Goal: Task Accomplishment & Management: Manage account settings

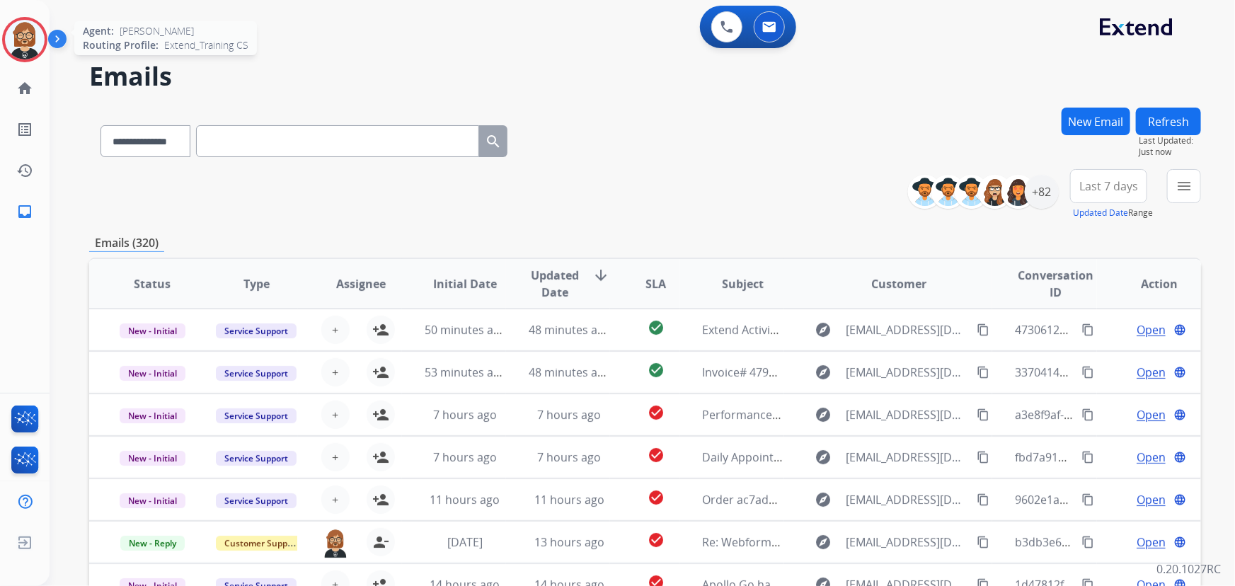
click at [28, 34] on img at bounding box center [25, 40] width 40 height 40
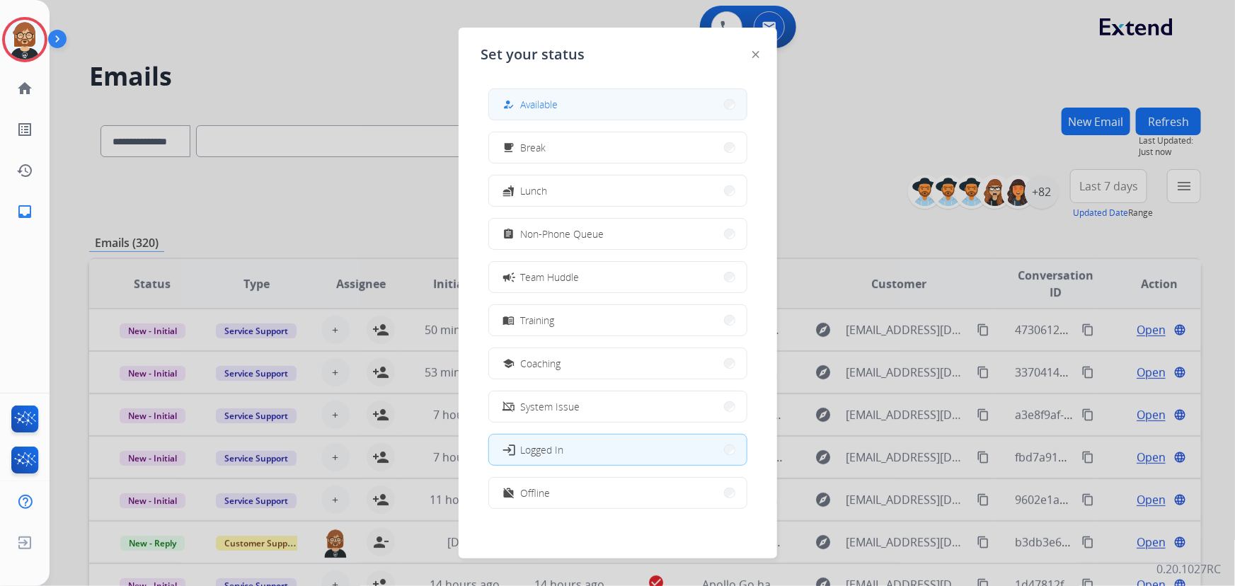
click at [586, 103] on button "how_to_reg Available" at bounding box center [618, 104] width 258 height 30
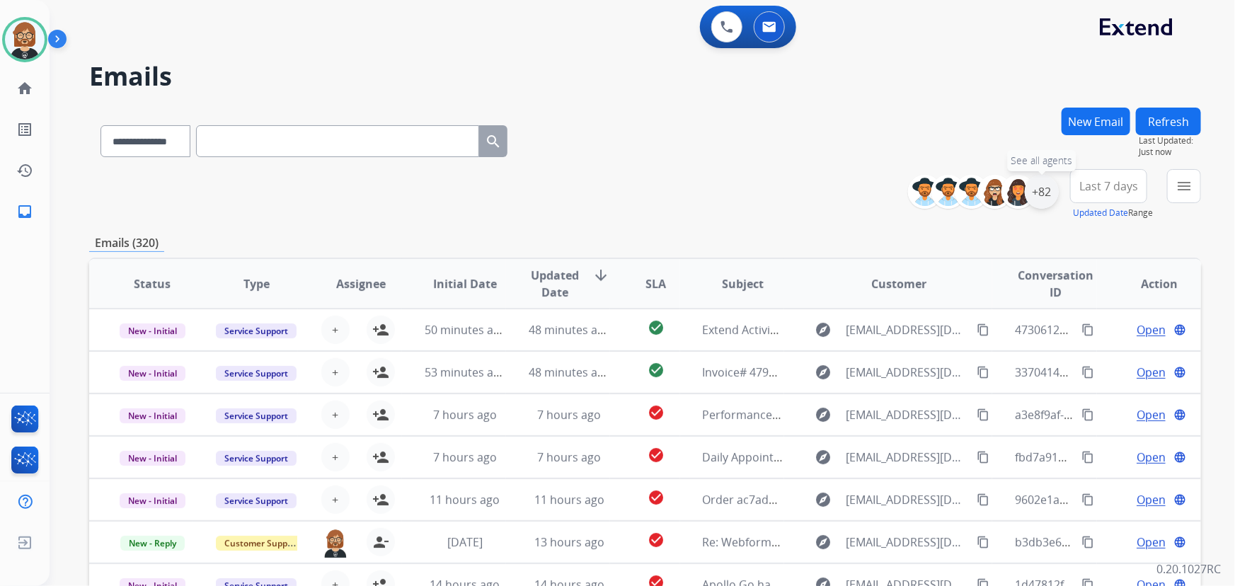
click at [1033, 199] on div "+82" at bounding box center [1042, 192] width 34 height 34
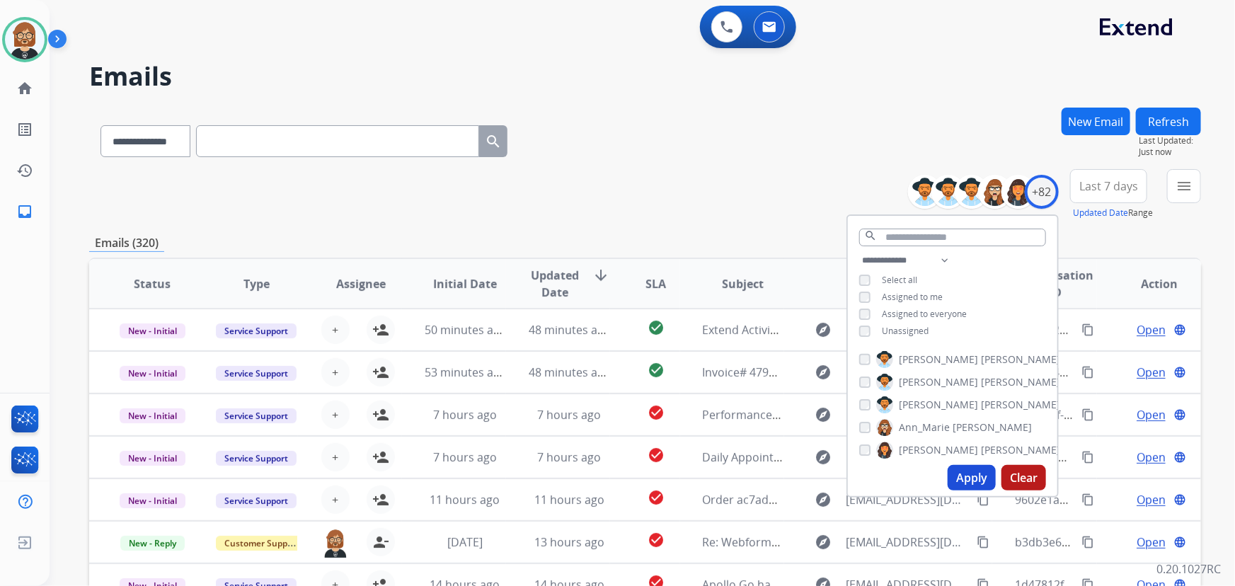
click at [899, 335] on div "**********" at bounding box center [952, 297] width 209 height 91
click at [910, 326] on span "Unassigned" at bounding box center [905, 331] width 47 height 12
click at [968, 481] on button "Apply" at bounding box center [972, 477] width 48 height 25
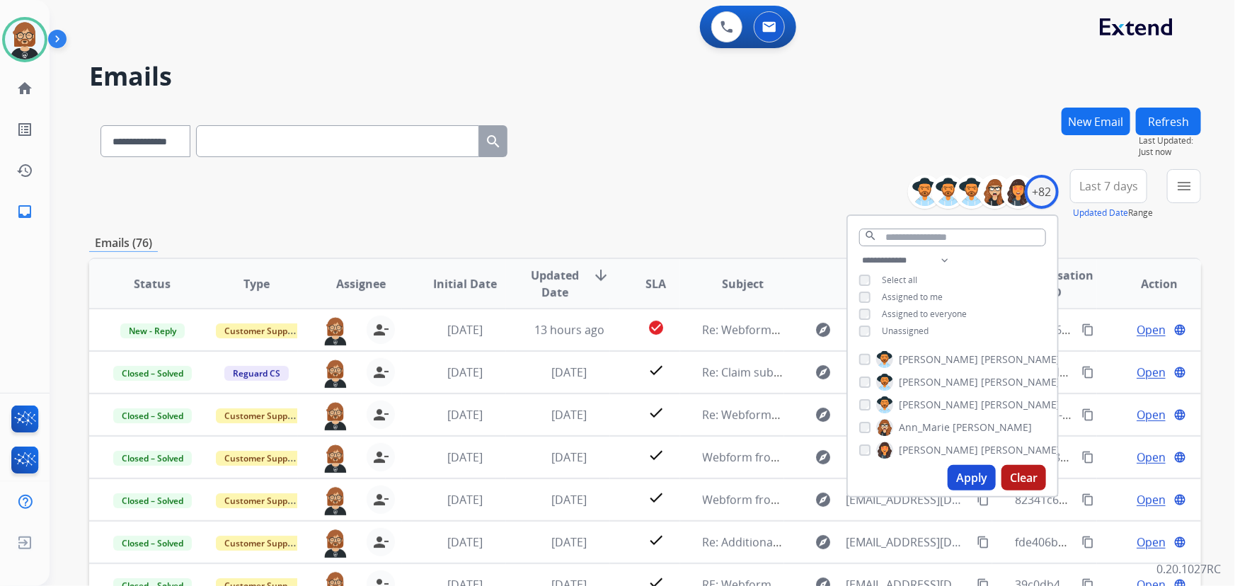
click at [713, 145] on div "**********" at bounding box center [645, 139] width 1112 height 62
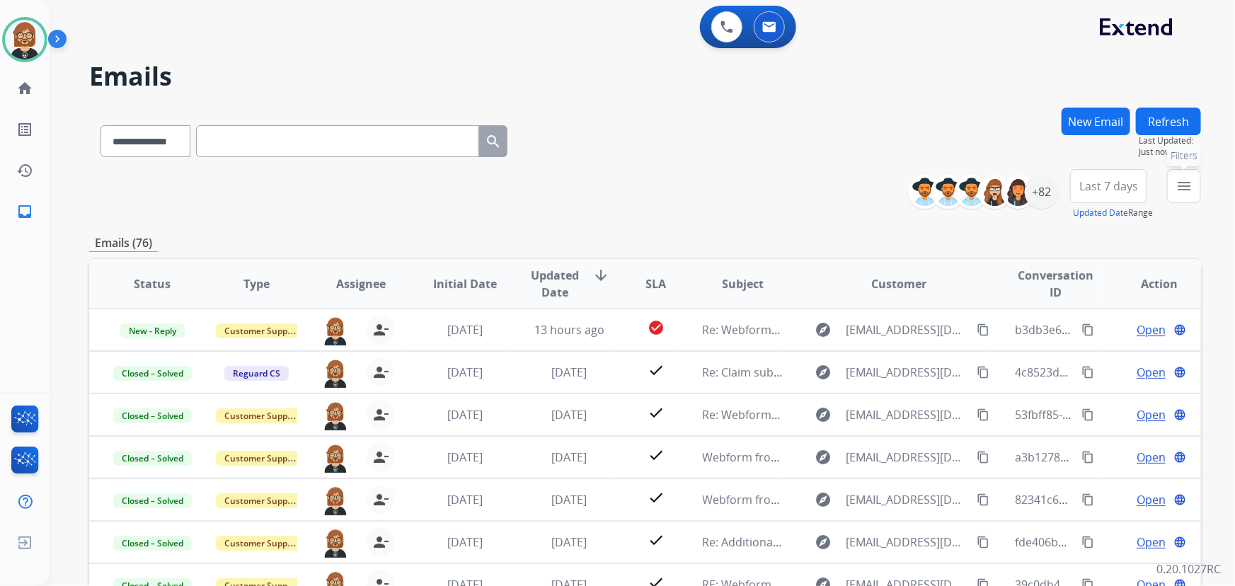
click at [1192, 195] on button "menu Filters" at bounding box center [1184, 186] width 34 height 34
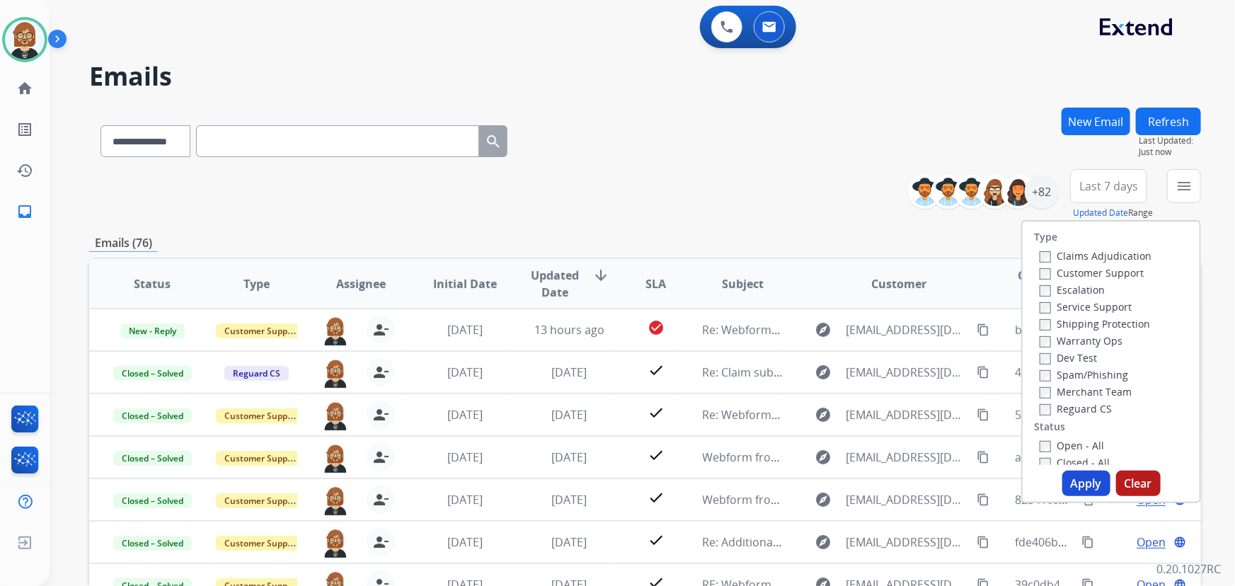
click at [1056, 447] on label "Open - All" at bounding box center [1072, 445] width 64 height 13
click at [1076, 485] on button "Apply" at bounding box center [1086, 483] width 48 height 25
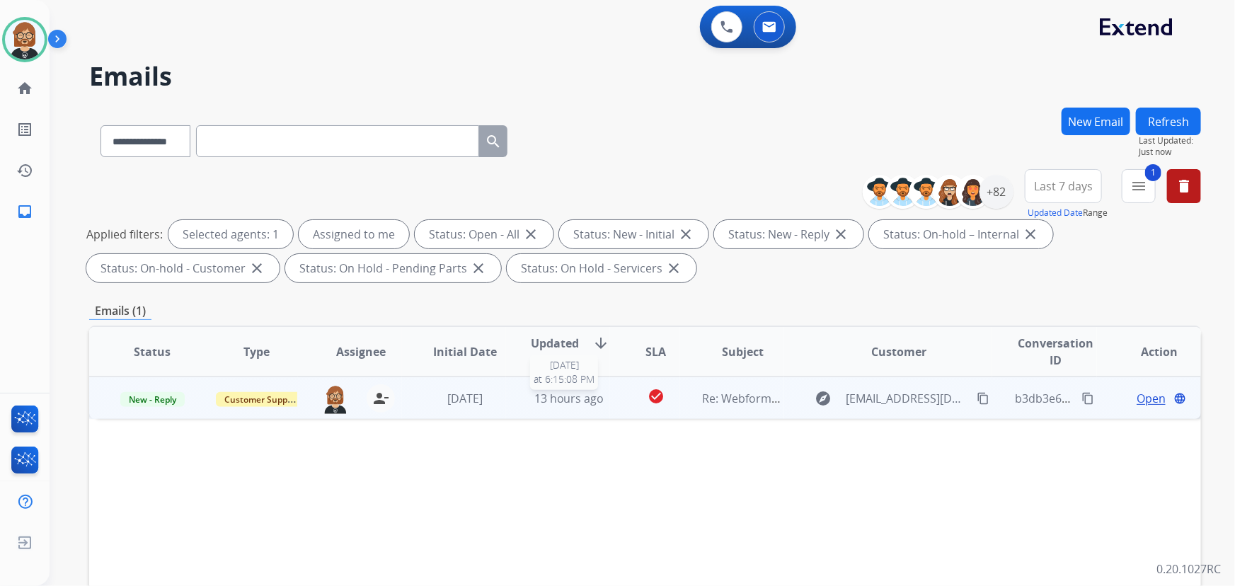
click at [541, 402] on span "13 hours ago" at bounding box center [569, 399] width 70 height 16
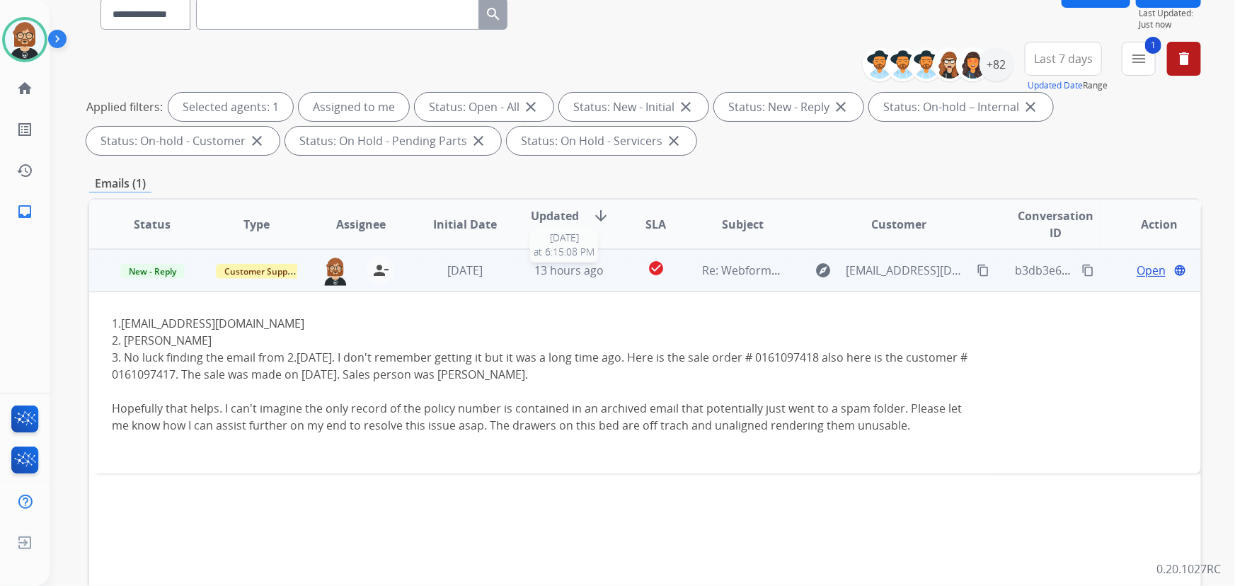
scroll to position [128, 0]
click at [192, 323] on link "remmanuelli6@gmail.com" at bounding box center [212, 323] width 183 height 16
drag, startPoint x: 277, startPoint y: 320, endPoint x: 125, endPoint y: 327, distance: 151.6
click at [125, 327] on div "1. remmanuelli6@gmail.com 2. Rebecca Emmanuelli 3. No luck finding the email fr…" at bounding box center [541, 373] width 858 height 119
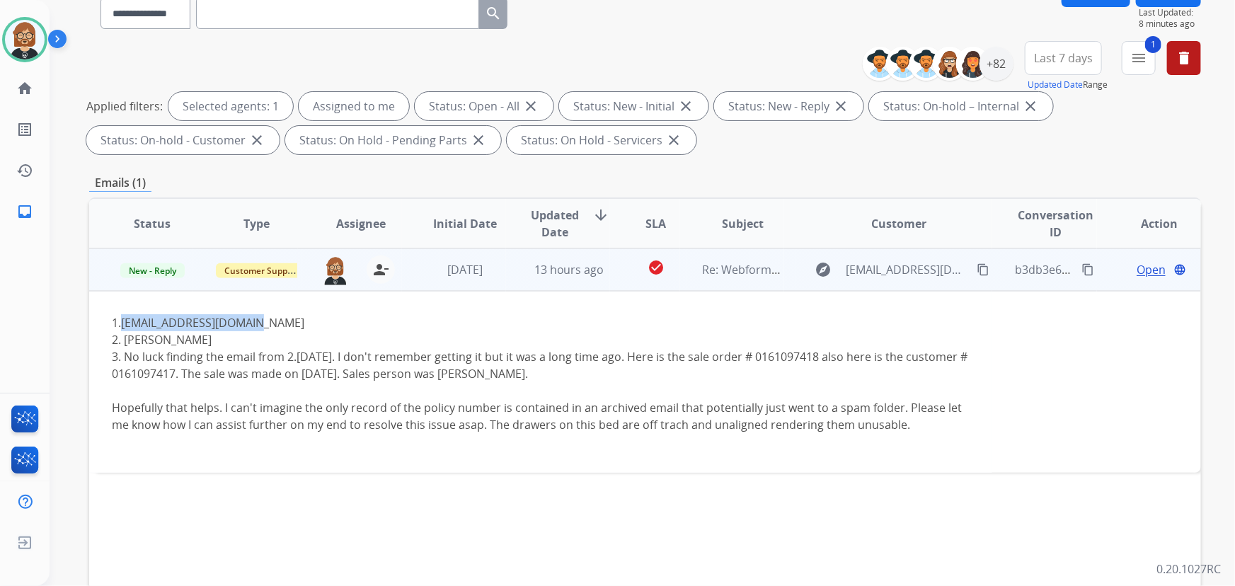
copy link "remmanuelli6@gmail.com"
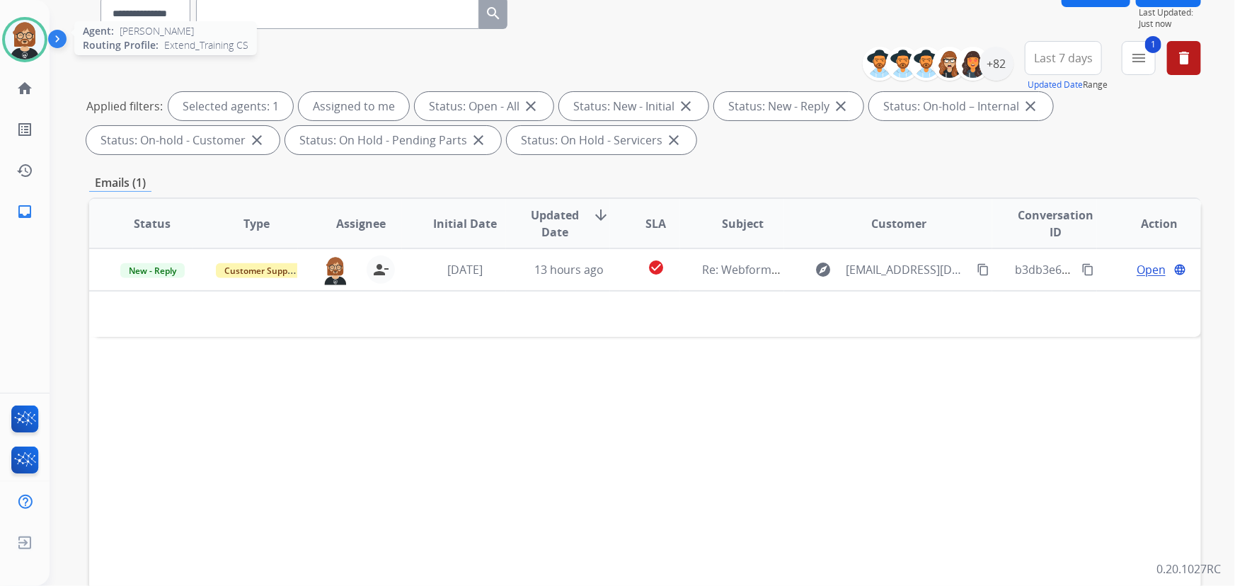
click at [11, 46] on img at bounding box center [25, 40] width 40 height 40
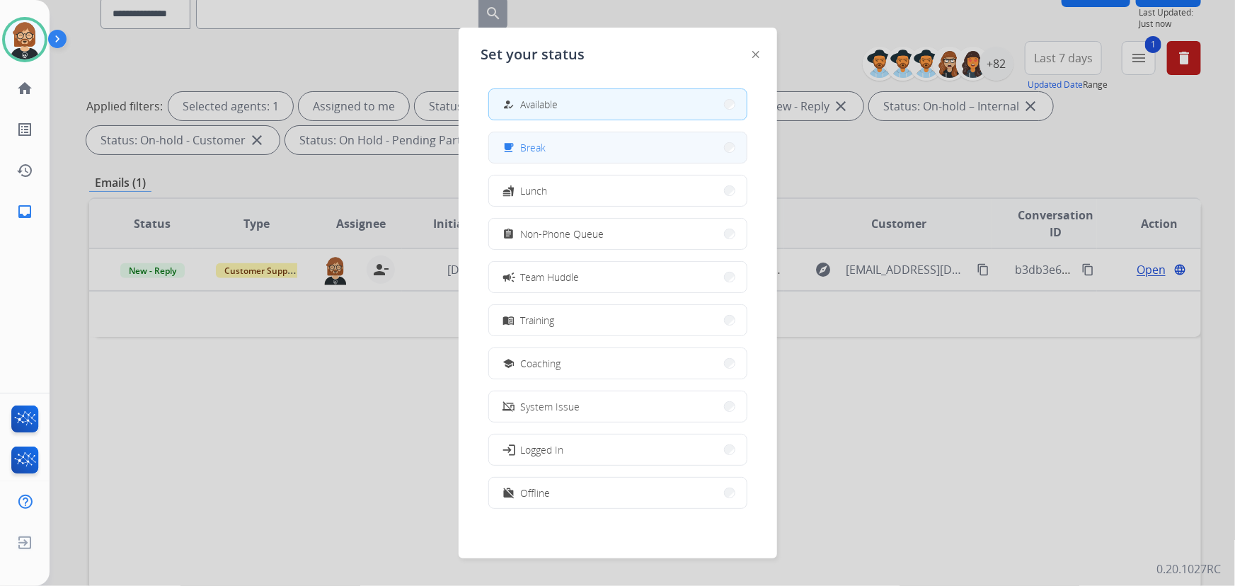
click at [610, 156] on button "free_breakfast Break" at bounding box center [618, 147] width 258 height 30
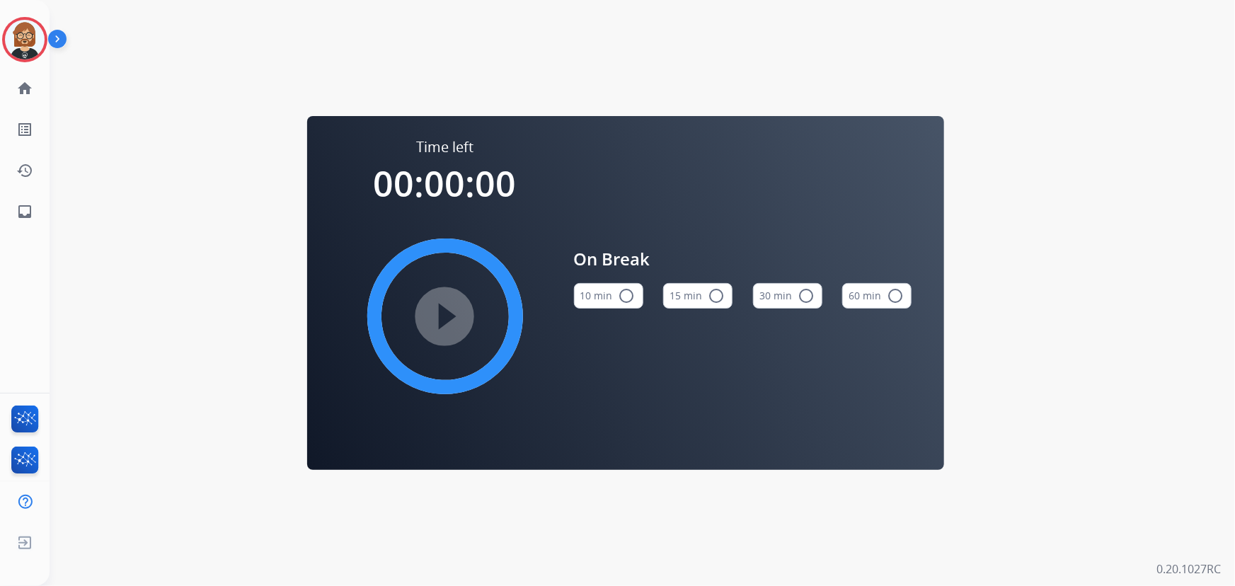
click at [444, 327] on div "play_circle_filled" at bounding box center [445, 316] width 212 height 212
click at [585, 295] on button "10 min radio_button_unchecked" at bounding box center [608, 295] width 69 height 25
click at [442, 313] on mat-icon "play_circle_filled" at bounding box center [445, 316] width 17 height 17
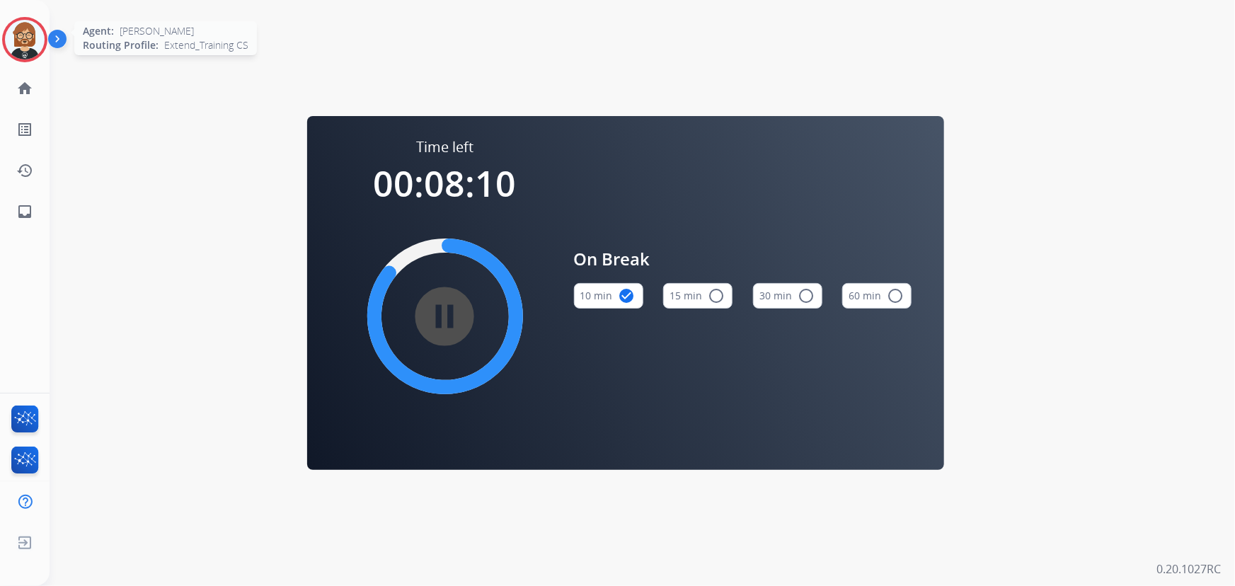
click at [35, 36] on img at bounding box center [25, 40] width 40 height 40
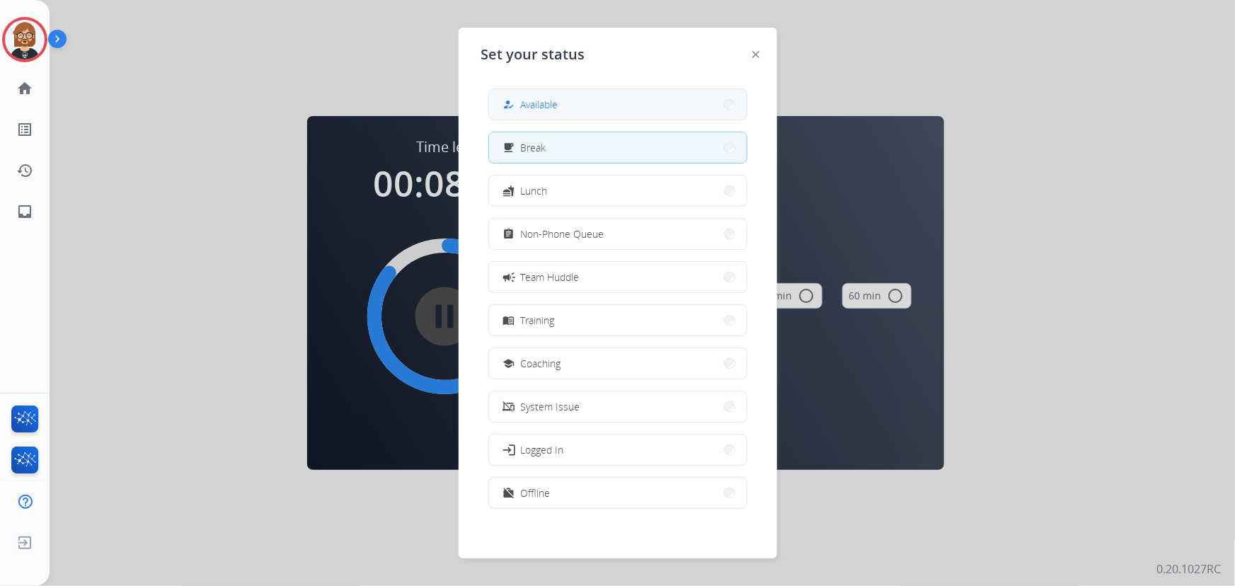
click at [623, 105] on button "how_to_reg Available" at bounding box center [618, 104] width 258 height 30
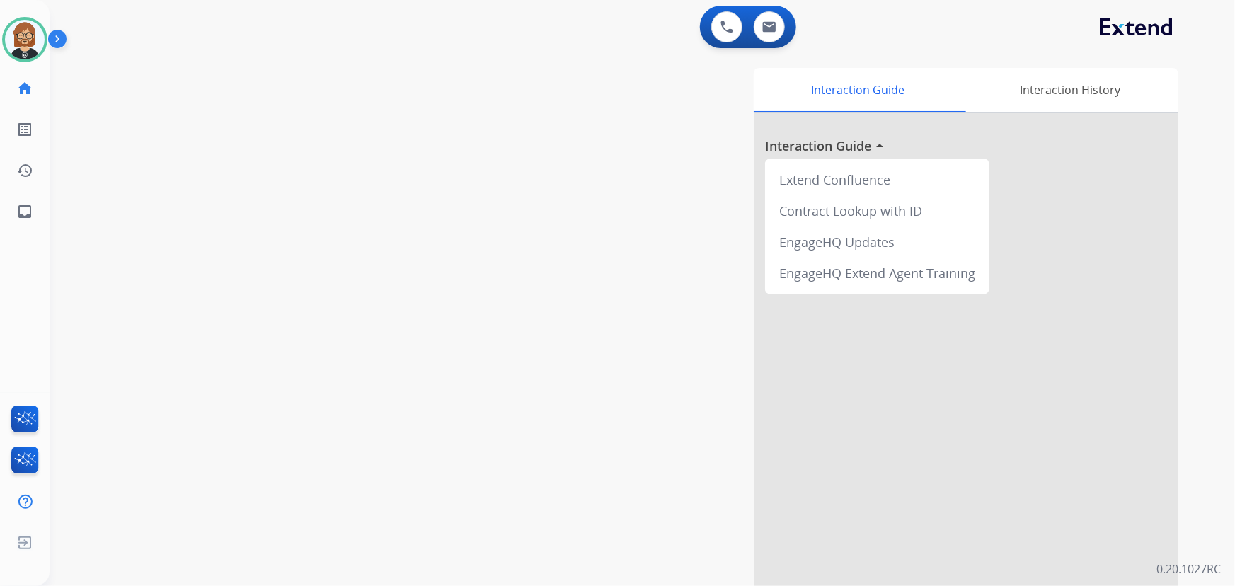
click at [159, 162] on div "swap_horiz Break voice bridge close_fullscreen Connect 3-Way Call merge_type Se…" at bounding box center [625, 346] width 1151 height 590
click at [761, 21] on button at bounding box center [769, 26] width 31 height 31
select select "**********"
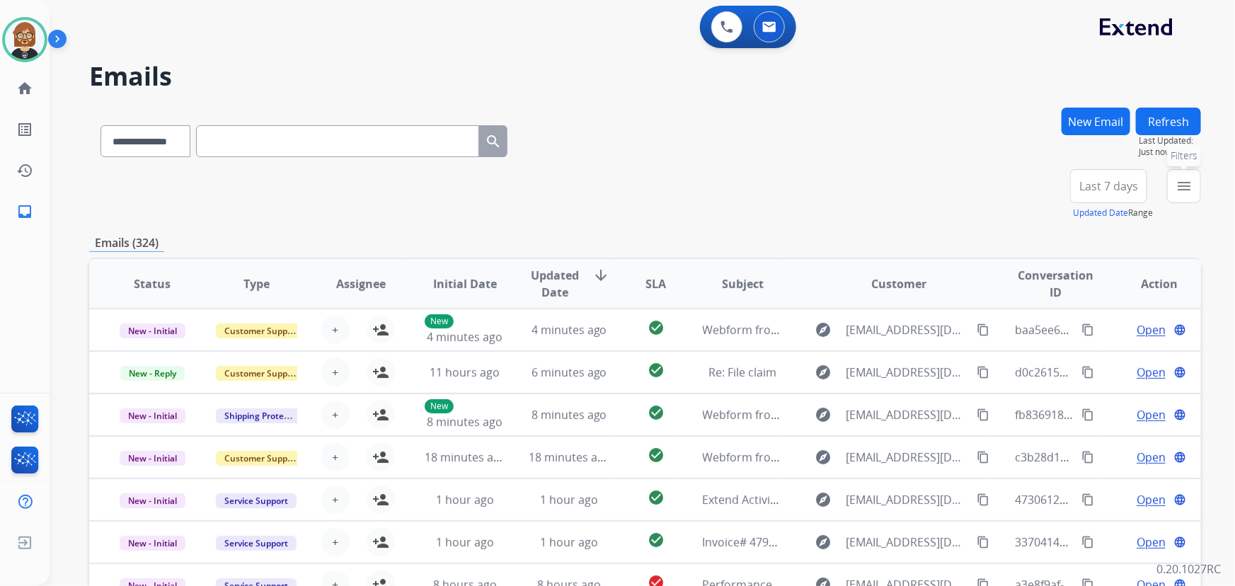
click at [1179, 188] on mat-icon "menu" at bounding box center [1184, 186] width 17 height 17
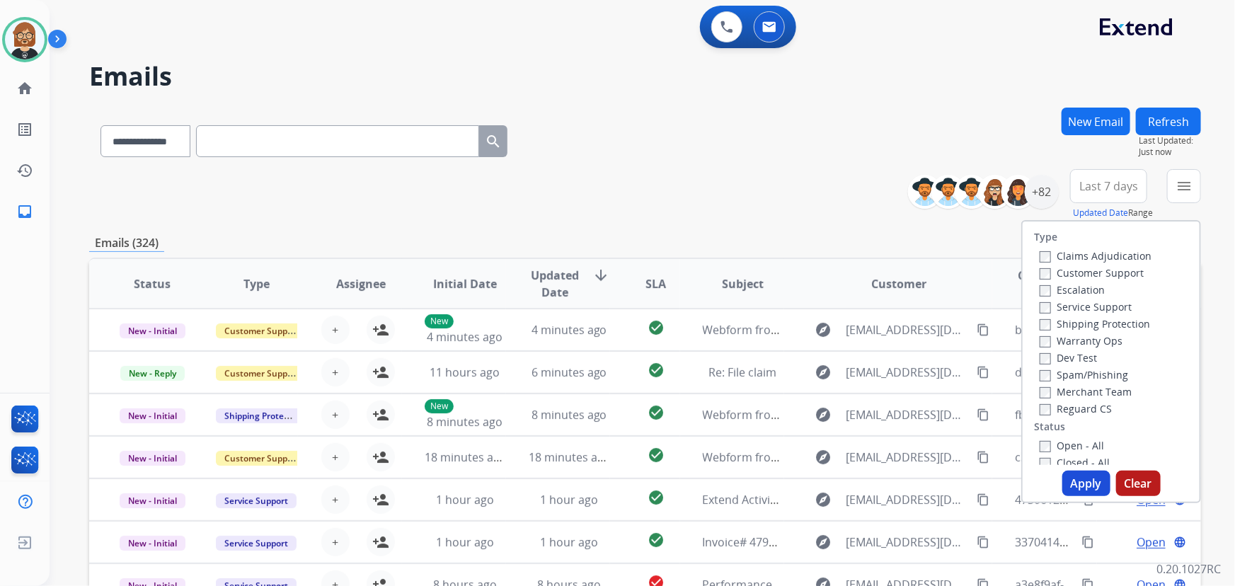
click at [1076, 447] on label "Open - All" at bounding box center [1072, 445] width 64 height 13
click at [1076, 482] on button "Apply" at bounding box center [1086, 483] width 48 height 25
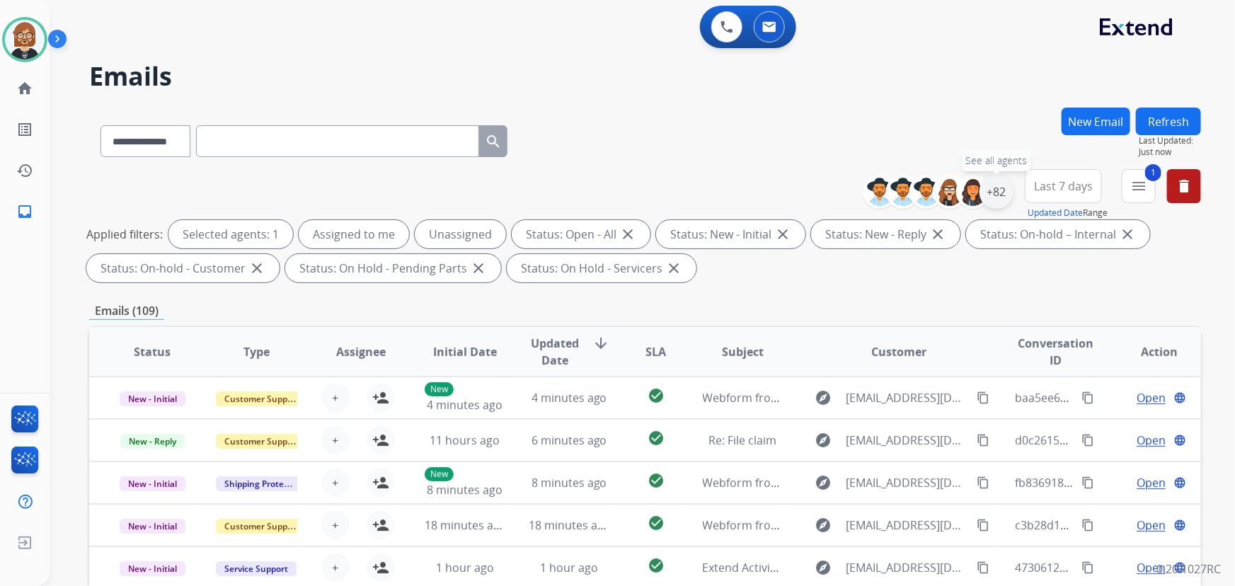
click at [999, 195] on div "+82" at bounding box center [997, 192] width 34 height 34
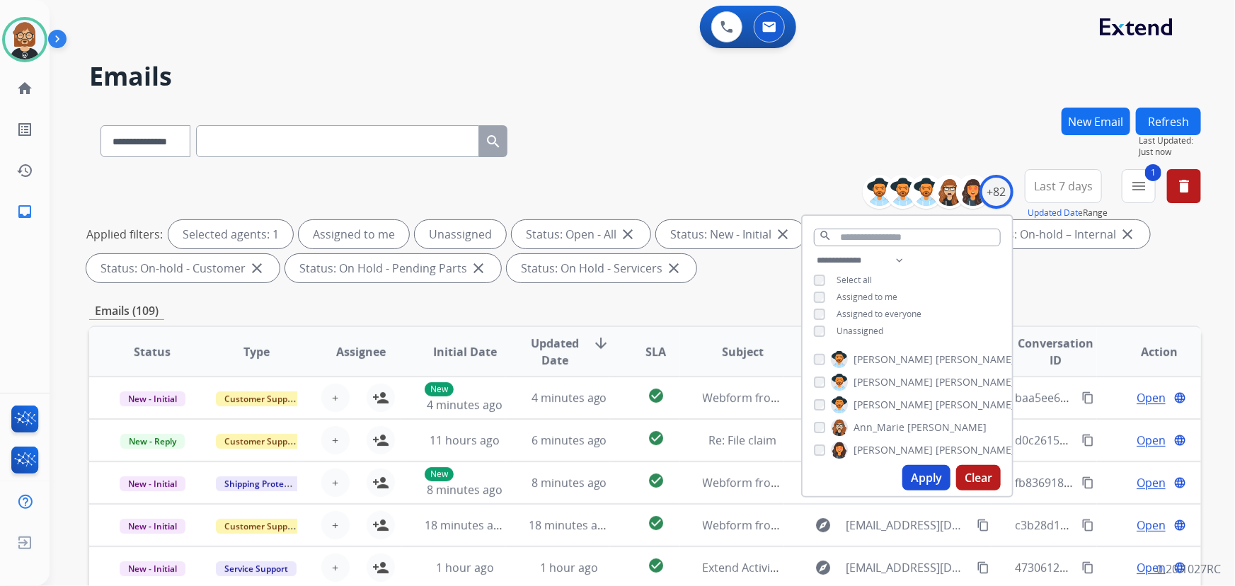
click at [846, 325] on span "Unassigned" at bounding box center [860, 331] width 47 height 12
click at [919, 479] on button "Apply" at bounding box center [926, 477] width 48 height 25
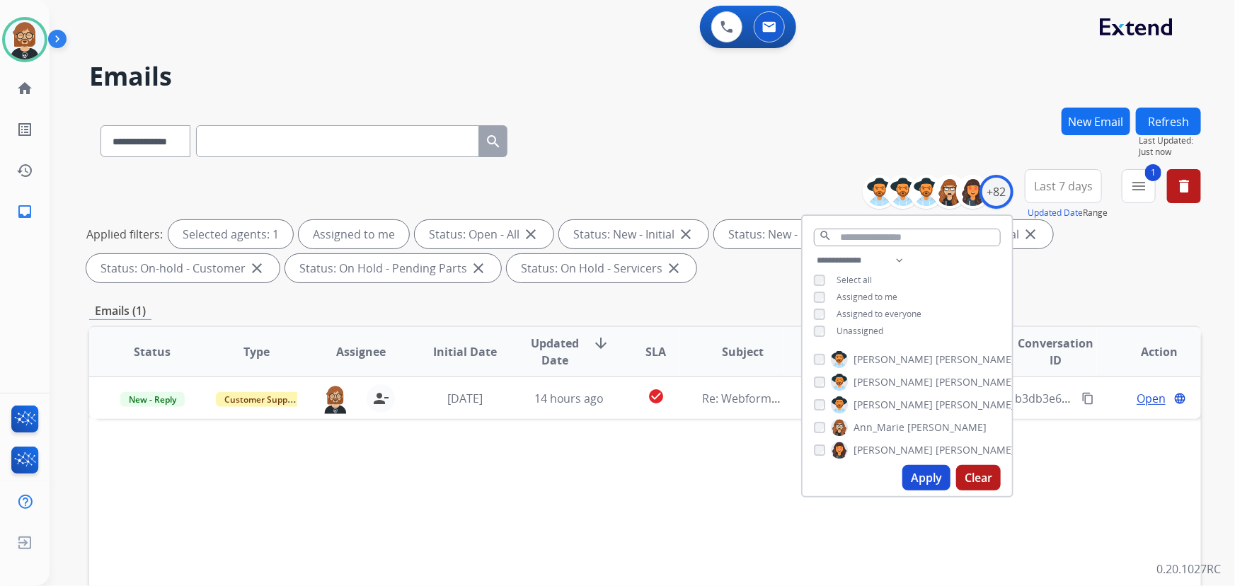
click at [797, 155] on div "**********" at bounding box center [645, 139] width 1112 height 62
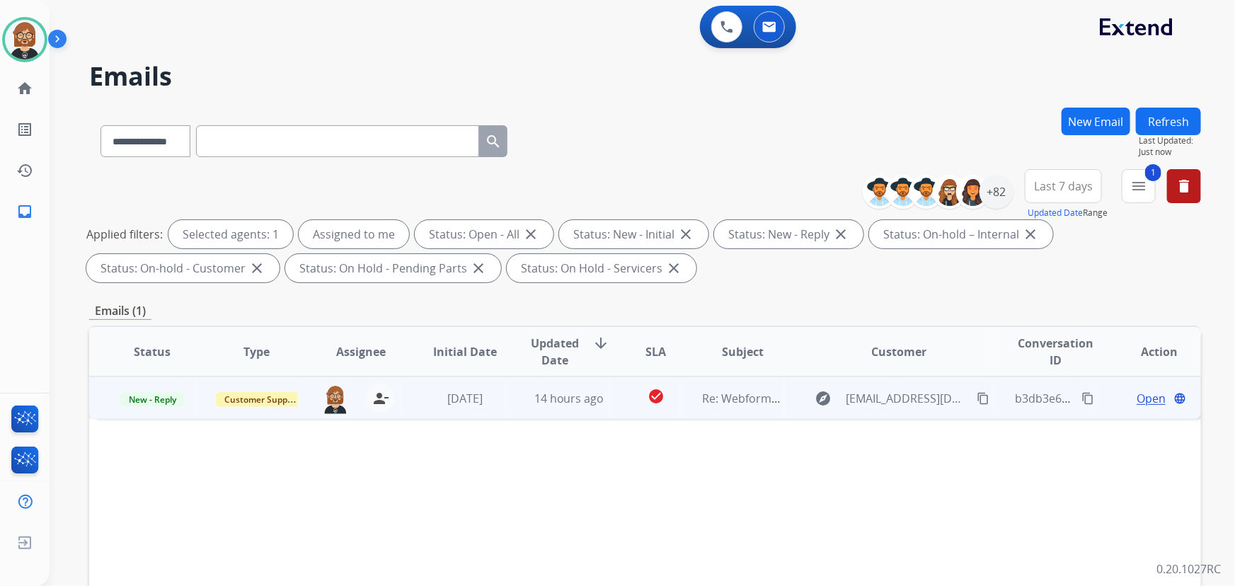
click at [566, 410] on td "14 hours ago" at bounding box center [558, 398] width 104 height 42
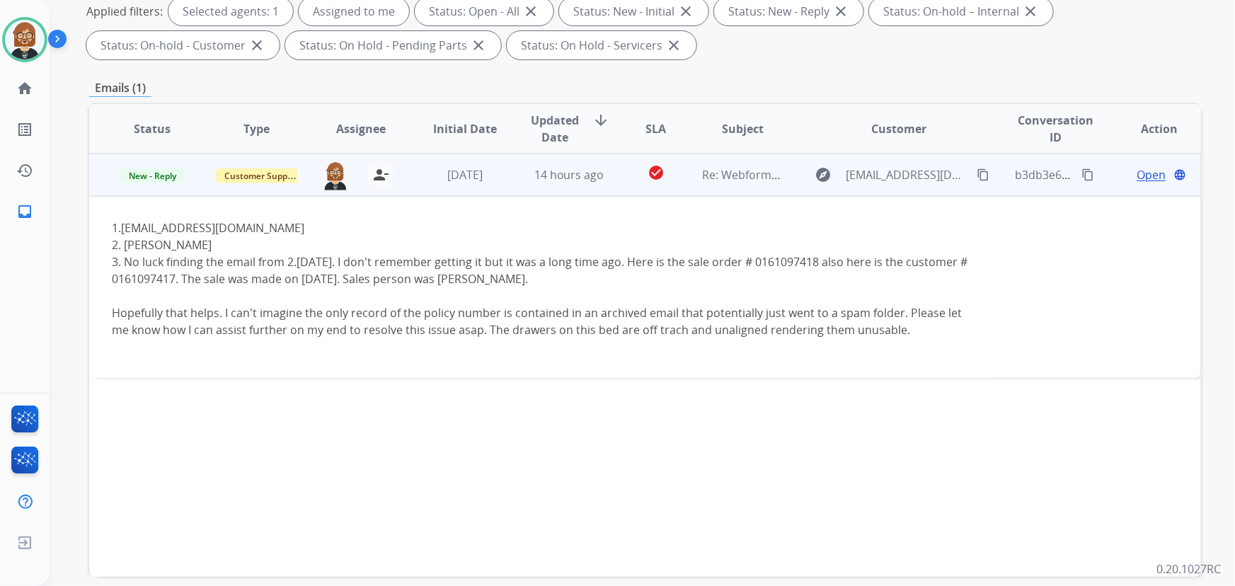
scroll to position [222, 0]
drag, startPoint x: 291, startPoint y: 232, endPoint x: 120, endPoint y: 226, distance: 170.7
click at [120, 226] on div "1. remmanuelli6@gmail.com 2. Rebecca Emmanuelli 3. No luck finding the email fr…" at bounding box center [541, 279] width 858 height 119
copy div "remmanuelli6@gmail.com"
click at [236, 248] on div "2. Rebecca Emmanuelli" at bounding box center [541, 245] width 858 height 17
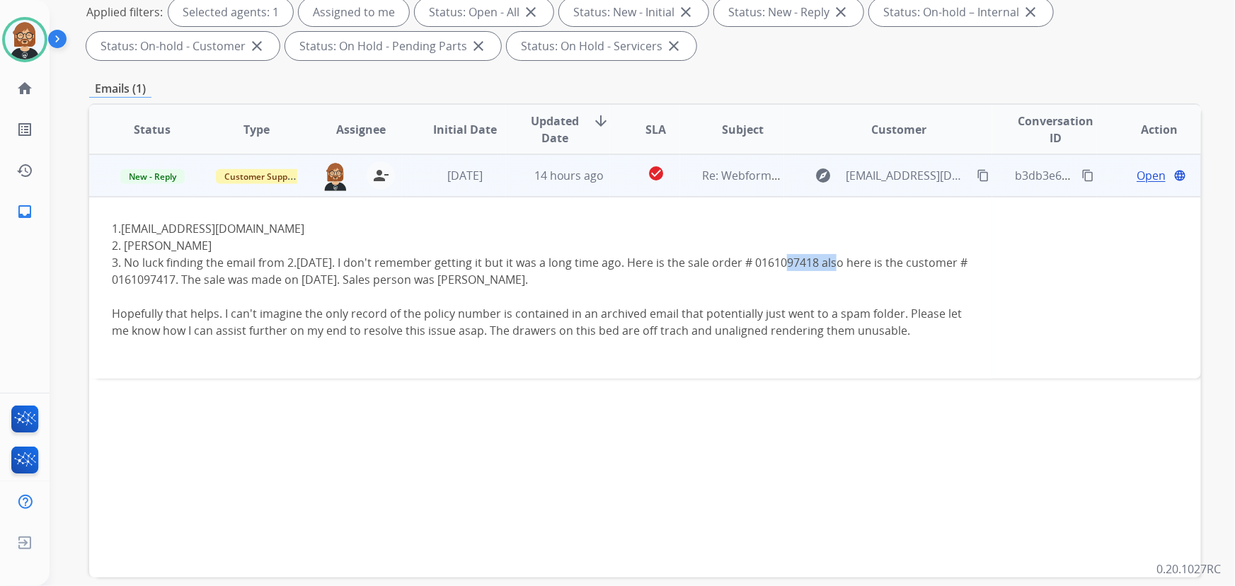
drag, startPoint x: 774, startPoint y: 263, endPoint x: 835, endPoint y: 262, distance: 61.6
click at [835, 262] on div "3. No luck finding the email from 2.5 years ago. I don't remember getting it bu…" at bounding box center [541, 271] width 858 height 34
click at [231, 267] on div "3. No luck finding the email from 2.5 years ago. I don't remember getting it bu…" at bounding box center [541, 271] width 858 height 34
drag, startPoint x: 238, startPoint y: 277, endPoint x: 174, endPoint y: 282, distance: 63.8
click at [174, 282] on div "3. No luck finding the email from 2.5 years ago. I don't remember getting it bu…" at bounding box center [541, 271] width 858 height 34
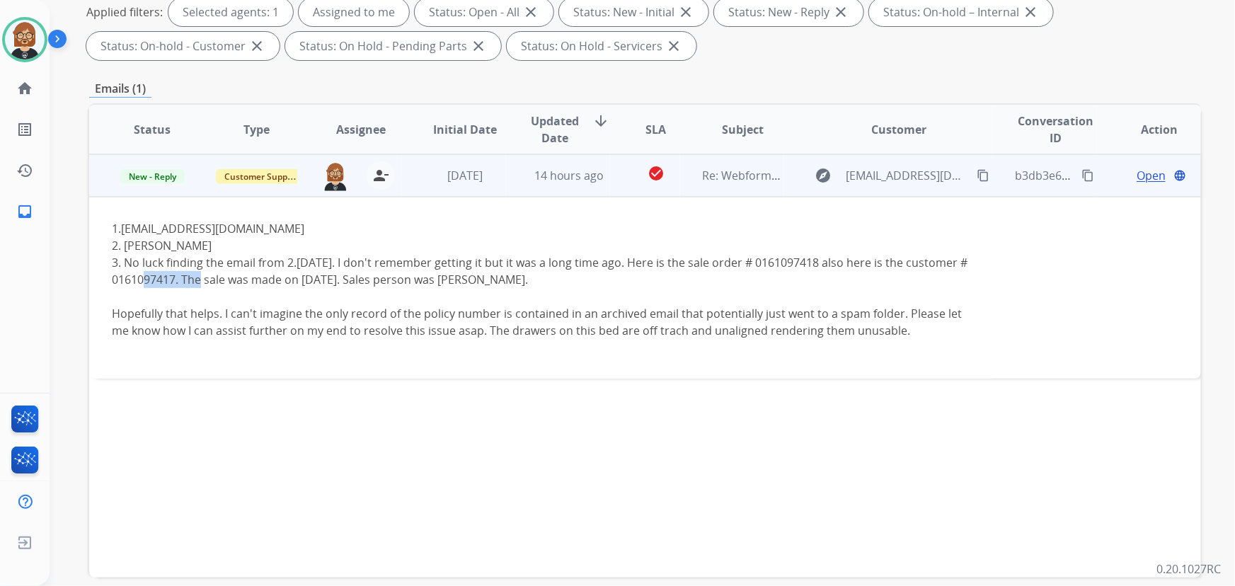
copy div "0161097417"
click at [766, 254] on div "3. No luck finding the email from 2.5 years ago. I don't remember getting it bu…" at bounding box center [541, 271] width 858 height 34
drag, startPoint x: 774, startPoint y: 262, endPoint x: 841, endPoint y: 263, distance: 67.3
click at [841, 263] on div "3. No luck finding the email from 2.5 years ago. I don't remember getting it bu…" at bounding box center [541, 271] width 858 height 34
copy div "0161097418"
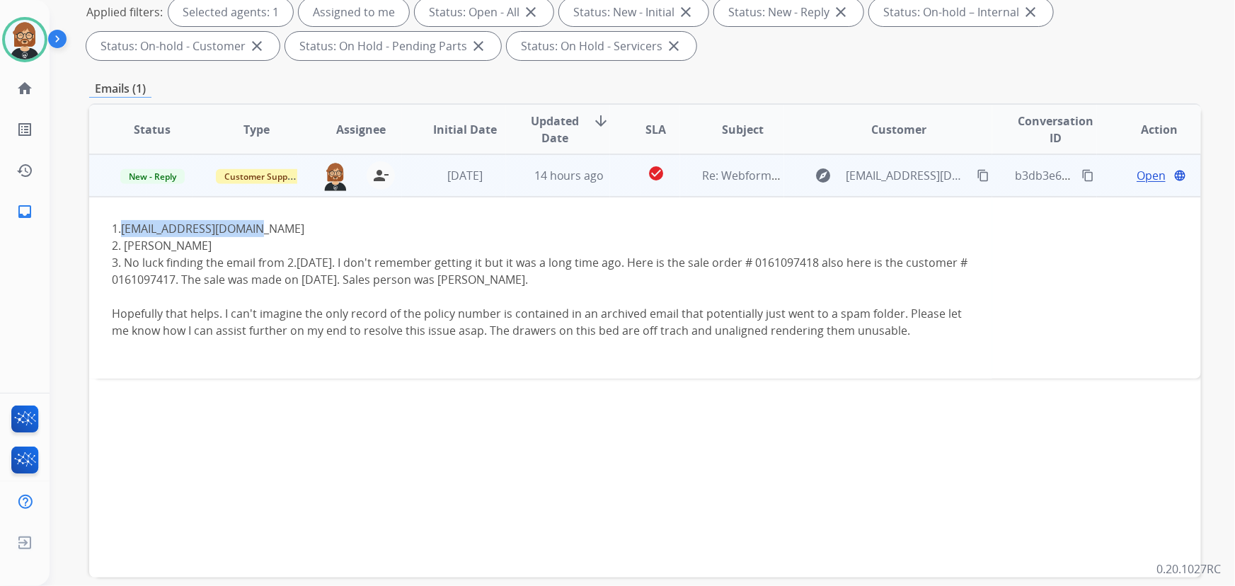
drag, startPoint x: 272, startPoint y: 225, endPoint x: 122, endPoint y: 227, distance: 149.3
click at [122, 227] on div "1. remmanuelli6@gmail.com 2. Rebecca Emmanuelli 3. No luck finding the email fr…" at bounding box center [541, 279] width 858 height 119
copy link "remmanuelli6@gmail.com"
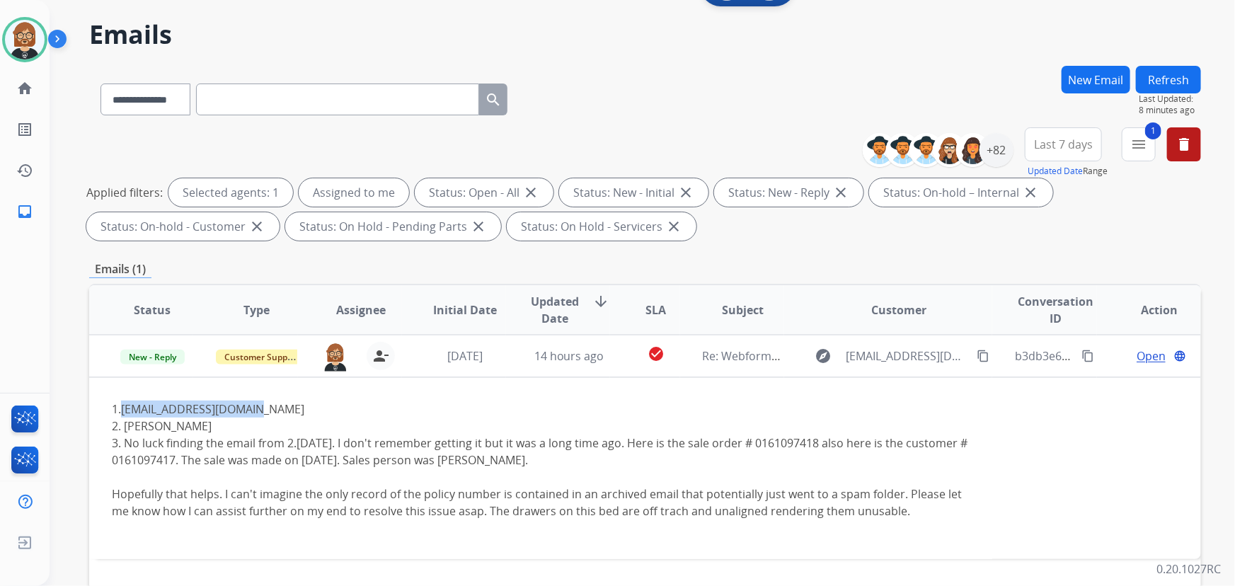
scroll to position [29, 0]
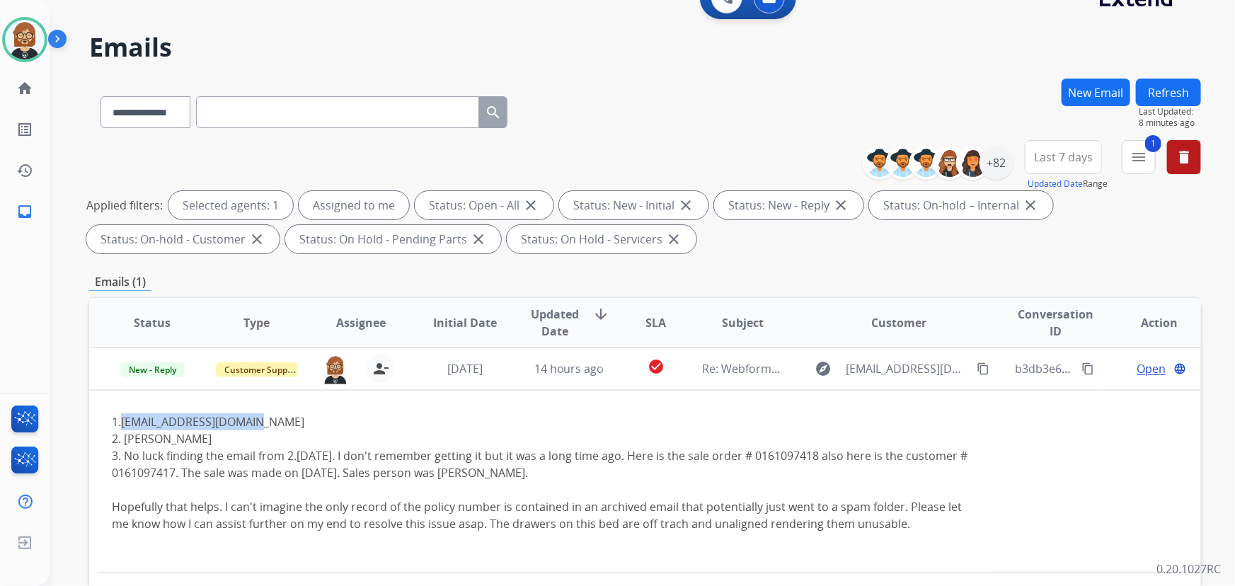
click at [1173, 92] on button "Refresh" at bounding box center [1168, 93] width 65 height 28
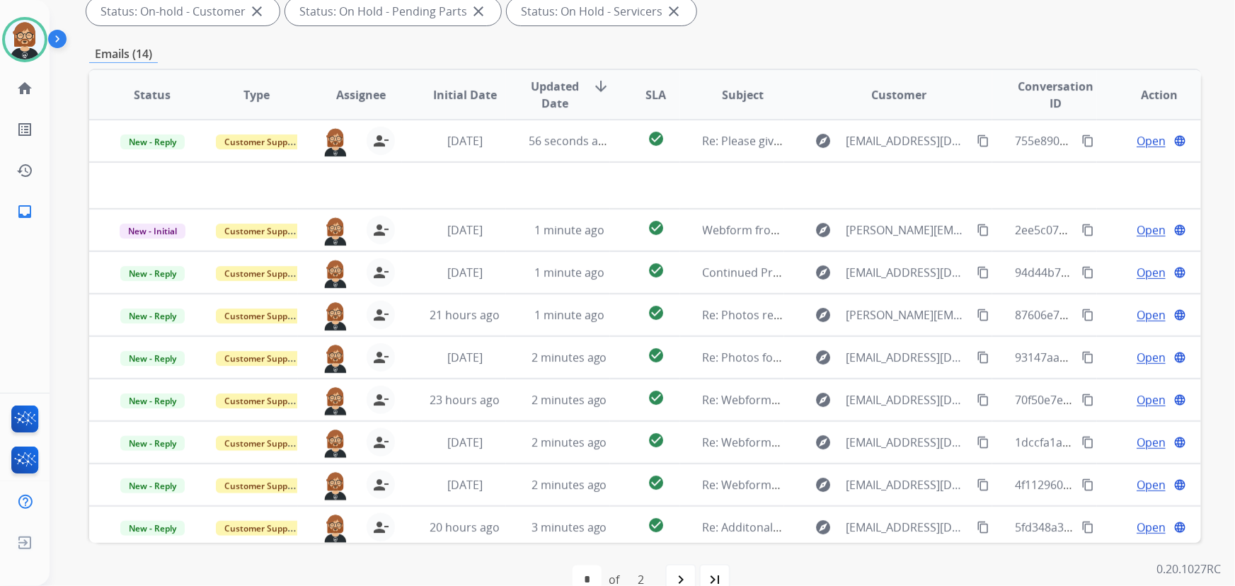
scroll to position [47, 0]
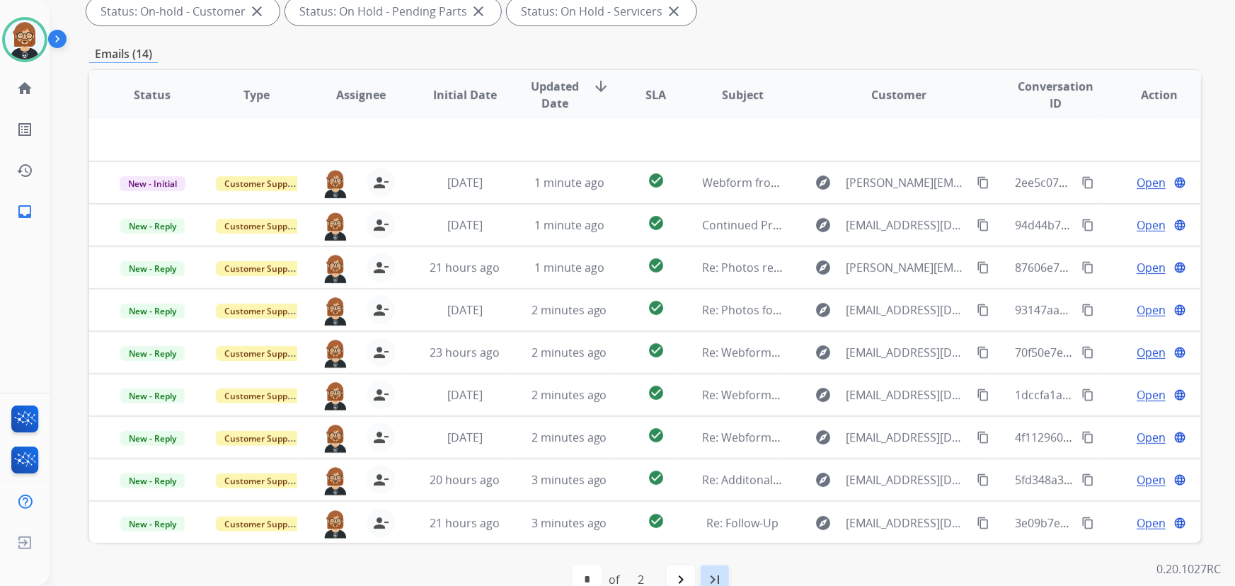
click at [712, 578] on mat-icon "last_page" at bounding box center [714, 579] width 17 height 17
select select "*"
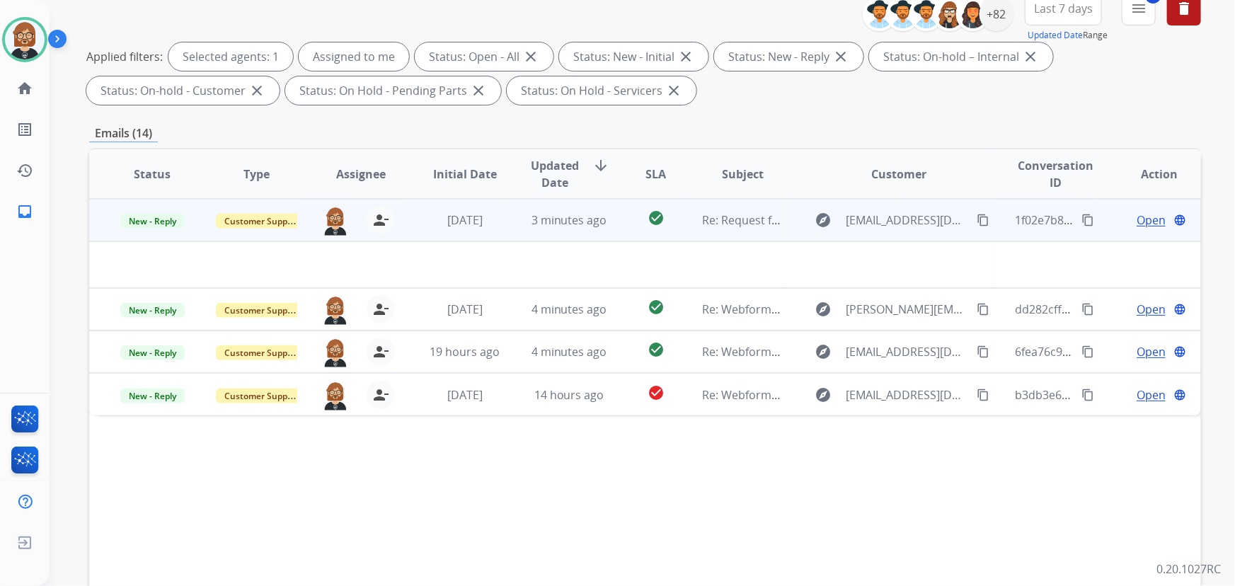
scroll to position [287, 0]
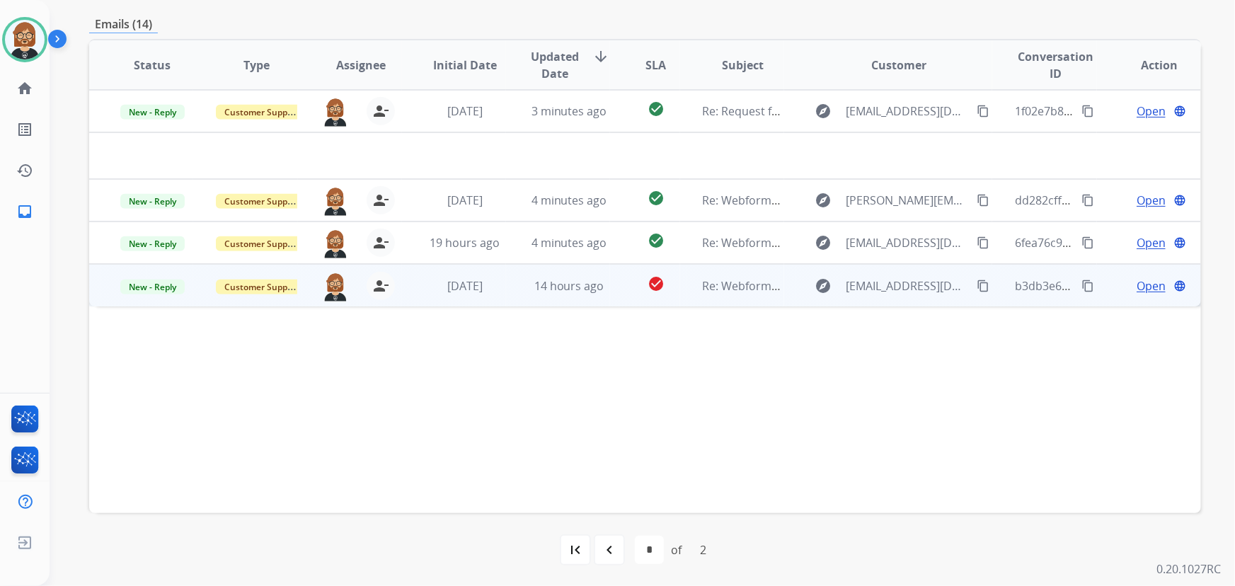
click at [602, 299] on td "14 hours ago" at bounding box center [558, 285] width 104 height 42
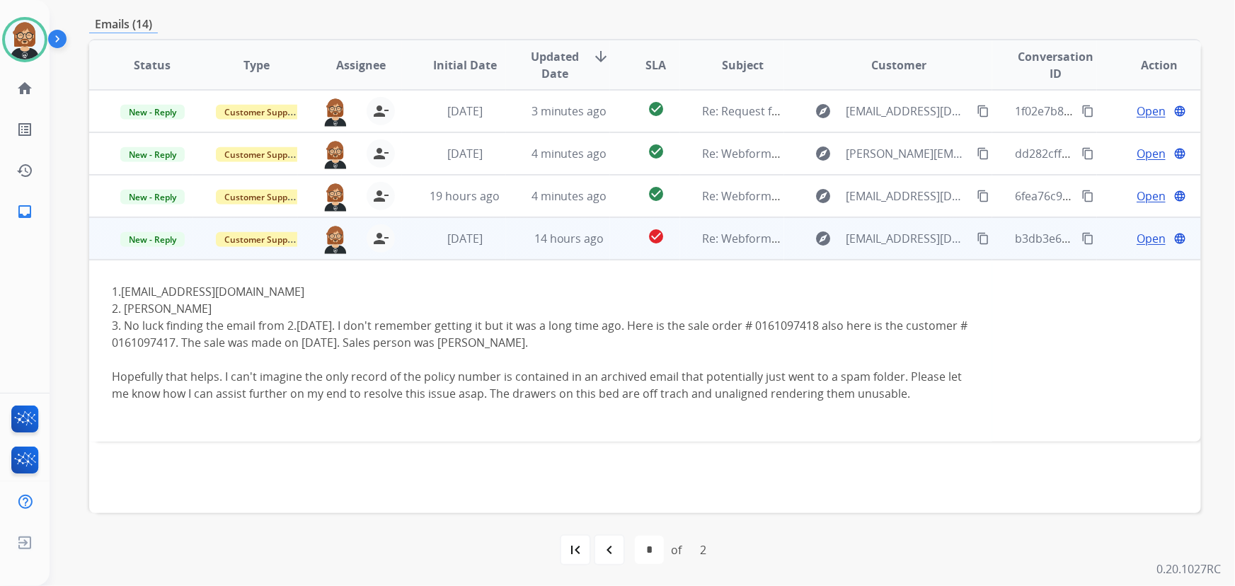
click at [1137, 239] on span "Open" at bounding box center [1151, 238] width 29 height 17
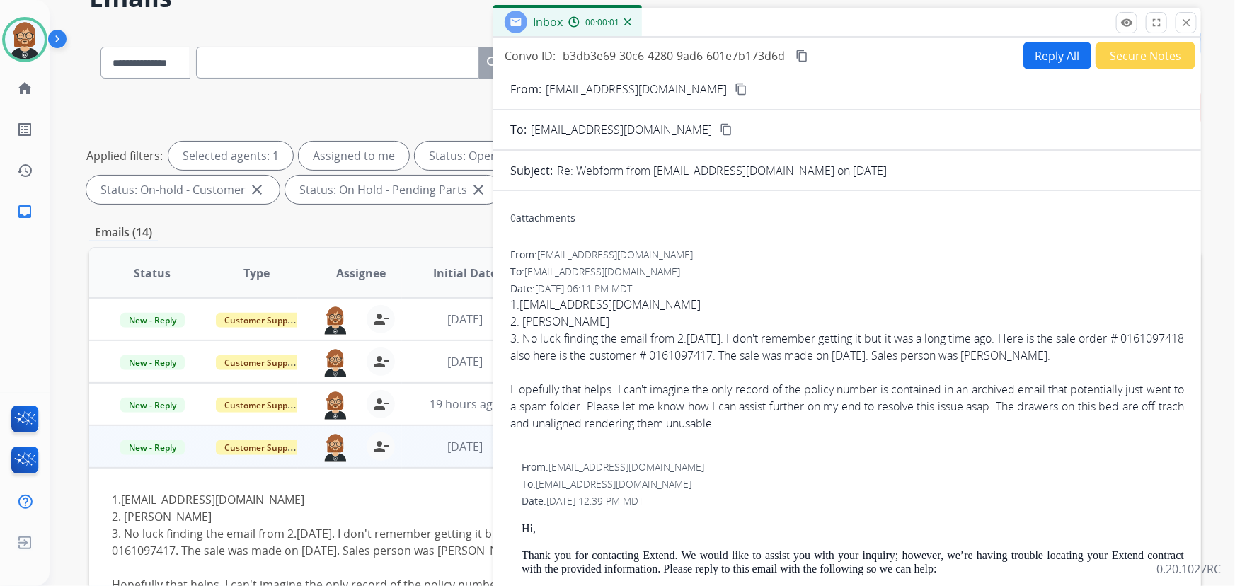
scroll to position [0, 0]
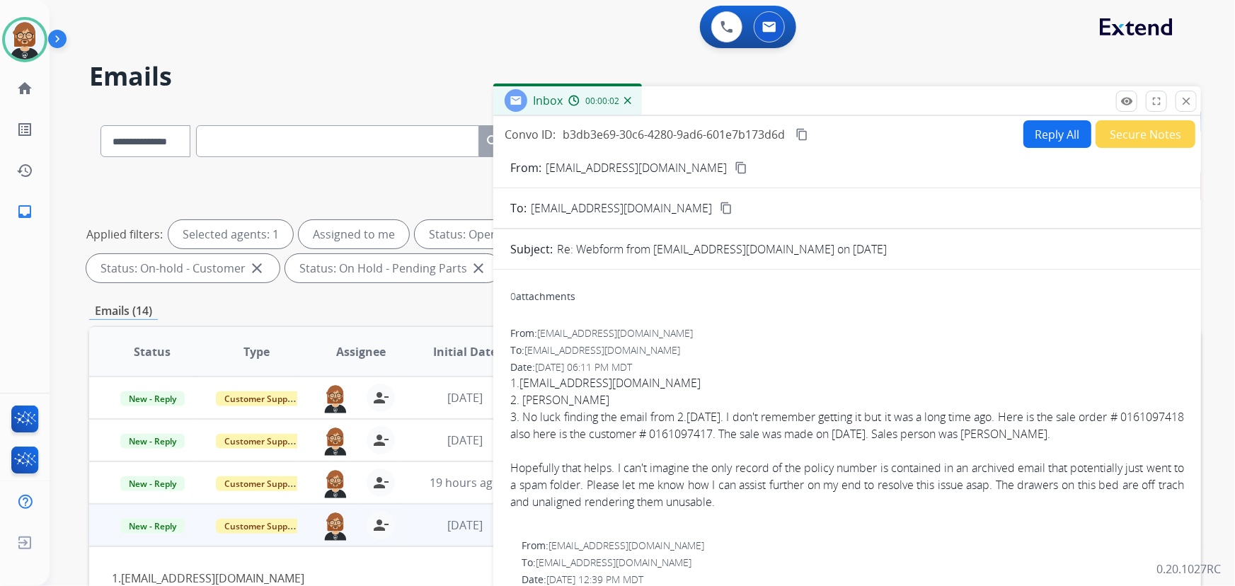
click at [1055, 134] on button "Reply All" at bounding box center [1057, 134] width 68 height 28
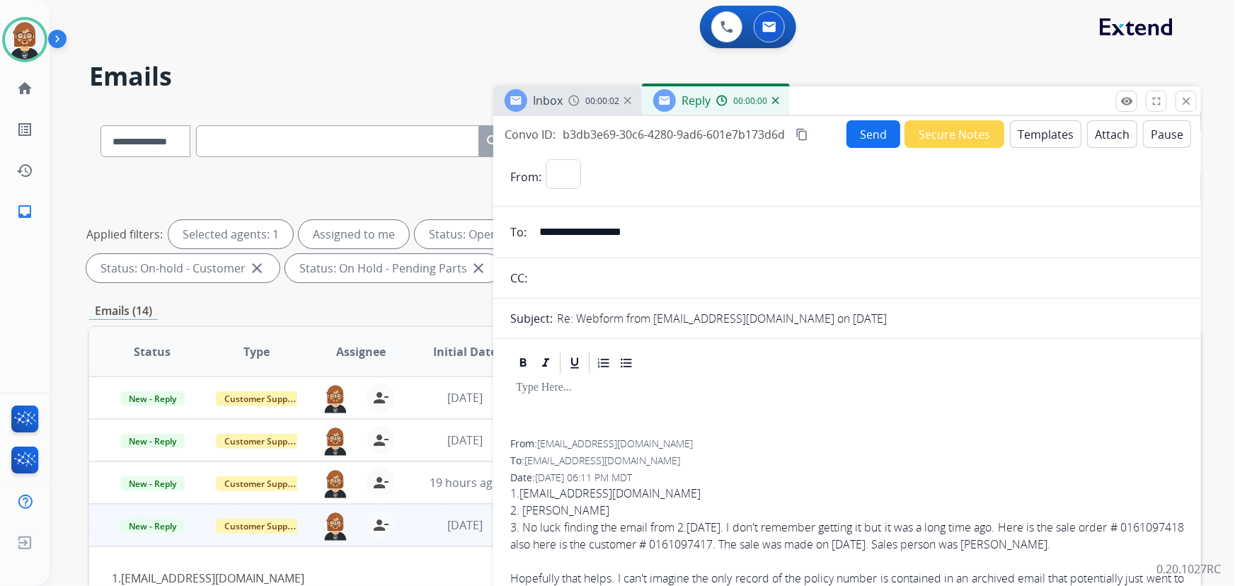
select select "**********"
click at [1046, 132] on button "Templates" at bounding box center [1045, 134] width 71 height 28
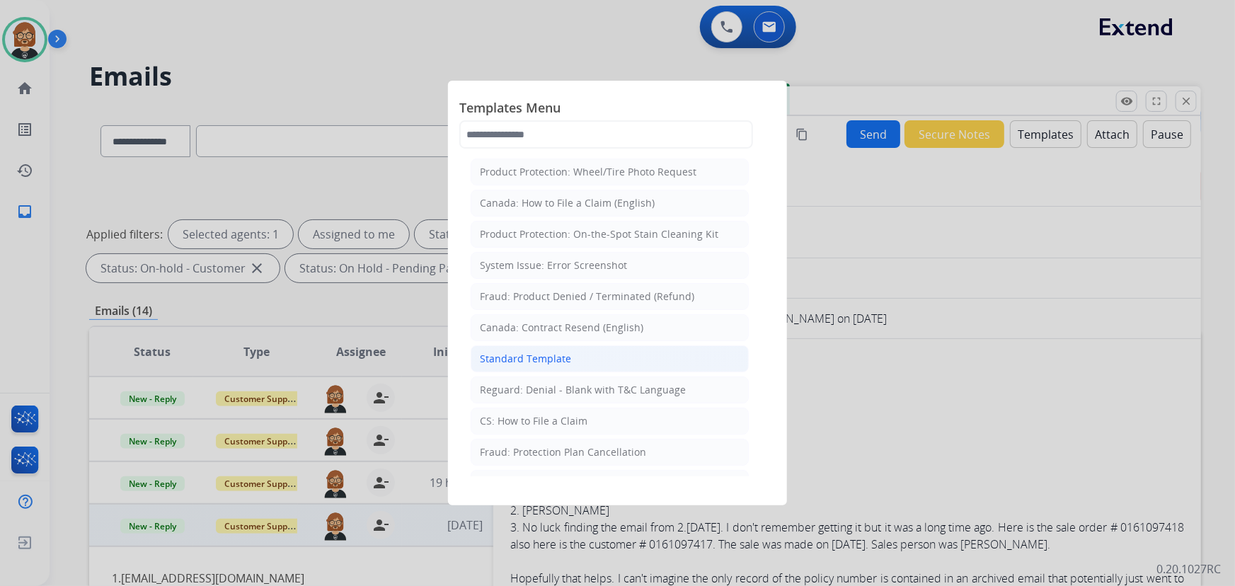
click at [608, 356] on li "Standard Template" at bounding box center [610, 358] width 278 height 27
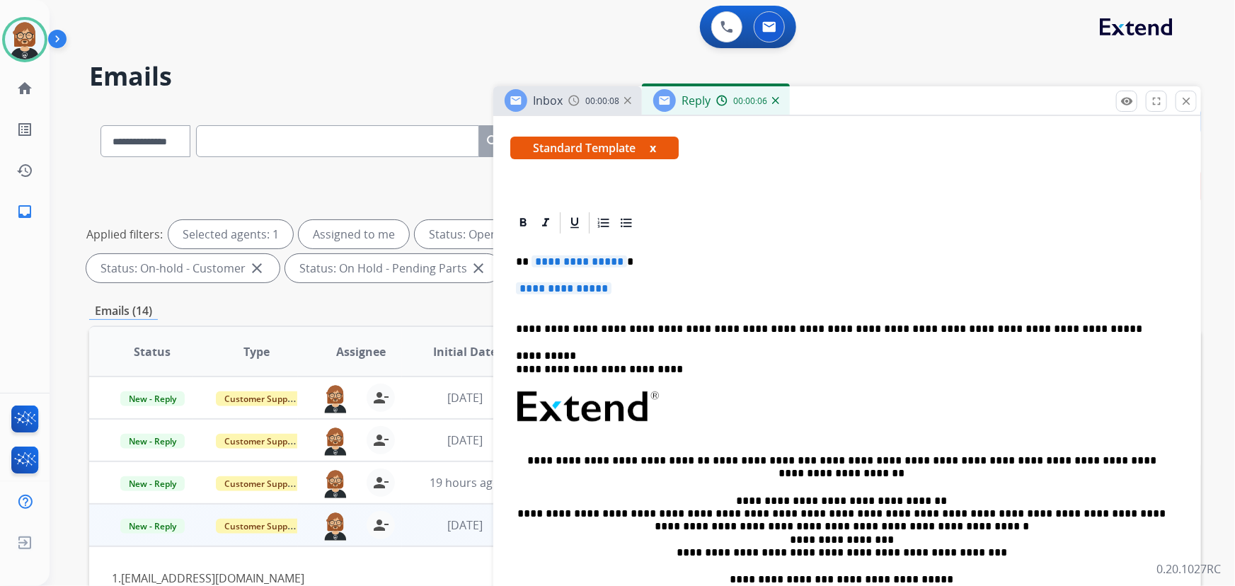
scroll to position [193, 0]
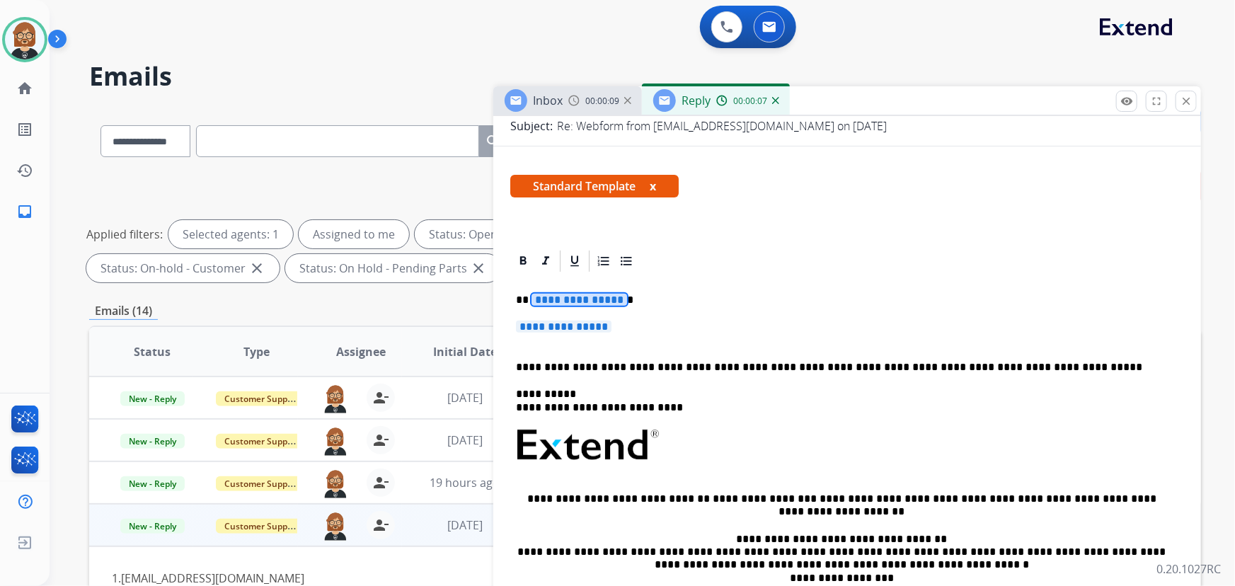
click at [573, 302] on span "**********" at bounding box center [580, 300] width 96 height 12
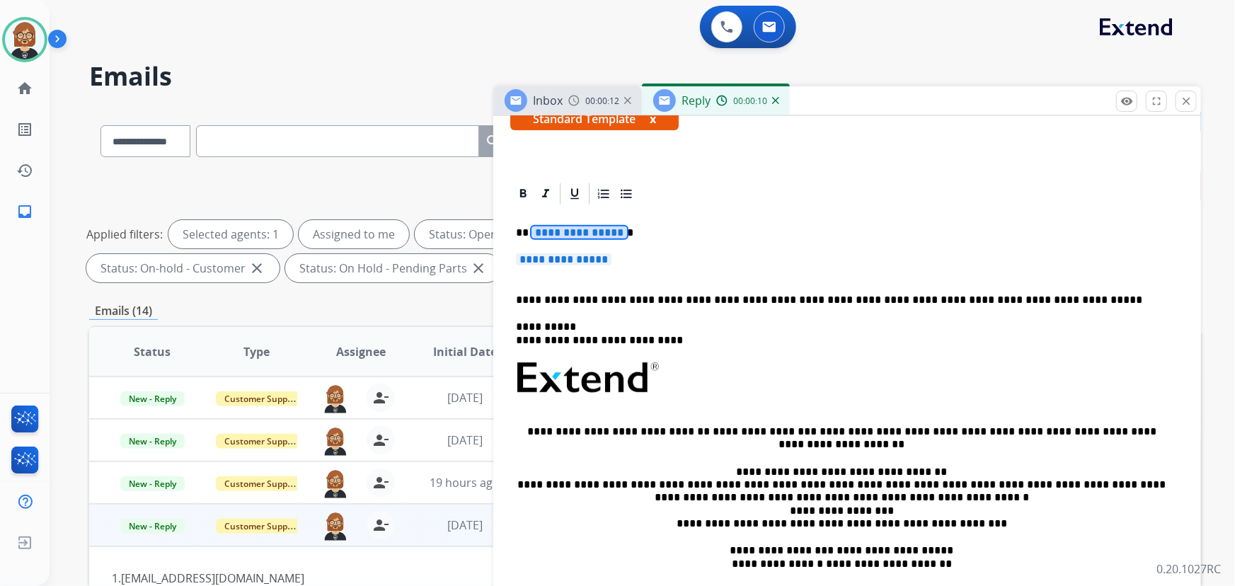
scroll to position [257, 0]
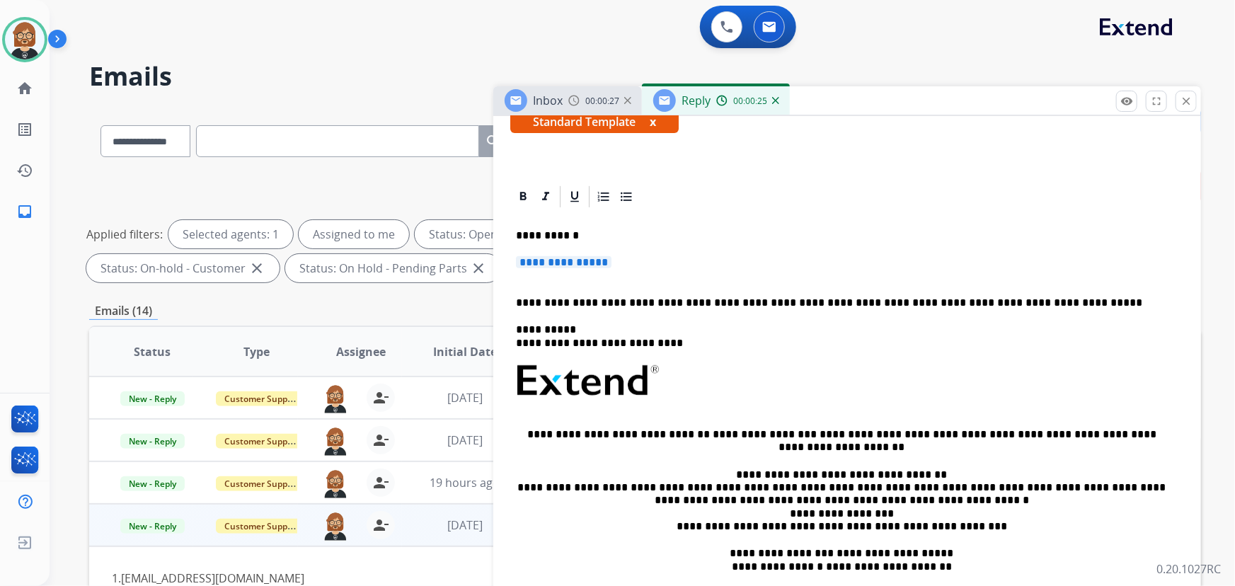
click at [539, 261] on span "**********" at bounding box center [564, 262] width 96 height 12
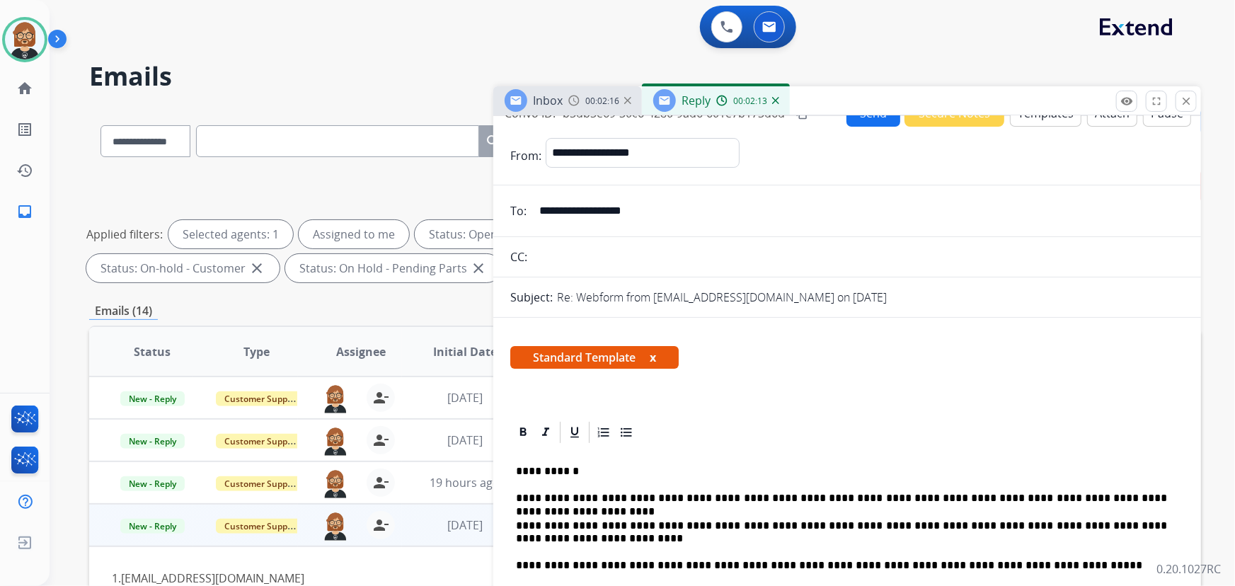
scroll to position [0, 0]
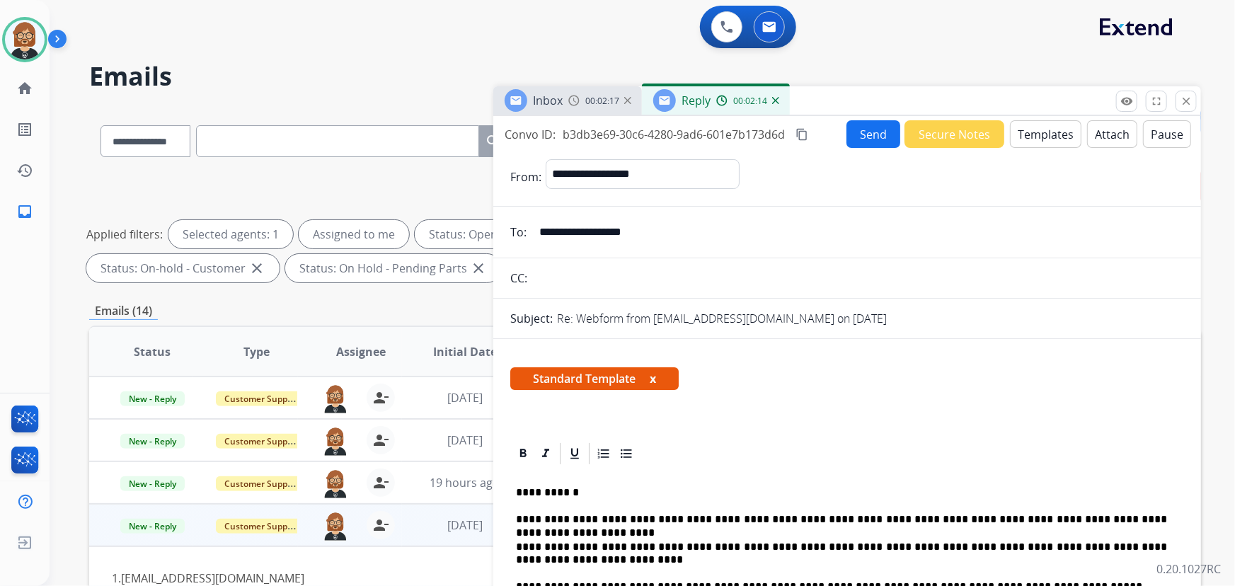
click at [856, 135] on button "Send" at bounding box center [873, 134] width 54 height 28
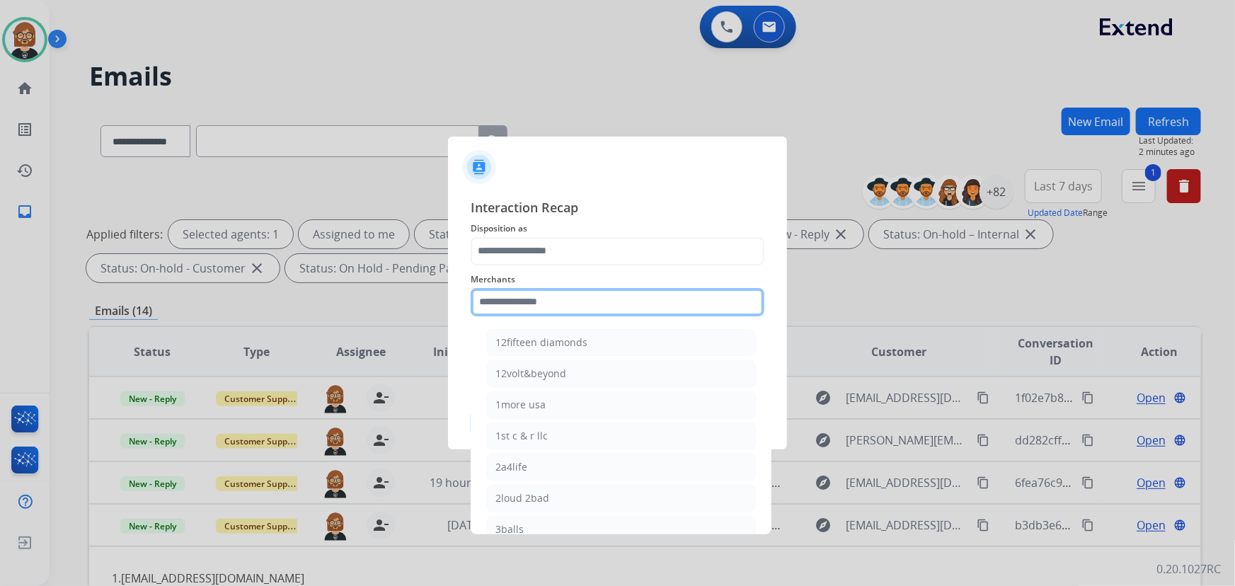
click at [649, 295] on input "text" at bounding box center [618, 302] width 294 height 28
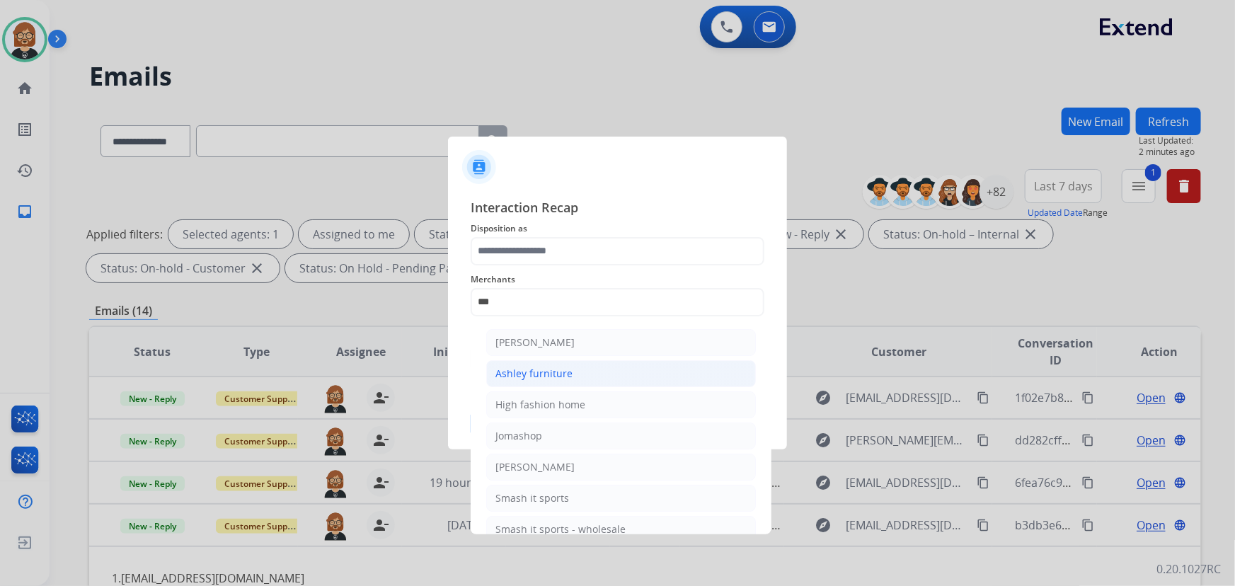
click at [563, 377] on div "Ashley furniture" at bounding box center [533, 374] width 77 height 14
type input "**********"
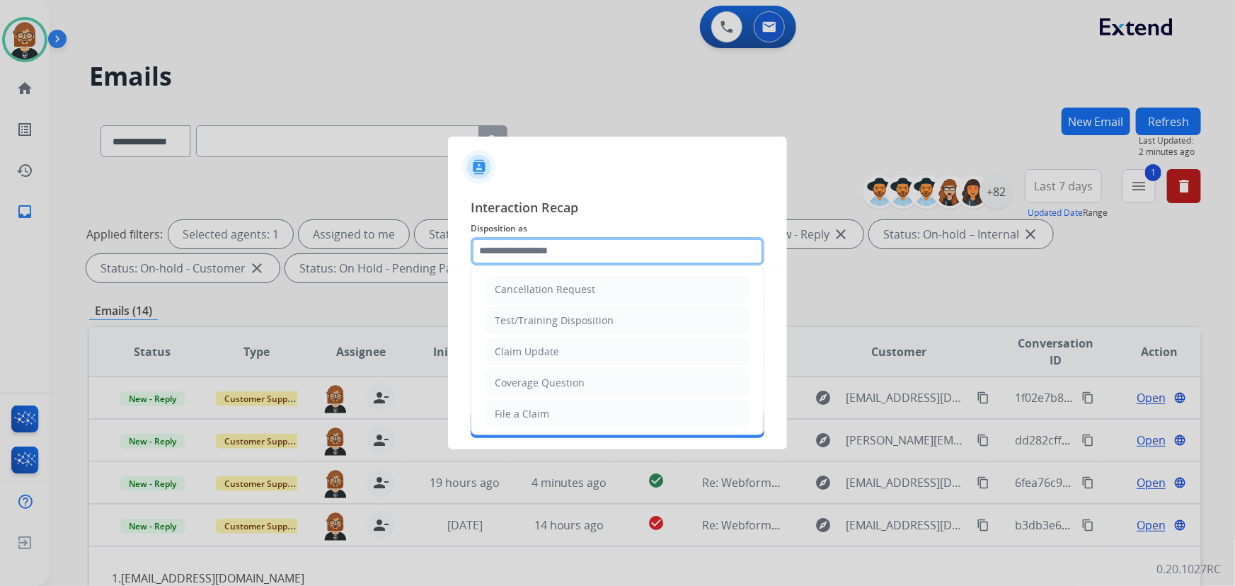
click at [611, 253] on input "text" at bounding box center [618, 251] width 294 height 28
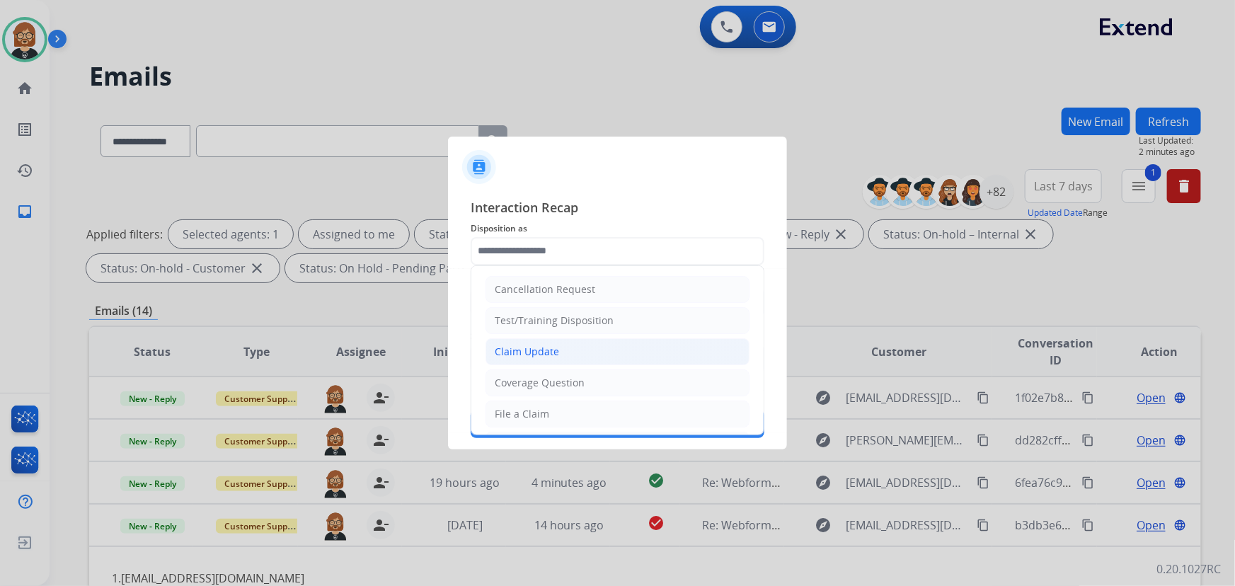
click at [604, 363] on li "Claim Update" at bounding box center [618, 351] width 264 height 27
type input "**********"
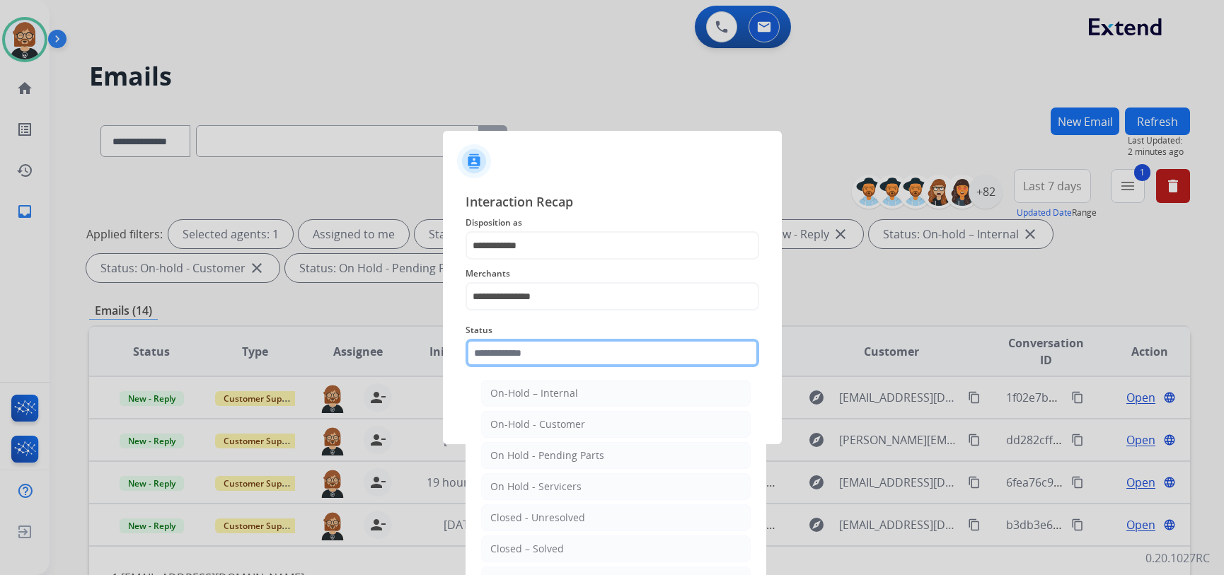
click at [608, 364] on input "text" at bounding box center [613, 353] width 294 height 28
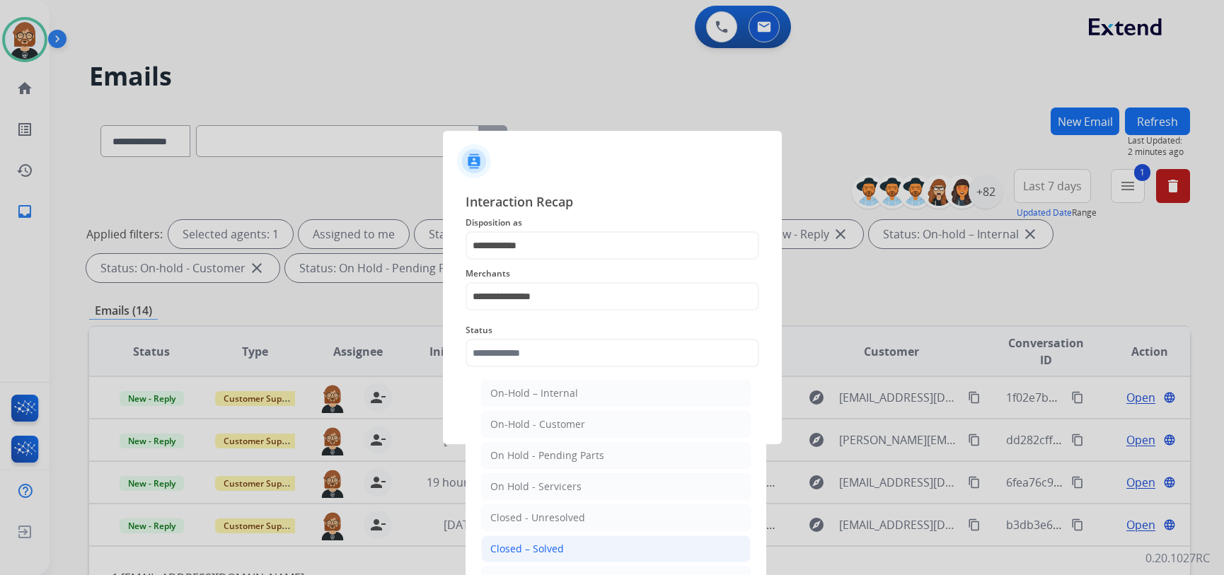
click at [614, 553] on li "Closed – Solved" at bounding box center [616, 549] width 270 height 27
type input "**********"
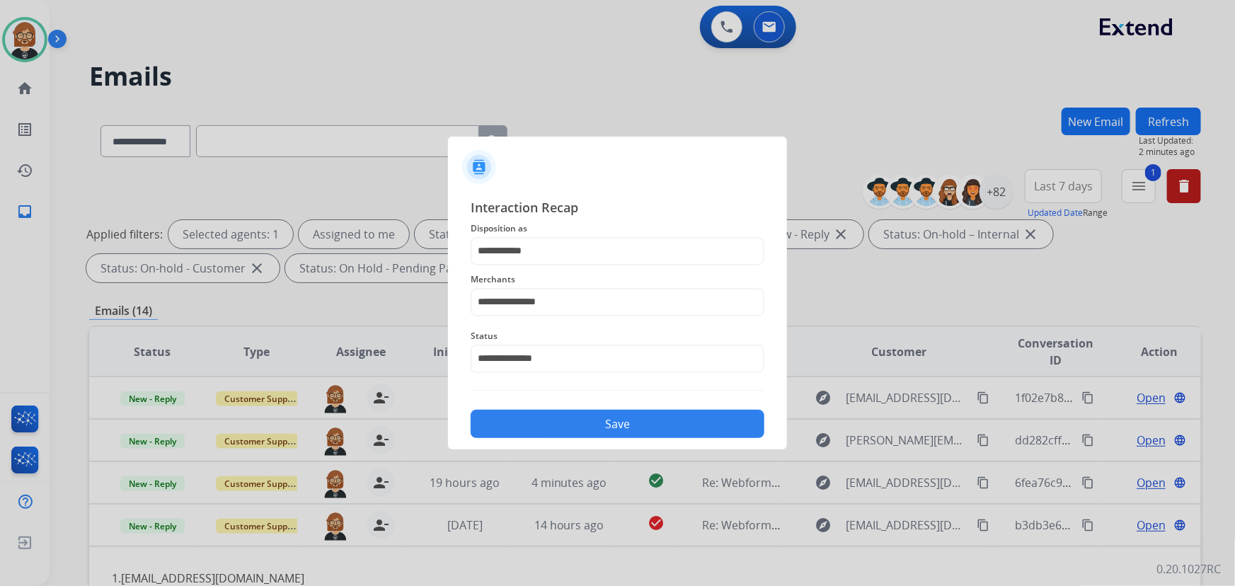
click at [637, 425] on button "Save" at bounding box center [618, 424] width 294 height 28
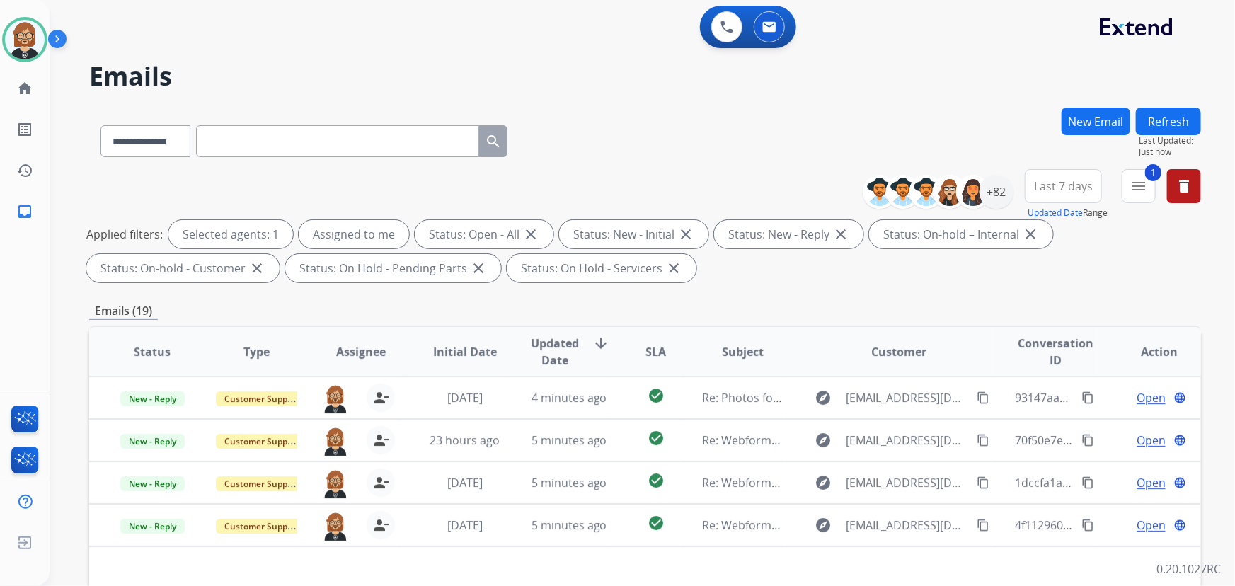
click at [1188, 118] on button "Refresh" at bounding box center [1168, 122] width 65 height 28
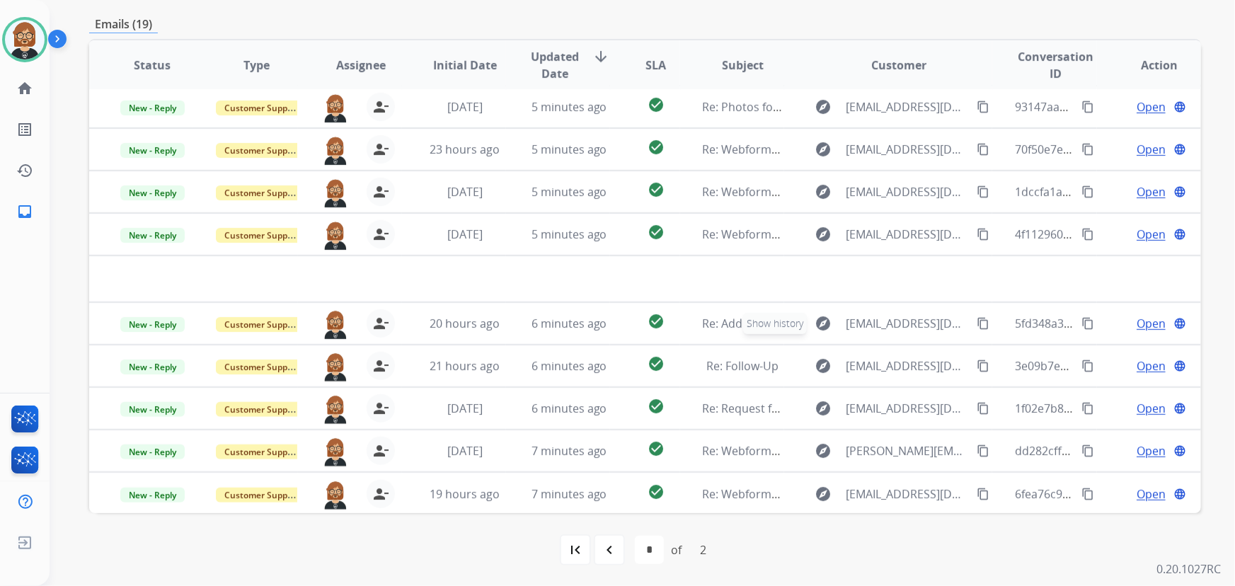
scroll to position [5, 0]
click at [610, 553] on mat-icon "navigate_before" at bounding box center [609, 549] width 17 height 17
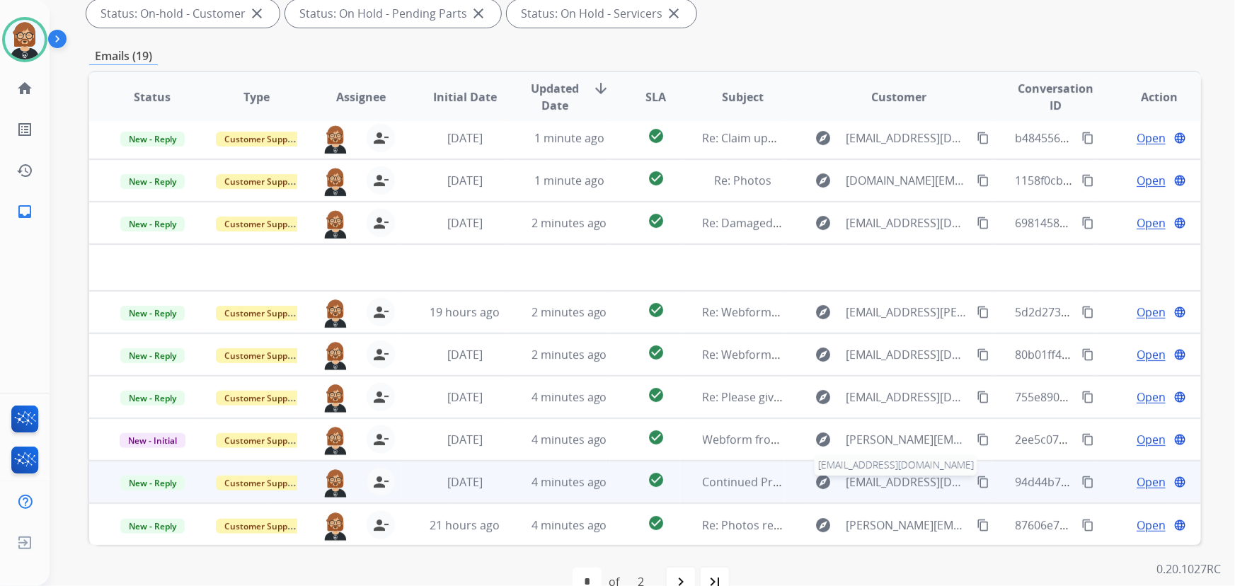
scroll to position [287, 0]
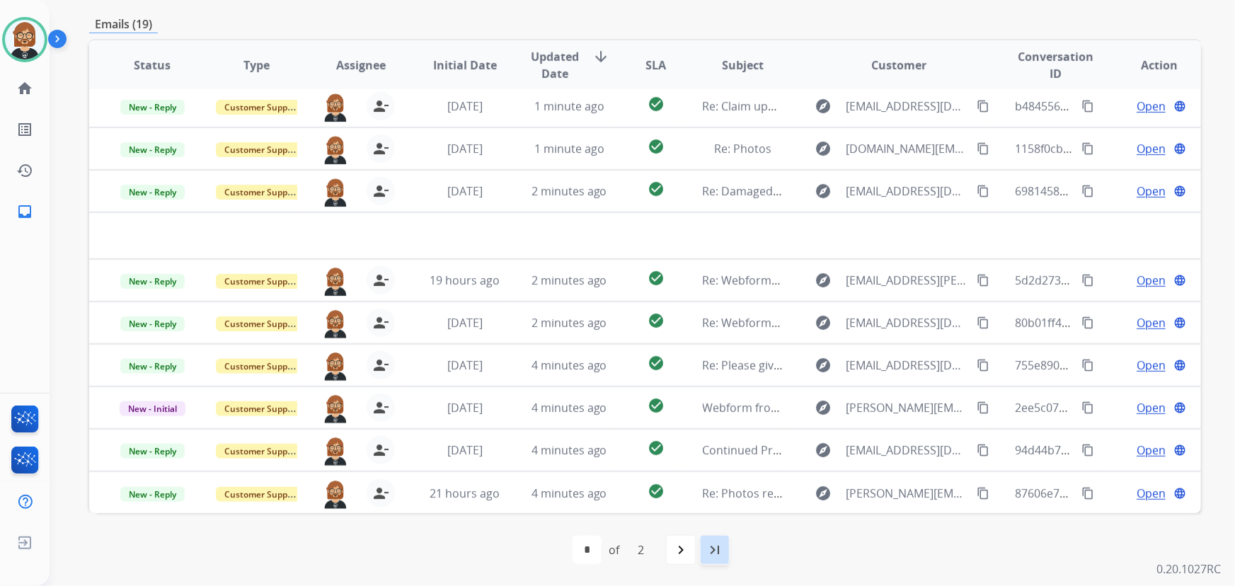
click at [716, 551] on mat-icon "last_page" at bounding box center [714, 549] width 17 height 17
select select "*"
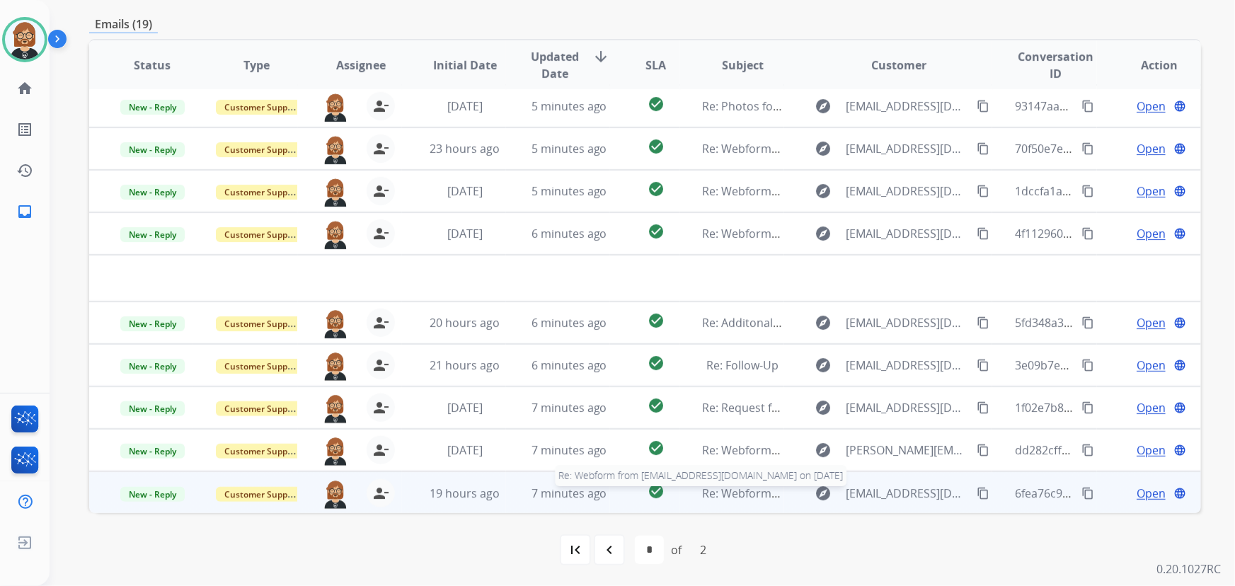
click at [729, 493] on span "Re: Webform from Rdevans1123@gmail.com on 09/06/2025" at bounding box center [873, 494] width 340 height 16
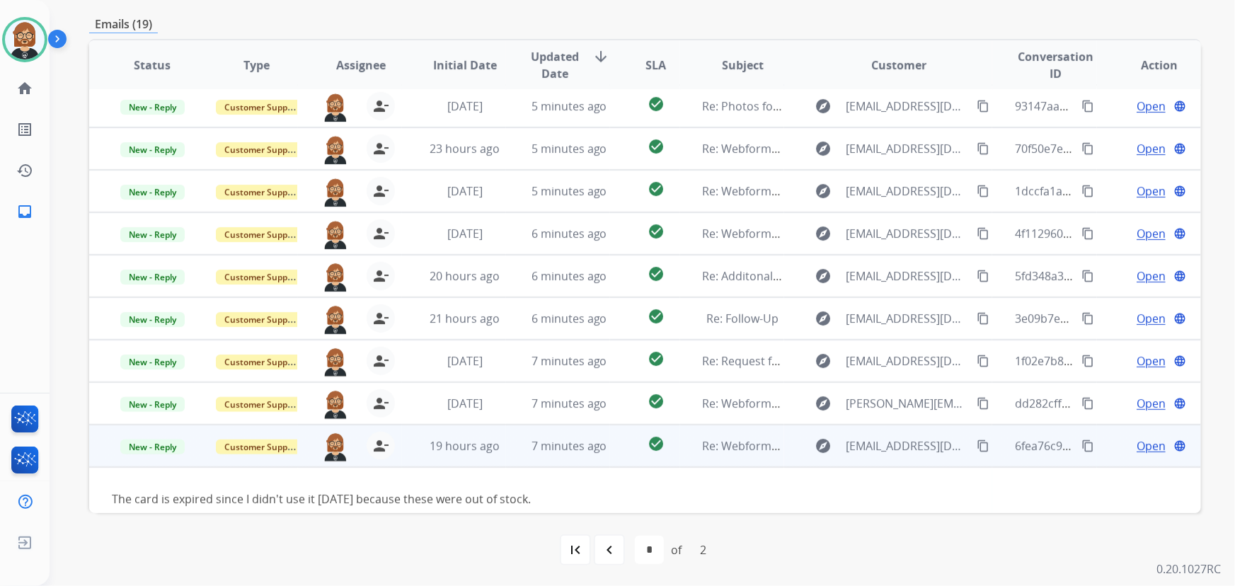
scroll to position [38, 0]
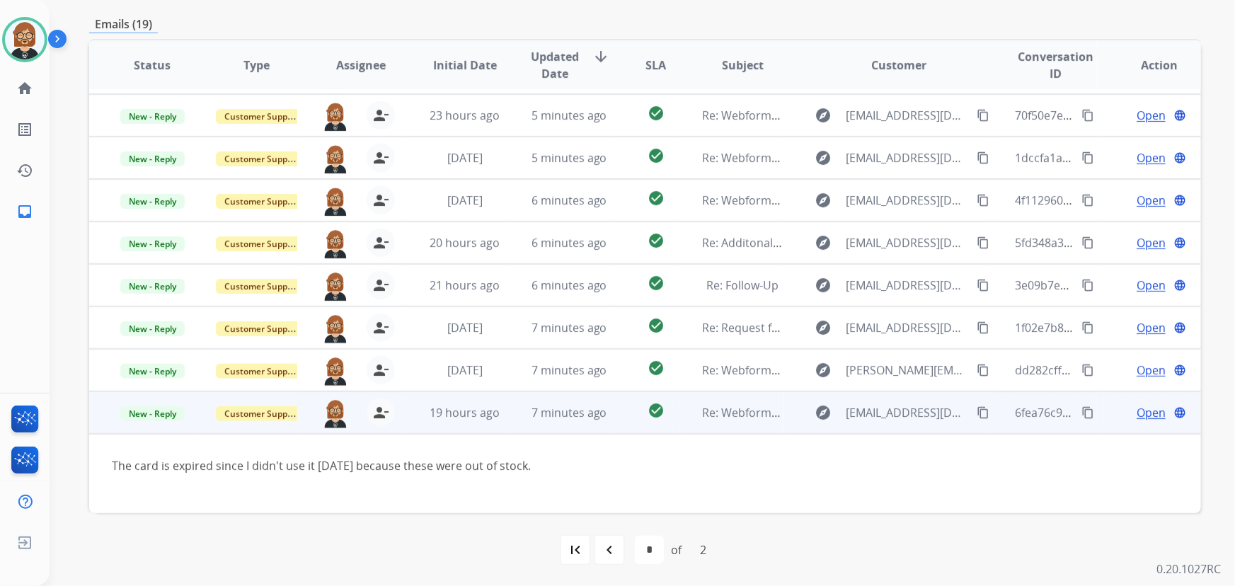
click at [1149, 418] on span "Open" at bounding box center [1151, 412] width 29 height 17
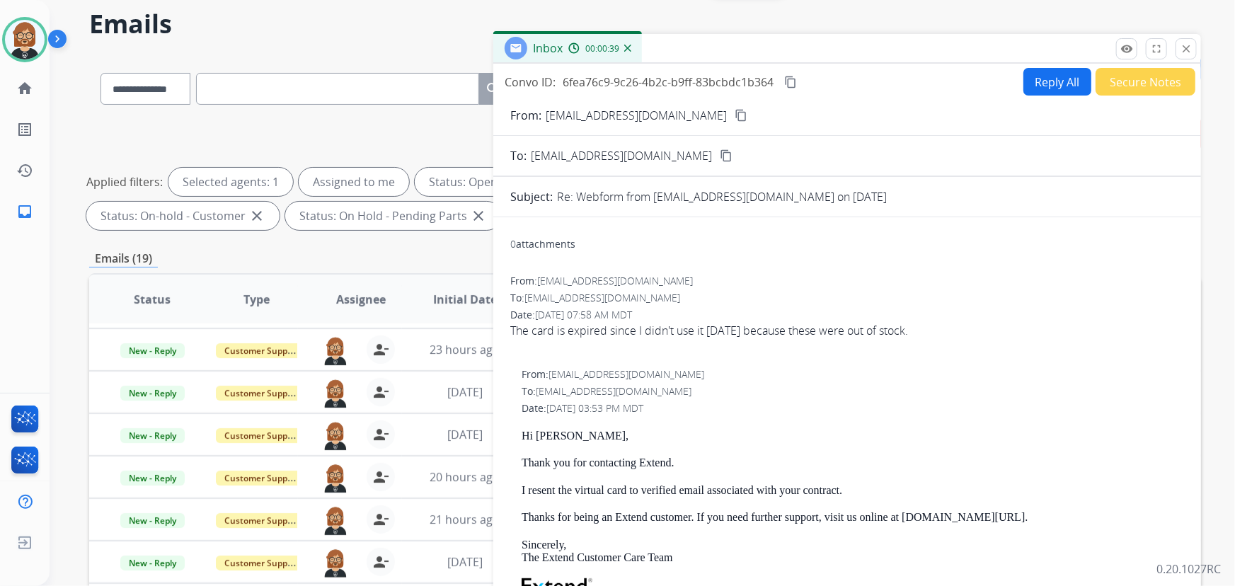
scroll to position [29, 0]
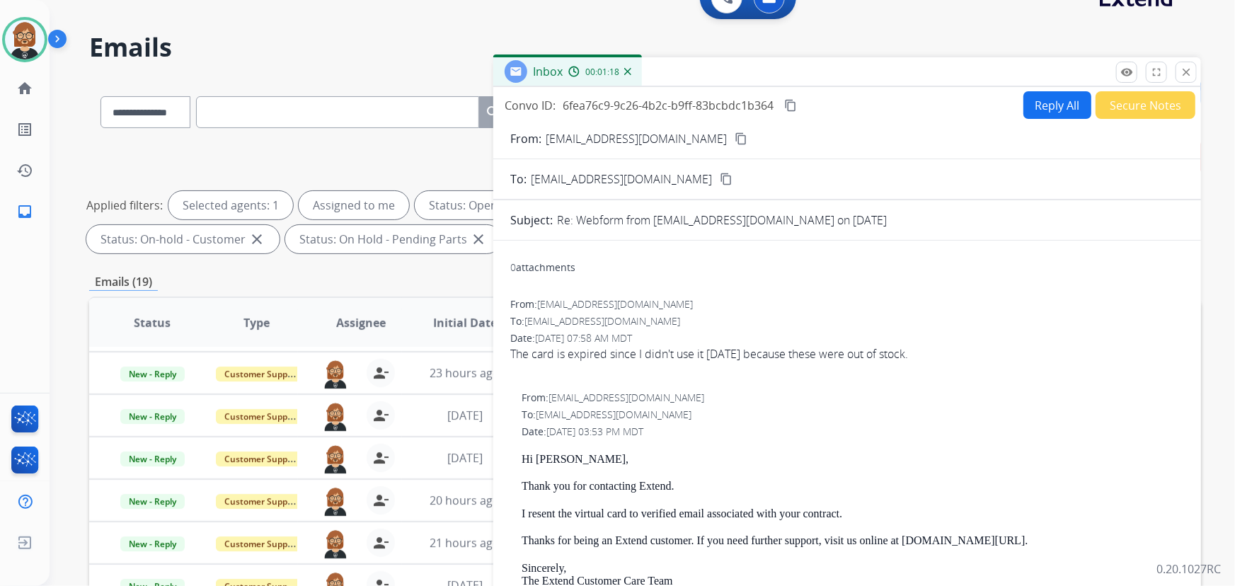
click at [1064, 106] on button "Reply All" at bounding box center [1057, 105] width 68 height 28
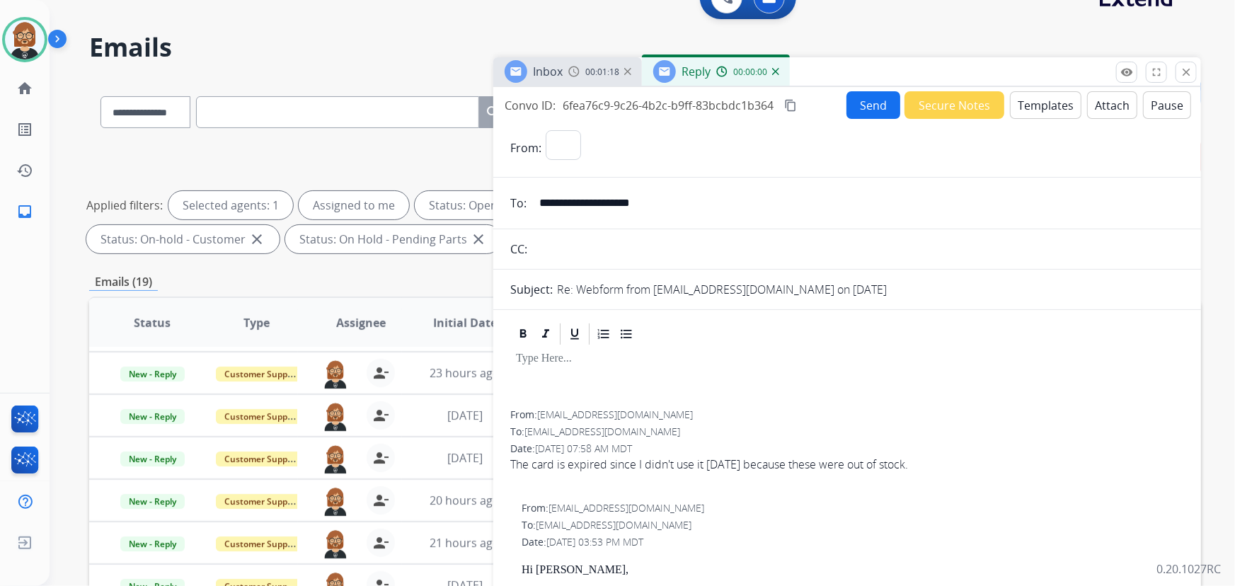
select select "**********"
click at [1017, 110] on button "Templates" at bounding box center [1045, 105] width 71 height 28
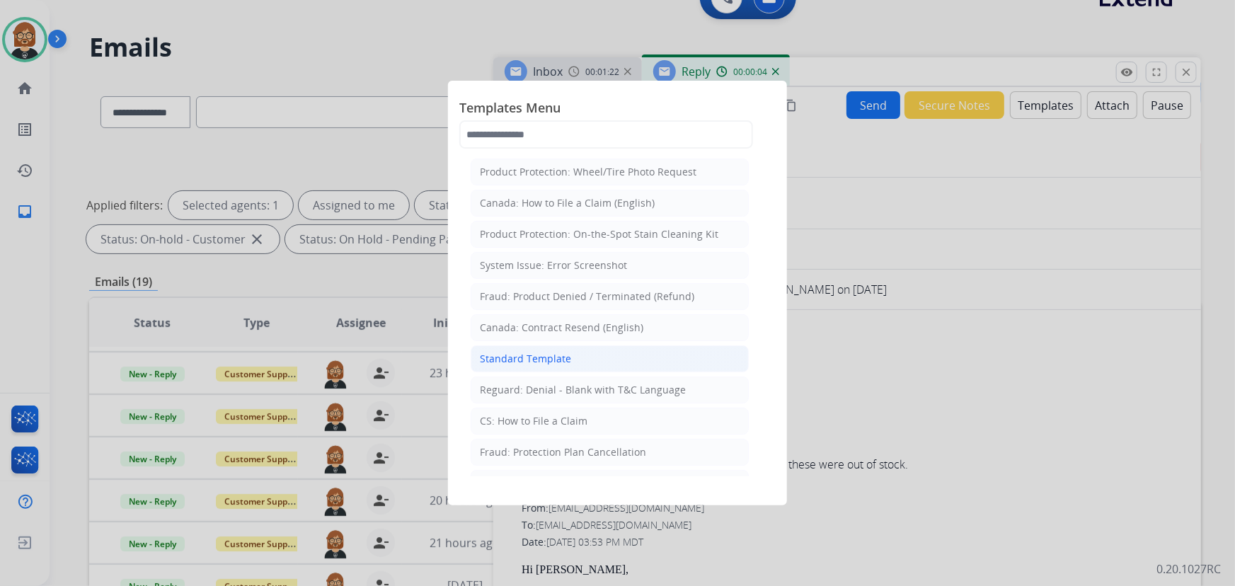
click at [561, 353] on div "Standard Template" at bounding box center [525, 359] width 91 height 14
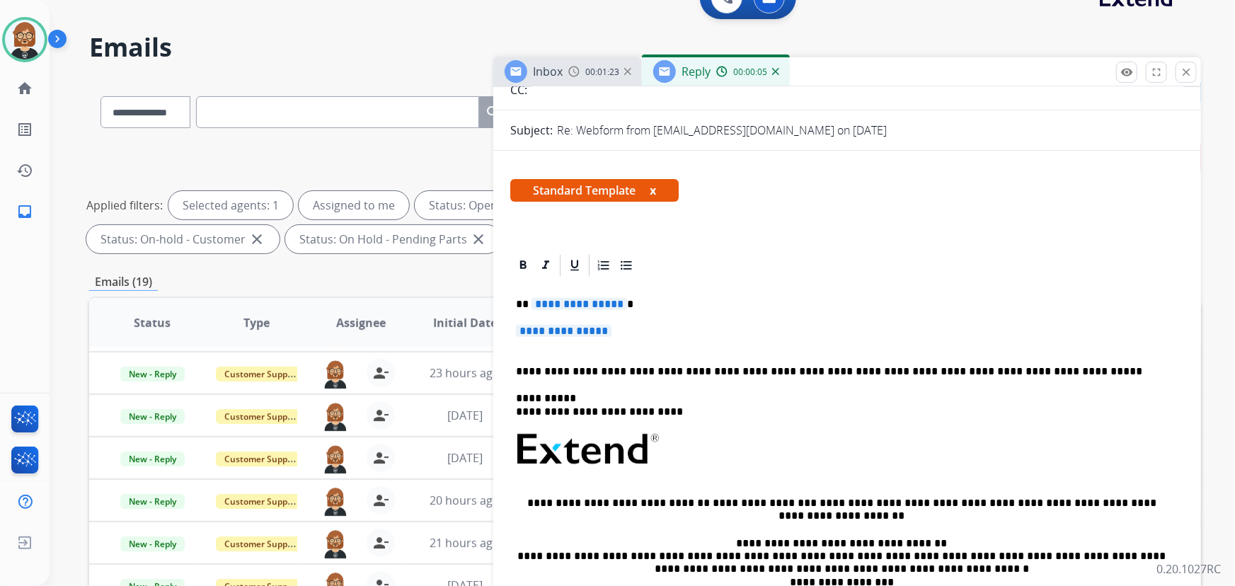
scroll to position [193, 0]
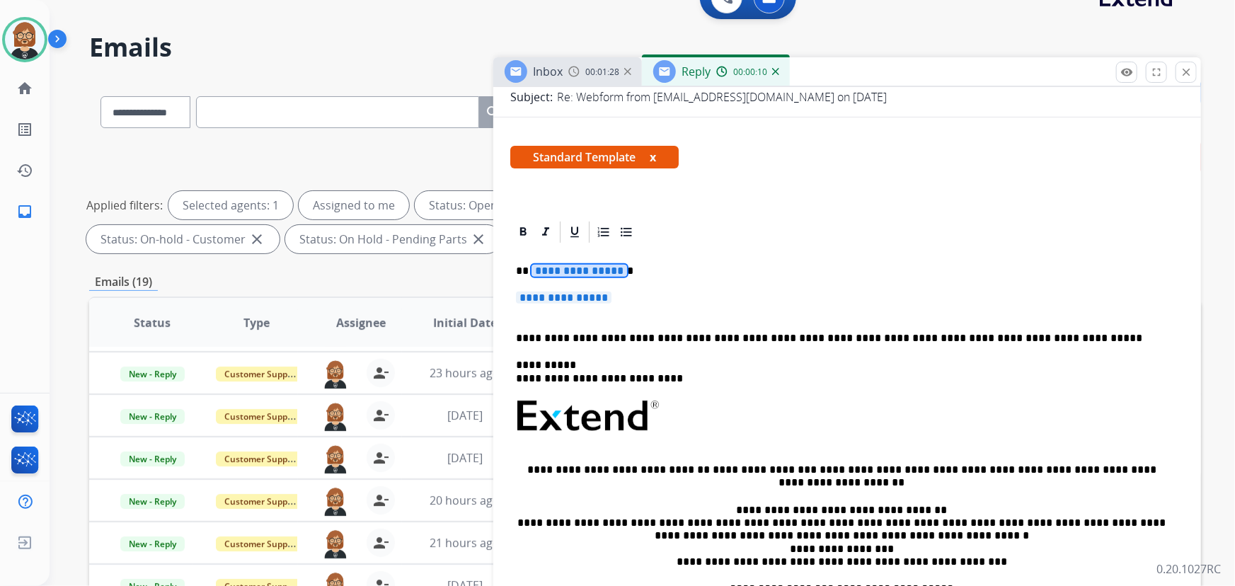
click at [549, 268] on span "**********" at bounding box center [580, 271] width 96 height 12
click at [559, 301] on span "**********" at bounding box center [564, 298] width 96 height 12
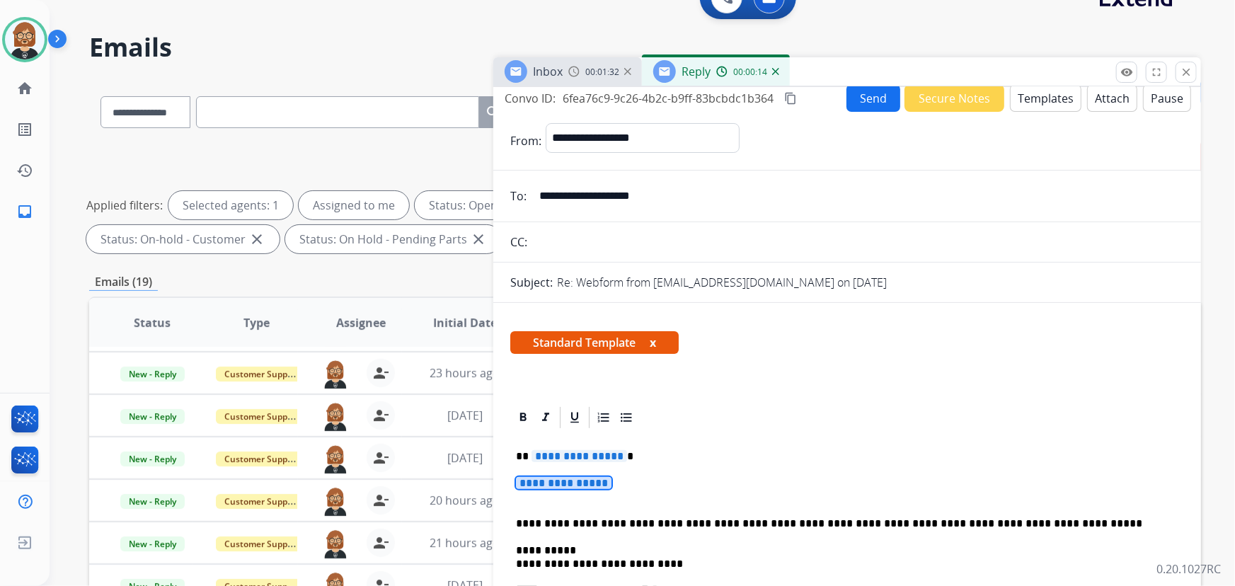
scroll to position [0, 0]
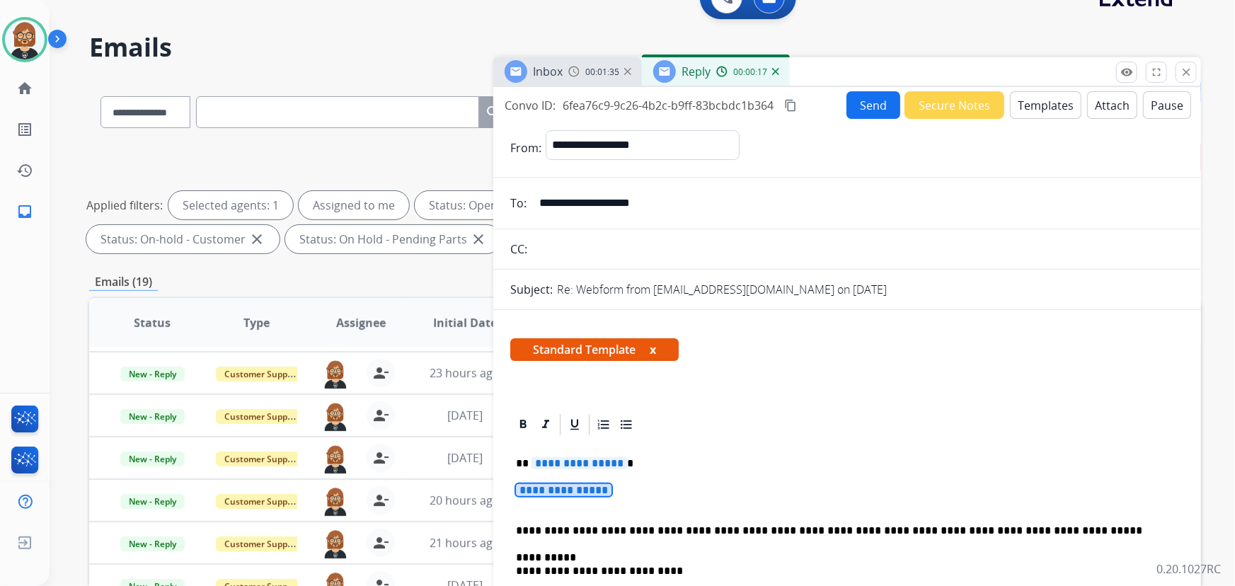
drag, startPoint x: 679, startPoint y: 206, endPoint x: 517, endPoint y: 216, distance: 161.7
click at [517, 216] on div "**********" at bounding box center [847, 203] width 708 height 28
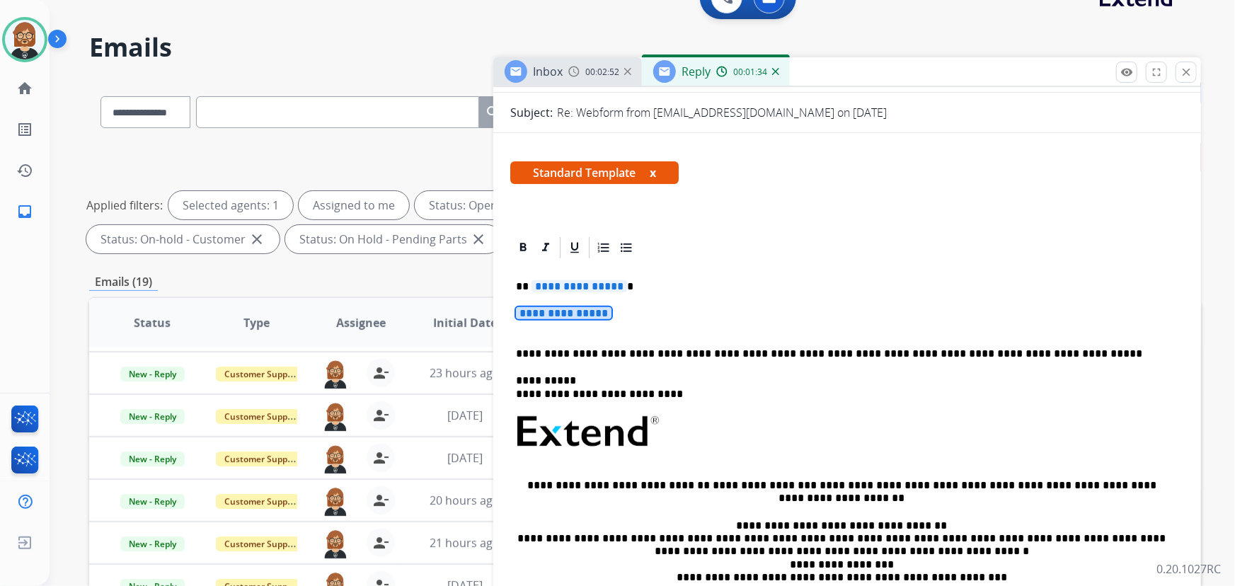
scroll to position [193, 0]
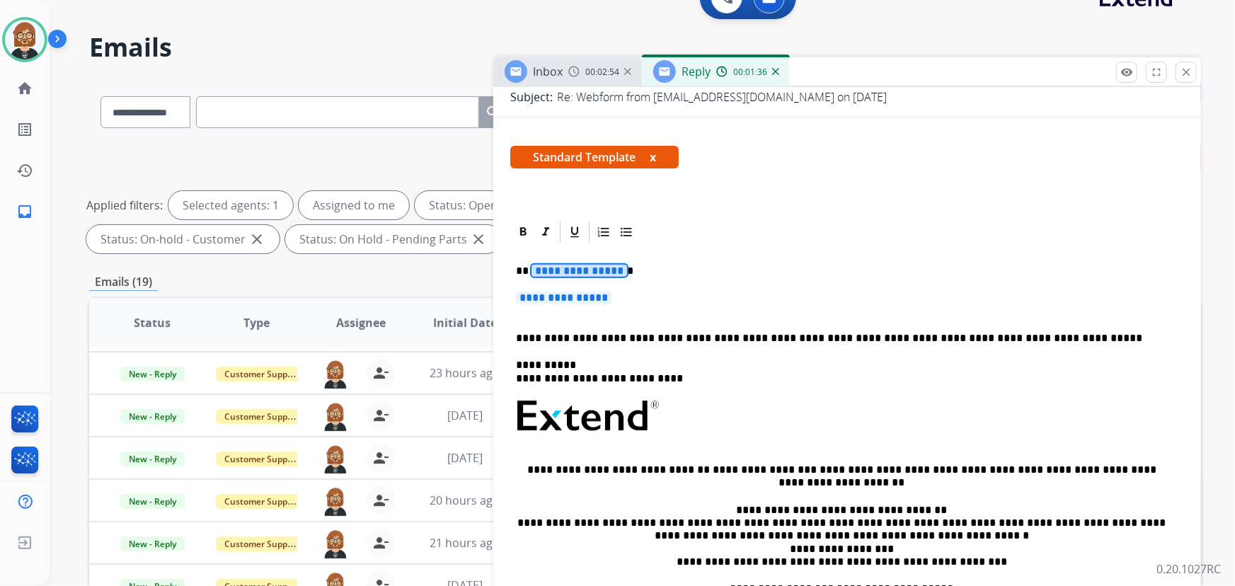
click at [585, 265] on span "**********" at bounding box center [580, 271] width 96 height 12
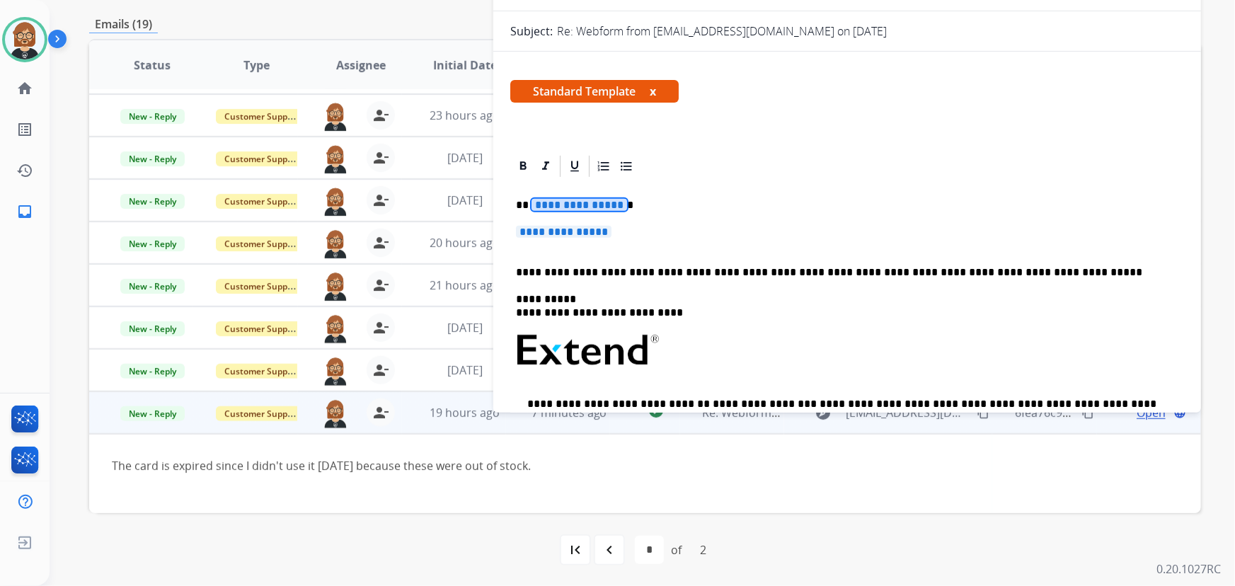
scroll to position [0, 0]
click at [582, 204] on span "**********" at bounding box center [580, 206] width 96 height 12
click at [592, 231] on span "**********" at bounding box center [564, 232] width 96 height 12
click at [566, 229] on span "**********" at bounding box center [564, 232] width 96 height 12
click at [580, 238] on span "**********" at bounding box center [564, 232] width 96 height 12
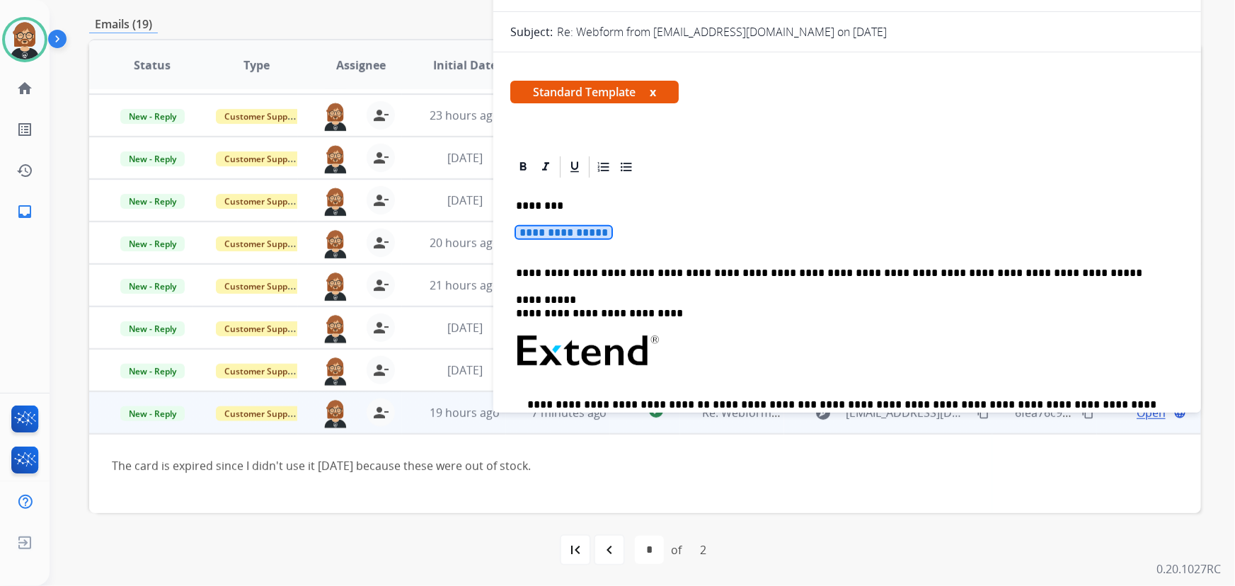
click at [582, 235] on span "**********" at bounding box center [564, 232] width 96 height 12
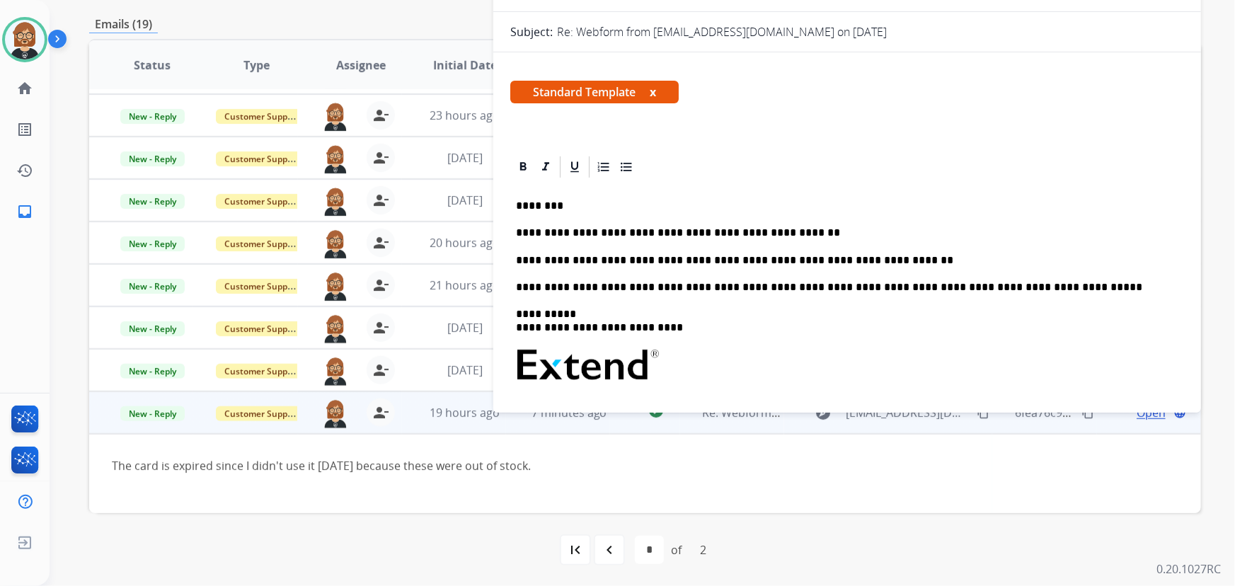
click at [878, 255] on p "**********" at bounding box center [842, 260] width 652 height 13
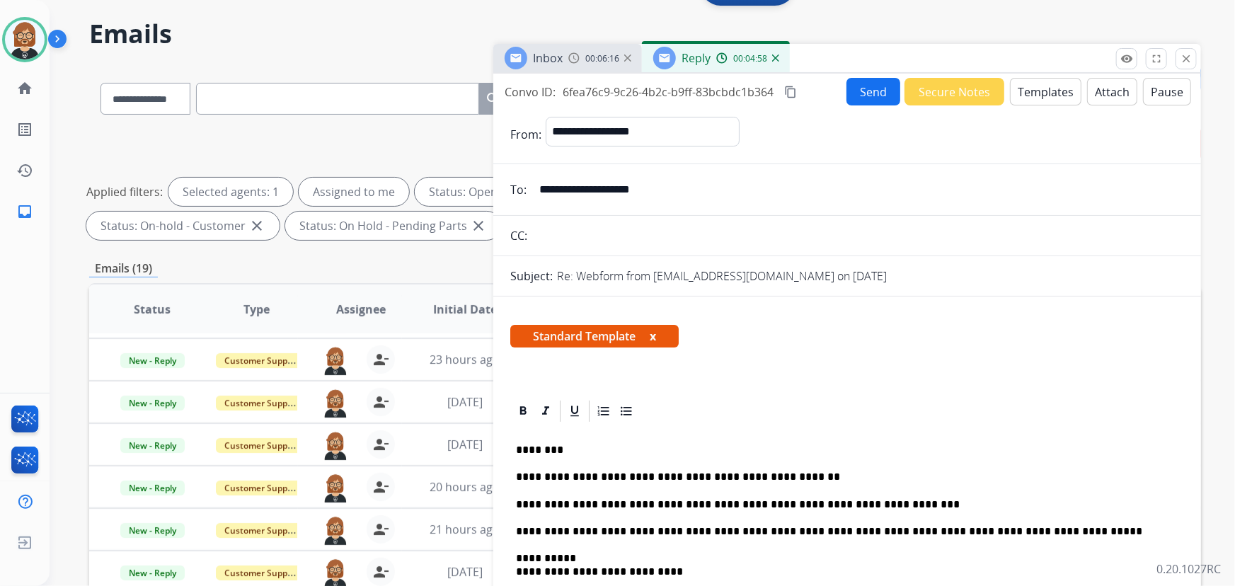
scroll to position [29, 0]
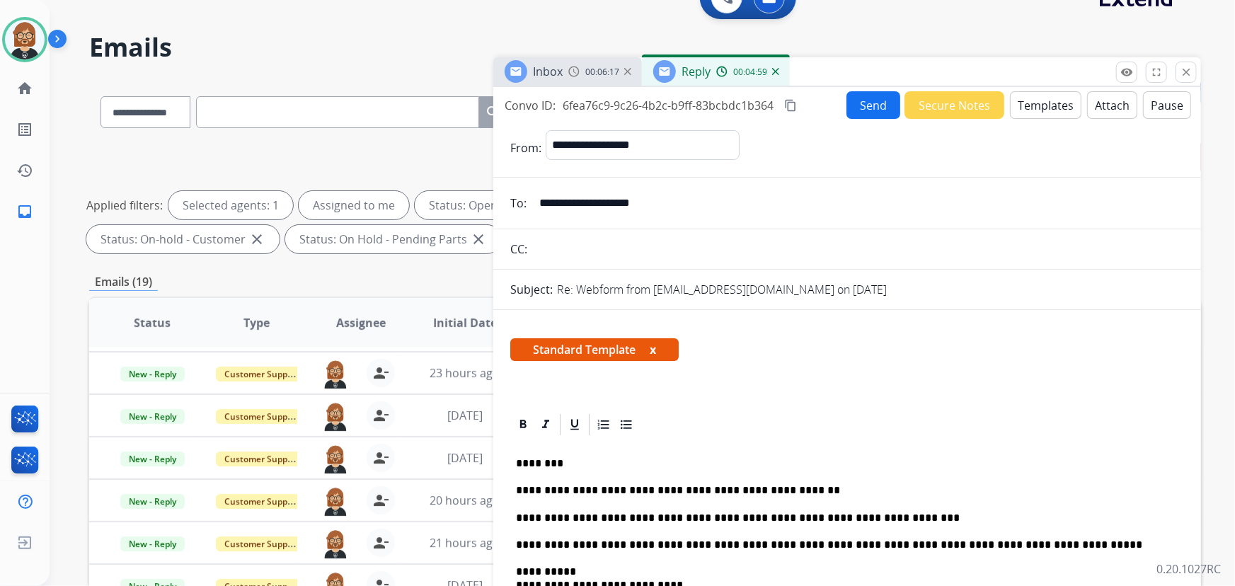
click at [873, 113] on button "Send" at bounding box center [873, 105] width 54 height 28
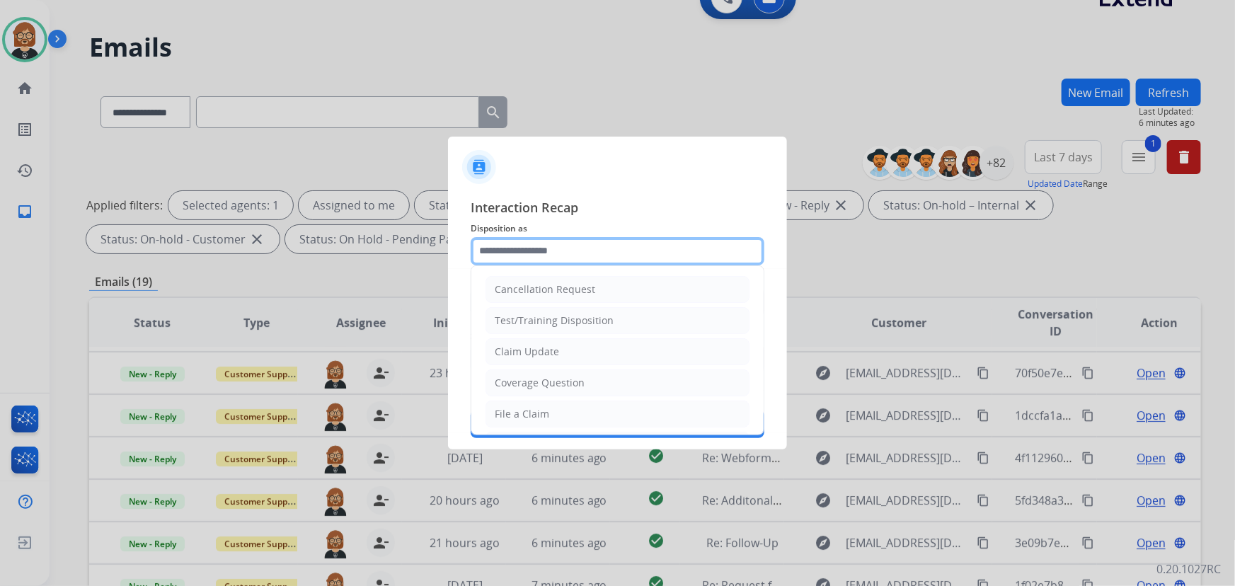
click at [568, 248] on input "text" at bounding box center [618, 251] width 294 height 28
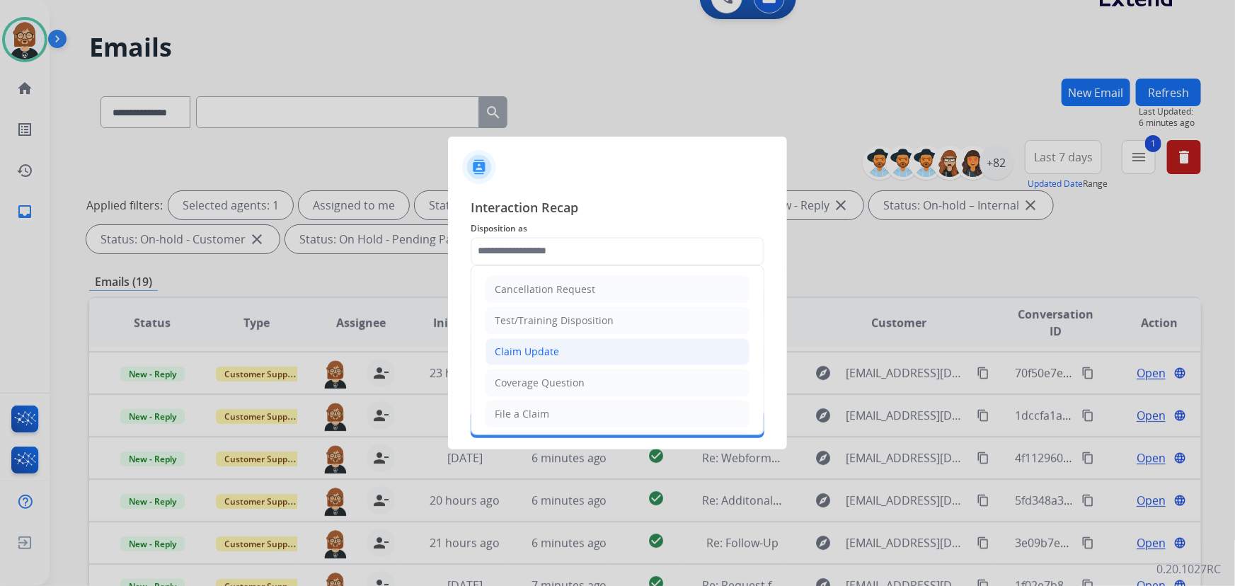
click at [655, 343] on li "Claim Update" at bounding box center [618, 351] width 264 height 27
type input "**********"
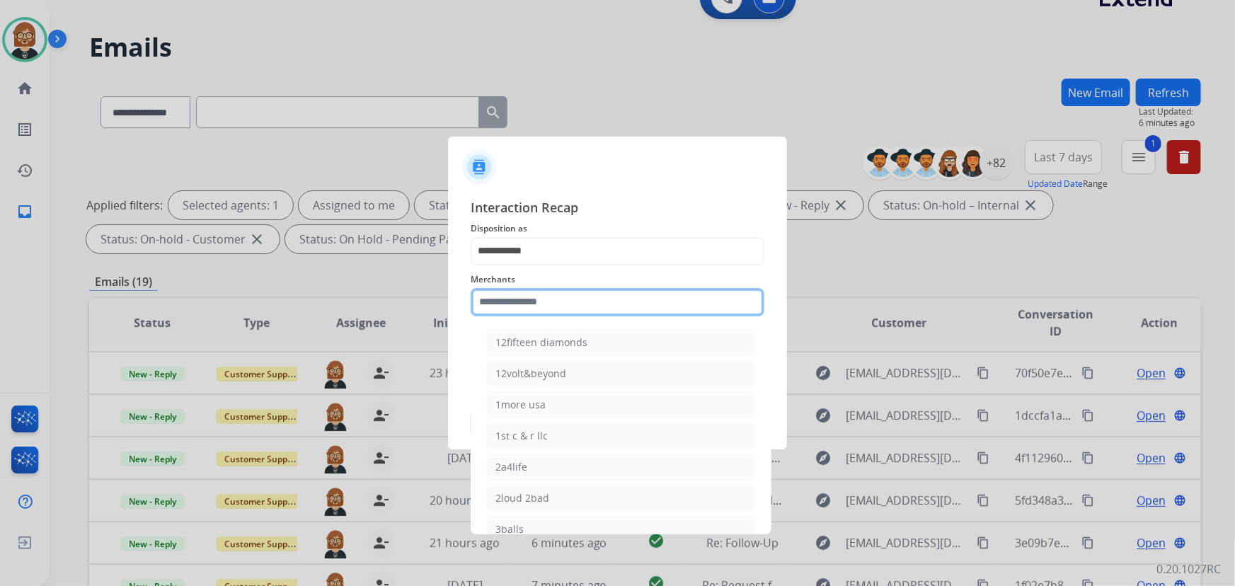
click at [666, 312] on input "text" at bounding box center [618, 302] width 294 height 28
drag, startPoint x: 575, startPoint y: 303, endPoint x: 247, endPoint y: 307, distance: 328.4
click at [0, 307] on app-contact-recap-modal "**********" at bounding box center [0, 293] width 0 height 586
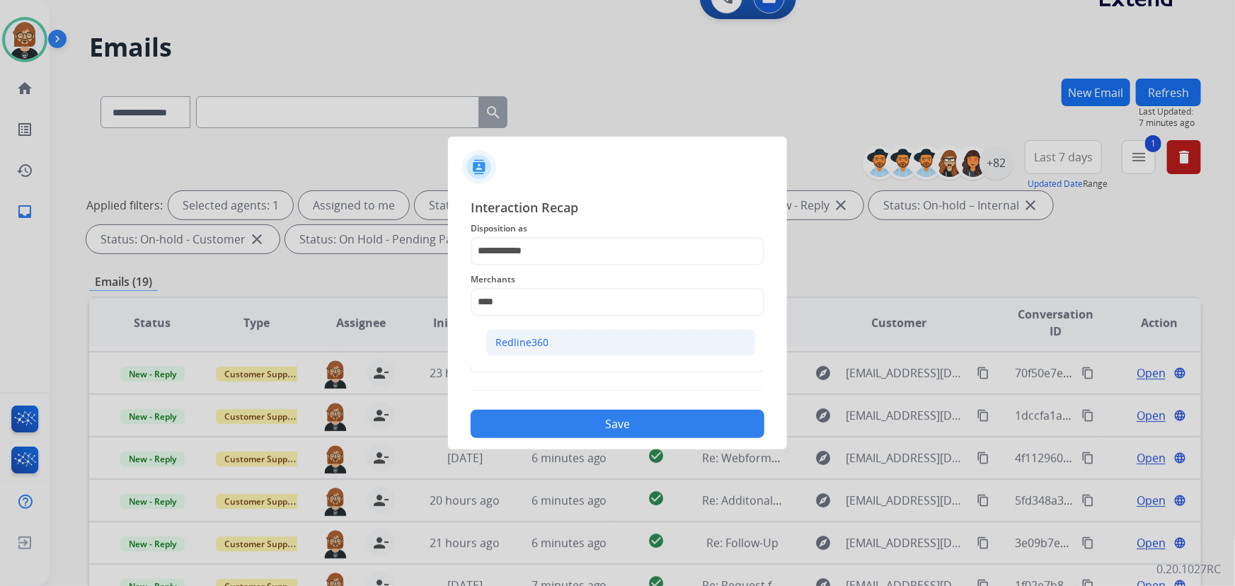
click at [527, 341] on div "Redline360" at bounding box center [521, 342] width 53 height 14
type input "**********"
click at [598, 418] on button "Save" at bounding box center [618, 424] width 294 height 28
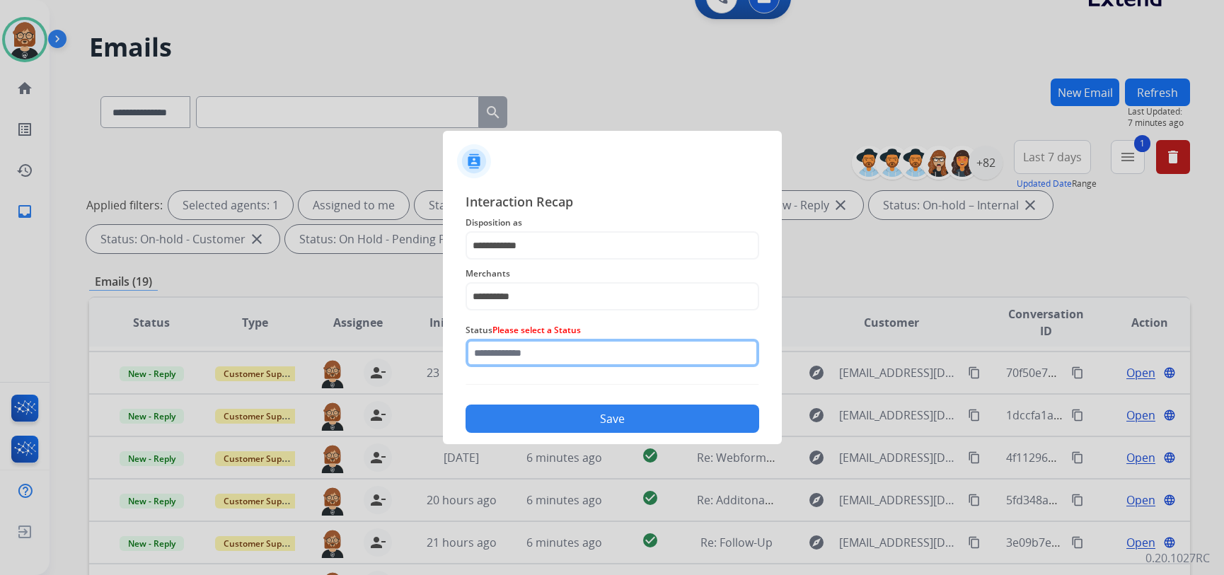
click at [560, 355] on input "text" at bounding box center [613, 353] width 294 height 28
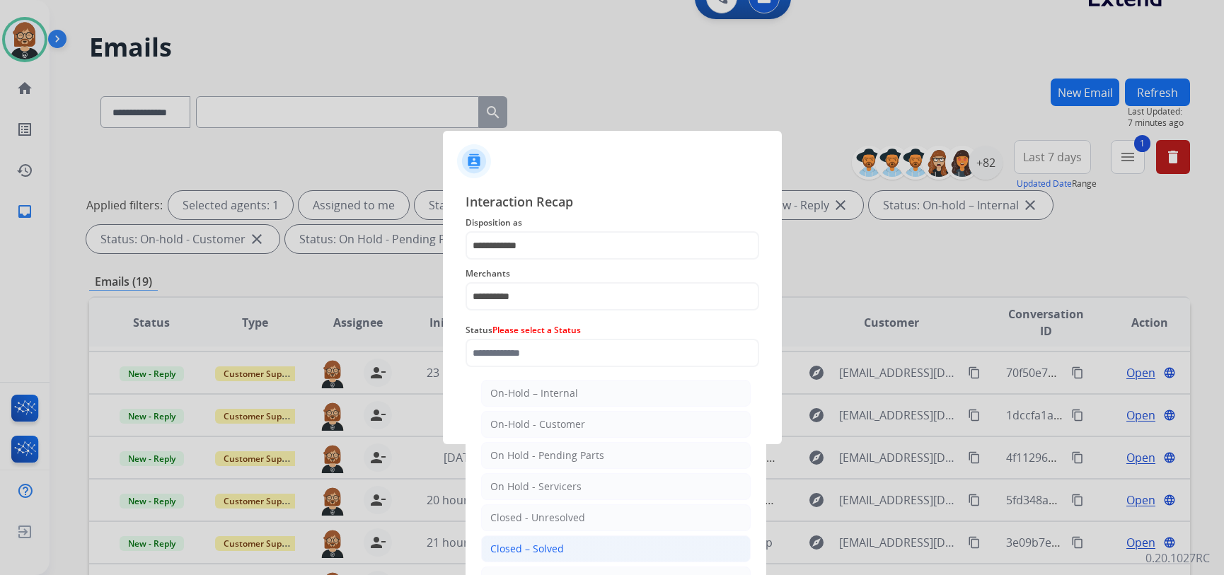
click at [559, 546] on div "Closed – Solved" at bounding box center [527, 549] width 74 height 14
type input "**********"
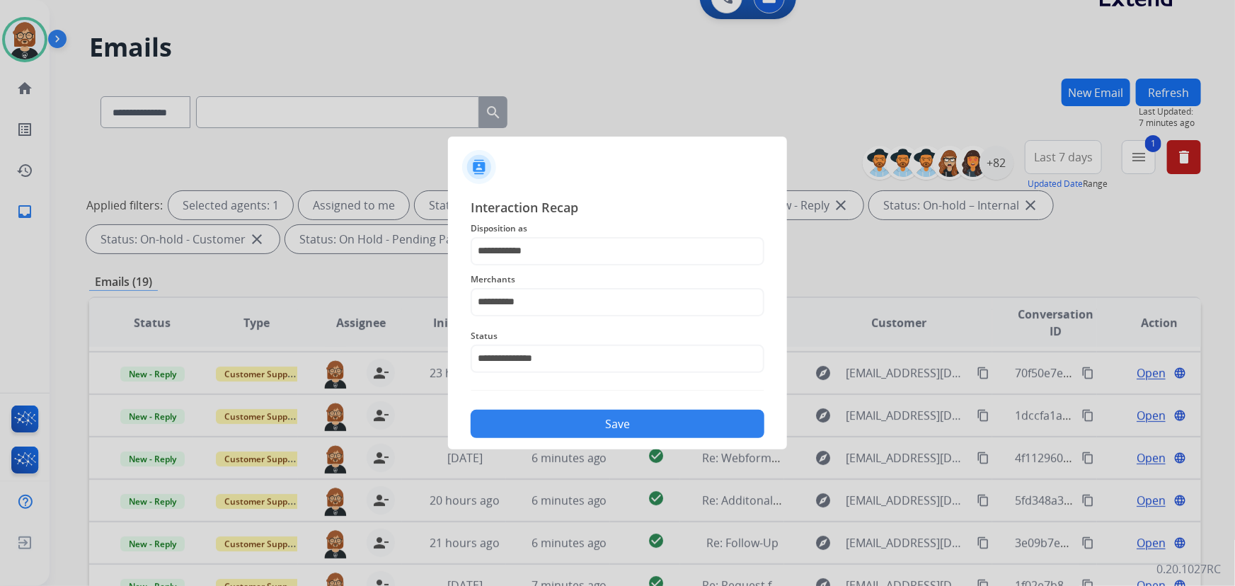
click at [602, 432] on button "Save" at bounding box center [618, 424] width 294 height 28
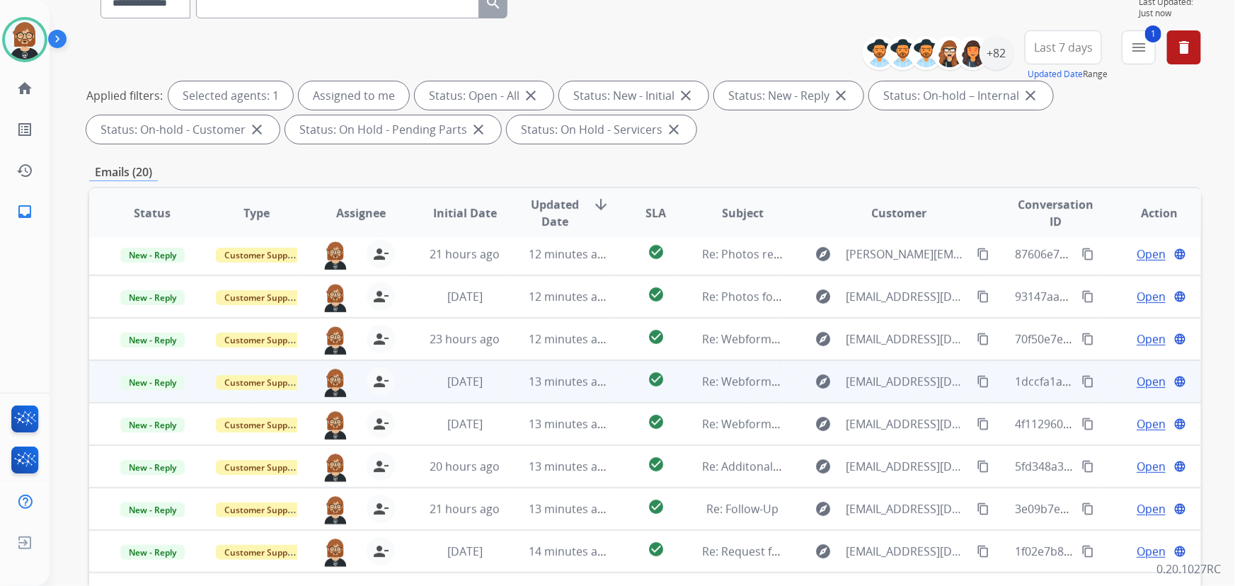
scroll to position [287, 0]
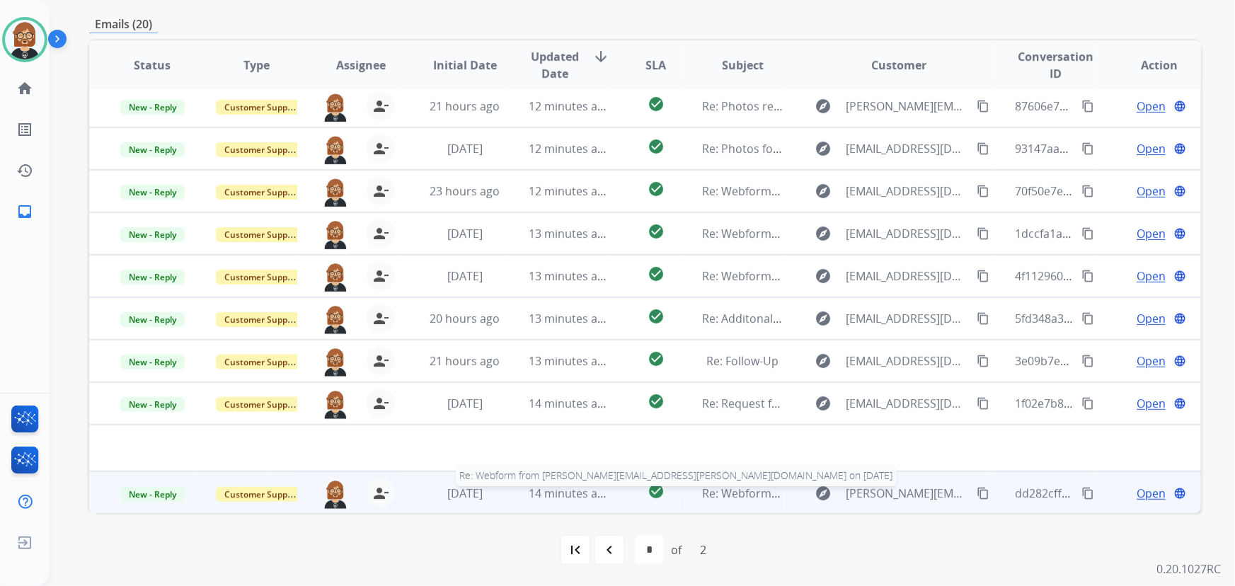
click at [757, 486] on span "Re: Webform from carlos.vilela@advance-auto.com on 09/05/2025" at bounding box center [960, 494] width 515 height 16
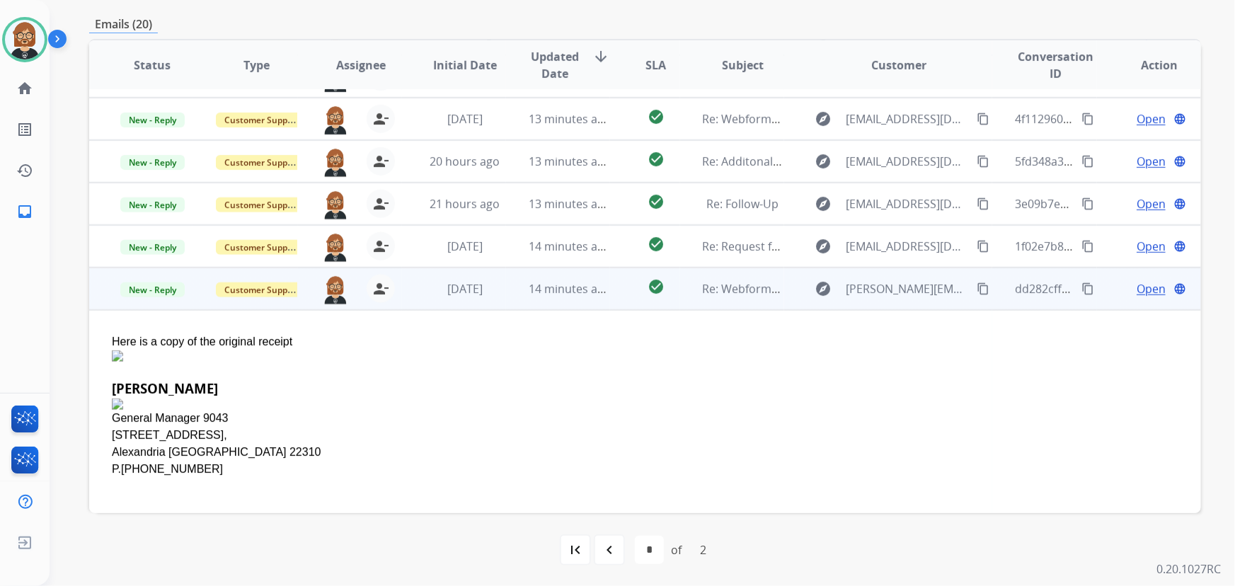
scroll to position [208, 0]
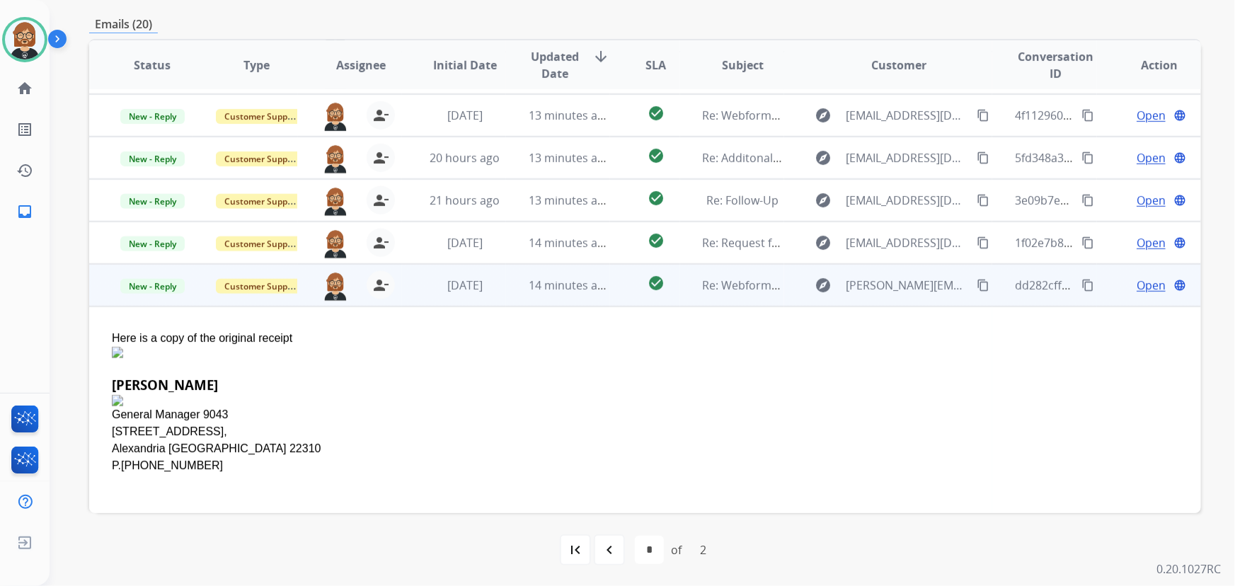
click at [1143, 289] on span "Open" at bounding box center [1151, 285] width 29 height 17
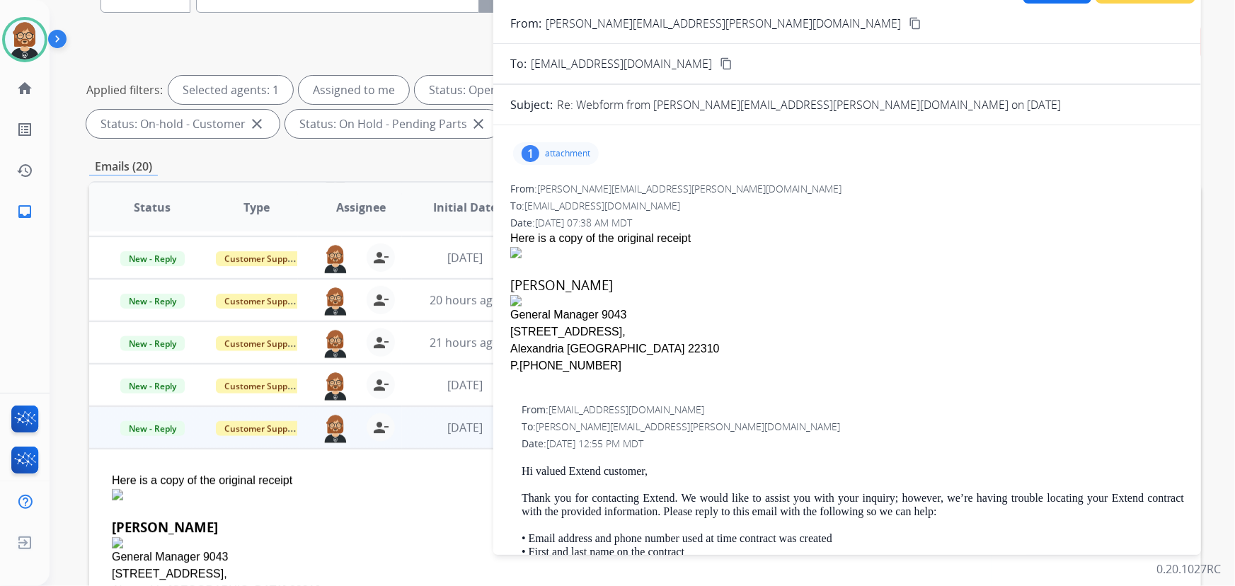
scroll to position [93, 0]
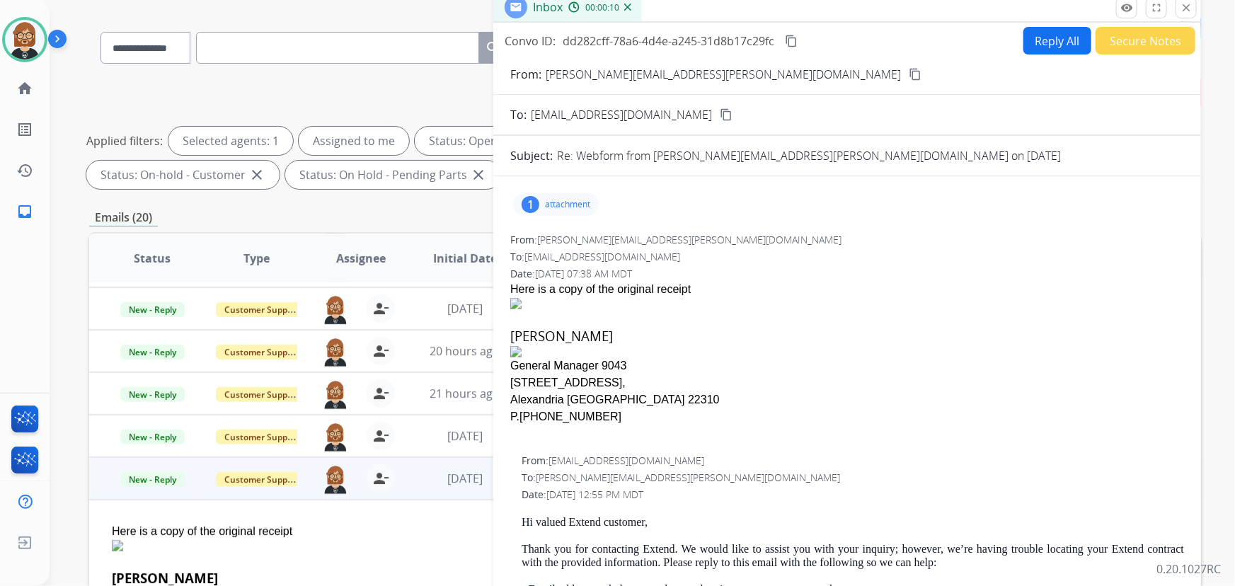
click at [576, 193] on div "1 attachment" at bounding box center [556, 204] width 86 height 23
click at [581, 247] on div at bounding box center [559, 241] width 71 height 50
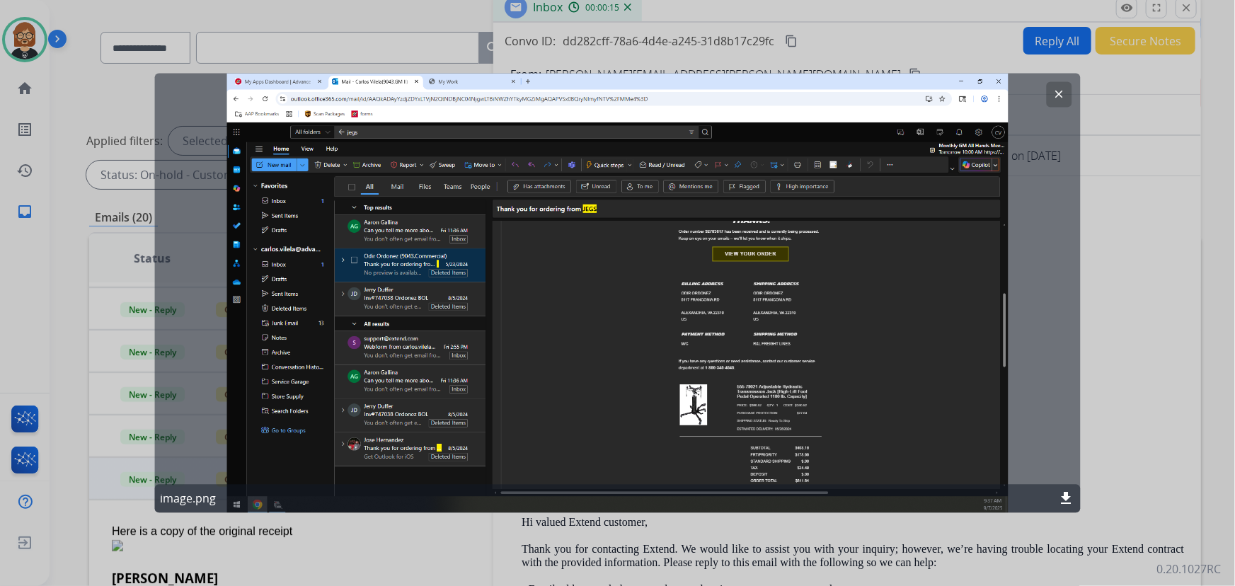
click at [781, 300] on div "clear image.png download" at bounding box center [617, 294] width 926 height 440
click at [34, 342] on div at bounding box center [617, 293] width 1235 height 586
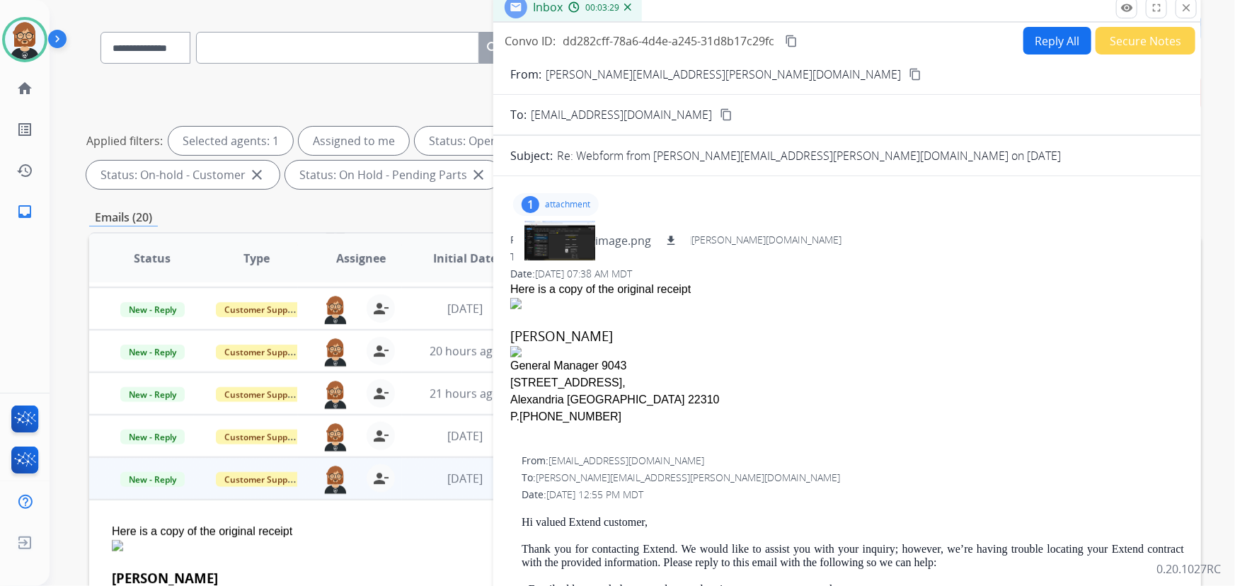
click at [909, 71] on mat-icon "content_copy" at bounding box center [915, 74] width 13 height 13
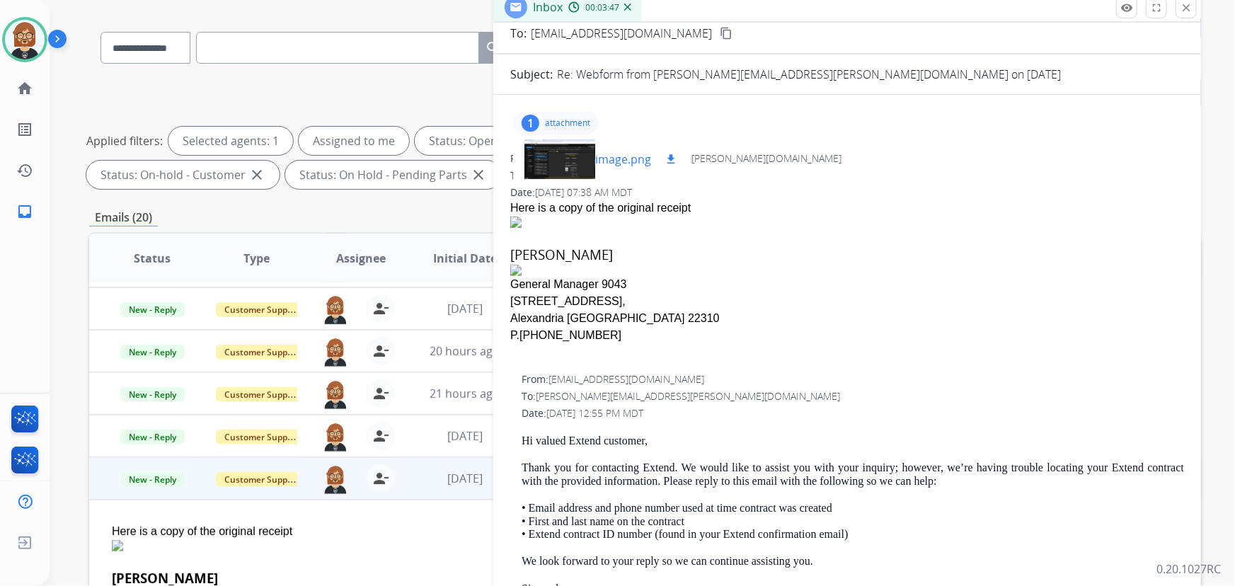
scroll to position [0, 0]
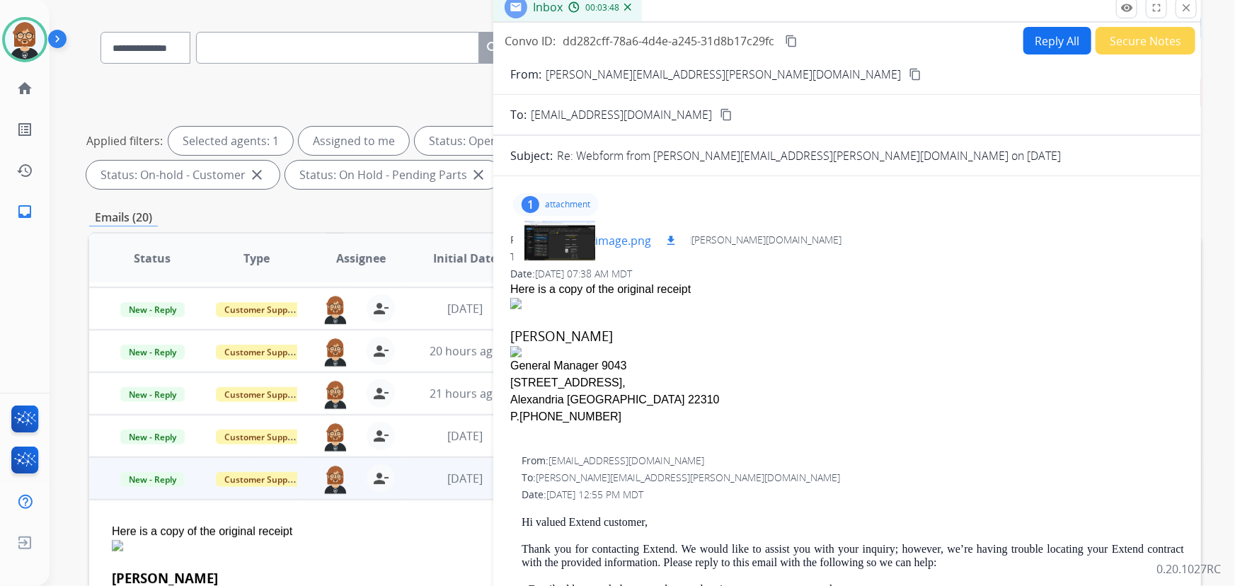
click at [564, 245] on div at bounding box center [559, 241] width 71 height 50
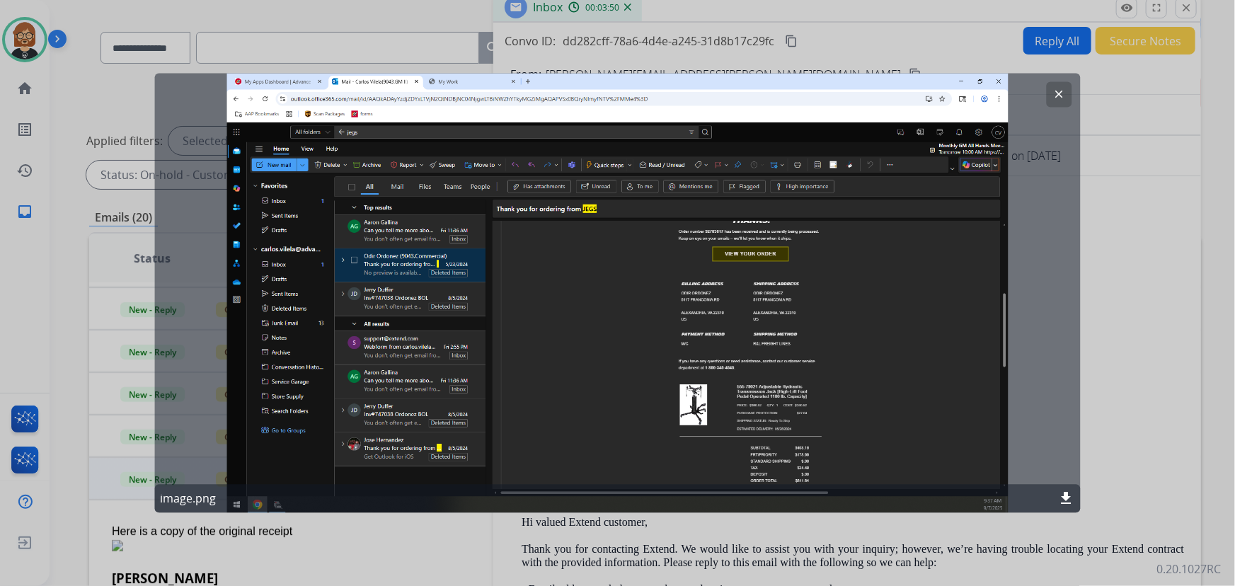
click at [786, 327] on div "clear image.png download" at bounding box center [617, 294] width 926 height 440
click at [1064, 491] on mat-icon "download" at bounding box center [1066, 498] width 17 height 17
click at [57, 151] on div at bounding box center [617, 293] width 1235 height 586
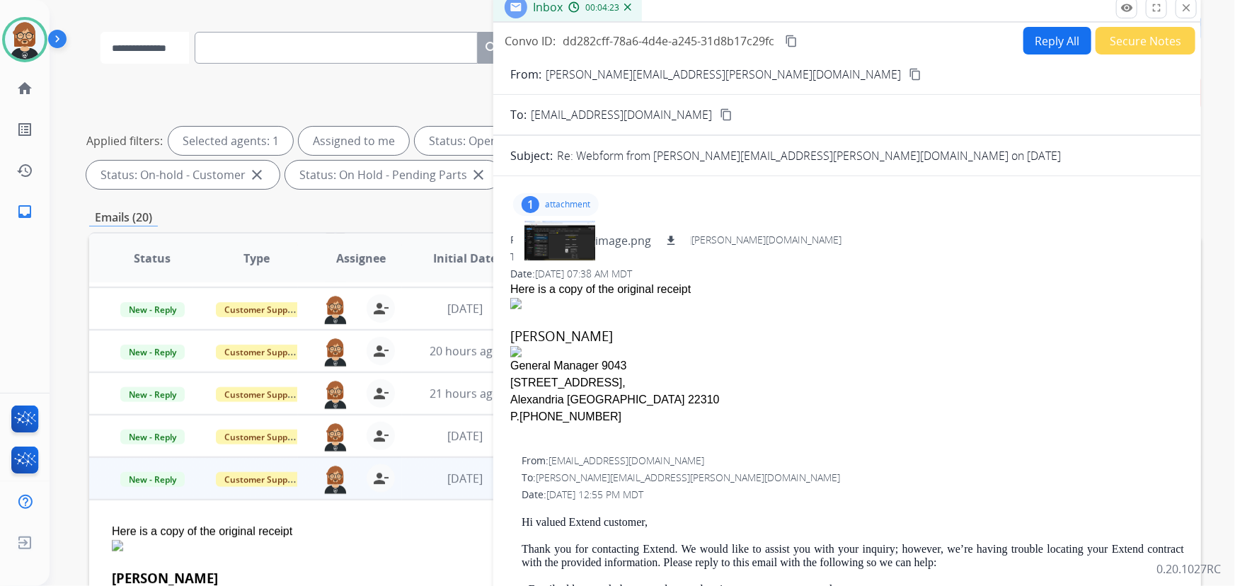
click at [168, 57] on select "**********" at bounding box center [144, 48] width 88 height 32
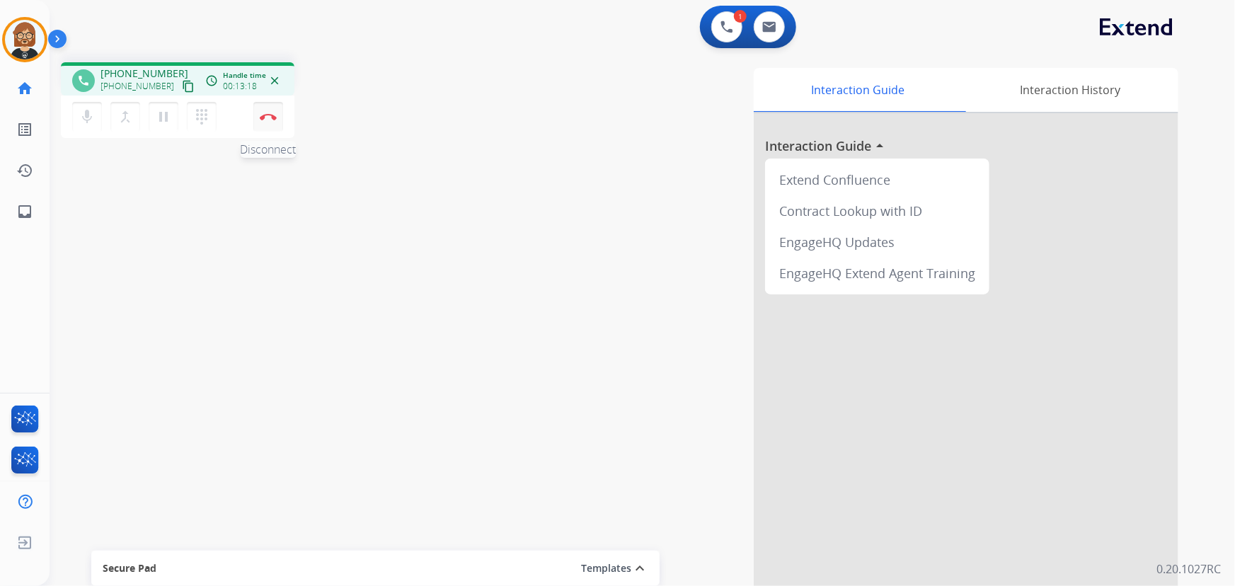
click at [265, 117] on img at bounding box center [268, 116] width 17 height 7
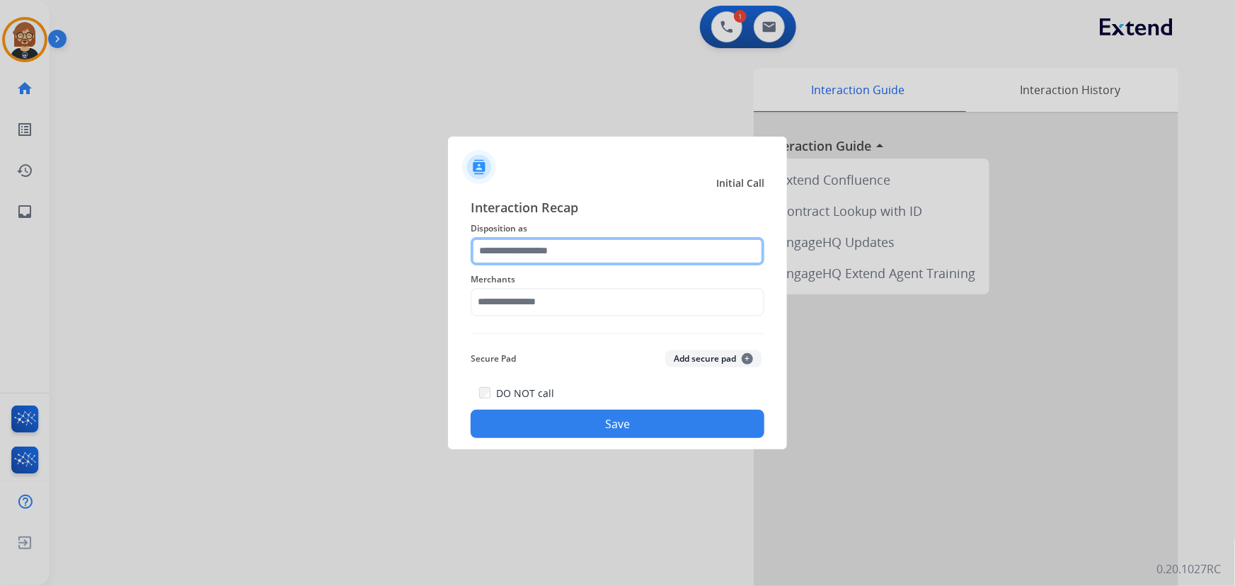
click at [578, 249] on input "text" at bounding box center [618, 251] width 294 height 28
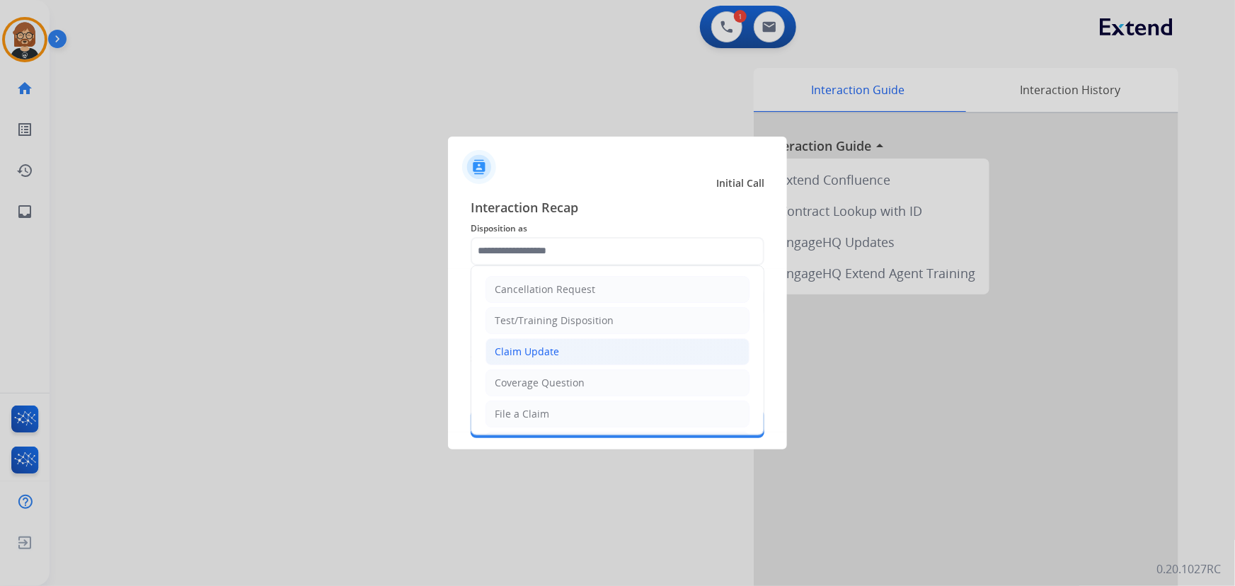
click at [585, 344] on li "Claim Update" at bounding box center [618, 351] width 264 height 27
type input "**********"
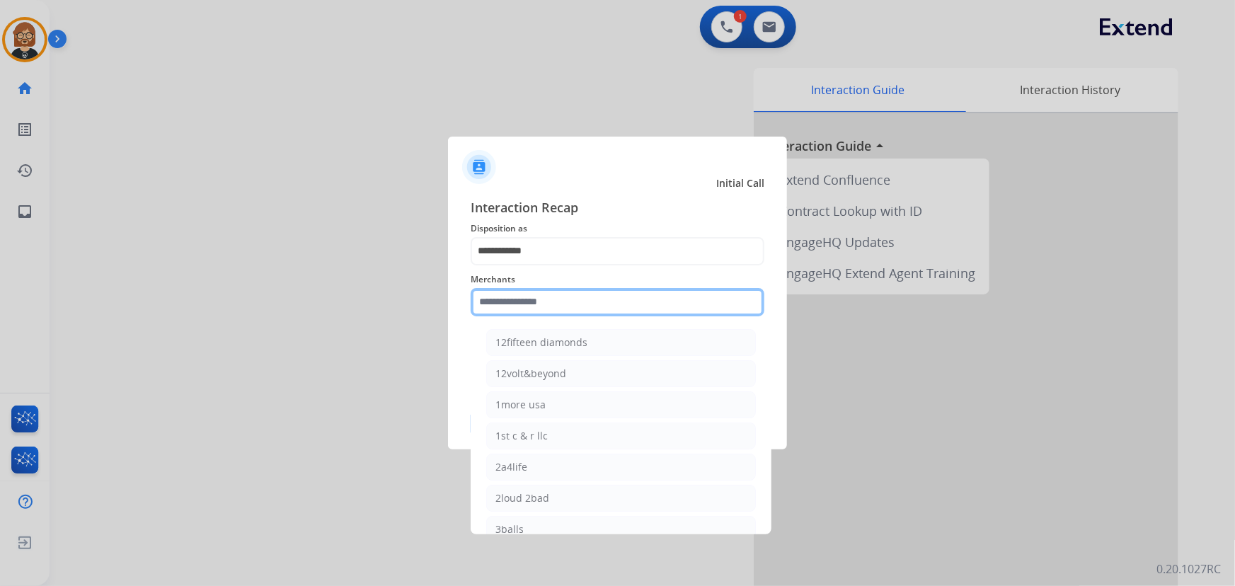
click at [608, 309] on input "text" at bounding box center [618, 302] width 294 height 28
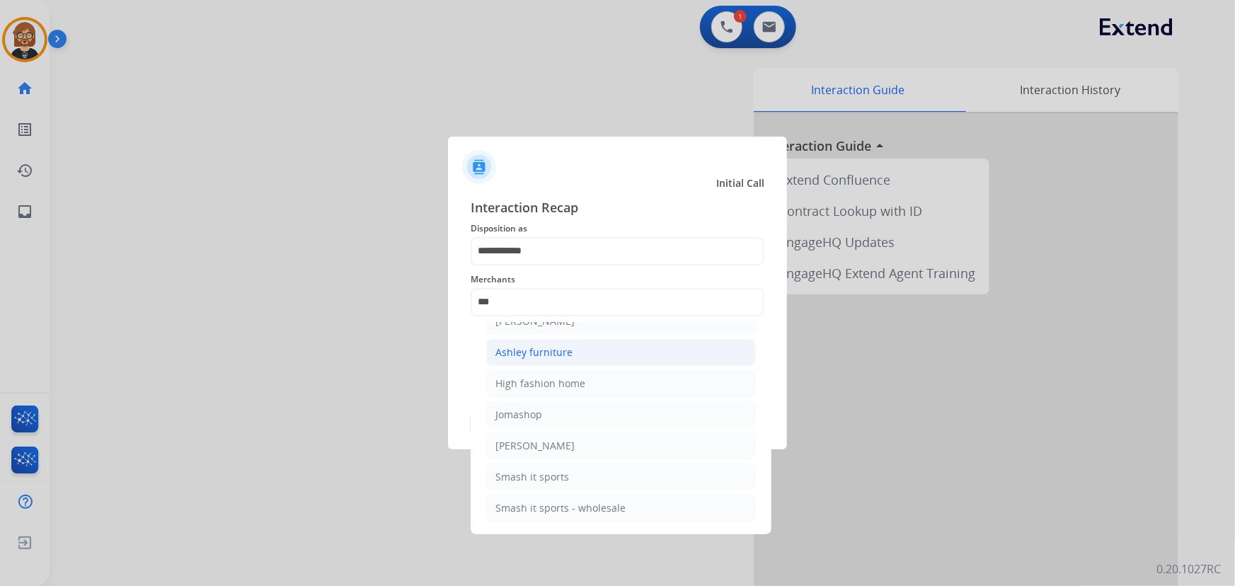
click at [597, 340] on li "Ashley furniture" at bounding box center [621, 352] width 270 height 27
type input "**********"
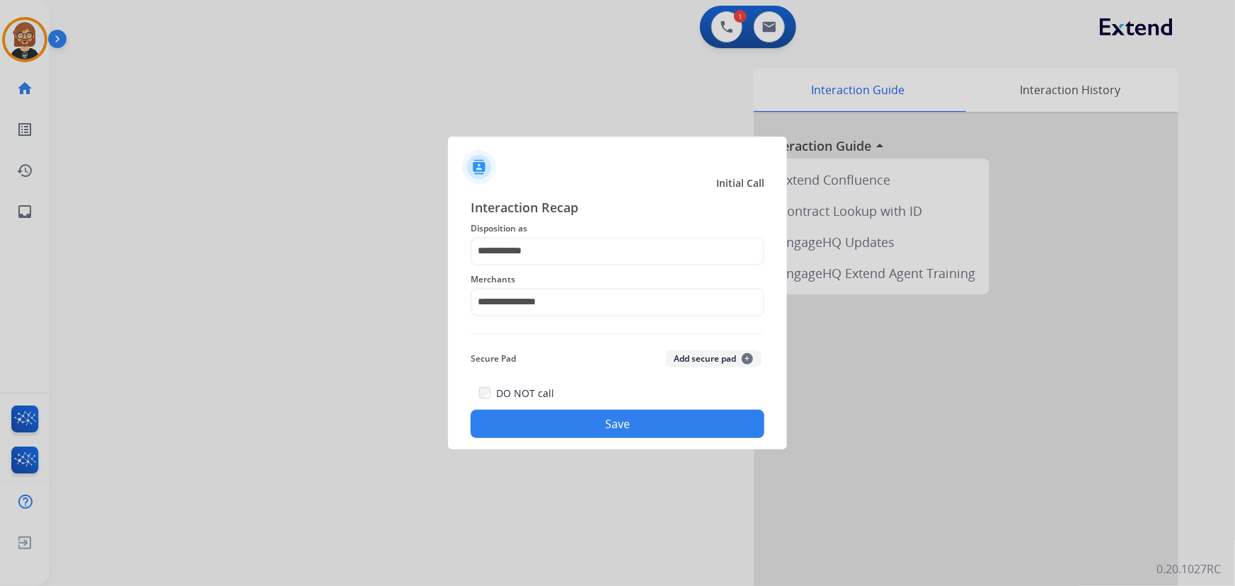
click at [652, 415] on button "Save" at bounding box center [618, 424] width 294 height 28
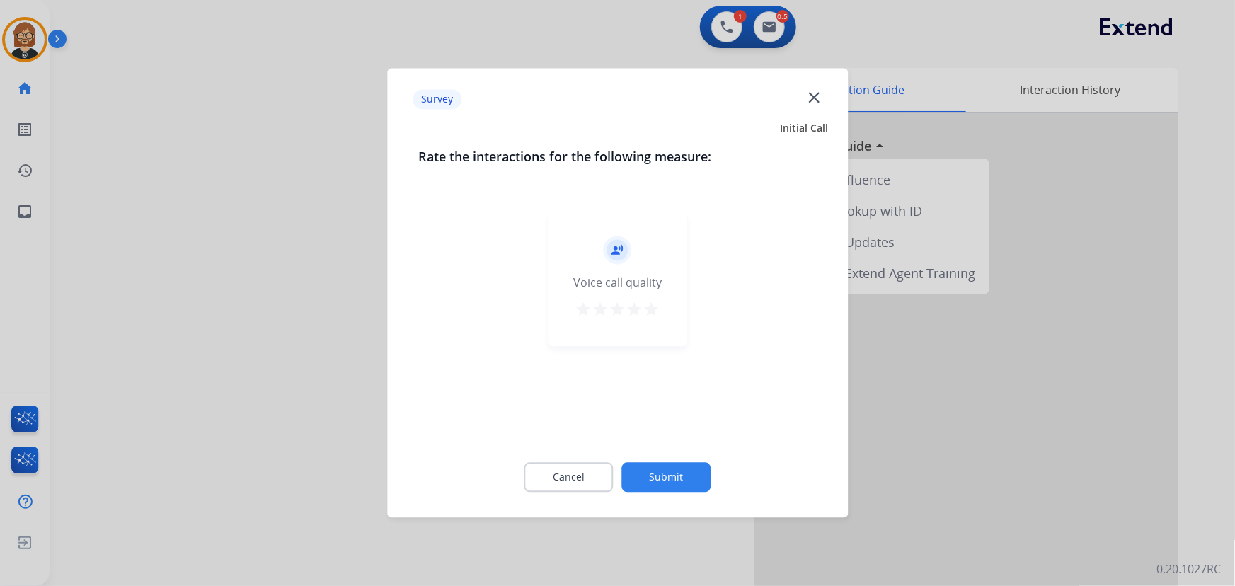
click at [677, 478] on button "Submit" at bounding box center [666, 478] width 89 height 30
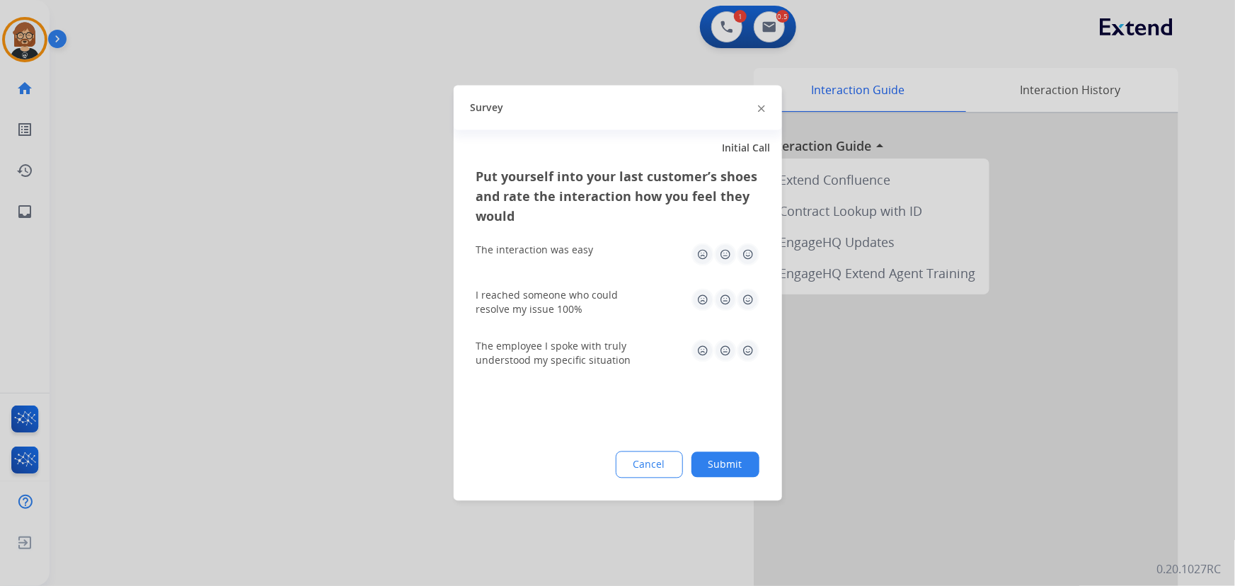
click at [704, 469] on button "Submit" at bounding box center [725, 464] width 68 height 25
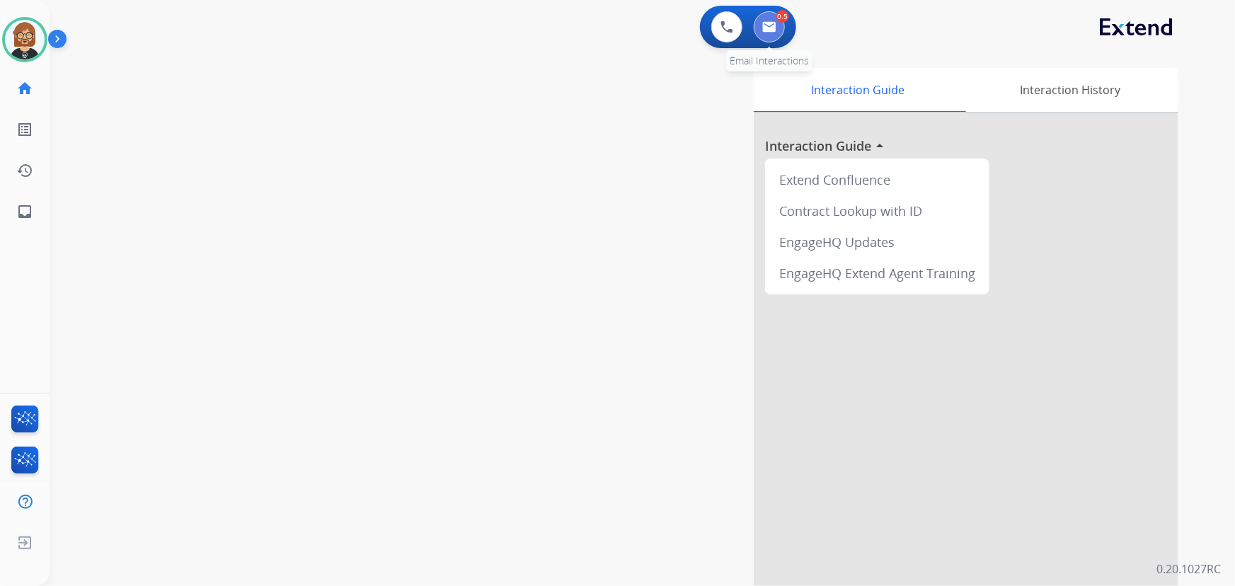
click at [761, 17] on button at bounding box center [769, 26] width 31 height 31
select select "**********"
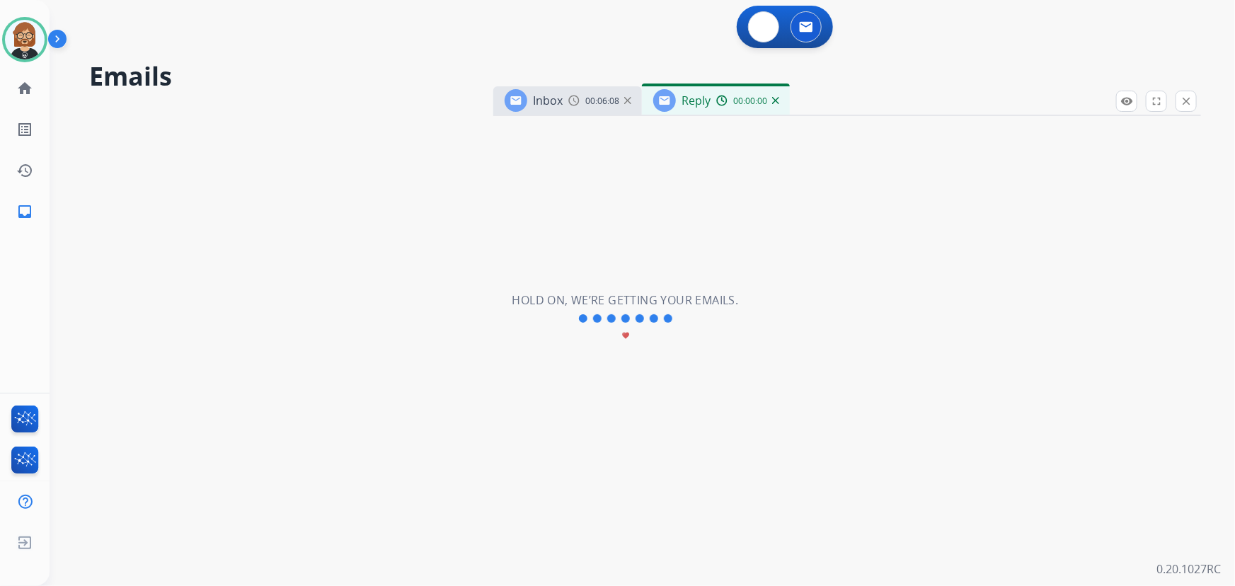
select select "**********"
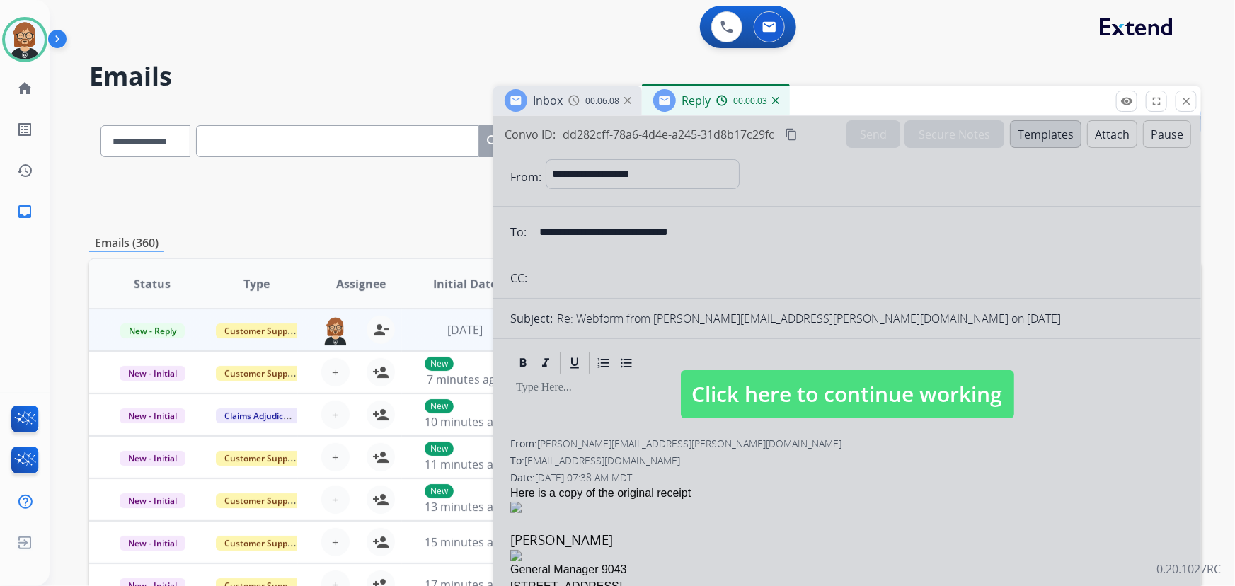
click at [854, 374] on span "Click here to continue working" at bounding box center [847, 394] width 333 height 48
select select
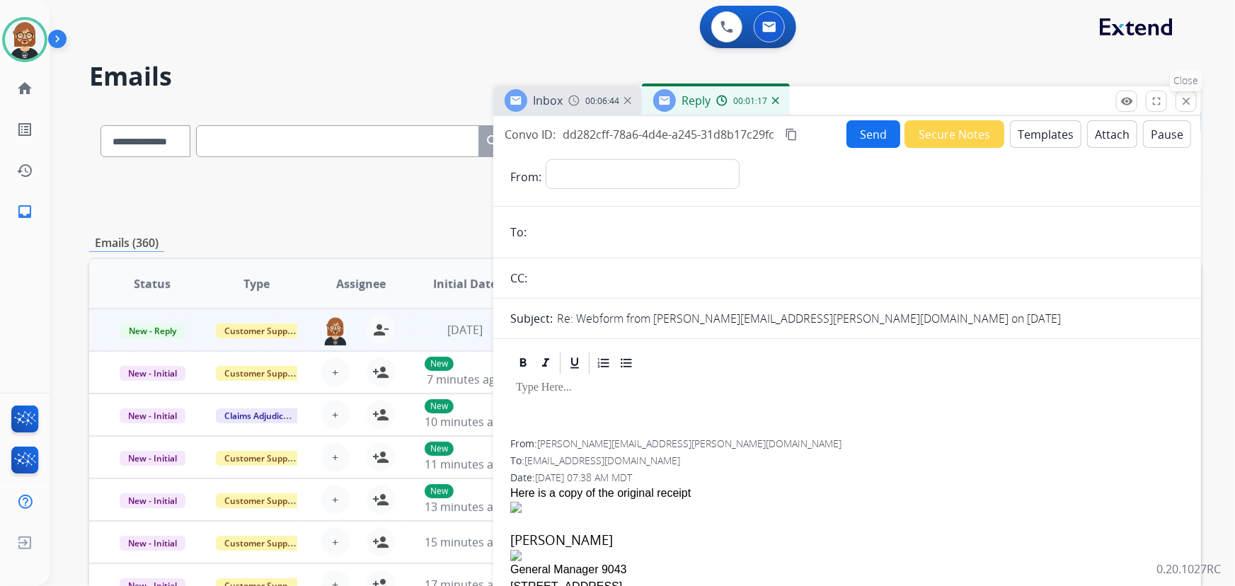
click at [1186, 105] on mat-icon "close" at bounding box center [1186, 101] width 13 height 13
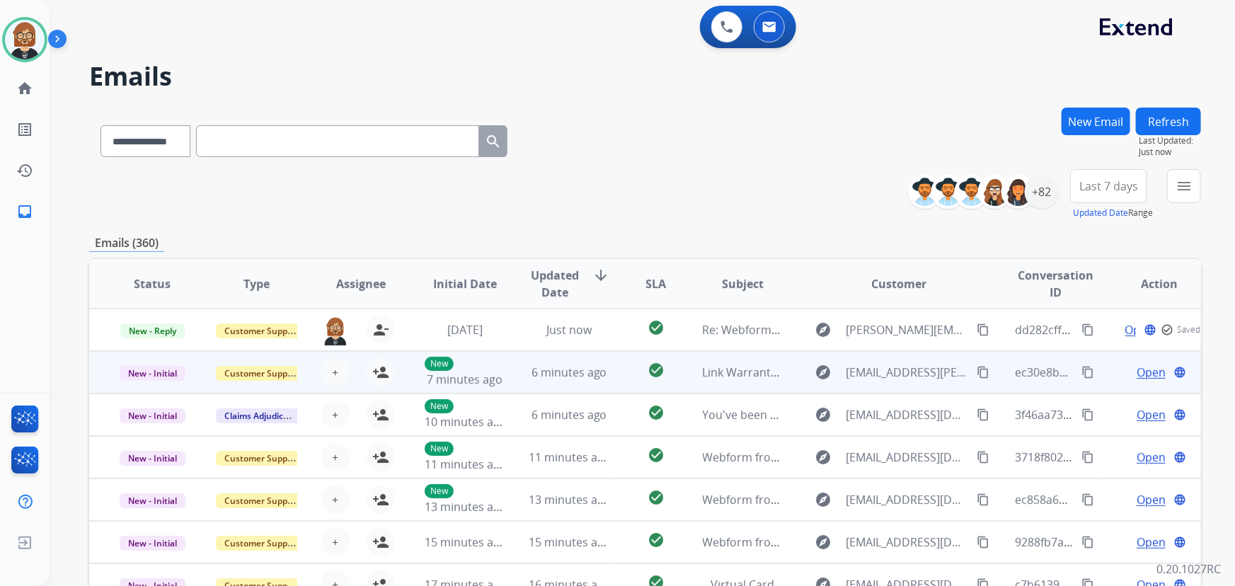
scroll to position [1, 0]
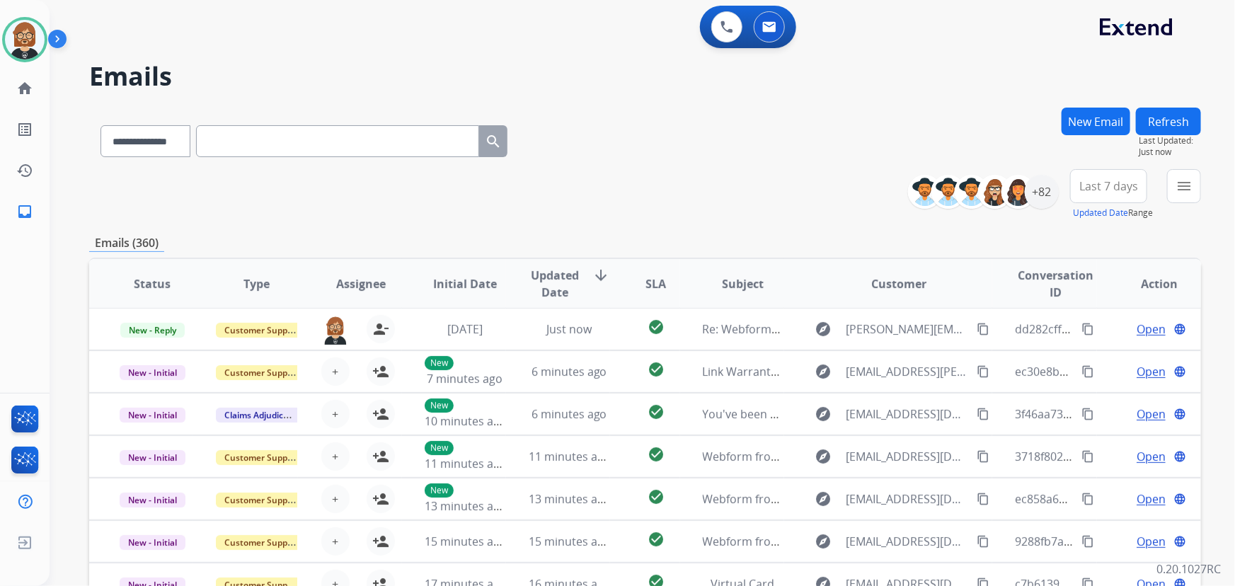
click at [636, 198] on div "**********" at bounding box center [645, 194] width 1112 height 51
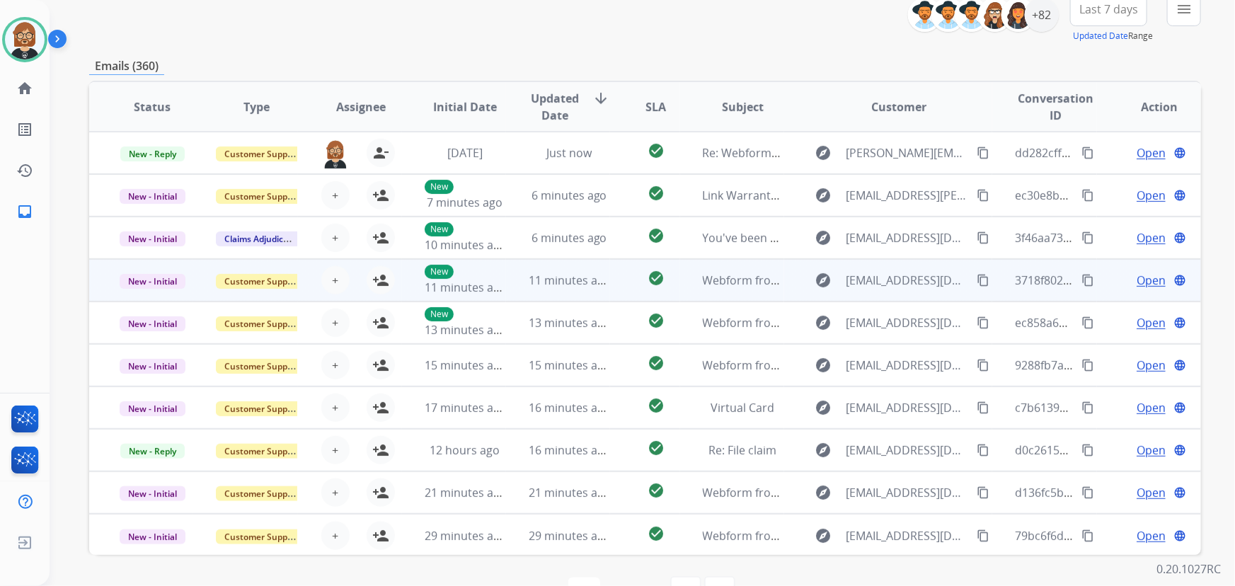
scroll to position [0, 0]
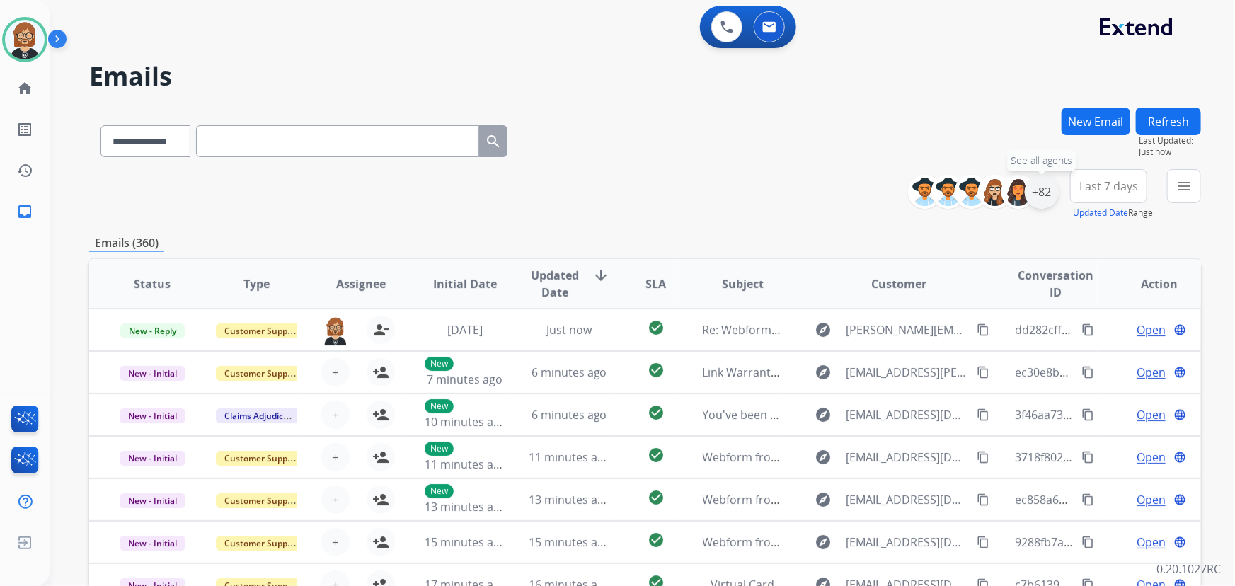
click at [1037, 194] on div "+82" at bounding box center [1042, 192] width 34 height 34
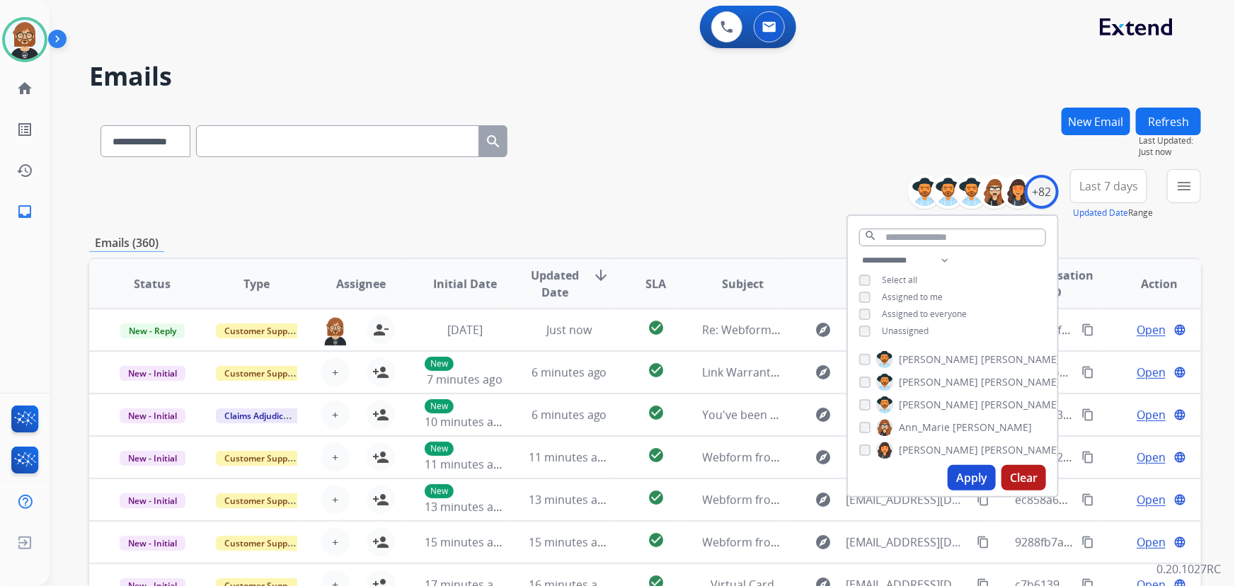
click at [893, 333] on span "Unassigned" at bounding box center [905, 331] width 47 height 12
click at [963, 486] on button "Apply" at bounding box center [972, 477] width 48 height 25
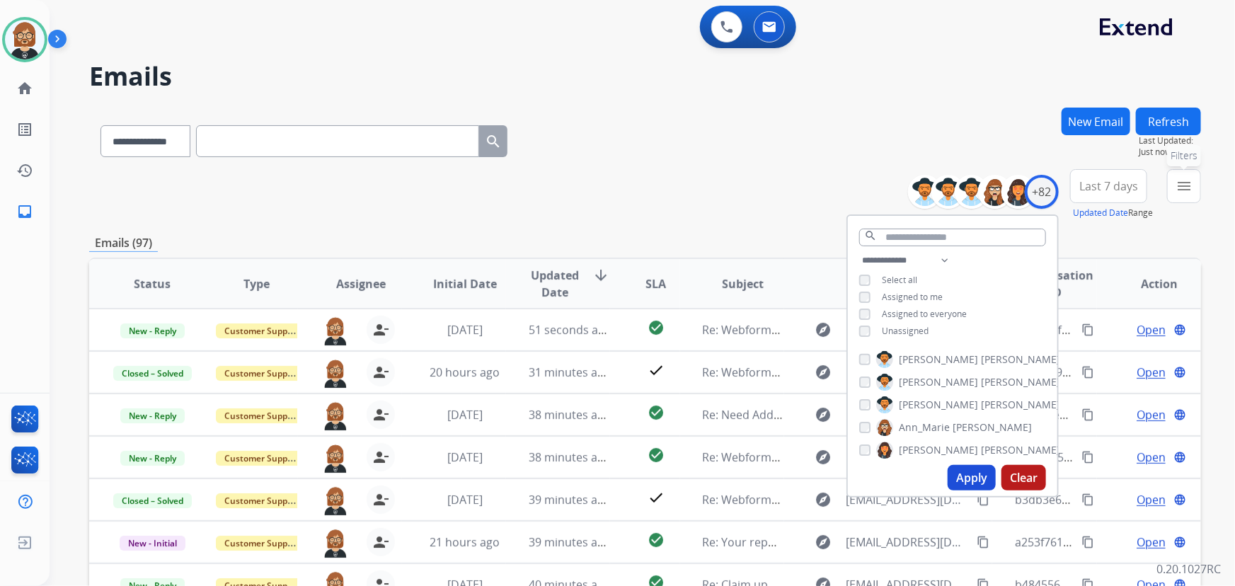
click at [1189, 181] on mat-icon "menu" at bounding box center [1184, 186] width 17 height 17
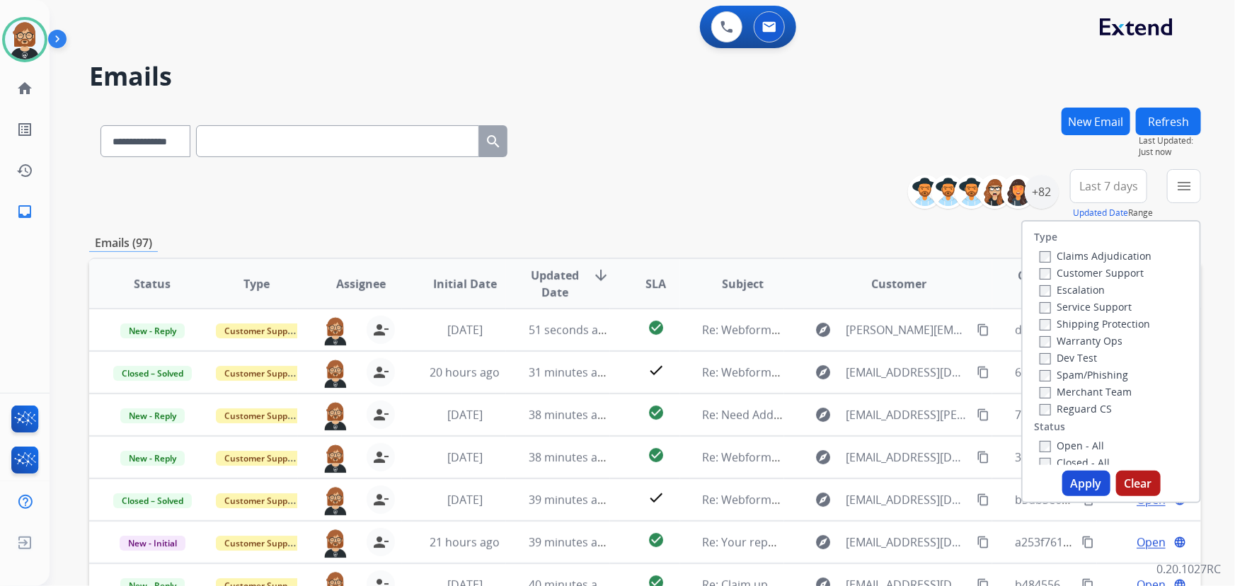
click at [1075, 444] on label "Open - All" at bounding box center [1072, 445] width 64 height 13
click at [1072, 490] on button "Apply" at bounding box center [1086, 483] width 48 height 25
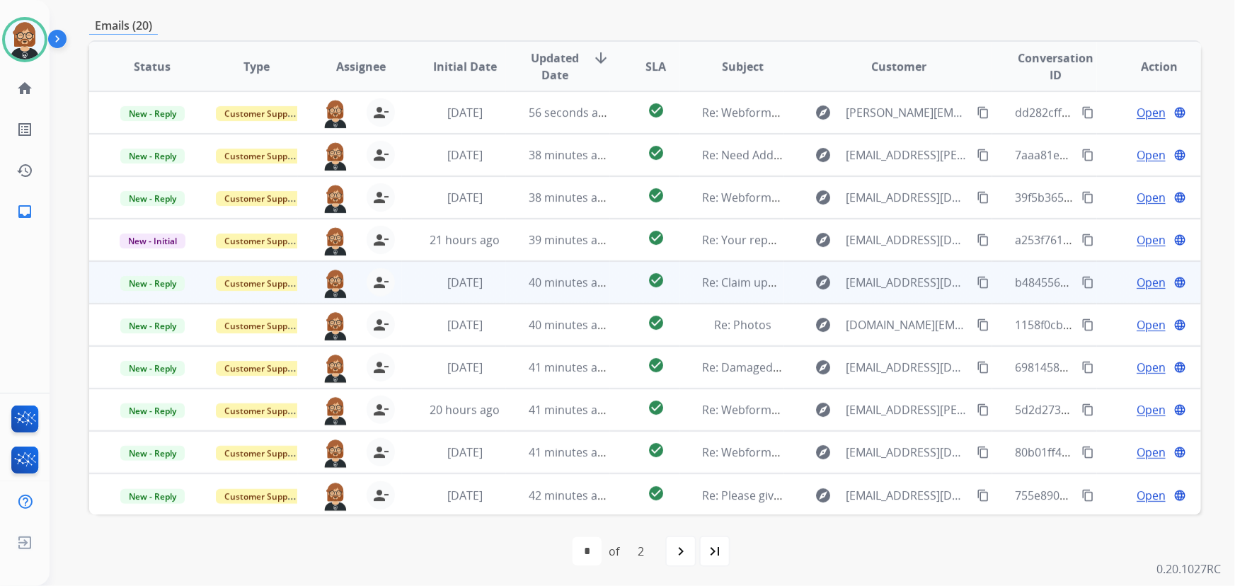
scroll to position [287, 0]
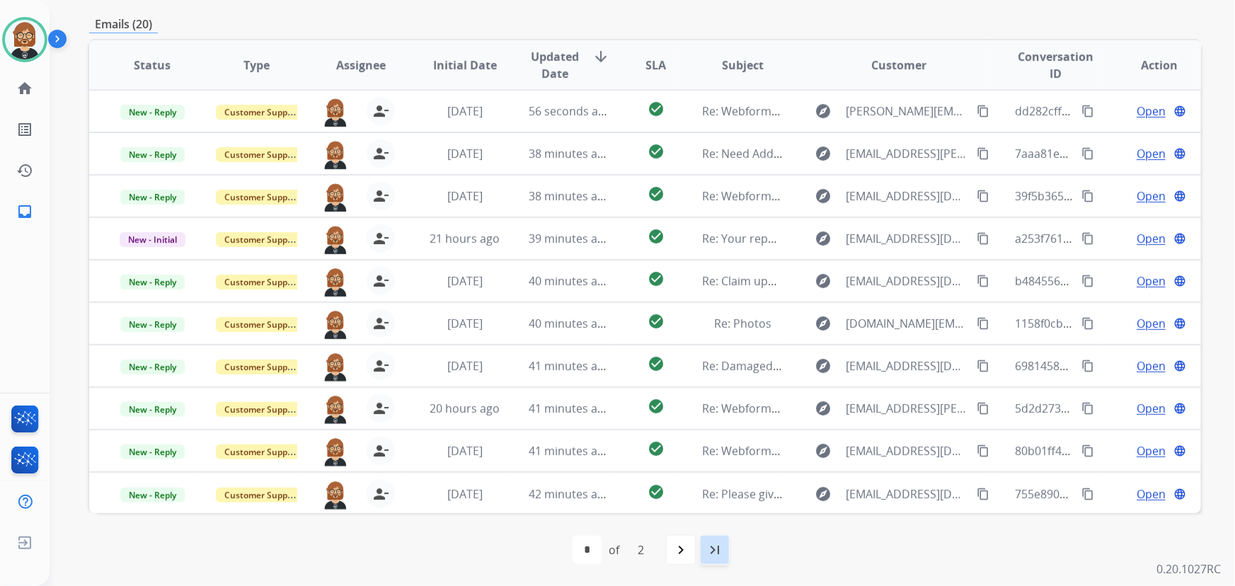
click at [724, 546] on div "last_page" at bounding box center [714, 549] width 31 height 31
click at [616, 559] on div "navigate_before" at bounding box center [609, 549] width 31 height 31
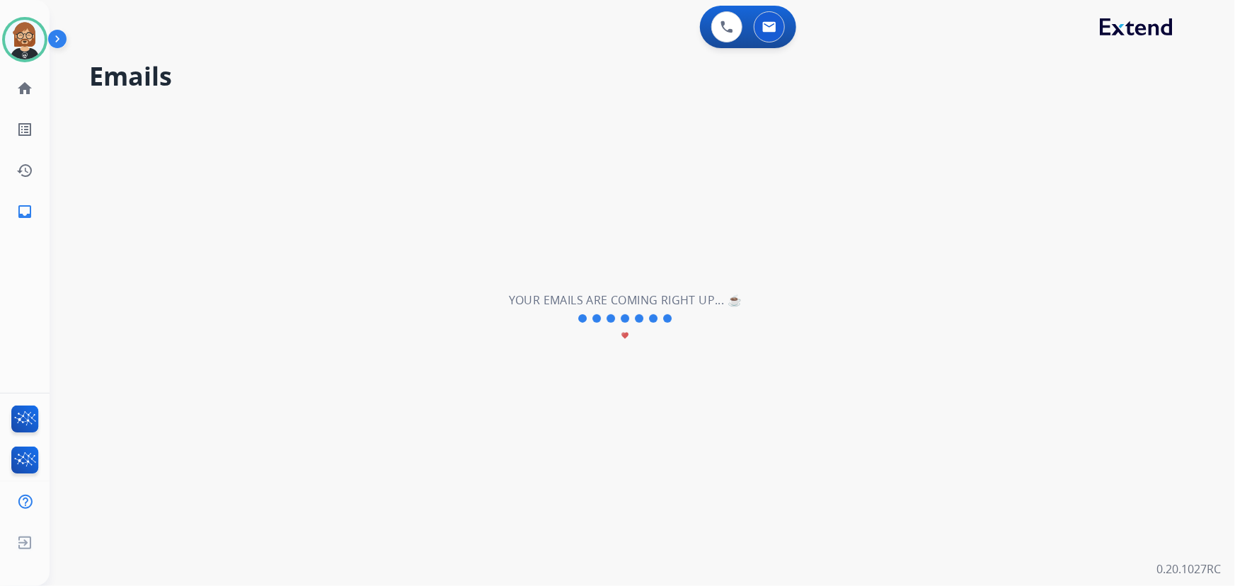
scroll to position [0, 0]
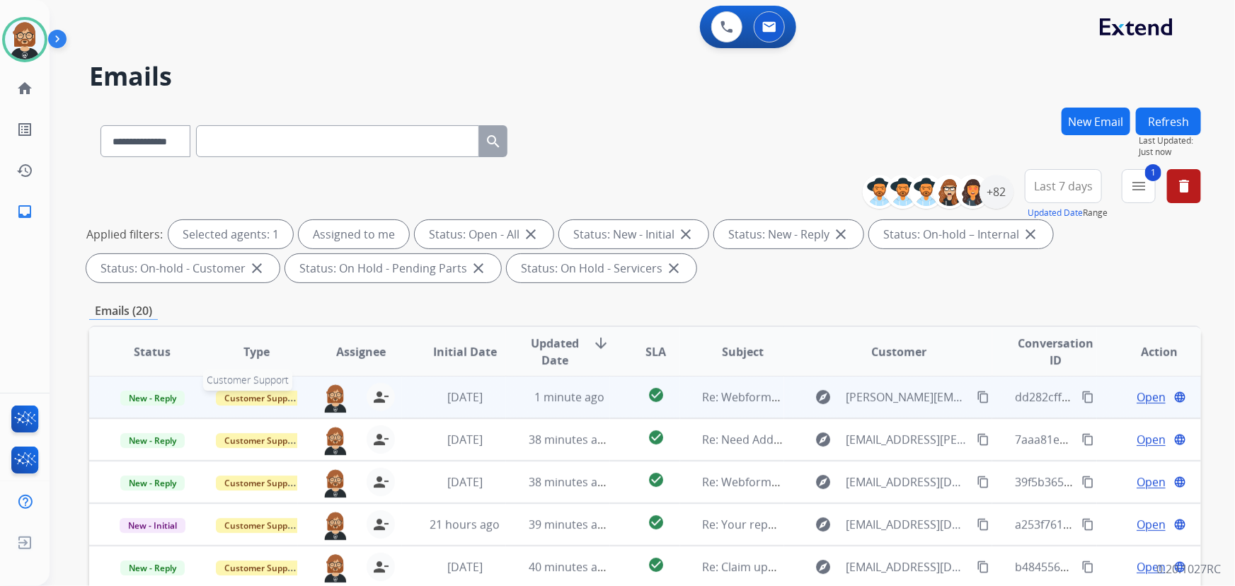
click at [253, 398] on span "Customer Support" at bounding box center [262, 398] width 92 height 15
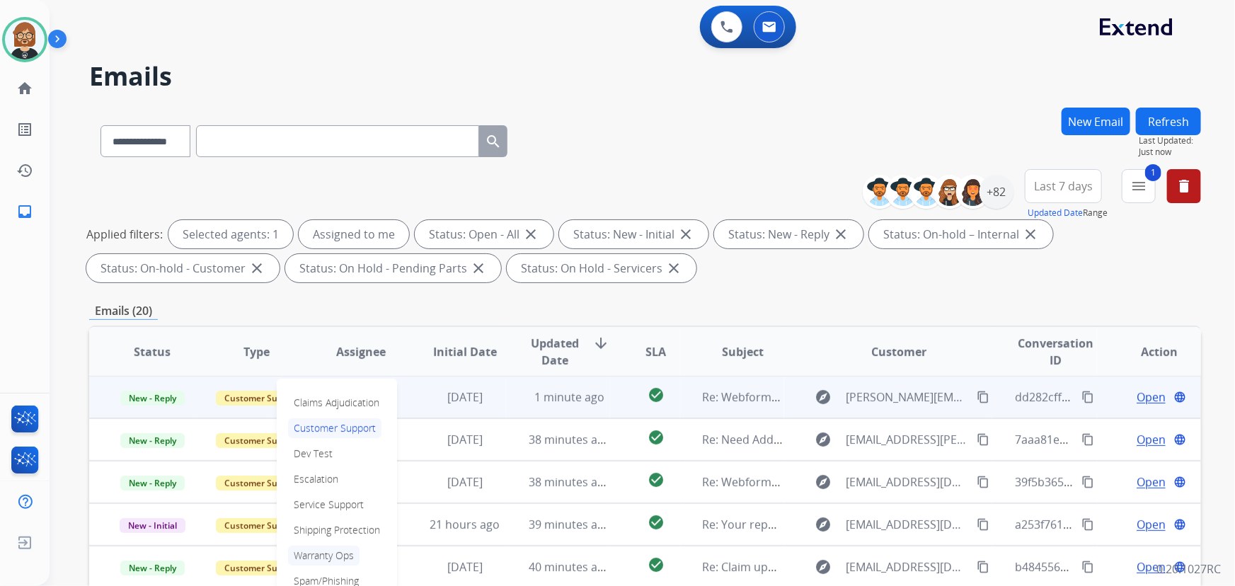
click at [347, 559] on p "Warranty Ops" at bounding box center [323, 556] width 71 height 20
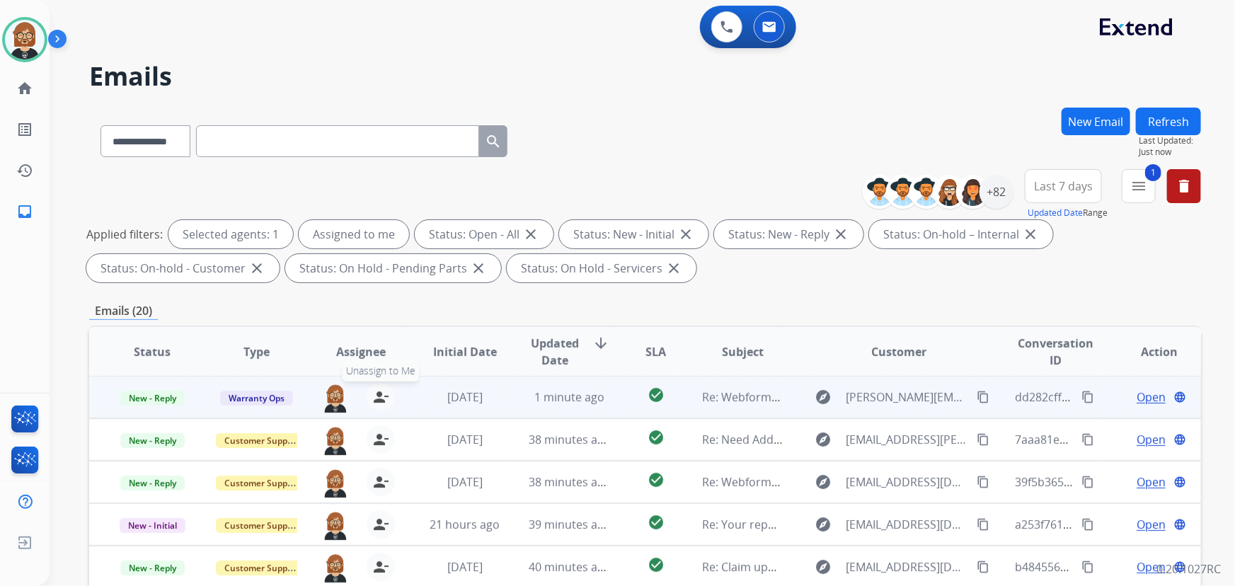
click at [380, 401] on mat-icon "person_remove" at bounding box center [380, 397] width 17 height 17
click at [1158, 122] on button "Refresh" at bounding box center [1168, 122] width 65 height 28
click at [375, 391] on mat-icon "person_remove" at bounding box center [380, 397] width 17 height 17
click at [407, 405] on td "[DATE]" at bounding box center [454, 397] width 104 height 42
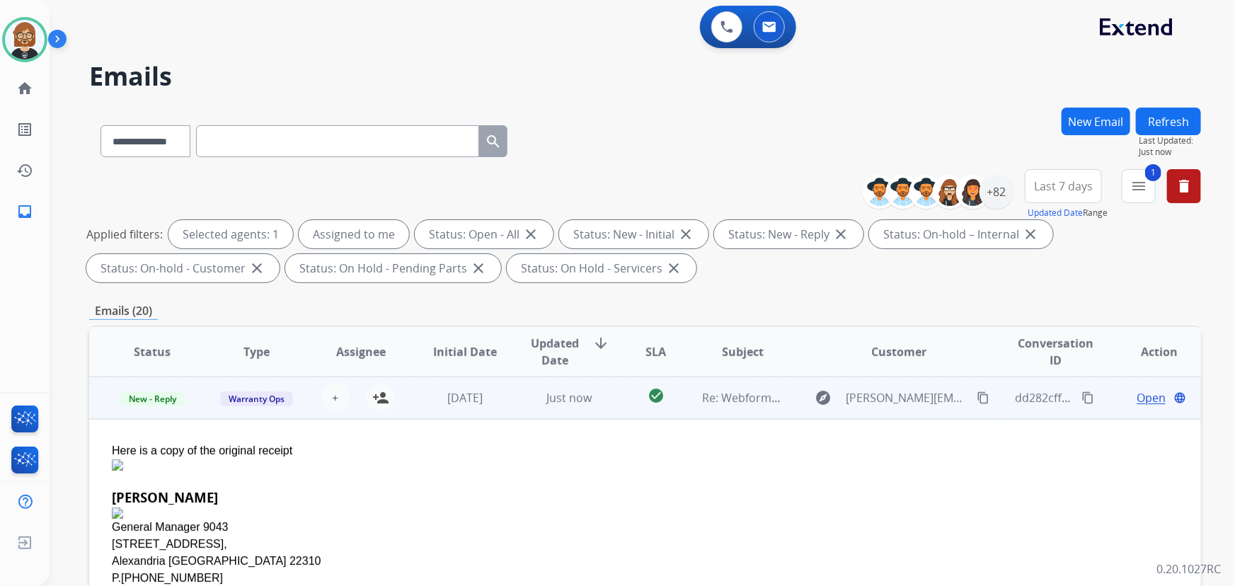
click at [1181, 121] on button "Refresh" at bounding box center [1168, 122] width 65 height 28
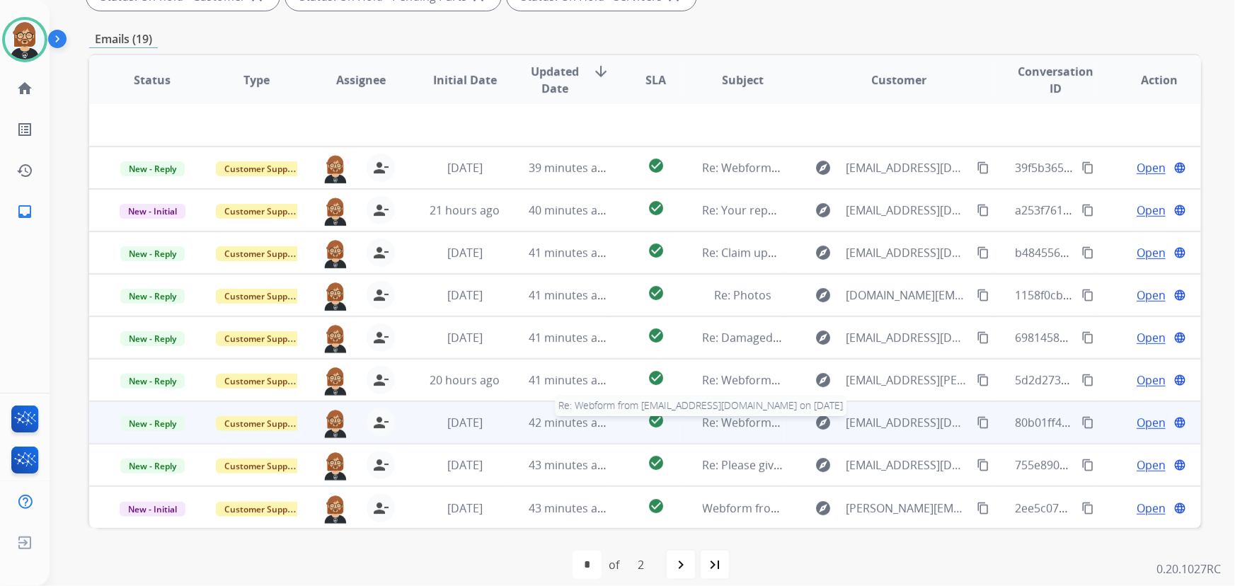
scroll to position [287, 0]
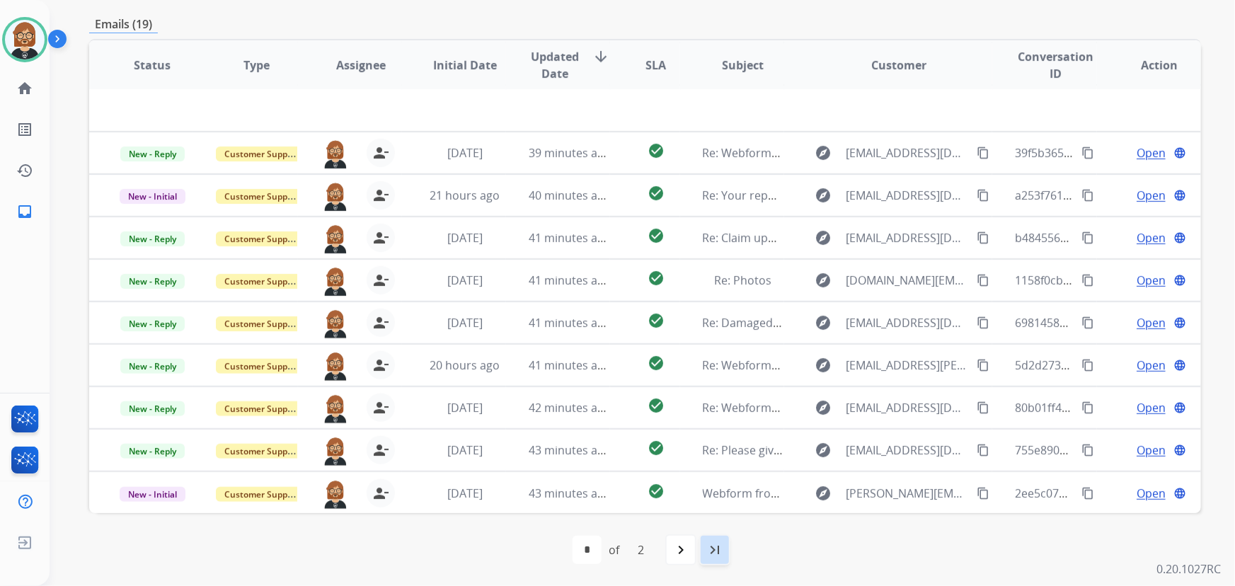
click at [713, 556] on mat-icon "last_page" at bounding box center [714, 549] width 17 height 17
select select "*"
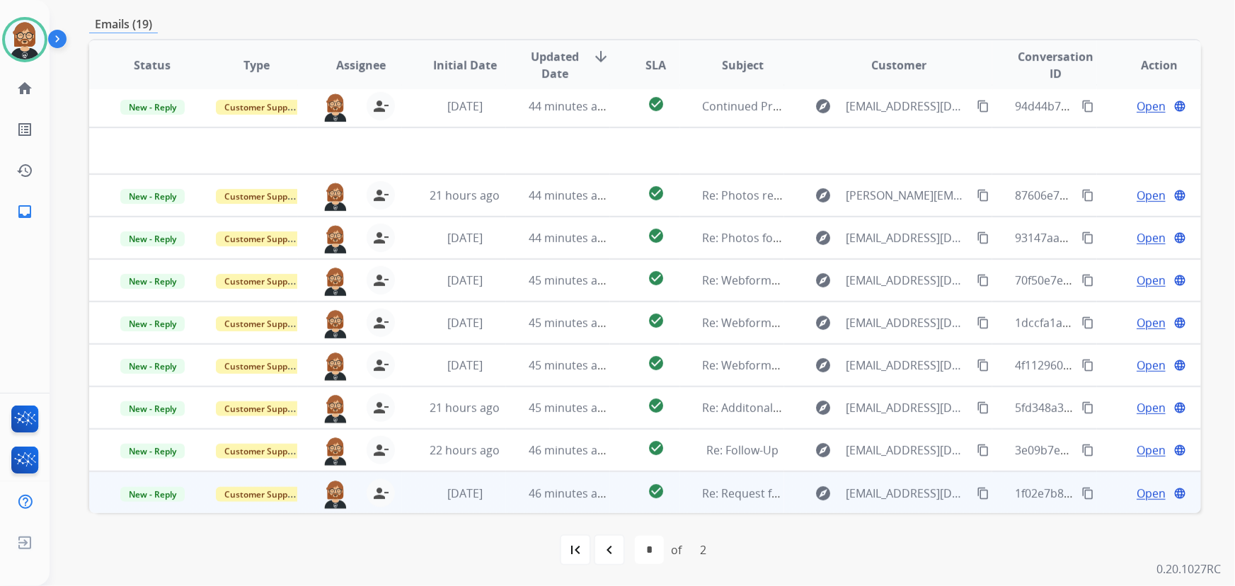
click at [595, 510] on td "46 minutes ago" at bounding box center [558, 492] width 104 height 42
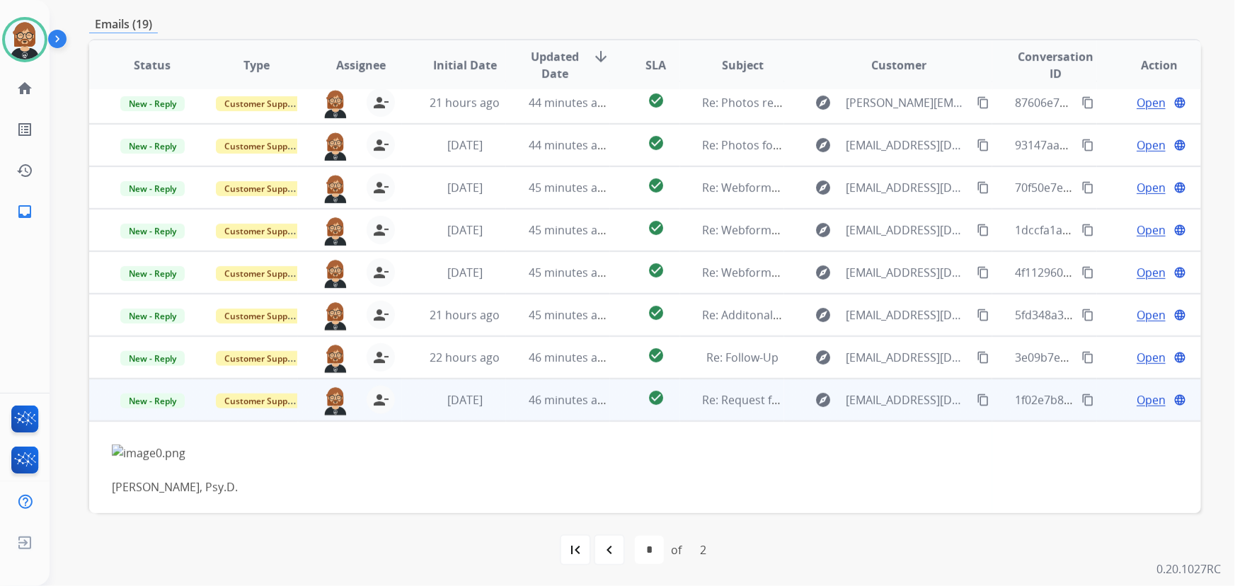
scroll to position [55, 0]
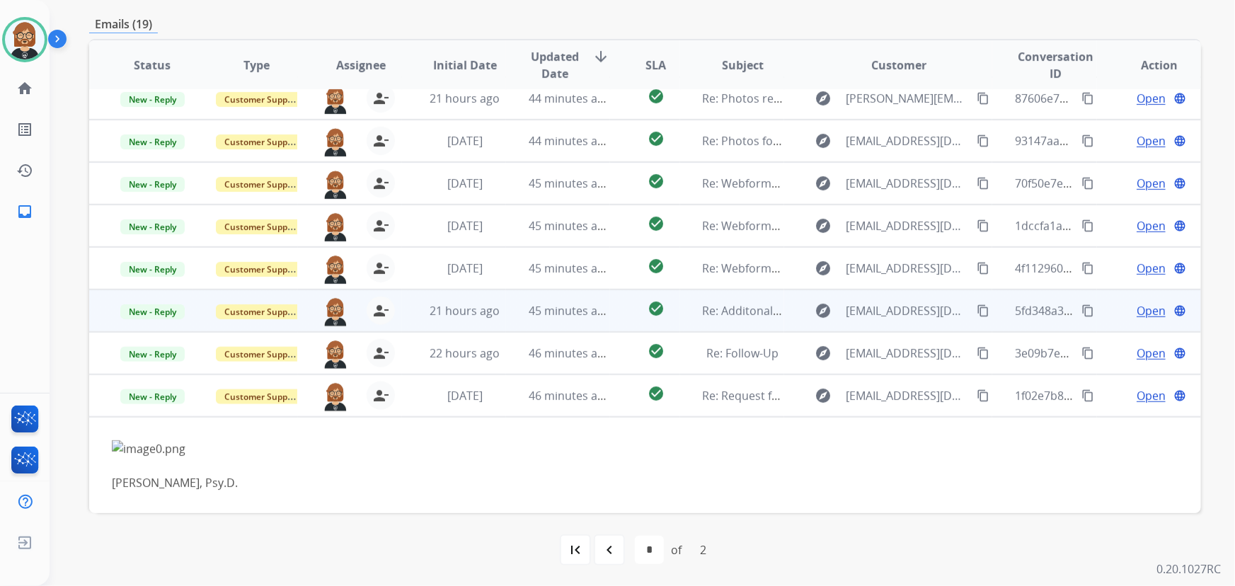
click at [572, 343] on td "46 minutes ago" at bounding box center [558, 353] width 104 height 42
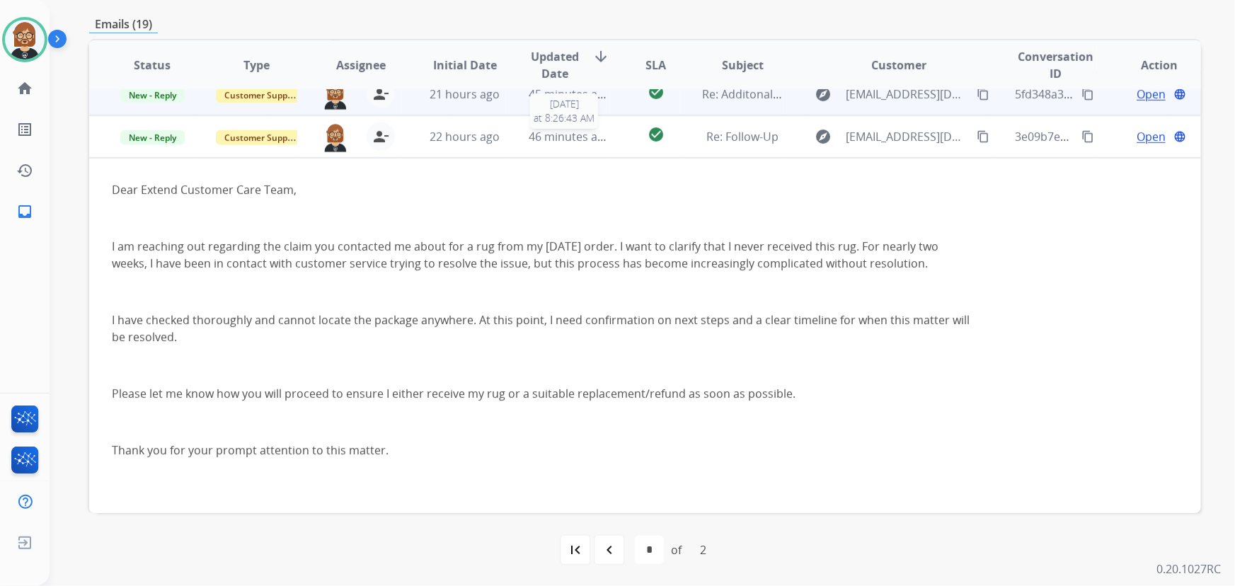
scroll to position [297, 0]
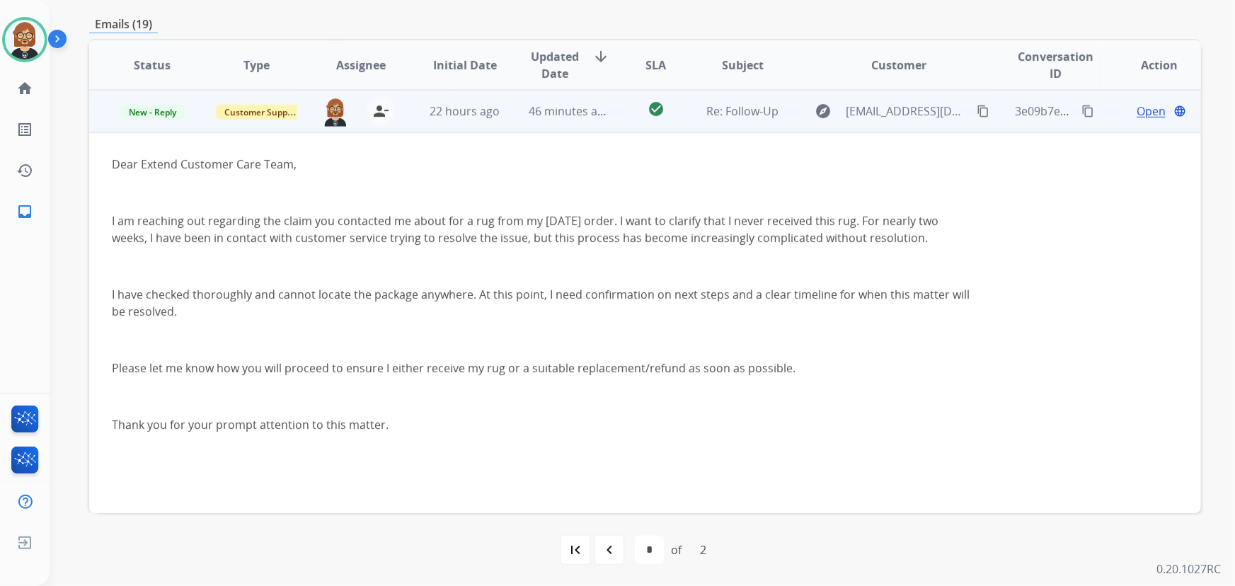
click at [978, 106] on mat-icon "content_copy" at bounding box center [983, 111] width 13 height 13
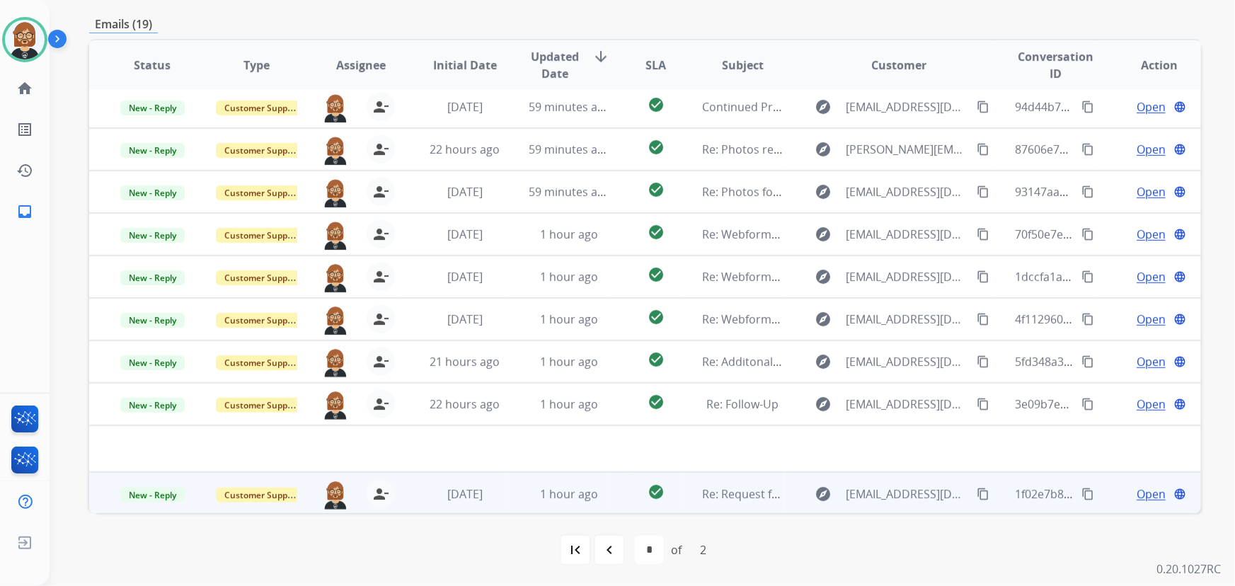
scroll to position [5, 0]
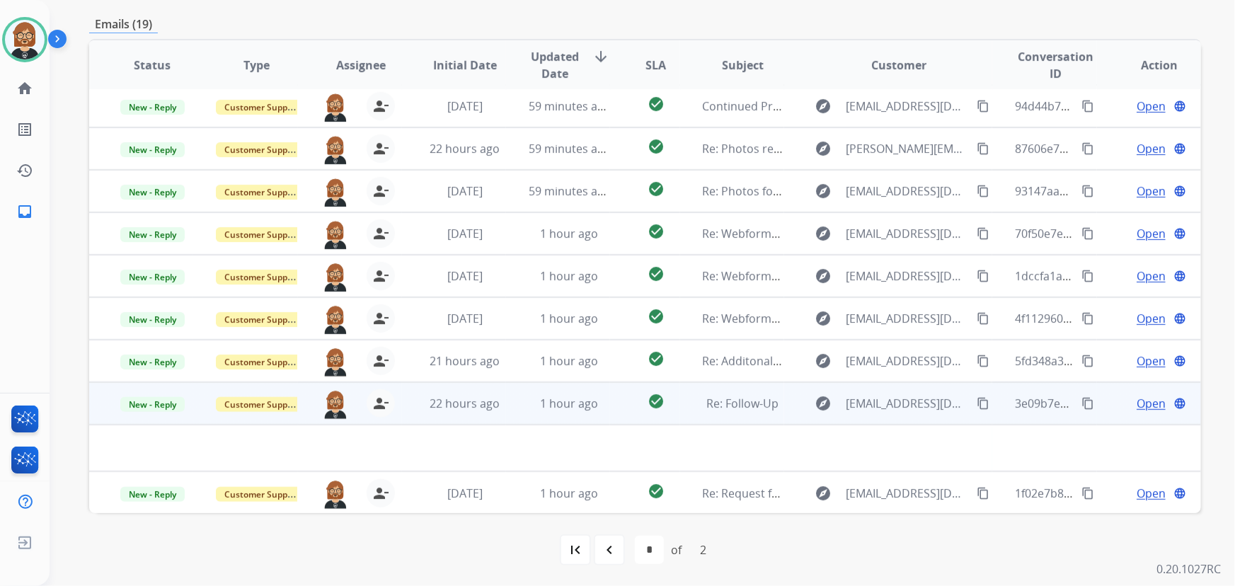
click at [734, 412] on td "Re: Follow-Up" at bounding box center [732, 403] width 104 height 42
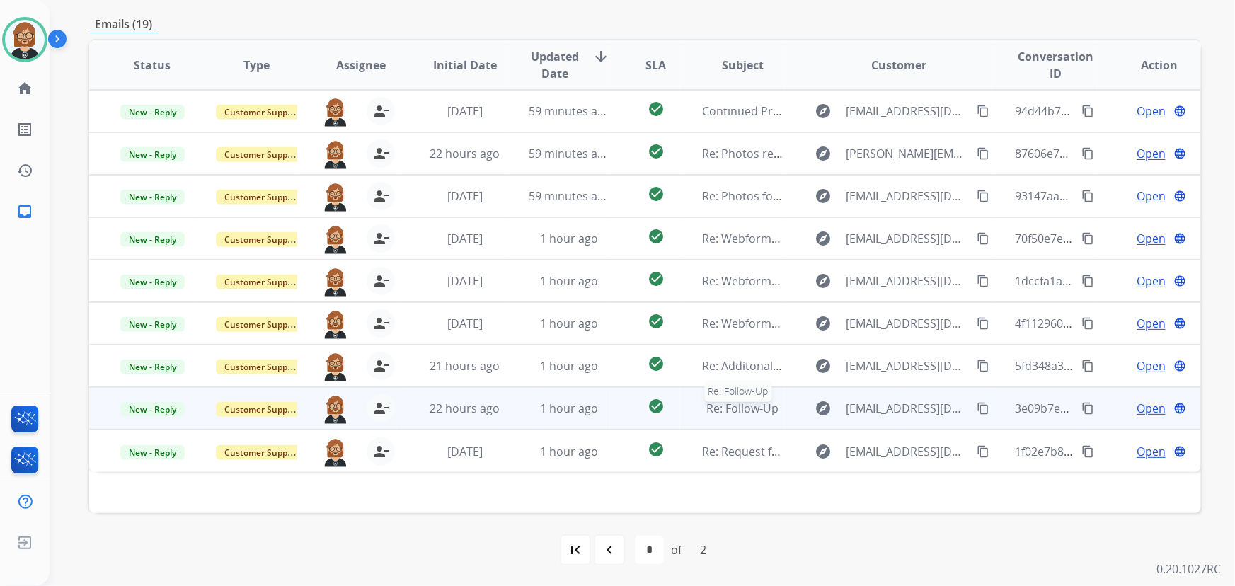
click at [734, 412] on span "Re: Follow-Up" at bounding box center [743, 409] width 72 height 16
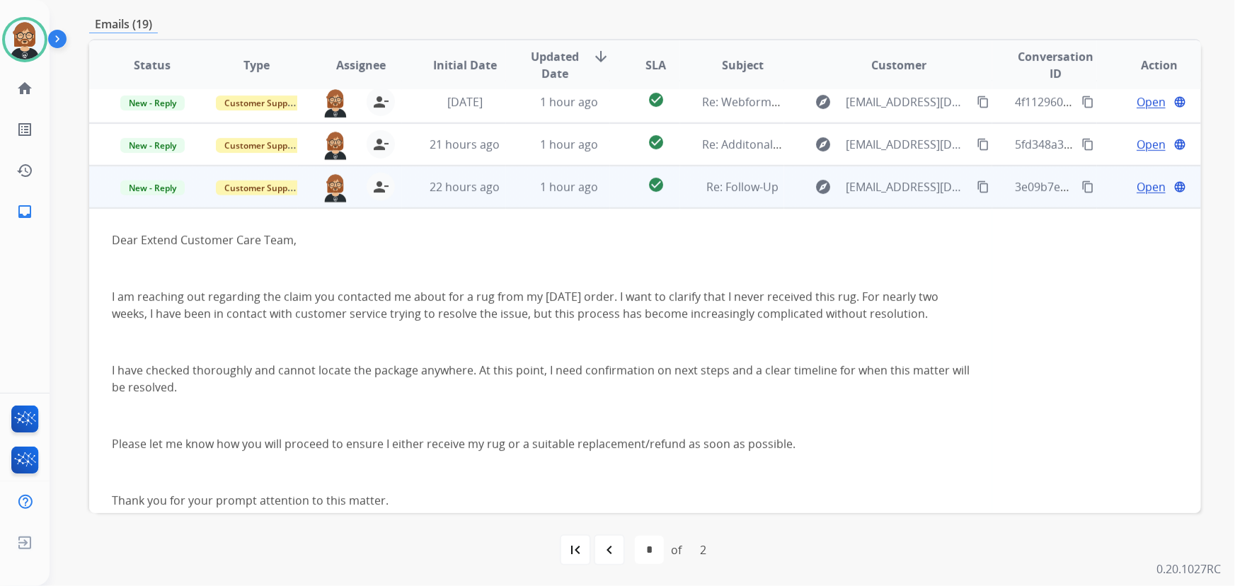
scroll to position [297, 0]
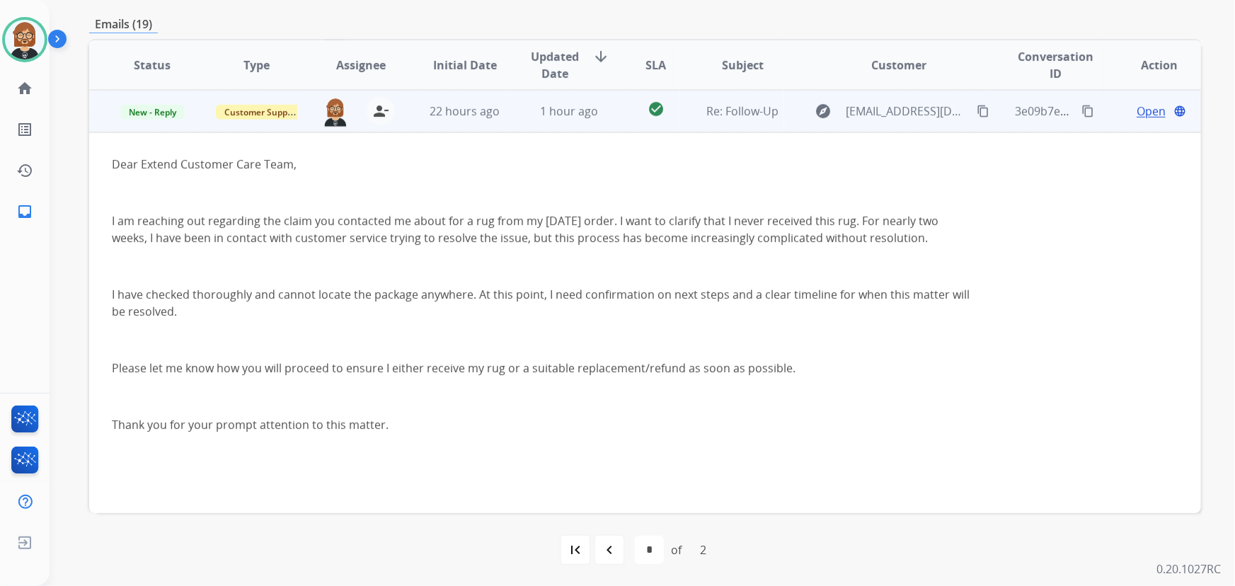
click at [1142, 114] on span "Open" at bounding box center [1151, 111] width 29 height 17
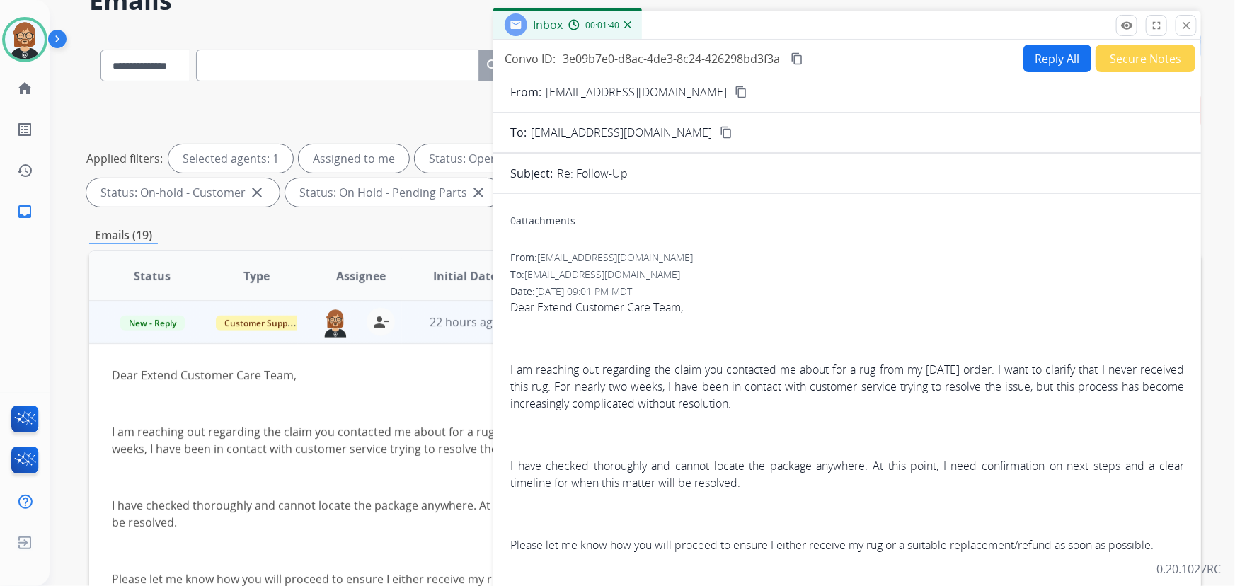
scroll to position [29, 0]
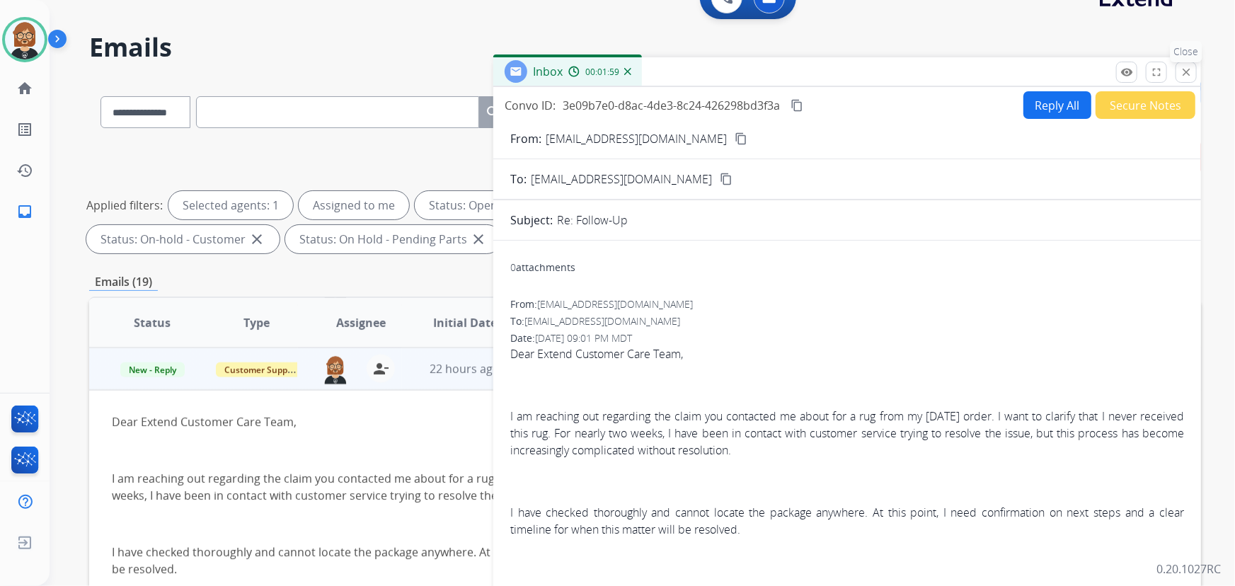
click at [1195, 74] on button "close Close" at bounding box center [1186, 72] width 21 height 21
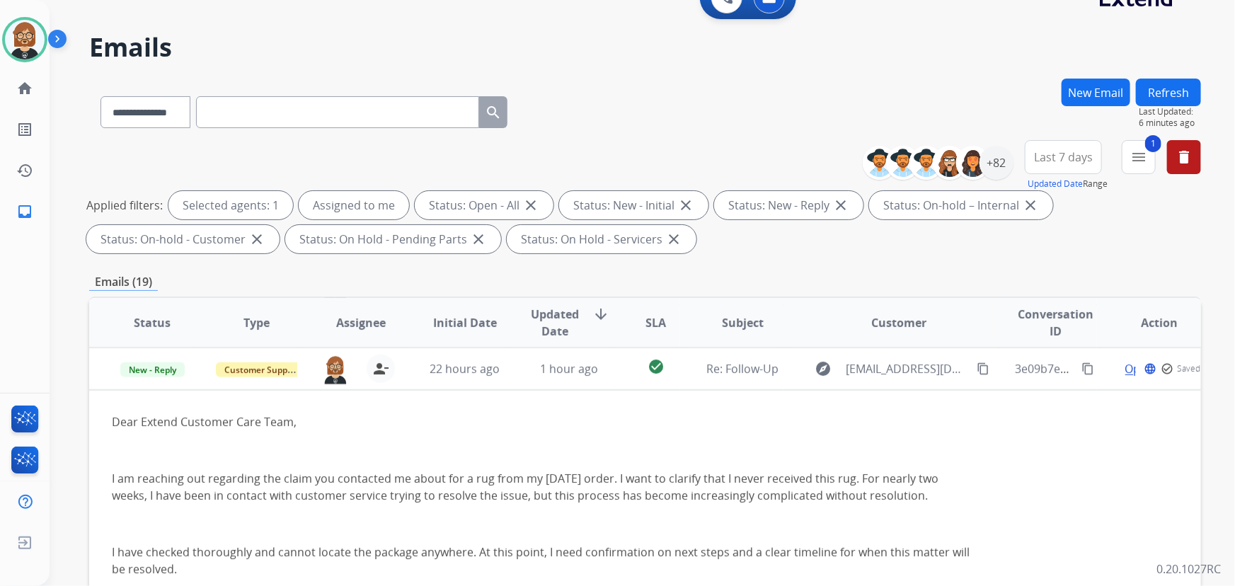
scroll to position [158, 0]
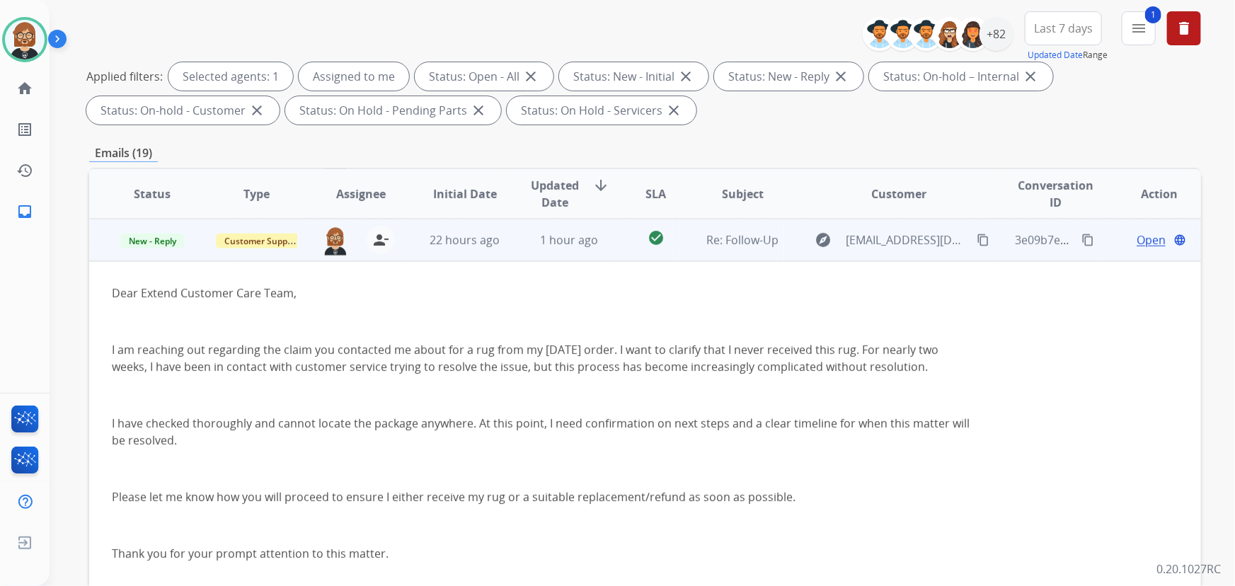
click at [1137, 241] on span "Open" at bounding box center [1151, 239] width 29 height 17
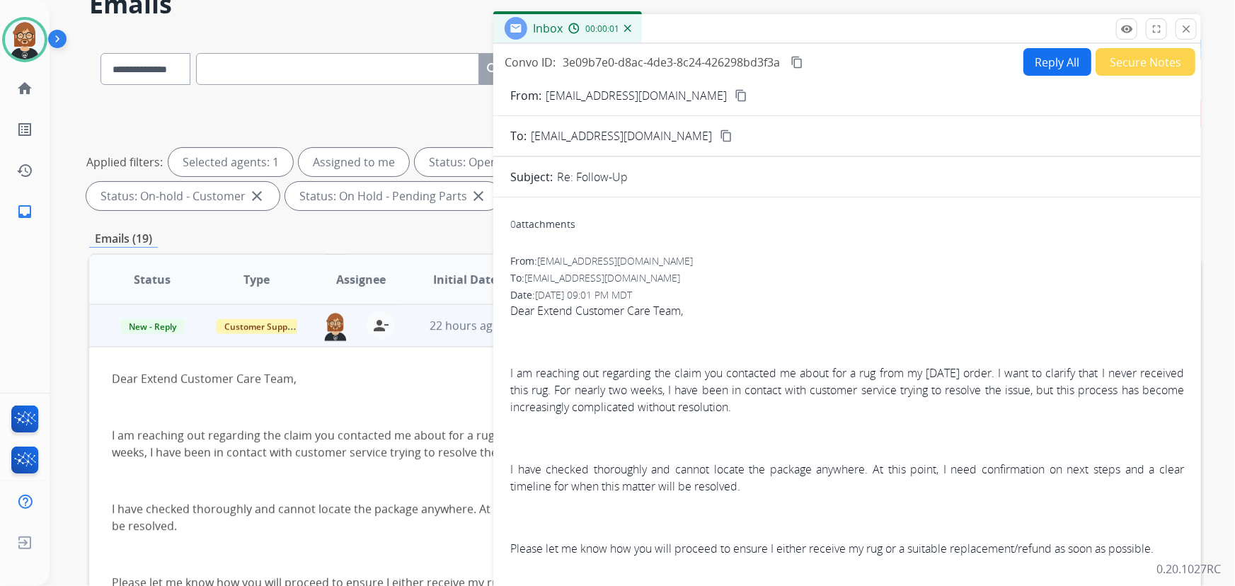
scroll to position [0, 0]
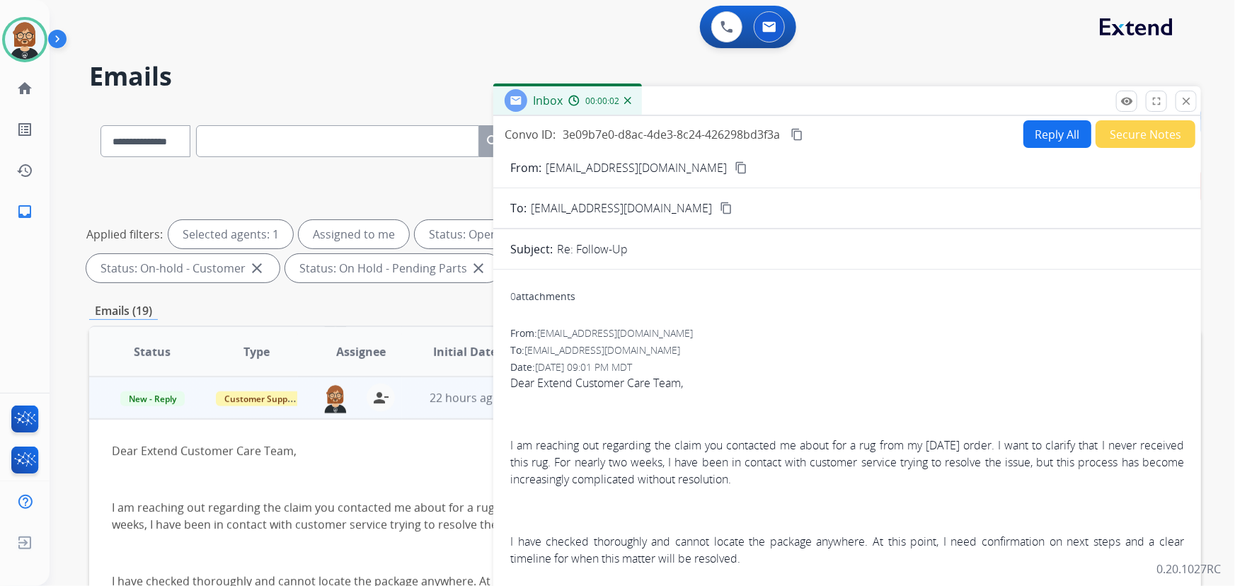
click at [1046, 134] on button "Reply All" at bounding box center [1057, 134] width 68 height 28
select select "**********"
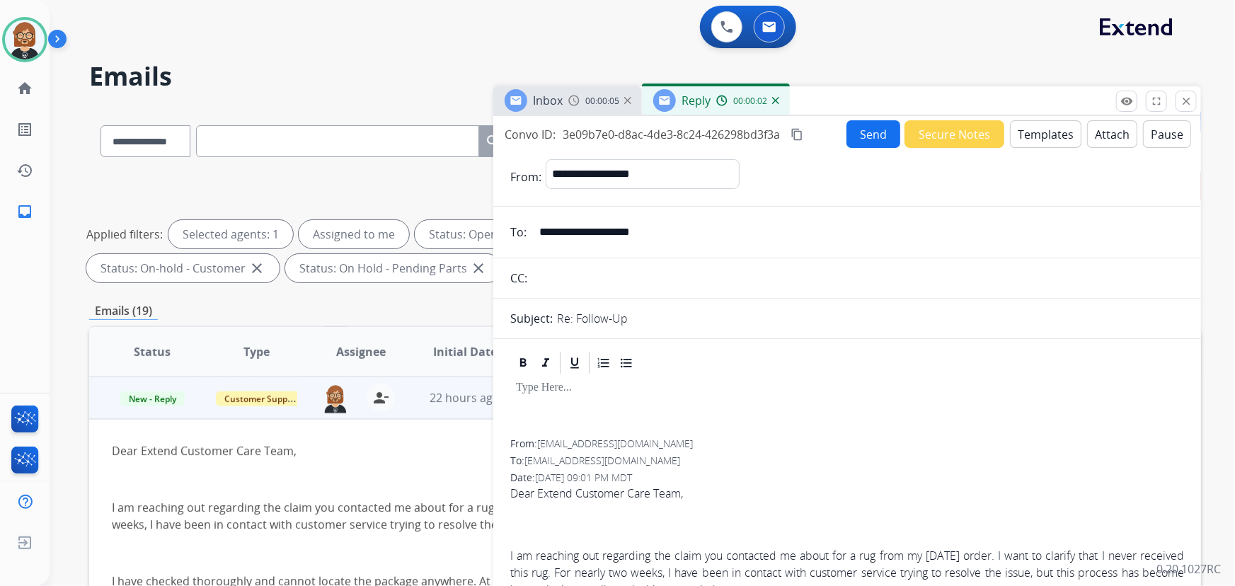
click at [1046, 134] on button "Templates" at bounding box center [1045, 134] width 71 height 28
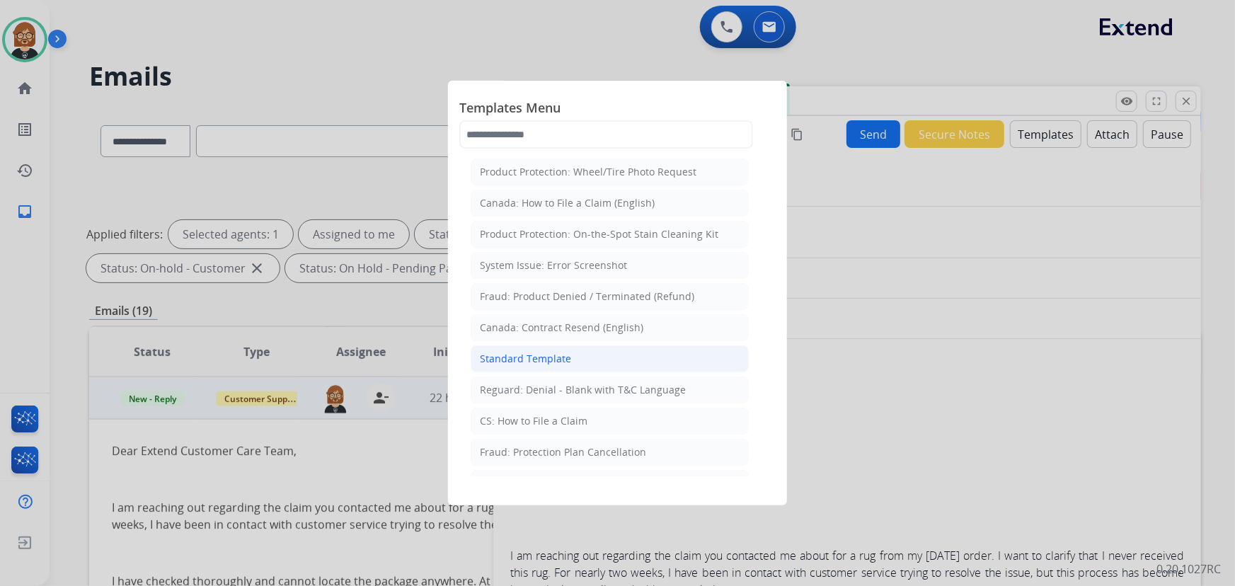
click at [585, 367] on li "Standard Template" at bounding box center [610, 358] width 278 height 27
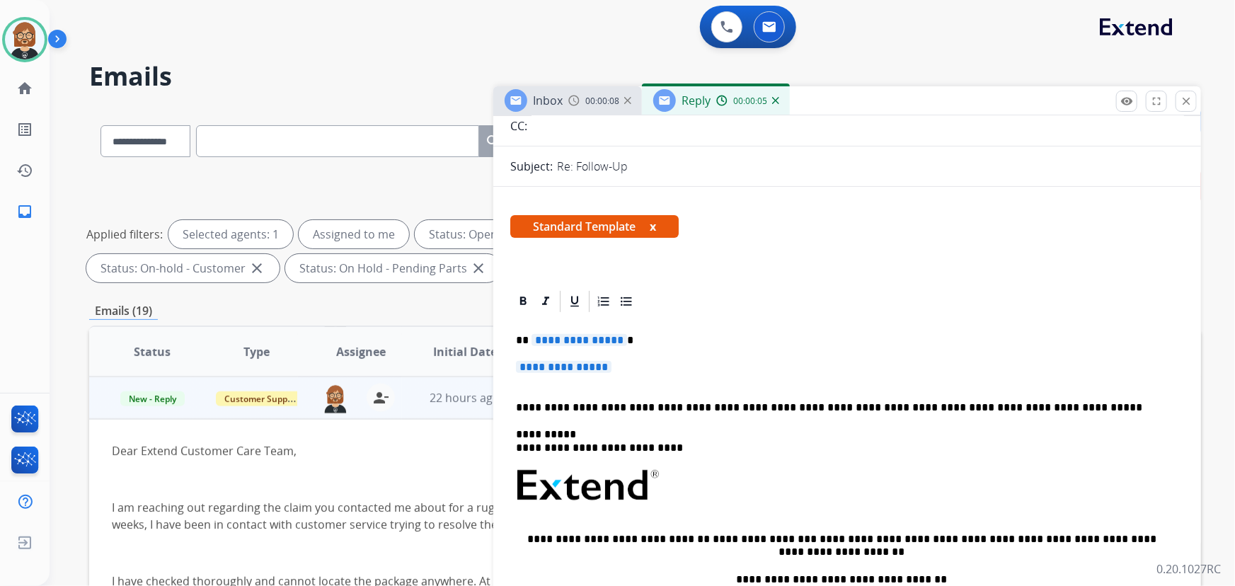
scroll to position [193, 0]
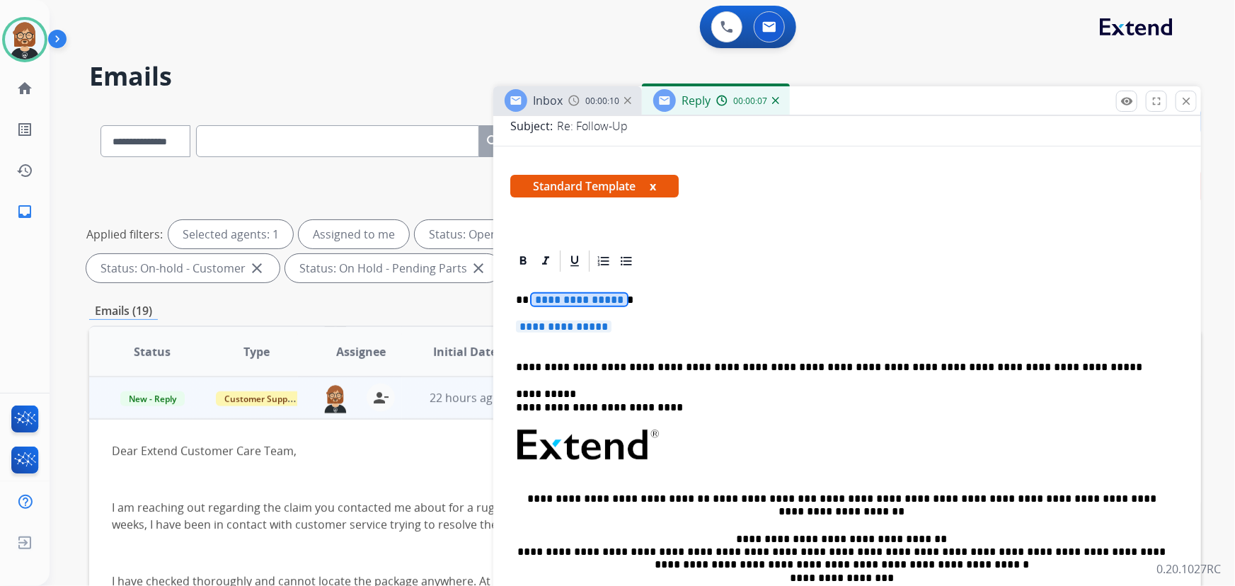
click at [585, 304] on span "**********" at bounding box center [580, 300] width 96 height 12
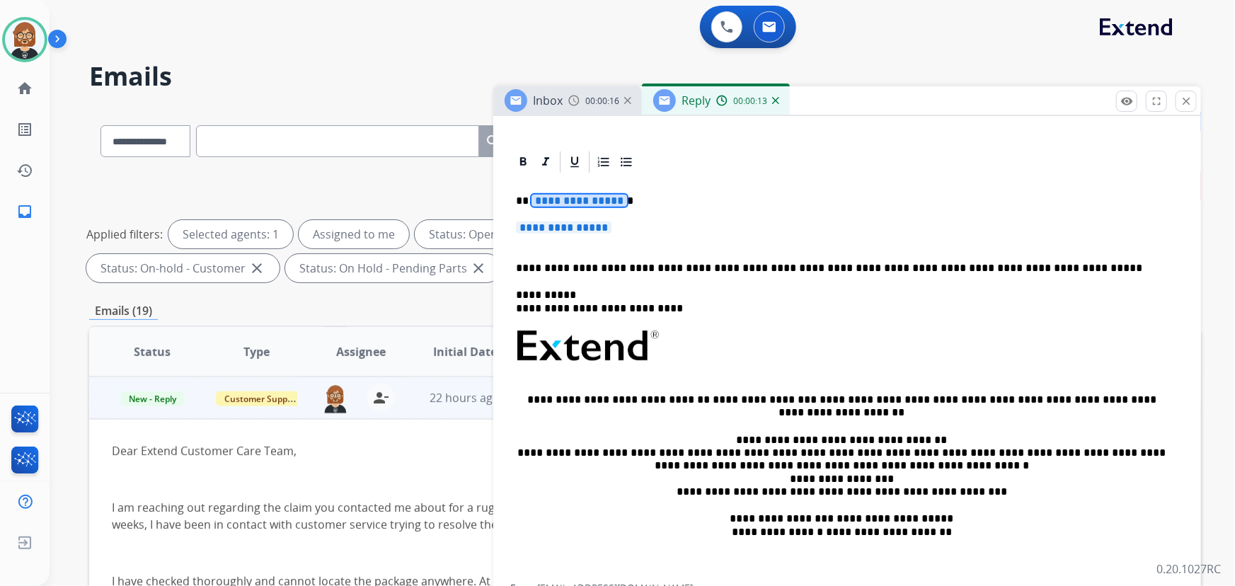
scroll to position [257, 0]
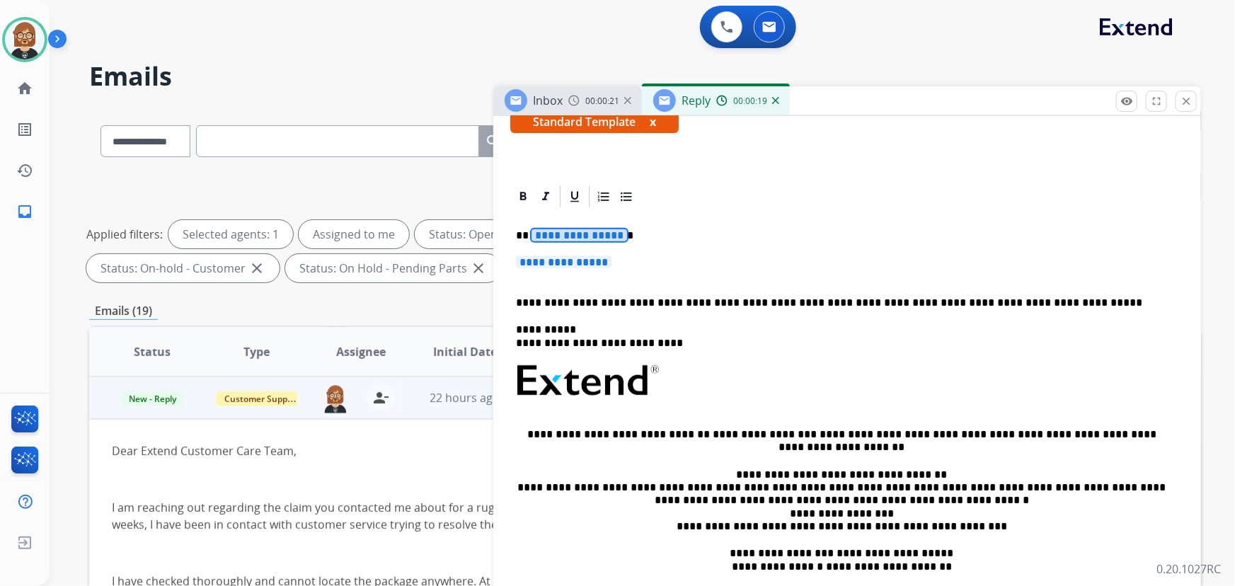
click at [568, 232] on span "**********" at bounding box center [580, 235] width 96 height 12
click at [553, 265] on span "**********" at bounding box center [564, 262] width 96 height 12
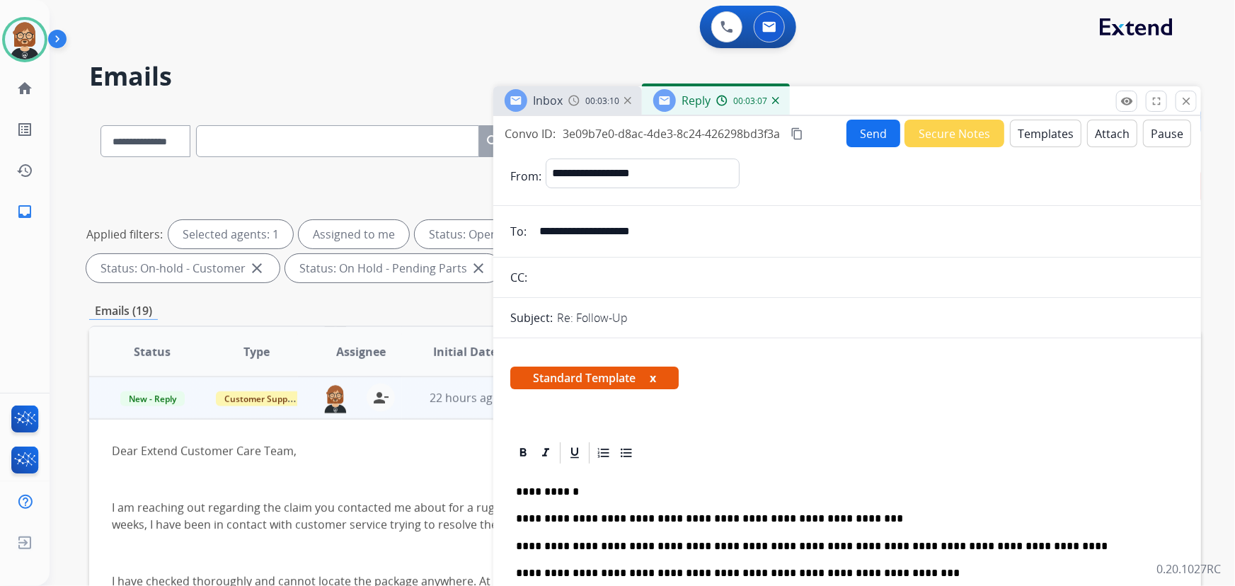
scroll to position [0, 0]
click at [871, 142] on button "Send" at bounding box center [873, 134] width 54 height 28
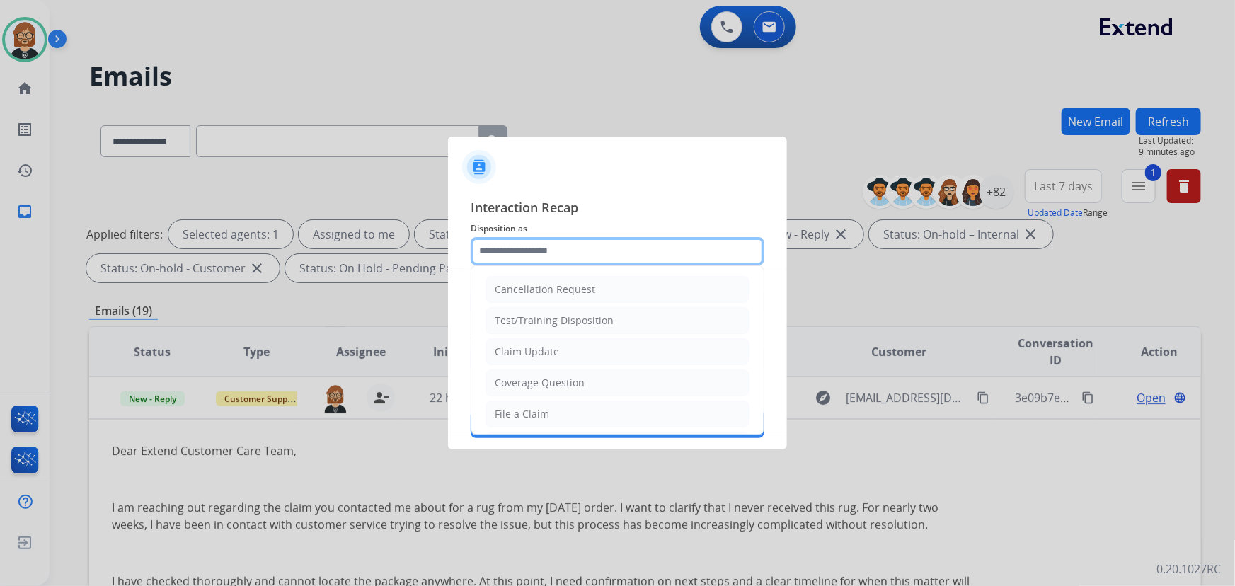
click at [639, 253] on input "text" at bounding box center [618, 251] width 294 height 28
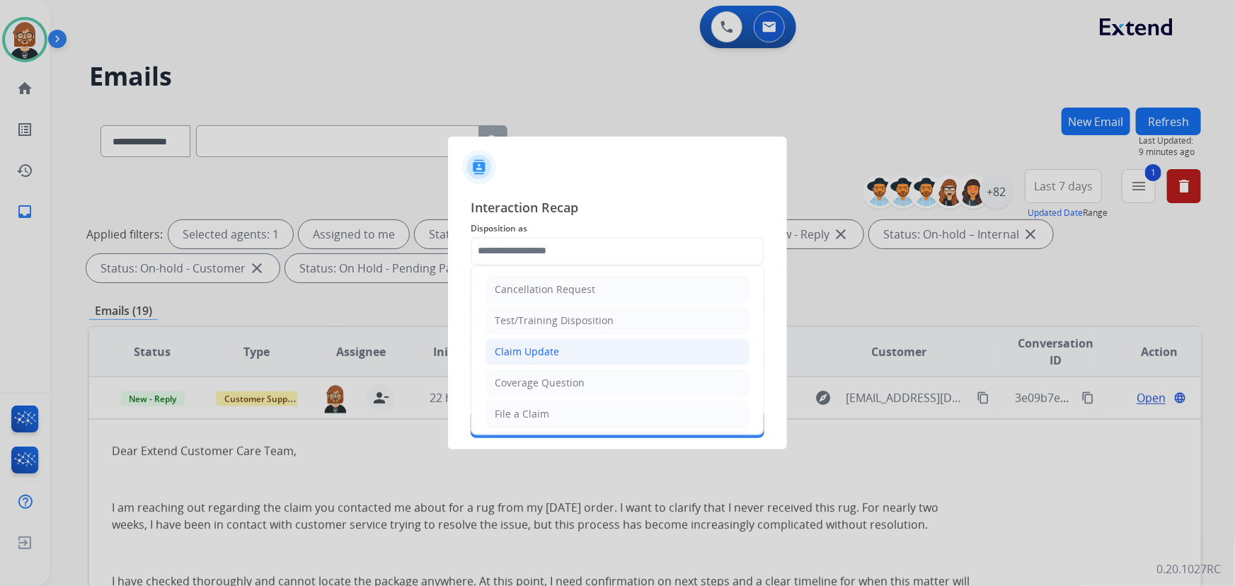
click at [662, 346] on li "Claim Update" at bounding box center [618, 351] width 264 height 27
type input "**********"
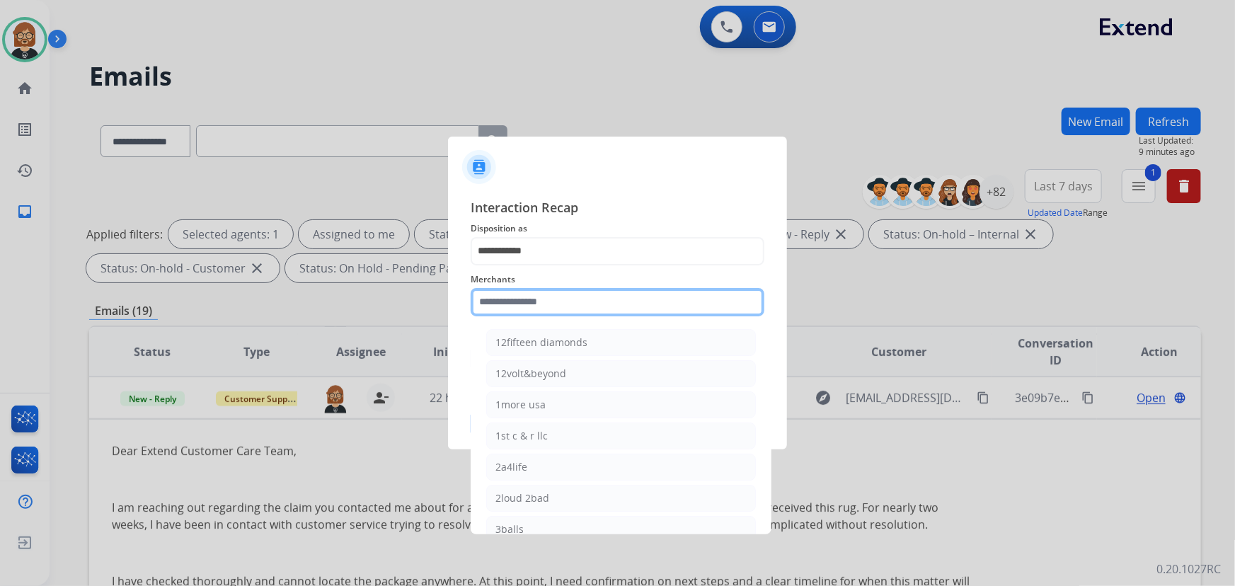
click at [676, 297] on input "text" at bounding box center [618, 302] width 294 height 28
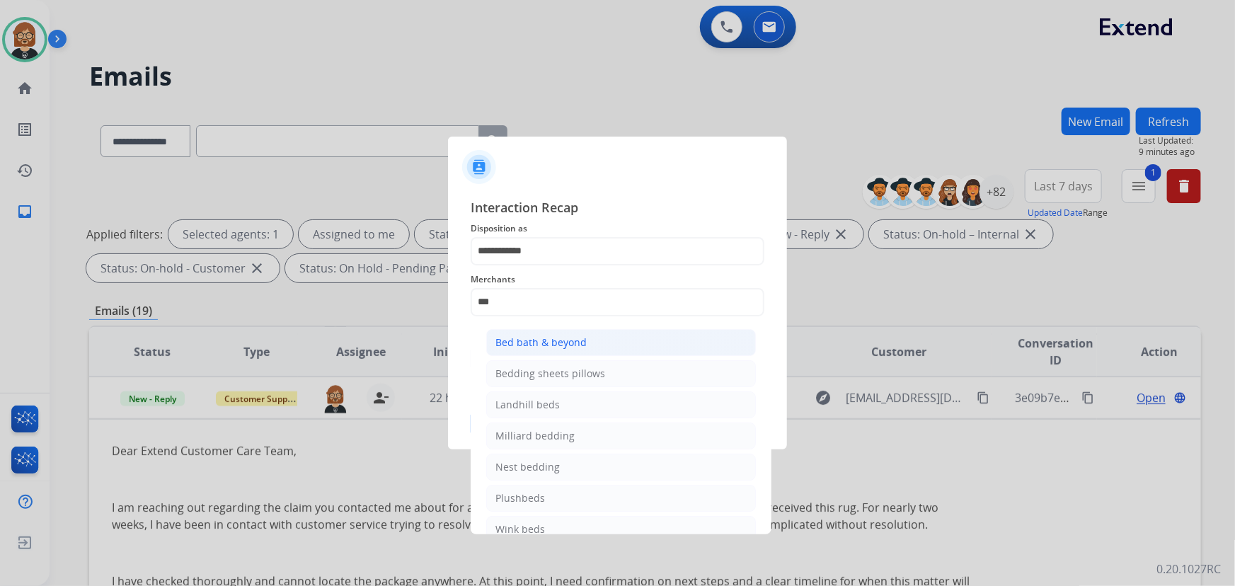
click at [661, 330] on li "Bed bath & beyond" at bounding box center [621, 342] width 270 height 27
type input "**********"
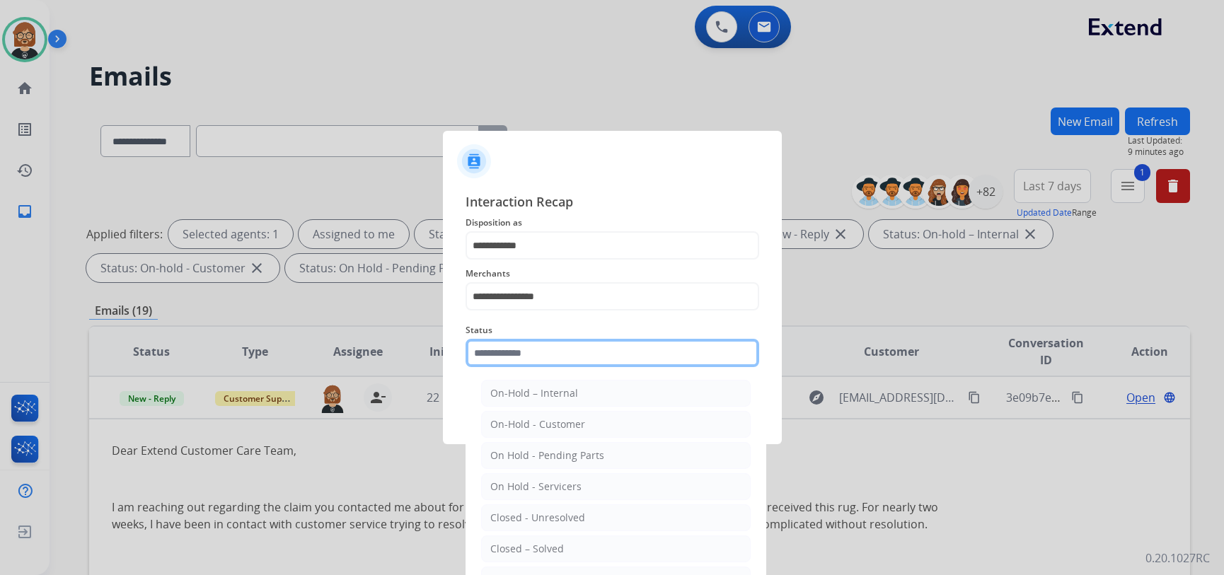
click at [657, 360] on input "text" at bounding box center [613, 353] width 294 height 28
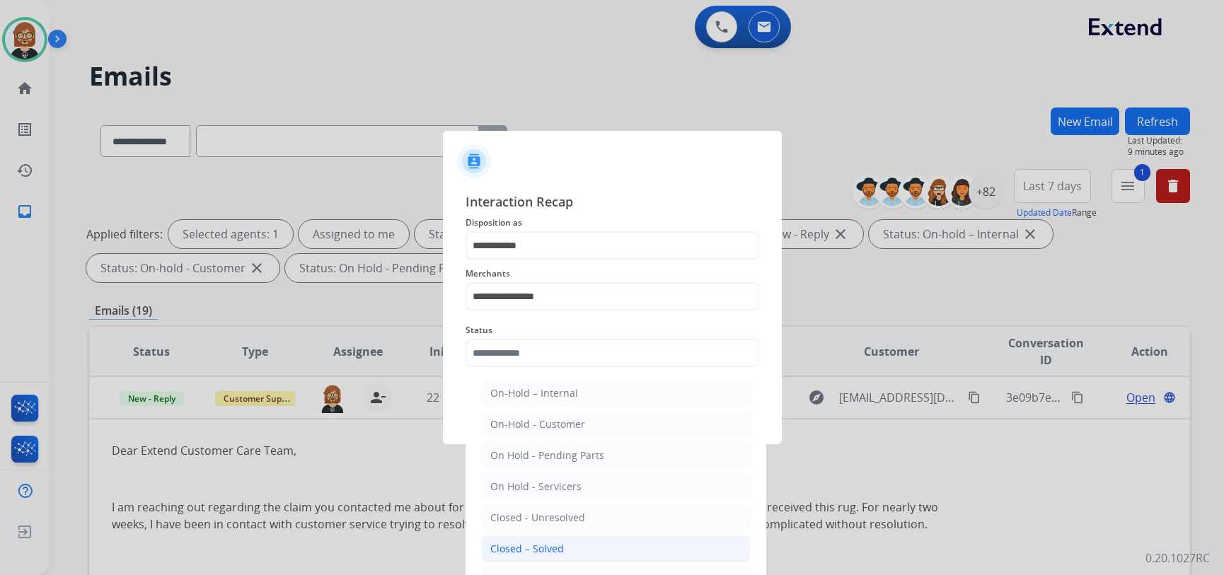
click at [624, 548] on li "Closed – Solved" at bounding box center [616, 549] width 270 height 27
type input "**********"
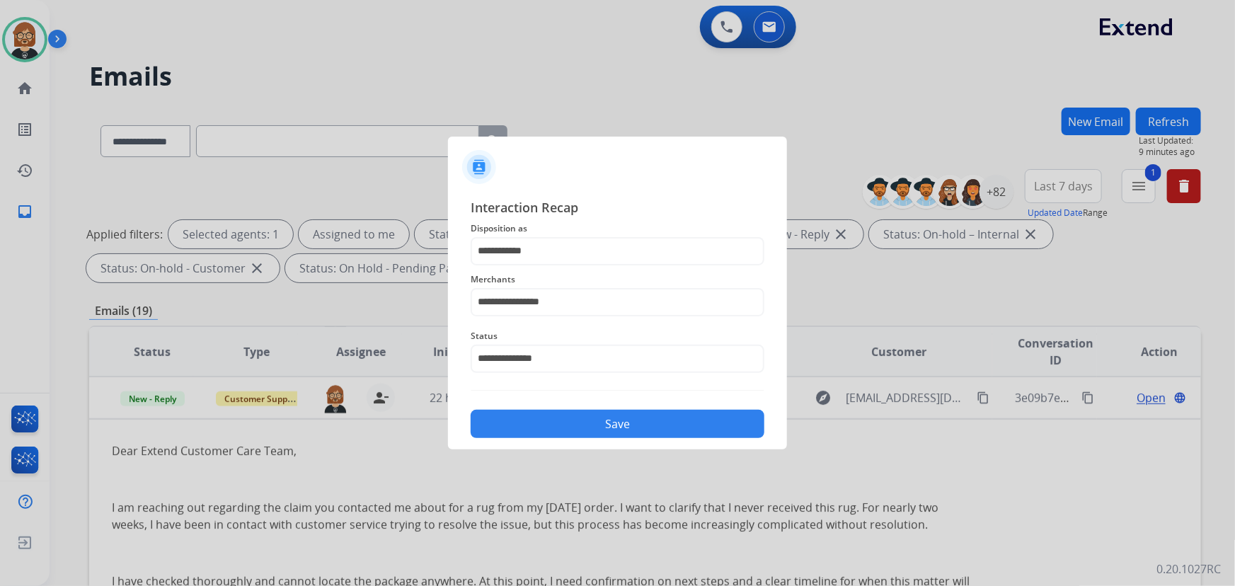
click at [676, 419] on button "Save" at bounding box center [618, 424] width 294 height 28
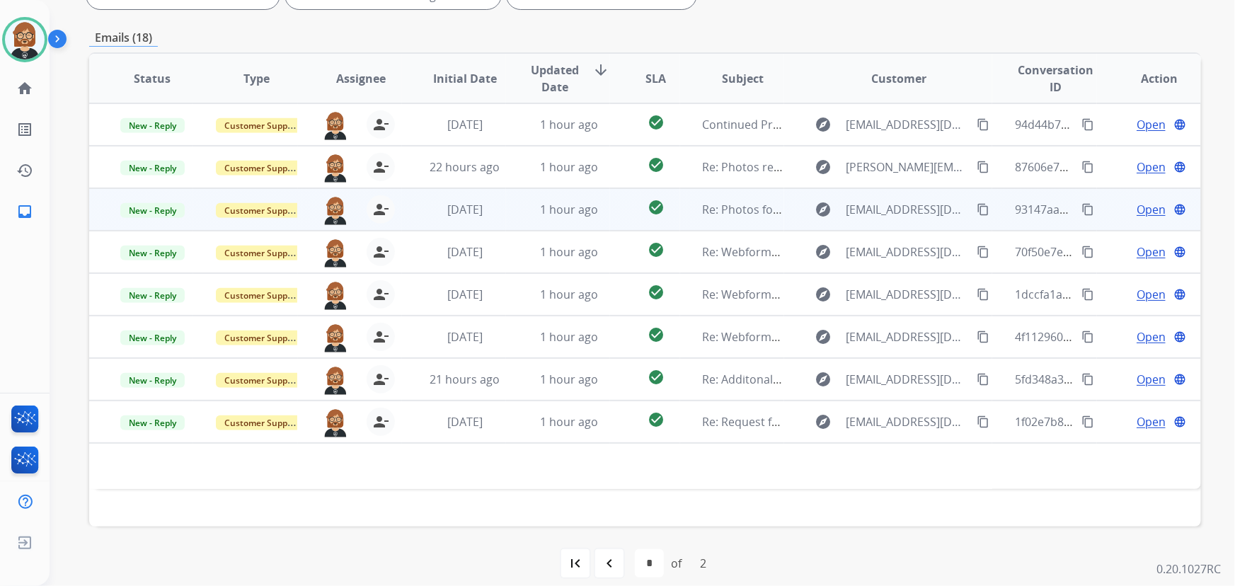
scroll to position [287, 0]
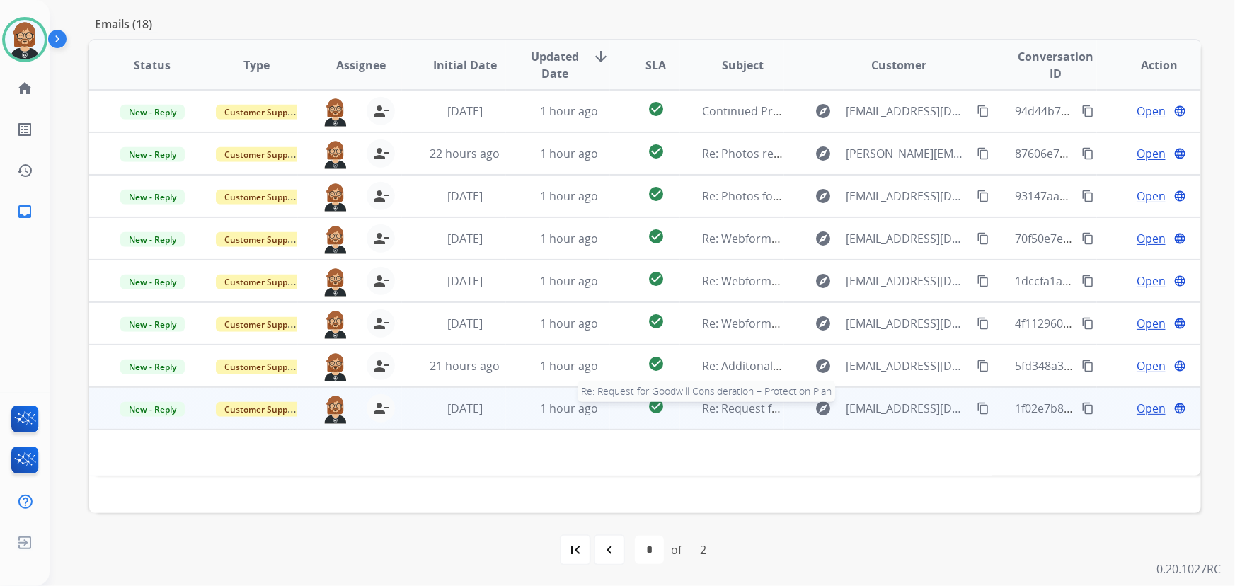
click at [703, 401] on span "Re: Request for Goodwill Consideration – Protection Plan" at bounding box center [855, 409] width 304 height 16
click at [703, 404] on span "Re: Request for Goodwill Consideration – Protection Plan" at bounding box center [855, 409] width 304 height 16
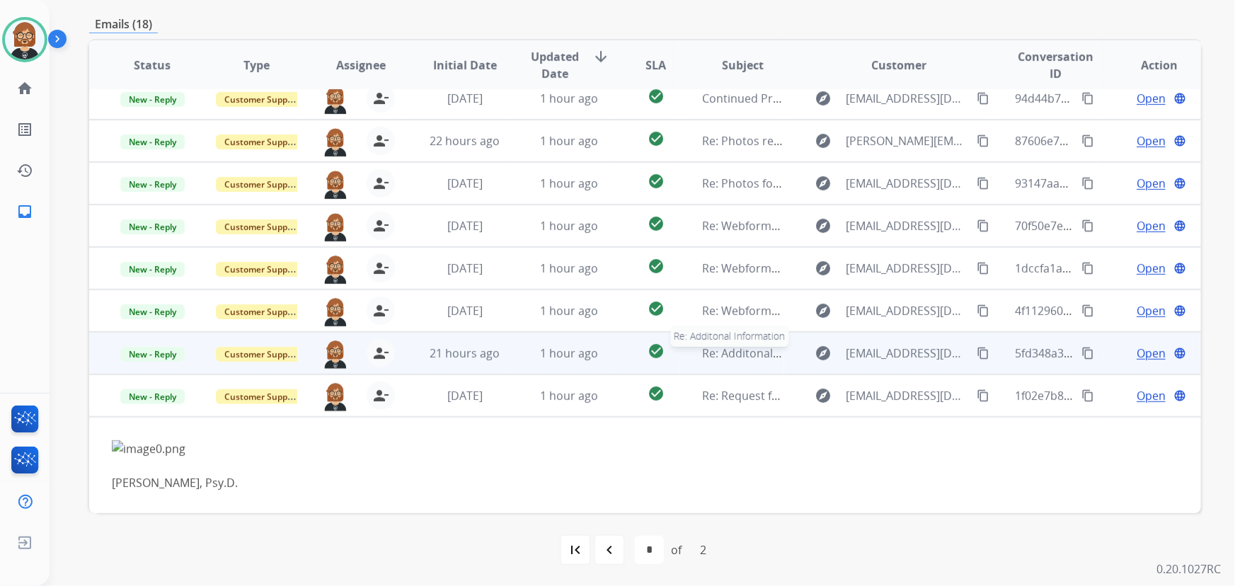
click at [723, 352] on span "Re: Additonal Information" at bounding box center [771, 353] width 137 height 16
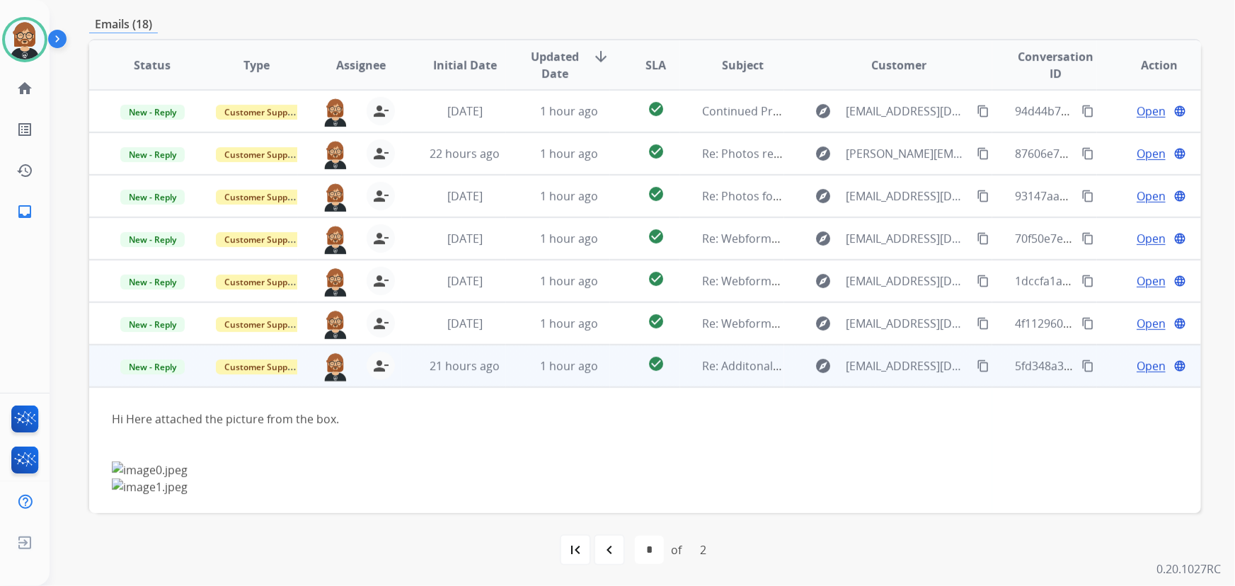
scroll to position [81, 0]
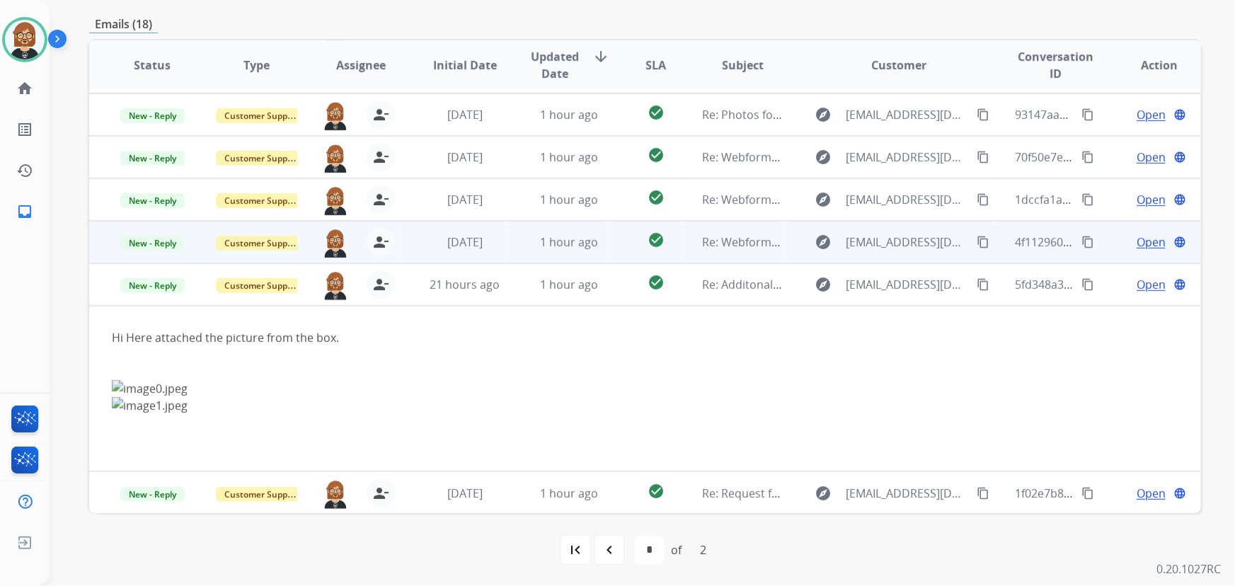
click at [735, 224] on td "Re: Webform from anwallette@gmail.com on 09/03/2025" at bounding box center [732, 242] width 104 height 42
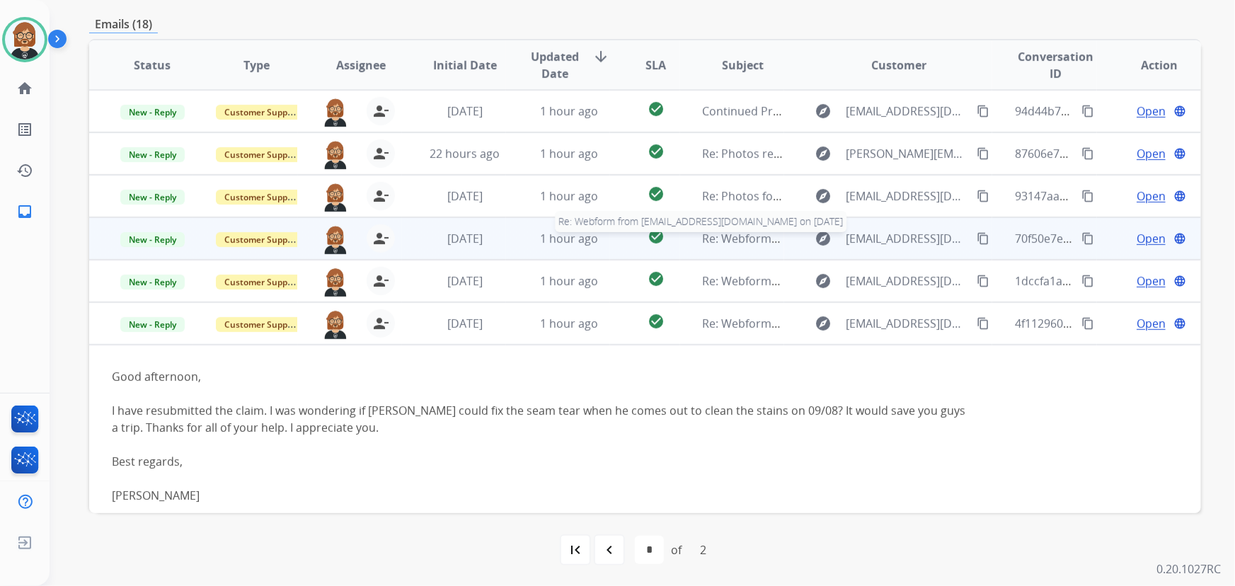
scroll to position [115, 0]
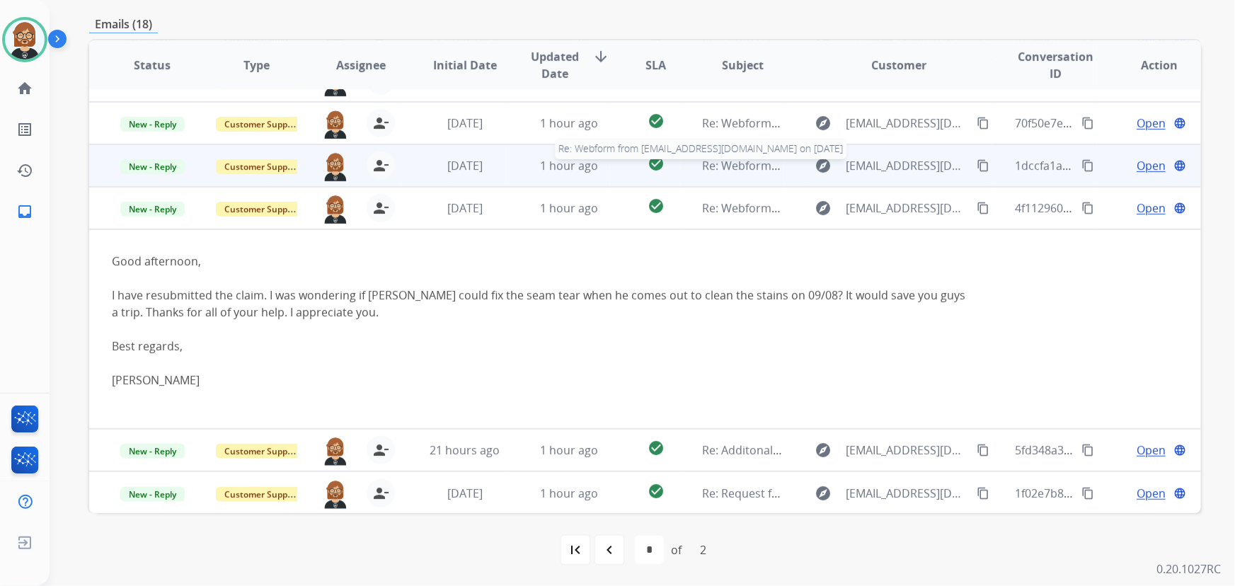
click at [743, 165] on span "Re: Webform from D.camincean@gmail.com on 08/29/2025" at bounding box center [873, 166] width 340 height 16
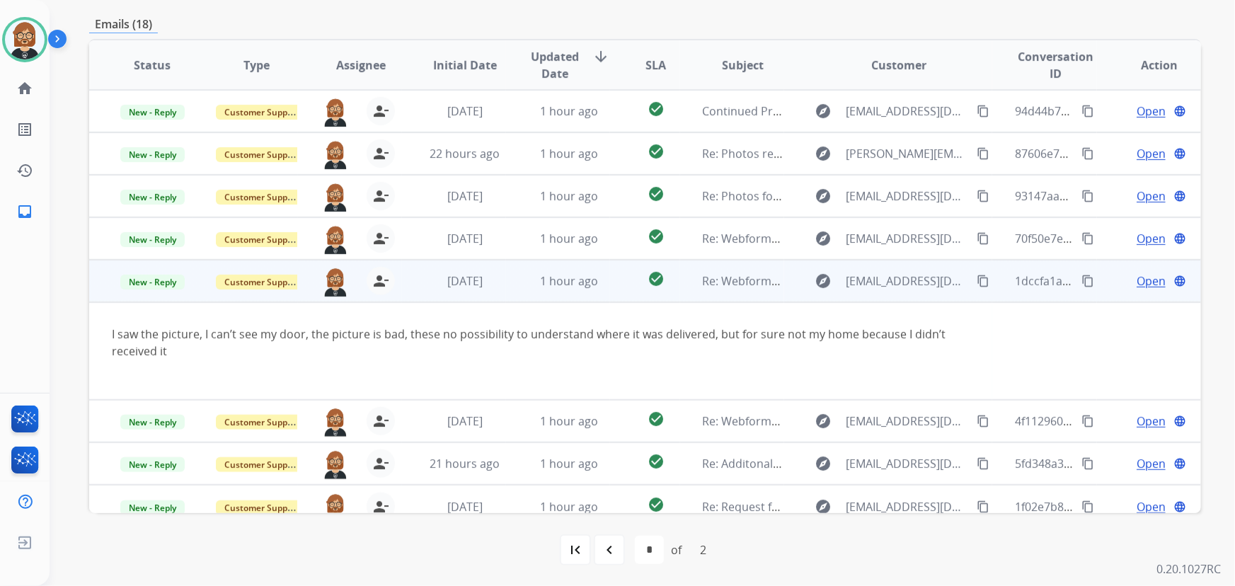
scroll to position [13, 0]
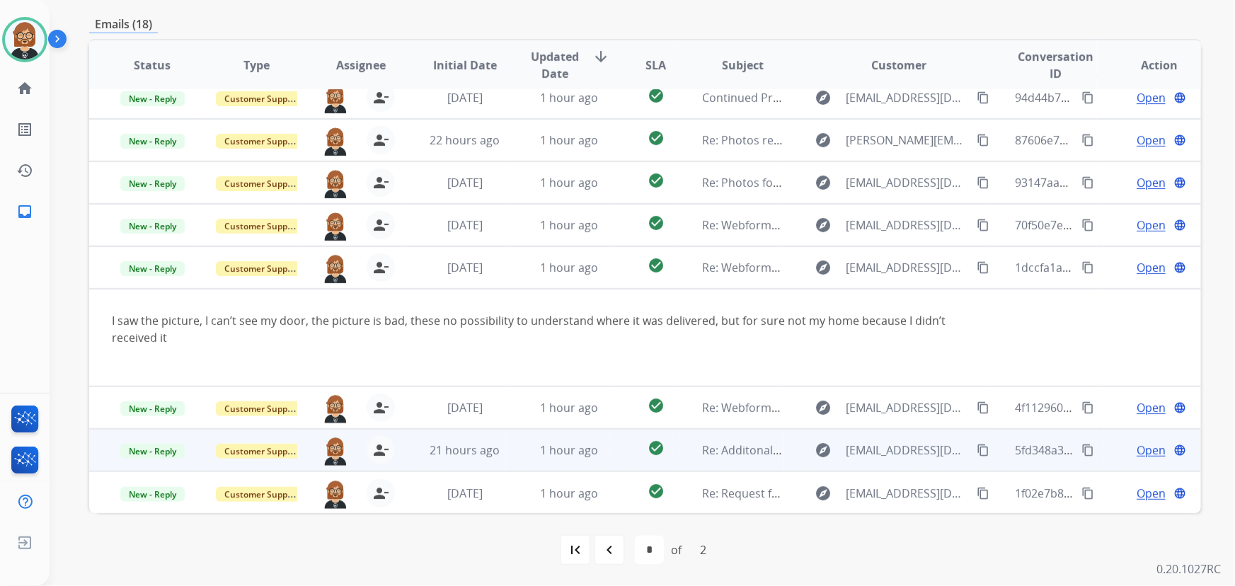
click at [709, 469] on td "Re: Additonal Information" at bounding box center [732, 450] width 104 height 42
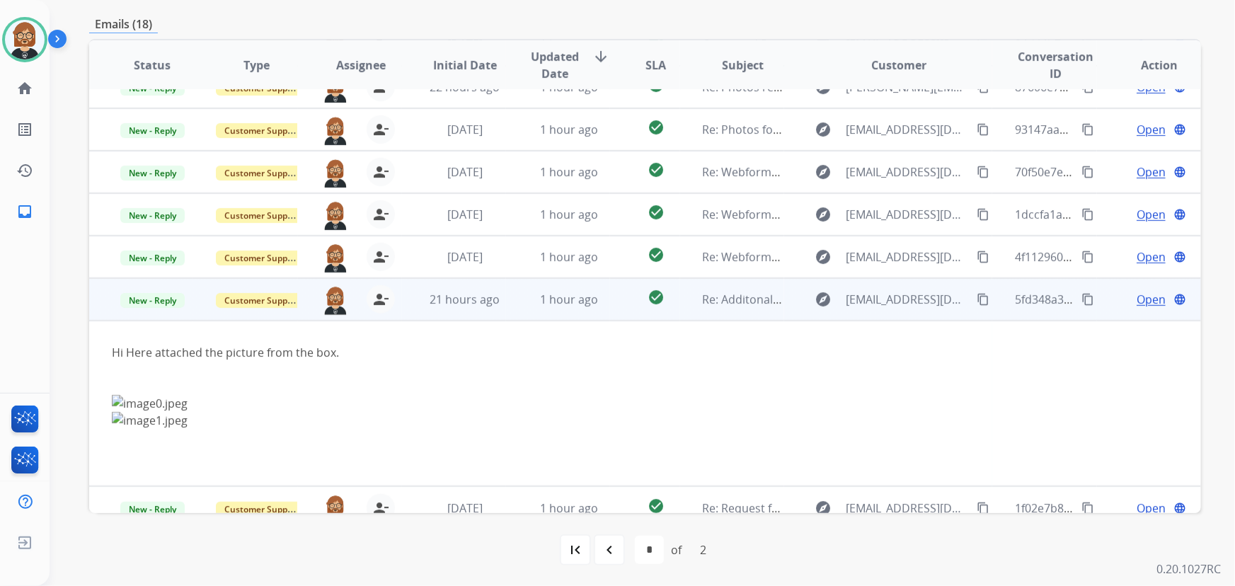
scroll to position [81, 0]
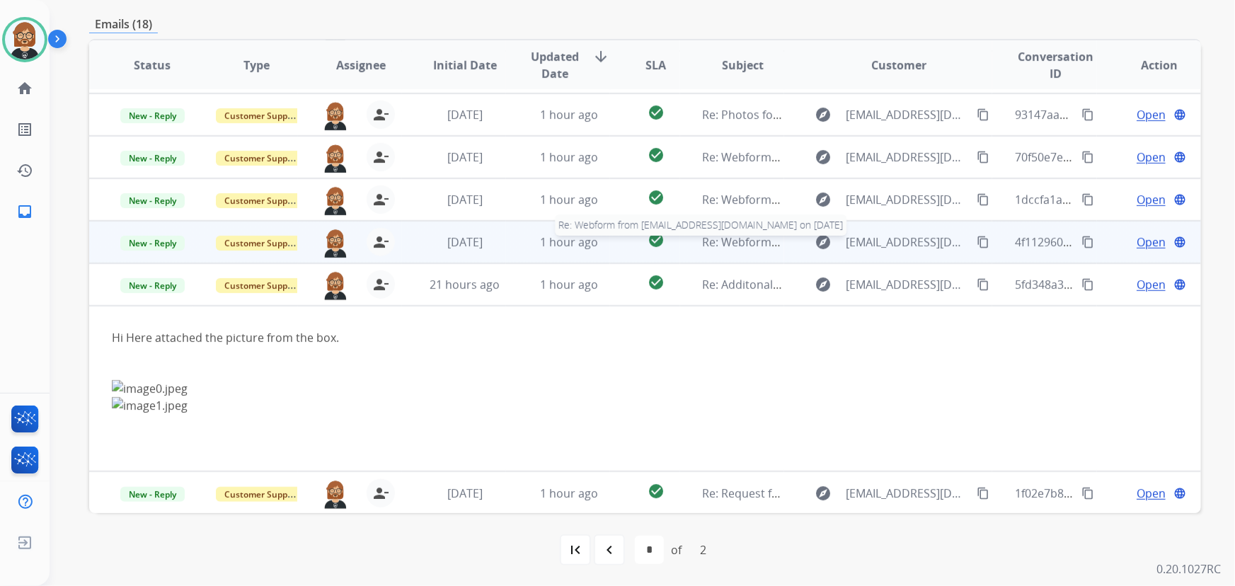
click at [737, 236] on span "Re: Webform from anwallette@gmail.com on 09/03/2025" at bounding box center [873, 242] width 340 height 16
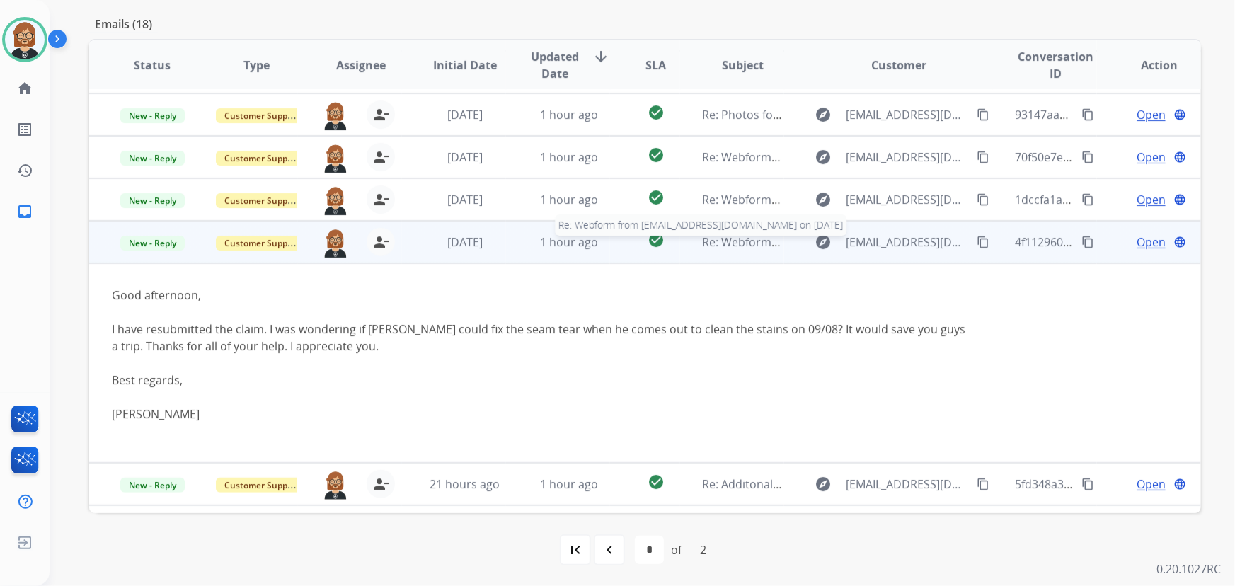
scroll to position [115, 0]
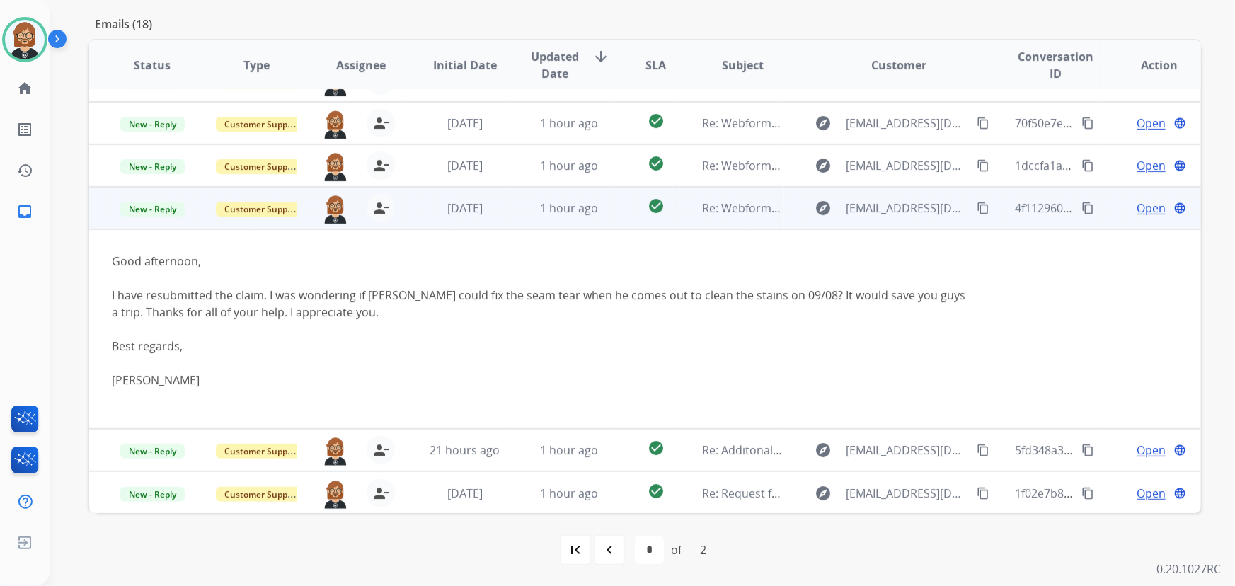
click at [977, 210] on mat-icon "content_copy" at bounding box center [983, 208] width 13 height 13
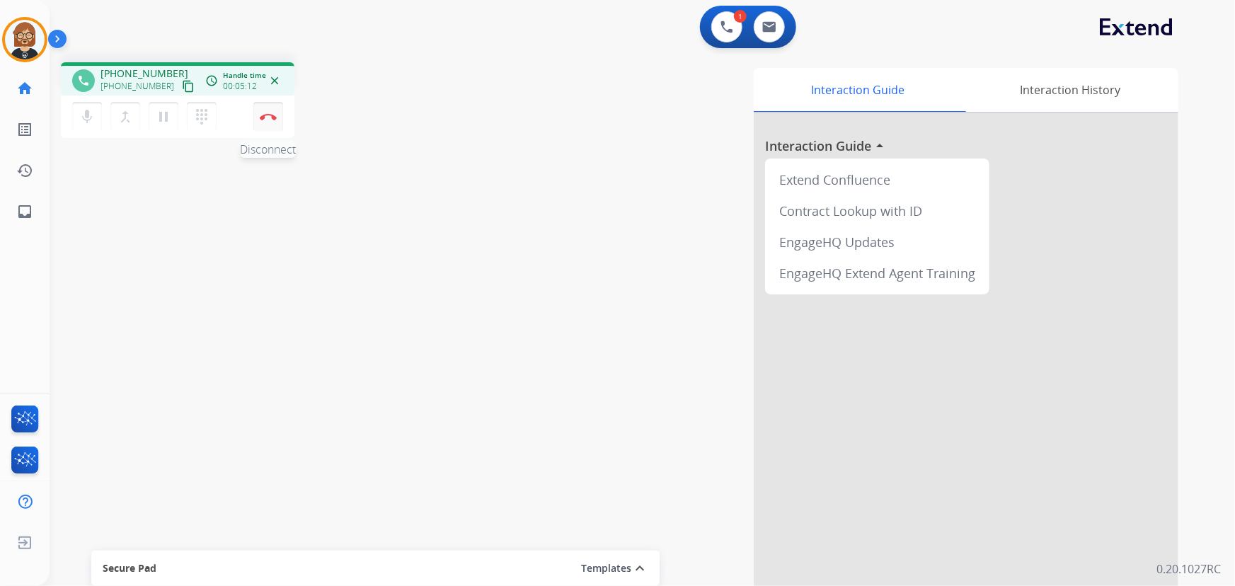
click at [269, 120] on img at bounding box center [268, 116] width 17 height 7
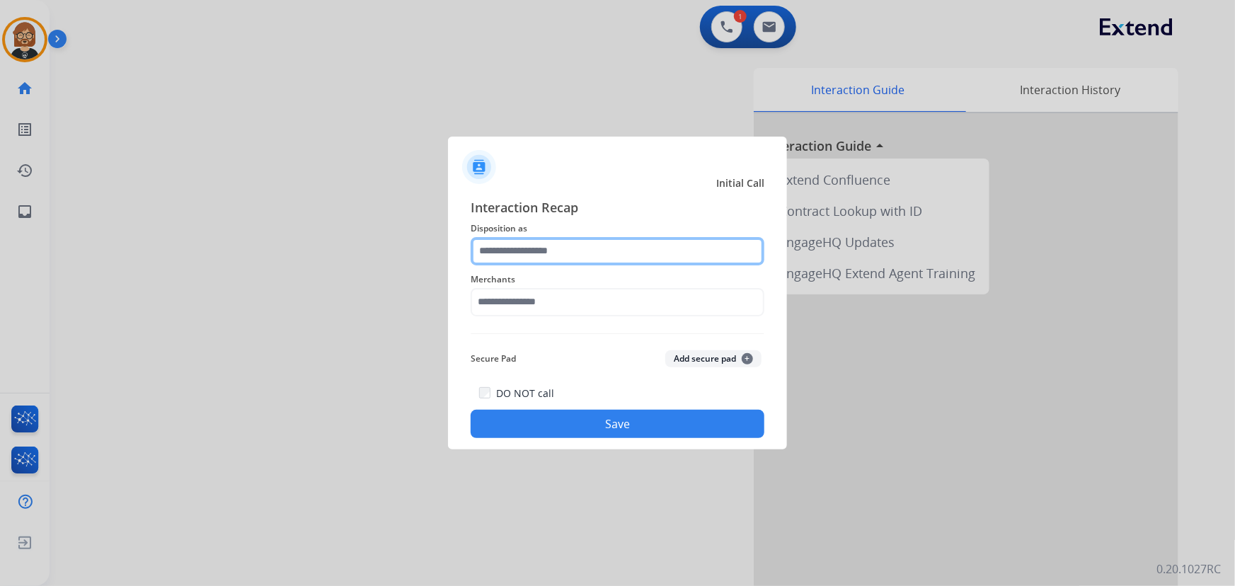
click at [663, 237] on input "text" at bounding box center [618, 251] width 294 height 28
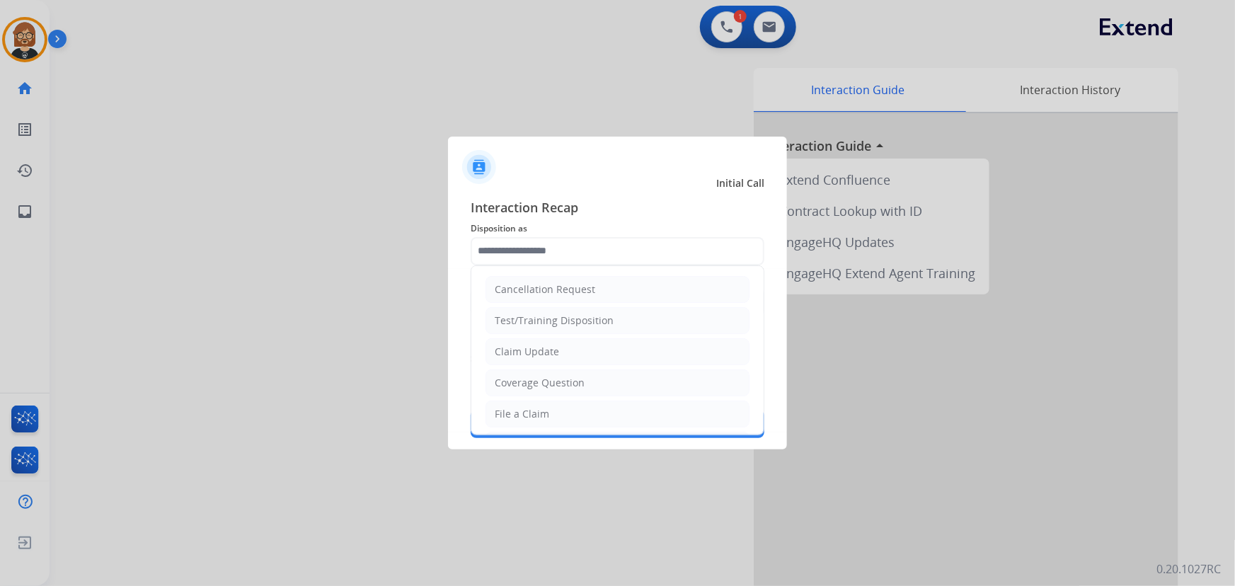
click at [685, 355] on li "Claim Update" at bounding box center [618, 351] width 264 height 27
type input "**********"
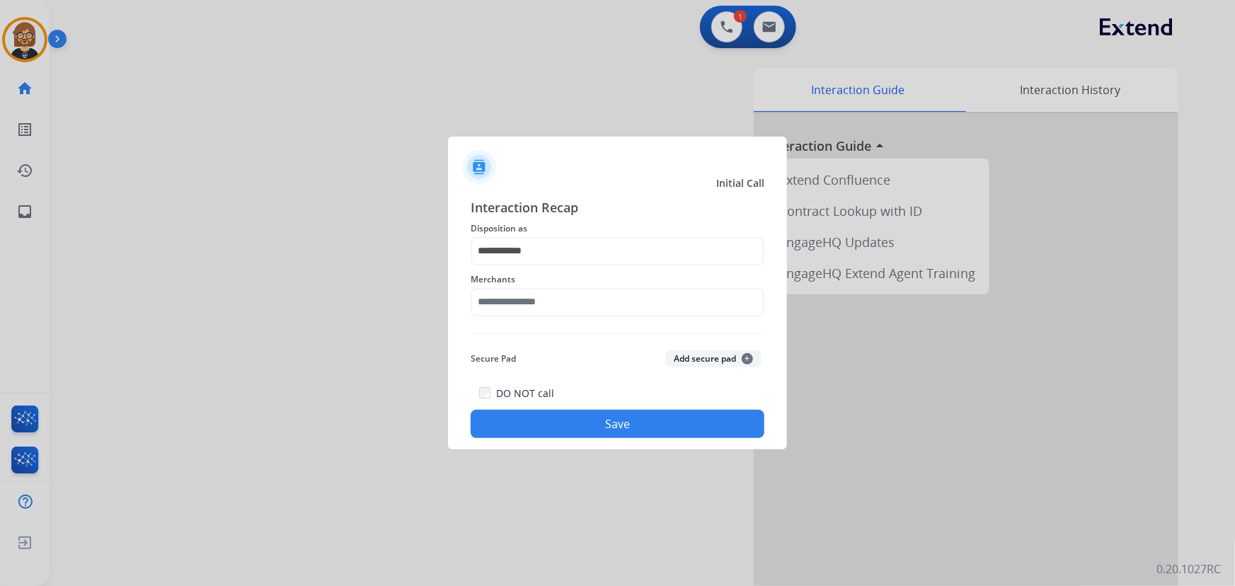
click at [658, 283] on span "Merchants" at bounding box center [618, 279] width 294 height 17
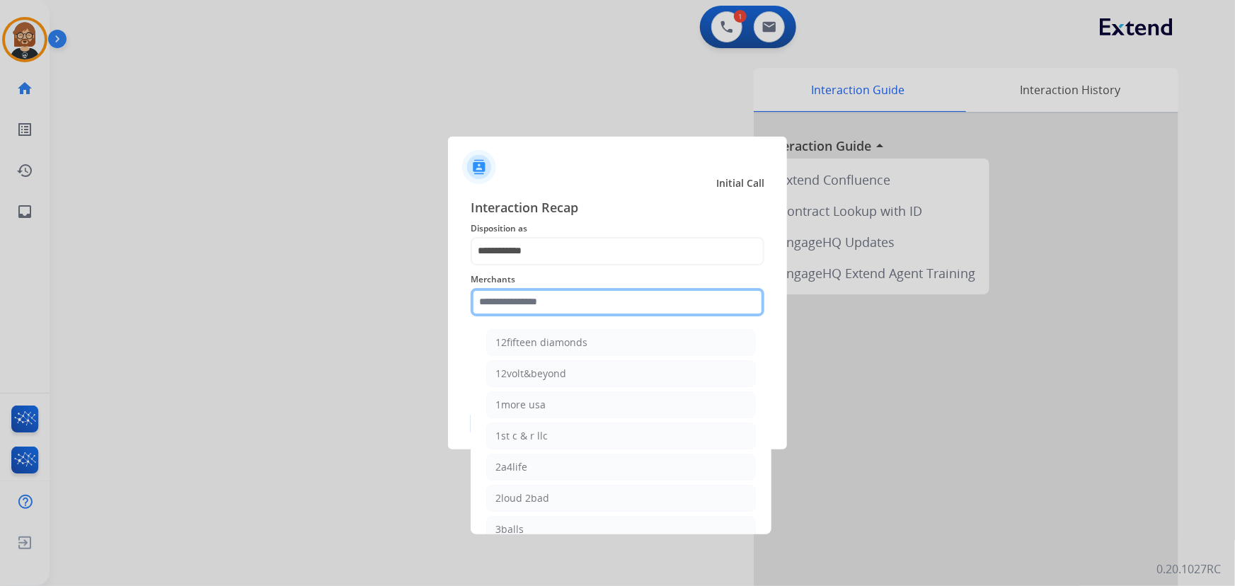
click at [650, 312] on input "text" at bounding box center [618, 302] width 294 height 28
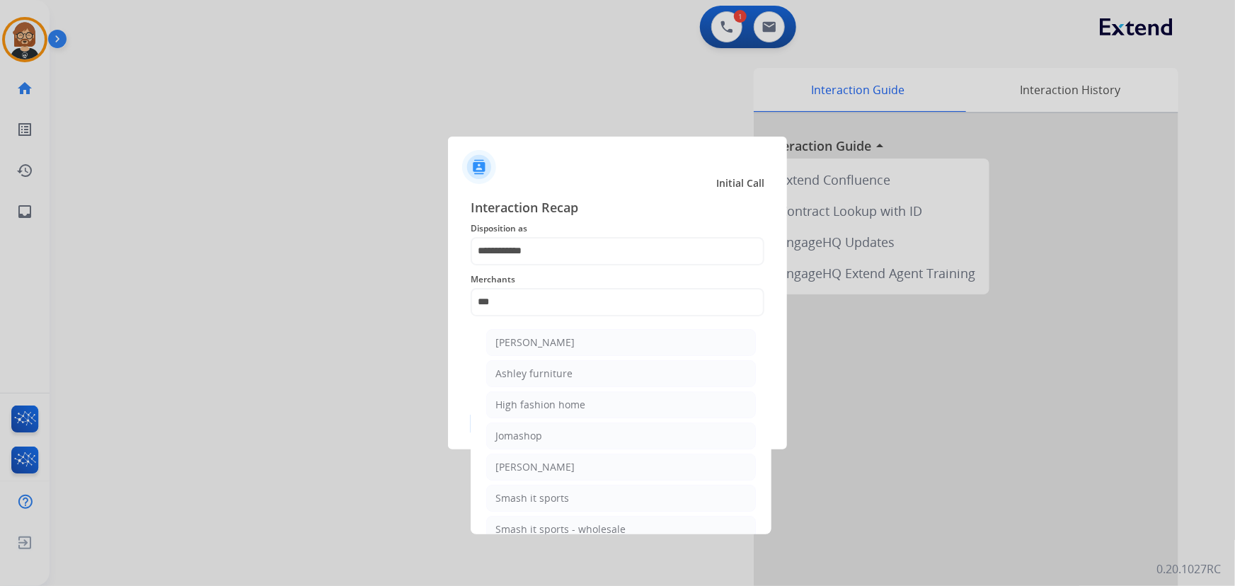
click at [630, 389] on ul "Ashley - Reguard Ashley furniture High fashion home Jomashop Sam ash Smash it s…" at bounding box center [621, 439] width 278 height 235
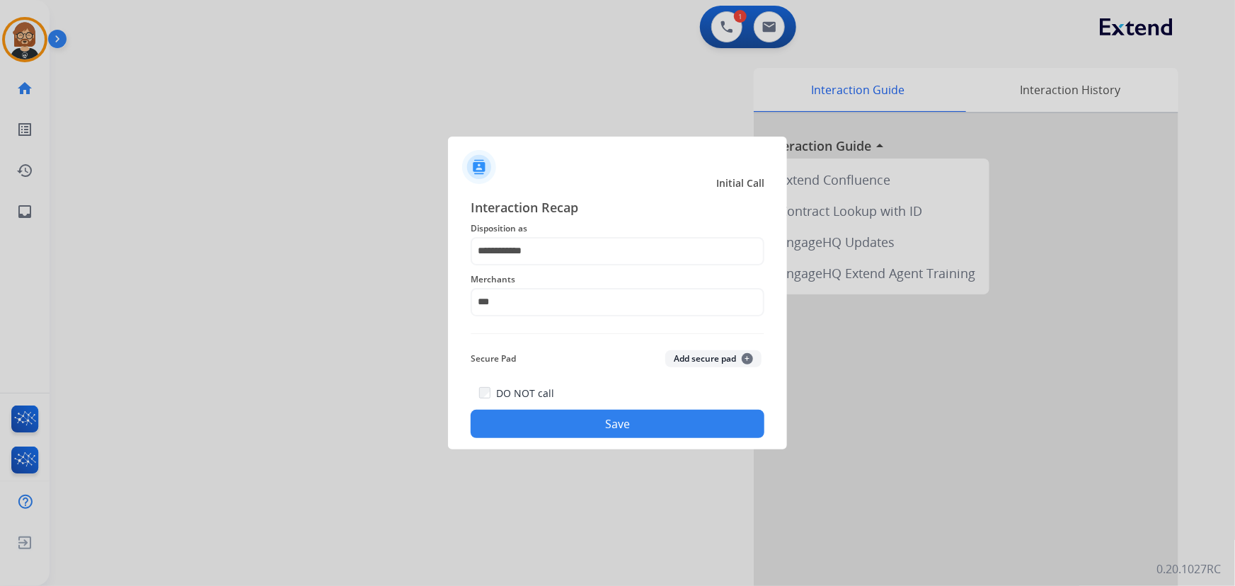
click at [630, 389] on div "DO NOT call Save" at bounding box center [618, 411] width 294 height 54
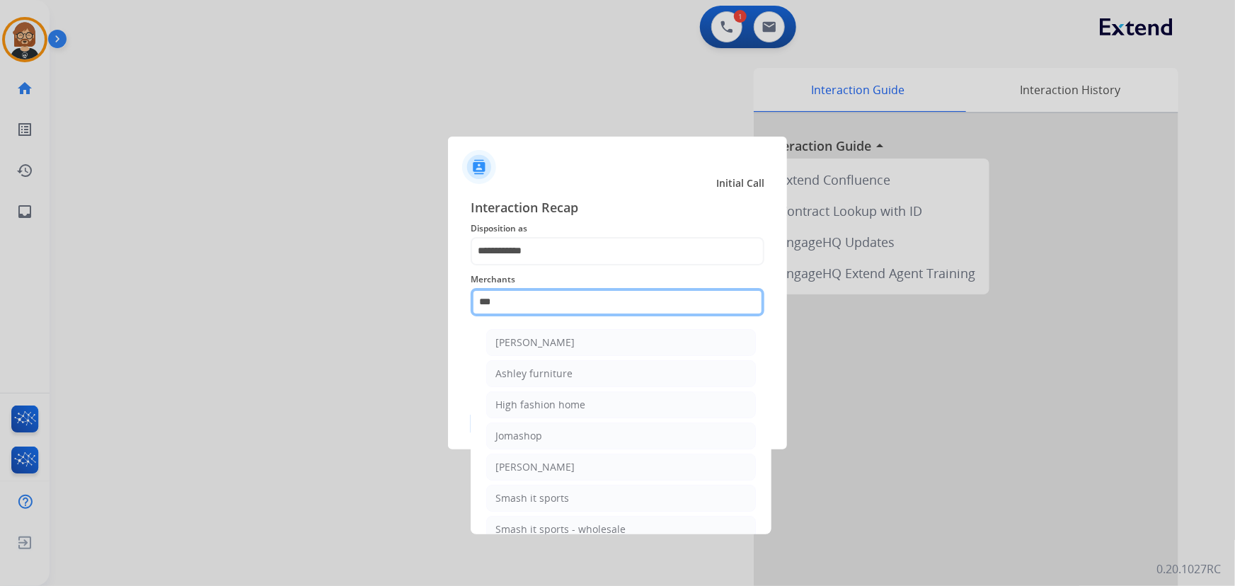
click at [603, 304] on input "***" at bounding box center [618, 302] width 294 height 28
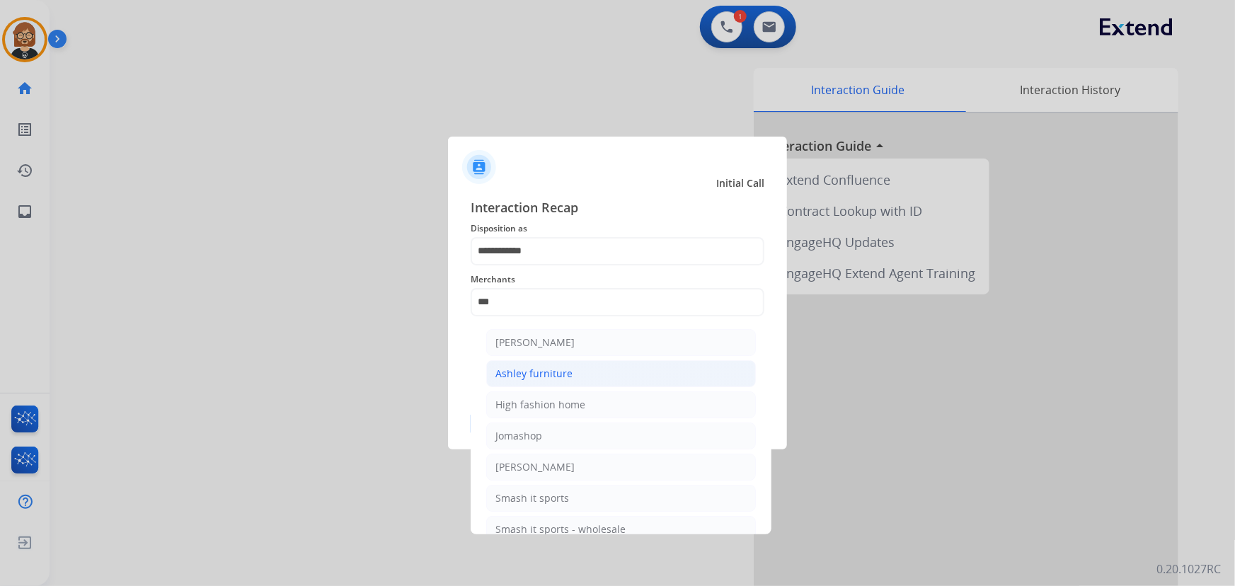
click at [617, 377] on li "Ashley furniture" at bounding box center [621, 373] width 270 height 27
type input "**********"
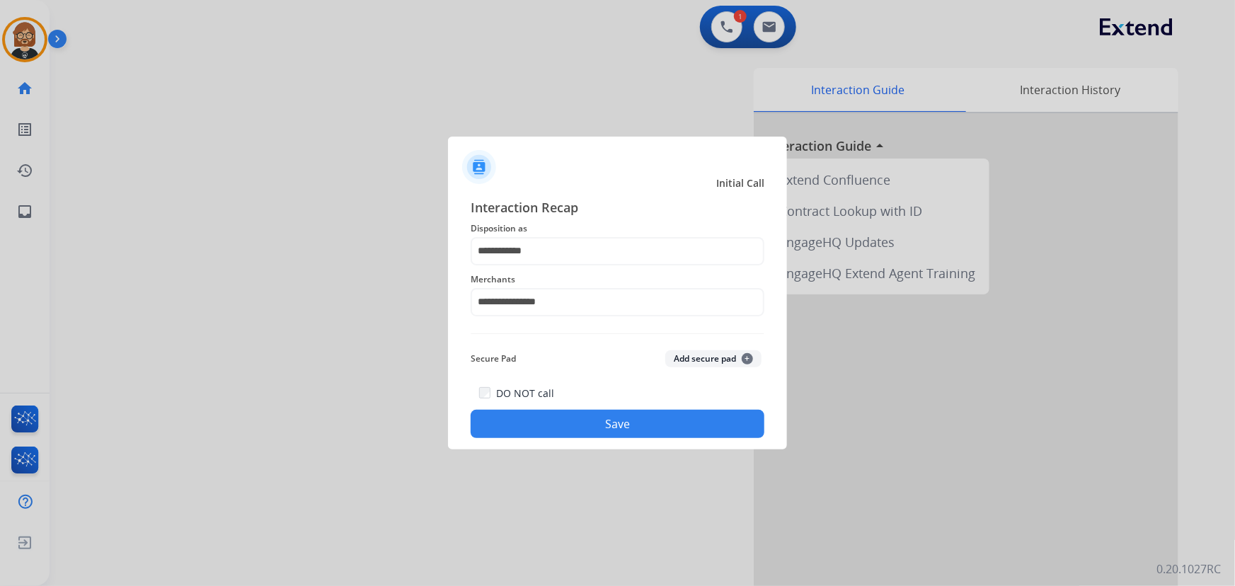
click at [645, 424] on button "Save" at bounding box center [618, 424] width 294 height 28
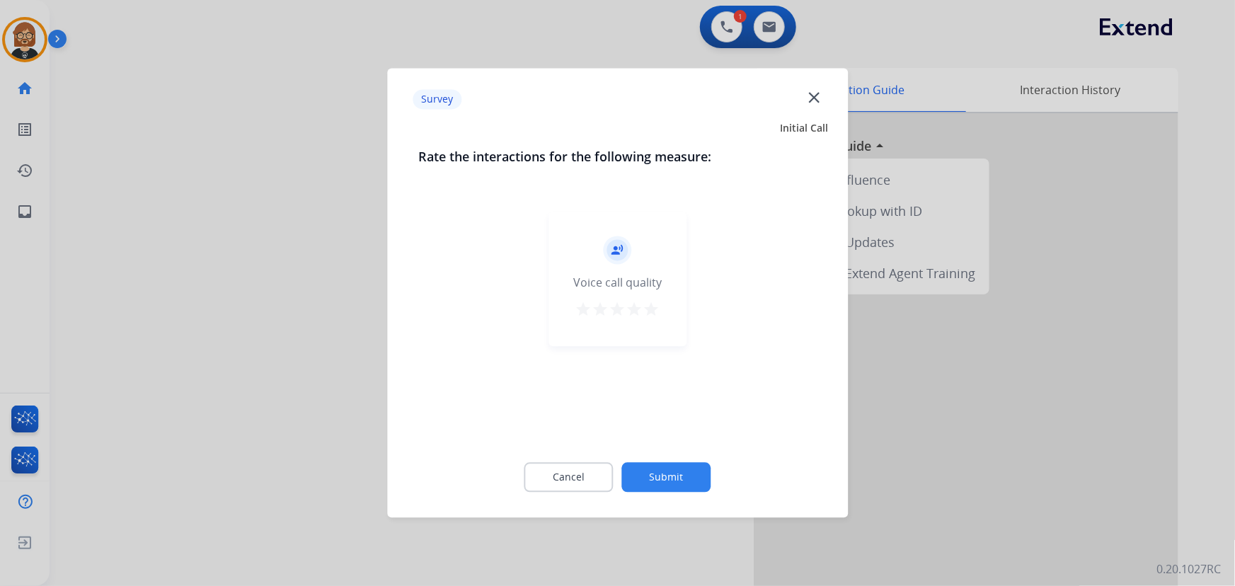
click at [667, 475] on button "Submit" at bounding box center [666, 478] width 89 height 30
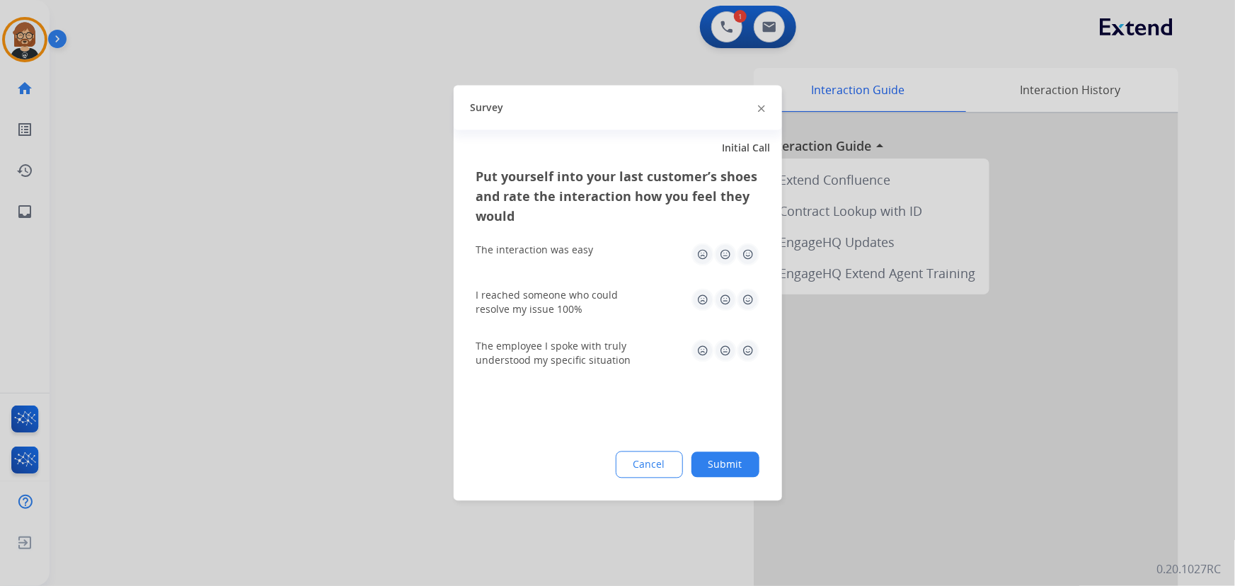
click at [707, 466] on button "Submit" at bounding box center [725, 464] width 68 height 25
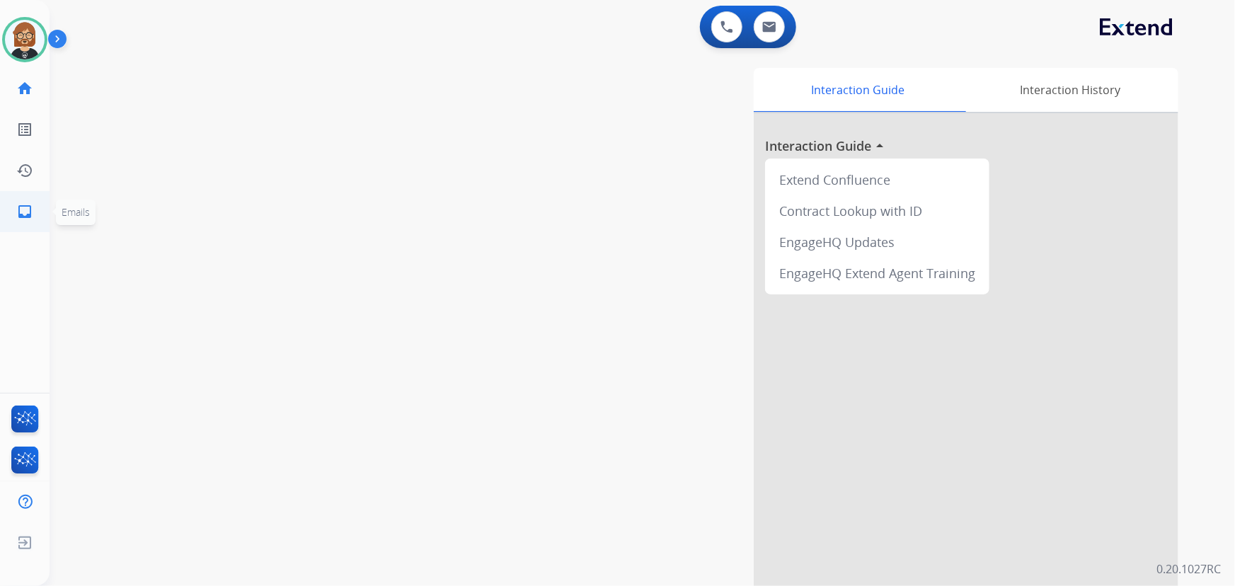
click at [26, 212] on mat-icon "inbox" at bounding box center [24, 211] width 17 height 17
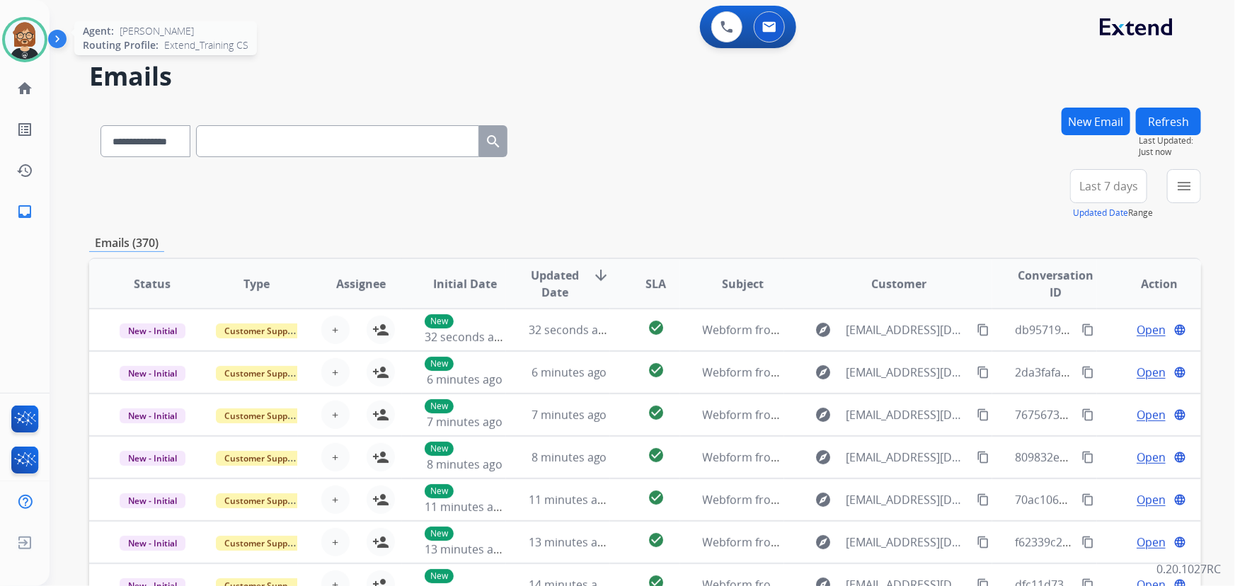
click at [14, 40] on img at bounding box center [25, 40] width 40 height 40
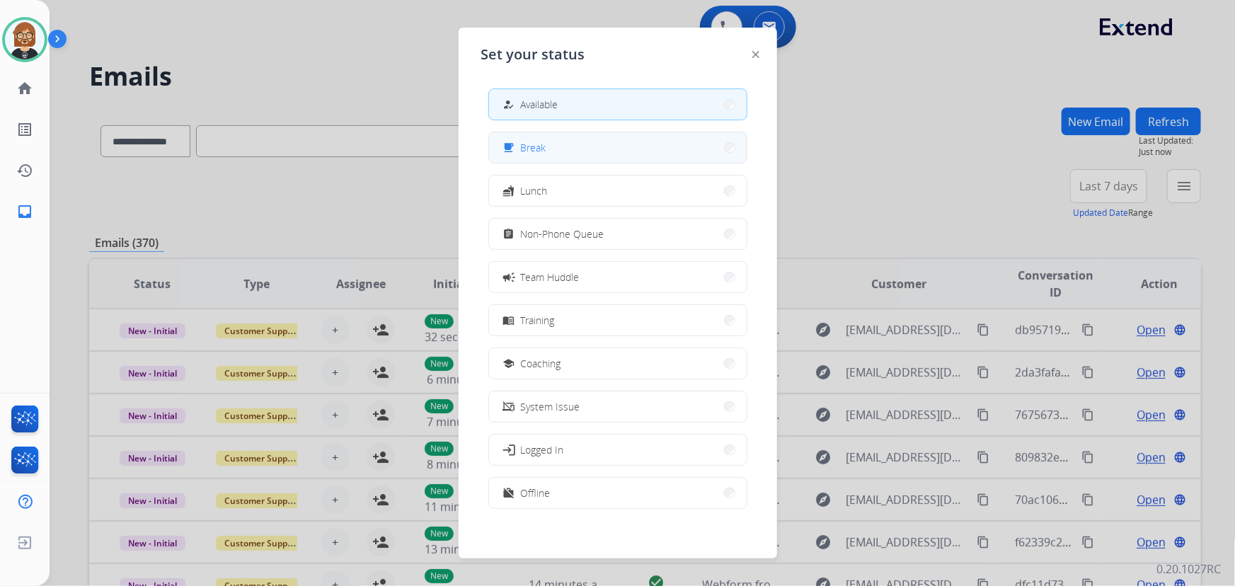
click at [585, 148] on button "free_breakfast Break" at bounding box center [618, 147] width 258 height 30
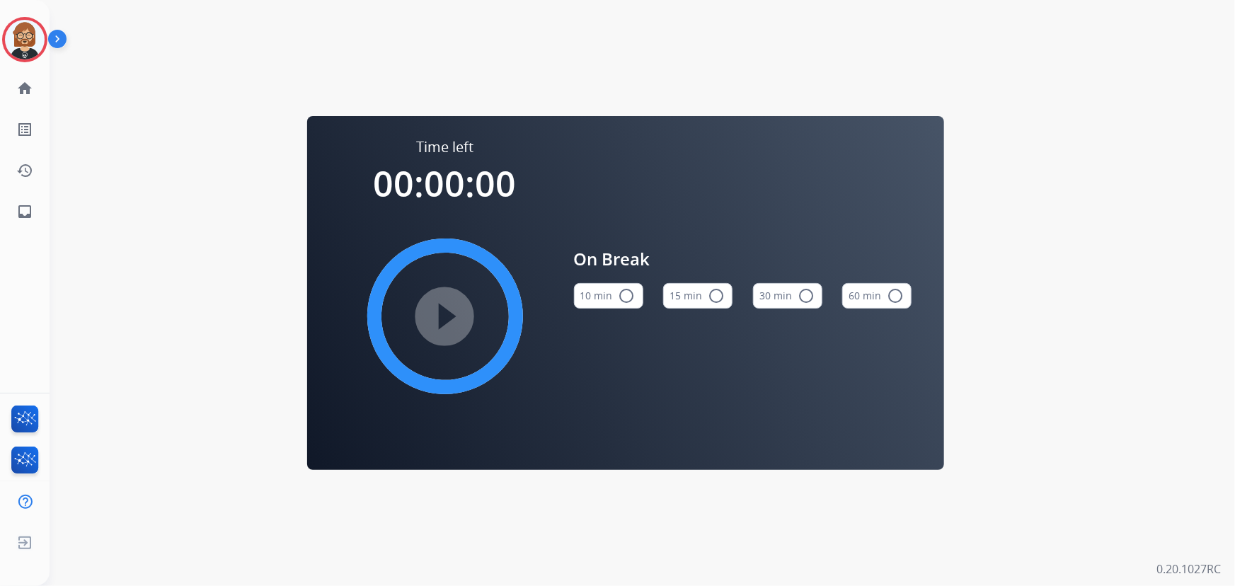
click at [606, 295] on button "10 min radio_button_unchecked" at bounding box center [608, 295] width 69 height 25
click at [1063, 234] on div "Time left 00:10:00 play_circle_filled On Break 10 min check_circle 15 min radio…" at bounding box center [625, 293] width 1151 height 586
click at [22, 218] on mat-icon "inbox" at bounding box center [24, 211] width 17 height 17
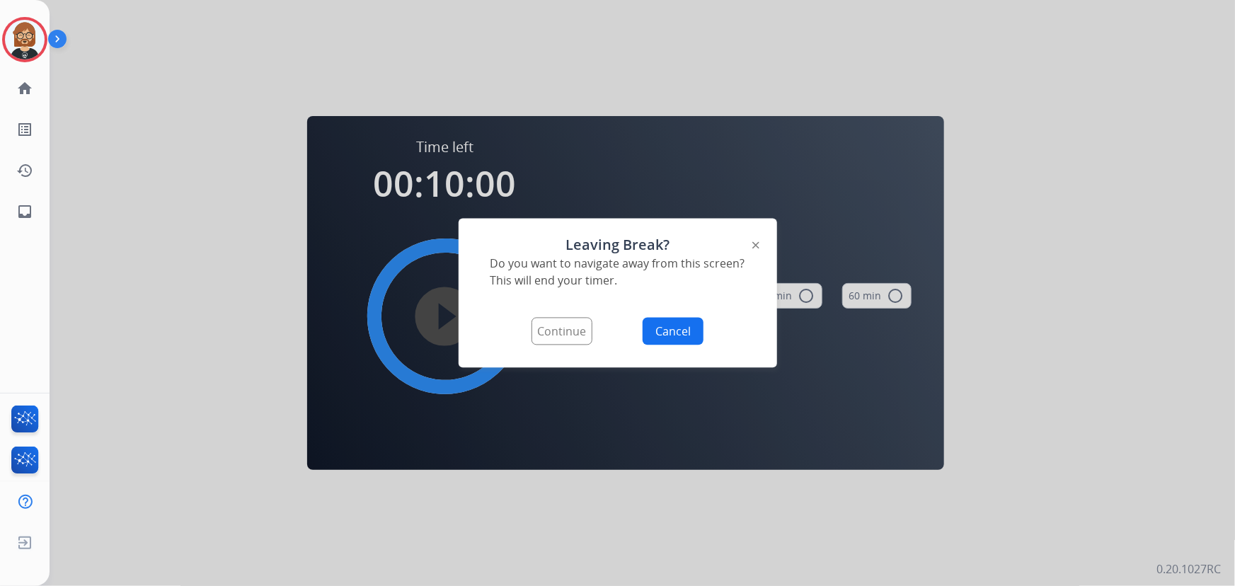
click at [540, 333] on button "Continue" at bounding box center [562, 332] width 61 height 28
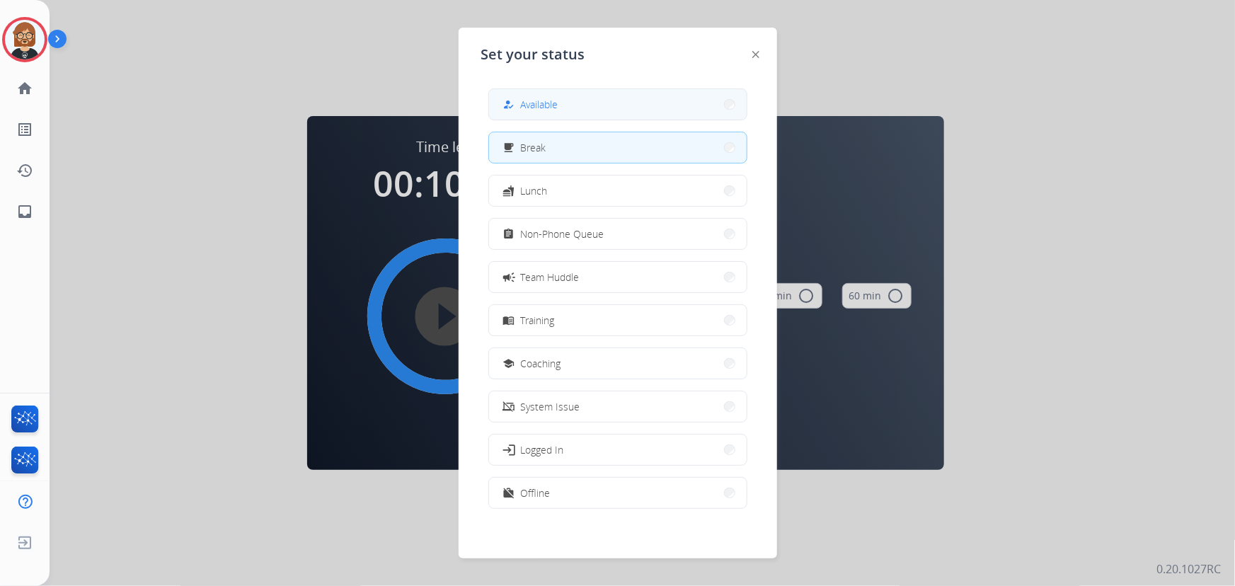
click at [606, 120] on div "how_to_reg Available" at bounding box center [617, 104] width 259 height 32
click at [617, 96] on button "how_to_reg Available" at bounding box center [618, 104] width 258 height 30
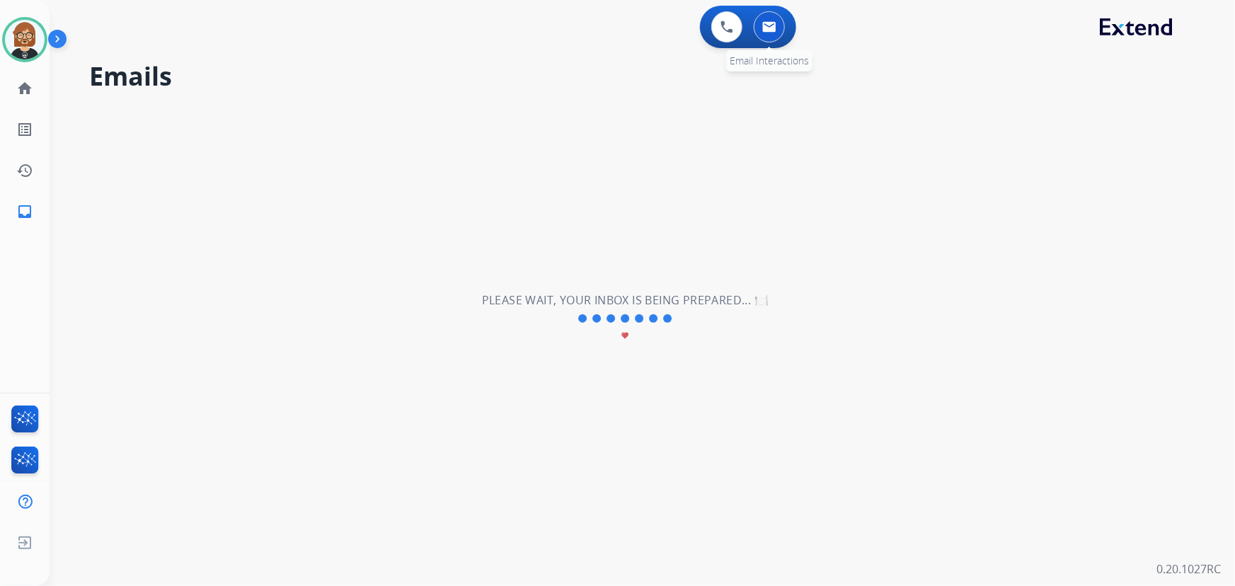
click at [779, 26] on button at bounding box center [769, 26] width 31 height 31
click at [742, 28] on div "0 Voice Interactions" at bounding box center [727, 26] width 42 height 31
click at [26, 77] on link "home Home" at bounding box center [25, 89] width 40 height 40
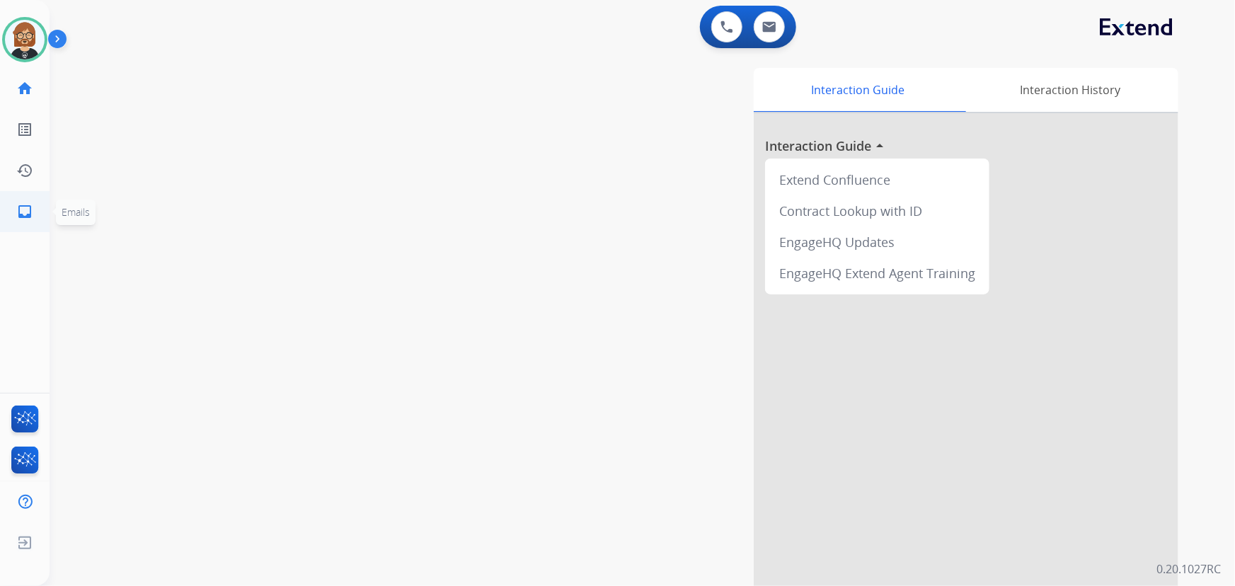
click at [19, 212] on mat-icon "inbox" at bounding box center [24, 211] width 17 height 17
select select "**********"
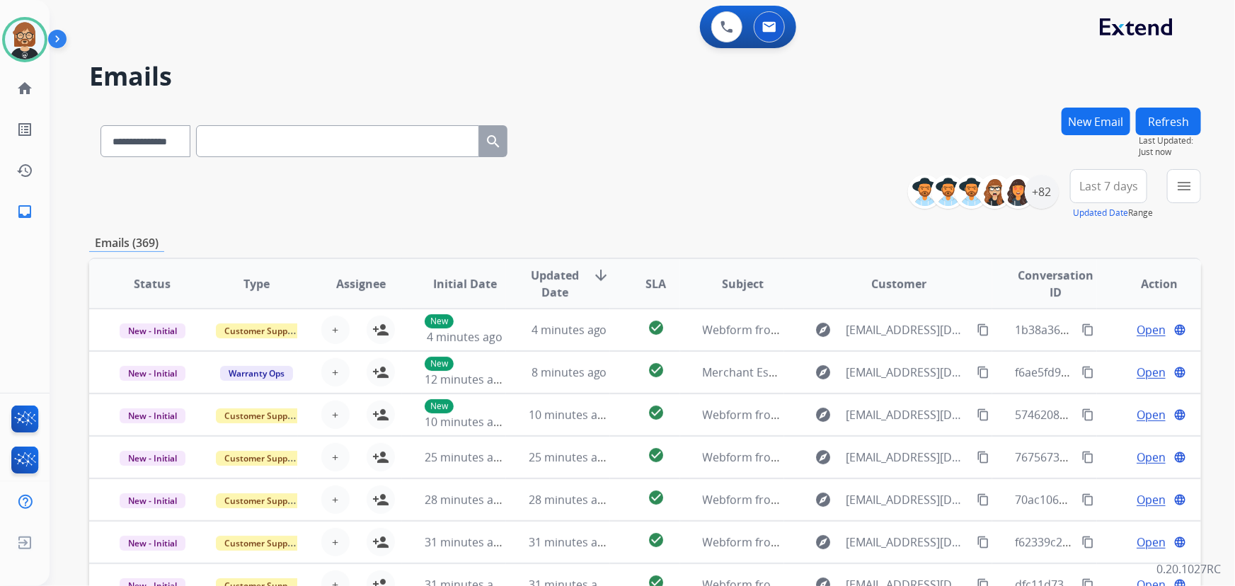
click at [1084, 64] on h2 "Emails" at bounding box center [645, 76] width 1112 height 28
click at [1029, 190] on div "+82" at bounding box center [1042, 192] width 34 height 34
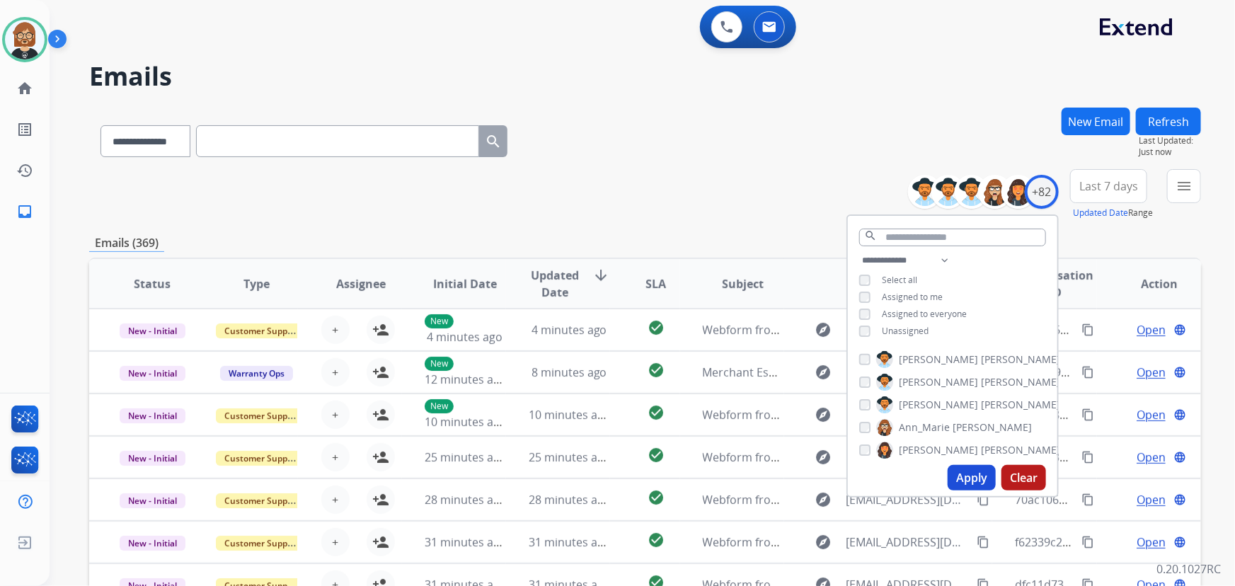
click at [895, 329] on span "Unassigned" at bounding box center [905, 331] width 47 height 12
click at [980, 484] on button "Apply" at bounding box center [972, 477] width 48 height 25
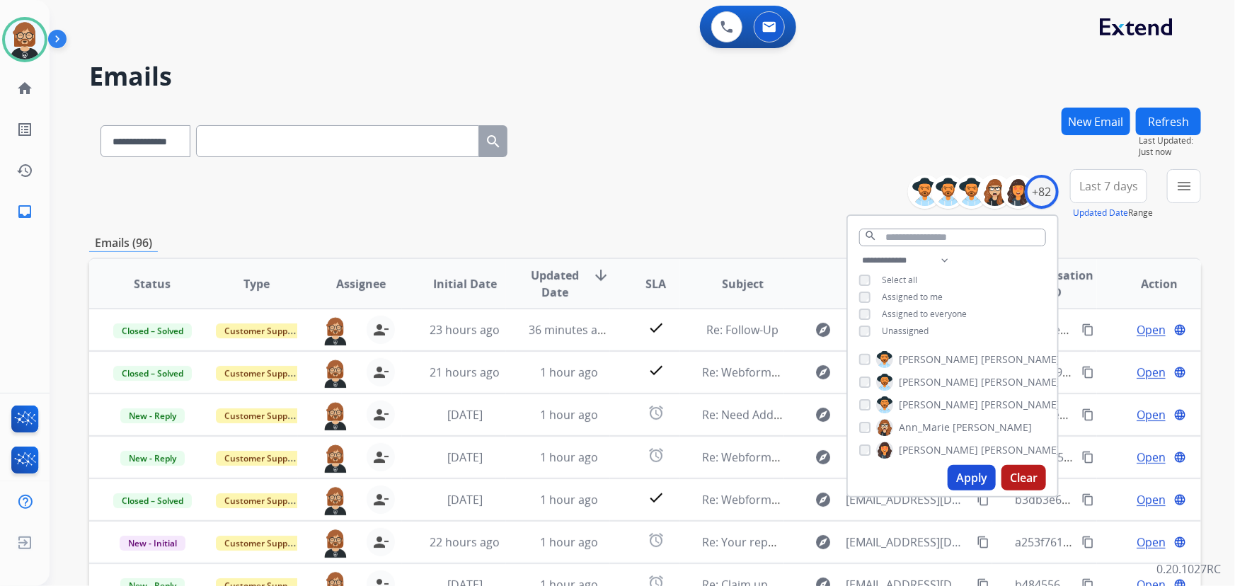
click at [665, 121] on div "**********" at bounding box center [645, 139] width 1112 height 62
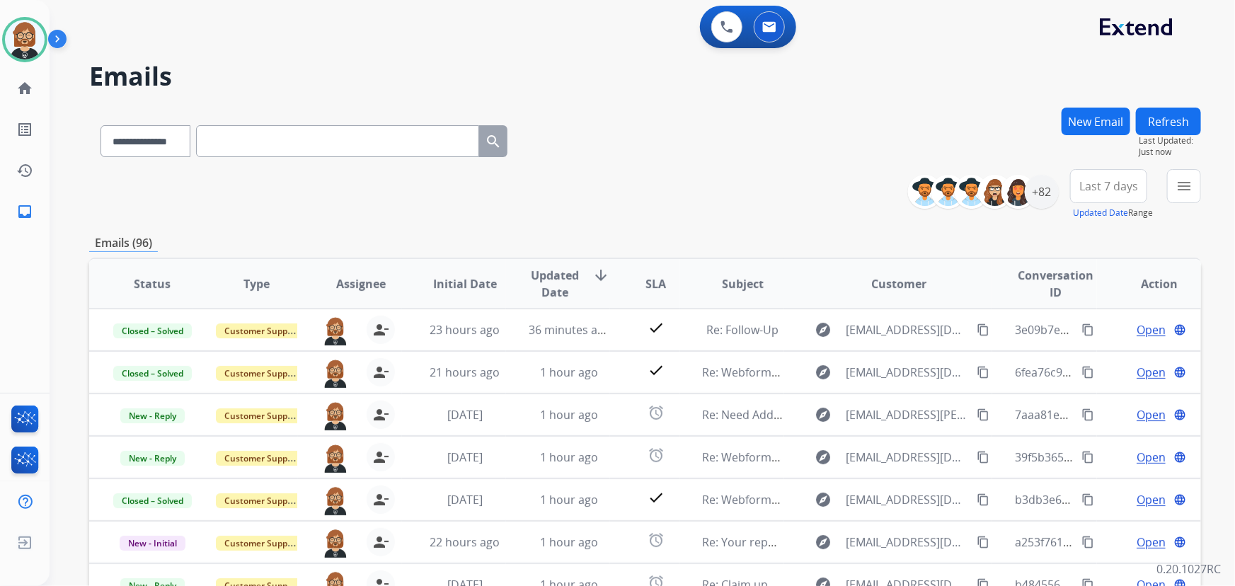
click at [1179, 205] on div "menu Type Claims Adjudication Customer Support Escalation Service Support Shipp…" at bounding box center [1184, 194] width 34 height 51
click at [1190, 173] on button "menu Filters" at bounding box center [1184, 186] width 34 height 34
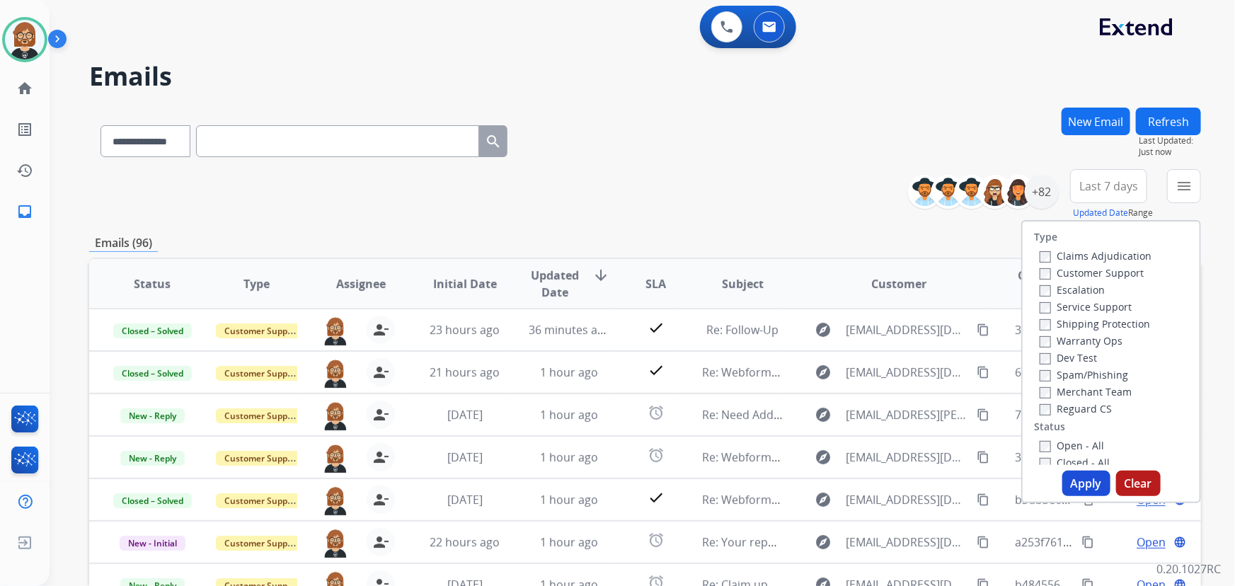
click at [1076, 442] on label "Open - All" at bounding box center [1072, 445] width 64 height 13
click at [1083, 499] on div "Type Claims Adjudication Customer Support Escalation Service Support Shipping P…" at bounding box center [1111, 361] width 180 height 283
click at [1082, 493] on button "Apply" at bounding box center [1086, 483] width 48 height 25
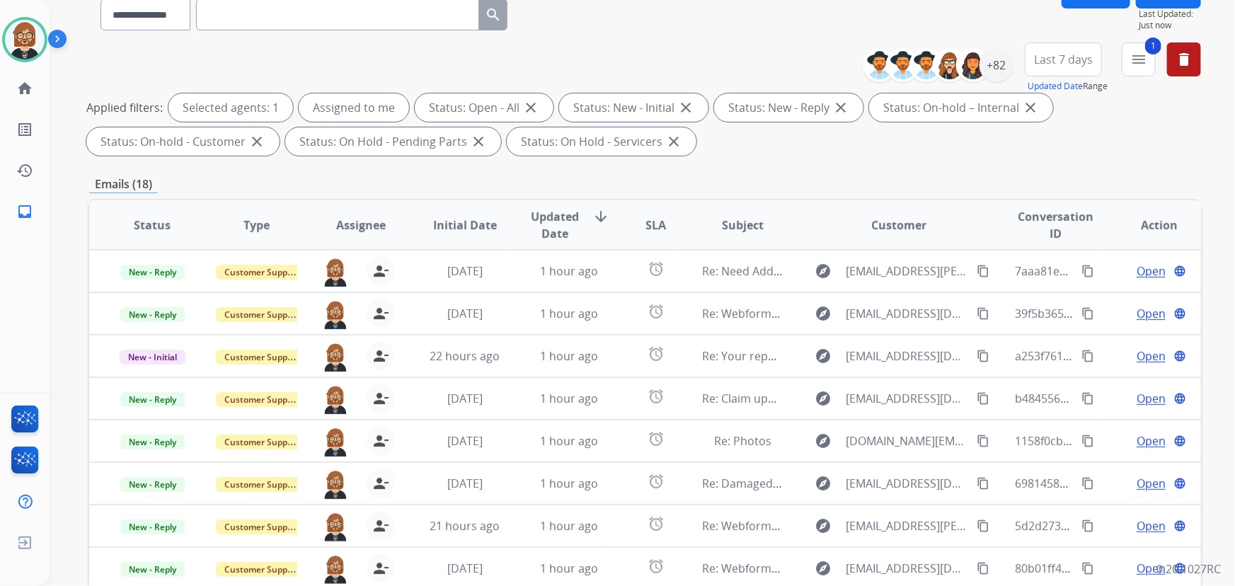
scroll to position [128, 0]
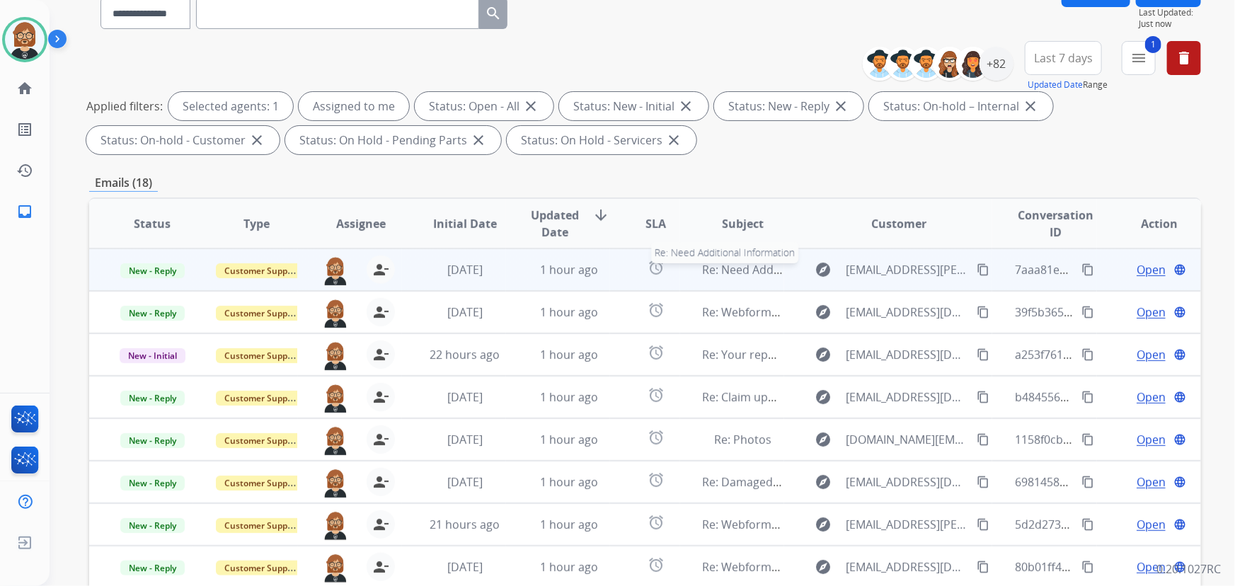
click at [754, 269] on span "Re: Need Additional Information" at bounding box center [788, 270] width 171 height 16
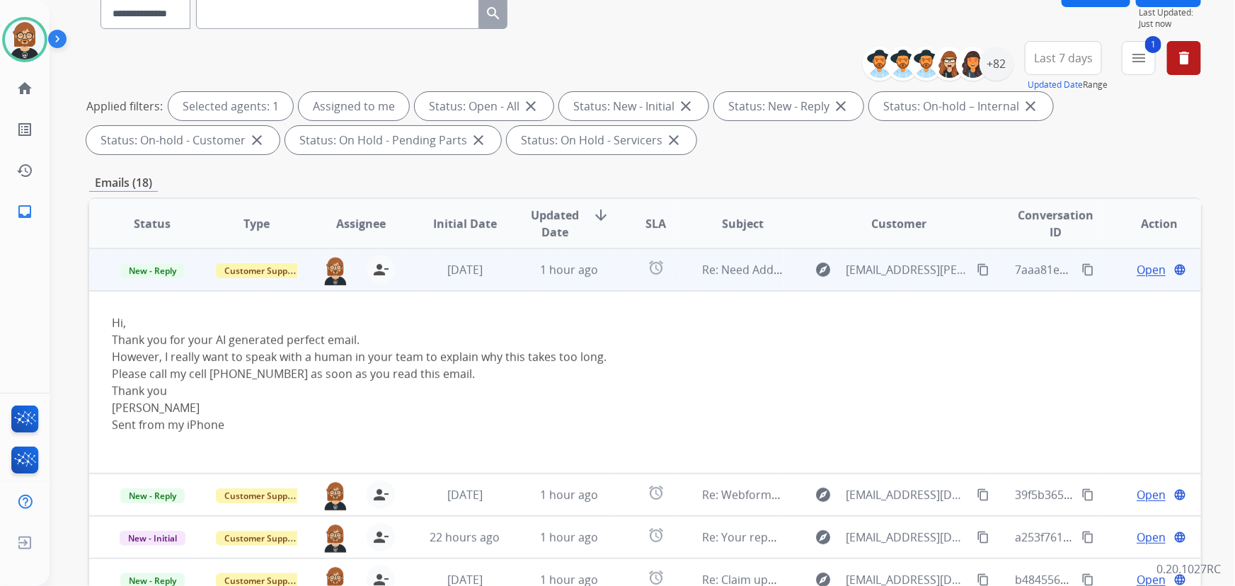
click at [1139, 265] on span "Open" at bounding box center [1151, 269] width 29 height 17
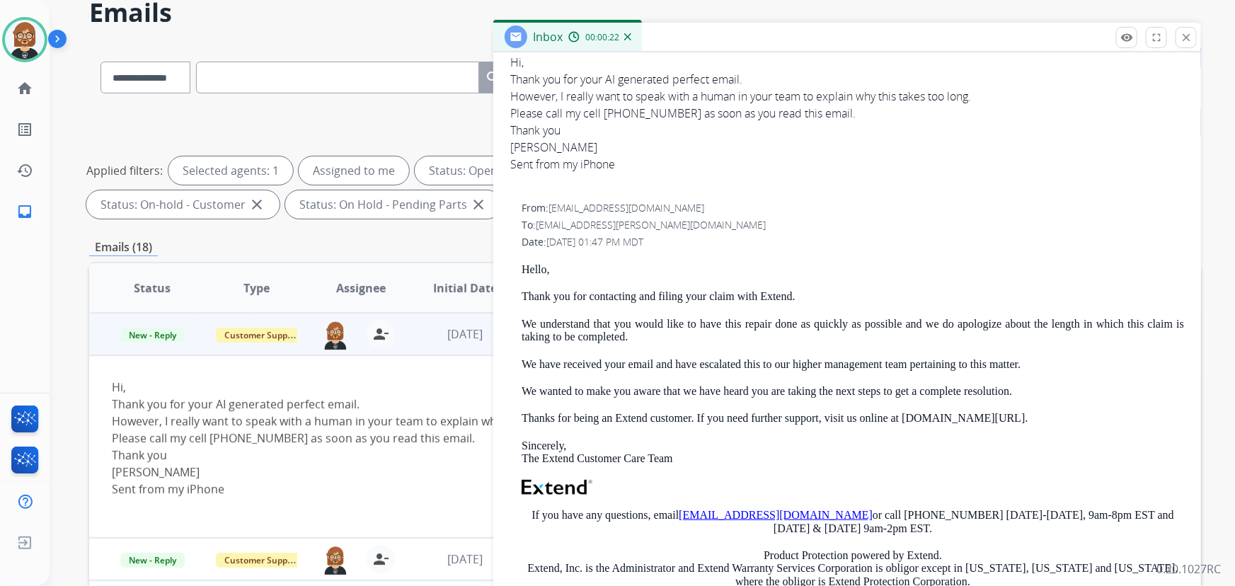
scroll to position [0, 0]
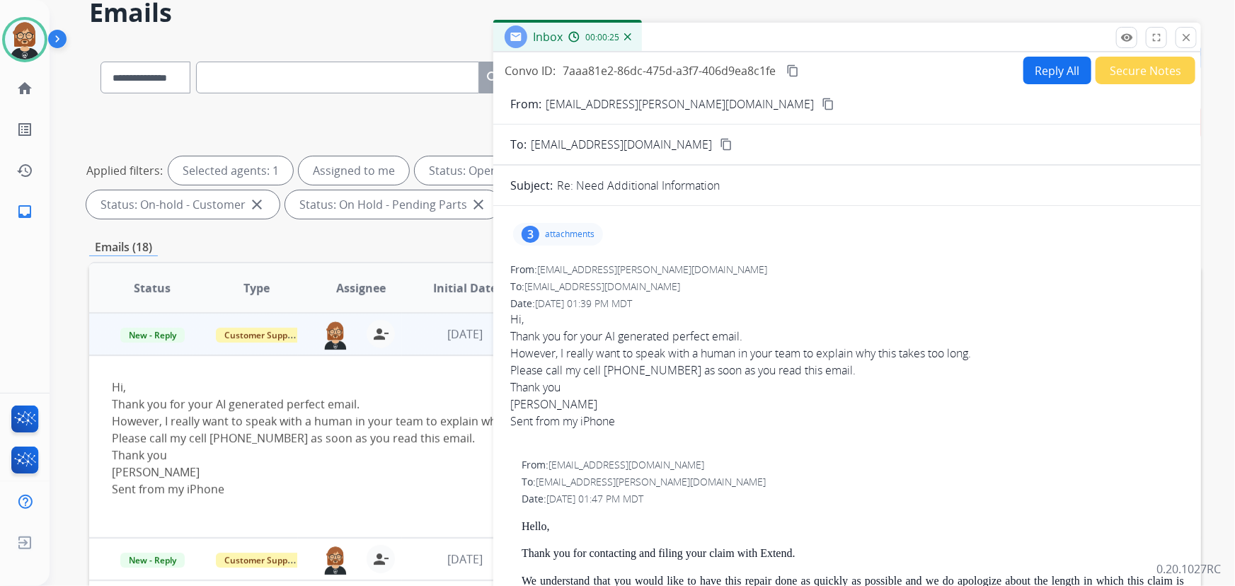
click at [822, 98] on mat-icon "content_copy" at bounding box center [828, 104] width 13 height 13
click at [403, 387] on div "Hi, Thank you for your AI generated perfect email. However, I really want to sp…" at bounding box center [541, 447] width 858 height 136
click at [1186, 42] on button "close Close" at bounding box center [1186, 37] width 21 height 21
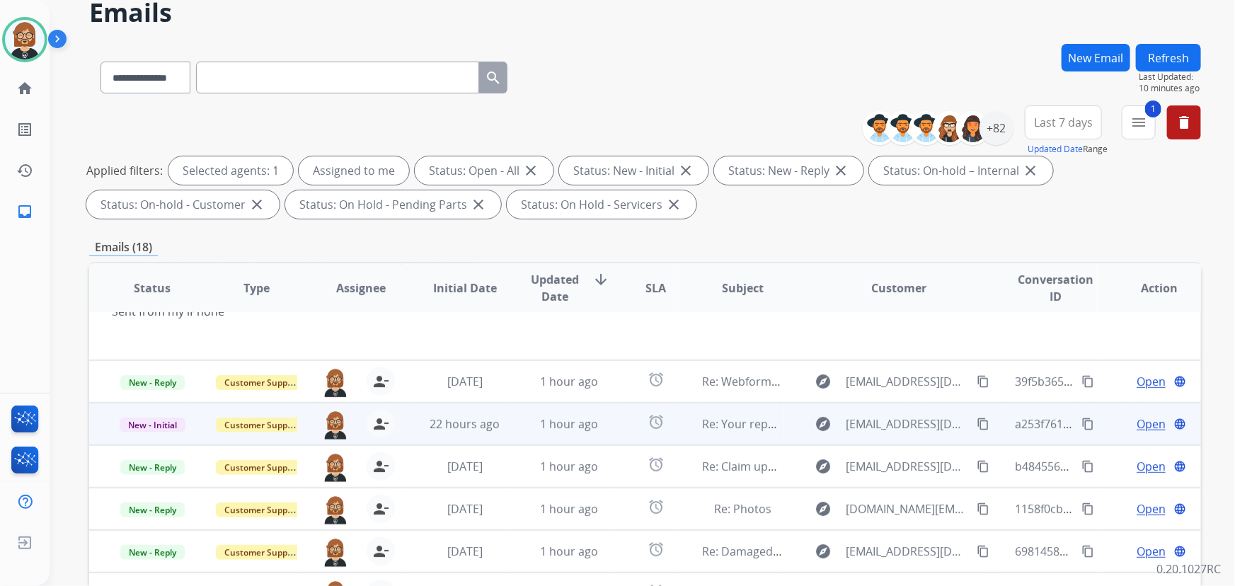
scroll to position [183, 0]
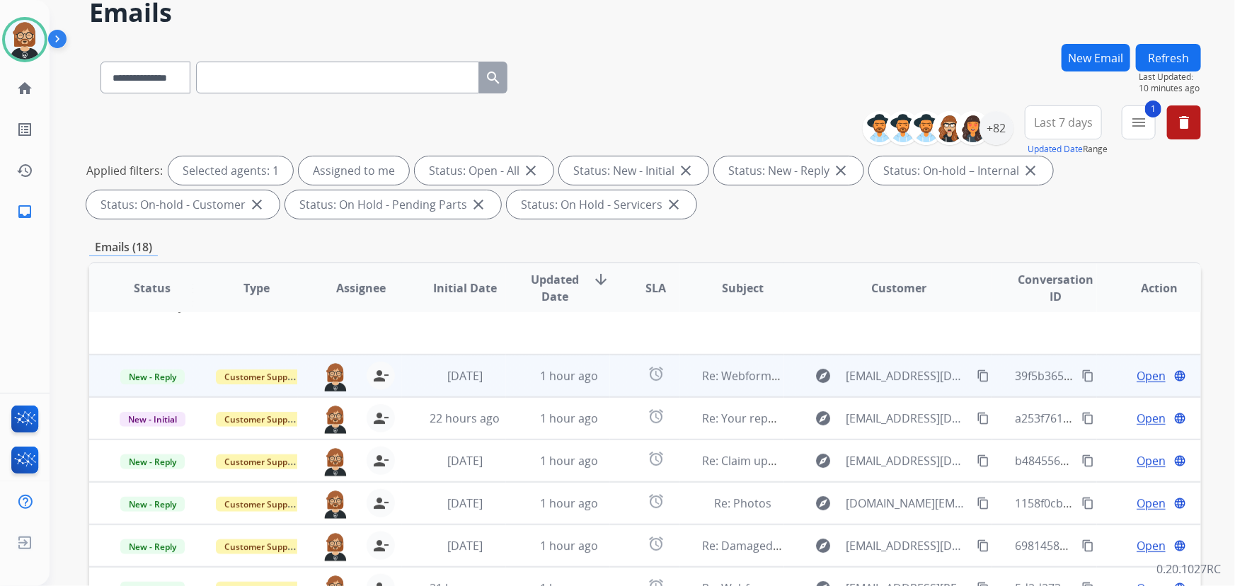
drag, startPoint x: 579, startPoint y: 383, endPoint x: 580, endPoint y: 394, distance: 10.6
click at [580, 394] on td "1 hour ago" at bounding box center [558, 376] width 104 height 42
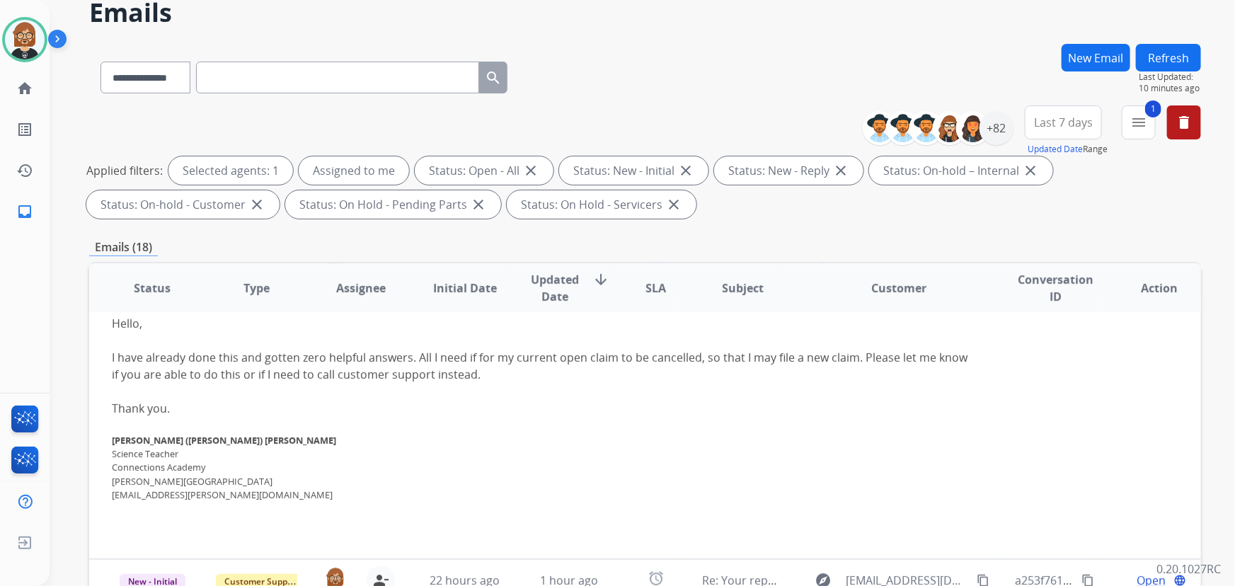
scroll to position [42, 0]
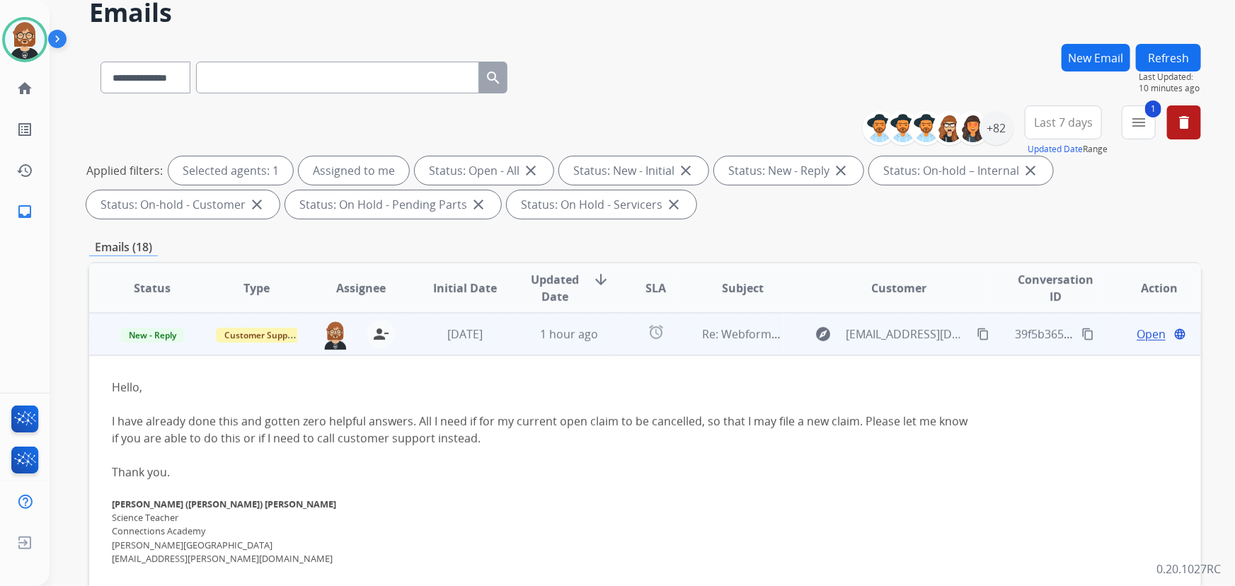
click at [1148, 338] on span "Open" at bounding box center [1151, 334] width 29 height 17
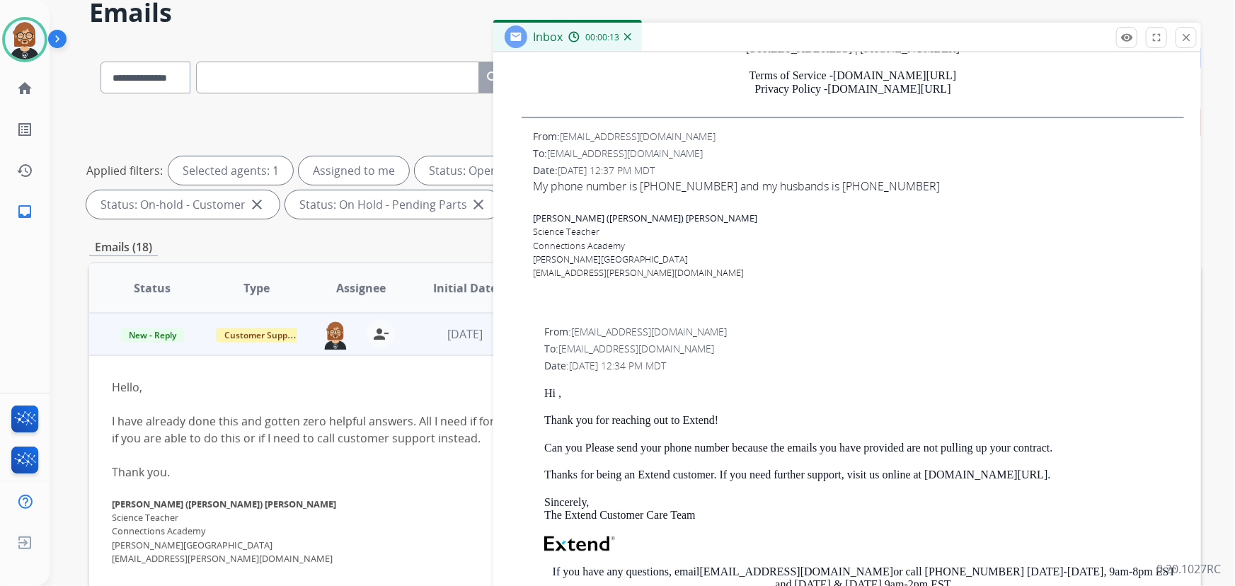
scroll to position [771, 0]
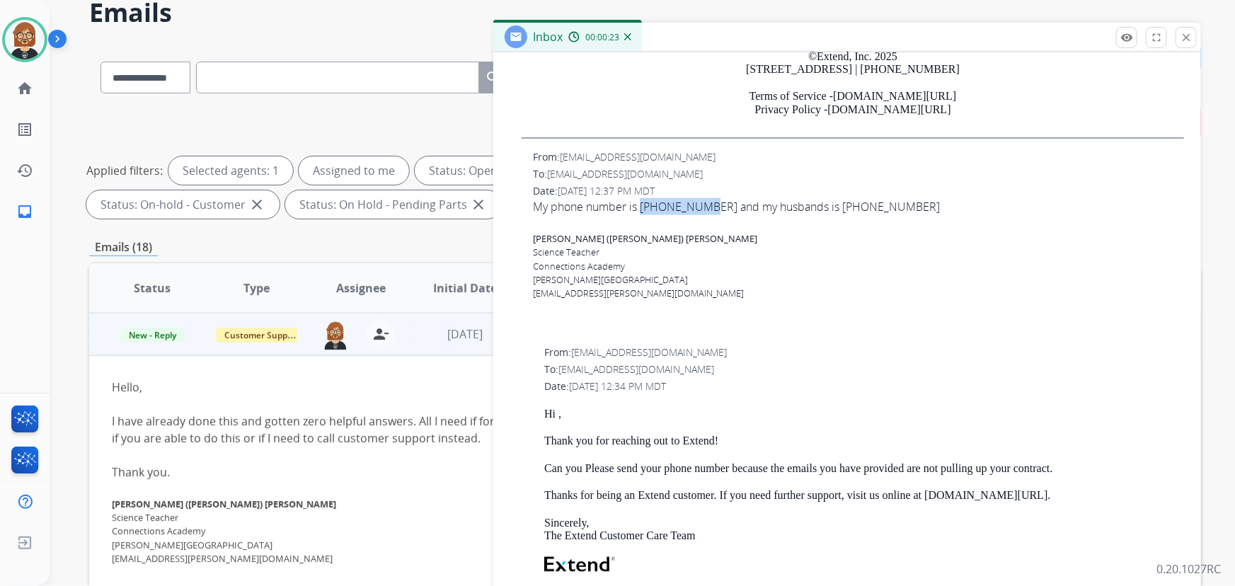
drag, startPoint x: 641, startPoint y: 201, endPoint x: 710, endPoint y: 209, distance: 69.9
click at [710, 209] on div "My phone number is 206 3354238 and my husbands is 774 4542257 Kelsey (Sanders) …" at bounding box center [858, 249] width 651 height 102
copy div "206 3354238"
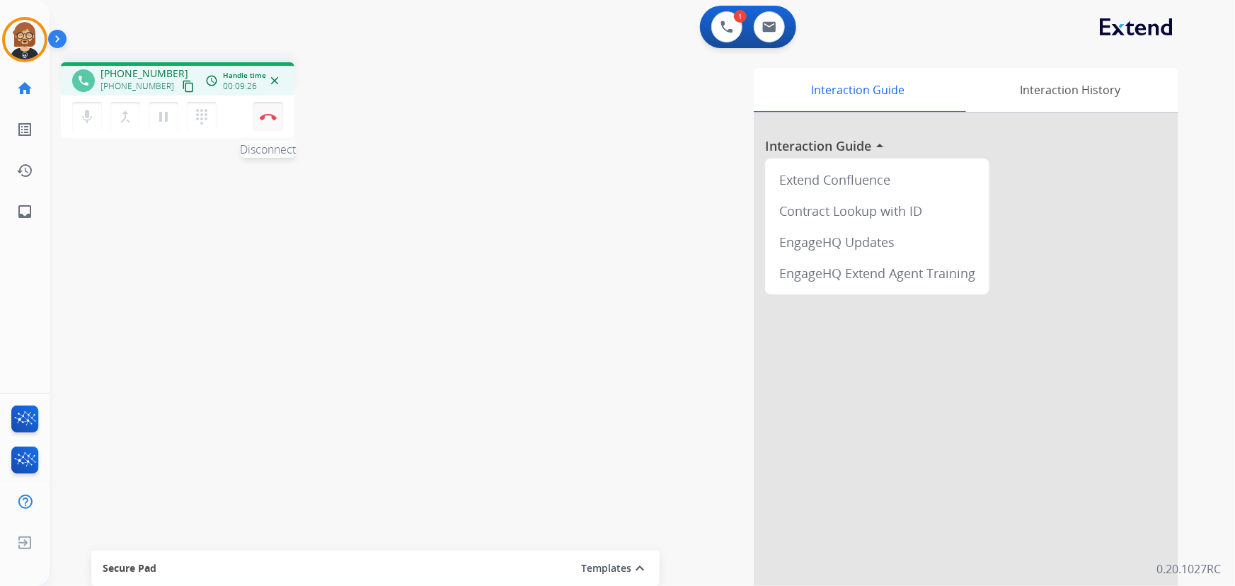
click at [270, 113] on img at bounding box center [268, 116] width 17 height 7
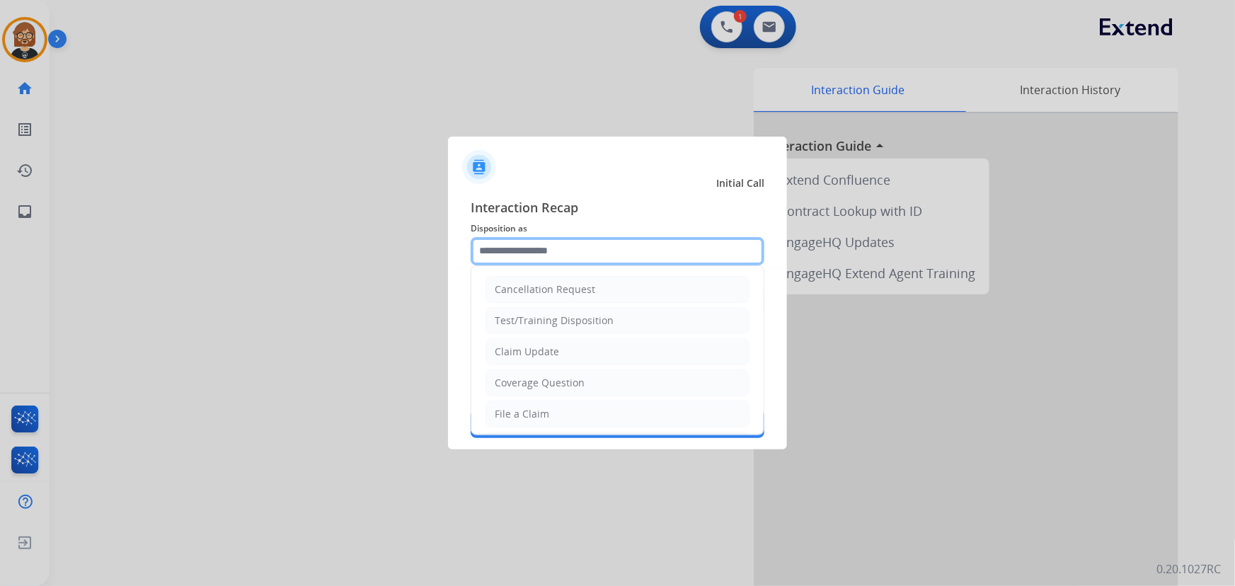
click at [594, 237] on input "text" at bounding box center [618, 251] width 294 height 28
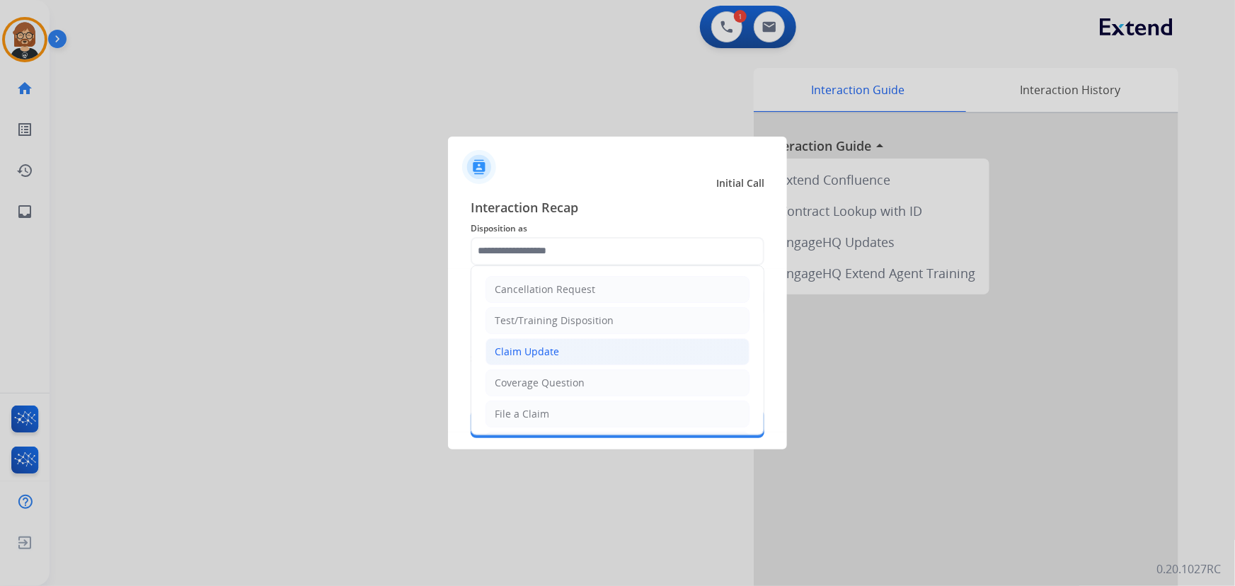
click at [580, 346] on li "Claim Update" at bounding box center [618, 351] width 264 height 27
type input "**********"
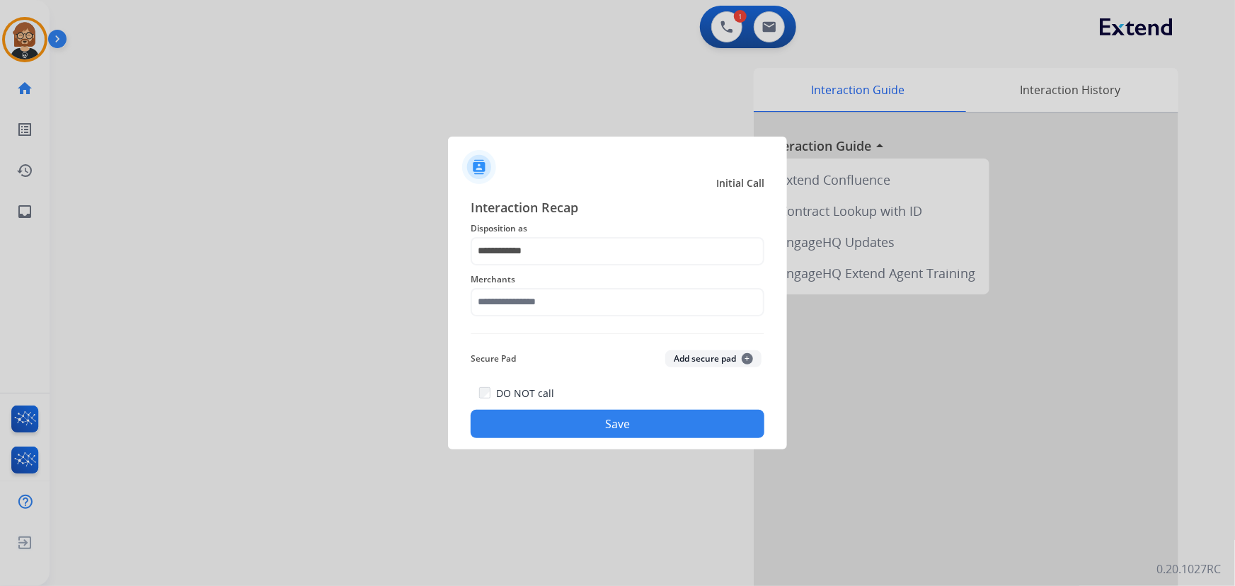
drag, startPoint x: 608, startPoint y: 285, endPoint x: 607, endPoint y: 301, distance: 17.0
click at [607, 301] on div "Merchants" at bounding box center [618, 293] width 294 height 57
click at [604, 303] on input "text" at bounding box center [618, 302] width 294 height 28
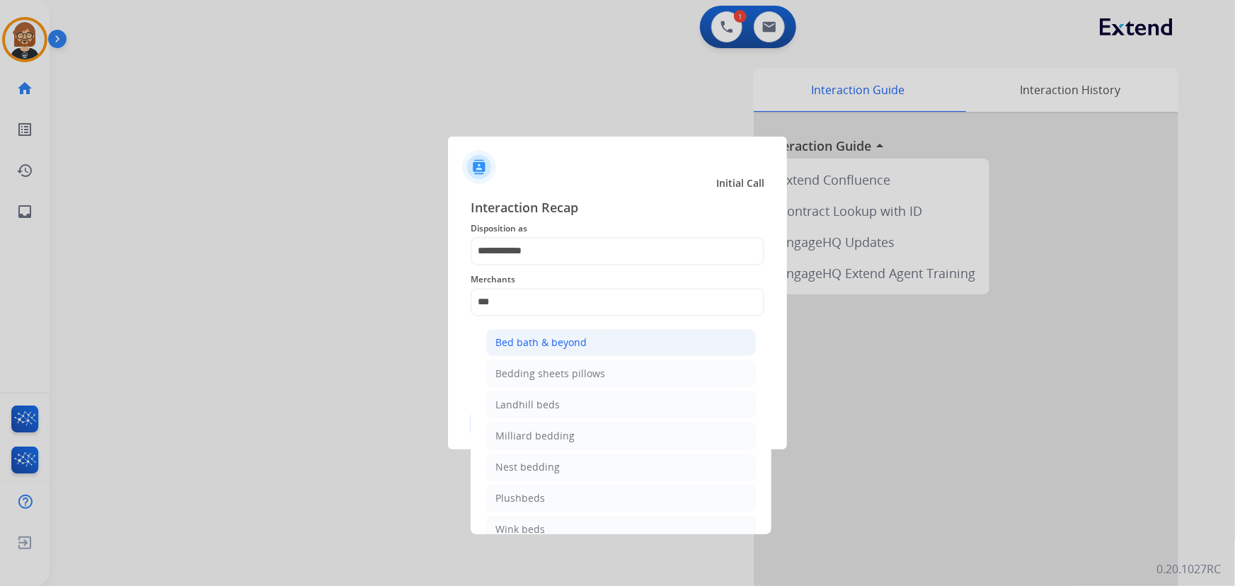
click at [659, 340] on li "Bed bath & beyond" at bounding box center [621, 342] width 270 height 27
type input "**********"
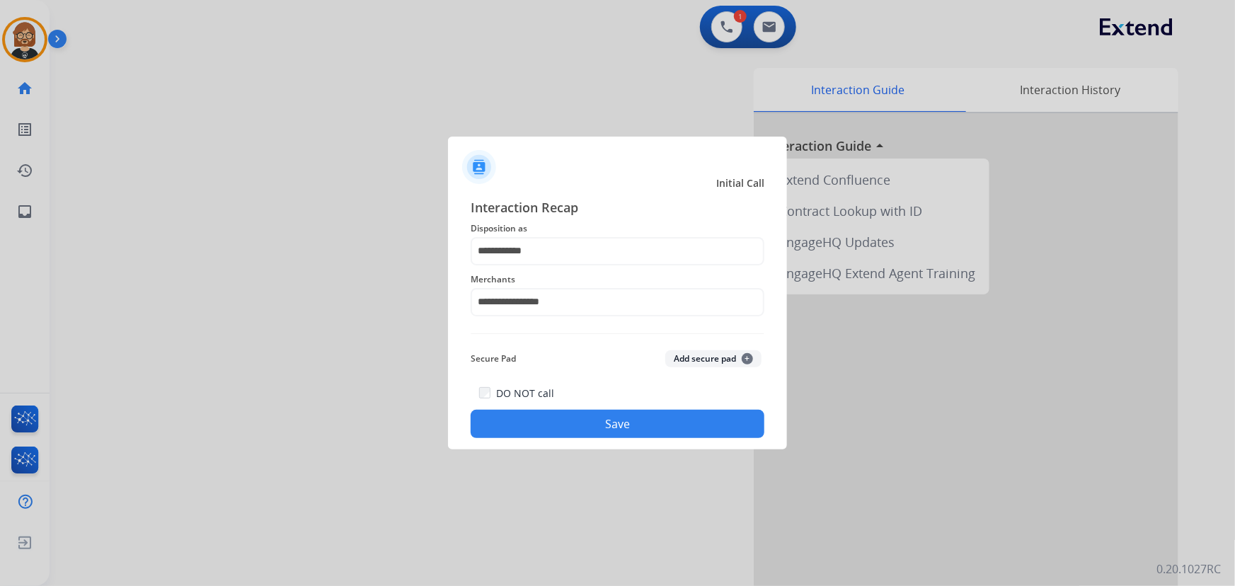
click at [691, 426] on button "Save" at bounding box center [618, 424] width 294 height 28
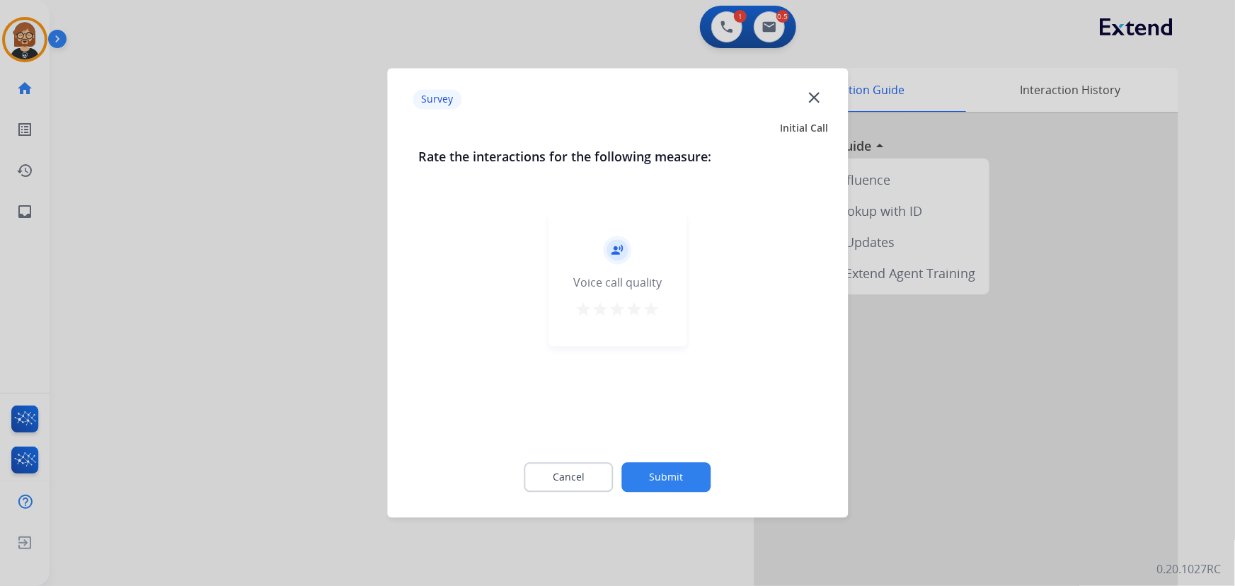
click at [685, 476] on button "Submit" at bounding box center [666, 478] width 89 height 30
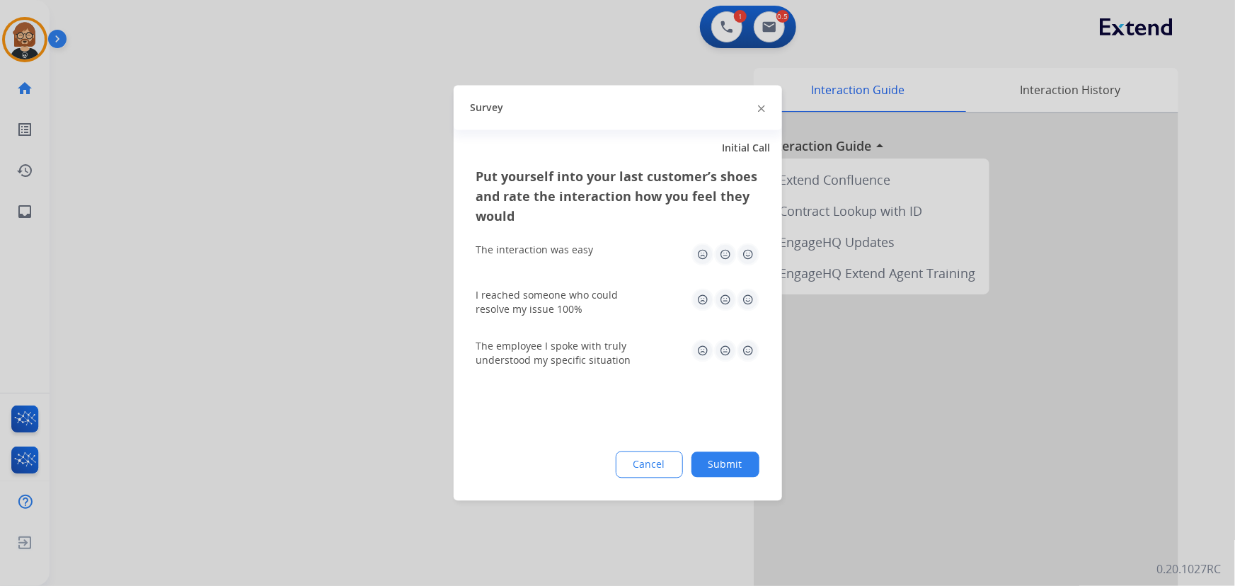
click at [752, 471] on button "Submit" at bounding box center [725, 464] width 68 height 25
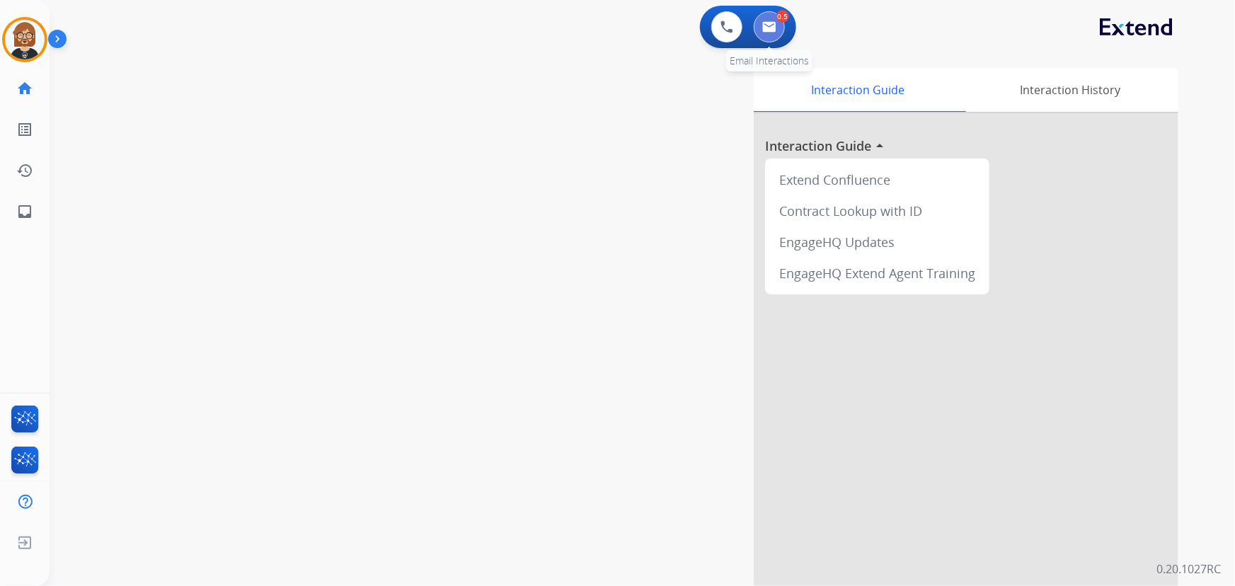
click at [764, 26] on img at bounding box center [769, 26] width 14 height 11
select select "**********"
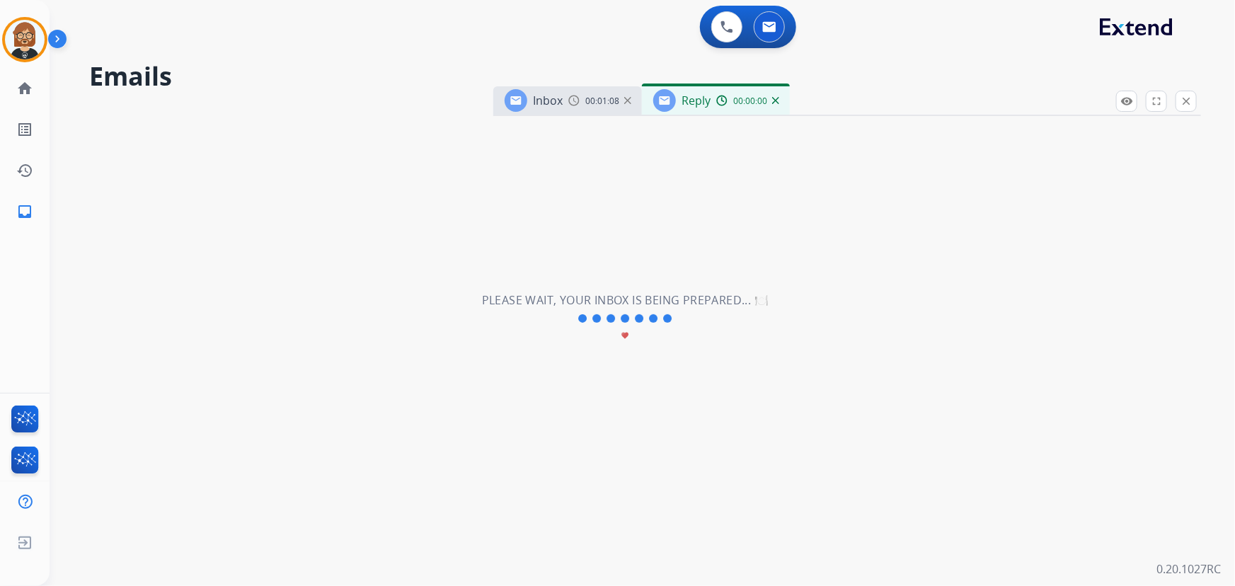
select select "**********"
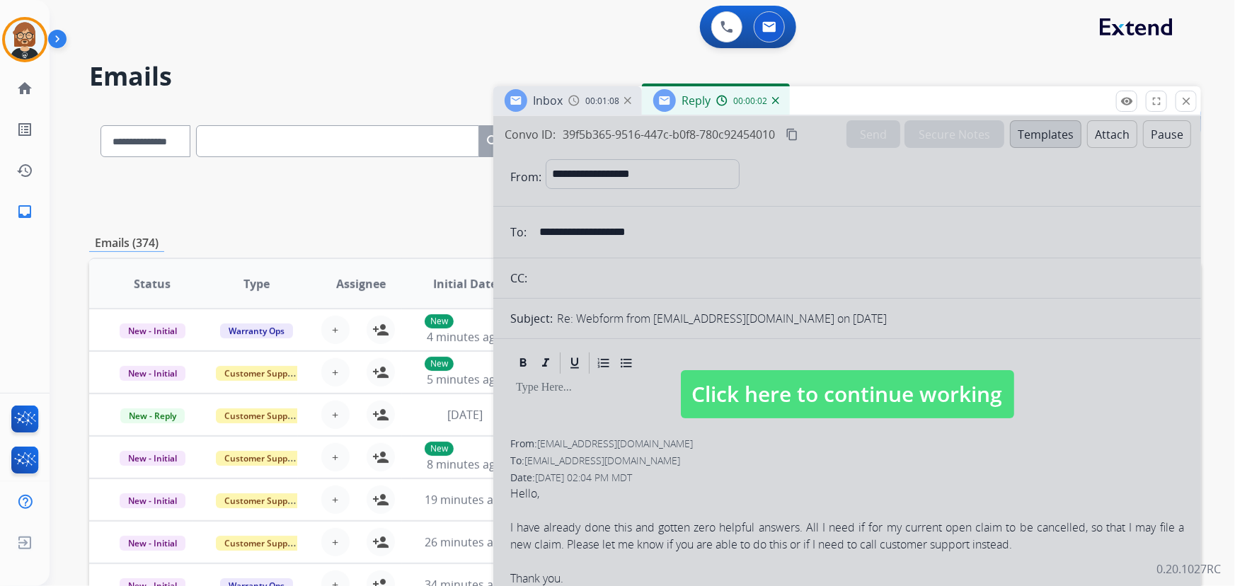
click at [961, 428] on div at bounding box center [847, 380] width 708 height 529
select select
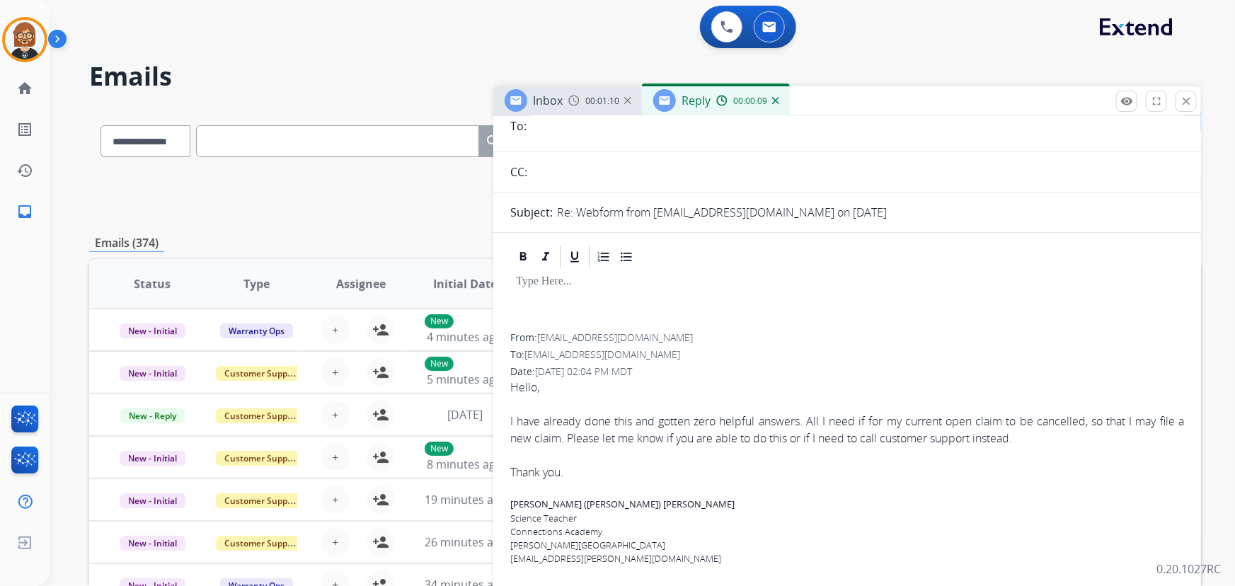
scroll to position [128, 0]
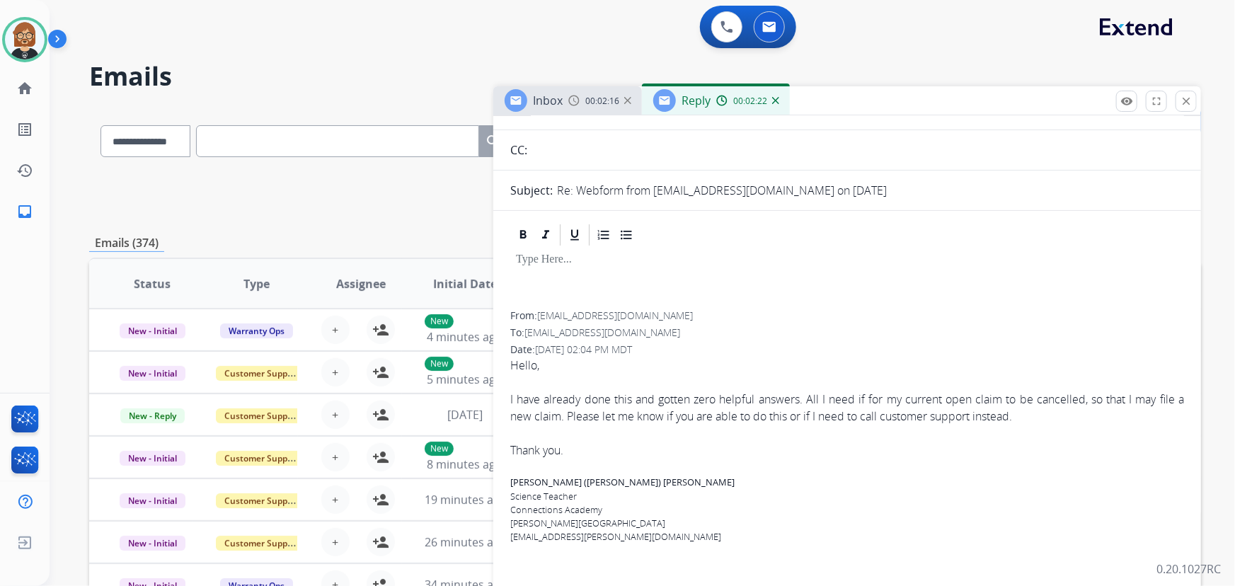
drag, startPoint x: 1193, startPoint y: 103, endPoint x: 1180, endPoint y: 117, distance: 19.0
click at [1188, 105] on mat-icon "close" at bounding box center [1186, 101] width 13 height 13
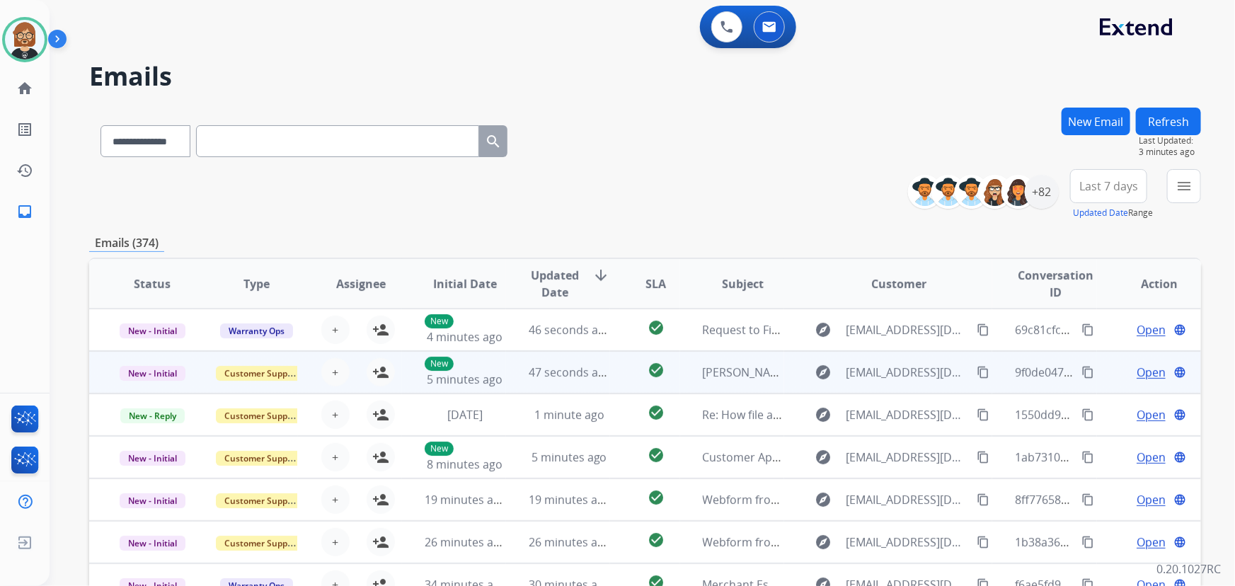
click at [610, 374] on td "check_circle" at bounding box center [644, 372] width 69 height 42
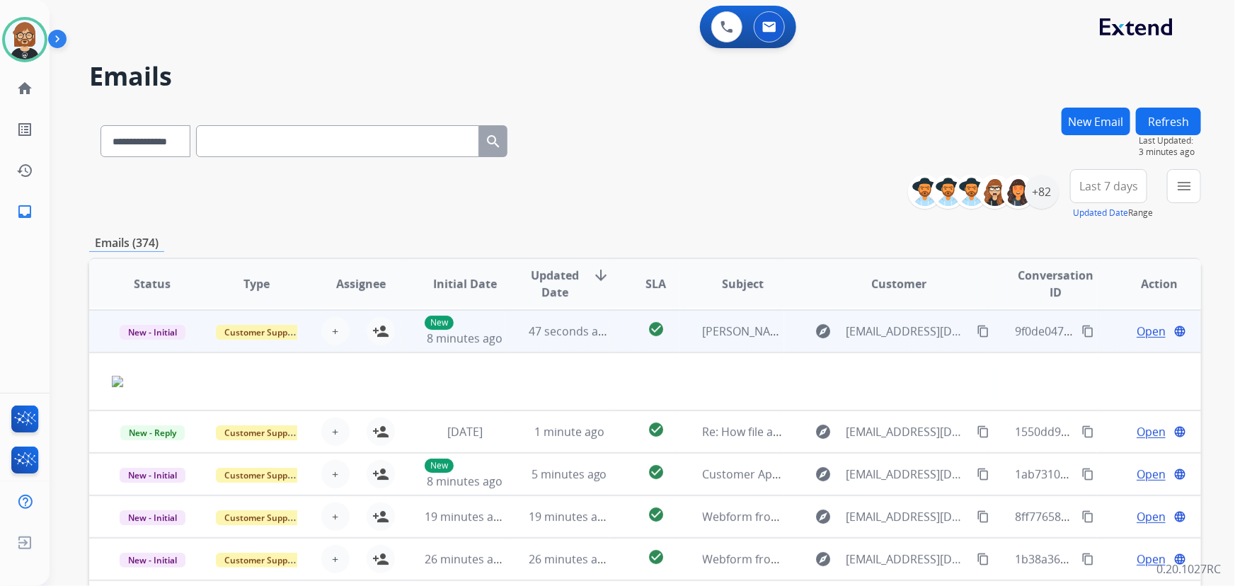
scroll to position [42, 0]
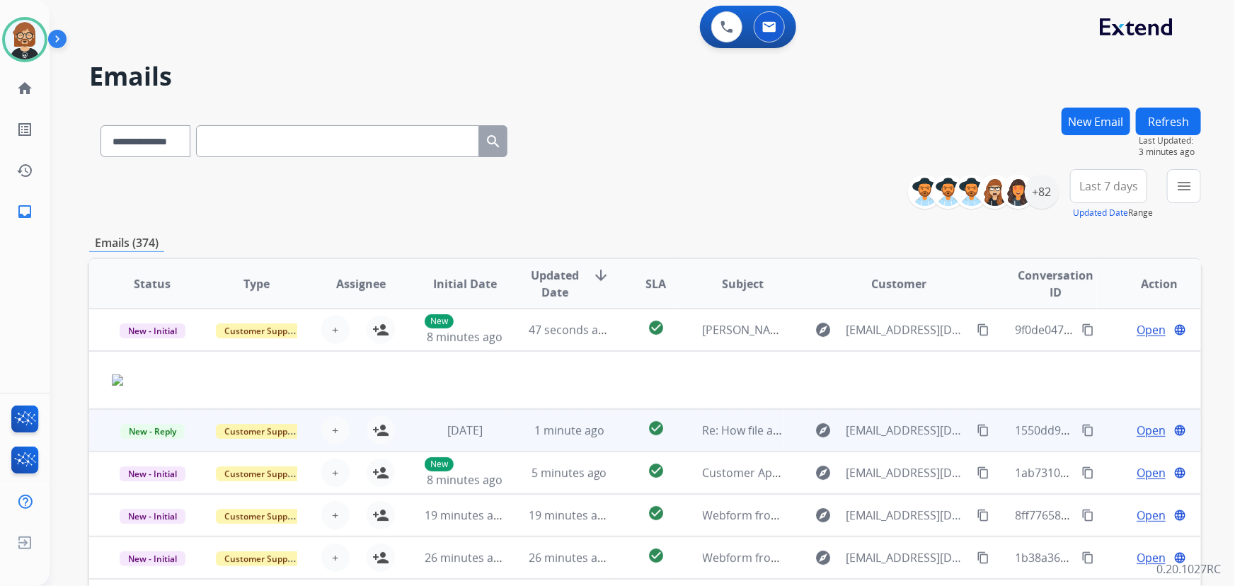
click at [614, 429] on td "check_circle" at bounding box center [644, 430] width 69 height 42
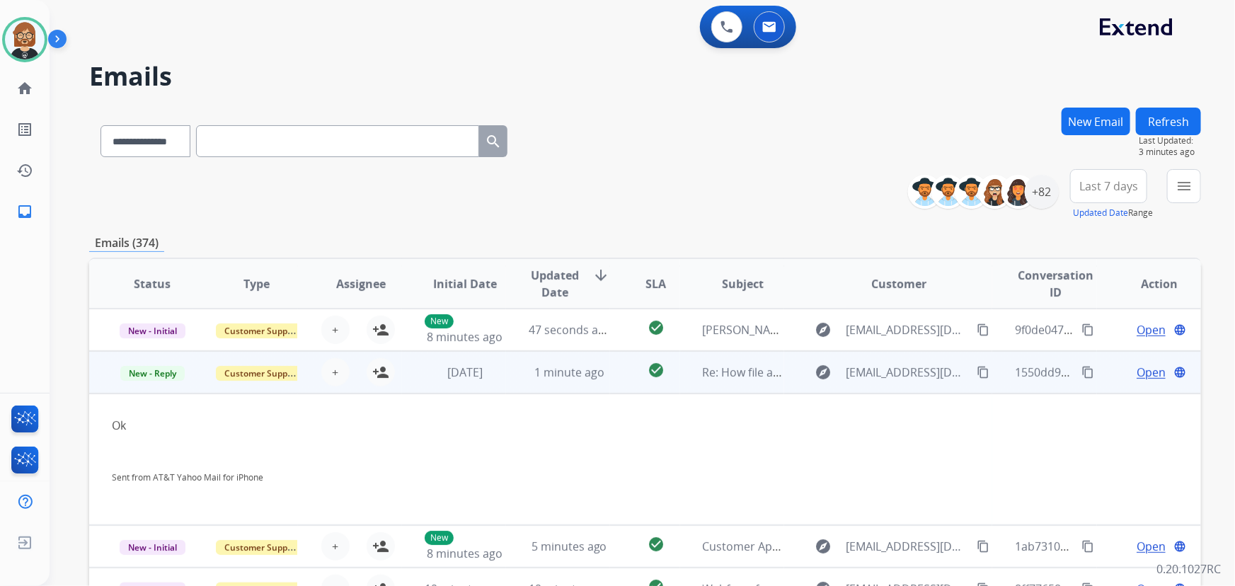
scroll to position [85, 0]
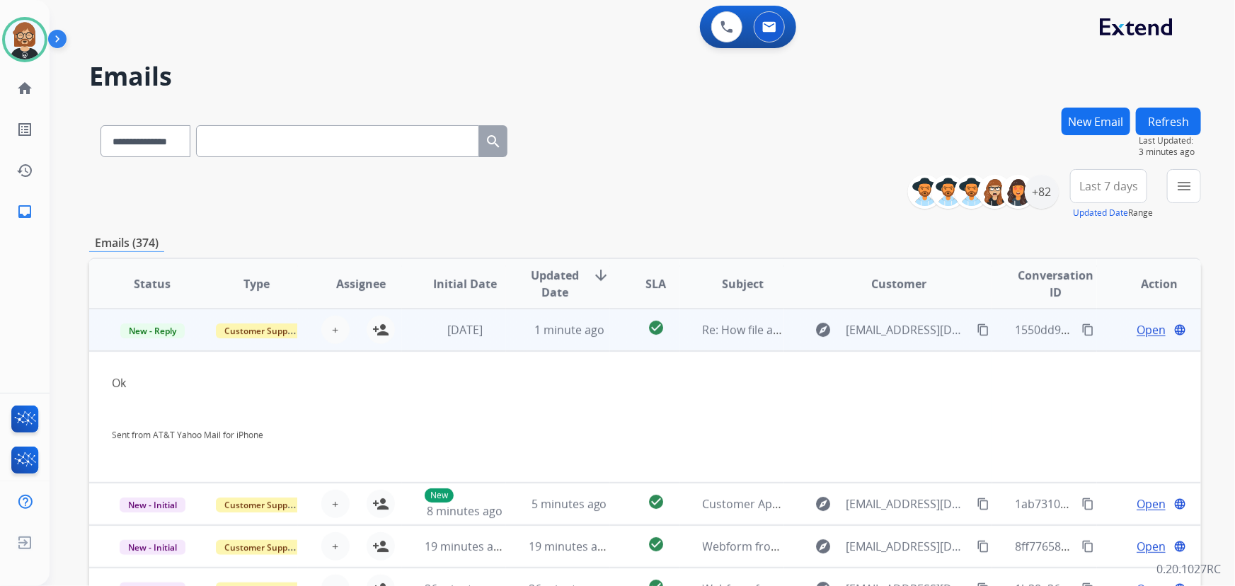
click at [1137, 332] on span "Open" at bounding box center [1151, 329] width 29 height 17
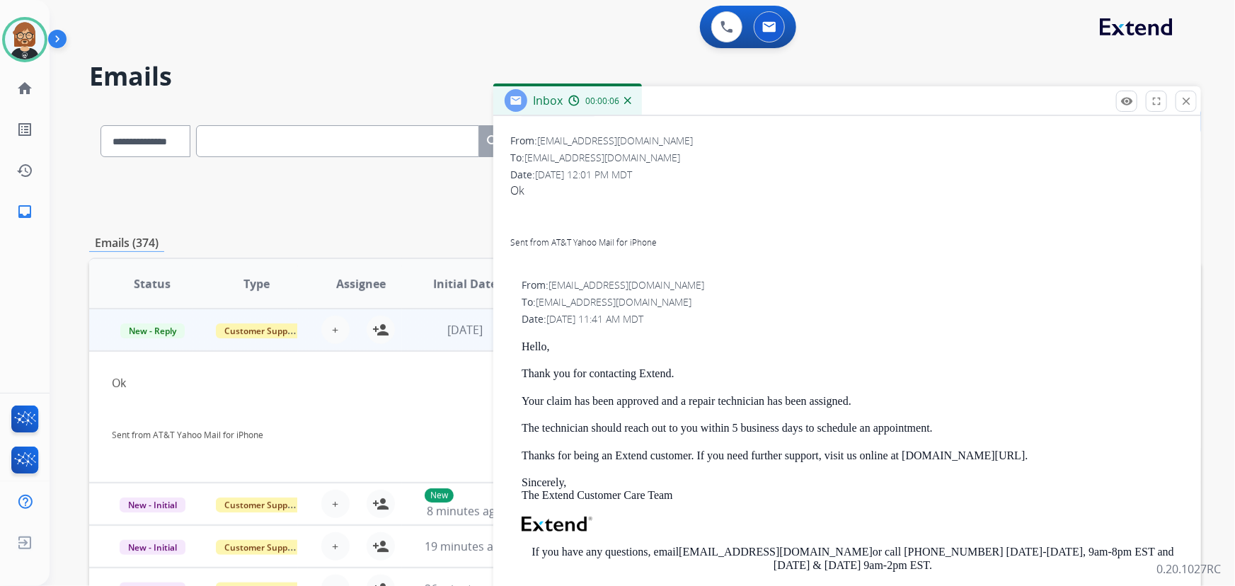
scroll to position [0, 0]
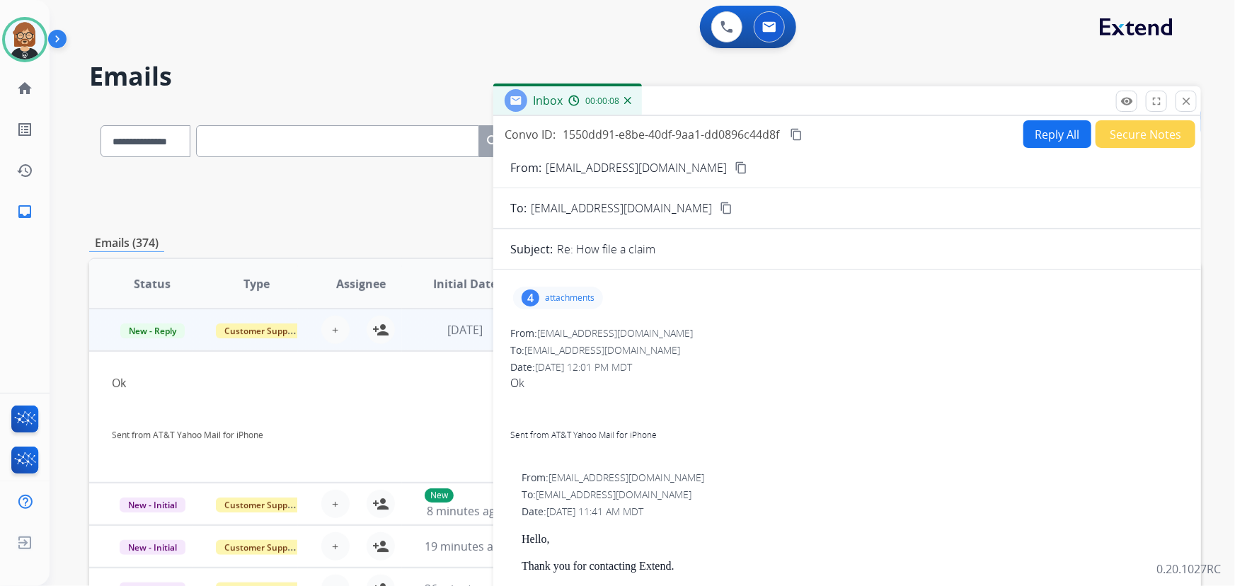
click at [1139, 128] on button "Secure Notes" at bounding box center [1146, 134] width 100 height 28
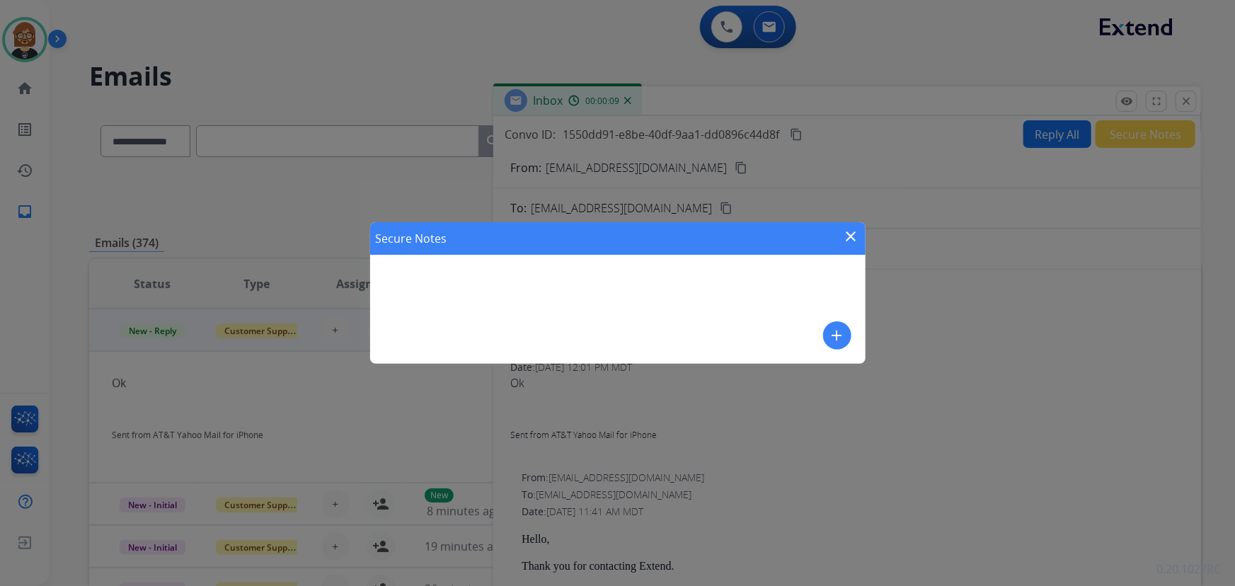
click at [835, 330] on mat-icon "add" at bounding box center [837, 335] width 17 height 17
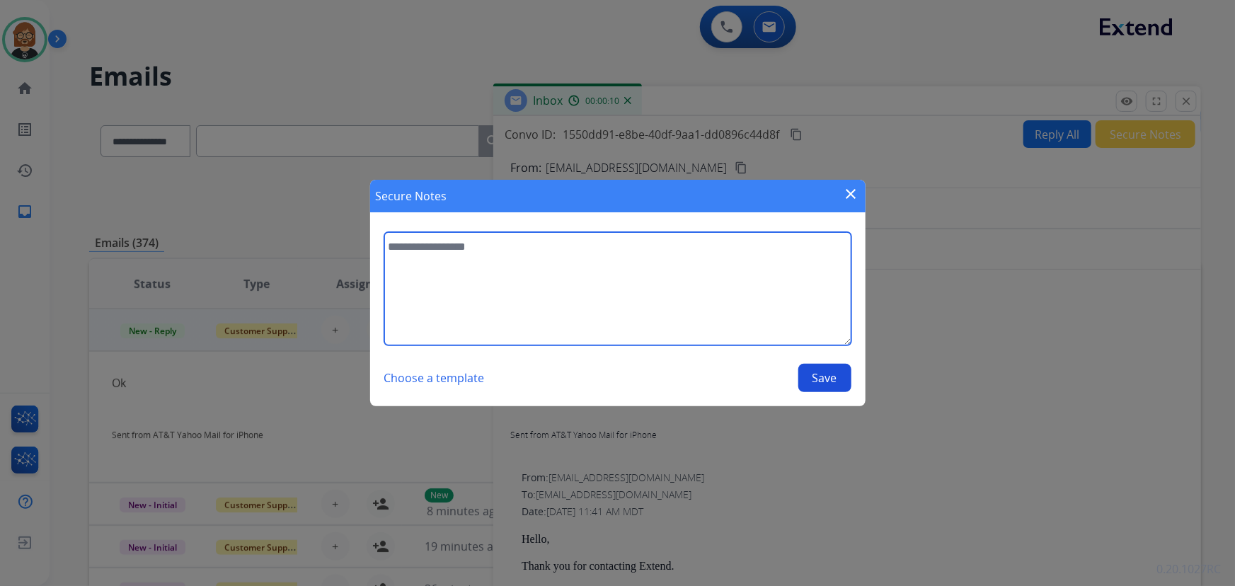
click at [645, 315] on textarea at bounding box center [617, 288] width 467 height 113
type textarea "**********"
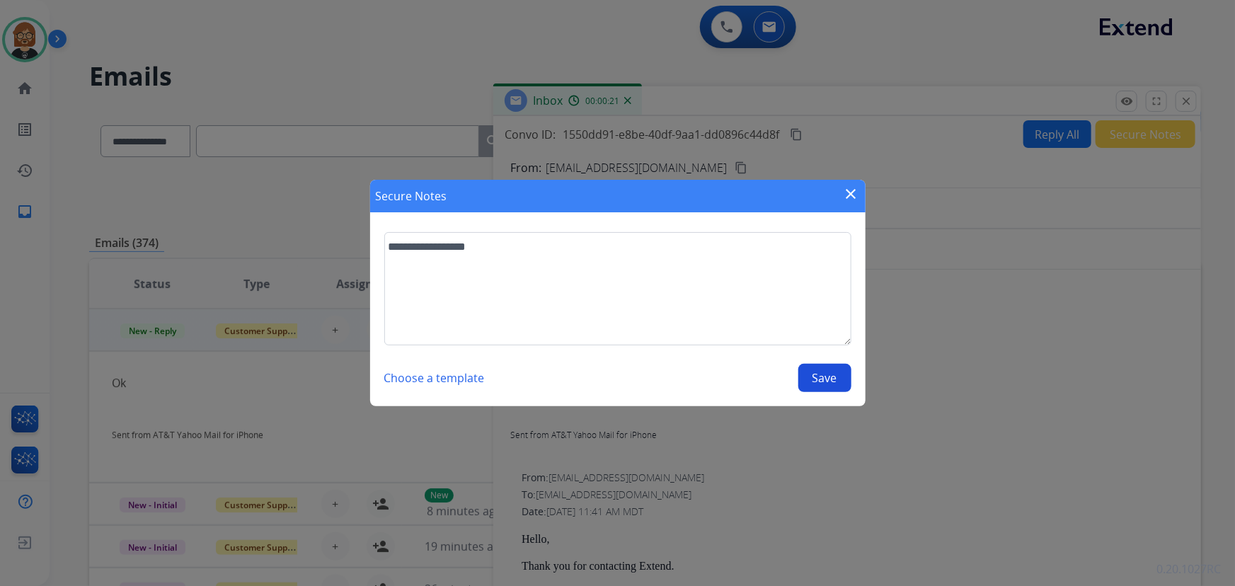
click at [812, 378] on button "Save" at bounding box center [824, 378] width 53 height 28
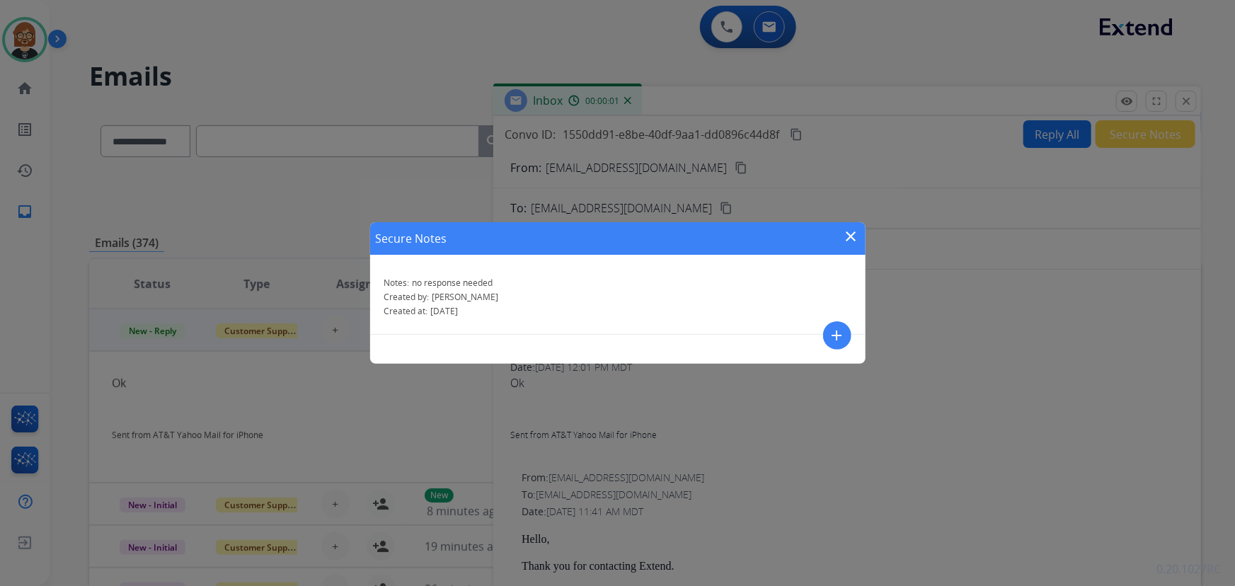
click at [850, 236] on mat-icon "close" at bounding box center [851, 236] width 17 height 17
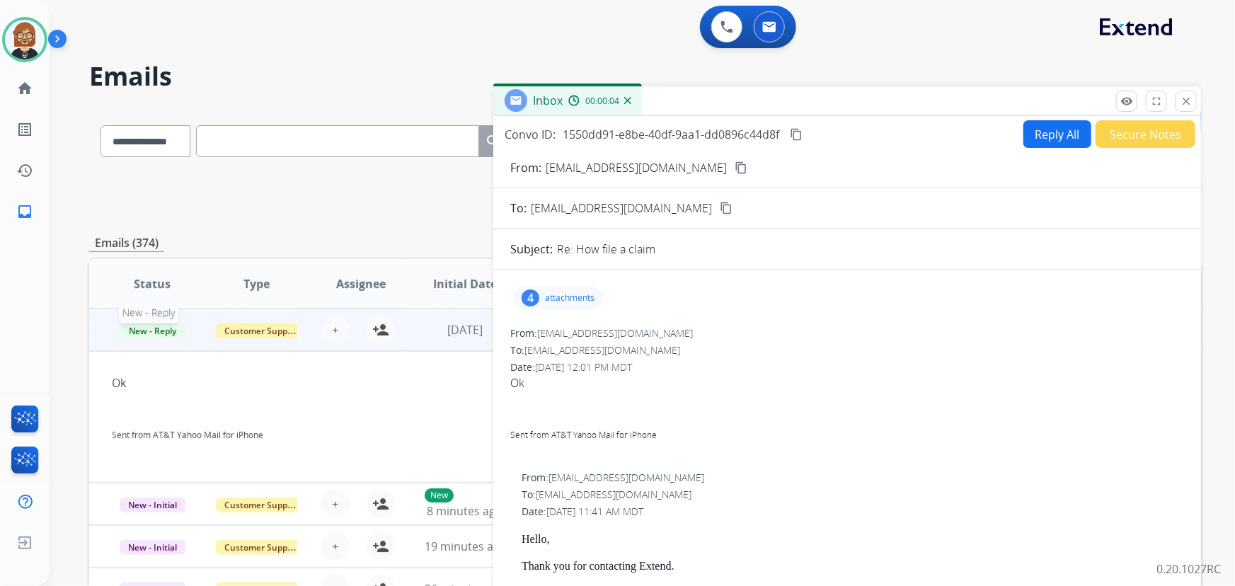
click at [166, 332] on span "New - Reply" at bounding box center [152, 330] width 64 height 15
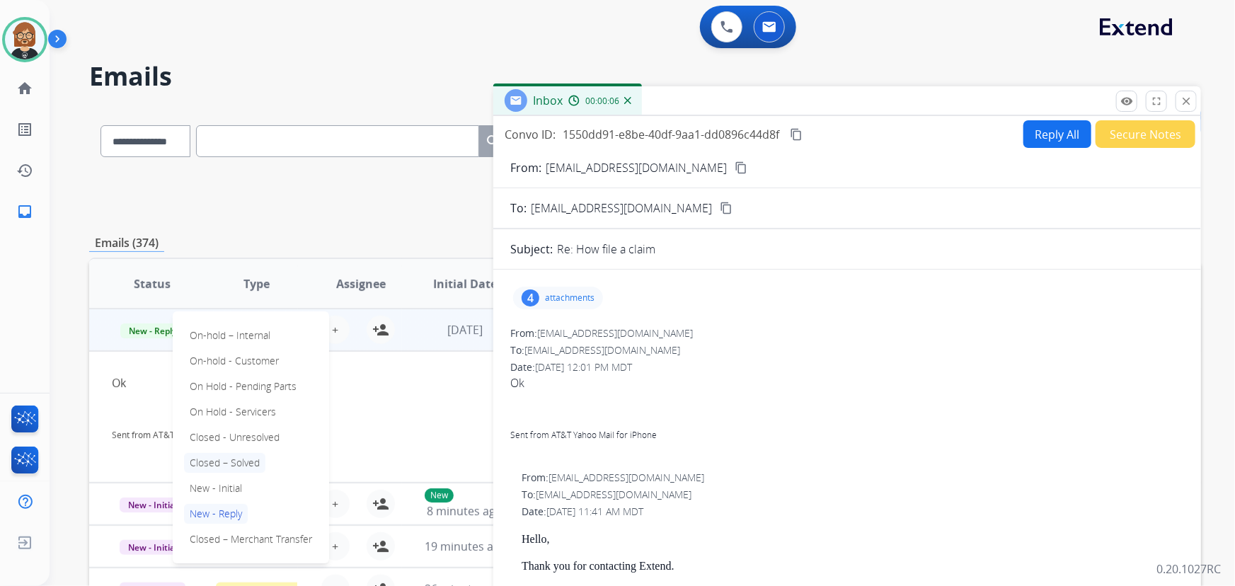
click at [246, 465] on p "Closed – Solved" at bounding box center [224, 463] width 81 height 20
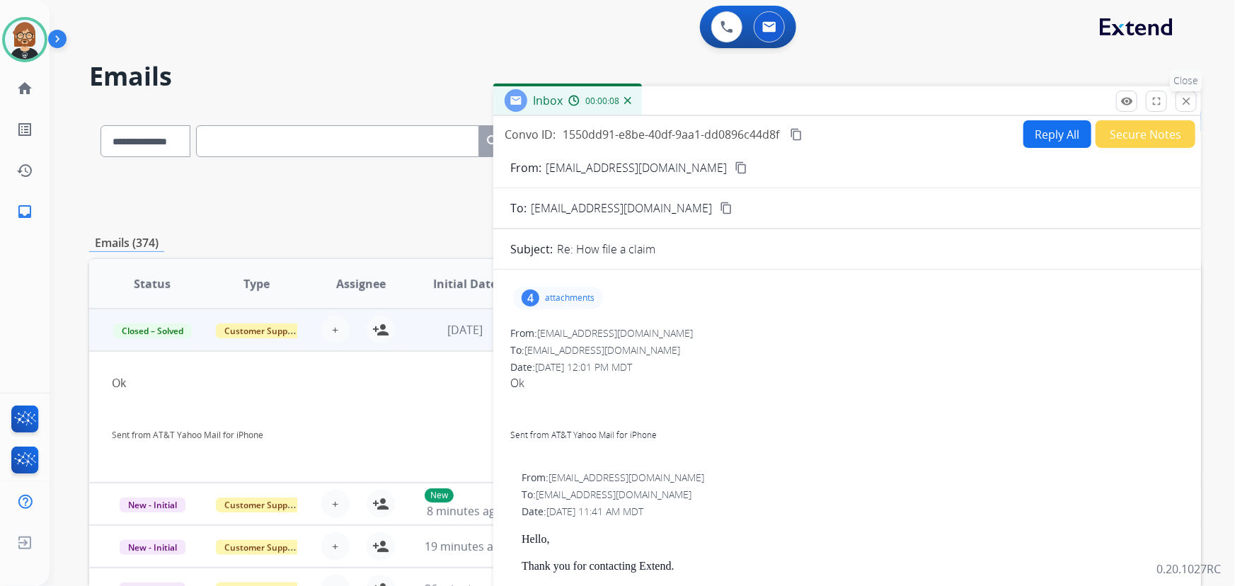
click at [1187, 93] on button "close Close" at bounding box center [1186, 101] width 21 height 21
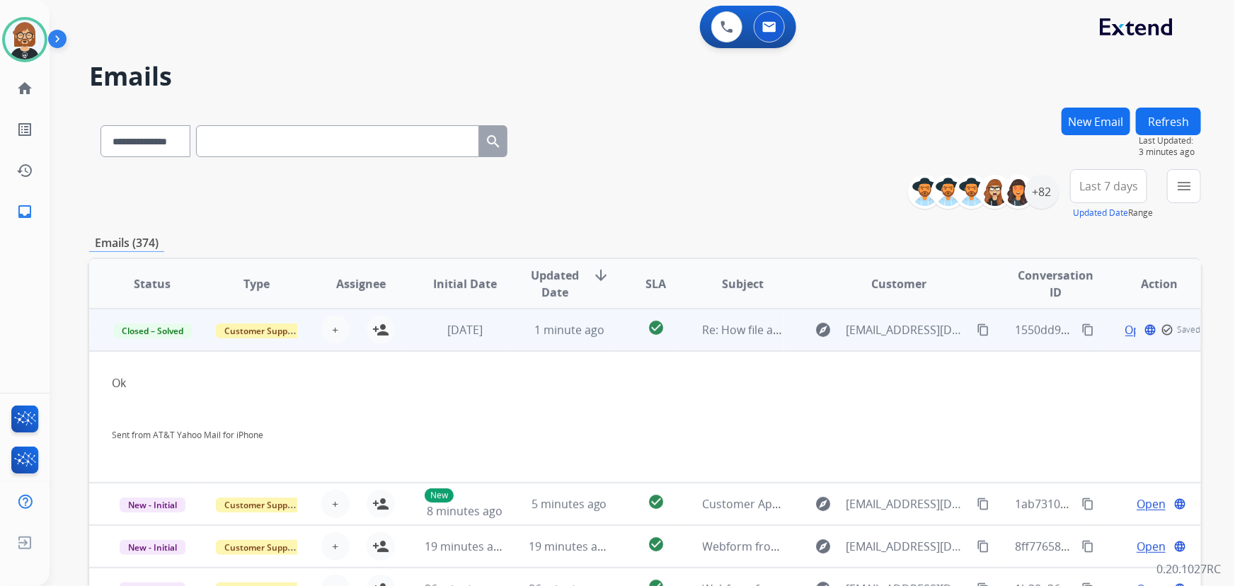
click at [1164, 122] on button "Refresh" at bounding box center [1168, 122] width 65 height 28
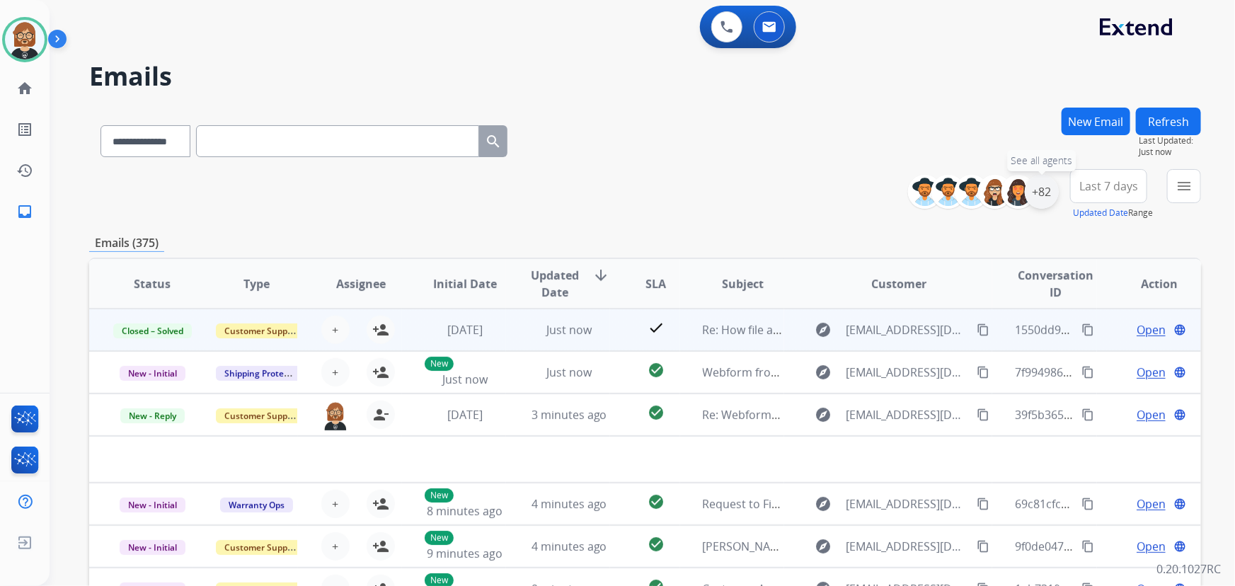
click at [1038, 194] on div "+82" at bounding box center [1042, 192] width 34 height 34
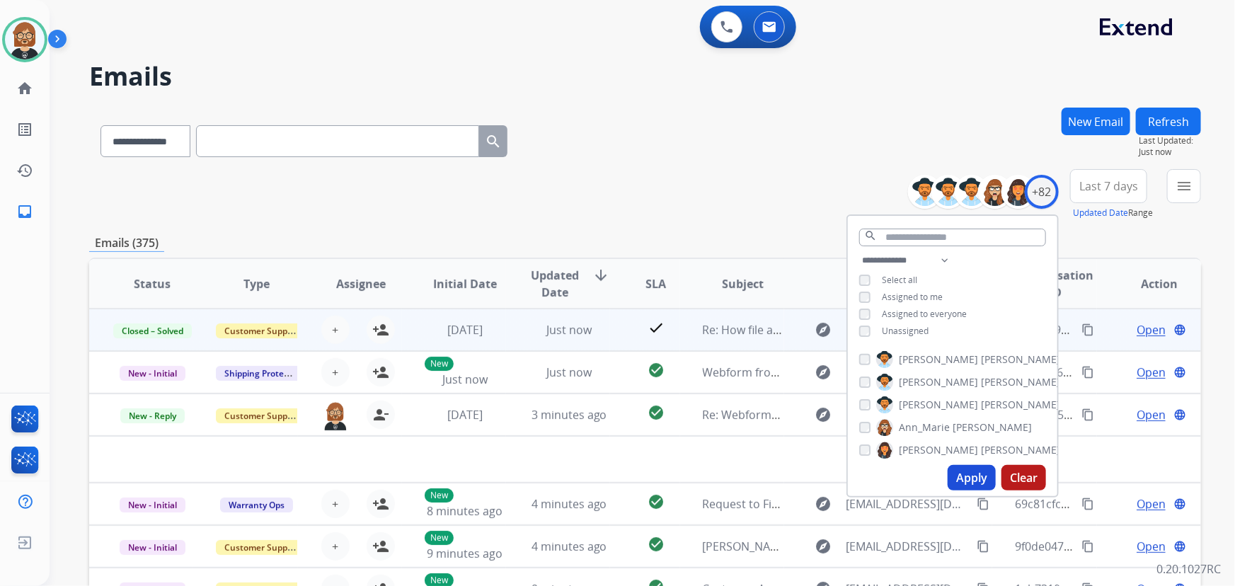
click at [921, 326] on span "Unassigned" at bounding box center [905, 331] width 47 height 12
click at [981, 481] on button "Apply" at bounding box center [972, 477] width 48 height 25
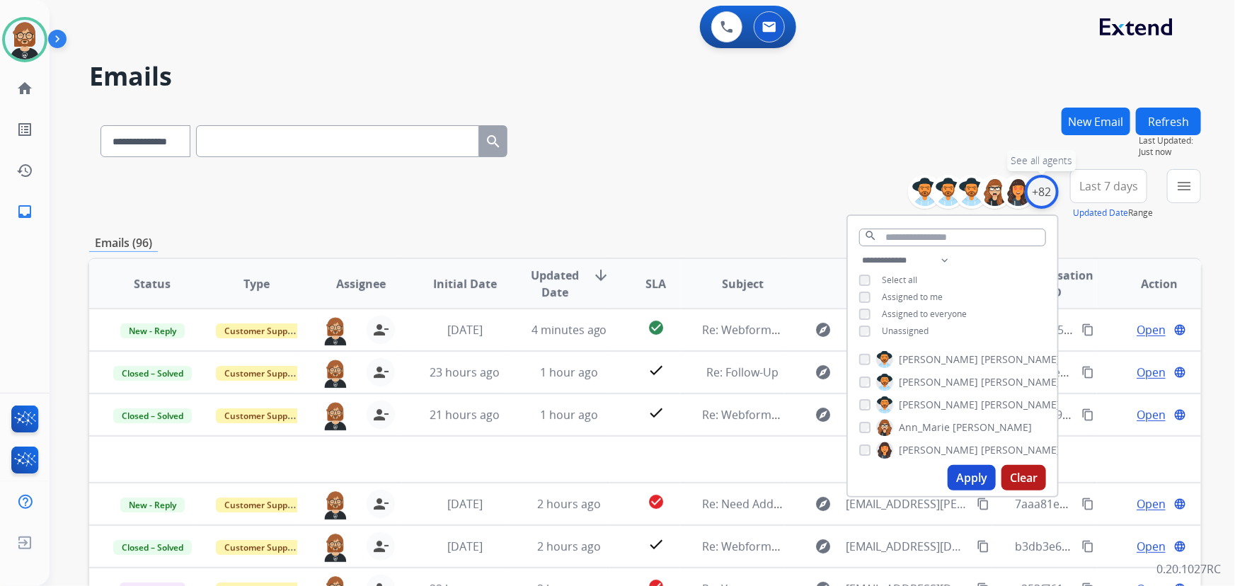
click at [1047, 191] on div "+82" at bounding box center [1042, 192] width 34 height 34
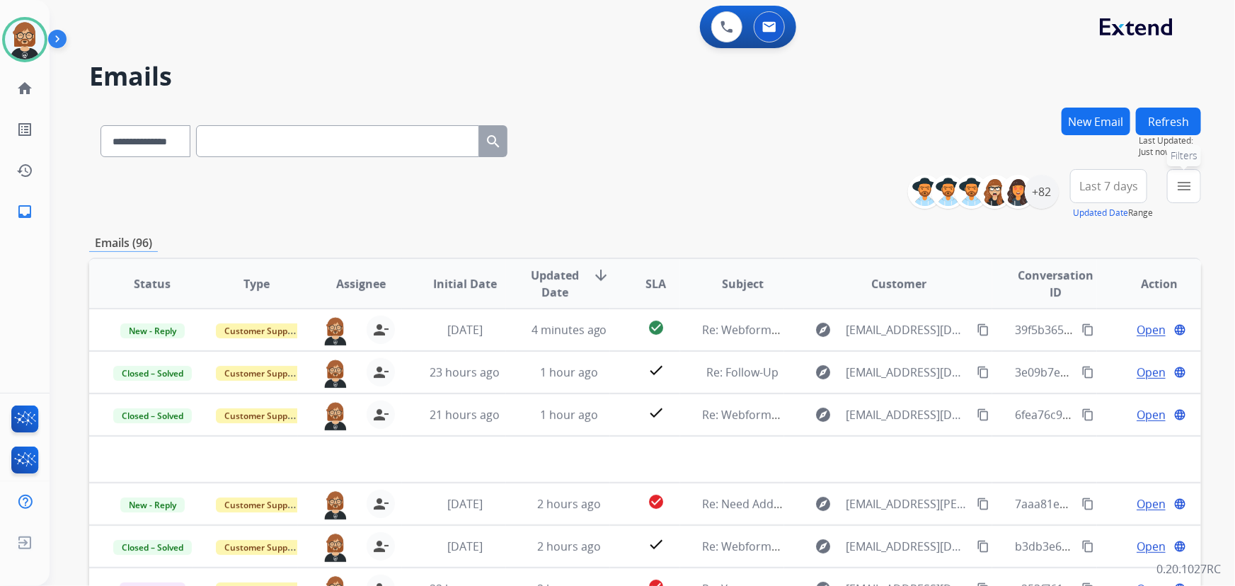
click at [1179, 187] on mat-icon "menu" at bounding box center [1184, 186] width 17 height 17
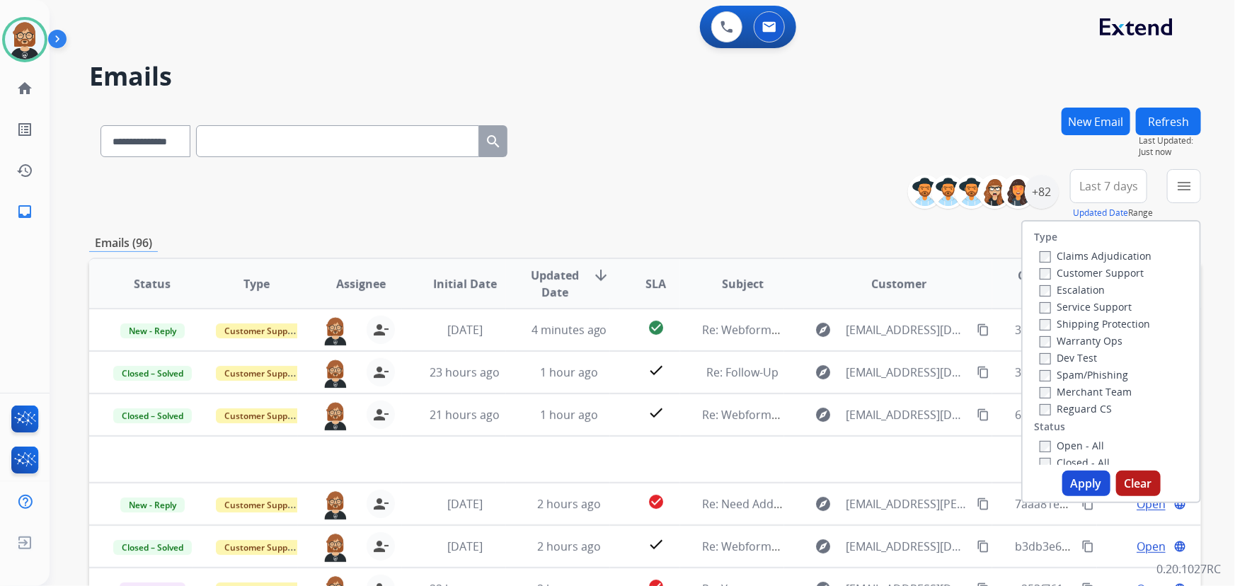
click at [1086, 440] on label "Open - All" at bounding box center [1072, 445] width 64 height 13
click at [1078, 488] on button "Apply" at bounding box center [1086, 483] width 48 height 25
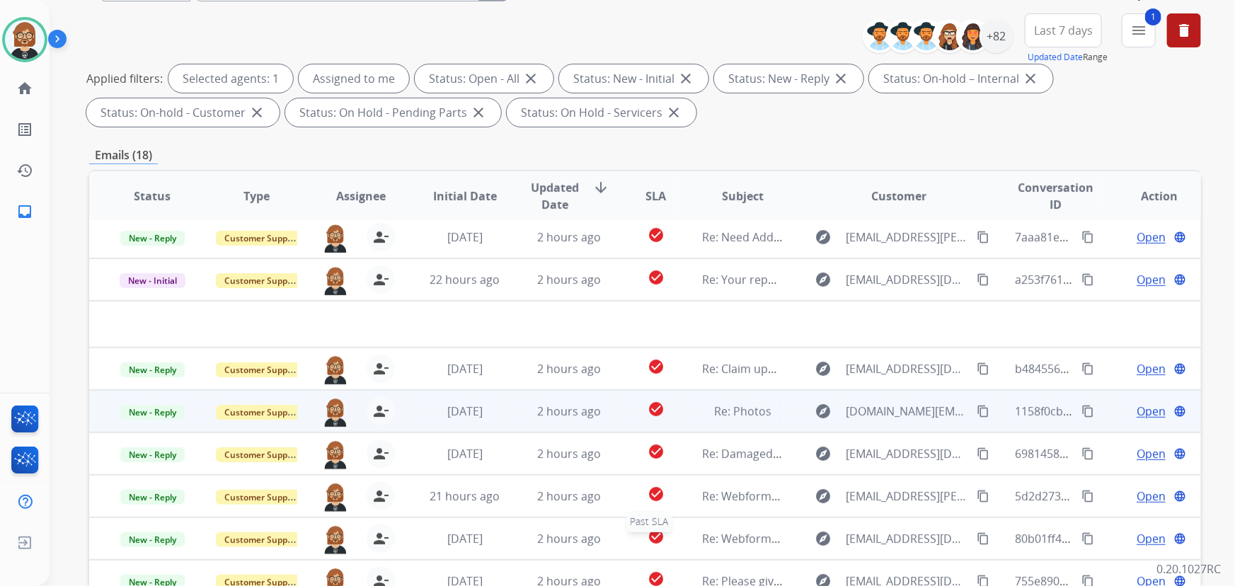
scroll to position [287, 0]
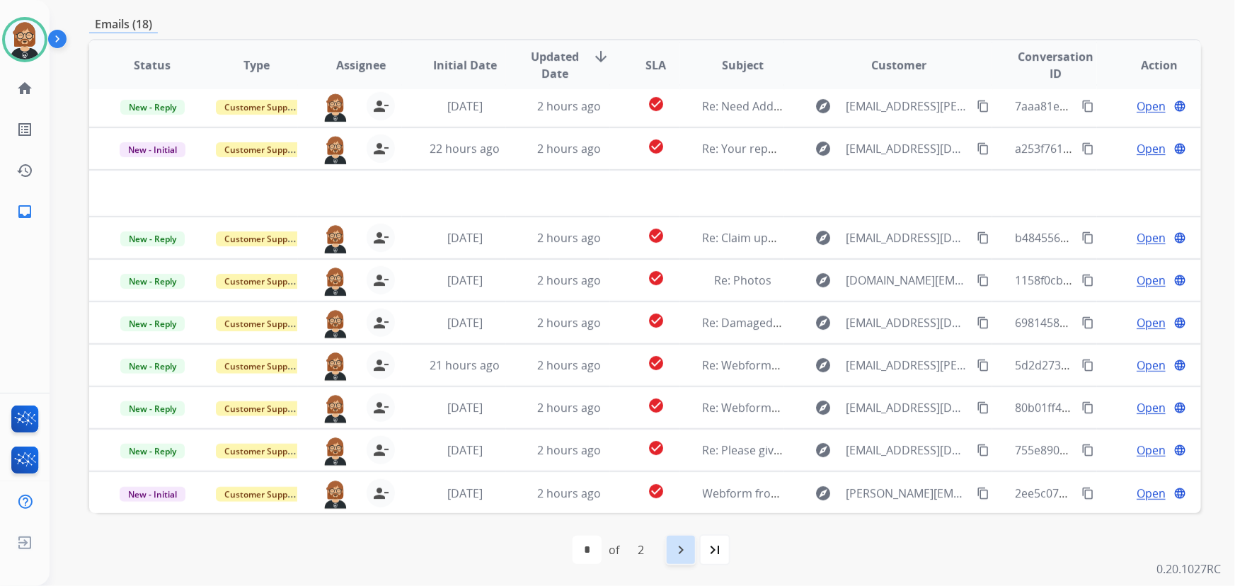
click at [682, 554] on mat-icon "navigate_next" at bounding box center [680, 549] width 17 height 17
select select "*"
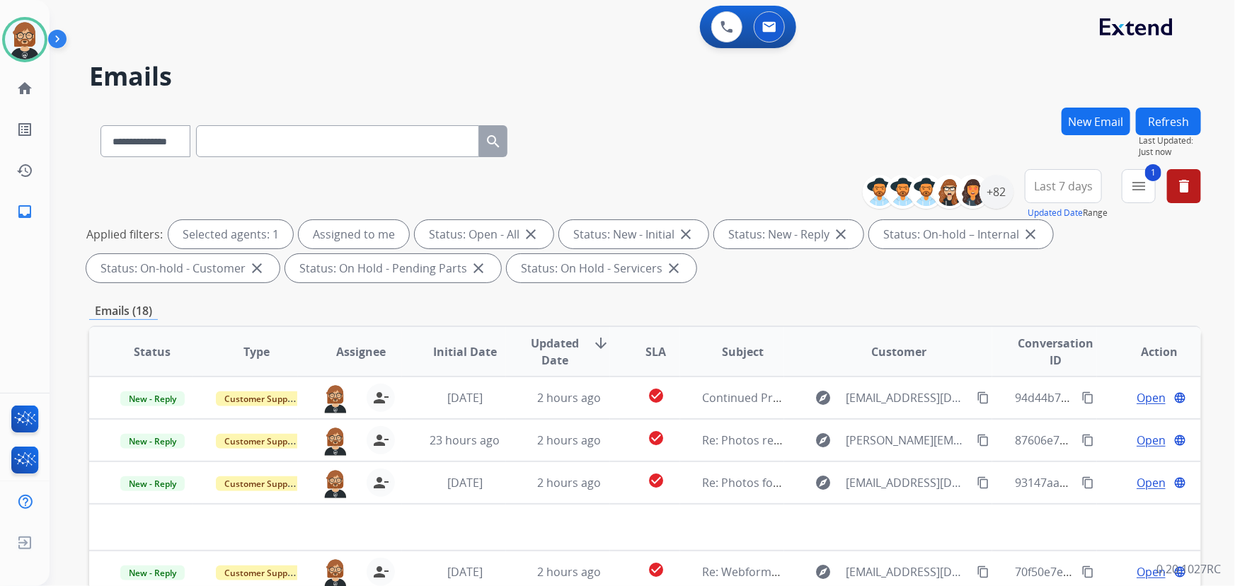
scroll to position [0, 0]
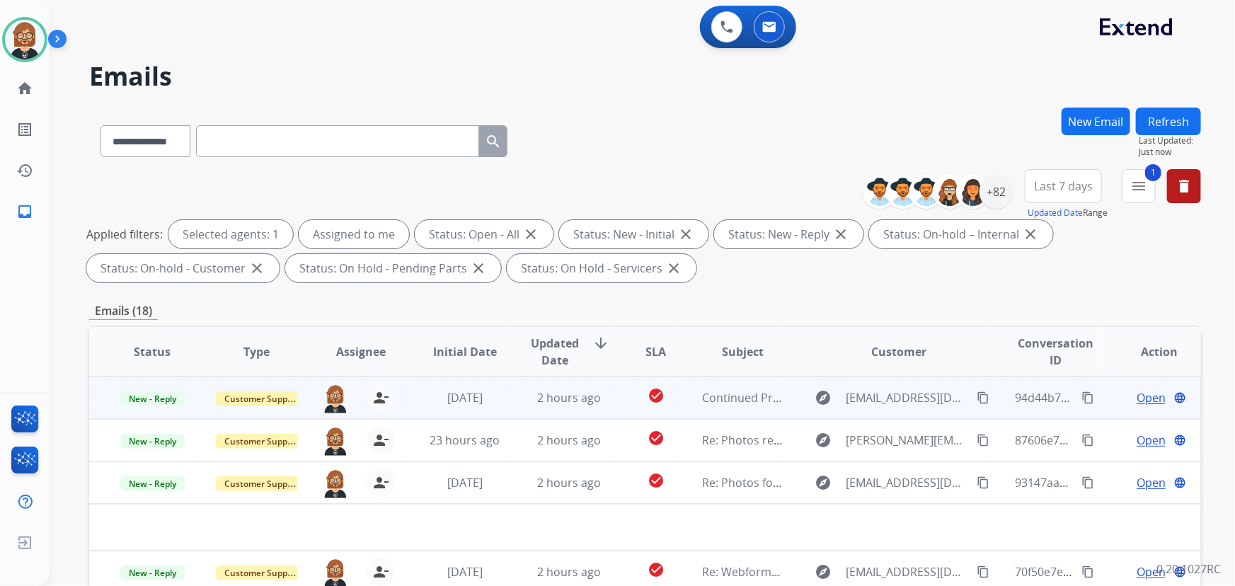
click at [611, 403] on td "check_circle" at bounding box center [644, 398] width 69 height 42
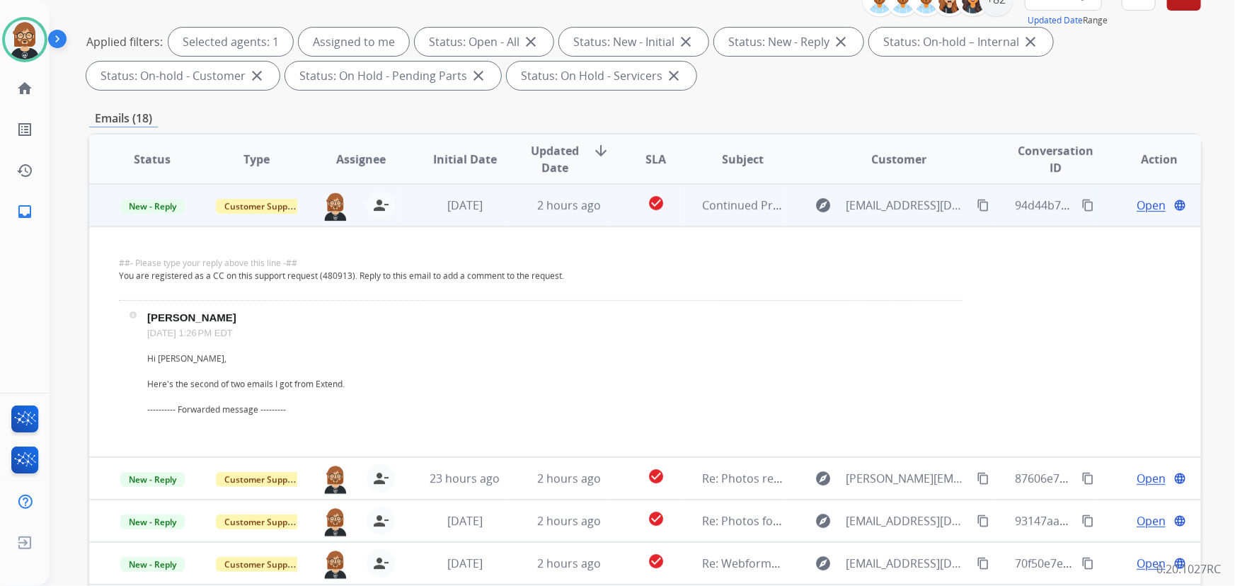
click at [512, 273] on p "You are registered as a CC on this support request (480913). Reply to this emai…" at bounding box center [541, 276] width 844 height 13
click at [1137, 203] on span "Open" at bounding box center [1151, 205] width 29 height 17
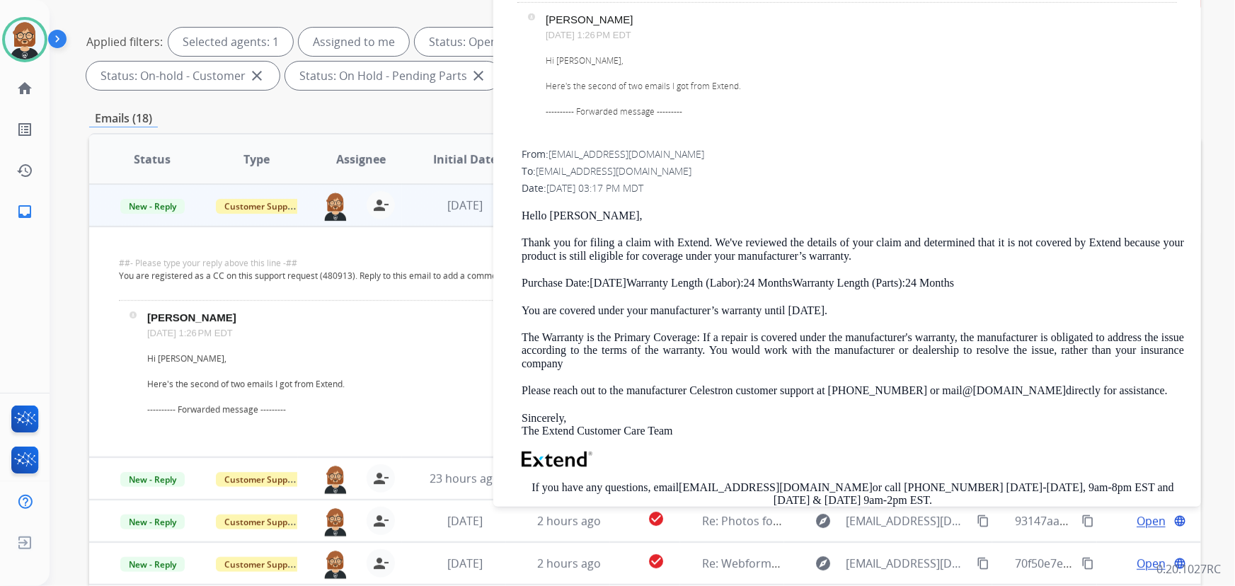
scroll to position [257, 0]
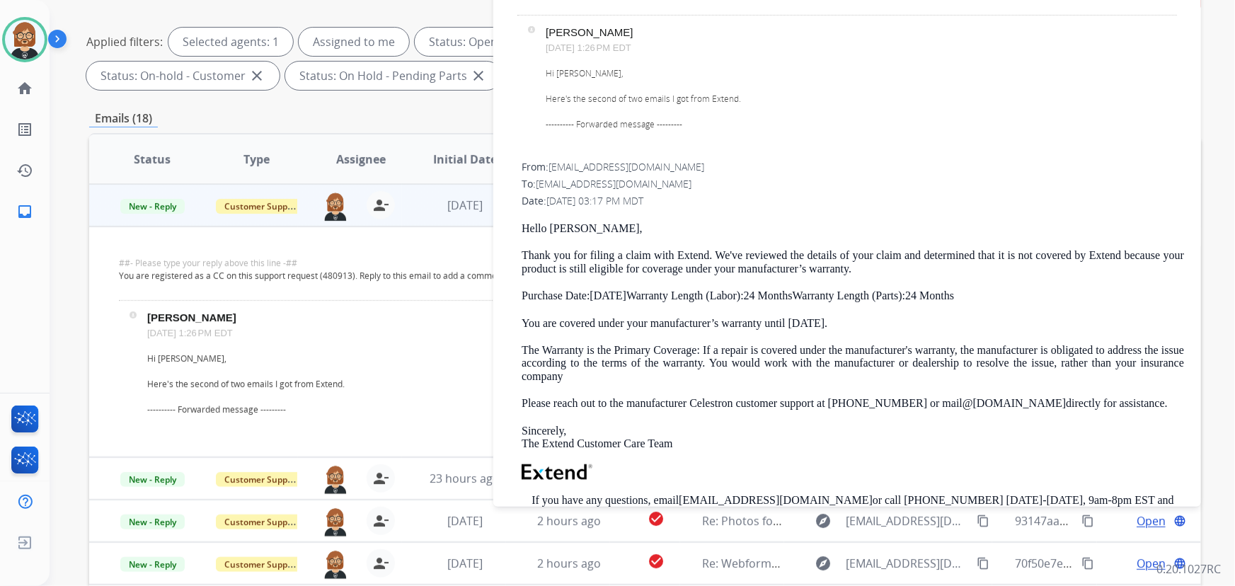
click at [615, 183] on span "stevegsorrentino@gmail.com" at bounding box center [614, 183] width 156 height 13
drag, startPoint x: 670, startPoint y: 186, endPoint x: 541, endPoint y: 186, distance: 129.5
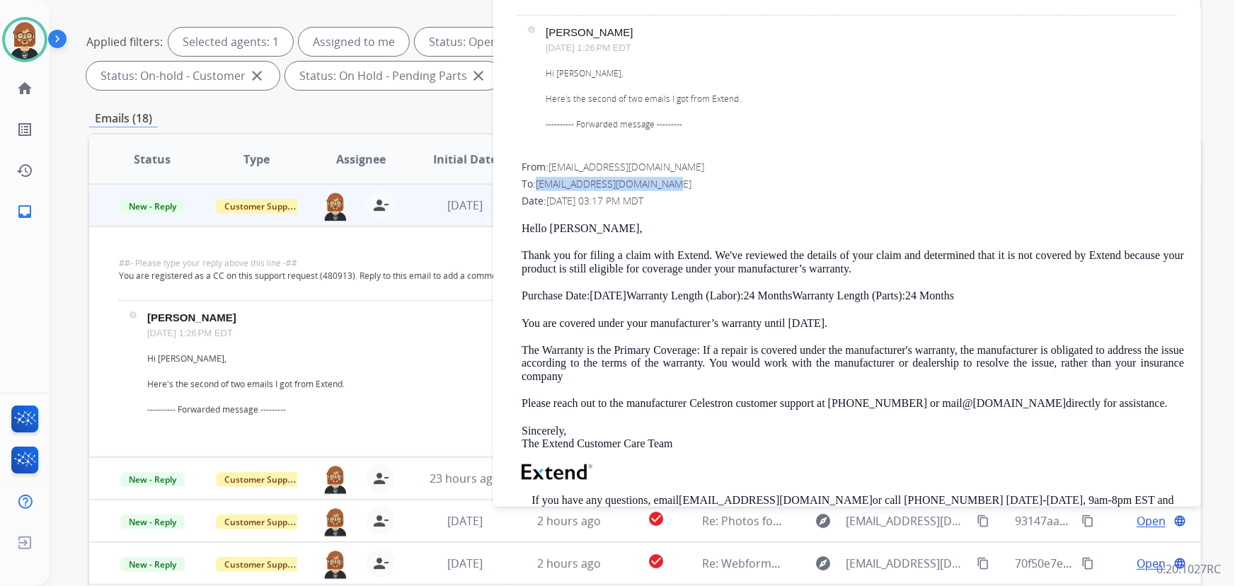
click at [538, 186] on div "To: stevegsorrentino@gmail.com" at bounding box center [853, 184] width 662 height 14
copy span "stevegsorrentino@gmail.com"
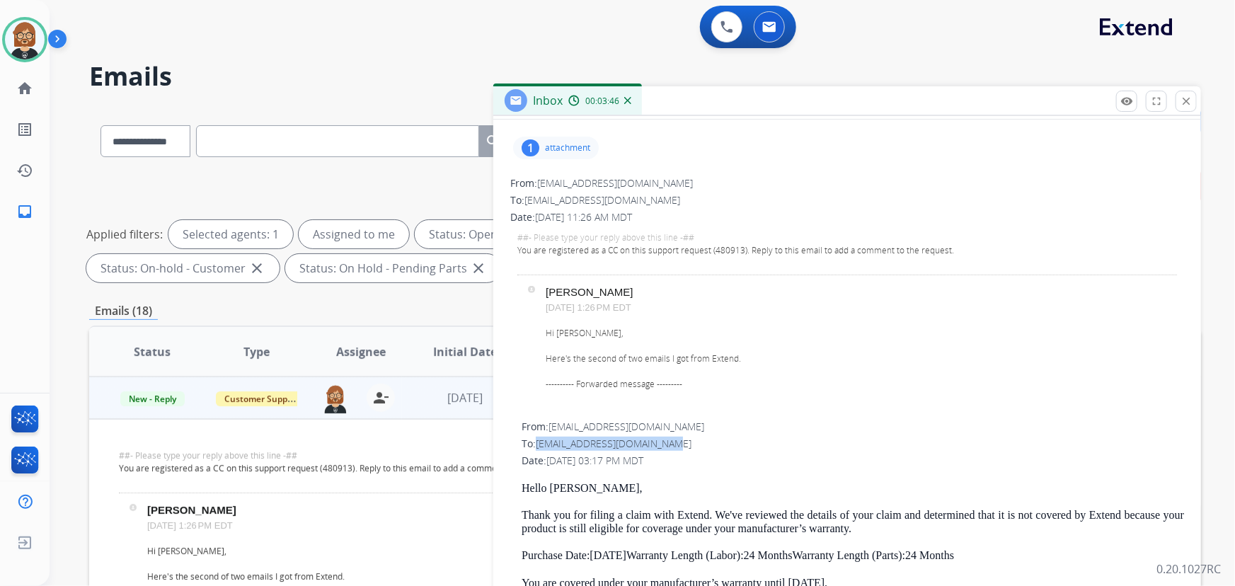
scroll to position [193, 0]
click at [1196, 96] on button "close Close" at bounding box center [1186, 101] width 21 height 21
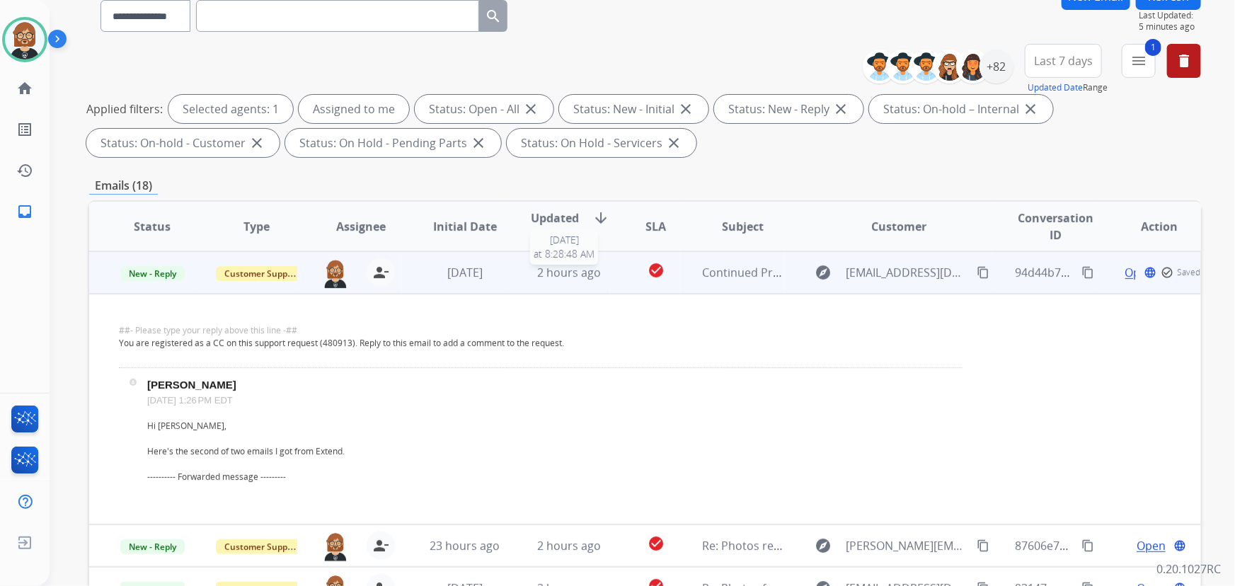
scroll to position [128, 0]
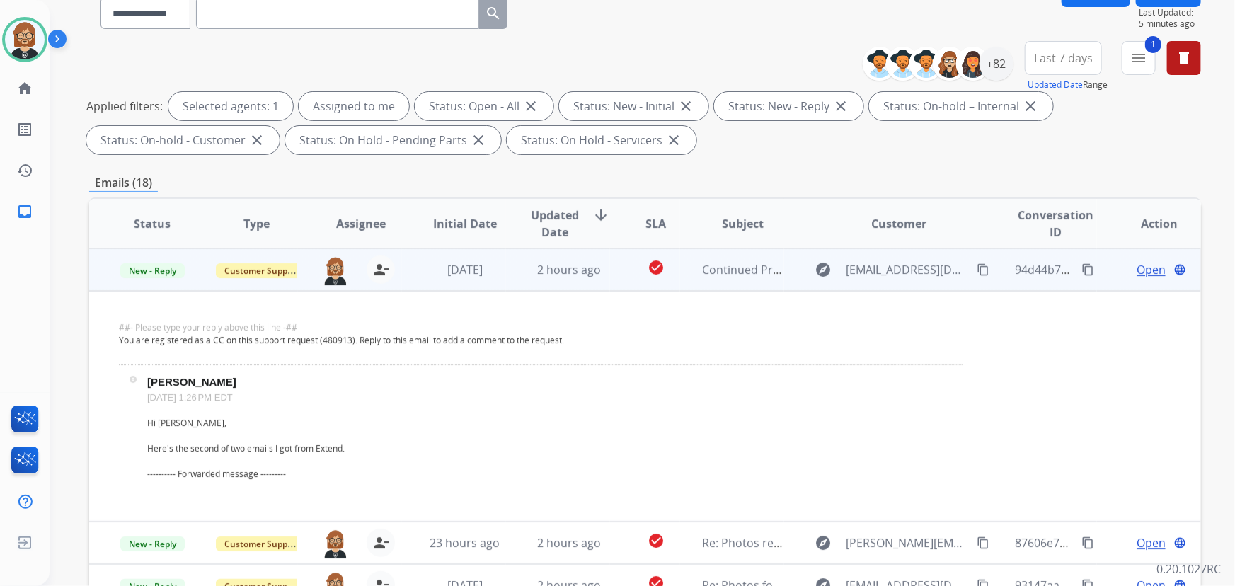
click at [1137, 267] on span "Open" at bounding box center [1151, 269] width 29 height 17
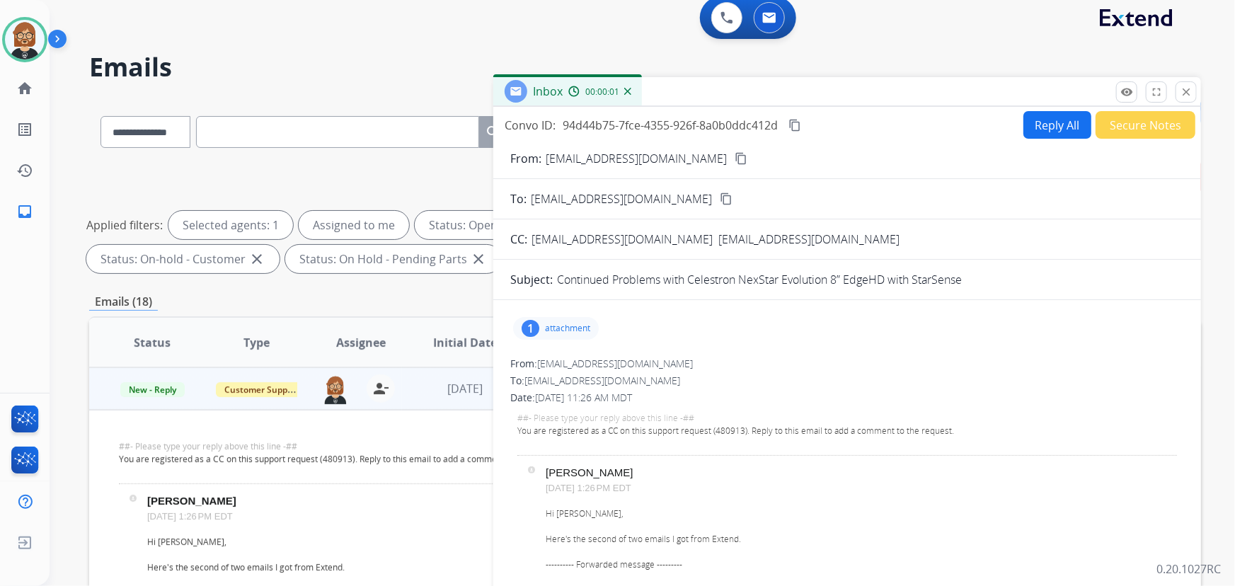
scroll to position [0, 0]
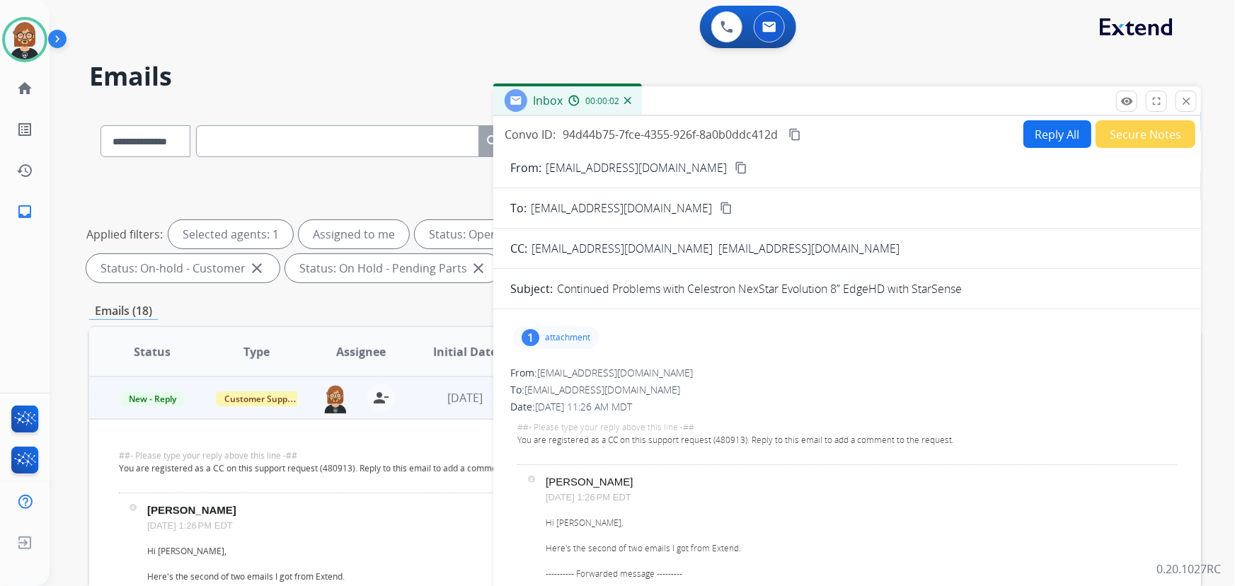
click at [1144, 144] on button "Secure Notes" at bounding box center [1146, 134] width 100 height 28
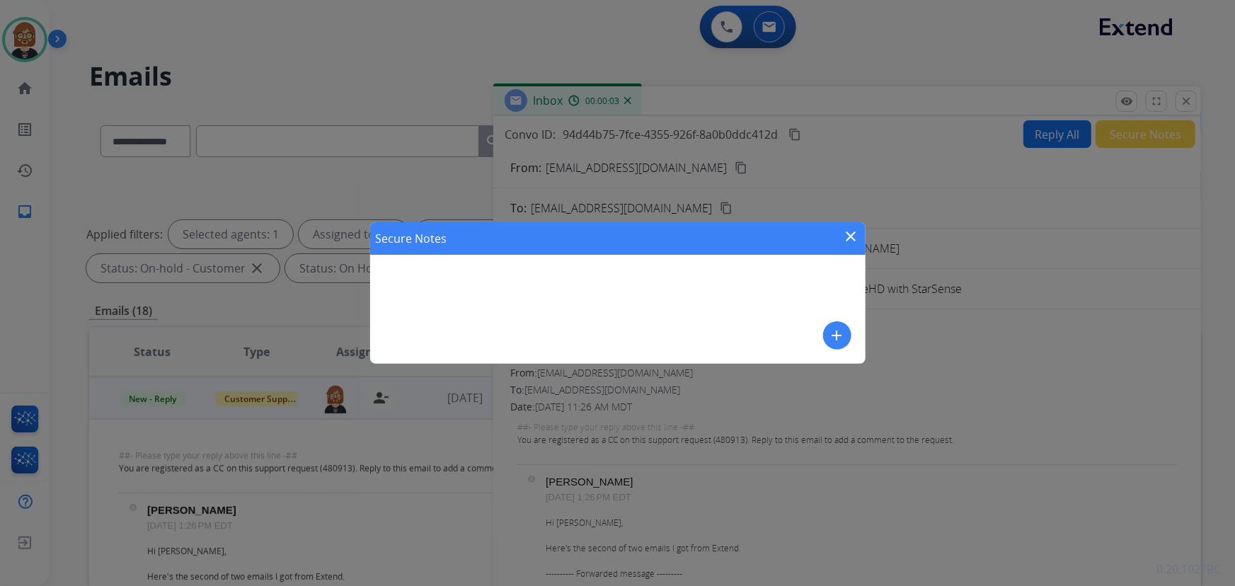
click at [568, 270] on div "Secure Notes close add" at bounding box center [617, 293] width 495 height 142
click at [848, 346] on div "add" at bounding box center [837, 335] width 28 height 28
click at [838, 343] on mat-icon "add" at bounding box center [837, 335] width 17 height 17
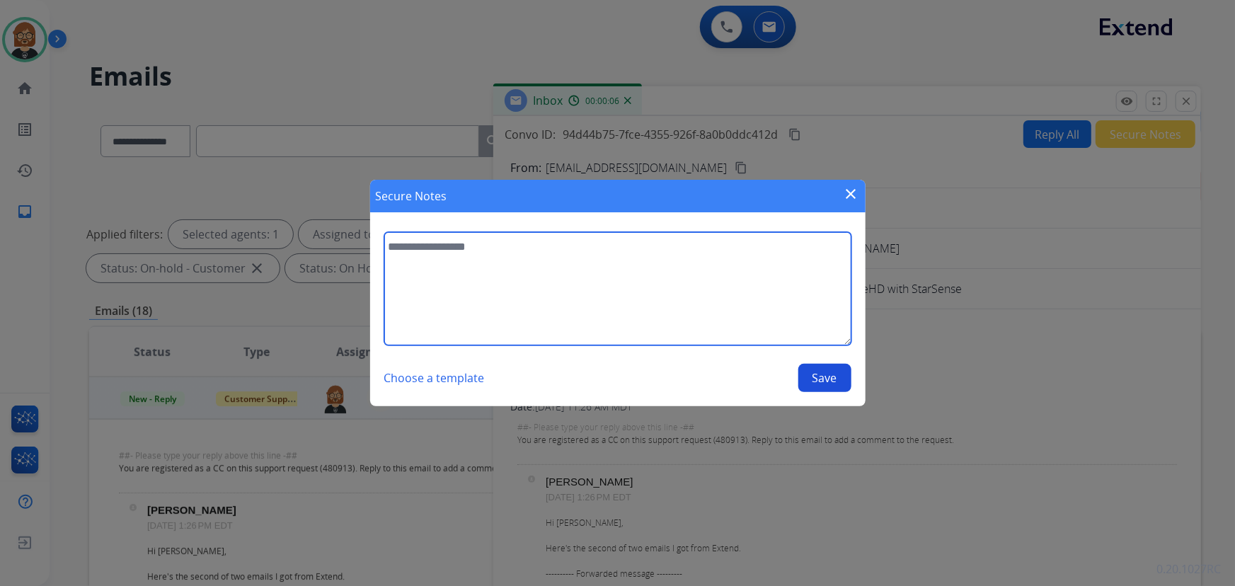
click at [613, 274] on textarea at bounding box center [617, 288] width 467 height 113
type textarea "*"
type textarea "**********"
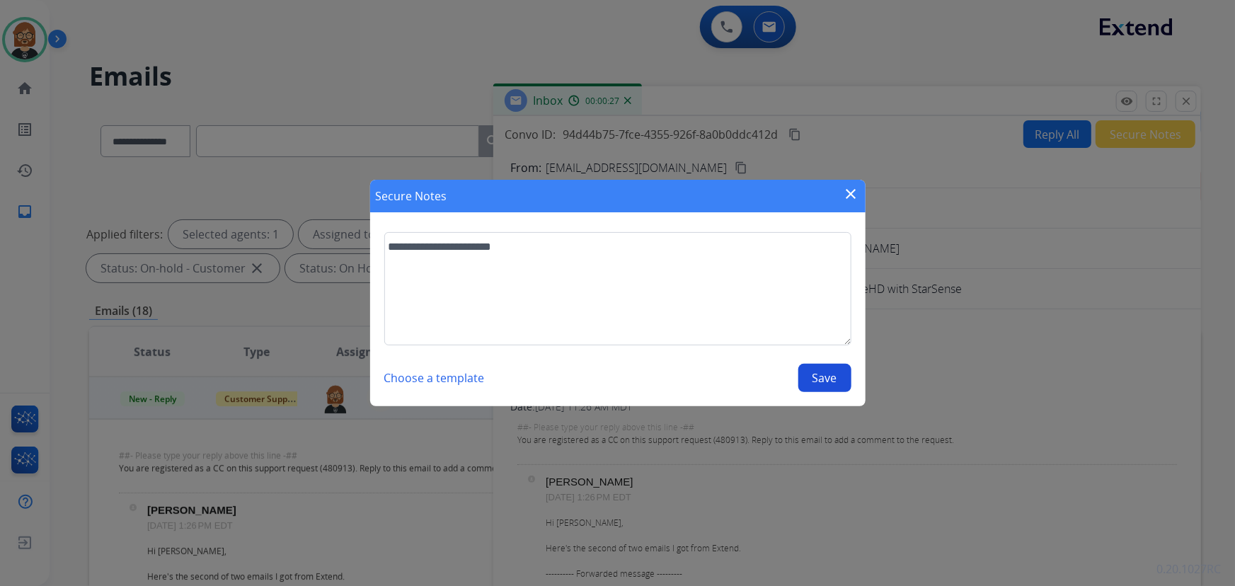
click at [826, 389] on button "Save" at bounding box center [824, 378] width 53 height 28
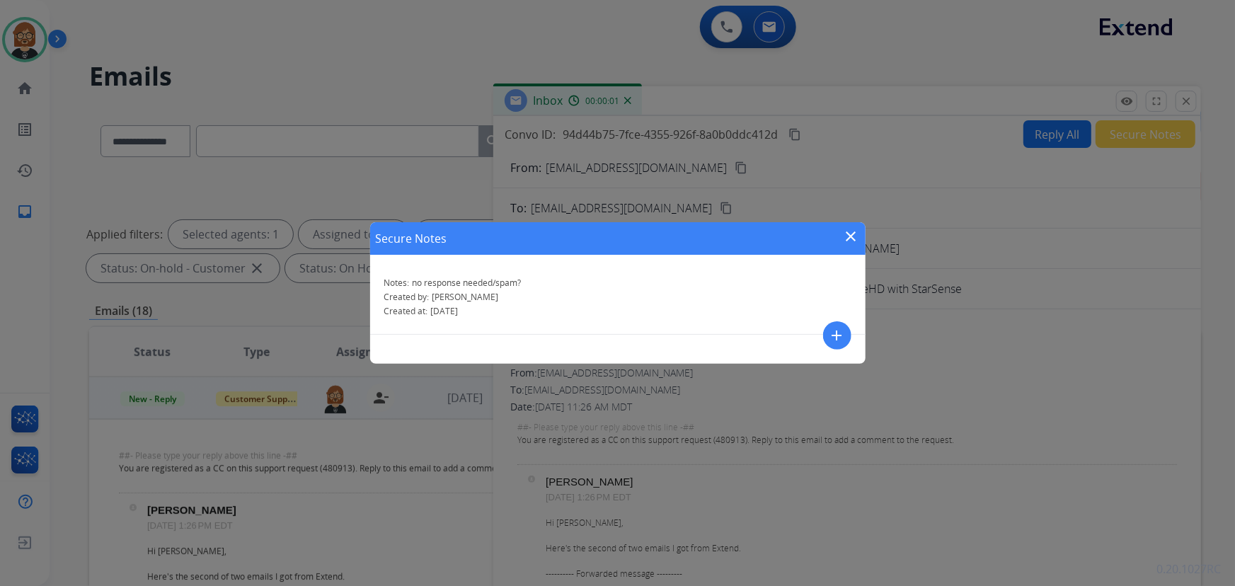
click at [862, 241] on div "Secure Notes close" at bounding box center [617, 238] width 495 height 33
click at [856, 241] on mat-icon "close" at bounding box center [851, 236] width 17 height 17
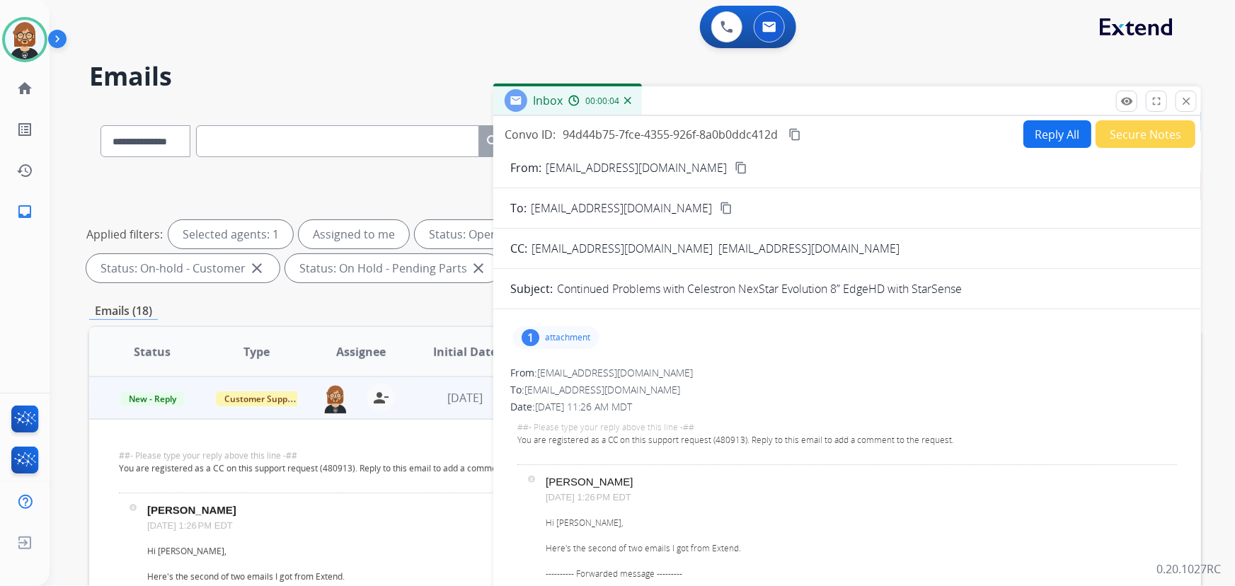
click at [146, 406] on td "New - Reply" at bounding box center [141, 398] width 104 height 42
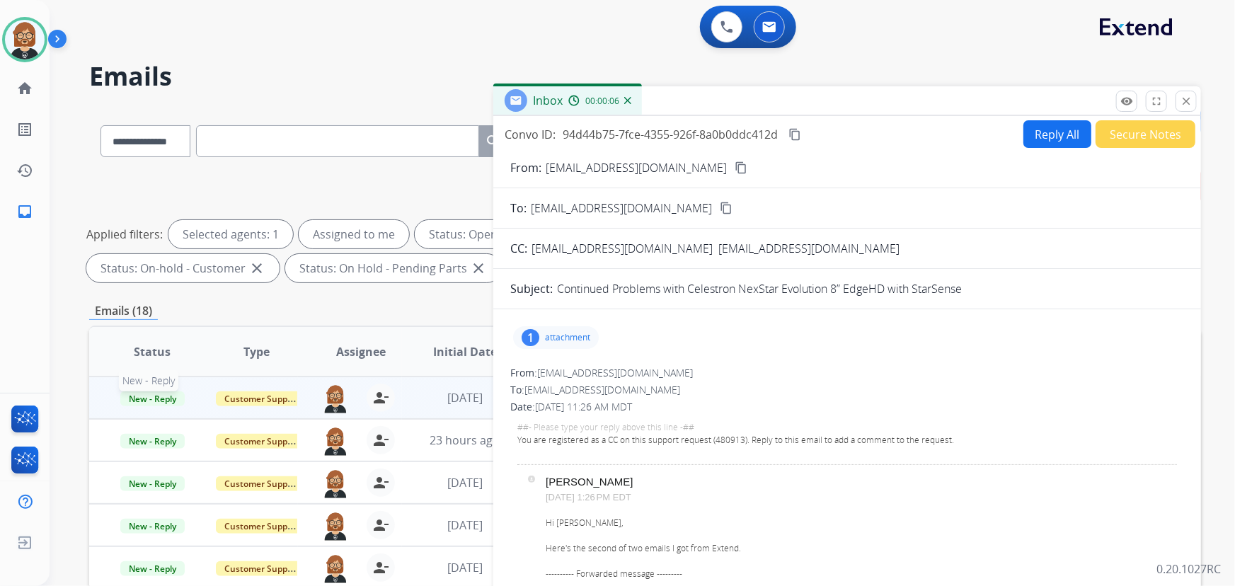
click at [149, 398] on span "New - Reply" at bounding box center [152, 398] width 64 height 15
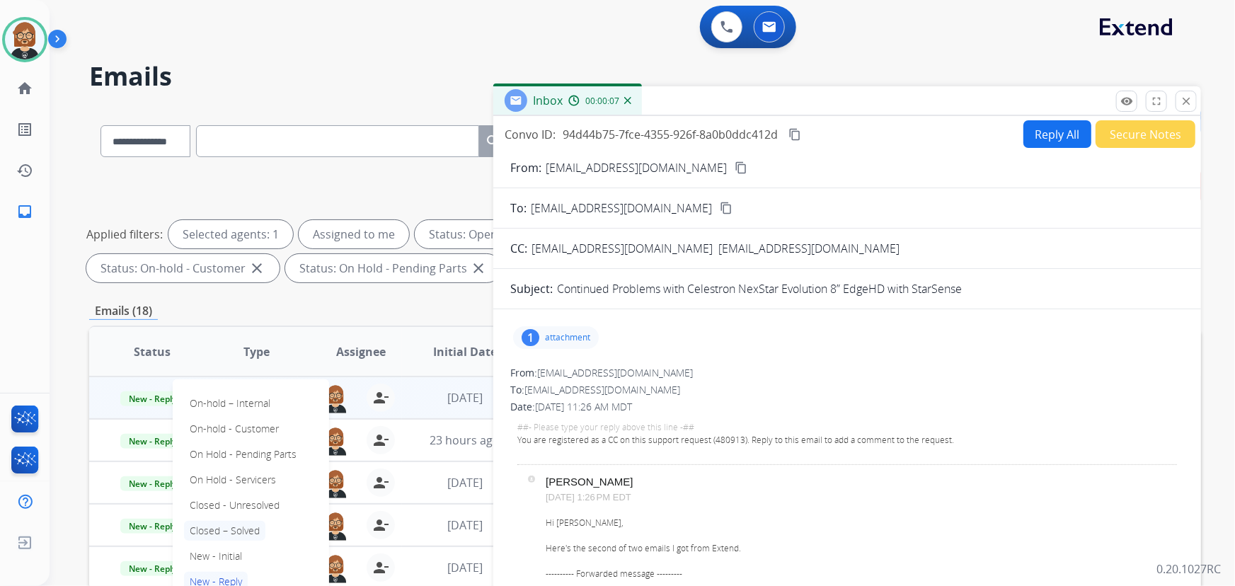
click at [247, 536] on p "Closed – Solved" at bounding box center [224, 531] width 81 height 20
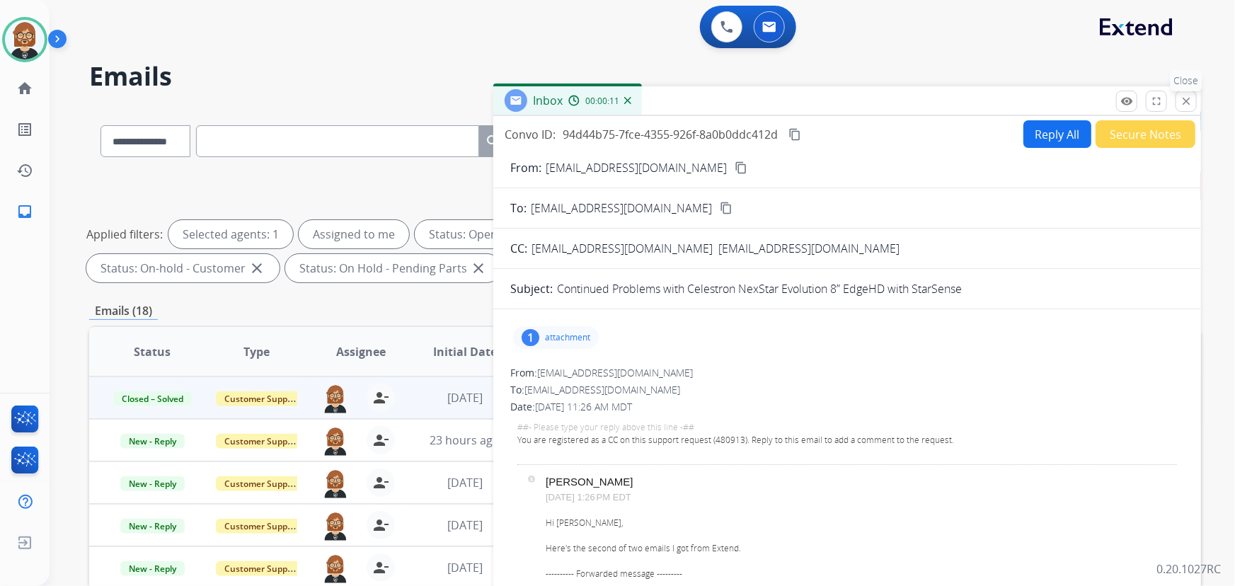
click at [1184, 103] on mat-icon "close" at bounding box center [1186, 101] width 13 height 13
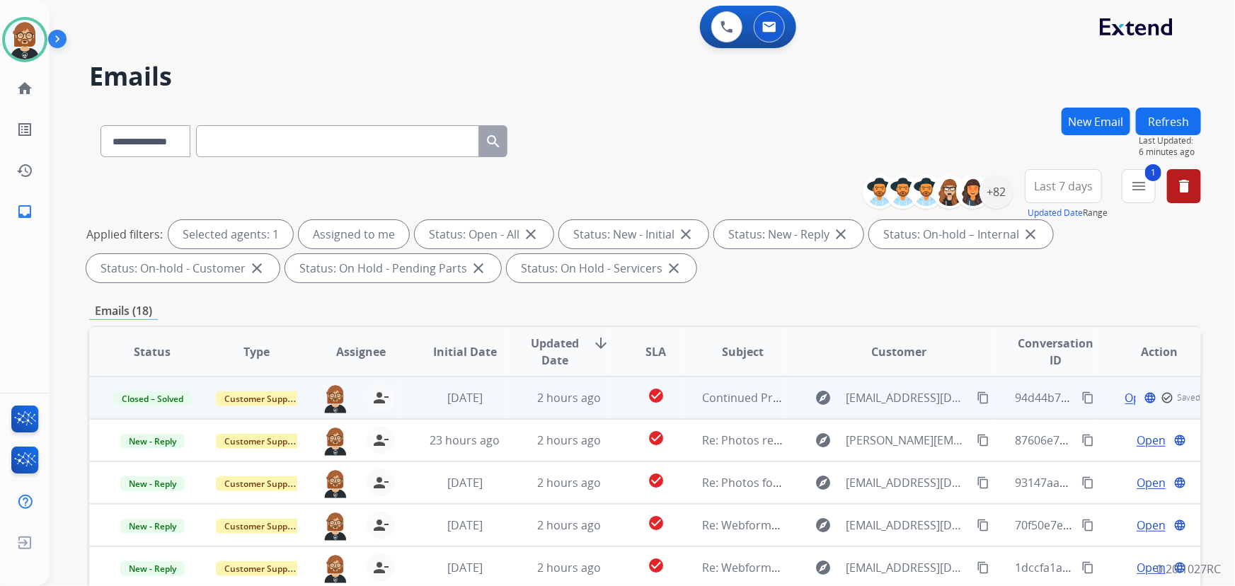
drag, startPoint x: 1165, startPoint y: 117, endPoint x: 1164, endPoint y: 125, distance: 7.9
click at [1165, 120] on button "Refresh" at bounding box center [1168, 122] width 65 height 28
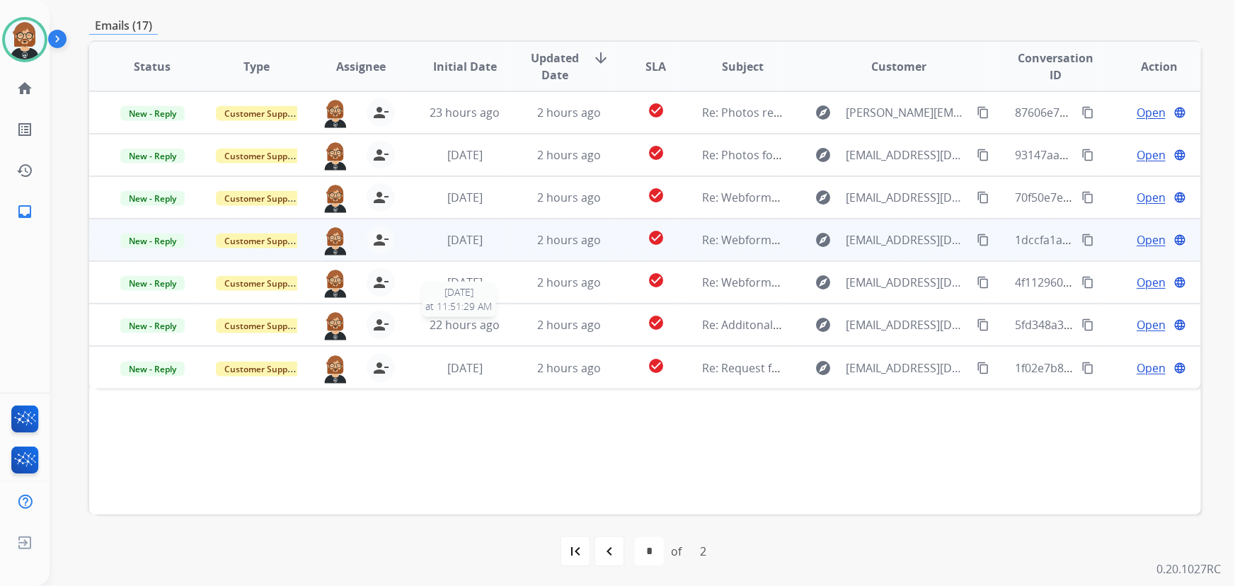
scroll to position [287, 0]
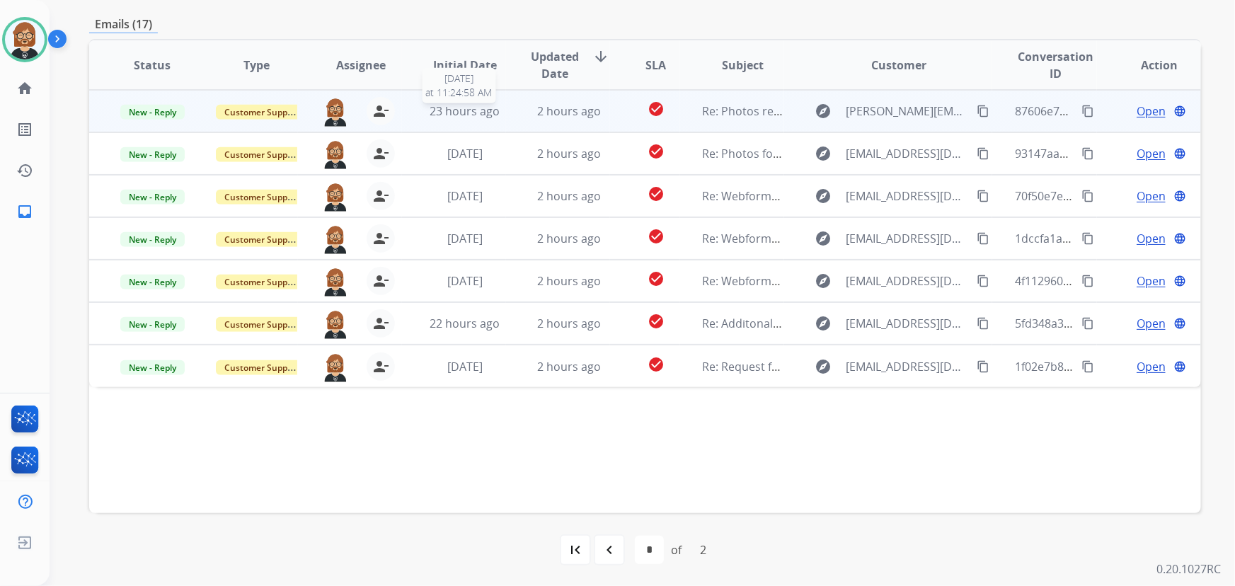
click at [462, 117] on span "23 hours ago" at bounding box center [465, 111] width 70 height 16
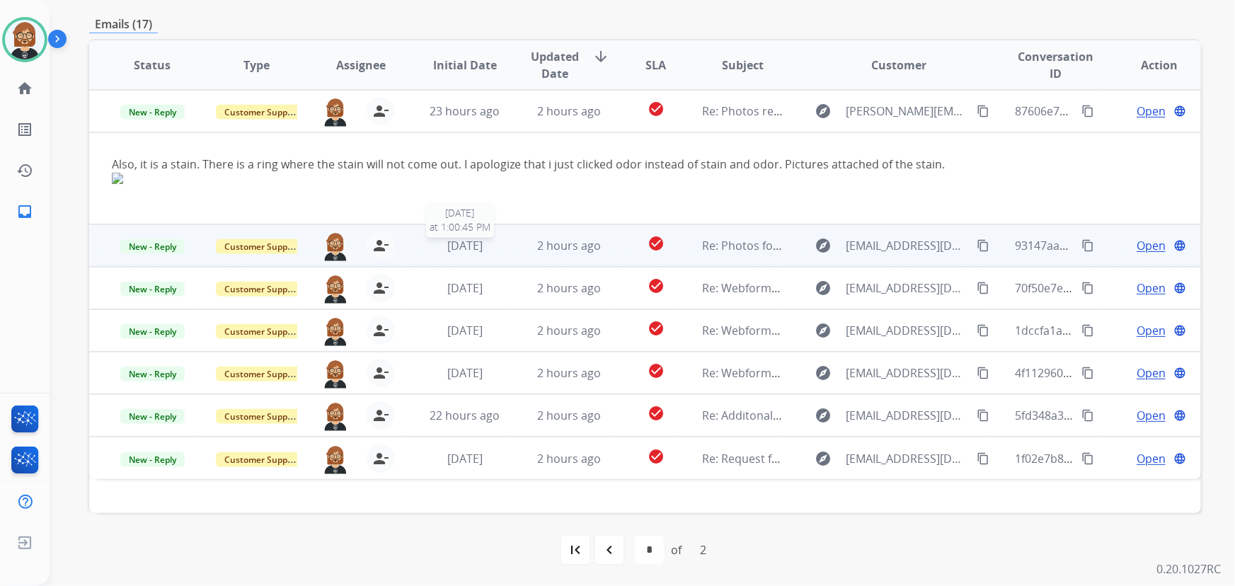
click at [447, 248] on span "1 month ago" at bounding box center [464, 246] width 35 height 16
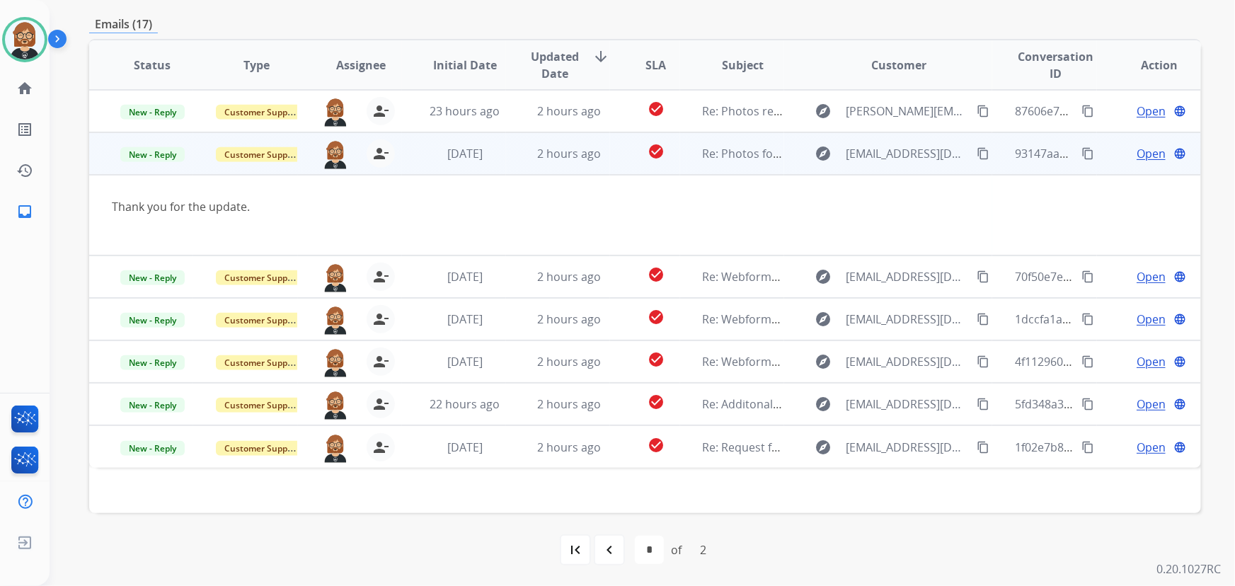
click at [1146, 159] on span "Open" at bounding box center [1151, 153] width 29 height 17
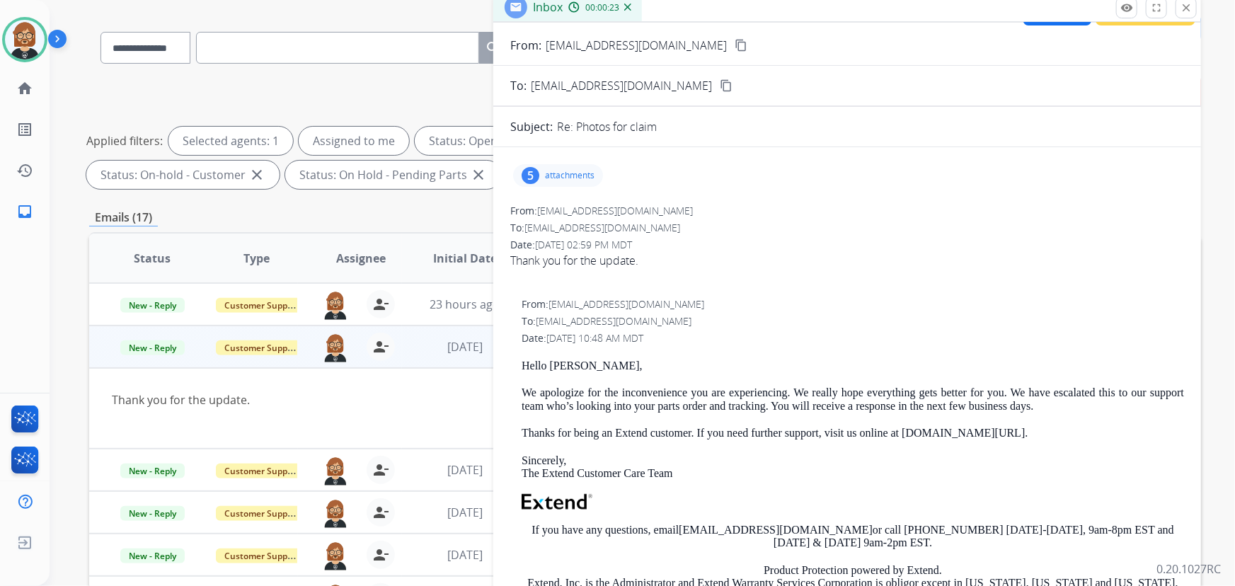
scroll to position [0, 0]
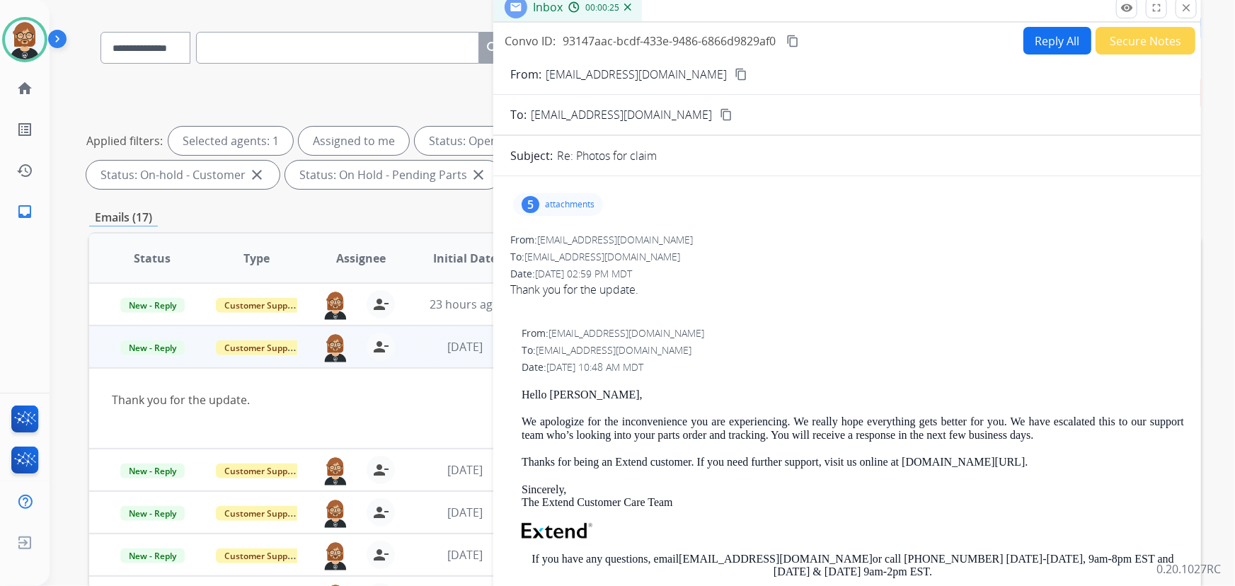
click at [735, 77] on mat-icon "content_copy" at bounding box center [741, 74] width 13 height 13
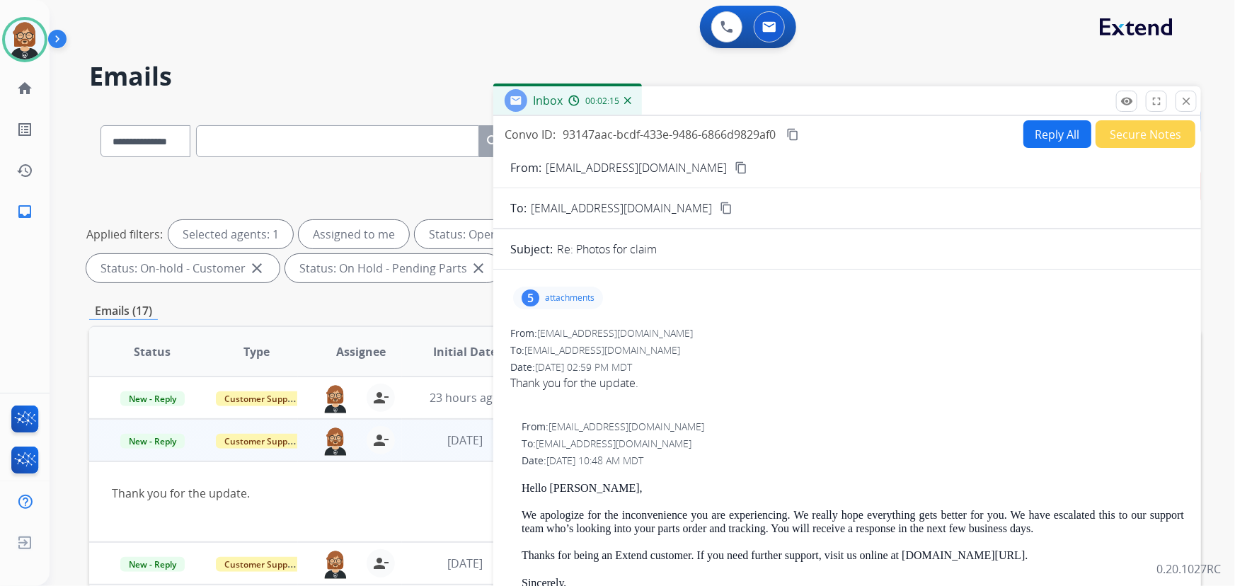
click at [1130, 127] on button "Secure Notes" at bounding box center [1146, 134] width 100 height 28
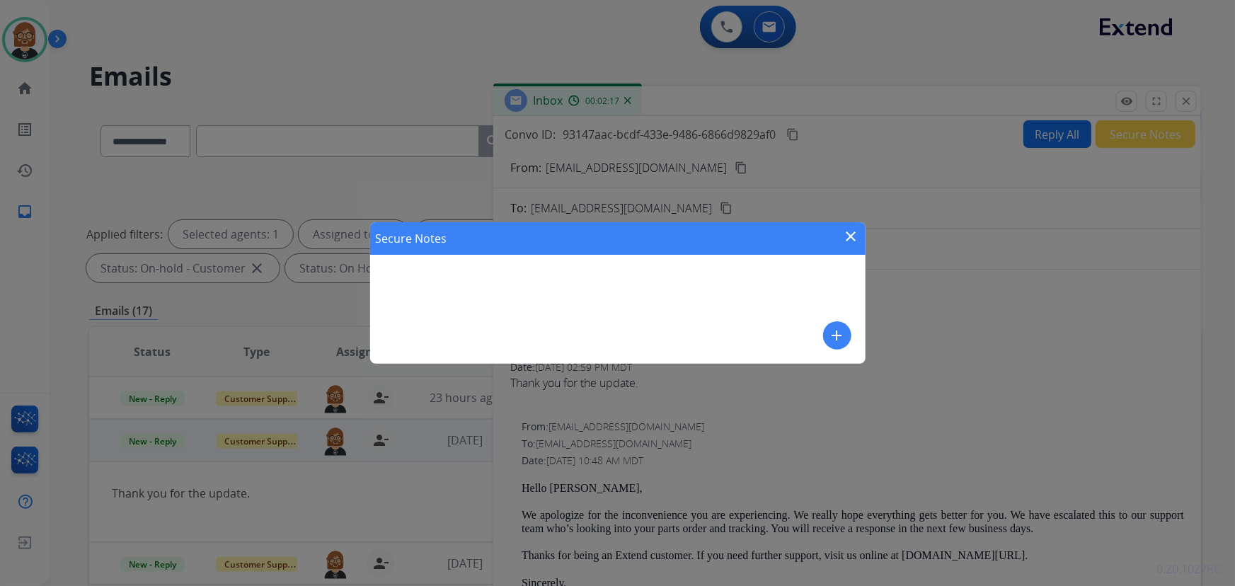
click at [833, 336] on mat-icon "add" at bounding box center [837, 335] width 17 height 17
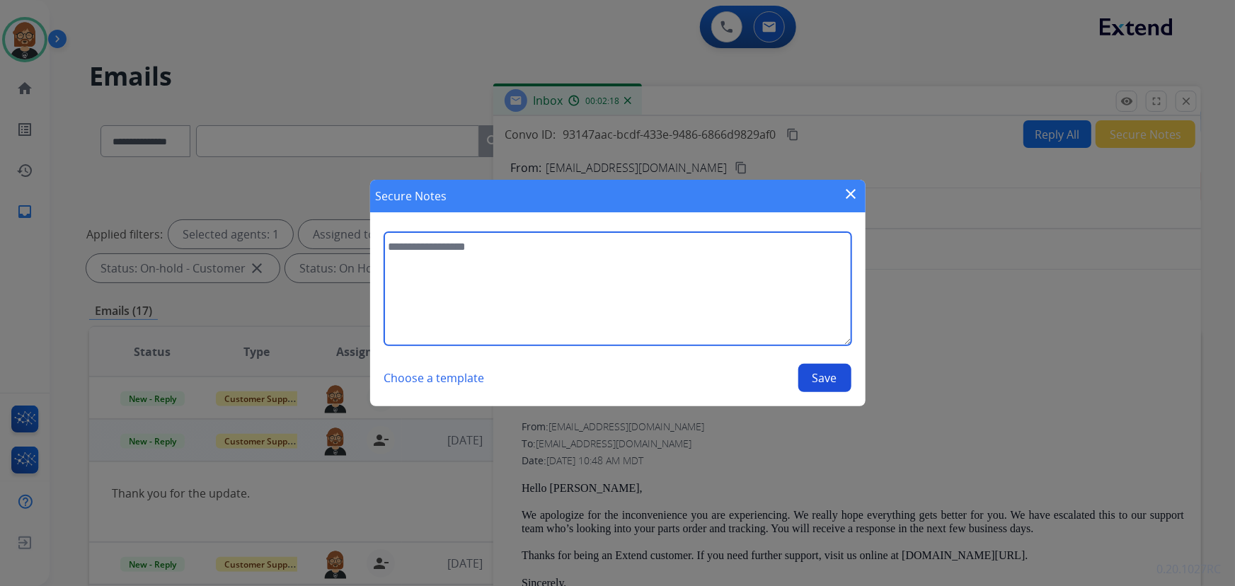
click at [631, 270] on textarea at bounding box center [617, 288] width 467 height 113
type textarea "**********"
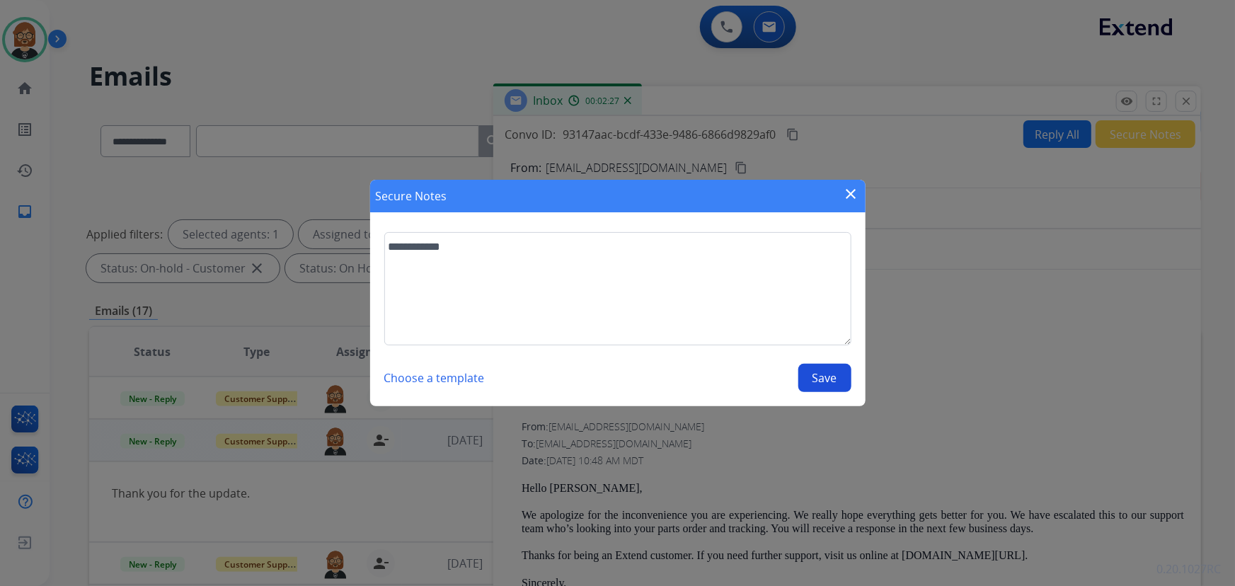
click at [828, 379] on button "Save" at bounding box center [824, 378] width 53 height 28
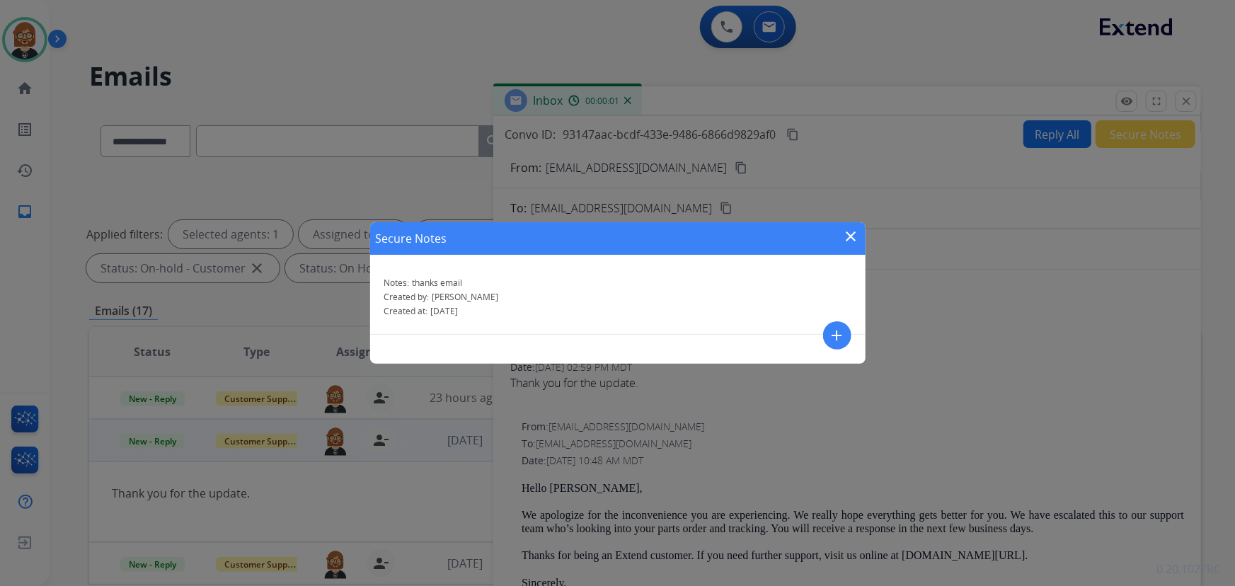
click at [857, 232] on mat-icon "close" at bounding box center [851, 236] width 17 height 17
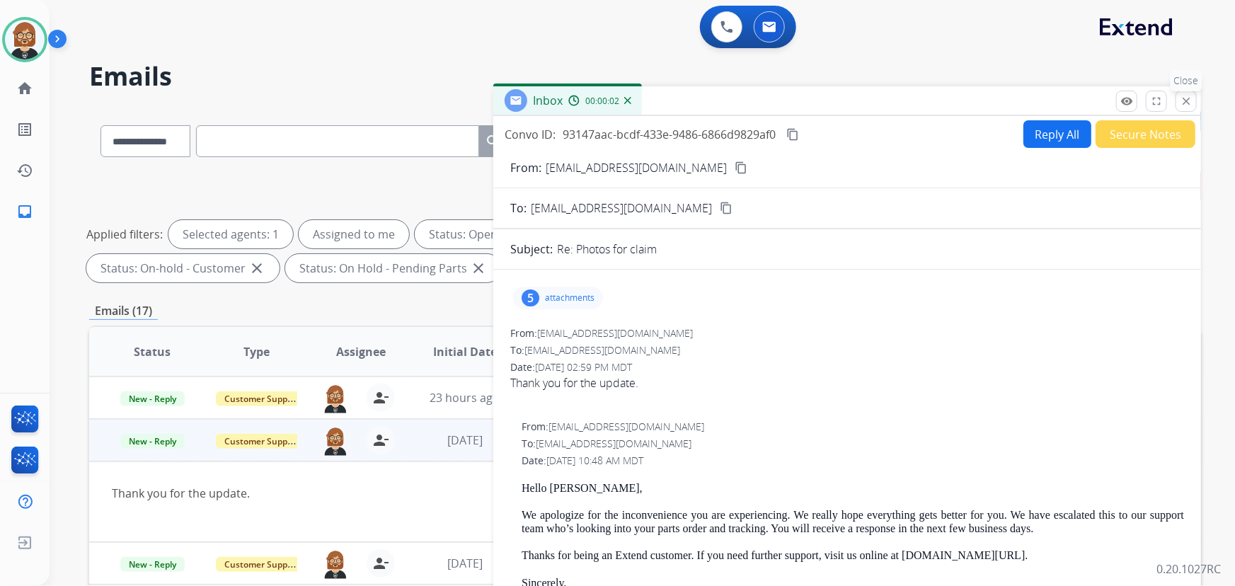
click at [1191, 100] on mat-icon "close" at bounding box center [1186, 101] width 13 height 13
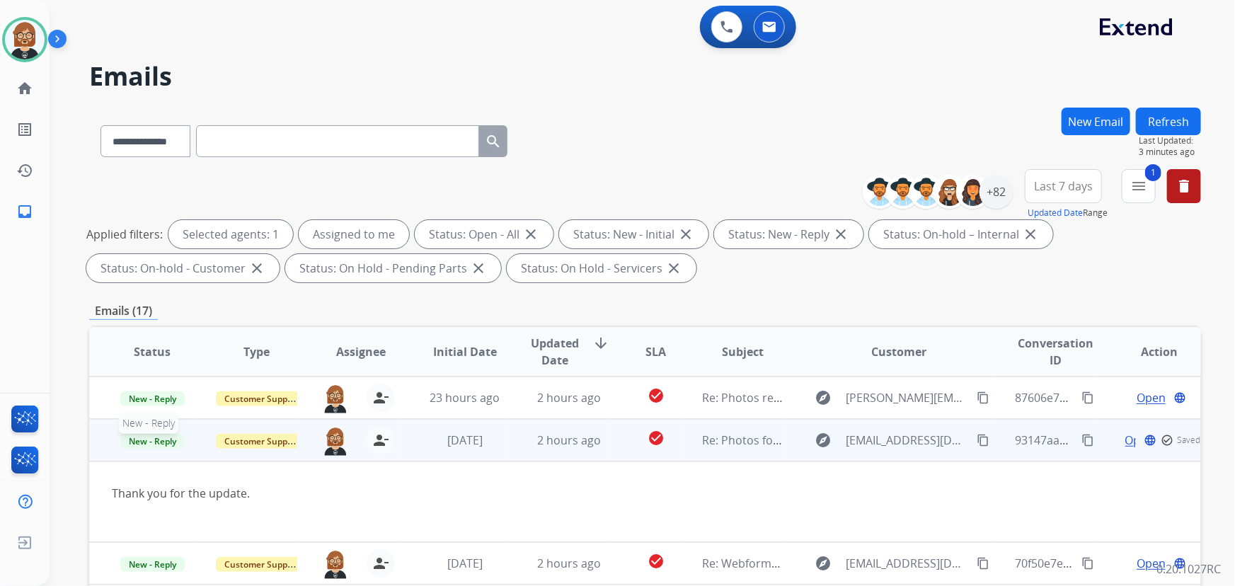
click at [156, 440] on span "New - Reply" at bounding box center [152, 441] width 64 height 15
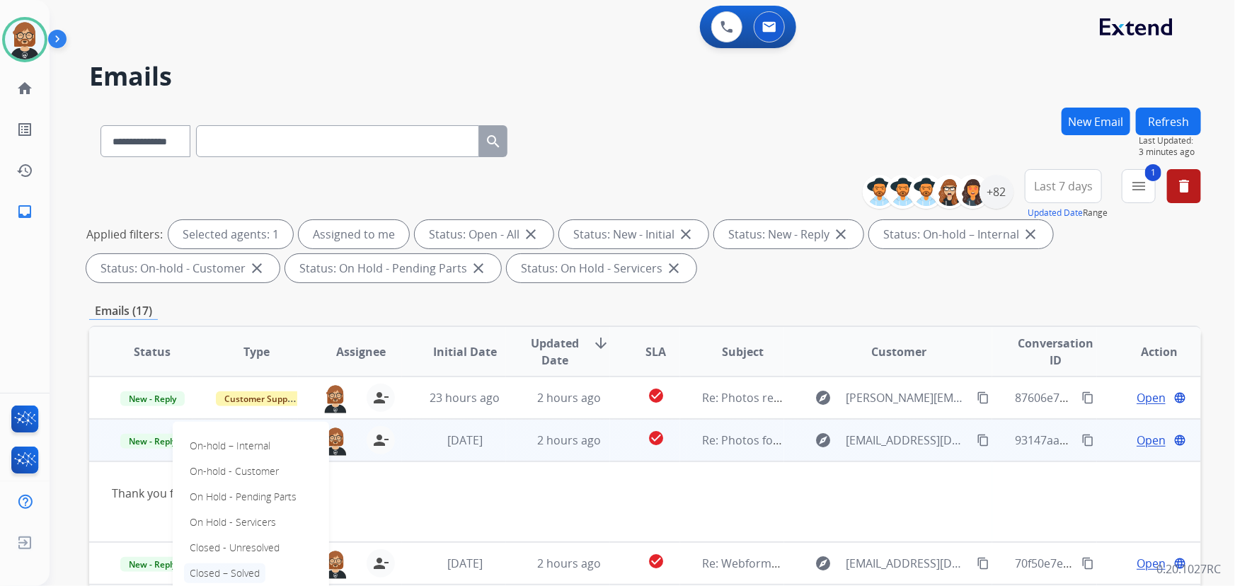
click at [228, 577] on p "Closed – Solved" at bounding box center [224, 573] width 81 height 20
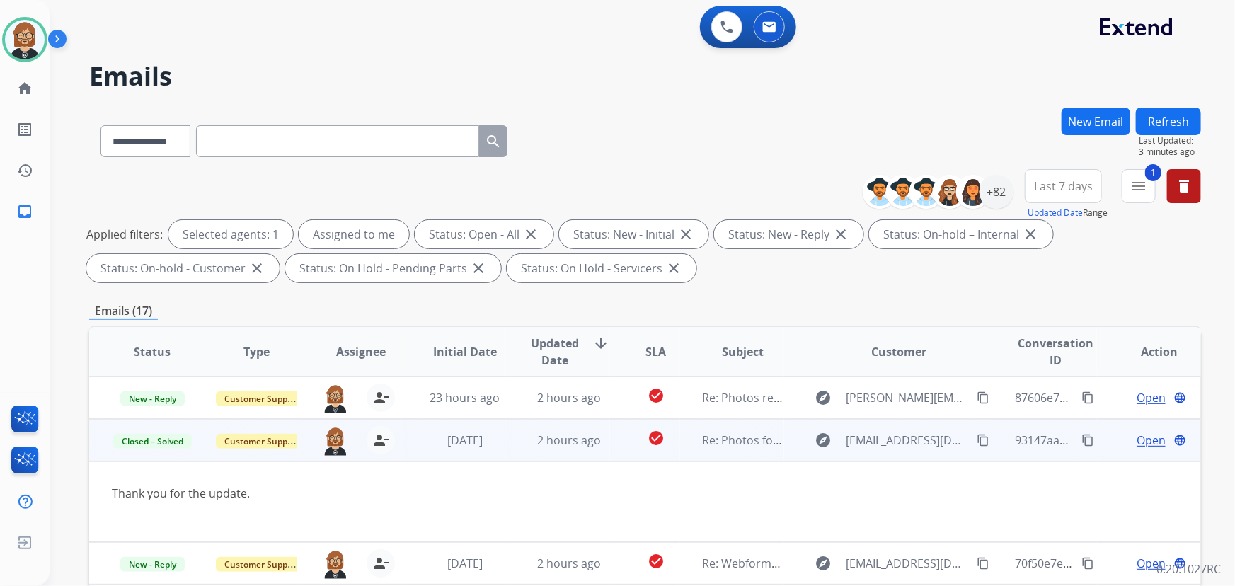
click at [1164, 118] on button "Refresh" at bounding box center [1168, 122] width 65 height 28
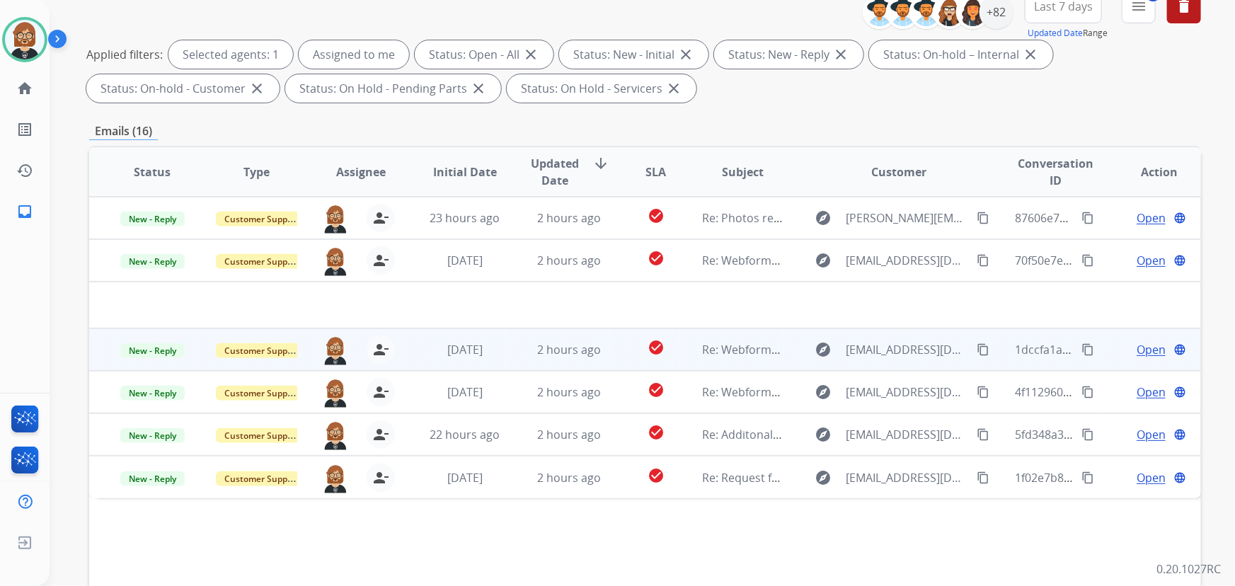
scroll to position [193, 0]
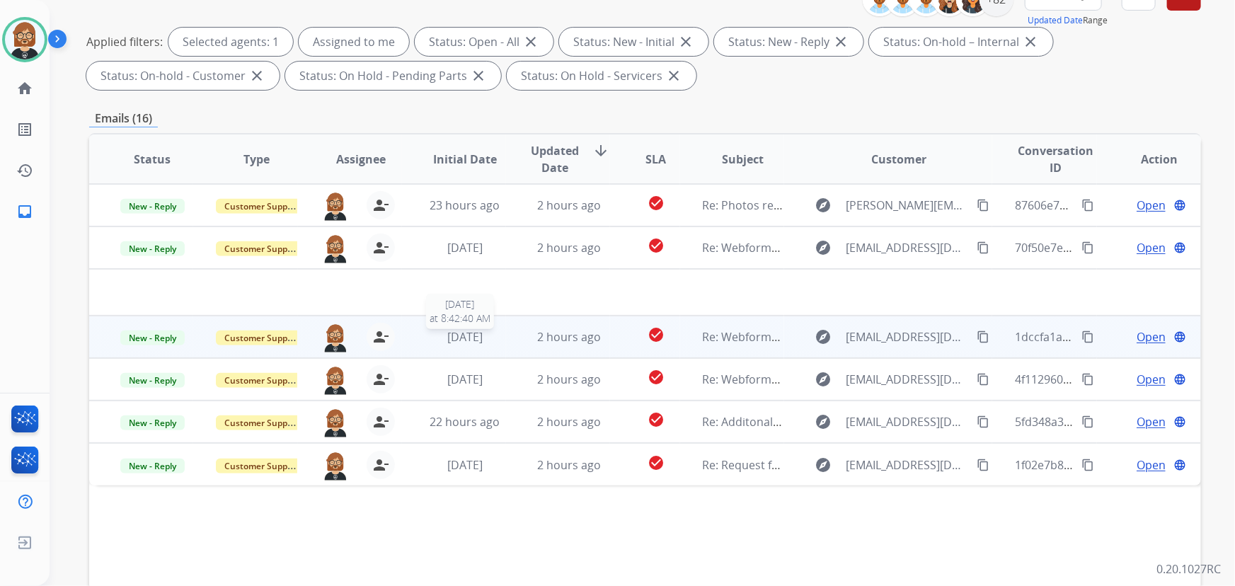
click at [447, 339] on span "1 week ago" at bounding box center [464, 337] width 35 height 16
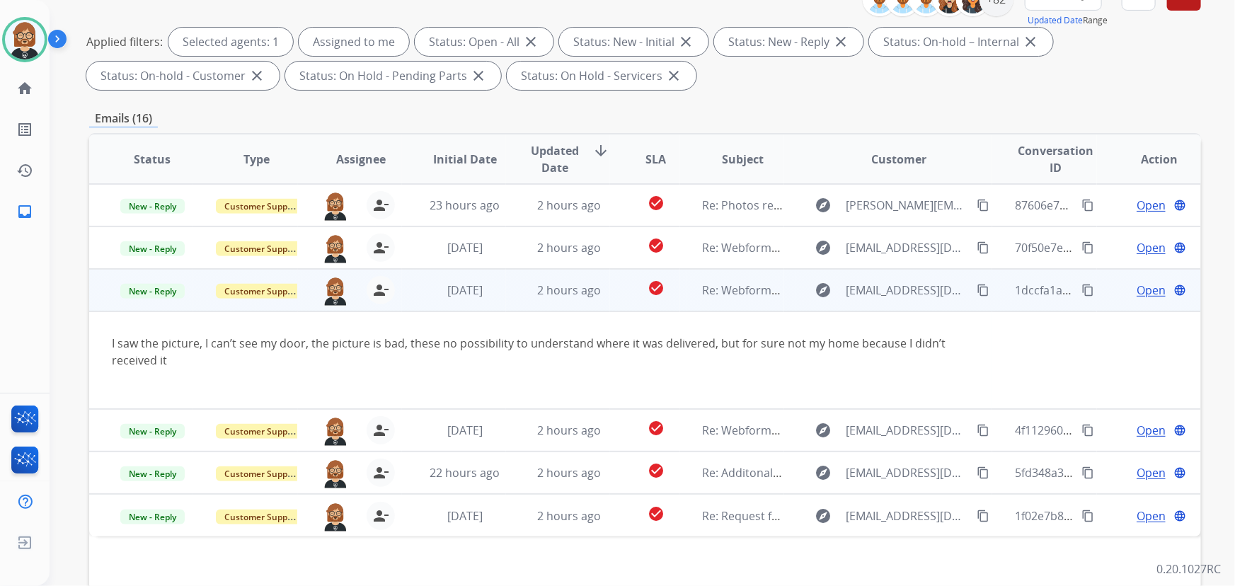
click at [979, 291] on mat-icon "content_copy" at bounding box center [983, 290] width 13 height 13
click at [1142, 284] on span "Open" at bounding box center [1151, 290] width 29 height 17
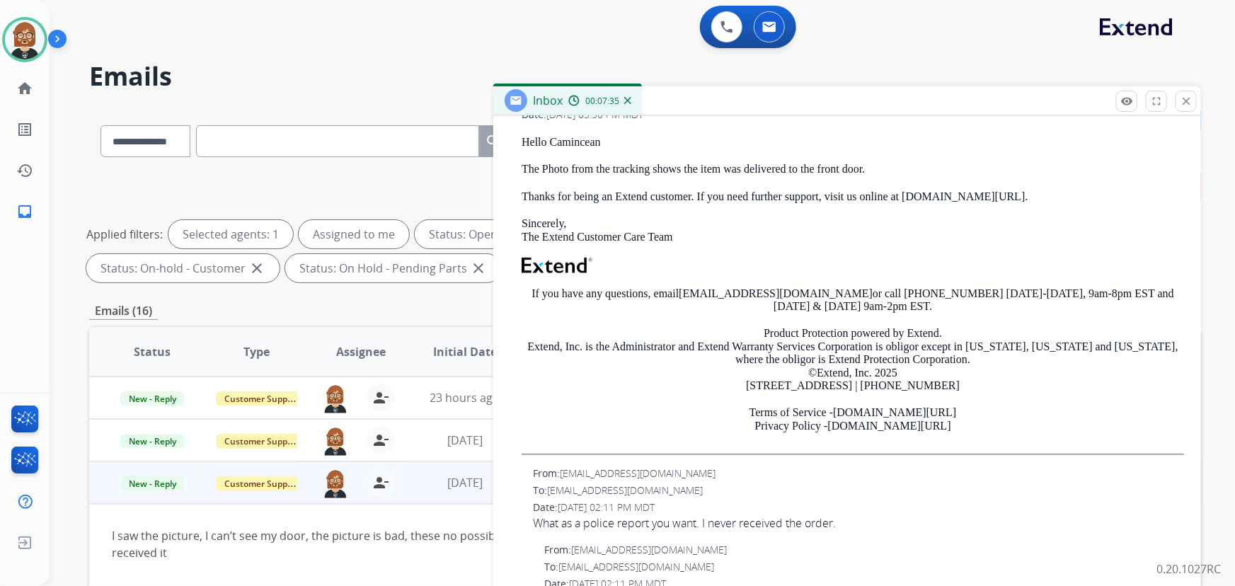
scroll to position [386, 0]
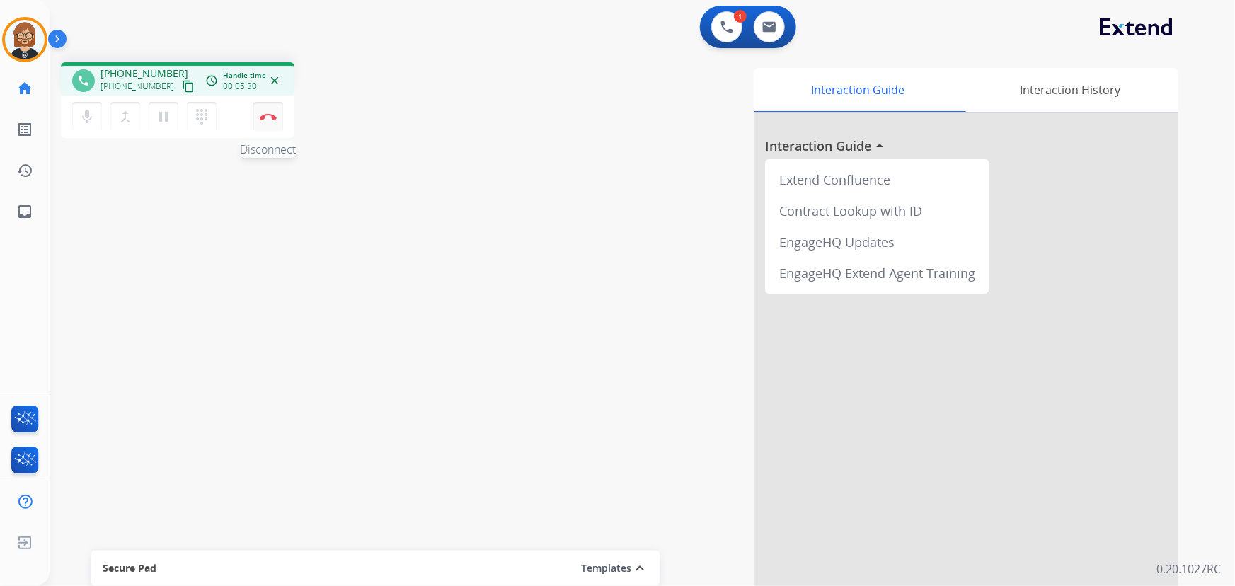
click at [265, 115] on img at bounding box center [268, 116] width 17 height 7
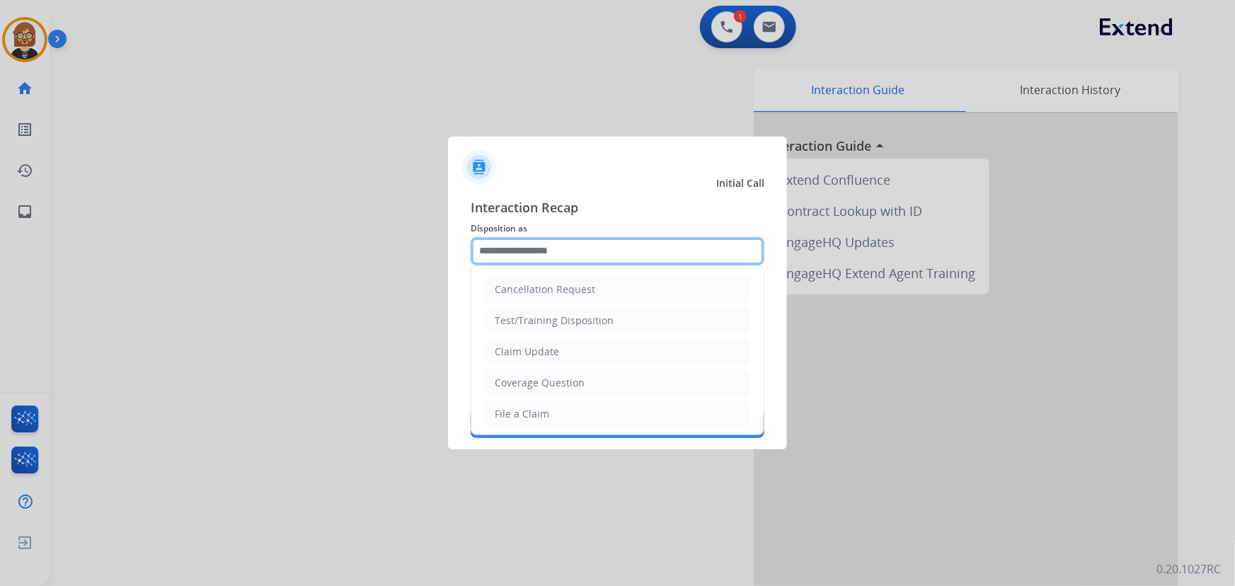
click at [623, 254] on input "text" at bounding box center [618, 251] width 294 height 28
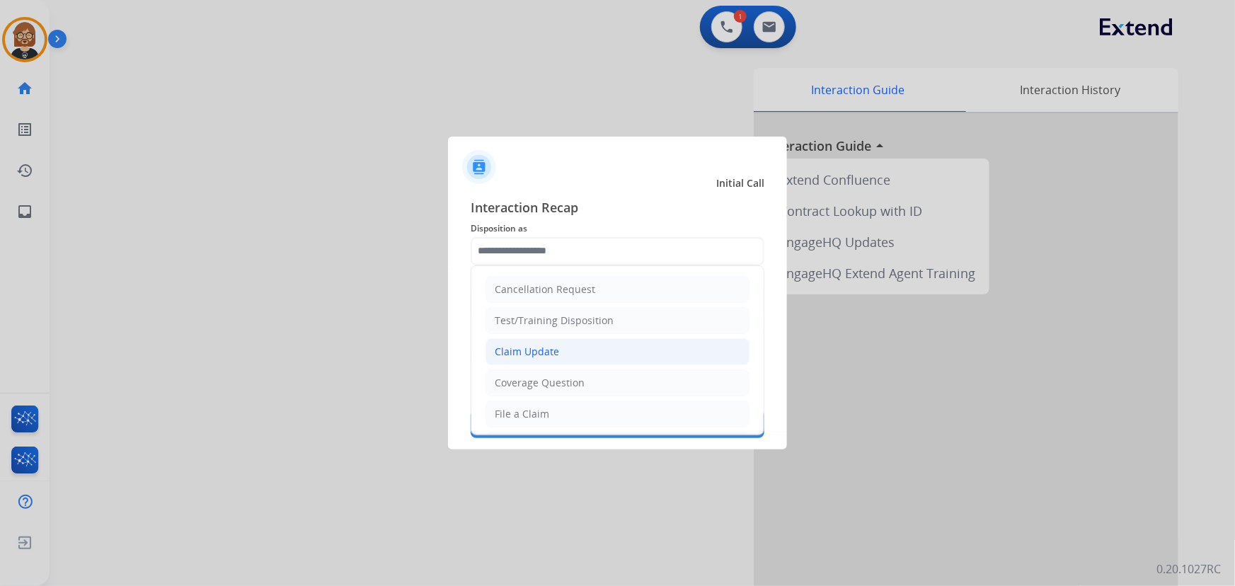
click at [605, 340] on li "Claim Update" at bounding box center [618, 351] width 264 height 27
type input "**********"
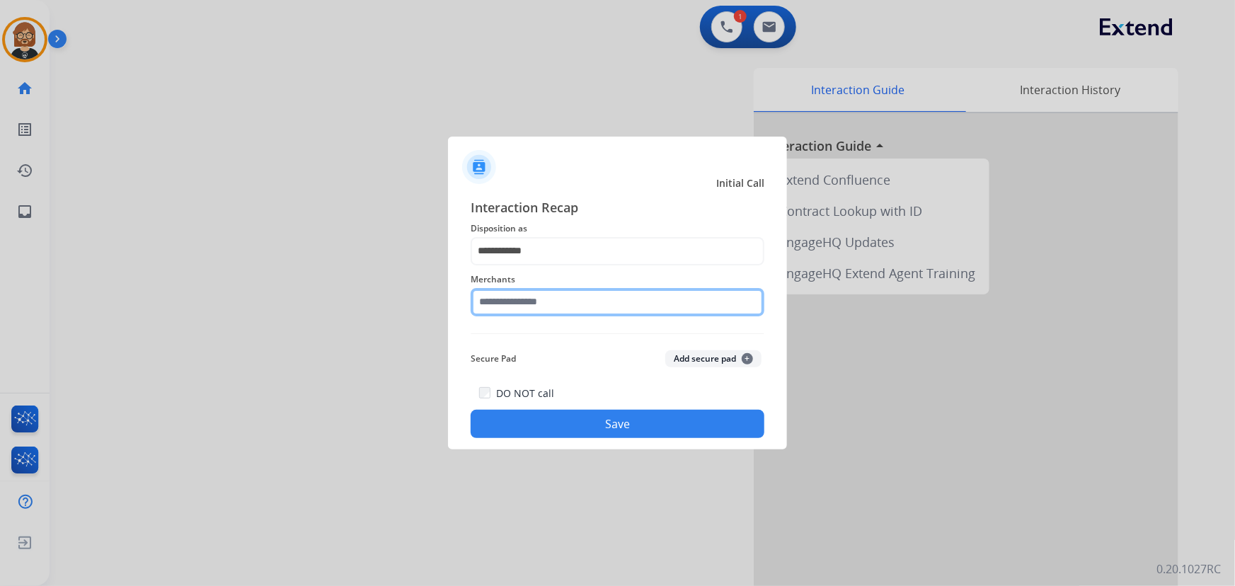
click at [608, 294] on input "text" at bounding box center [618, 302] width 294 height 28
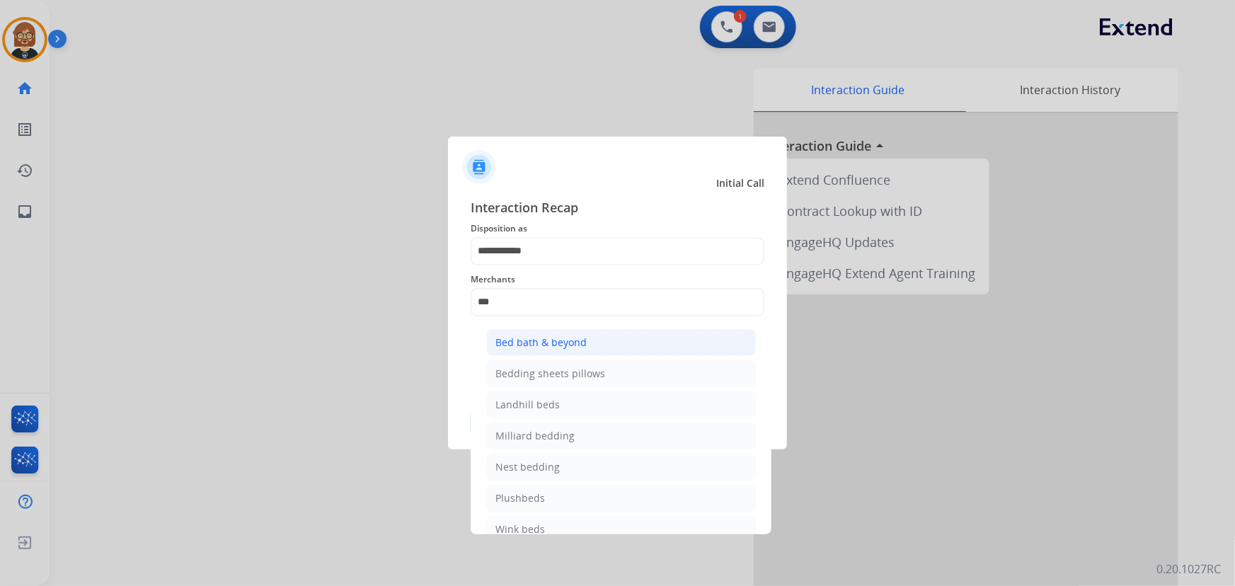
click at [621, 349] on li "Bed bath & beyond" at bounding box center [621, 342] width 270 height 27
type input "**********"
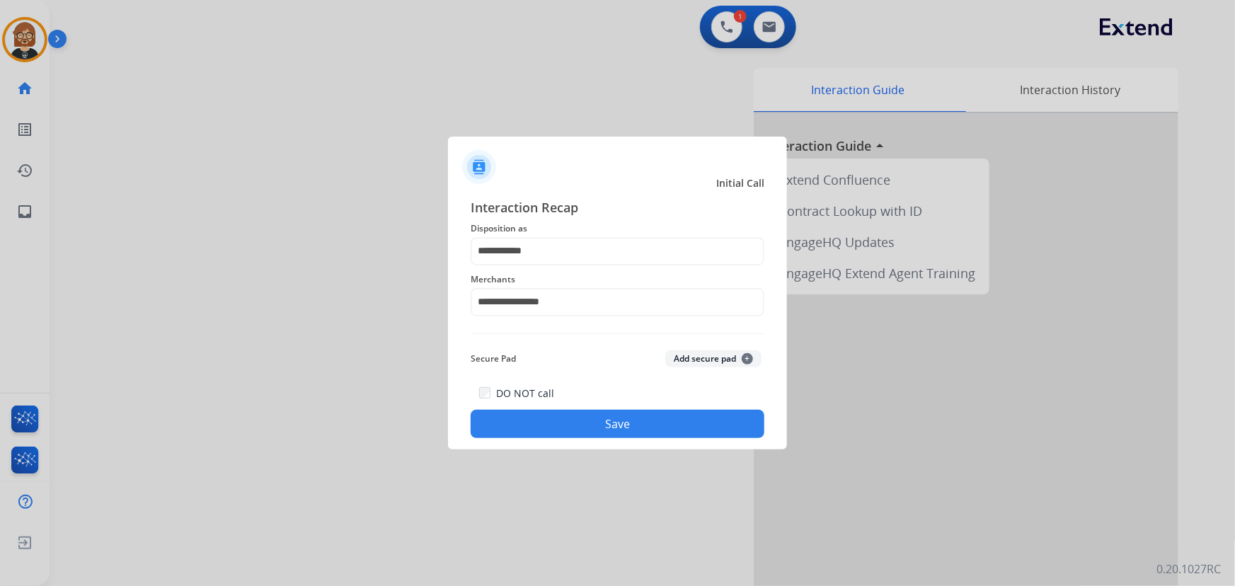
click at [653, 420] on button "Save" at bounding box center [618, 424] width 294 height 28
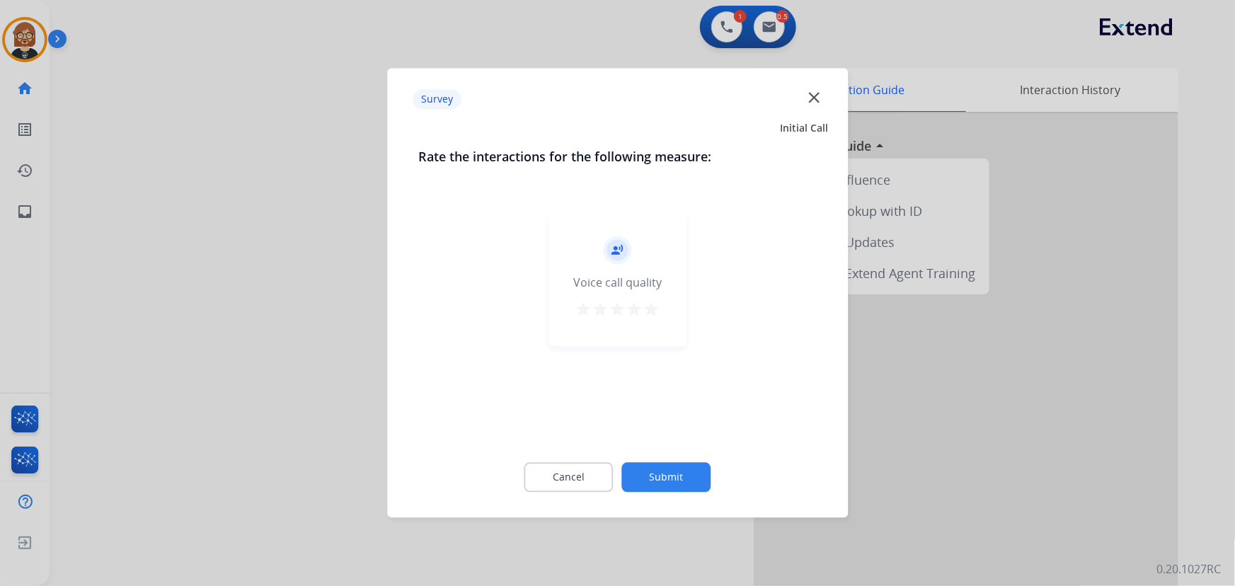
click at [672, 458] on div "Cancel Submit" at bounding box center [617, 478] width 398 height 64
click at [674, 472] on button "Submit" at bounding box center [666, 478] width 89 height 30
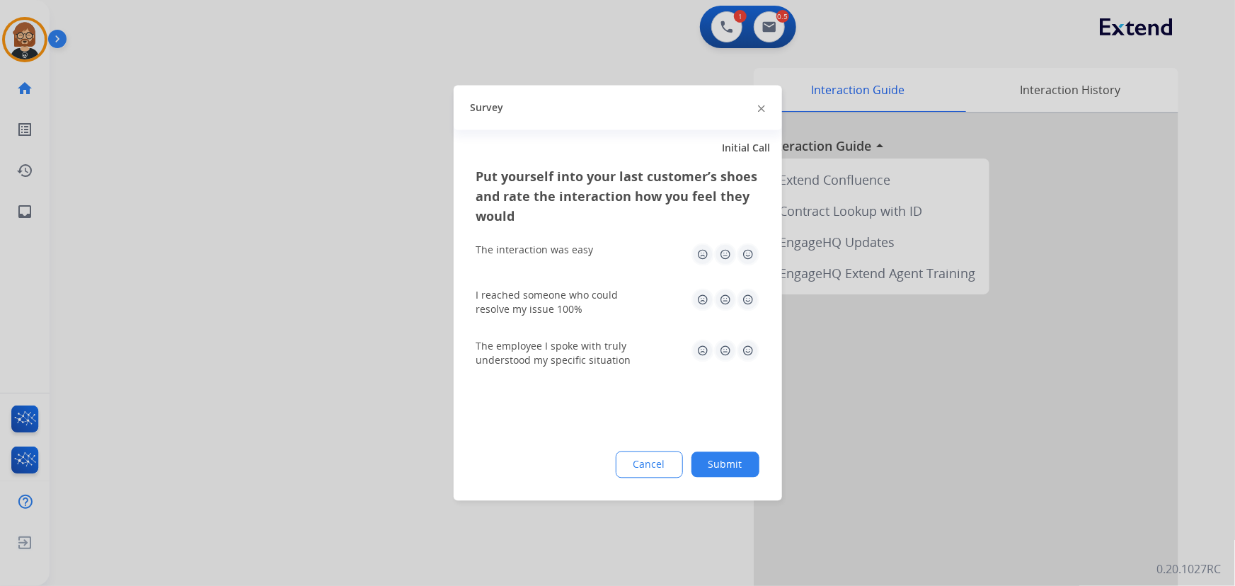
click at [712, 459] on button "Submit" at bounding box center [725, 464] width 68 height 25
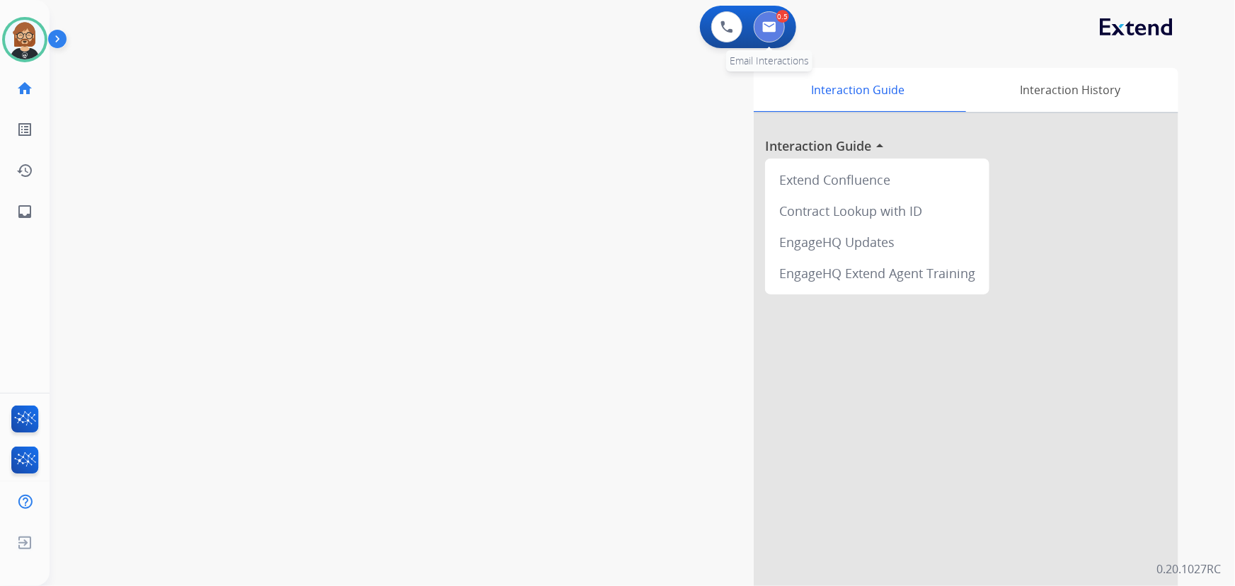
click at [778, 34] on button at bounding box center [769, 26] width 31 height 31
select select "**********"
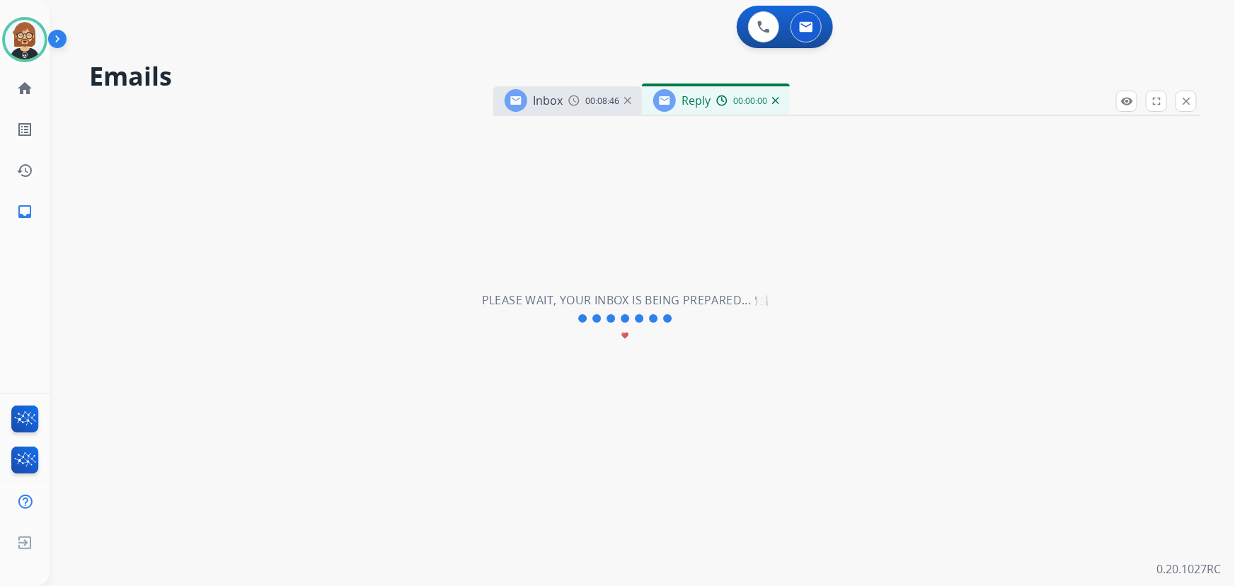
select select "**********"
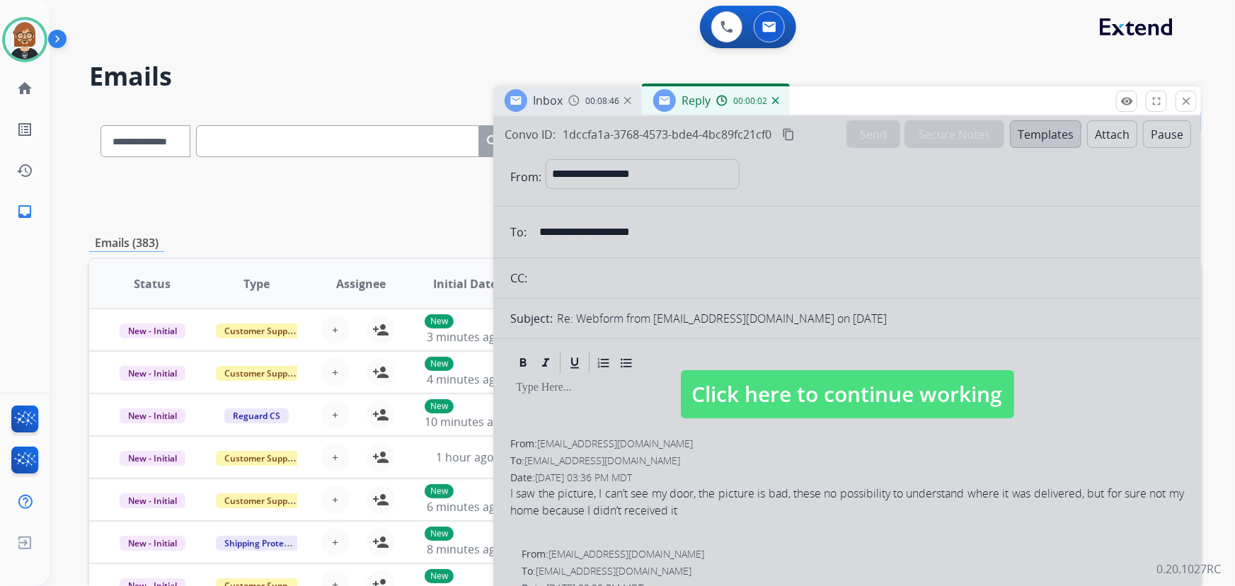
click at [902, 397] on span "Click here to continue working" at bounding box center [847, 394] width 333 height 48
select select
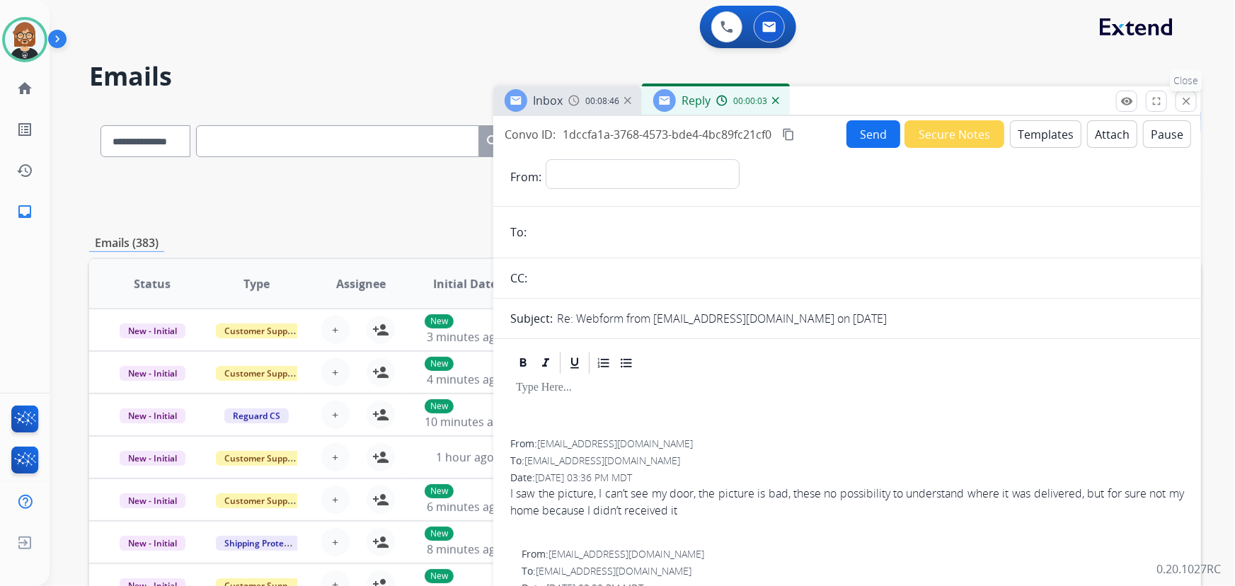
click at [1193, 98] on button "close Close" at bounding box center [1186, 101] width 21 height 21
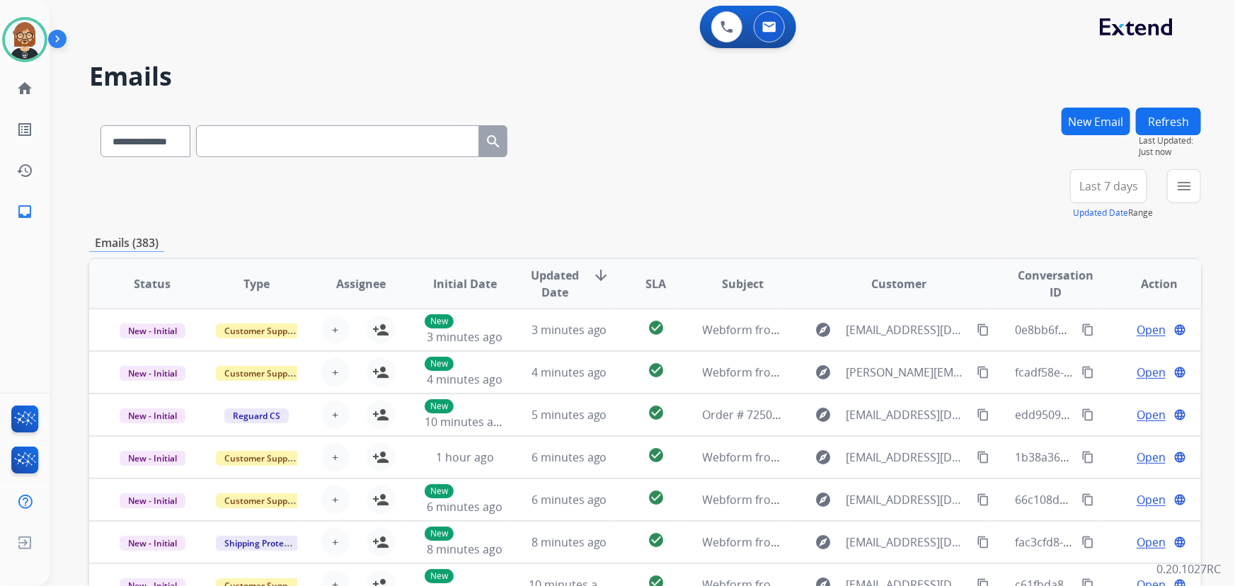
scroll to position [1, 0]
click at [1181, 185] on mat-icon "menu" at bounding box center [1184, 186] width 17 height 17
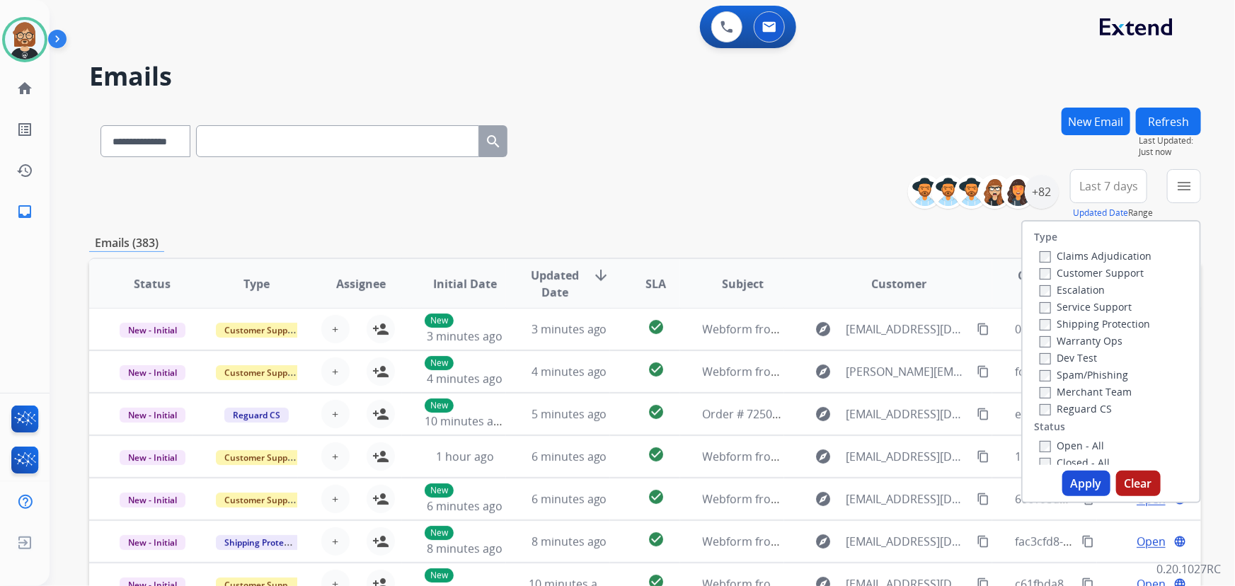
click at [1072, 444] on label "Open - All" at bounding box center [1072, 445] width 64 height 13
click at [1067, 493] on button "Apply" at bounding box center [1086, 483] width 48 height 25
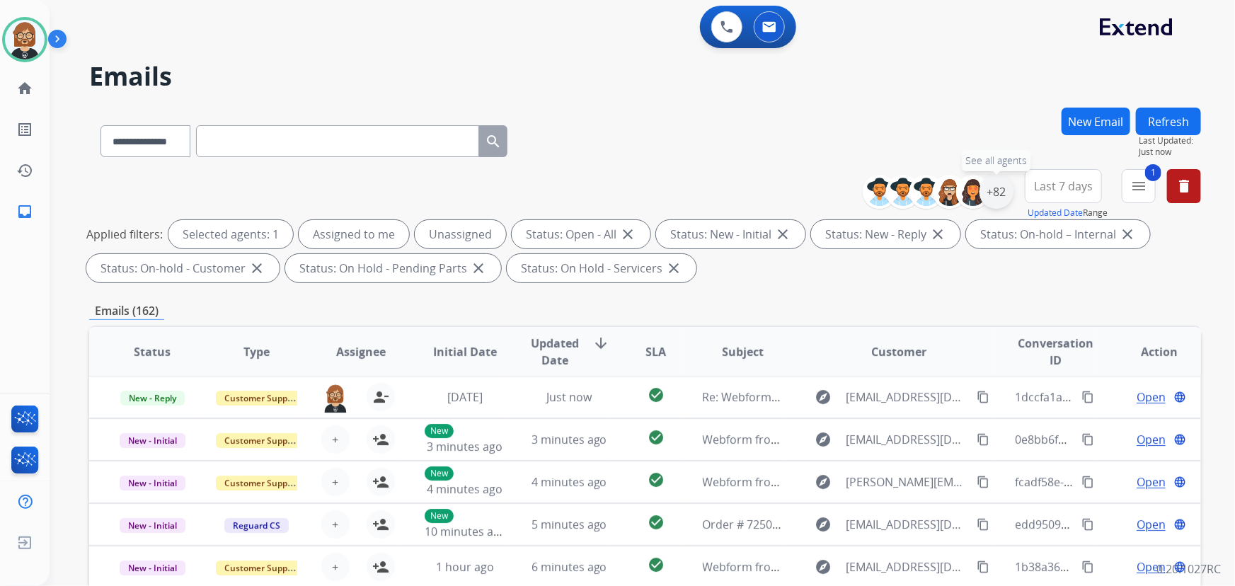
click at [1006, 193] on div "+82" at bounding box center [997, 192] width 34 height 34
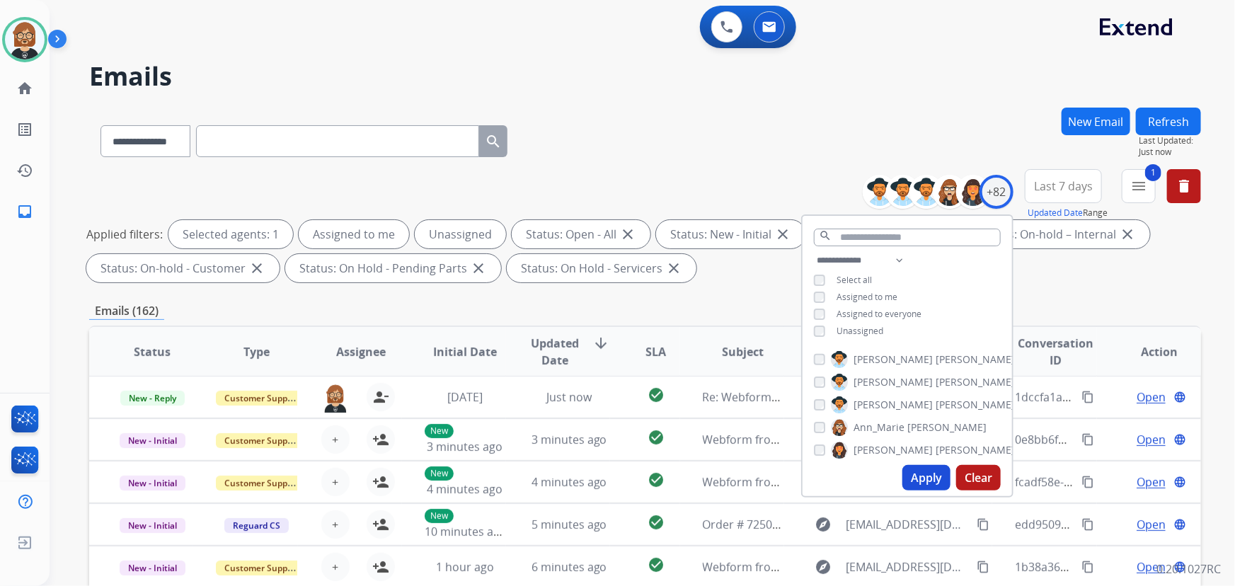
click at [844, 337] on div "**********" at bounding box center [907, 297] width 209 height 91
click at [851, 328] on span "Unassigned" at bounding box center [860, 331] width 47 height 12
click at [929, 490] on div "Apply Clear" at bounding box center [907, 477] width 209 height 37
click at [922, 474] on button "Apply" at bounding box center [926, 477] width 48 height 25
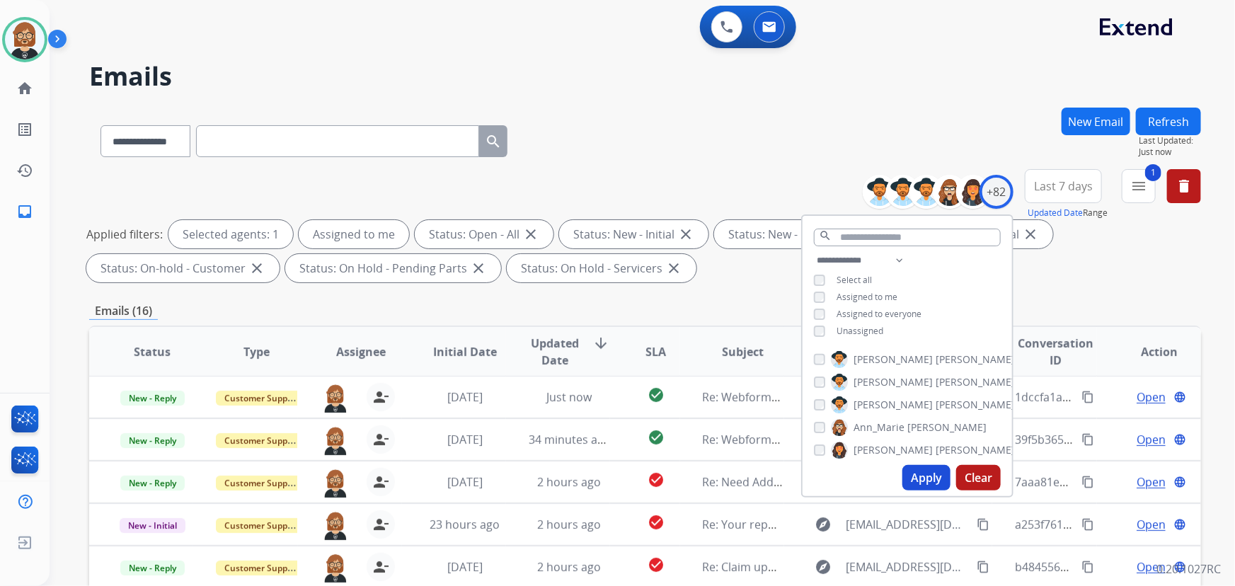
click at [742, 309] on div "Emails (16)" at bounding box center [645, 311] width 1112 height 18
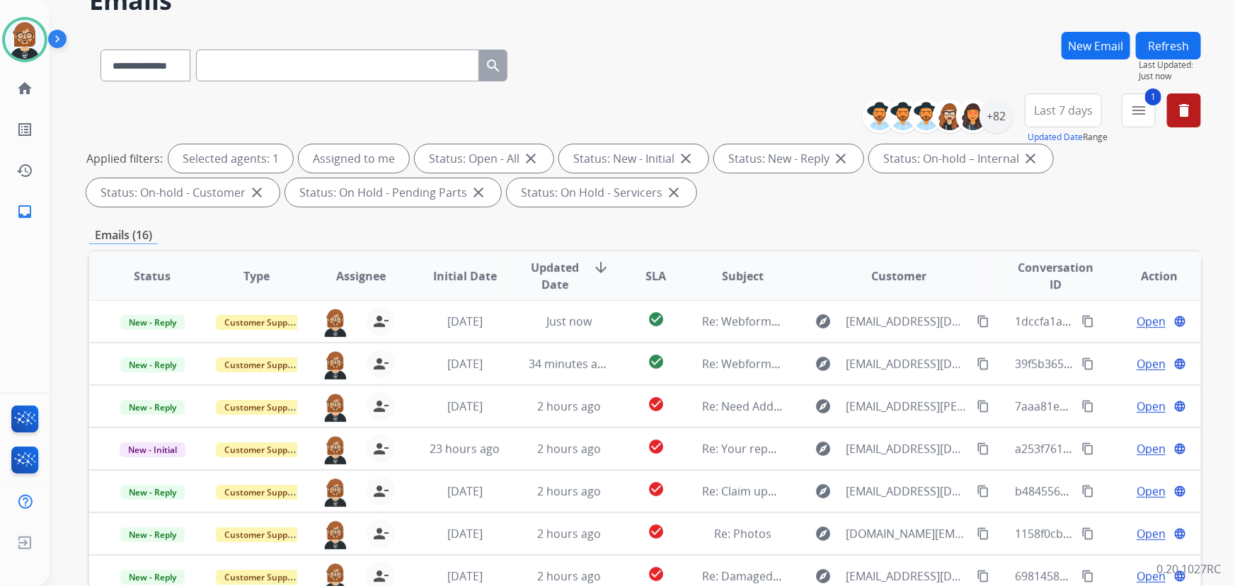
scroll to position [257, 0]
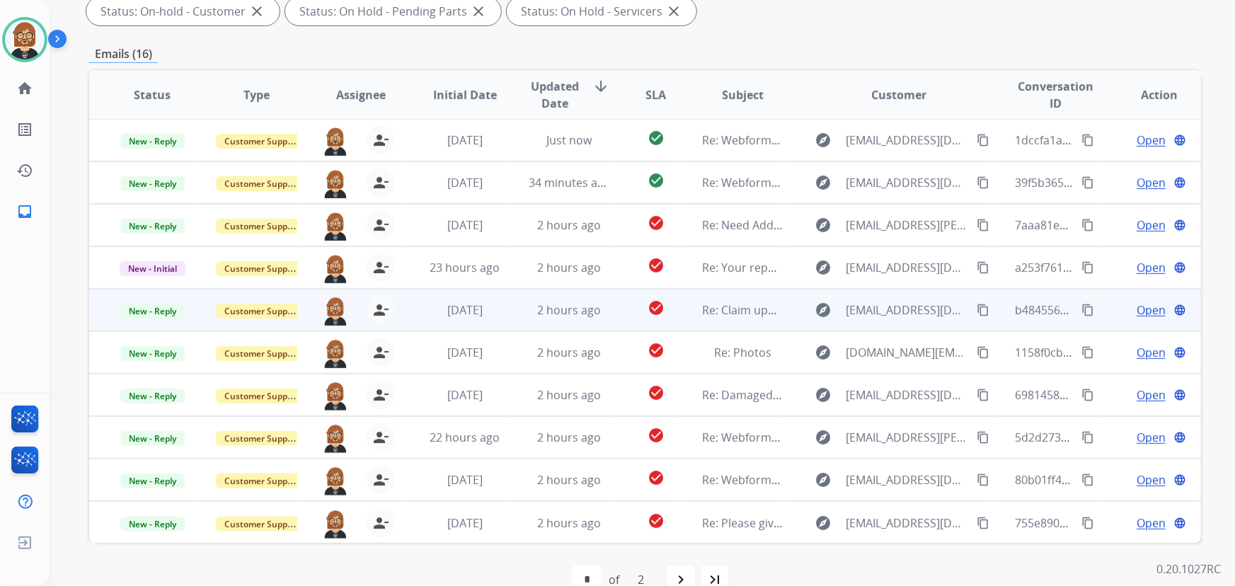
drag, startPoint x: 716, startPoint y: 321, endPoint x: 706, endPoint y: 323, distance: 10.7
click at [716, 321] on td "Re: Claim update" at bounding box center [732, 310] width 104 height 42
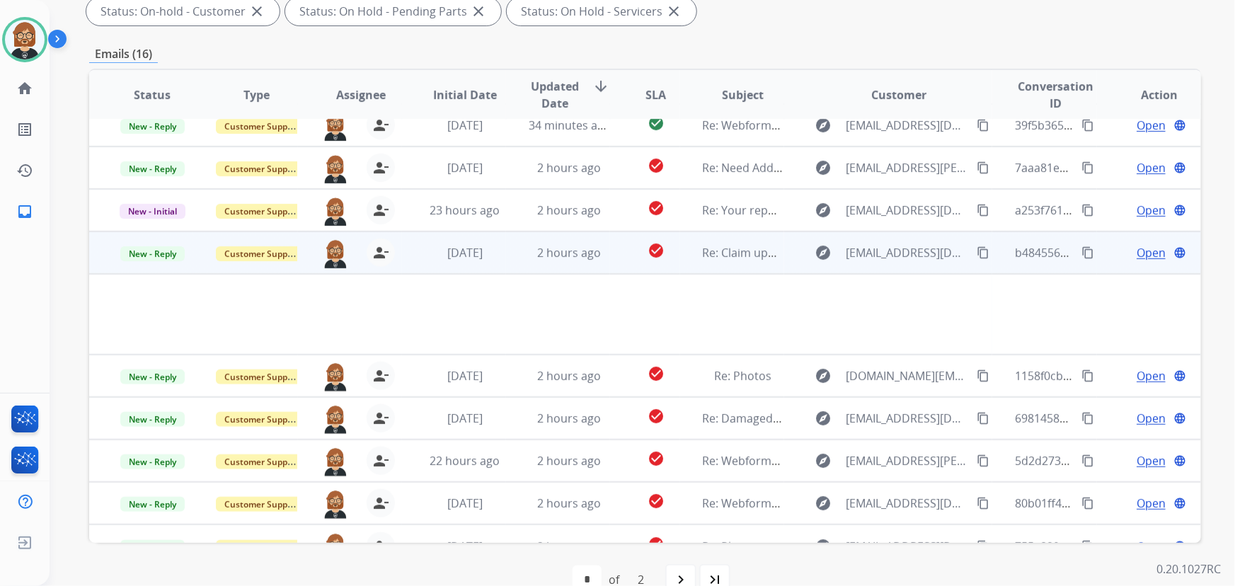
scroll to position [81, 0]
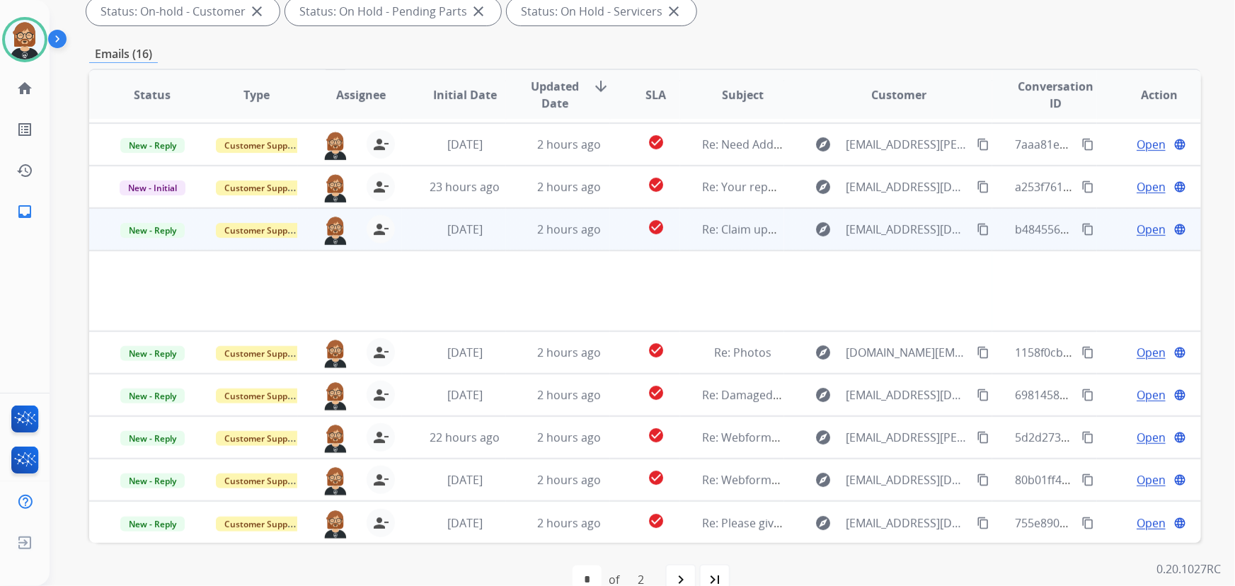
click at [1137, 224] on span "Open" at bounding box center [1151, 229] width 29 height 17
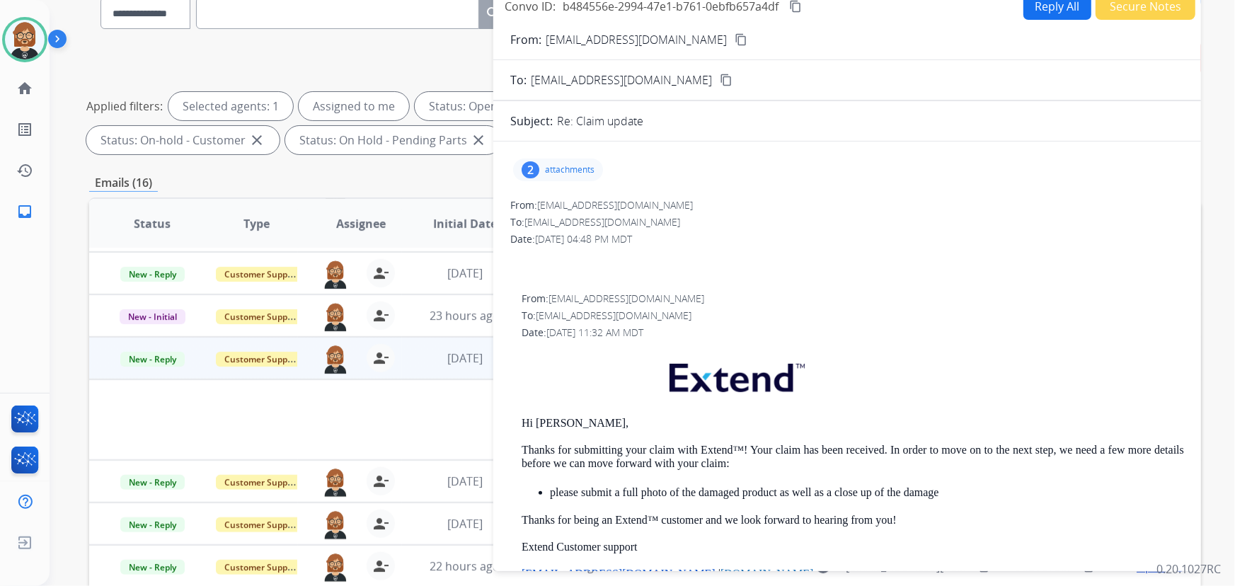
scroll to position [193, 0]
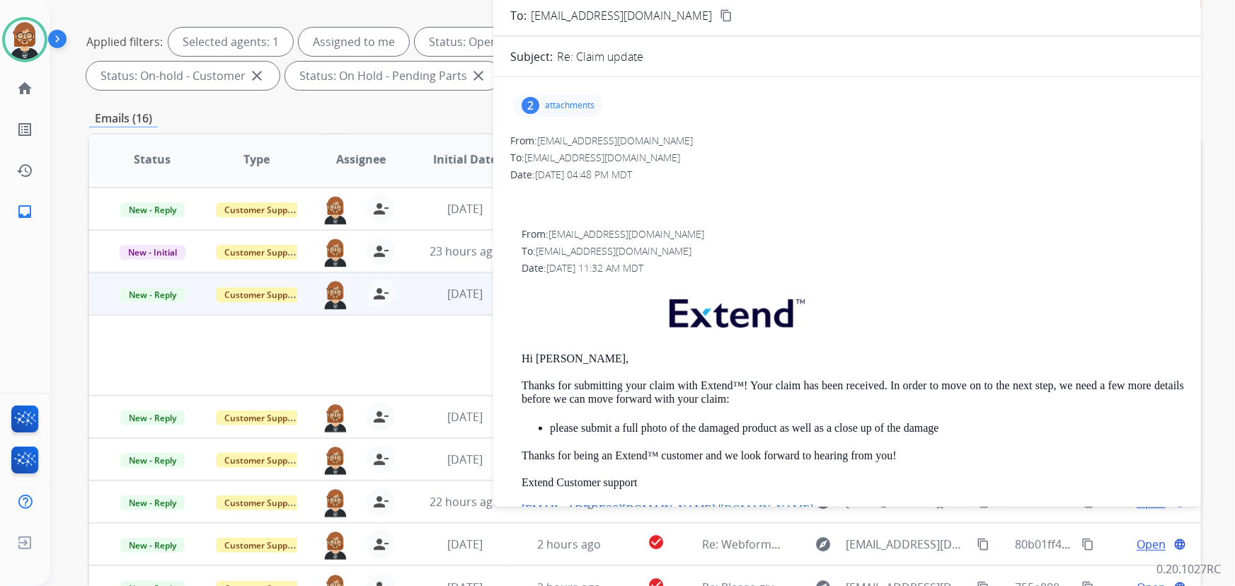
click at [267, 344] on div at bounding box center [541, 346] width 858 height 17
click at [430, 248] on span "23 hours ago" at bounding box center [465, 251] width 70 height 16
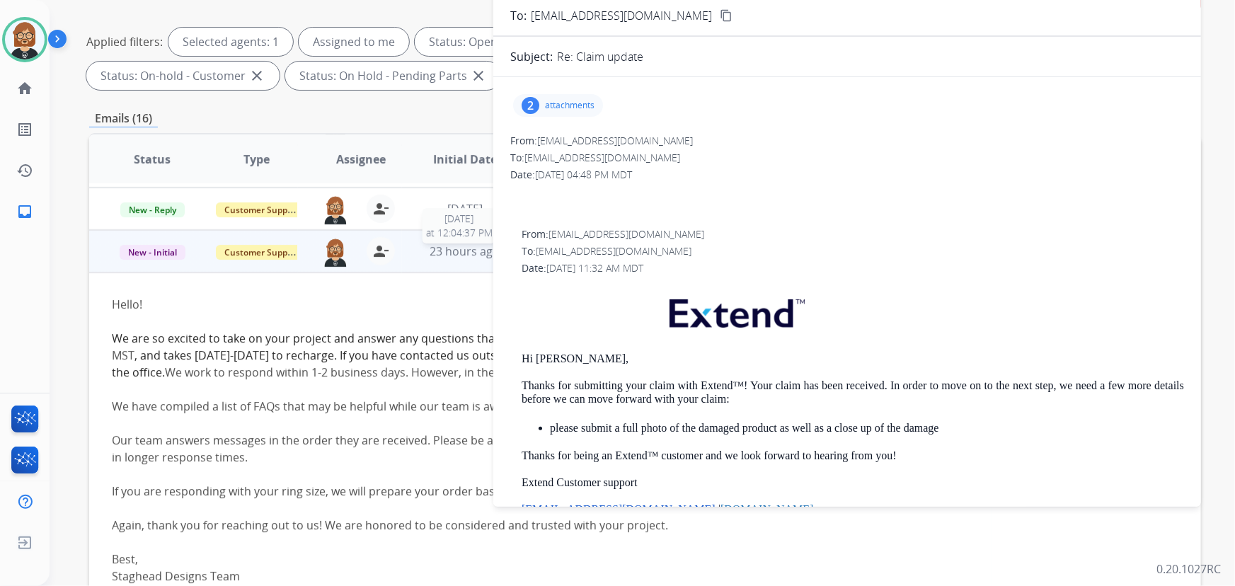
scroll to position [127, 0]
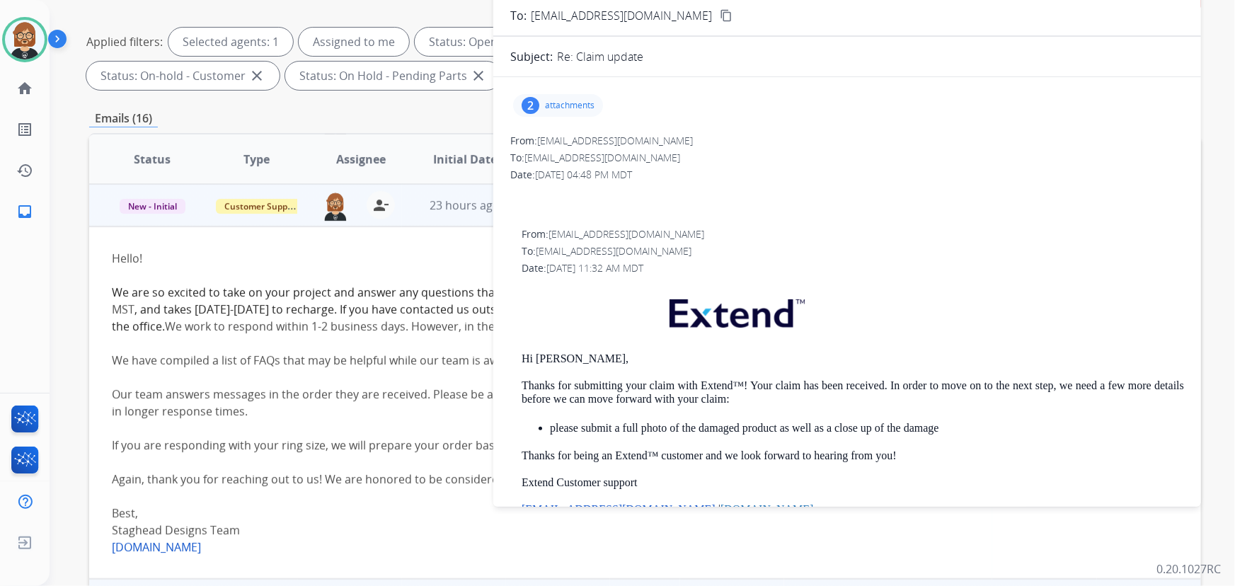
click at [425, 311] on span ", and takes Friday-Sunday to recharge. If you have contacted us outside of thes…" at bounding box center [532, 317] width 840 height 33
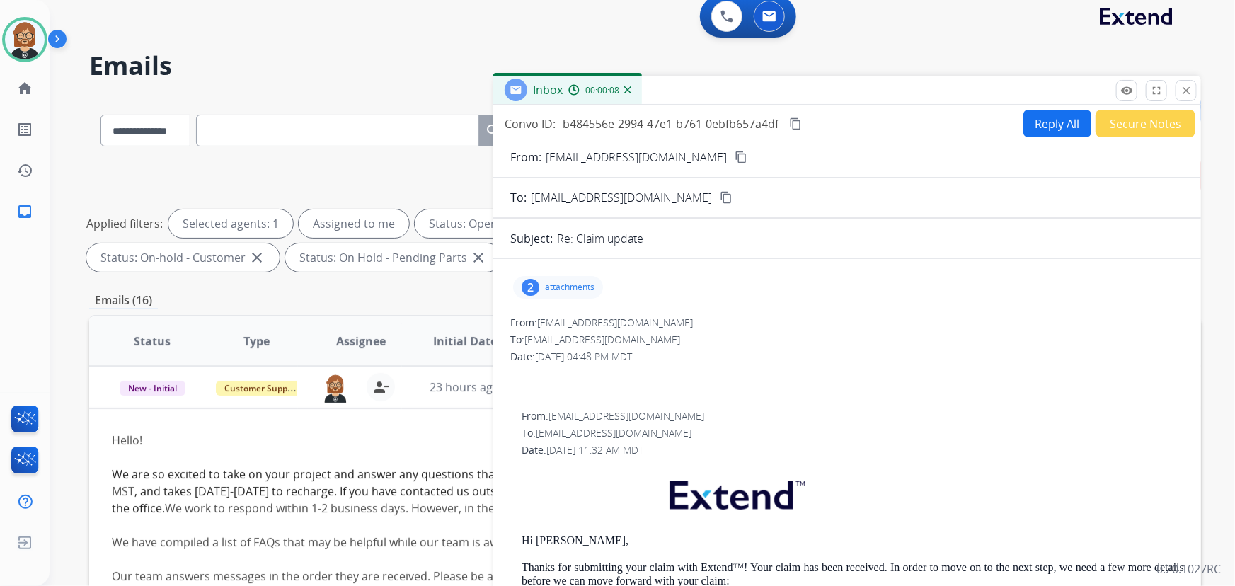
scroll to position [0, 0]
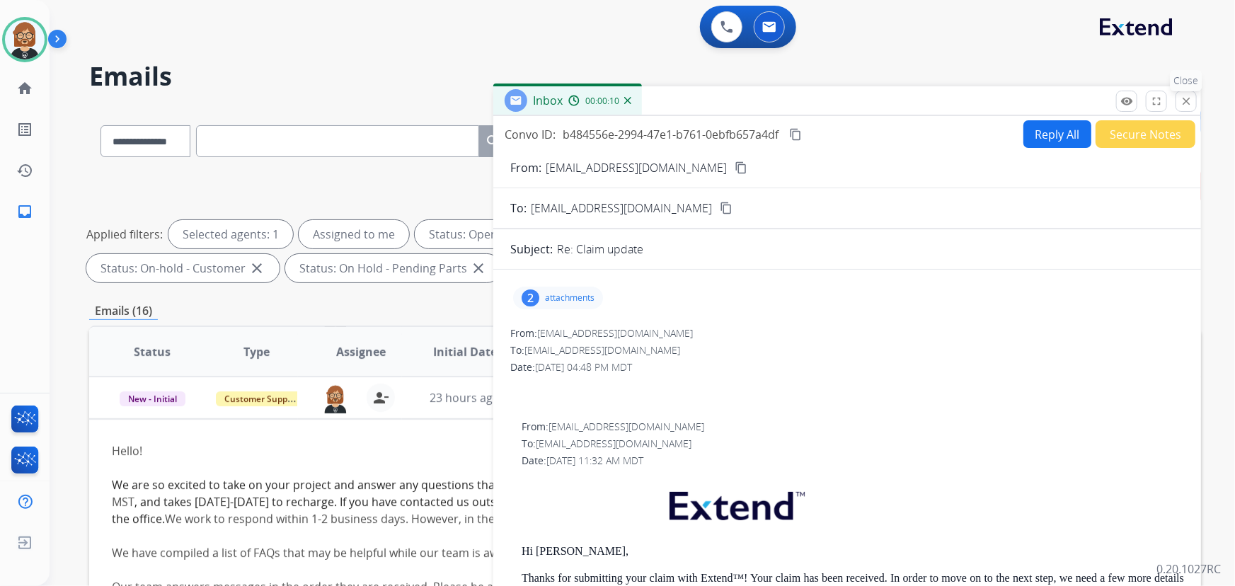
click at [1183, 100] on mat-icon "close" at bounding box center [1186, 101] width 13 height 13
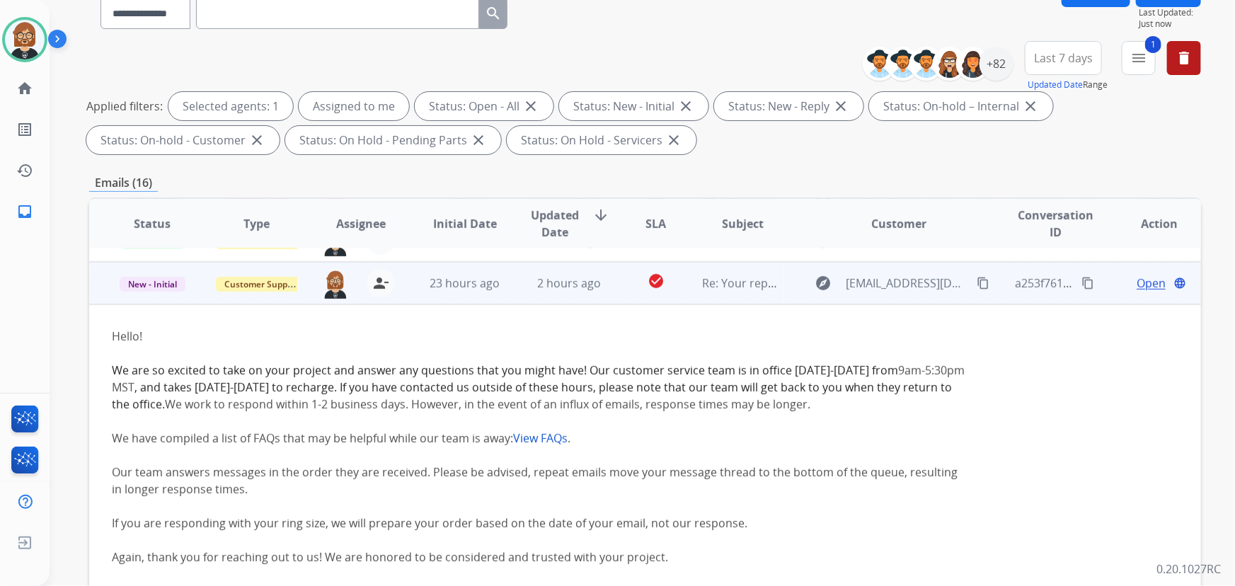
scroll to position [96, 0]
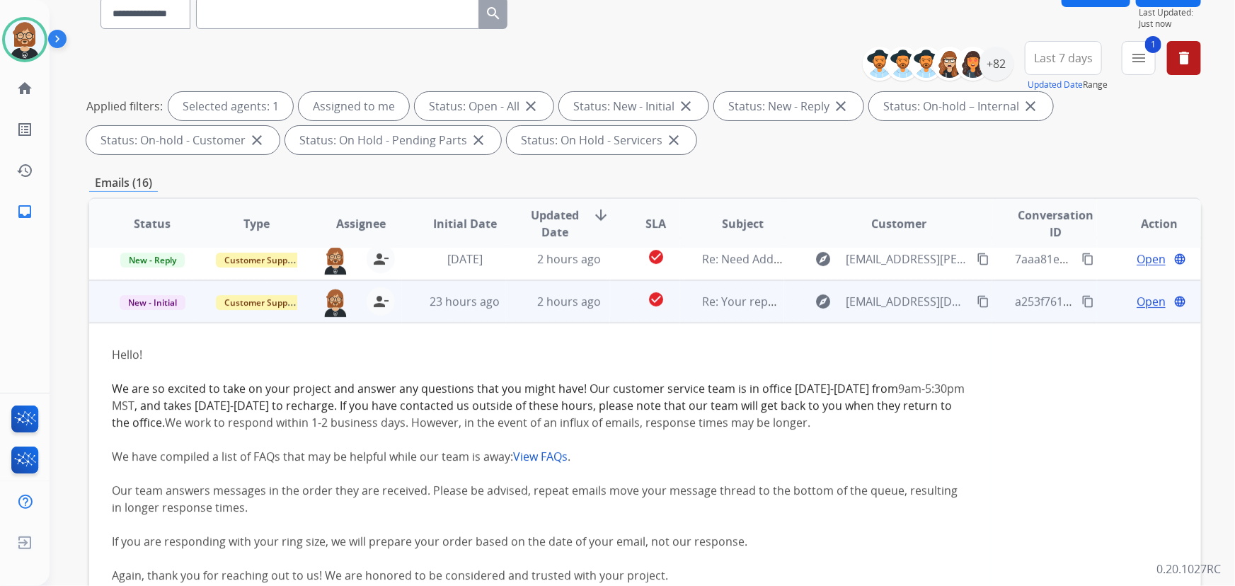
click at [1150, 302] on span "Open" at bounding box center [1151, 301] width 29 height 17
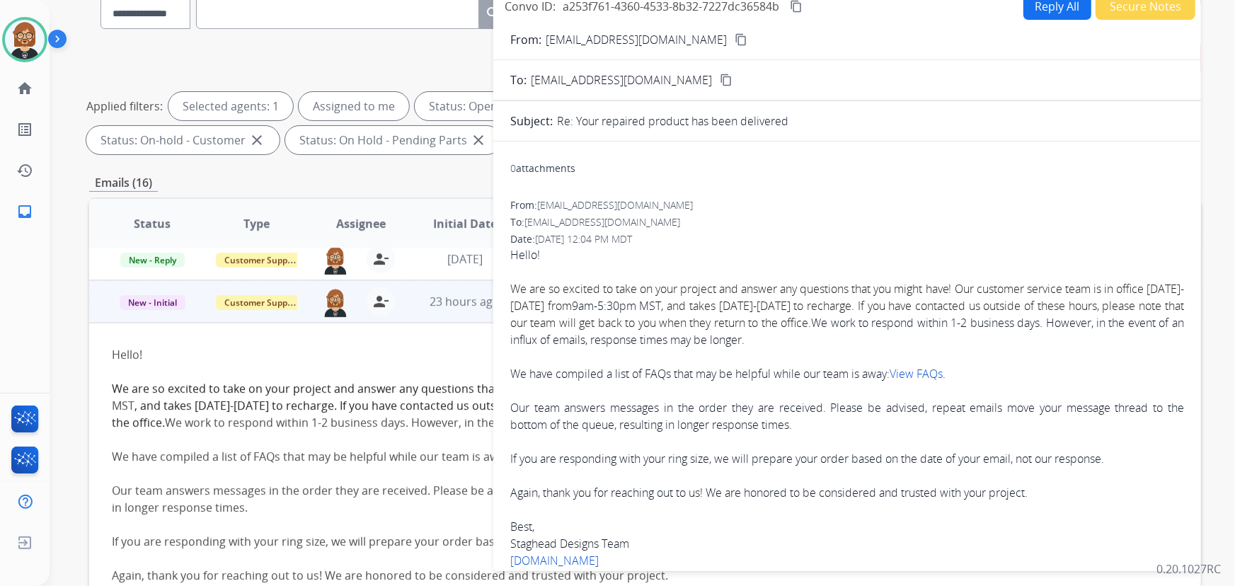
click at [1144, 15] on button "Secure Notes" at bounding box center [1146, 6] width 100 height 28
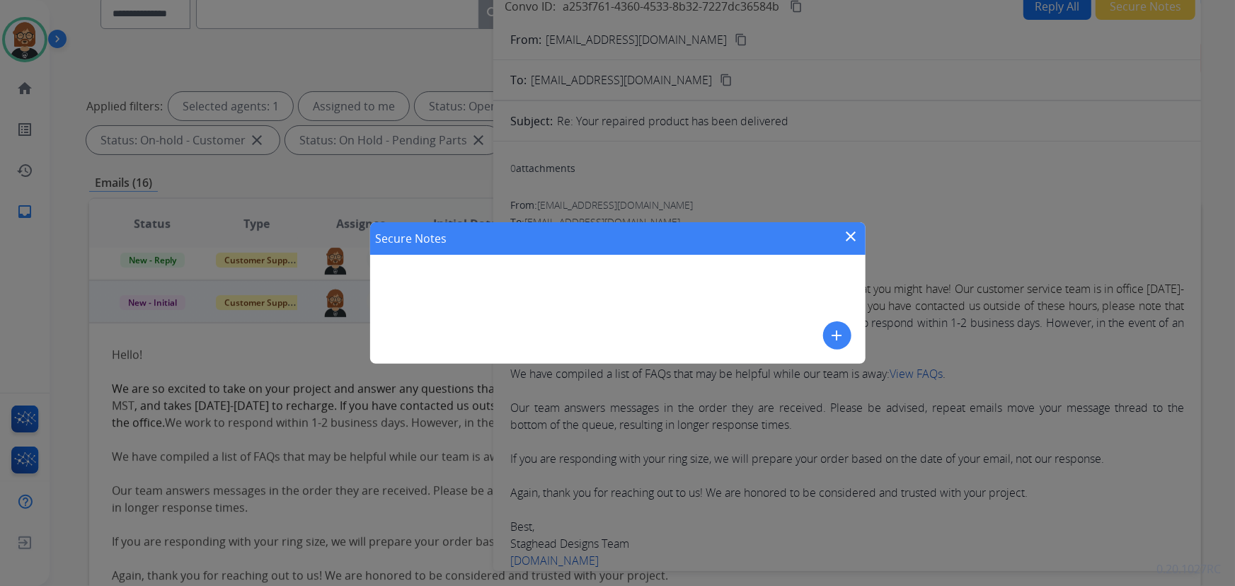
click at [857, 338] on div "Secure Notes close add" at bounding box center [617, 293] width 495 height 142
click at [855, 252] on div "Secure Notes close" at bounding box center [617, 238] width 495 height 33
click at [846, 228] on mat-icon "close" at bounding box center [851, 236] width 17 height 17
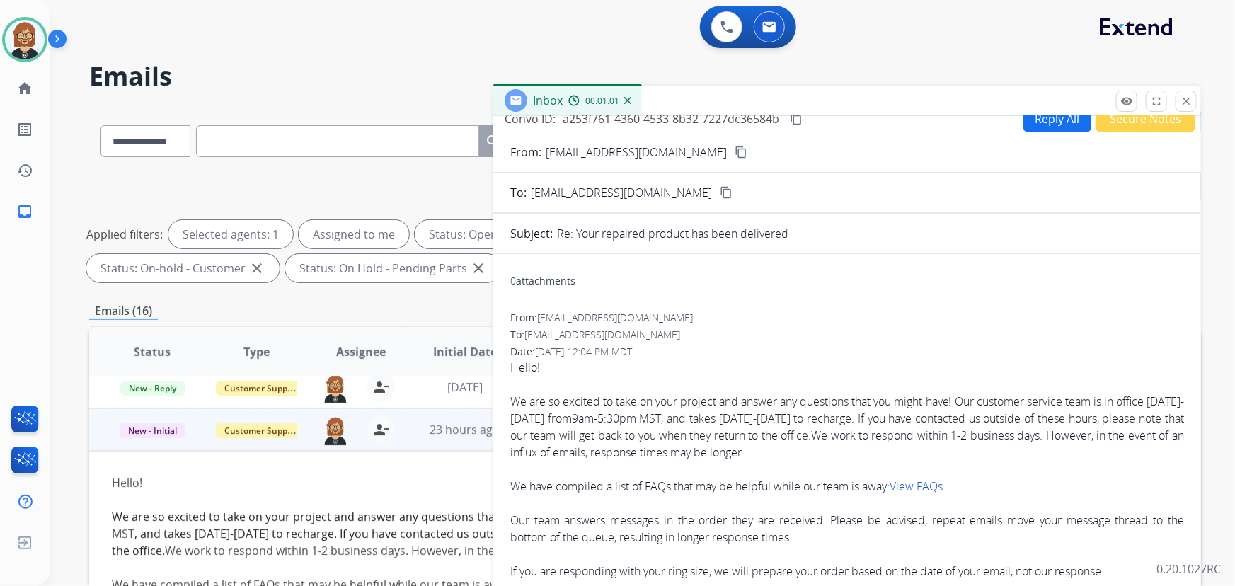
scroll to position [21, 0]
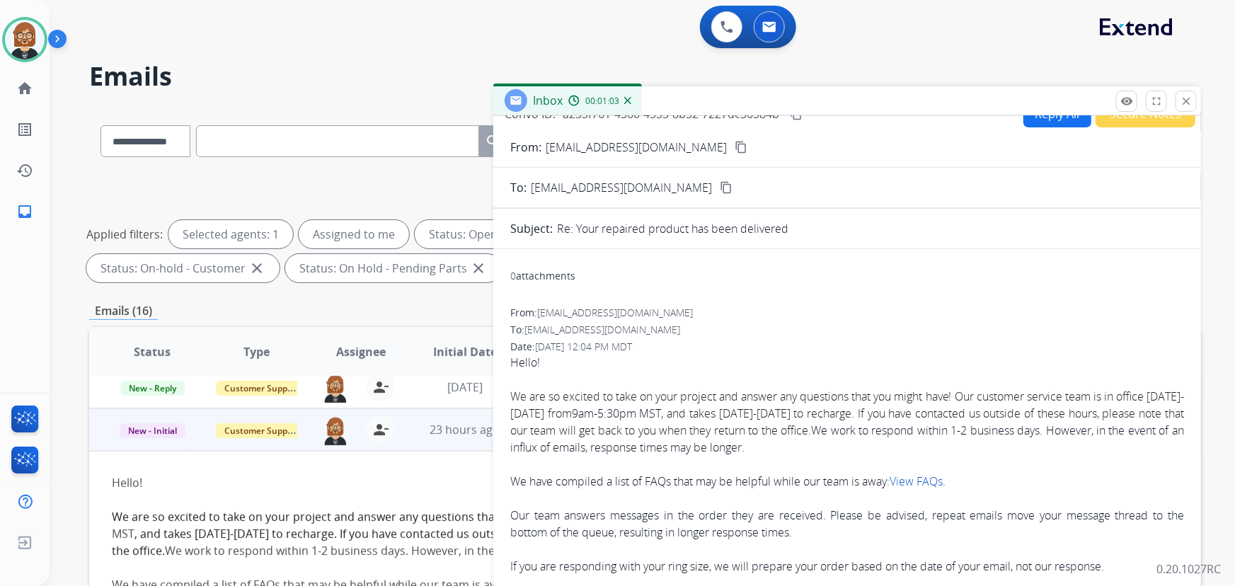
click at [1112, 123] on button "Secure Notes" at bounding box center [1146, 114] width 100 height 28
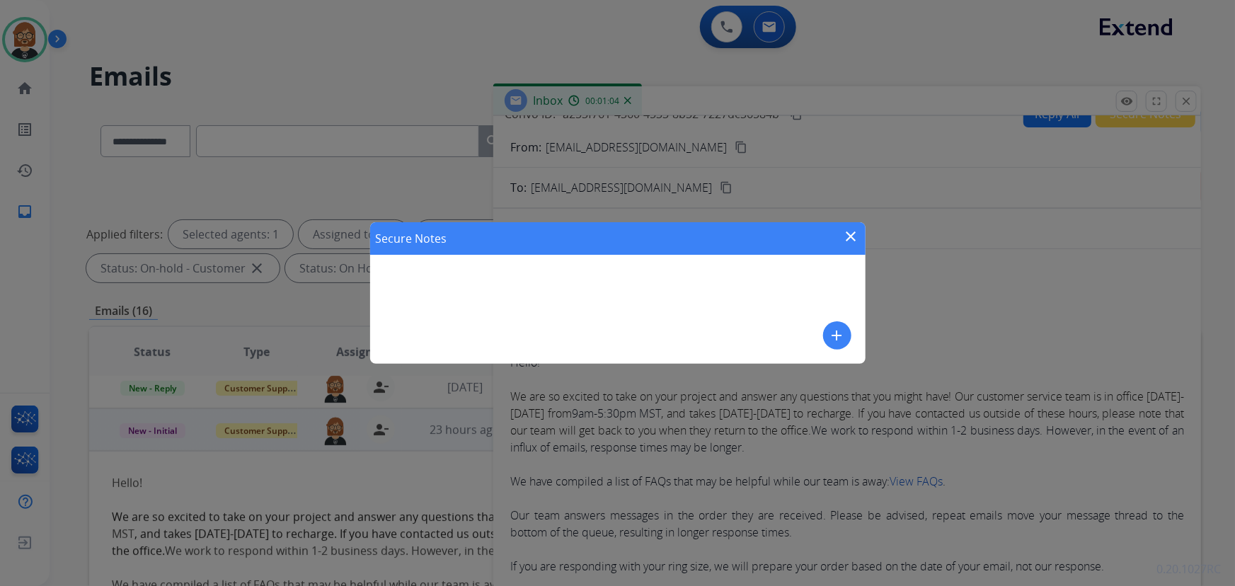
click at [835, 339] on mat-icon "add" at bounding box center [837, 335] width 17 height 17
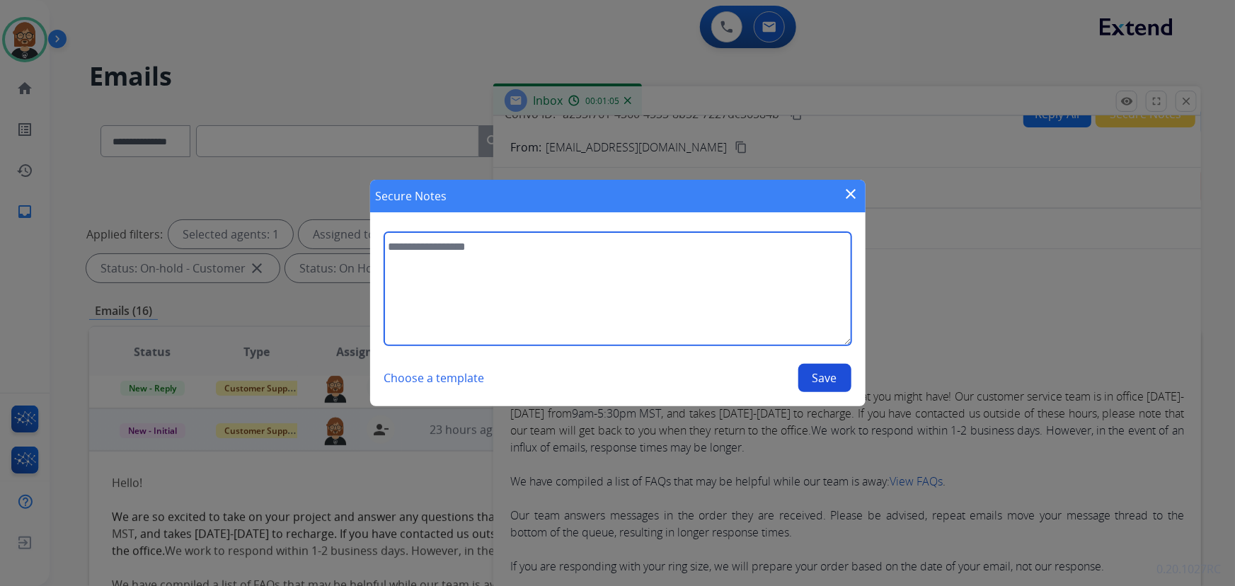
click at [545, 316] on textarea at bounding box center [617, 288] width 467 height 113
type textarea "****"
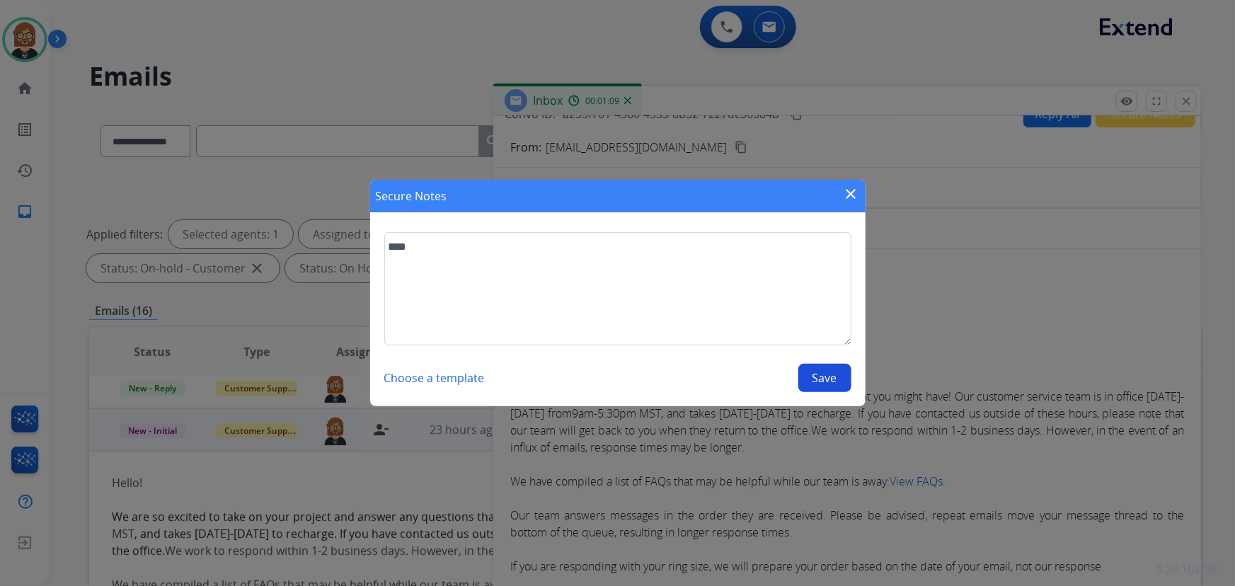
click at [823, 378] on button "Save" at bounding box center [824, 378] width 53 height 28
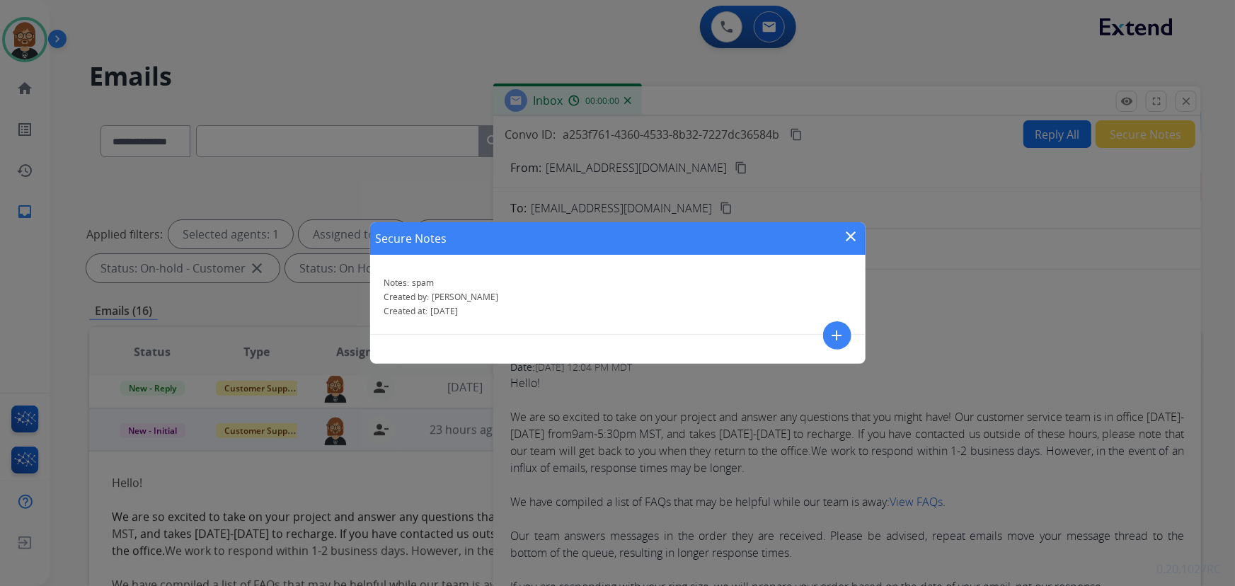
click at [210, 492] on div "Secure Notes close Notes: spam Created by: Ken Created at: 09/07/2025 add" at bounding box center [617, 293] width 1235 height 586
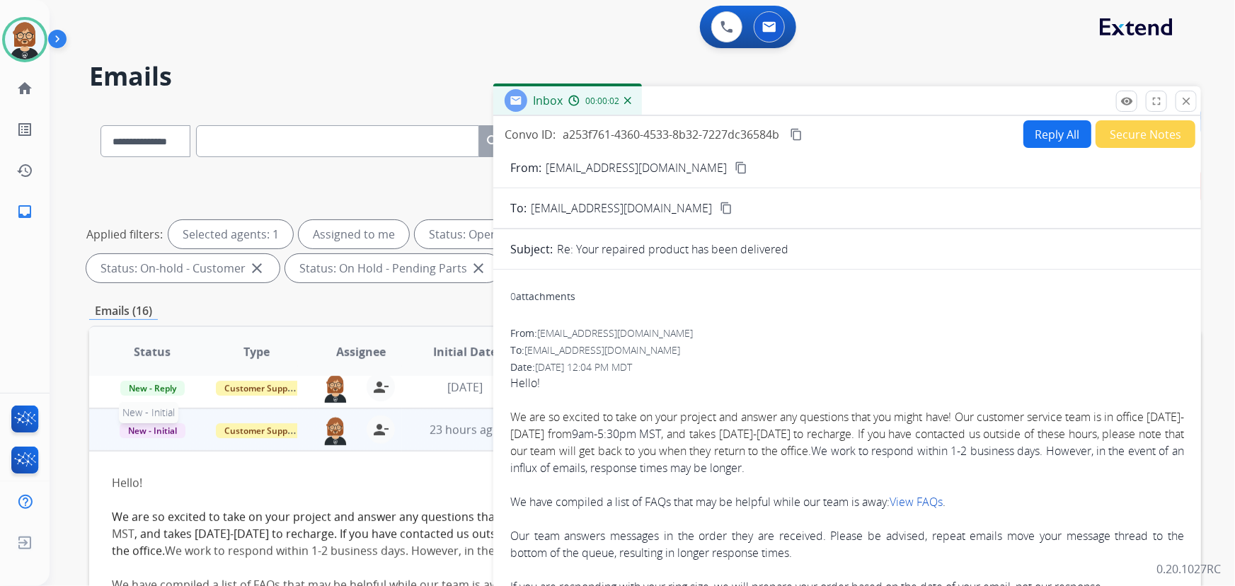
click at [161, 437] on span "New - Initial" at bounding box center [153, 430] width 66 height 15
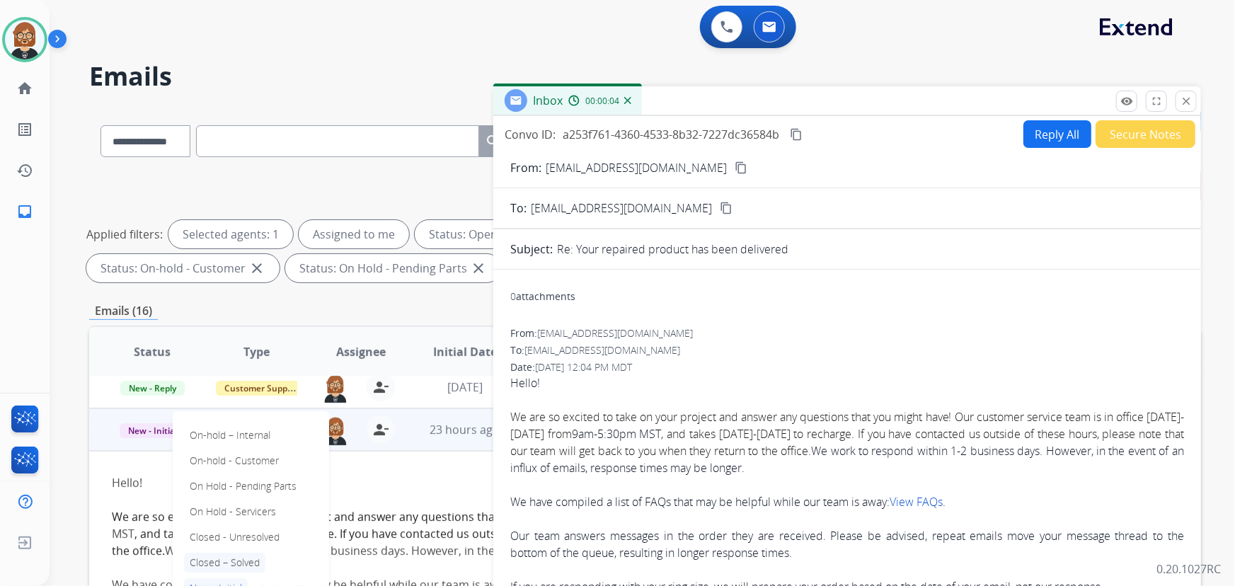
click at [229, 561] on p "Closed – Solved" at bounding box center [224, 563] width 81 height 20
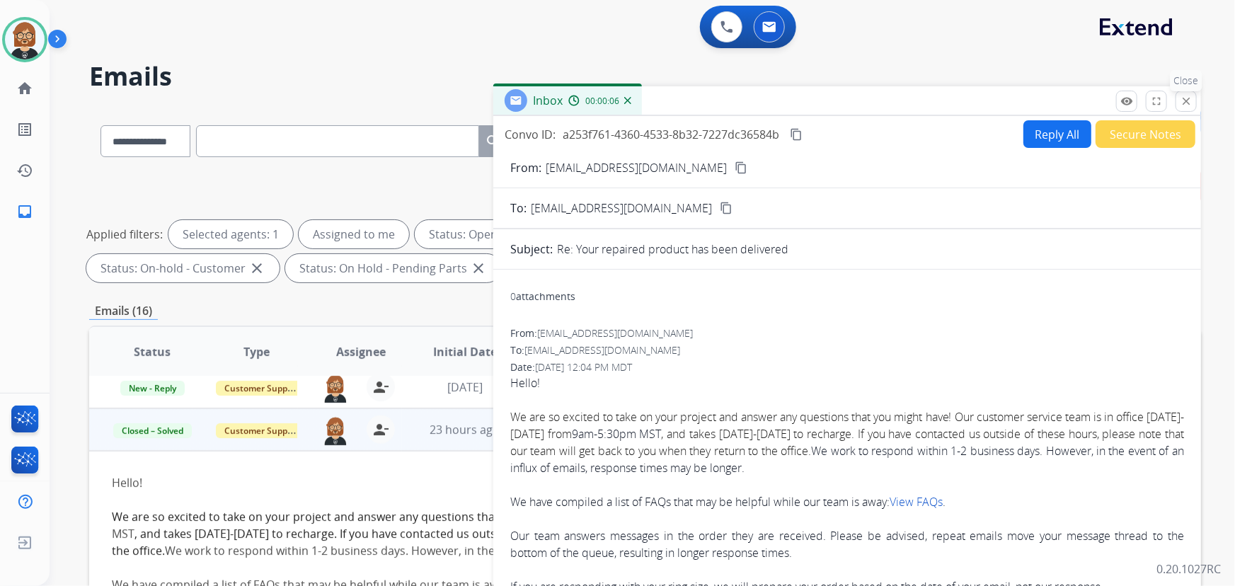
click at [1181, 101] on mat-icon "close" at bounding box center [1186, 101] width 13 height 13
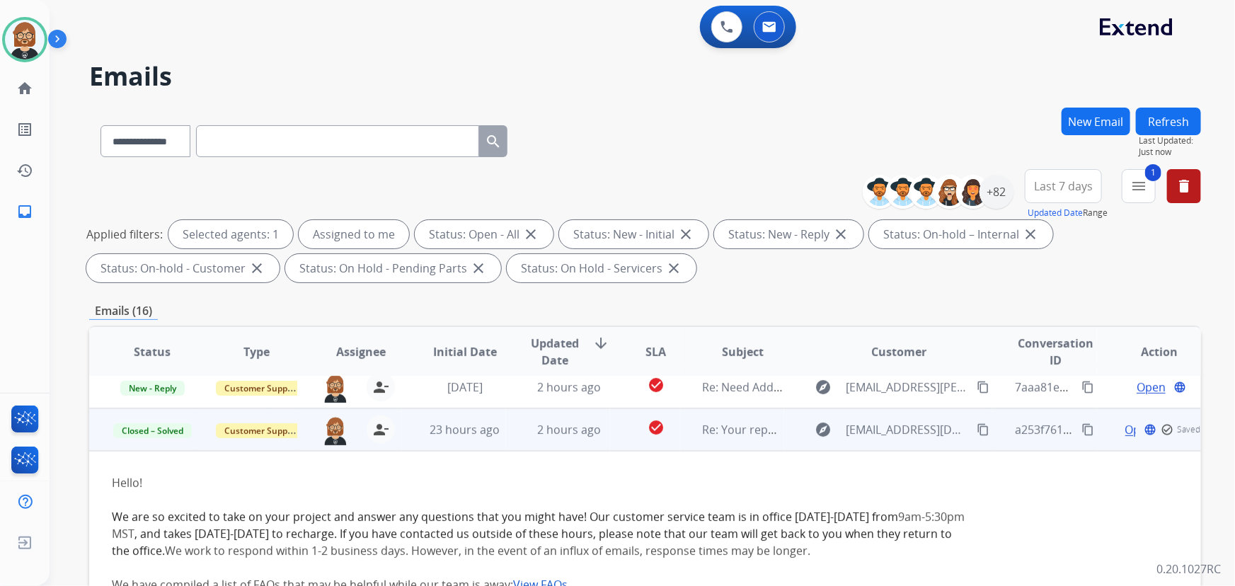
click at [1165, 127] on button "Refresh" at bounding box center [1168, 122] width 65 height 28
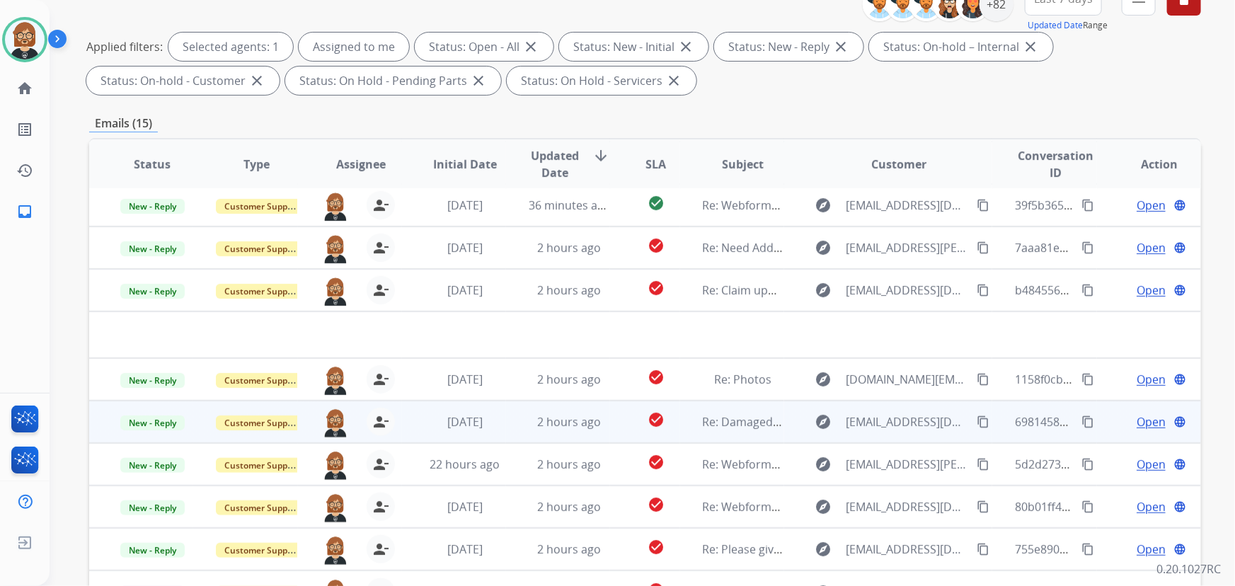
scroll to position [193, 0]
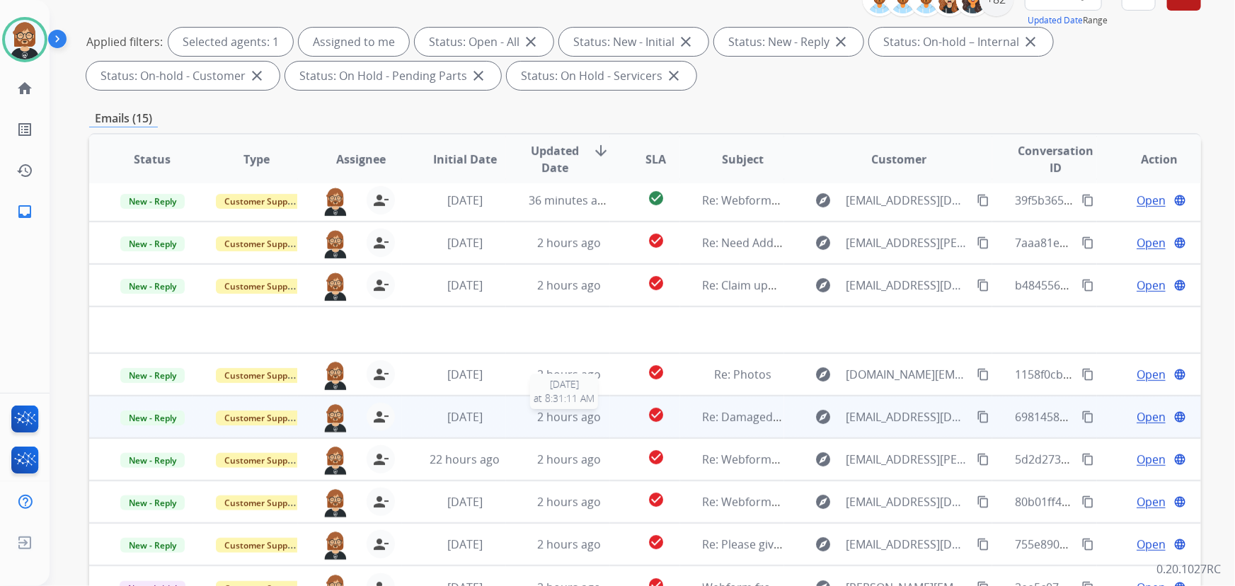
click at [543, 412] on span "2 hours ago" at bounding box center [569, 417] width 64 height 16
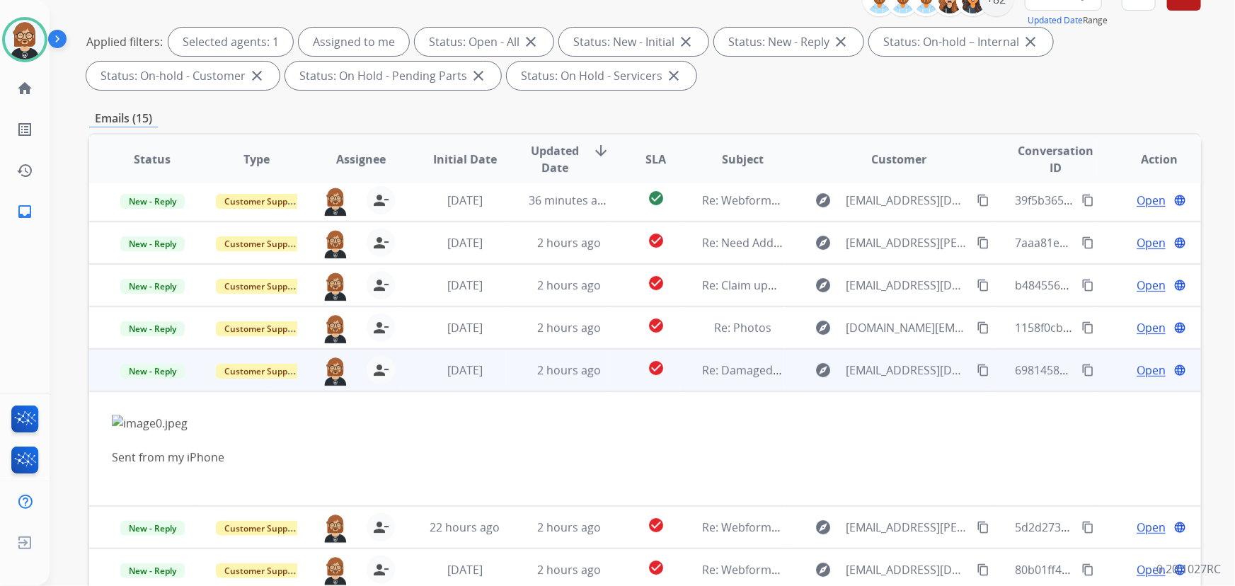
scroll to position [115, 0]
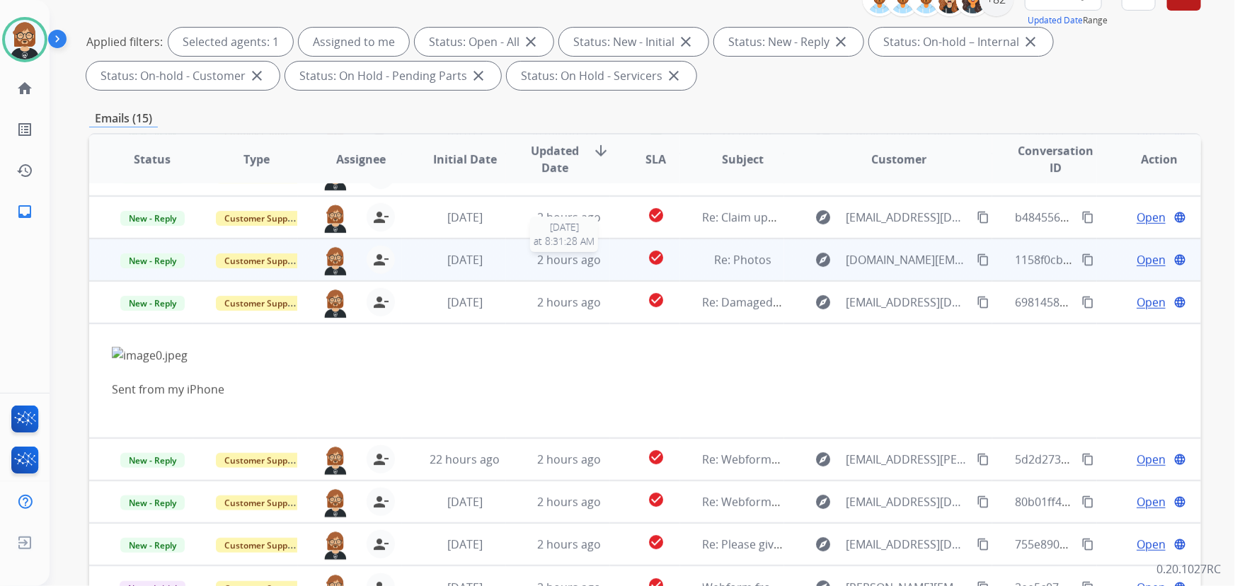
click at [565, 265] on span "2 hours ago" at bounding box center [569, 260] width 64 height 16
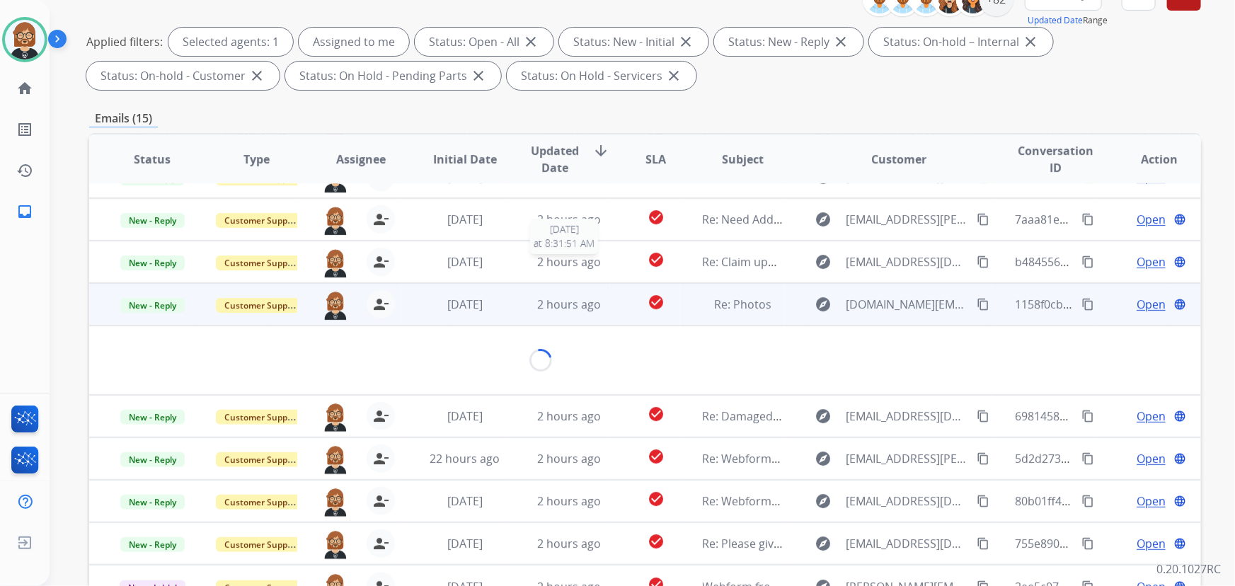
scroll to position [81, 0]
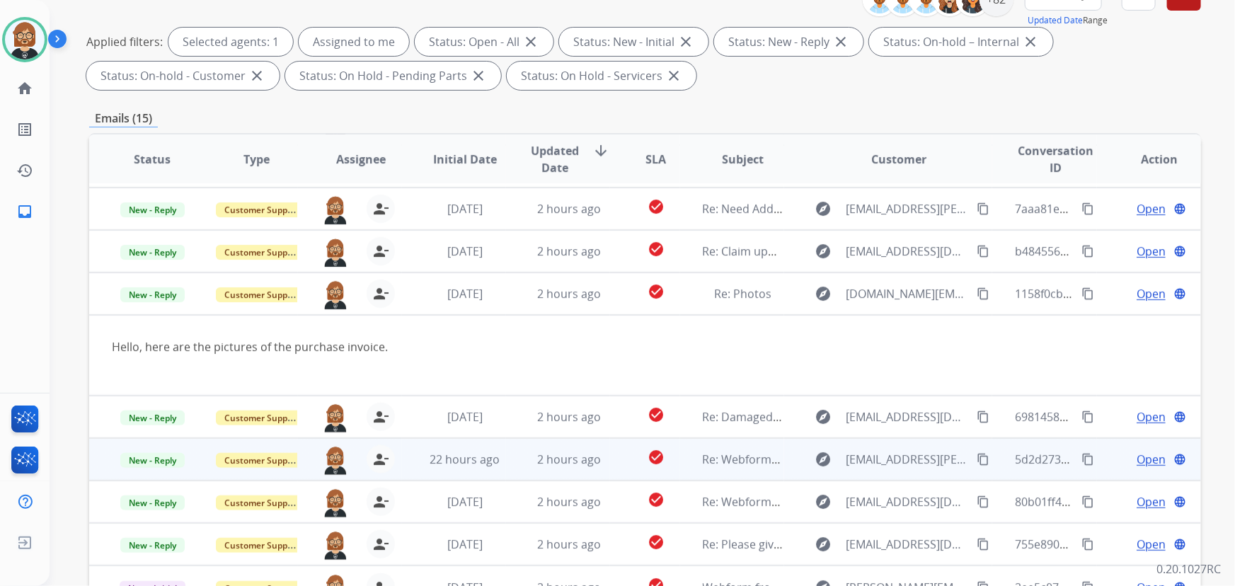
click at [547, 471] on td "2 hours ago" at bounding box center [558, 459] width 104 height 42
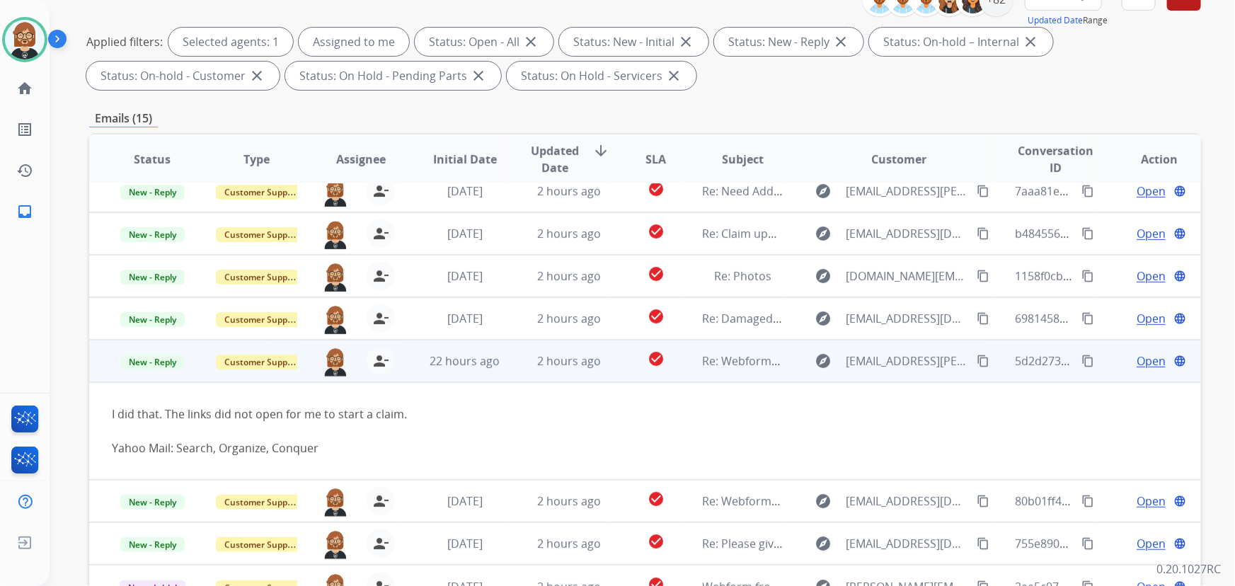
scroll to position [98, 0]
click at [1137, 360] on span "Open" at bounding box center [1151, 361] width 29 height 17
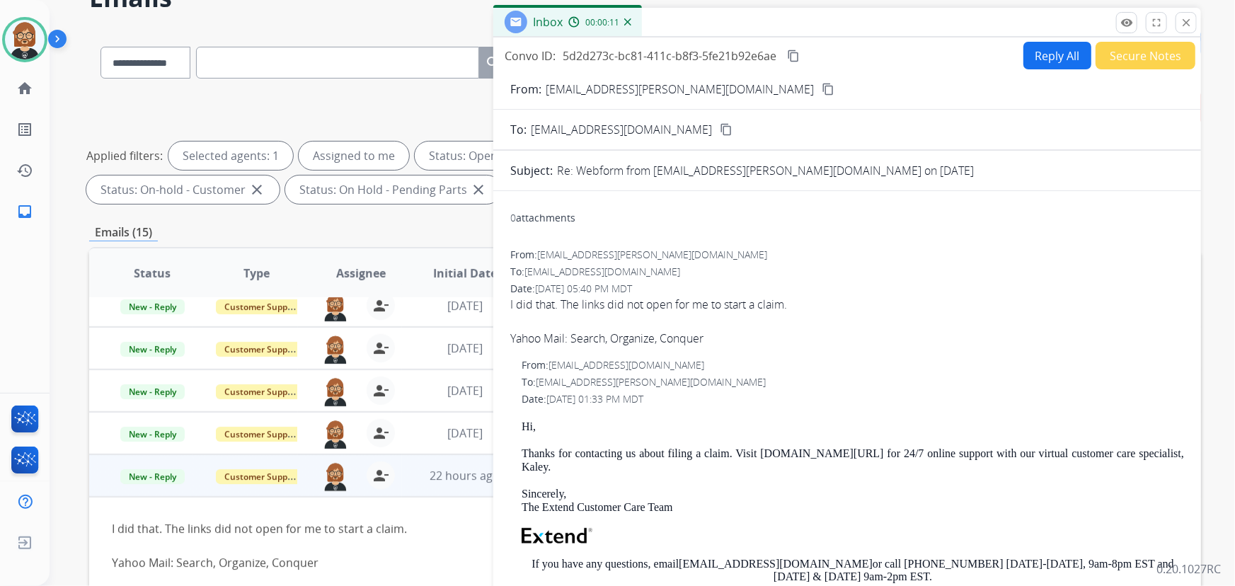
scroll to position [64, 0]
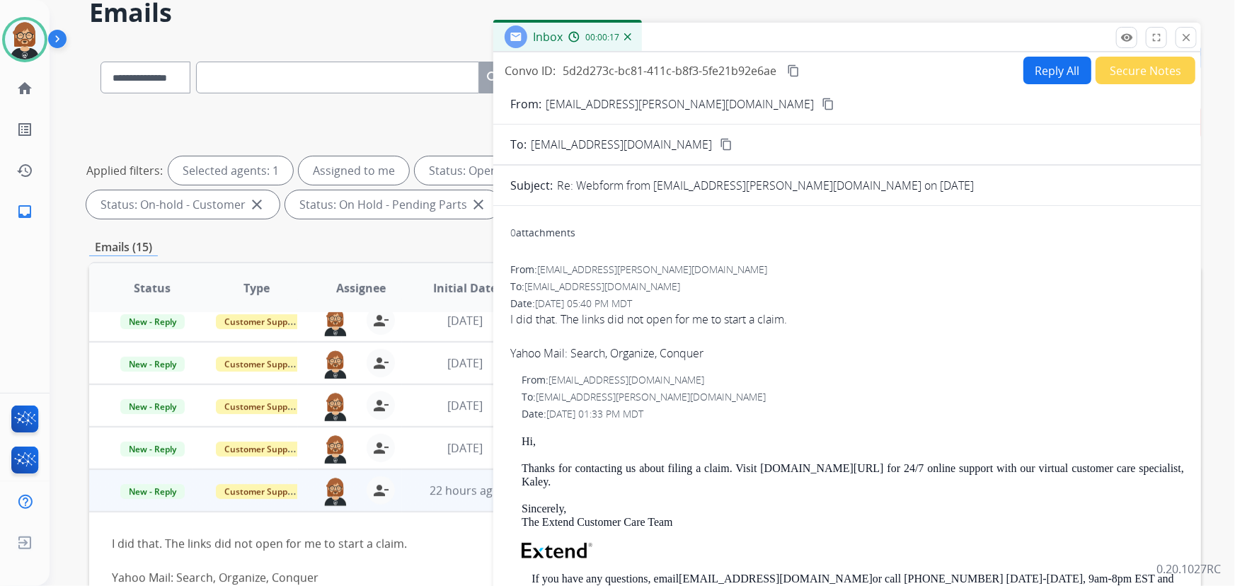
click at [1057, 67] on button "Reply All" at bounding box center [1057, 71] width 68 height 28
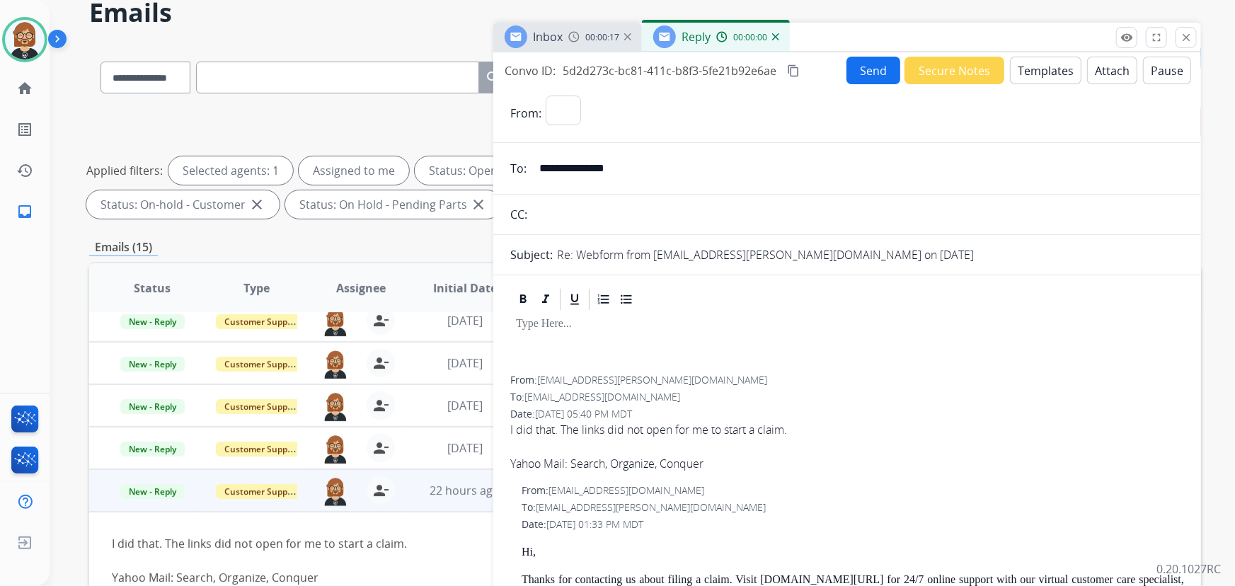
select select "**********"
click at [1055, 71] on button "Templates" at bounding box center [1045, 71] width 71 height 28
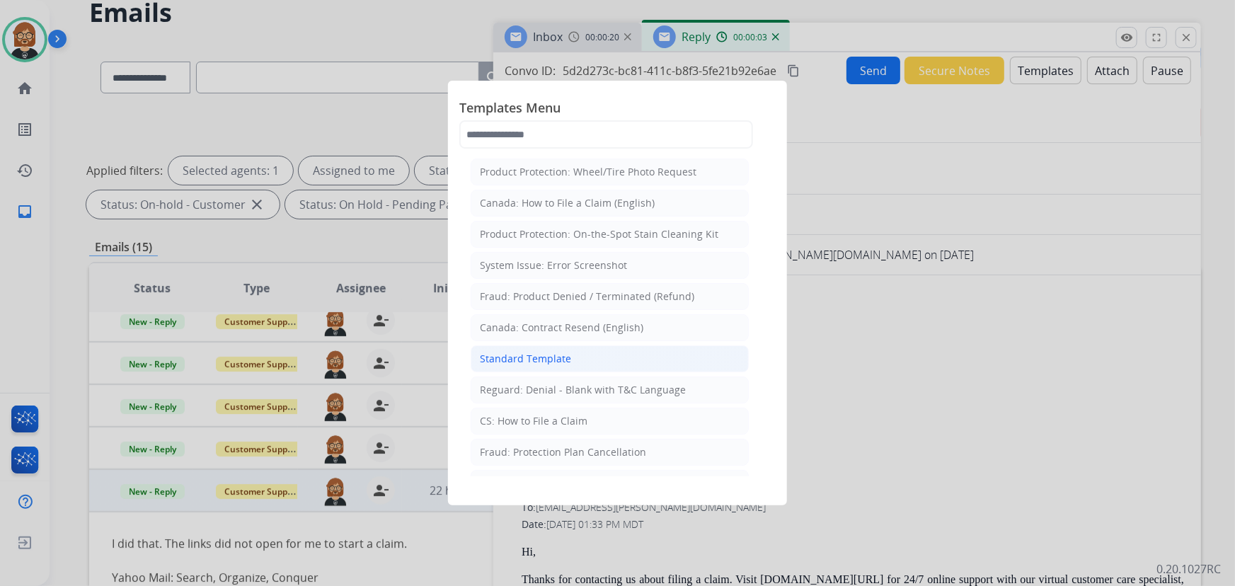
click at [563, 364] on div "Standard Template" at bounding box center [525, 359] width 91 height 14
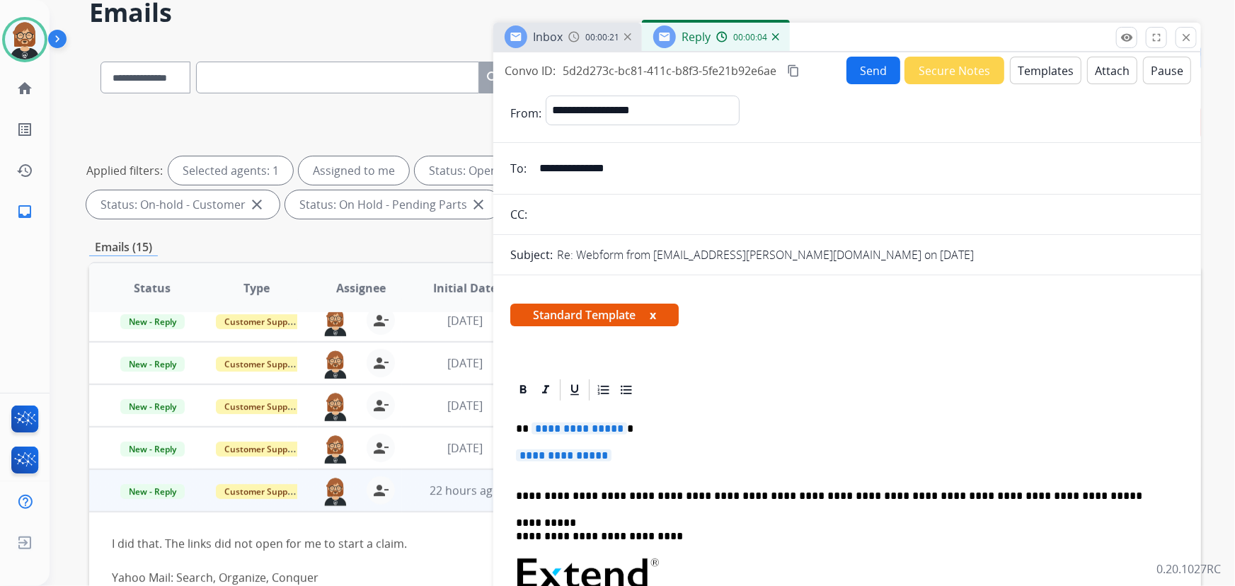
click at [599, 425] on span "**********" at bounding box center [580, 429] width 96 height 12
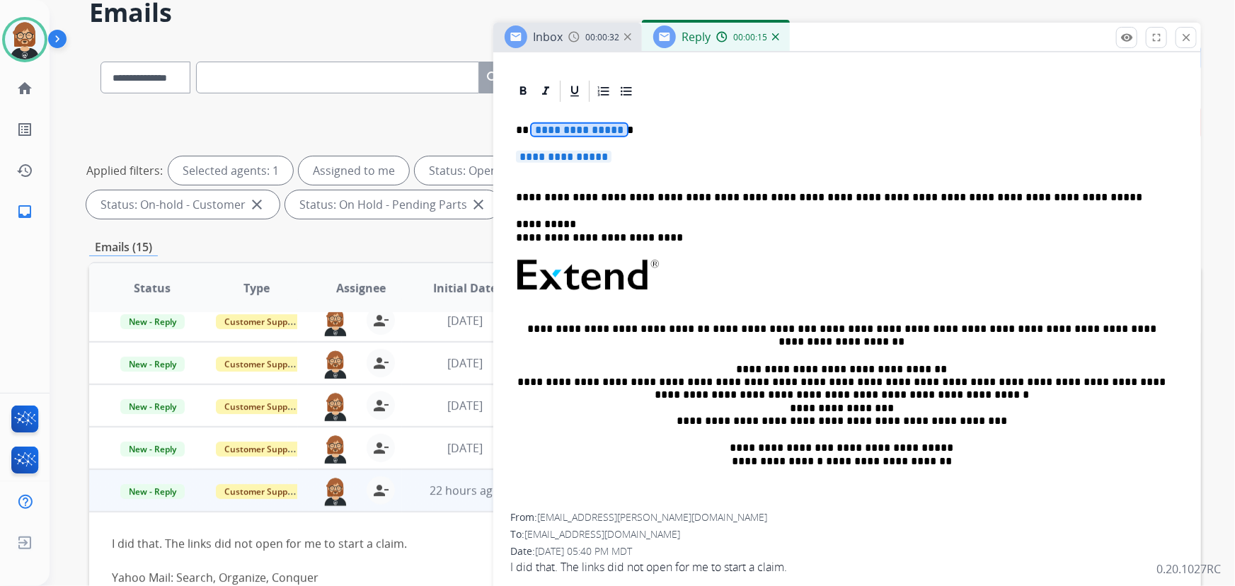
scroll to position [234, 0]
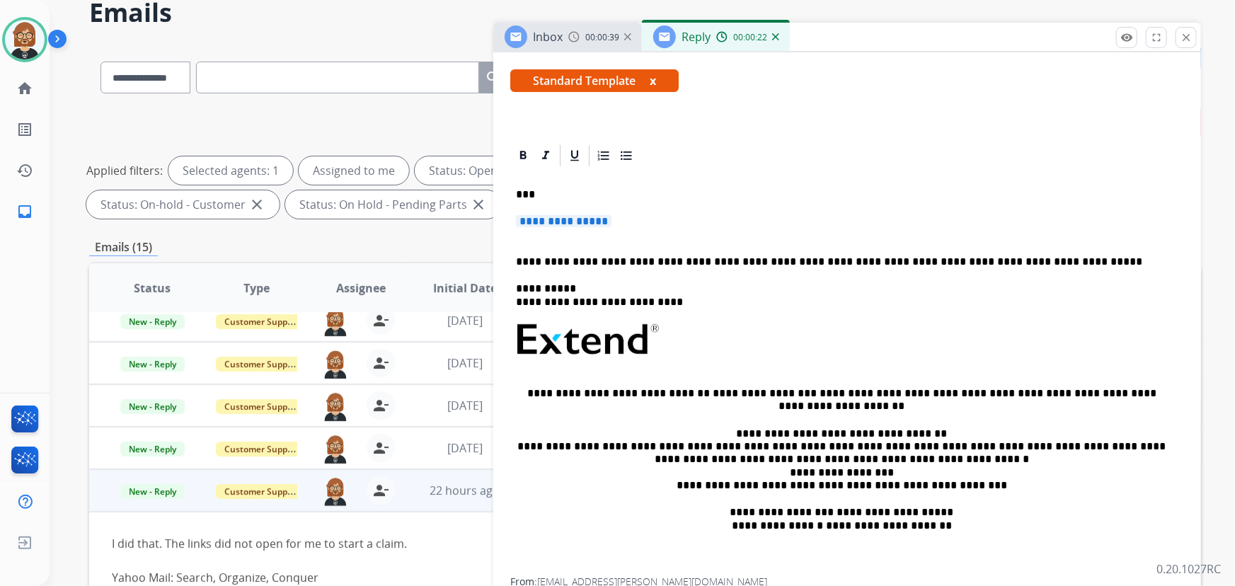
click at [586, 222] on span "**********" at bounding box center [564, 221] width 96 height 12
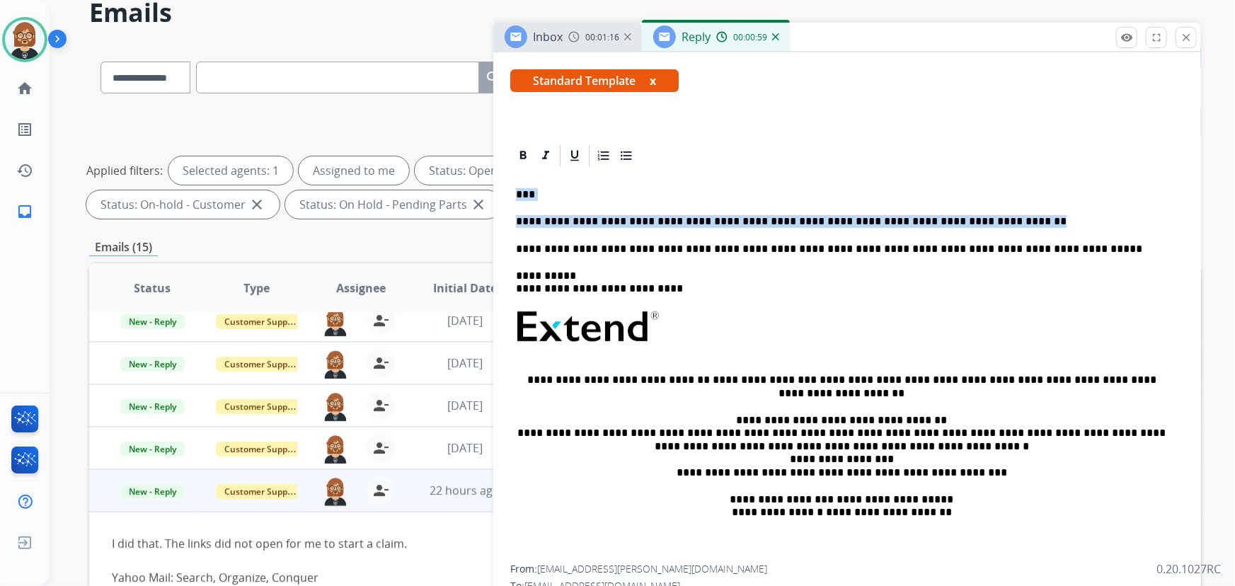
drag, startPoint x: 970, startPoint y: 224, endPoint x: 498, endPoint y: 185, distance: 473.7
copy div "**********"
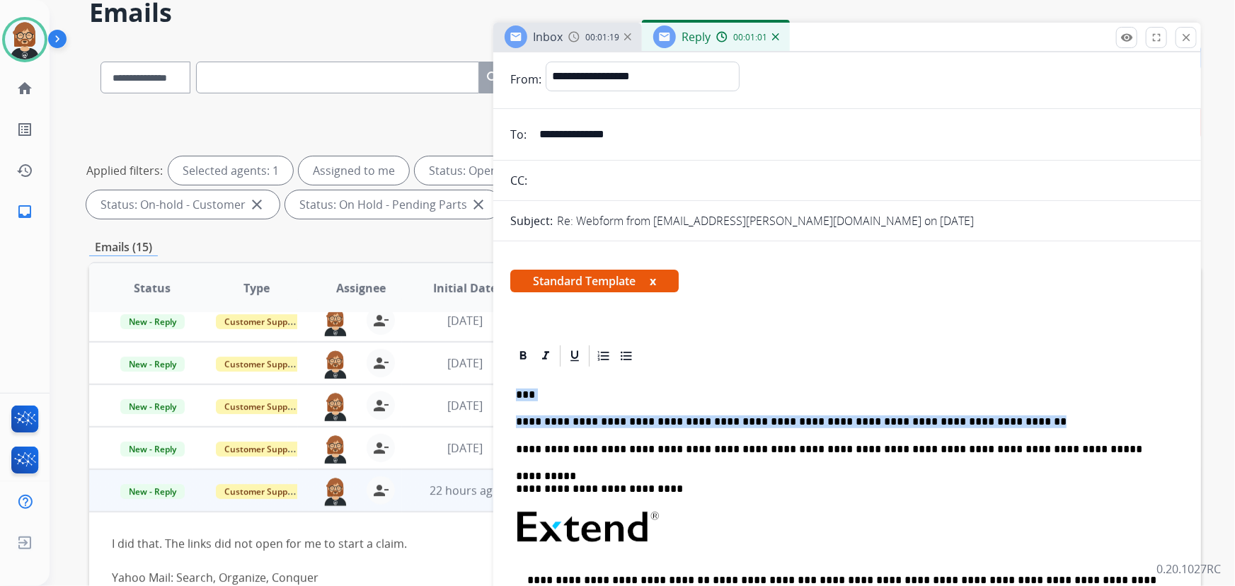
scroll to position [0, 0]
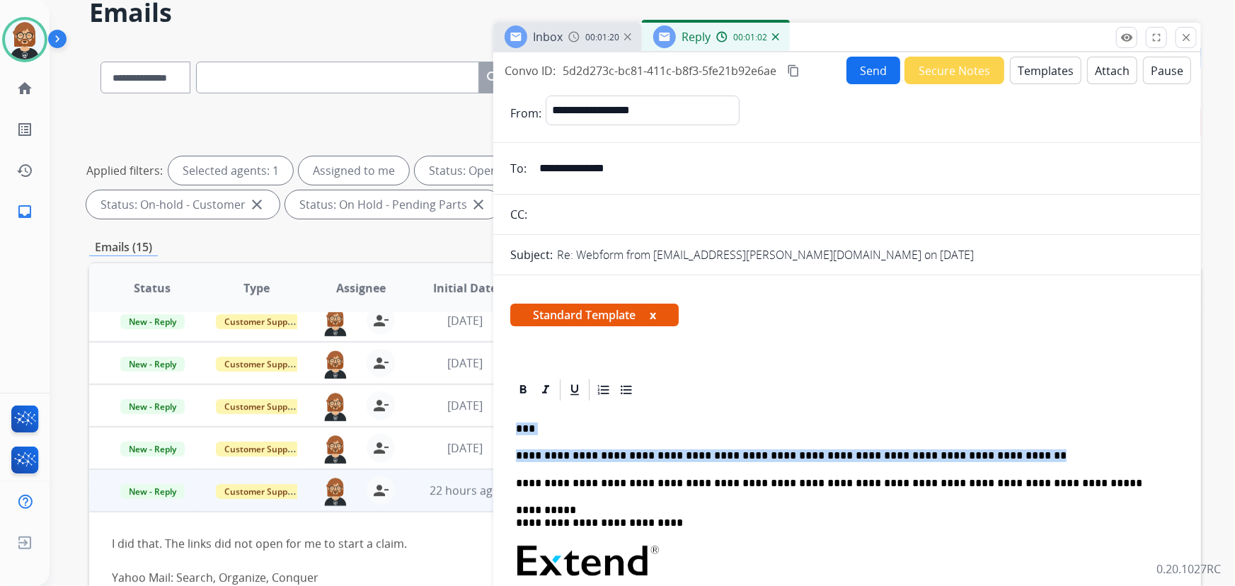
click at [877, 71] on button "Send" at bounding box center [873, 71] width 54 height 28
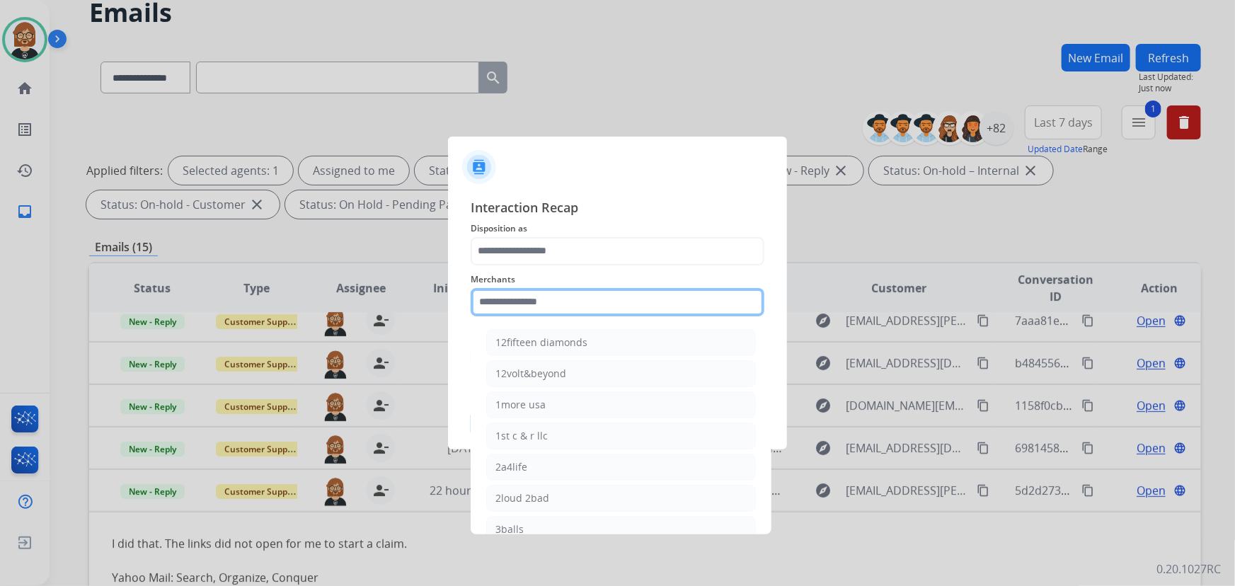
click at [590, 298] on input "text" at bounding box center [618, 302] width 294 height 28
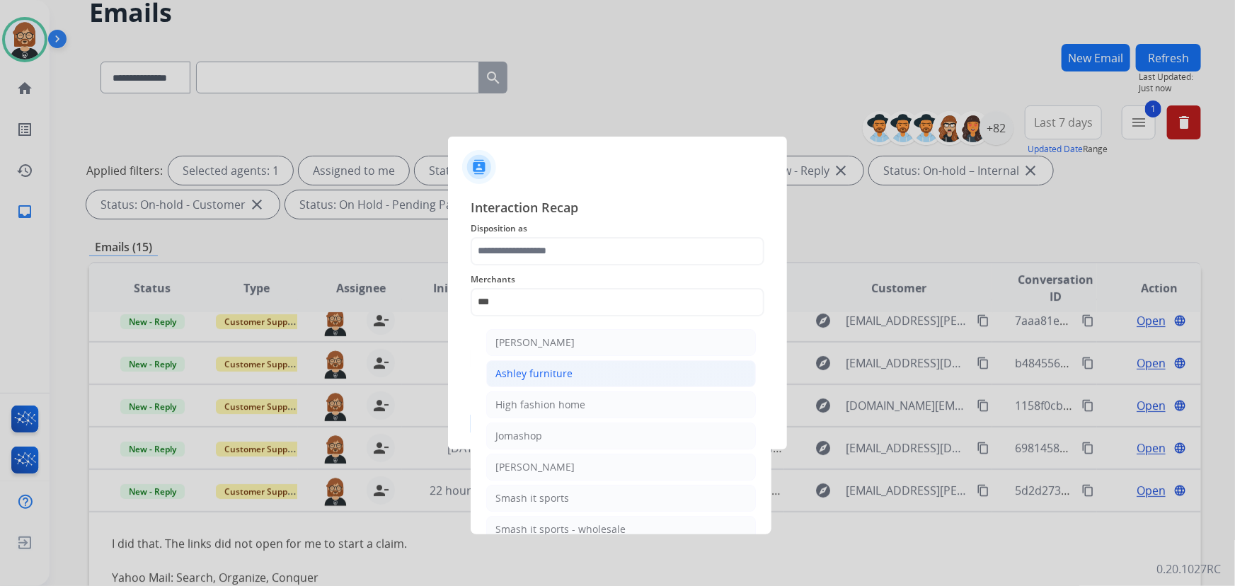
click at [613, 384] on li "Ashley furniture" at bounding box center [621, 373] width 270 height 27
type input "**********"
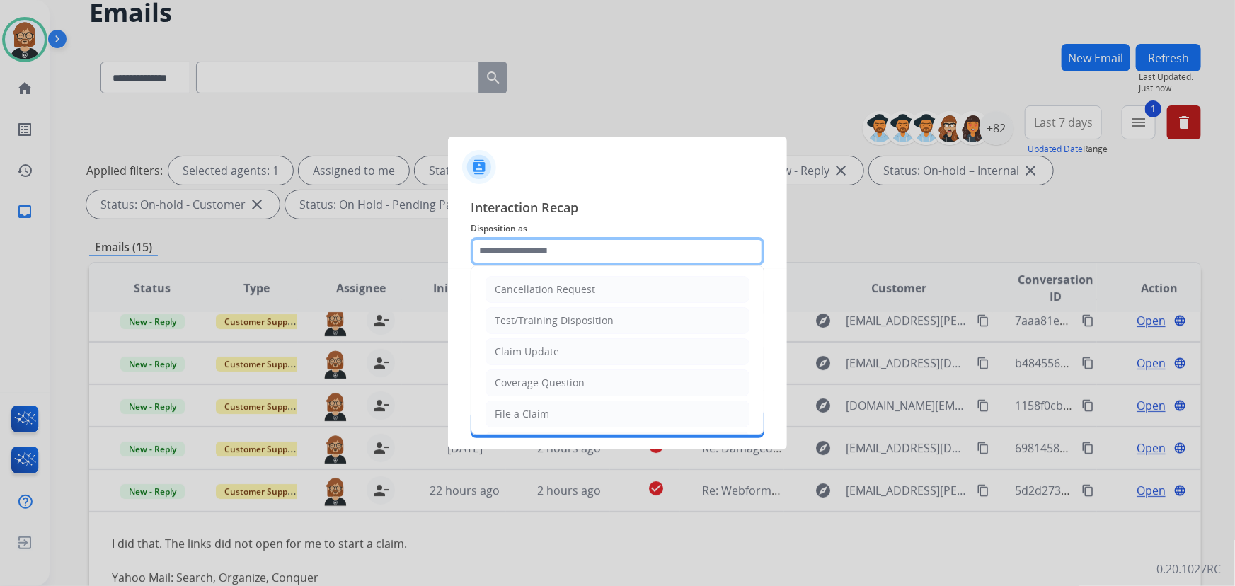
click at [608, 247] on input "text" at bounding box center [618, 251] width 294 height 28
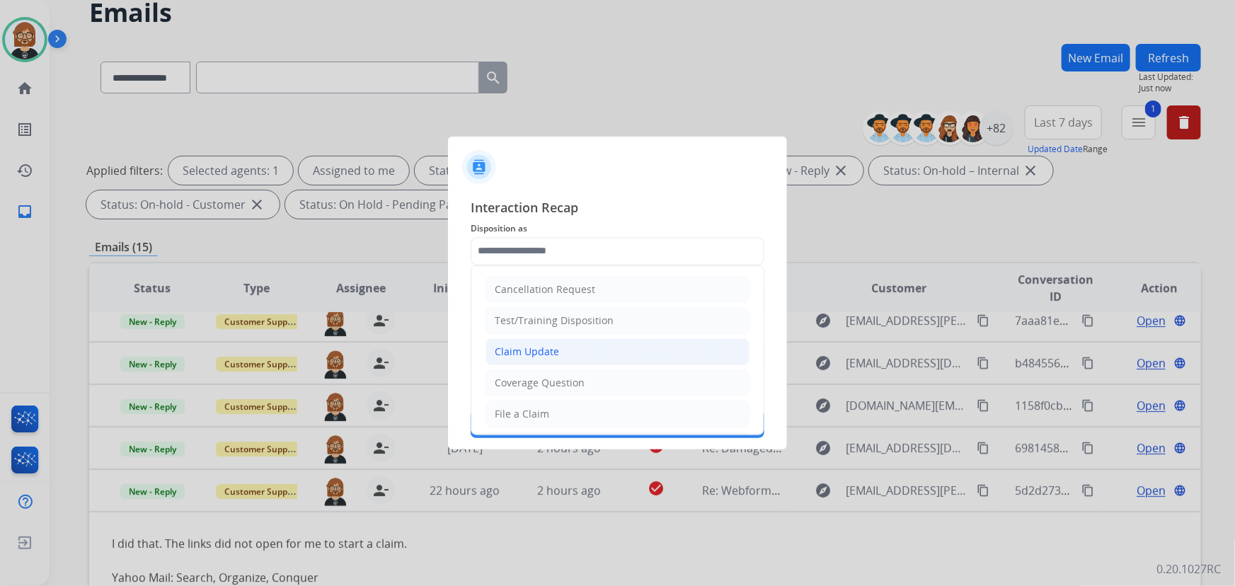
click at [621, 348] on li "Claim Update" at bounding box center [618, 351] width 264 height 27
type input "**********"
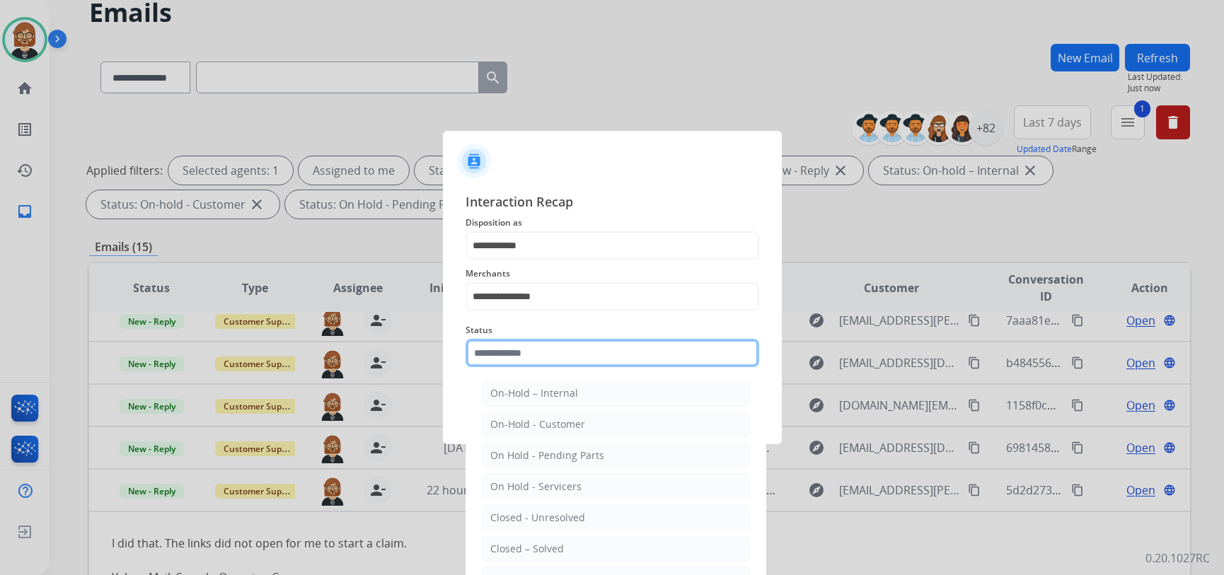
click at [609, 361] on input "text" at bounding box center [613, 353] width 294 height 28
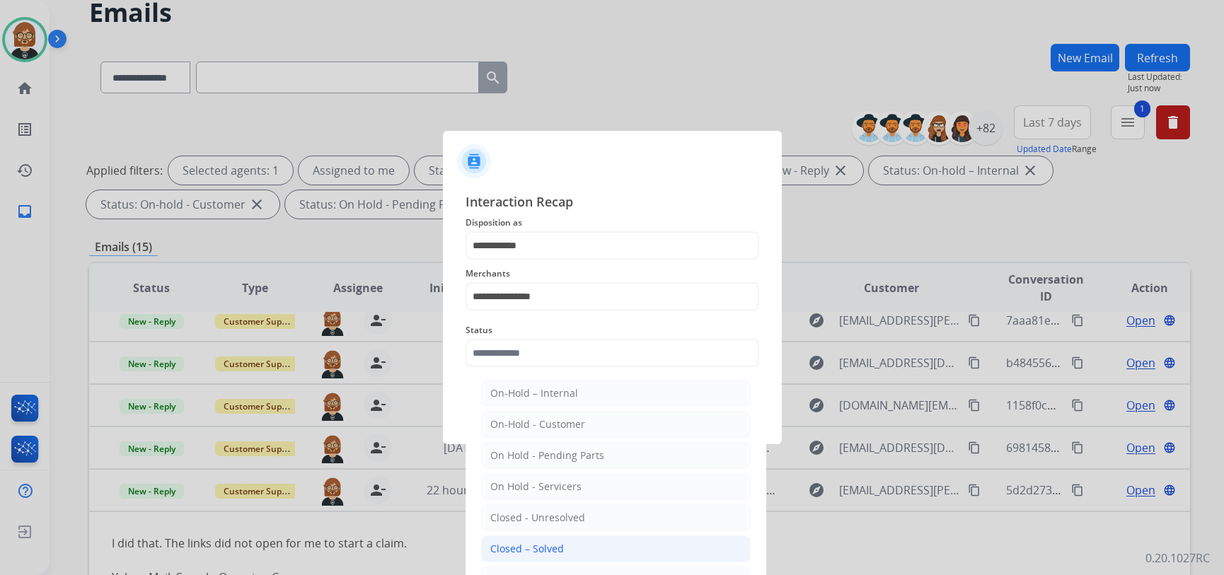
click at [609, 536] on li "Closed – Solved" at bounding box center [616, 549] width 270 height 27
type input "**********"
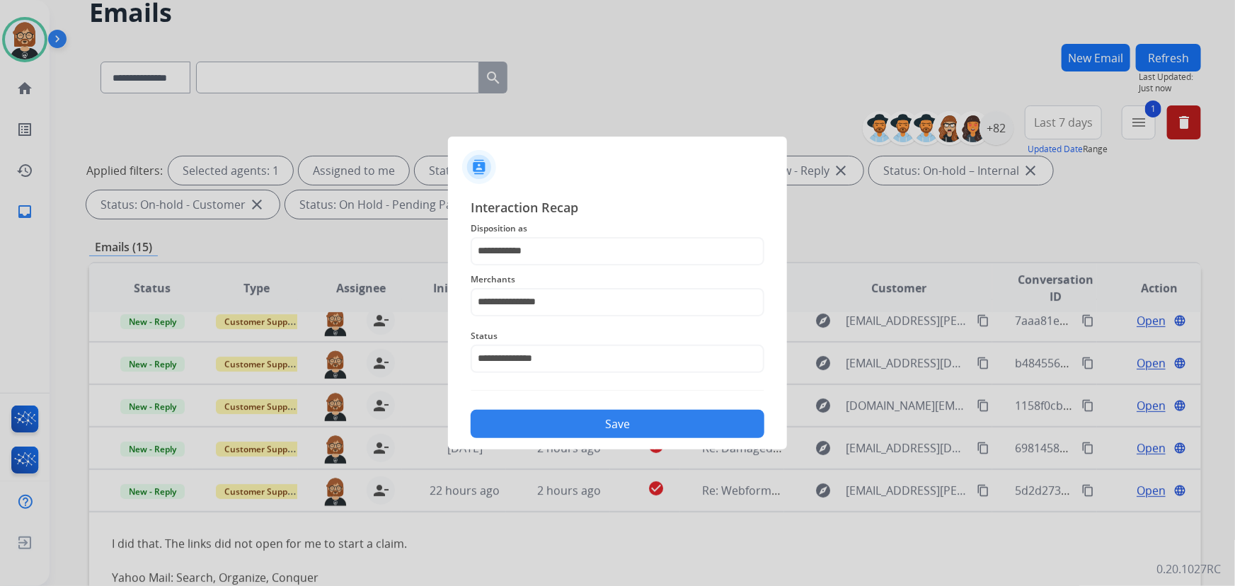
click at [636, 414] on button "Save" at bounding box center [618, 424] width 294 height 28
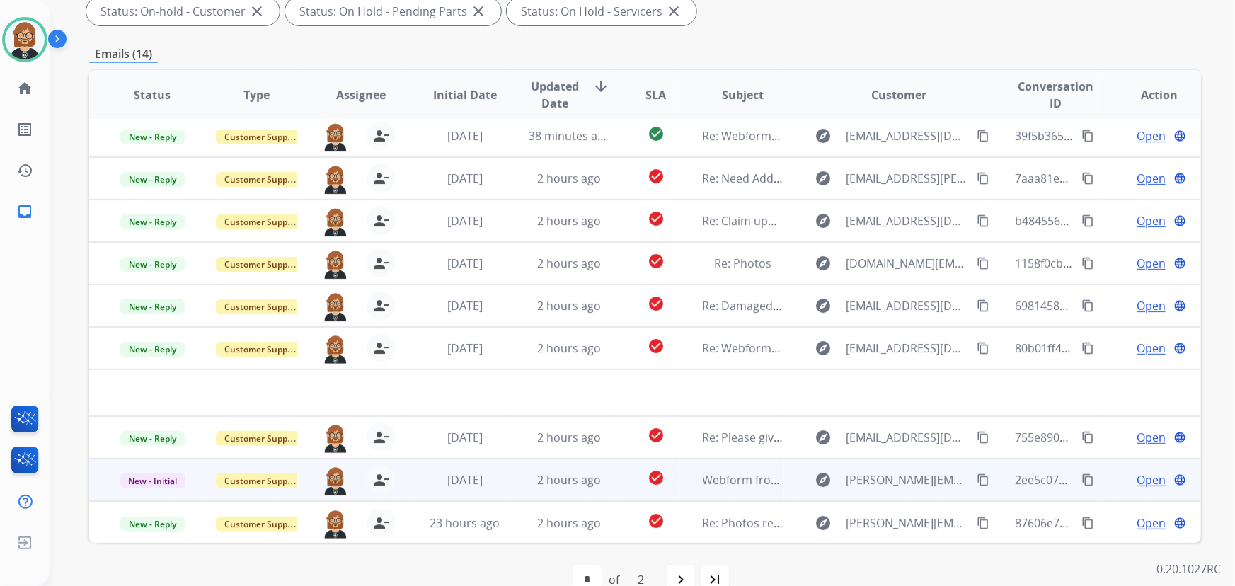
scroll to position [287, 0]
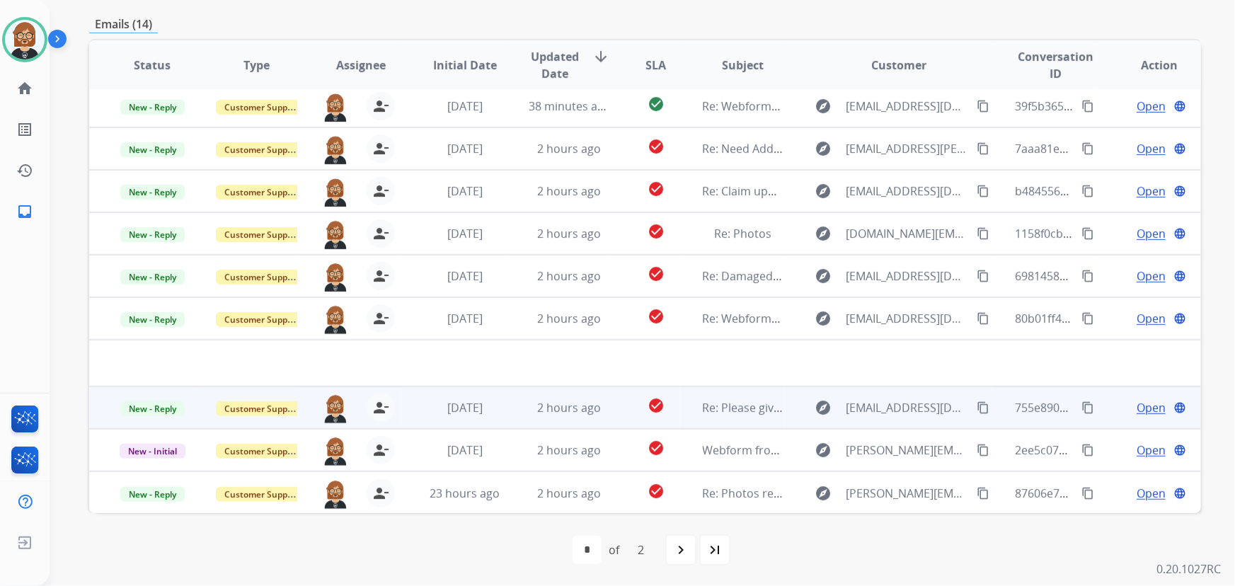
click at [560, 417] on td "2 hours ago" at bounding box center [558, 407] width 104 height 42
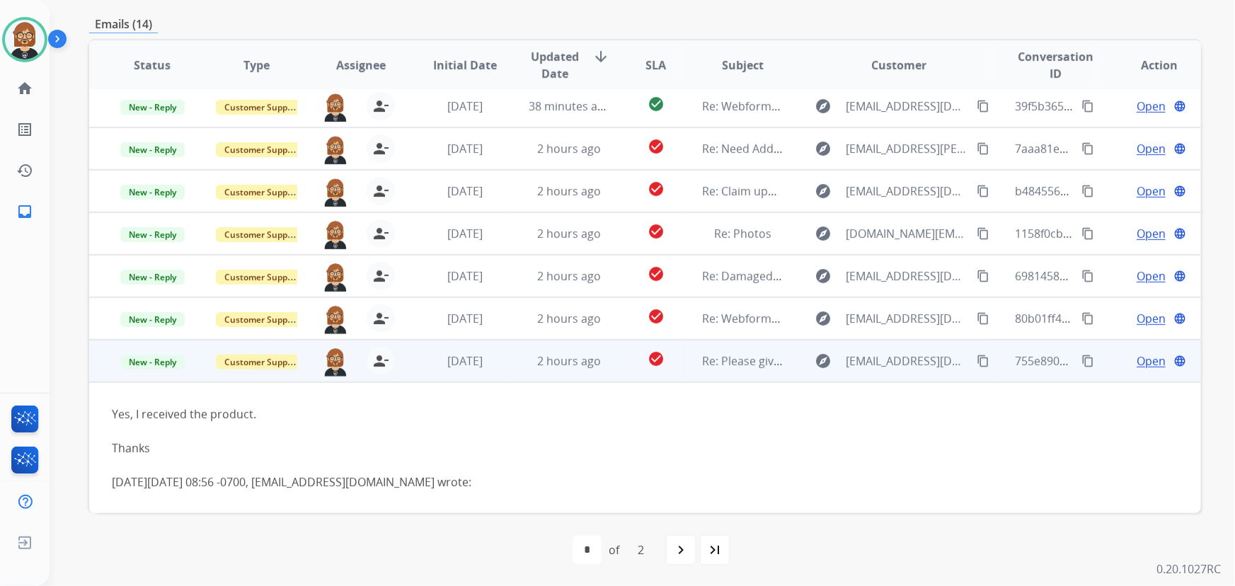
scroll to position [132, 0]
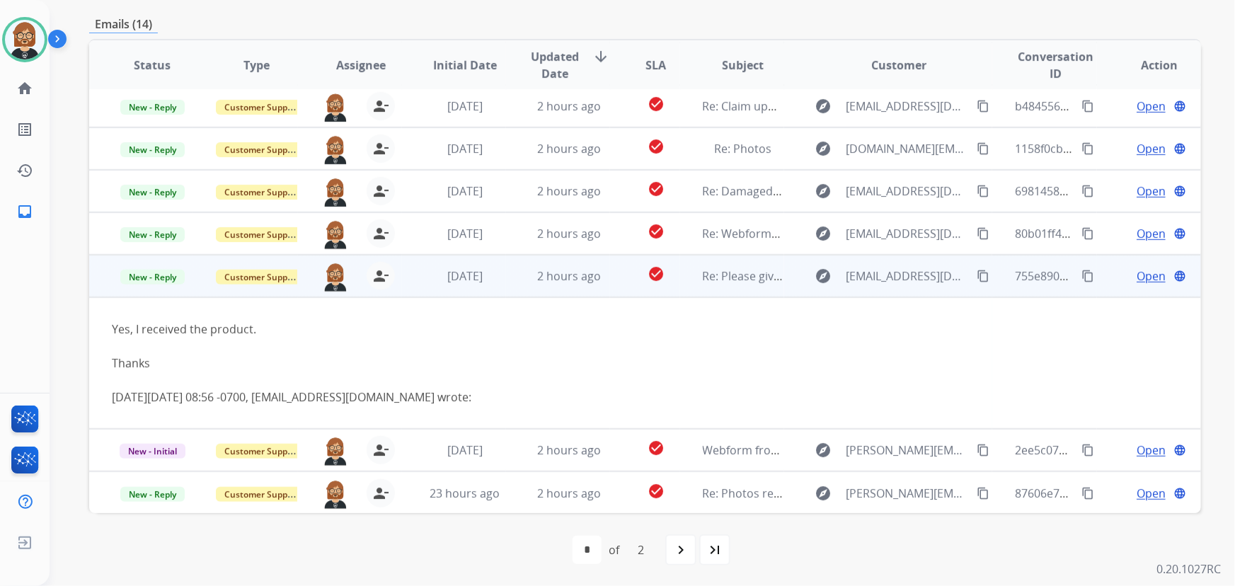
click at [1142, 272] on span "Open" at bounding box center [1151, 276] width 29 height 17
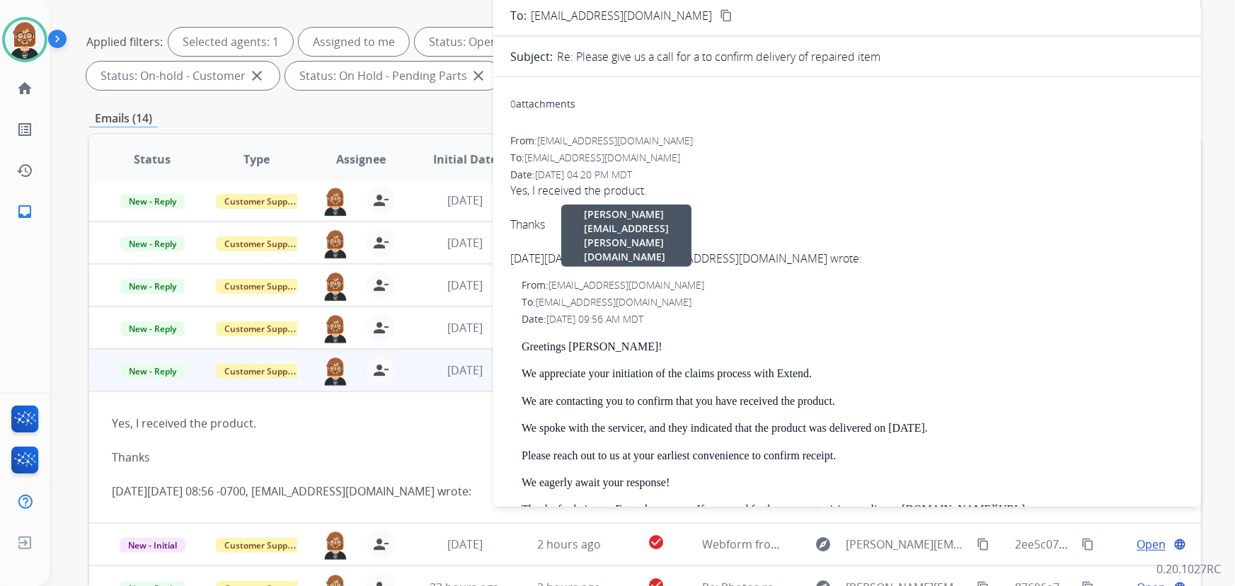
scroll to position [29, 0]
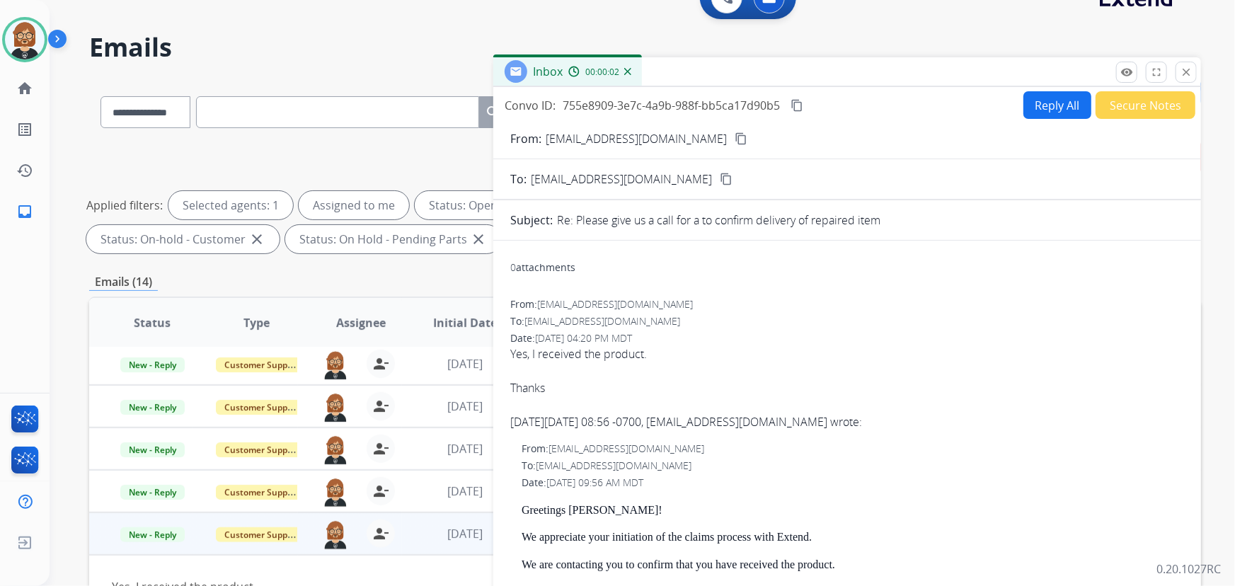
click at [1023, 106] on button "Reply All" at bounding box center [1057, 105] width 68 height 28
select select "**********"
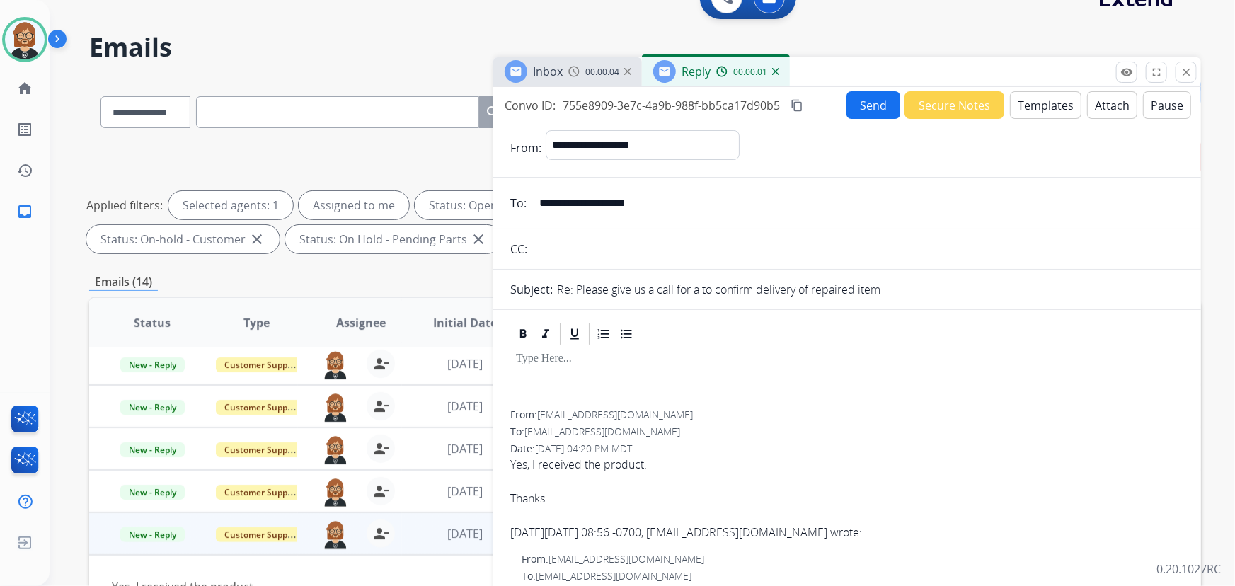
click at [941, 108] on button "Secure Notes" at bounding box center [954, 105] width 100 height 28
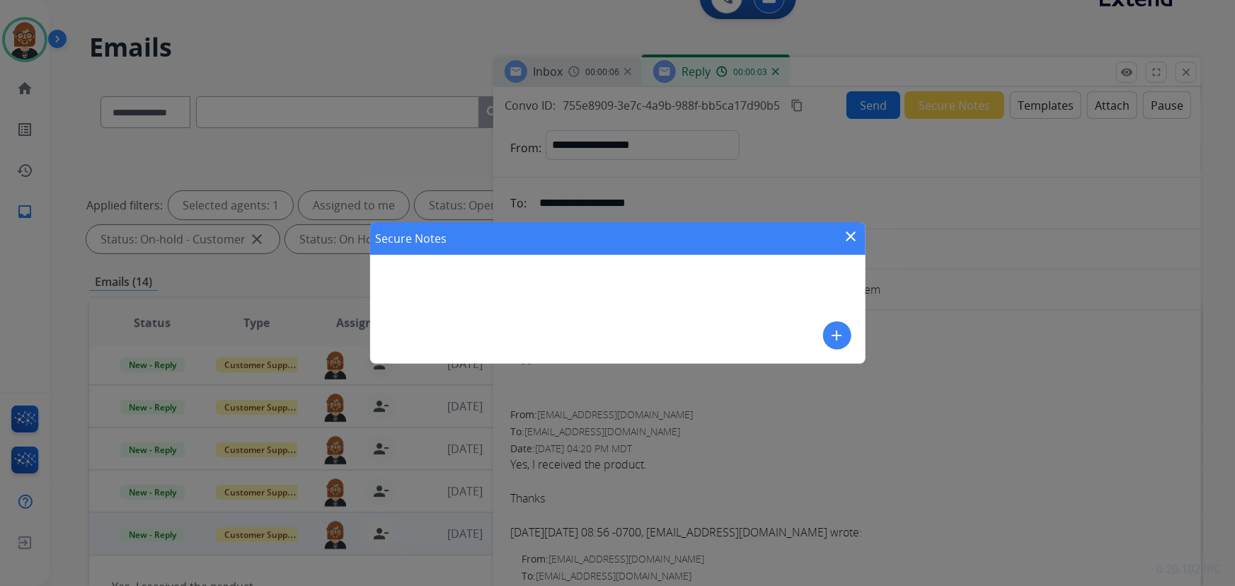
click at [832, 332] on mat-icon "add" at bounding box center [837, 335] width 17 height 17
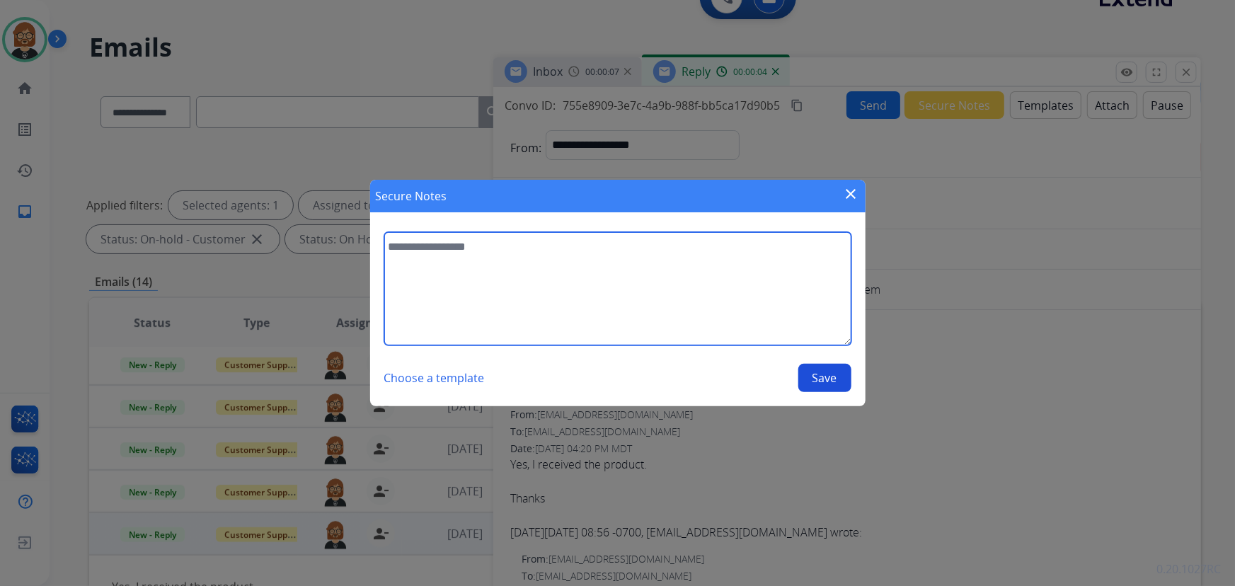
click at [638, 291] on textarea at bounding box center [617, 288] width 467 height 113
type textarea "**********"
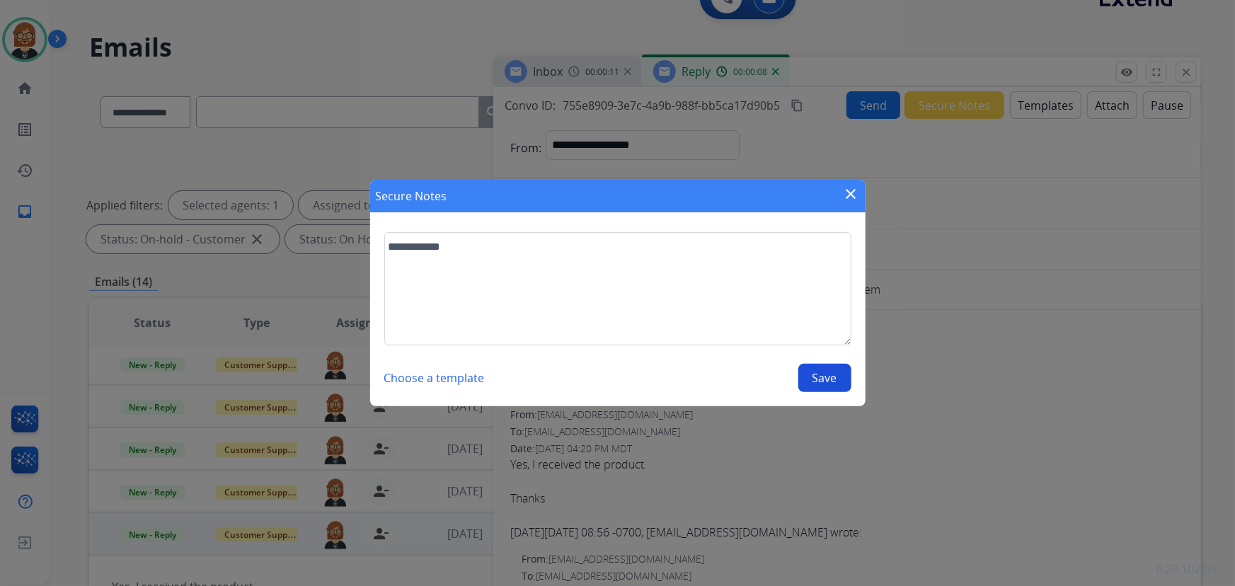
click at [842, 381] on button "Save" at bounding box center [824, 378] width 53 height 28
select select "**********"
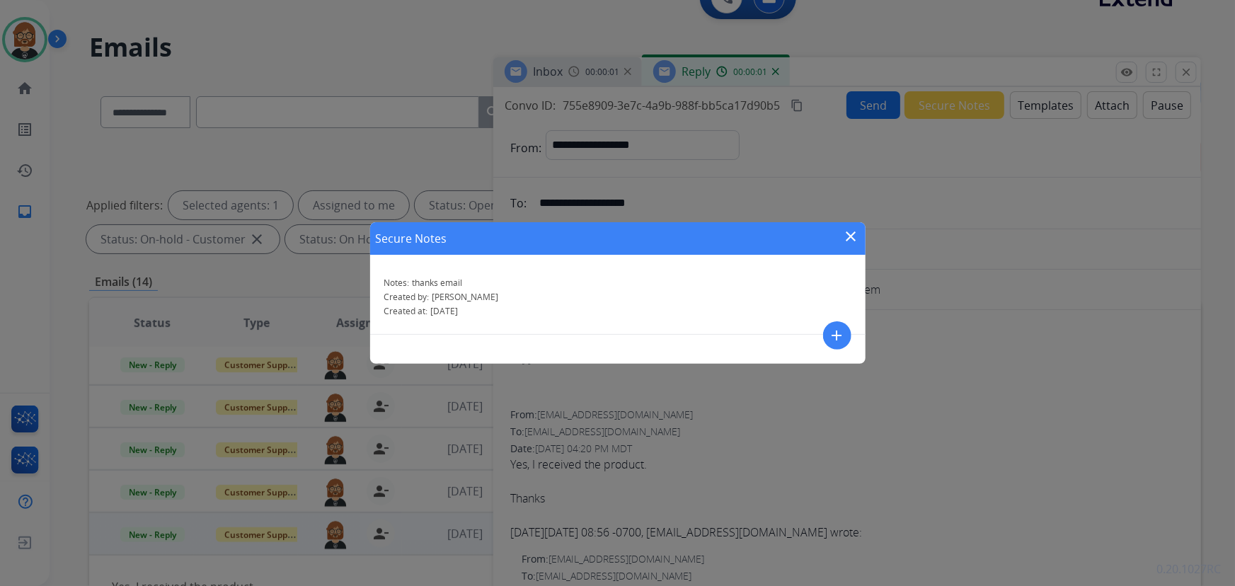
click at [852, 236] on mat-icon "close" at bounding box center [851, 236] width 17 height 17
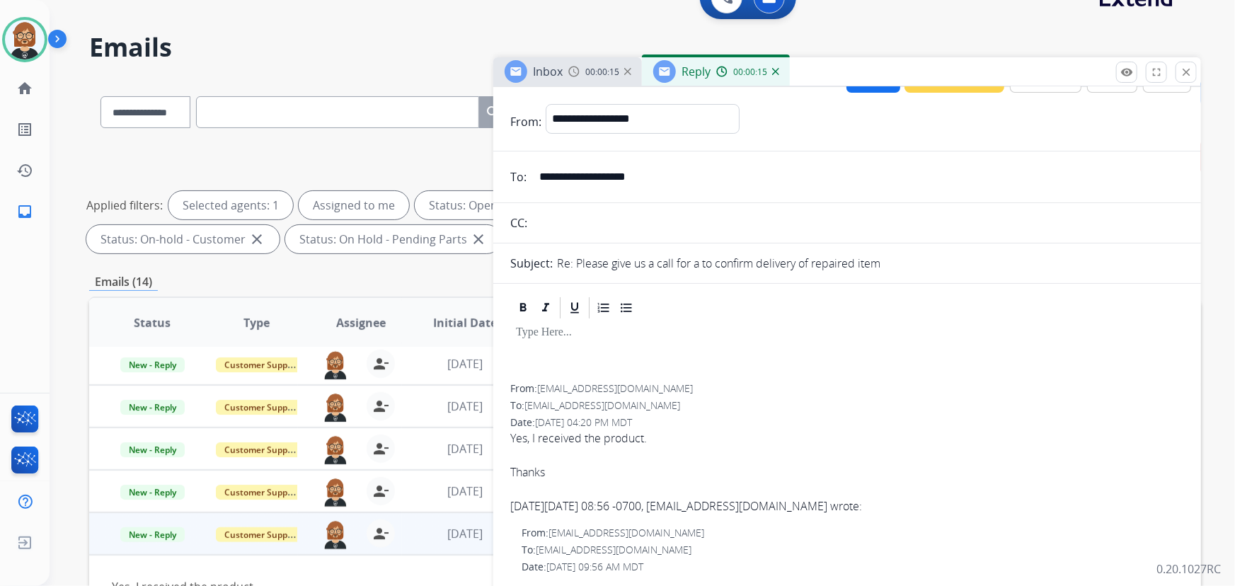
scroll to position [0, 0]
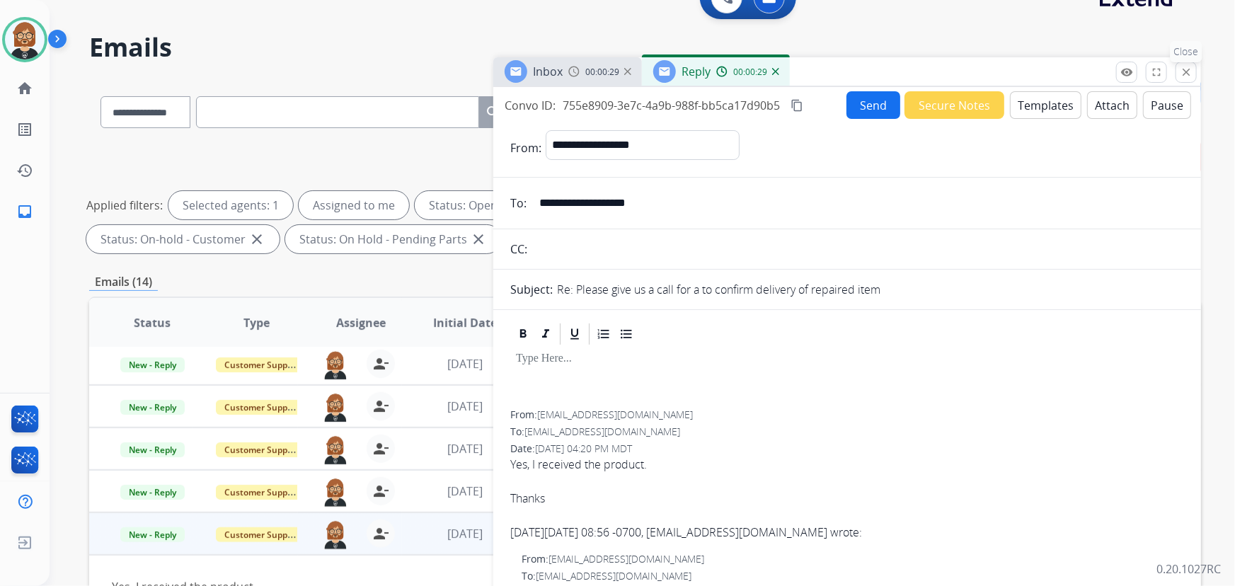
click at [1193, 69] on button "close Close" at bounding box center [1186, 72] width 21 height 21
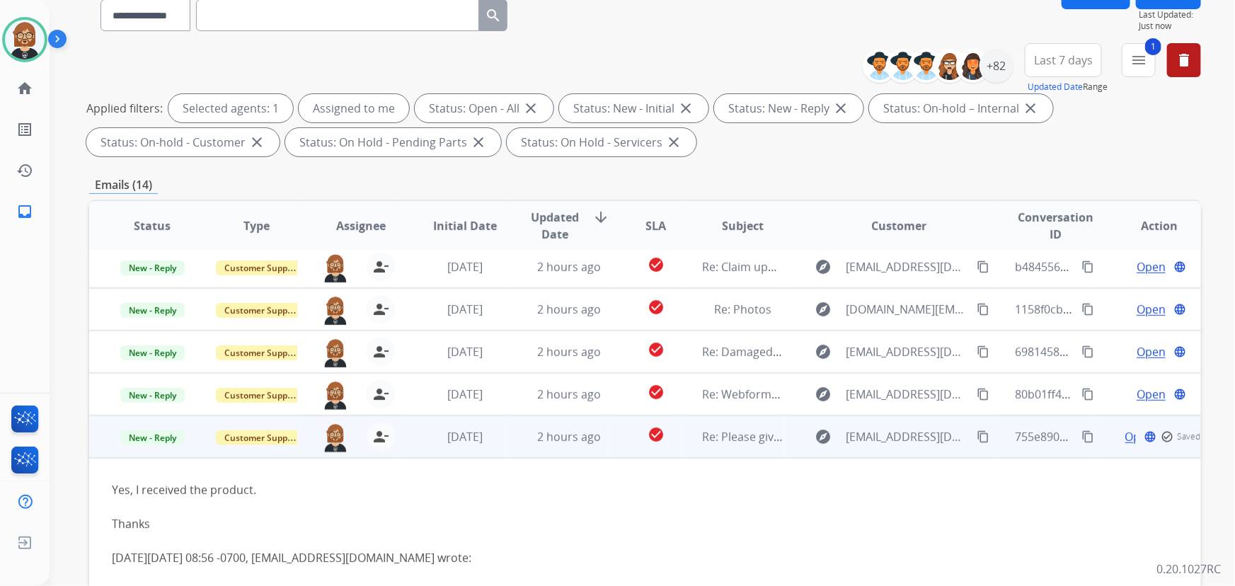
scroll to position [158, 0]
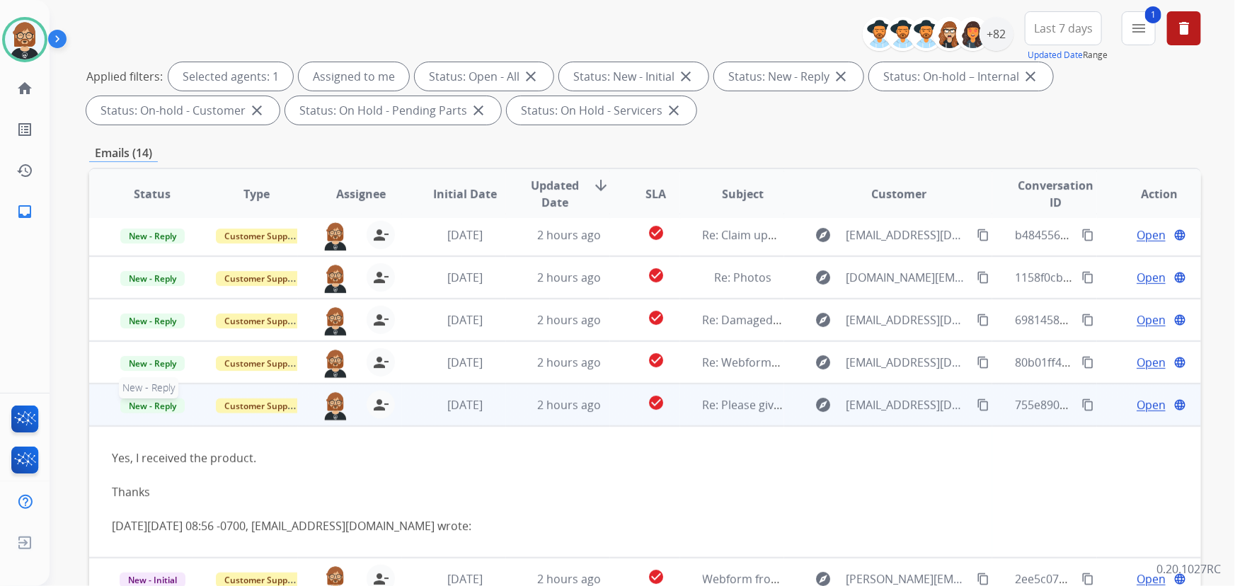
click at [154, 408] on span "New - Reply" at bounding box center [152, 405] width 64 height 15
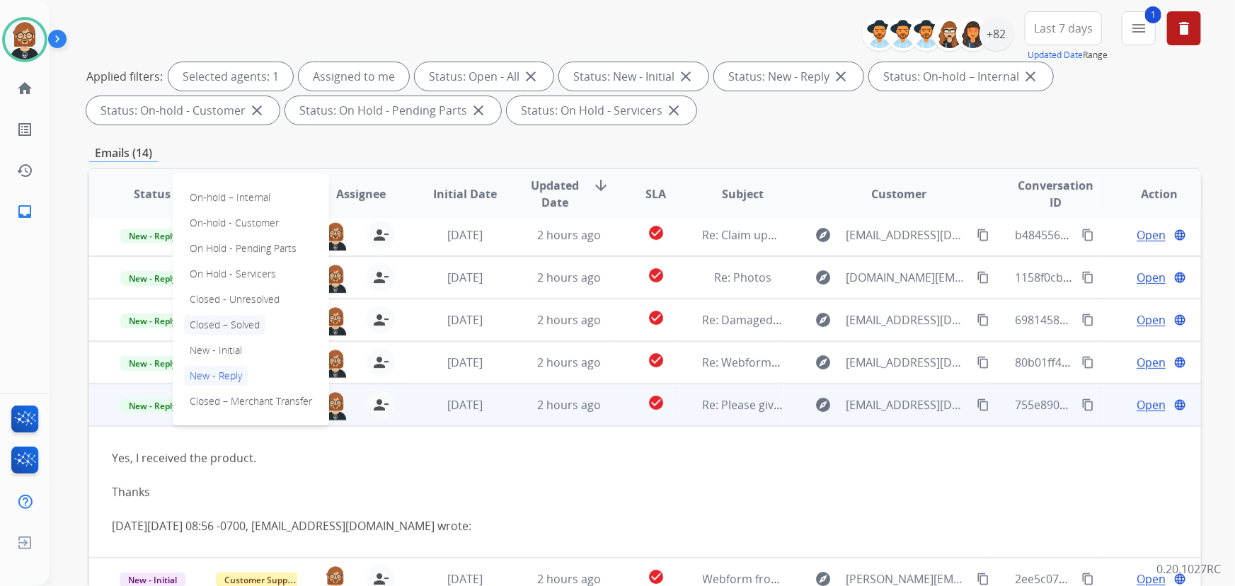
click at [241, 331] on p "Closed – Solved" at bounding box center [224, 325] width 81 height 20
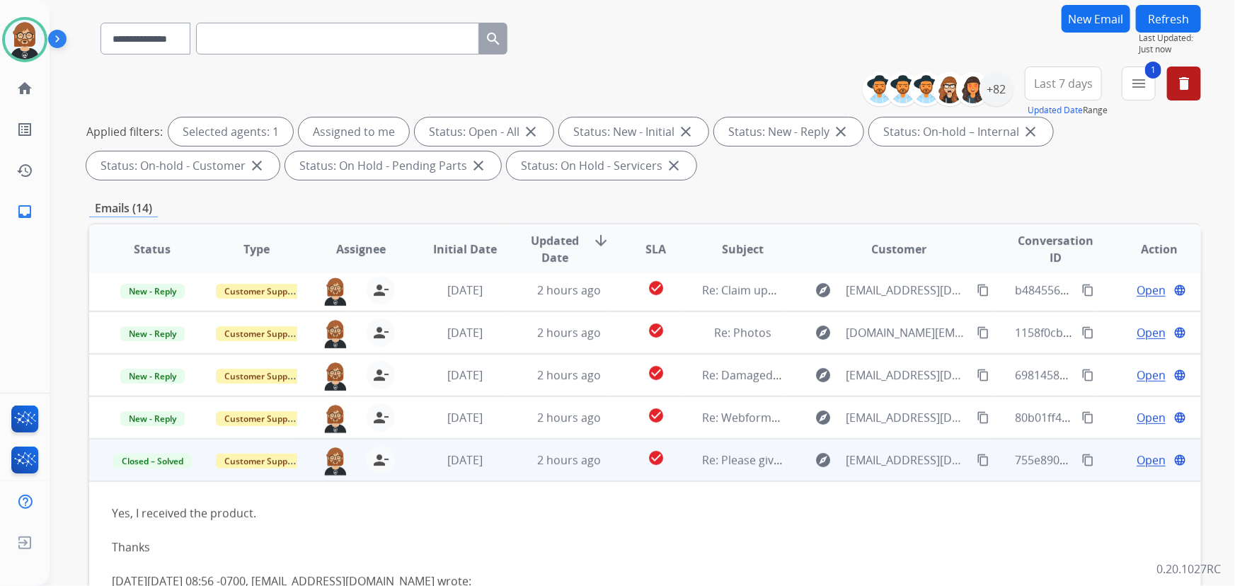
scroll to position [29, 0]
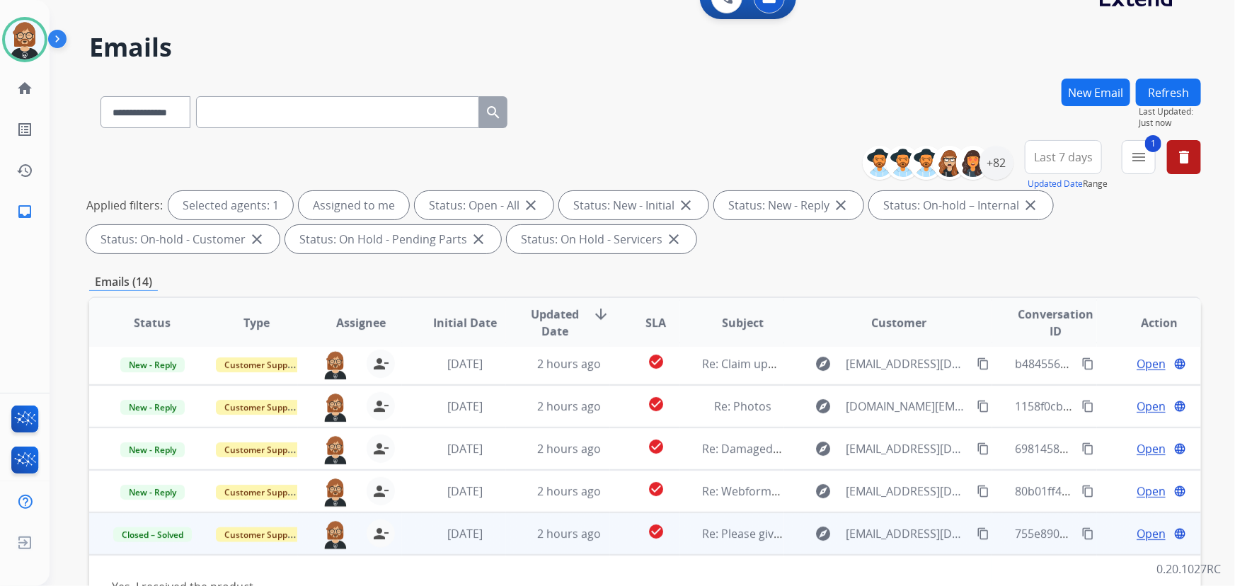
click at [1183, 83] on button "Refresh" at bounding box center [1168, 93] width 65 height 28
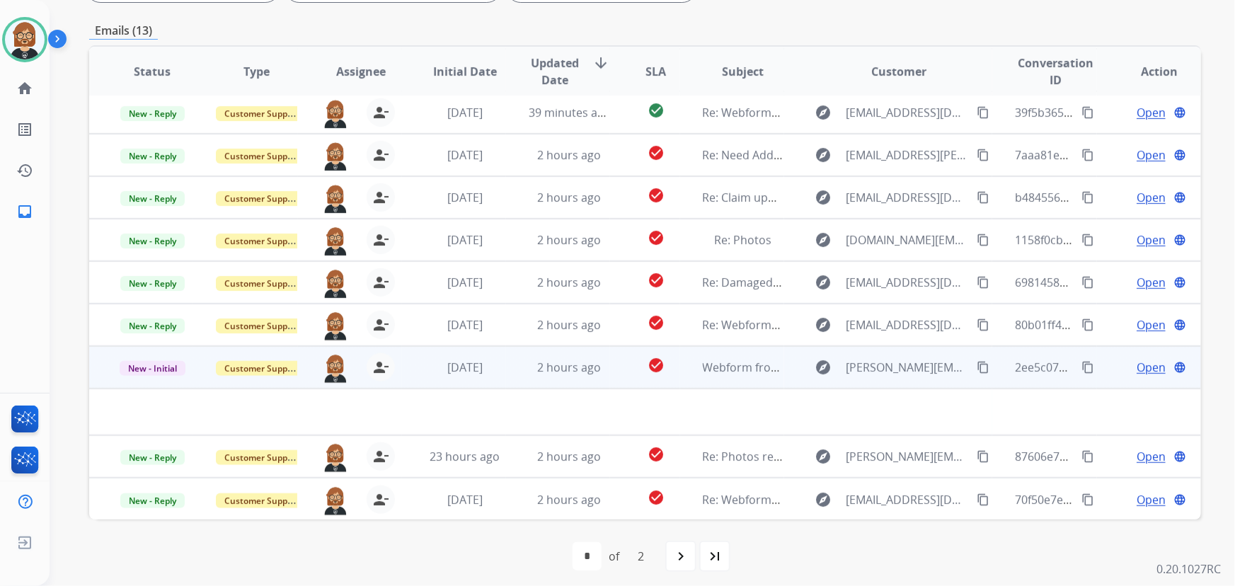
scroll to position [287, 0]
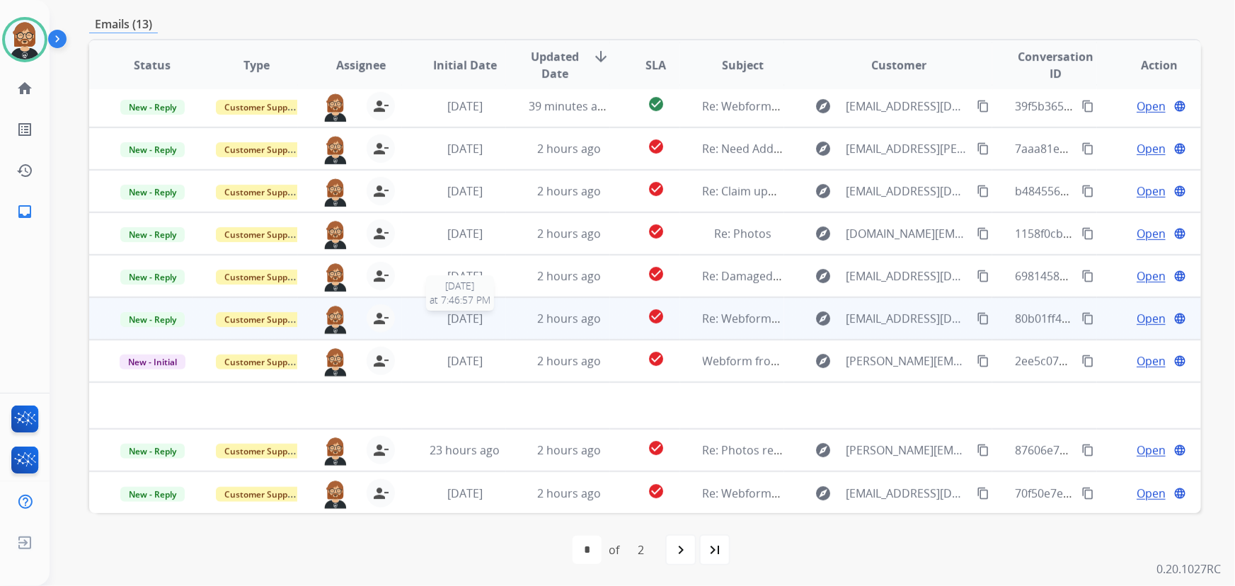
click at [483, 321] on span "3 days ago" at bounding box center [464, 319] width 35 height 16
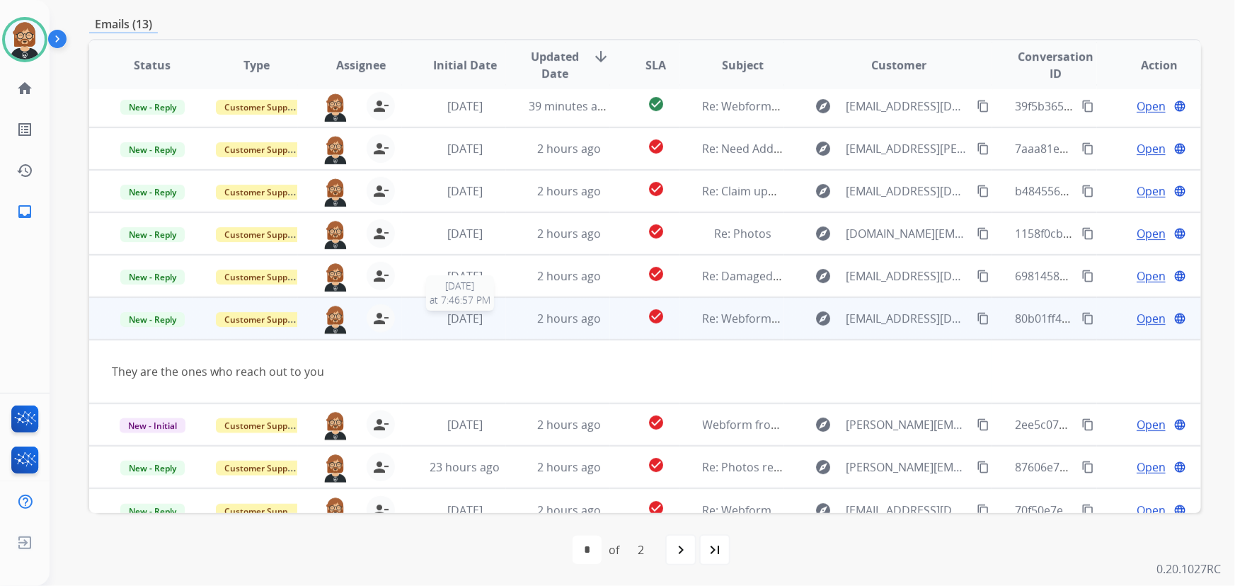
scroll to position [64, 0]
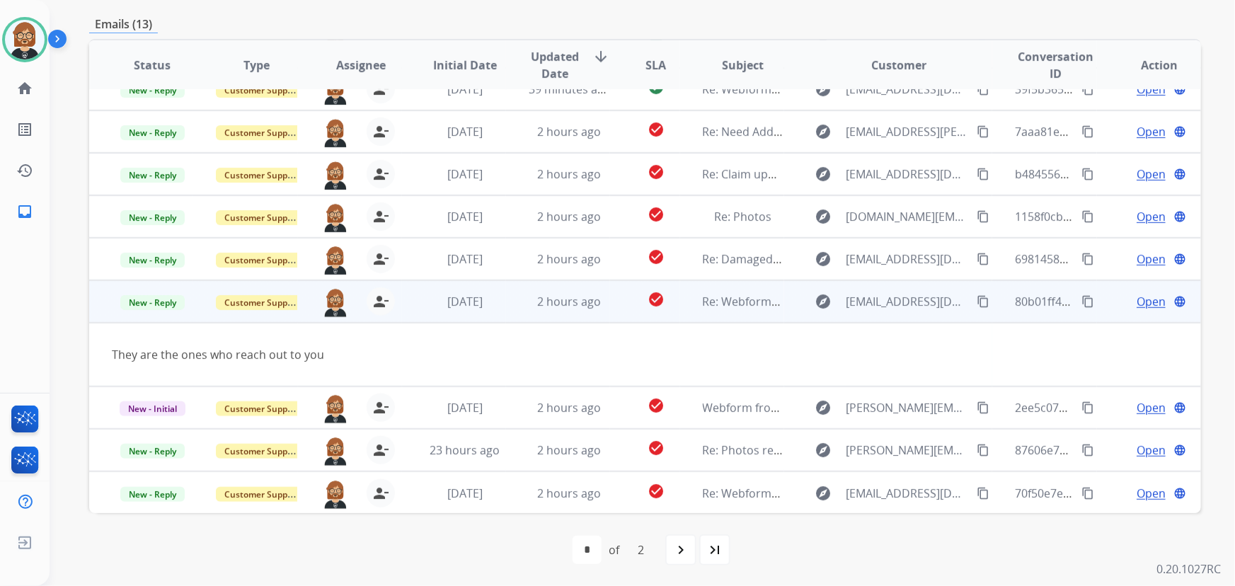
click at [1149, 304] on span "Open" at bounding box center [1151, 301] width 29 height 17
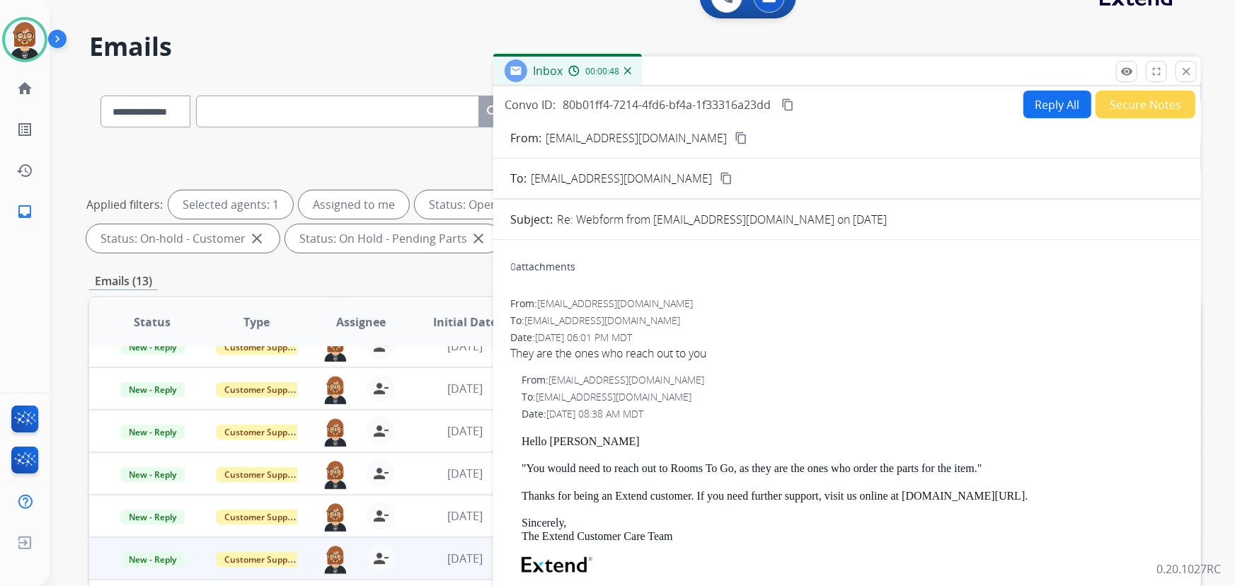
scroll to position [29, 0]
click at [735, 134] on mat-icon "content_copy" at bounding box center [741, 138] width 13 height 13
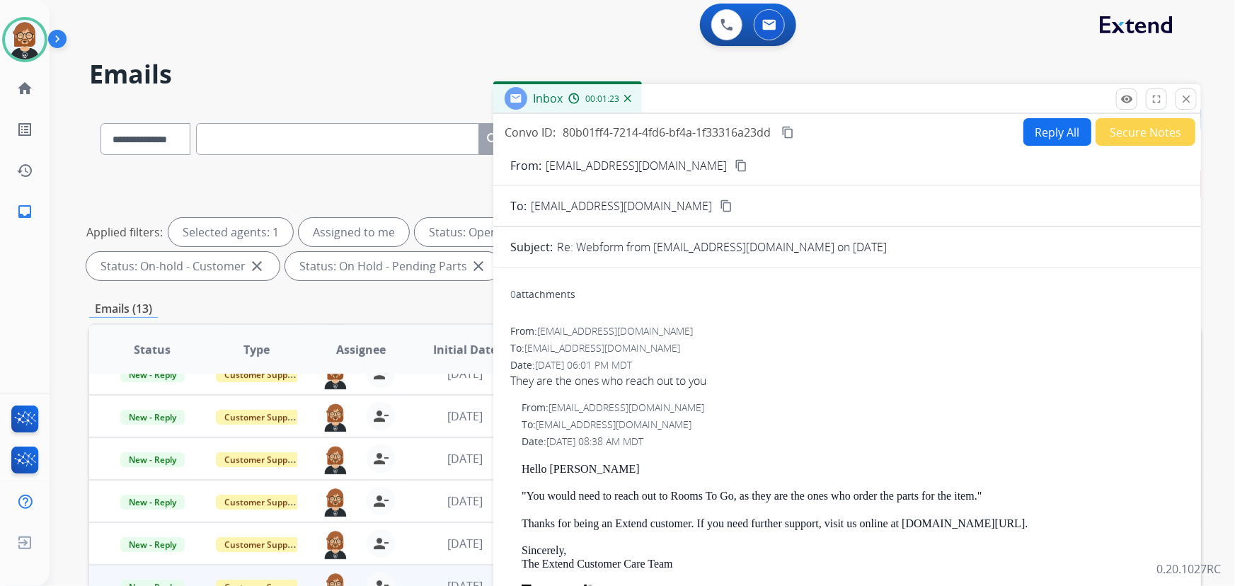
scroll to position [0, 0]
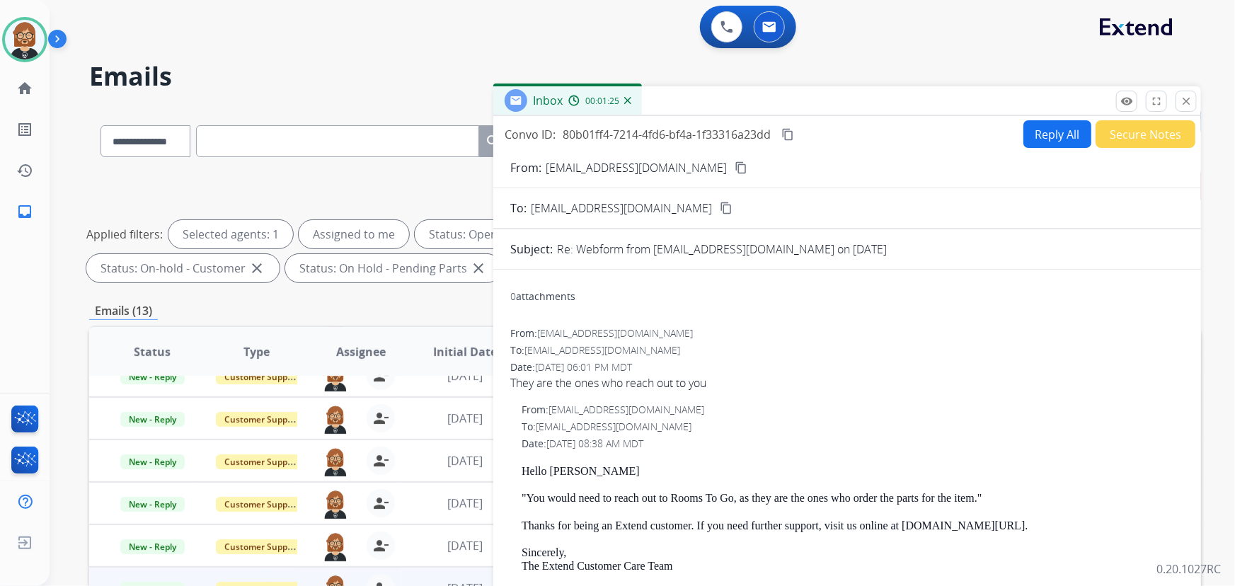
click at [735, 168] on mat-icon "content_copy" at bounding box center [741, 167] width 13 height 13
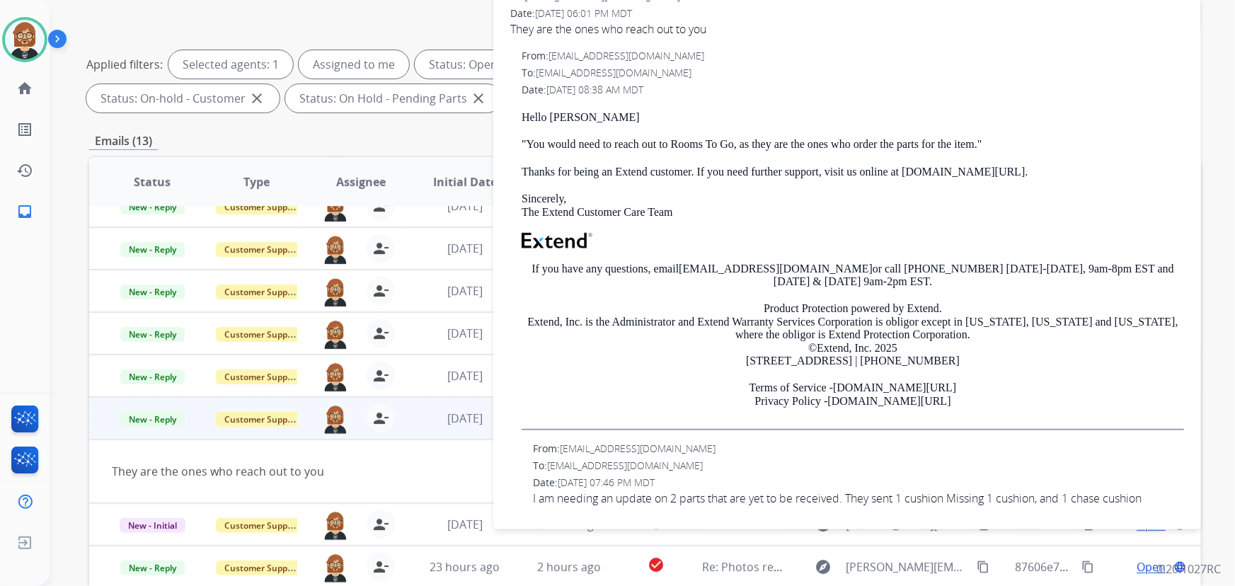
scroll to position [287, 0]
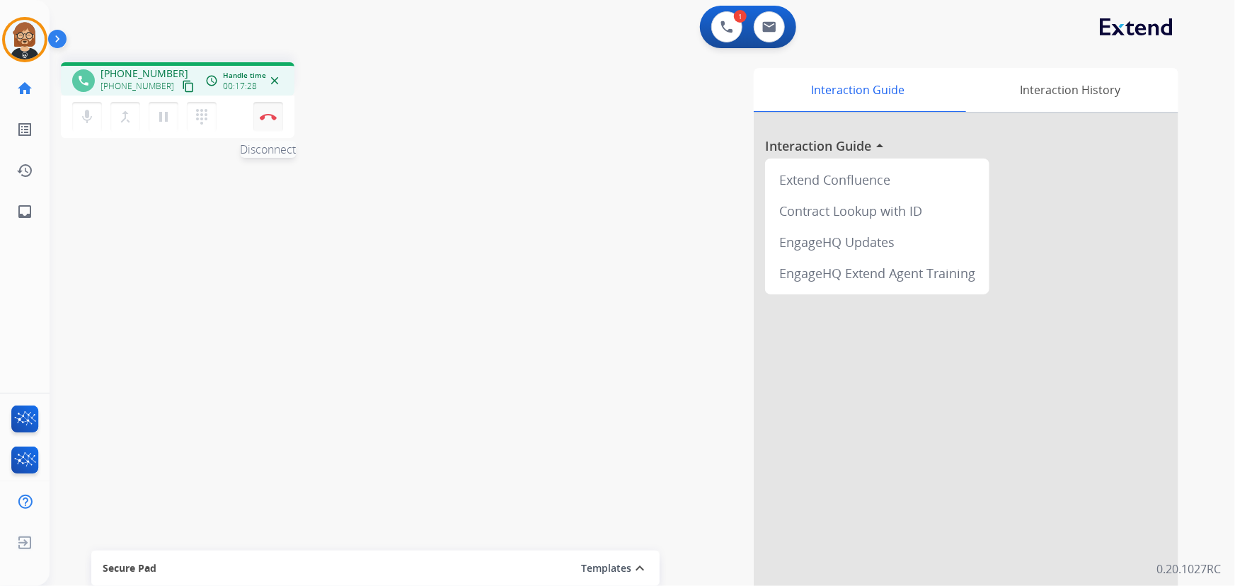
click at [267, 122] on button "Disconnect" at bounding box center [268, 117] width 30 height 30
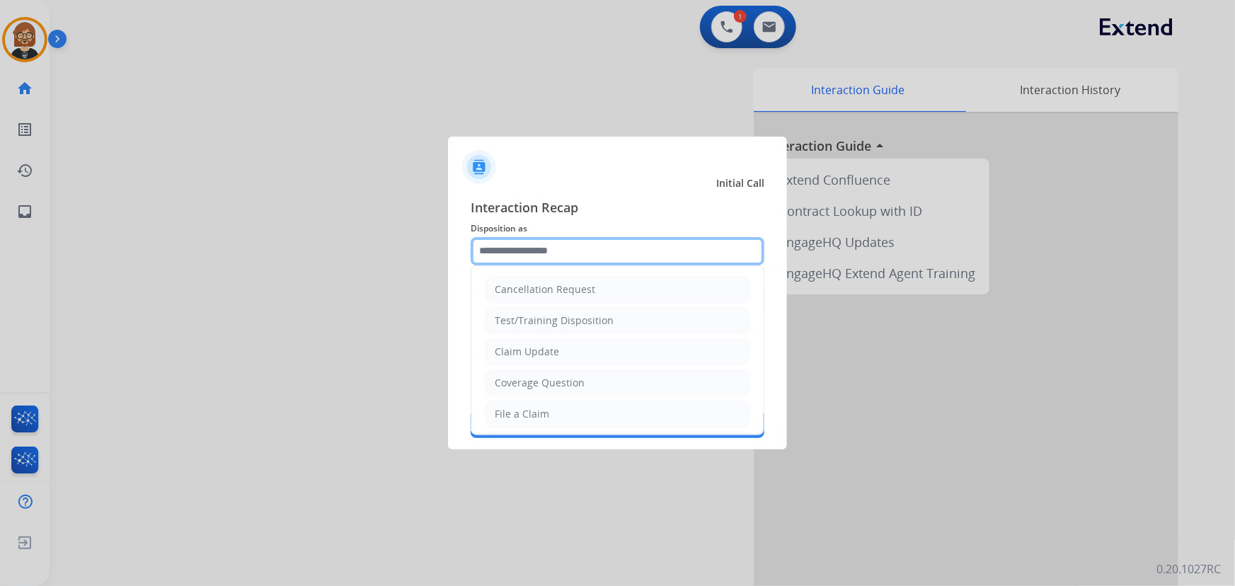
click at [609, 249] on input "text" at bounding box center [618, 251] width 294 height 28
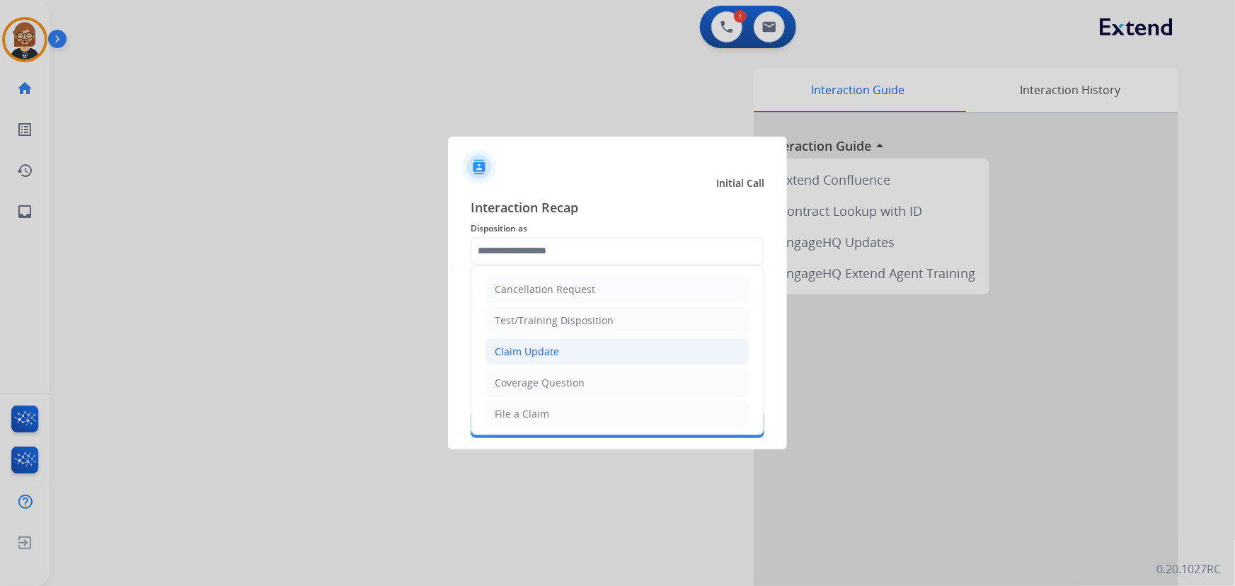
click at [595, 343] on li "Claim Update" at bounding box center [618, 351] width 264 height 27
type input "**********"
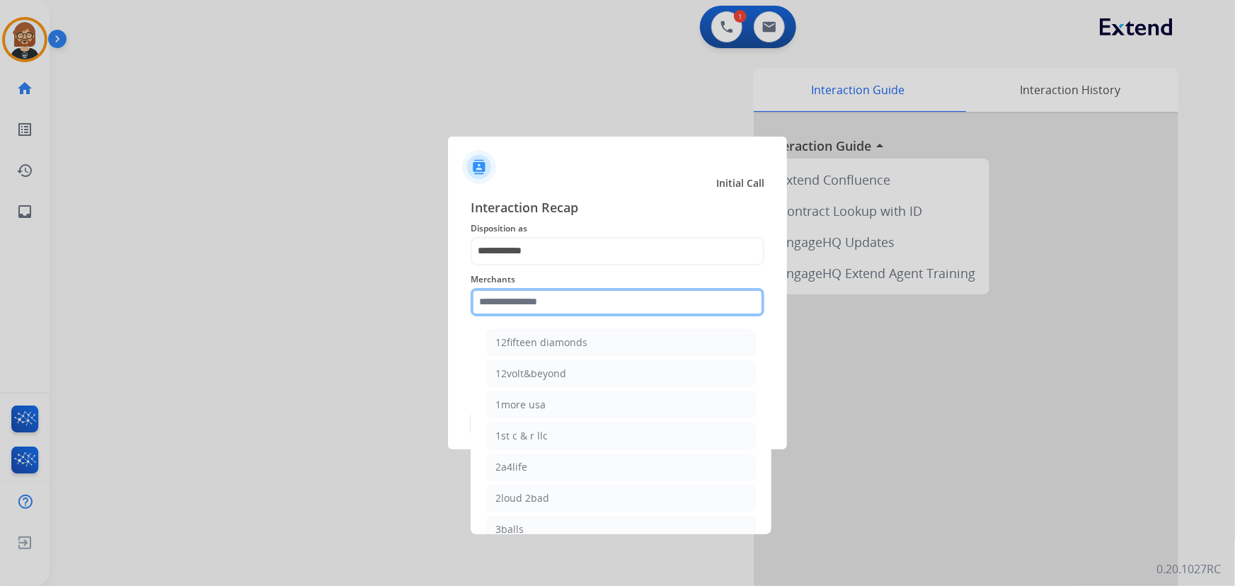
drag, startPoint x: 631, startPoint y: 311, endPoint x: 622, endPoint y: 318, distance: 11.1
click at [628, 314] on input "text" at bounding box center [618, 302] width 294 height 28
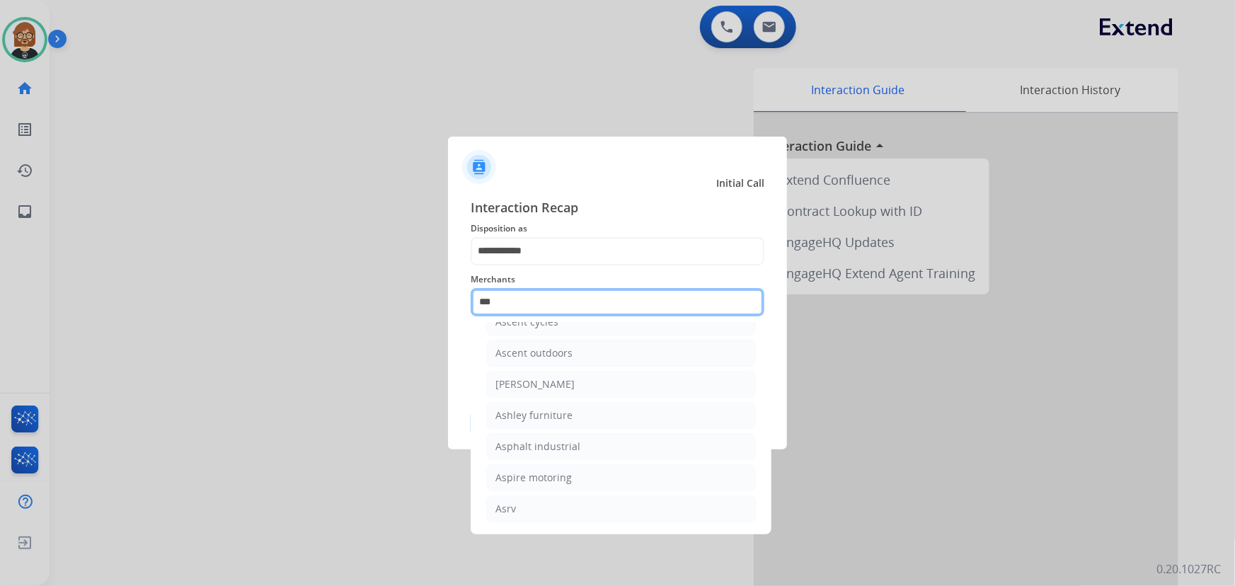
scroll to position [21, 0]
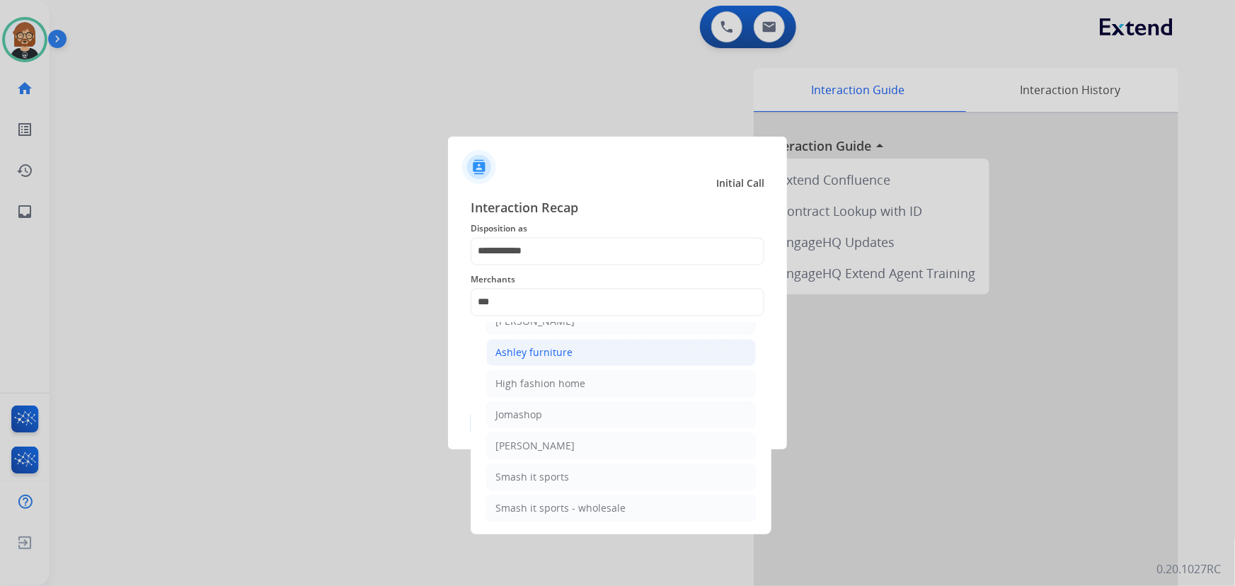
click at [588, 357] on li "Ashley furniture" at bounding box center [621, 352] width 270 height 27
type input "**********"
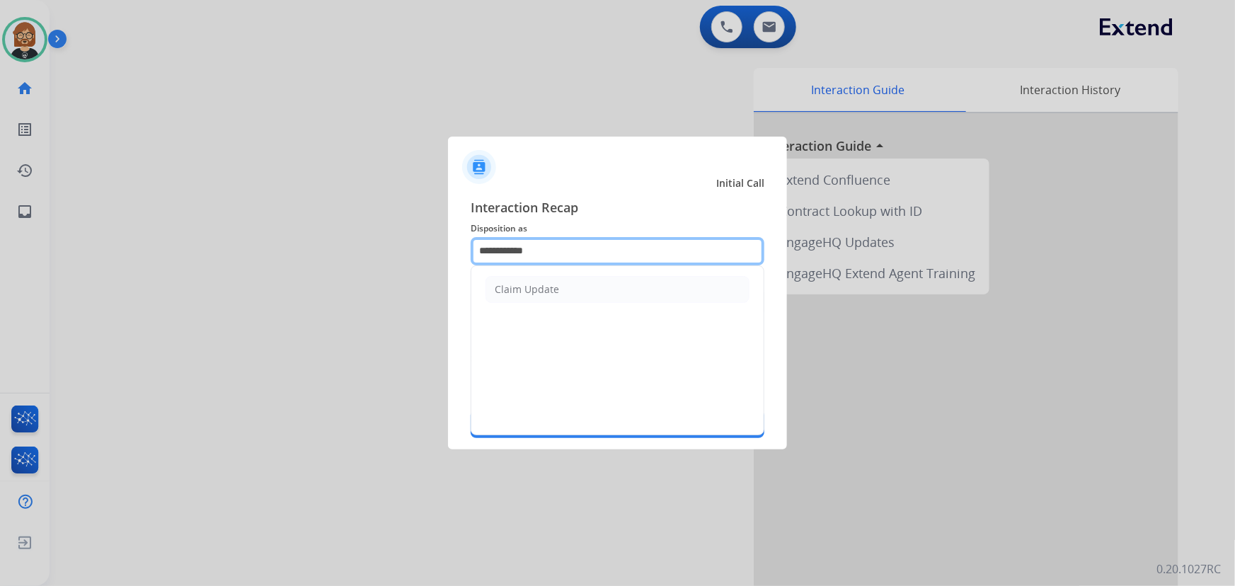
click at [606, 258] on input "**********" at bounding box center [618, 251] width 294 height 28
click at [580, 281] on li "Claim Update" at bounding box center [618, 289] width 264 height 27
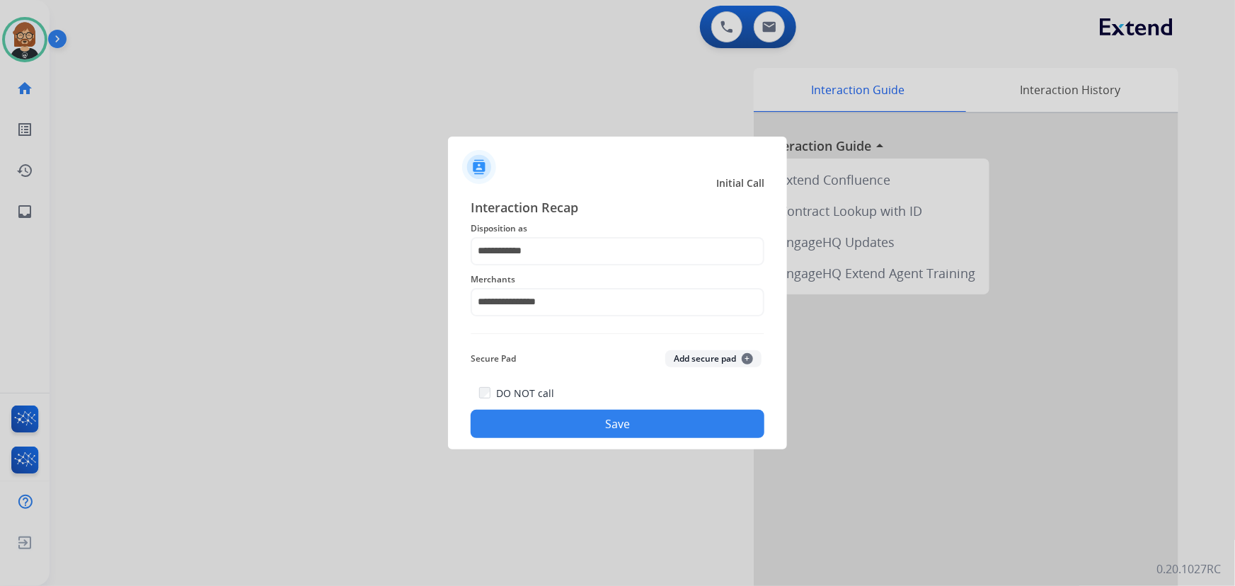
click at [614, 442] on div "**********" at bounding box center [617, 318] width 339 height 264
click at [626, 419] on button "Save" at bounding box center [618, 424] width 294 height 28
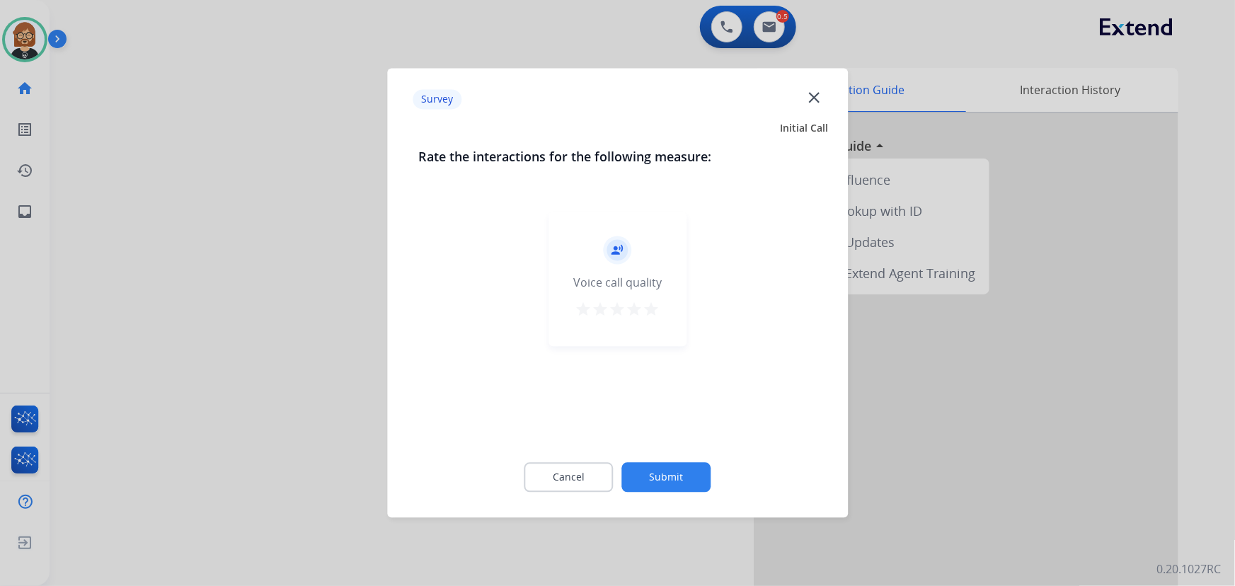
click at [673, 494] on div "Cancel Submit" at bounding box center [617, 478] width 398 height 64
click at [673, 490] on button "Submit" at bounding box center [666, 478] width 89 height 30
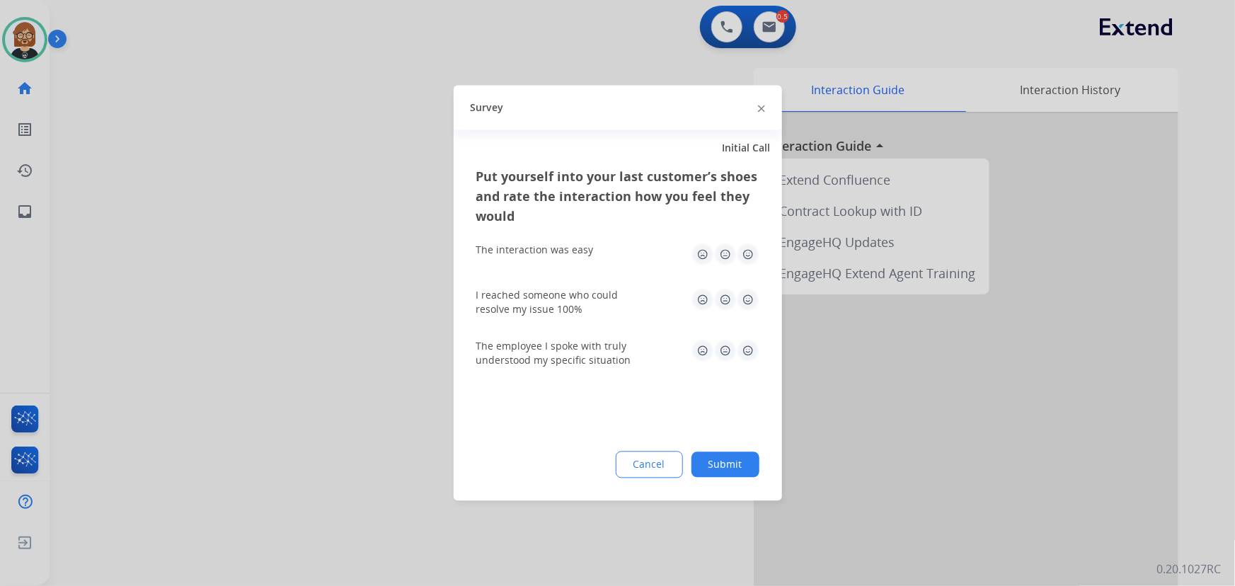
click at [719, 460] on button "Submit" at bounding box center [725, 464] width 68 height 25
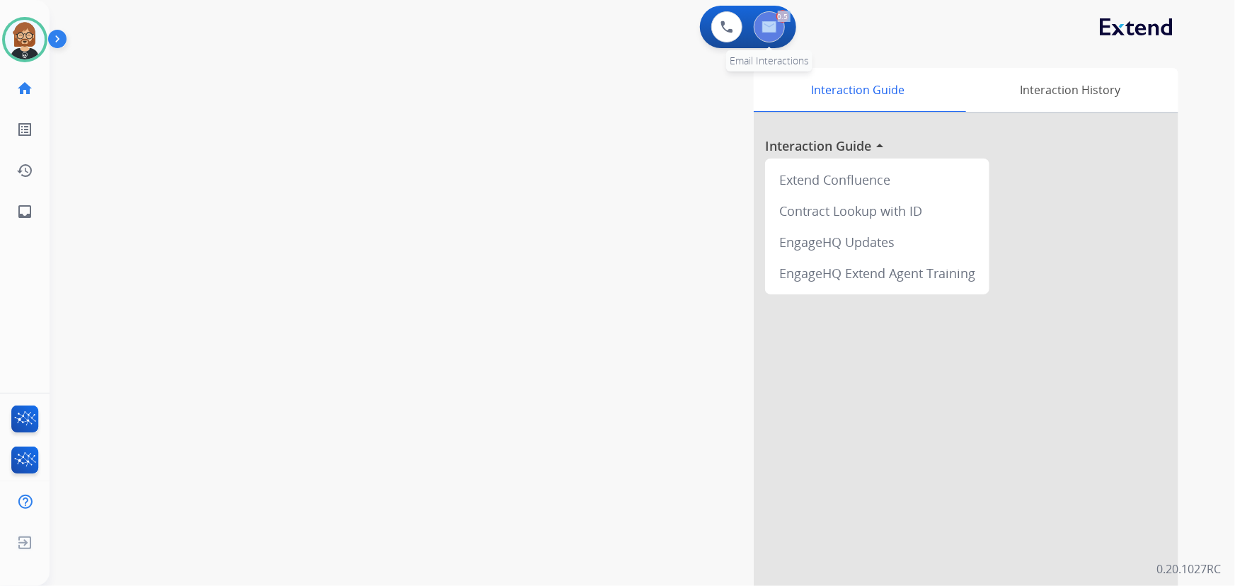
click at [774, 23] on div "0.5 Email Interactions" at bounding box center [769, 26] width 42 height 31
click at [767, 25] on img at bounding box center [769, 26] width 14 height 11
select select "**********"
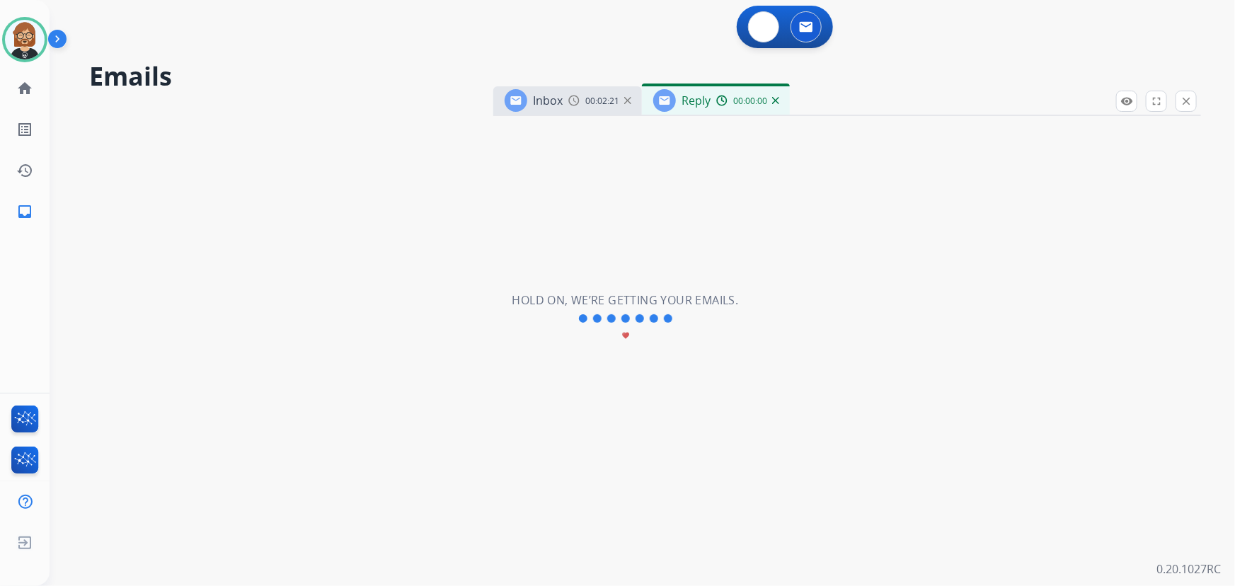
select select "**********"
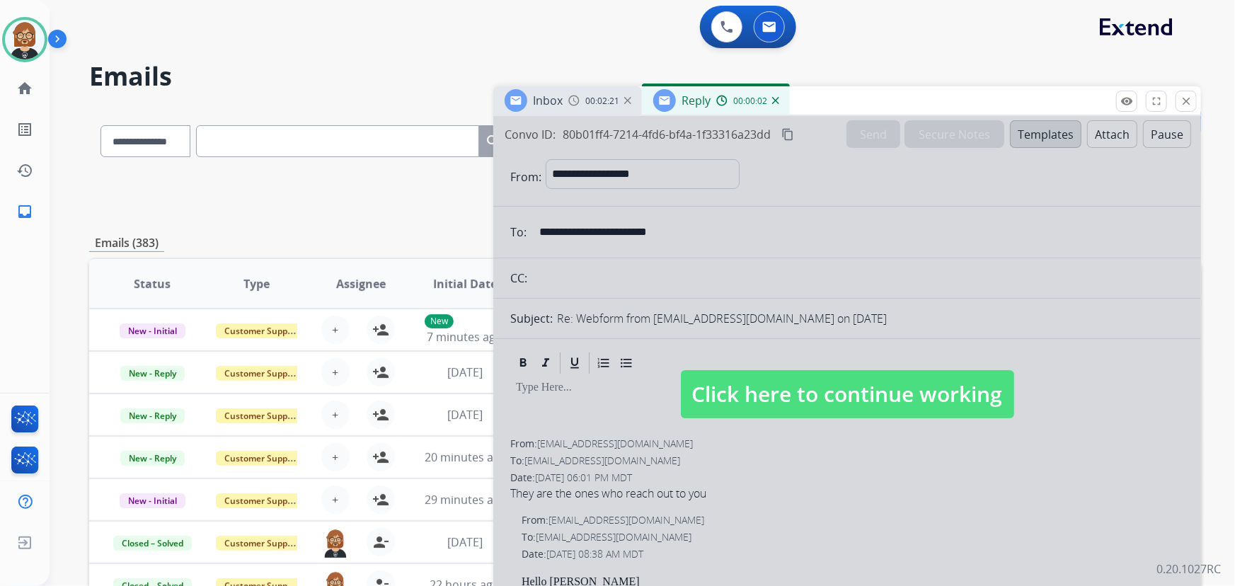
click at [903, 403] on span "Click here to continue working" at bounding box center [847, 394] width 333 height 48
select select
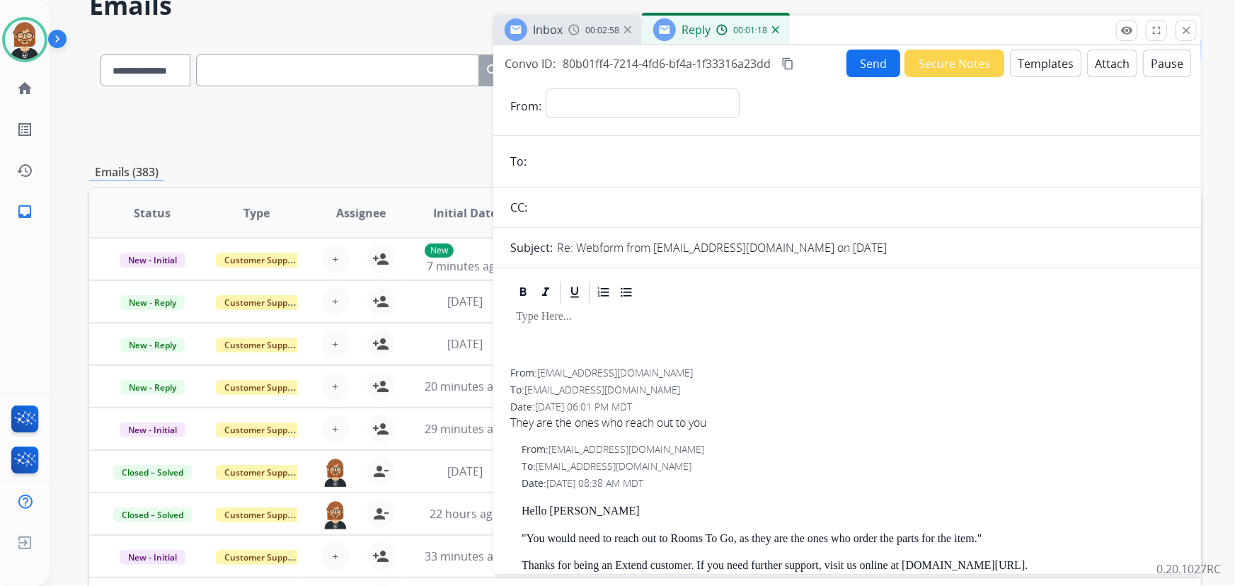
scroll to position [26, 0]
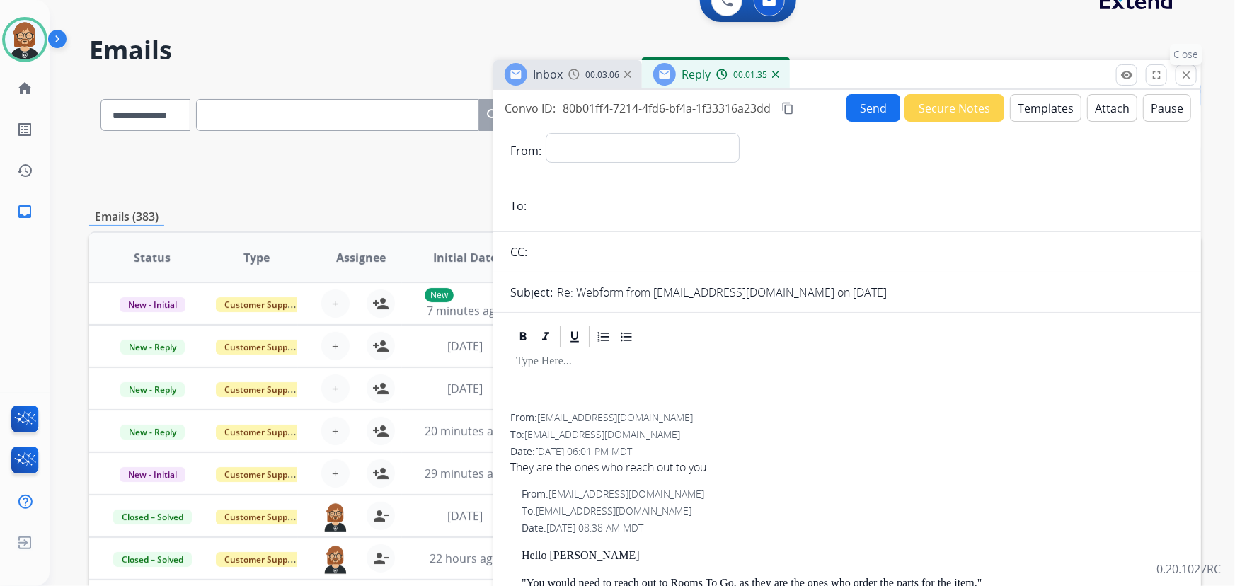
click at [1182, 69] on mat-icon "close" at bounding box center [1186, 75] width 13 height 13
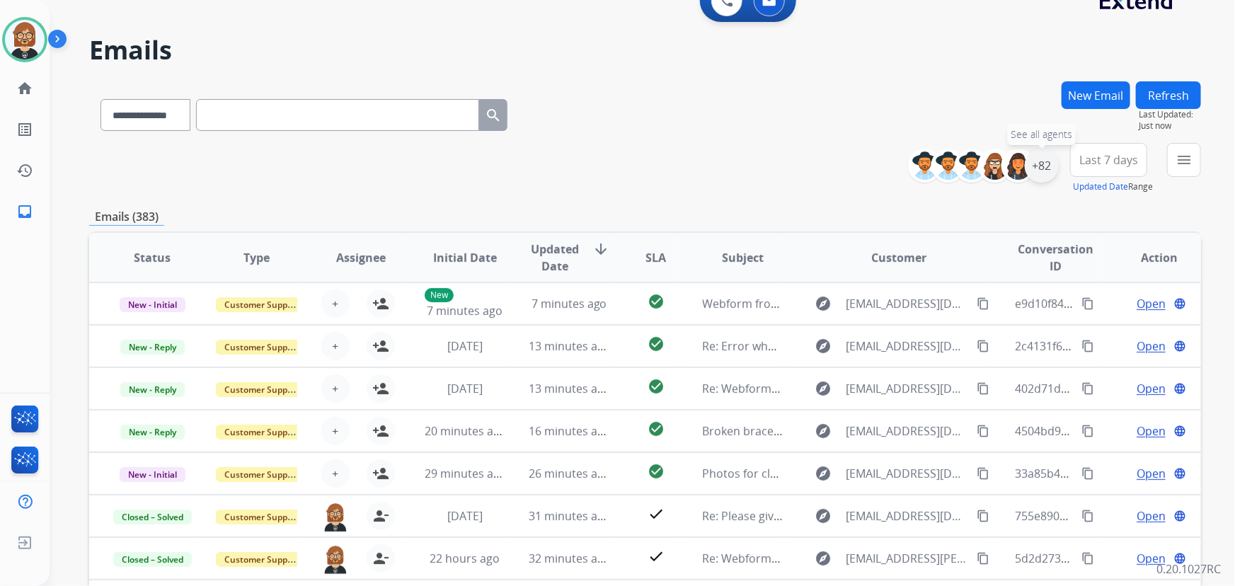
click at [1045, 166] on div "+82" at bounding box center [1042, 166] width 34 height 34
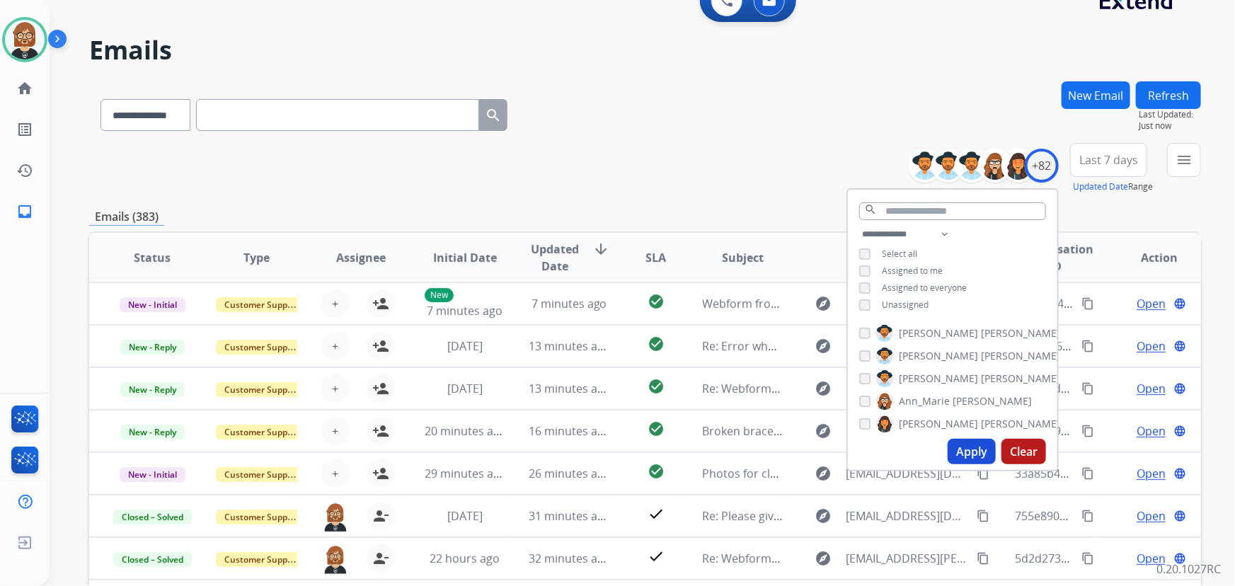
click at [902, 308] on span "Unassigned" at bounding box center [905, 305] width 47 height 12
click at [962, 447] on button "Apply" at bounding box center [972, 451] width 48 height 25
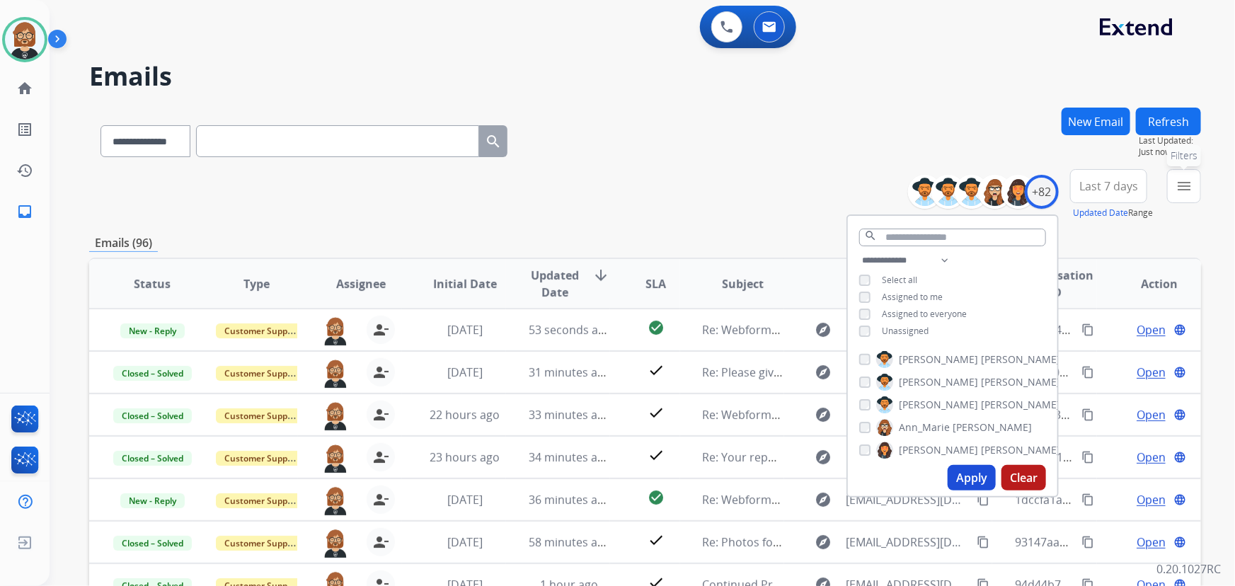
click at [1183, 179] on mat-icon "menu" at bounding box center [1184, 186] width 17 height 17
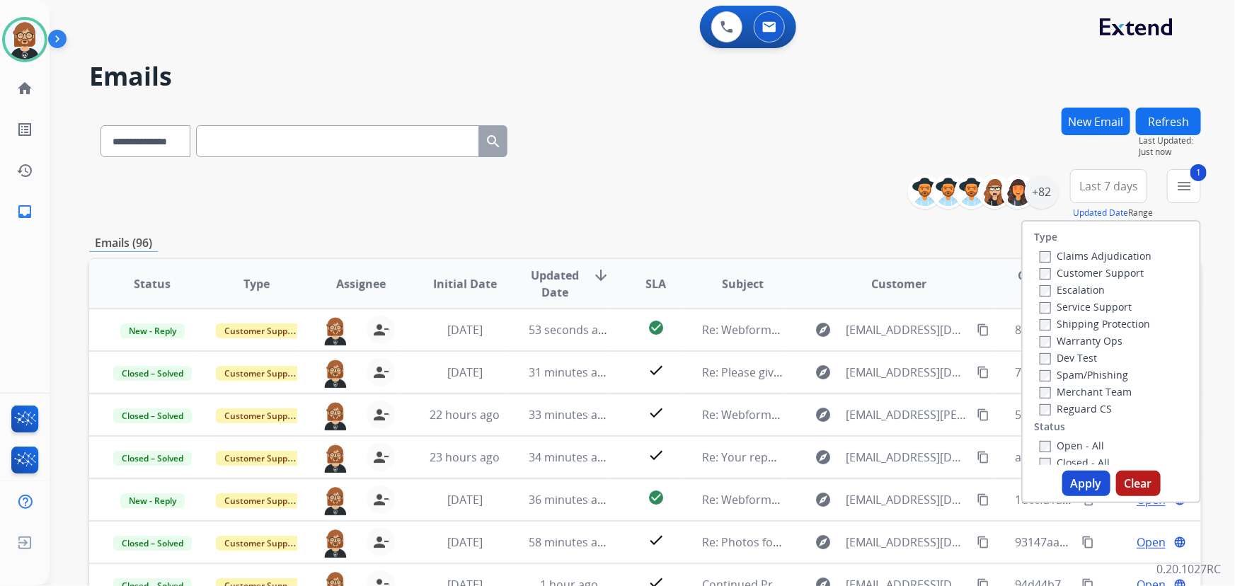
click at [1084, 471] on div "Apply Clear" at bounding box center [1111, 483] width 177 height 25
click at [1083, 476] on button "Apply" at bounding box center [1086, 483] width 48 height 25
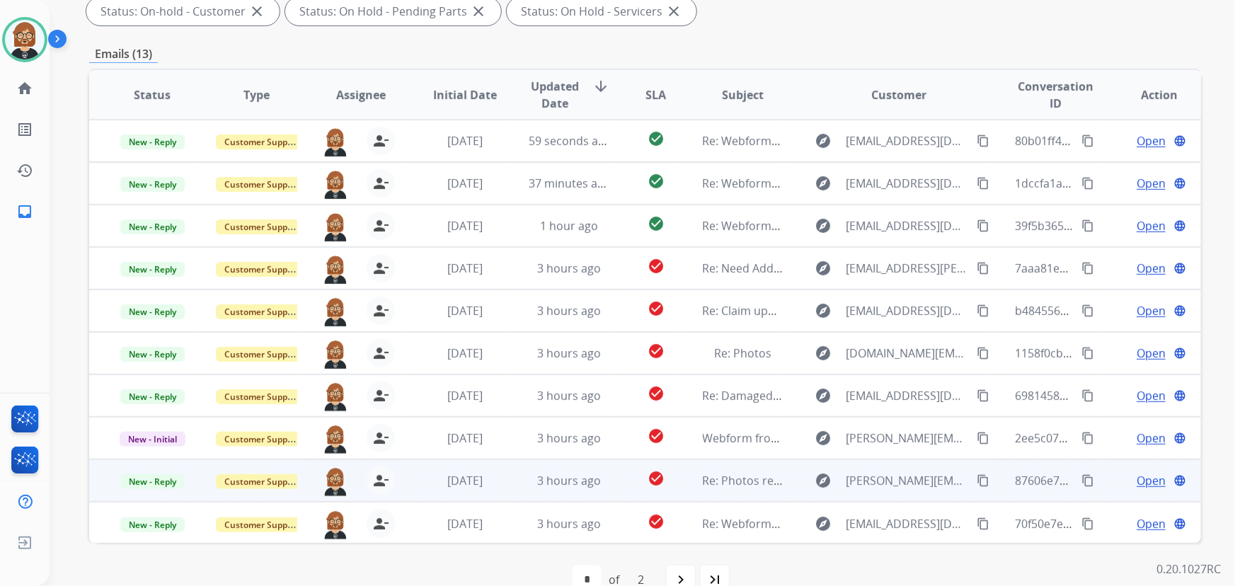
scroll to position [1, 0]
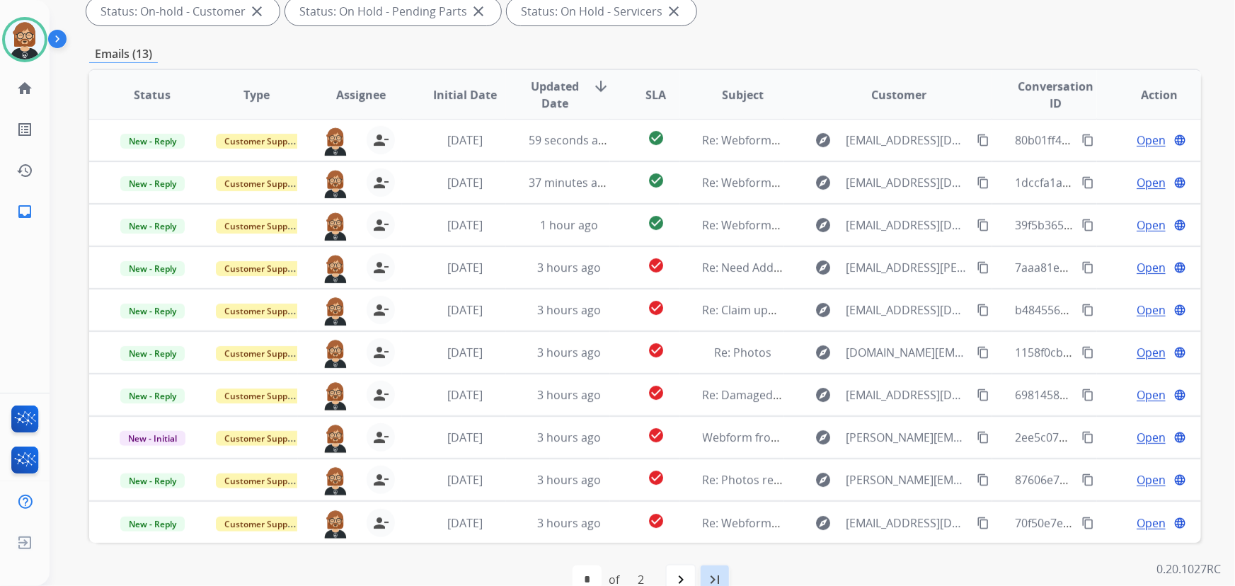
click at [713, 580] on mat-icon "last_page" at bounding box center [714, 579] width 17 height 17
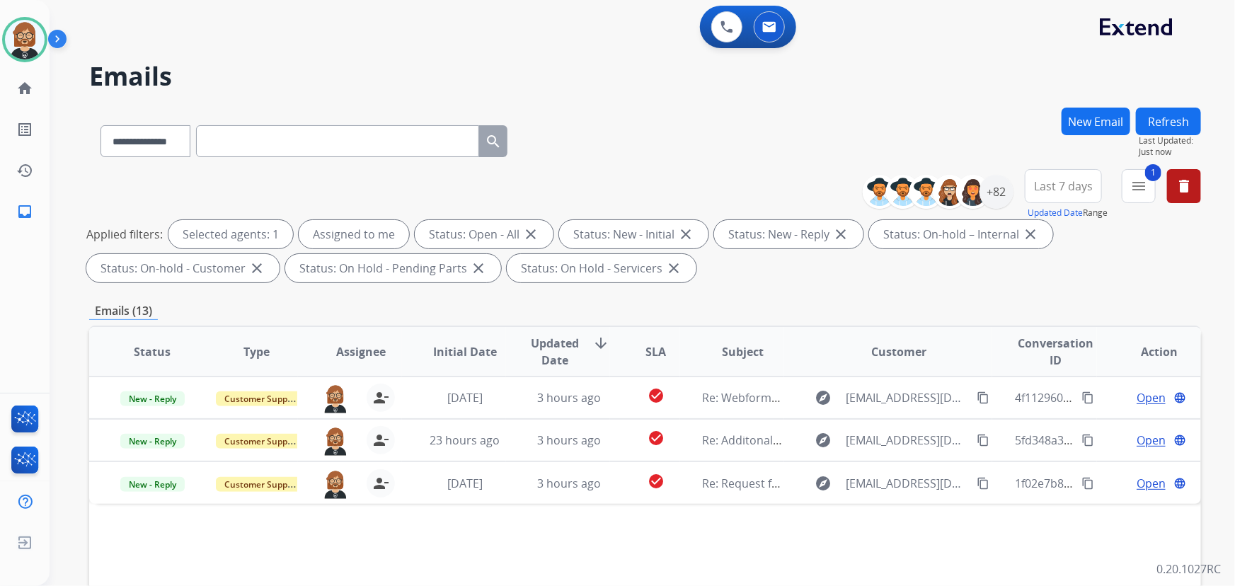
scroll to position [0, 0]
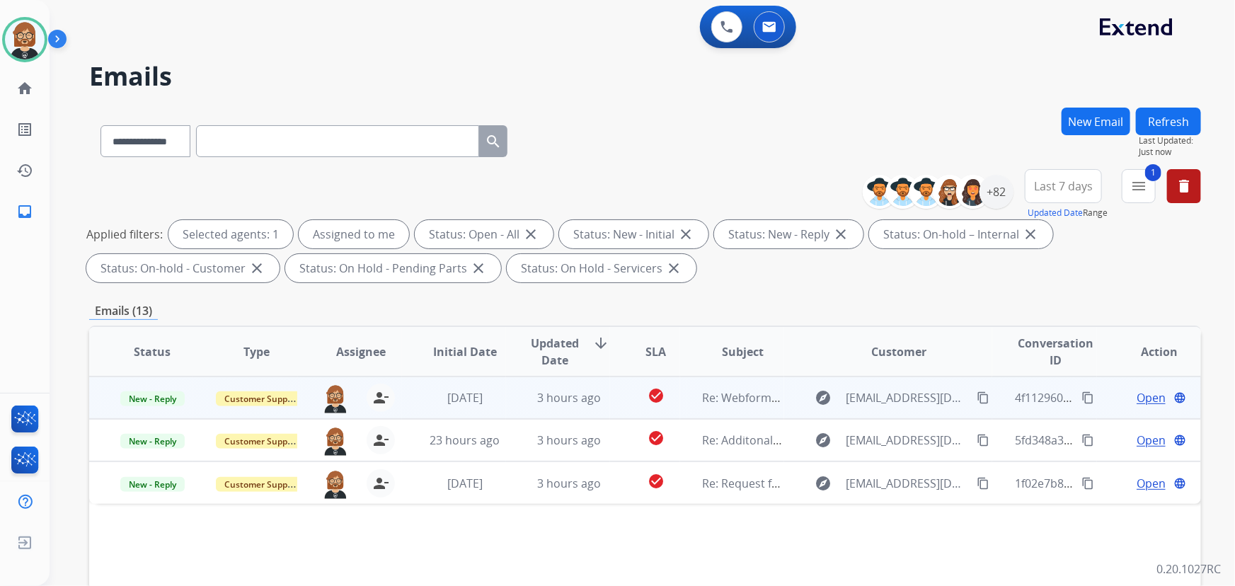
click at [556, 406] on td "3 hours ago" at bounding box center [558, 398] width 104 height 42
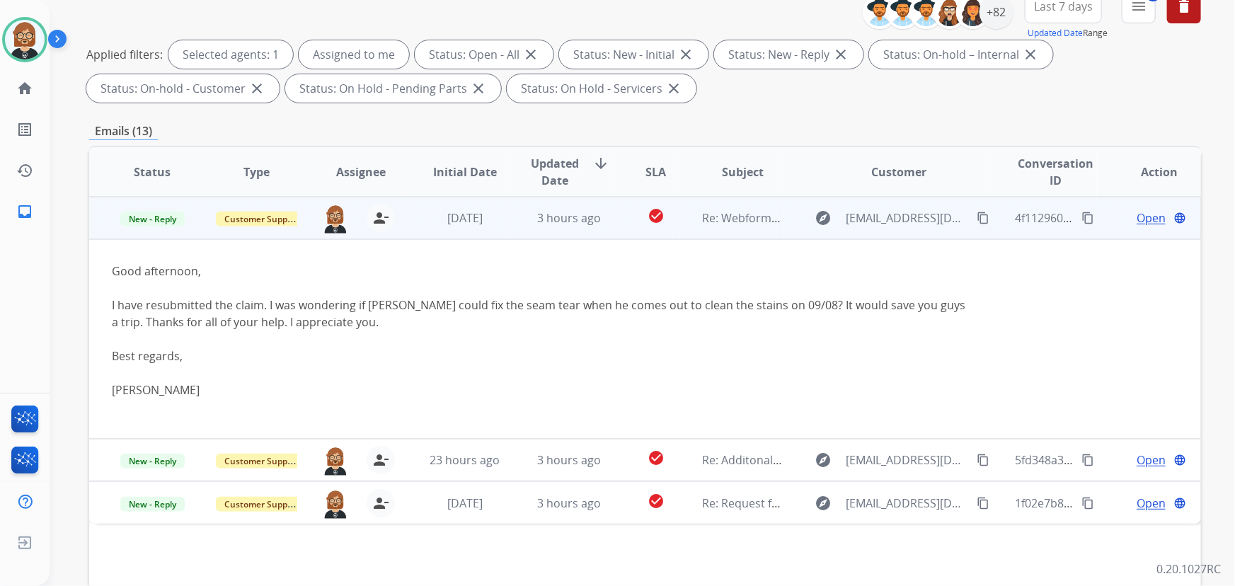
scroll to position [193, 0]
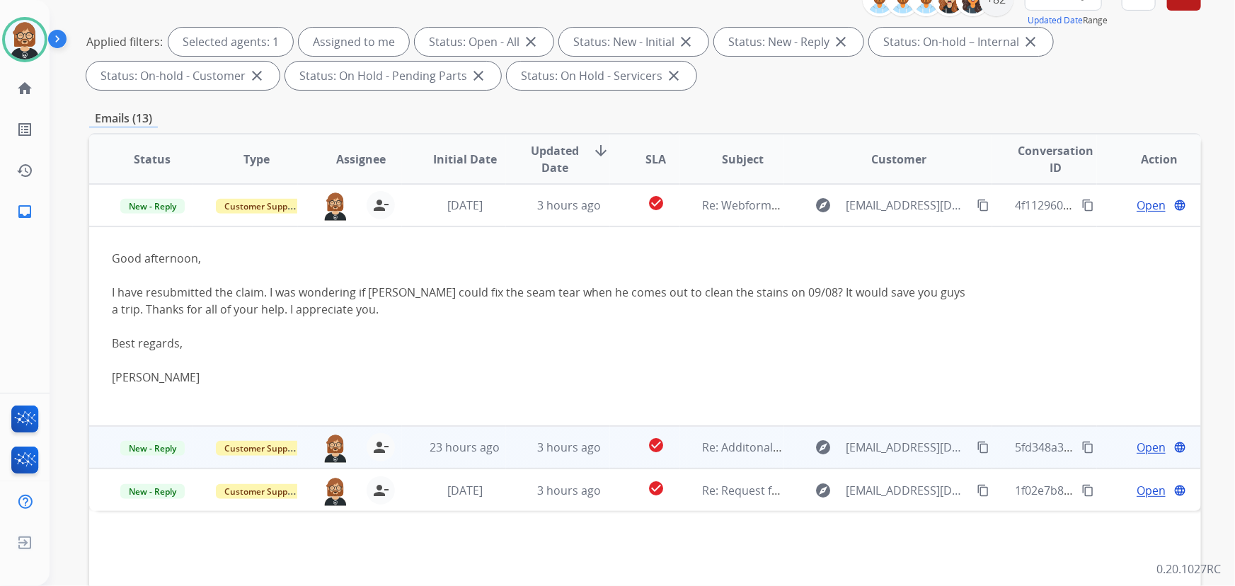
click at [582, 456] on td "3 hours ago" at bounding box center [558, 447] width 104 height 42
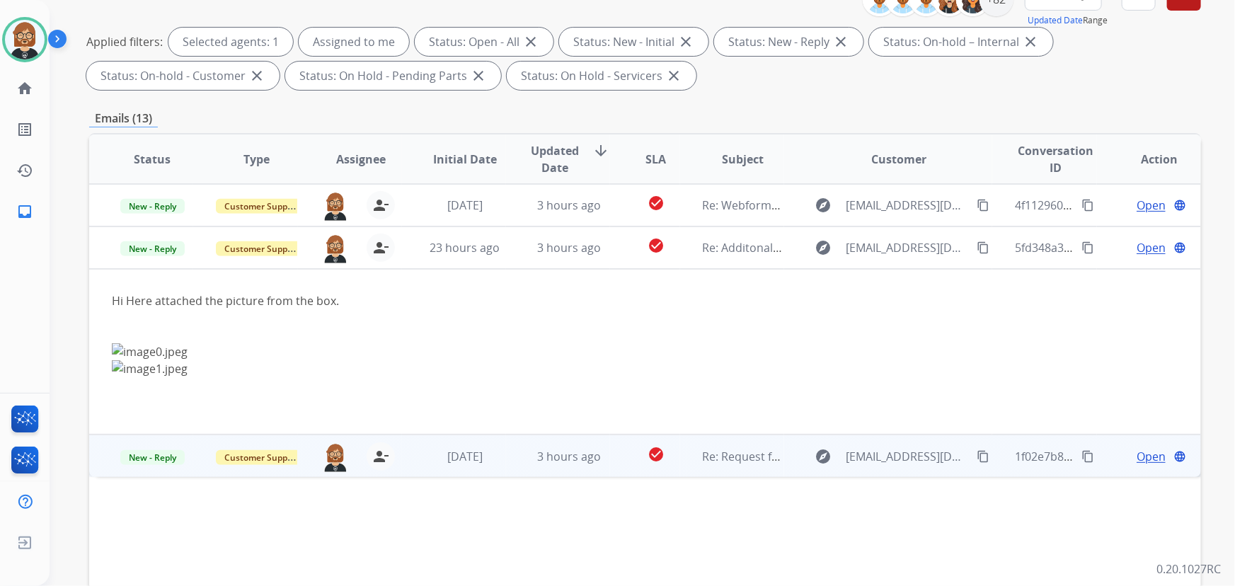
click at [713, 467] on td "Re: Request for Goodwill Consideration – Protection Plan" at bounding box center [732, 456] width 104 height 42
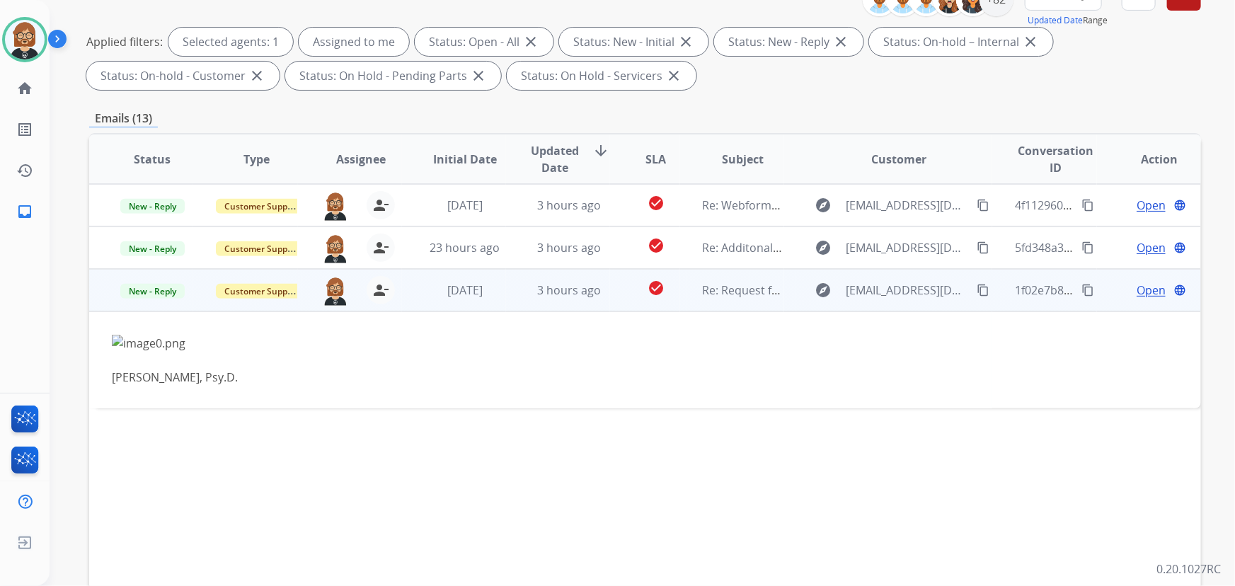
click at [978, 292] on button "content_copy" at bounding box center [983, 290] width 17 height 17
click at [977, 294] on mat-icon "content_copy" at bounding box center [983, 290] width 13 height 13
click at [1144, 290] on span "Open" at bounding box center [1151, 290] width 29 height 17
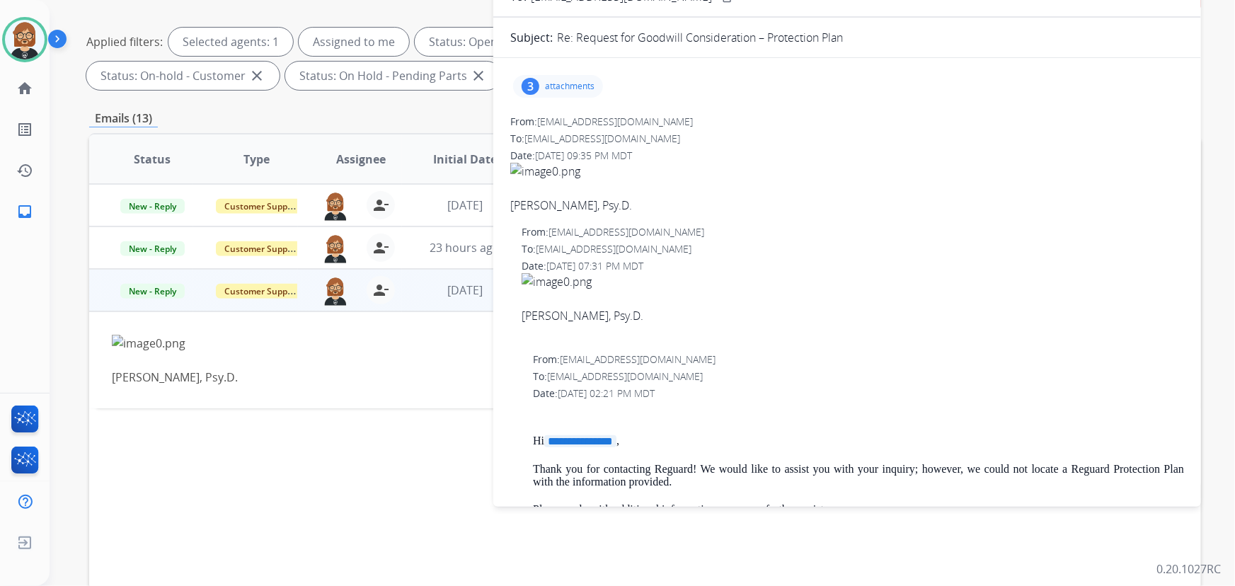
scroll to position [0, 0]
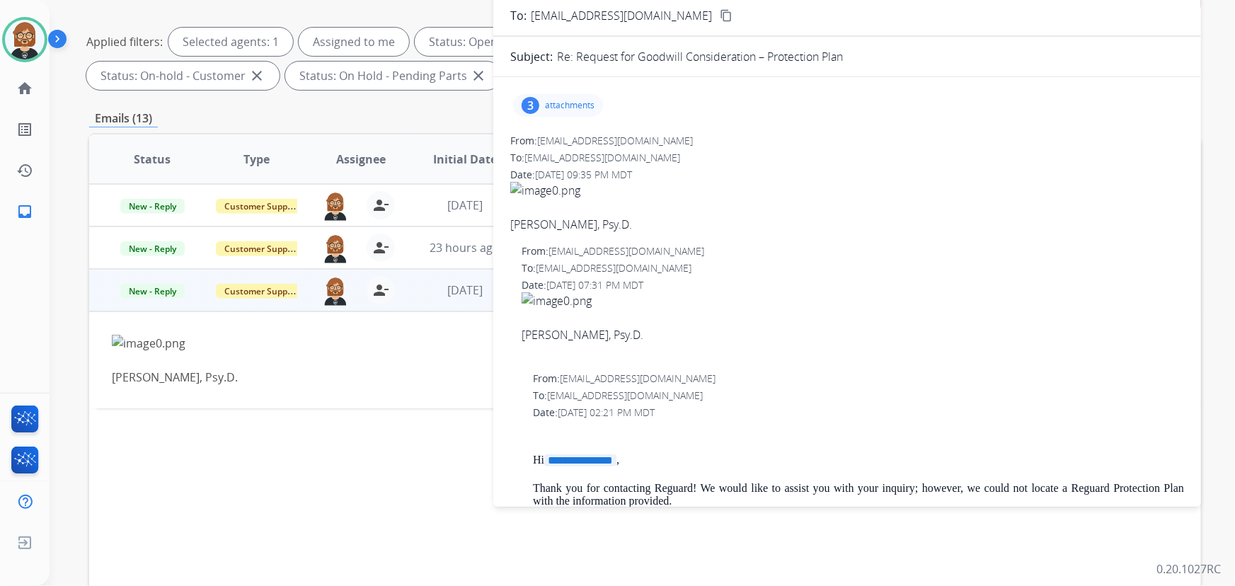
click at [569, 100] on p "attachments" at bounding box center [570, 105] width 50 height 11
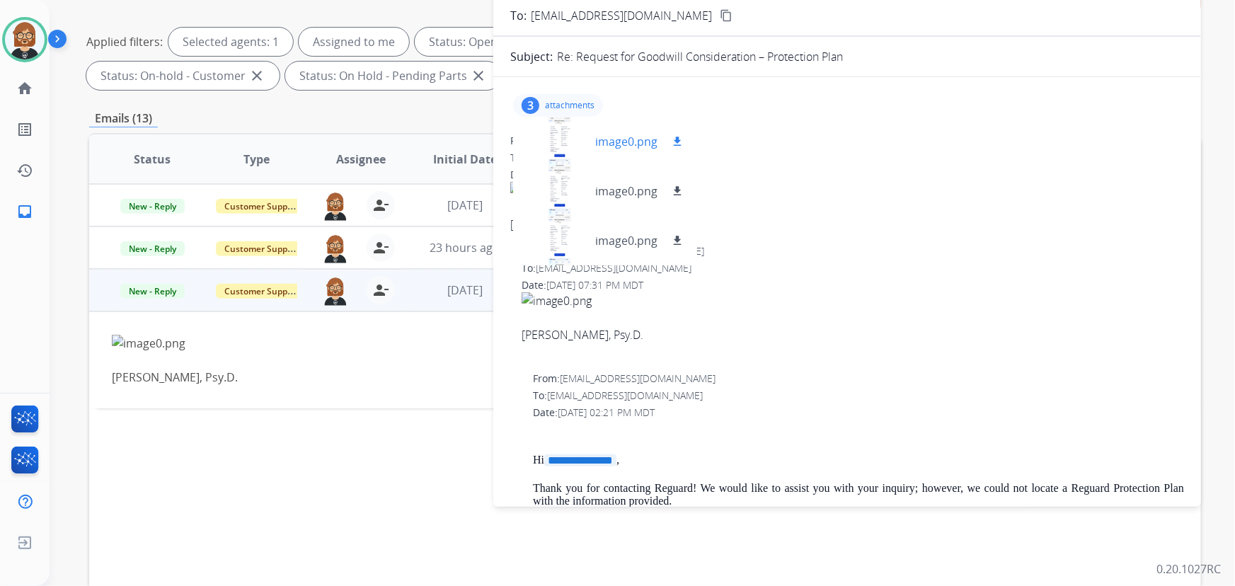
click at [563, 135] on div at bounding box center [559, 142] width 71 height 50
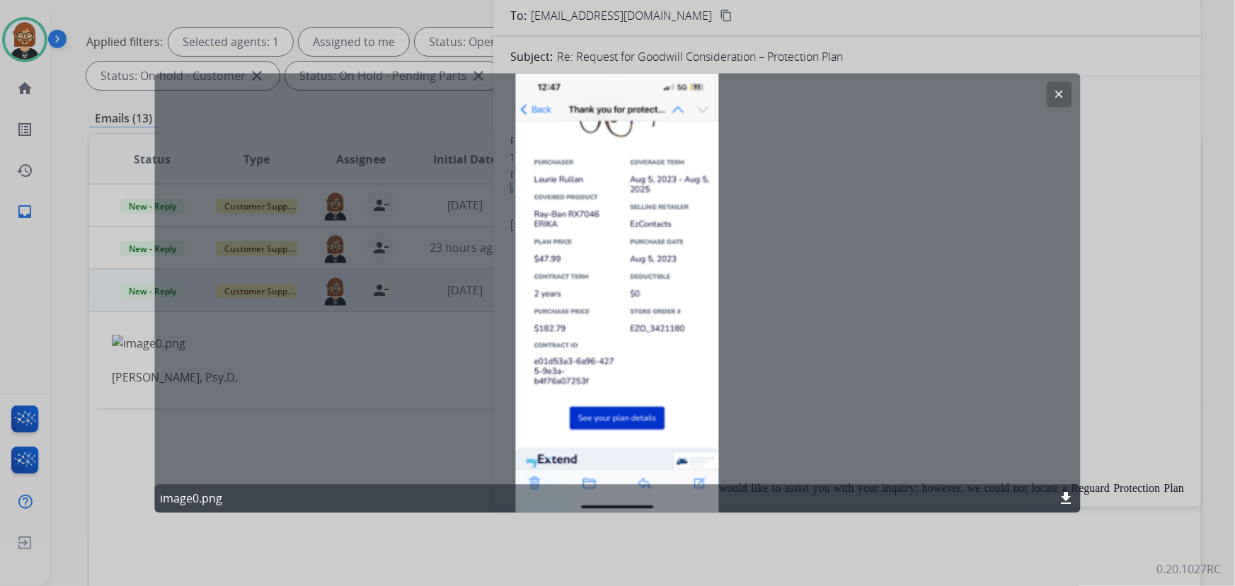
click at [797, 390] on div "clear image0.png download" at bounding box center [617, 294] width 926 height 440
click at [1052, 93] on button "clear" at bounding box center [1059, 94] width 25 height 25
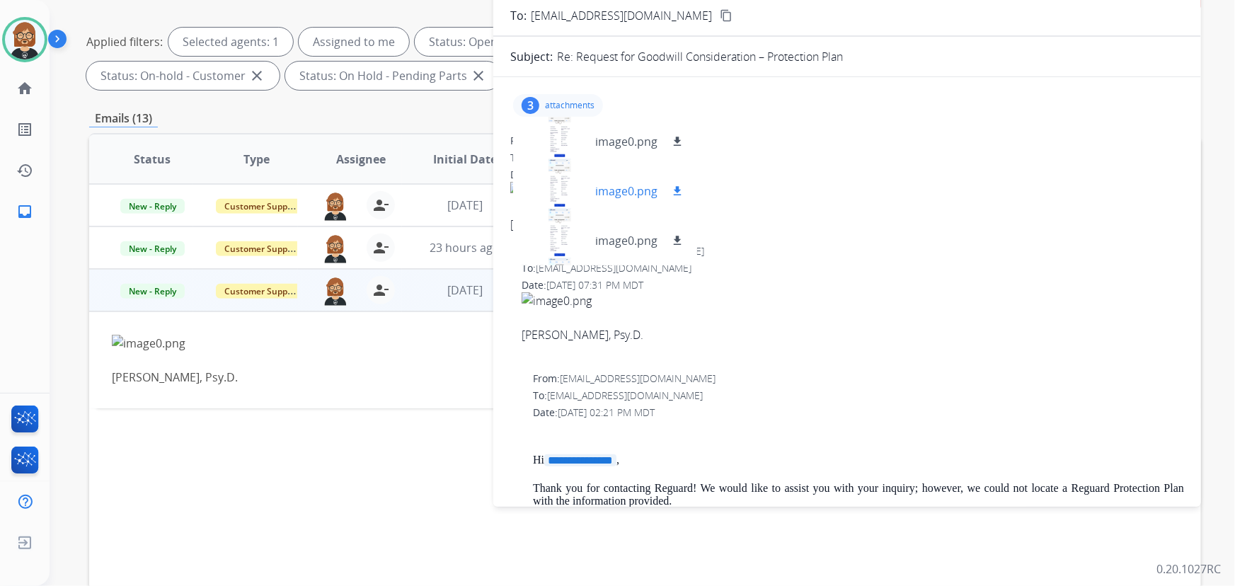
click at [560, 190] on div at bounding box center [559, 191] width 71 height 50
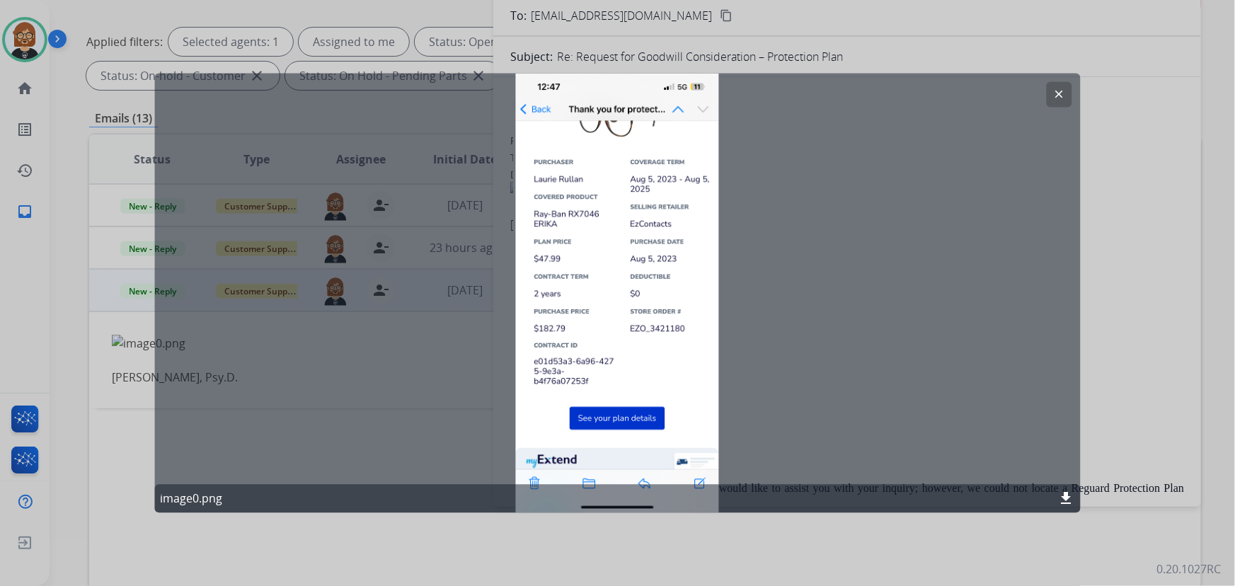
click at [1048, 96] on button "clear" at bounding box center [1059, 94] width 25 height 25
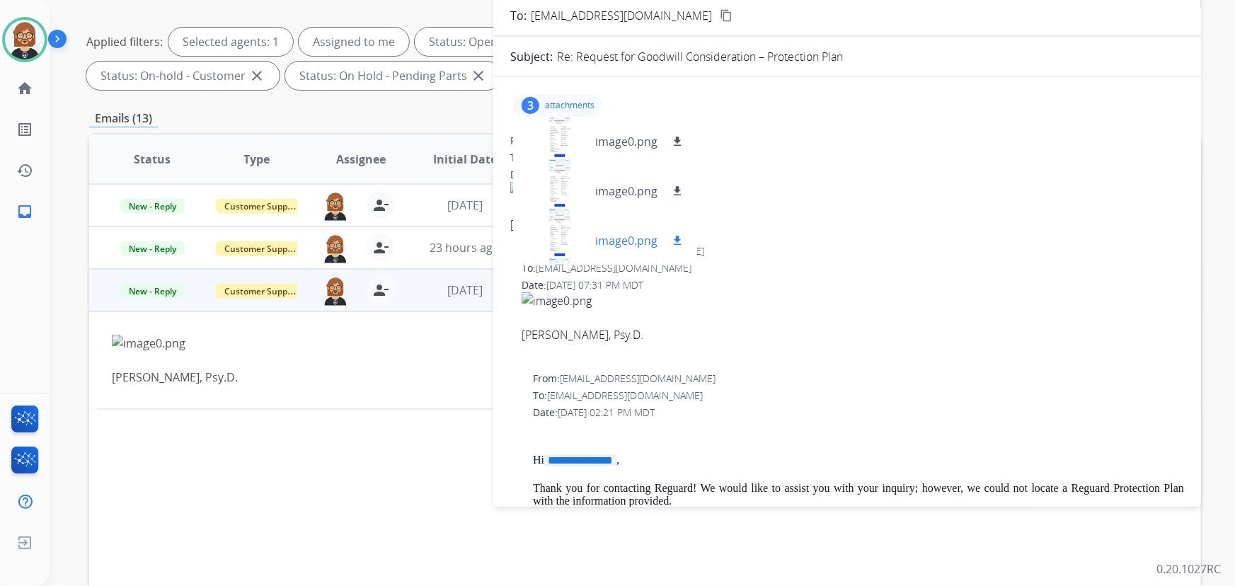
click at [569, 238] on div at bounding box center [559, 241] width 71 height 50
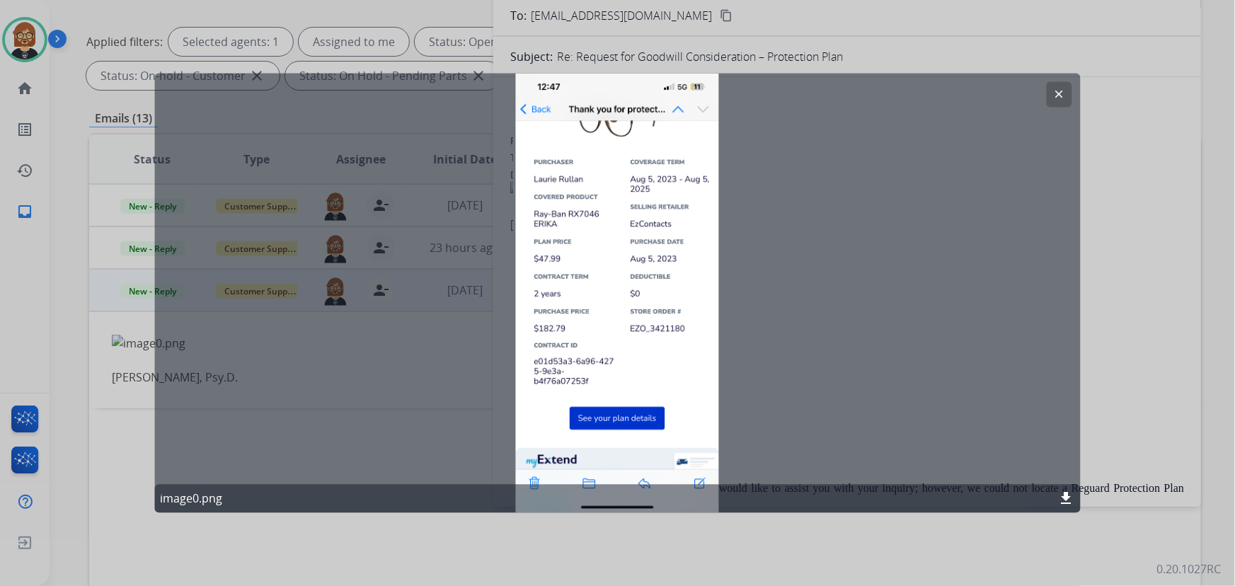
drag, startPoint x: 533, startPoint y: 361, endPoint x: 580, endPoint y: 367, distance: 47.8
click at [580, 367] on div "clear image0.png download" at bounding box center [617, 294] width 926 height 440
click at [389, 154] on div "clear image0.png download" at bounding box center [617, 294] width 926 height 440
click at [717, 90] on div "clear image0.png download" at bounding box center [617, 294] width 926 height 440
click at [1050, 92] on button "clear" at bounding box center [1059, 94] width 25 height 25
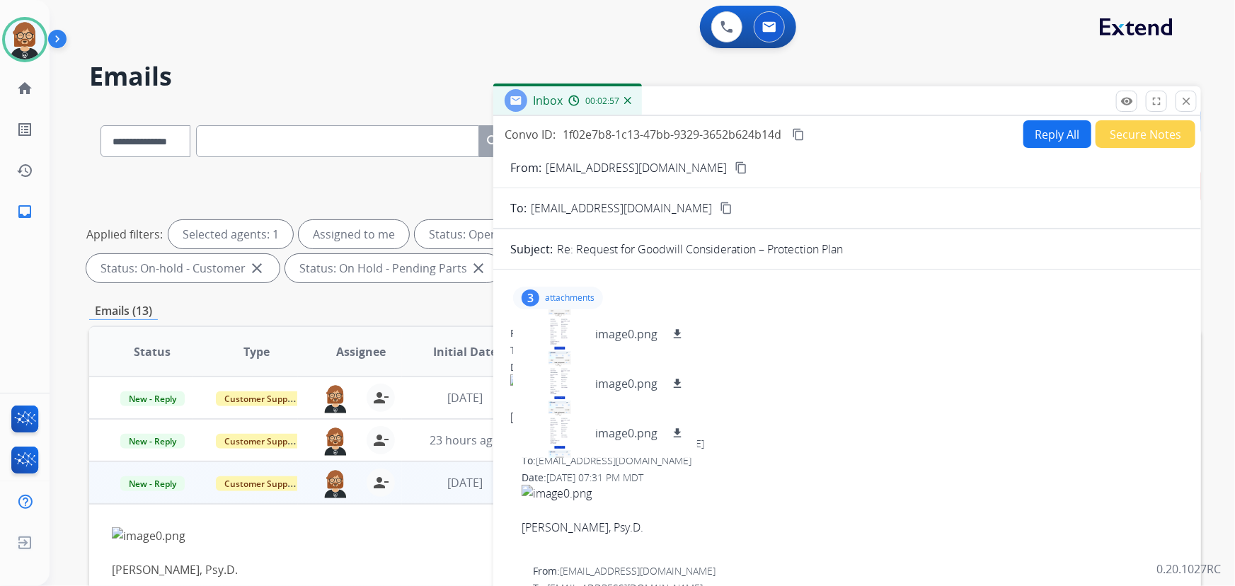
click at [558, 169] on p "rullanlau@gmail.com" at bounding box center [636, 167] width 181 height 17
click at [735, 166] on mat-icon "content_copy" at bounding box center [741, 167] width 13 height 13
click at [1188, 99] on mat-icon "close" at bounding box center [1186, 101] width 13 height 13
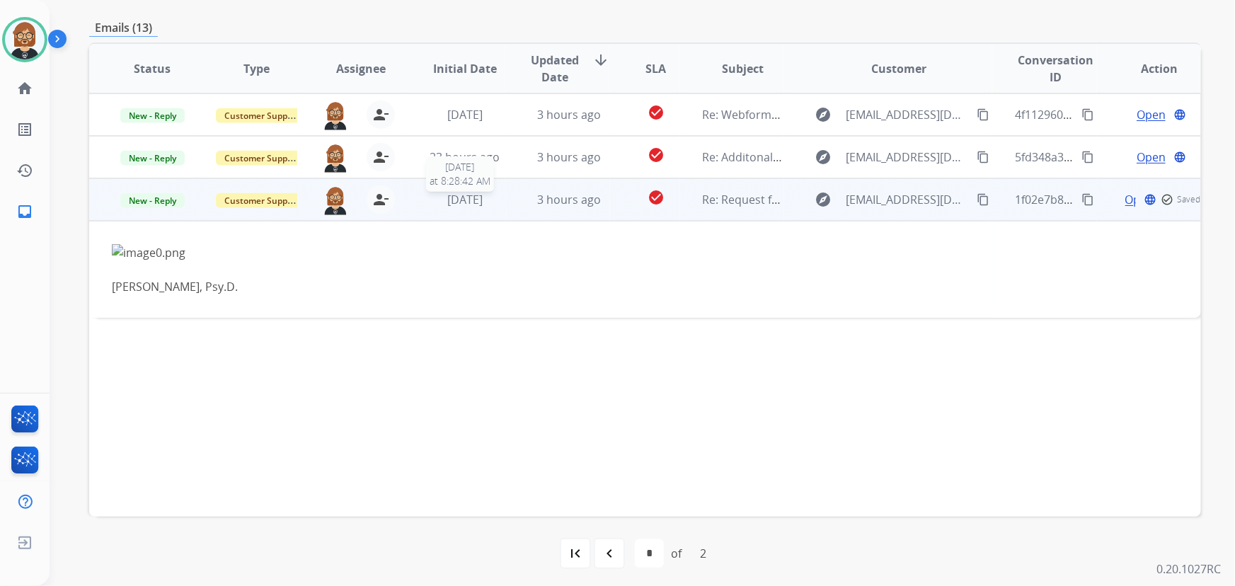
scroll to position [287, 0]
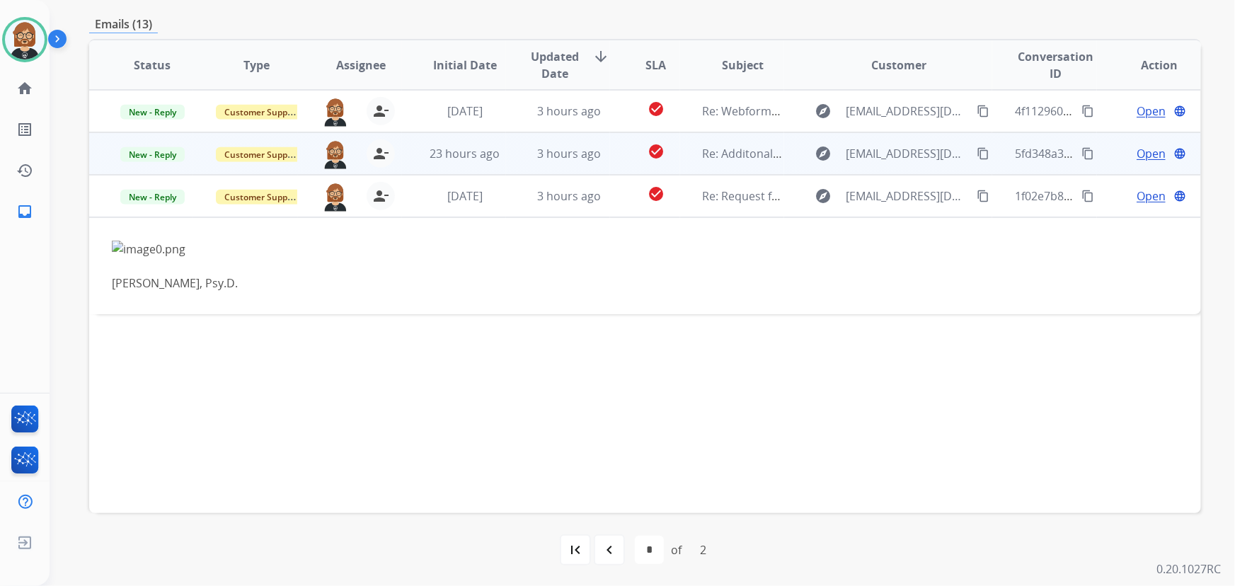
click at [507, 164] on td "3 hours ago" at bounding box center [558, 153] width 104 height 42
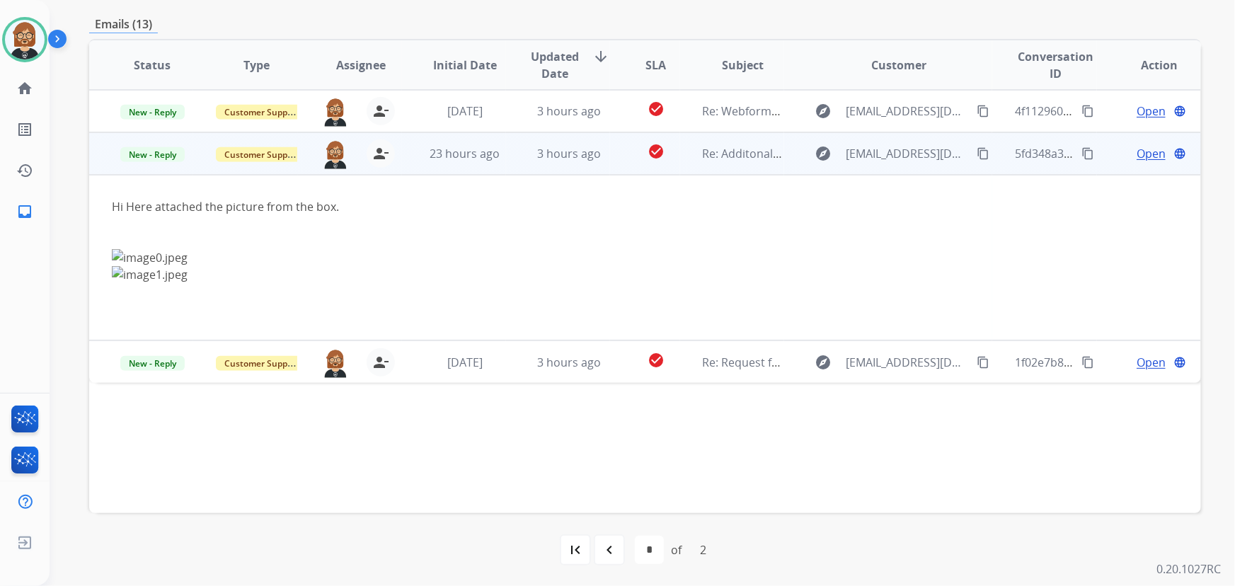
click at [1142, 154] on span "Open" at bounding box center [1151, 153] width 29 height 17
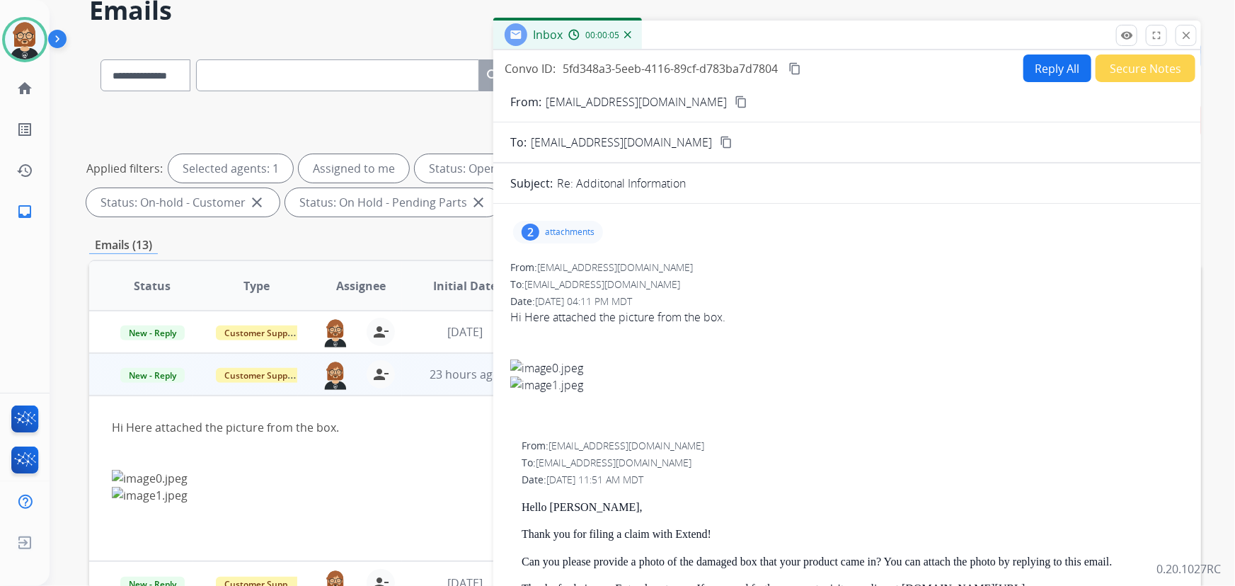
scroll to position [29, 0]
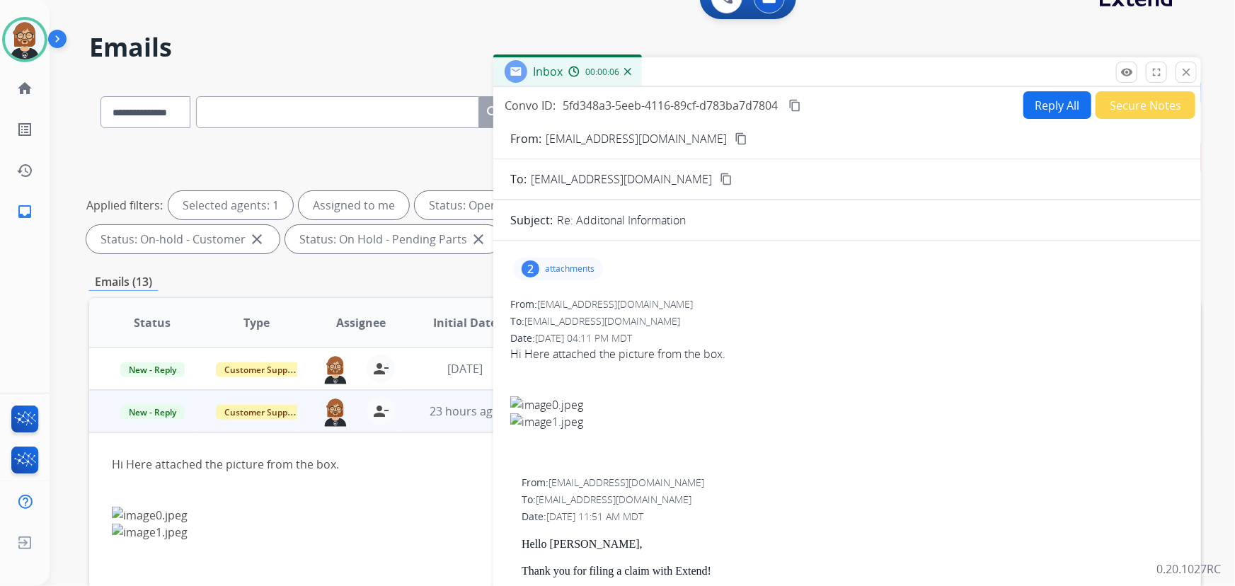
click at [548, 269] on p "attachments" at bounding box center [570, 268] width 50 height 11
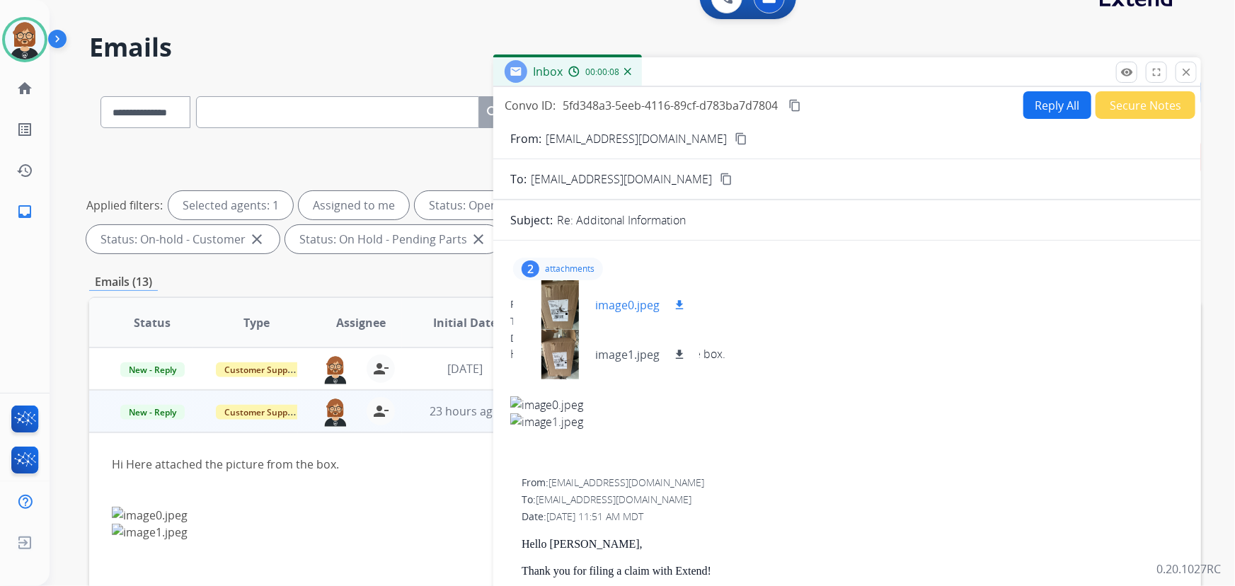
click at [677, 304] on mat-icon "download" at bounding box center [679, 305] width 13 height 13
click at [679, 352] on mat-icon "download" at bounding box center [679, 354] width 13 height 13
click at [735, 134] on mat-icon "content_copy" at bounding box center [741, 138] width 13 height 13
click at [833, 335] on div "Date: 09/06/2025 - 04:11 PM MDT" at bounding box center [847, 338] width 674 height 14
click at [1044, 114] on button "Reply All" at bounding box center [1057, 105] width 68 height 28
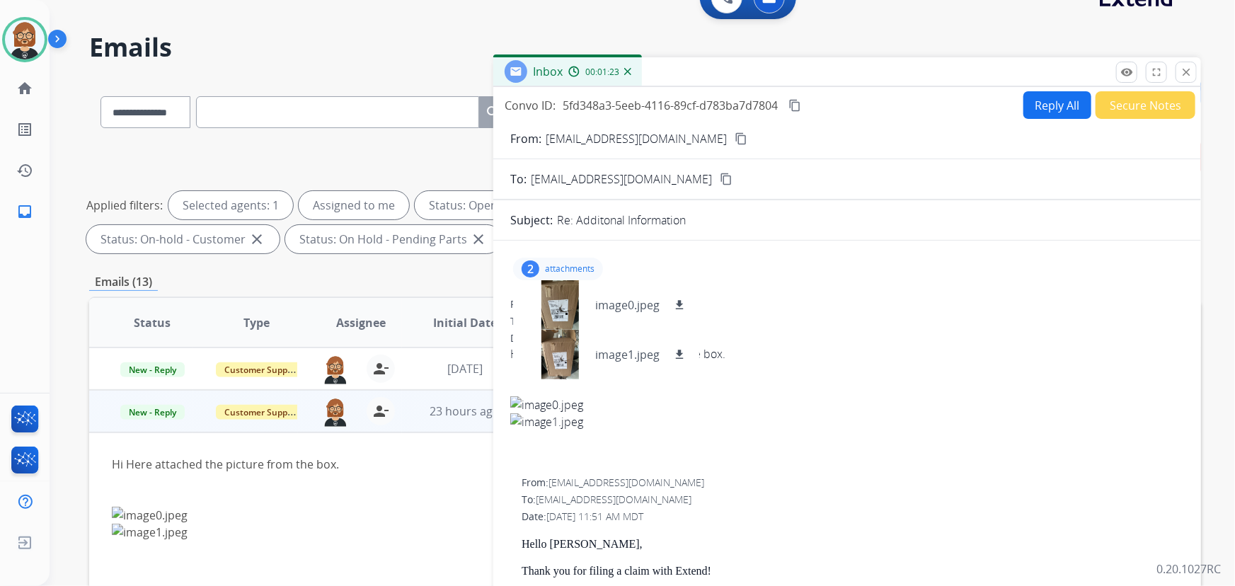
select select "**********"
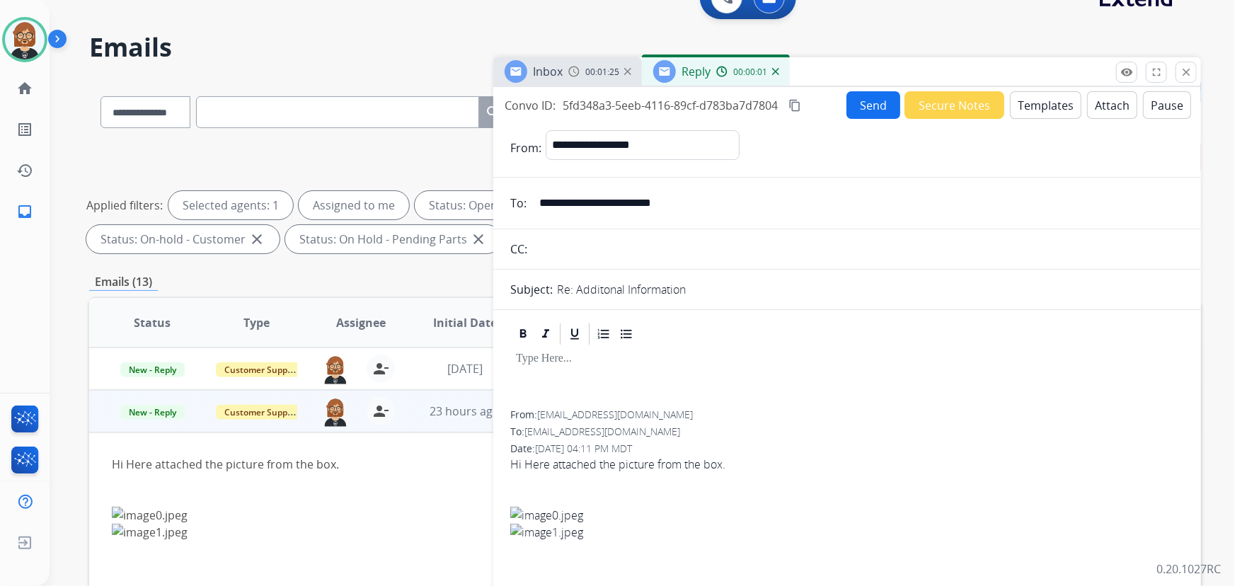
click at [1055, 109] on button "Templates" at bounding box center [1045, 105] width 71 height 28
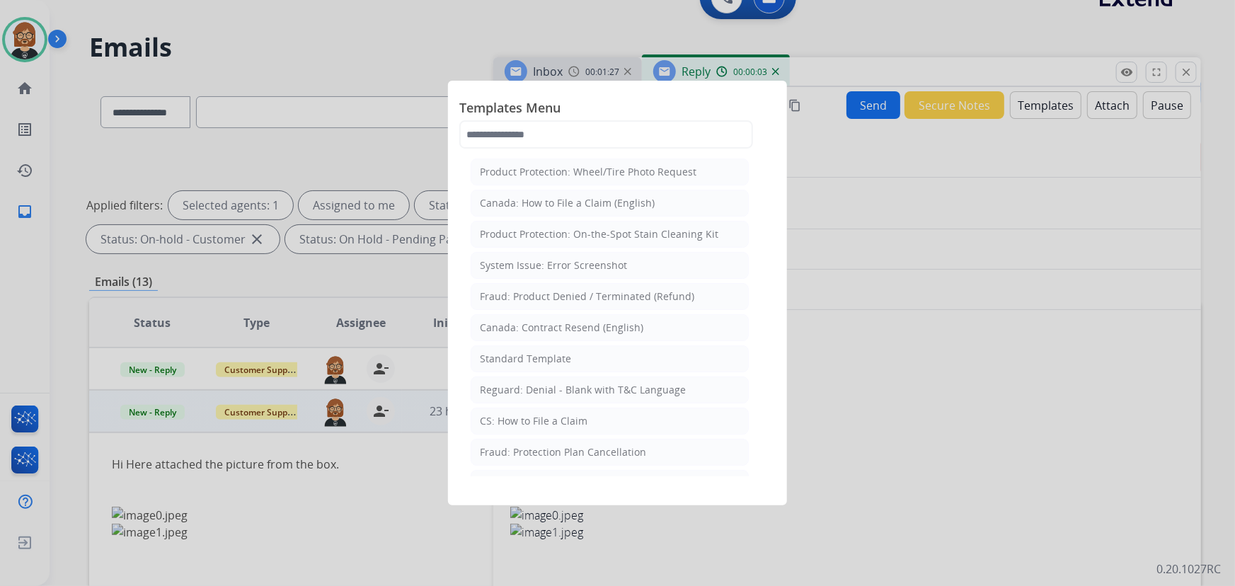
click at [602, 358] on li "Standard Template" at bounding box center [610, 358] width 278 height 27
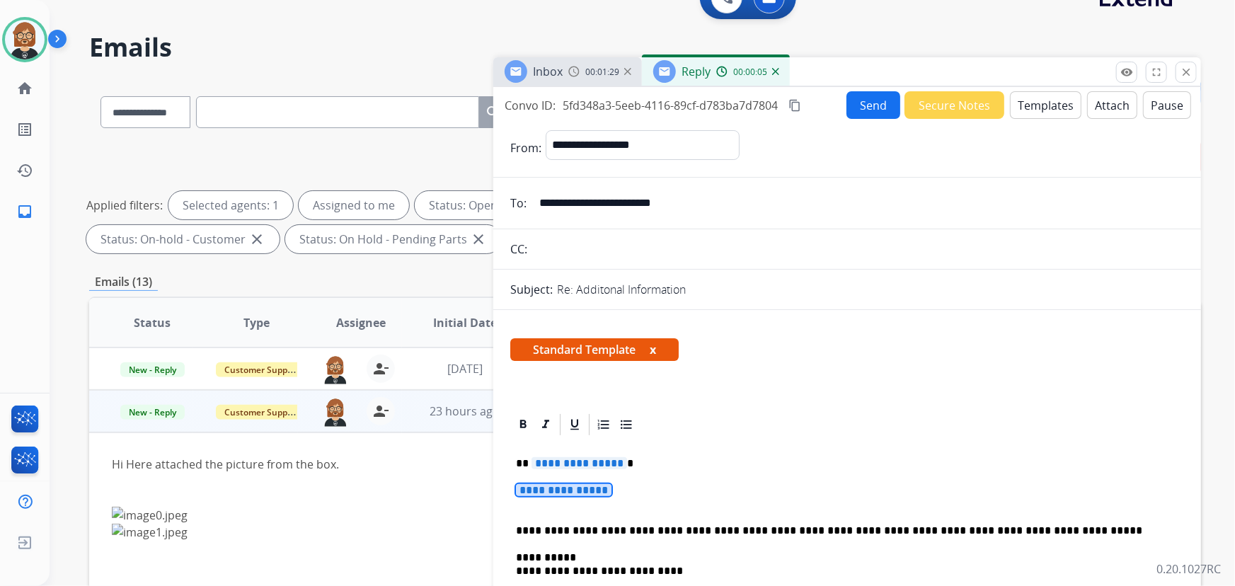
click at [587, 486] on span "**********" at bounding box center [564, 490] width 96 height 12
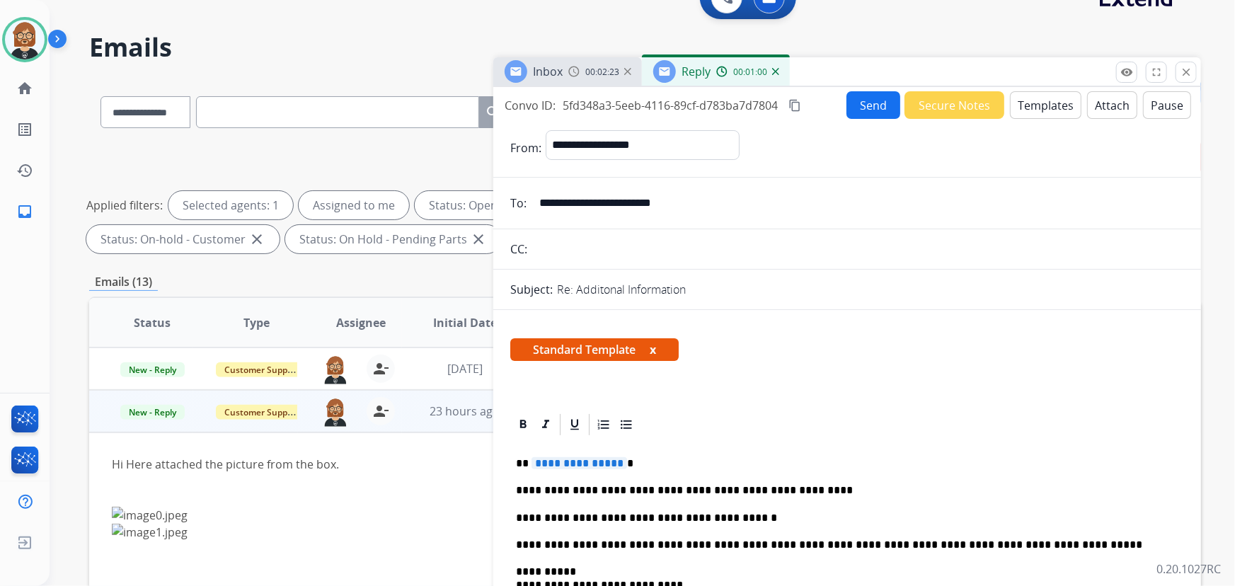
click at [874, 111] on button "Send" at bounding box center [873, 105] width 54 height 28
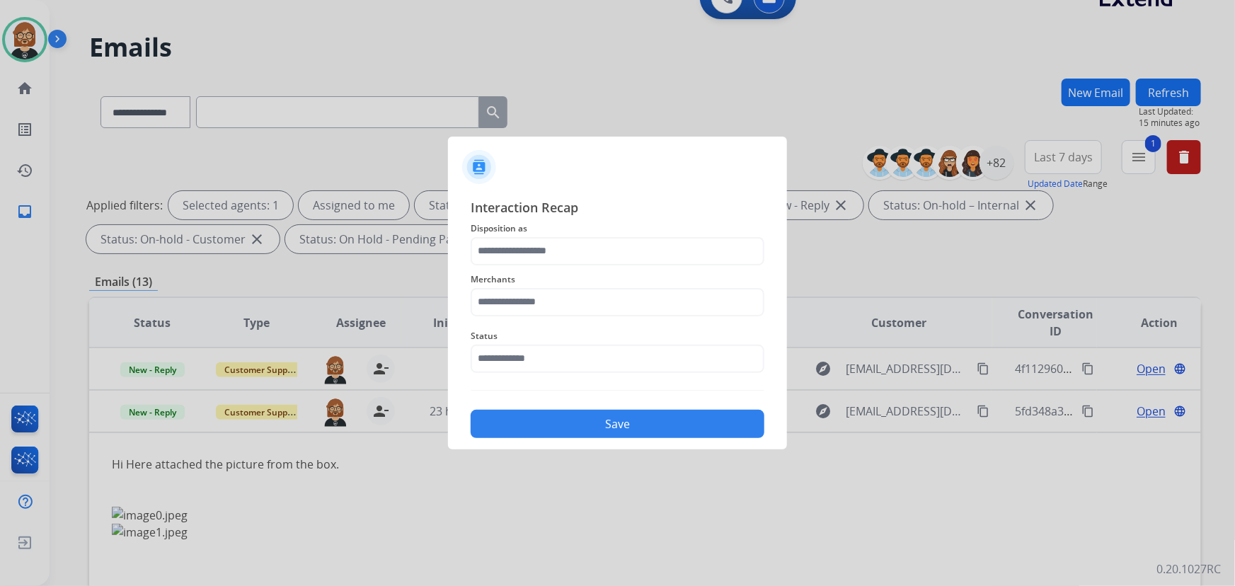
click at [650, 235] on span "Disposition as" at bounding box center [618, 228] width 294 height 17
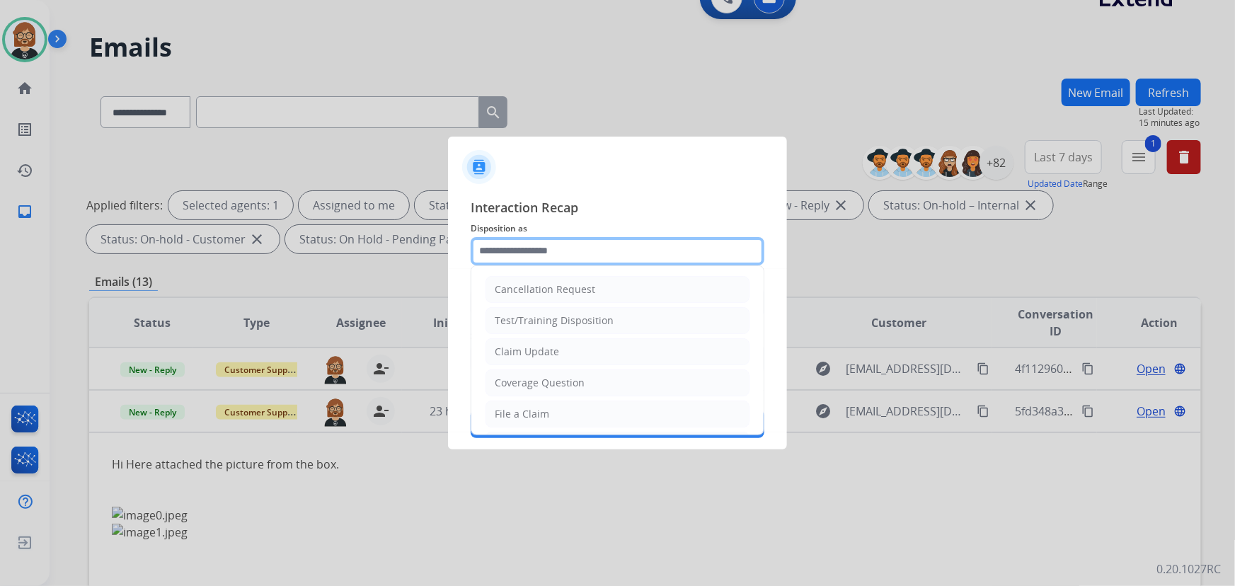
click at [648, 243] on input "text" at bounding box center [618, 251] width 294 height 28
click at [595, 364] on ul "Cancellation Request Test/Training Disposition Claim Update Coverage Question F…" at bounding box center [617, 460] width 292 height 389
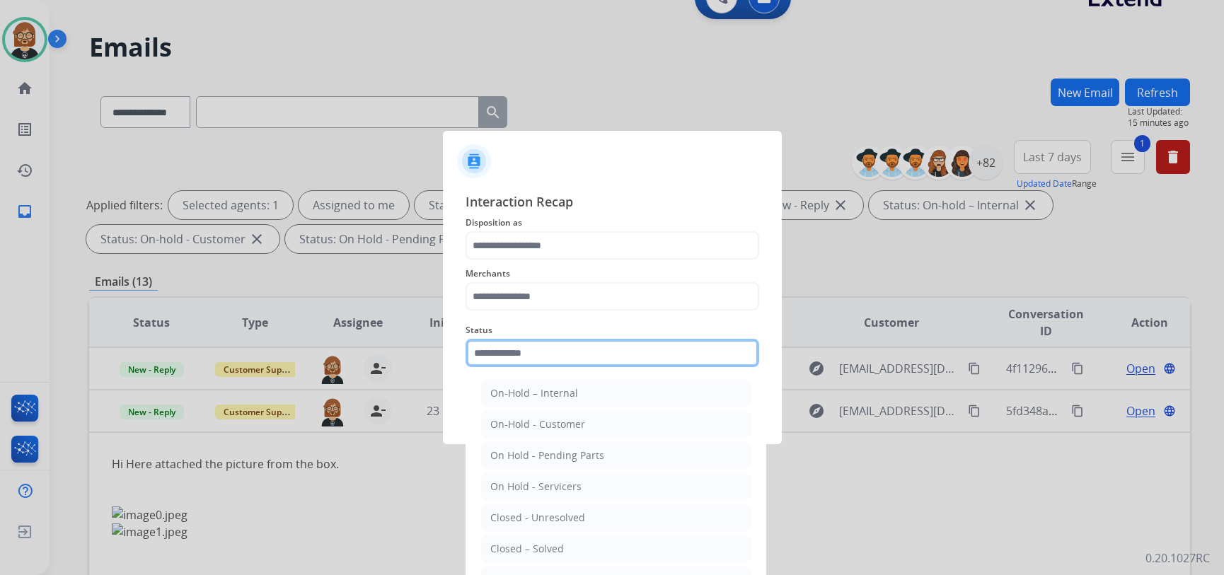
click at [602, 367] on input "text" at bounding box center [613, 353] width 294 height 28
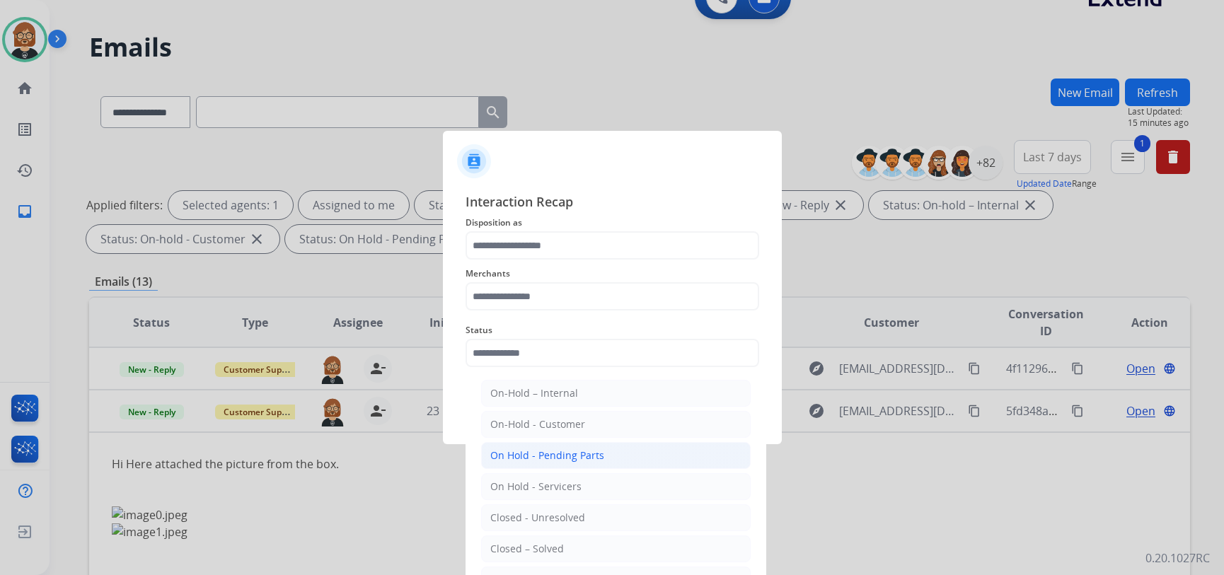
click at [594, 456] on div "On Hold - Pending Parts" at bounding box center [547, 456] width 114 height 14
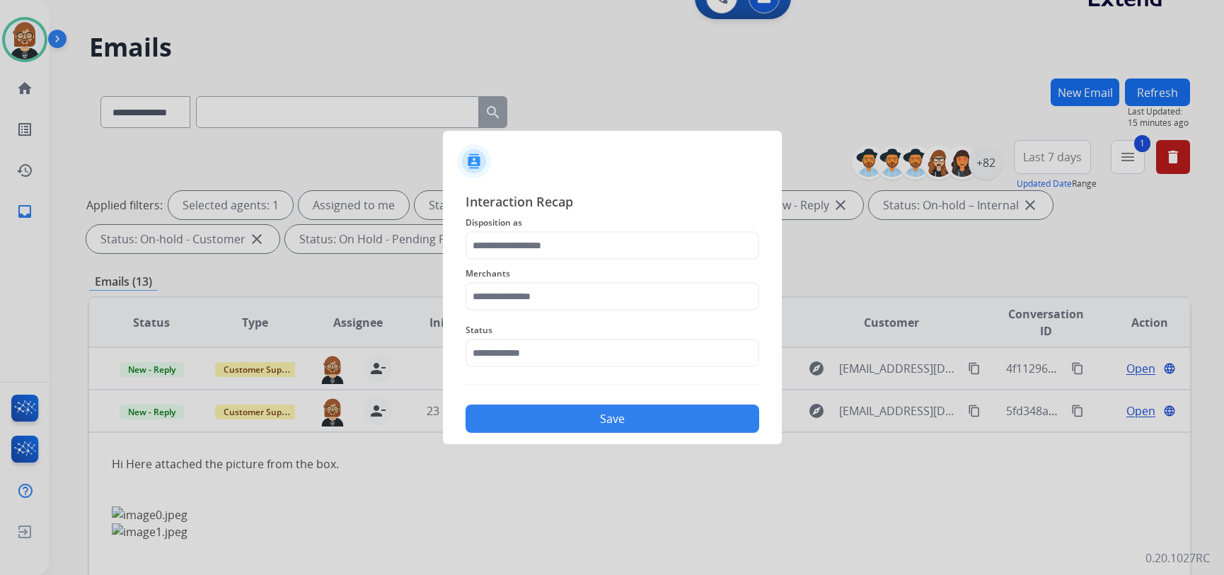
type input "**********"
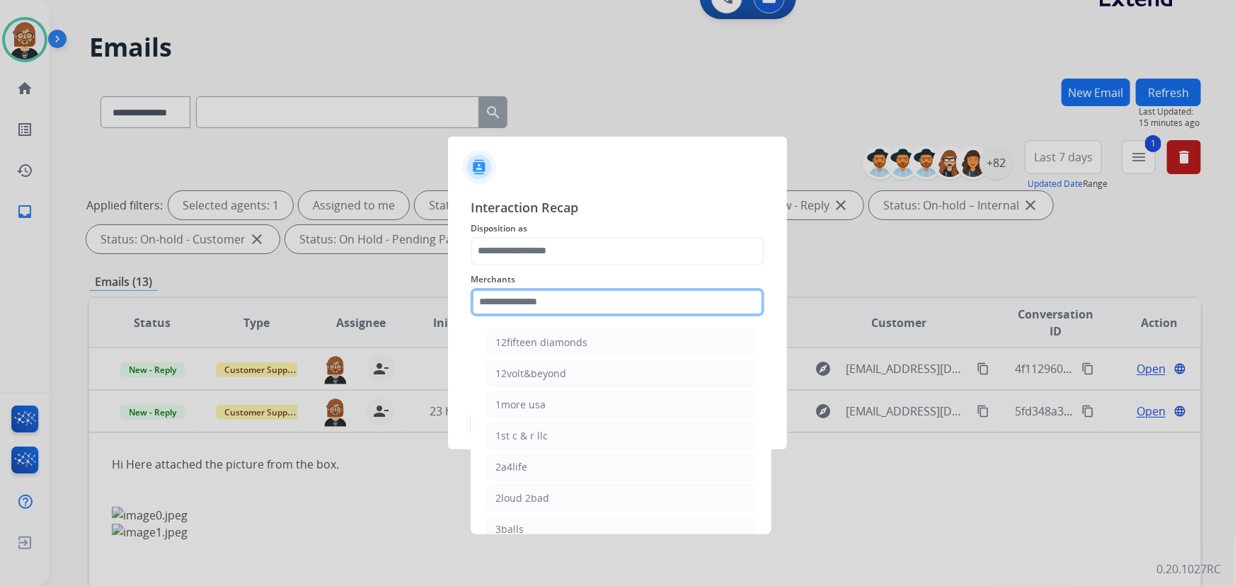
click at [589, 304] on input "text" at bounding box center [618, 302] width 294 height 28
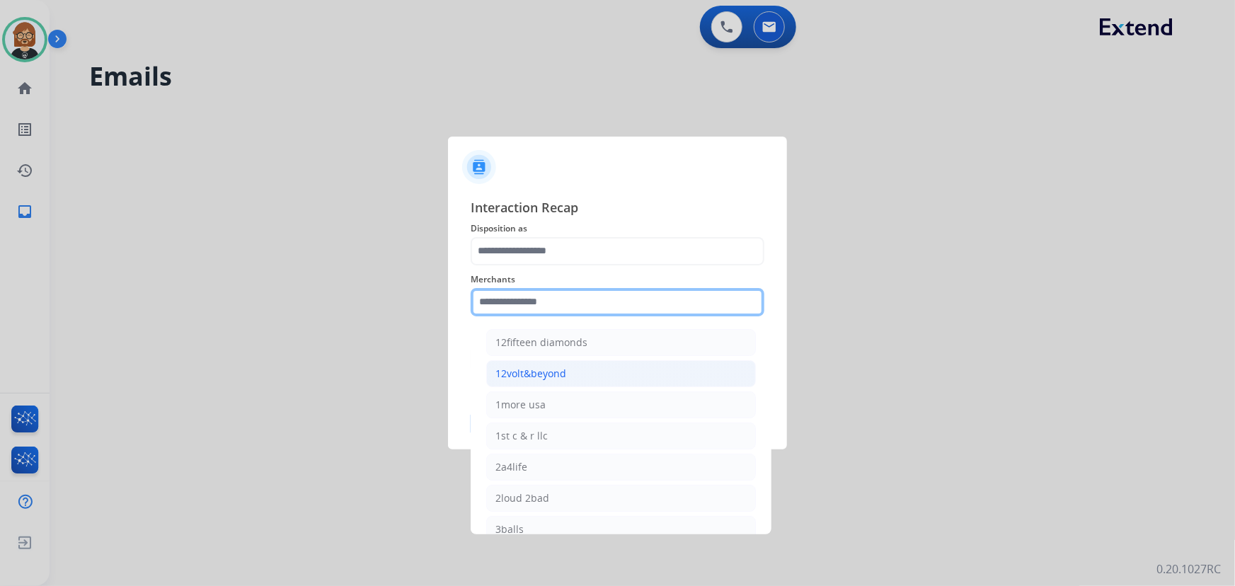
scroll to position [0, 0]
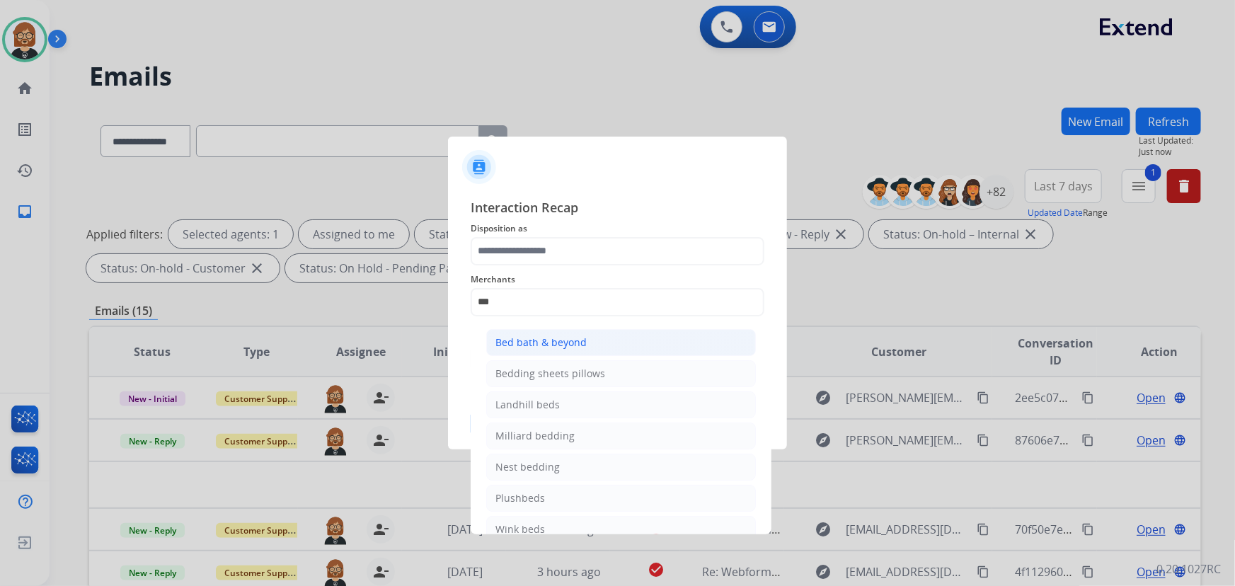
click at [615, 342] on li "Bed bath & beyond" at bounding box center [621, 342] width 270 height 27
type input "**********"
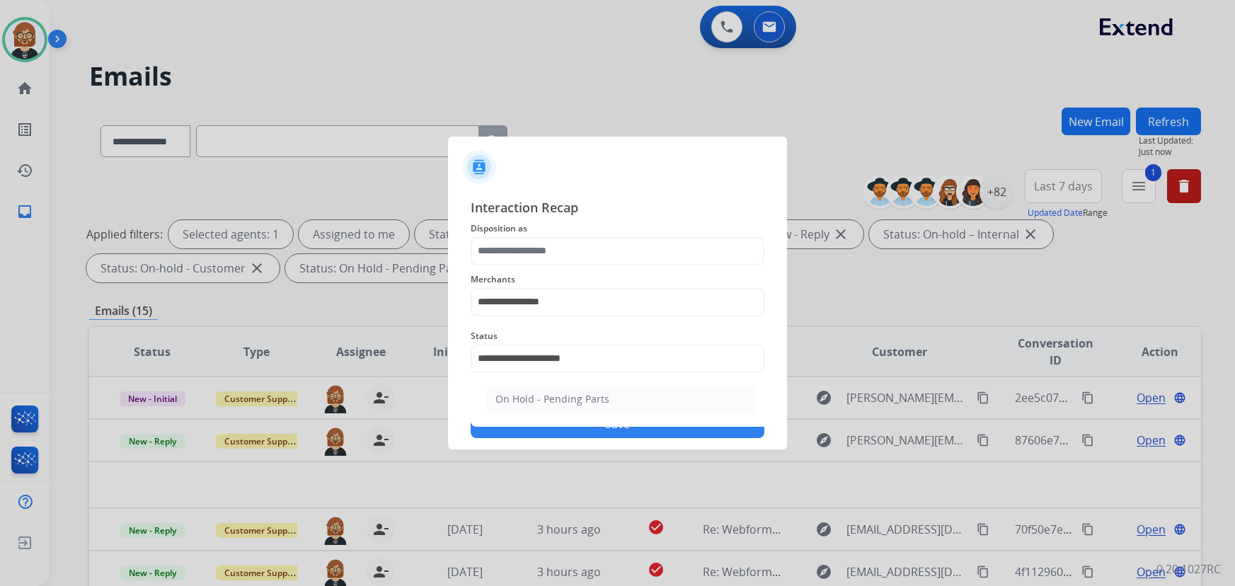
select select "**********"
select select "*"
drag, startPoint x: 615, startPoint y: 354, endPoint x: 375, endPoint y: 340, distance: 240.3
click at [0, 340] on app-contact-recap-modal "**********" at bounding box center [0, 293] width 0 height 586
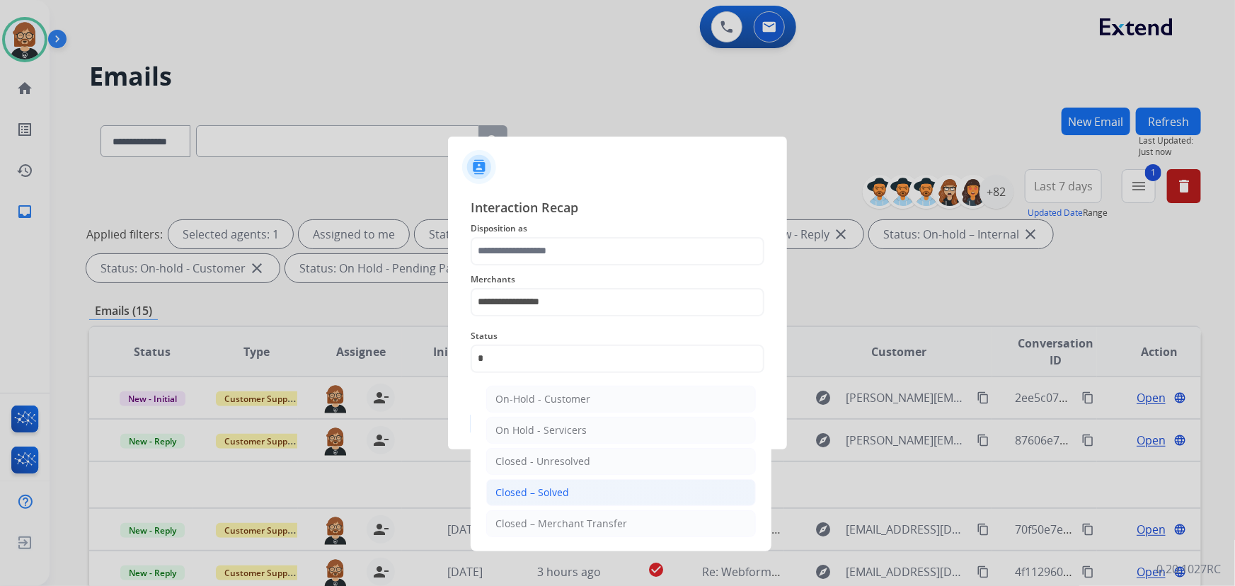
click at [522, 486] on div "Closed – Solved" at bounding box center [532, 493] width 74 height 14
type input "**********"
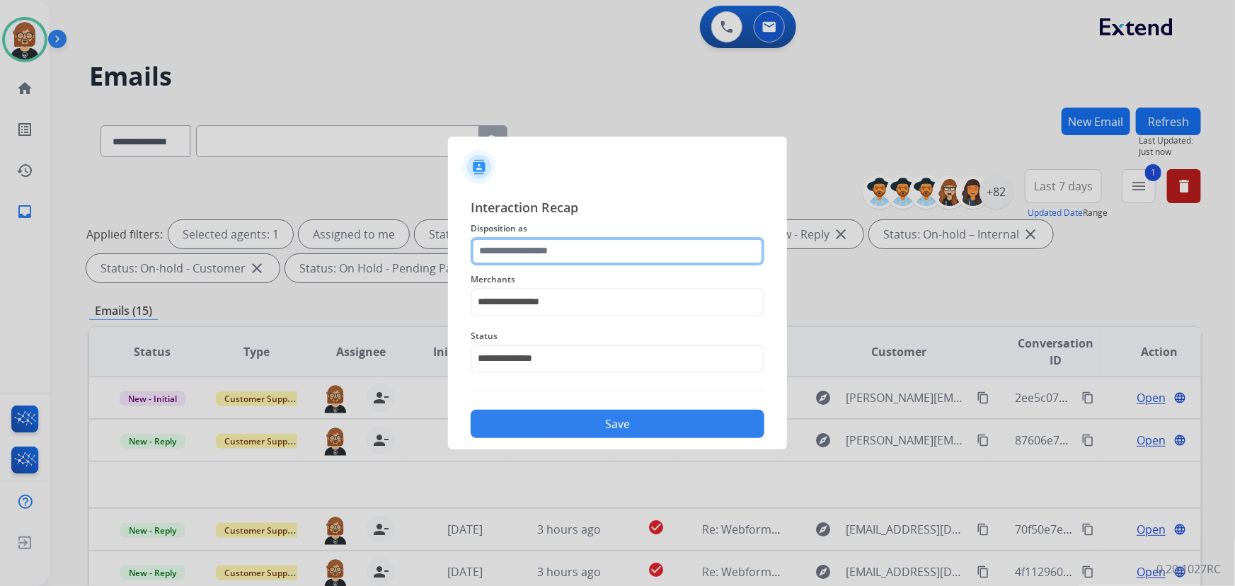
click at [558, 242] on input "text" at bounding box center [618, 251] width 294 height 28
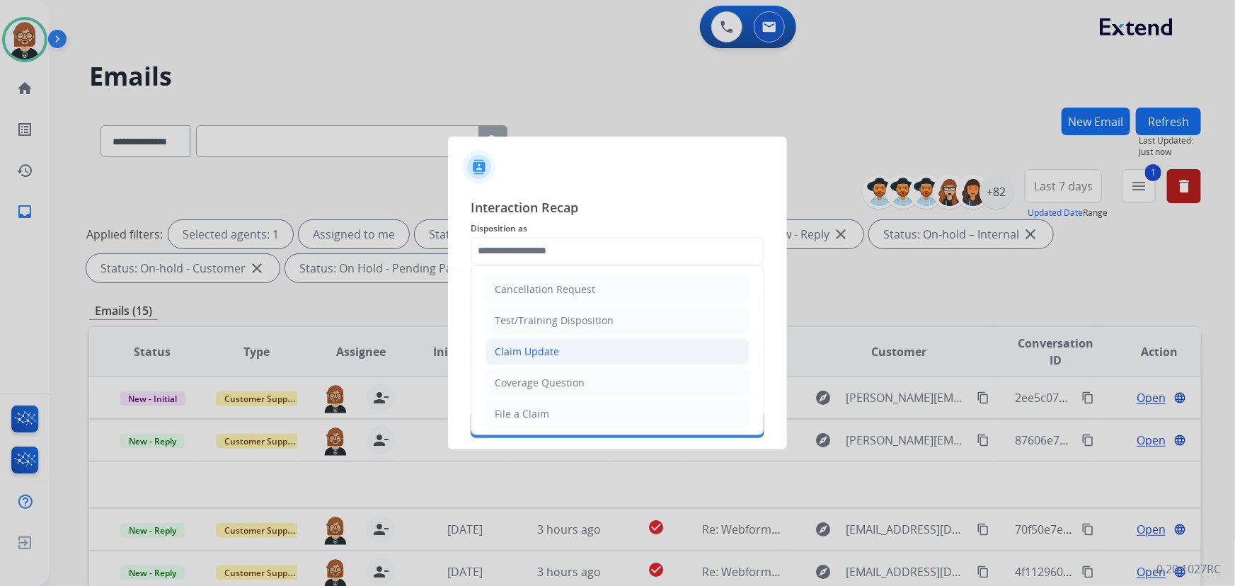
click at [579, 357] on li "Claim Update" at bounding box center [618, 351] width 264 height 27
type input "**********"
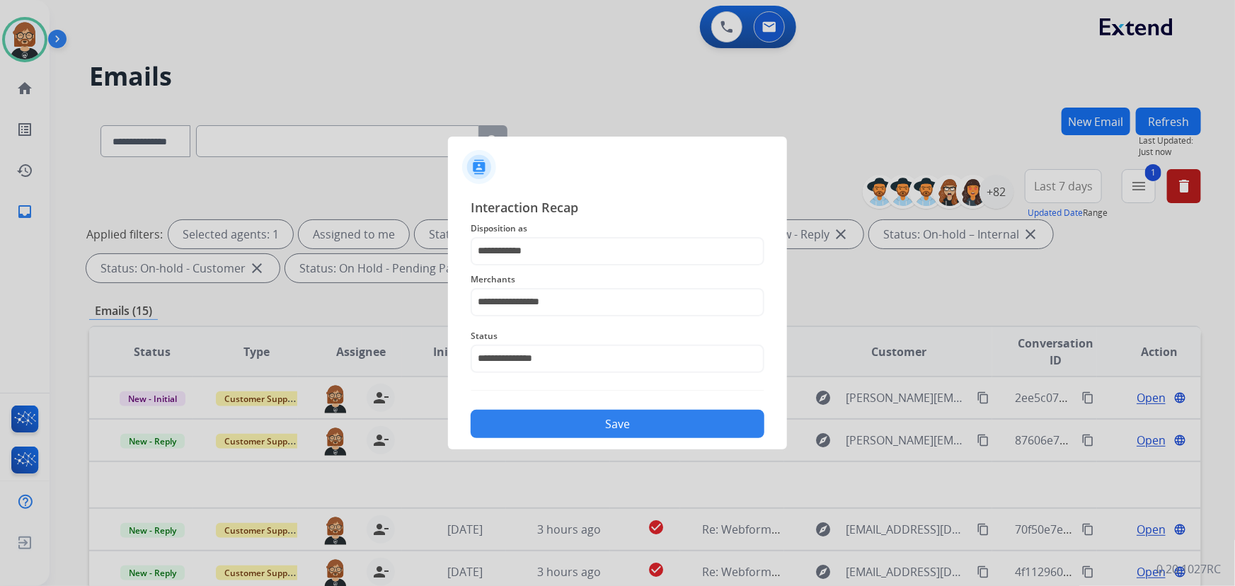
click at [614, 436] on button "Save" at bounding box center [618, 424] width 294 height 28
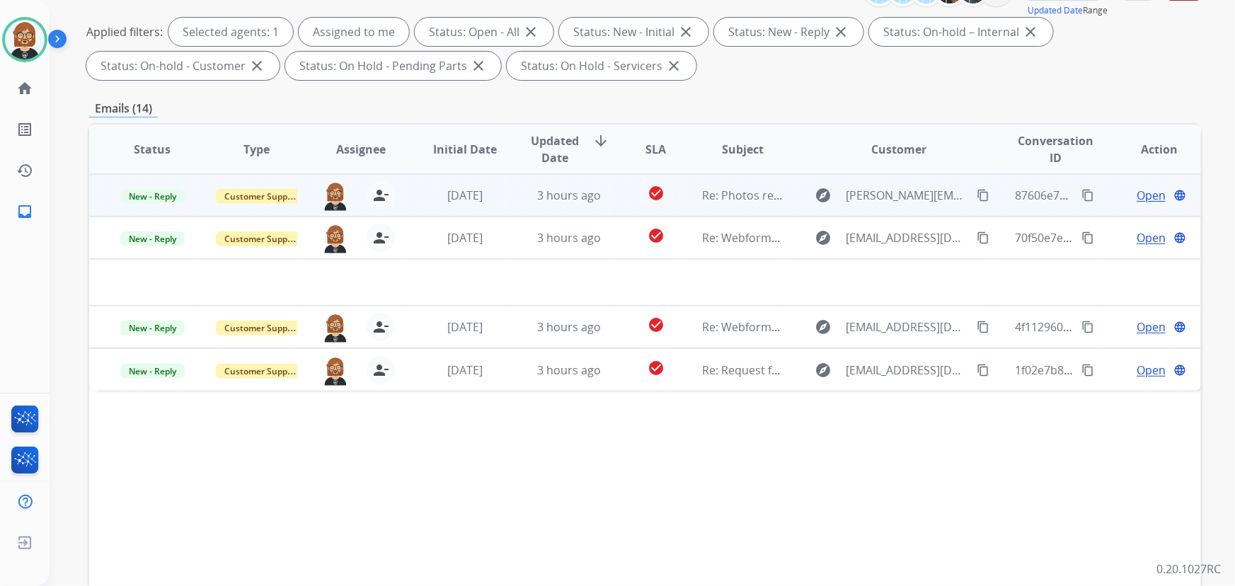
scroll to position [287, 0]
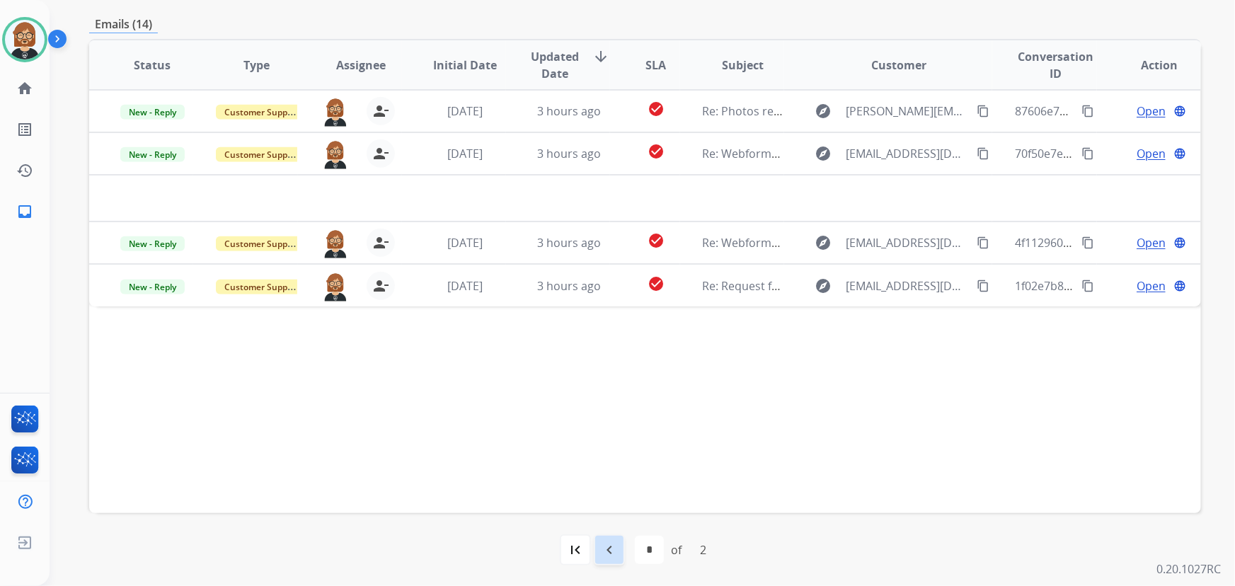
click at [608, 549] on mat-icon "navigate_before" at bounding box center [609, 549] width 17 height 17
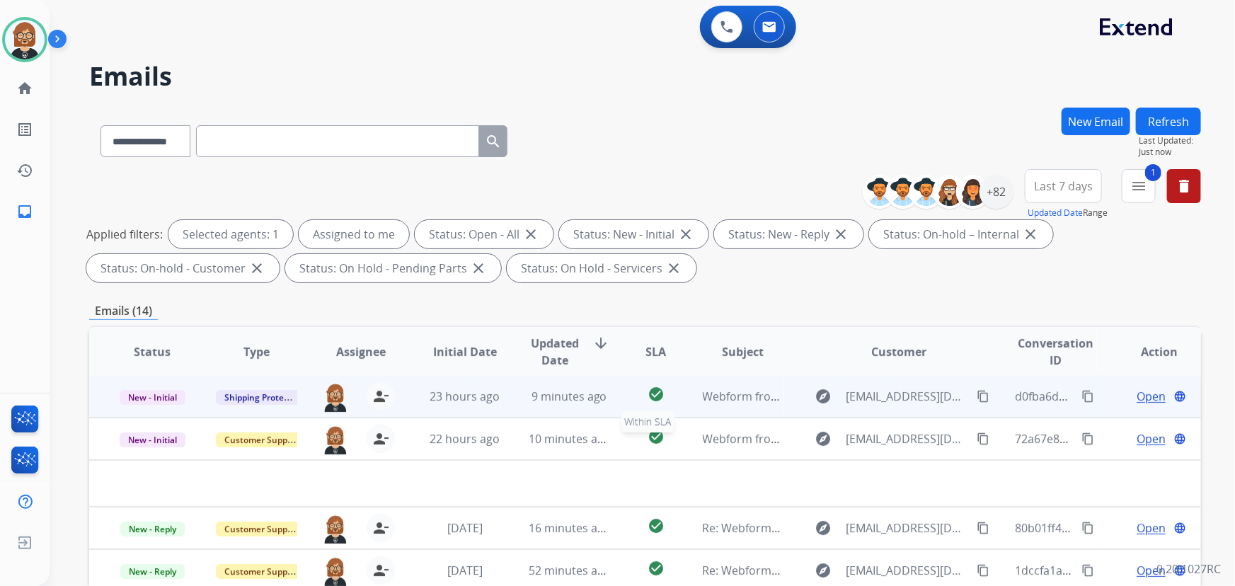
scroll to position [0, 0]
click at [575, 394] on span "9 minutes ago" at bounding box center [570, 398] width 76 height 16
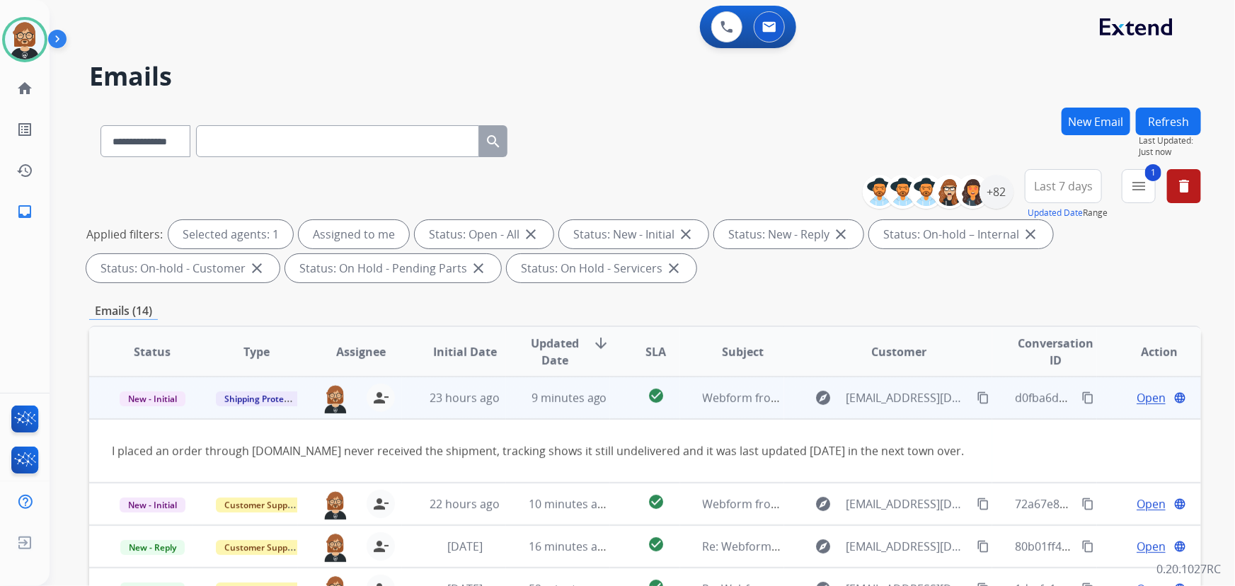
click at [977, 396] on mat-icon "content_copy" at bounding box center [983, 397] width 13 height 13
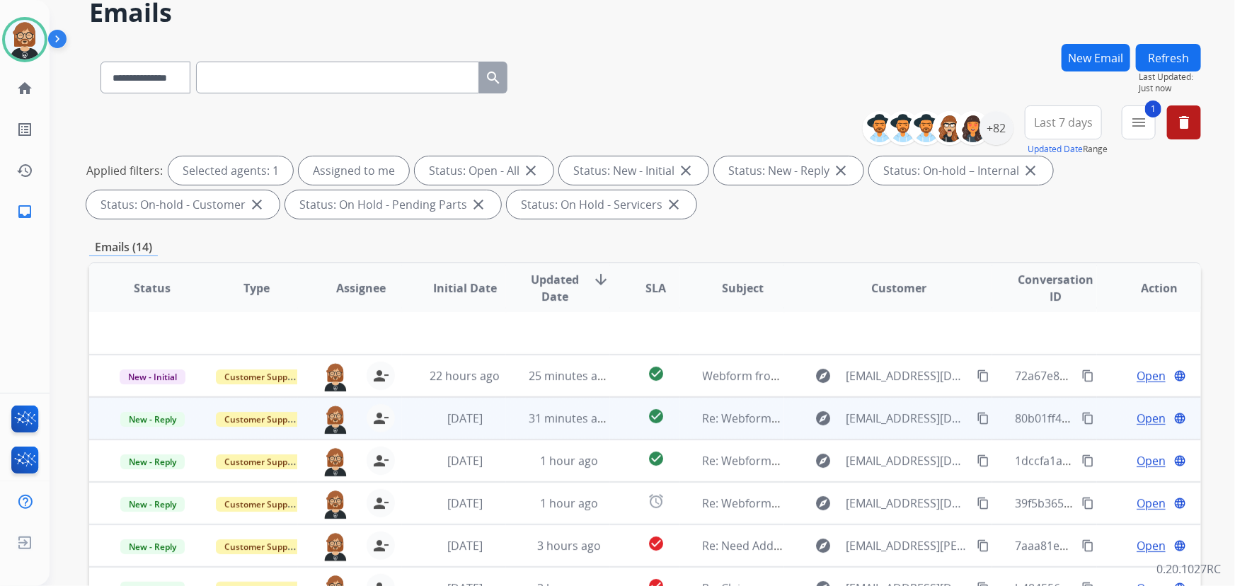
scroll to position [287, 0]
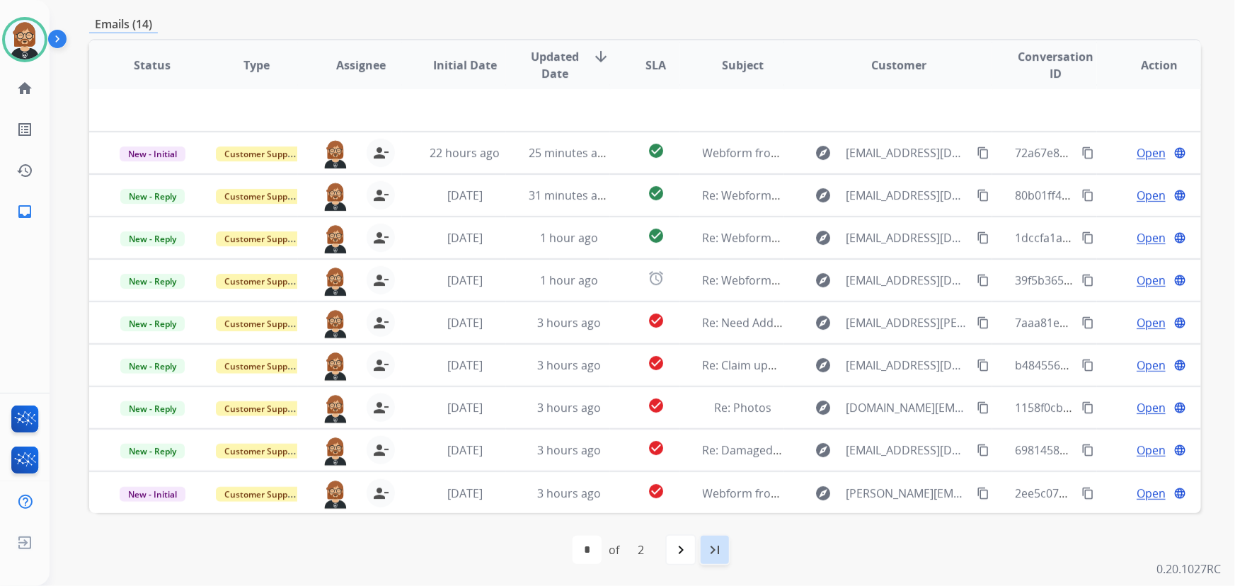
click at [711, 551] on mat-icon "last_page" at bounding box center [714, 549] width 17 height 17
select select "*"
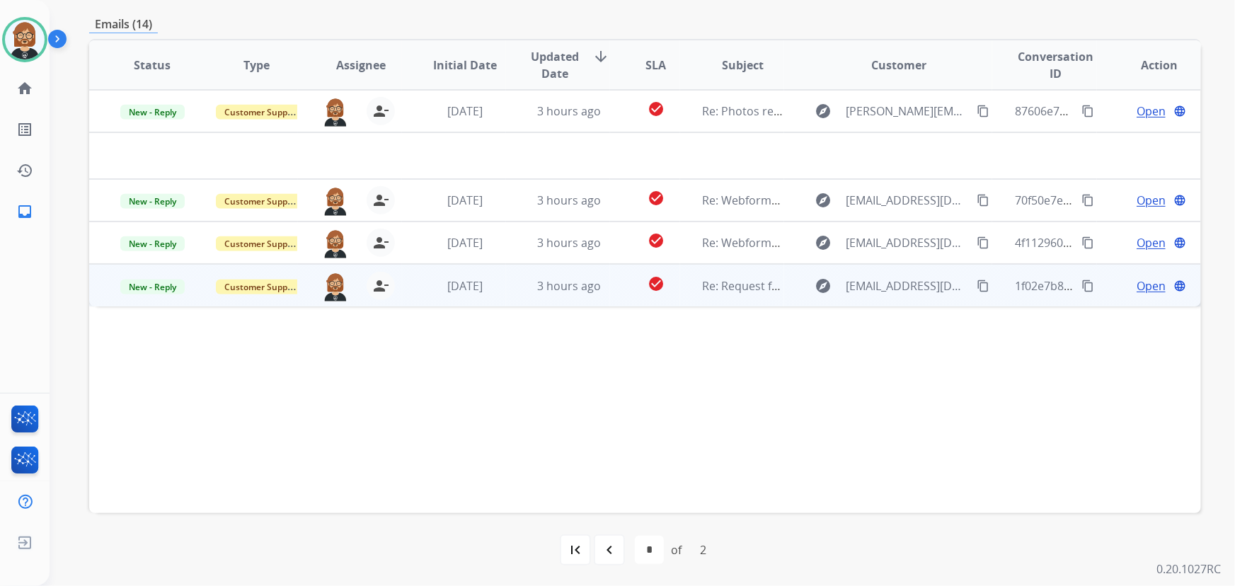
click at [506, 276] on td "3 hours ago" at bounding box center [558, 285] width 104 height 42
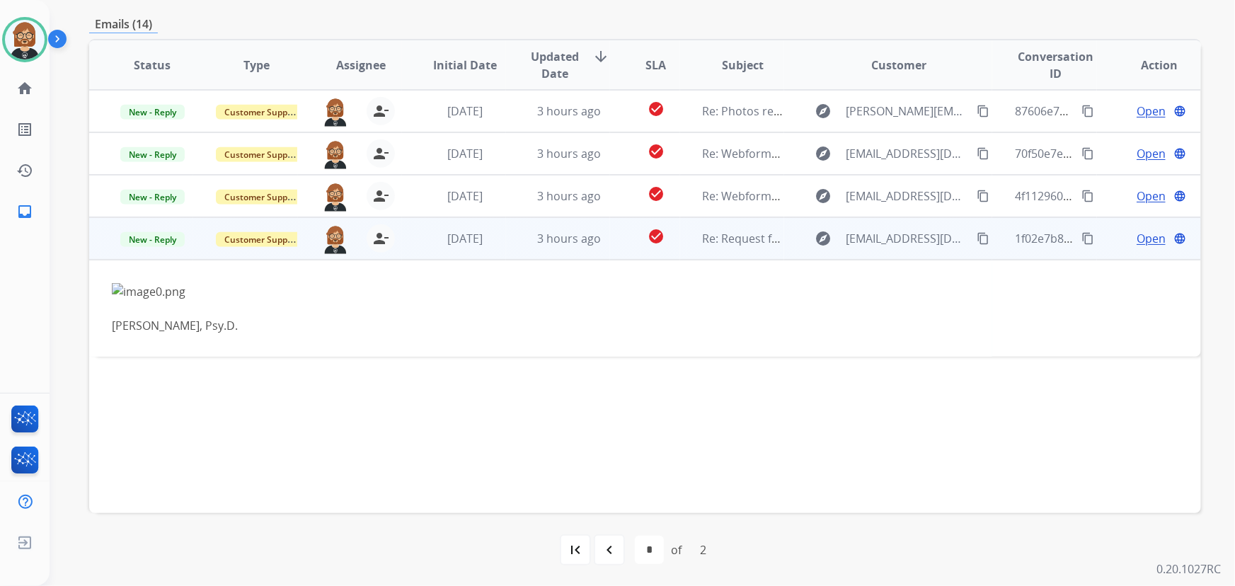
click at [977, 234] on mat-icon "content_copy" at bounding box center [983, 238] width 13 height 13
click at [1147, 241] on span "Open" at bounding box center [1151, 238] width 29 height 17
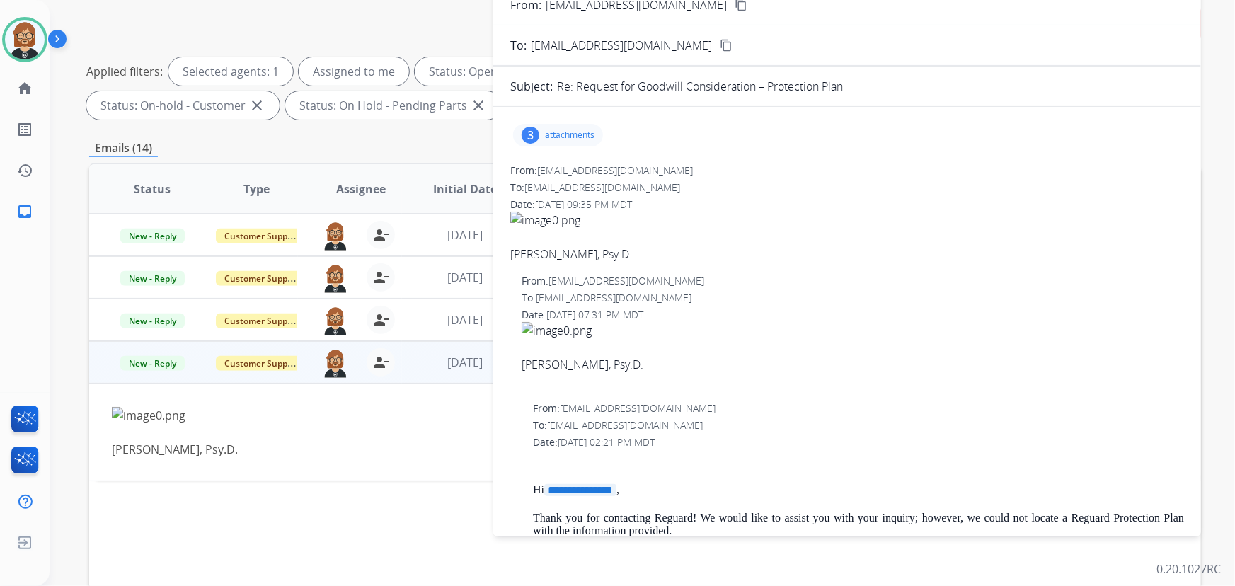
scroll to position [0, 0]
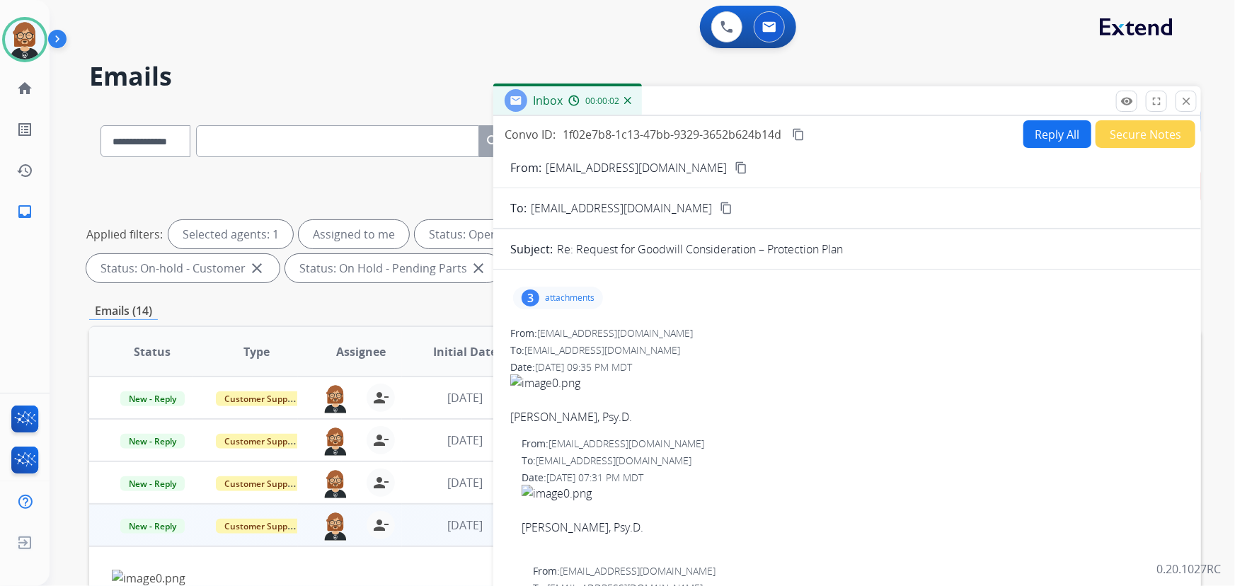
click at [566, 298] on p "attachments" at bounding box center [570, 297] width 50 height 11
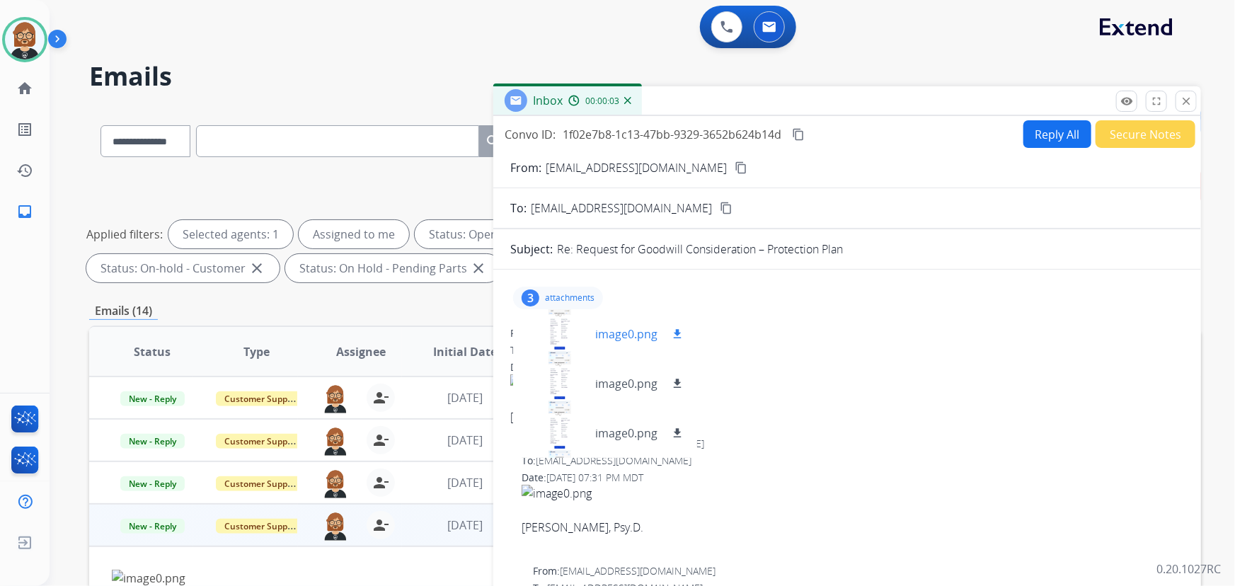
click at [555, 348] on div at bounding box center [559, 334] width 71 height 50
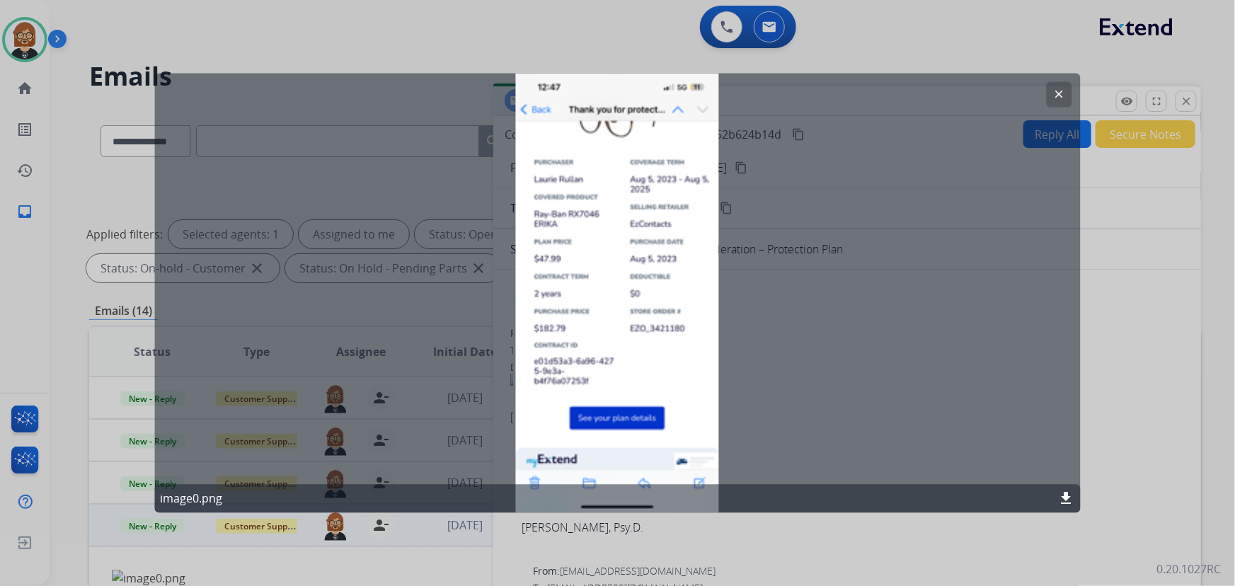
click at [1156, 328] on div at bounding box center [617, 293] width 1235 height 586
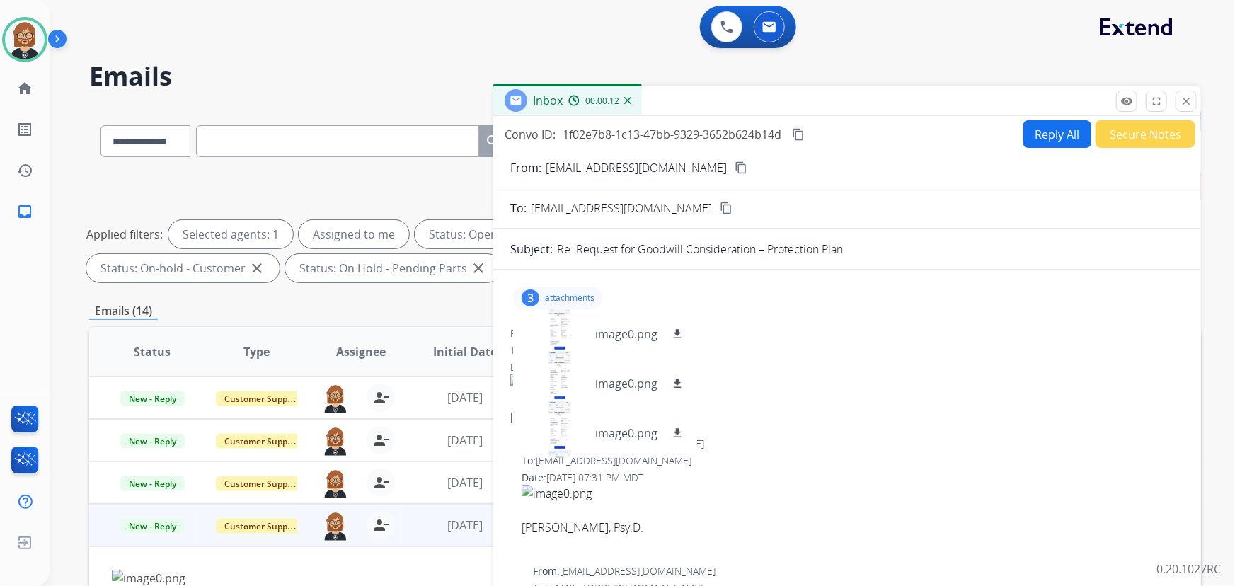
click at [903, 396] on span "Laurie Rullán Ferrer, Psy.D." at bounding box center [847, 399] width 674 height 51
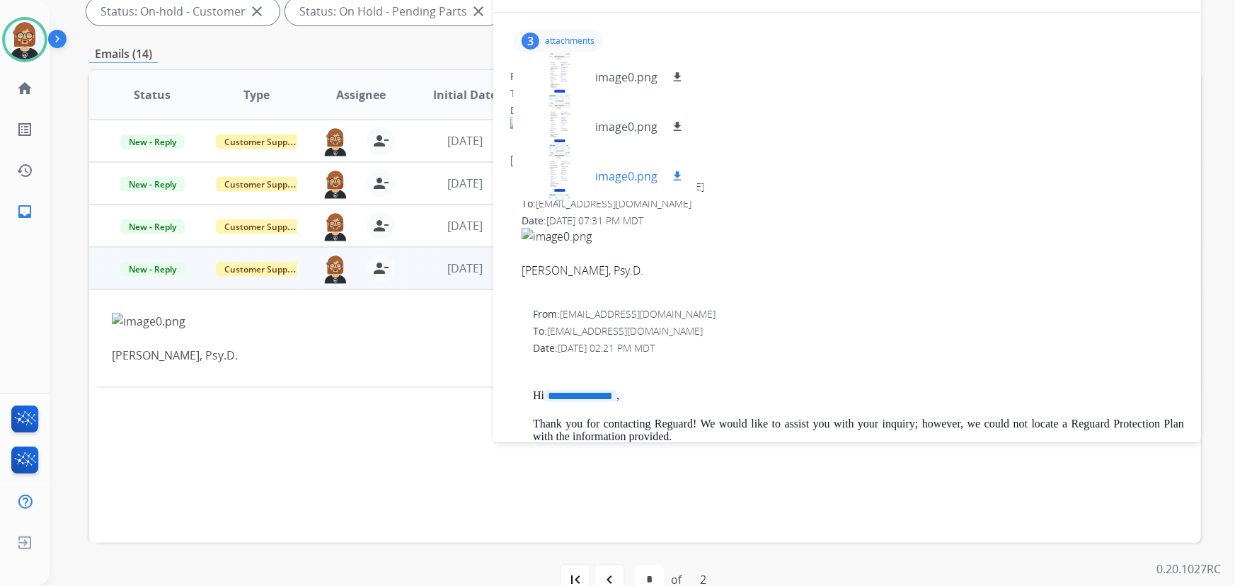
click at [559, 170] on div at bounding box center [559, 176] width 71 height 50
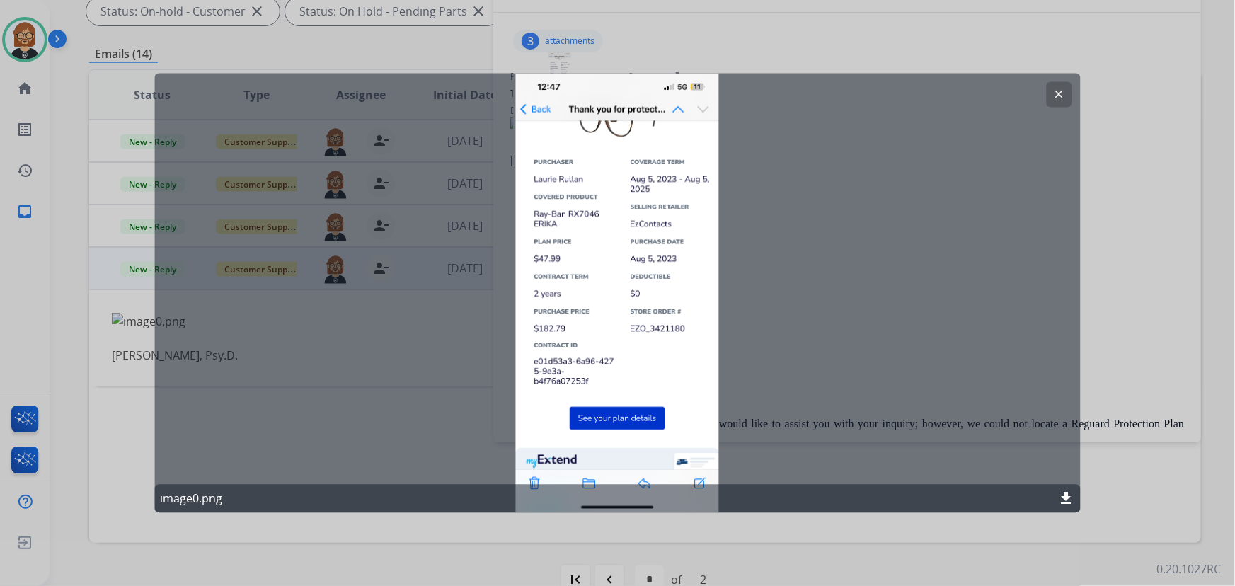
click at [1111, 245] on div at bounding box center [617, 293] width 1235 height 586
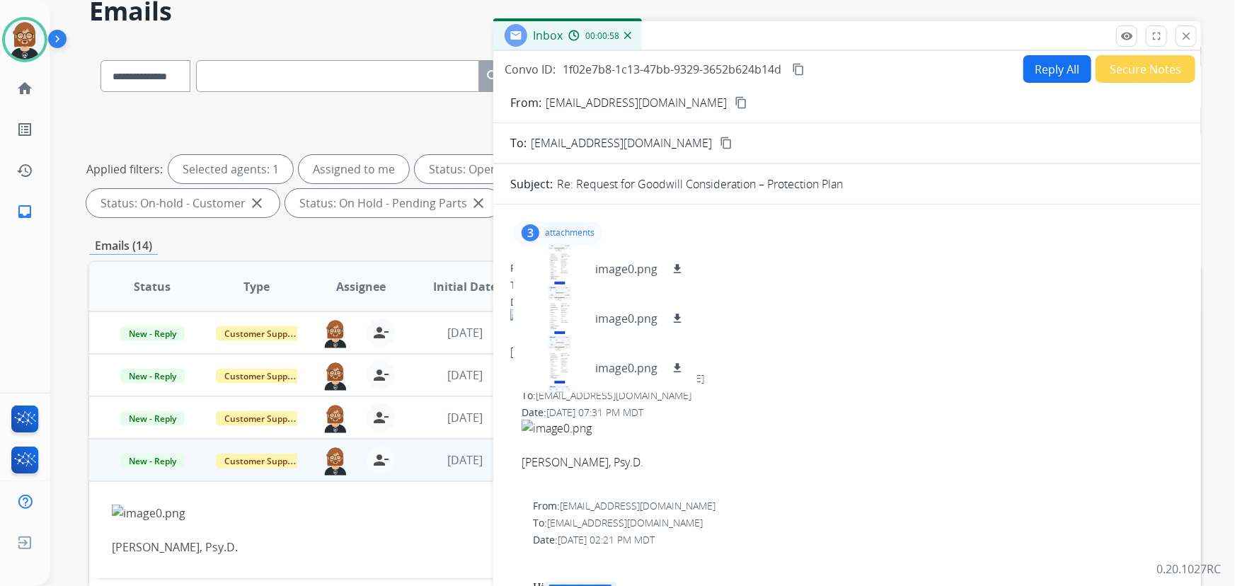
scroll to position [64, 0]
click at [882, 226] on div "3 attachments image0.png download image0.png download image0.png download" at bounding box center [847, 234] width 674 height 34
click at [793, 307] on div "Date: 09/06/2025 - 09:35 PM MDT" at bounding box center [847, 304] width 674 height 14
click at [539, 237] on div "3 attachments image0.png download image0.png download image0.png download" at bounding box center [558, 234] width 90 height 23
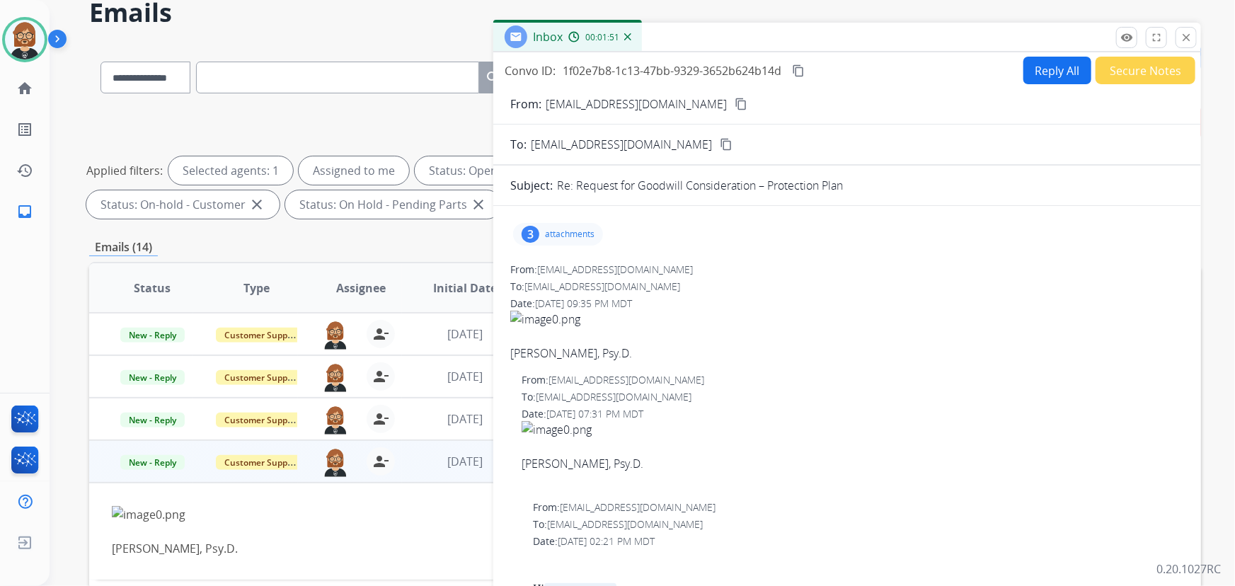
click at [1048, 74] on button "Reply All" at bounding box center [1057, 71] width 68 height 28
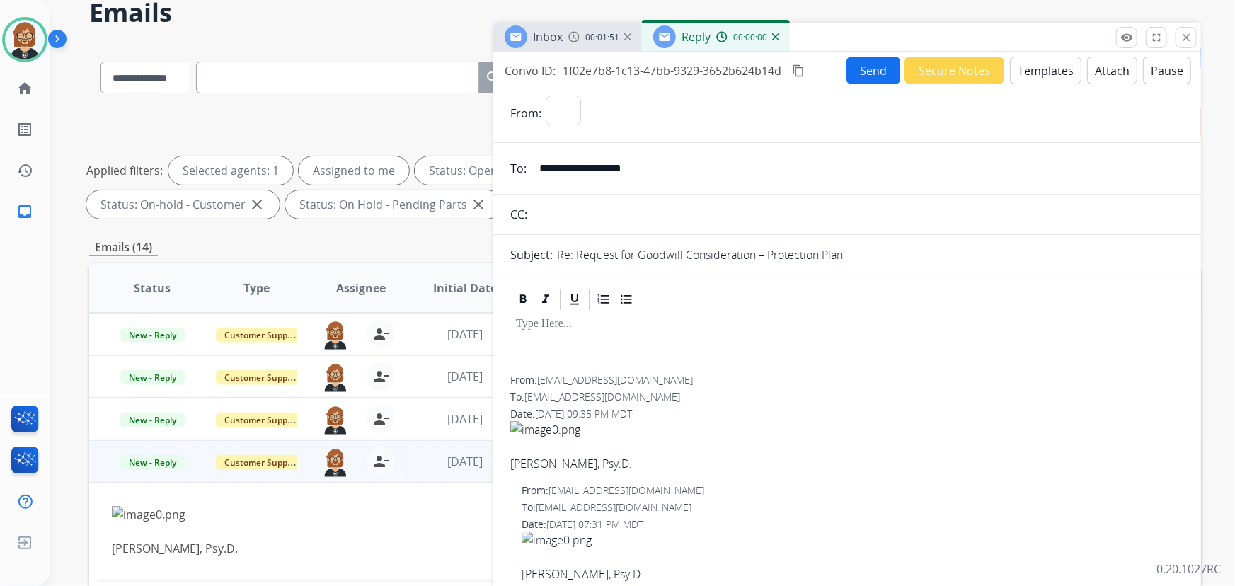
select select "**********"
click at [1040, 75] on button "Templates" at bounding box center [1045, 71] width 71 height 28
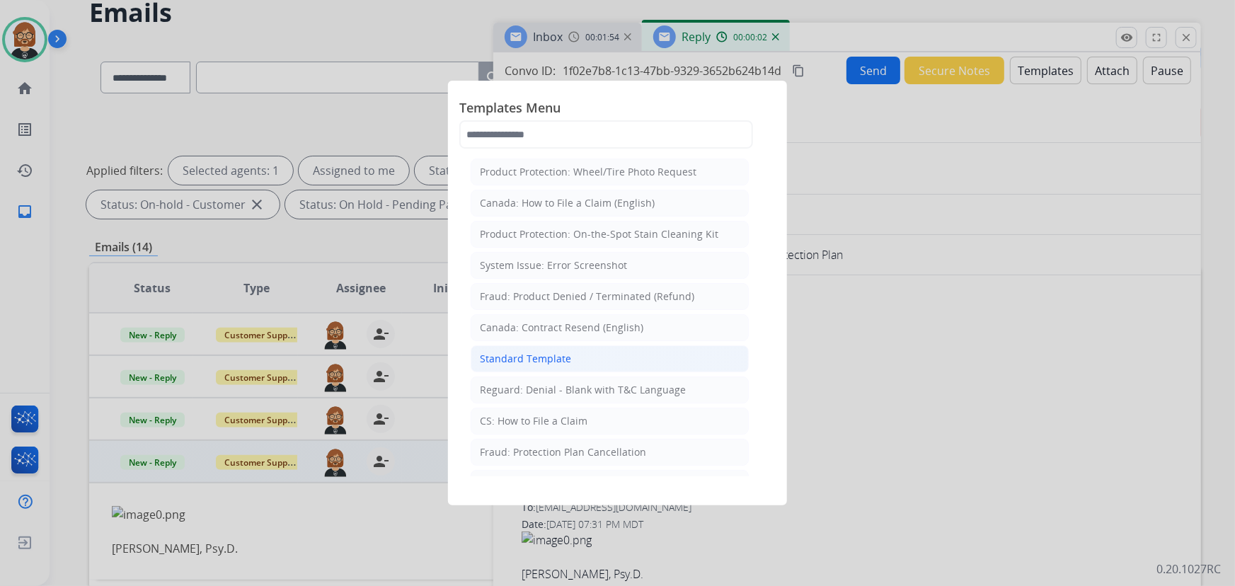
click at [542, 367] on li "Standard Template" at bounding box center [610, 358] width 278 height 27
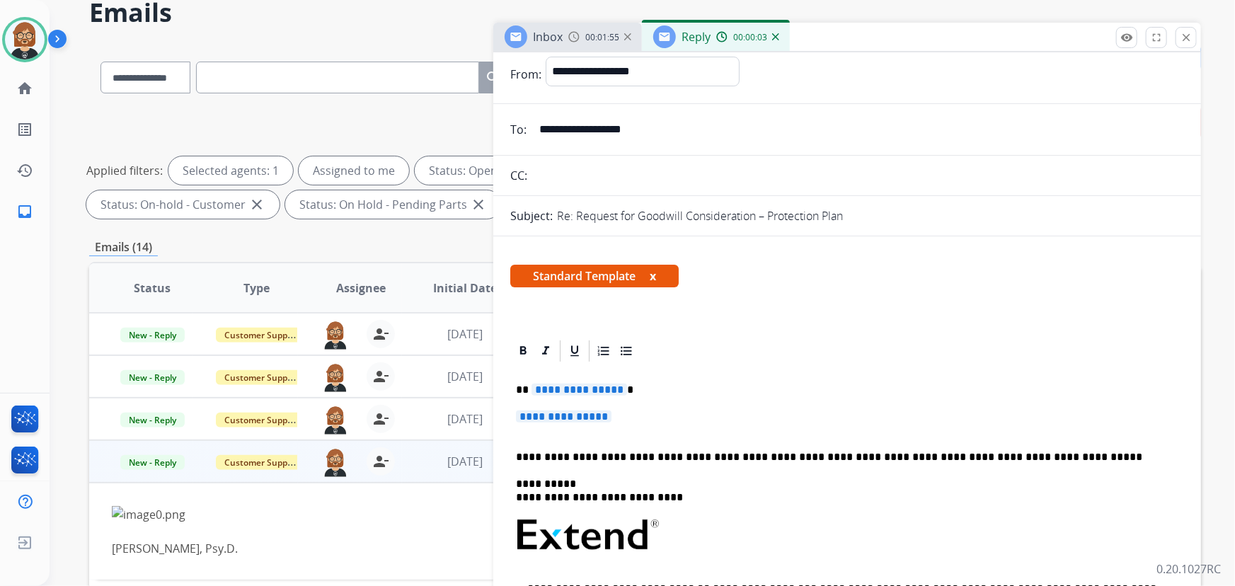
scroll to position [128, 0]
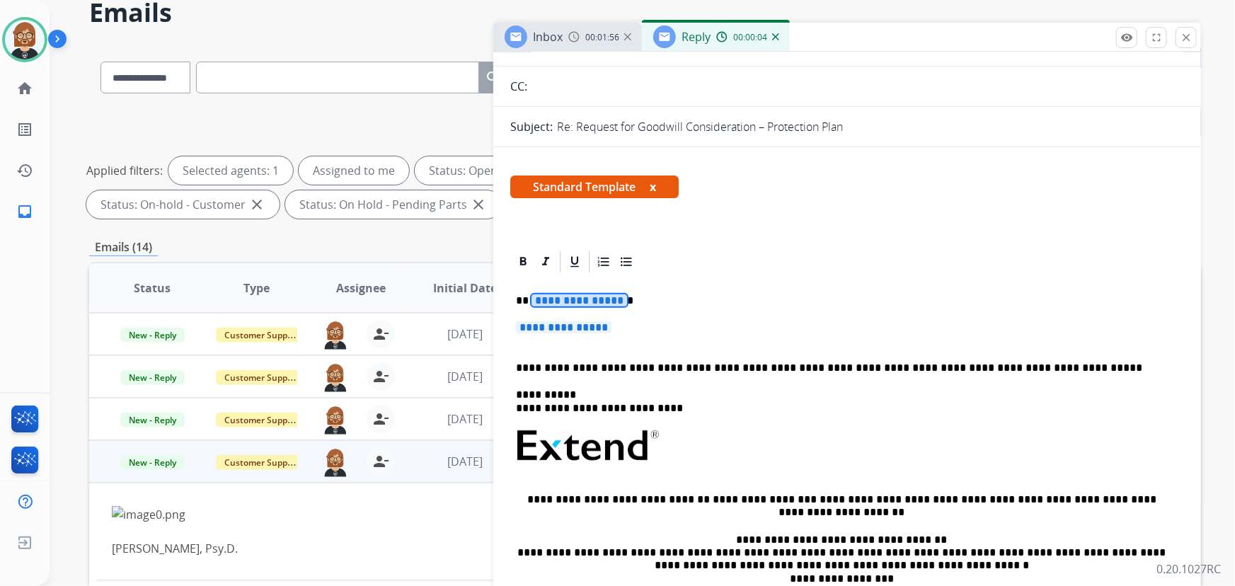
click at [578, 299] on span "**********" at bounding box center [580, 300] width 96 height 12
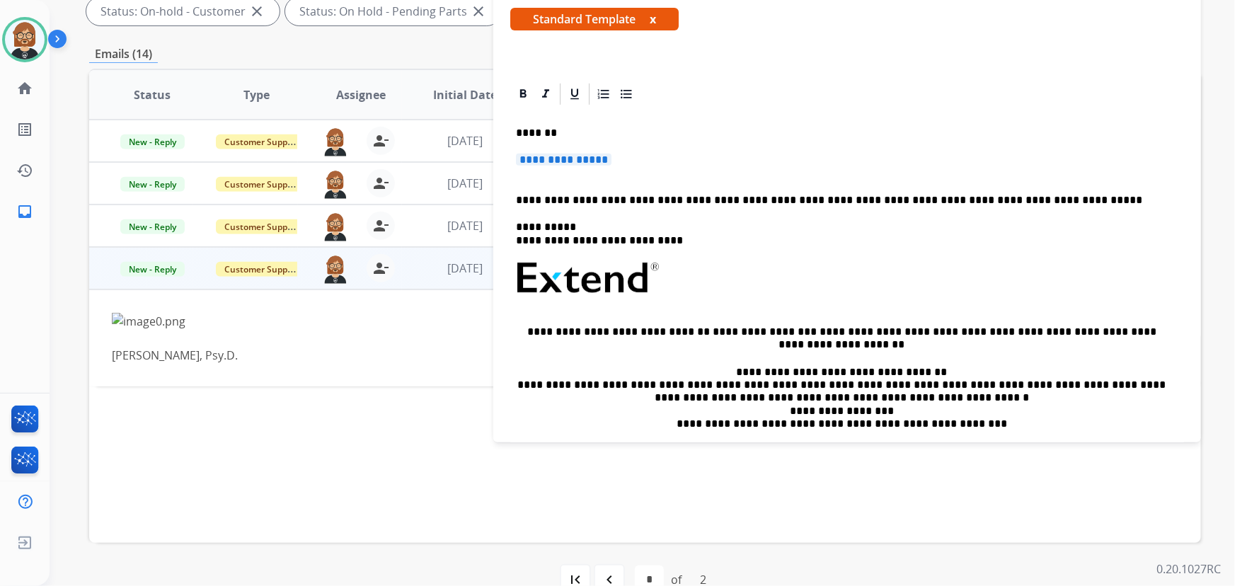
scroll to position [0, 0]
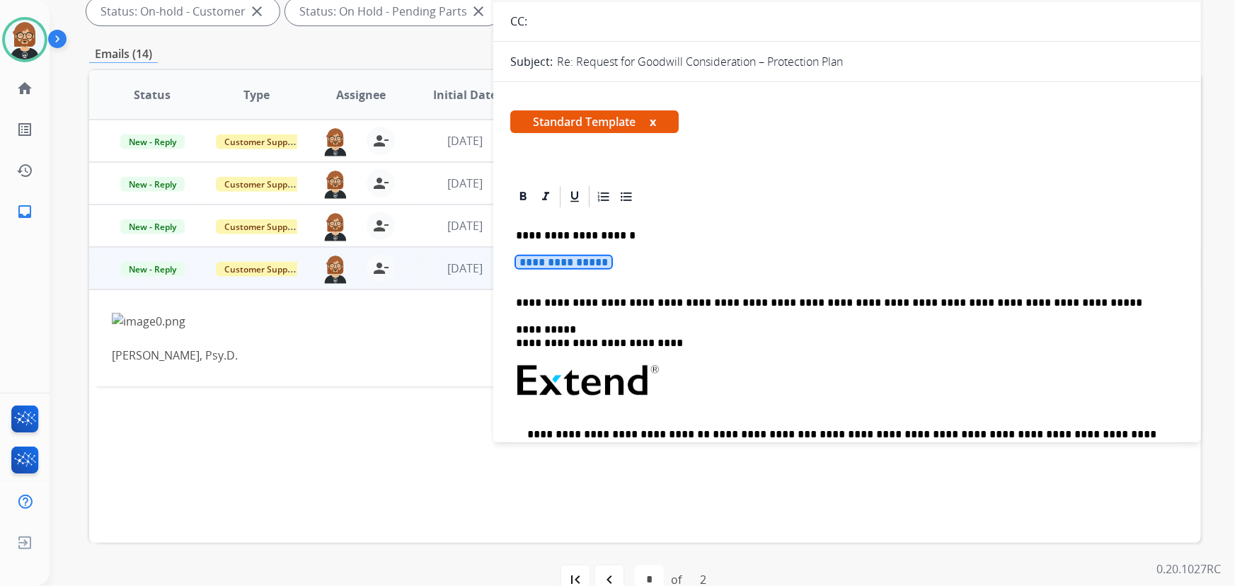
click at [592, 266] on span "**********" at bounding box center [564, 262] width 96 height 12
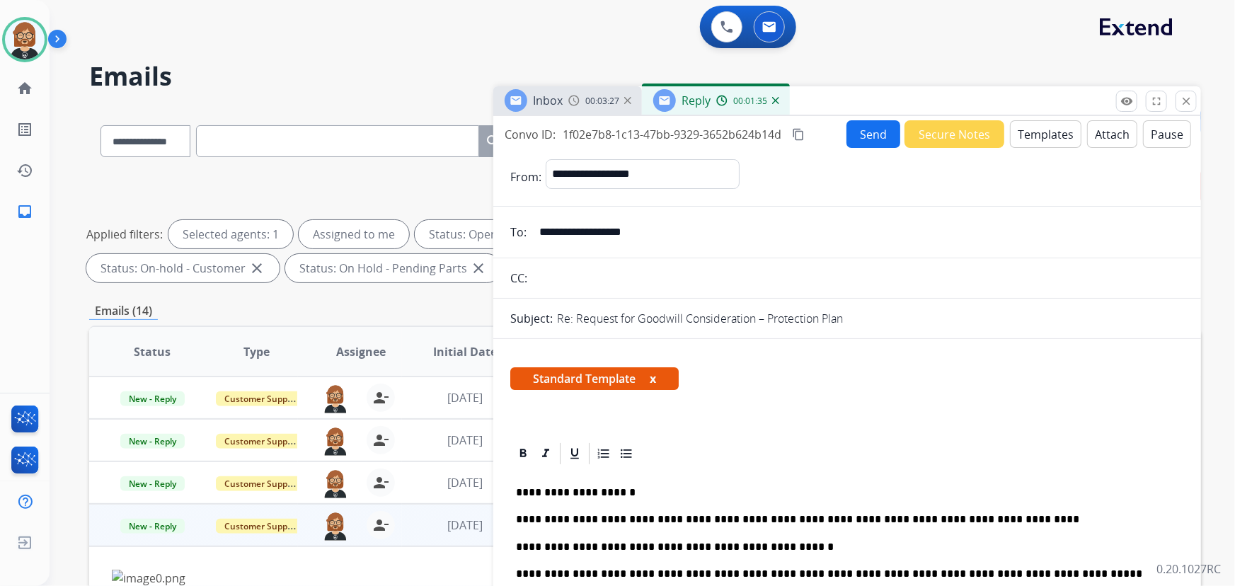
click at [877, 122] on button "Send" at bounding box center [873, 134] width 54 height 28
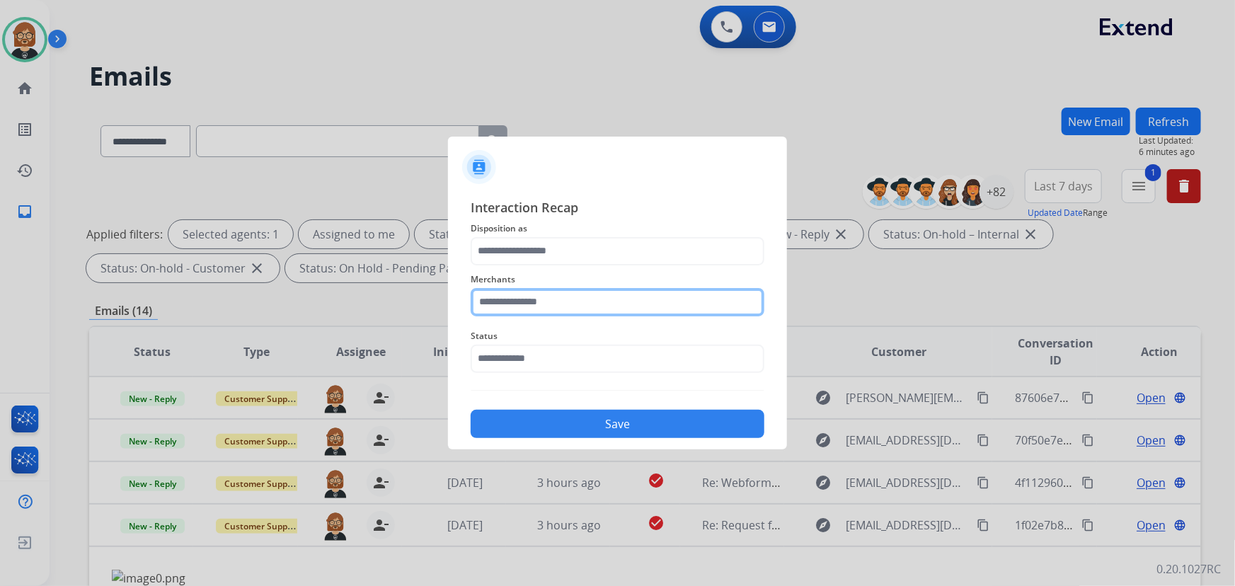
click at [580, 306] on input "text" at bounding box center [618, 302] width 294 height 28
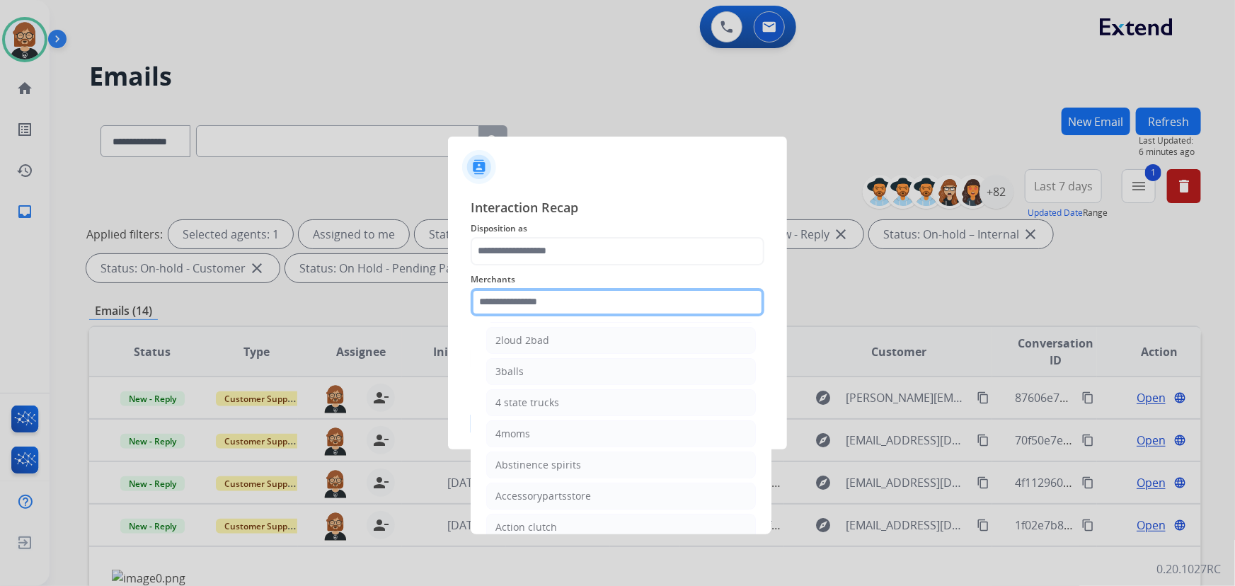
scroll to position [321, 0]
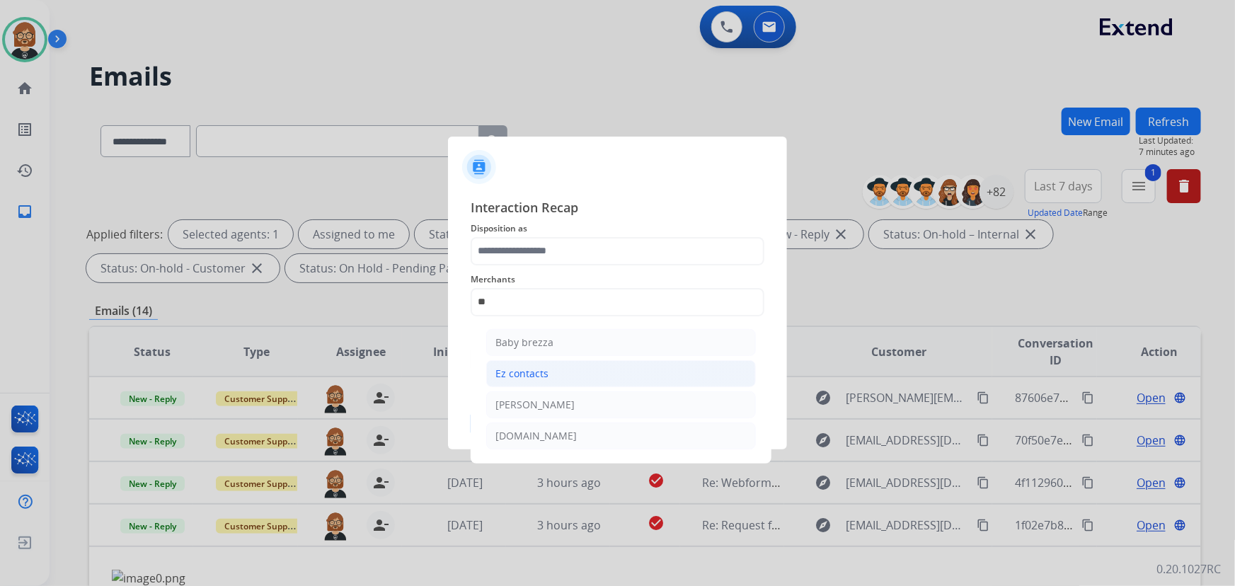
click at [554, 373] on li "Ez contacts" at bounding box center [621, 373] width 270 height 27
type input "**********"
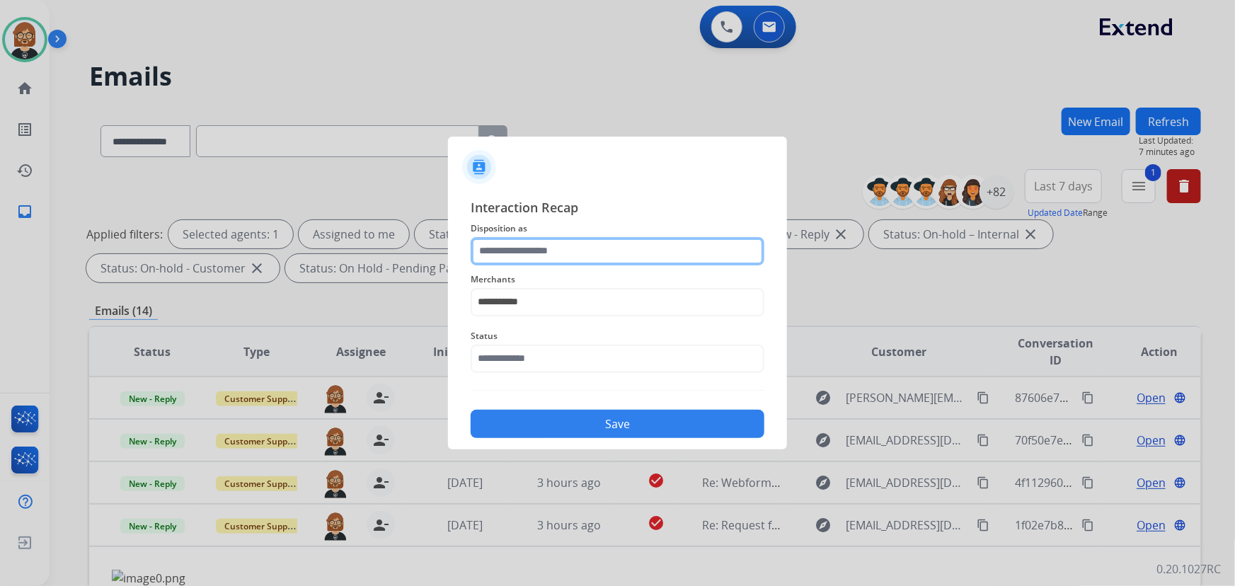
click at [559, 248] on input "text" at bounding box center [618, 251] width 294 height 28
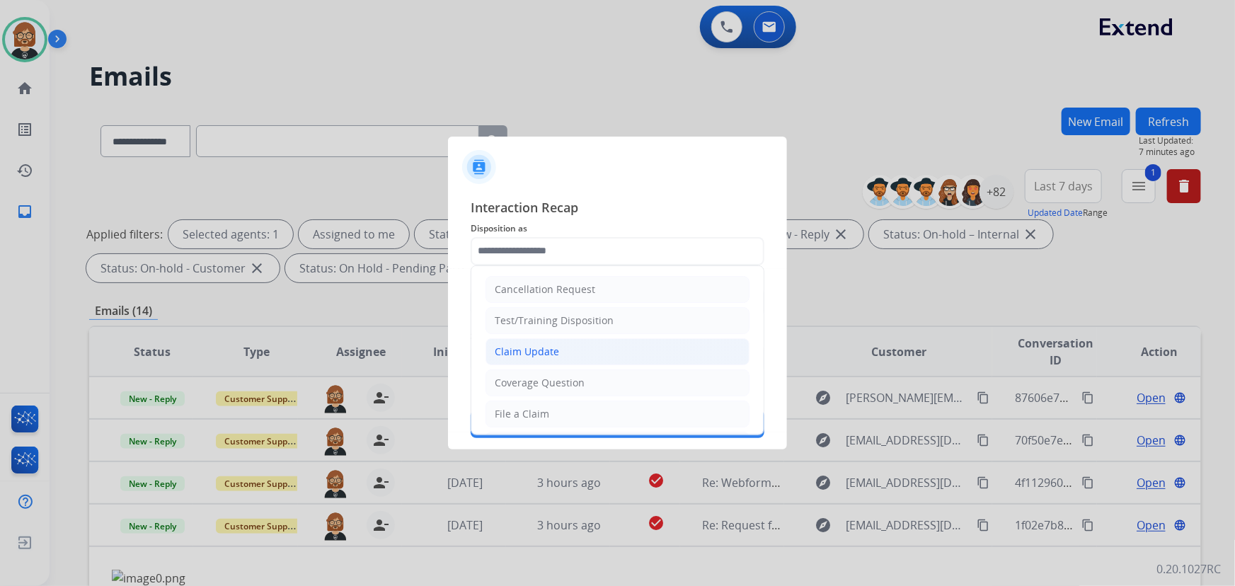
click at [552, 345] on div "Claim Update" at bounding box center [527, 352] width 64 height 14
type input "**********"
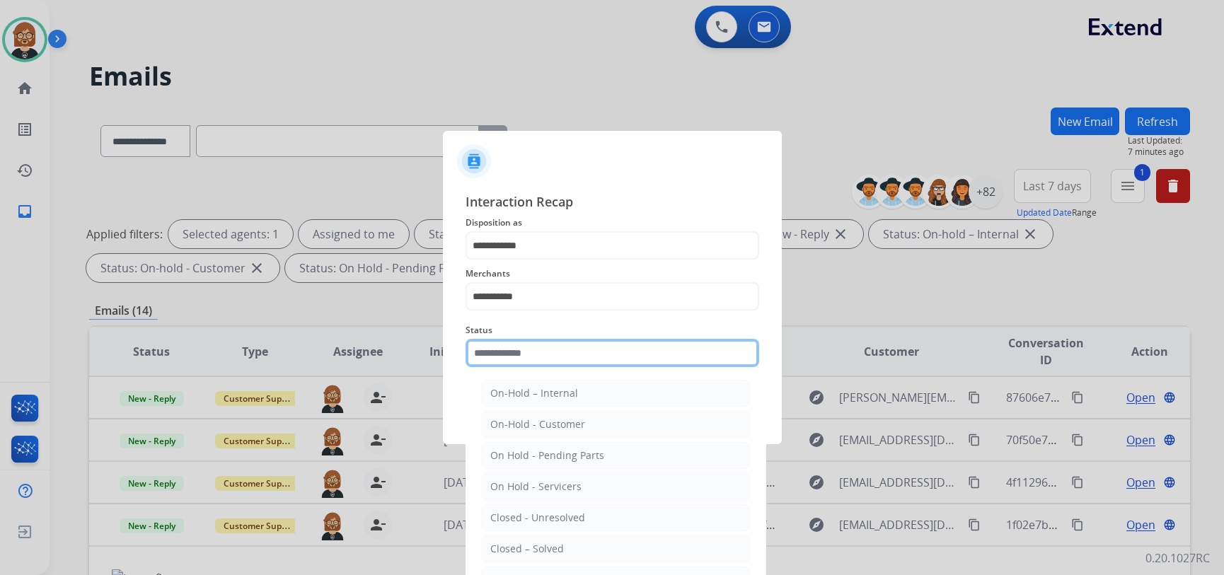
click at [565, 364] on input "text" at bounding box center [613, 353] width 294 height 28
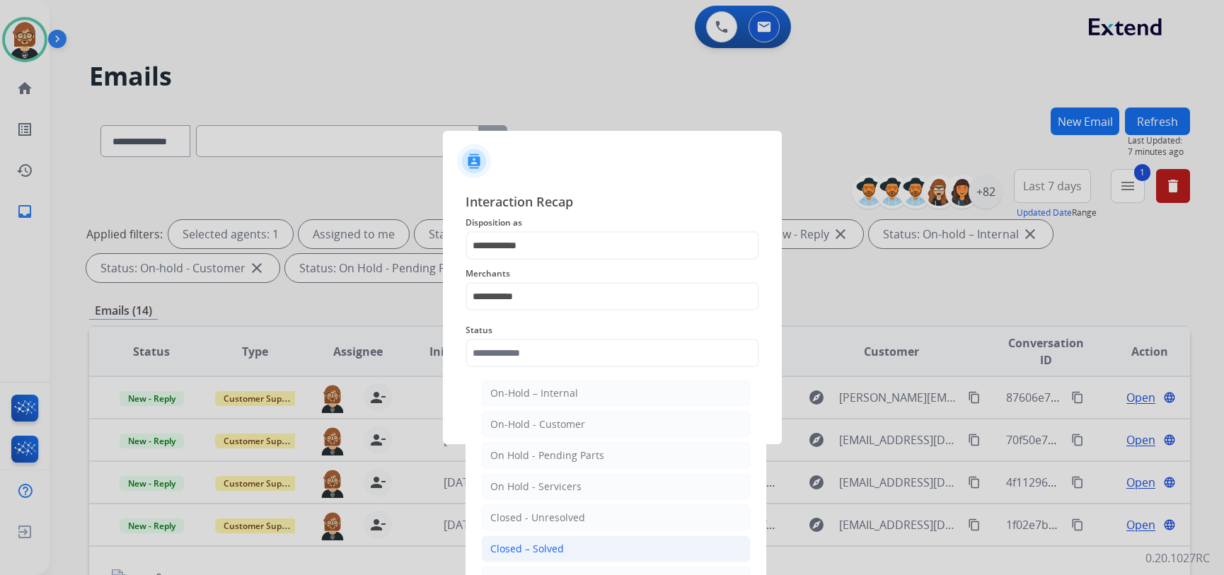
click at [563, 544] on li "Closed – Solved" at bounding box center [616, 549] width 270 height 27
type input "**********"
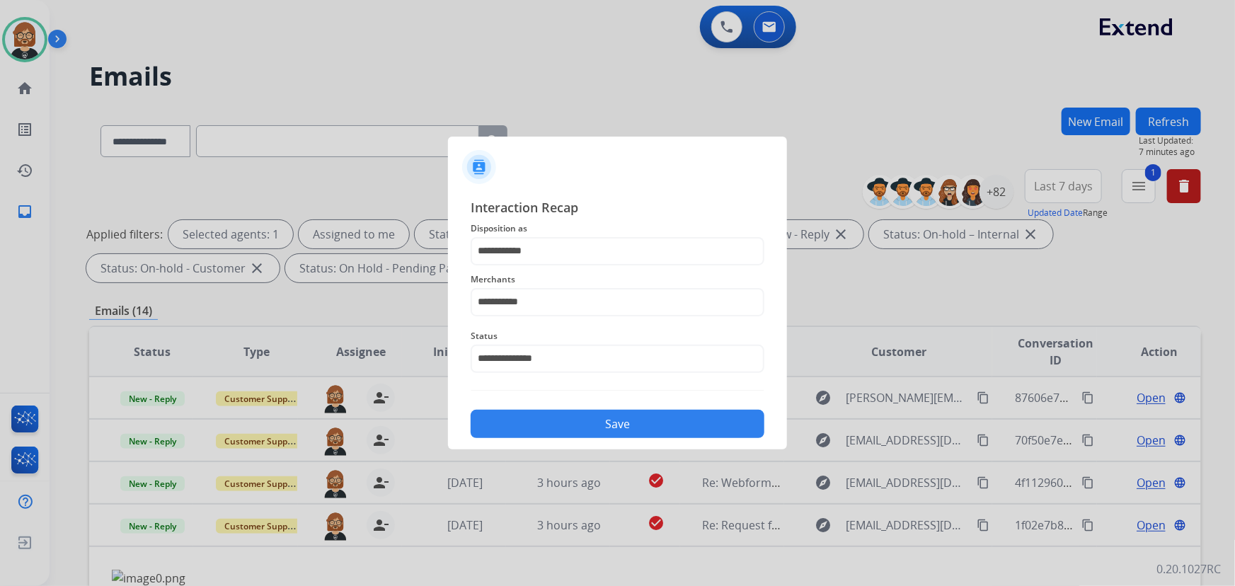
click at [614, 403] on div "Save" at bounding box center [618, 419] width 294 height 37
click at [616, 425] on button "Save" at bounding box center [618, 424] width 294 height 28
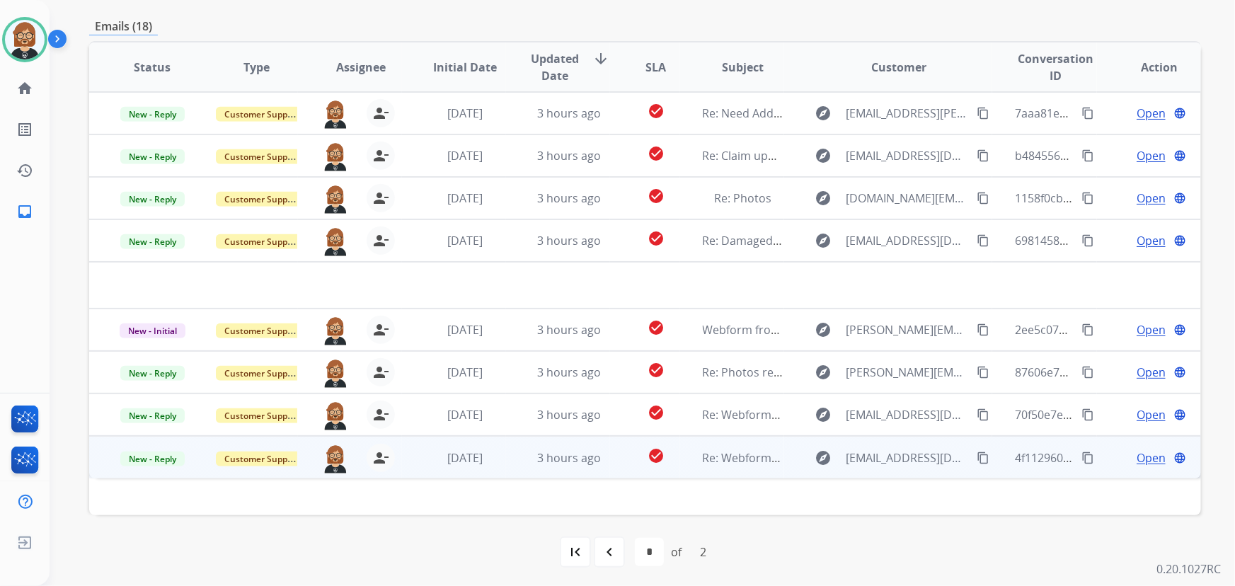
scroll to position [287, 0]
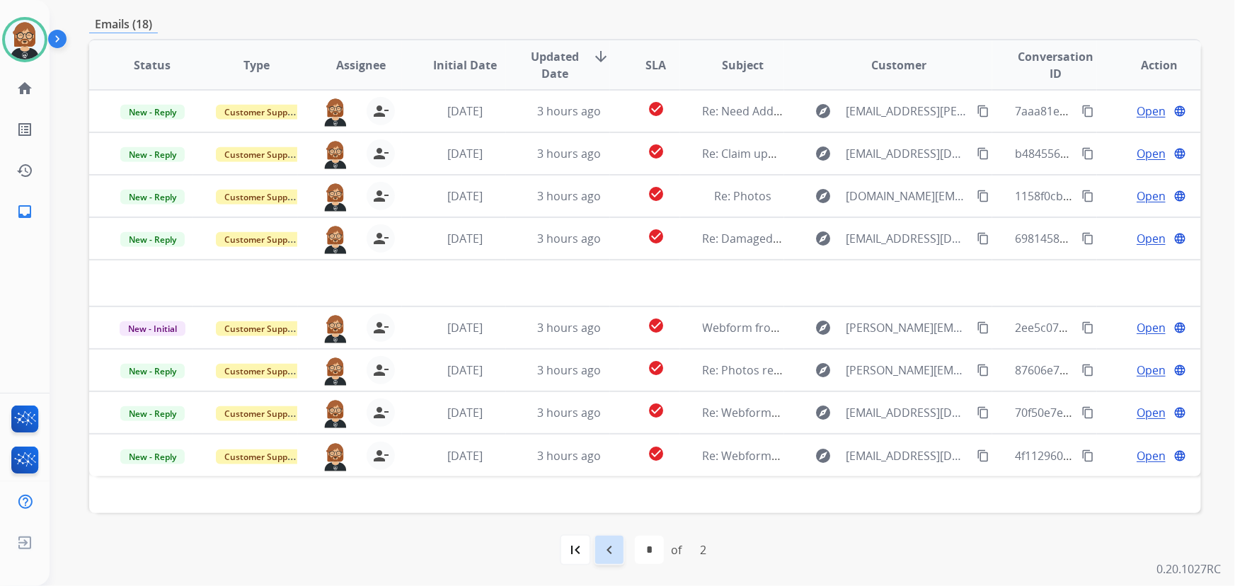
click at [611, 554] on mat-icon "navigate_before" at bounding box center [609, 549] width 17 height 17
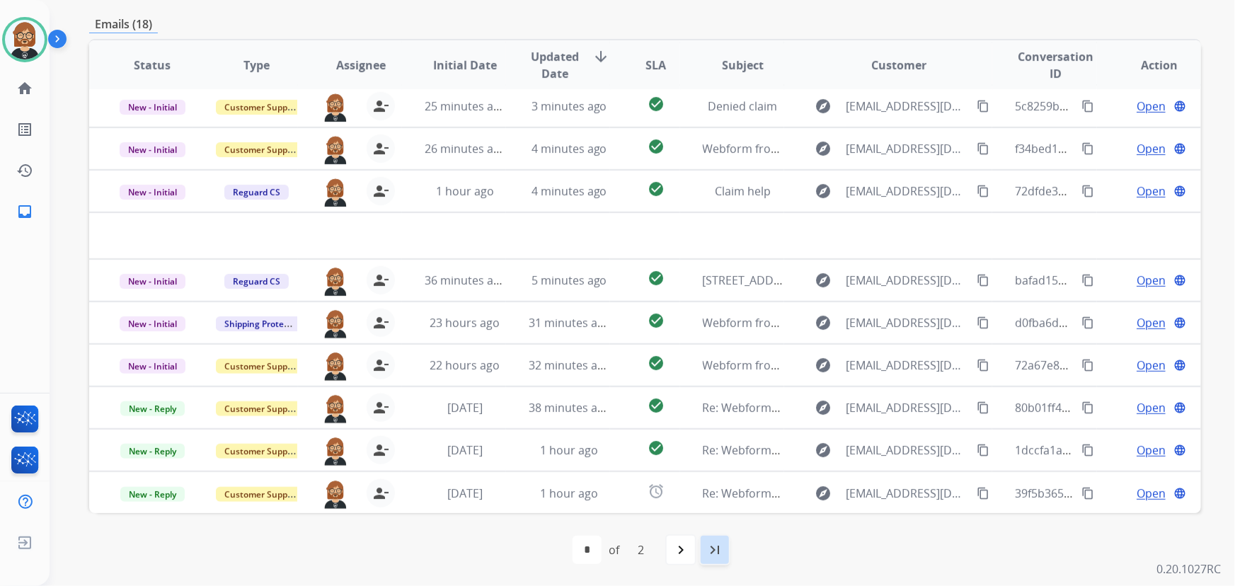
click at [714, 547] on mat-icon "last_page" at bounding box center [714, 549] width 17 height 17
select select "*"
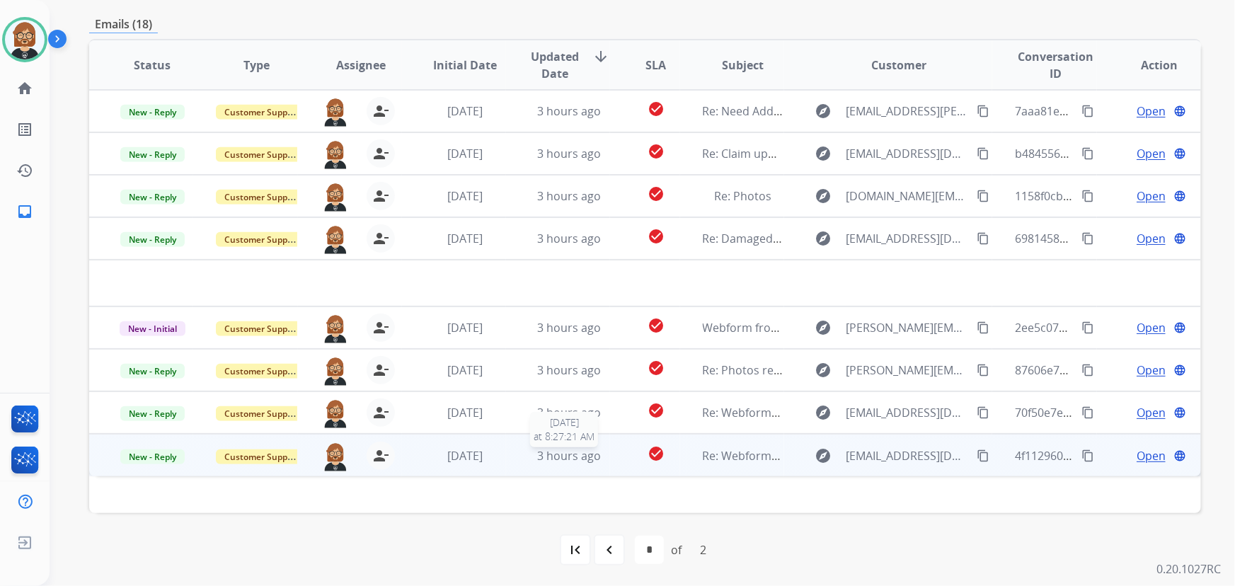
click at [601, 461] on div "3 hours ago" at bounding box center [569, 455] width 81 height 17
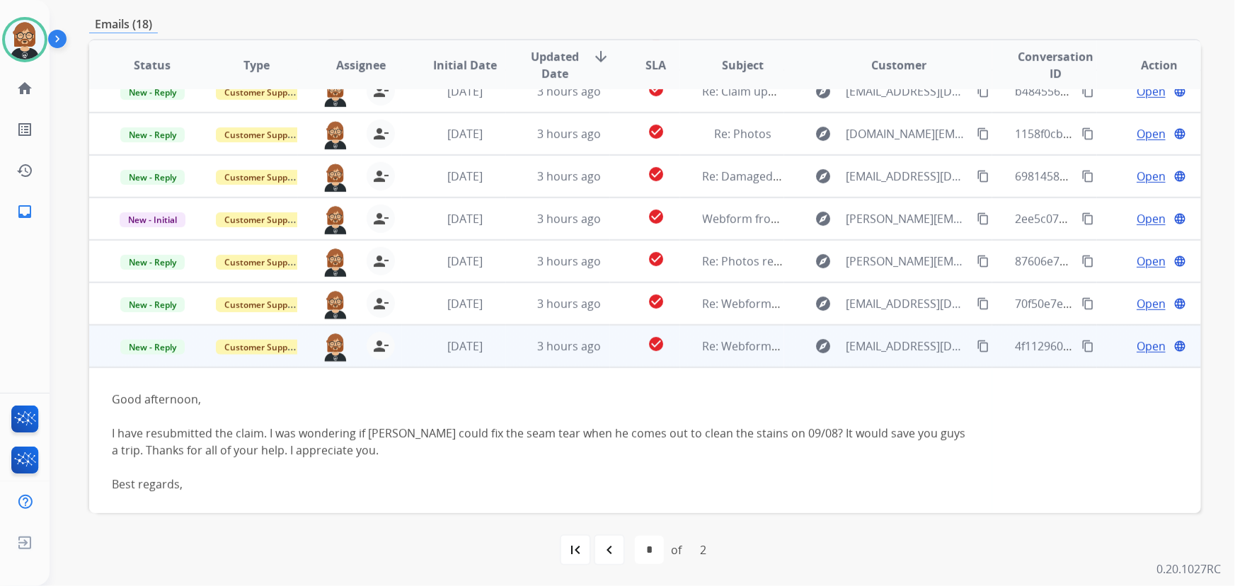
scroll to position [115, 0]
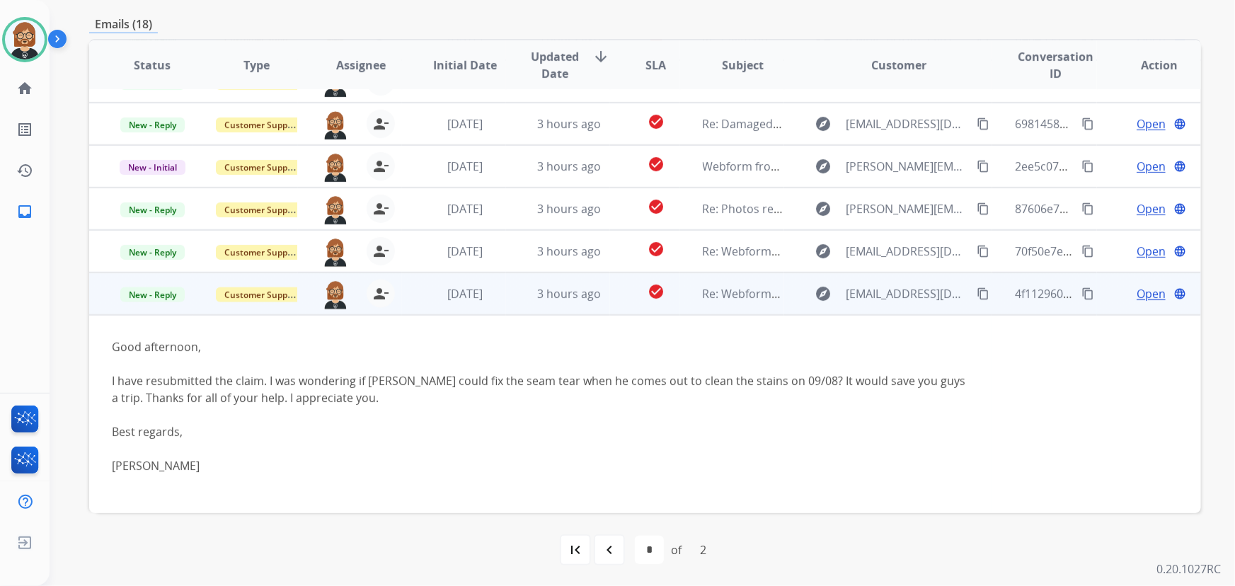
click at [188, 471] on div "Ashley Wallette" at bounding box center [541, 465] width 858 height 17
click at [977, 287] on mat-icon "content_copy" at bounding box center [983, 293] width 13 height 13
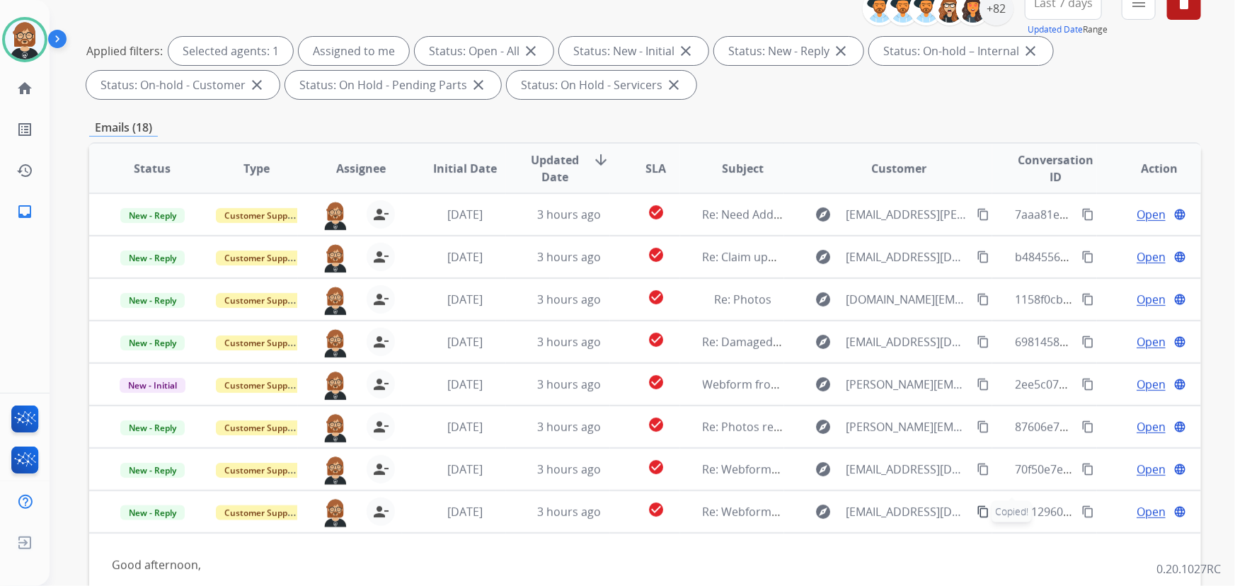
scroll to position [29, 0]
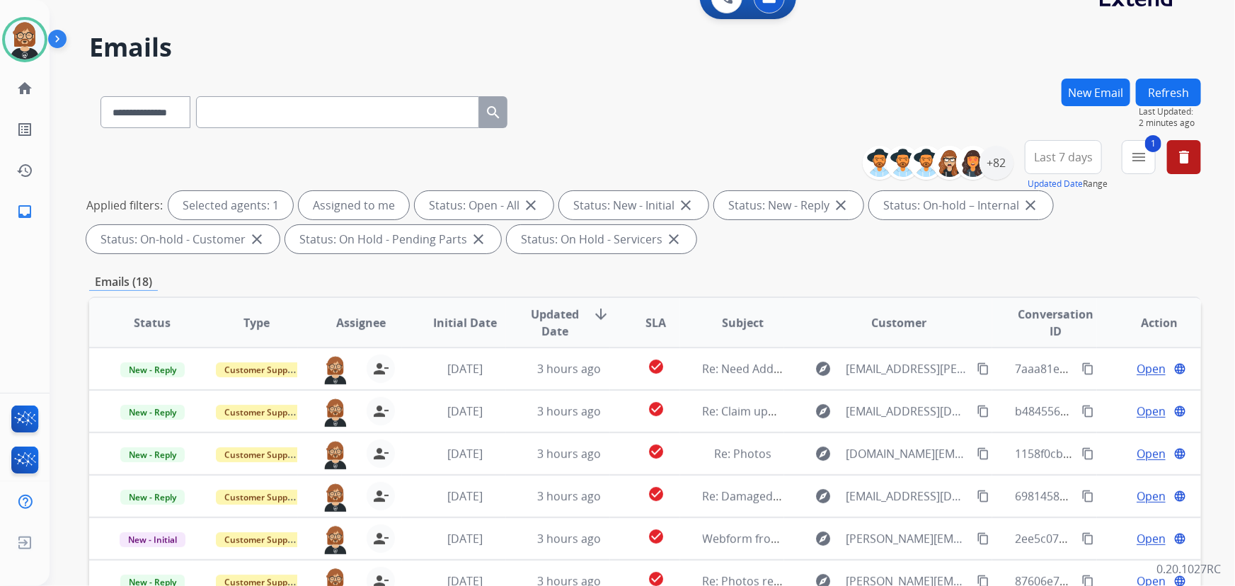
click at [1120, 94] on button "New Email" at bounding box center [1096, 93] width 69 height 28
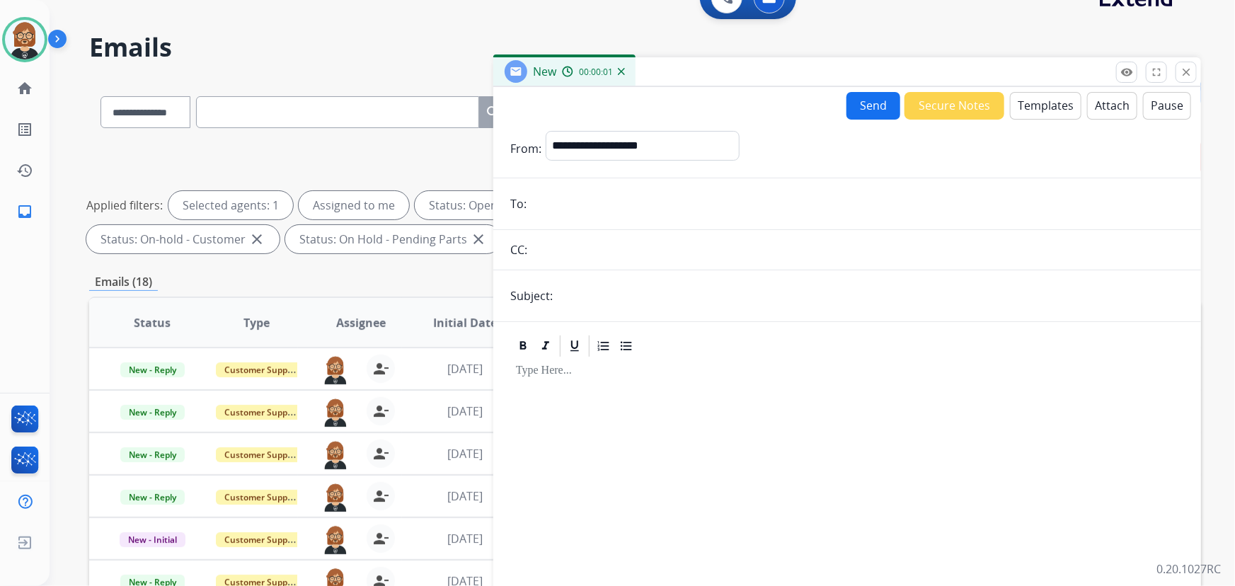
click at [1021, 97] on button "Templates" at bounding box center [1045, 106] width 71 height 28
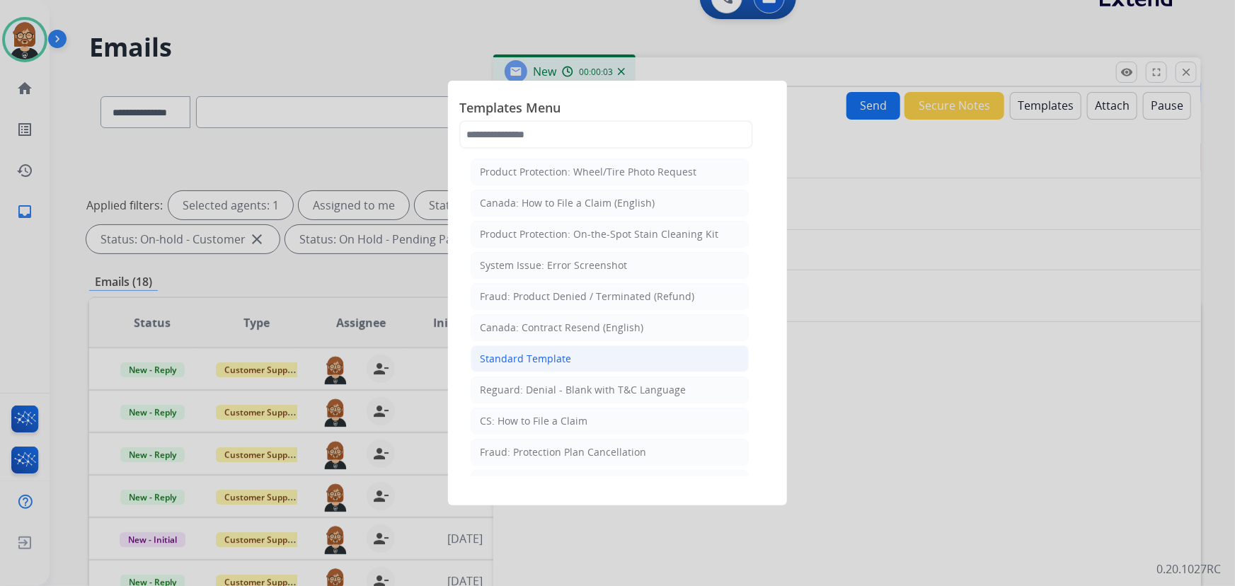
click at [554, 363] on div "Standard Template" at bounding box center [525, 359] width 91 height 14
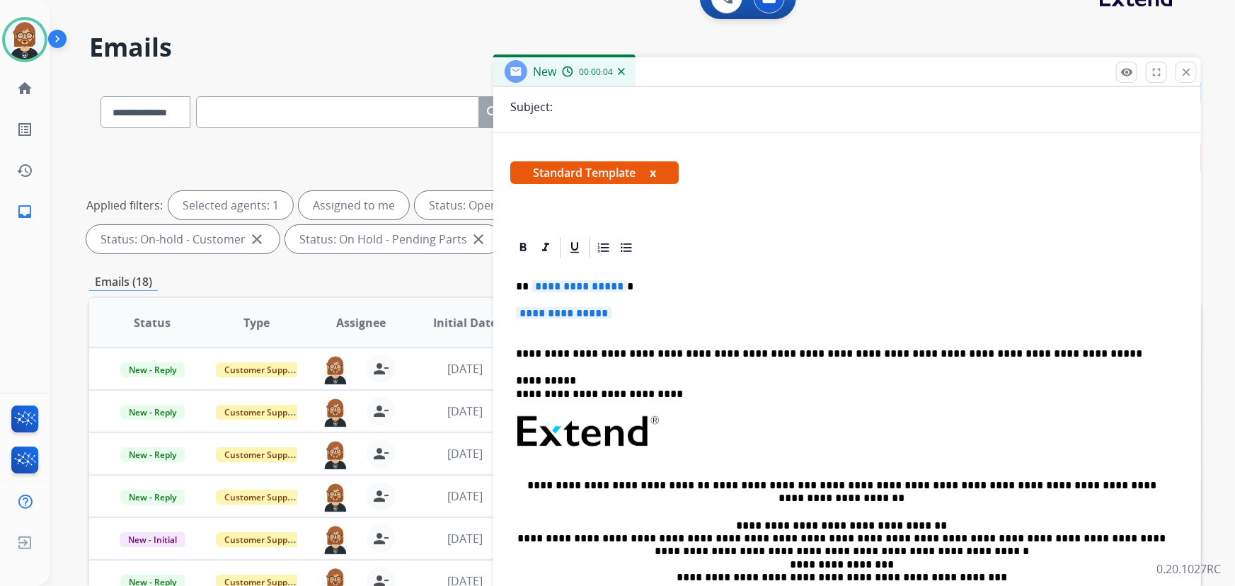
scroll to position [193, 0]
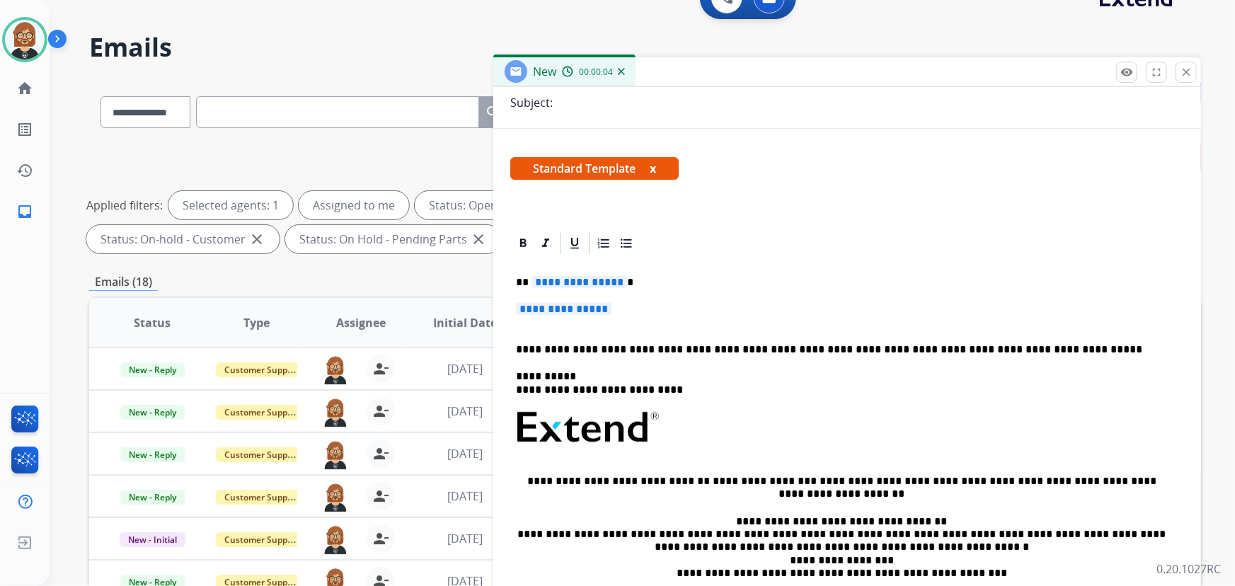
click at [580, 279] on span "**********" at bounding box center [580, 282] width 96 height 12
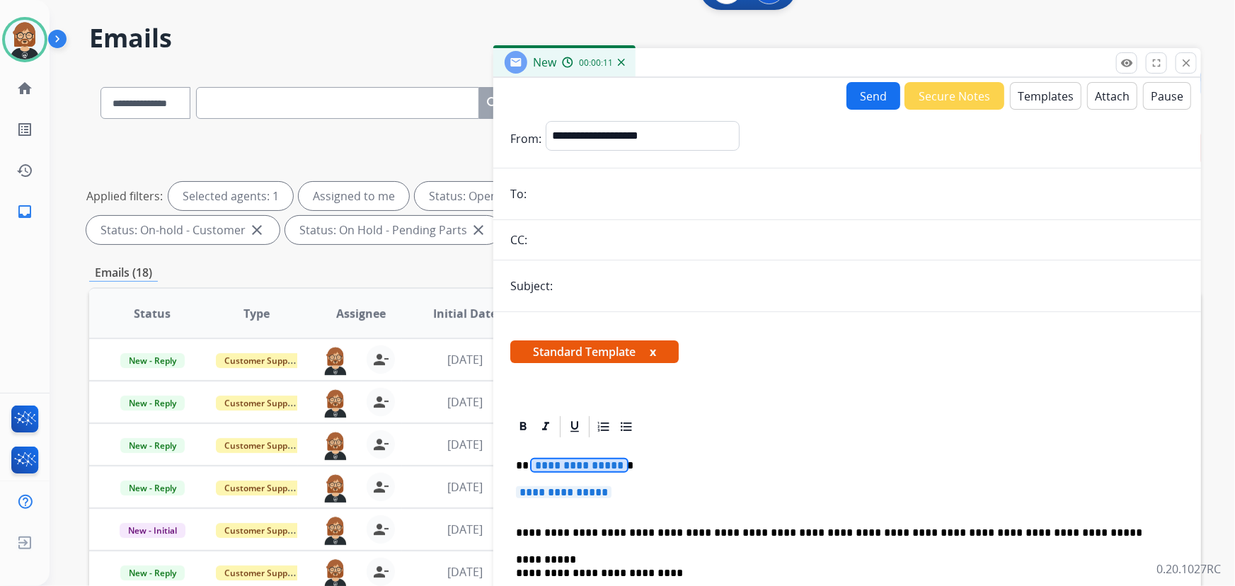
scroll to position [29, 0]
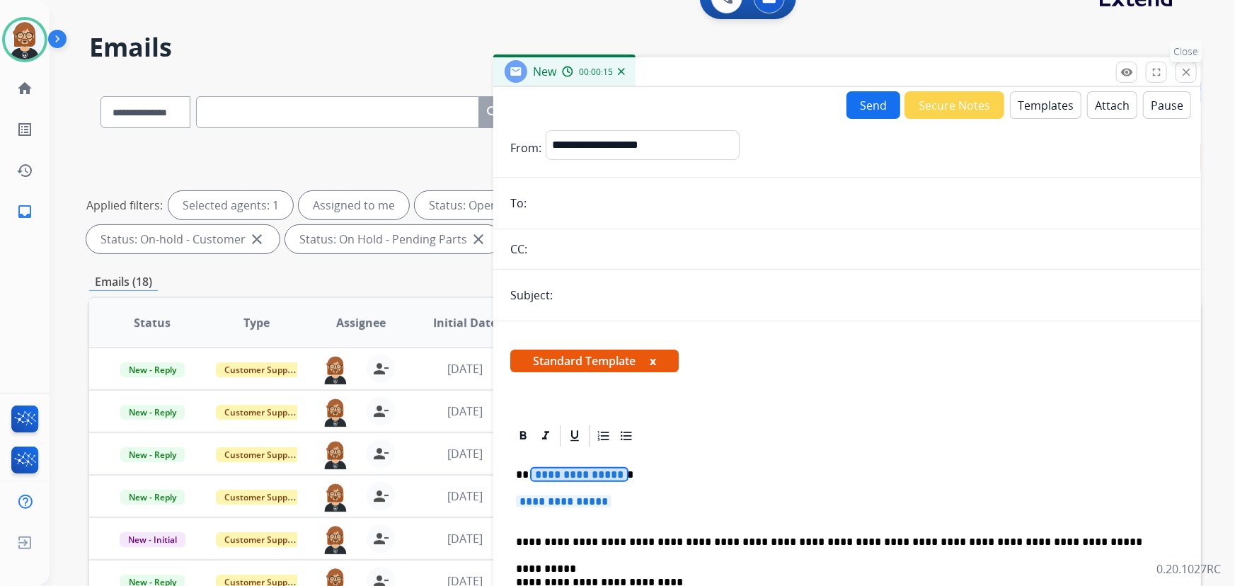
click at [1185, 71] on mat-icon "close" at bounding box center [1186, 72] width 13 height 13
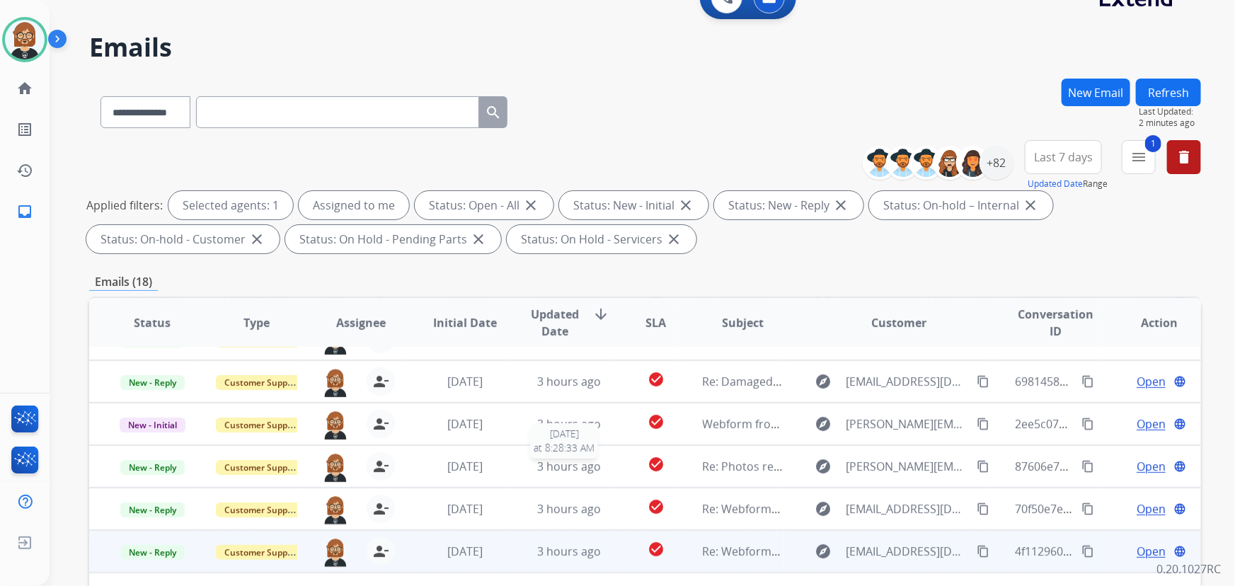
scroll to position [287, 0]
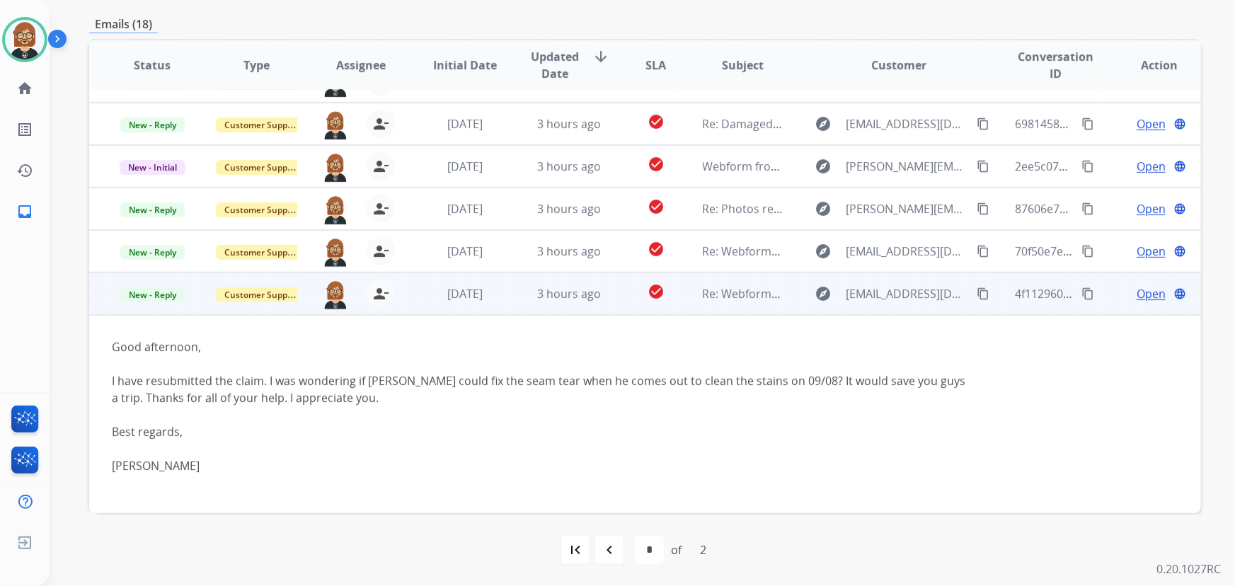
click at [1148, 299] on span "Open" at bounding box center [1151, 293] width 29 height 17
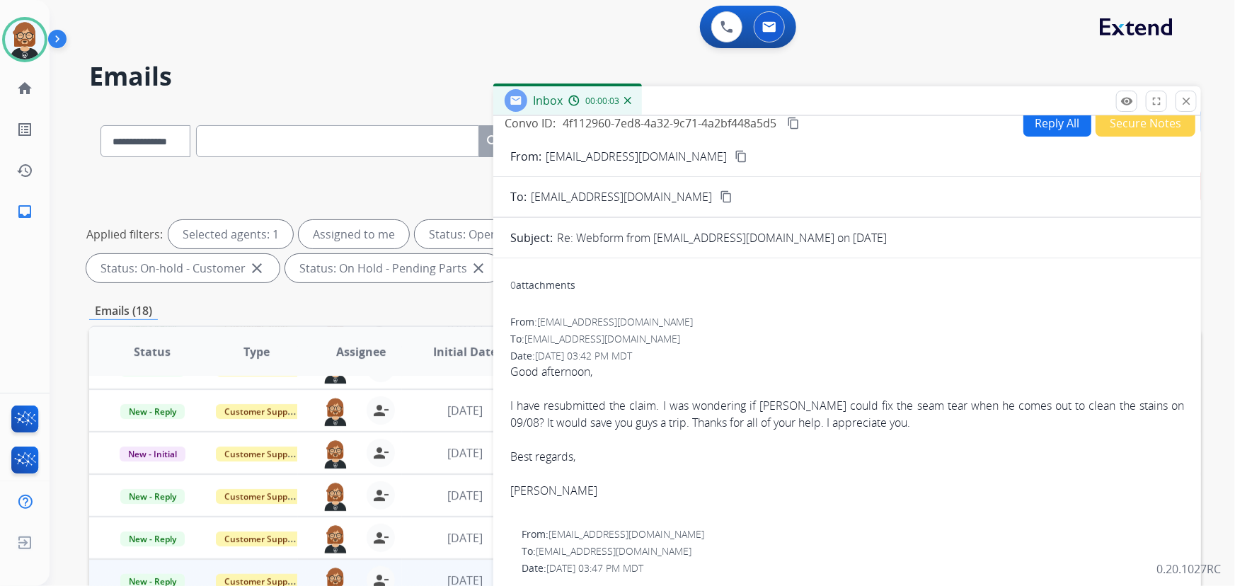
scroll to position [0, 0]
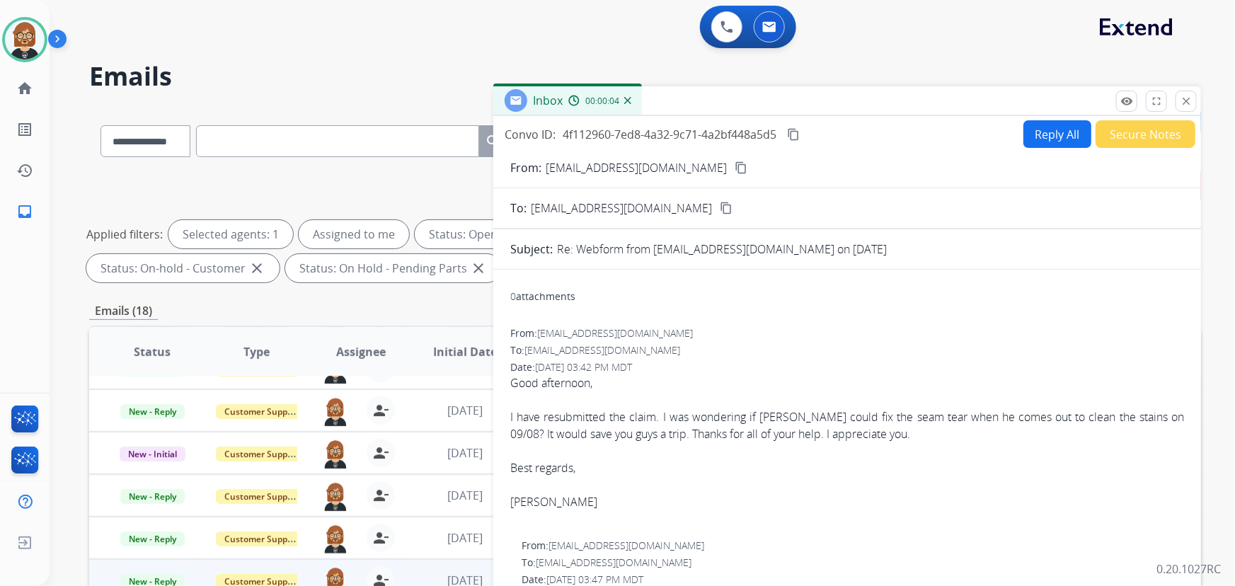
click at [1043, 147] on button "Reply All" at bounding box center [1057, 134] width 68 height 28
select select "**********"
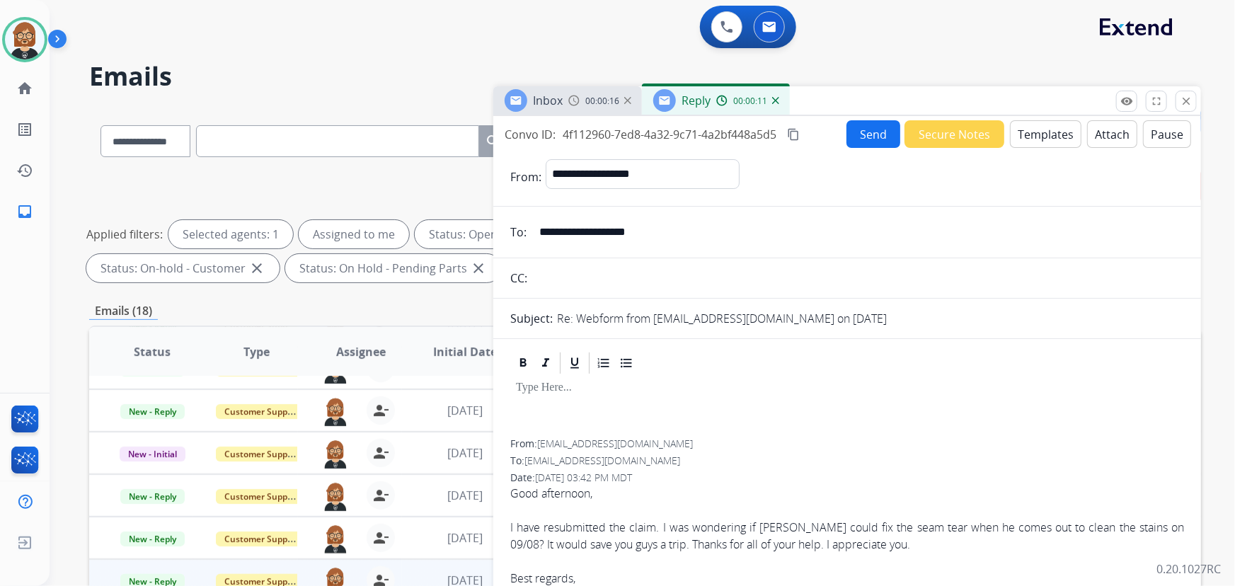
click at [1050, 132] on button "Templates" at bounding box center [1045, 134] width 71 height 28
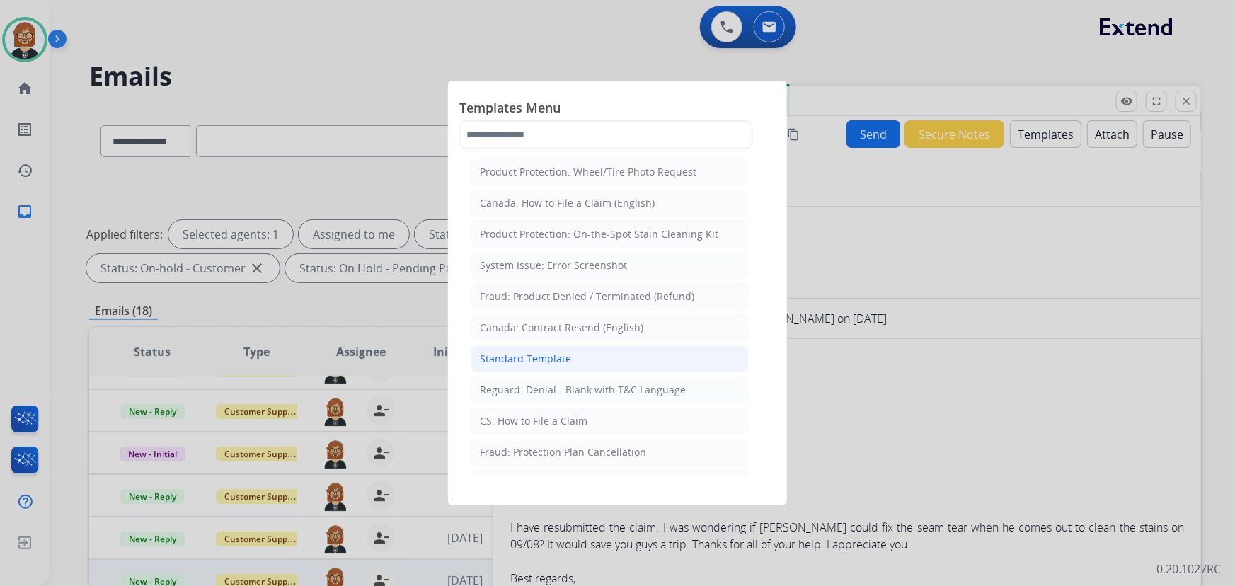
click at [510, 361] on div "Standard Template" at bounding box center [525, 359] width 91 height 14
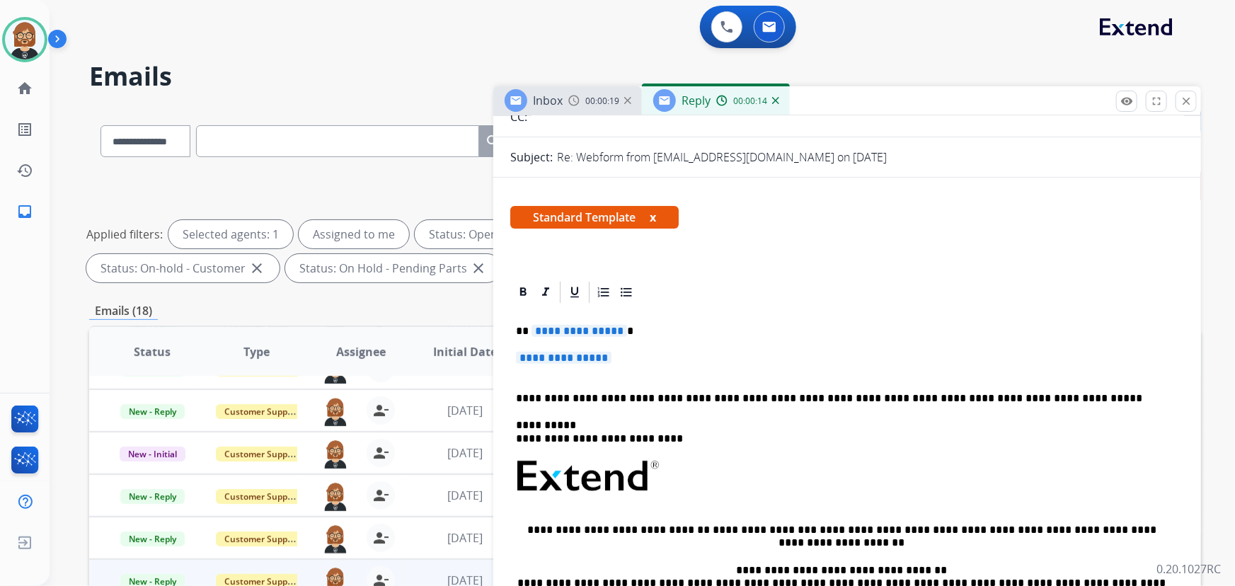
scroll to position [193, 0]
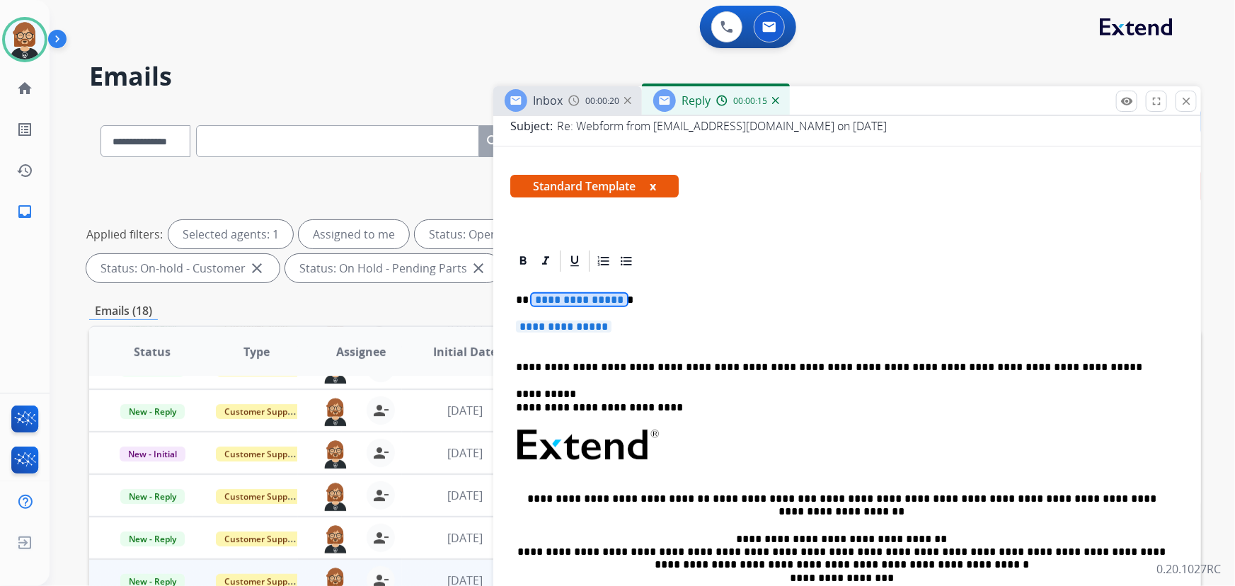
click at [580, 303] on span "**********" at bounding box center [580, 300] width 96 height 12
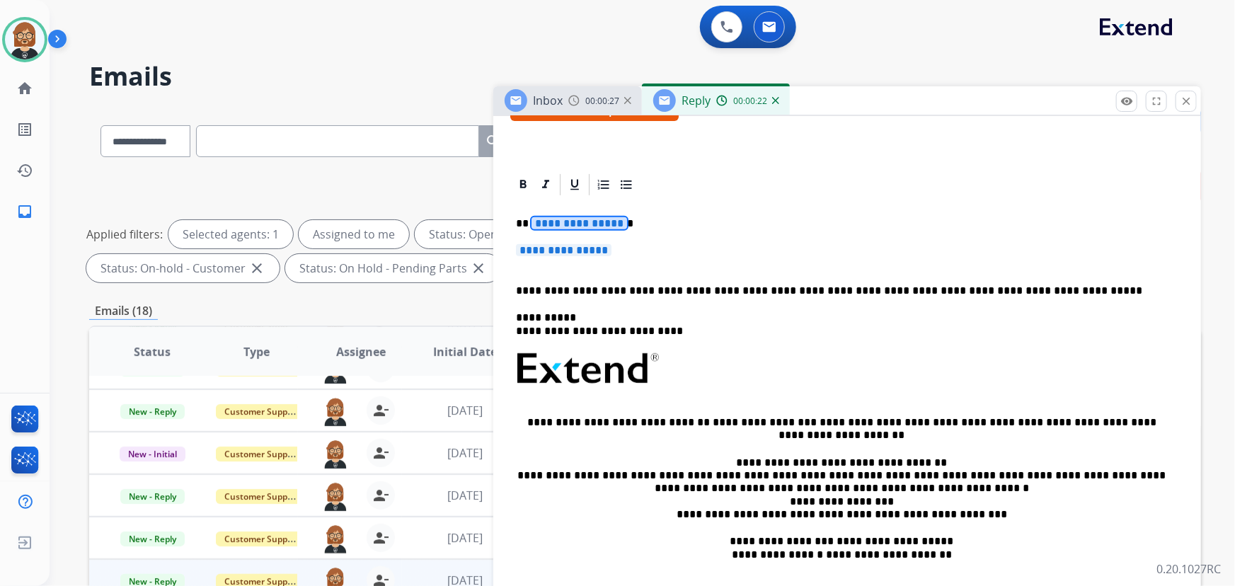
scroll to position [257, 0]
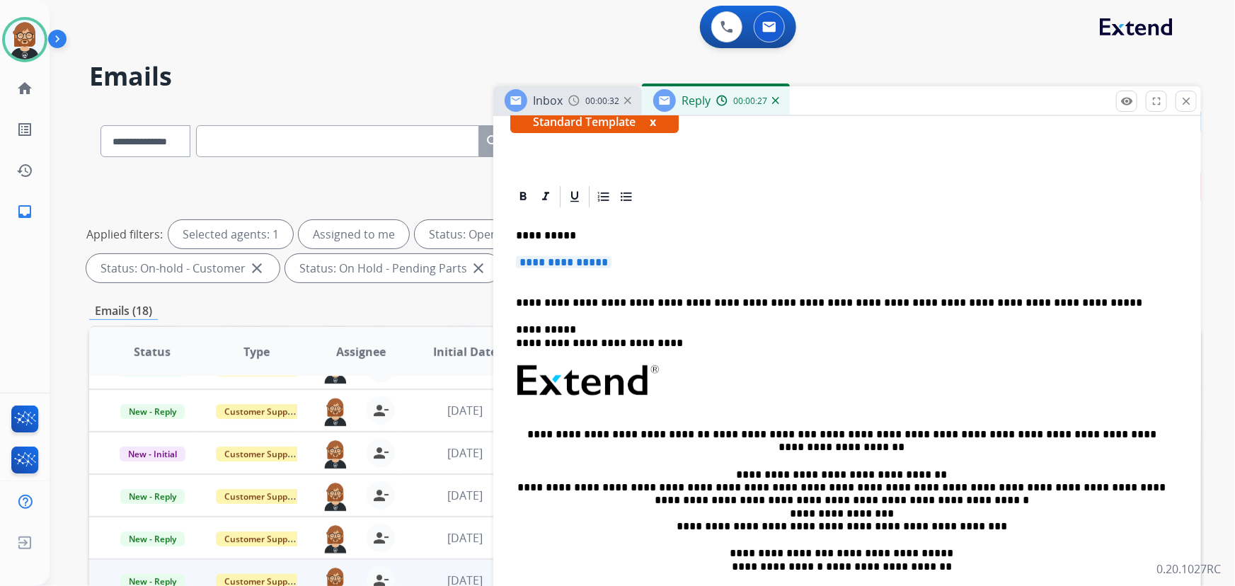
click at [579, 259] on span "**********" at bounding box center [564, 262] width 96 height 12
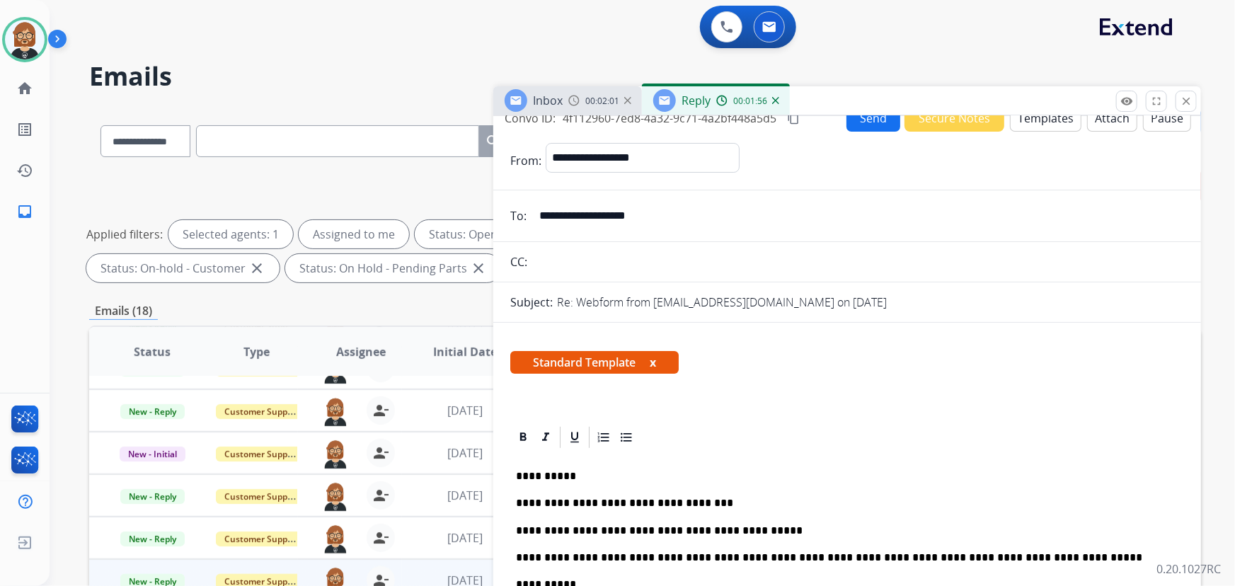
scroll to position [0, 0]
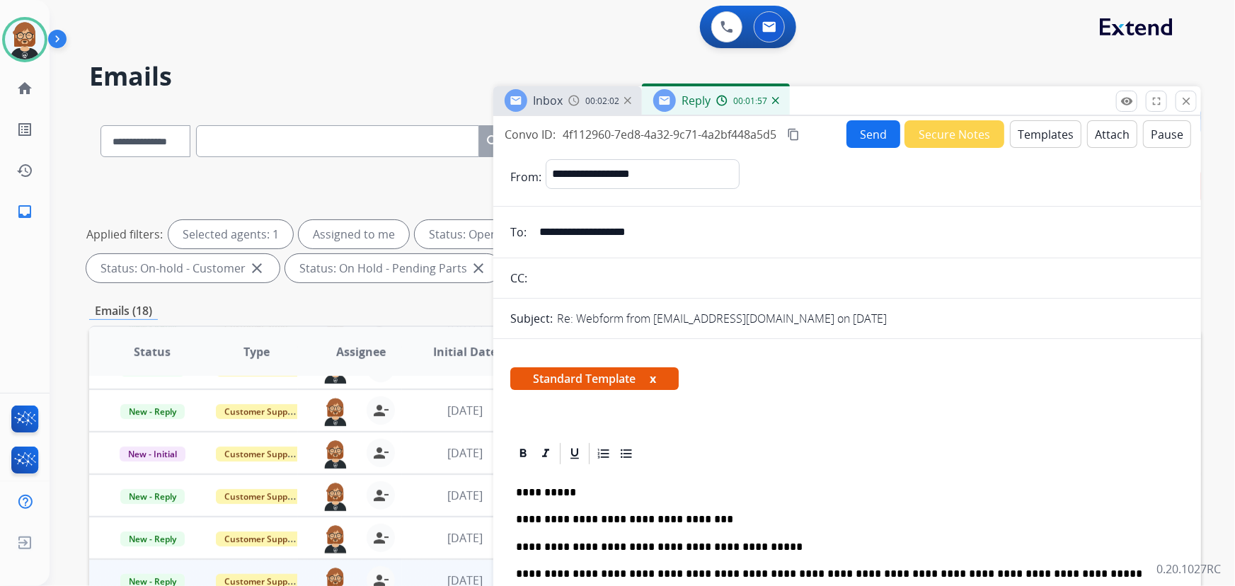
click at [863, 132] on button "Send" at bounding box center [873, 134] width 54 height 28
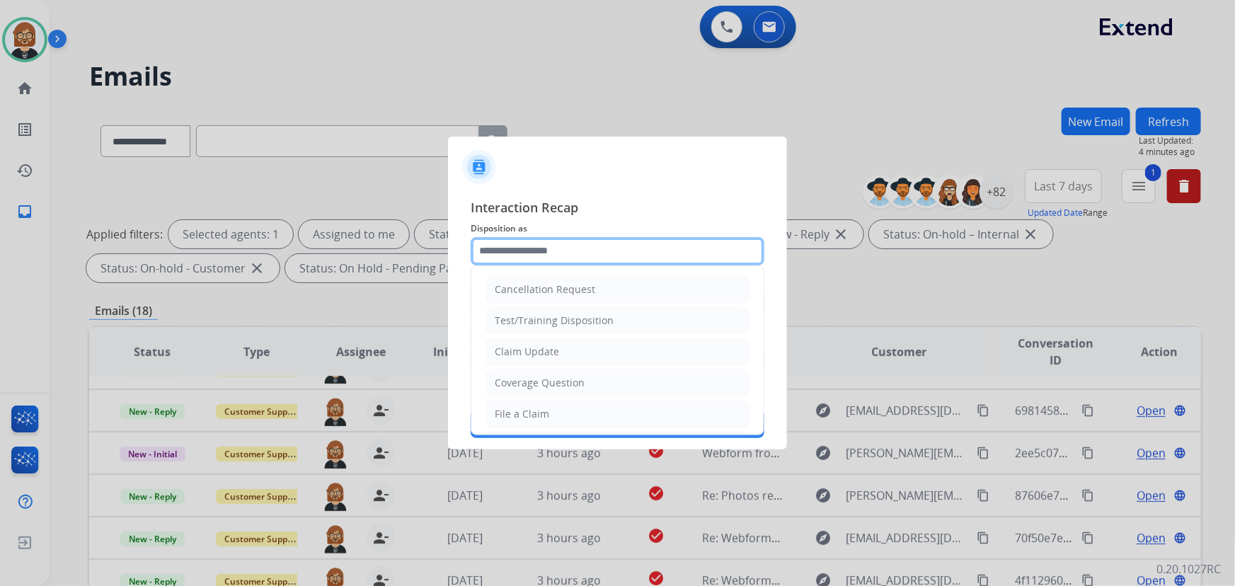
click at [600, 260] on input "text" at bounding box center [618, 251] width 294 height 28
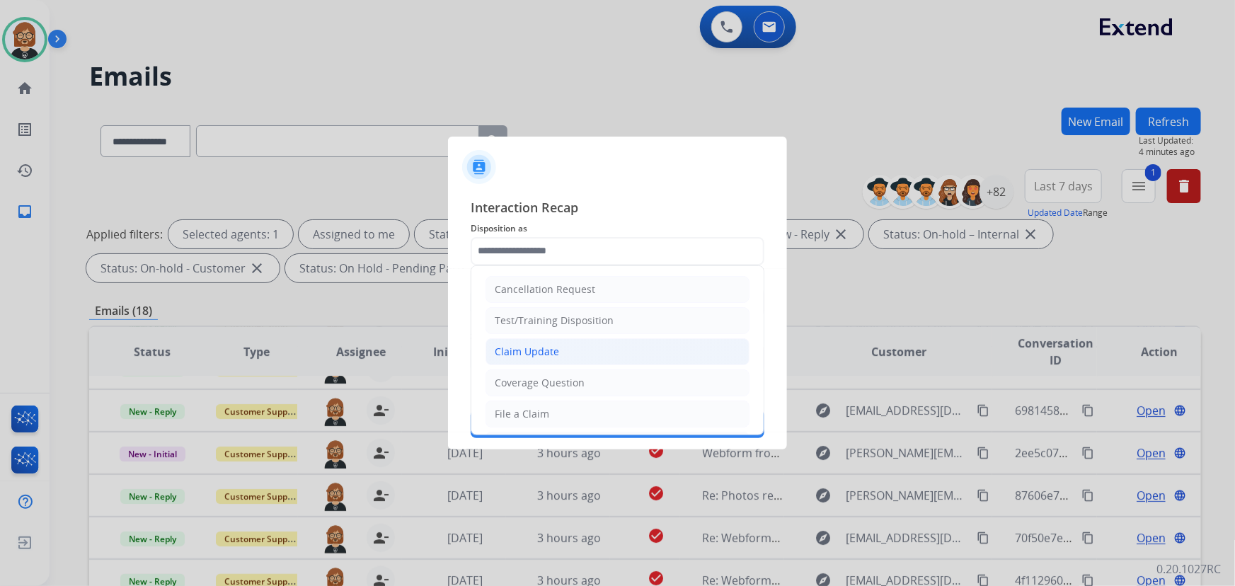
click at [577, 352] on li "Claim Update" at bounding box center [618, 351] width 264 height 27
type input "**********"
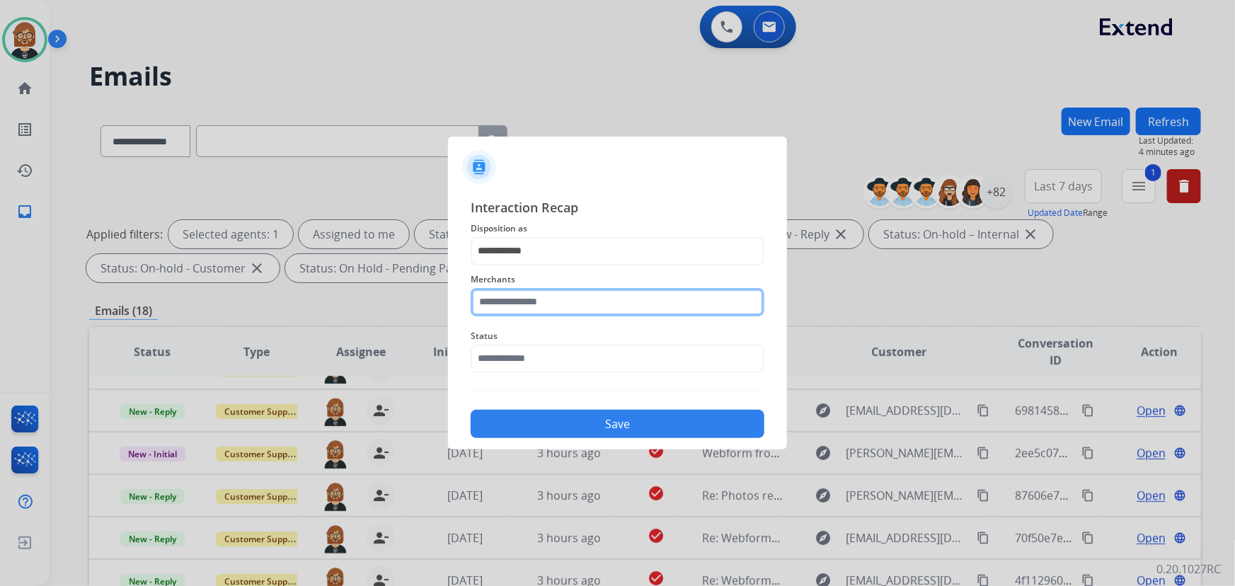
click at [606, 289] on input "text" at bounding box center [618, 302] width 294 height 28
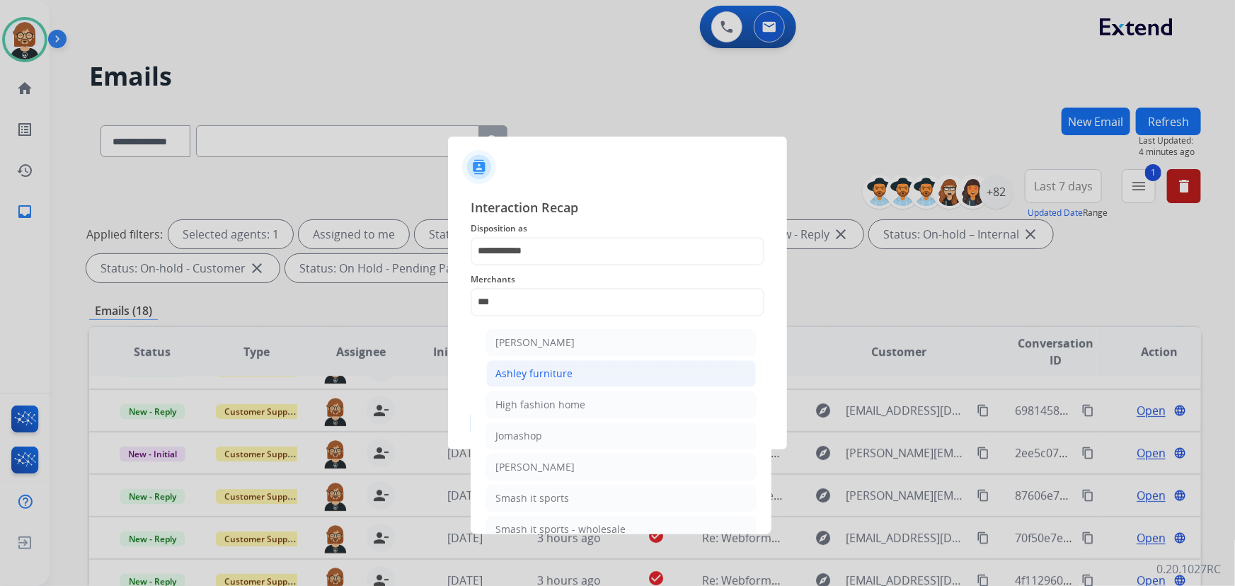
click at [602, 368] on li "Ashley furniture" at bounding box center [621, 373] width 270 height 27
type input "**********"
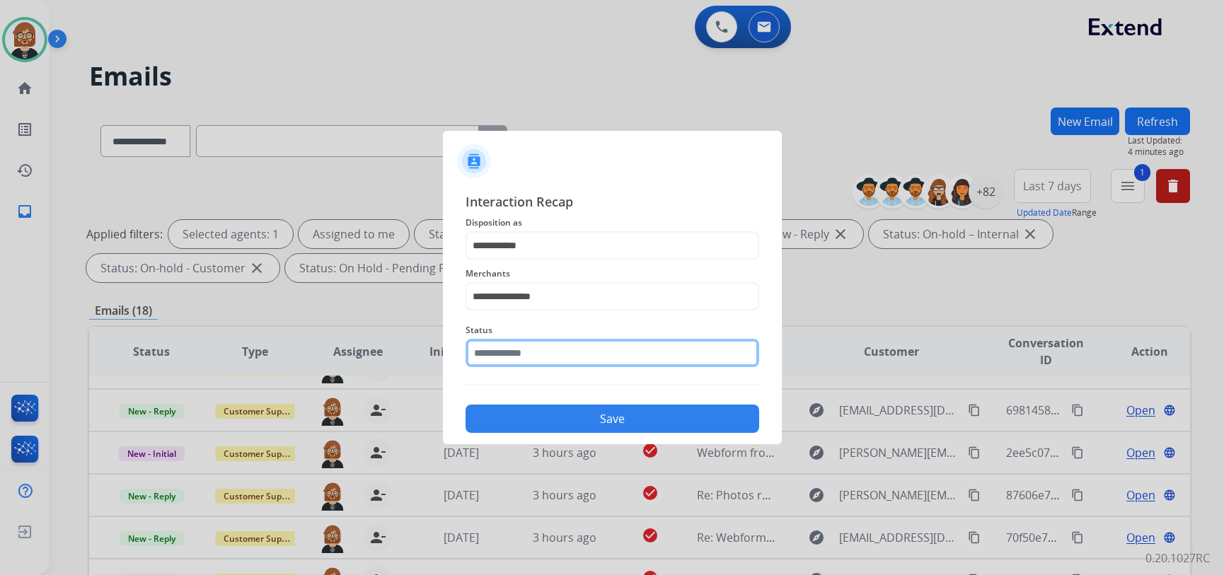
click at [599, 357] on input "text" at bounding box center [613, 353] width 294 height 28
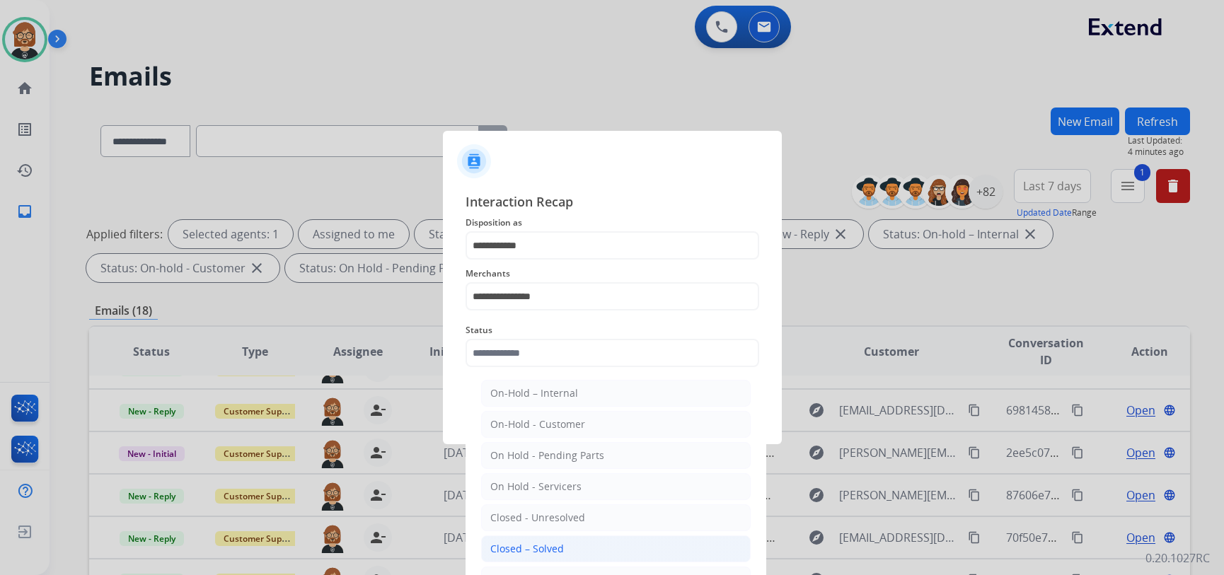
click at [593, 547] on li "Closed – Solved" at bounding box center [616, 549] width 270 height 27
type input "**********"
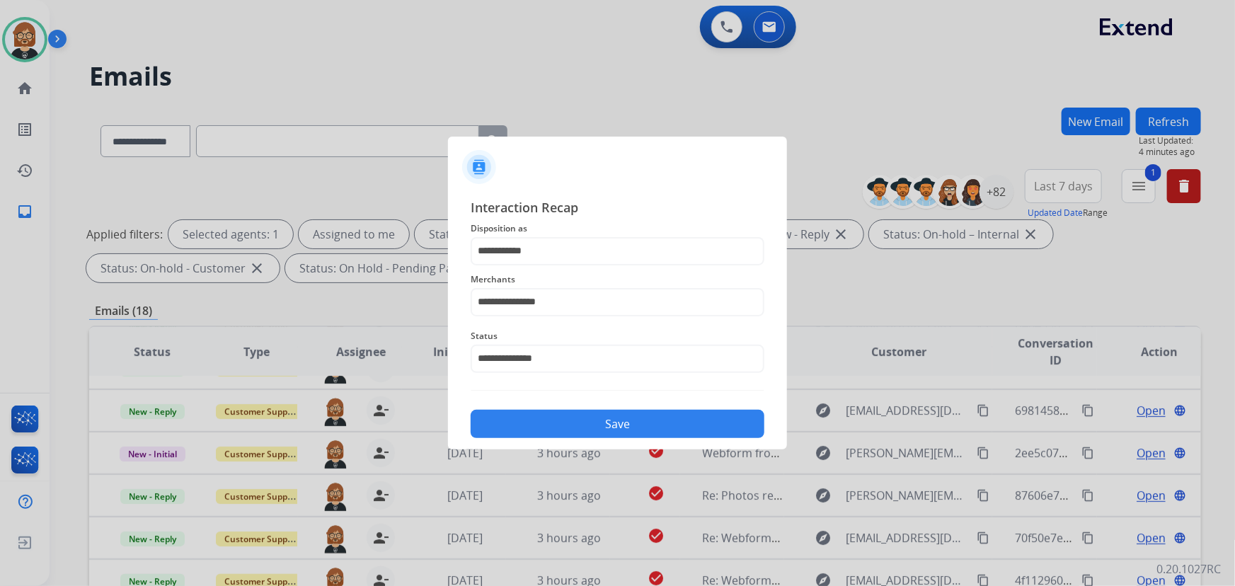
click at [643, 415] on button "Save" at bounding box center [618, 424] width 294 height 28
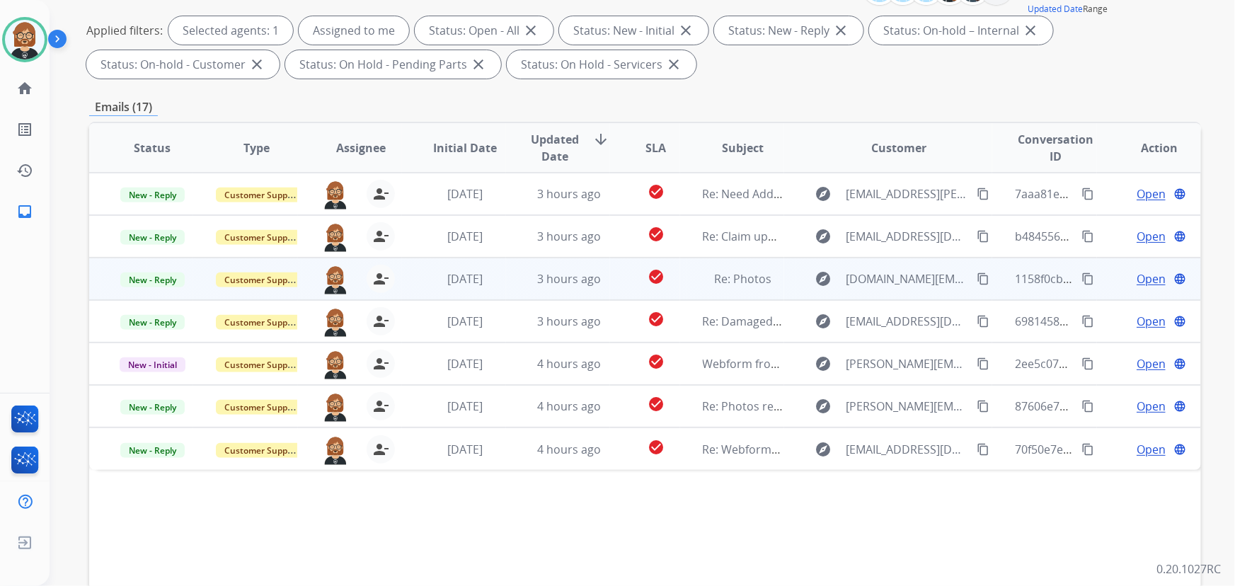
scroll to position [287, 0]
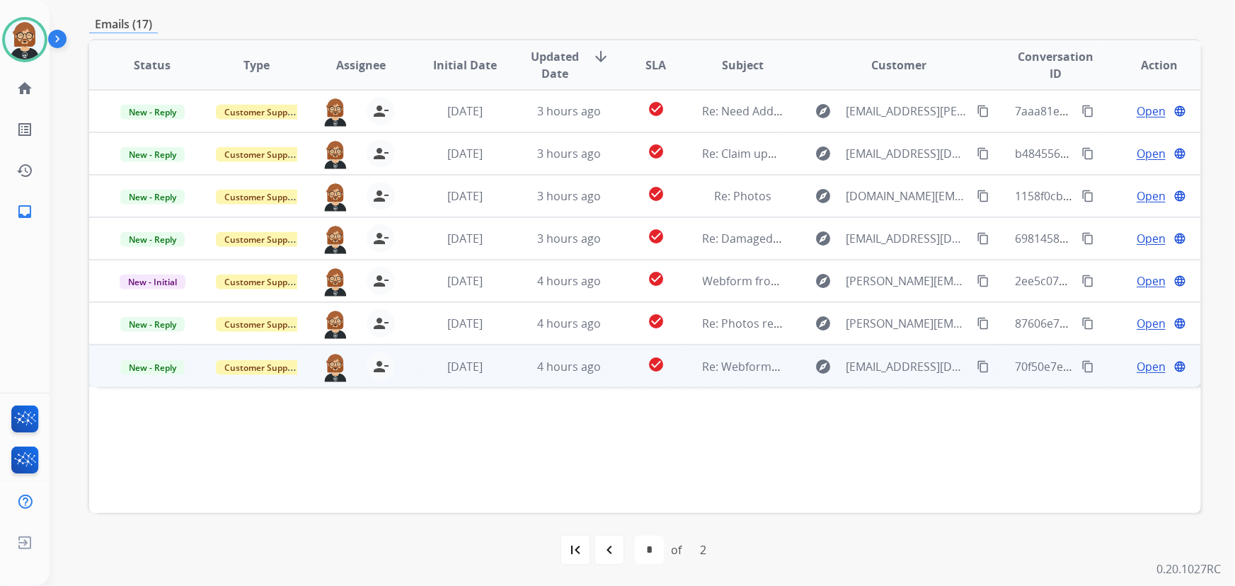
click at [680, 366] on td "Re: Webform from alkreceman@gmail.com on 09/06/2025" at bounding box center [732, 366] width 104 height 42
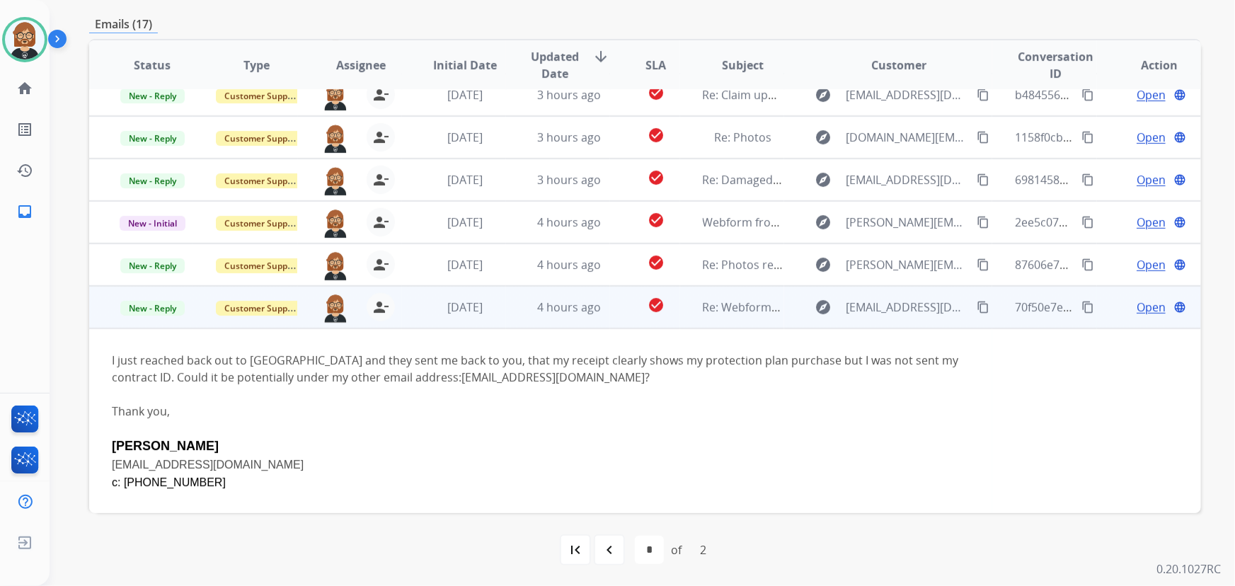
scroll to position [91, 0]
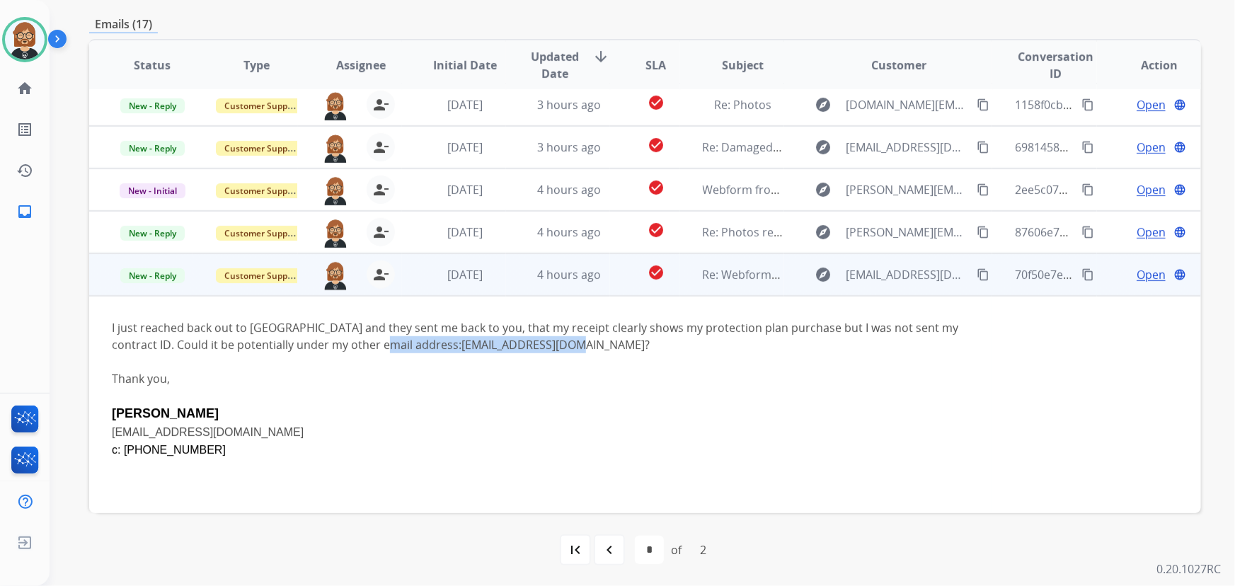
drag, startPoint x: 358, startPoint y: 345, endPoint x: 478, endPoint y: 350, distance: 119.7
click at [478, 350] on div "I just reached back out to Oura and they sent me back to you, that my receipt c…" at bounding box center [541, 336] width 858 height 34
copy div "asproul14@gmail.com"
click at [1148, 274] on span "Open" at bounding box center [1151, 274] width 29 height 17
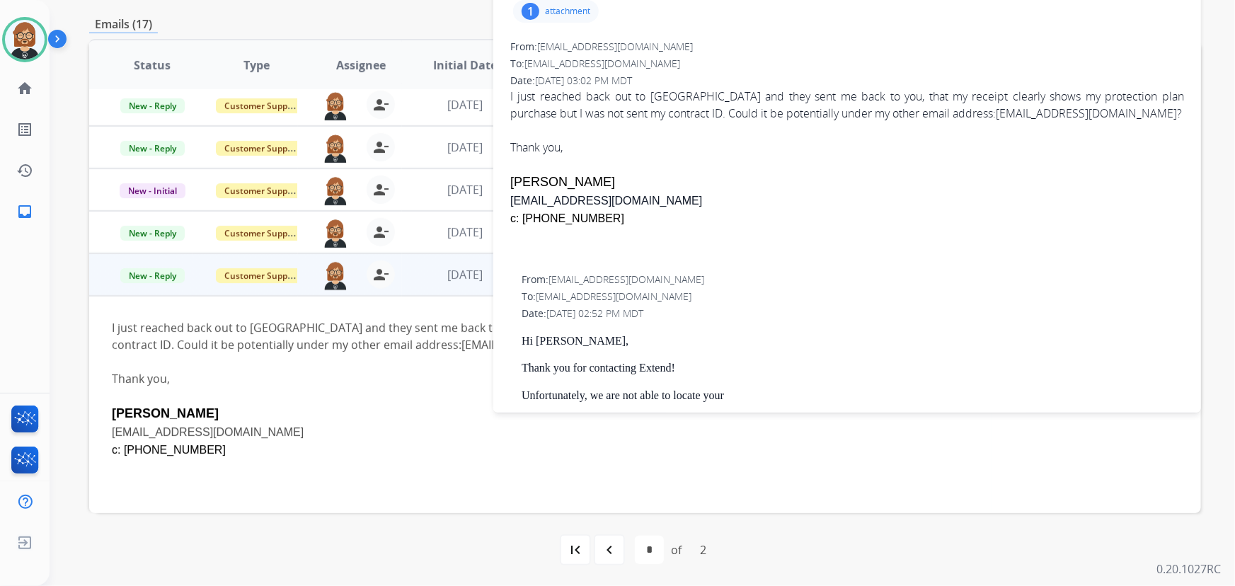
scroll to position [0, 0]
drag, startPoint x: 632, startPoint y: 199, endPoint x: 506, endPoint y: 205, distance: 126.1
copy link "alkreceman@gmail.com"
drag, startPoint x: 598, startPoint y: 221, endPoint x: 525, endPoint y: 222, distance: 72.9
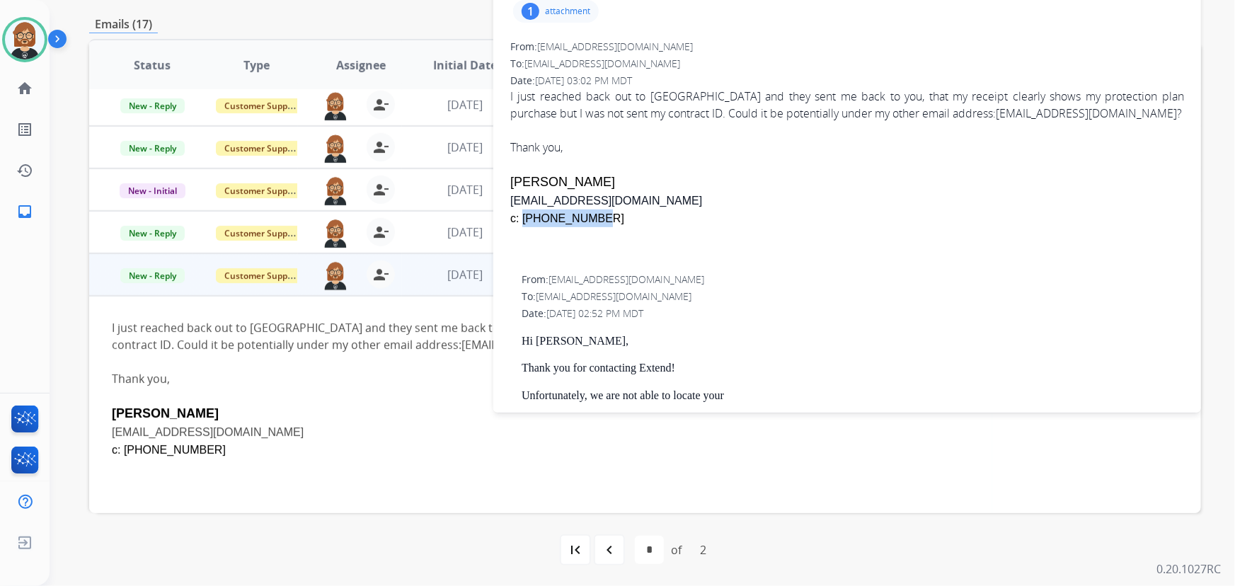
click at [525, 222] on div "c: 865-386-2305" at bounding box center [847, 218] width 674 height 18
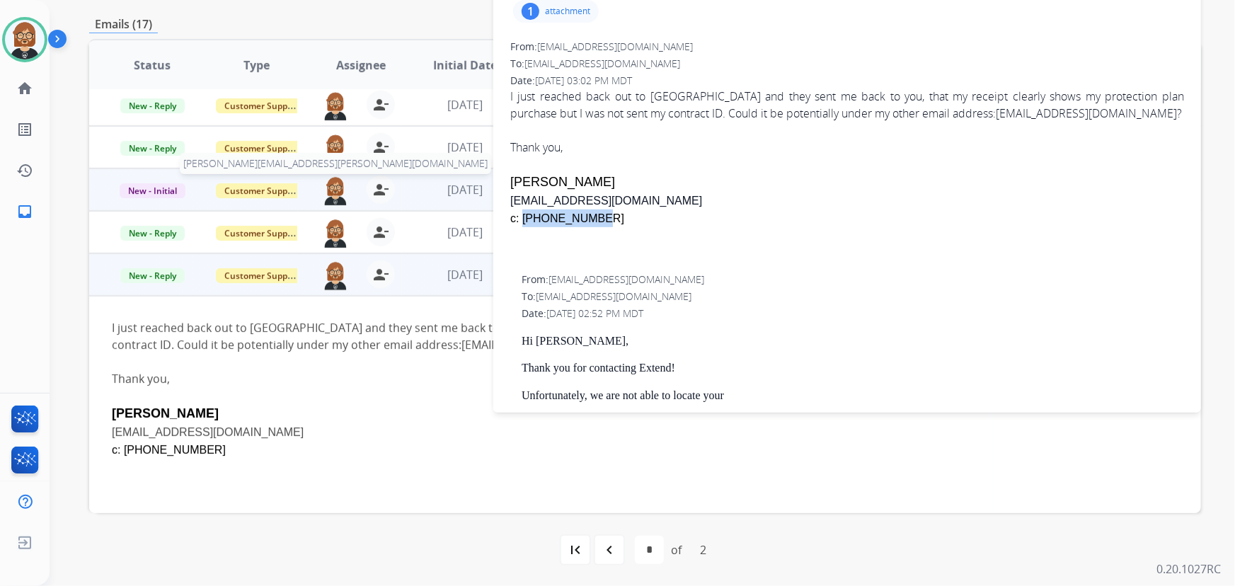
copy font "865-386-2305"
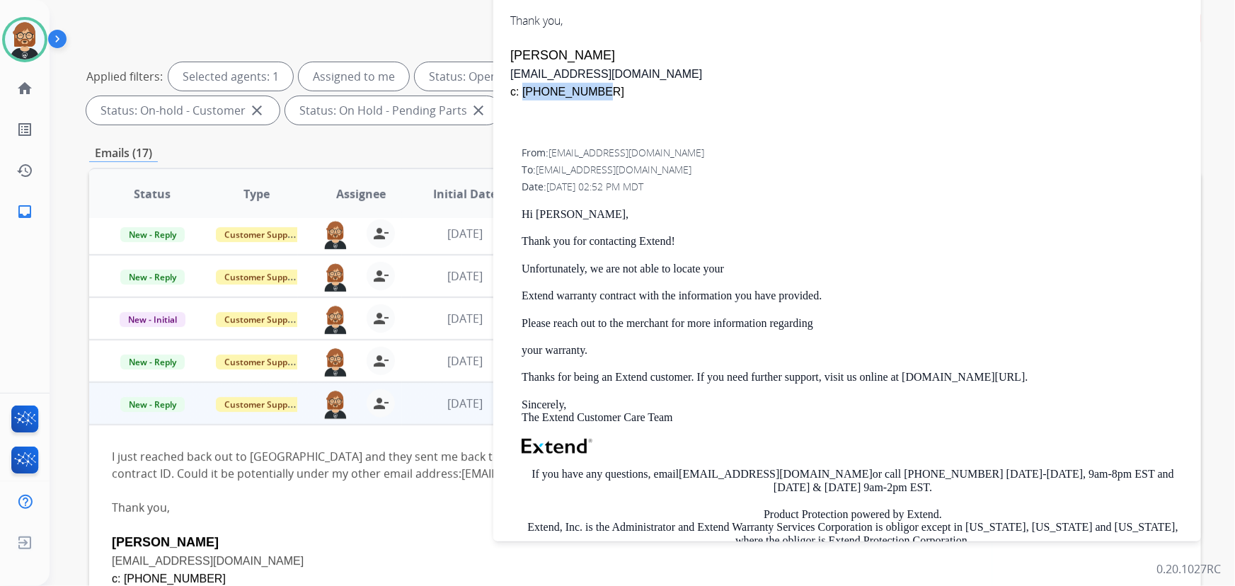
scroll to position [64, 0]
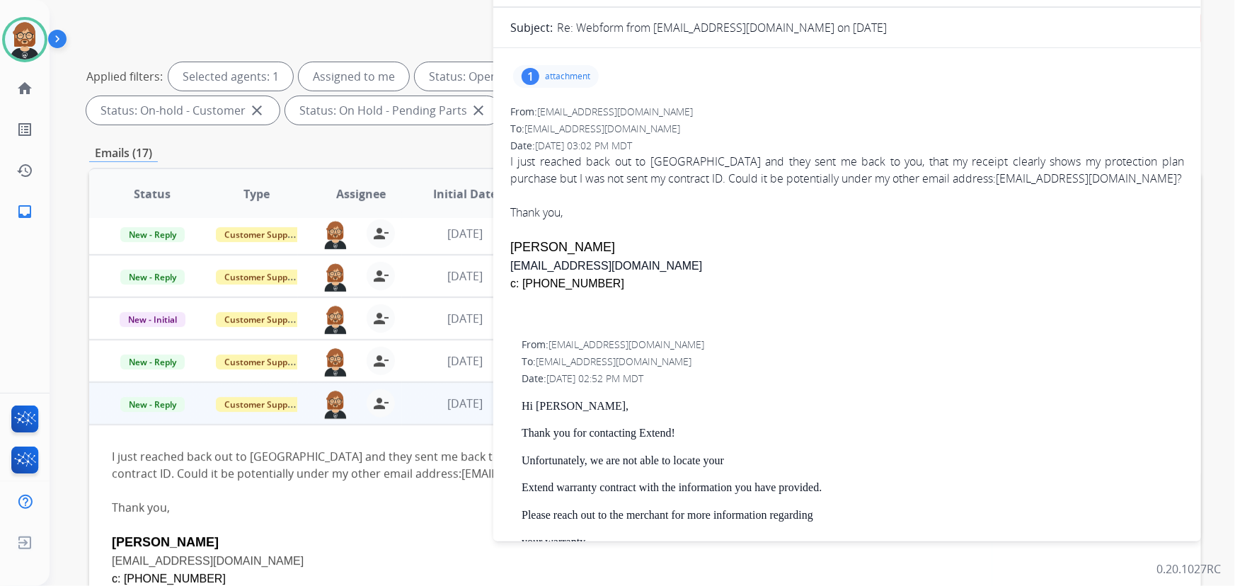
click at [586, 71] on p "attachment" at bounding box center [567, 76] width 45 height 11
click at [562, 106] on div at bounding box center [559, 113] width 71 height 50
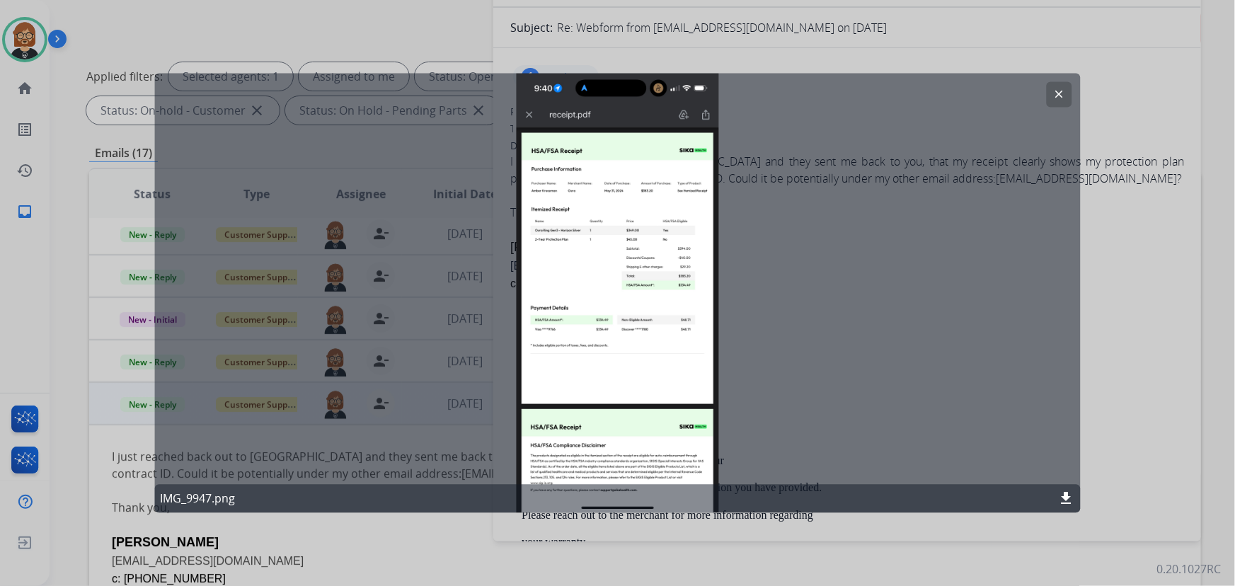
click at [1062, 499] on mat-icon "download" at bounding box center [1066, 498] width 17 height 17
click at [1012, 281] on div "clear IMG_9947.png download" at bounding box center [617, 294] width 926 height 440
click at [1065, 92] on button "clear" at bounding box center [1059, 94] width 25 height 25
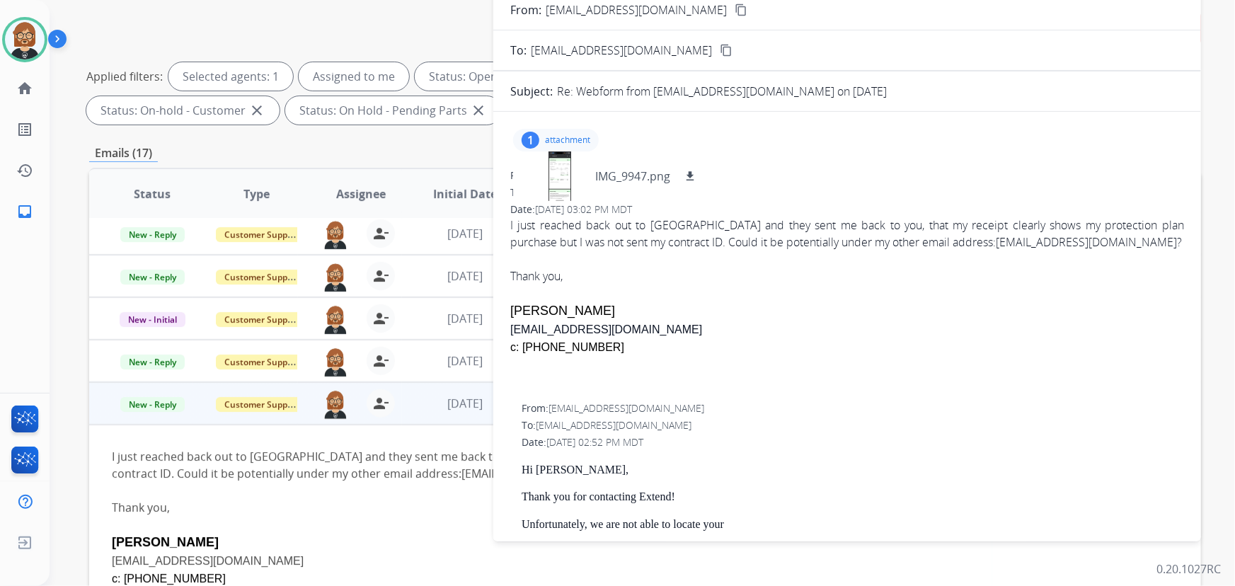
scroll to position [93, 0]
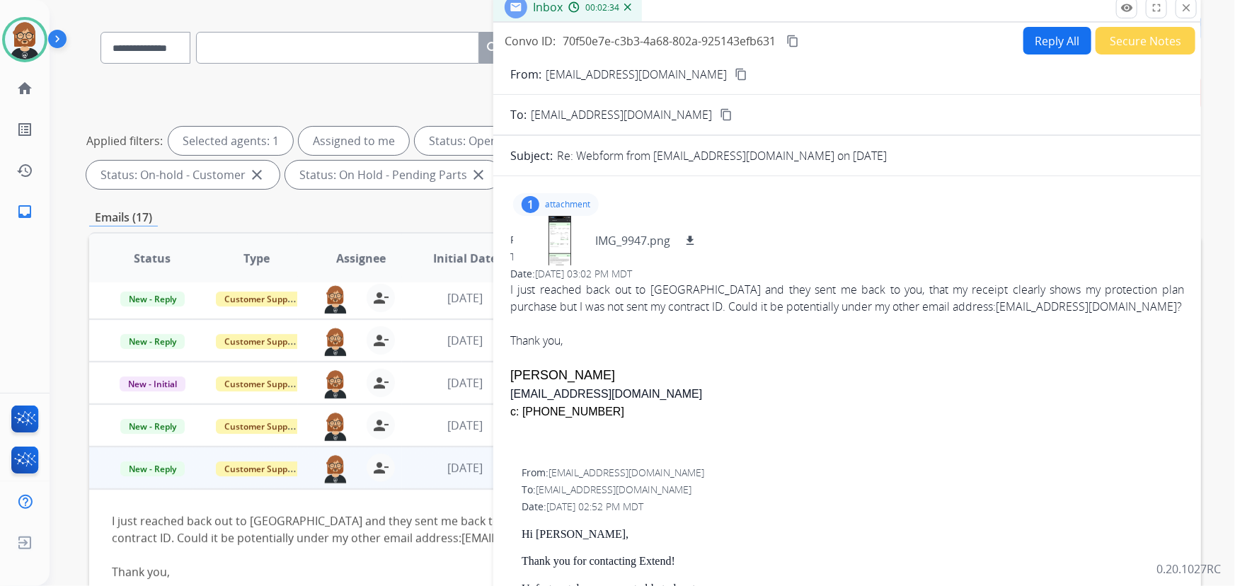
click at [735, 74] on mat-icon "content_copy" at bounding box center [741, 74] width 13 height 13
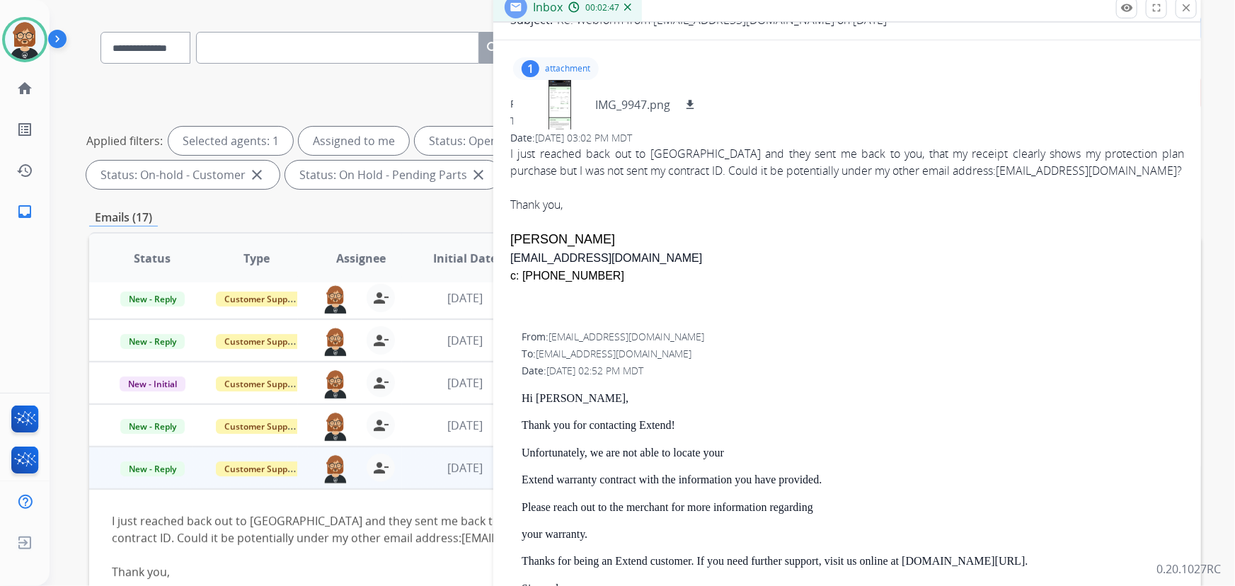
scroll to position [128, 0]
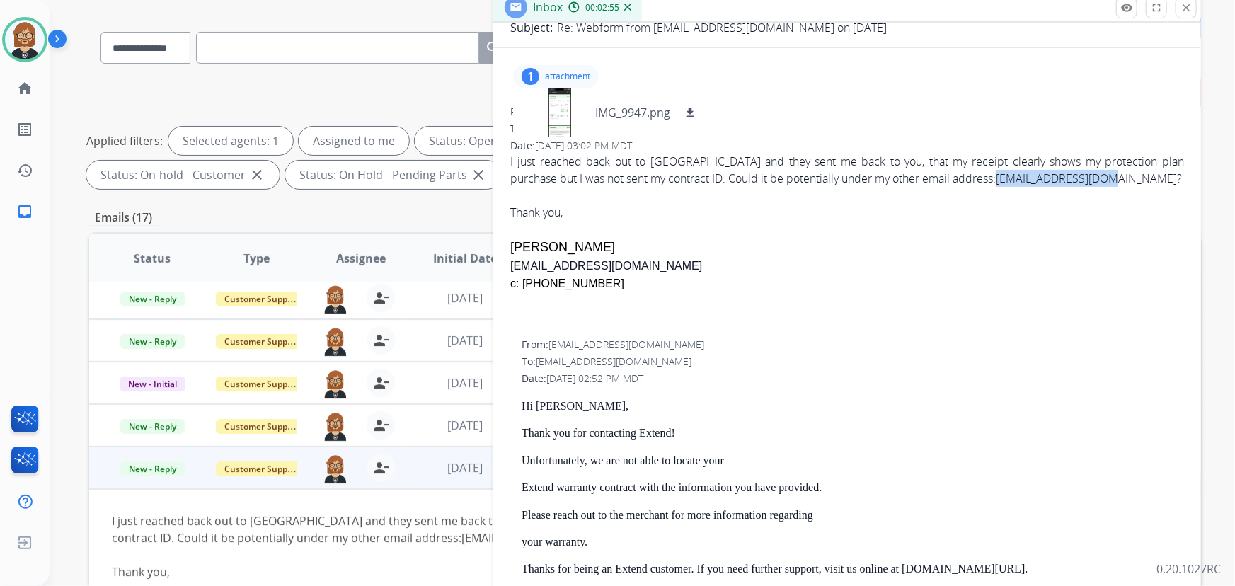
drag, startPoint x: 1021, startPoint y: 174, endPoint x: 909, endPoint y: 184, distance: 113.0
click at [909, 184] on div "I just reached back out to Oura and they sent me back to you, that my receipt c…" at bounding box center [847, 170] width 674 height 34
copy link "asproul14@gmail.com"
click at [264, 58] on input "text" at bounding box center [337, 48] width 283 height 32
paste input "**********"
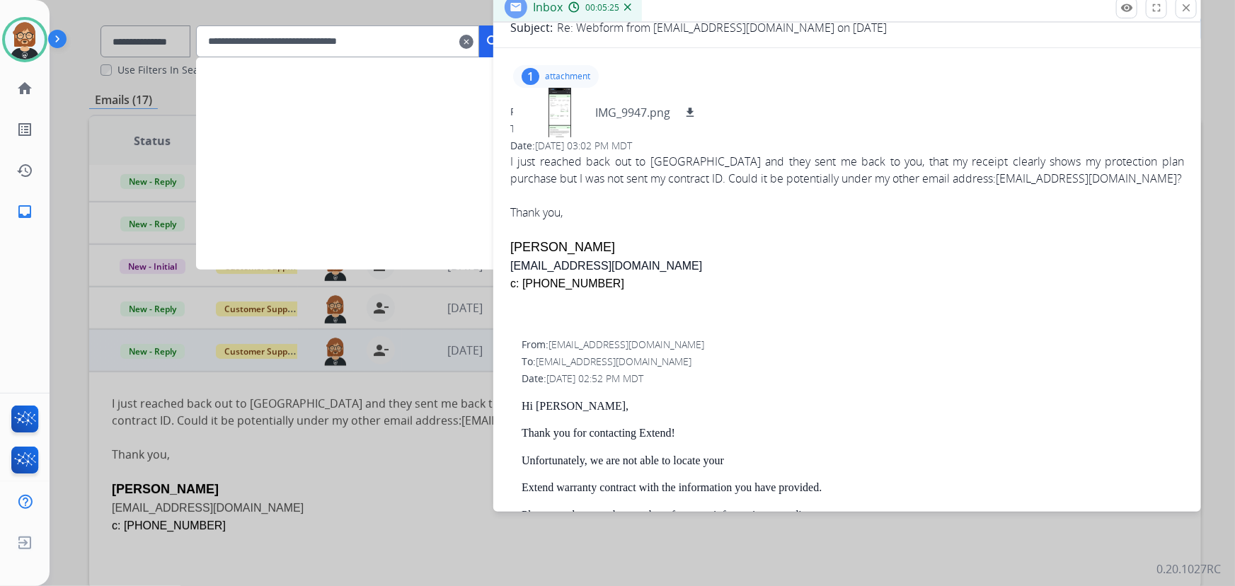
type input "**********"
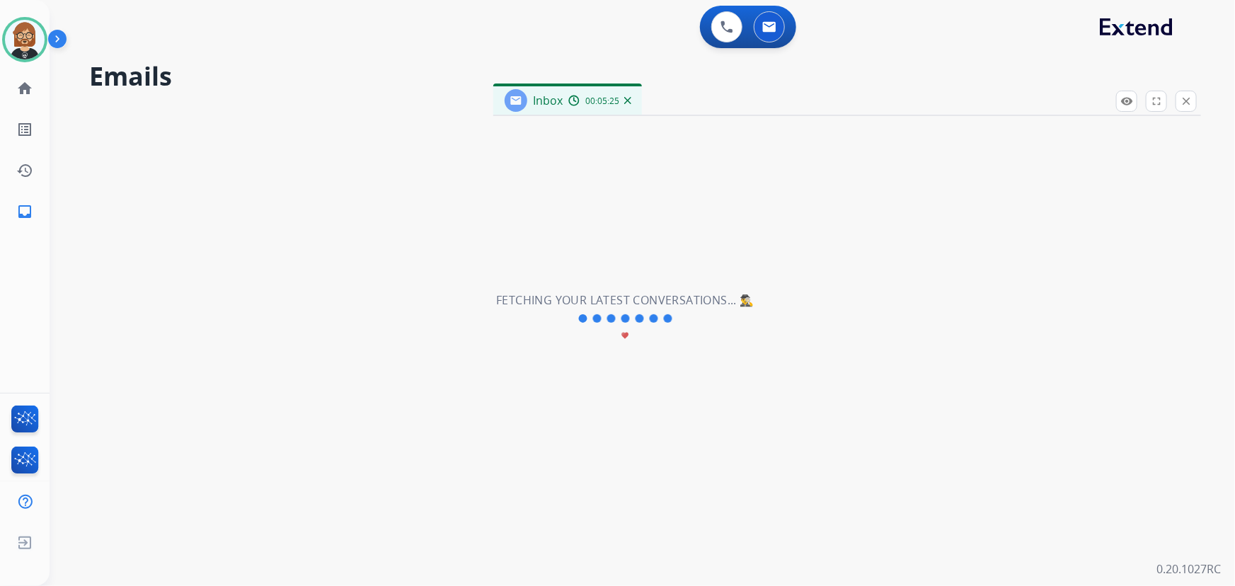
select select "*"
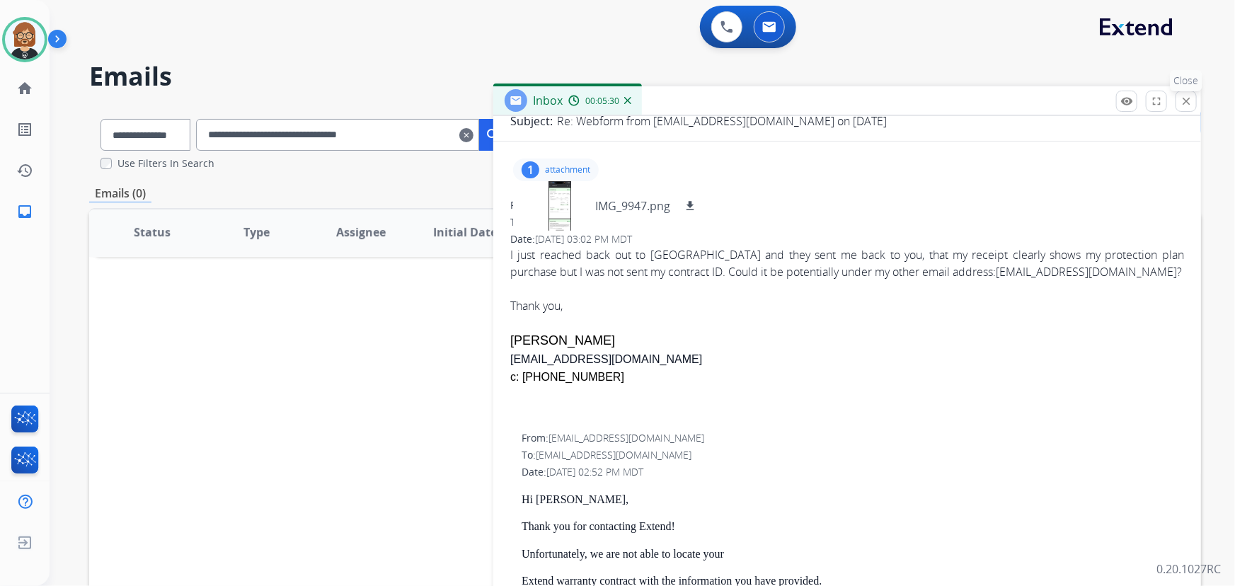
click at [1186, 100] on mat-icon "close" at bounding box center [1186, 101] width 13 height 13
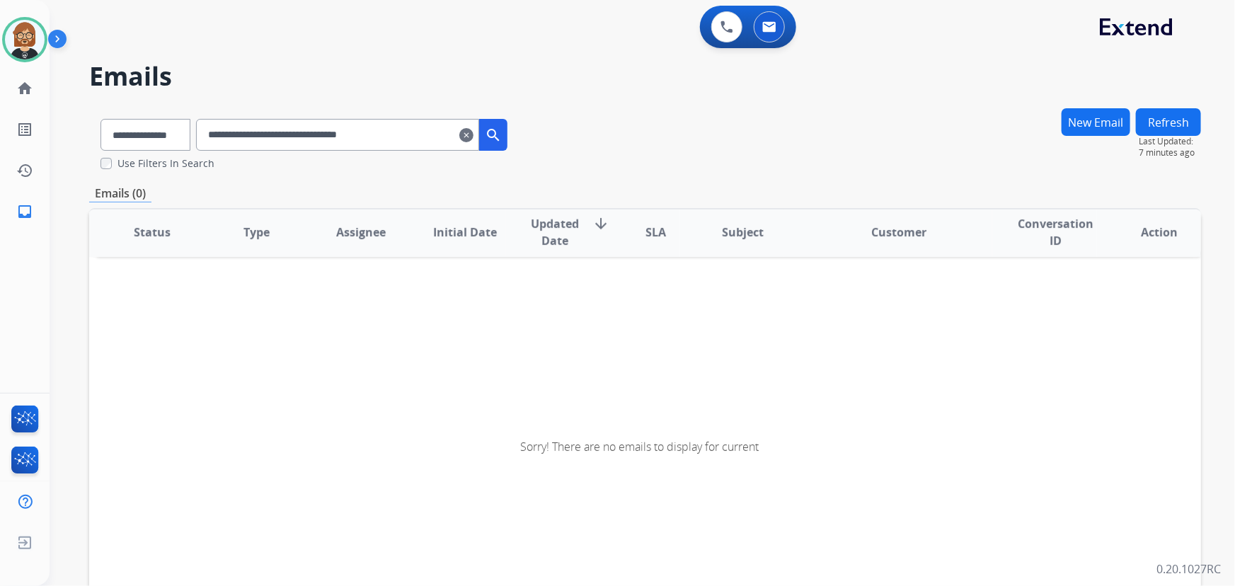
click at [473, 139] on mat-icon "clear" at bounding box center [466, 135] width 14 height 17
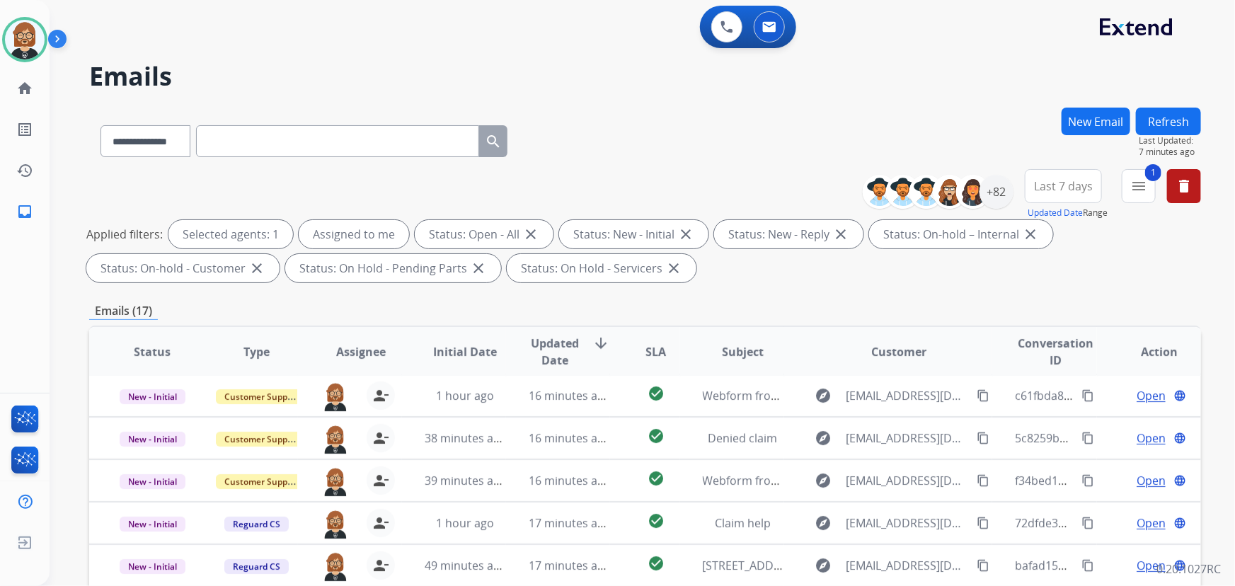
click at [317, 142] on input "text" at bounding box center [337, 141] width 283 height 32
paste input "**********"
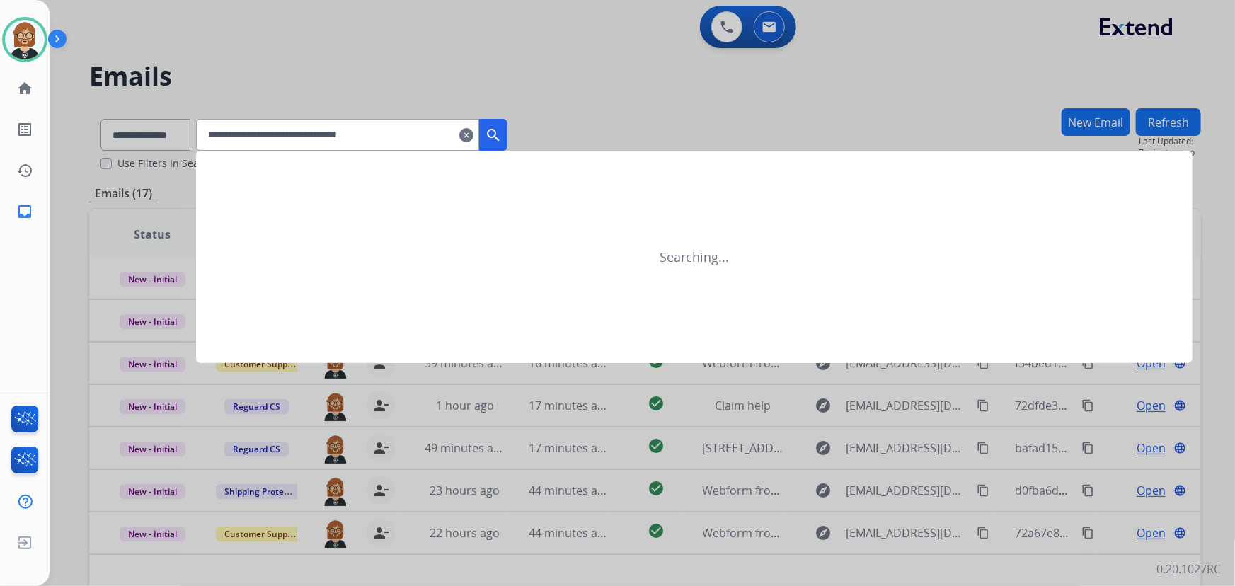
type input "**********"
click at [502, 138] on mat-icon "search" at bounding box center [493, 135] width 17 height 17
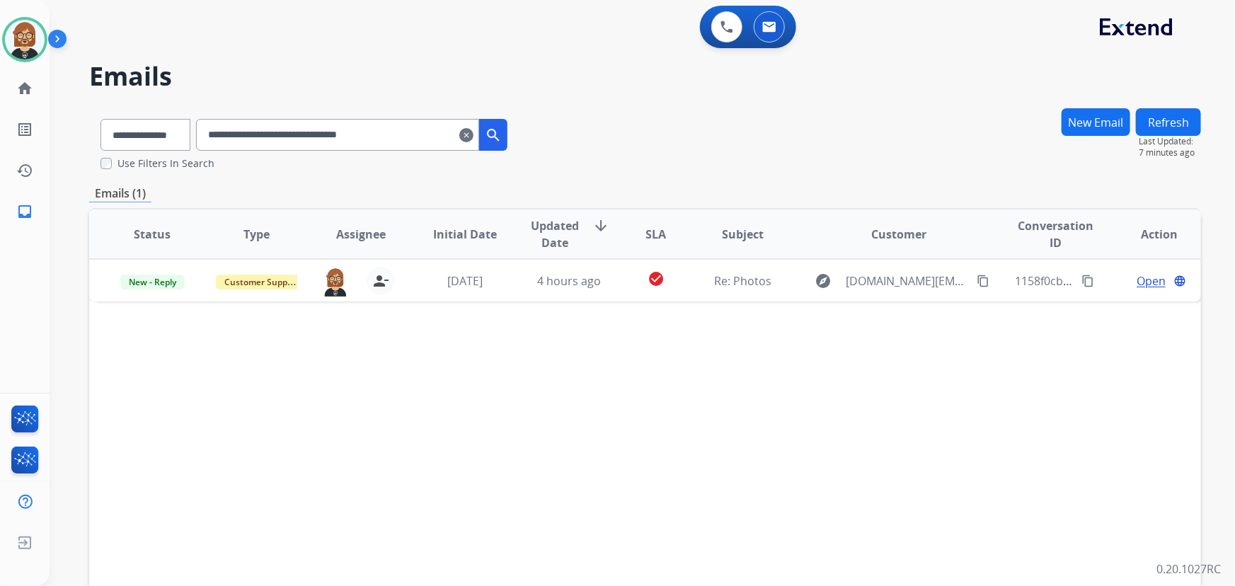
scroll to position [0, 0]
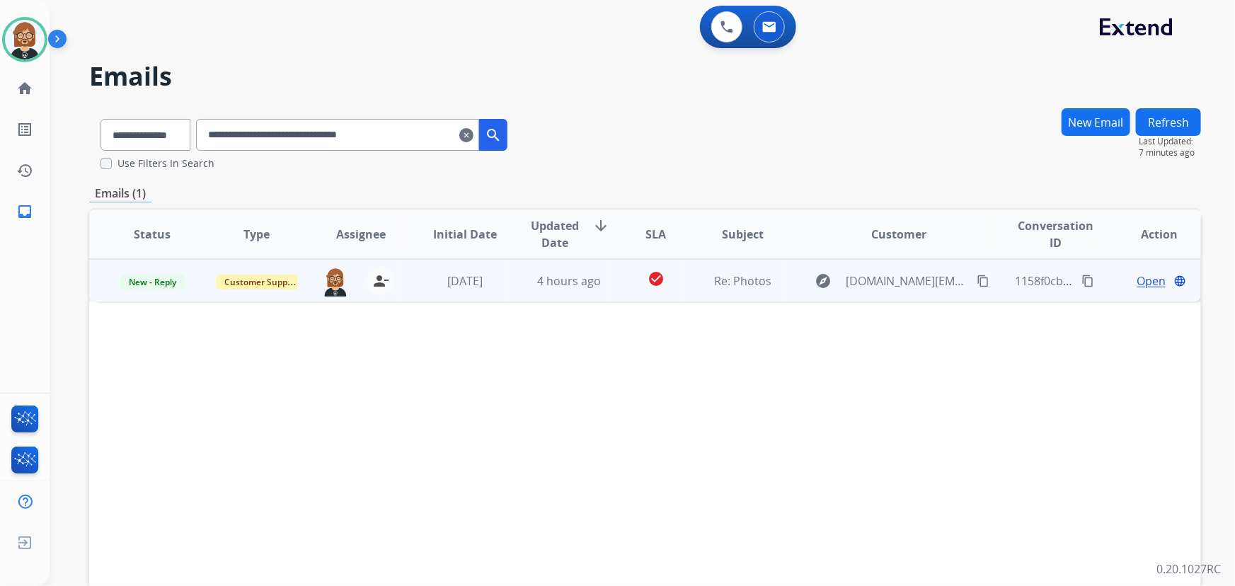
click at [729, 292] on td "Re: Photos" at bounding box center [732, 280] width 104 height 42
click at [1138, 276] on span "Open" at bounding box center [1151, 280] width 29 height 17
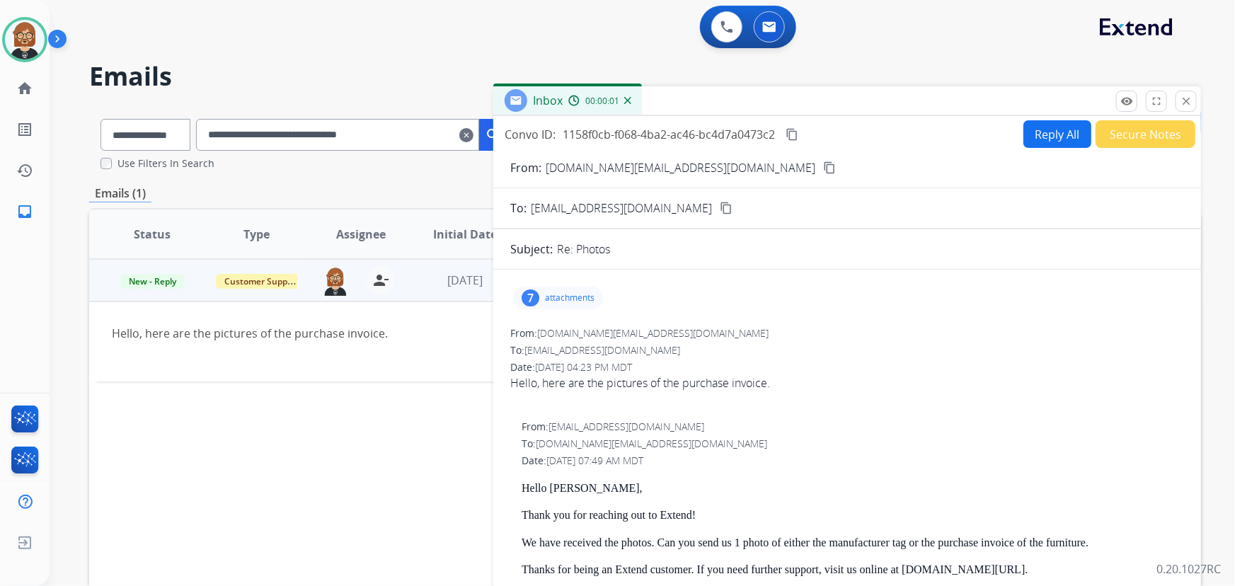
click at [596, 297] on div "7 attachments" at bounding box center [558, 298] width 90 height 23
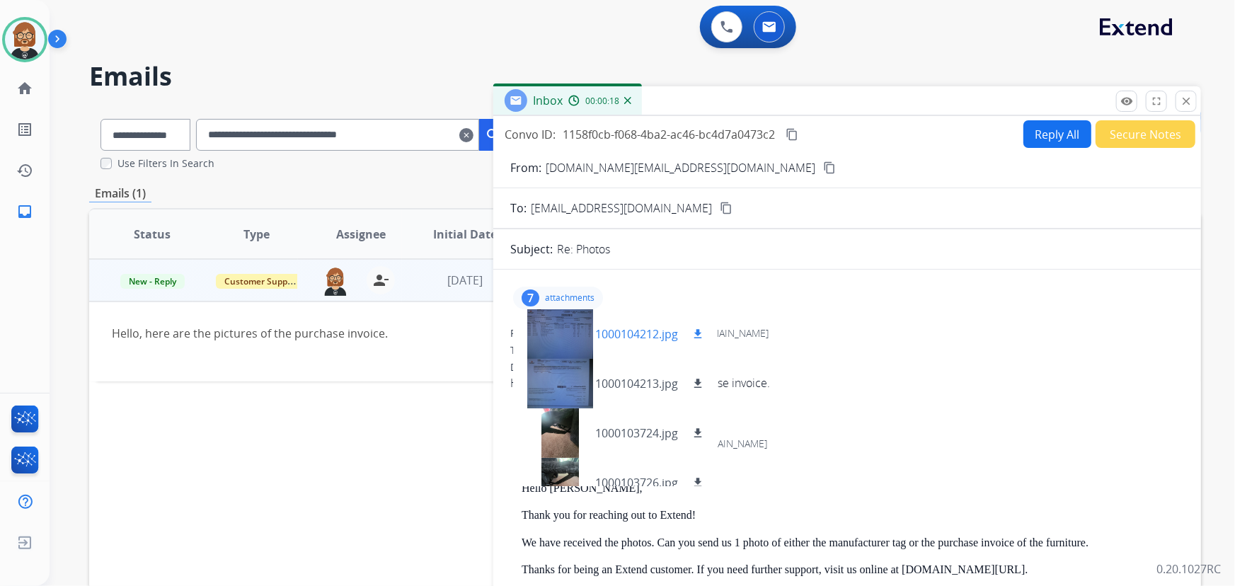
click at [697, 332] on mat-icon "download" at bounding box center [697, 334] width 13 height 13
click at [699, 380] on mat-icon "download" at bounding box center [697, 383] width 13 height 13
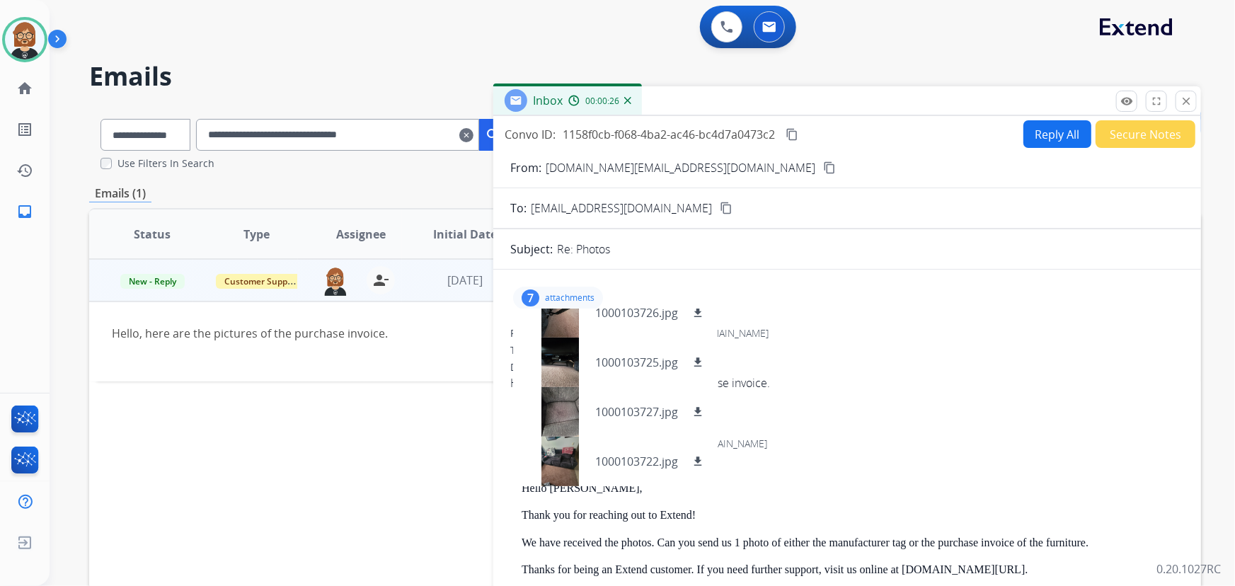
click at [823, 171] on mat-icon "content_copy" at bounding box center [829, 167] width 13 height 13
click at [898, 356] on div "To: support@extend.com" at bounding box center [847, 350] width 674 height 14
click at [1032, 139] on button "Reply All" at bounding box center [1057, 134] width 68 height 28
select select "**********"
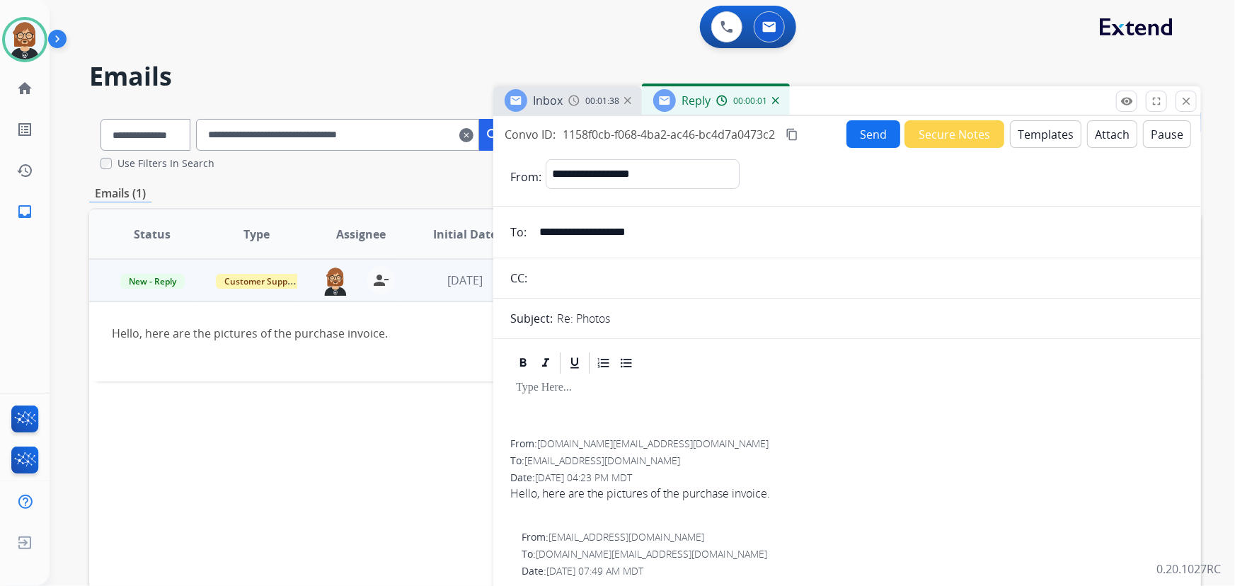
click at [1062, 134] on button "Templates" at bounding box center [1045, 134] width 71 height 28
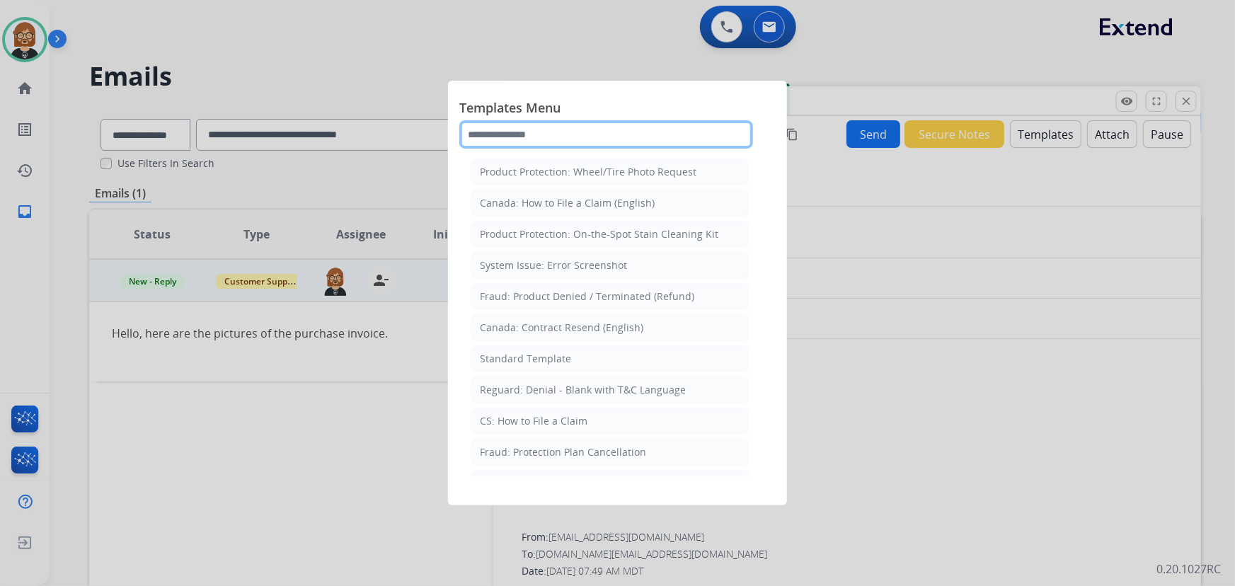
click at [553, 130] on input "text" at bounding box center [606, 134] width 294 height 28
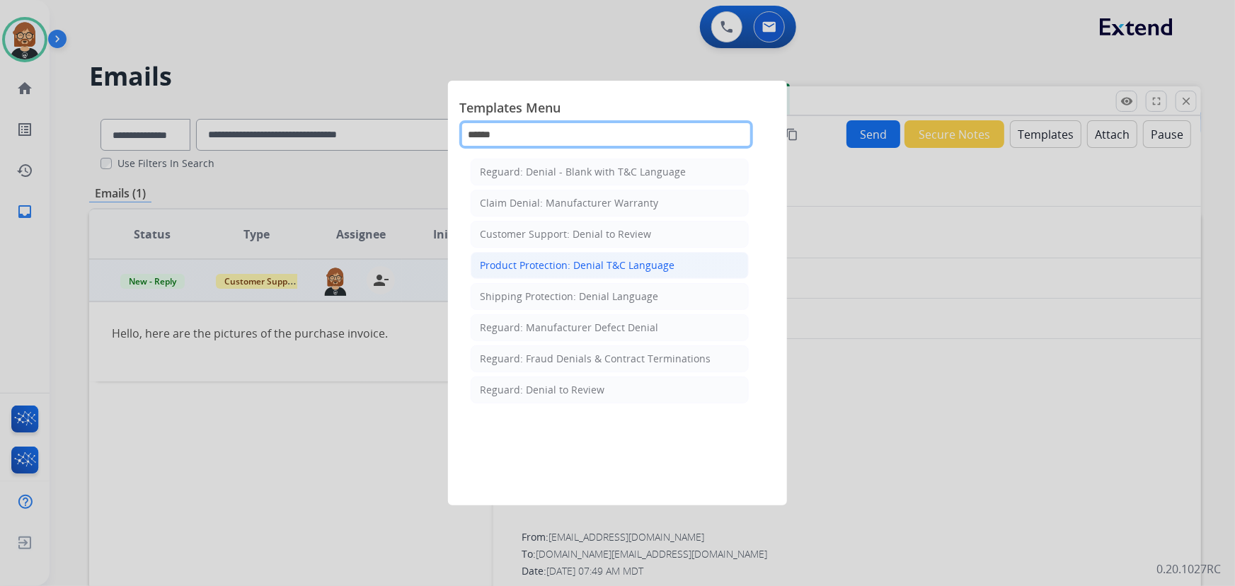
type input "******"
click at [602, 266] on div "Product Protection: Denial T&C Language" at bounding box center [577, 265] width 195 height 14
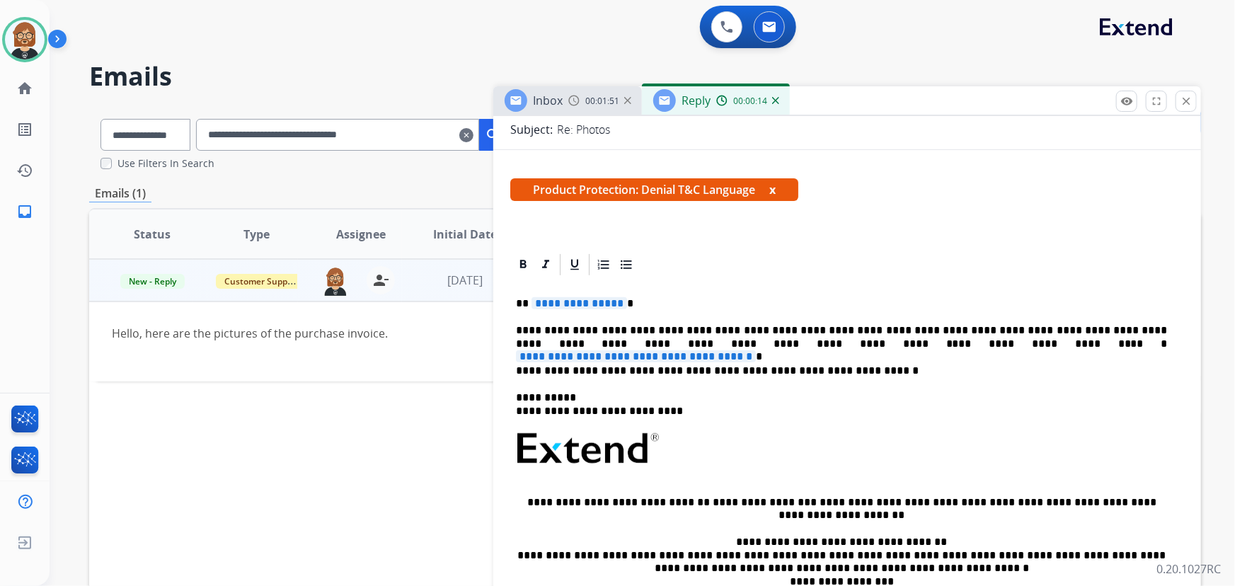
scroll to position [193, 0]
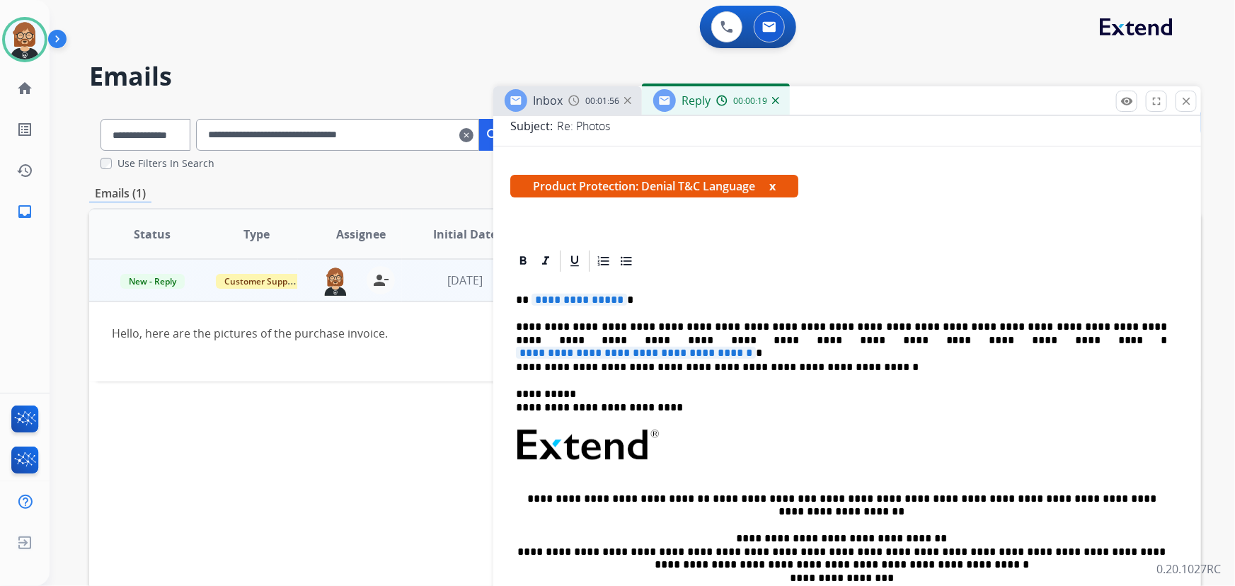
click at [564, 339] on p "**********" at bounding box center [842, 334] width 652 height 26
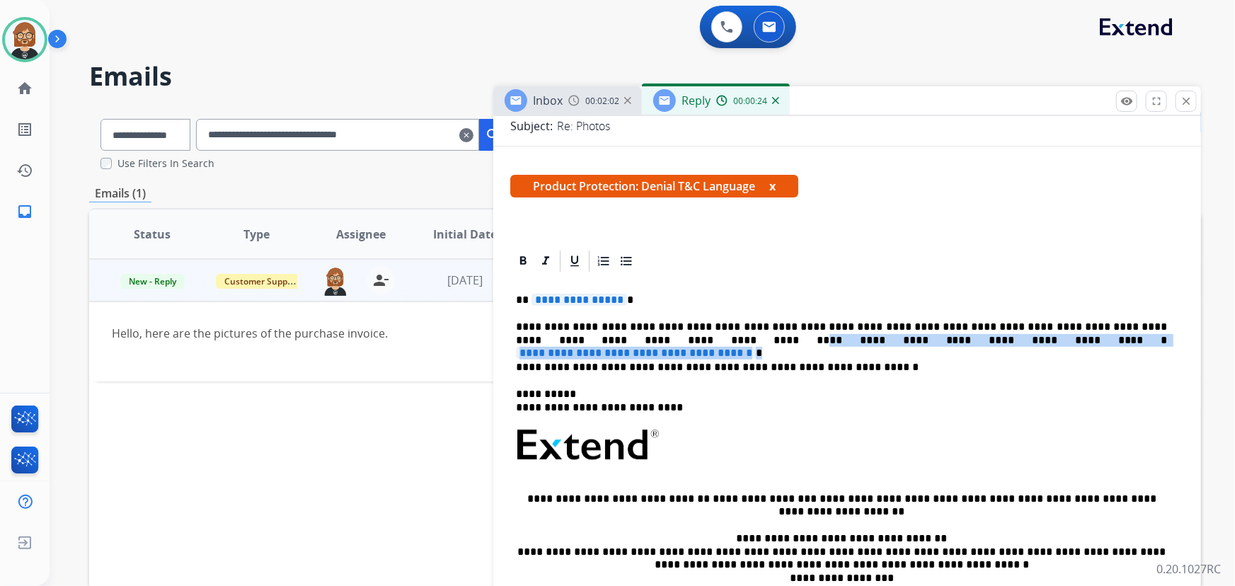
drag, startPoint x: 570, startPoint y: 339, endPoint x: 1040, endPoint y: 341, distance: 469.9
click at [1040, 341] on p "**********" at bounding box center [842, 334] width 652 height 26
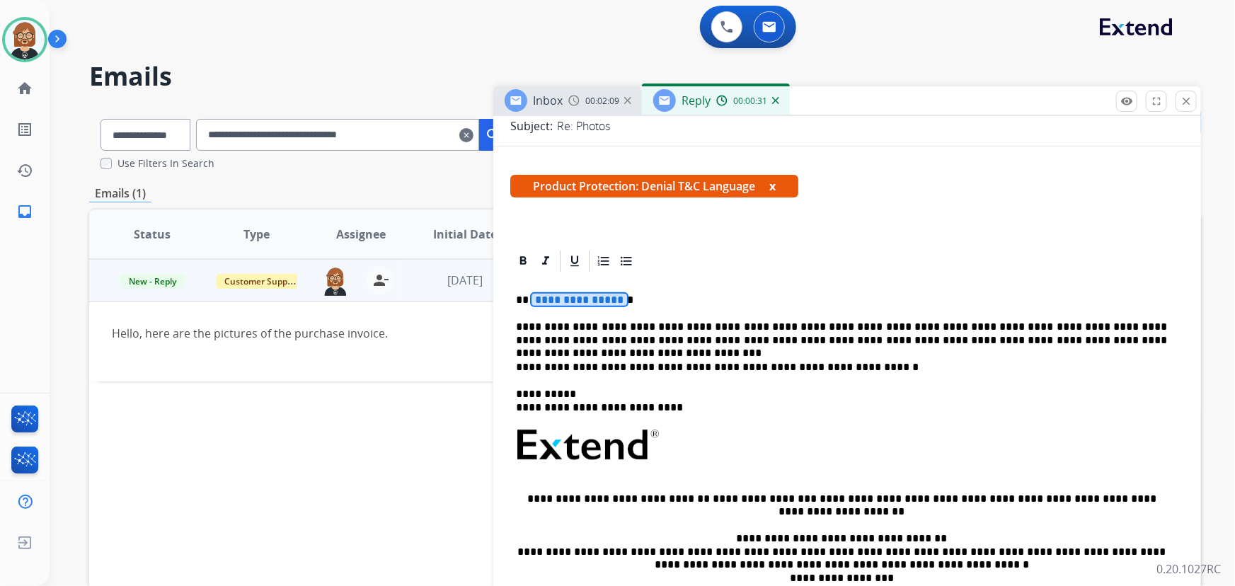
click at [587, 294] on span "**********" at bounding box center [580, 300] width 96 height 12
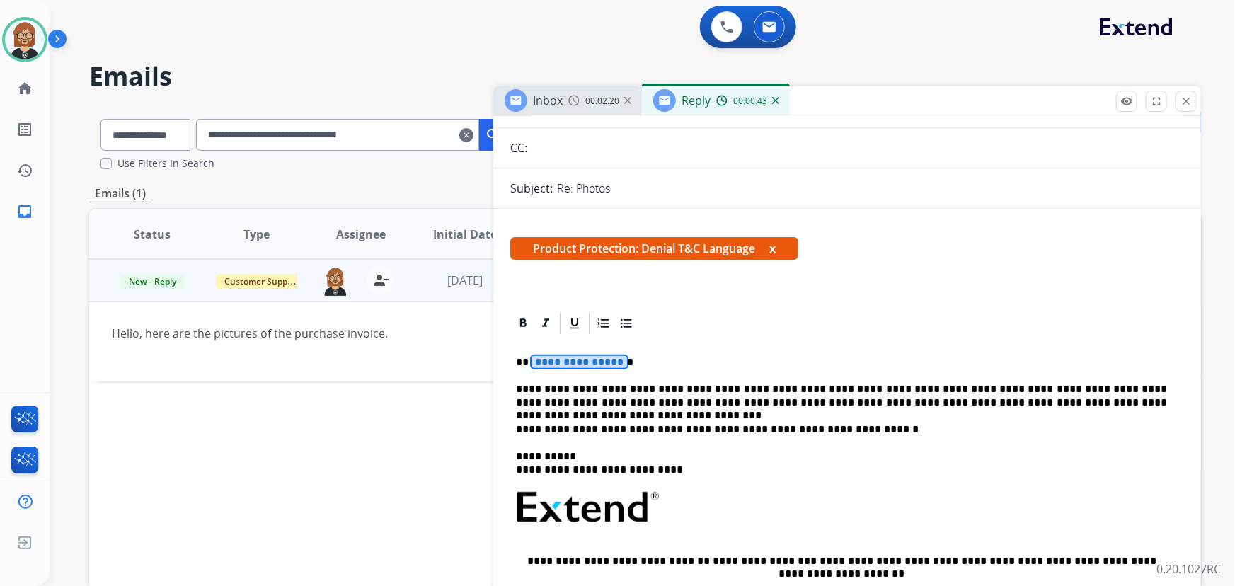
scroll to position [128, 0]
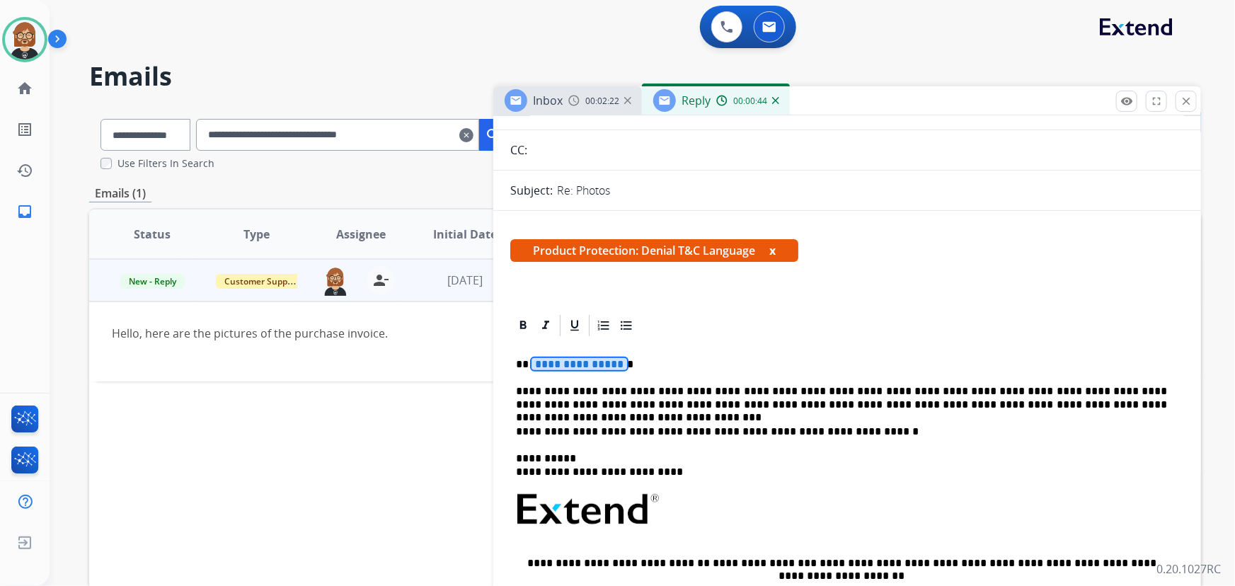
click at [568, 360] on span "**********" at bounding box center [580, 364] width 96 height 12
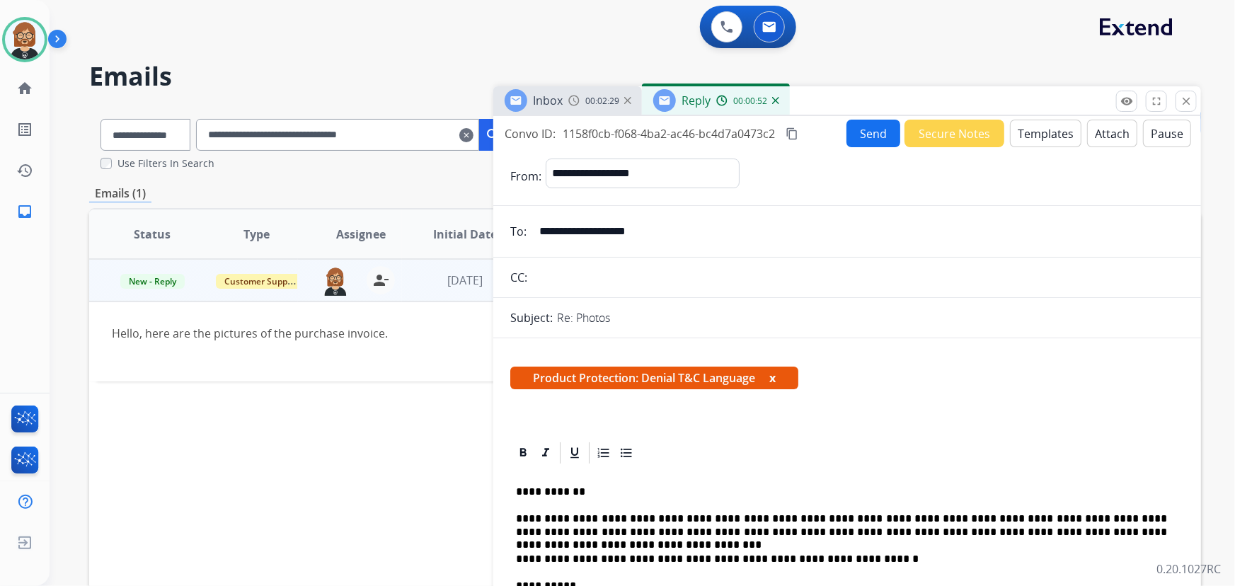
scroll to position [0, 0]
click at [866, 131] on button "Send" at bounding box center [873, 134] width 54 height 28
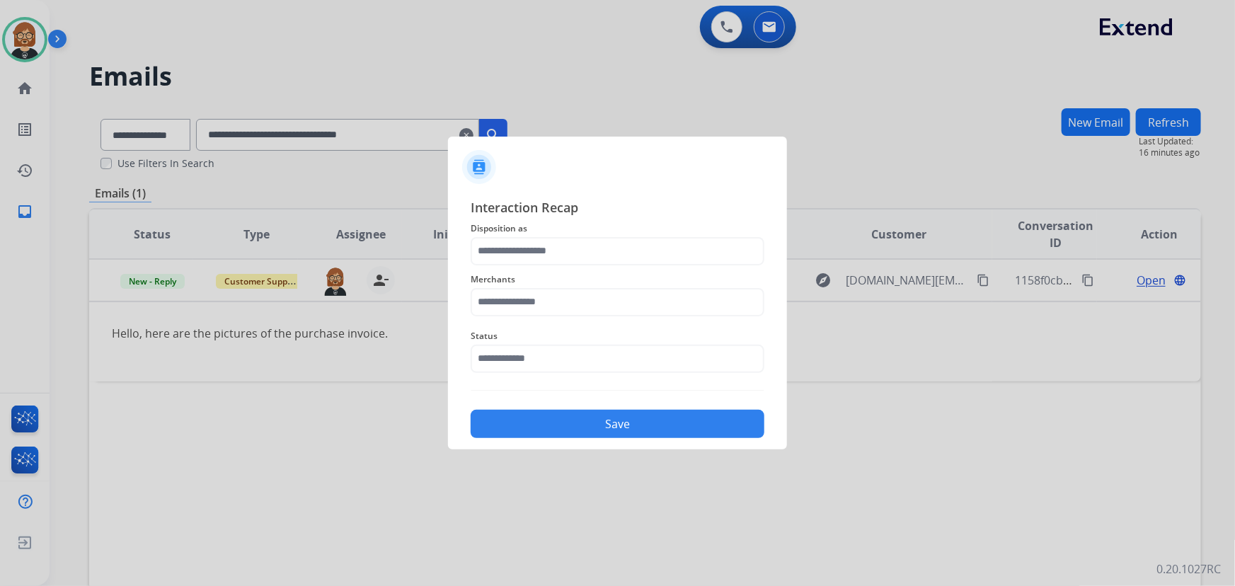
click at [599, 277] on span "Merchants" at bounding box center [618, 279] width 294 height 17
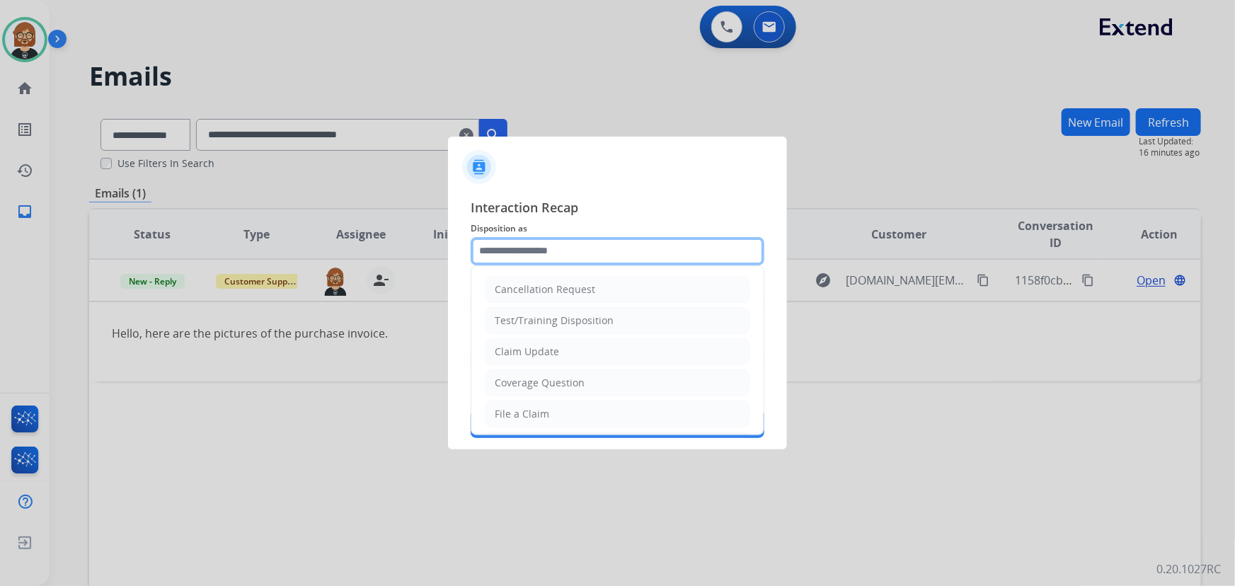
click at [608, 263] on input "text" at bounding box center [618, 251] width 294 height 28
click at [614, 258] on input "text" at bounding box center [618, 251] width 294 height 28
click at [647, 185] on div at bounding box center [617, 162] width 339 height 50
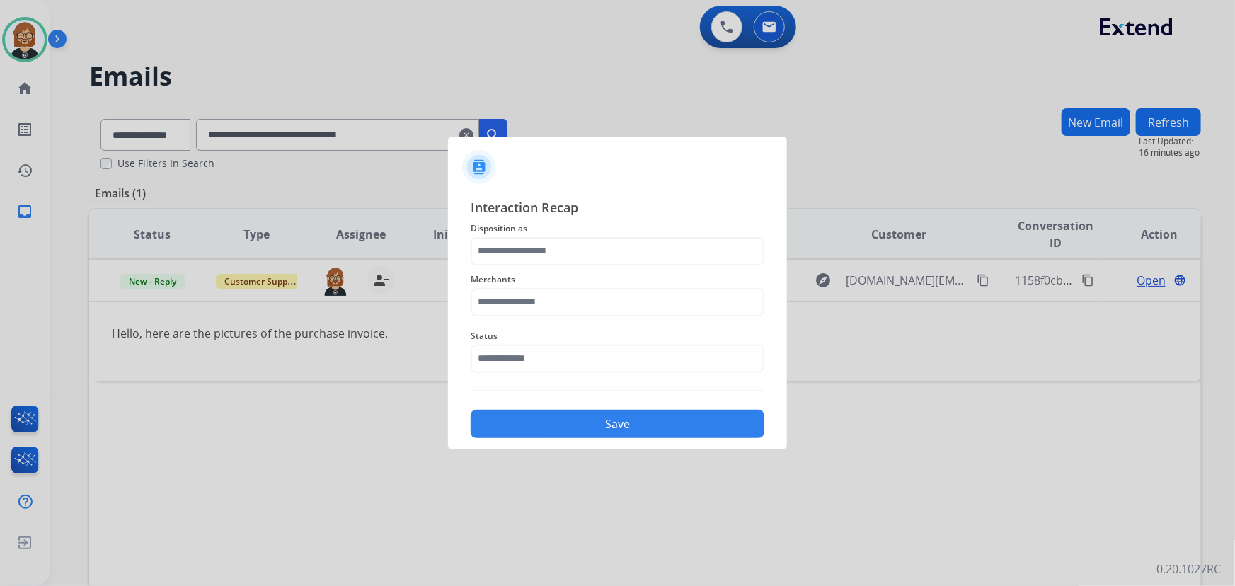
drag, startPoint x: 611, startPoint y: 224, endPoint x: 609, endPoint y: 244, distance: 20.0
click at [611, 226] on span "Disposition as" at bounding box center [618, 228] width 294 height 17
click at [604, 253] on input "text" at bounding box center [618, 251] width 294 height 28
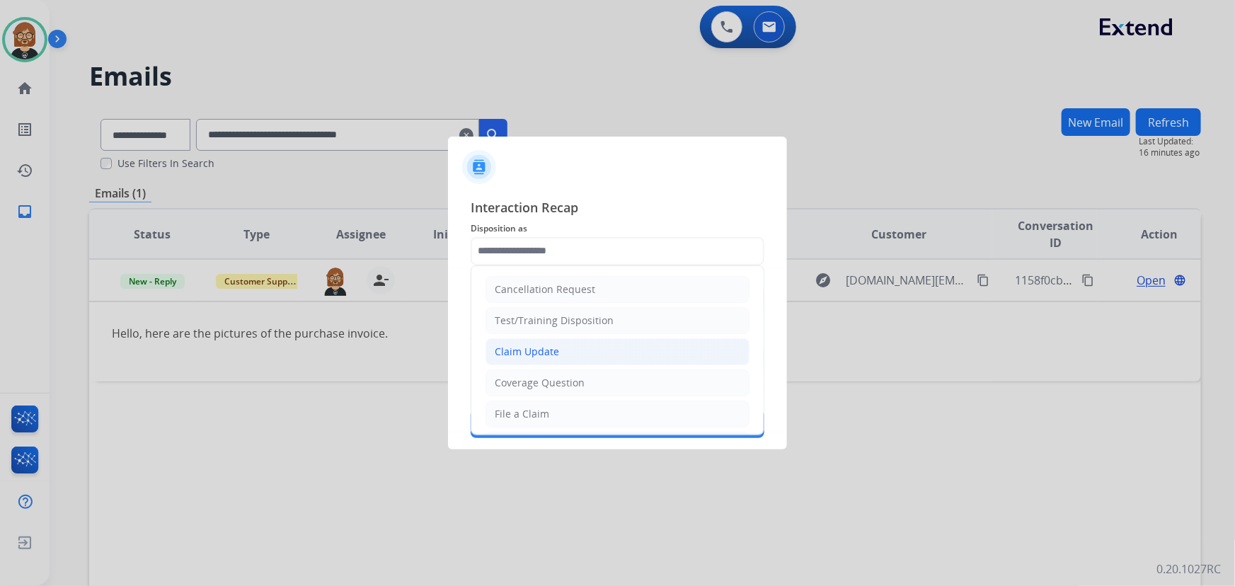
click at [595, 357] on li "Claim Update" at bounding box center [618, 351] width 264 height 27
type input "**********"
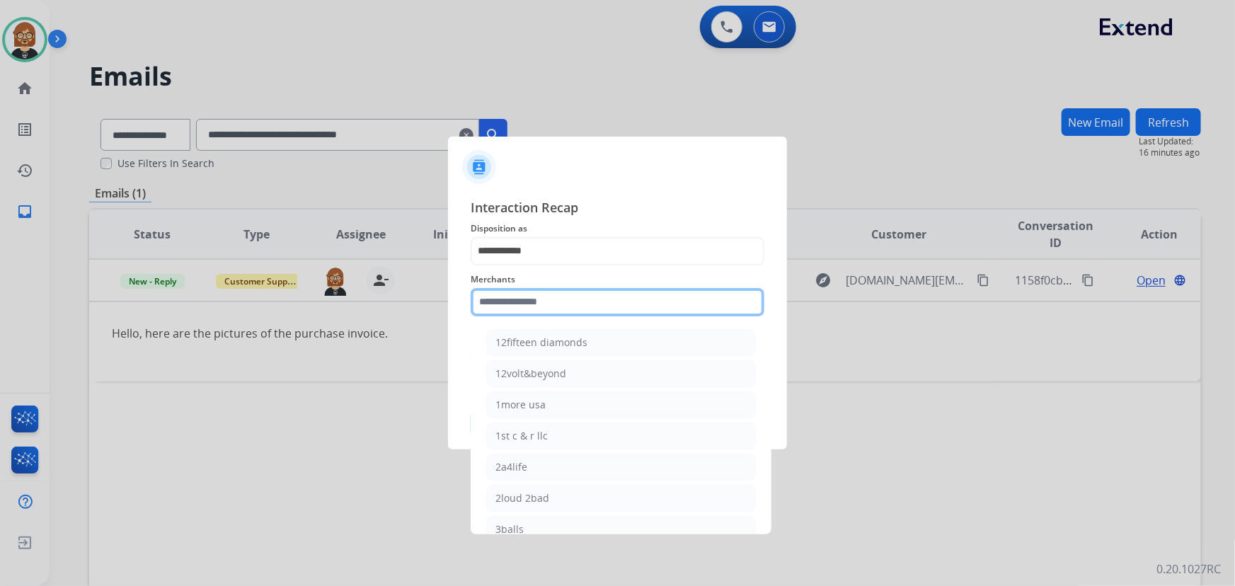
click at [611, 299] on input "text" at bounding box center [618, 302] width 294 height 28
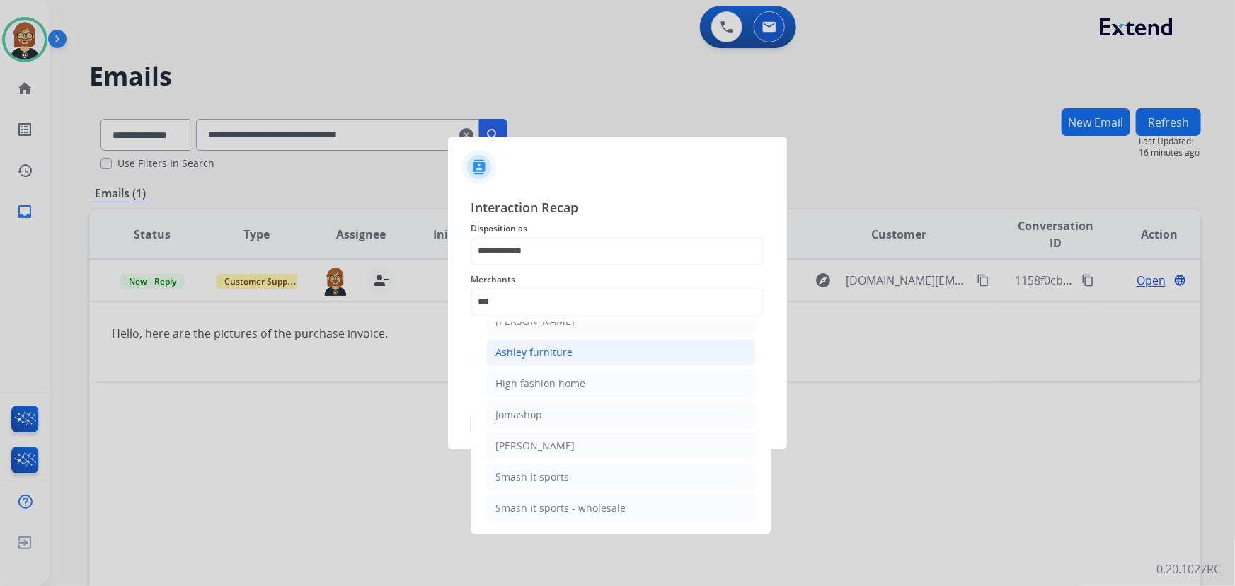
click at [559, 355] on div "Ashley furniture" at bounding box center [533, 352] width 77 height 14
type input "**********"
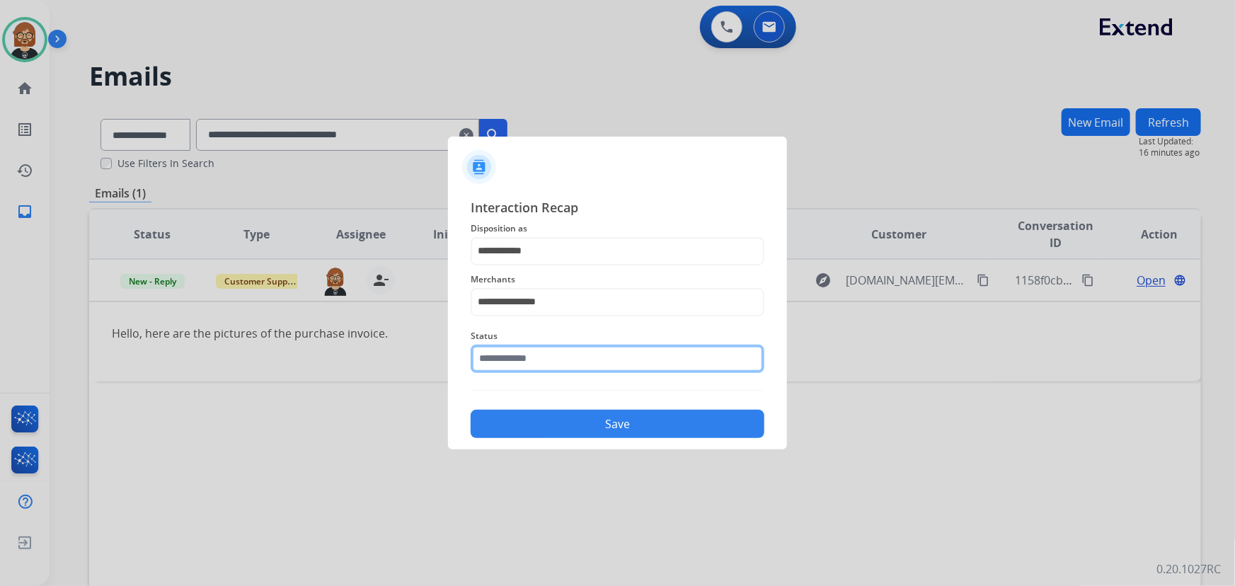
click at [559, 366] on input "text" at bounding box center [618, 359] width 294 height 28
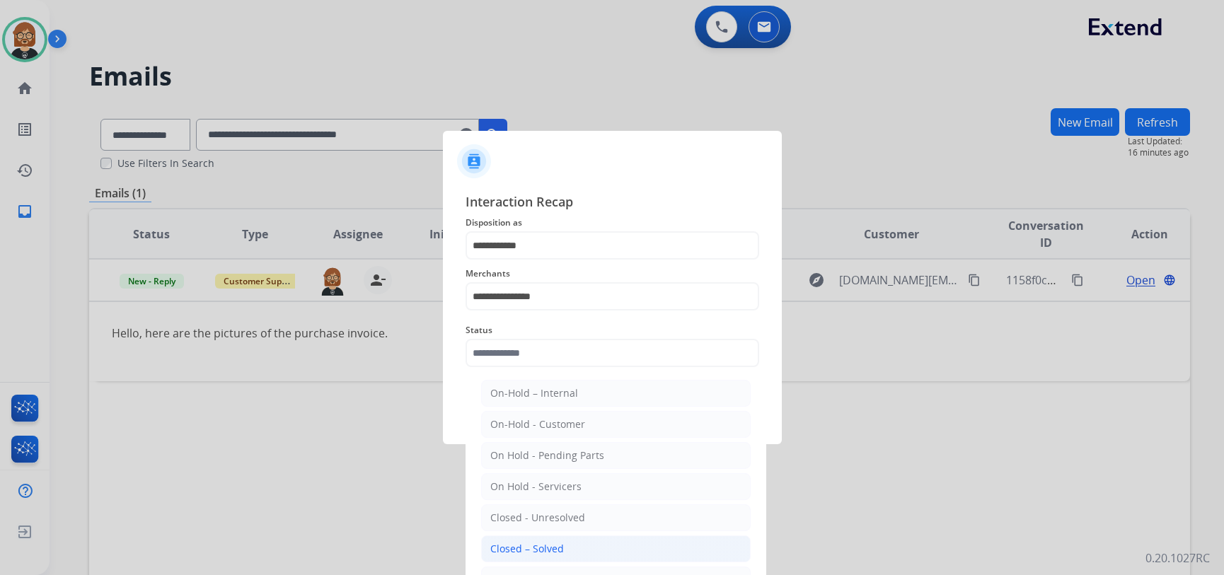
click at [563, 547] on li "Closed – Solved" at bounding box center [616, 549] width 270 height 27
type input "**********"
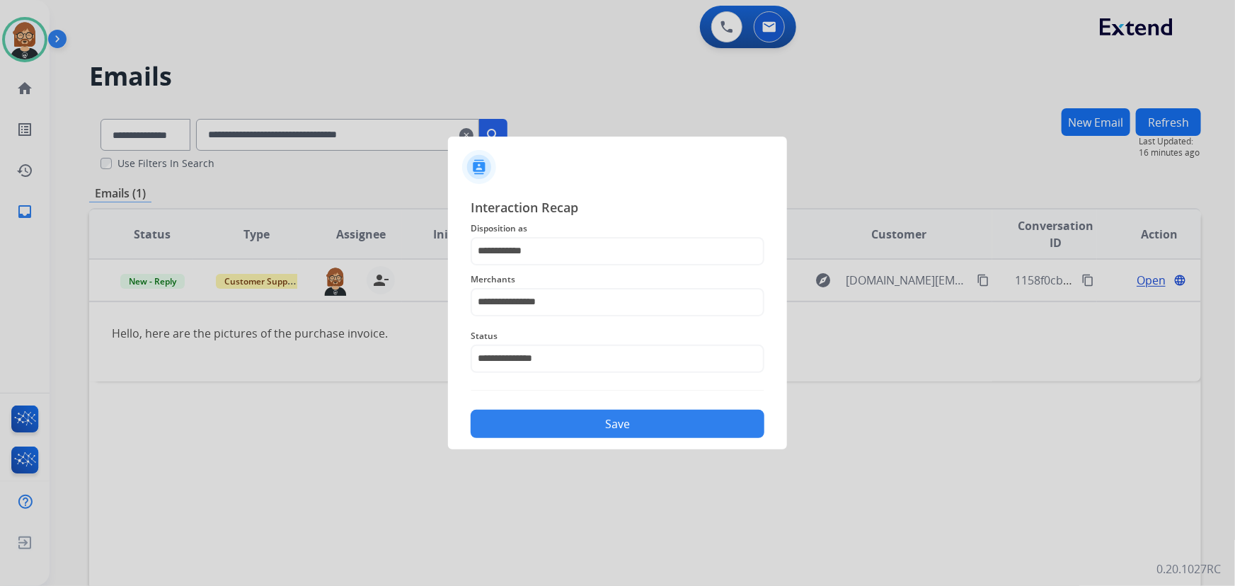
click at [627, 427] on button "Save" at bounding box center [618, 424] width 294 height 28
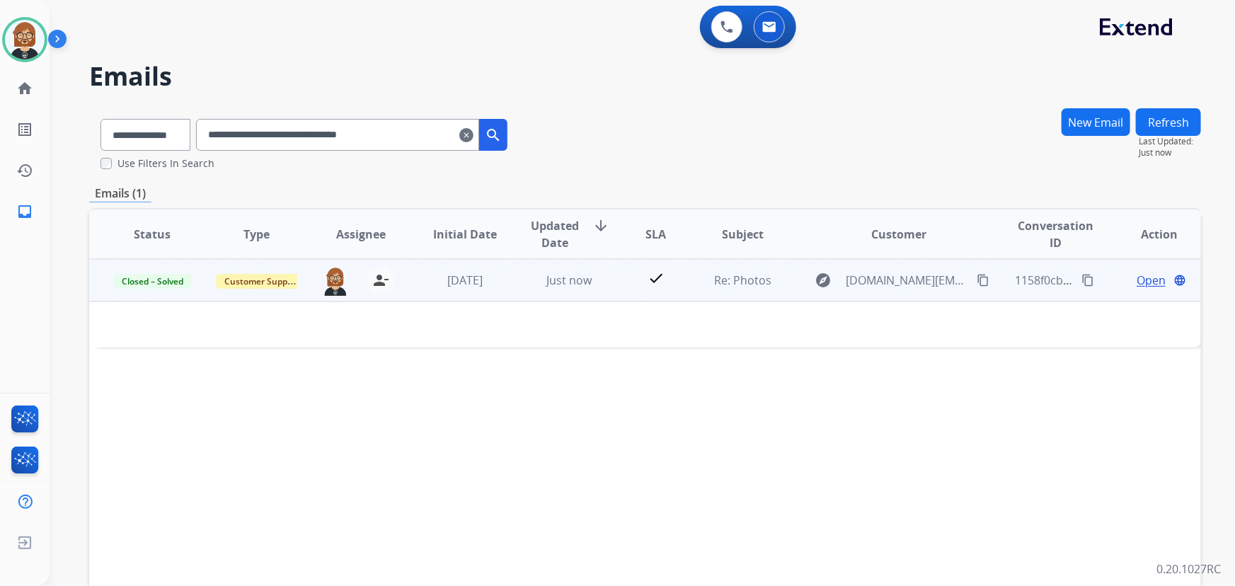
click at [1137, 284] on span "Open" at bounding box center [1151, 280] width 29 height 17
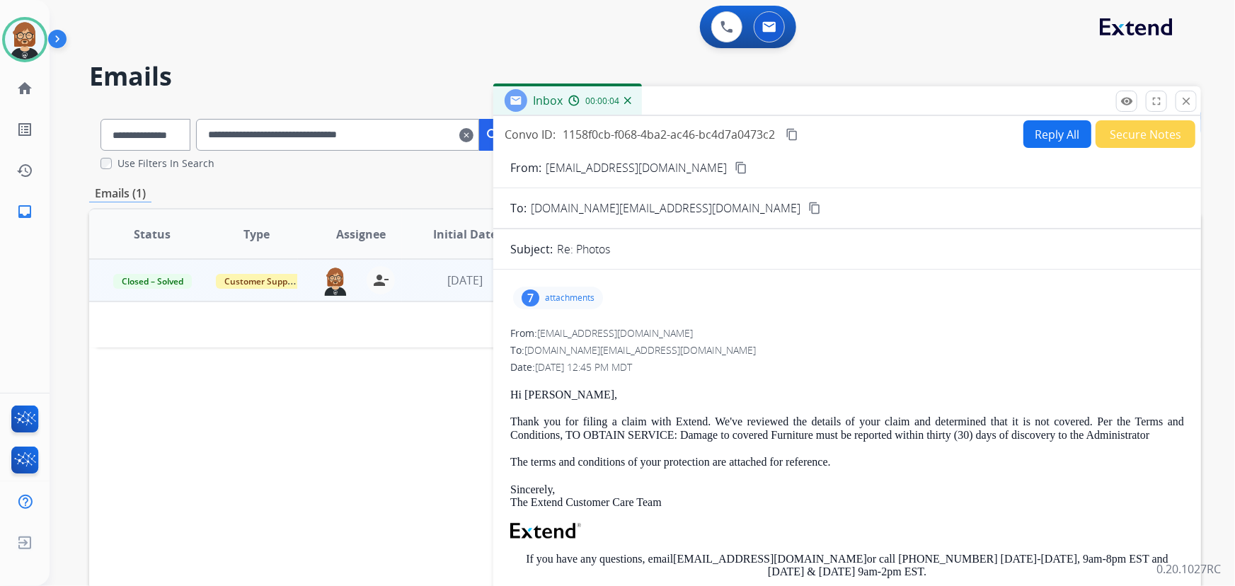
click at [1046, 131] on button "Reply All" at bounding box center [1057, 134] width 68 height 28
select select "**********"
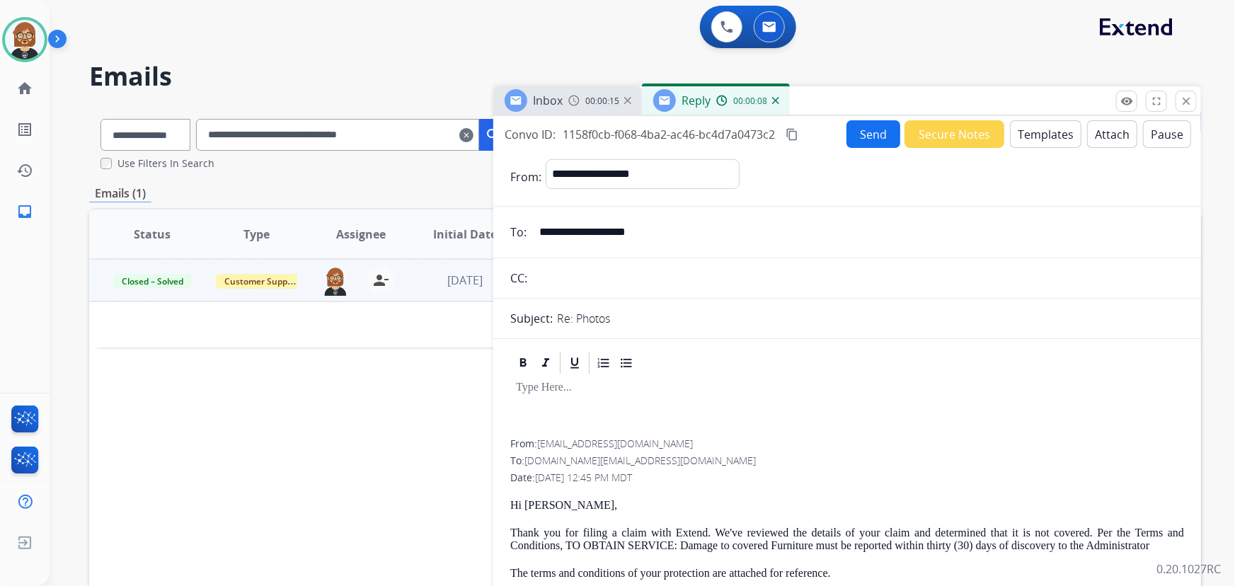
click at [1105, 139] on button "Attach" at bounding box center [1112, 134] width 50 height 28
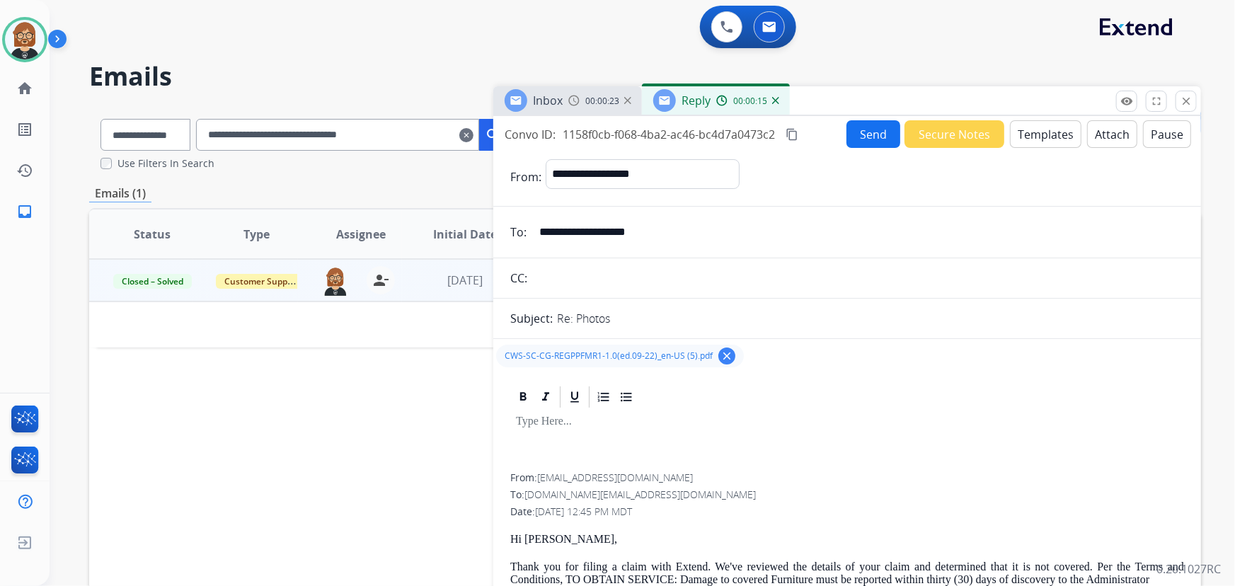
click at [868, 134] on button "Send" at bounding box center [873, 134] width 54 height 28
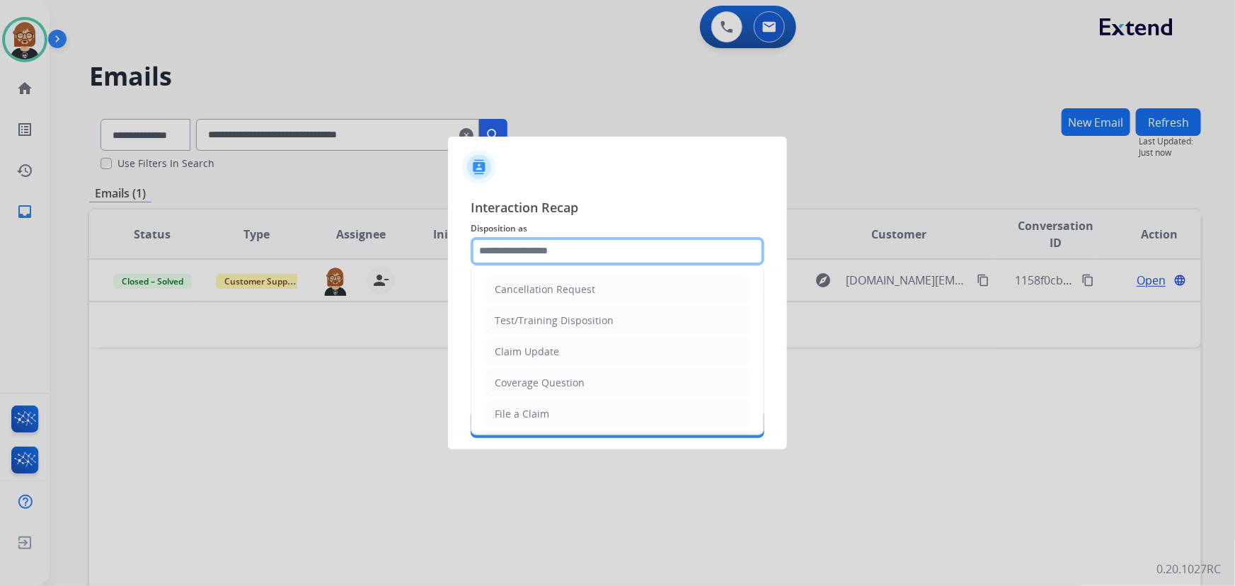
click at [613, 249] on input "text" at bounding box center [618, 251] width 294 height 28
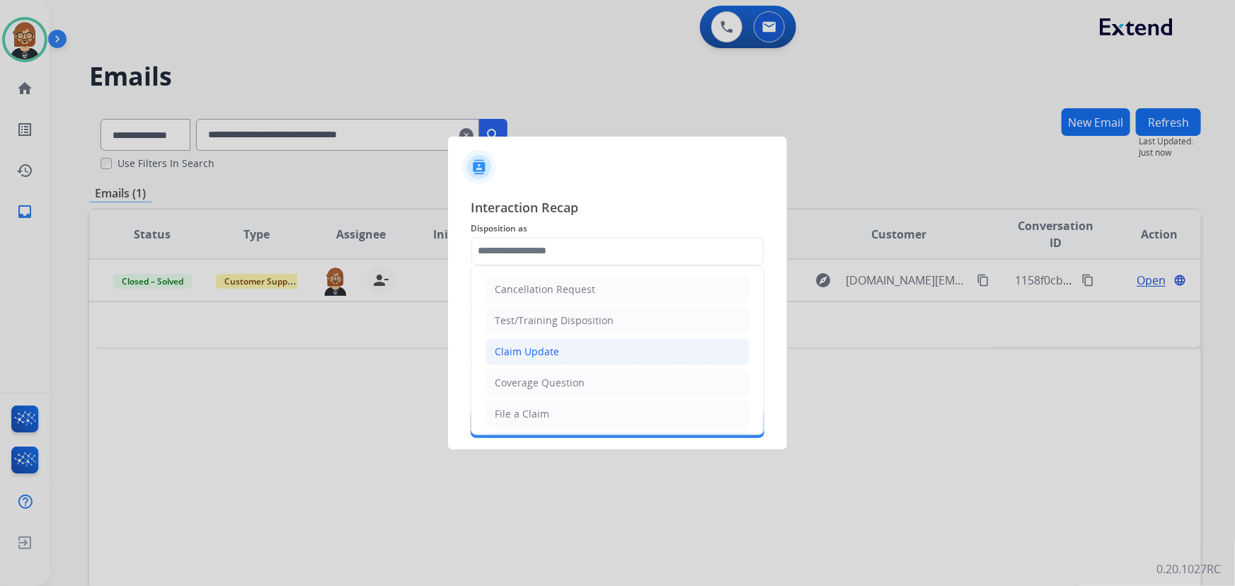
click at [607, 345] on li "Claim Update" at bounding box center [618, 351] width 264 height 27
type input "**********"
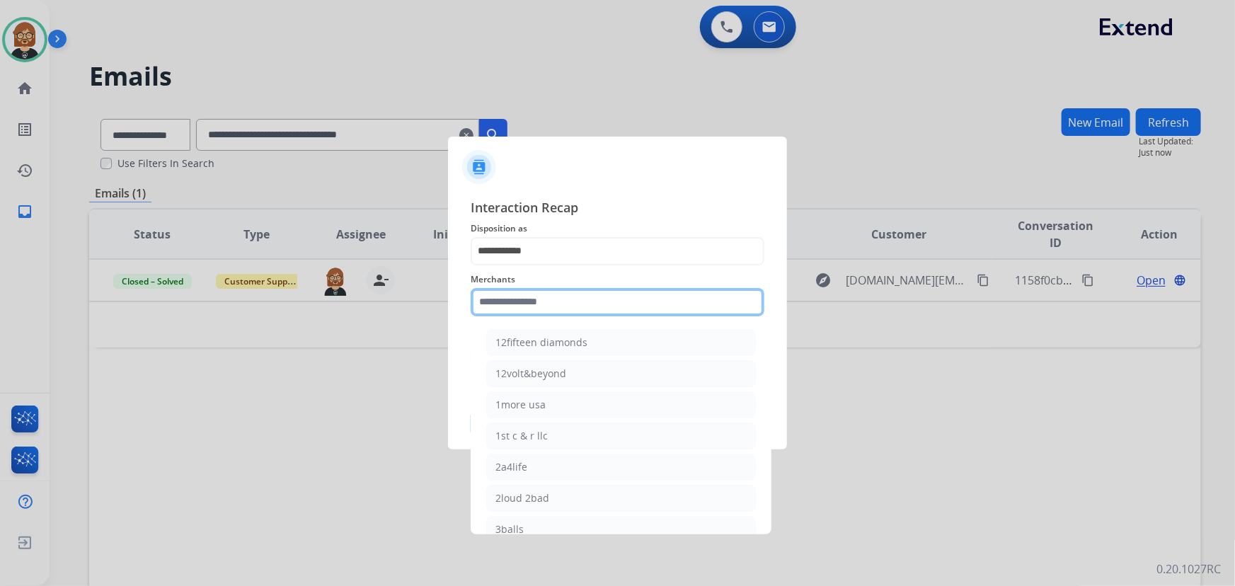
click at [619, 297] on input "text" at bounding box center [618, 302] width 294 height 28
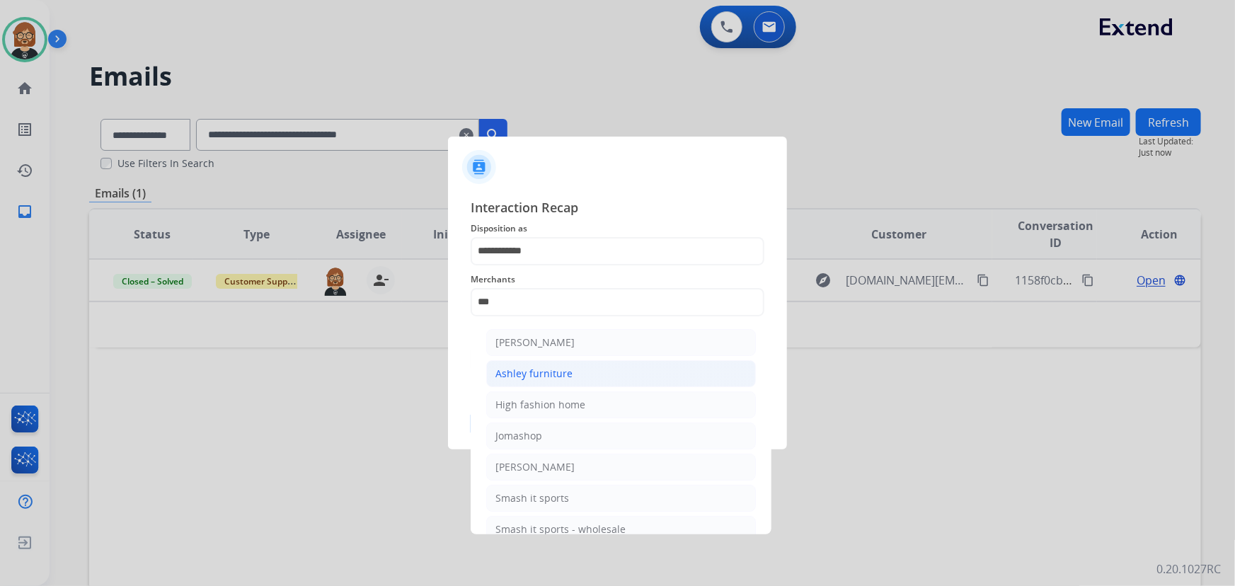
click at [619, 380] on li "Ashley furniture" at bounding box center [621, 373] width 270 height 27
type input "**********"
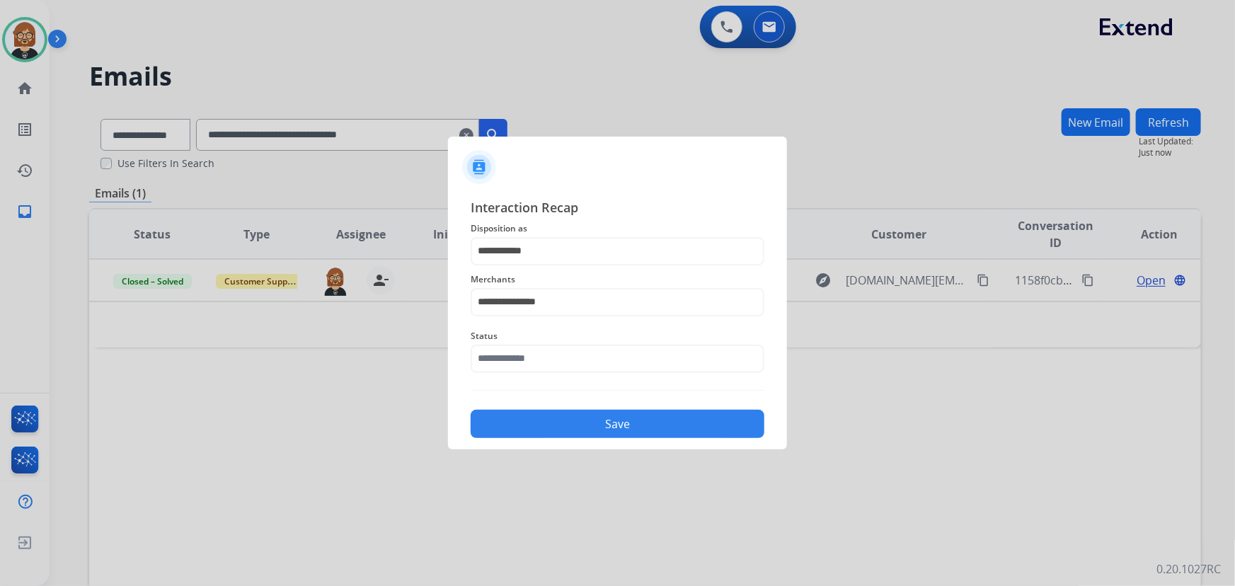
drag, startPoint x: 624, startPoint y: 341, endPoint x: 624, endPoint y: 350, distance: 8.5
click at [624, 348] on div "Status" at bounding box center [618, 350] width 294 height 57
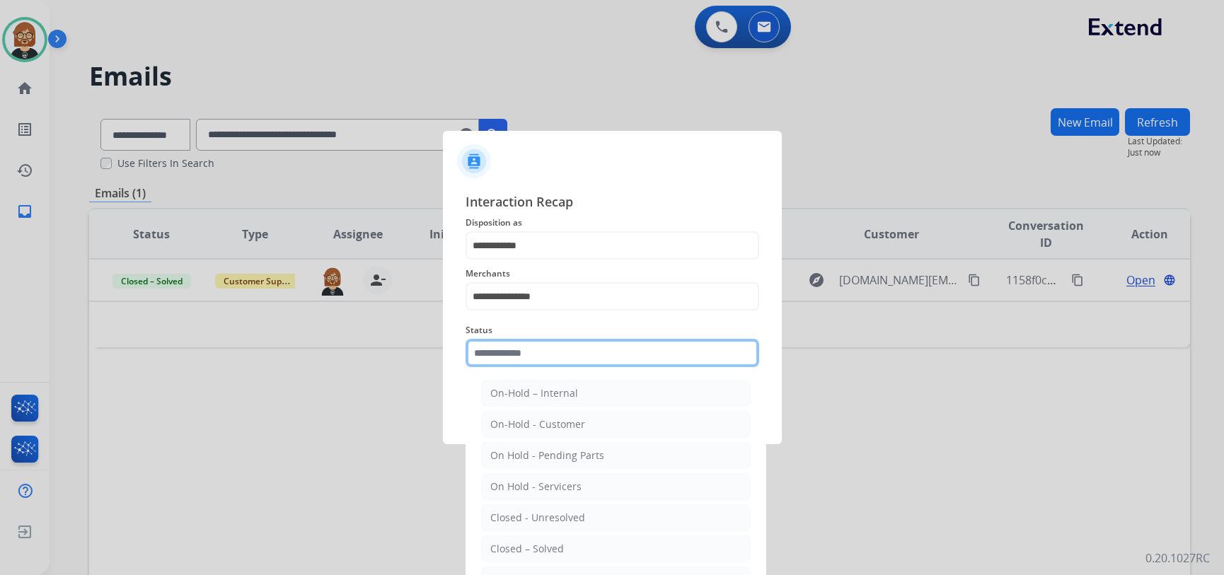
click at [622, 355] on input "text" at bounding box center [613, 353] width 294 height 28
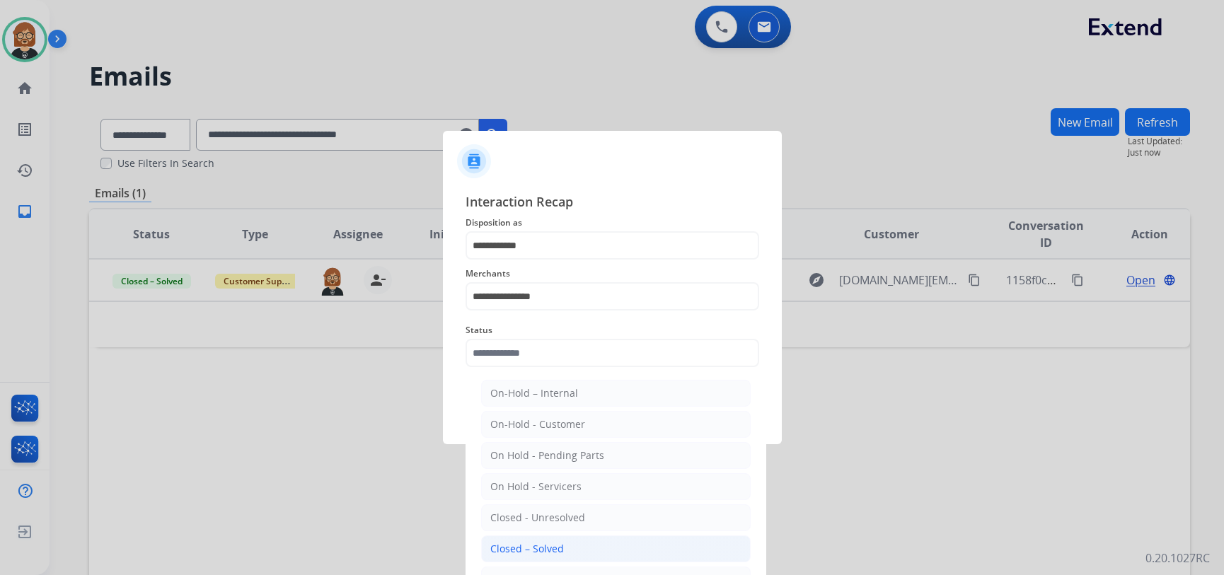
click at [649, 551] on li "Closed – Solved" at bounding box center [616, 549] width 270 height 27
type input "**********"
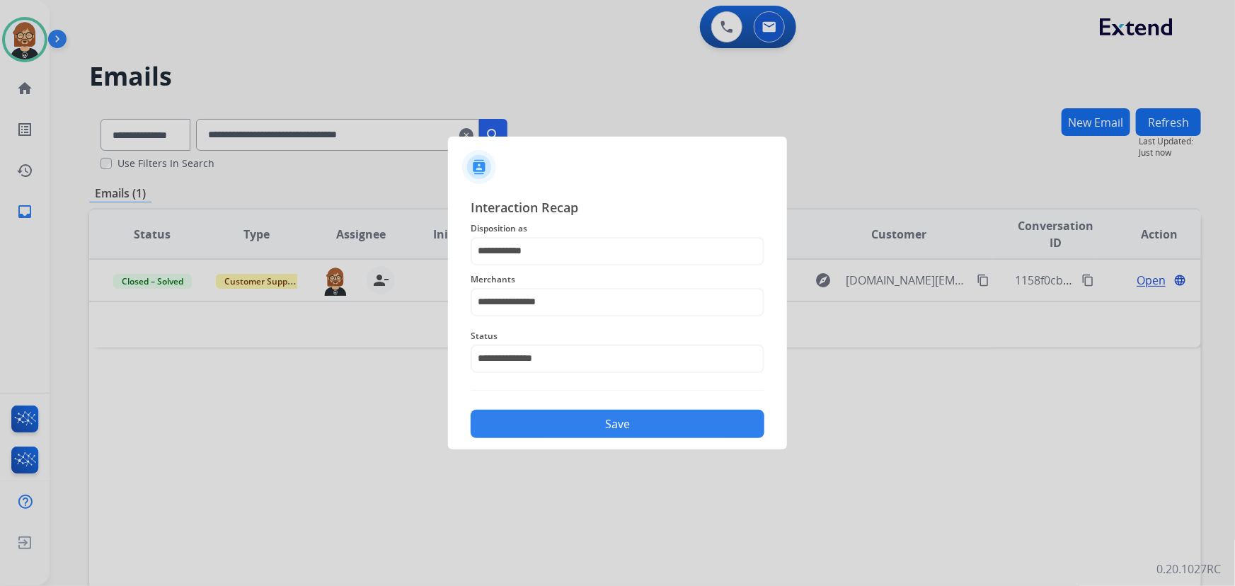
click at [674, 418] on button "Save" at bounding box center [618, 424] width 294 height 28
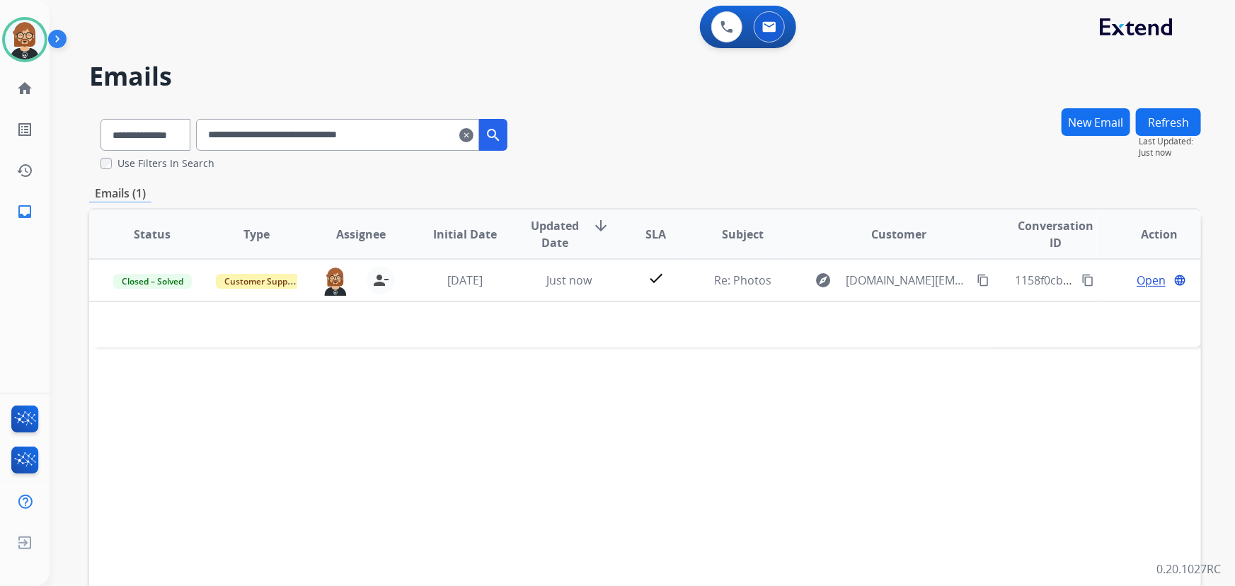
click at [473, 135] on mat-icon "clear" at bounding box center [466, 135] width 14 height 17
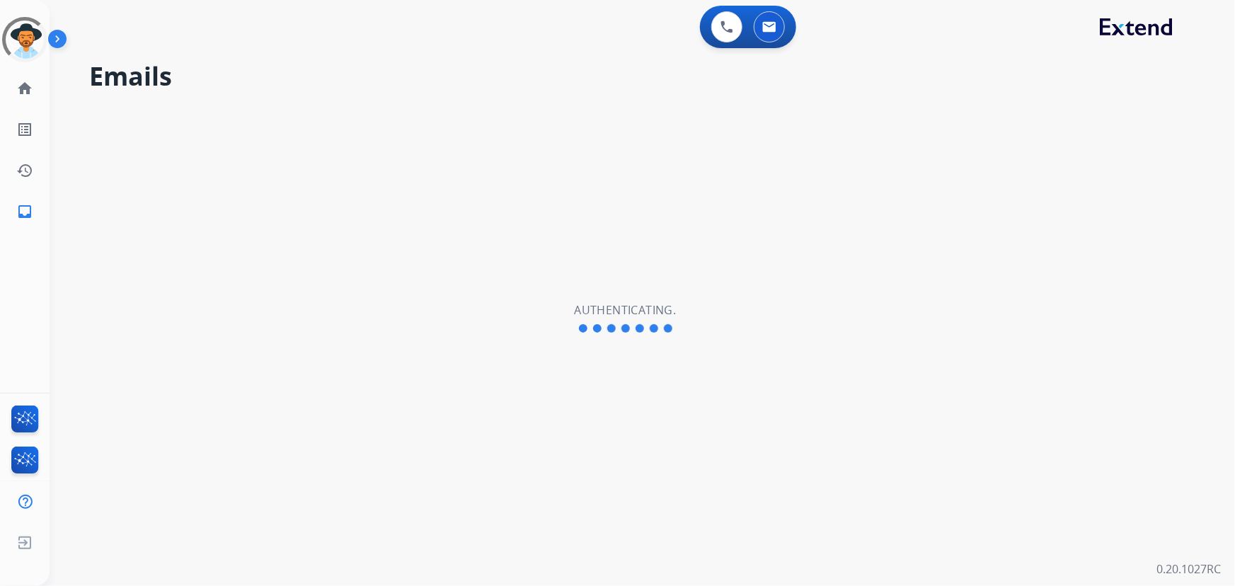
select select "**********"
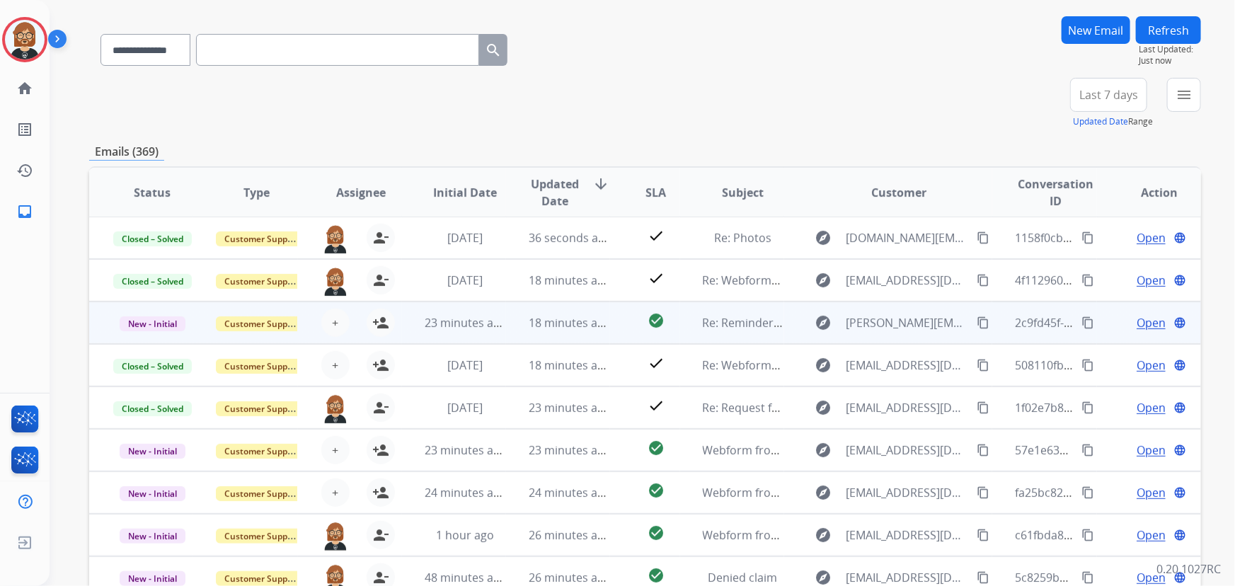
scroll to position [128, 0]
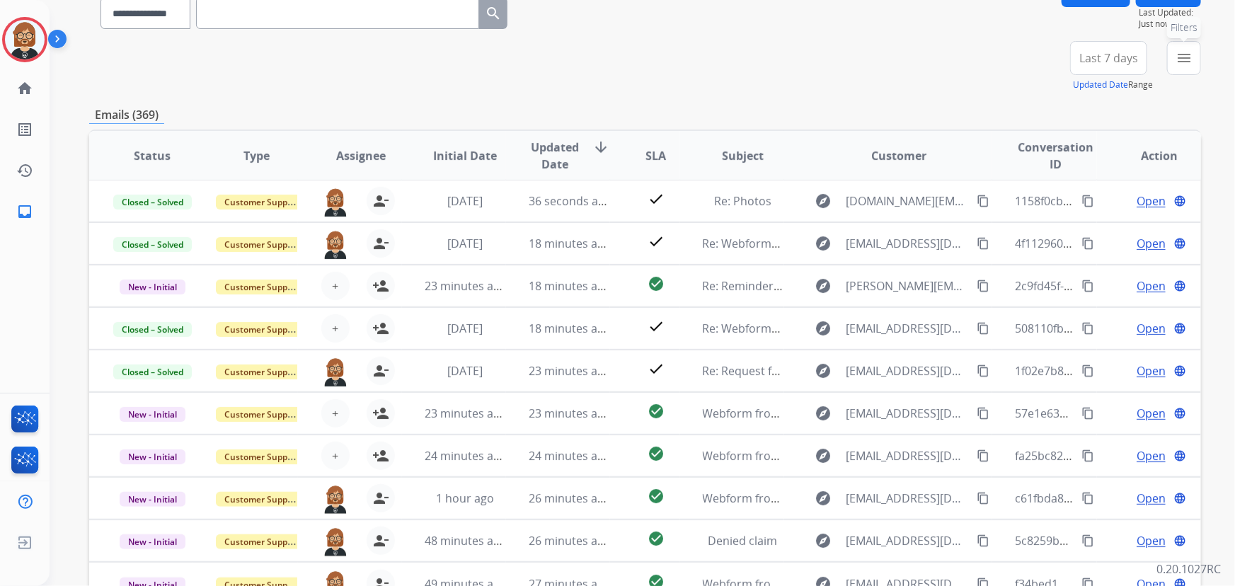
click at [1182, 58] on mat-icon "menu" at bounding box center [1184, 58] width 17 height 17
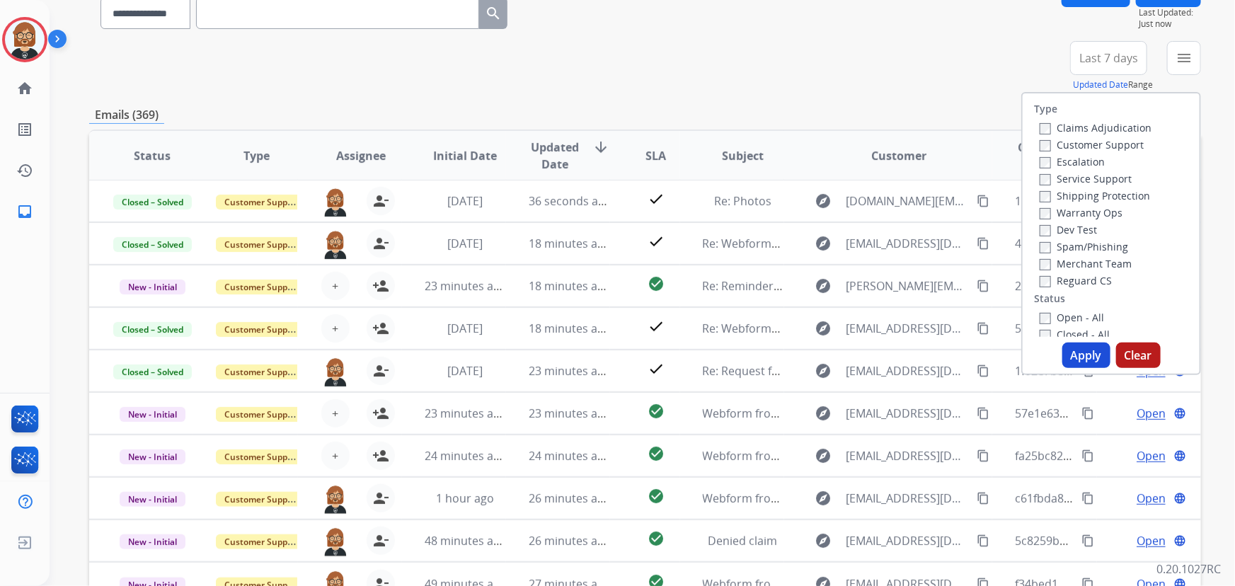
click at [1047, 315] on label "Open - All" at bounding box center [1072, 317] width 64 height 13
click at [1094, 355] on button "Apply" at bounding box center [1086, 355] width 48 height 25
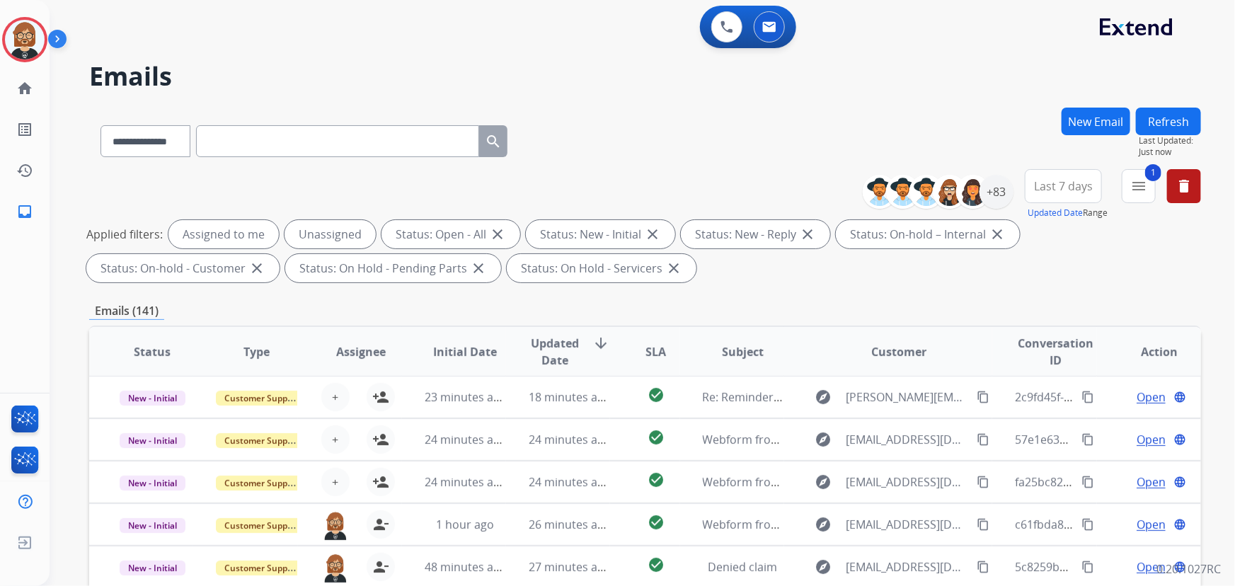
scroll to position [64, 0]
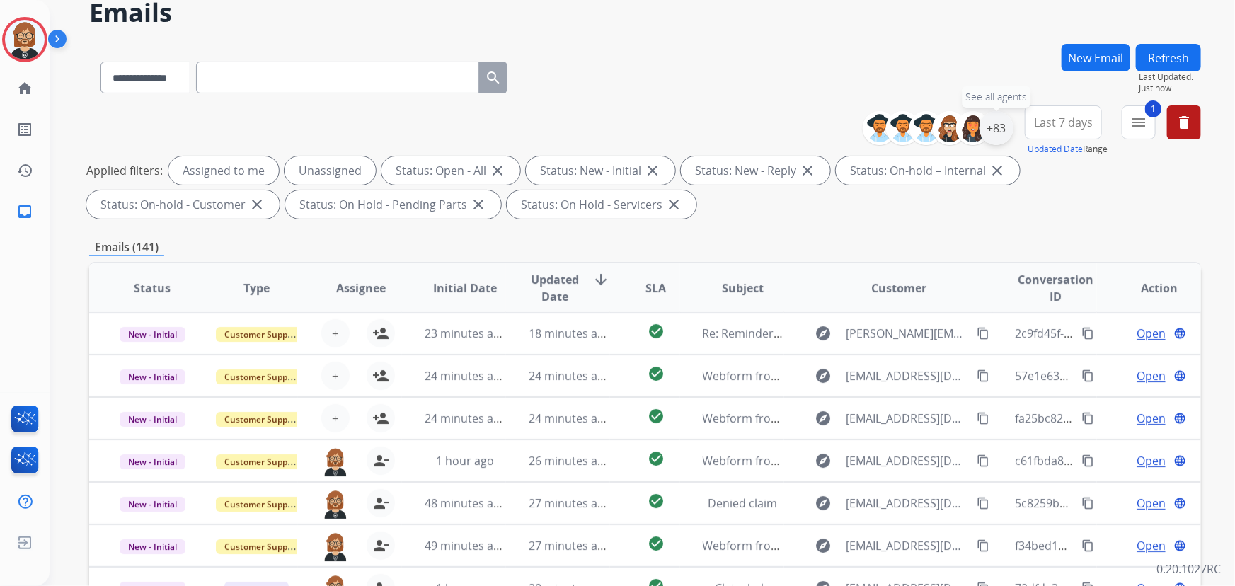
click at [1000, 130] on div "+83" at bounding box center [997, 128] width 34 height 34
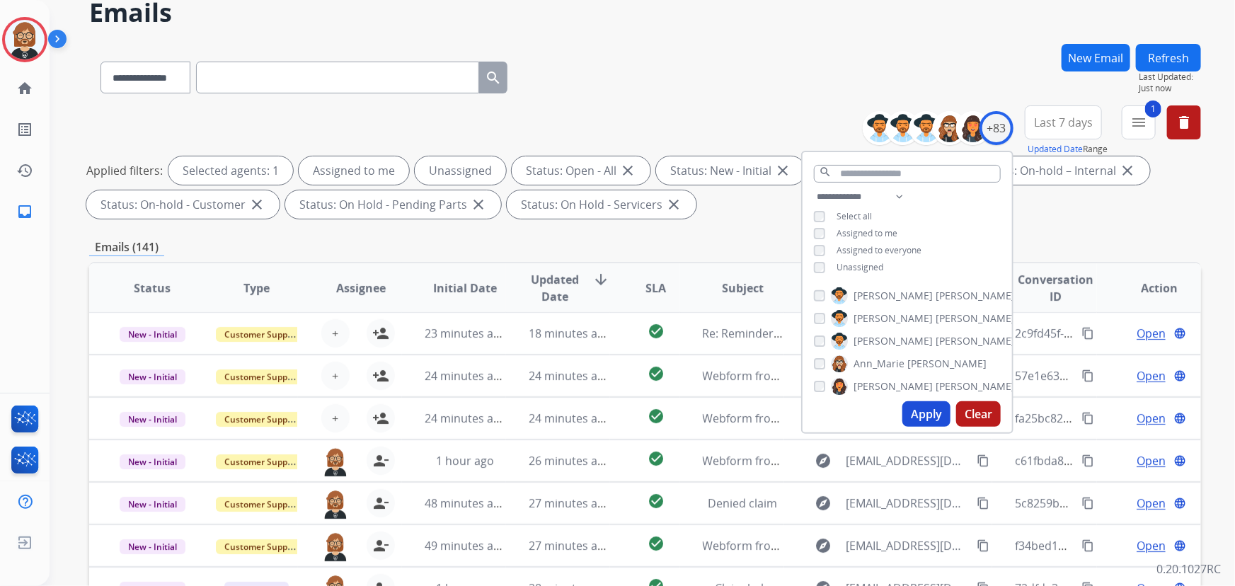
click at [844, 272] on div "**********" at bounding box center [907, 233] width 209 height 91
click at [851, 266] on span "Unassigned" at bounding box center [860, 267] width 47 height 12
click at [937, 421] on button "Apply" at bounding box center [926, 413] width 48 height 25
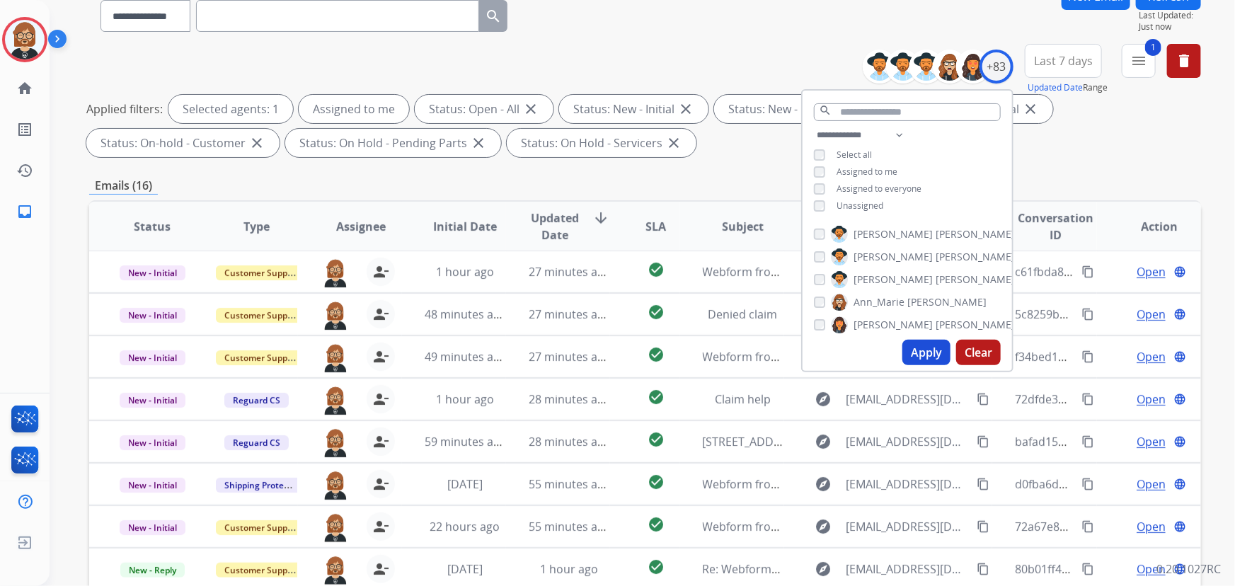
scroll to position [128, 0]
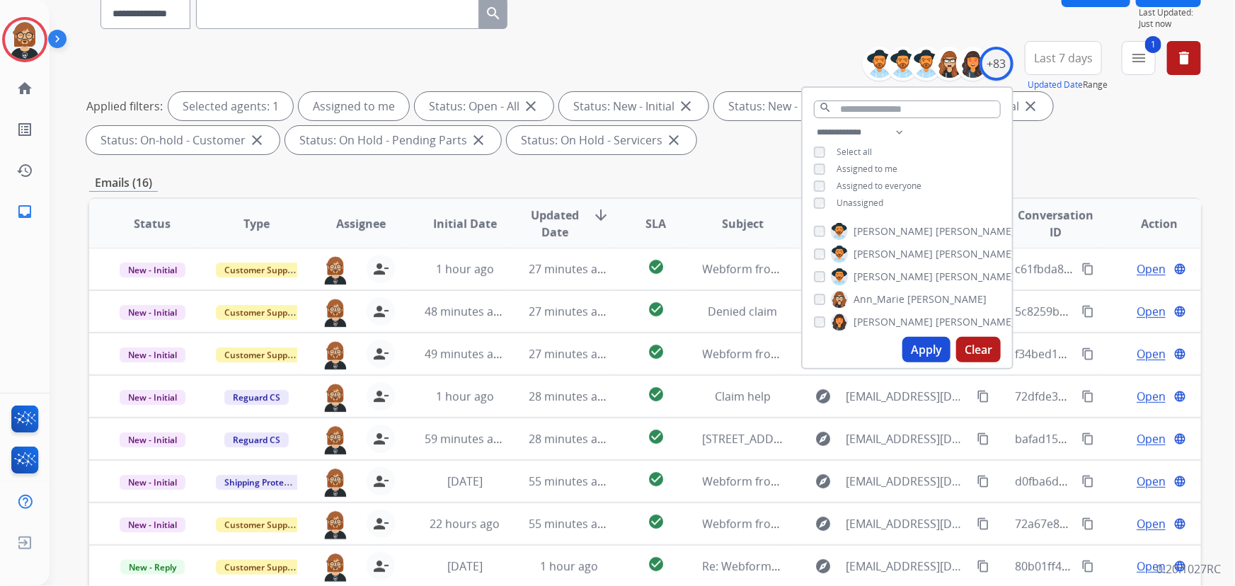
click at [769, 162] on div "**********" at bounding box center [645, 362] width 1112 height 766
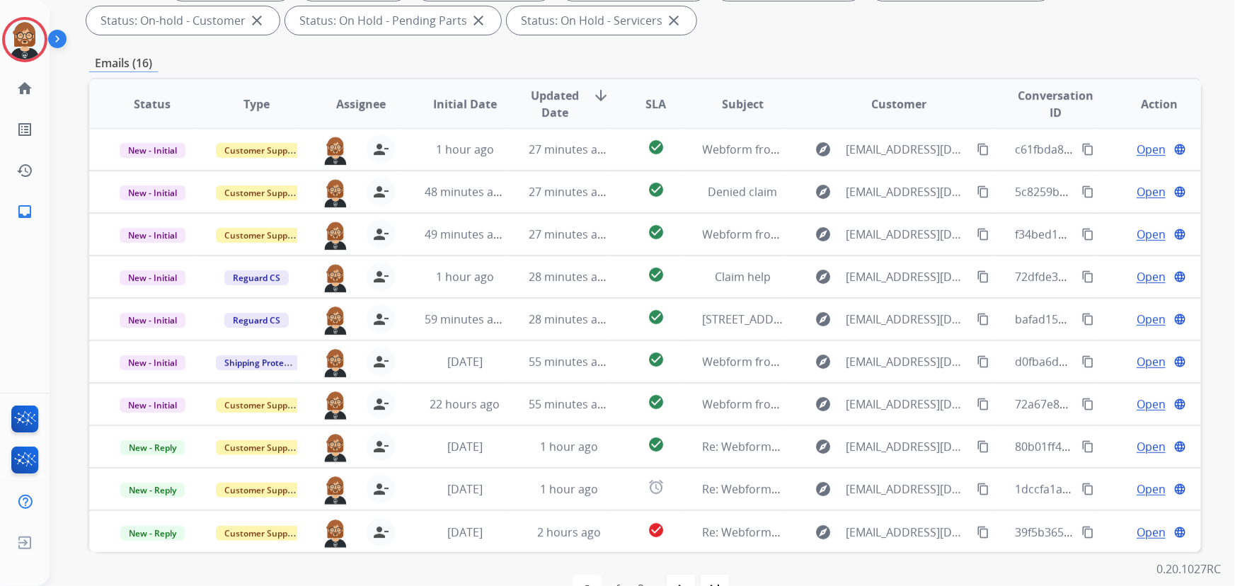
scroll to position [287, 0]
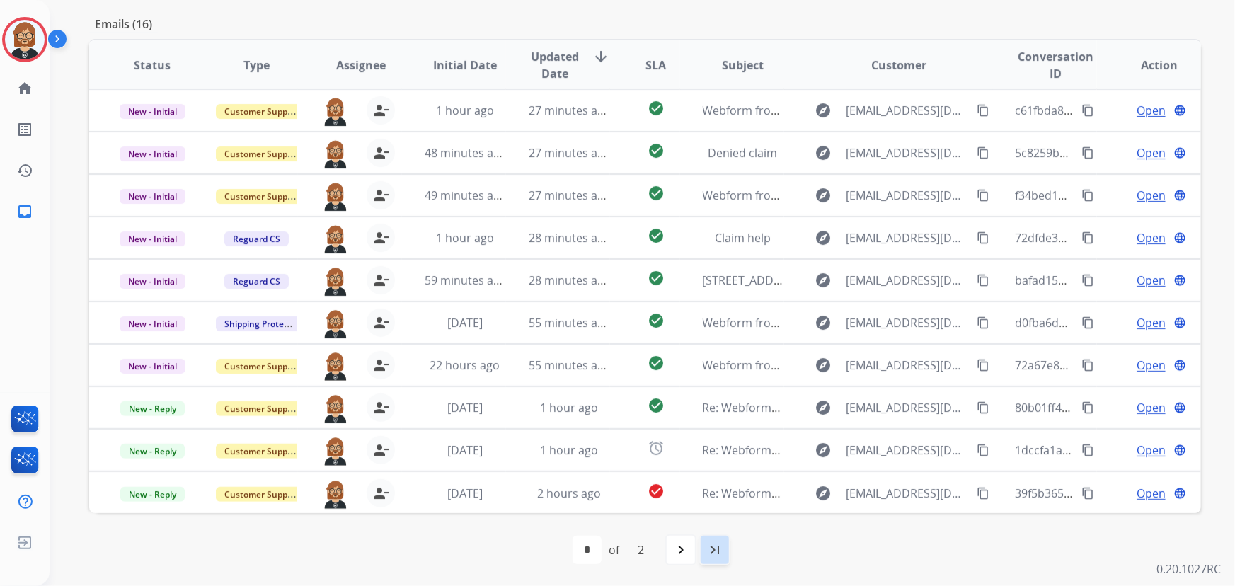
click at [718, 559] on div "last_page" at bounding box center [714, 549] width 31 height 31
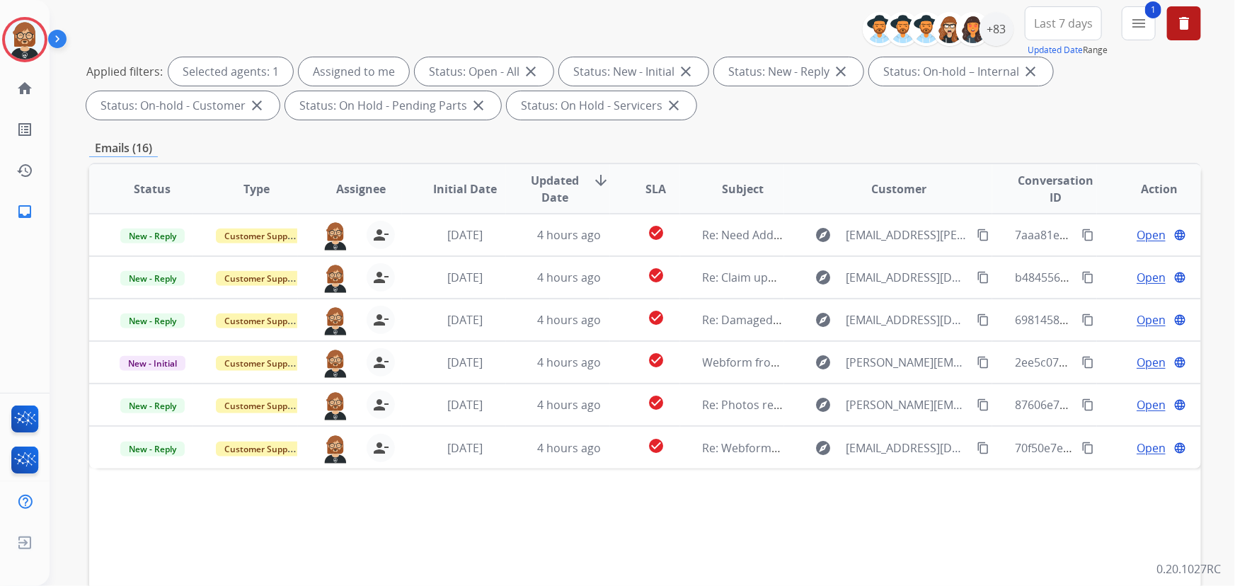
scroll to position [158, 0]
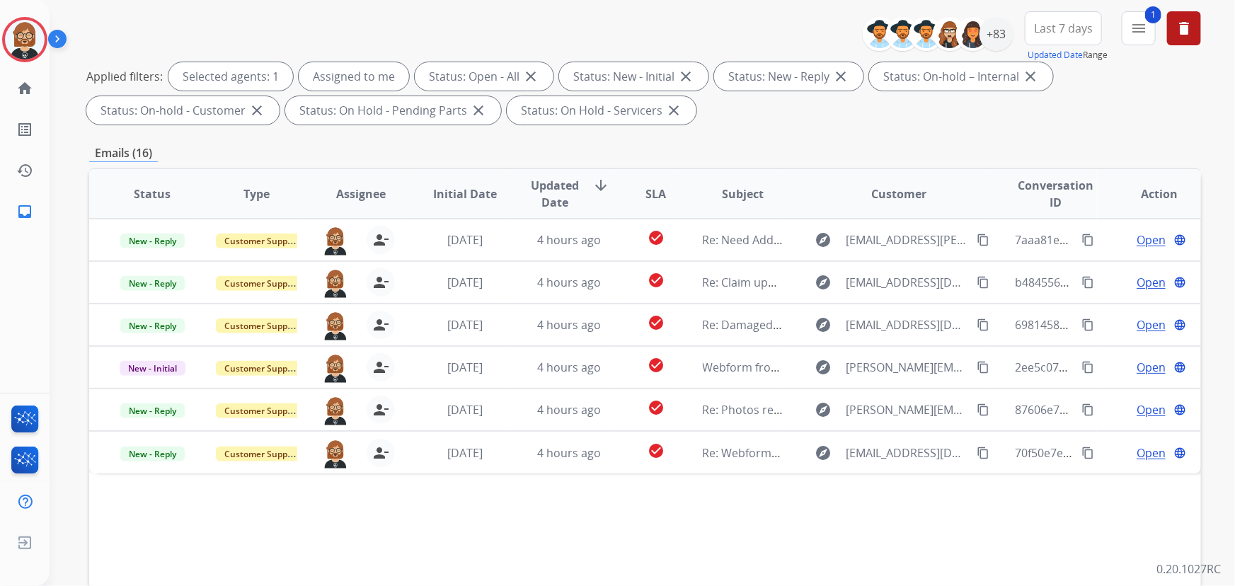
click at [193, 155] on div "Emails (16)" at bounding box center [645, 153] width 1112 height 18
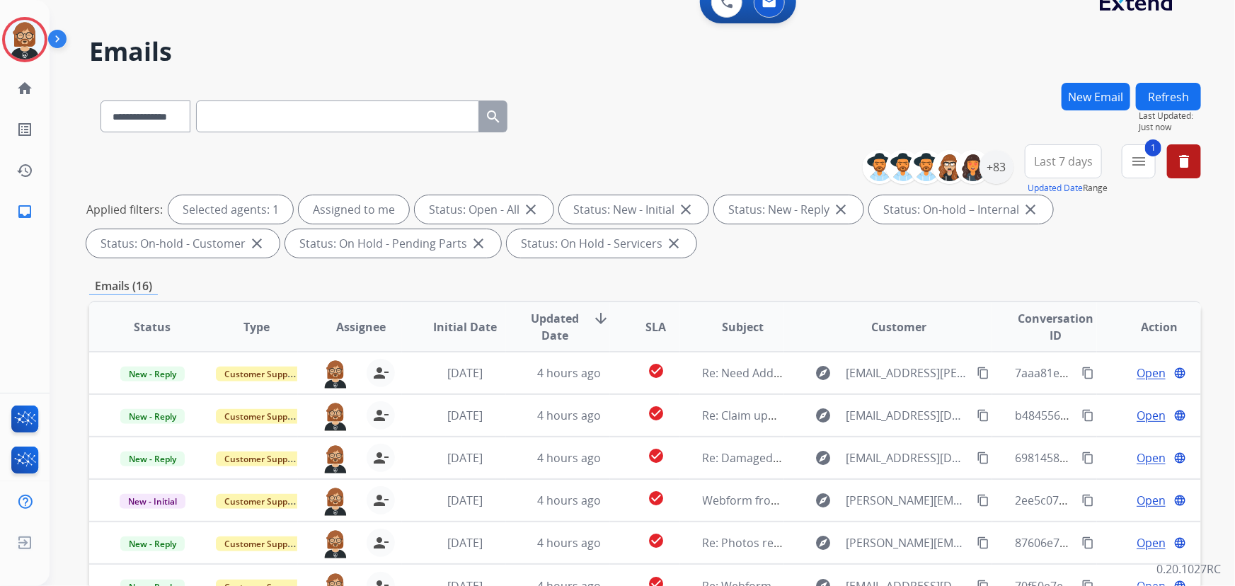
scroll to position [0, 0]
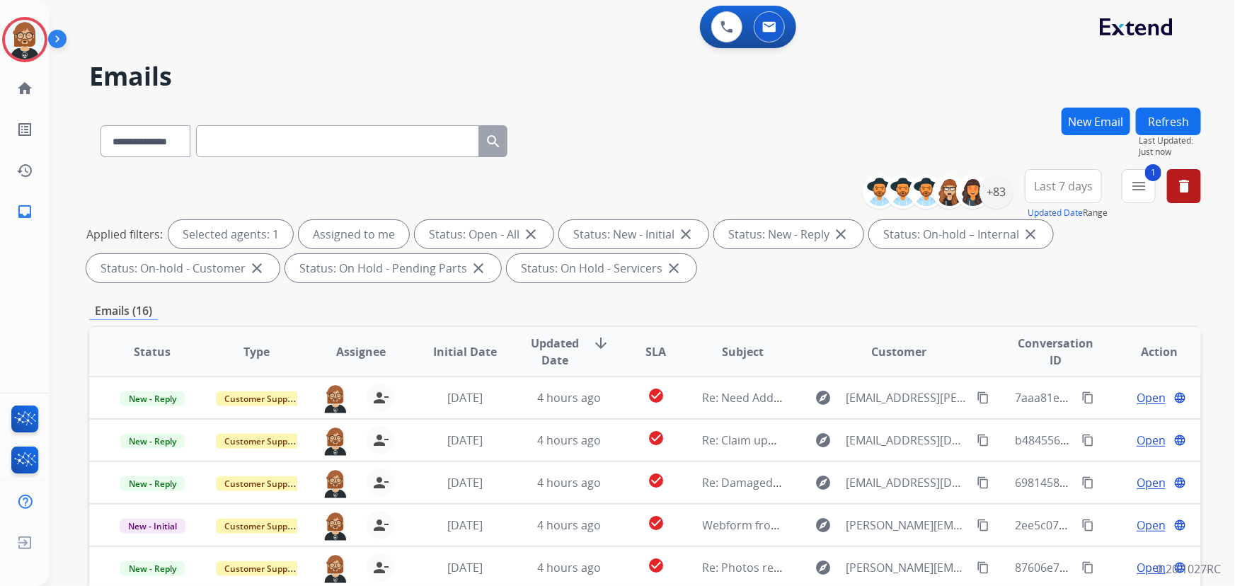
click at [322, 145] on input "text" at bounding box center [337, 141] width 283 height 32
paste input "**********"
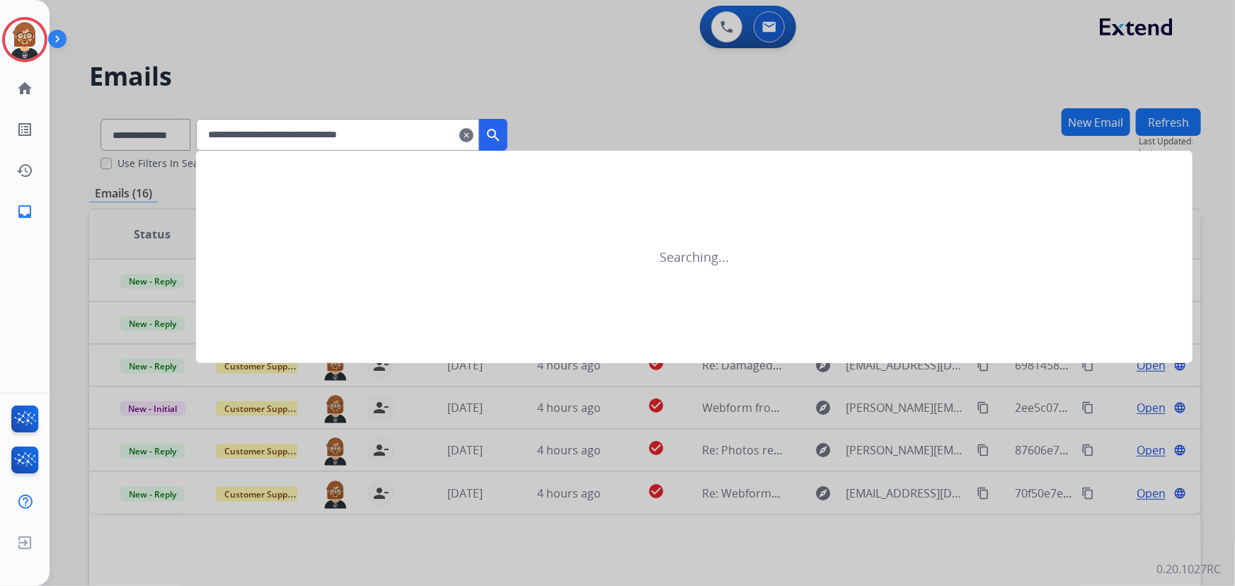
type input "**********"
click at [502, 137] on mat-icon "search" at bounding box center [493, 135] width 17 height 17
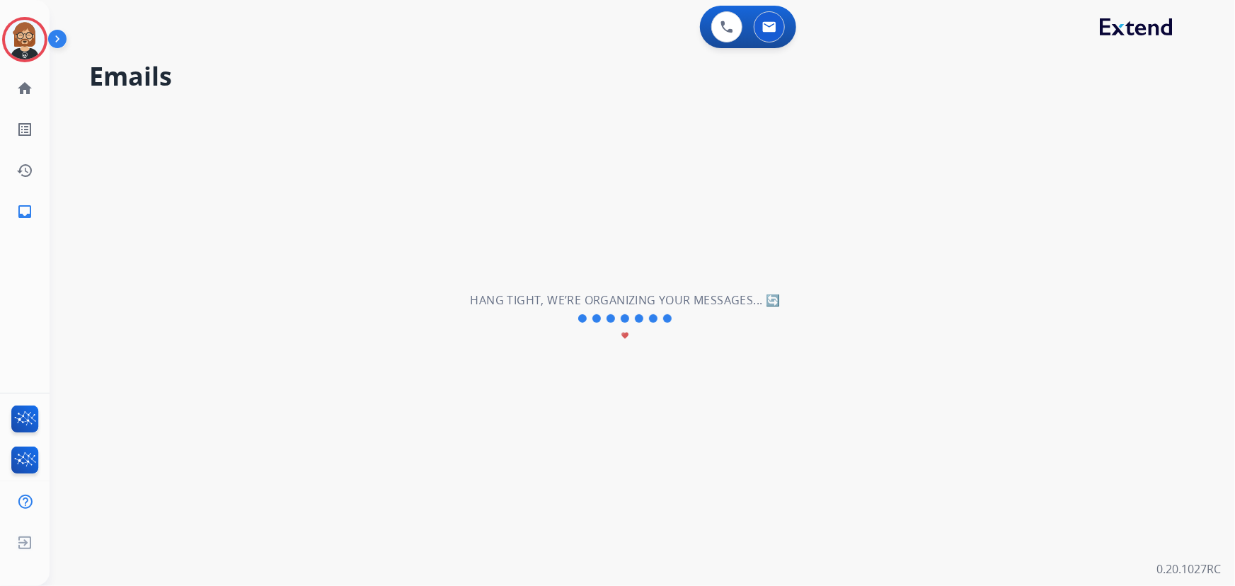
select select "*"
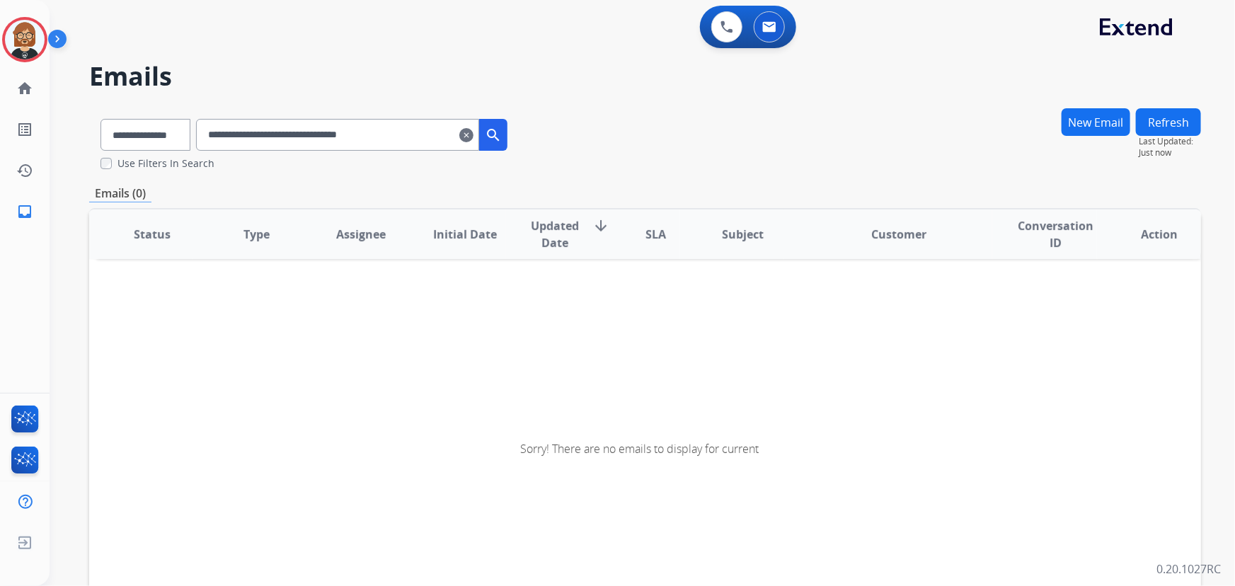
click at [502, 129] on mat-icon "search" at bounding box center [493, 135] width 17 height 17
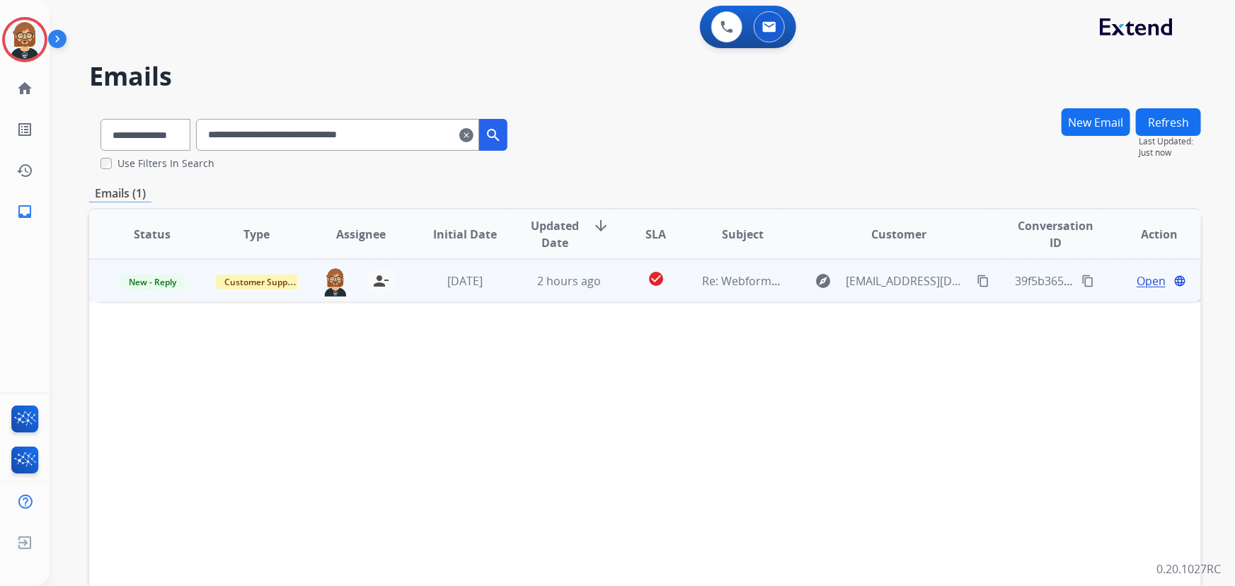
click at [1137, 284] on span "Open" at bounding box center [1151, 280] width 29 height 17
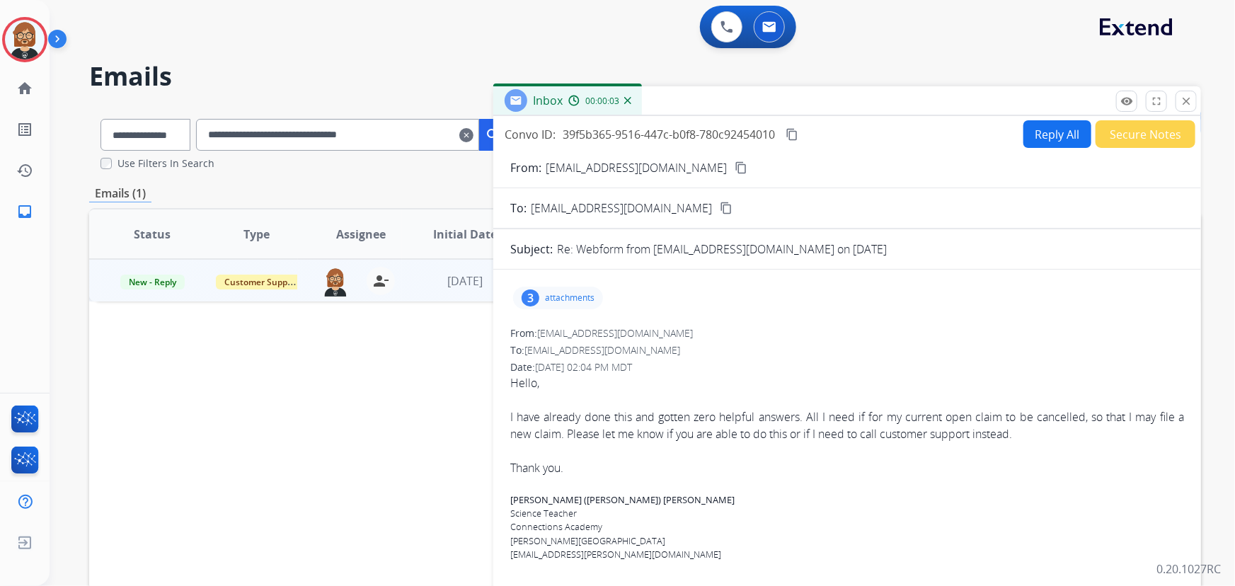
click at [573, 304] on div "3 attachments" at bounding box center [558, 298] width 90 height 23
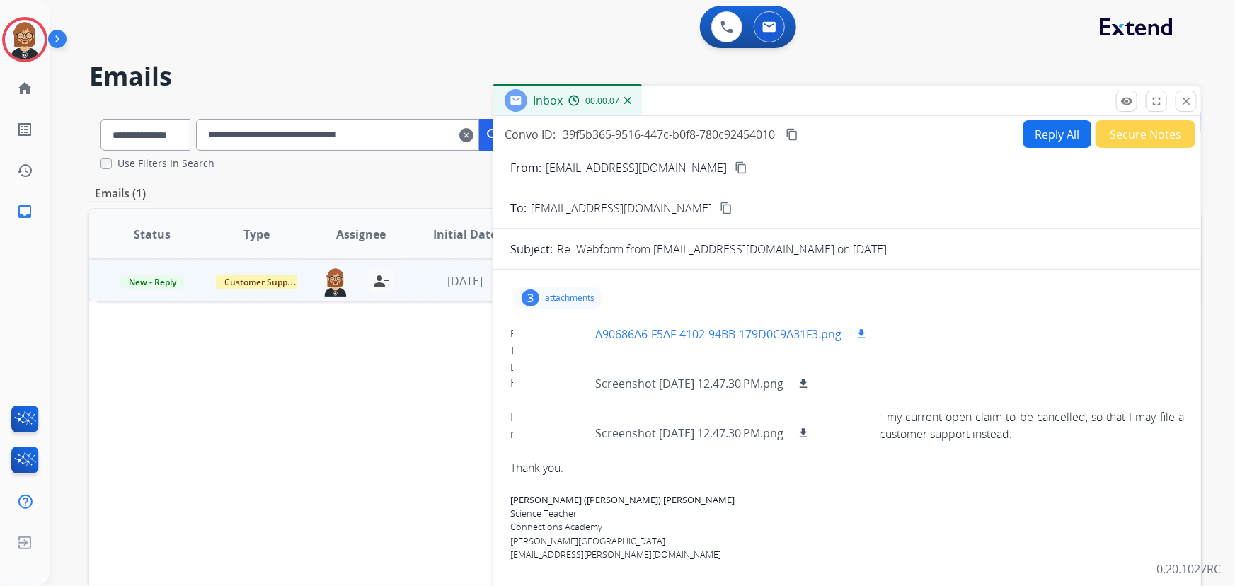
click at [559, 346] on div at bounding box center [559, 334] width 71 height 50
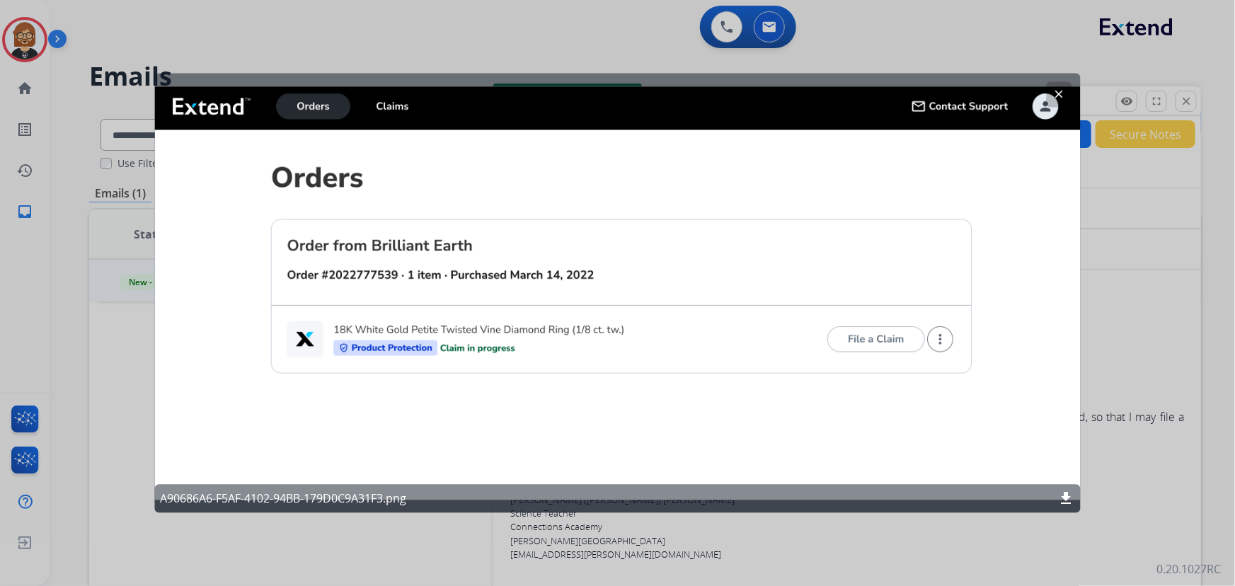
click at [757, 542] on div at bounding box center [617, 293] width 1235 height 586
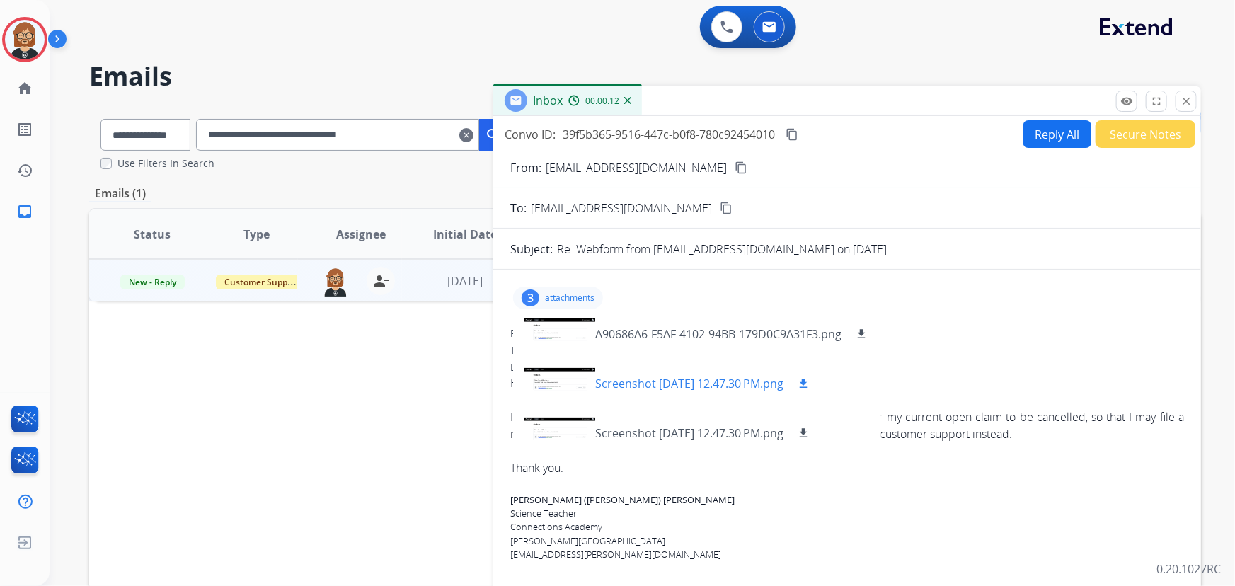
click at [555, 398] on div at bounding box center [559, 384] width 71 height 50
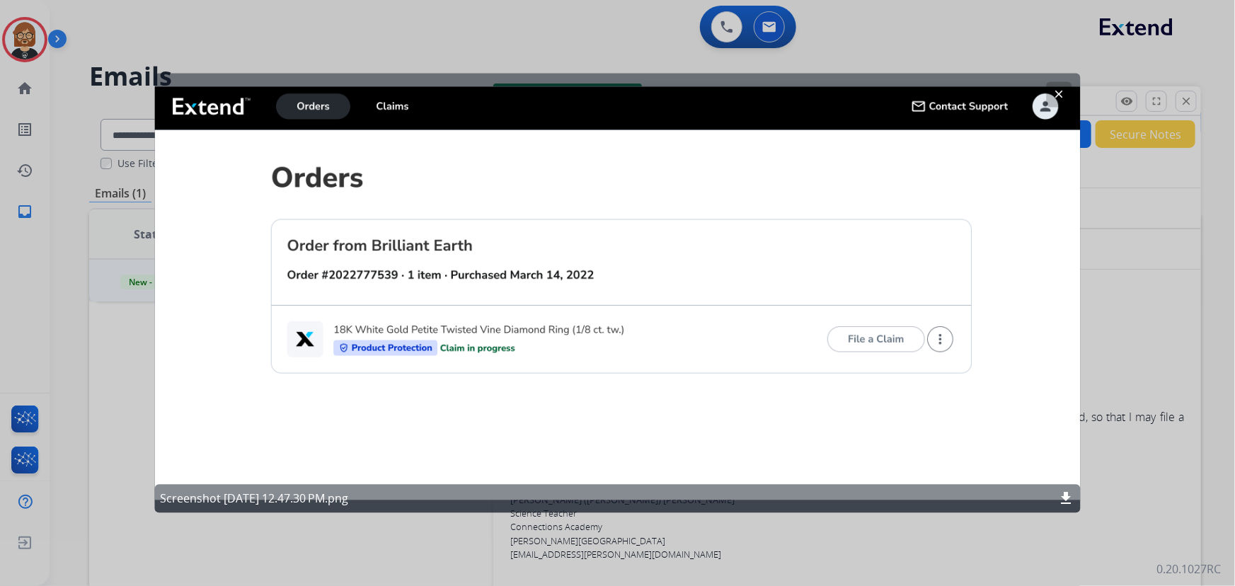
click at [751, 512] on div "Screenshot 2025-09-03 at 12.47.30 PM.png download" at bounding box center [617, 499] width 926 height 28
click at [1057, 91] on mat-icon "clear" at bounding box center [1059, 94] width 13 height 13
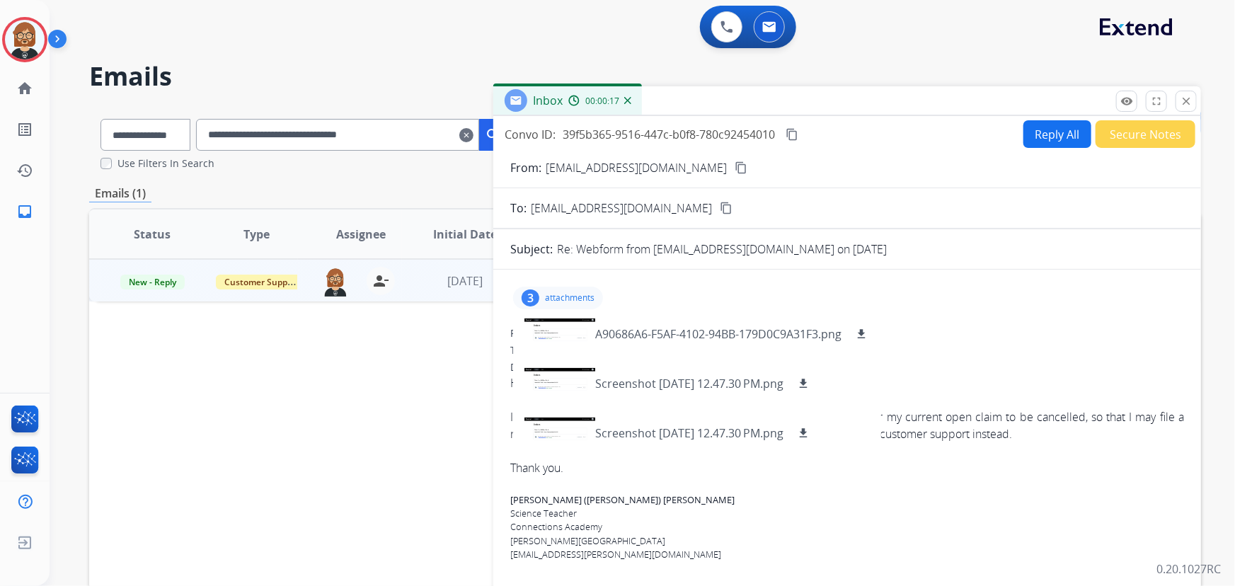
click at [1054, 141] on button "Reply All" at bounding box center [1057, 134] width 68 height 28
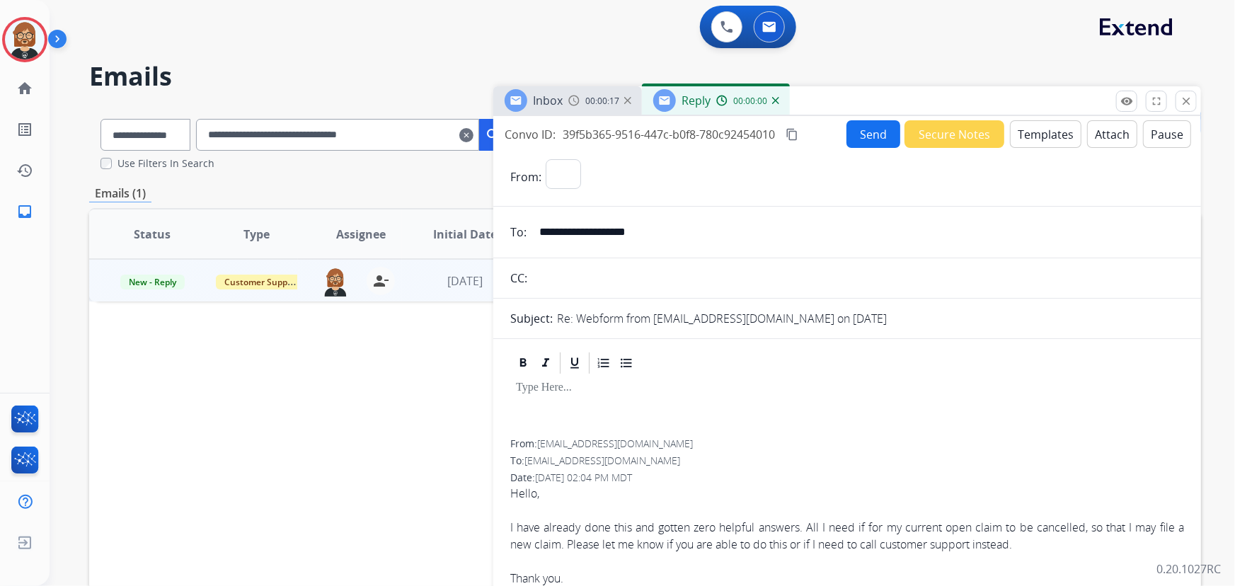
select select "**********"
click at [1033, 133] on button "Templates" at bounding box center [1045, 134] width 71 height 28
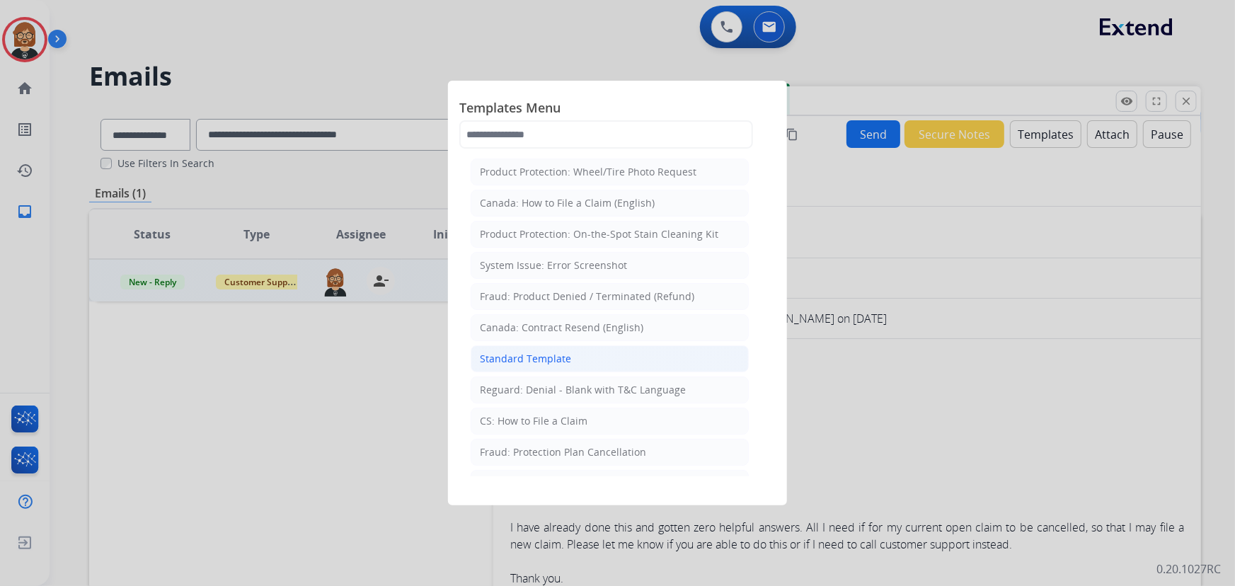
click at [587, 360] on li "Standard Template" at bounding box center [610, 358] width 278 height 27
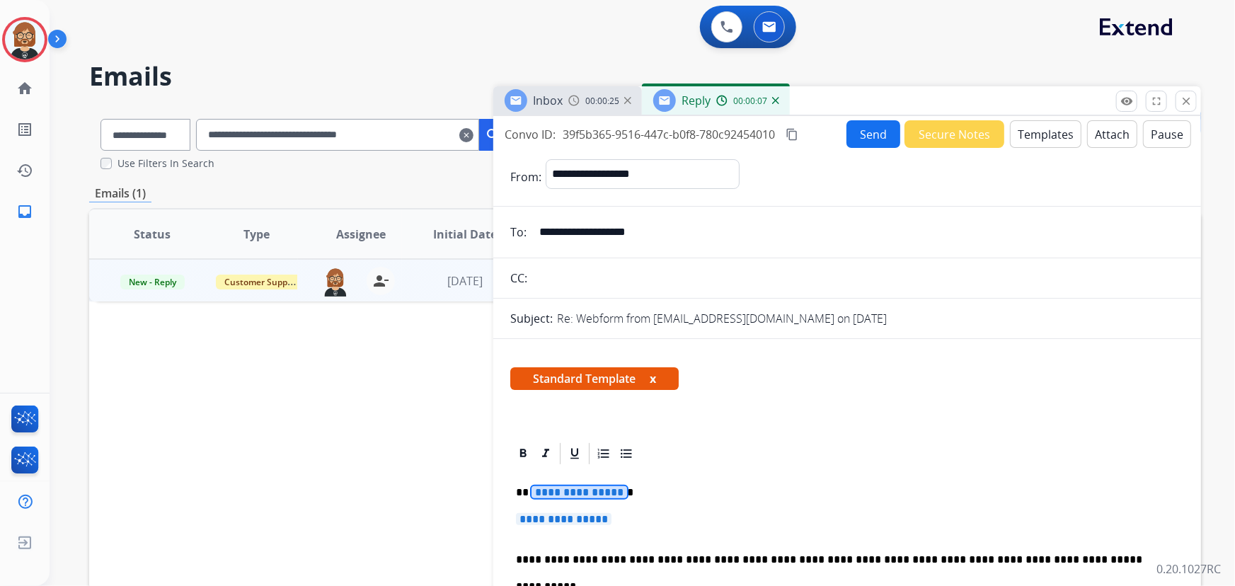
click at [588, 491] on span "**********" at bounding box center [580, 492] width 96 height 12
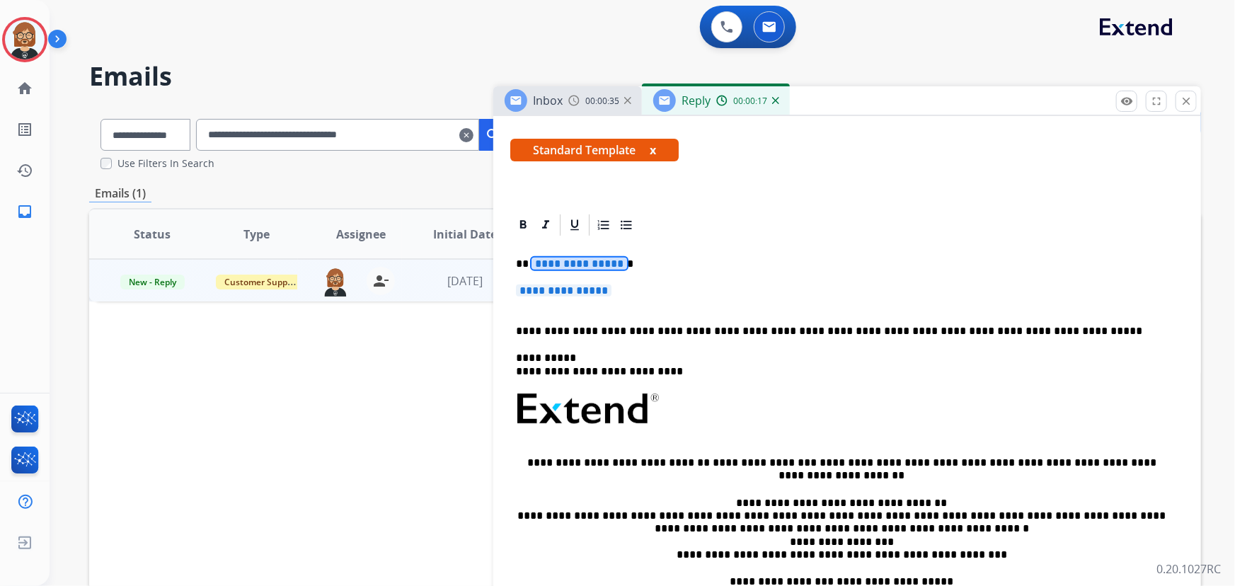
scroll to position [193, 0]
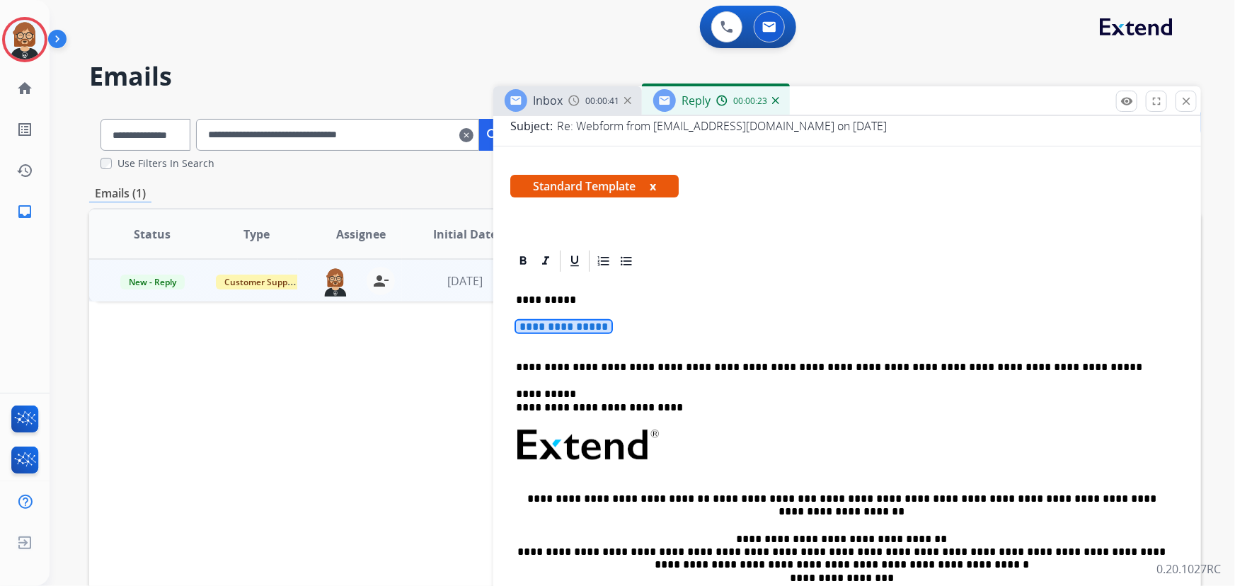
click at [599, 322] on span "**********" at bounding box center [564, 327] width 96 height 12
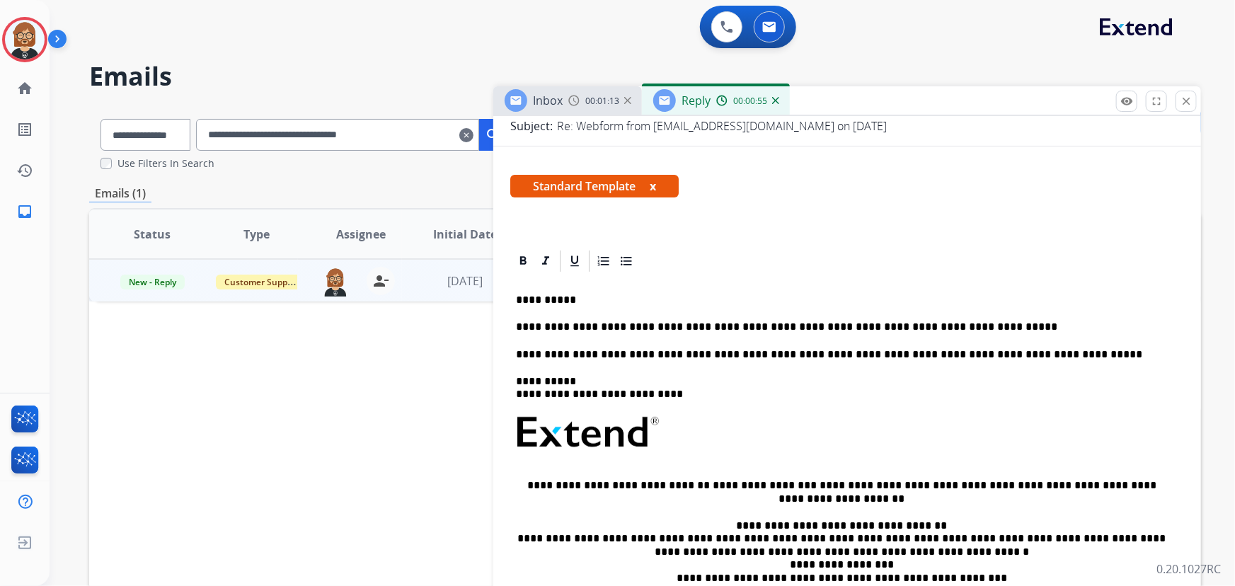
click at [515, 327] on div "**********" at bounding box center [847, 472] width 674 height 396
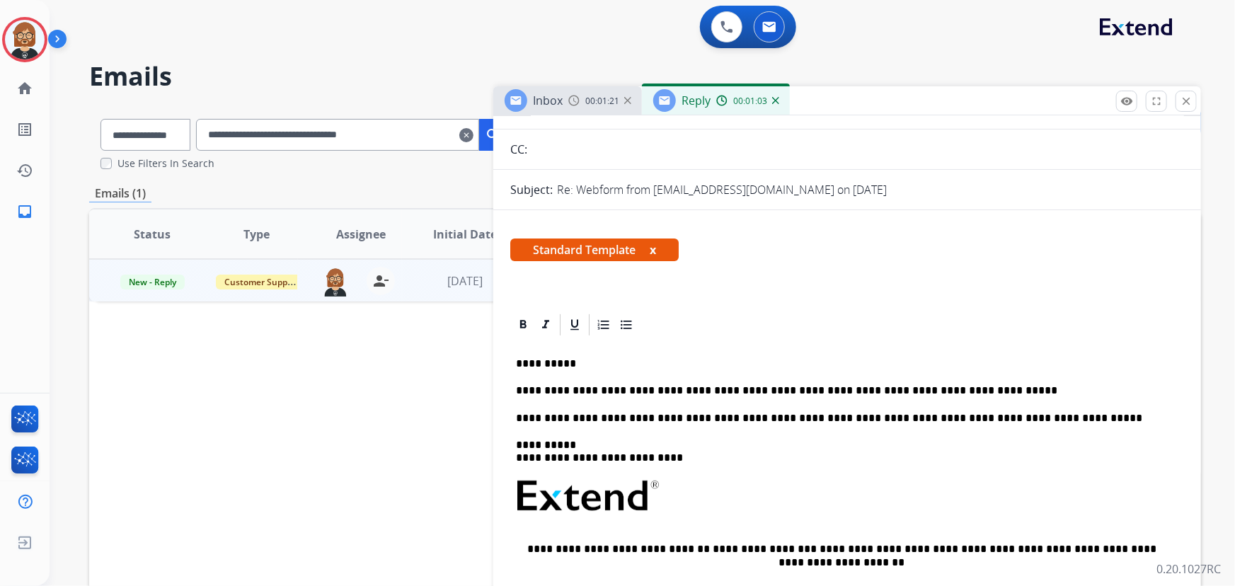
scroll to position [0, 0]
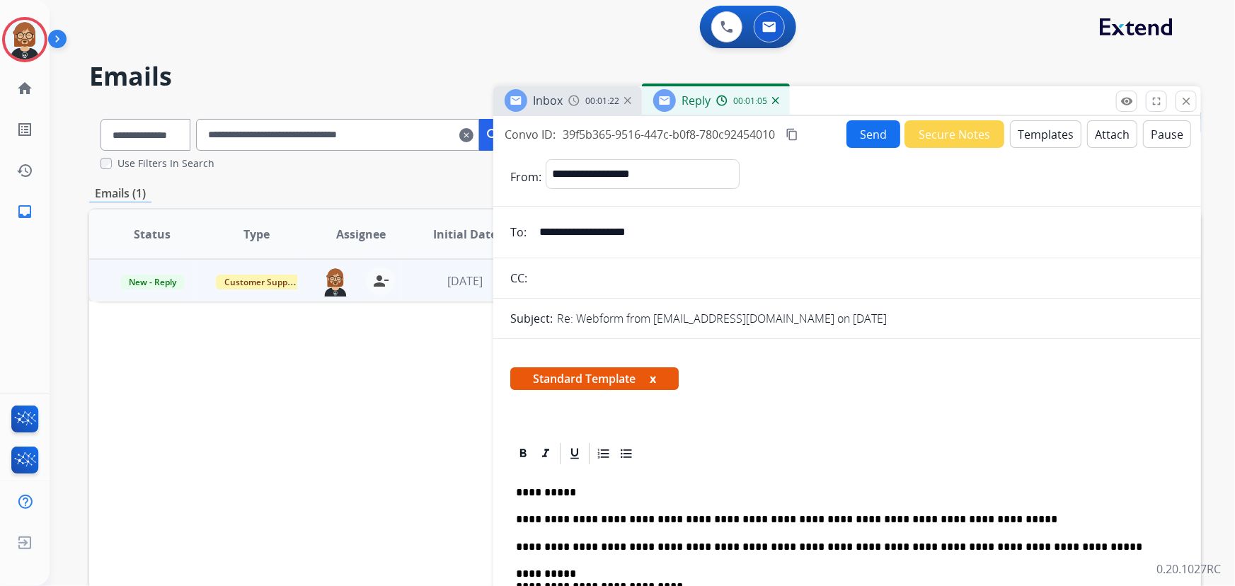
click at [874, 138] on button "Send" at bounding box center [873, 134] width 54 height 28
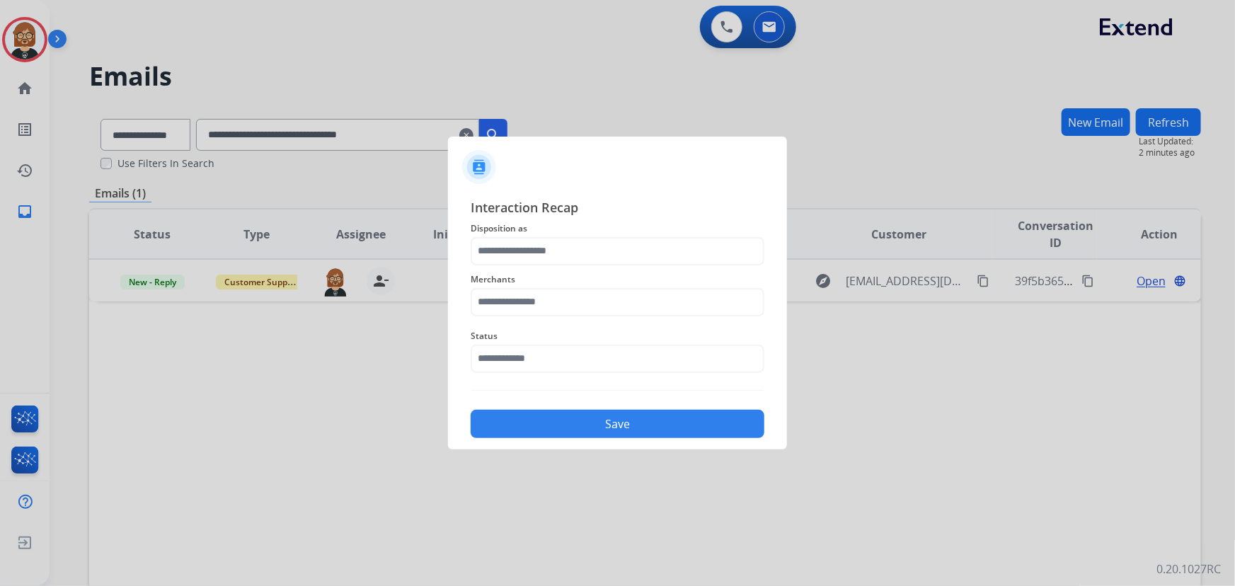
click at [634, 229] on span "Disposition as" at bounding box center [618, 228] width 294 height 17
click at [629, 251] on input "text" at bounding box center [618, 251] width 294 height 28
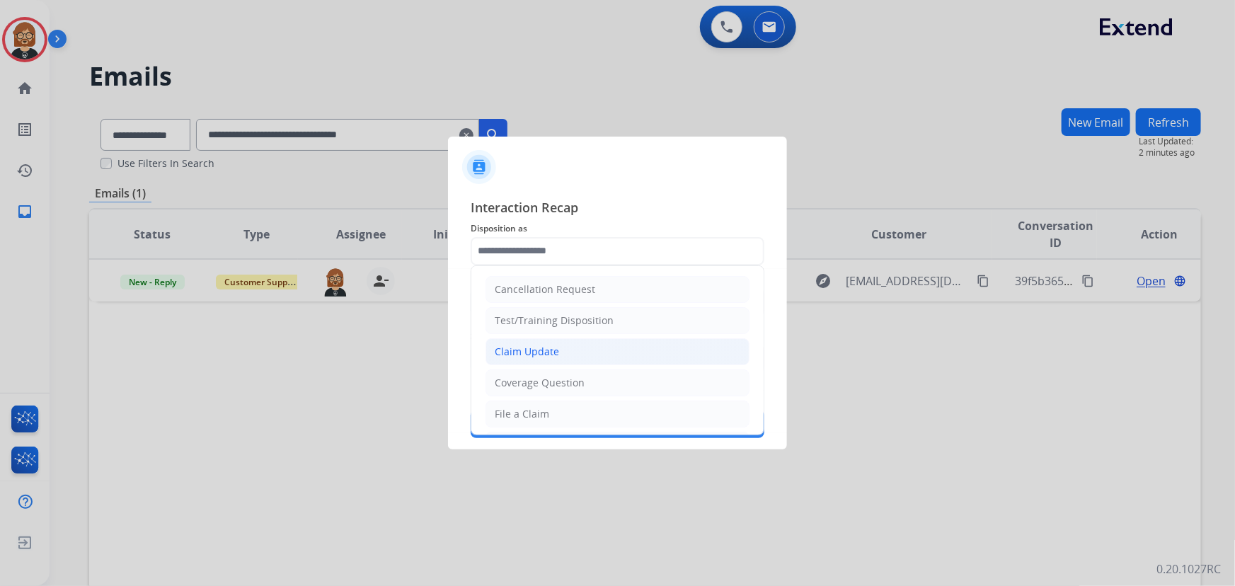
click at [616, 356] on li "Claim Update" at bounding box center [618, 351] width 264 height 27
type input "**********"
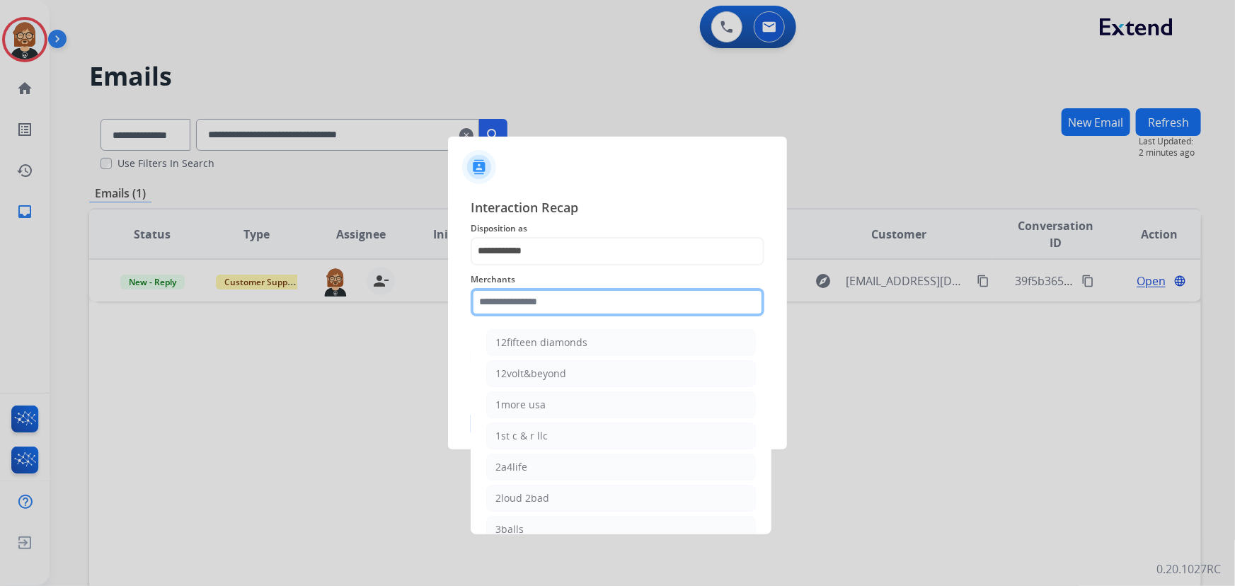
click at [633, 296] on input "text" at bounding box center [618, 302] width 294 height 28
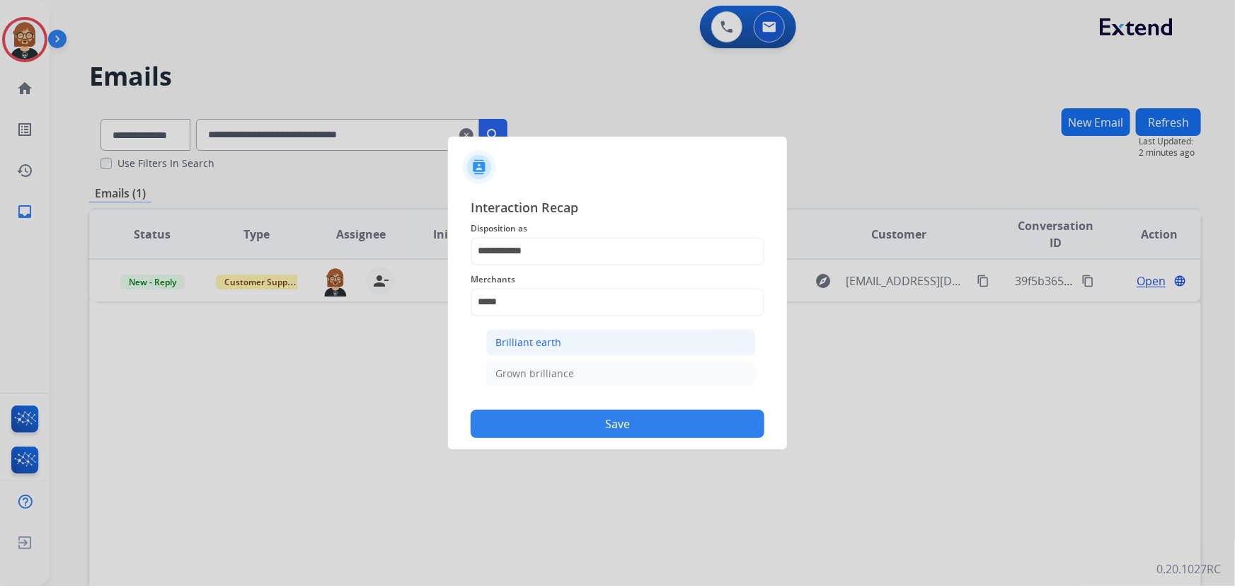
click at [575, 335] on li "Brilliant earth" at bounding box center [621, 342] width 270 height 27
type input "**********"
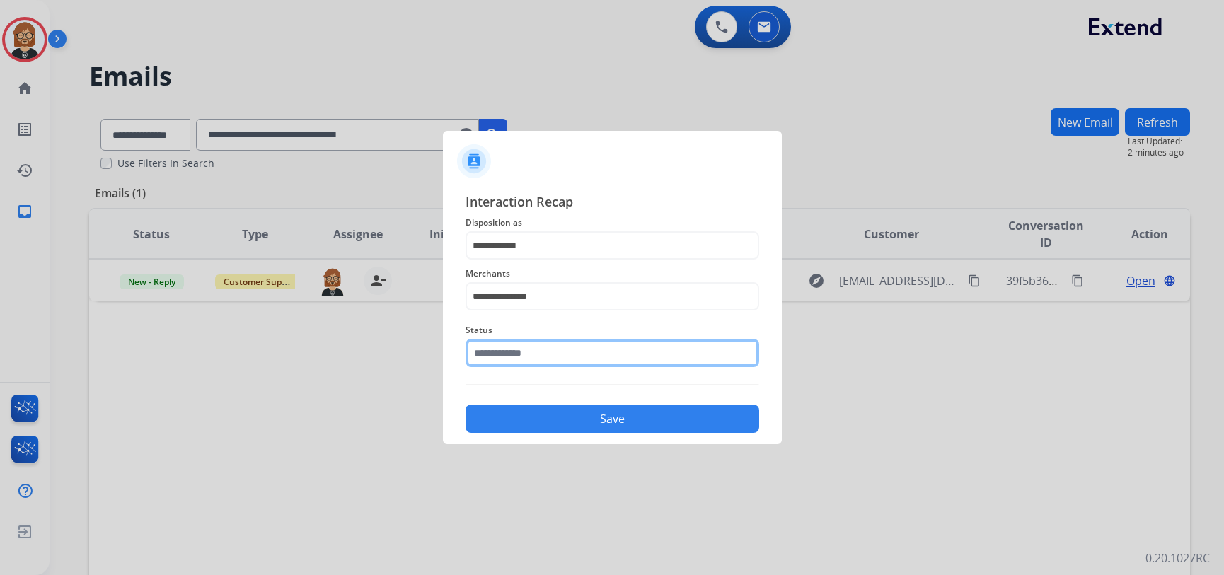
click at [608, 364] on input "text" at bounding box center [613, 353] width 294 height 28
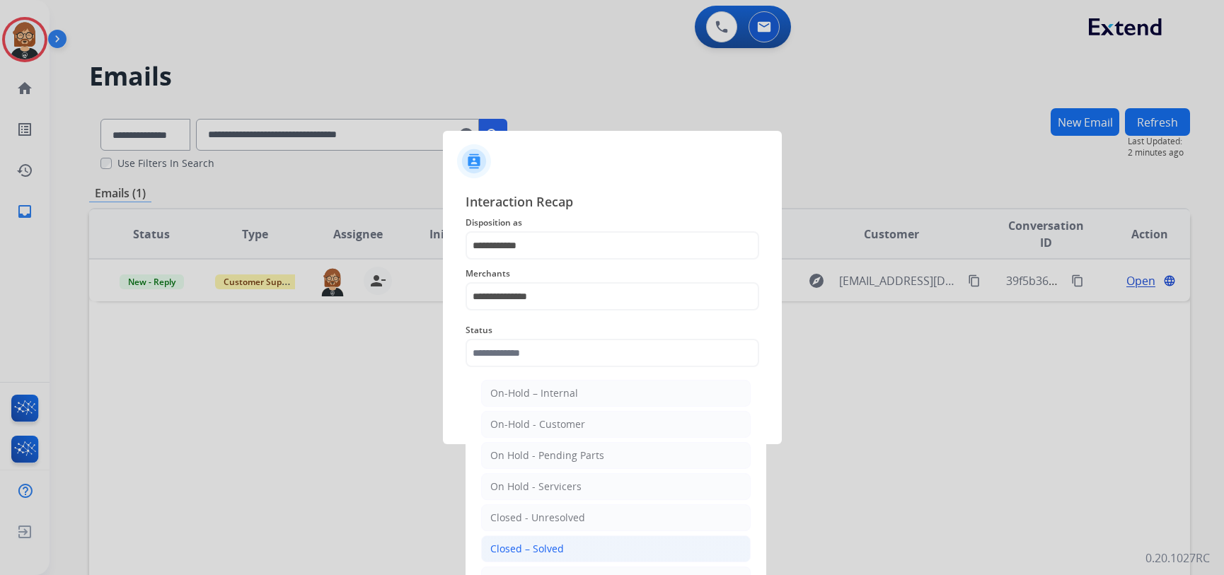
click at [597, 551] on li "Closed – Solved" at bounding box center [616, 549] width 270 height 27
type input "**********"
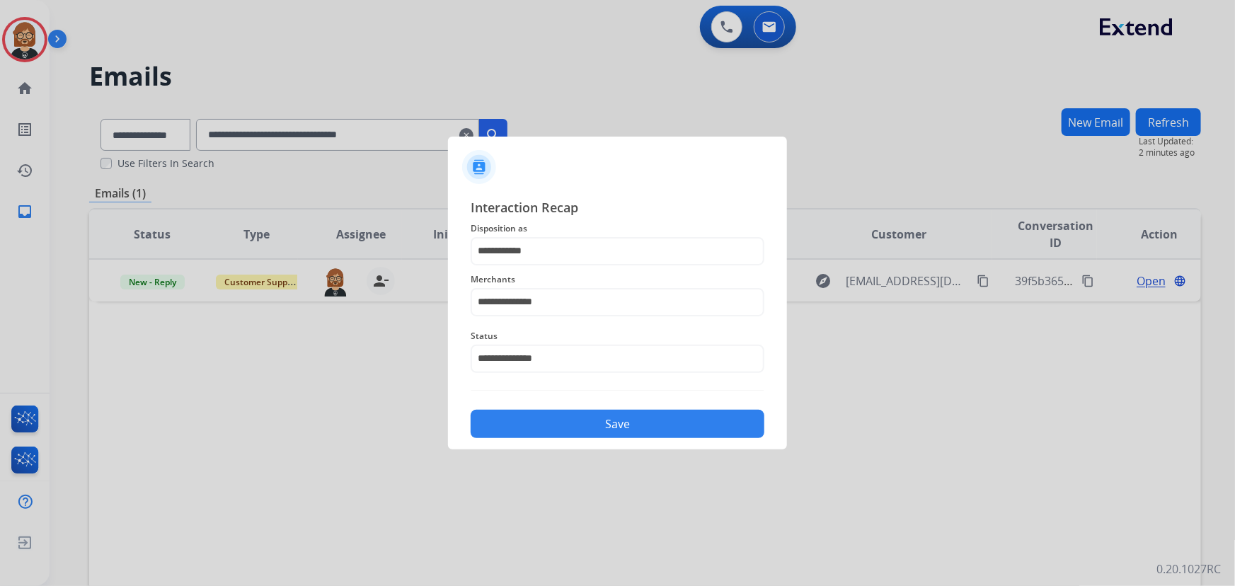
click at [630, 426] on button "Save" at bounding box center [618, 424] width 294 height 28
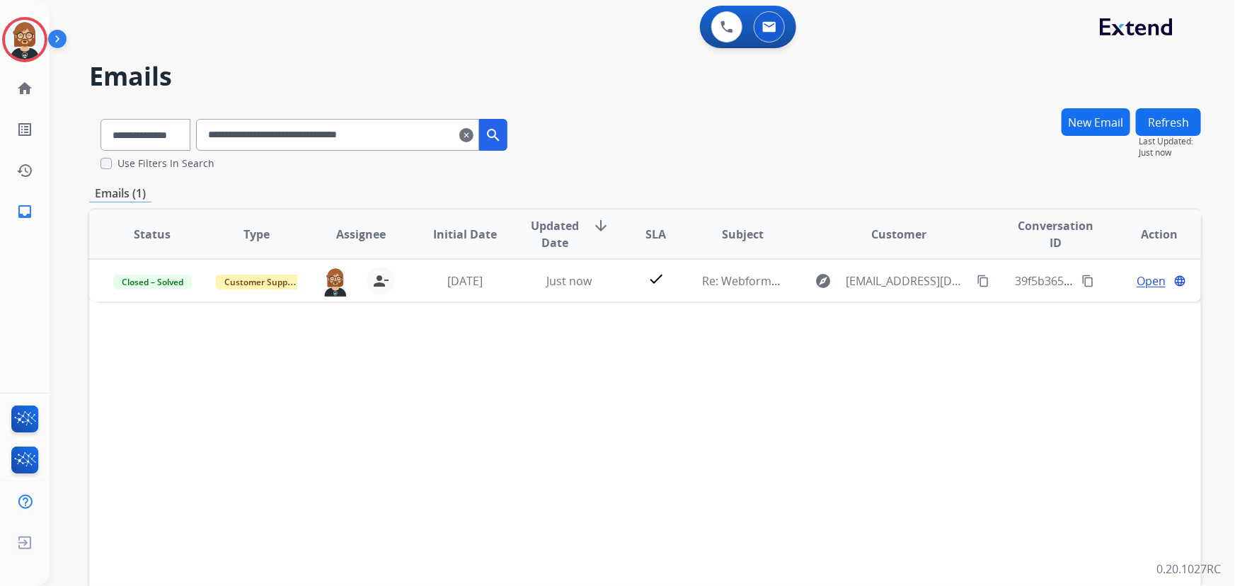
click at [125, 355] on div "Status Type Assignee Initial Date Updated Date arrow_downward SLA Subject Custo…" at bounding box center [645, 445] width 1112 height 474
click at [384, 135] on input "**********" at bounding box center [337, 135] width 283 height 32
click at [384, 132] on input "**********" at bounding box center [337, 135] width 283 height 32
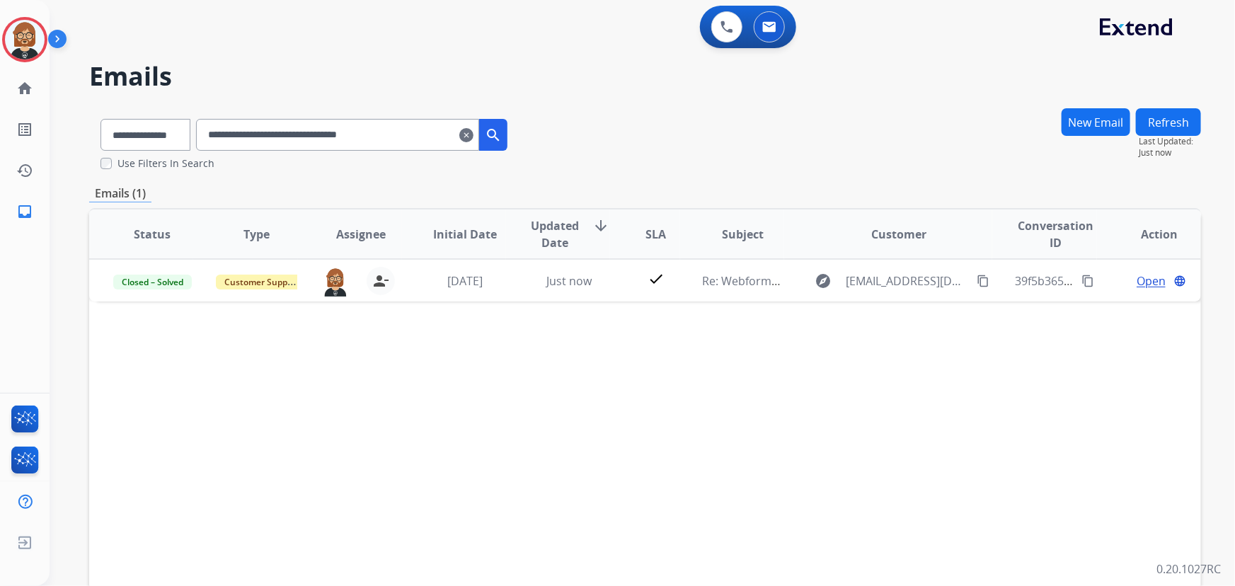
paste input "text"
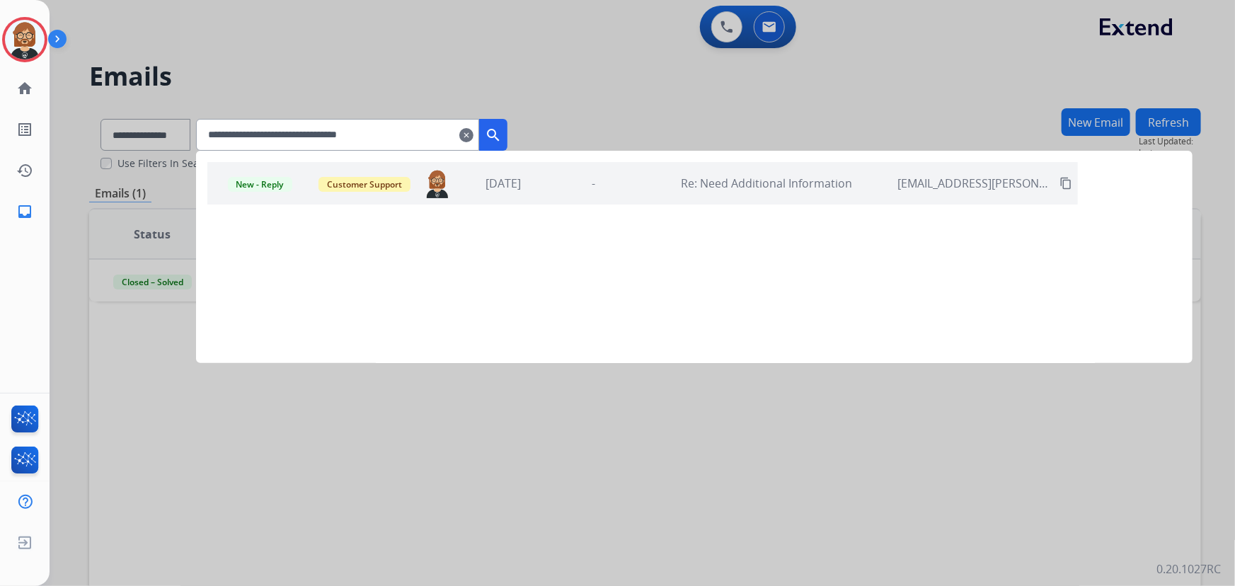
click at [502, 134] on mat-icon "search" at bounding box center [493, 135] width 17 height 17
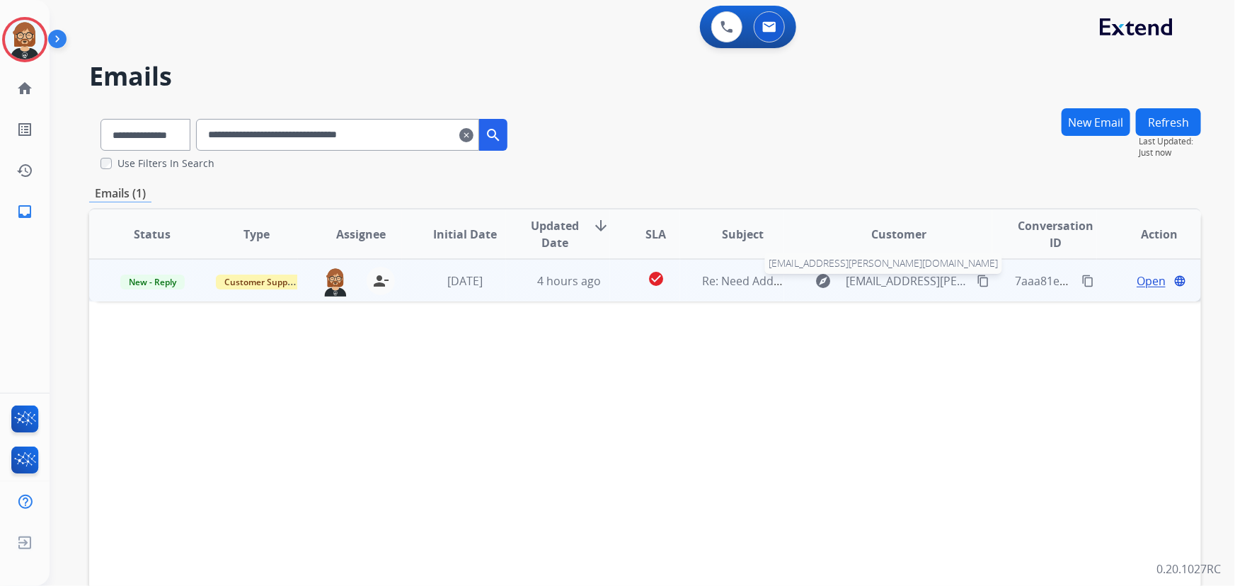
click at [870, 280] on span "Birol.Sarigul@schwab.com" at bounding box center [907, 280] width 123 height 17
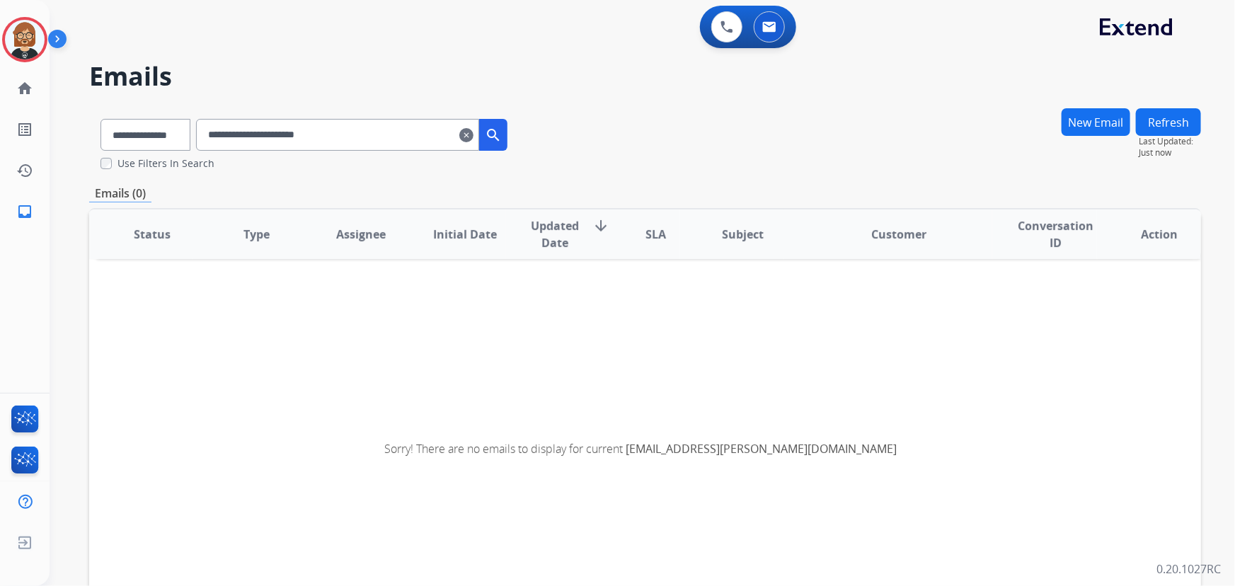
click at [356, 134] on input "**********" at bounding box center [337, 135] width 283 height 32
drag, startPoint x: 356, startPoint y: 134, endPoint x: 0, endPoint y: 89, distance: 358.8
click at [0, 89] on div "**********" at bounding box center [617, 293] width 1235 height 586
paste input "**********"
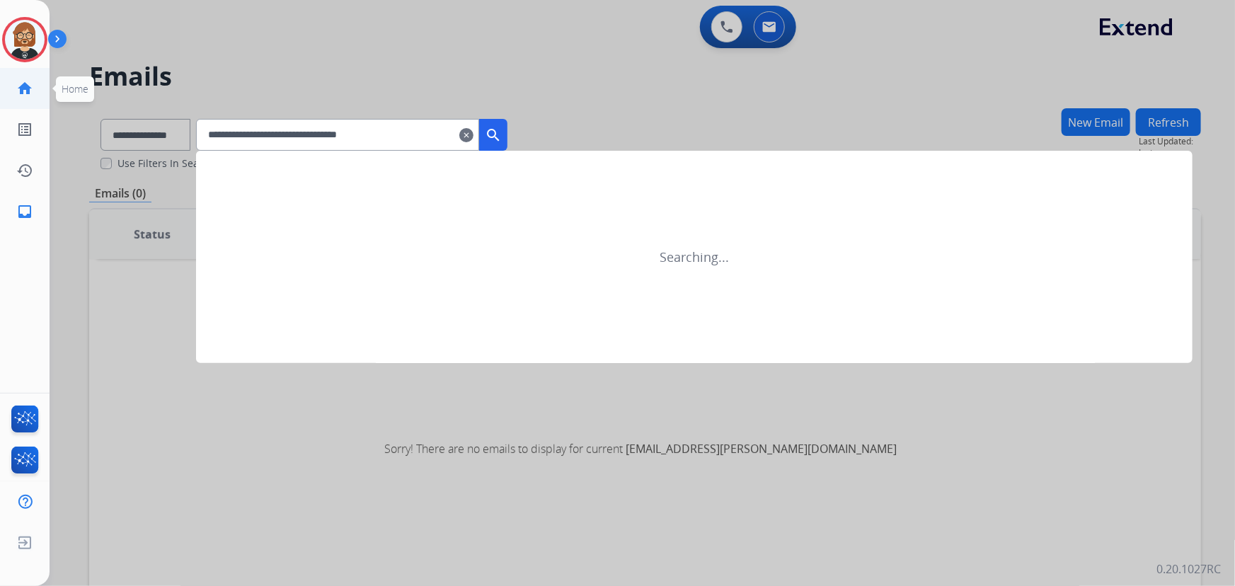
type input "**********"
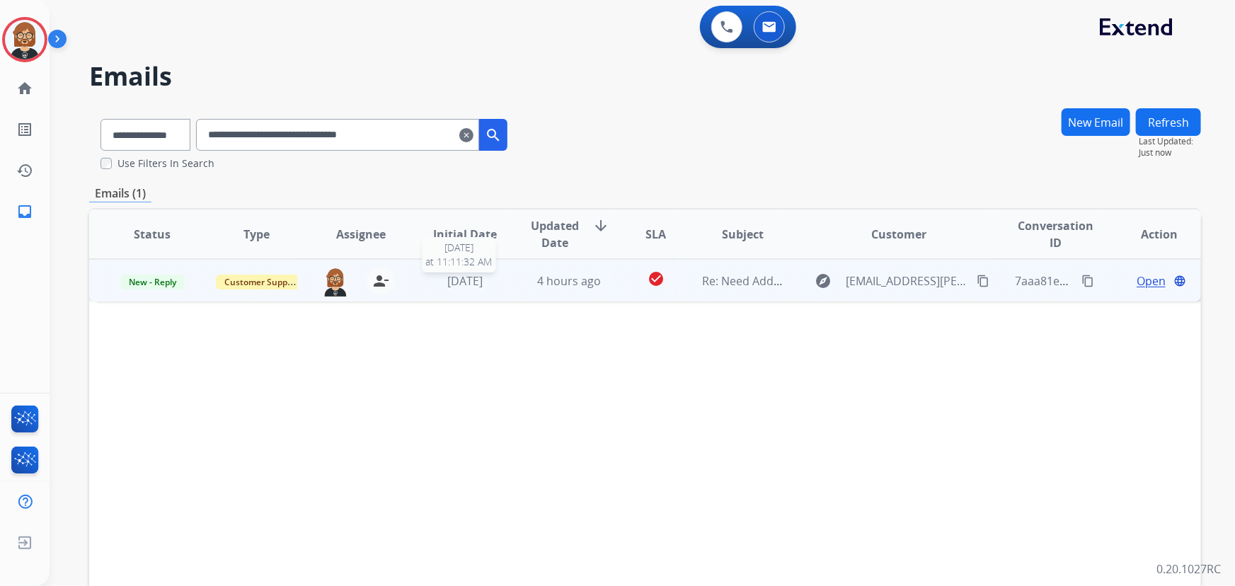
click at [454, 277] on span "2 weeks ago" at bounding box center [464, 281] width 35 height 16
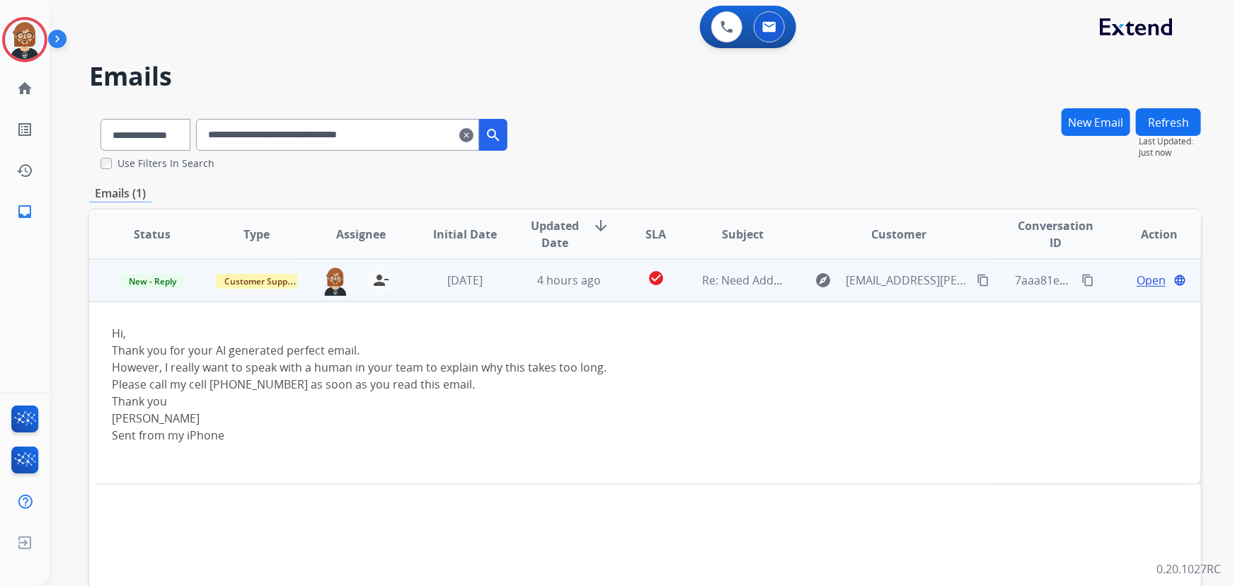
click at [1137, 272] on span "Open" at bounding box center [1151, 280] width 29 height 17
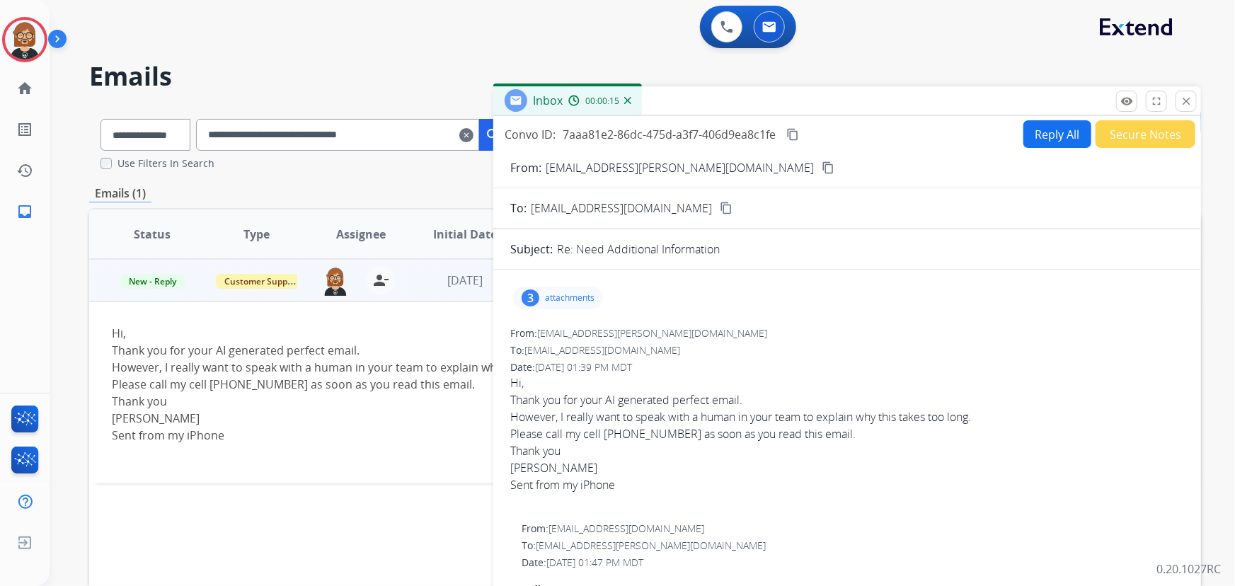
click at [822, 164] on mat-icon "content_copy" at bounding box center [828, 167] width 13 height 13
click at [1044, 125] on button "Reply All" at bounding box center [1057, 134] width 68 height 28
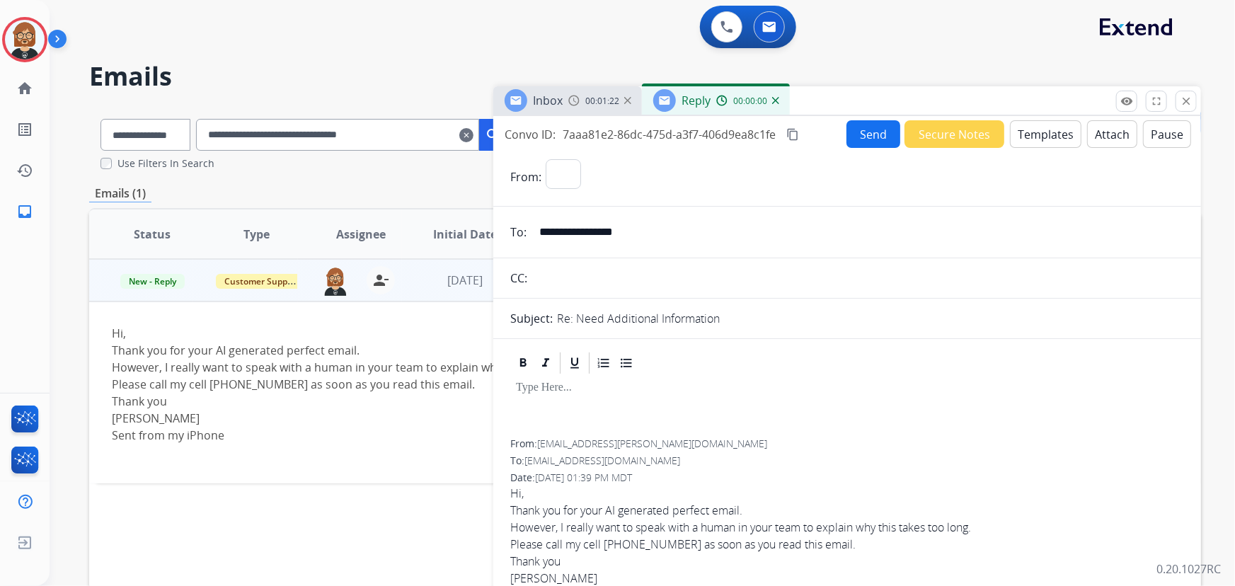
select select "**********"
click at [1042, 138] on button "Templates" at bounding box center [1045, 134] width 71 height 28
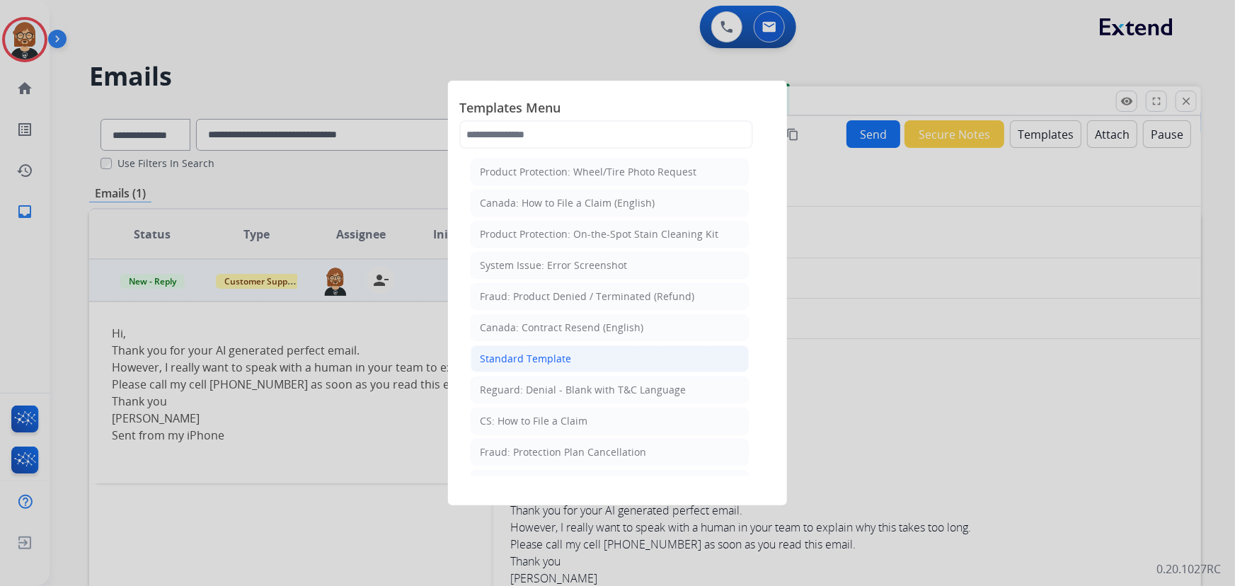
click at [594, 361] on li "Standard Template" at bounding box center [610, 358] width 278 height 27
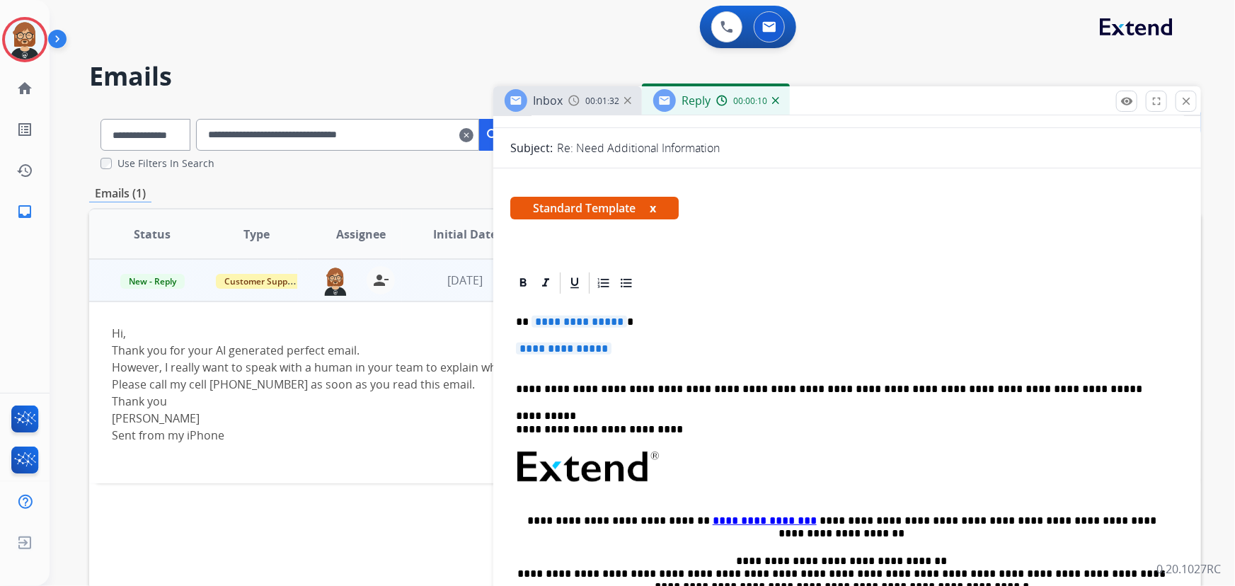
scroll to position [193, 0]
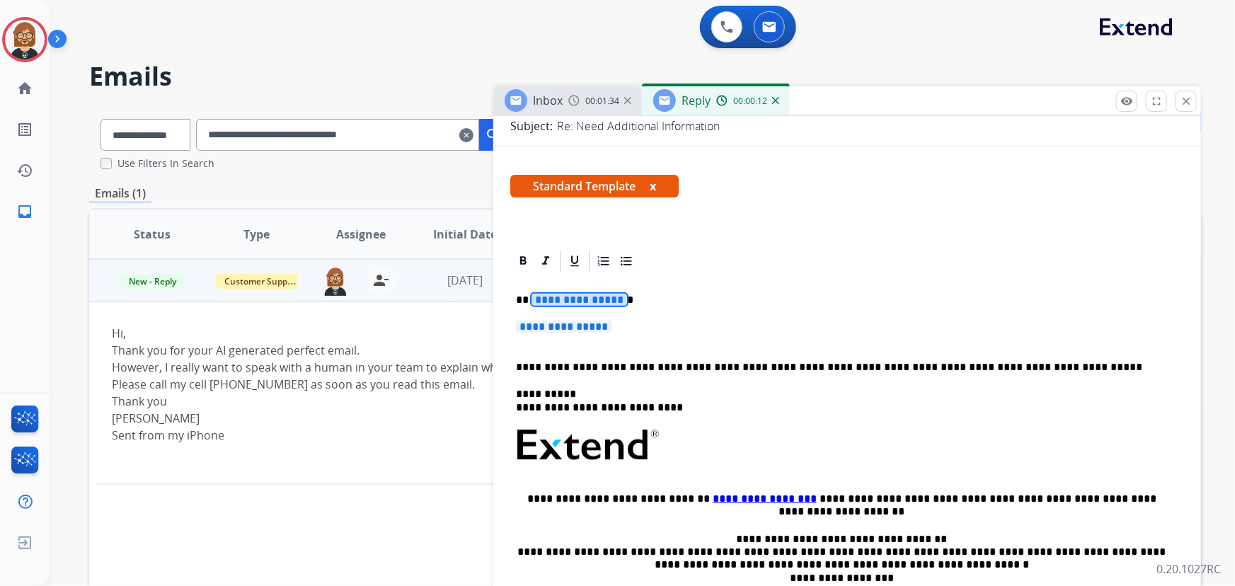
click at [607, 300] on span "**********" at bounding box center [580, 300] width 96 height 12
click at [568, 299] on span "**********" at bounding box center [580, 300] width 96 height 12
click at [554, 329] on span "**********" at bounding box center [564, 327] width 96 height 12
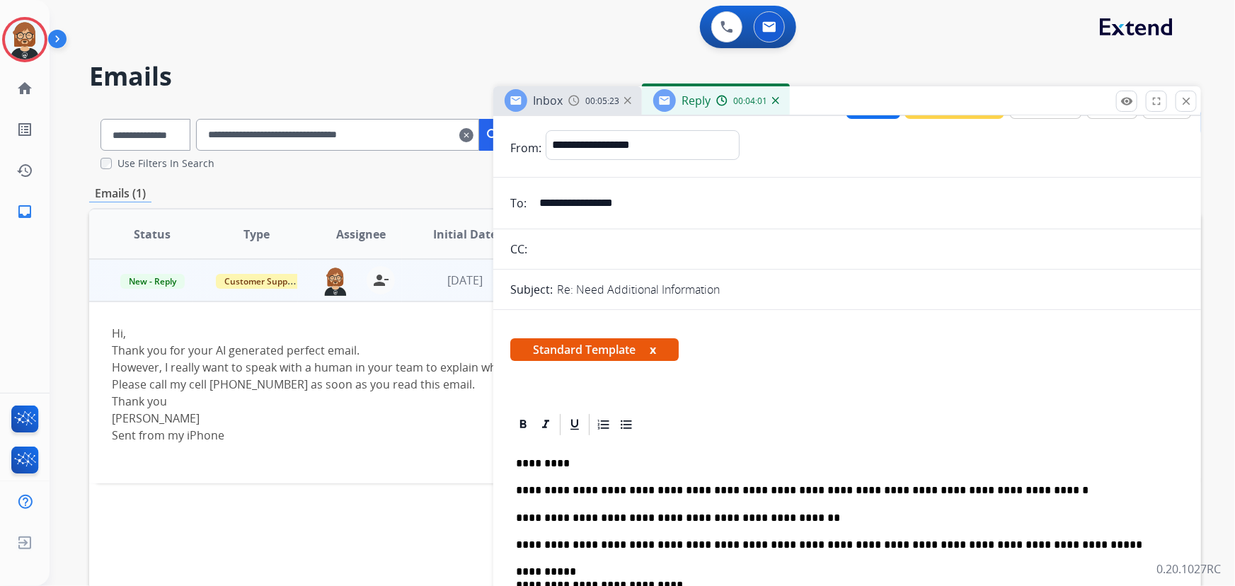
scroll to position [0, 0]
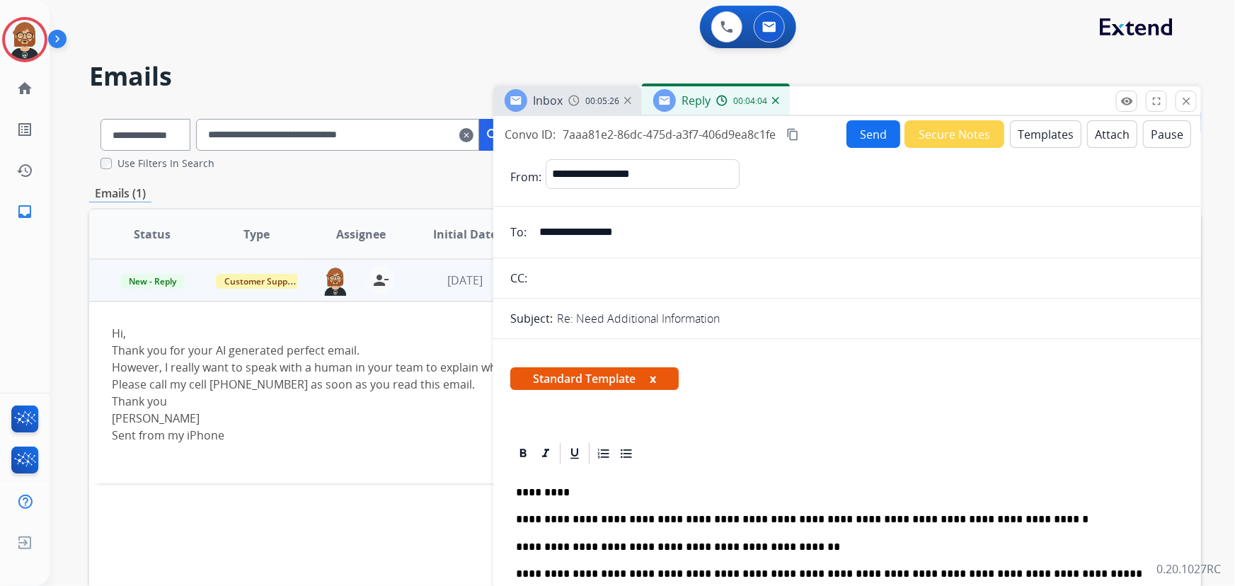
click at [859, 131] on button "Send" at bounding box center [873, 134] width 54 height 28
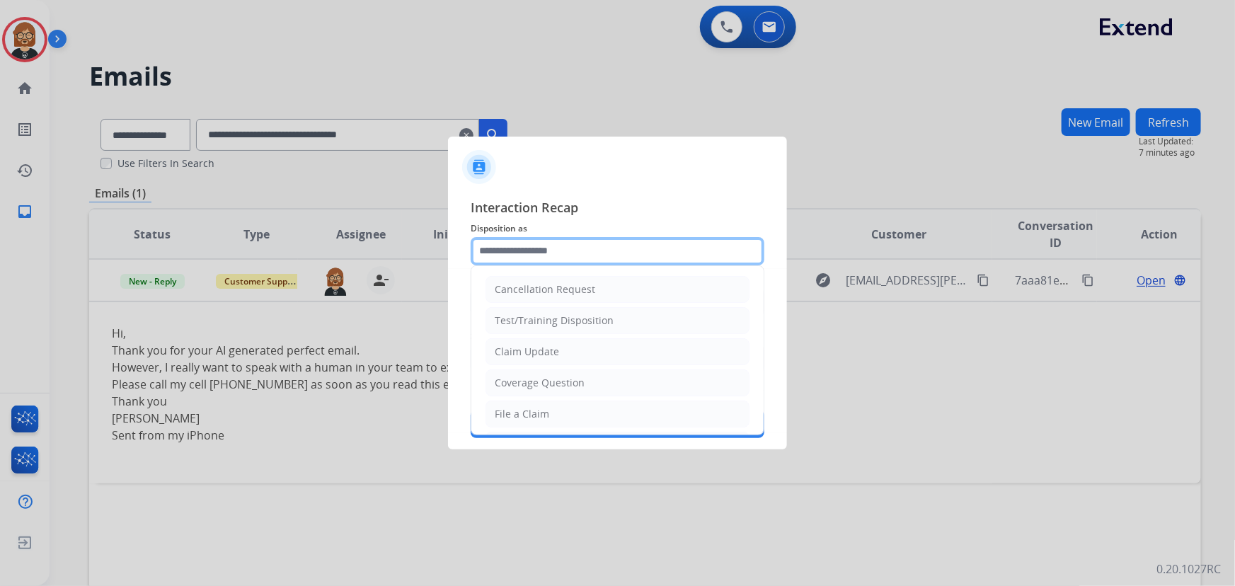
click at [604, 239] on input "text" at bounding box center [618, 251] width 294 height 28
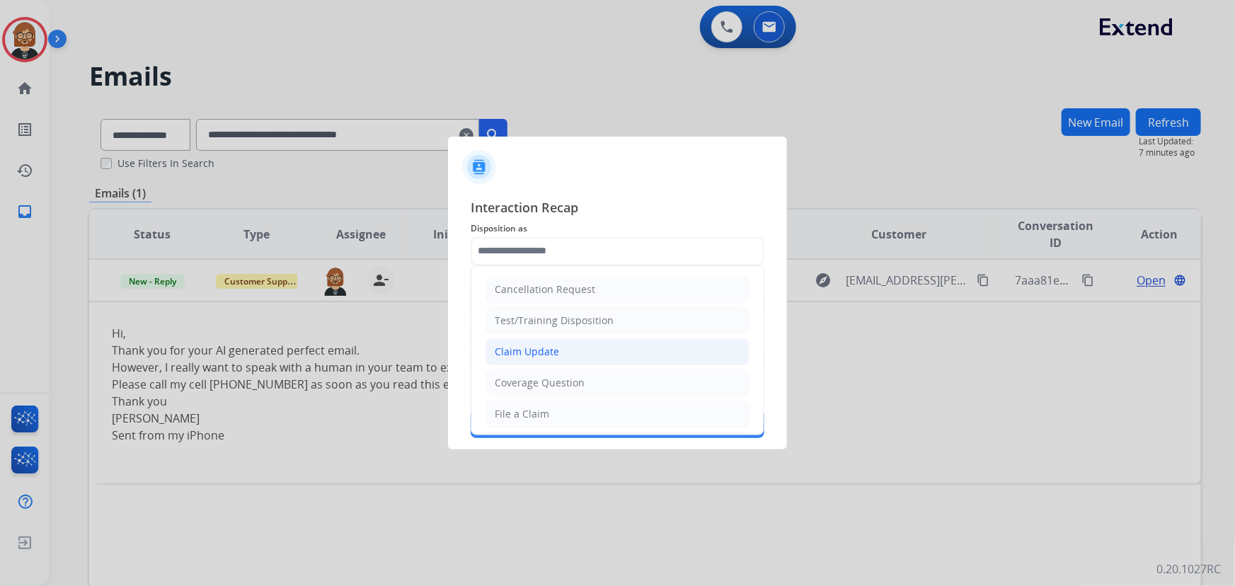
click at [572, 353] on li "Claim Update" at bounding box center [618, 351] width 264 height 27
type input "**********"
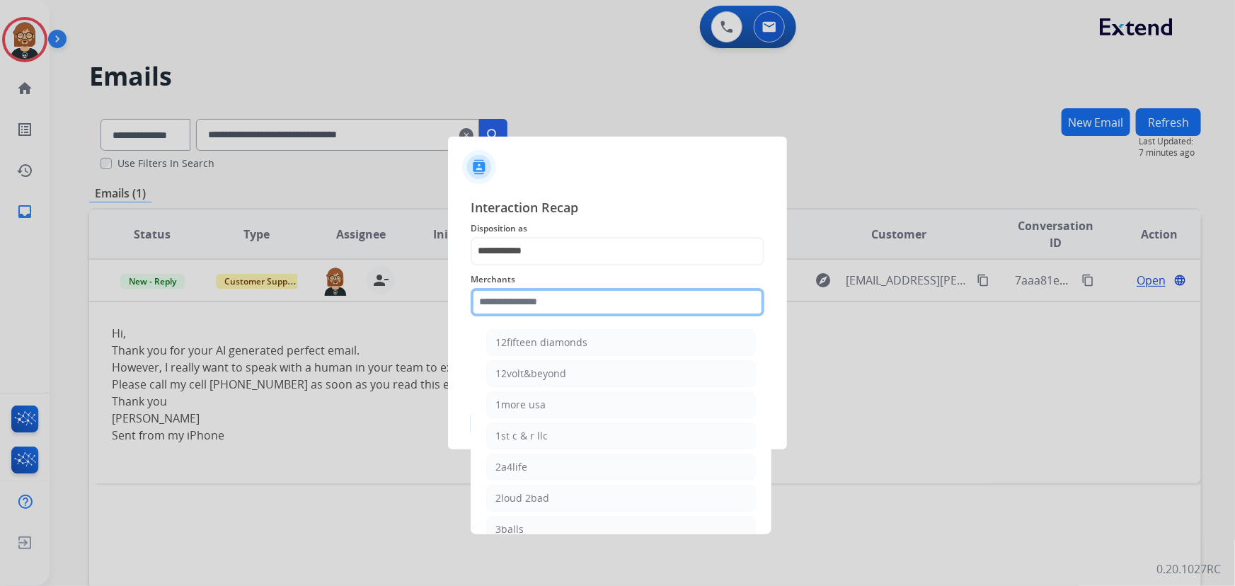
click at [606, 308] on input "text" at bounding box center [618, 302] width 294 height 28
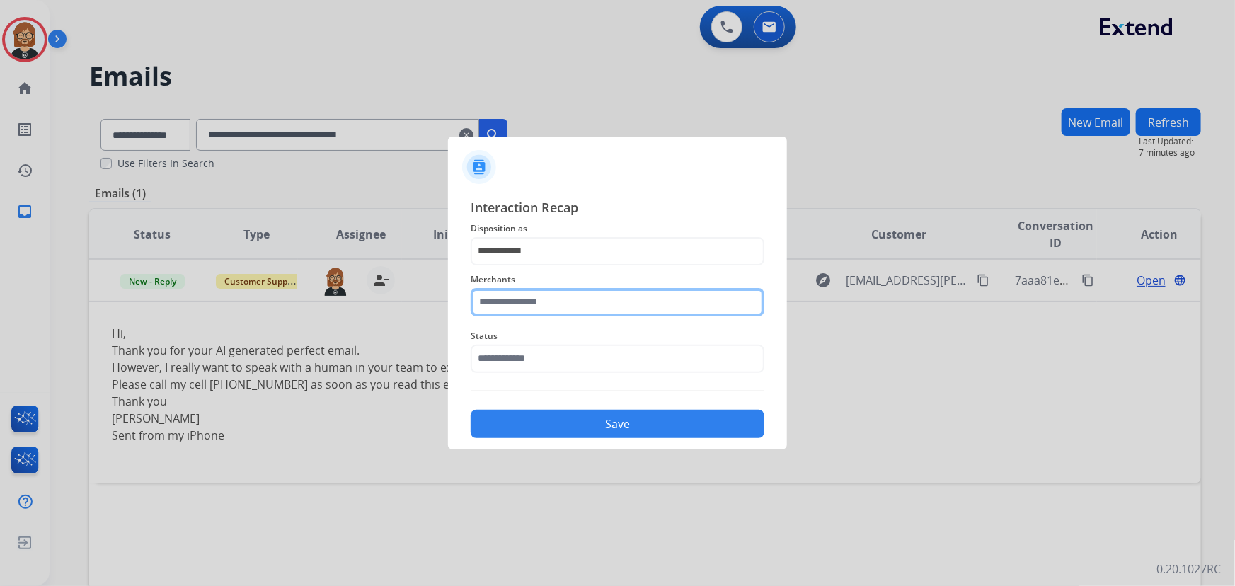
click at [514, 308] on input "text" at bounding box center [618, 302] width 294 height 28
click at [517, 308] on input "*****" at bounding box center [618, 302] width 294 height 28
type input "*****"
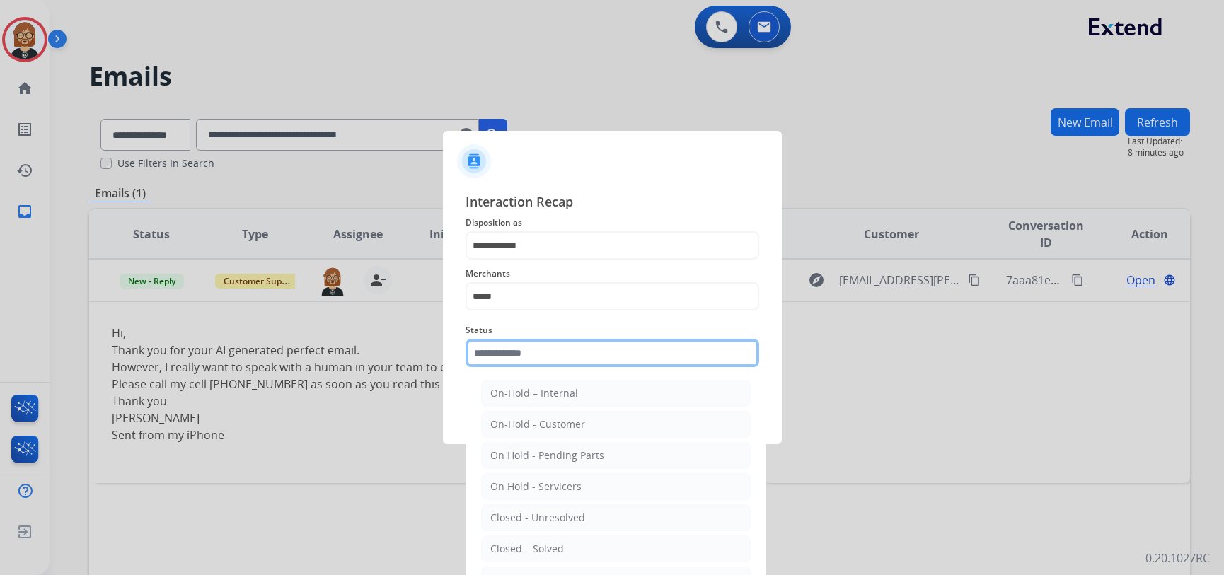
click at [539, 356] on input "text" at bounding box center [613, 353] width 294 height 28
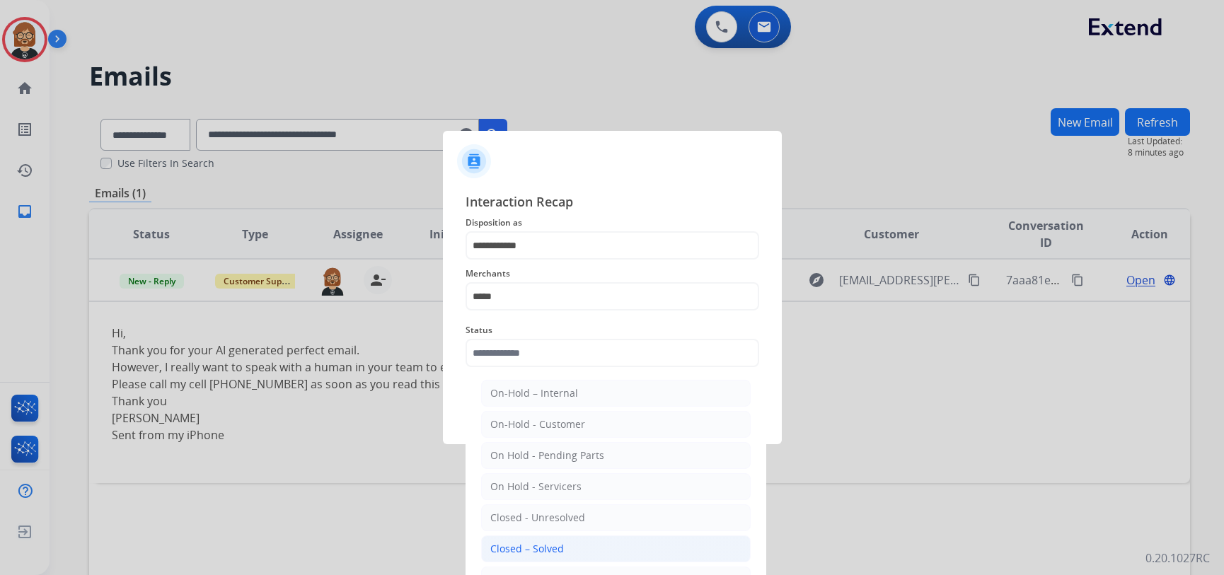
click at [533, 556] on li "Closed – Solved" at bounding box center [616, 549] width 270 height 27
type input "**********"
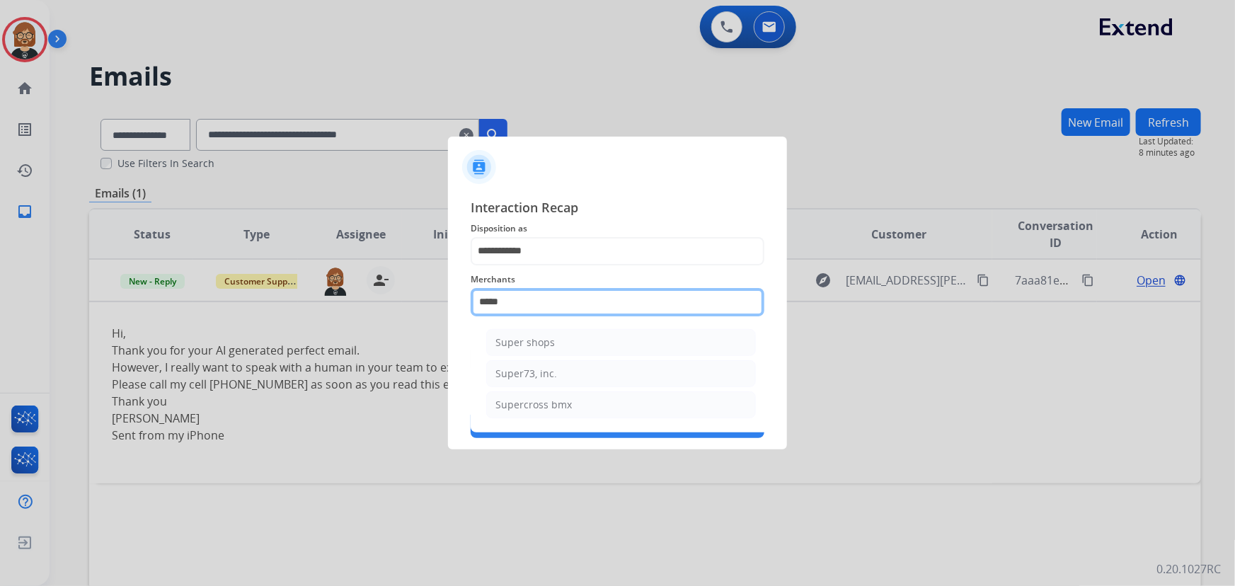
click at [561, 293] on input "*****" at bounding box center [618, 302] width 294 height 28
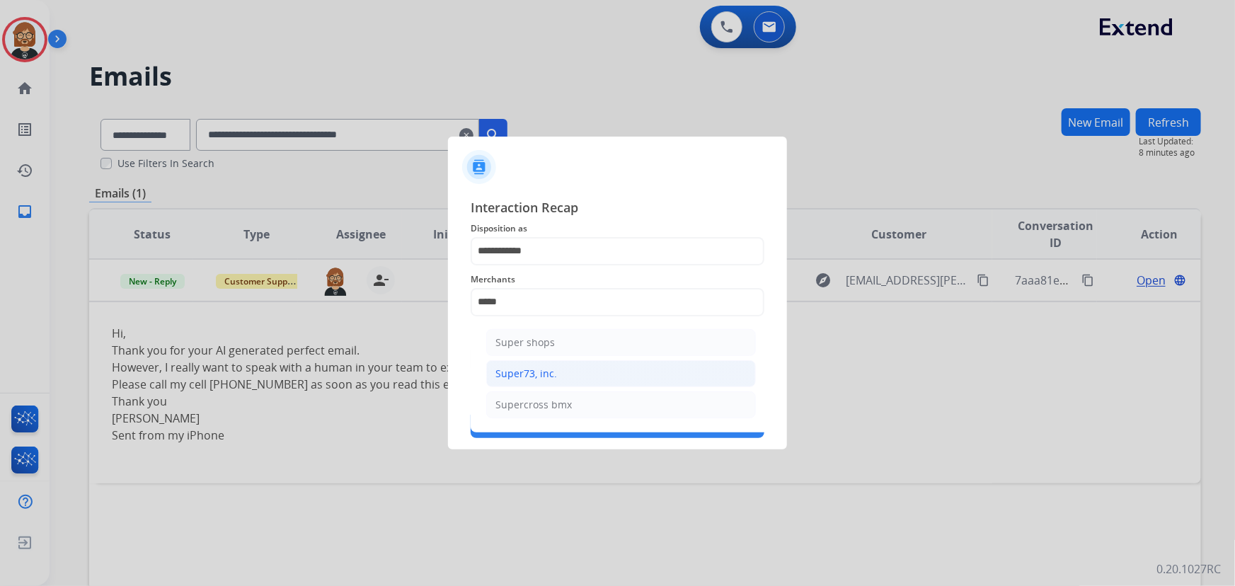
click at [567, 374] on li "Super73, inc." at bounding box center [621, 373] width 270 height 27
type input "**********"
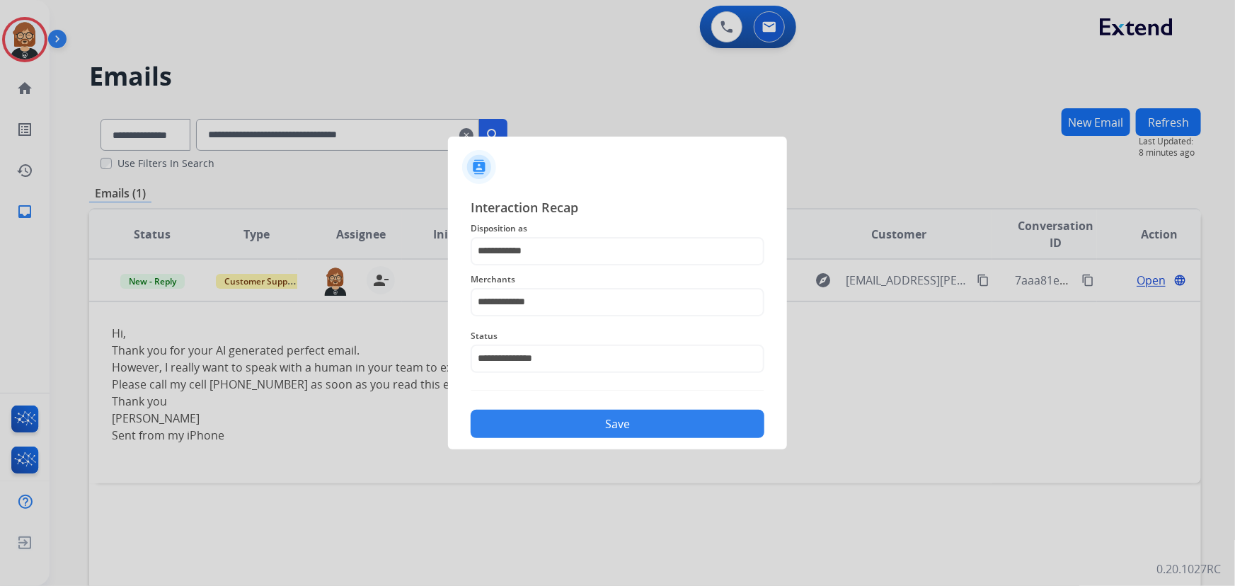
click at [610, 419] on button "Save" at bounding box center [618, 424] width 294 height 28
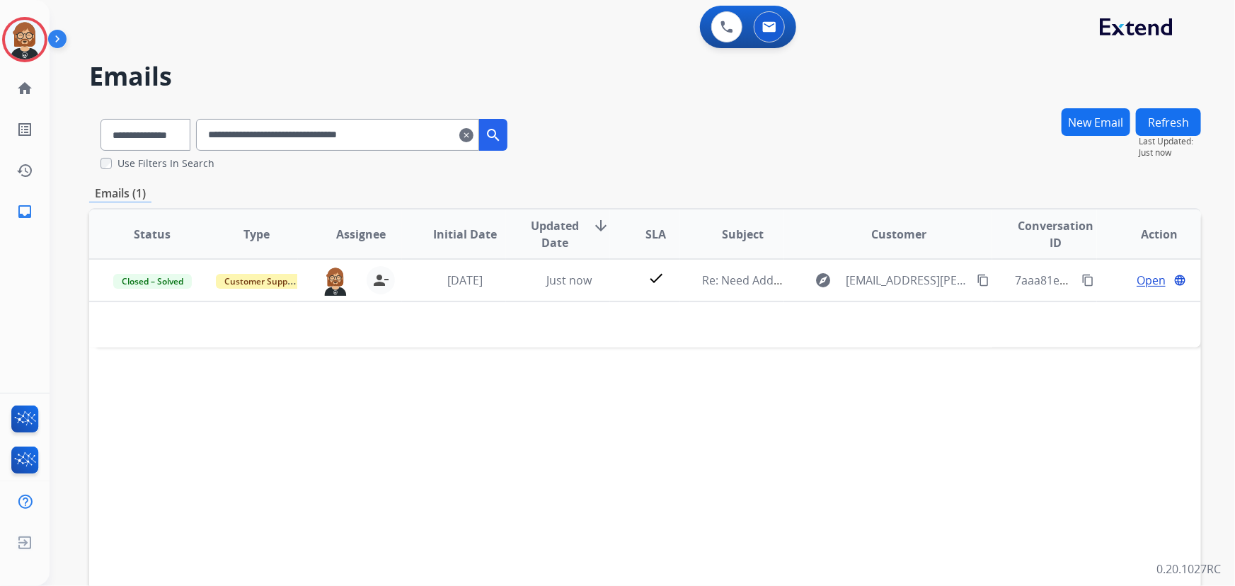
click at [1183, 113] on button "Refresh" at bounding box center [1168, 122] width 65 height 28
click at [473, 130] on mat-icon "clear" at bounding box center [466, 135] width 14 height 17
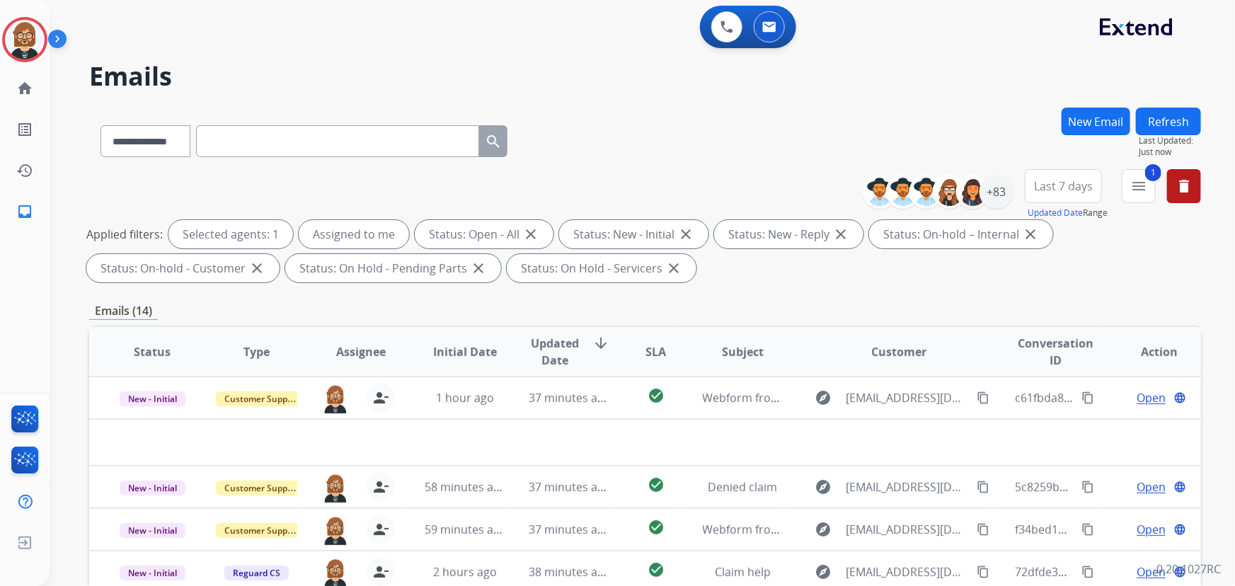
drag, startPoint x: 175, startPoint y: 181, endPoint x: 192, endPoint y: 182, distance: 17.0
click at [174, 182] on div "**********" at bounding box center [645, 228] width 1112 height 119
click at [342, 147] on input "text" at bounding box center [337, 141] width 283 height 32
paste input "**********"
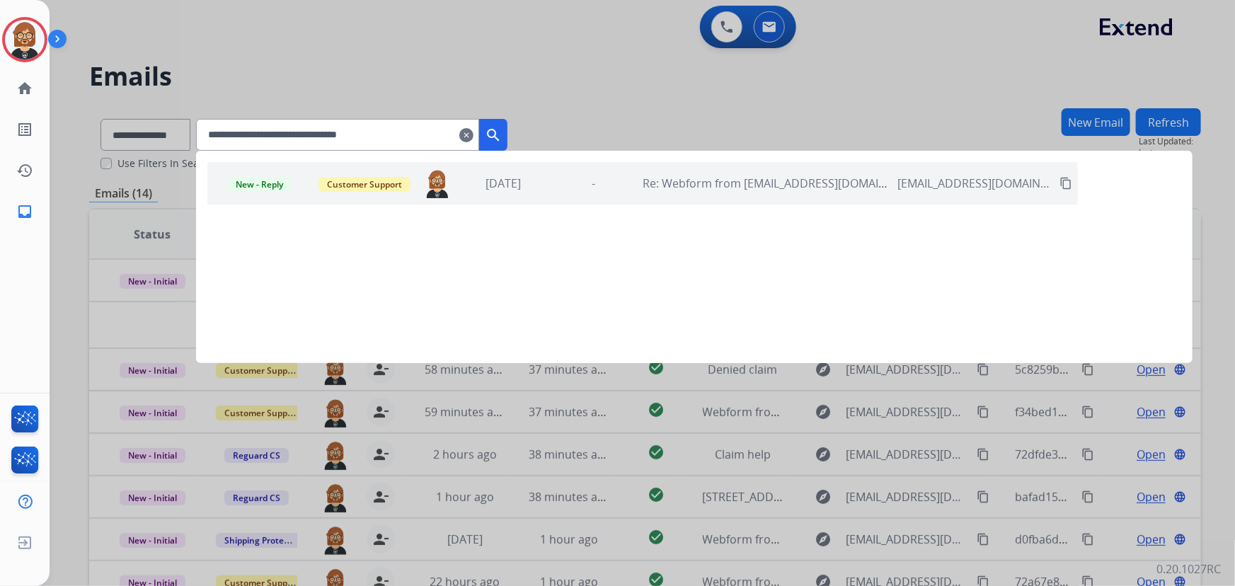
click at [582, 192] on div "New - Reply Customer Support ken.lewton@eccogroupusa.com 3 days ago - Re: Webfo…" at bounding box center [642, 183] width 871 height 42
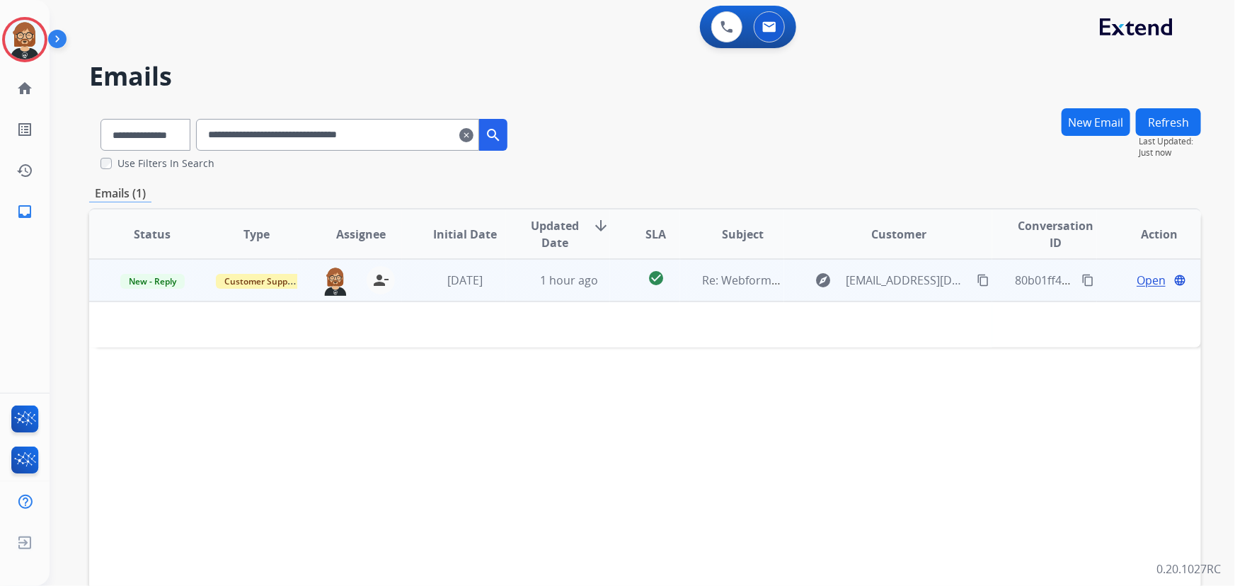
click at [977, 274] on mat-icon "content_copy" at bounding box center [983, 280] width 13 height 13
click at [554, 294] on td "1 hour ago" at bounding box center [558, 280] width 104 height 42
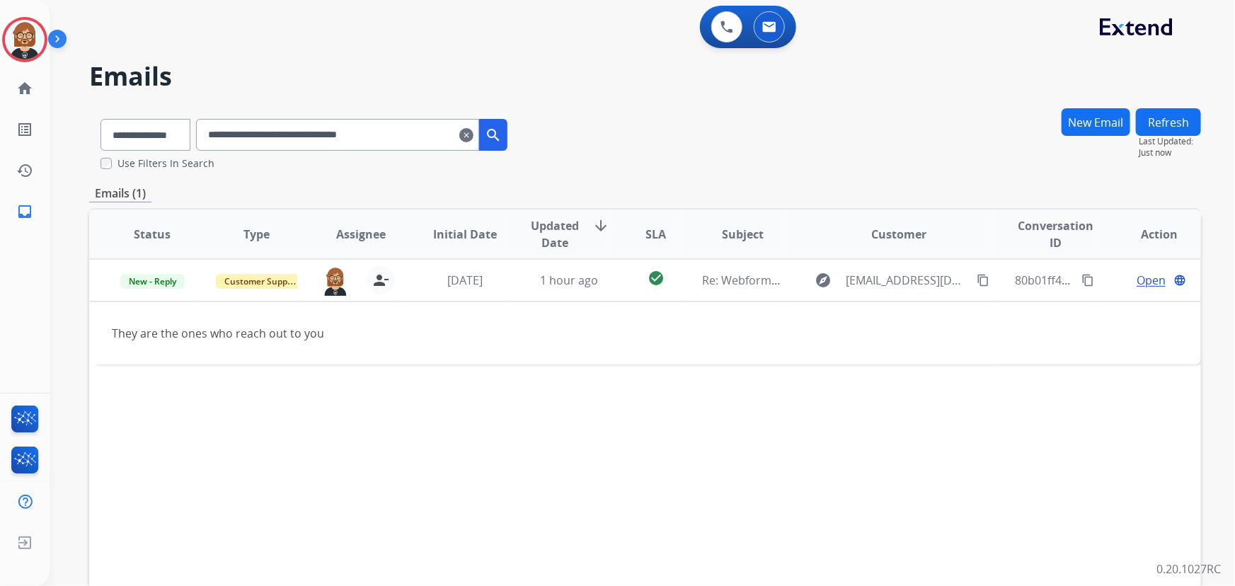
click at [209, 223] on th "Type" at bounding box center [245, 234] width 104 height 50
click at [333, 128] on input "**********" at bounding box center [337, 135] width 283 height 32
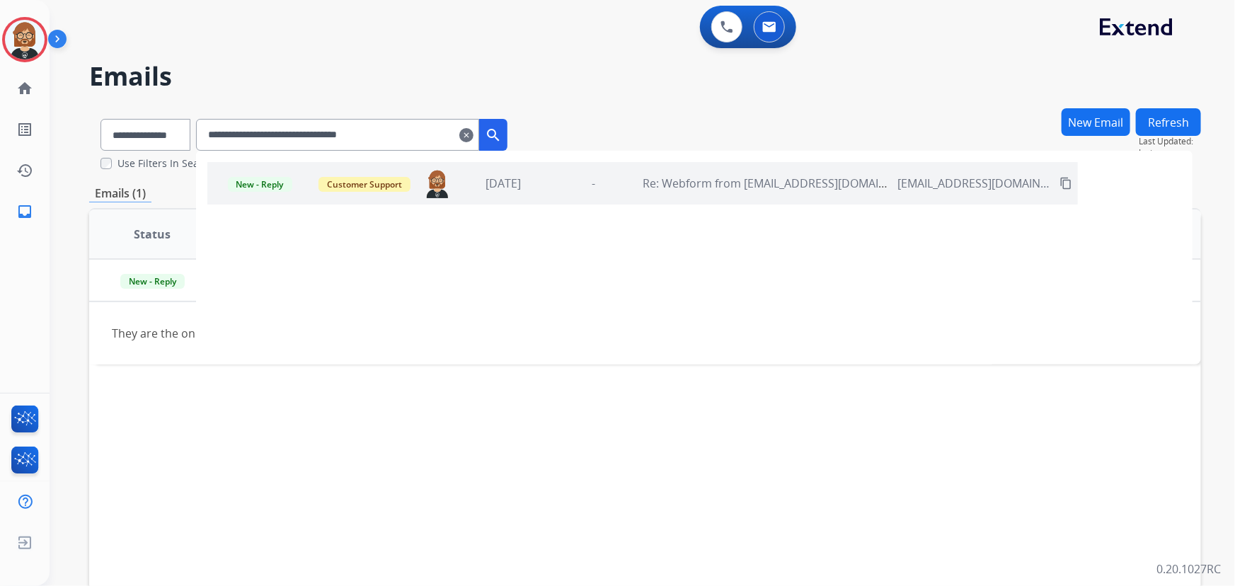
click at [333, 128] on input "**********" at bounding box center [337, 135] width 283 height 32
paste input "text"
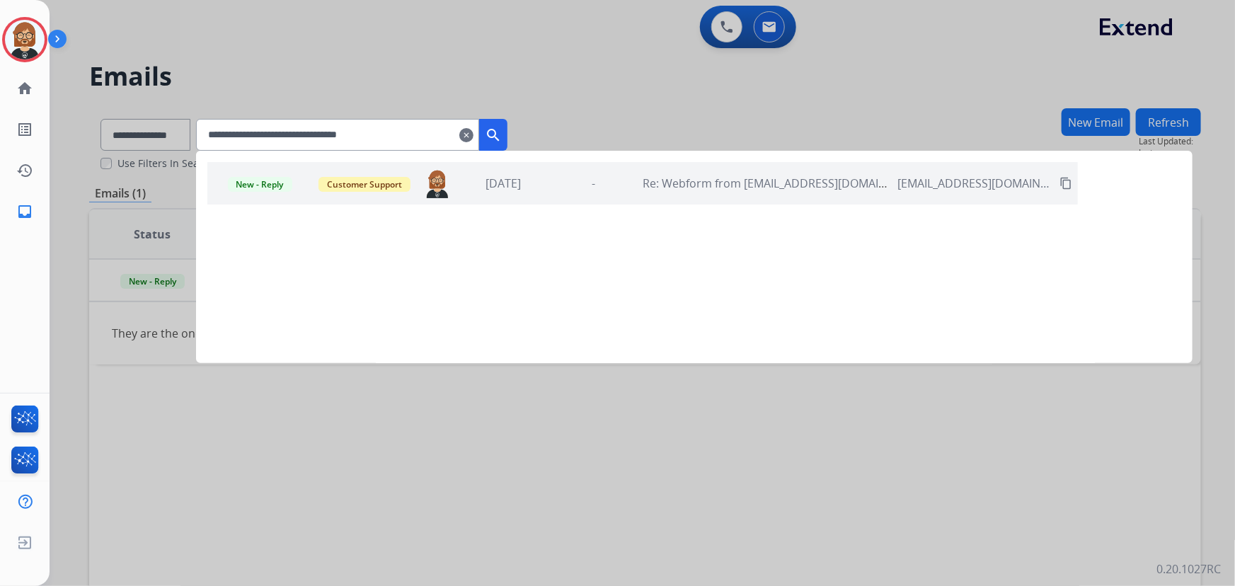
type input "**********"
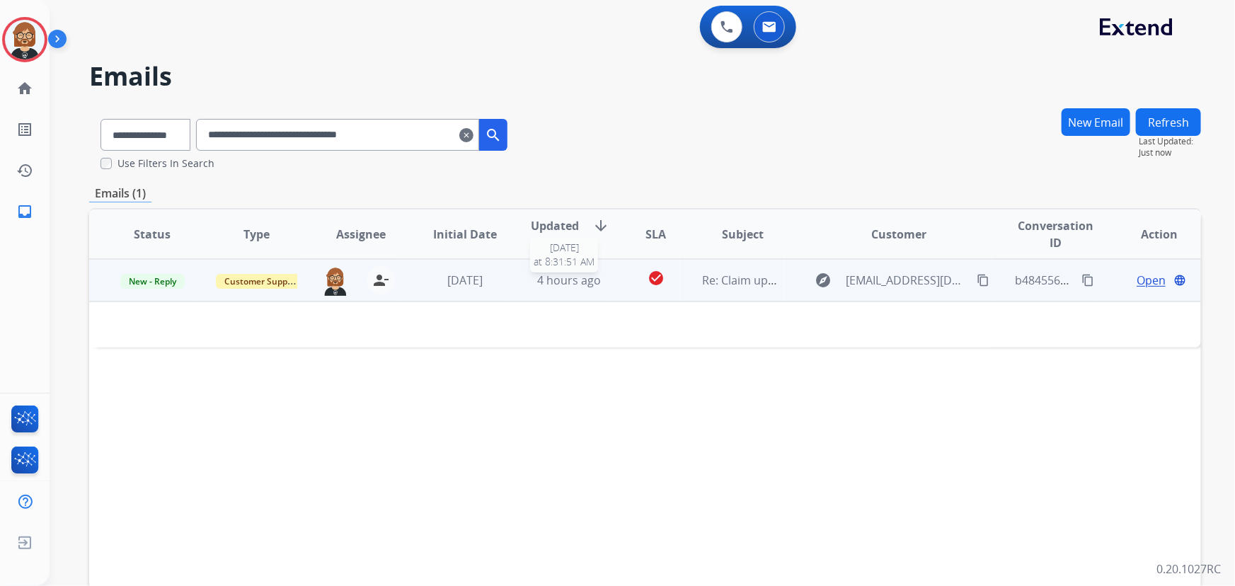
click at [580, 287] on span "4 hours ago" at bounding box center [569, 280] width 64 height 16
click at [580, 287] on span "4 hours ago" at bounding box center [569, 281] width 64 height 16
click at [1151, 283] on span "Open" at bounding box center [1151, 280] width 29 height 17
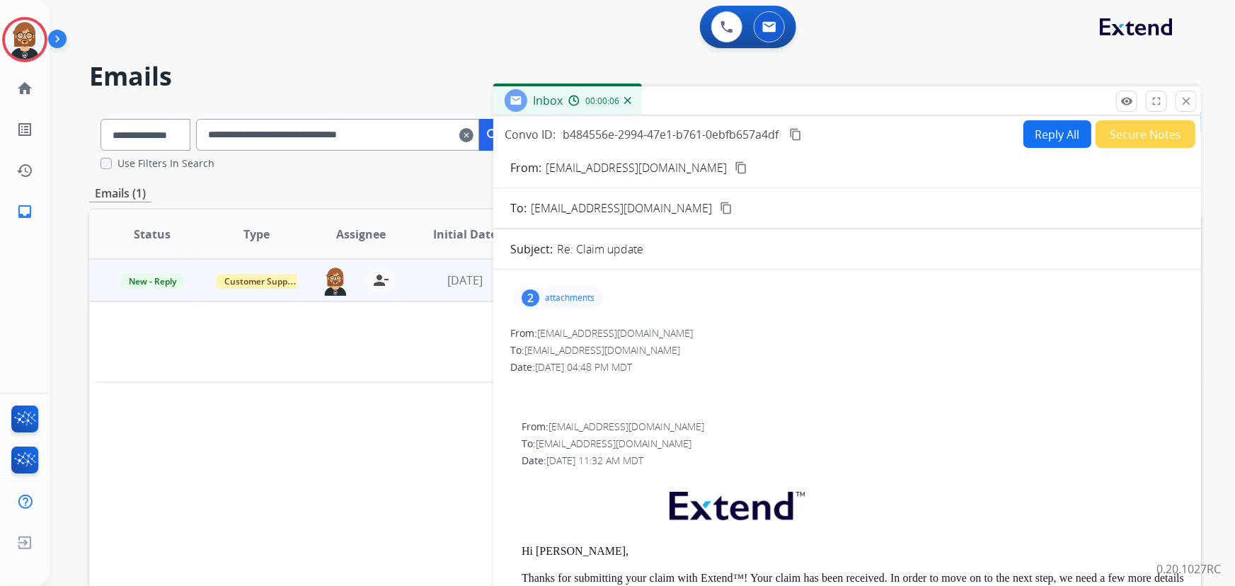
click at [568, 295] on p "attachments" at bounding box center [570, 297] width 50 height 11
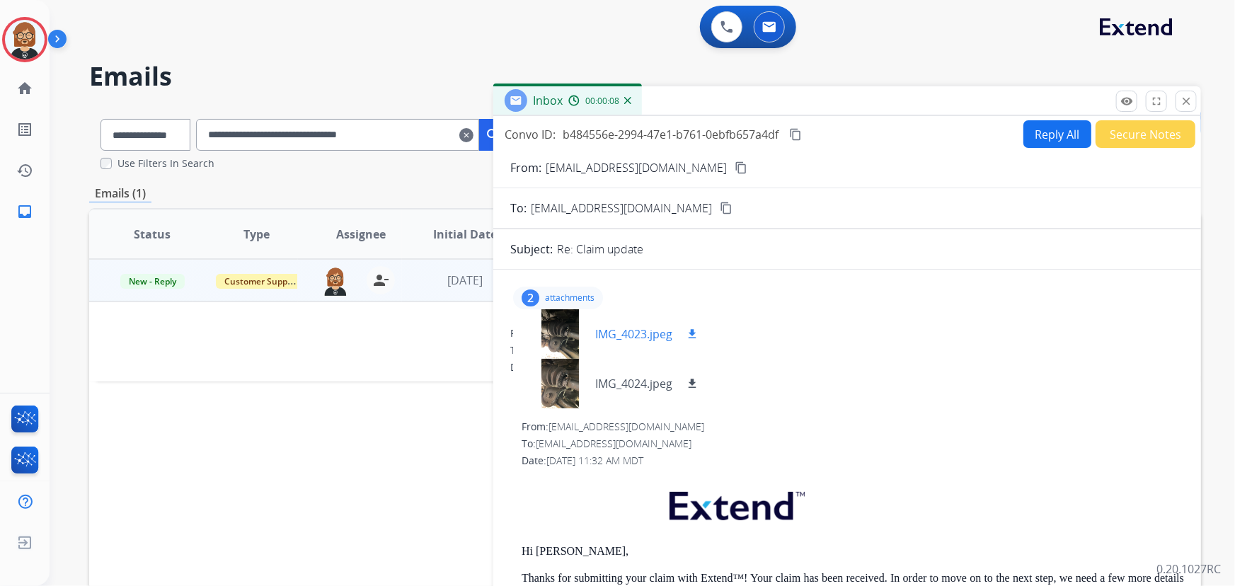
click at [697, 329] on mat-icon "download" at bounding box center [692, 334] width 13 height 13
click at [696, 383] on mat-icon "download" at bounding box center [692, 383] width 13 height 13
click at [735, 167] on mat-icon "content_copy" at bounding box center [741, 167] width 13 height 13
click at [800, 134] on mat-icon "content_copy" at bounding box center [795, 134] width 13 height 13
click at [271, 423] on div "Status Type Assignee Initial Date Updated Date arrow_downward SLA Subject Custo…" at bounding box center [645, 445] width 1112 height 474
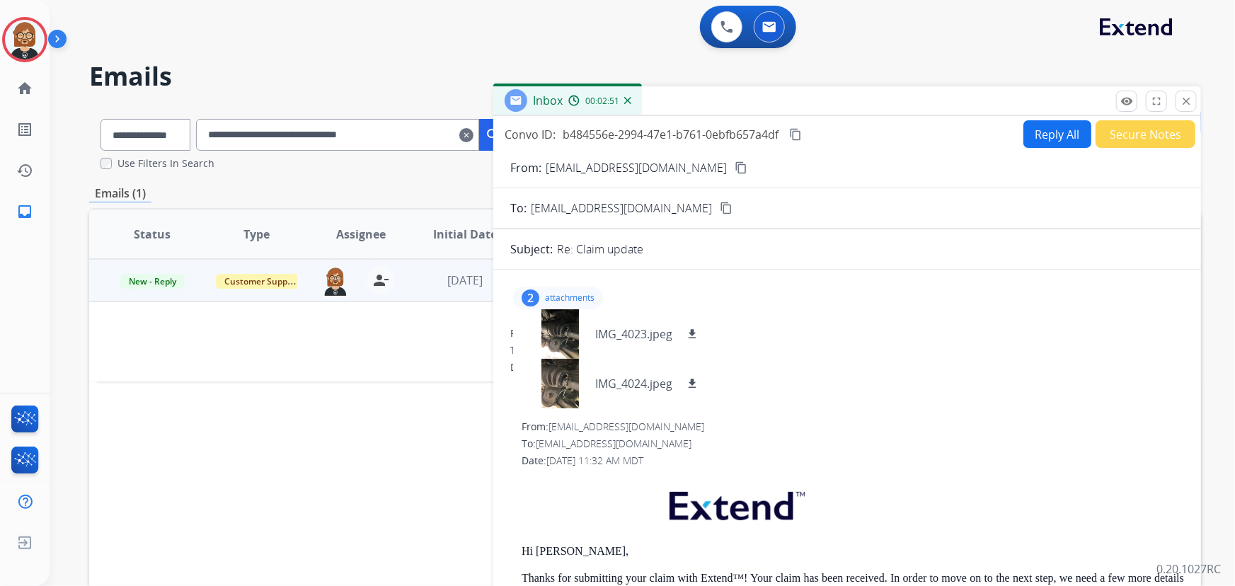
click at [1067, 137] on button "Reply All" at bounding box center [1057, 134] width 68 height 28
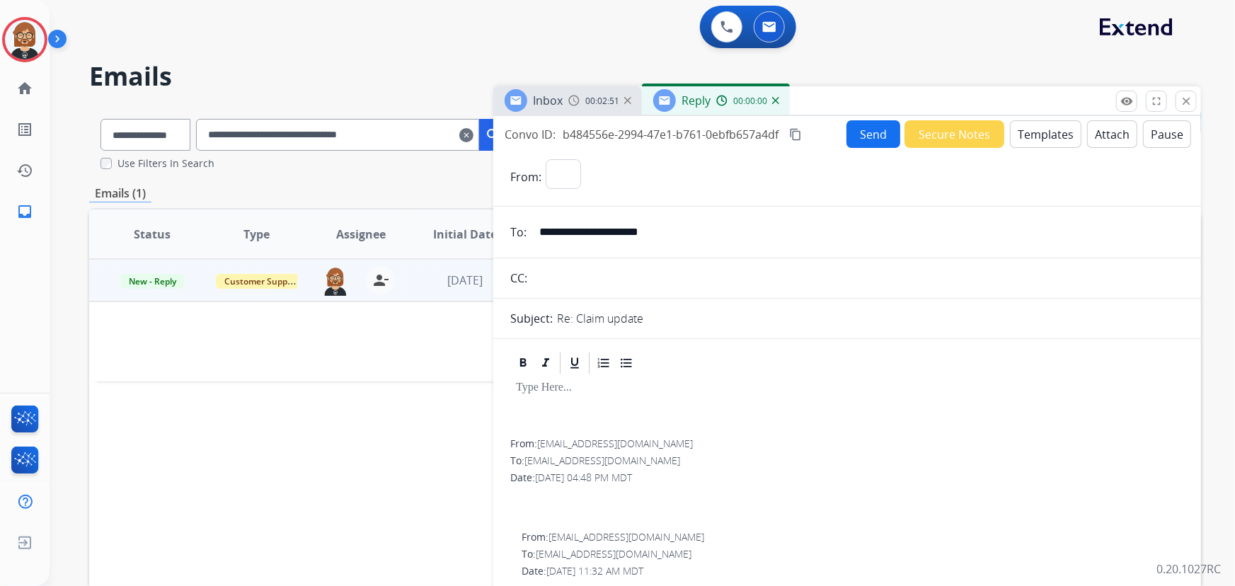
select select "**********"
click at [1042, 135] on button "Templates" at bounding box center [1045, 134] width 71 height 28
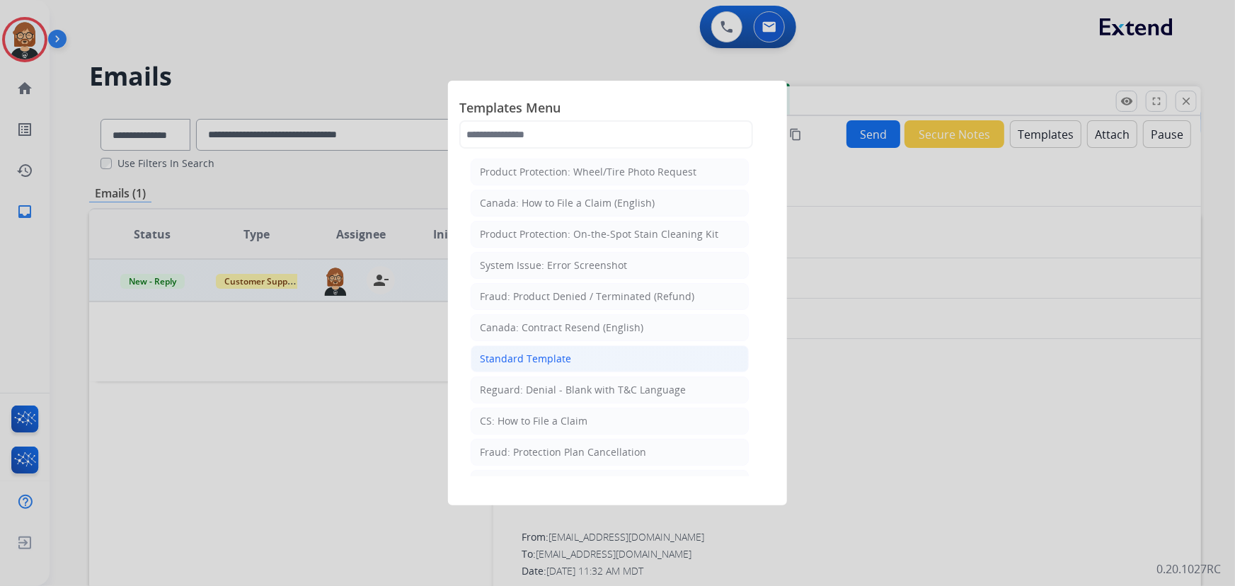
click at [568, 361] on div "Standard Template" at bounding box center [525, 359] width 91 height 14
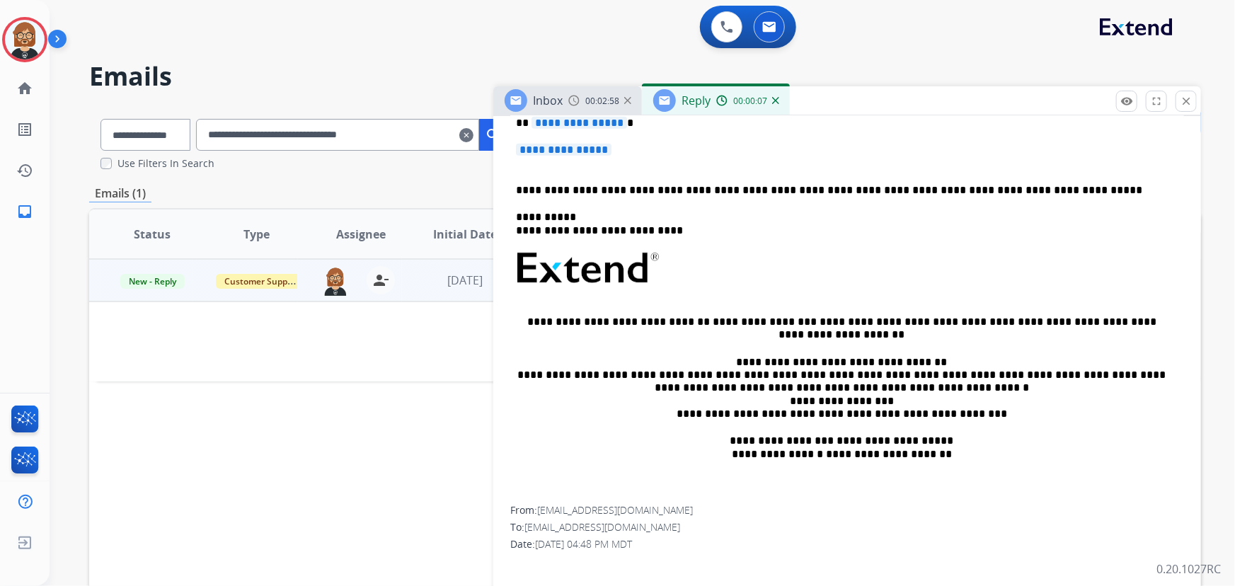
scroll to position [321, 0]
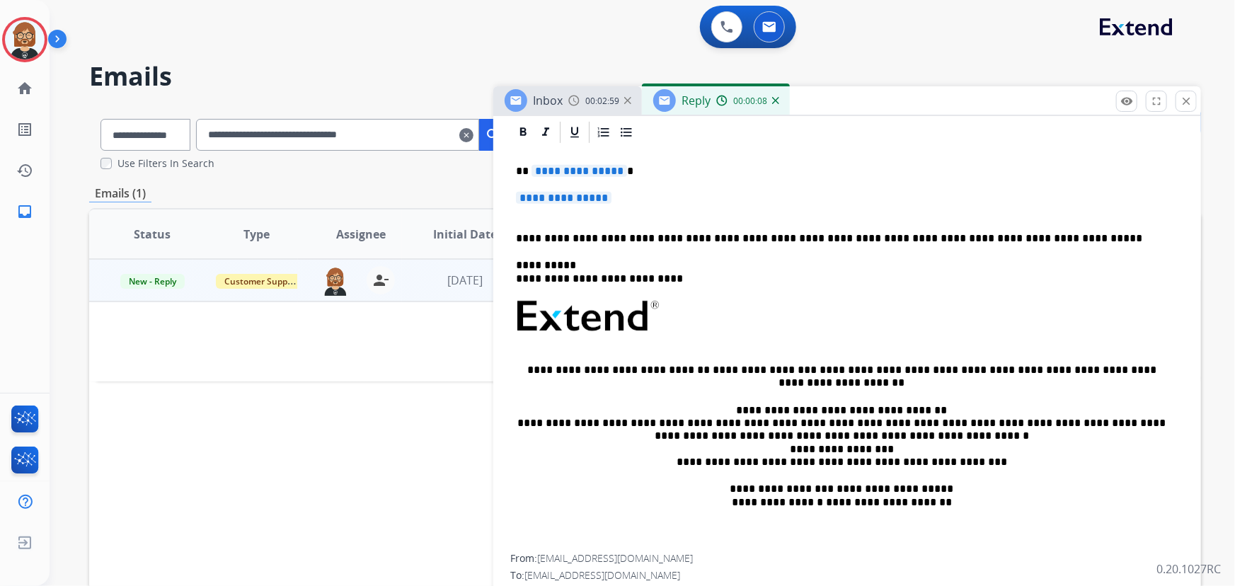
click at [561, 171] on span "**********" at bounding box center [580, 171] width 96 height 12
click at [584, 196] on span "**********" at bounding box center [564, 198] width 96 height 12
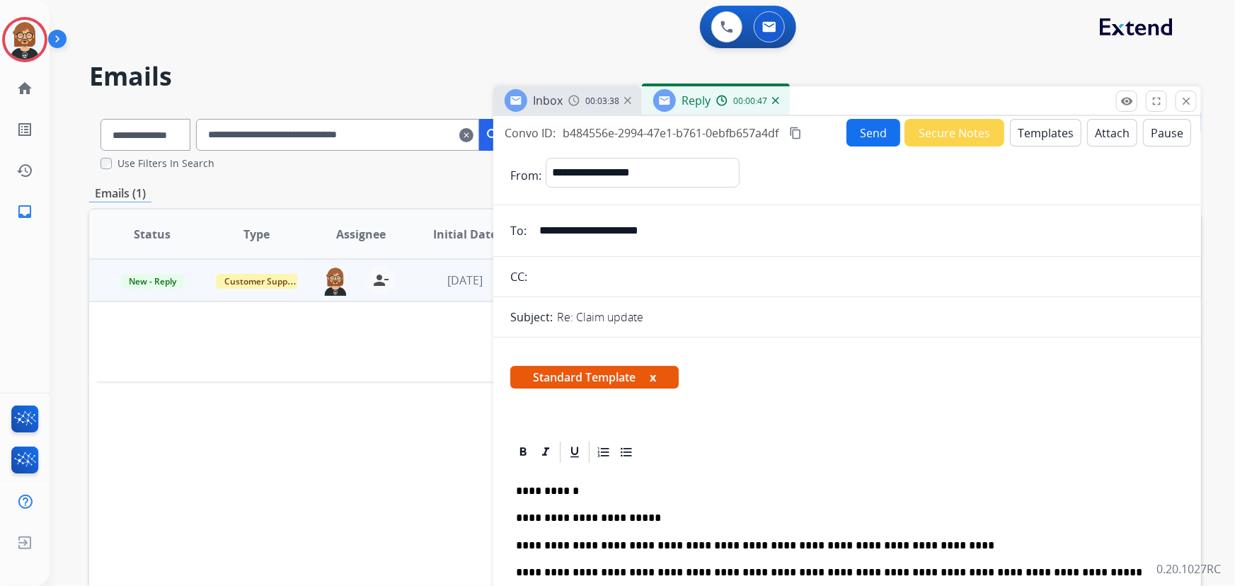
scroll to position [0, 0]
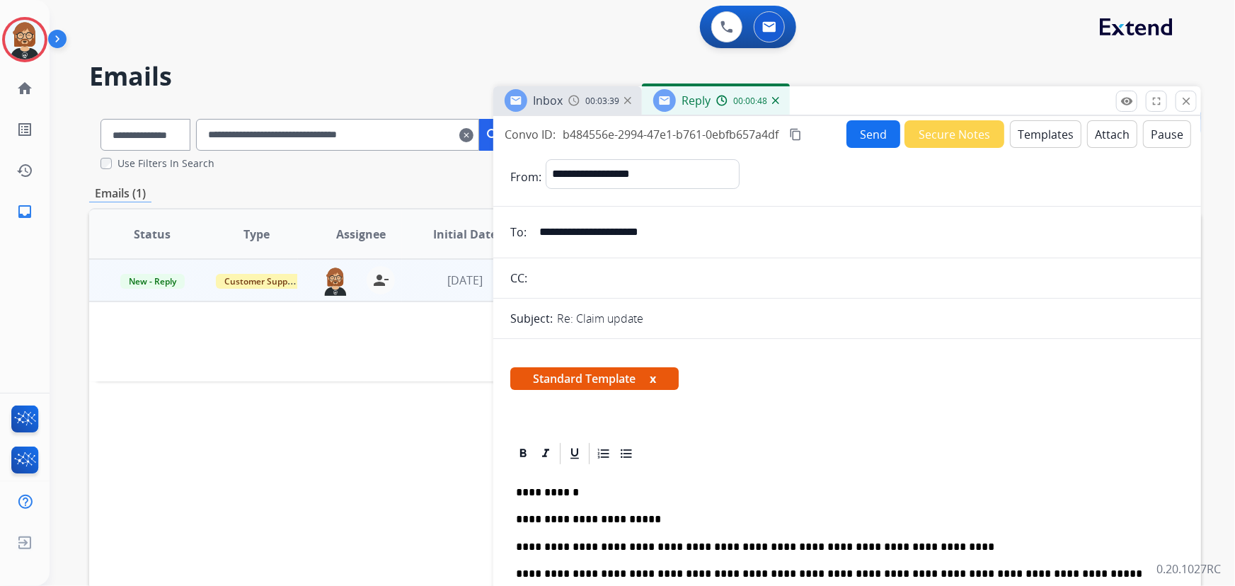
click at [872, 140] on button "Send" at bounding box center [873, 134] width 54 height 28
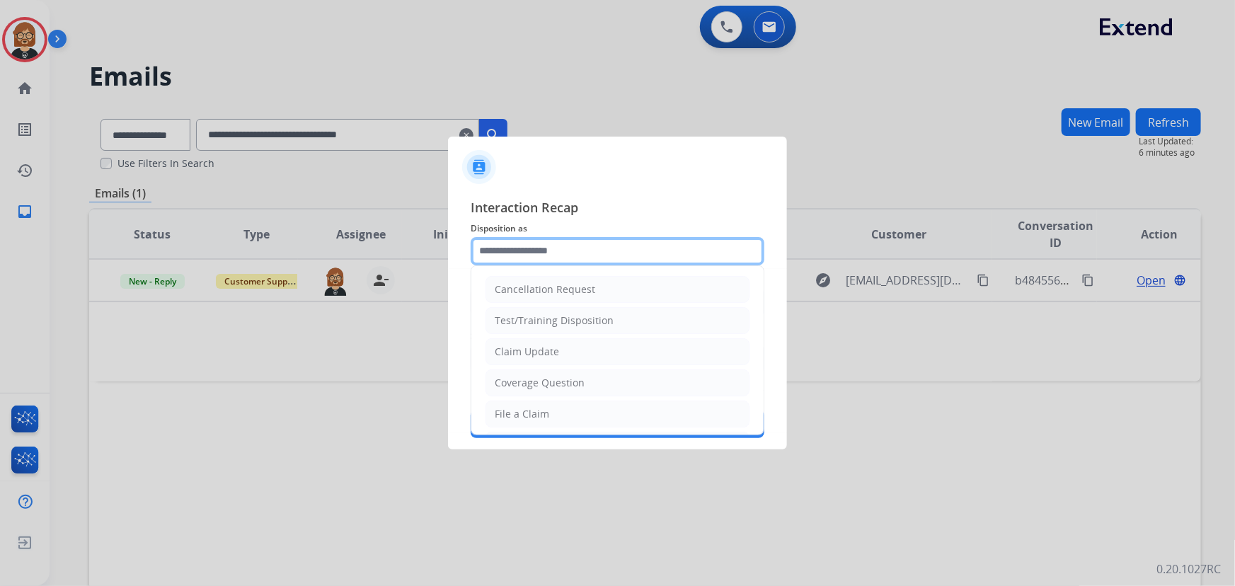
click at [538, 260] on input "text" at bounding box center [618, 251] width 294 height 28
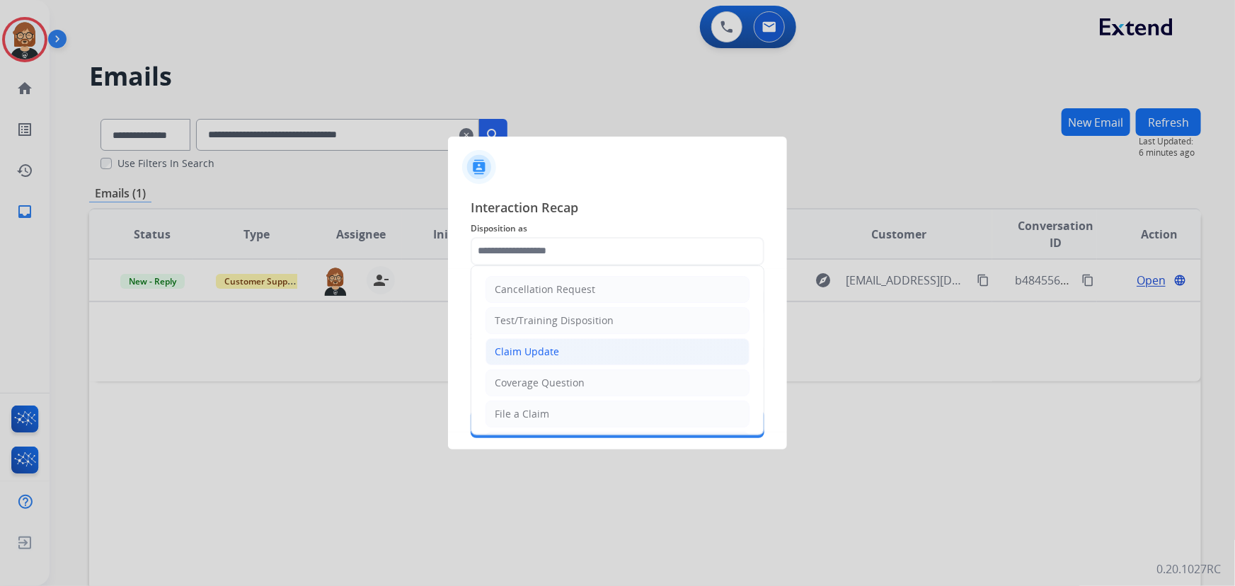
click at [548, 362] on li "Claim Update" at bounding box center [618, 351] width 264 height 27
type input "**********"
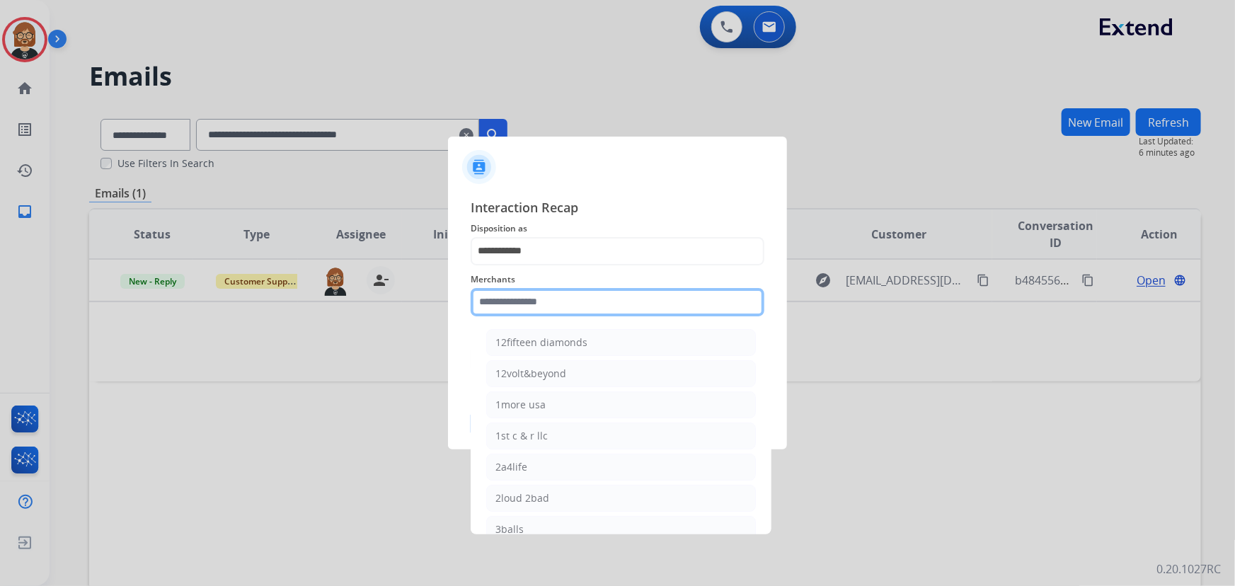
click at [557, 309] on input "text" at bounding box center [618, 302] width 294 height 28
click at [557, 294] on input "text" at bounding box center [618, 302] width 294 height 28
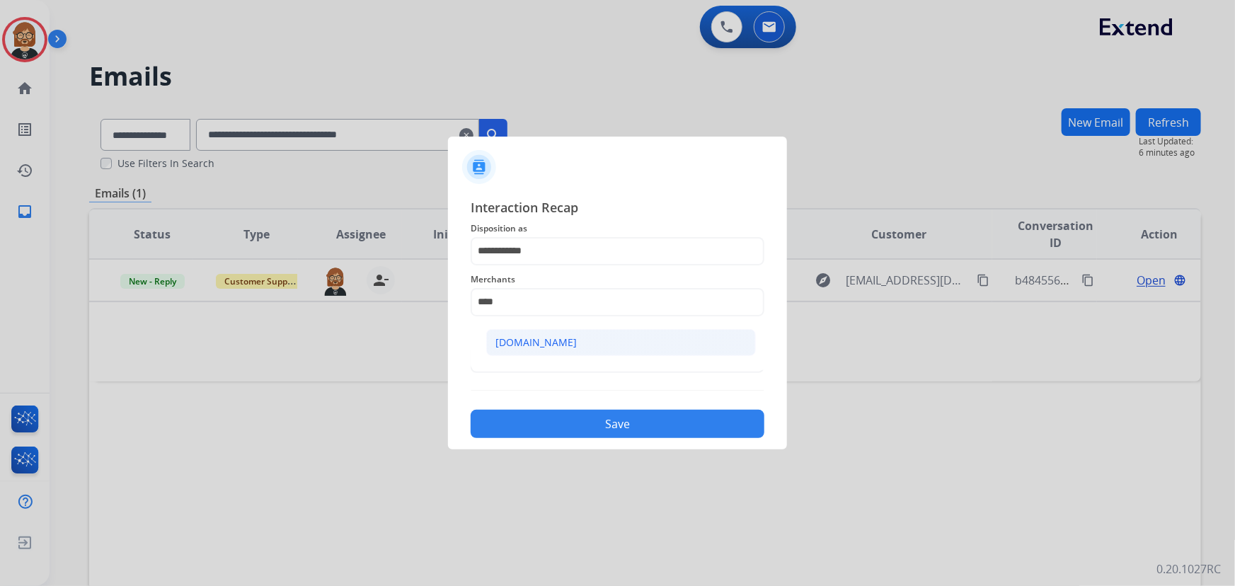
click at [519, 343] on div "Carparts.com" at bounding box center [535, 342] width 81 height 14
type input "**********"
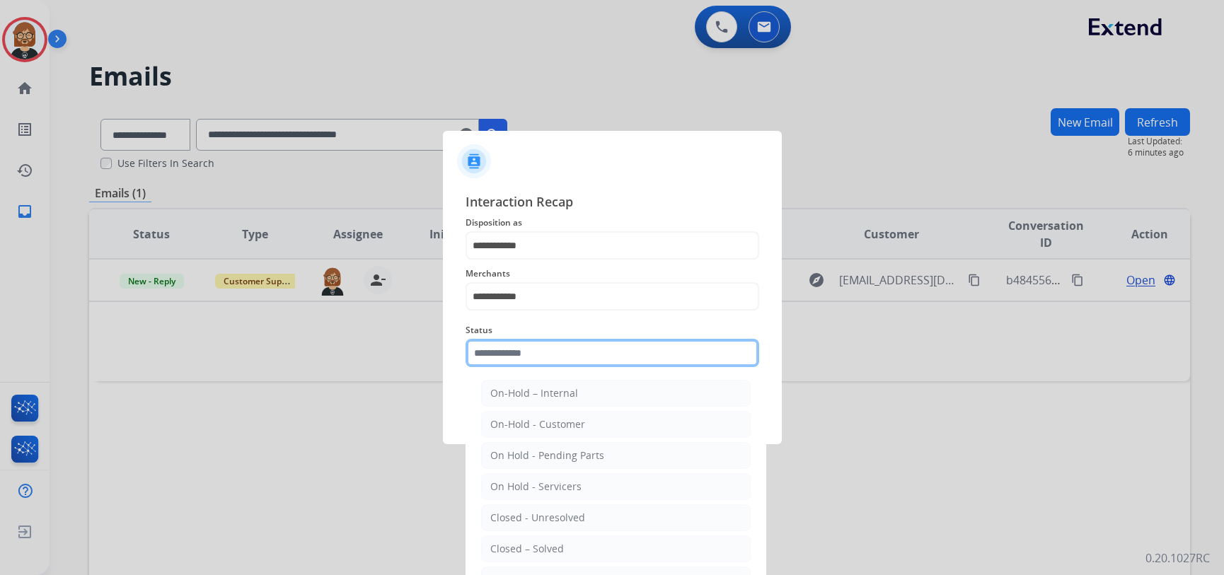
click at [531, 365] on input "text" at bounding box center [613, 353] width 294 height 28
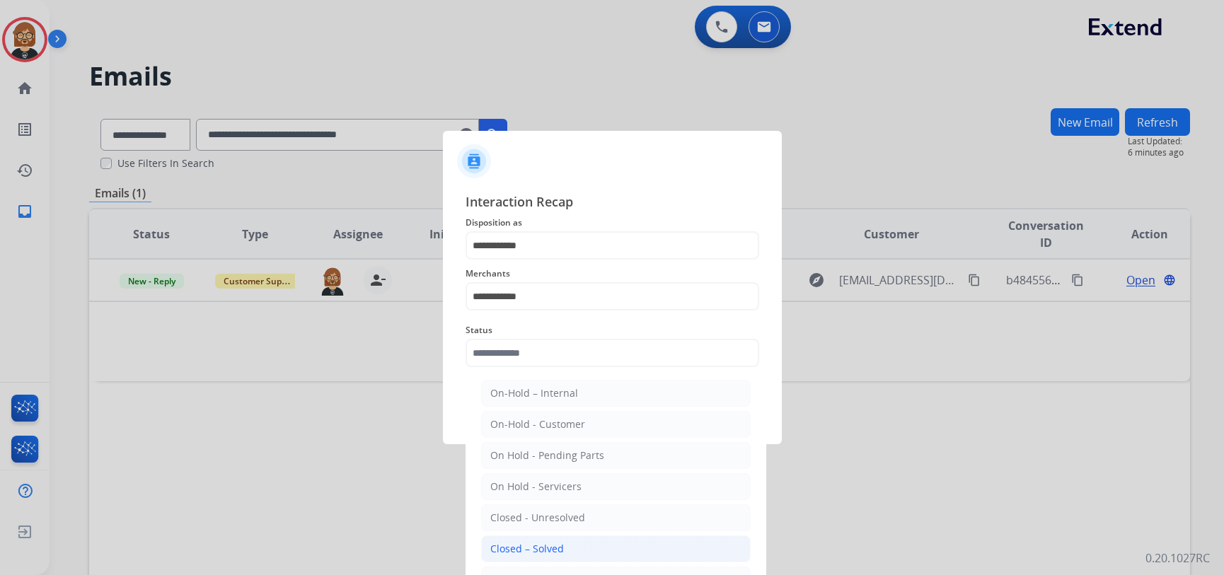
click at [541, 551] on div "Closed – Solved" at bounding box center [527, 549] width 74 height 14
type input "**********"
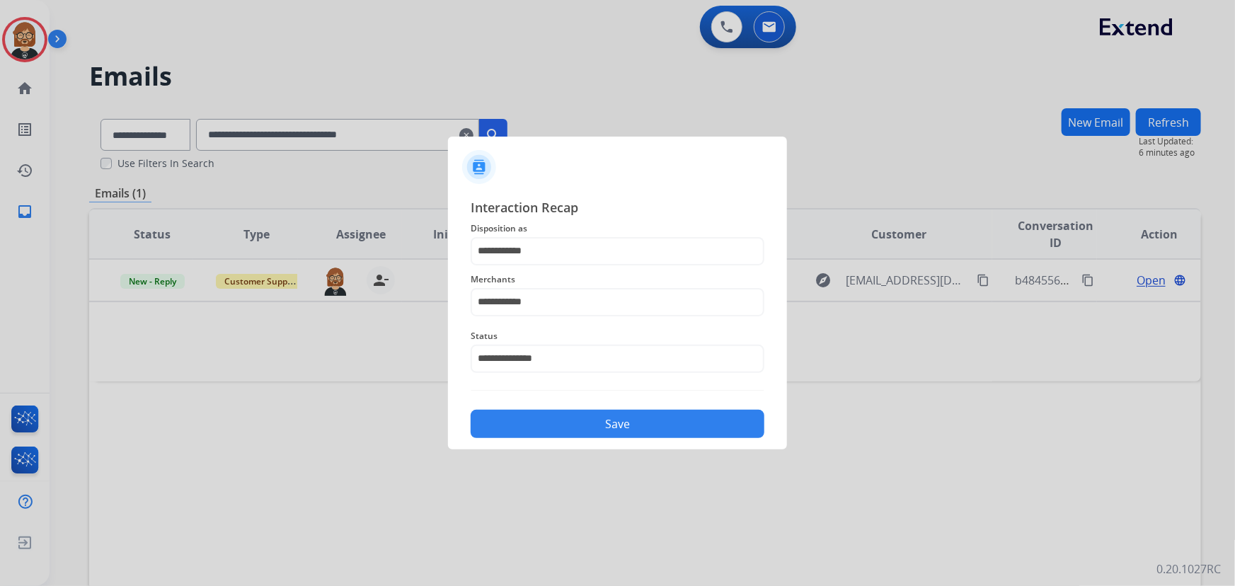
click at [604, 422] on button "Save" at bounding box center [618, 424] width 294 height 28
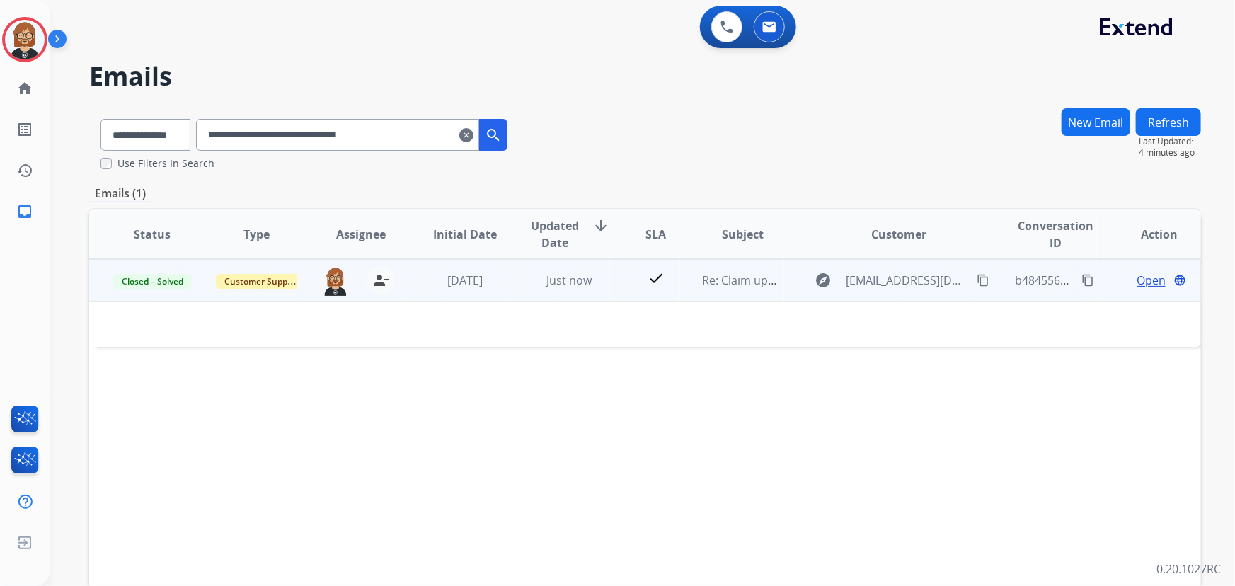
click at [785, 288] on td "explore kamerincha206@gmail.com content_copy" at bounding box center [888, 280] width 209 height 42
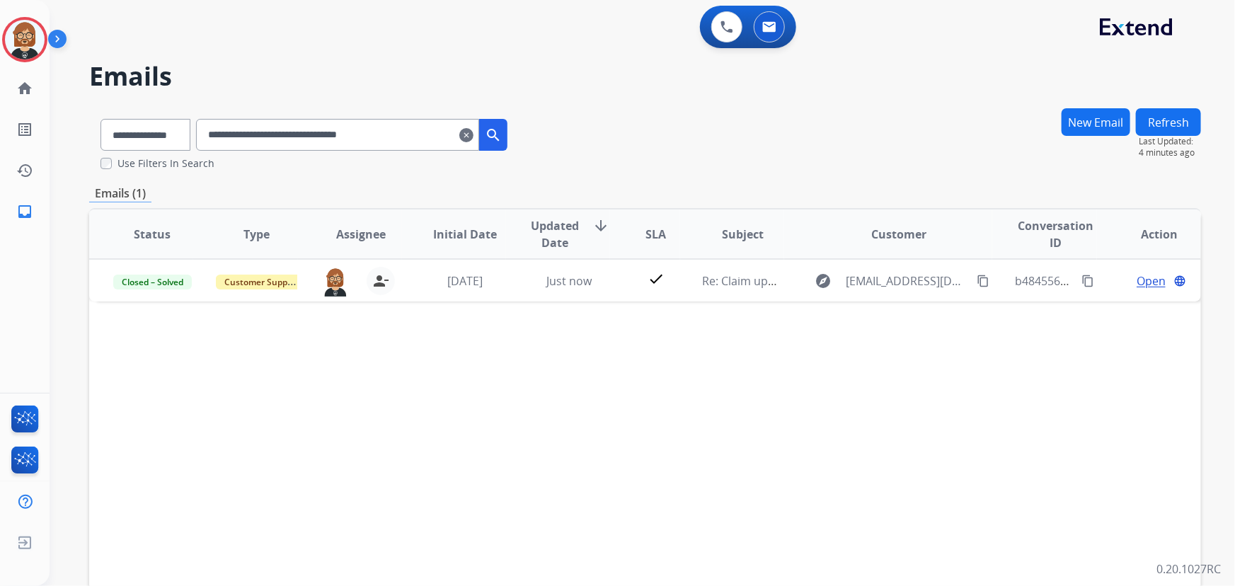
click at [473, 138] on mat-icon "clear" at bounding box center [466, 135] width 14 height 17
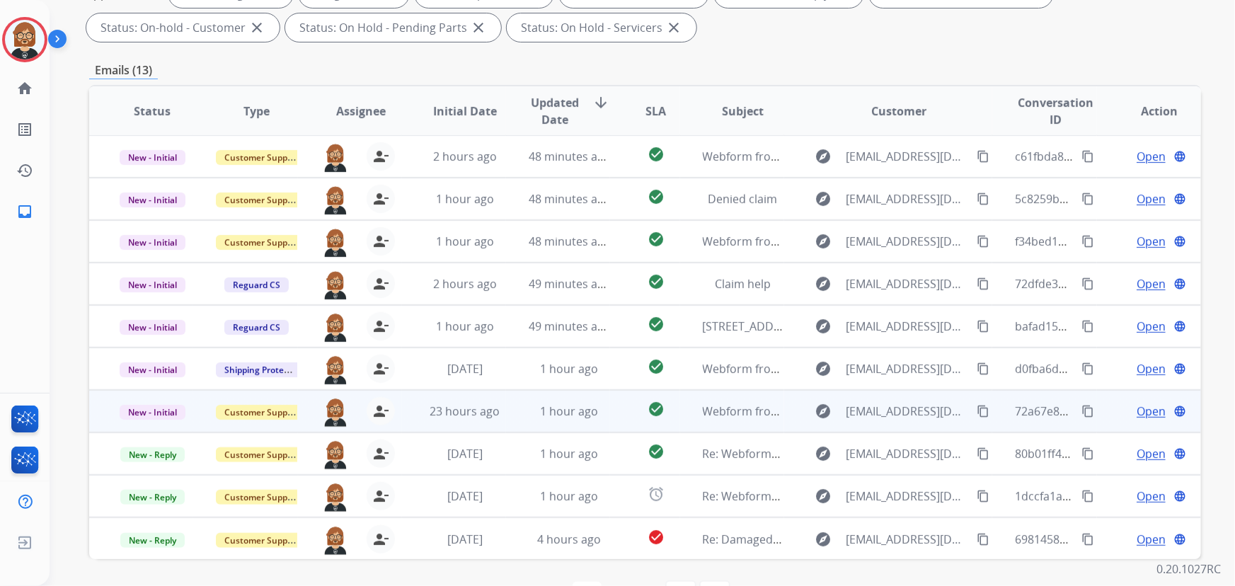
scroll to position [287, 0]
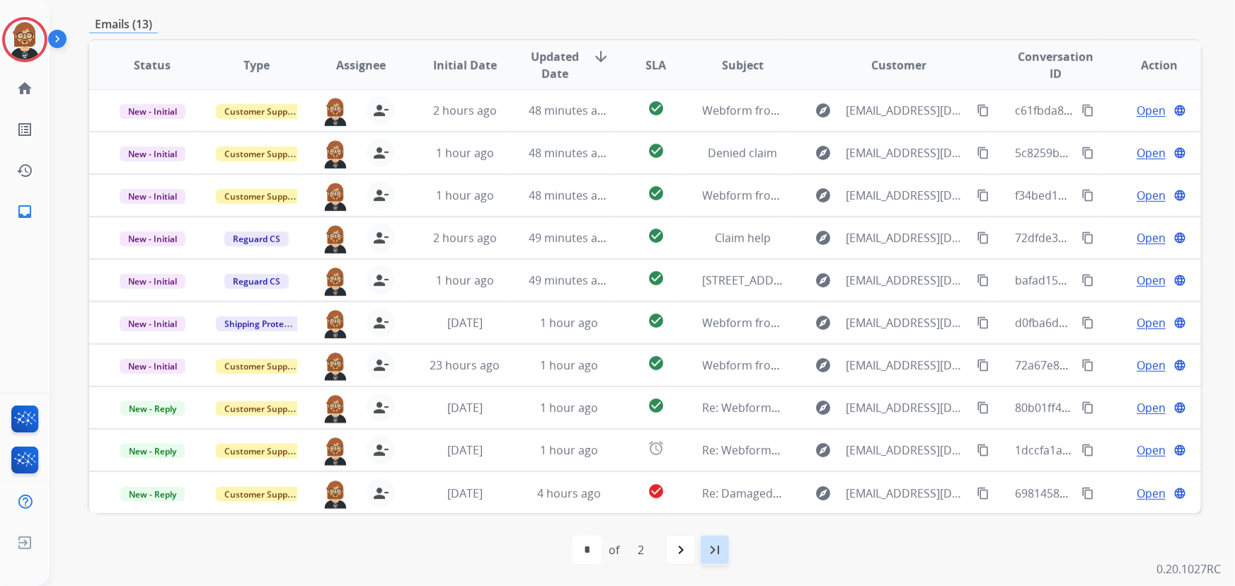
click at [721, 559] on div "last_page" at bounding box center [714, 549] width 31 height 31
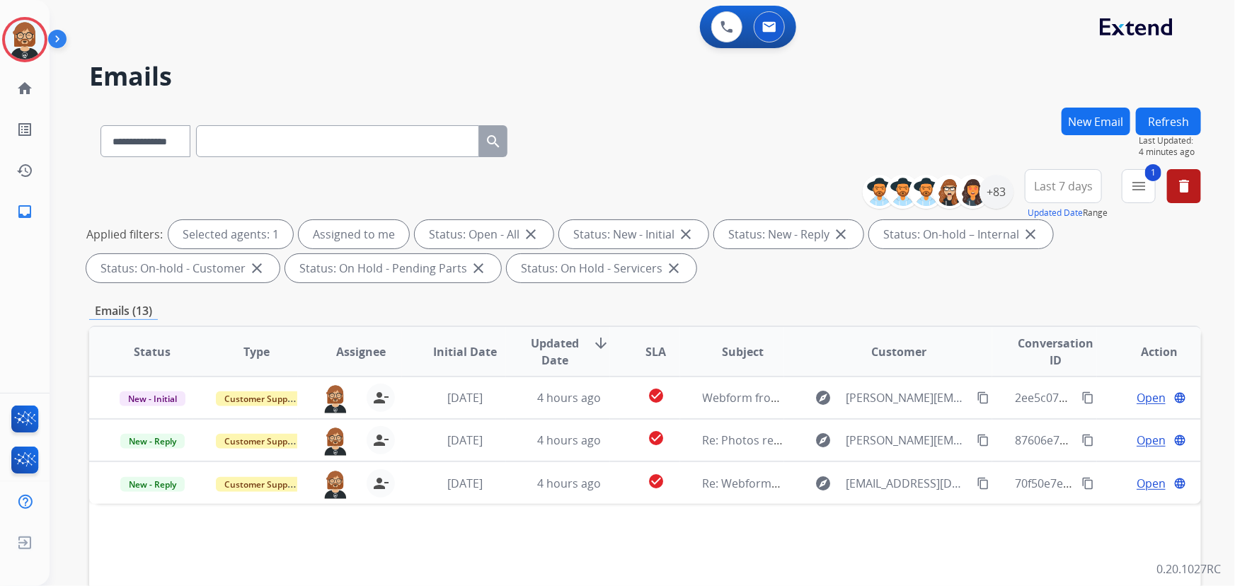
scroll to position [0, 0]
click at [1055, 45] on div "0 Voice Interactions 0 Email Interactions" at bounding box center [634, 28] width 1135 height 45
click at [379, 148] on input "text" at bounding box center [337, 141] width 283 height 32
paste input "**********"
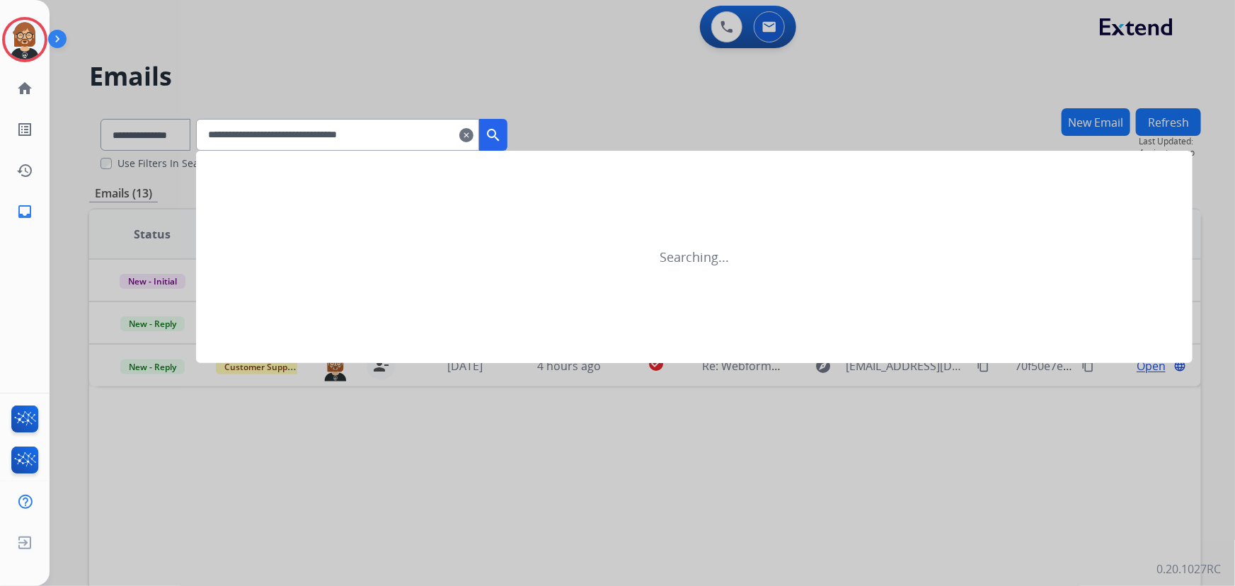
type input "**********"
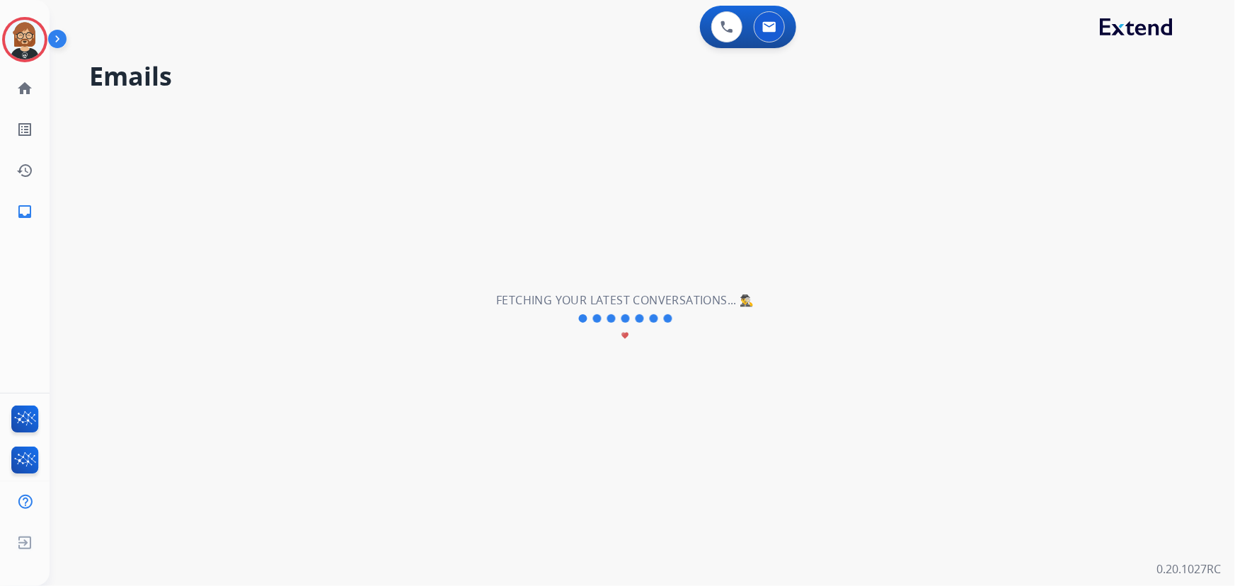
select select "*"
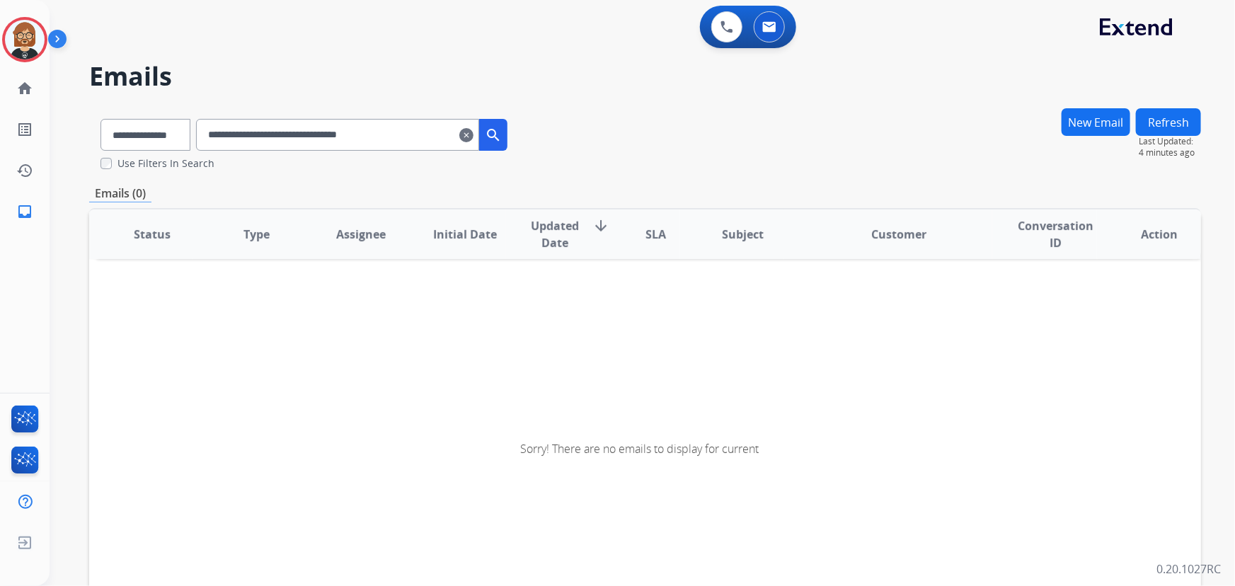
click at [1122, 502] on div "Sorry! There are no emails to display for current" at bounding box center [645, 448] width 1112 height 473
click at [502, 138] on mat-icon "search" at bounding box center [493, 135] width 17 height 17
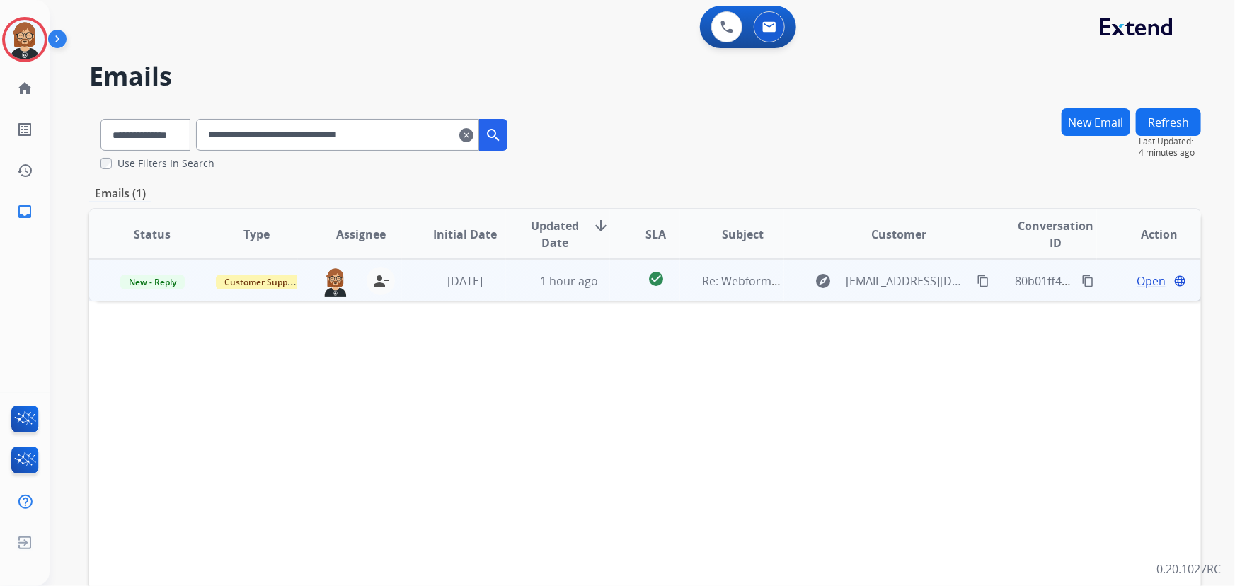
click at [636, 296] on td "check_circle" at bounding box center [644, 280] width 69 height 42
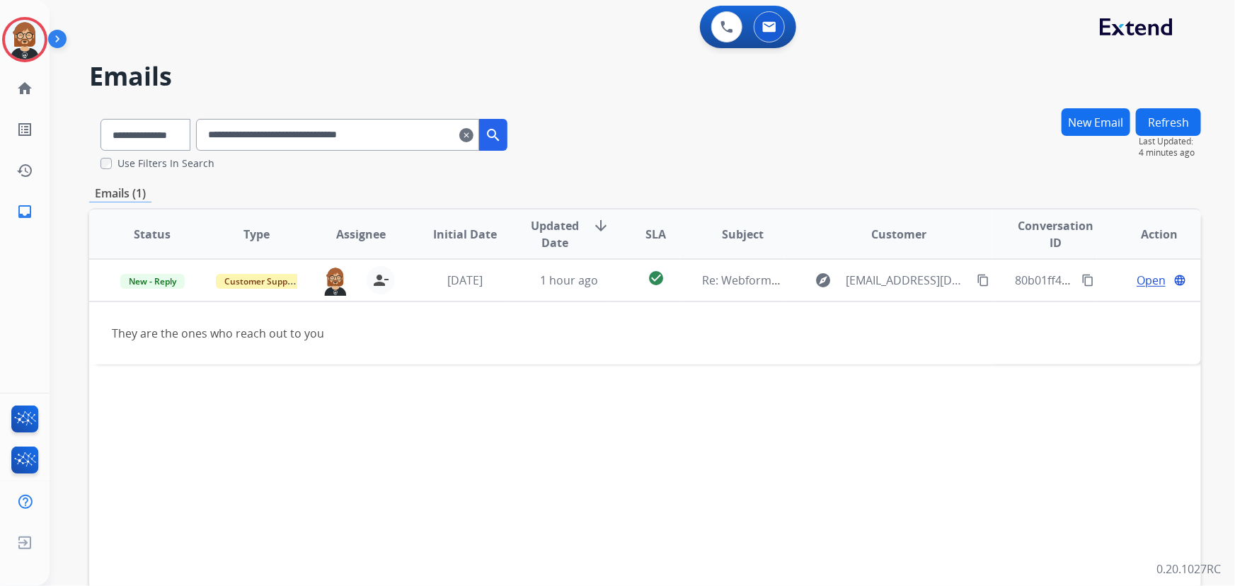
click at [1101, 121] on button "New Email" at bounding box center [1096, 122] width 69 height 28
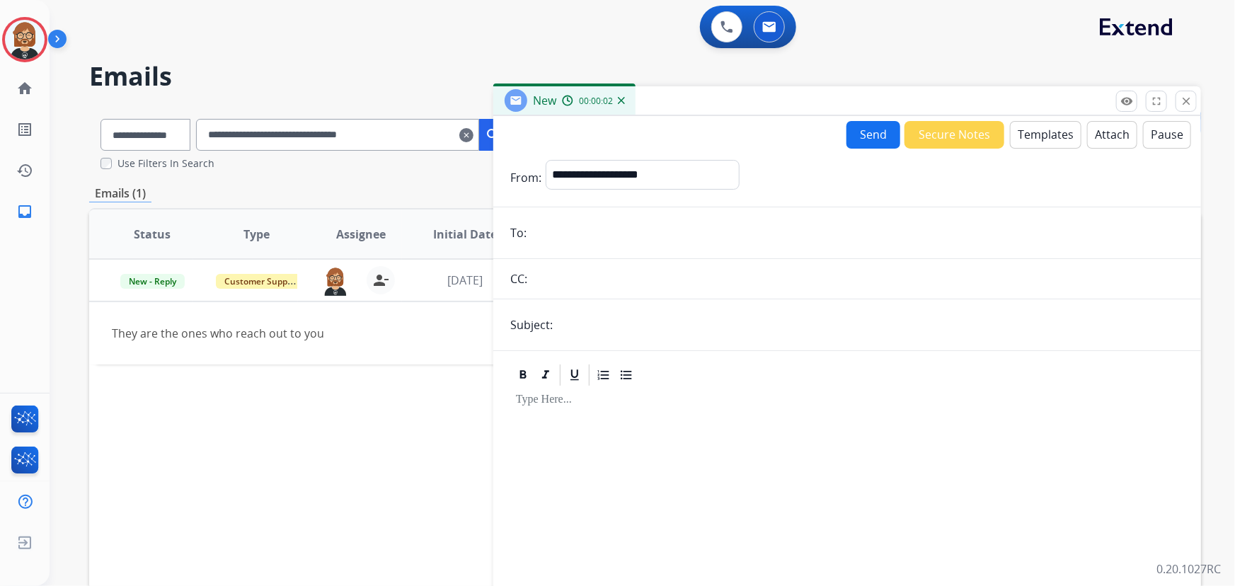
click at [1028, 130] on button "Templates" at bounding box center [1045, 135] width 71 height 28
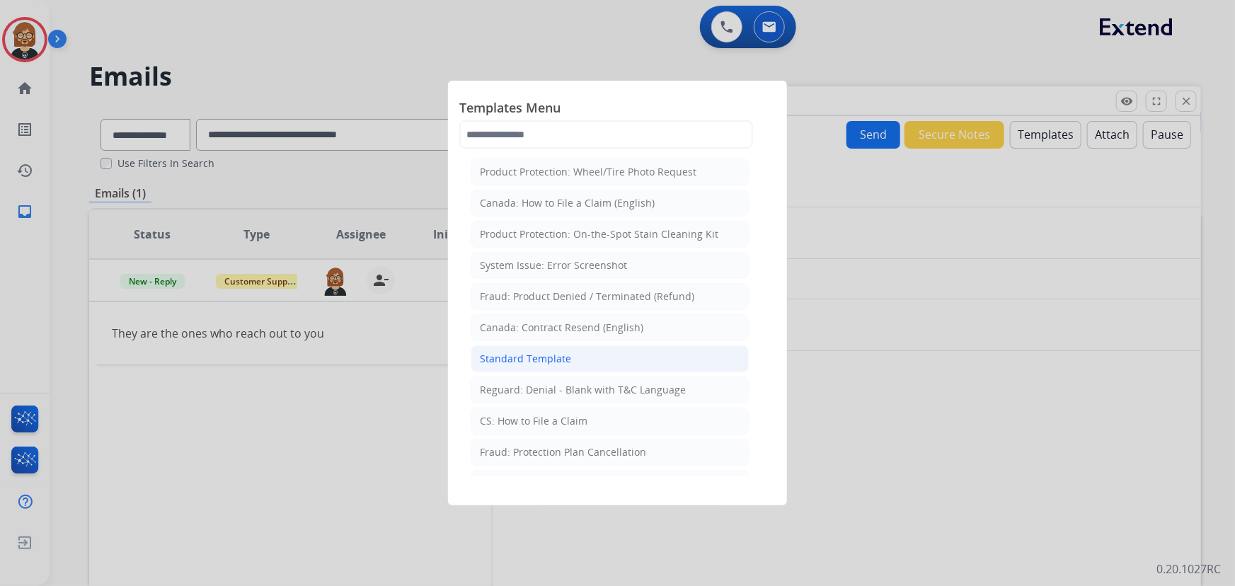
click at [607, 360] on li "Standard Template" at bounding box center [610, 358] width 278 height 27
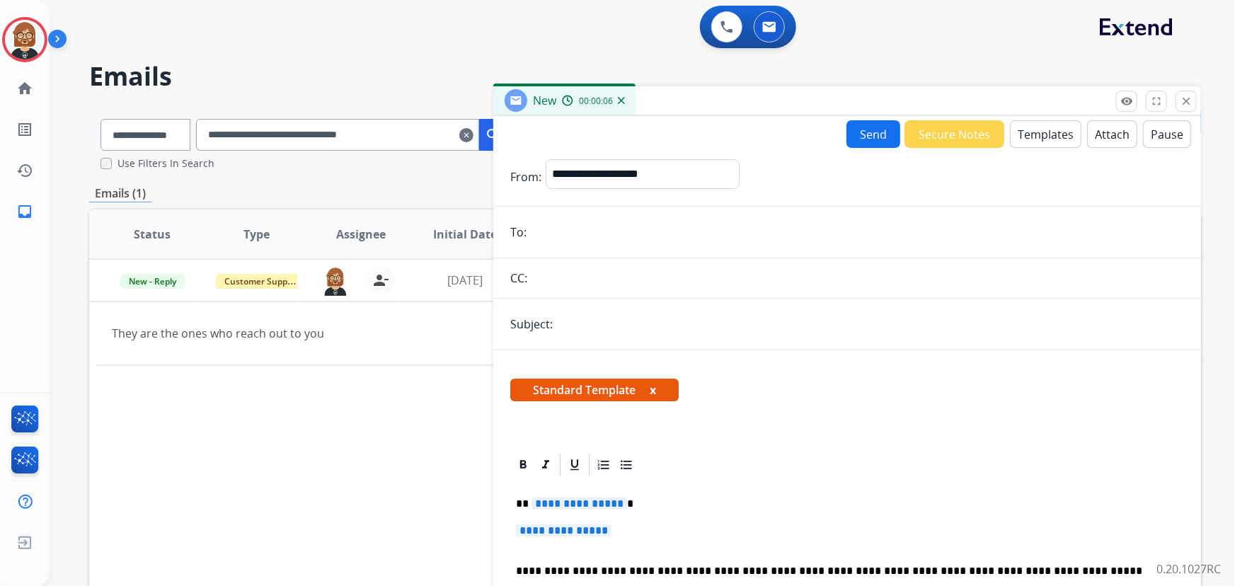
click at [1040, 141] on button "Templates" at bounding box center [1045, 134] width 71 height 28
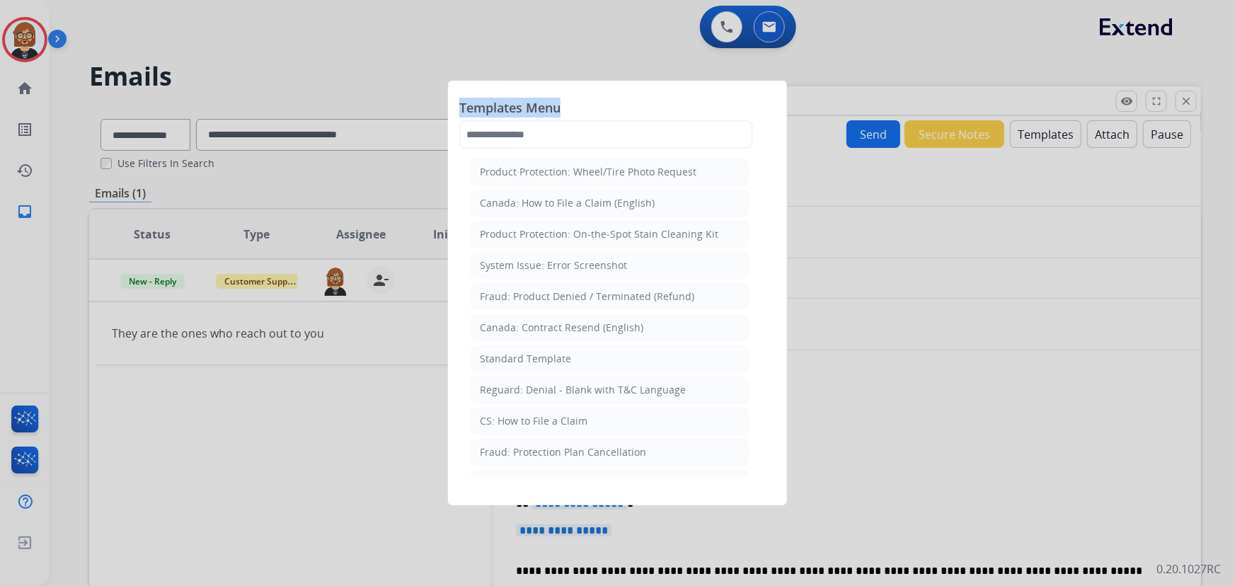
drag, startPoint x: 671, startPoint y: 118, endPoint x: 670, endPoint y: 127, distance: 8.5
click at [670, 127] on div "Templates Menu Product Protection: Wheel/Tire Photo Request Canada: How to File…" at bounding box center [617, 123] width 316 height 62
click at [670, 127] on input "text" at bounding box center [606, 134] width 294 height 28
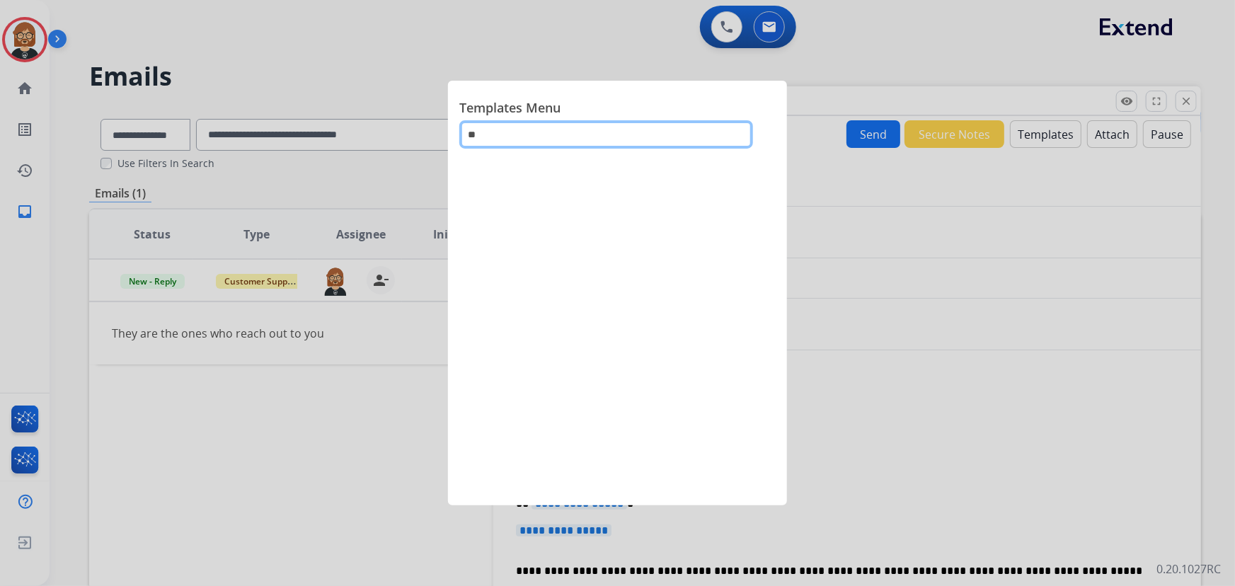
type input "*"
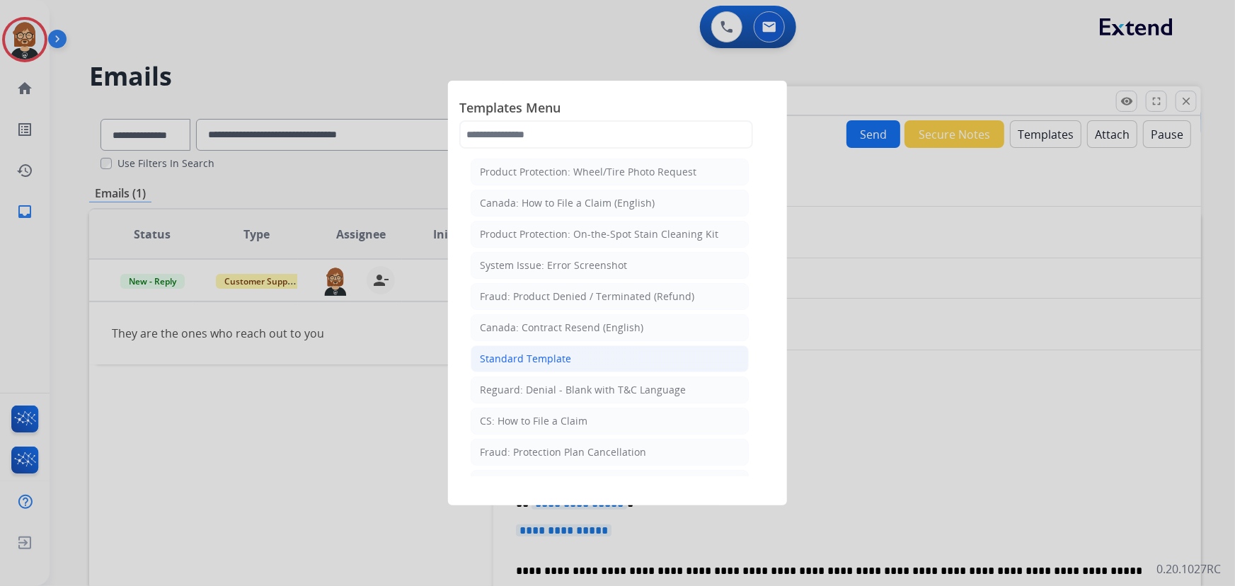
click at [554, 357] on div "Standard Template" at bounding box center [525, 359] width 91 height 14
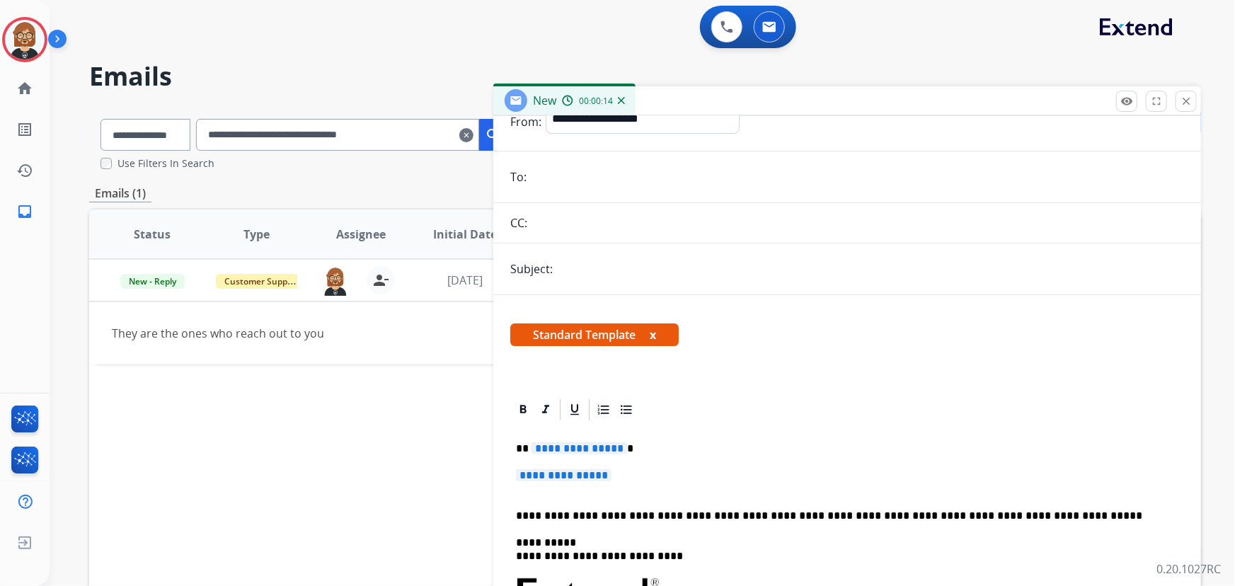
scroll to position [193, 0]
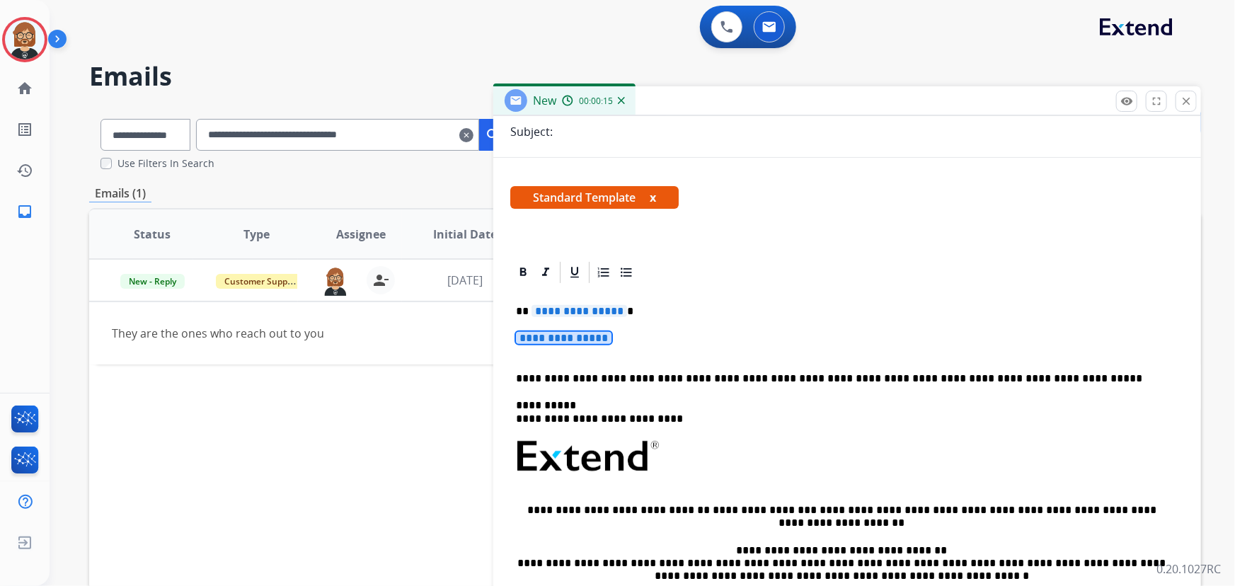
click at [588, 333] on span "**********" at bounding box center [564, 338] width 96 height 12
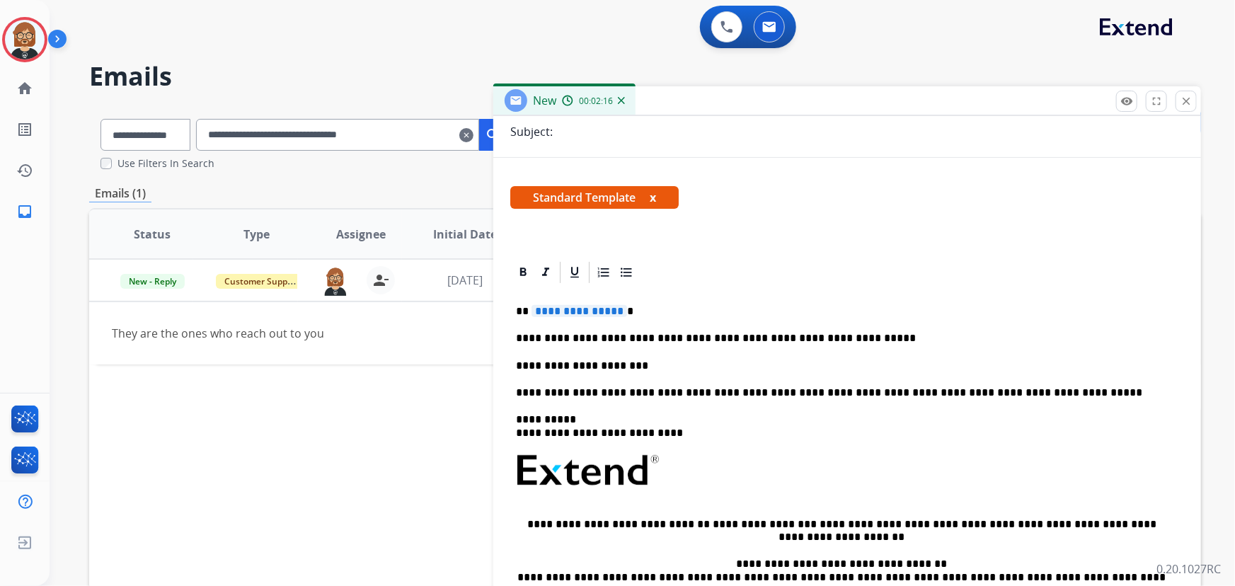
click at [701, 365] on p "**********" at bounding box center [842, 366] width 652 height 13
click at [709, 367] on p "**********" at bounding box center [842, 366] width 652 height 13
click at [559, 309] on span "**********" at bounding box center [580, 311] width 96 height 12
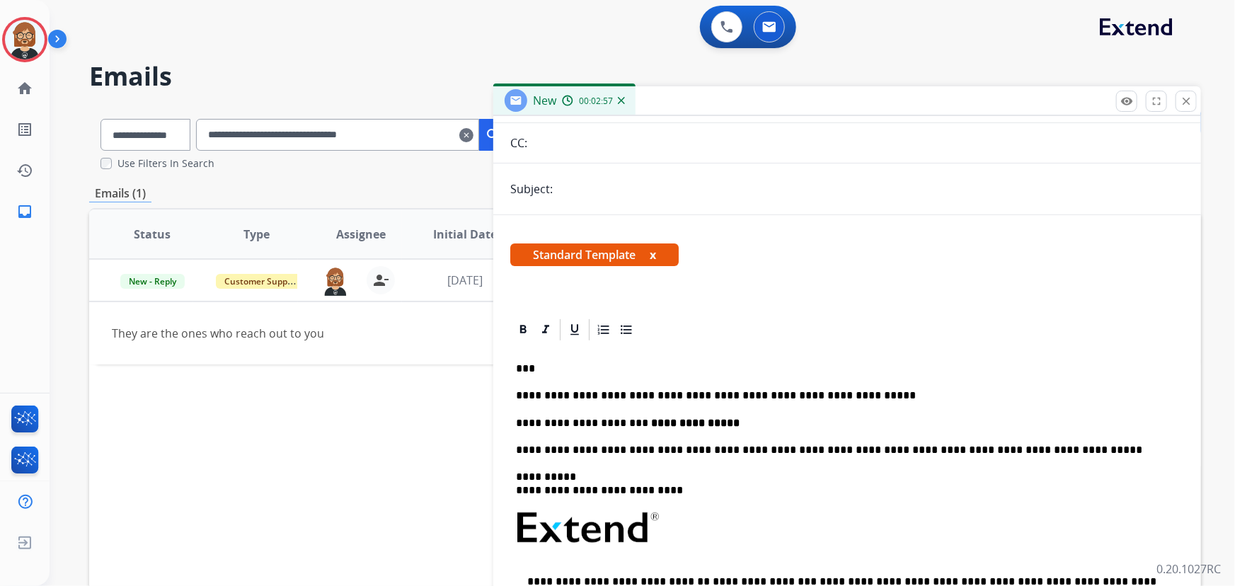
scroll to position [257, 0]
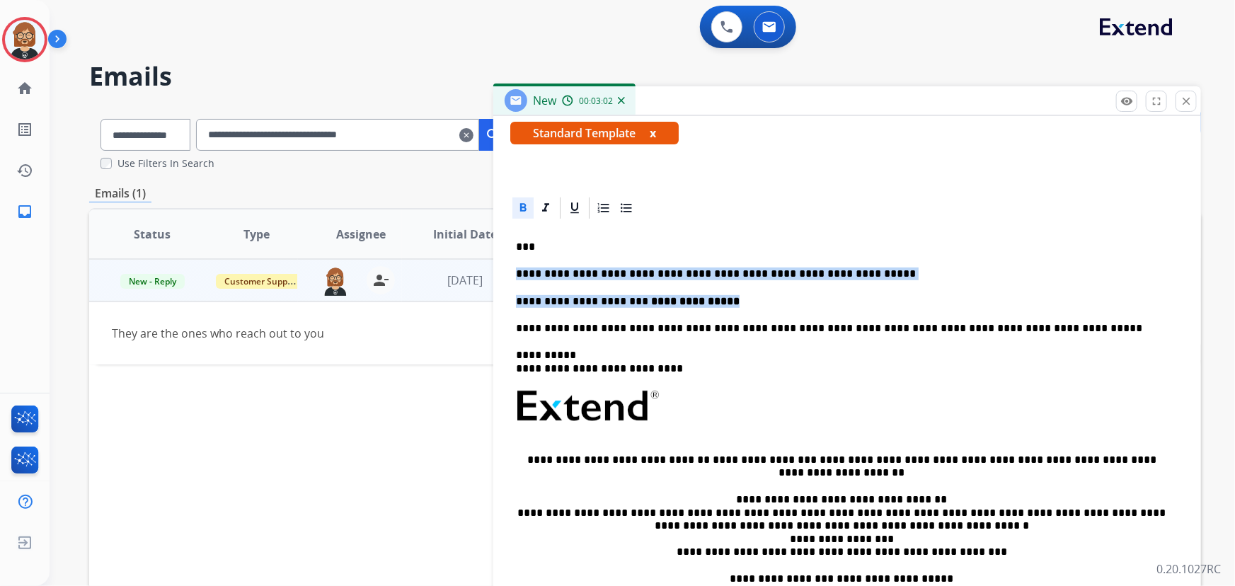
drag, startPoint x: 736, startPoint y: 297, endPoint x: 478, endPoint y: 265, distance: 260.4
click at [478, 265] on div "**********" at bounding box center [645, 432] width 1112 height 648
copy div "**********"
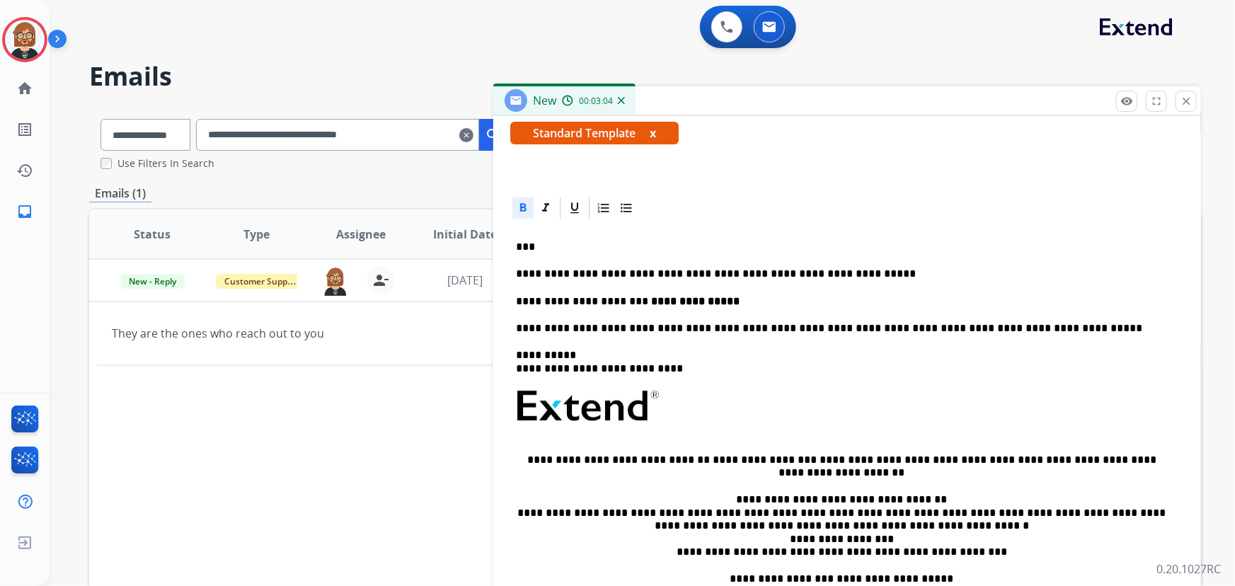
click at [382, 439] on div "Status Type Assignee Initial Date Updated Date arrow_downward SLA Subject Custo…" at bounding box center [645, 445] width 1112 height 474
click at [1190, 113] on div "New 00:03:05" at bounding box center [847, 101] width 708 height 30
click at [1184, 103] on mat-icon "close" at bounding box center [1186, 101] width 13 height 13
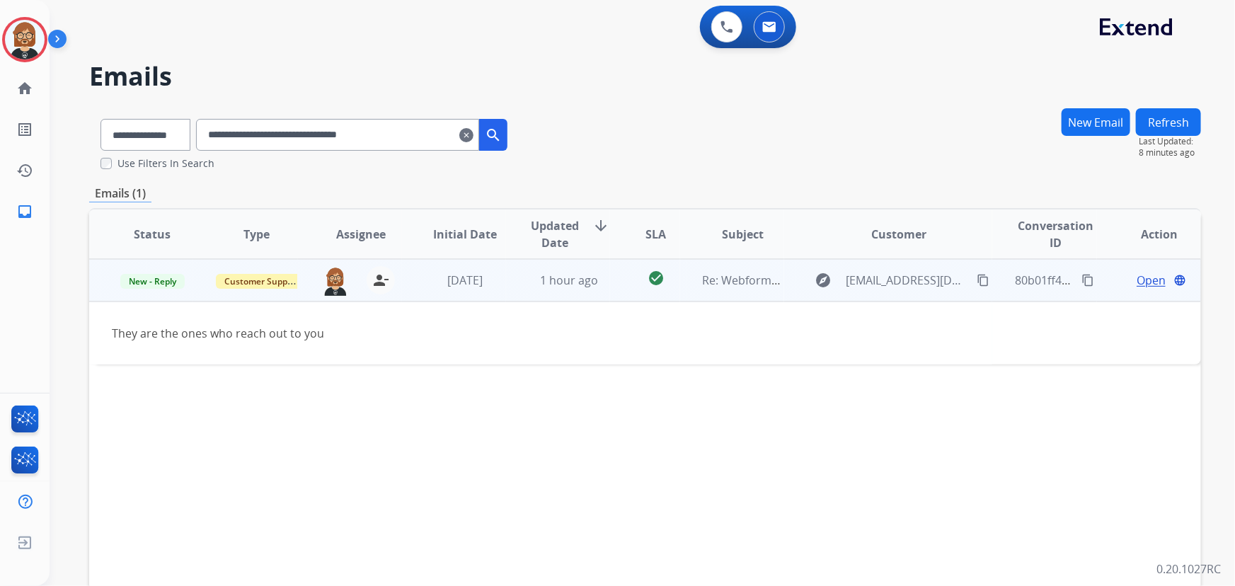
click at [1147, 275] on span "Open" at bounding box center [1151, 280] width 29 height 17
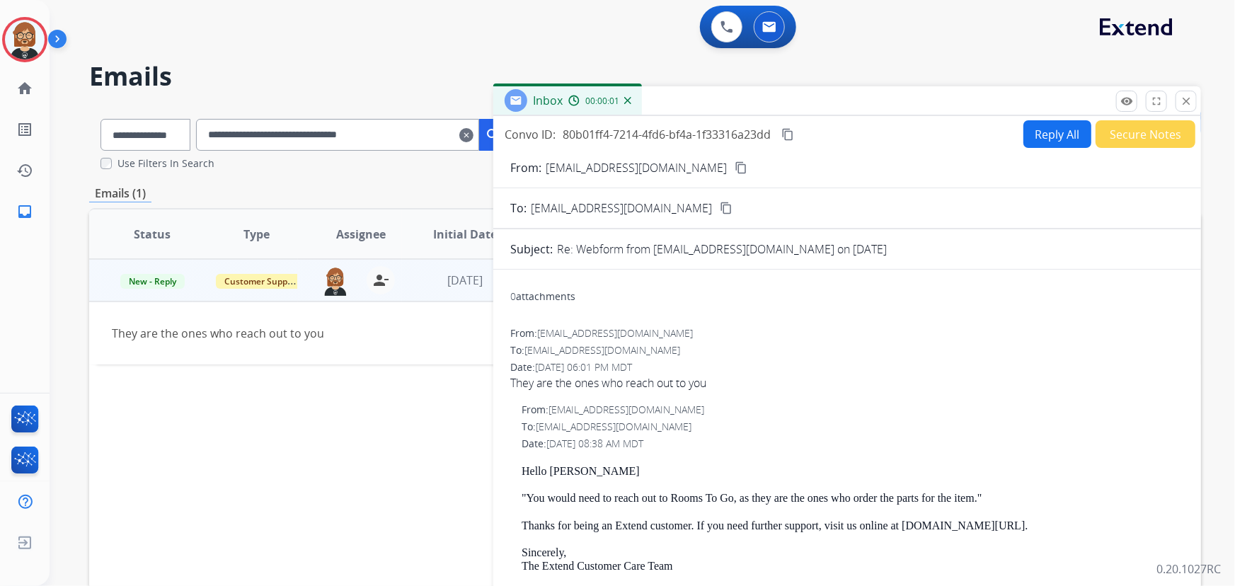
click at [1050, 135] on button "Reply All" at bounding box center [1057, 134] width 68 height 28
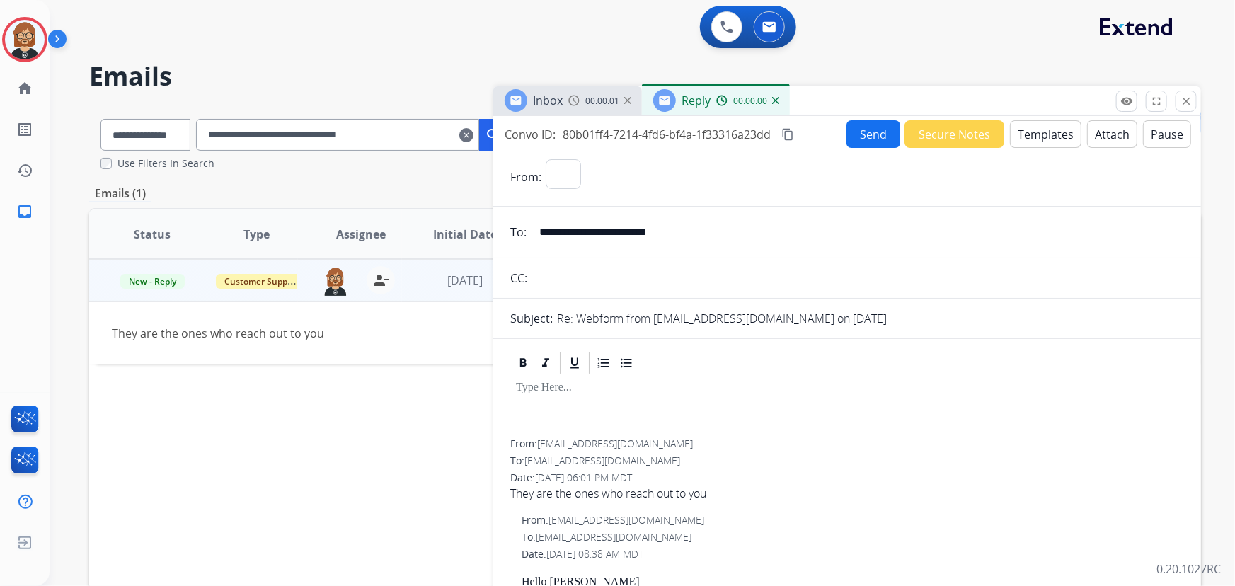
select select "**********"
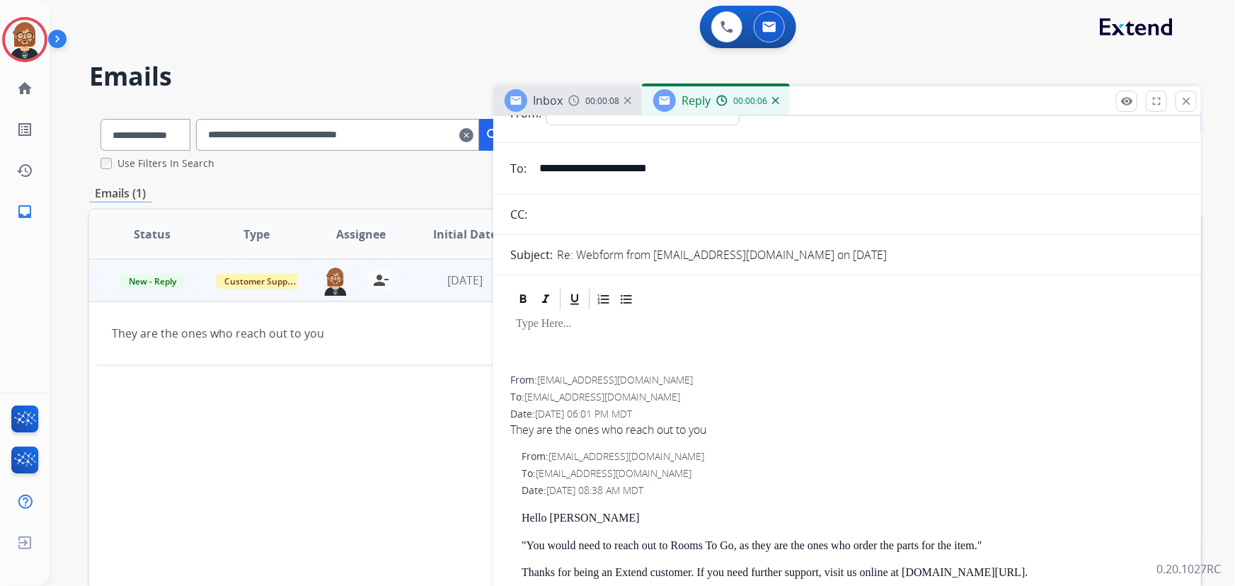
scroll to position [0, 0]
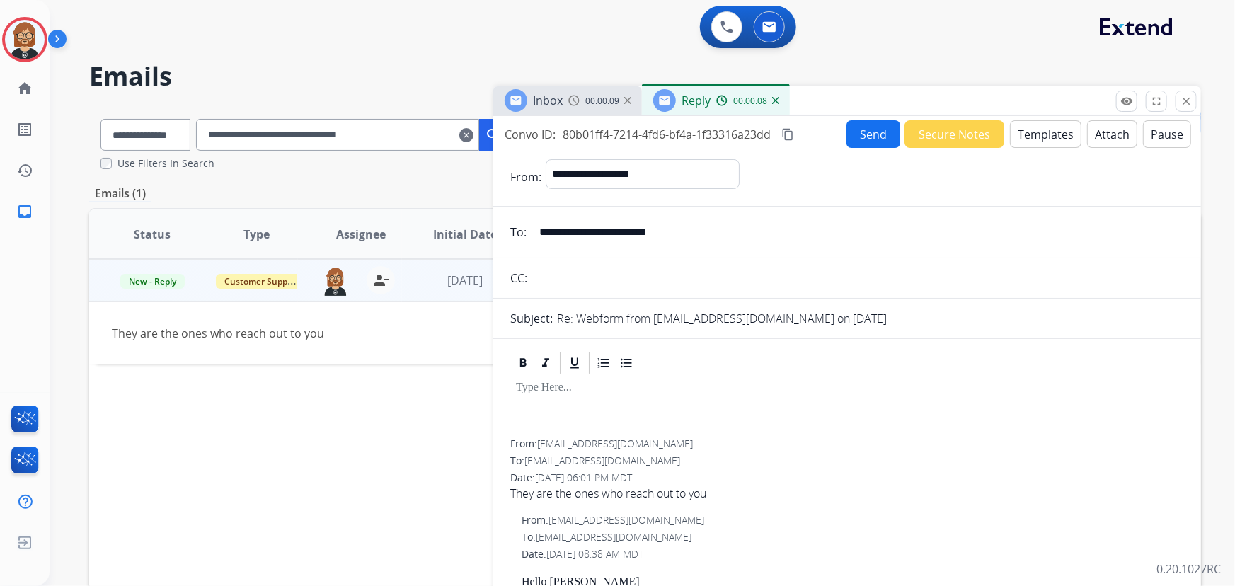
click at [1018, 127] on button "Templates" at bounding box center [1045, 134] width 71 height 28
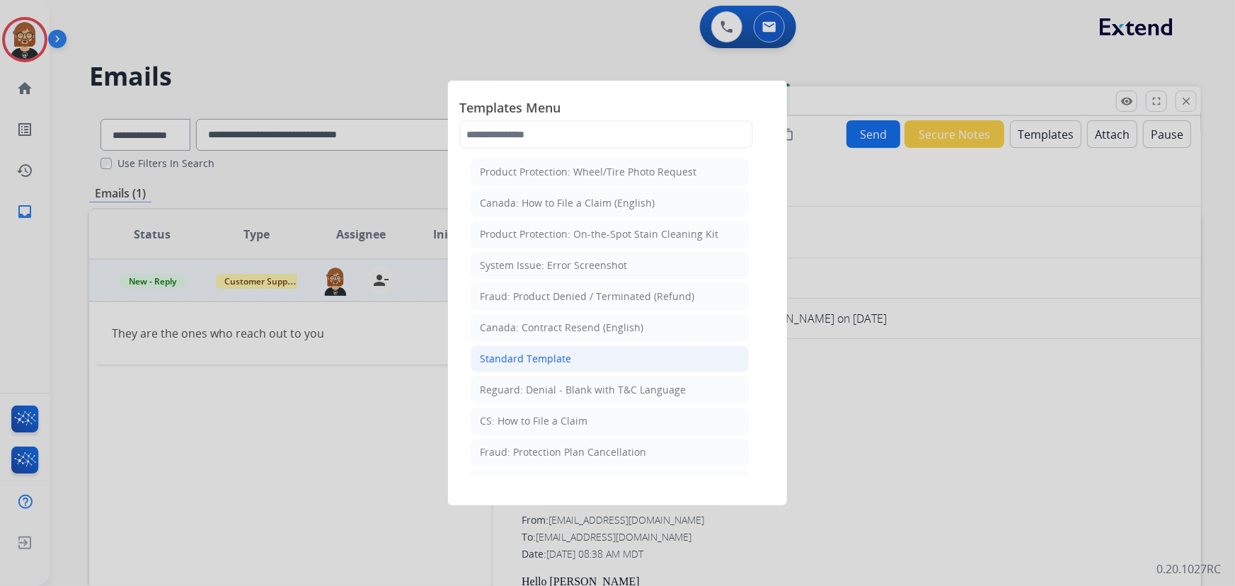
click at [554, 352] on div "Standard Template" at bounding box center [525, 359] width 91 height 14
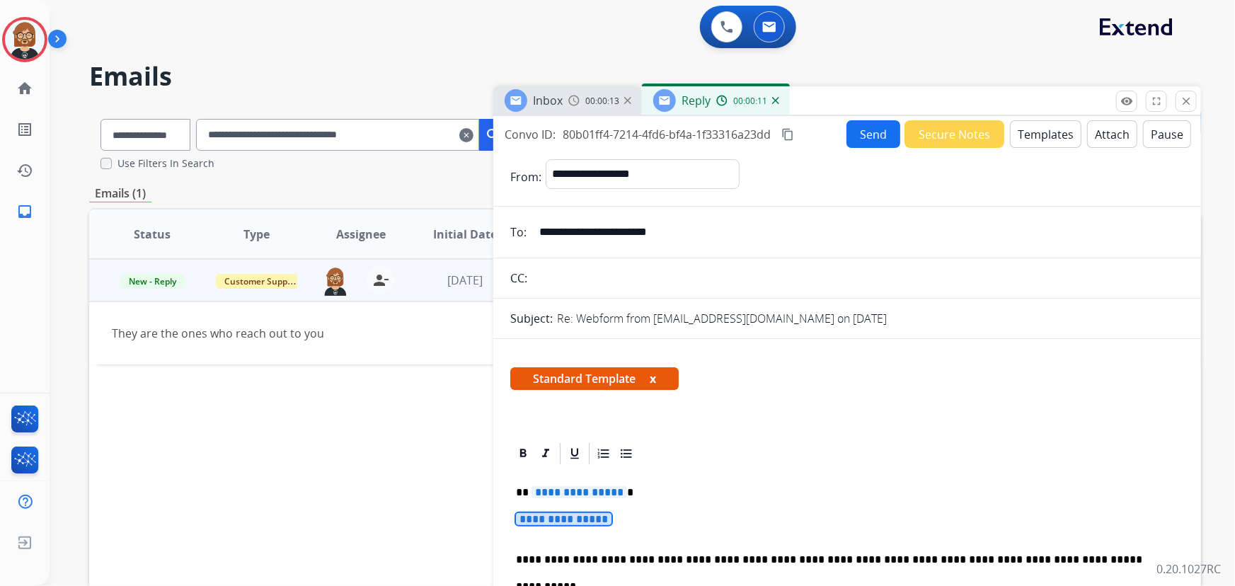
click at [593, 523] on span "**********" at bounding box center [564, 519] width 96 height 12
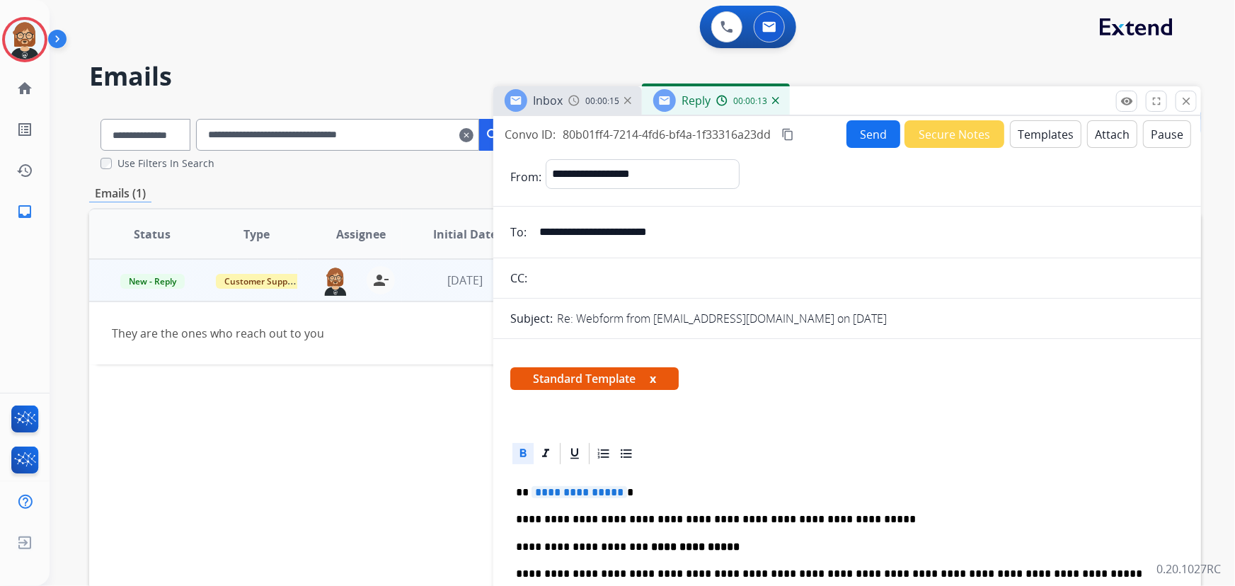
click at [585, 492] on span "**********" at bounding box center [580, 492] width 96 height 12
click at [873, 134] on button "Send" at bounding box center [873, 134] width 54 height 28
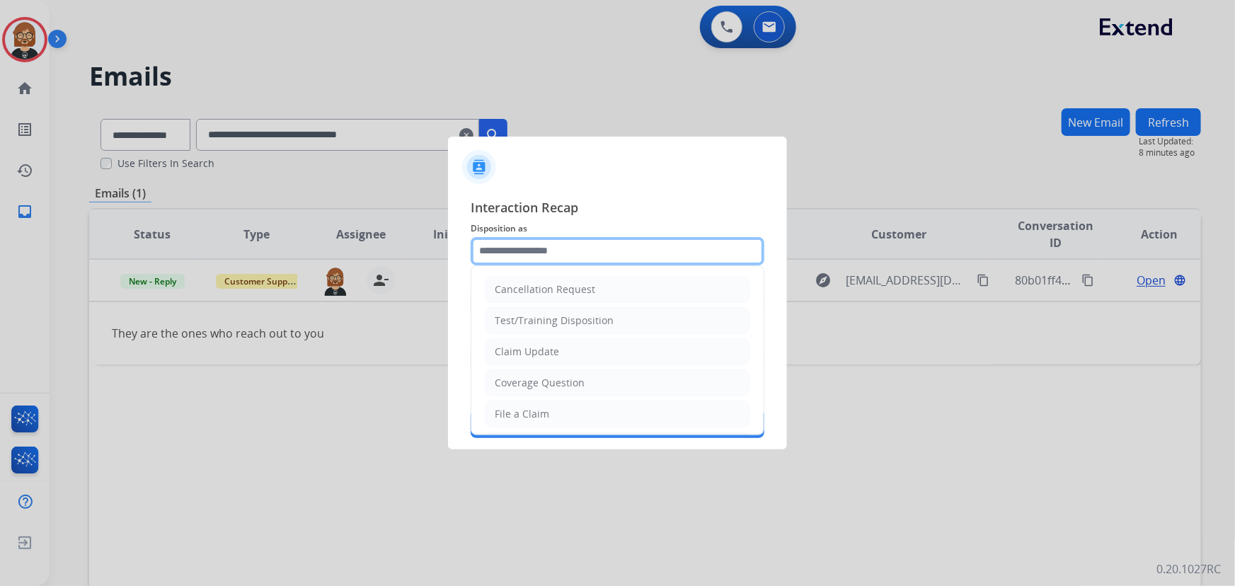
click at [638, 241] on input "text" at bounding box center [618, 251] width 294 height 28
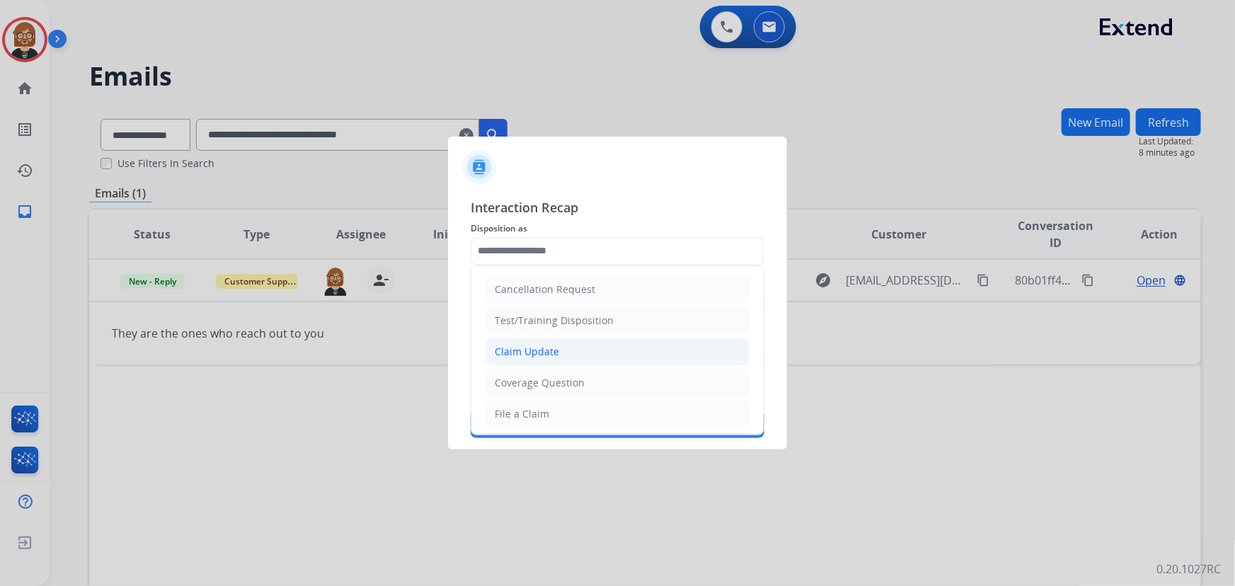
click at [614, 348] on li "Claim Update" at bounding box center [618, 351] width 264 height 27
type input "**********"
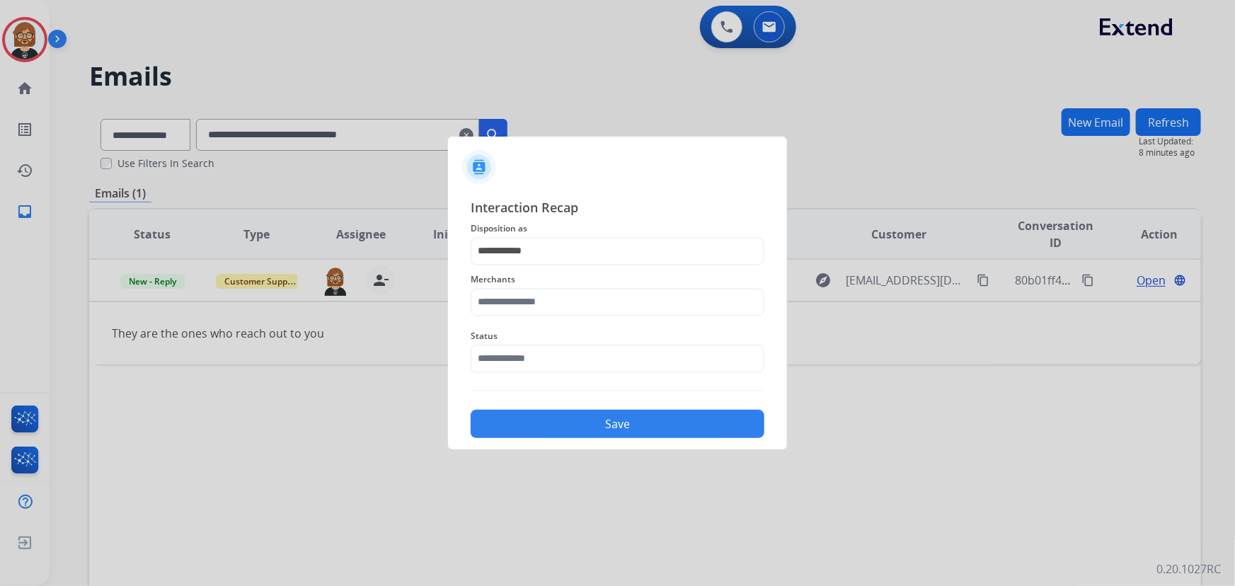
click at [629, 374] on div "Status" at bounding box center [618, 350] width 294 height 57
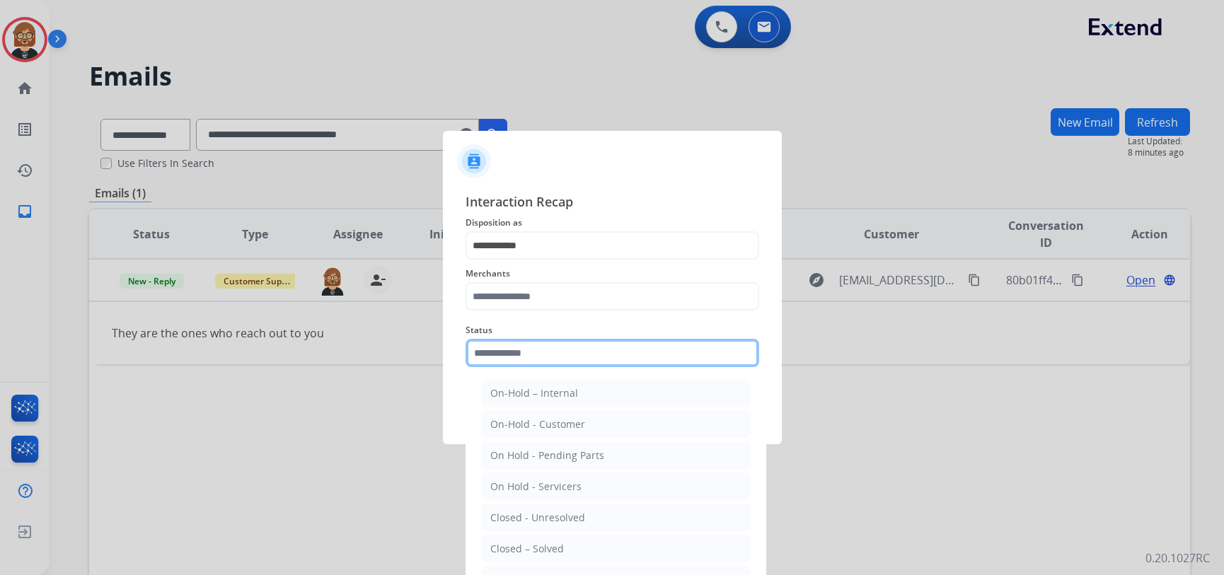
click at [631, 349] on input "text" at bounding box center [613, 353] width 294 height 28
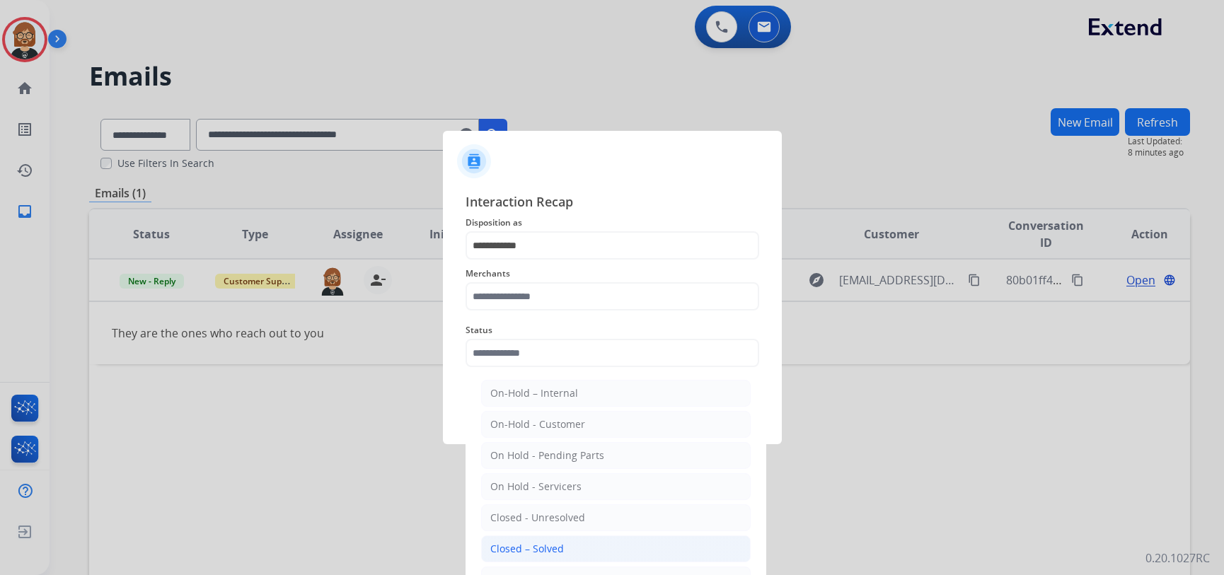
click at [642, 544] on li "Closed – Solved" at bounding box center [616, 549] width 270 height 27
type input "**********"
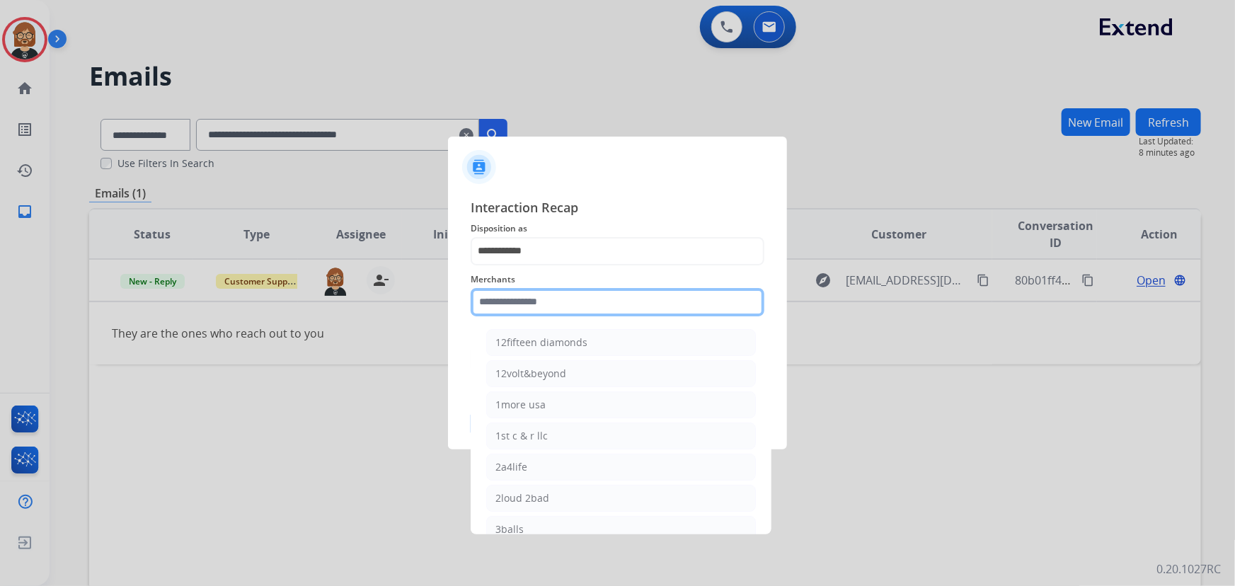
click at [621, 298] on input "text" at bounding box center [618, 302] width 294 height 28
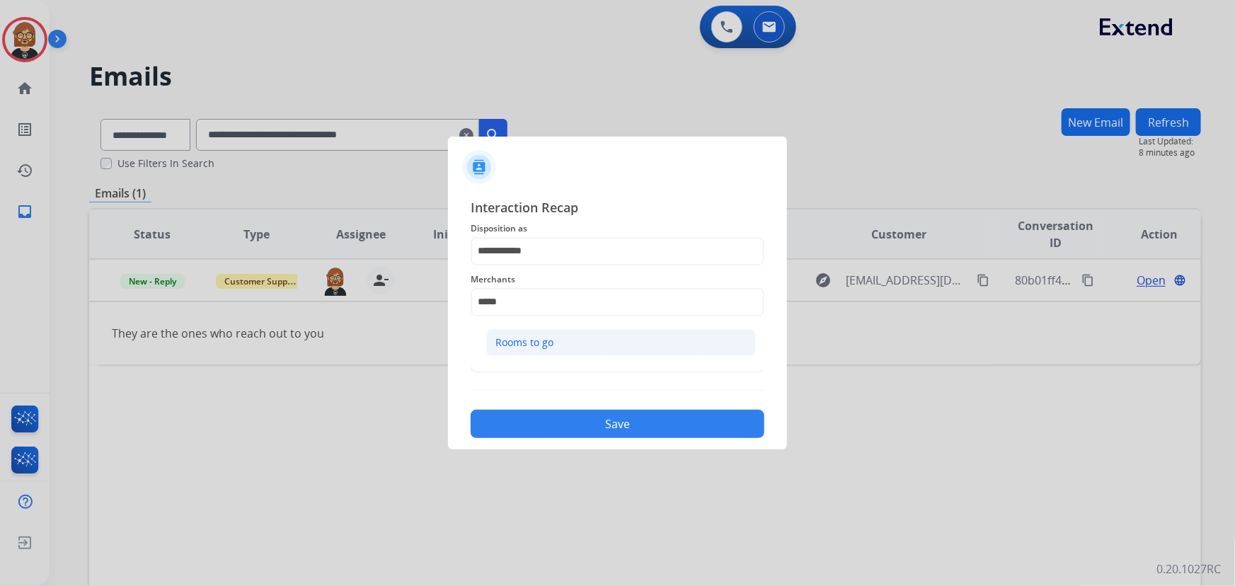
click at [587, 345] on li "Rooms to go" at bounding box center [621, 342] width 270 height 27
type input "**********"
click at [630, 430] on button "Save" at bounding box center [618, 424] width 294 height 28
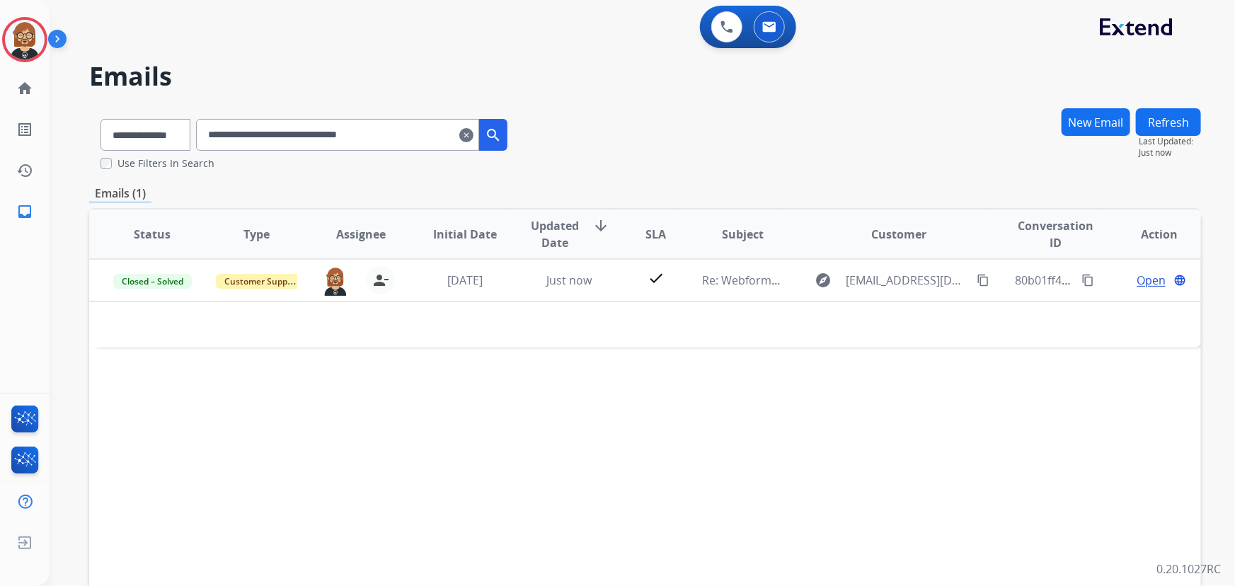
click at [473, 140] on mat-icon "clear" at bounding box center [466, 135] width 14 height 17
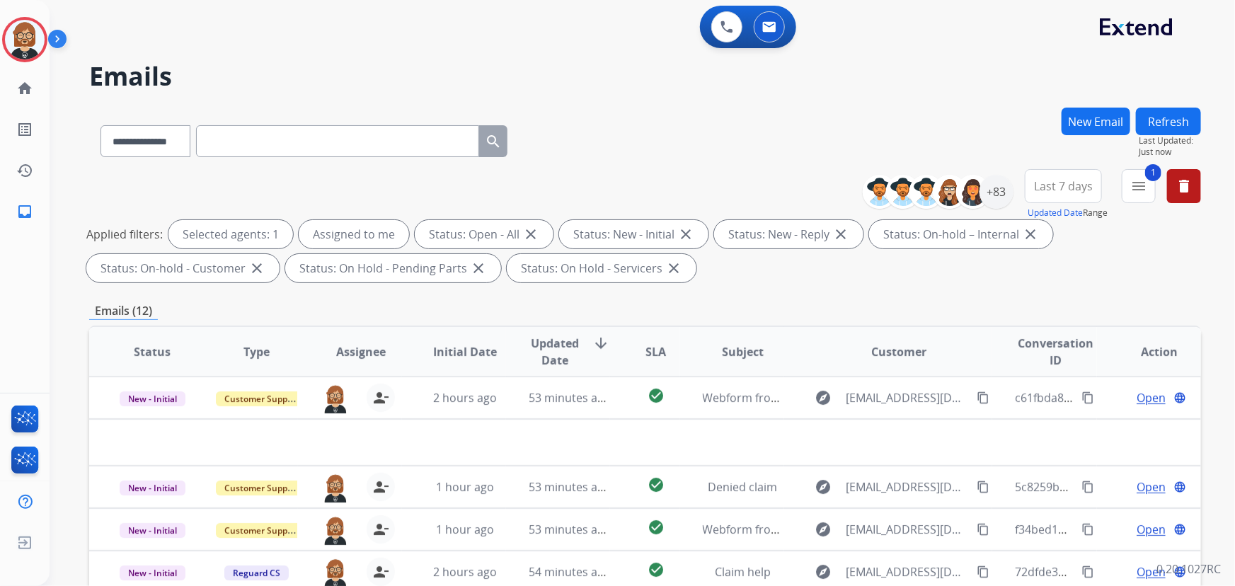
click at [1086, 272] on div "Applied filters: Selected agents: 1 Assigned to me Status: Open - All close Sta…" at bounding box center [642, 251] width 1112 height 62
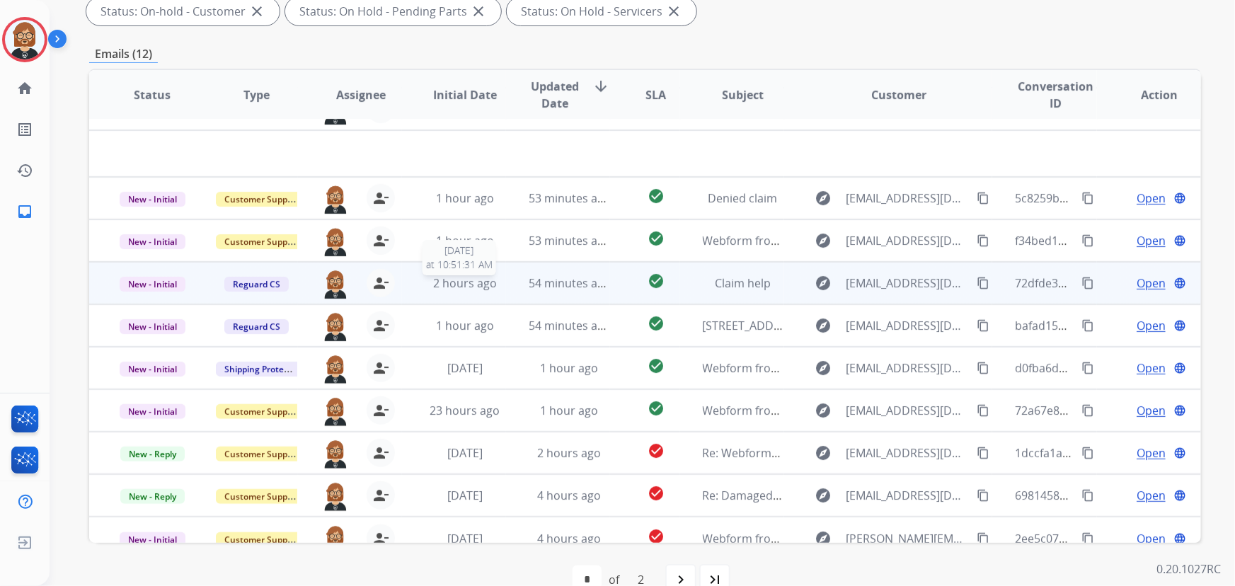
scroll to position [47, 0]
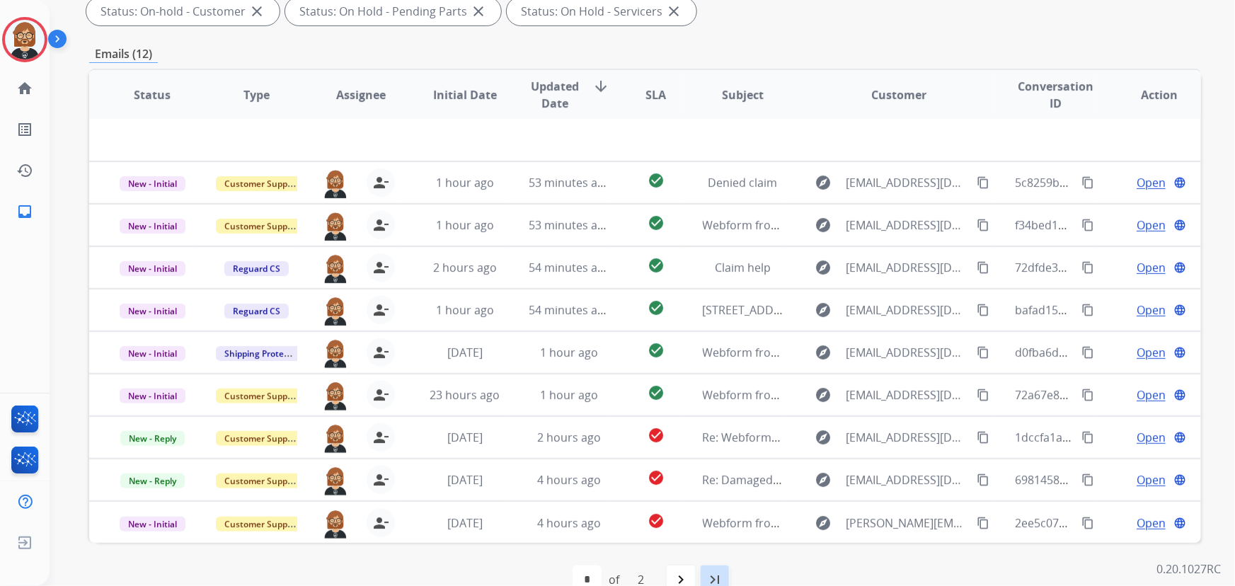
click at [706, 578] on div "last_page" at bounding box center [714, 579] width 31 height 31
select select "*"
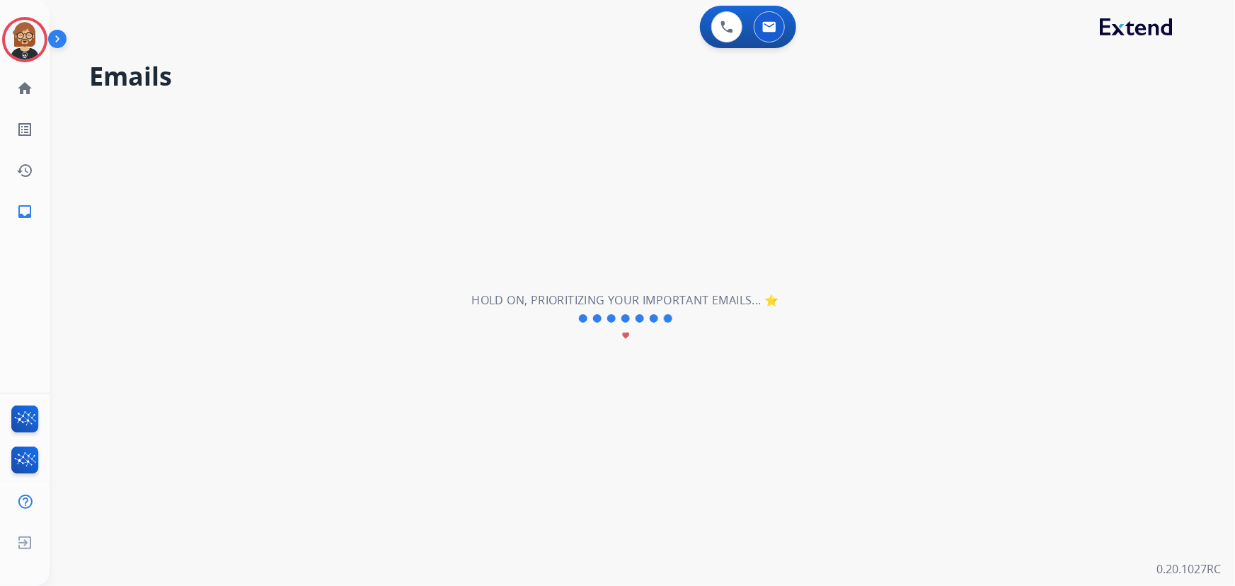
scroll to position [0, 0]
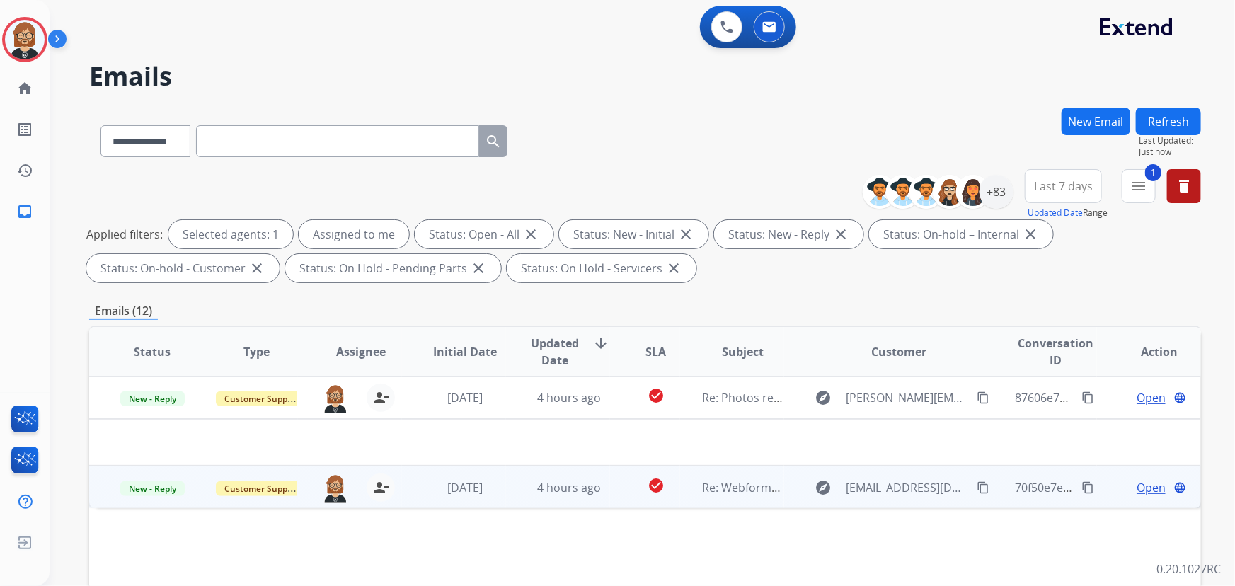
click at [611, 486] on td "check_circle" at bounding box center [644, 487] width 69 height 42
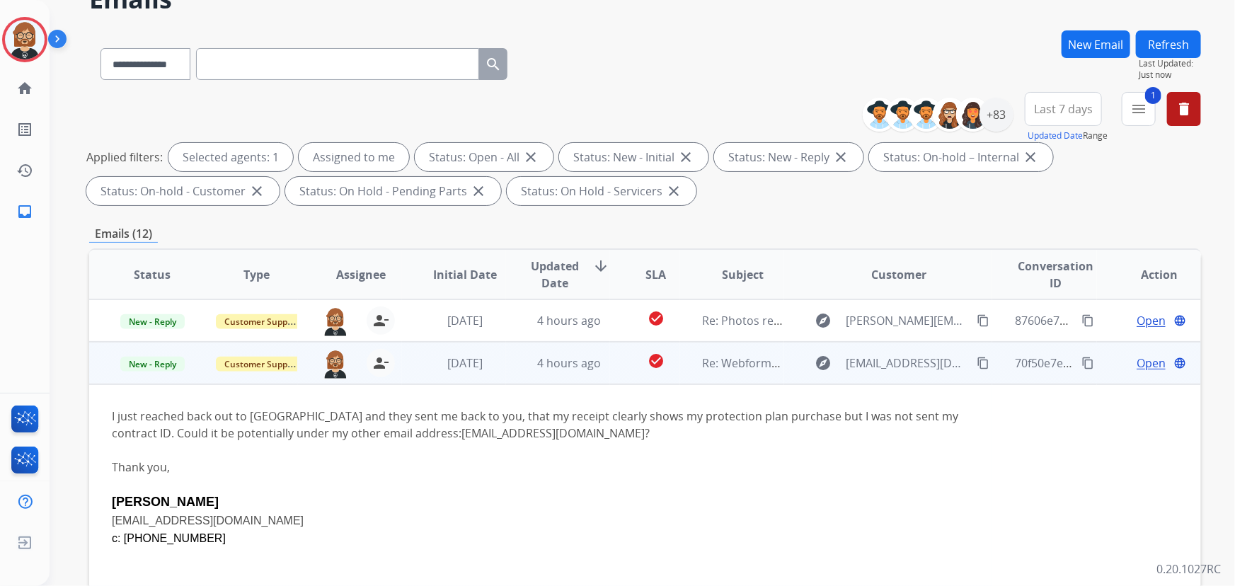
scroll to position [128, 0]
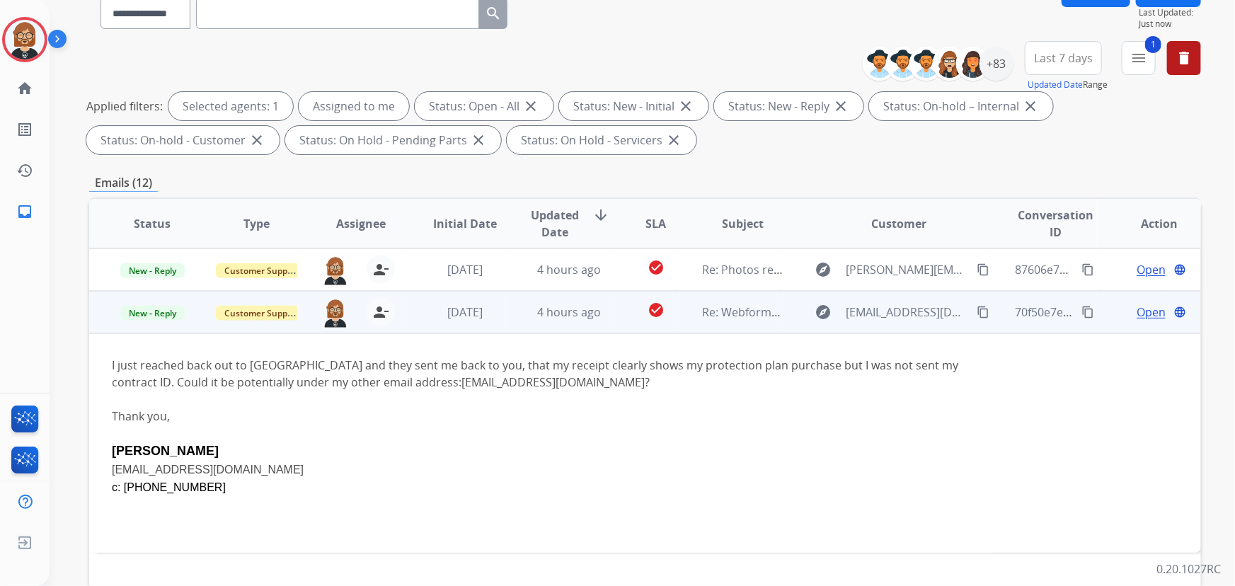
click at [1141, 311] on span "Open" at bounding box center [1151, 312] width 29 height 17
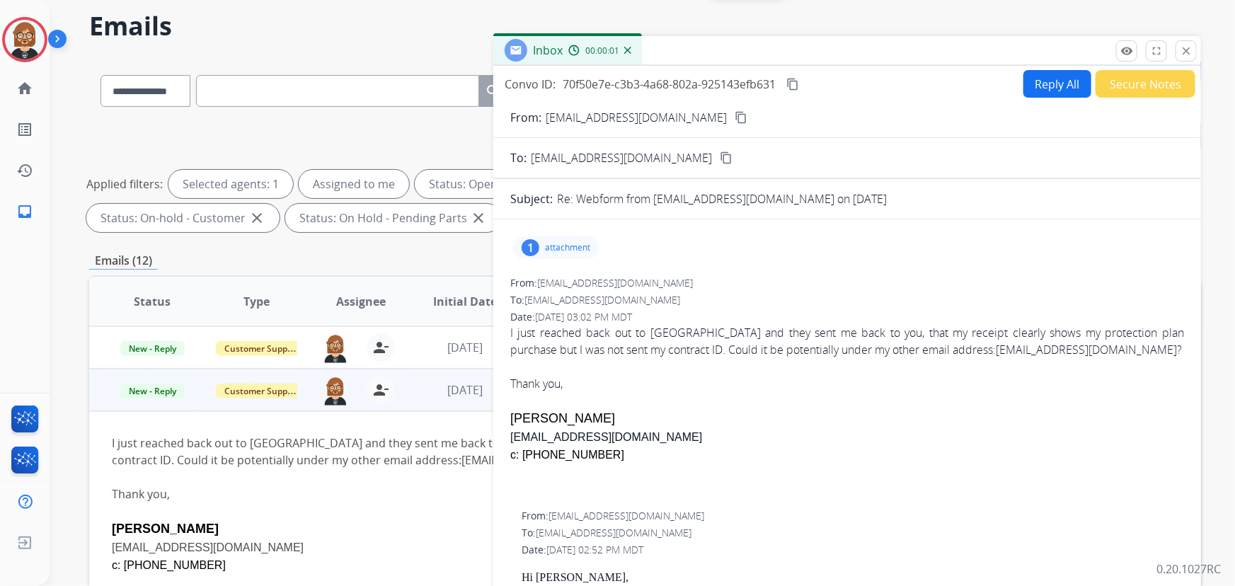
scroll to position [0, 0]
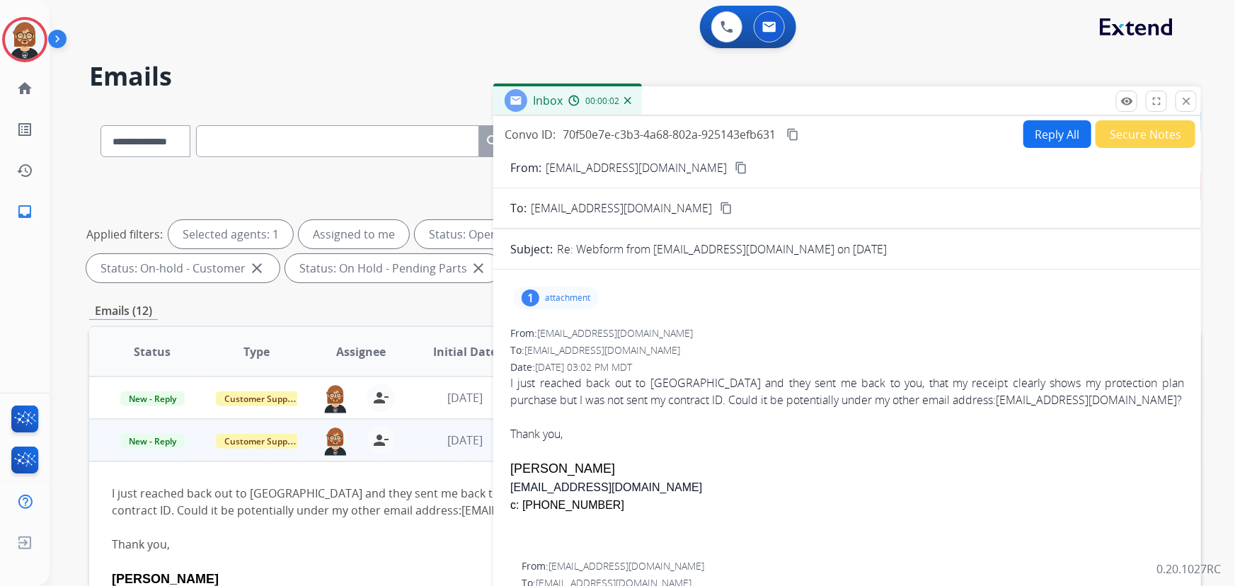
click at [1042, 133] on button "Reply All" at bounding box center [1057, 134] width 68 height 28
select select "**********"
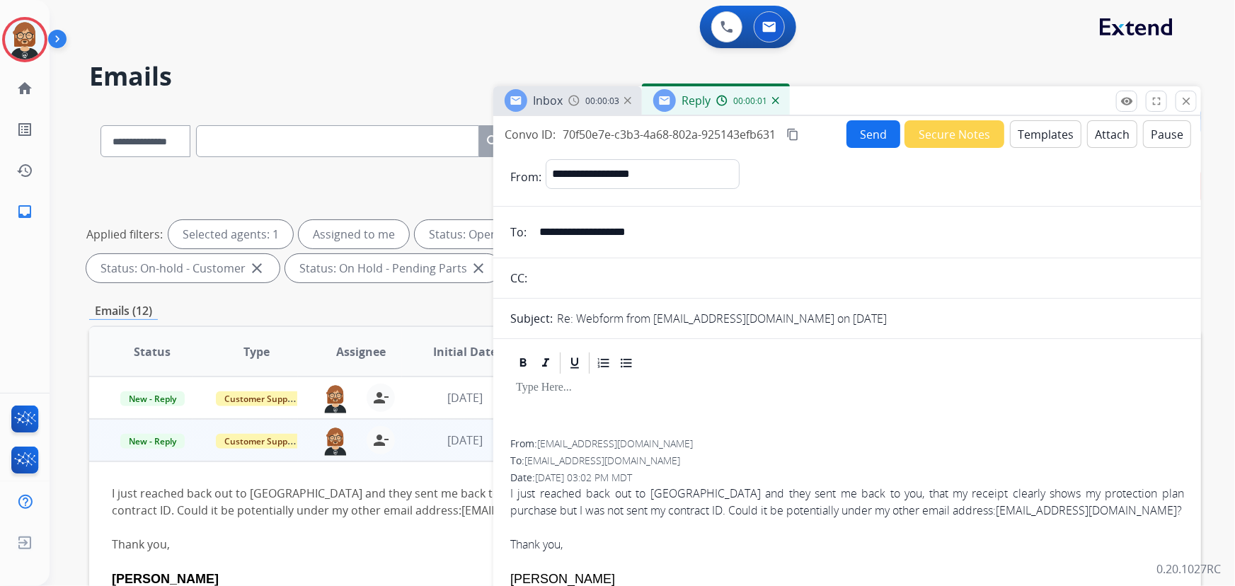
click at [1027, 139] on button "Templates" at bounding box center [1045, 134] width 71 height 28
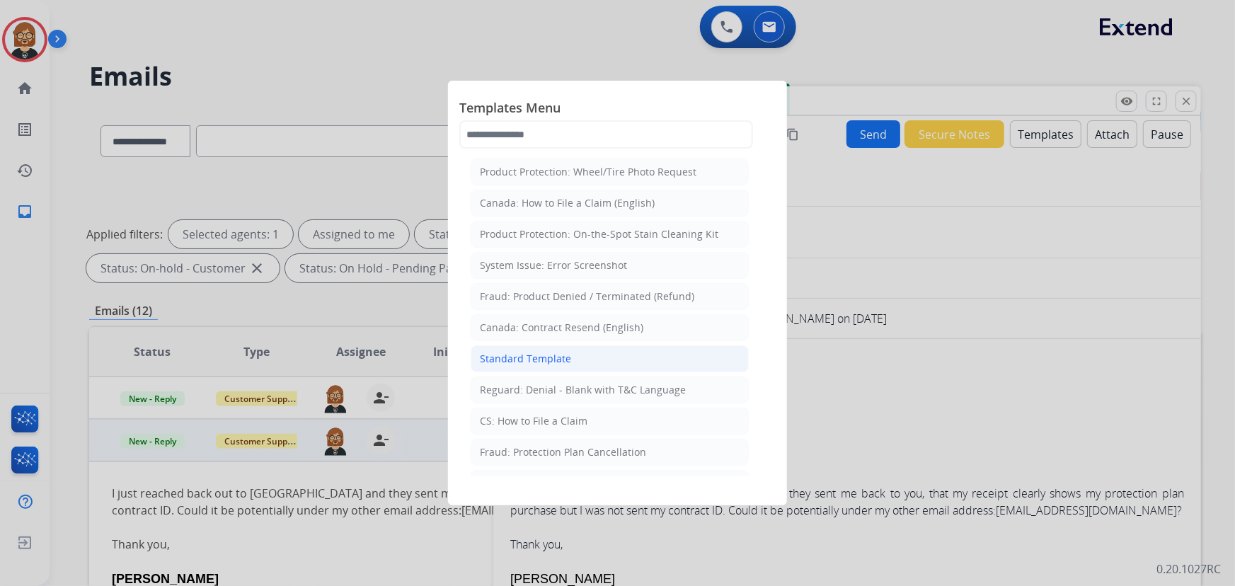
click at [566, 360] on div "Standard Template" at bounding box center [525, 359] width 91 height 14
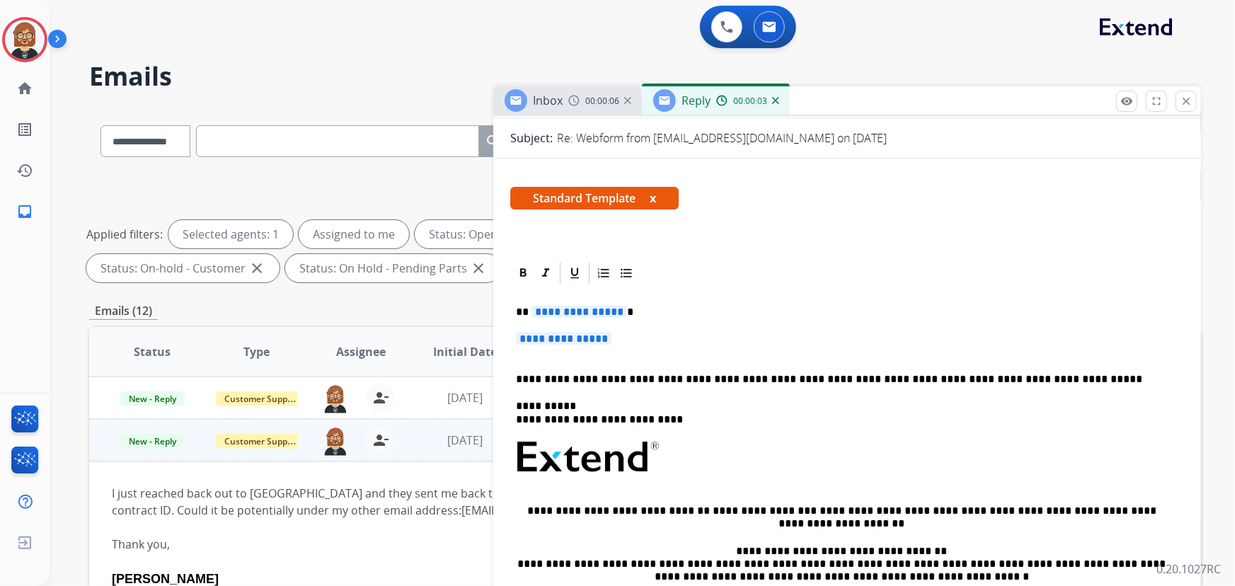
scroll to position [193, 0]
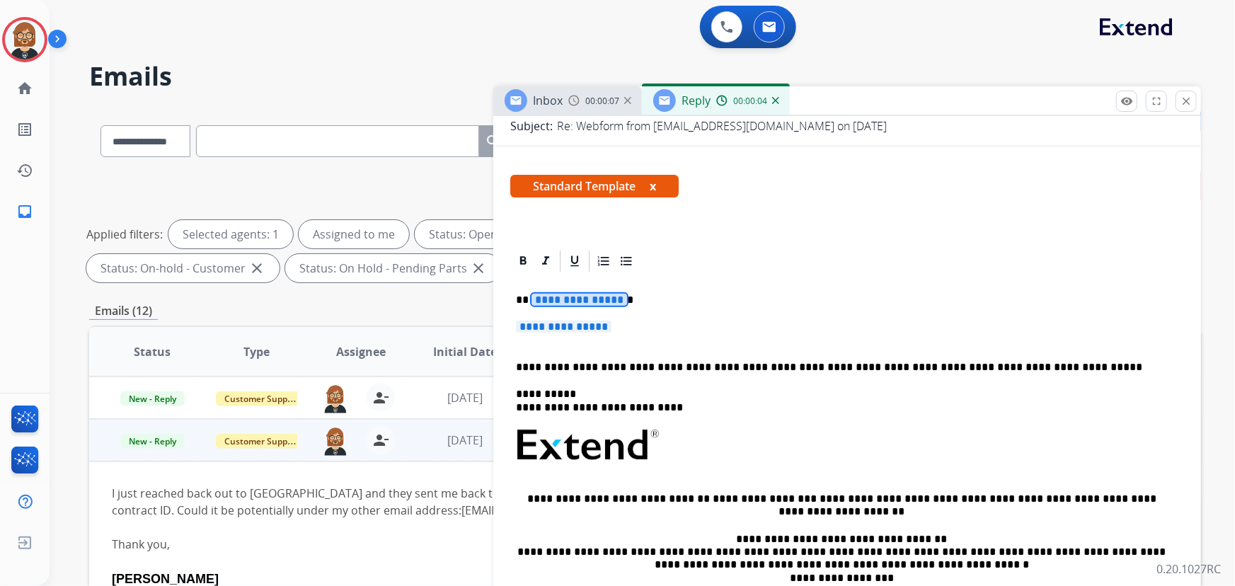
click at [599, 297] on span "**********" at bounding box center [580, 300] width 96 height 12
click at [584, 327] on span "**********" at bounding box center [564, 327] width 96 height 12
click at [583, 294] on span "**********" at bounding box center [580, 300] width 96 height 12
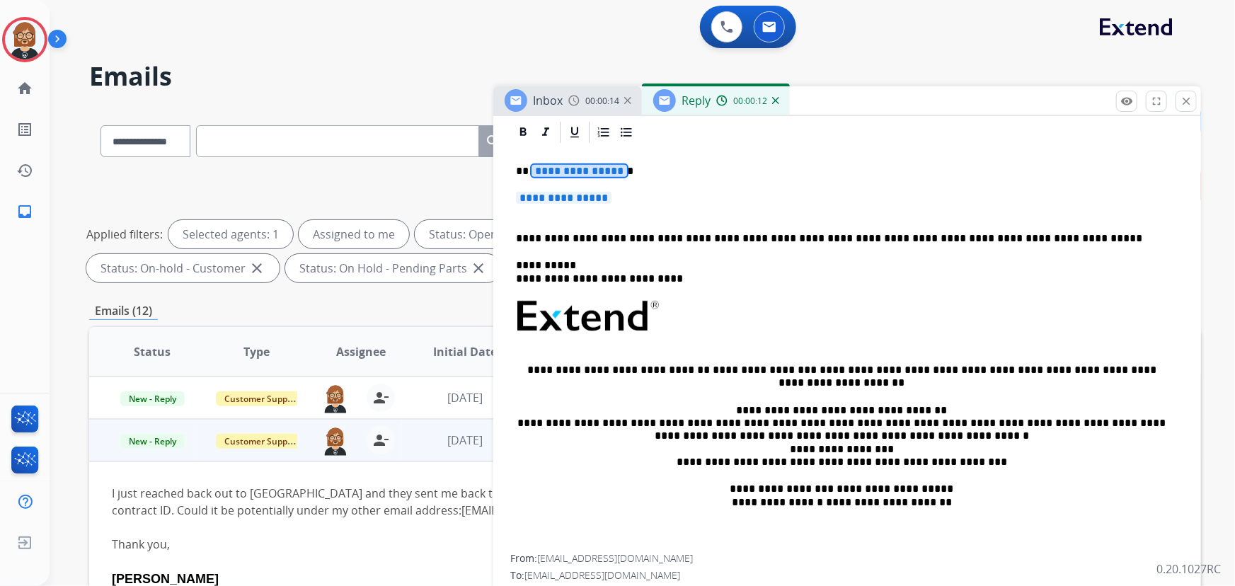
scroll to position [257, 0]
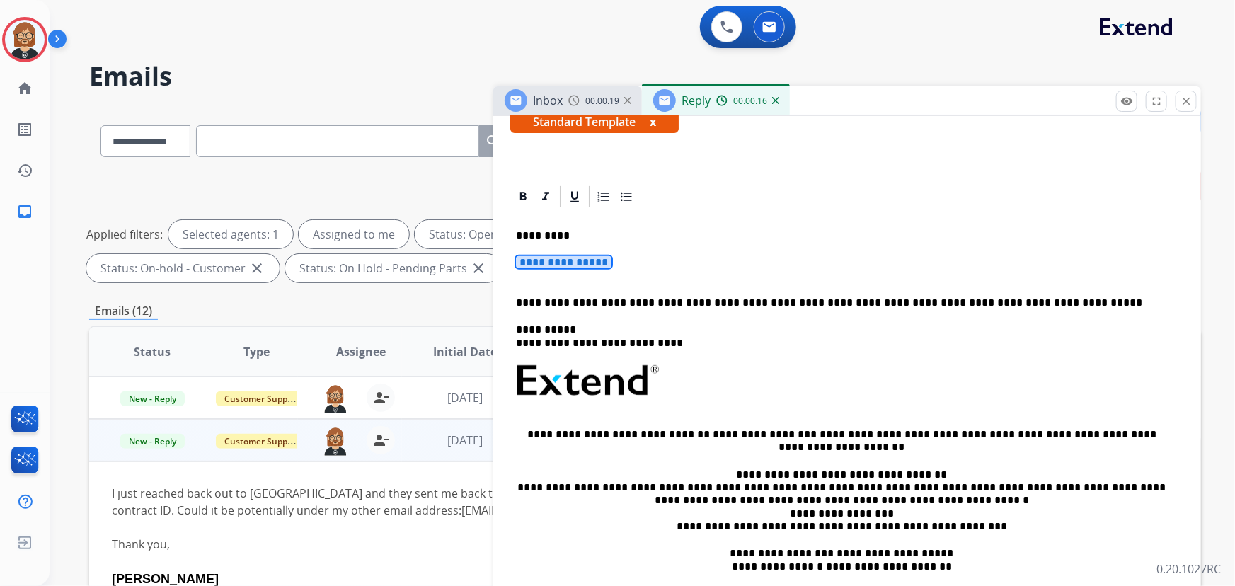
click at [590, 261] on span "**********" at bounding box center [564, 262] width 96 height 12
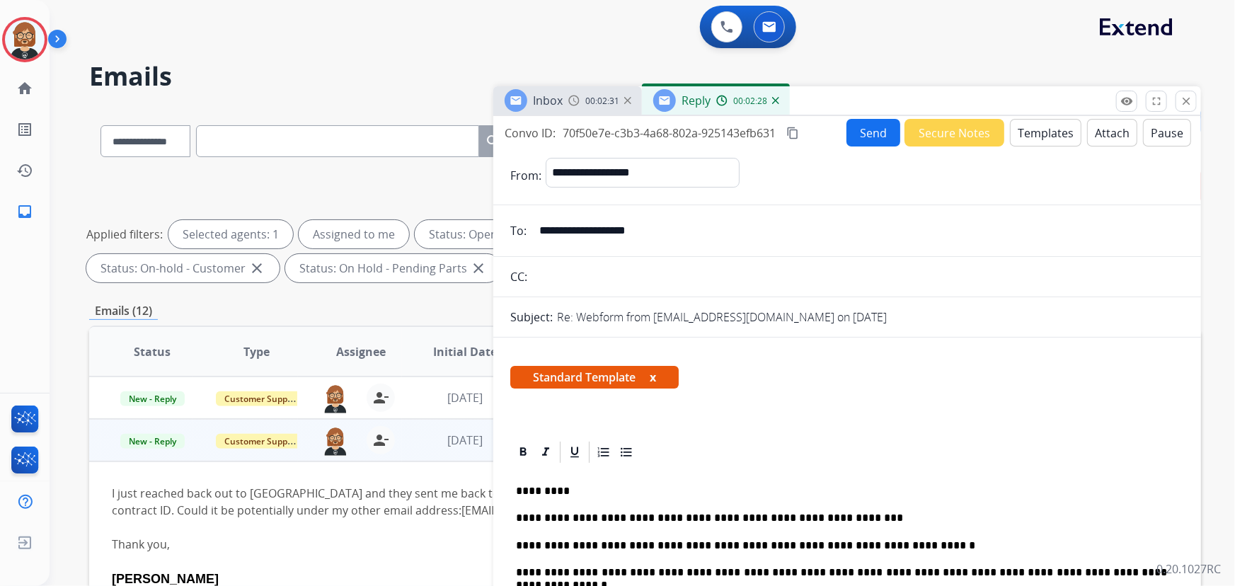
scroll to position [0, 0]
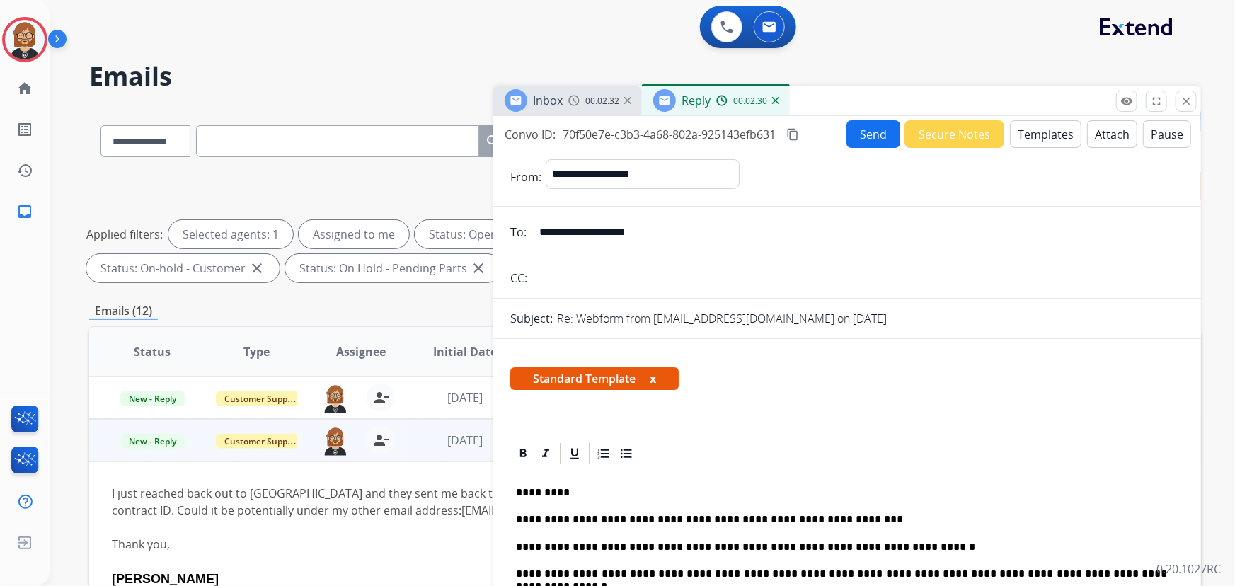
click at [854, 141] on button "Send" at bounding box center [873, 134] width 54 height 28
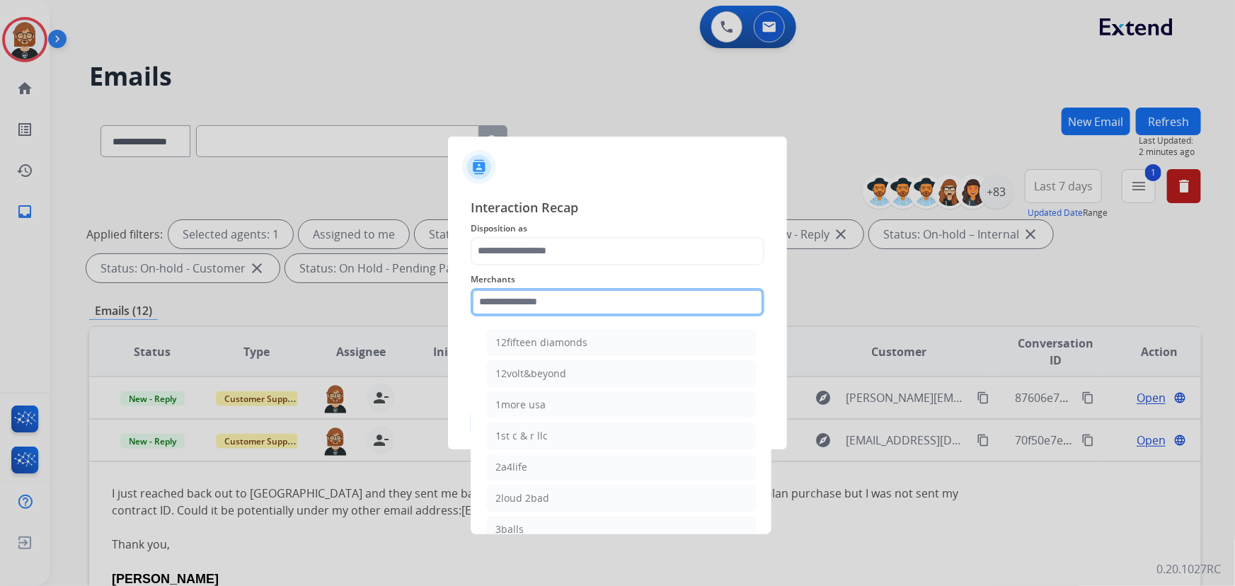
click at [608, 289] on input "text" at bounding box center [618, 302] width 294 height 28
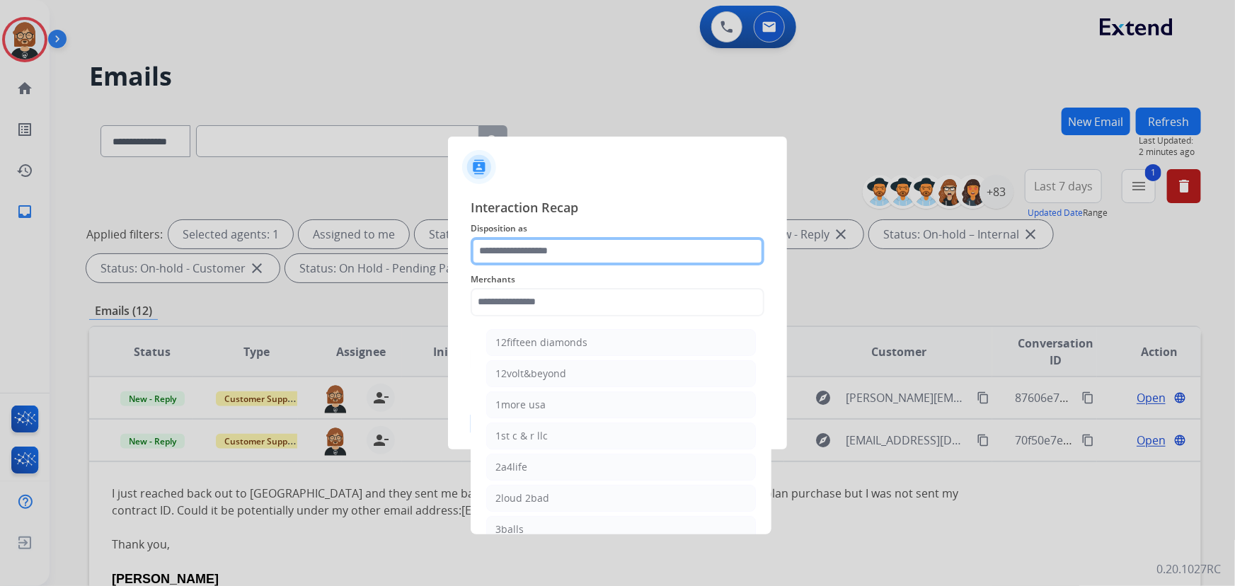
click at [641, 250] on input "text" at bounding box center [618, 251] width 294 height 28
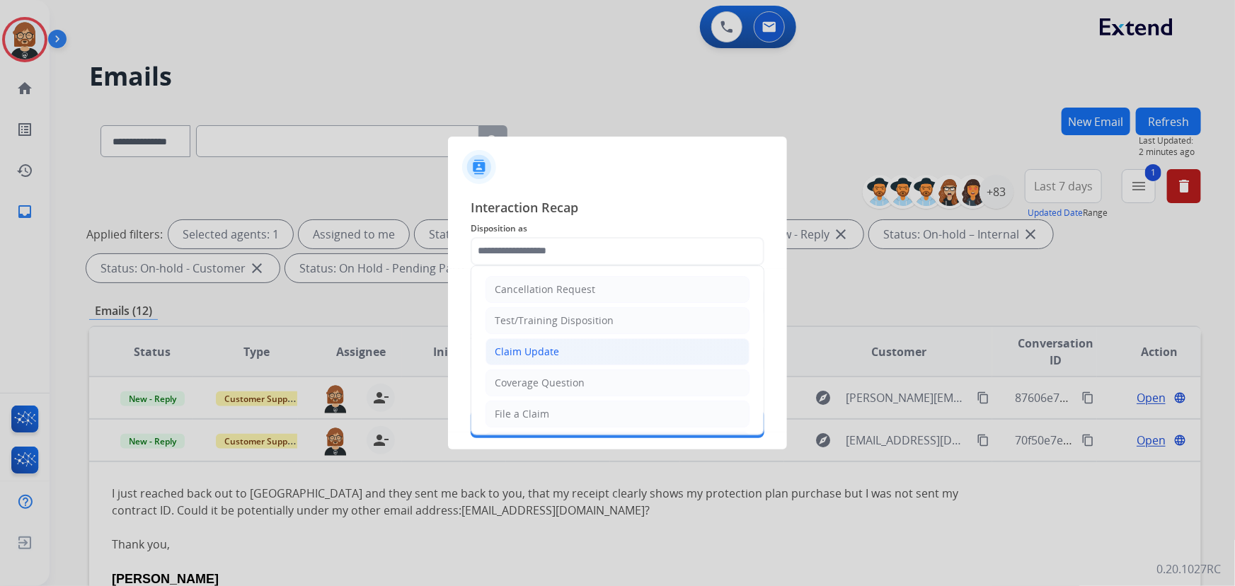
click at [633, 360] on li "Claim Update" at bounding box center [618, 351] width 264 height 27
type input "**********"
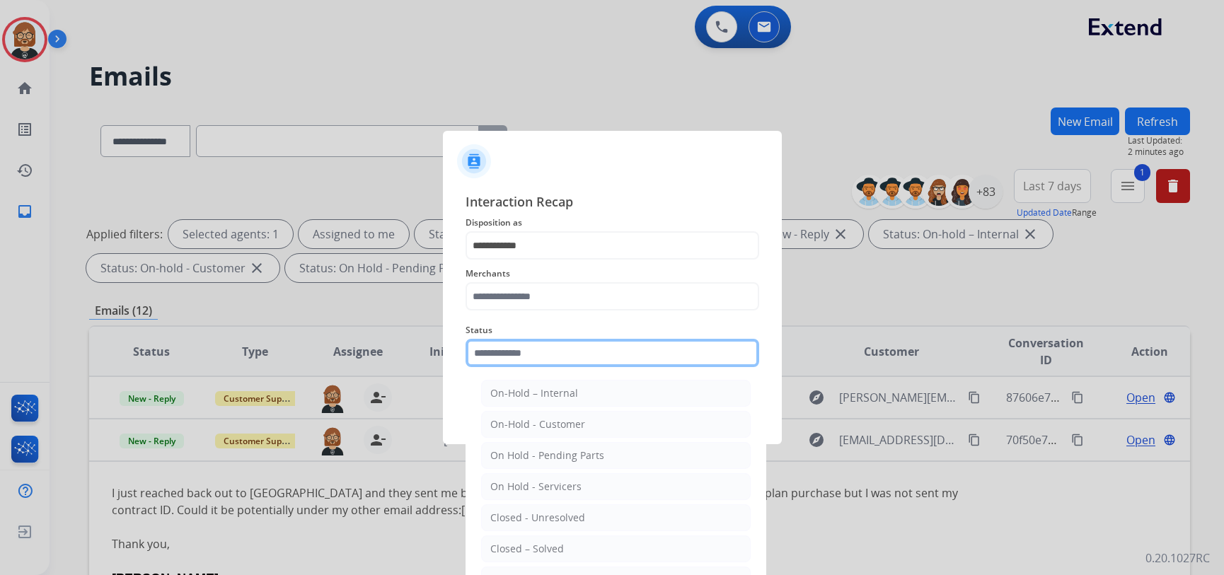
click at [633, 360] on input "text" at bounding box center [613, 353] width 294 height 28
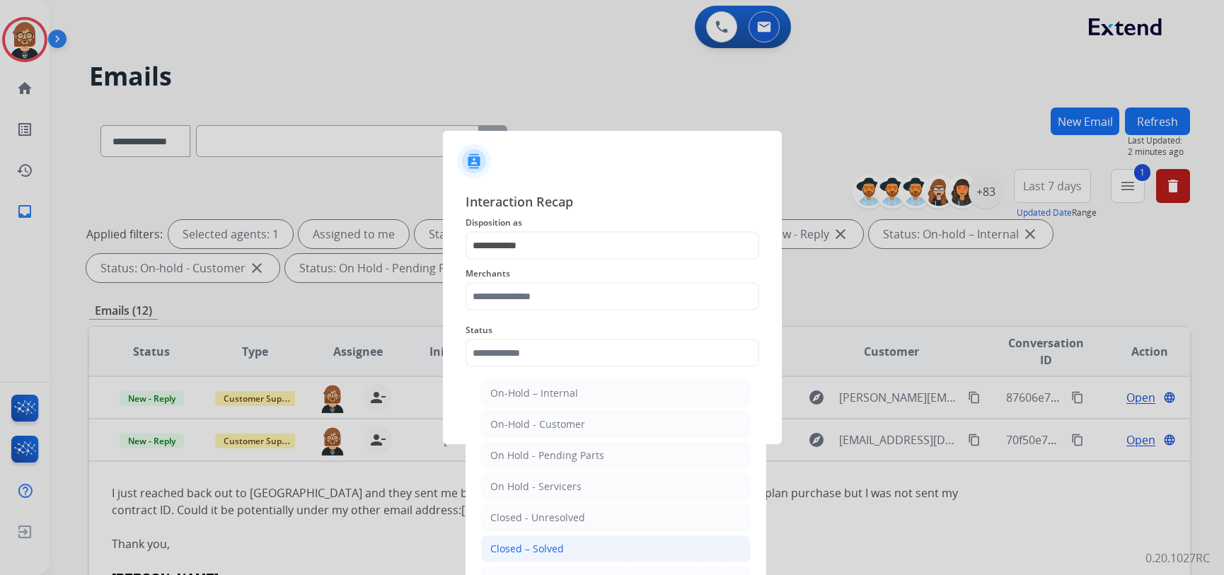
click at [619, 548] on li "Closed – Solved" at bounding box center [616, 549] width 270 height 27
type input "**********"
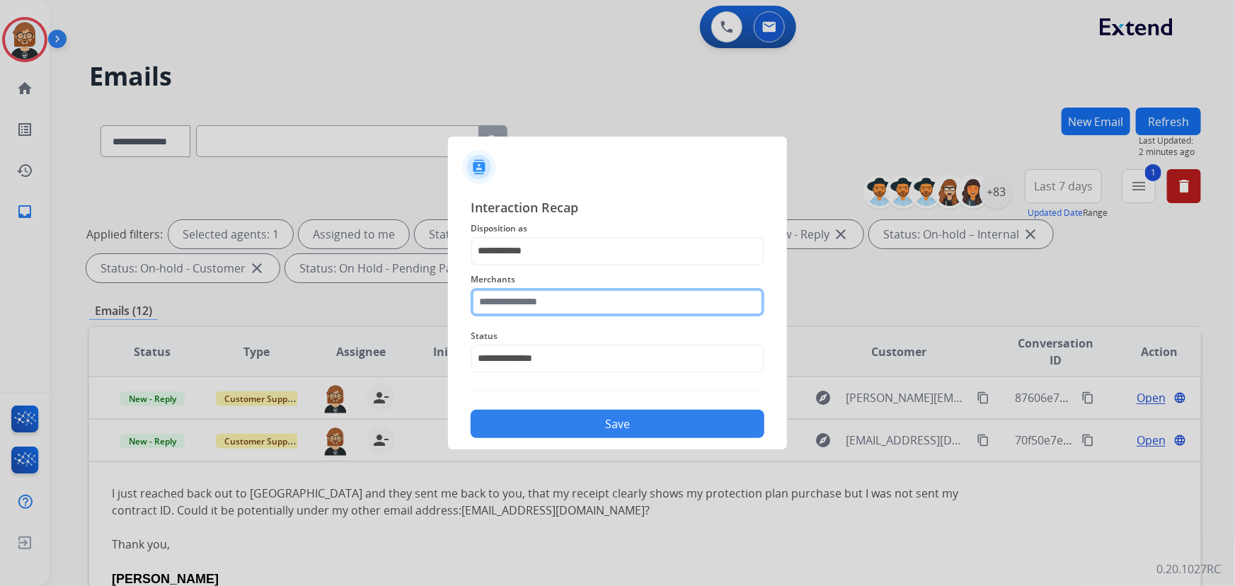
click at [638, 302] on input "text" at bounding box center [618, 302] width 294 height 28
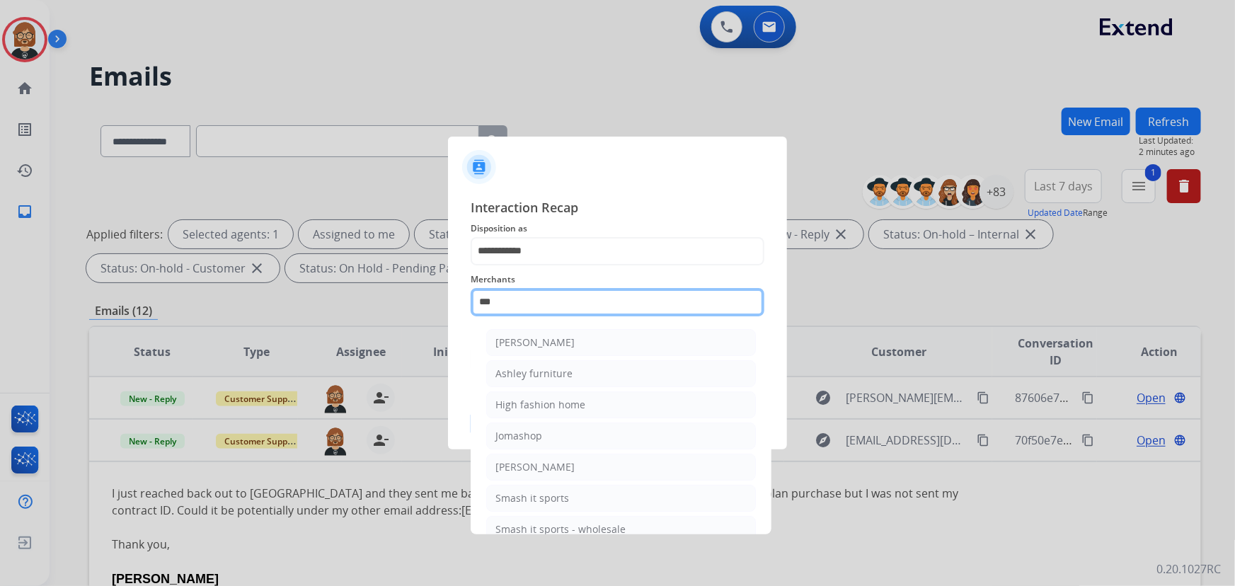
drag, startPoint x: 561, startPoint y: 300, endPoint x: 361, endPoint y: 281, distance: 200.5
click at [0, 281] on app-contact-recap-modal "**********" at bounding box center [0, 293] width 0 height 586
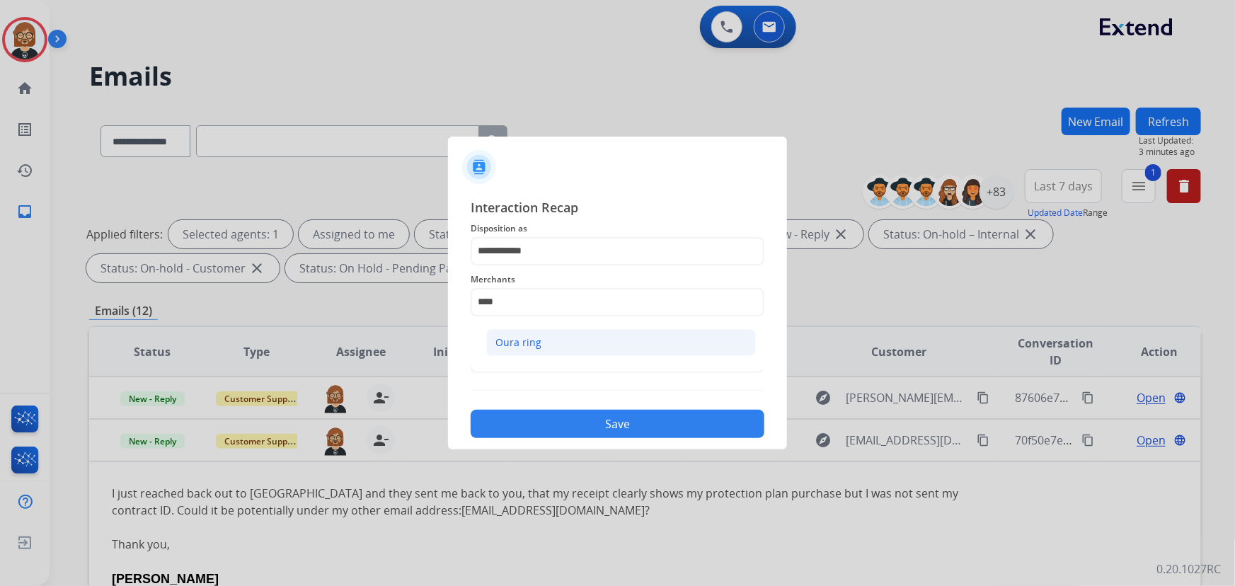
click at [522, 329] on li "Oura ring" at bounding box center [621, 342] width 270 height 27
type input "*********"
click at [636, 423] on button "Save" at bounding box center [618, 424] width 294 height 28
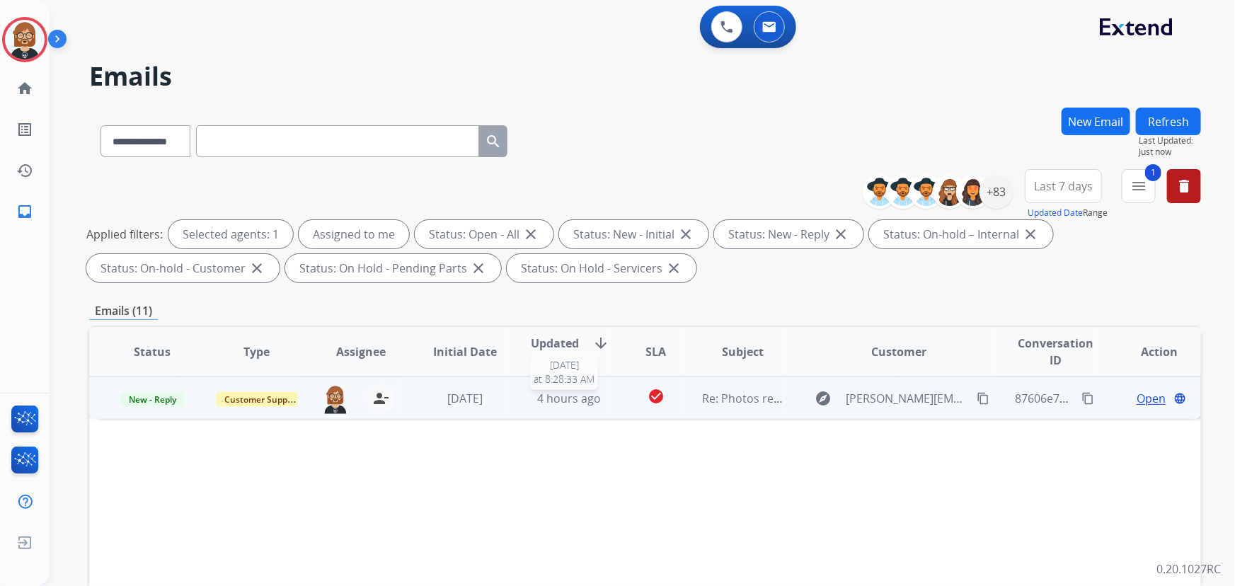
click at [602, 403] on div "4 hours ago" at bounding box center [569, 398] width 81 height 17
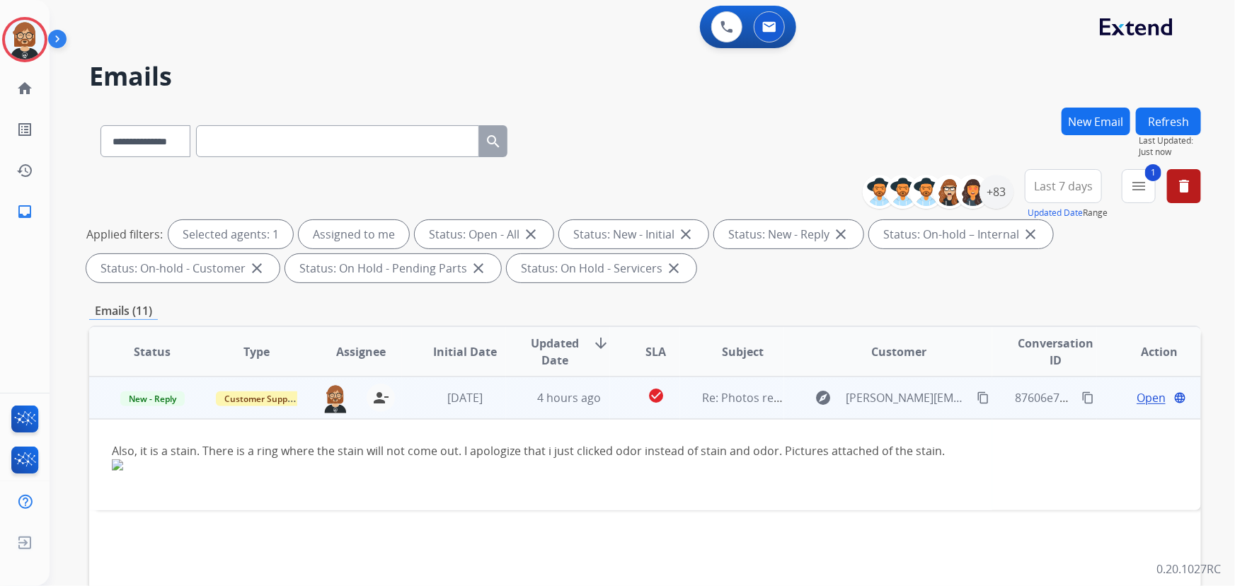
click at [1147, 403] on span "Open" at bounding box center [1151, 397] width 29 height 17
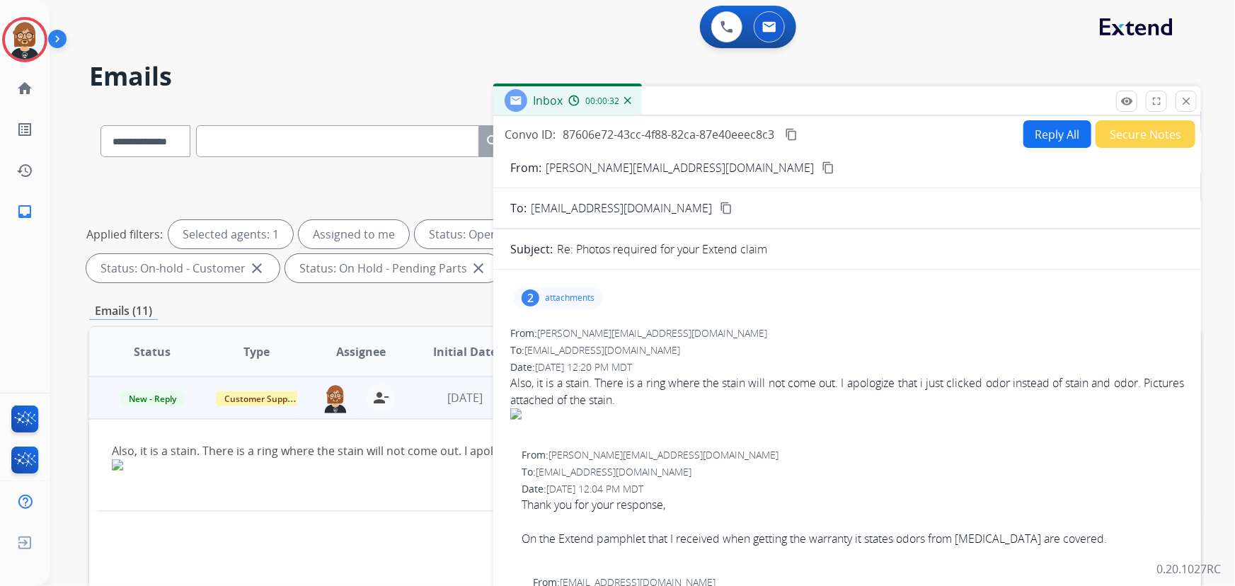
click at [822, 161] on mat-icon "content_copy" at bounding box center [828, 167] width 13 height 13
click at [569, 290] on div "2 attachments" at bounding box center [558, 298] width 90 height 23
click at [564, 323] on div at bounding box center [559, 334] width 71 height 50
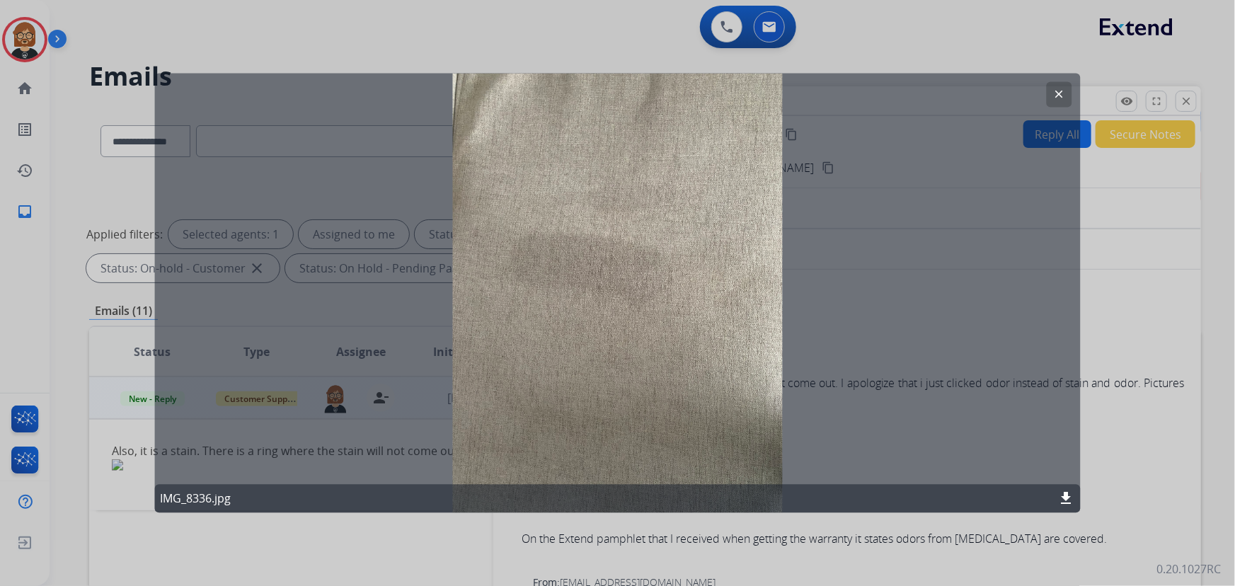
click at [1052, 98] on button "clear" at bounding box center [1059, 94] width 25 height 25
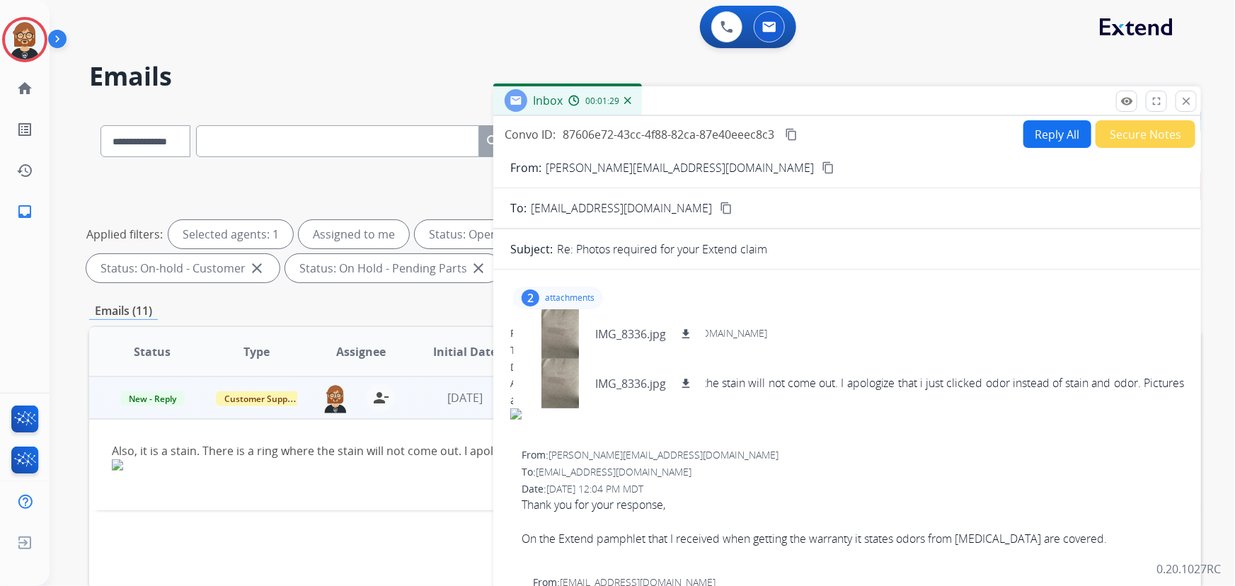
click at [796, 289] on div "2 attachments IMG_8336.jpg download IMG_8336.jpg download" at bounding box center [847, 298] width 674 height 34
click at [1052, 132] on button "Reply All" at bounding box center [1057, 134] width 68 height 28
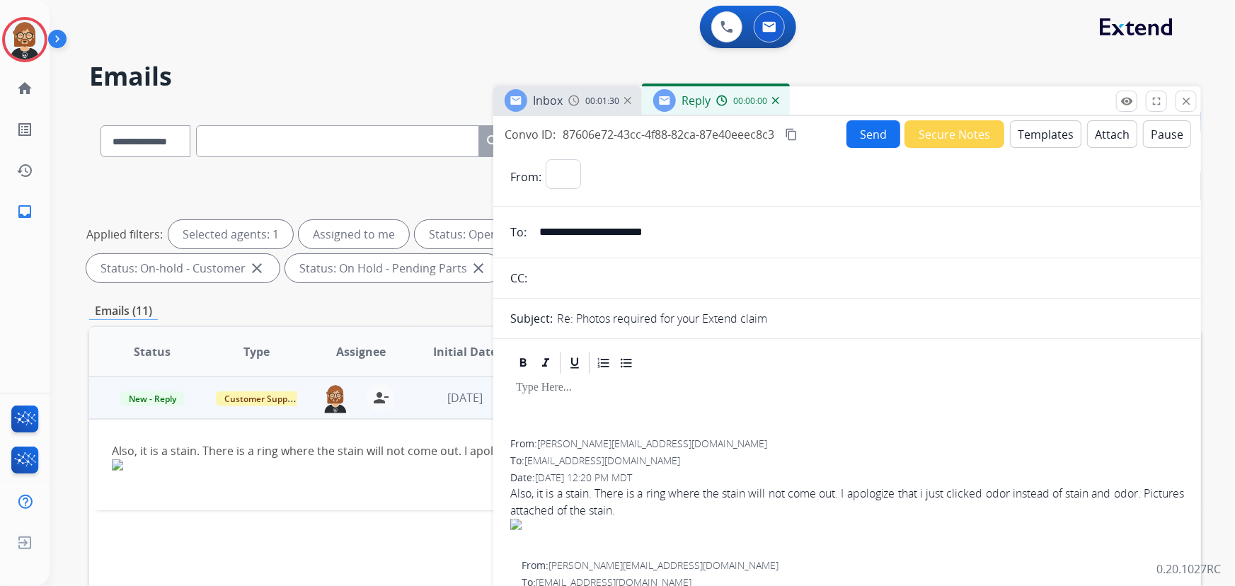
select select "**********"
click at [1031, 132] on button "Templates" at bounding box center [1045, 134] width 71 height 28
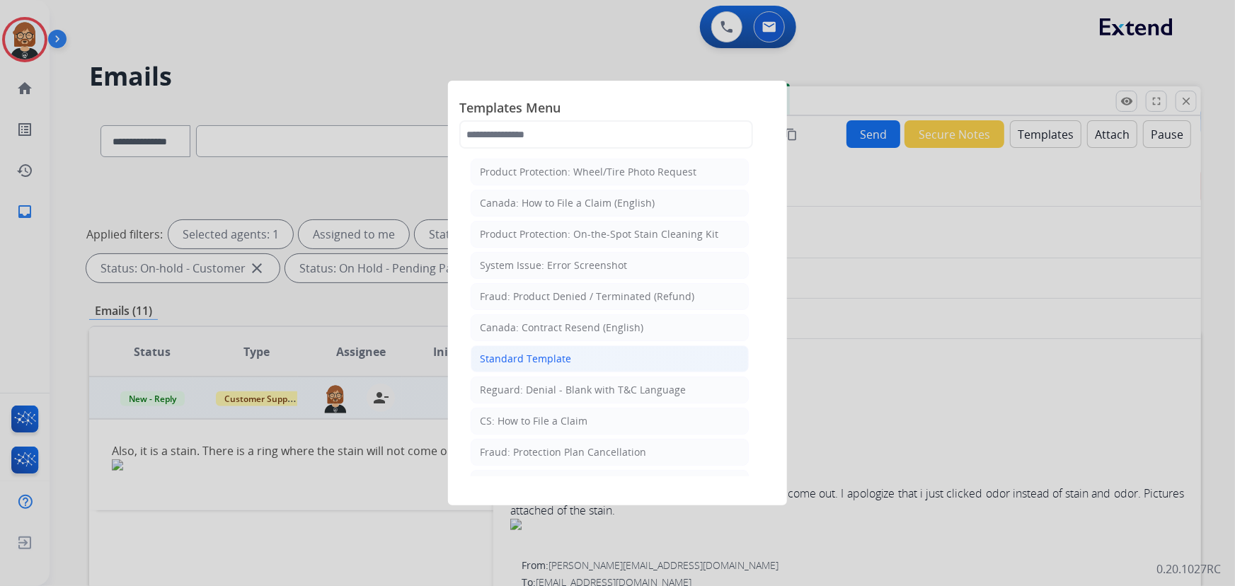
click at [585, 359] on li "Standard Template" at bounding box center [610, 358] width 278 height 27
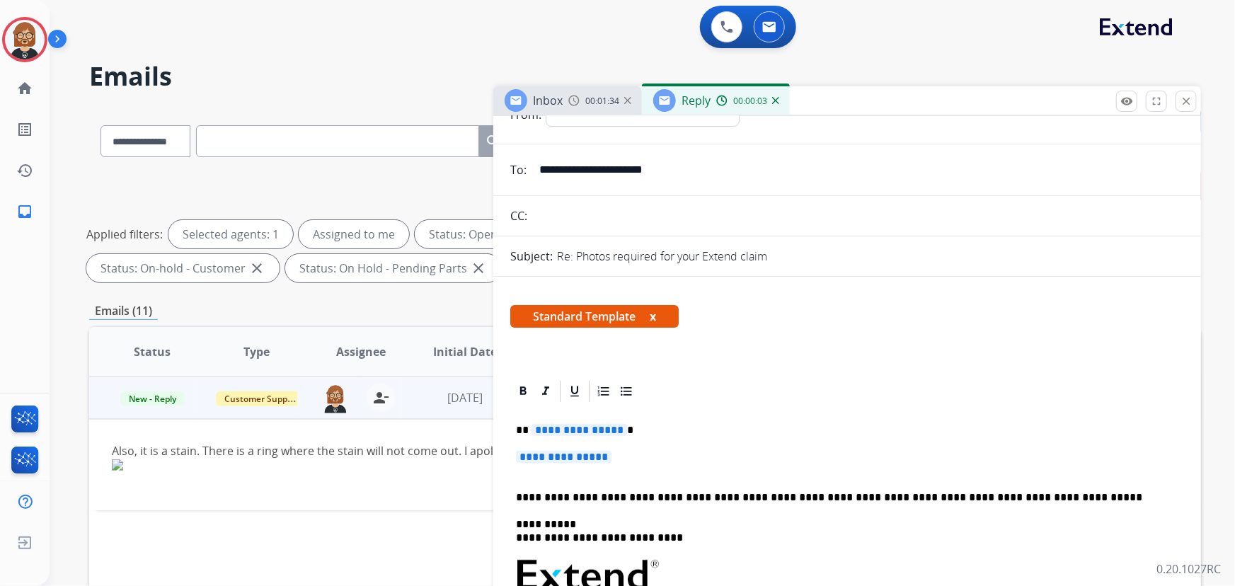
scroll to position [193, 0]
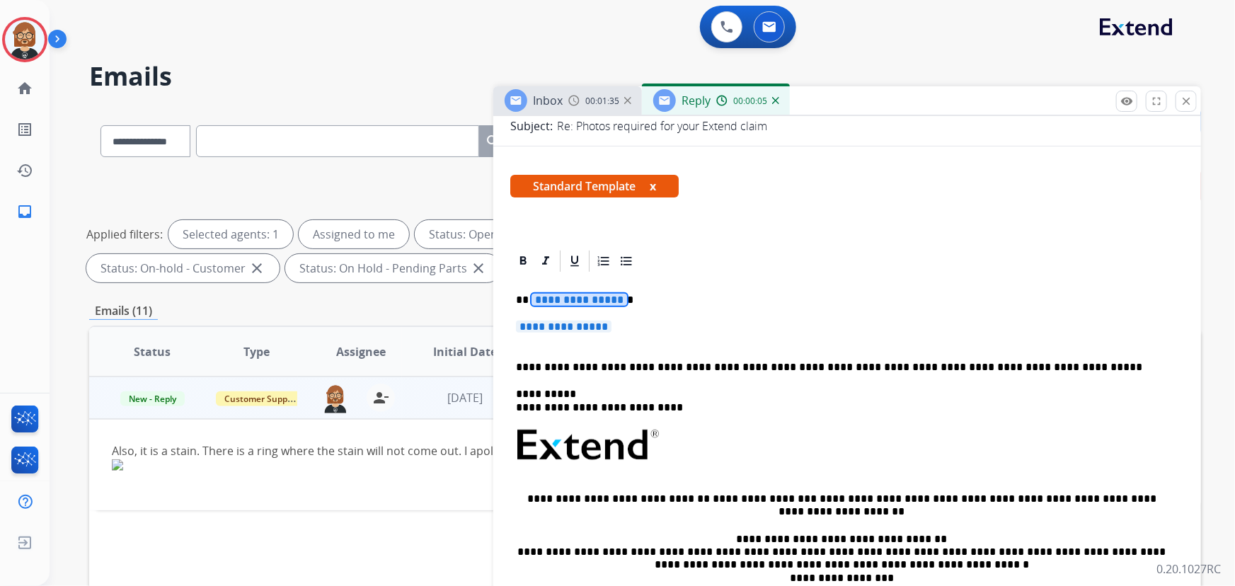
click at [580, 299] on span "**********" at bounding box center [580, 300] width 96 height 12
click at [586, 324] on span "**********" at bounding box center [564, 327] width 96 height 12
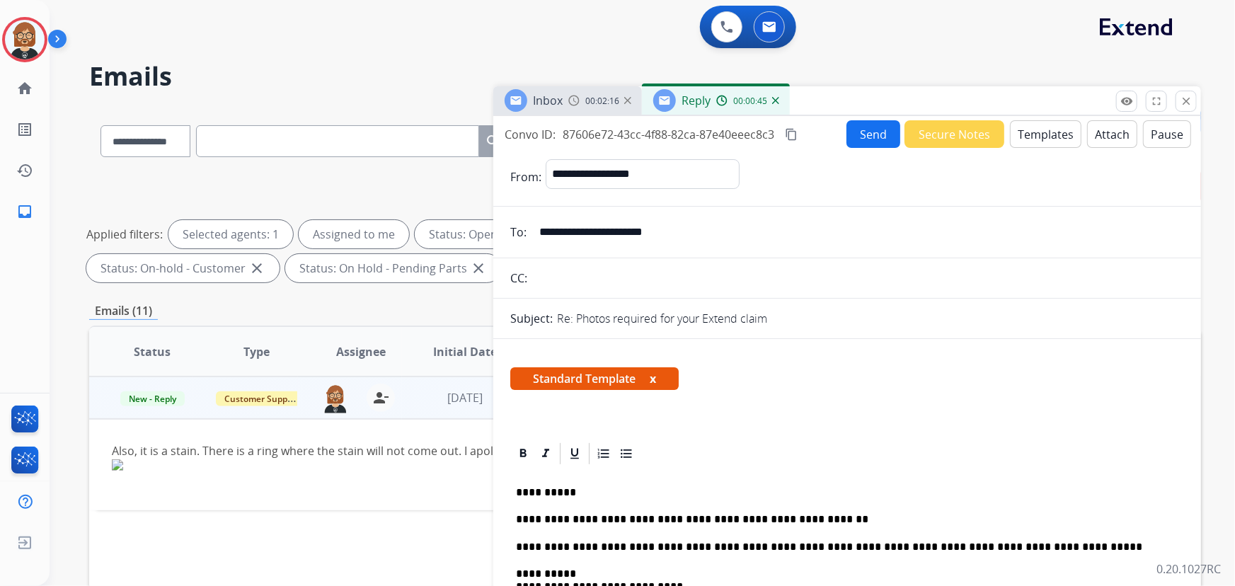
scroll to position [0, 0]
click at [872, 144] on button "Send" at bounding box center [873, 134] width 54 height 28
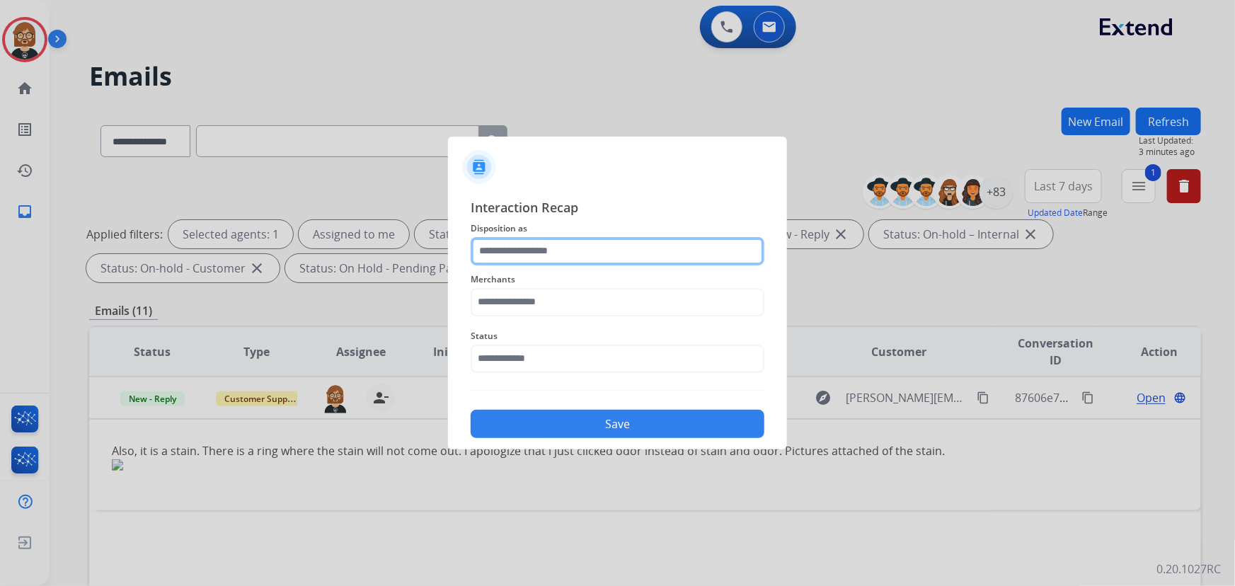
click at [609, 246] on input "text" at bounding box center [618, 251] width 294 height 28
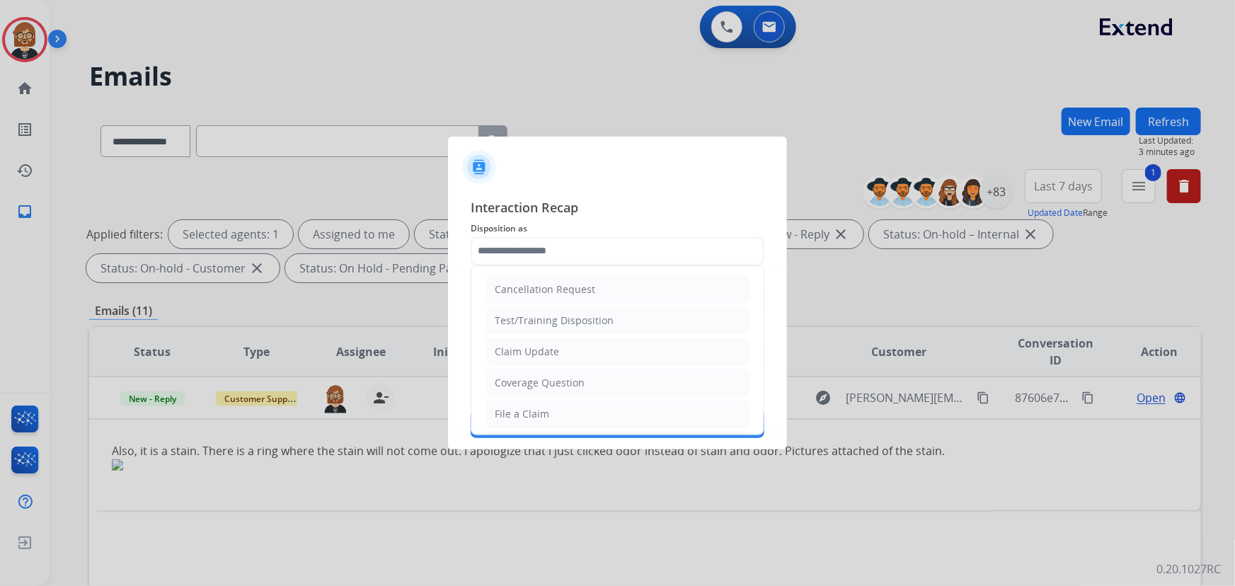
click at [575, 346] on li "Claim Update" at bounding box center [618, 351] width 264 height 27
type input "**********"
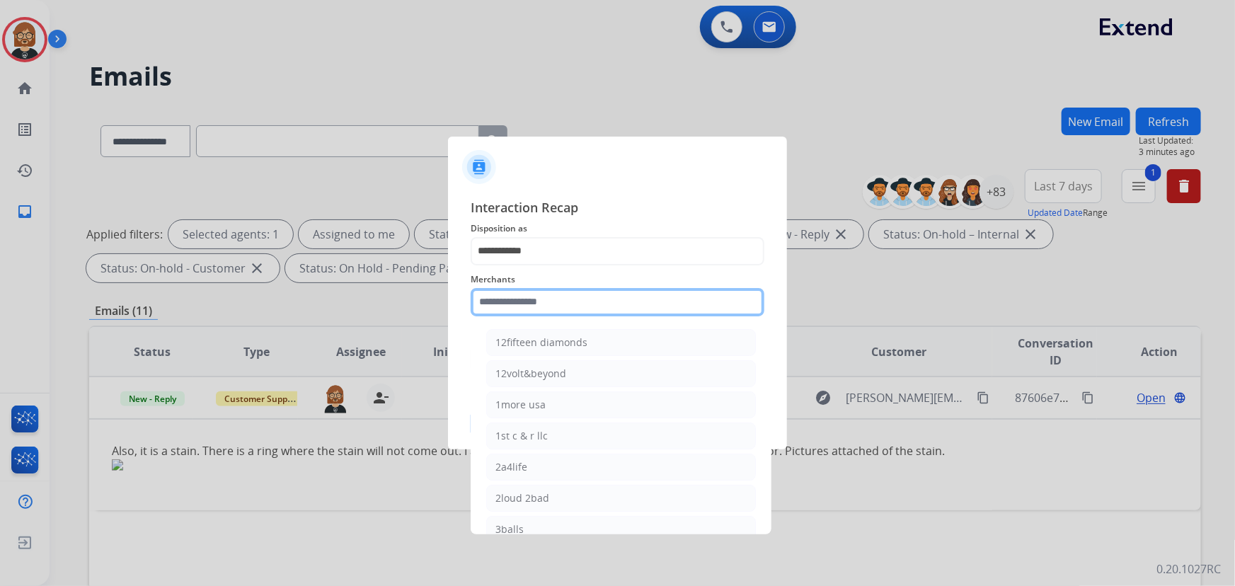
drag, startPoint x: 597, startPoint y: 316, endPoint x: 590, endPoint y: 326, distance: 12.8
click at [597, 316] on div "Merchants 12fifteen diamonds 12volt&beyond 1more usa 1st c & r llc 2a4life 2lou…" at bounding box center [618, 293] width 294 height 57
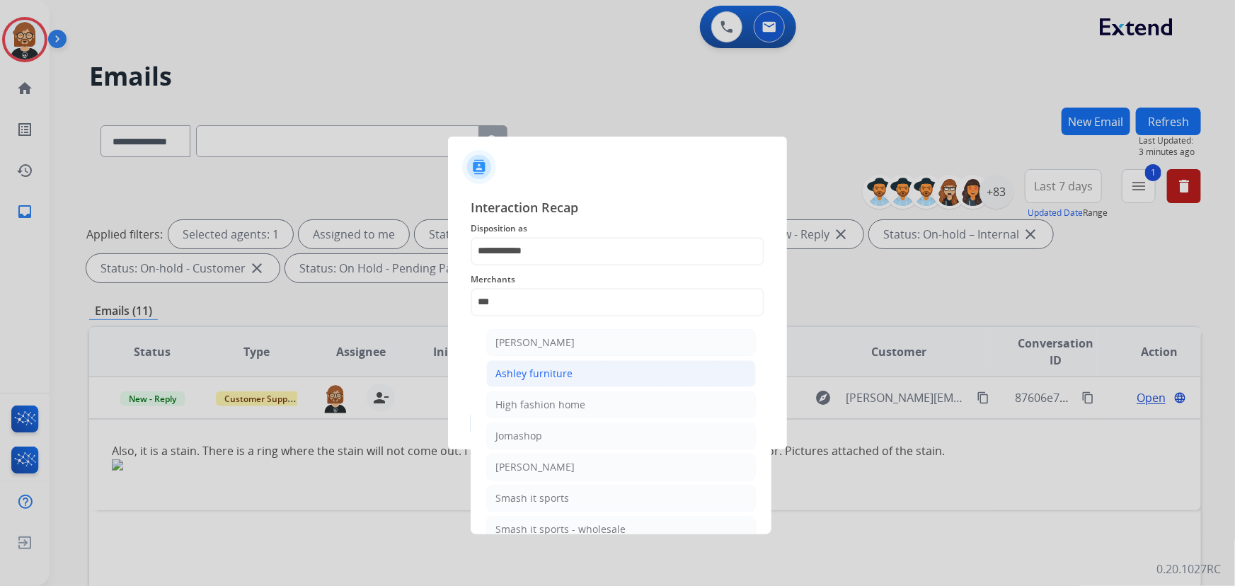
click at [604, 371] on li "Ashley furniture" at bounding box center [621, 373] width 270 height 27
type input "**********"
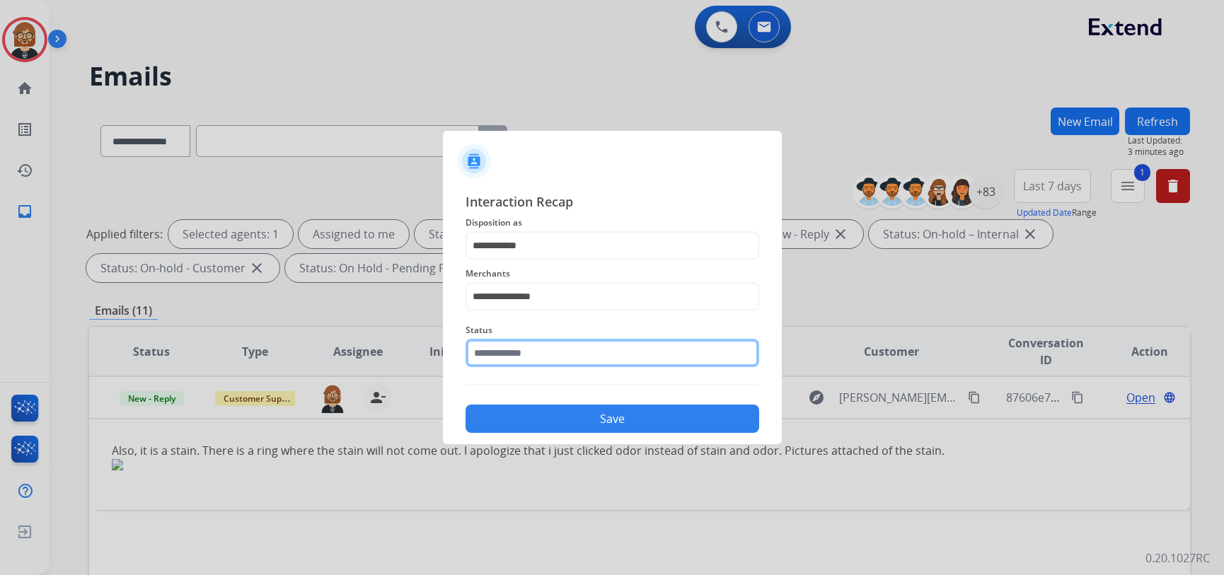
click at [615, 346] on input "text" at bounding box center [613, 353] width 294 height 28
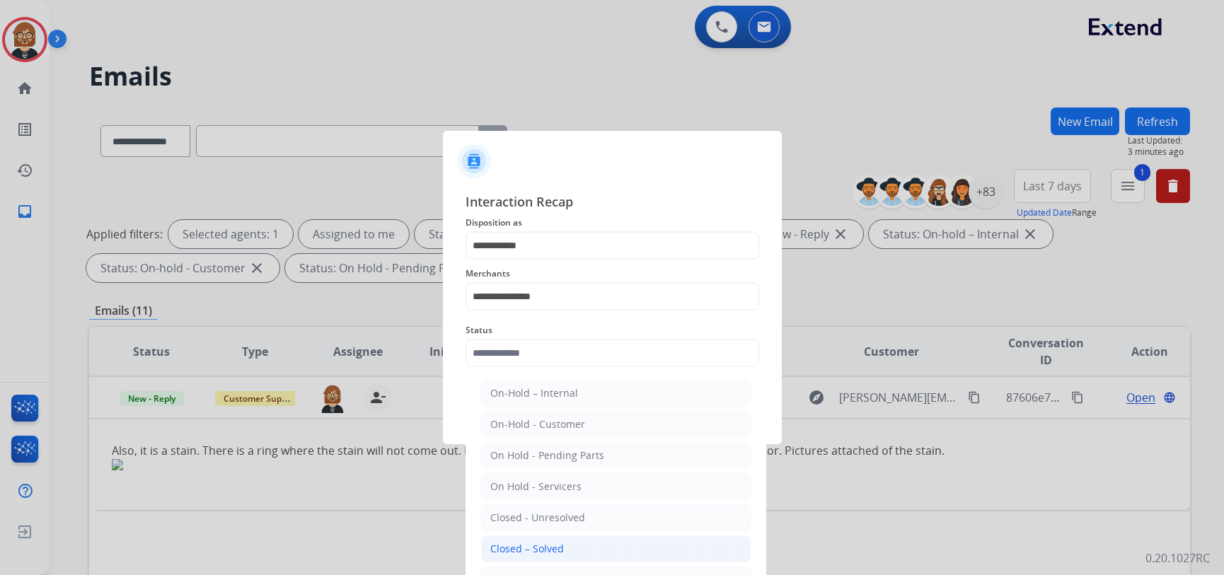
click at [593, 548] on li "Closed – Solved" at bounding box center [616, 549] width 270 height 27
type input "**********"
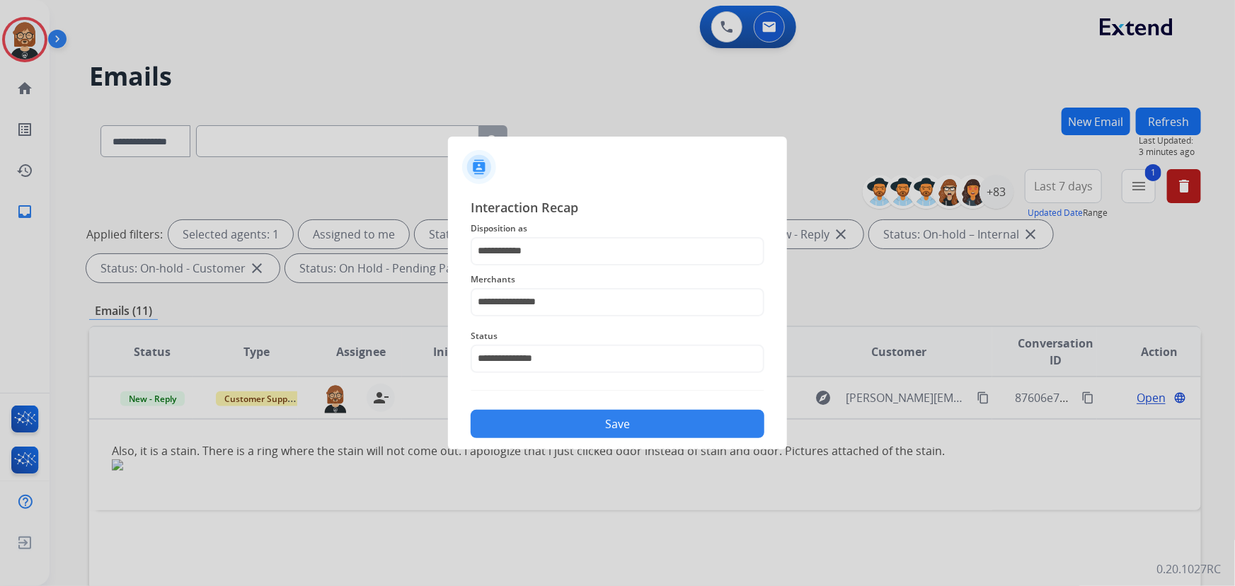
click at [609, 420] on button "Save" at bounding box center [618, 424] width 294 height 28
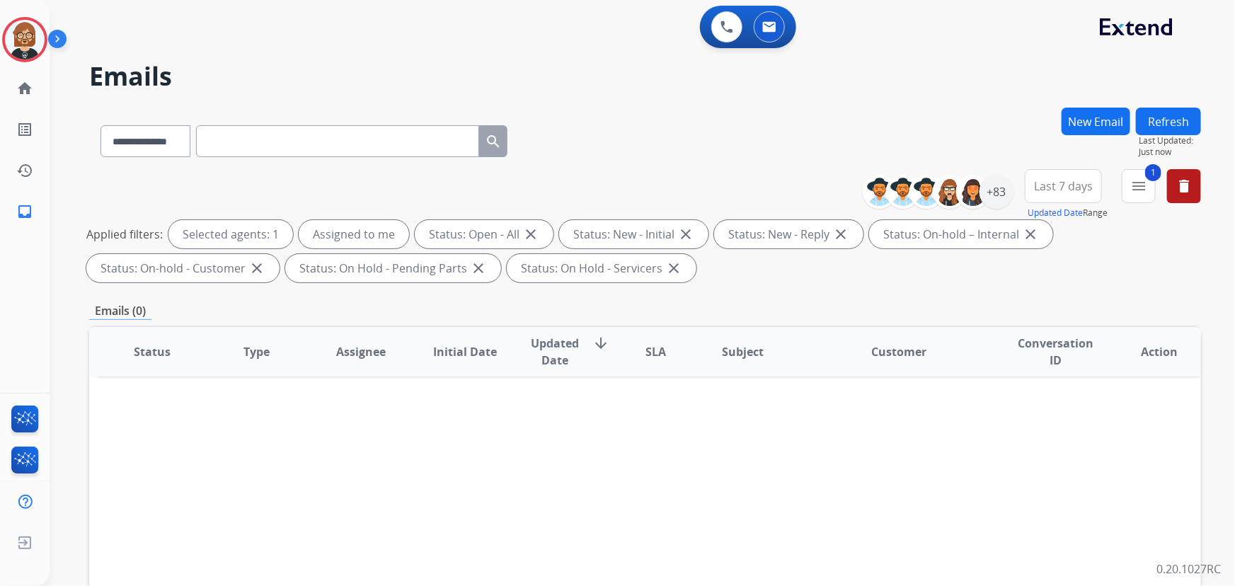
click at [1164, 125] on button "Refresh" at bounding box center [1168, 122] width 65 height 28
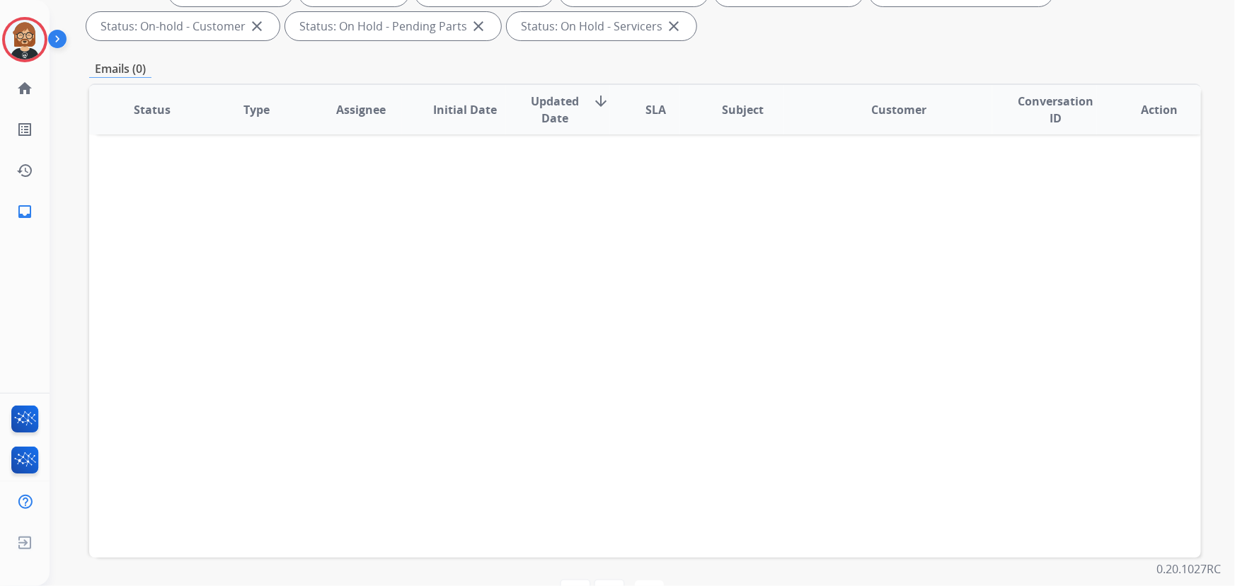
scroll to position [287, 0]
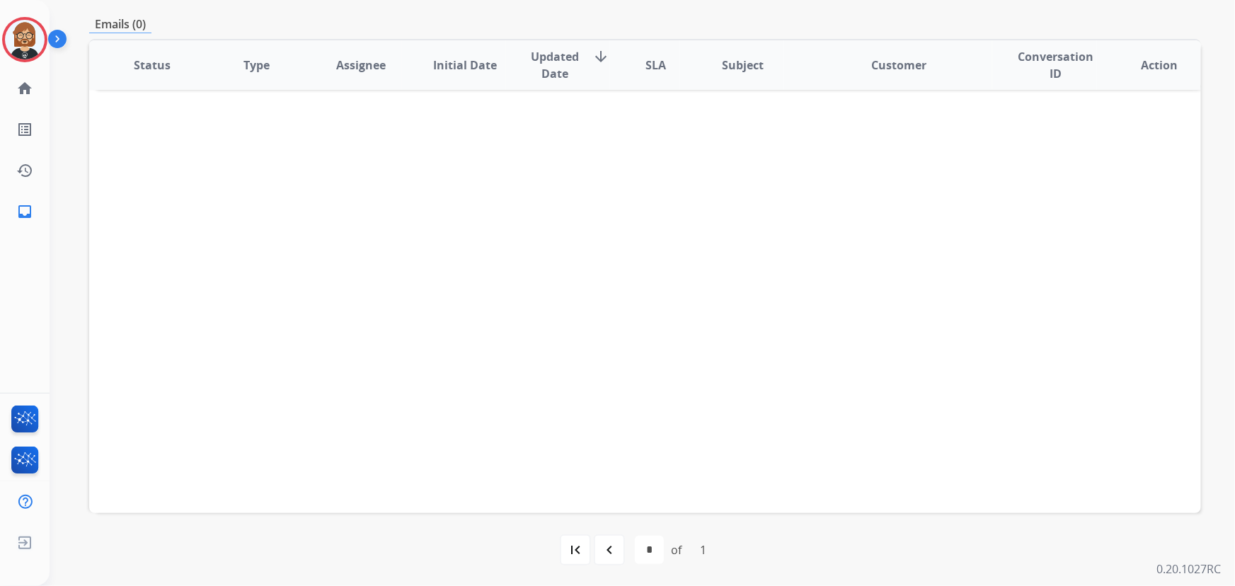
click at [615, 559] on div "navigate_before" at bounding box center [609, 549] width 31 height 31
select select "*"
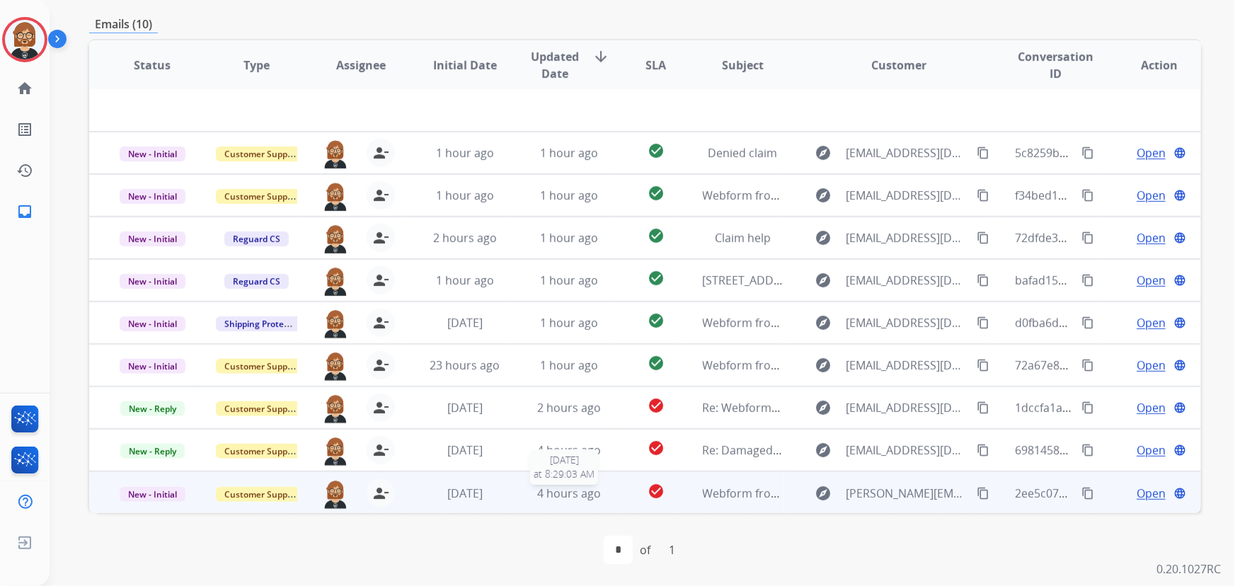
click at [566, 487] on span "4 hours ago" at bounding box center [569, 494] width 64 height 16
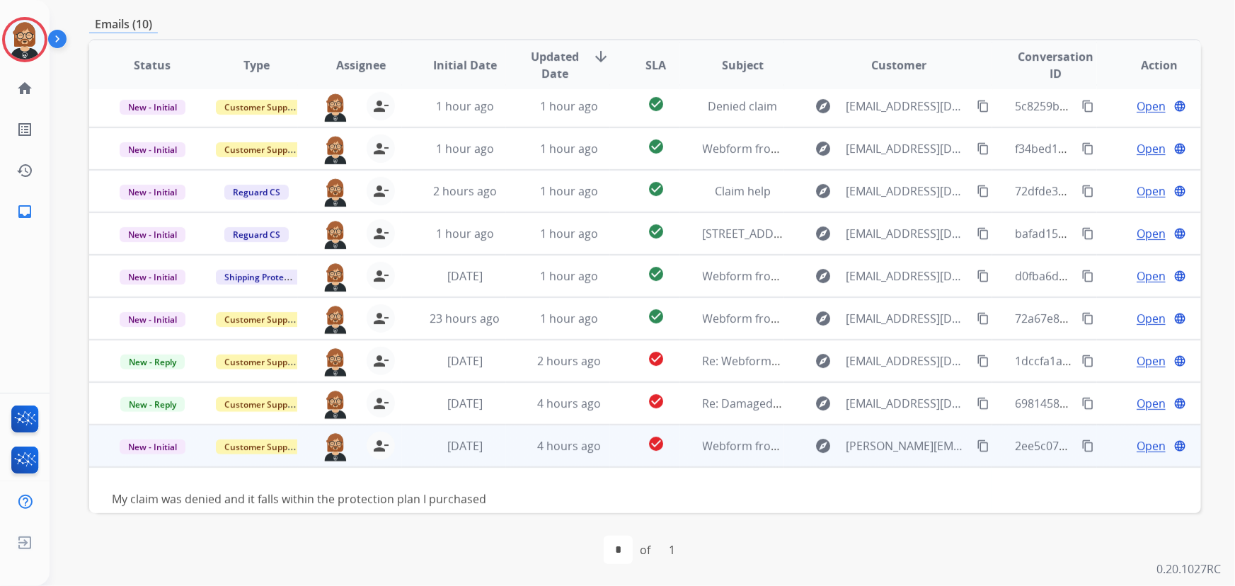
scroll to position [64, 0]
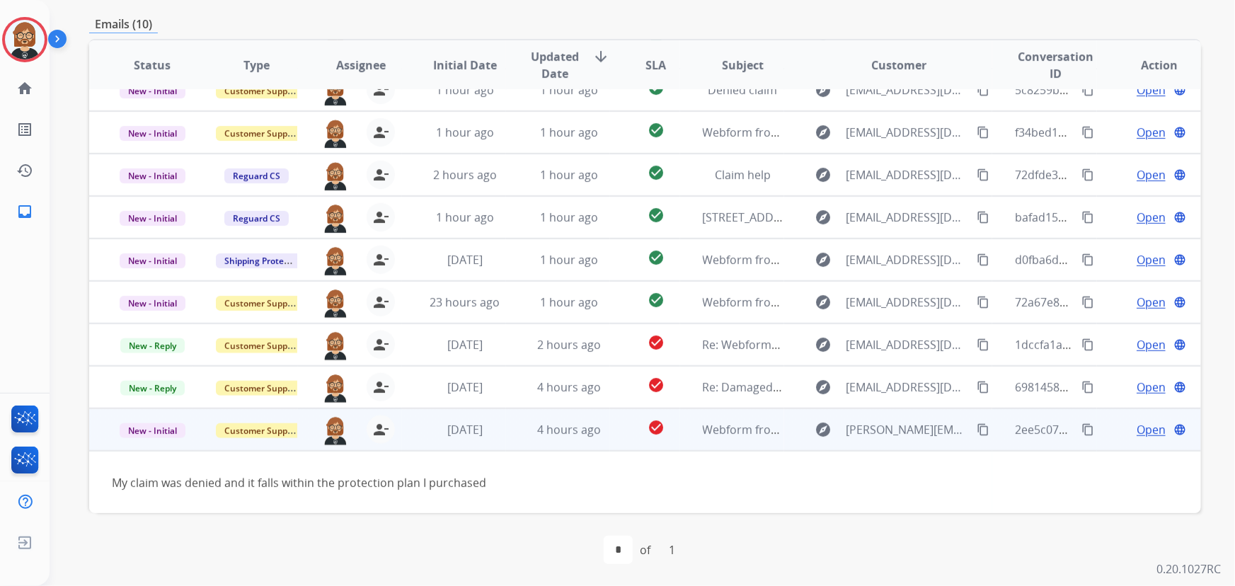
click at [977, 432] on mat-icon "content_copy" at bounding box center [983, 429] width 13 height 13
click at [1138, 430] on span "Open" at bounding box center [1151, 429] width 29 height 17
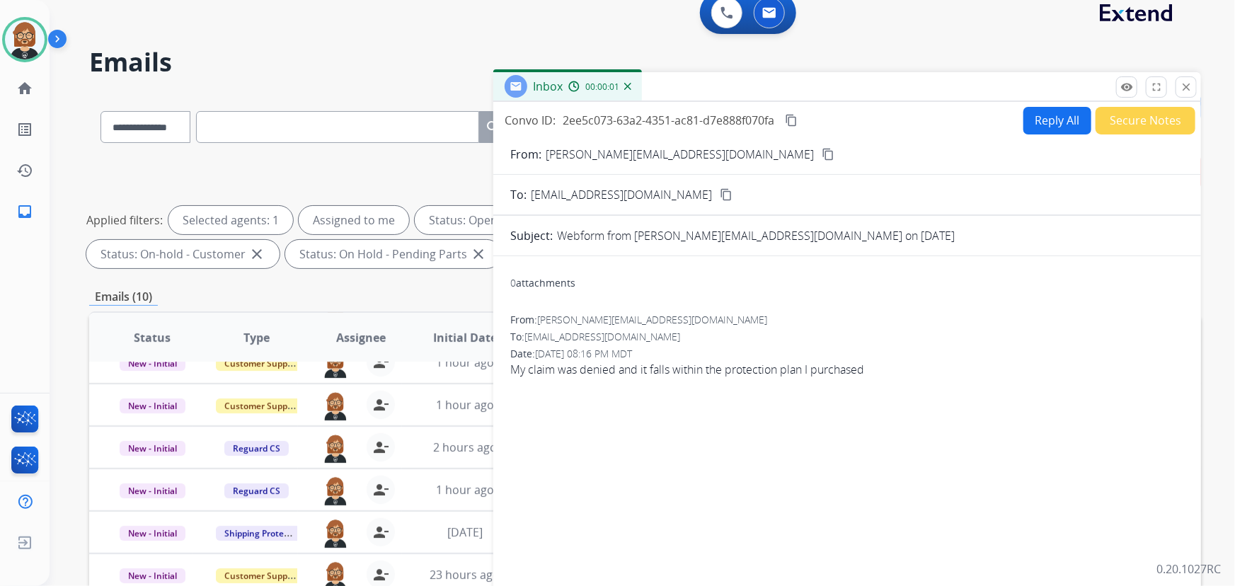
scroll to position [0, 0]
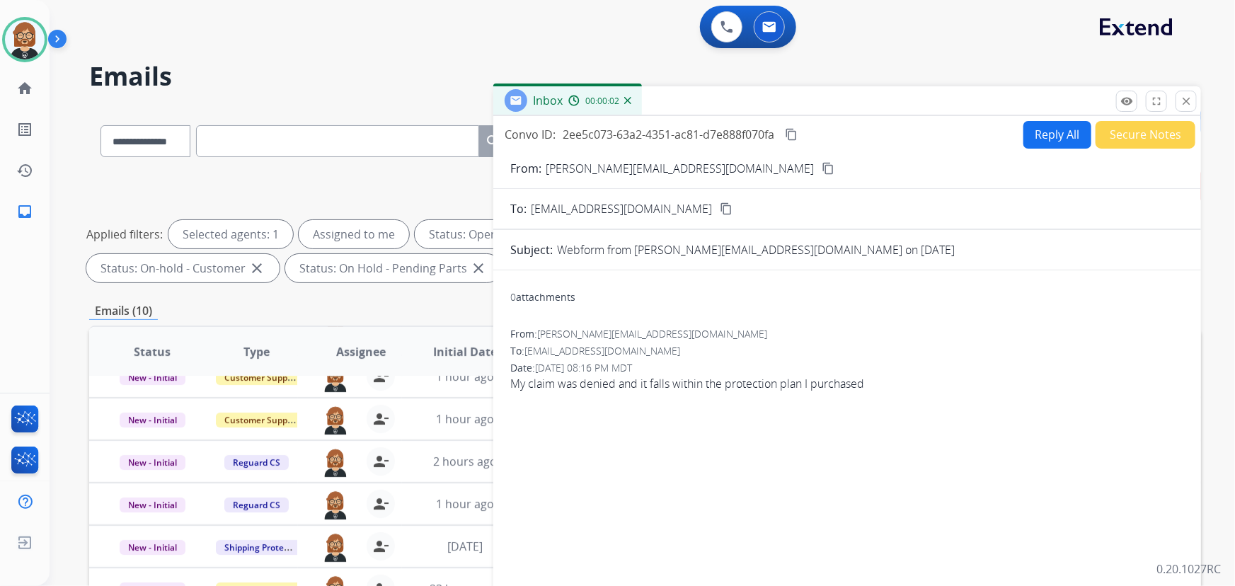
click at [1052, 136] on button "Reply All" at bounding box center [1057, 135] width 68 height 28
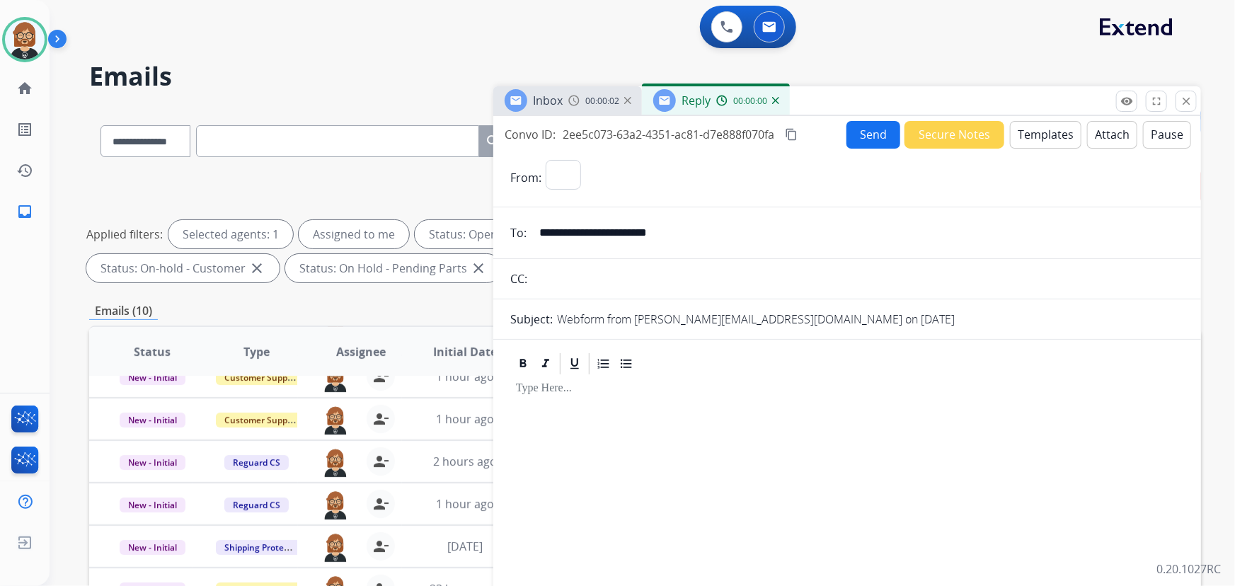
select select "**********"
click at [1038, 136] on button "Templates" at bounding box center [1045, 135] width 71 height 28
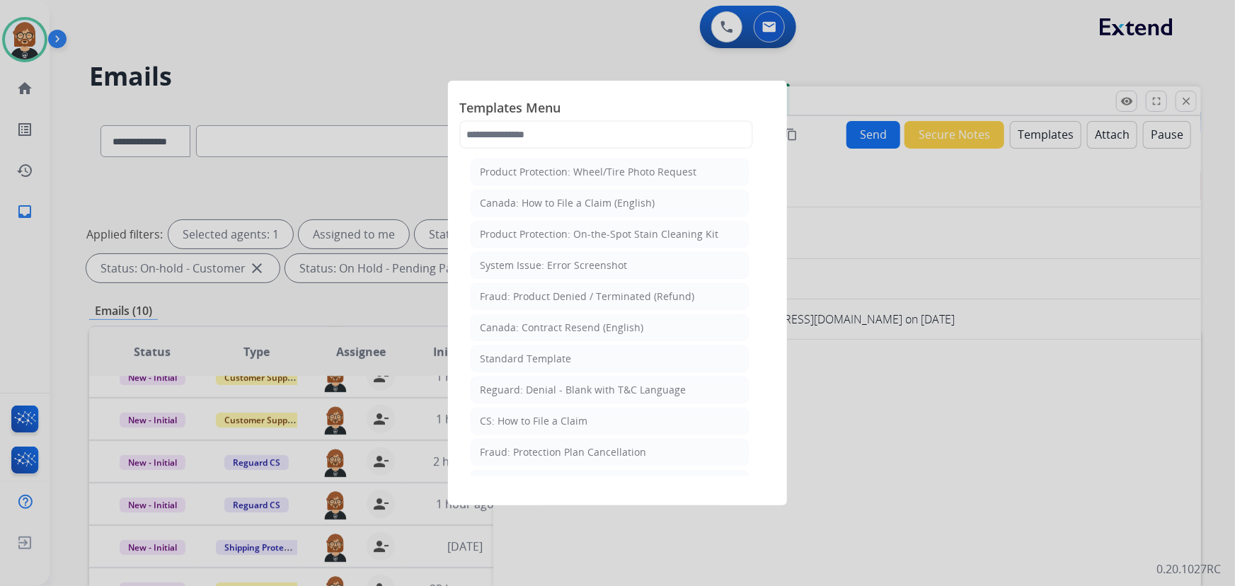
click at [627, 355] on li "Standard Template" at bounding box center [610, 358] width 278 height 27
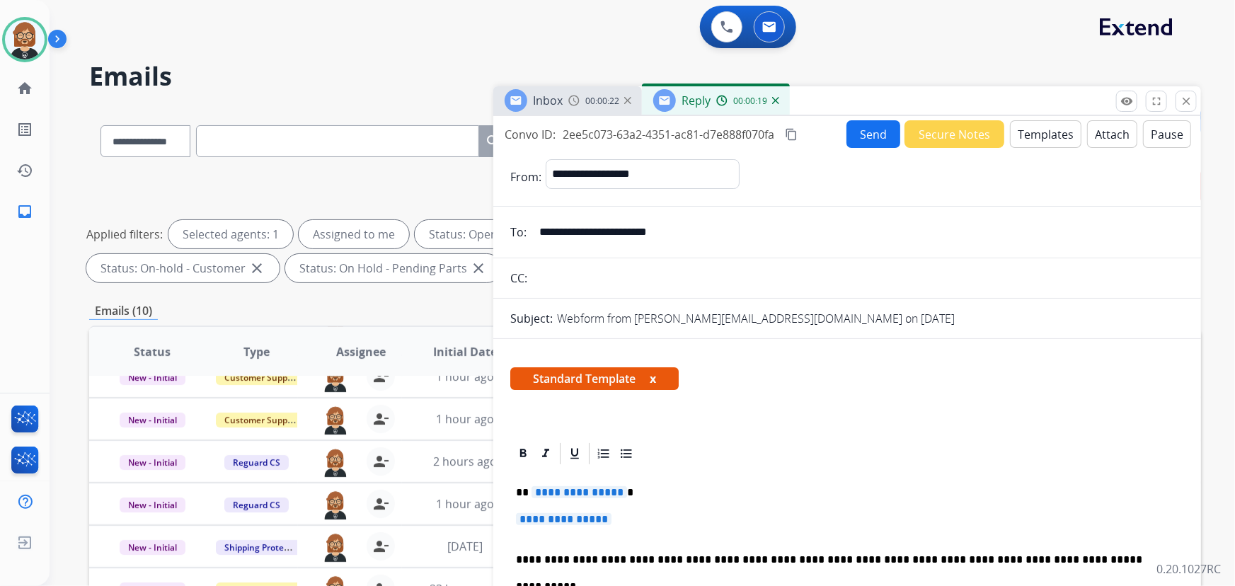
click at [1039, 141] on button "Templates" at bounding box center [1045, 134] width 71 height 28
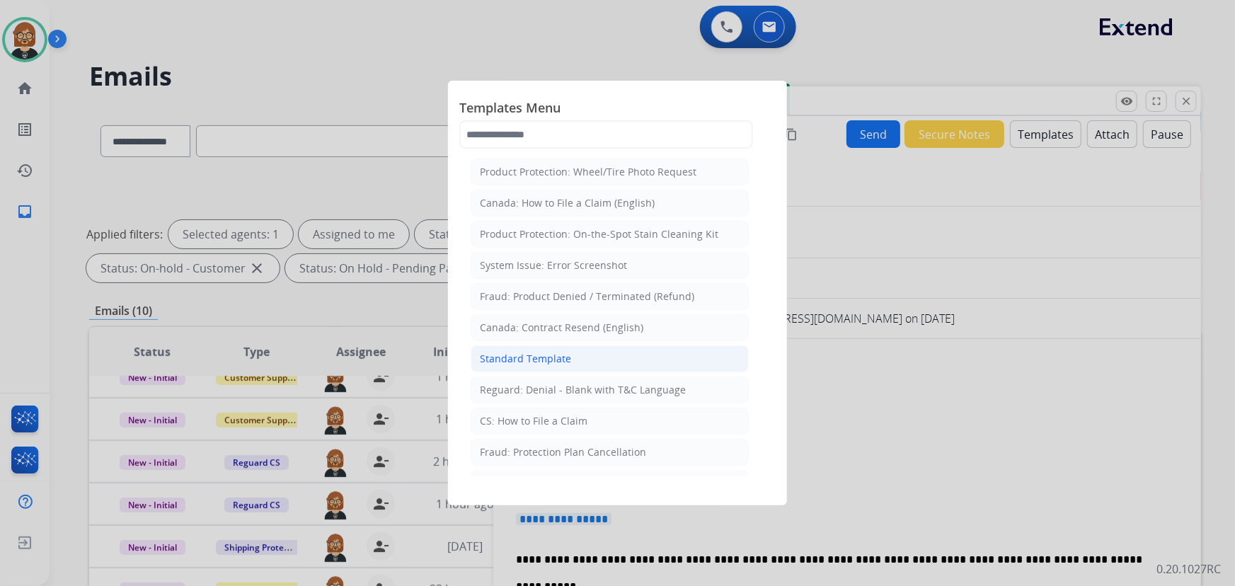
click at [614, 356] on li "Standard Template" at bounding box center [610, 358] width 278 height 27
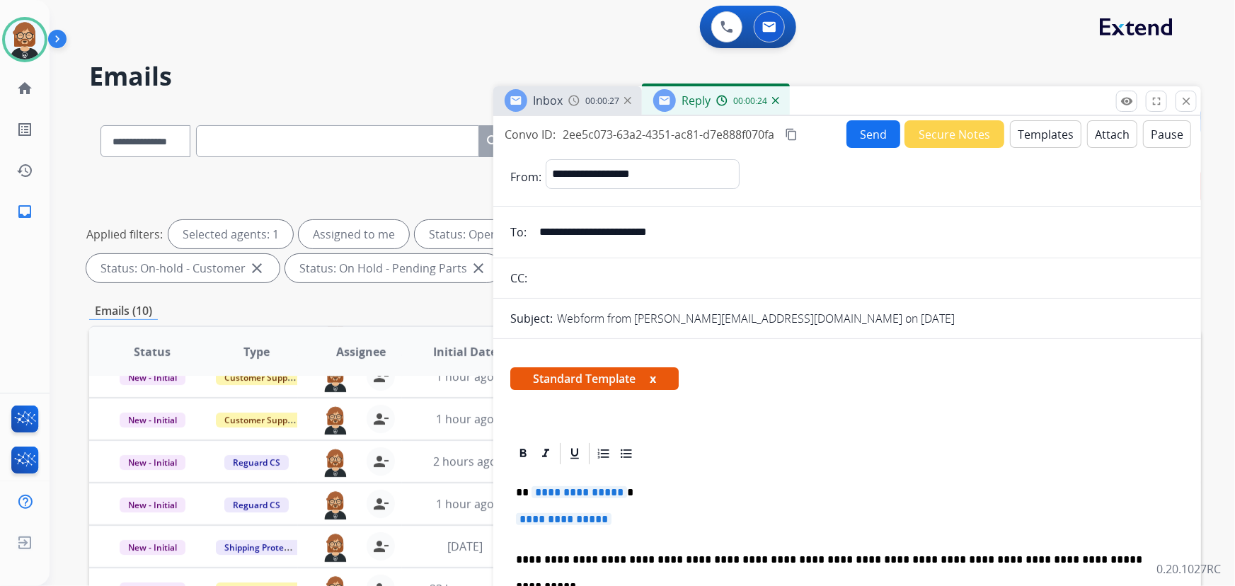
click at [1026, 135] on button "Templates" at bounding box center [1045, 134] width 71 height 28
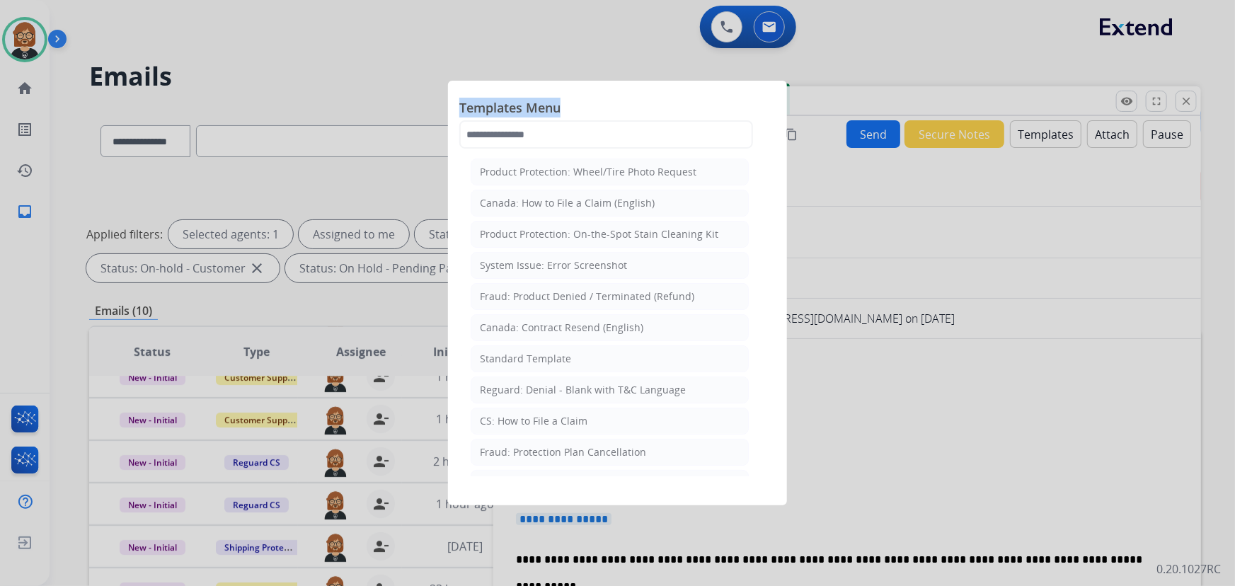
drag, startPoint x: 602, startPoint y: 120, endPoint x: 599, endPoint y: 132, distance: 12.2
click at [599, 132] on div "Templates Menu Product Protection: Wheel/Tire Photo Request Canada: How to File…" at bounding box center [617, 123] width 316 height 62
click at [599, 132] on input "text" at bounding box center [606, 134] width 294 height 28
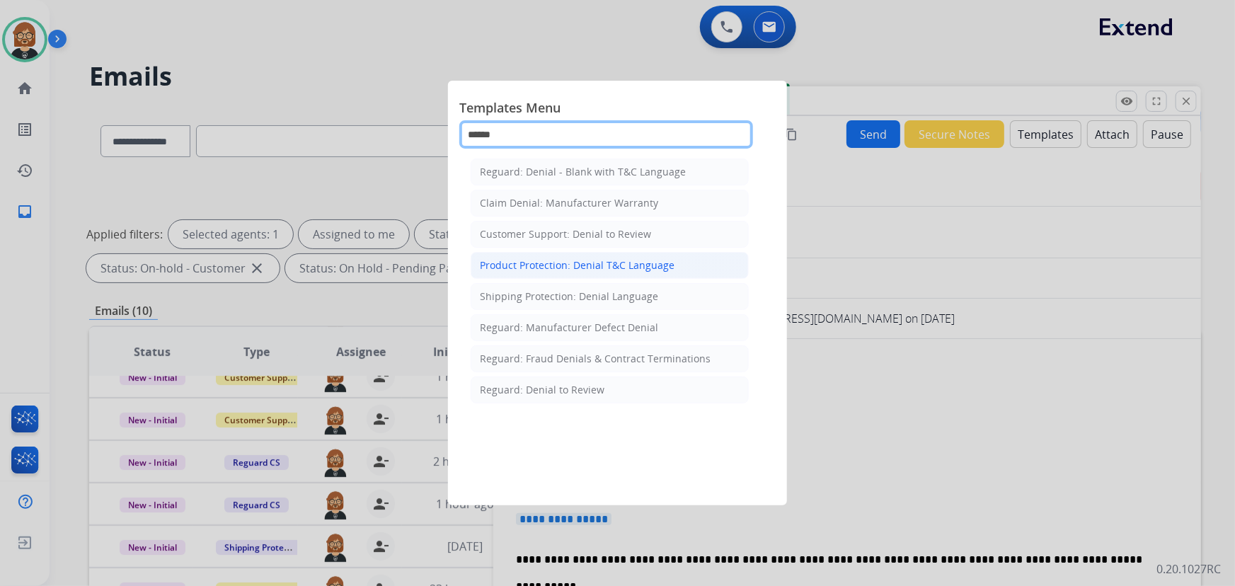
type input "******"
click at [646, 268] on div "Product Protection: Denial T&C Language" at bounding box center [577, 265] width 195 height 14
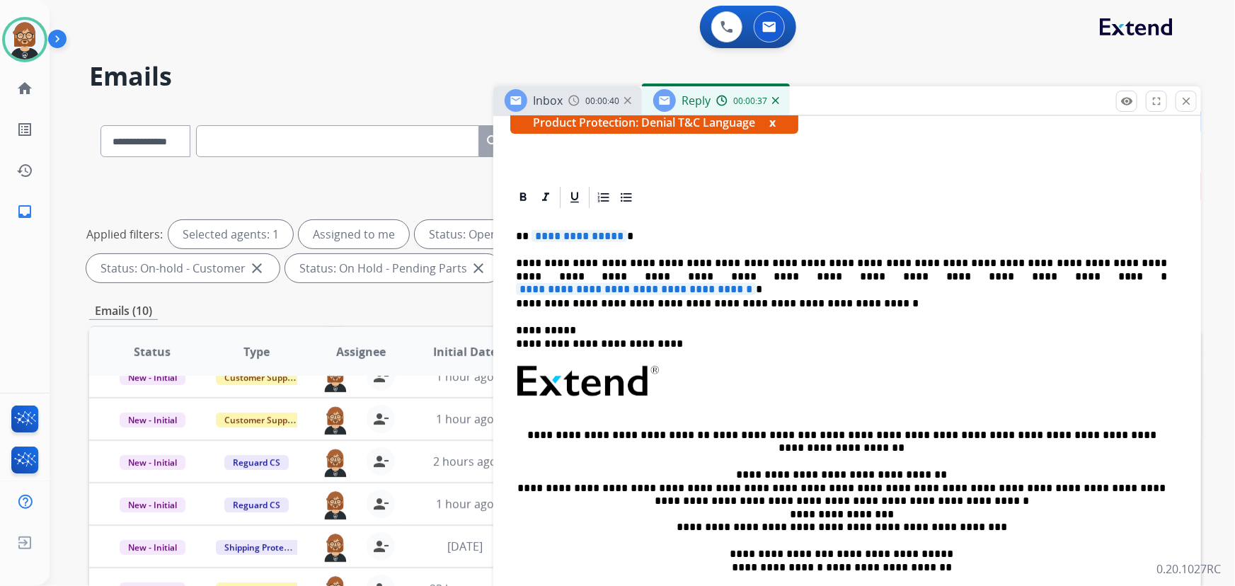
scroll to position [257, 0]
click at [756, 282] on span "**********" at bounding box center [636, 288] width 240 height 12
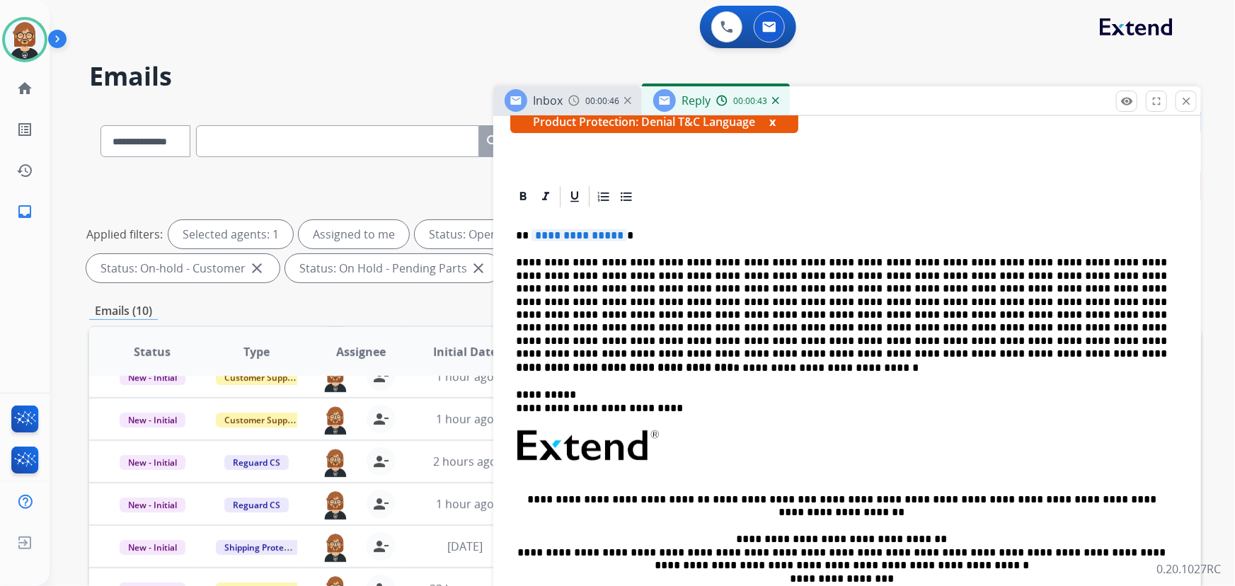
click at [554, 231] on span "**********" at bounding box center [580, 235] width 96 height 12
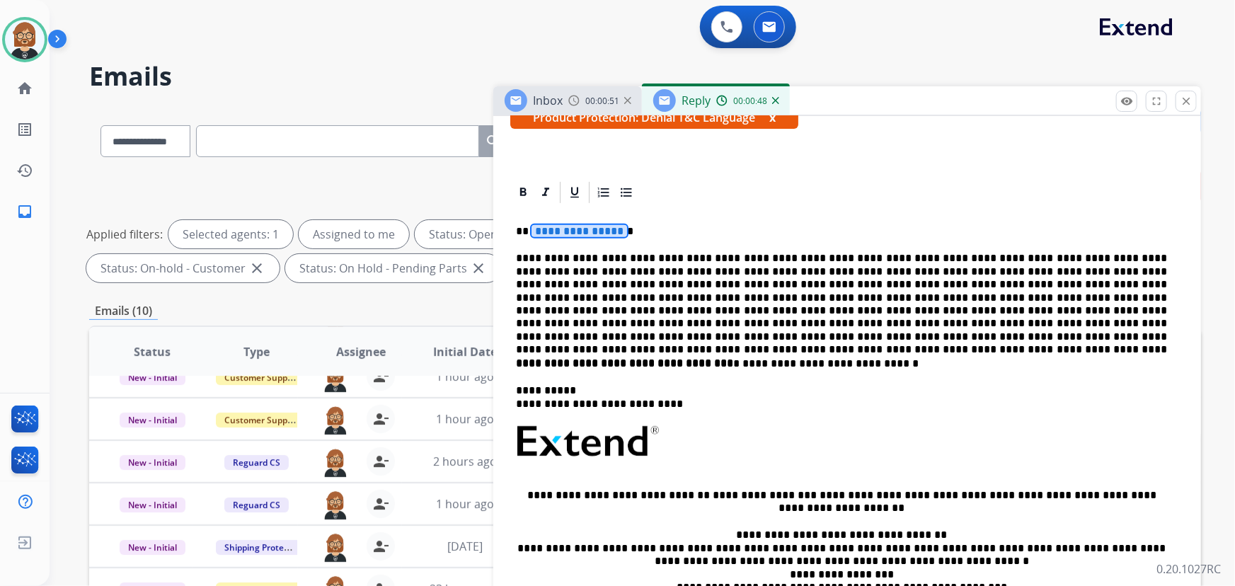
scroll to position [197, 0]
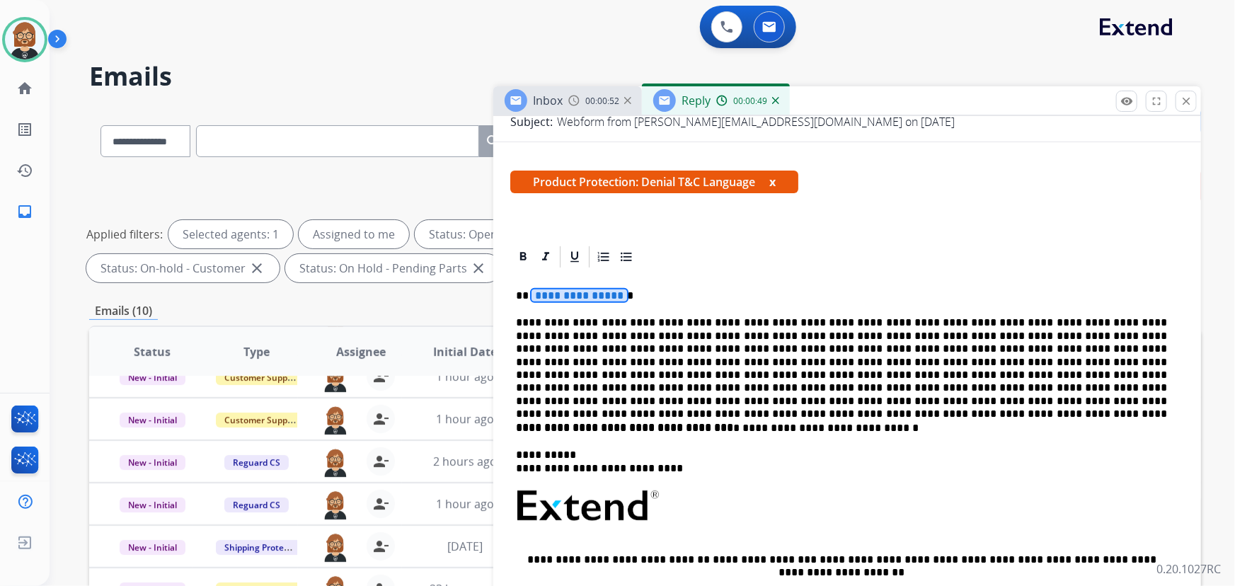
click at [575, 297] on span "**********" at bounding box center [580, 295] width 96 height 12
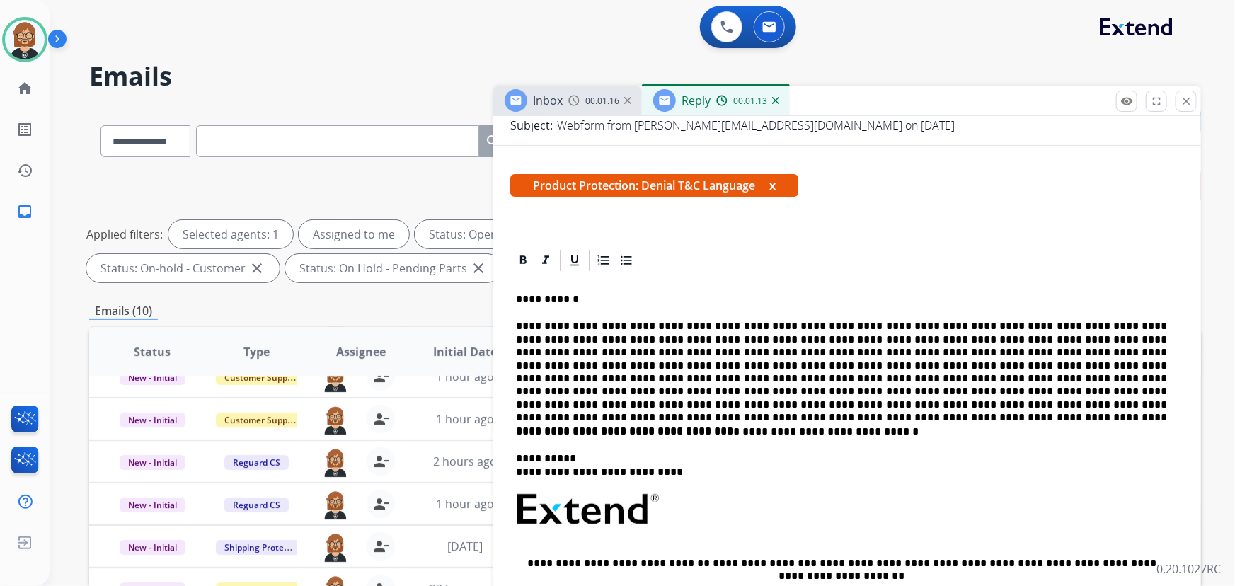
scroll to position [0, 0]
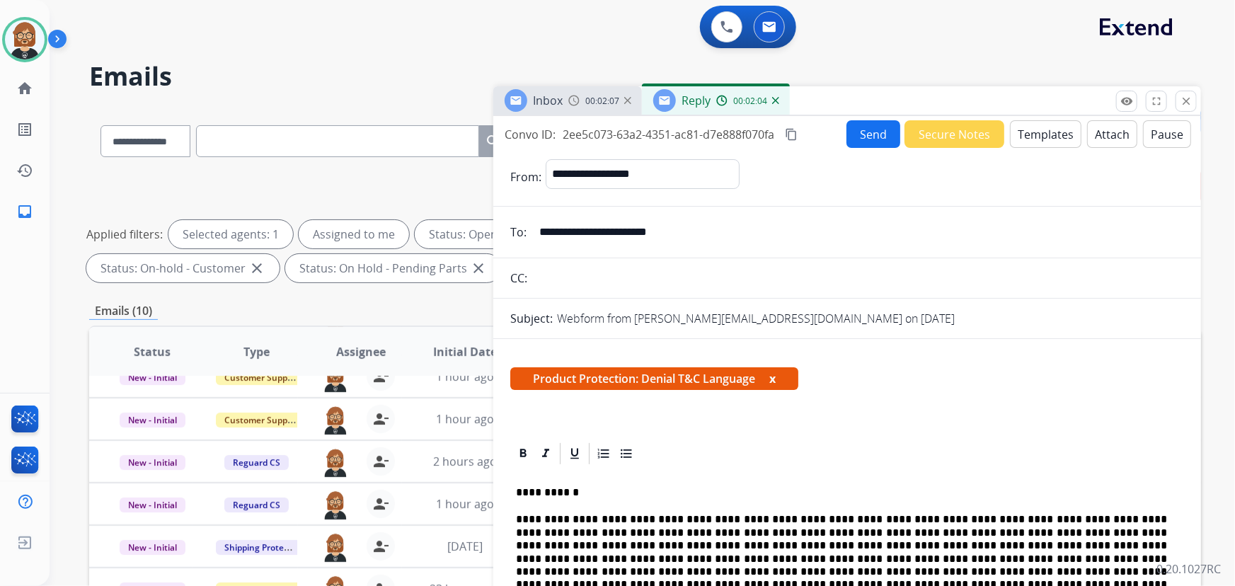
click at [1101, 137] on button "Attach" at bounding box center [1112, 134] width 50 height 28
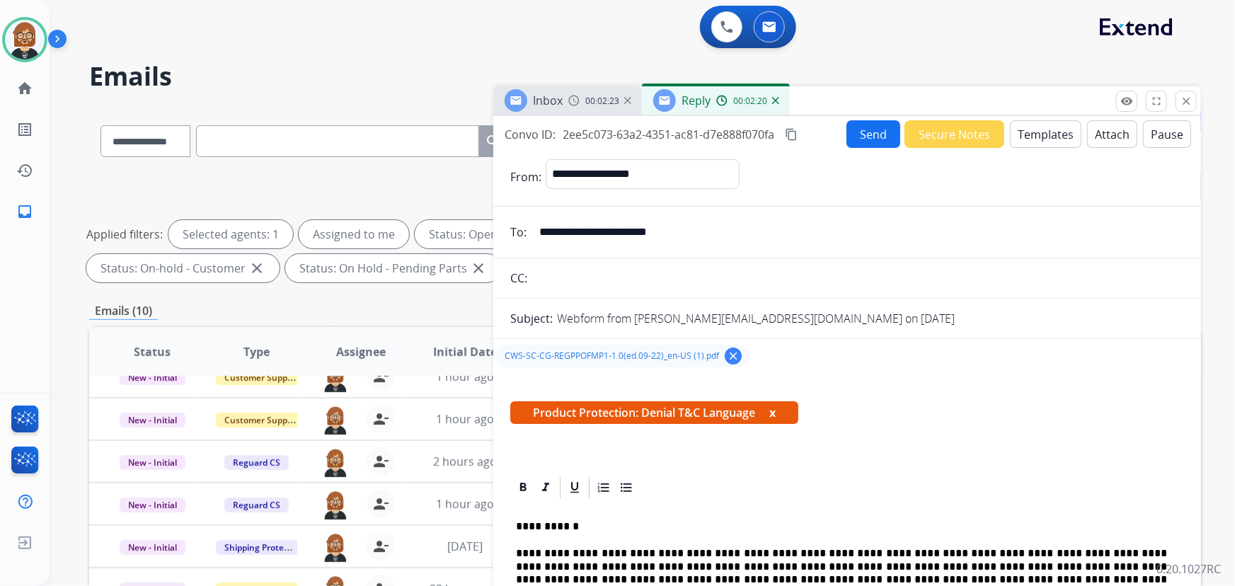
click at [864, 136] on button "Send" at bounding box center [873, 134] width 54 height 28
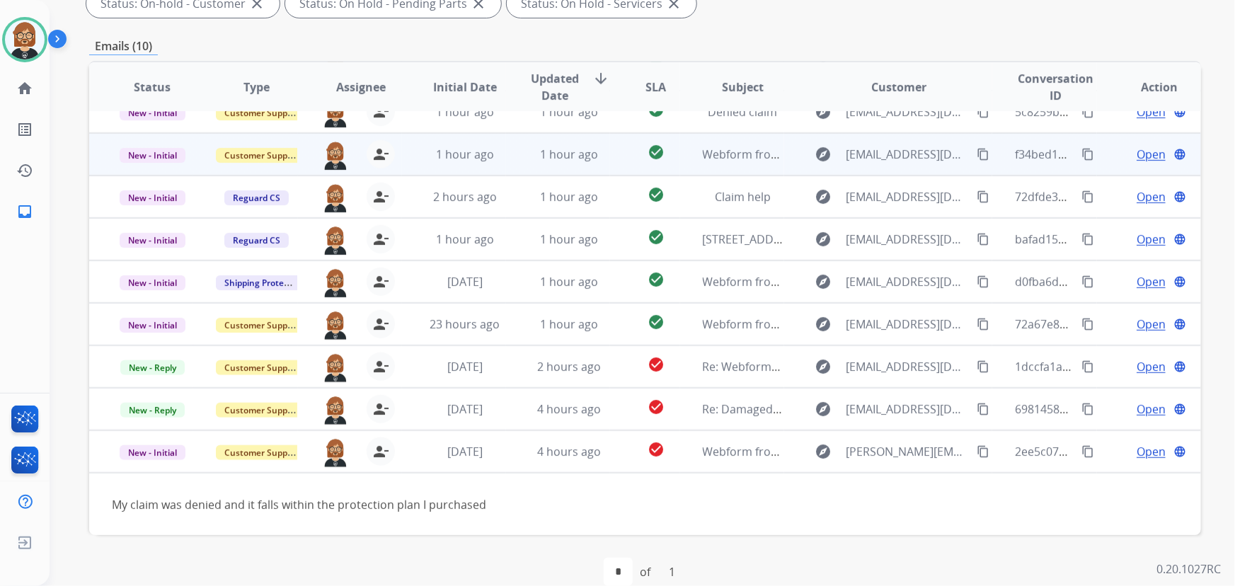
scroll to position [287, 0]
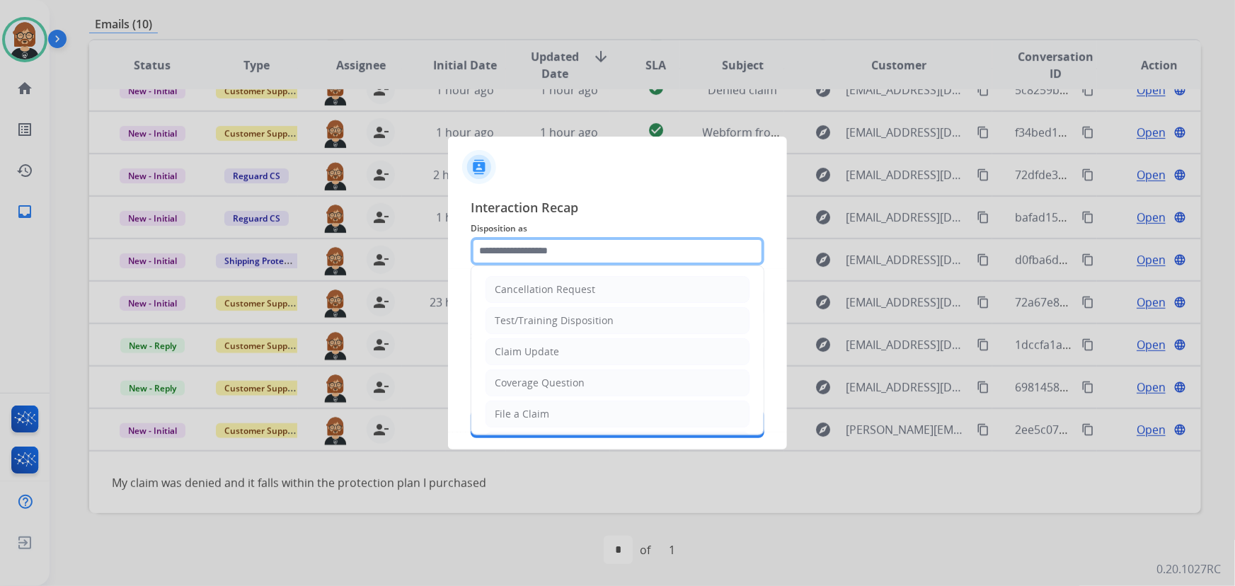
click at [580, 246] on input "text" at bounding box center [618, 251] width 294 height 28
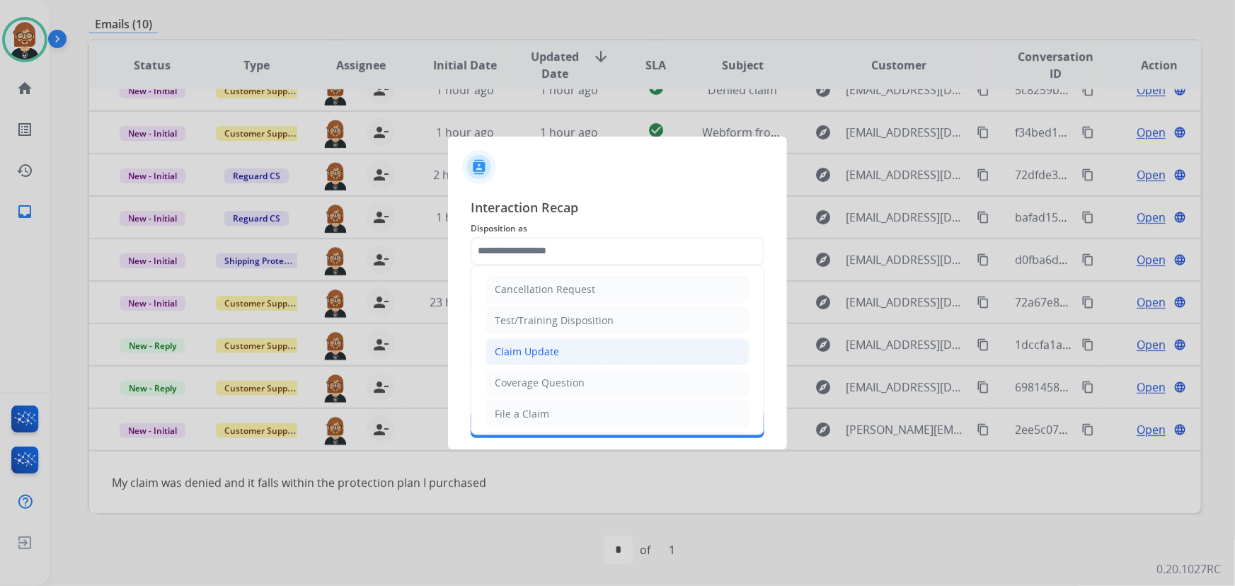
click at [595, 344] on li "Claim Update" at bounding box center [618, 351] width 264 height 27
type input "**********"
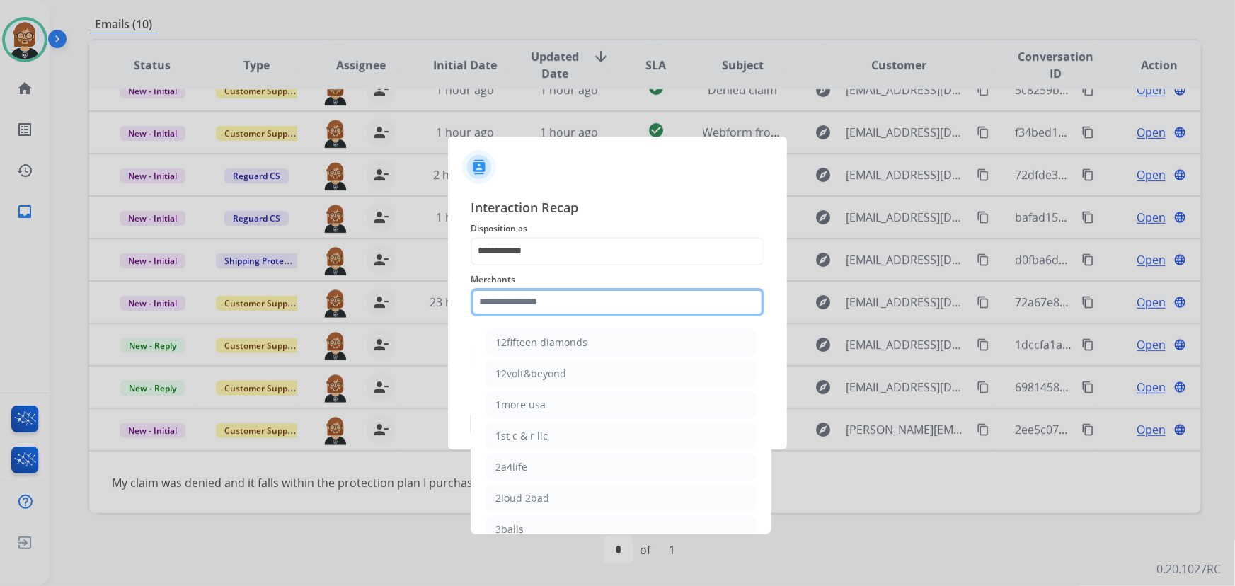
click at [586, 306] on input "text" at bounding box center [618, 302] width 294 height 28
drag, startPoint x: 587, startPoint y: 432, endPoint x: 534, endPoint y: 294, distance: 148.3
click at [534, 294] on input "**" at bounding box center [618, 302] width 294 height 28
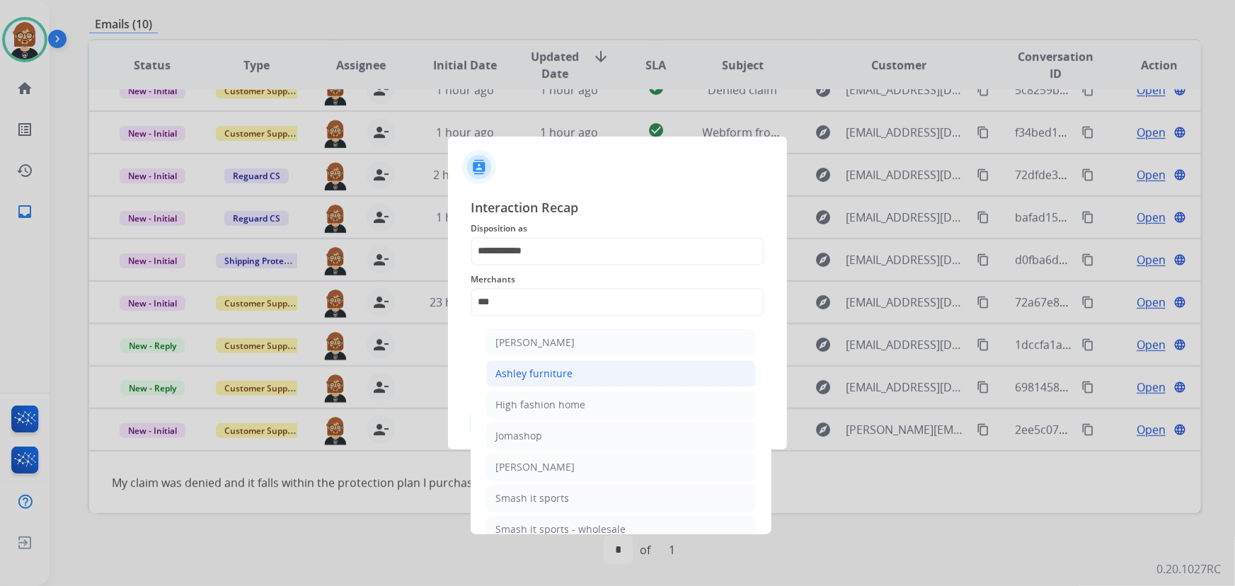
click at [554, 371] on div "Ashley furniture" at bounding box center [533, 374] width 77 height 14
type input "**********"
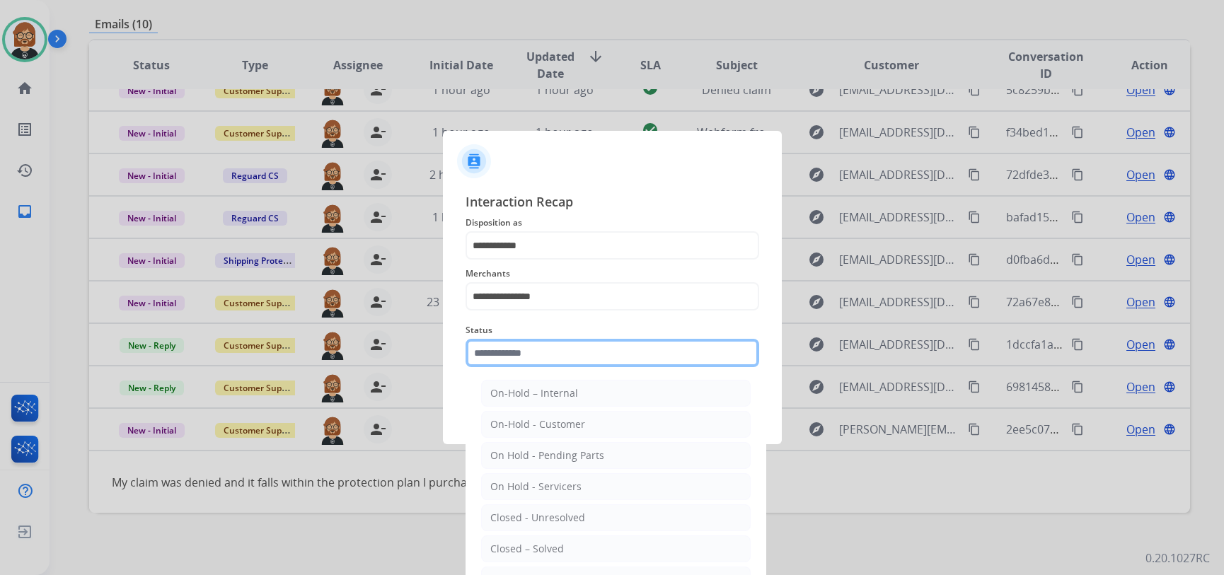
click at [554, 370] on div "Status On-Hold – Internal On-Hold - Customer On Hold - Pending Parts On Hold - …" at bounding box center [613, 344] width 294 height 57
click at [582, 531] on ul "On-Hold – Internal On-Hold - Customer On Hold - Pending Parts On Hold - Service…" at bounding box center [616, 521] width 278 height 297
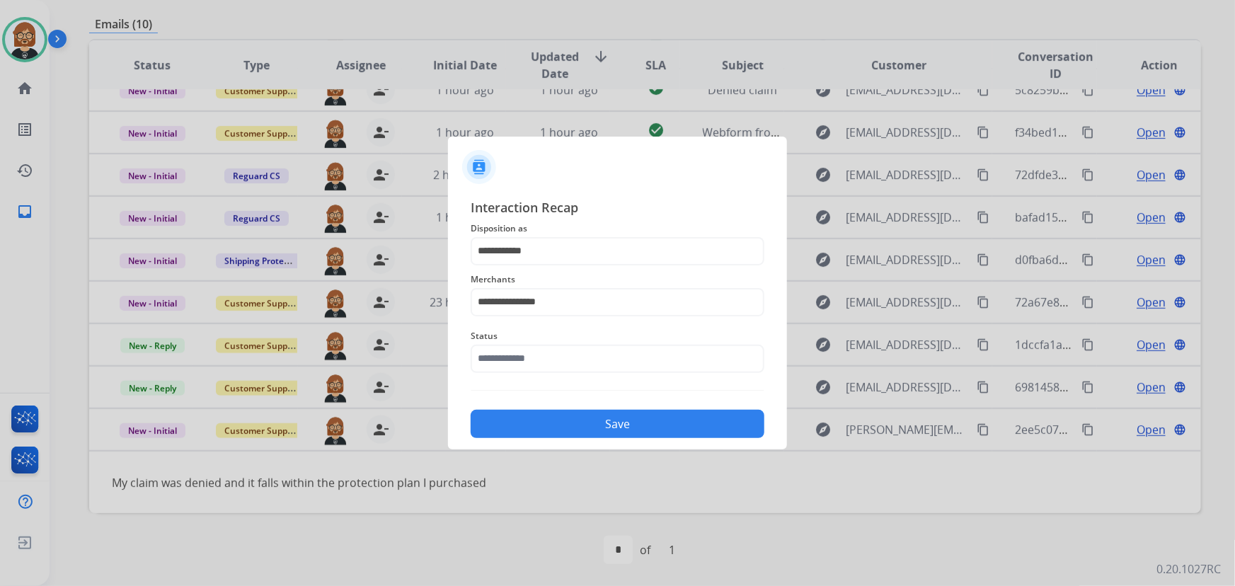
click at [584, 540] on div at bounding box center [617, 293] width 1235 height 586
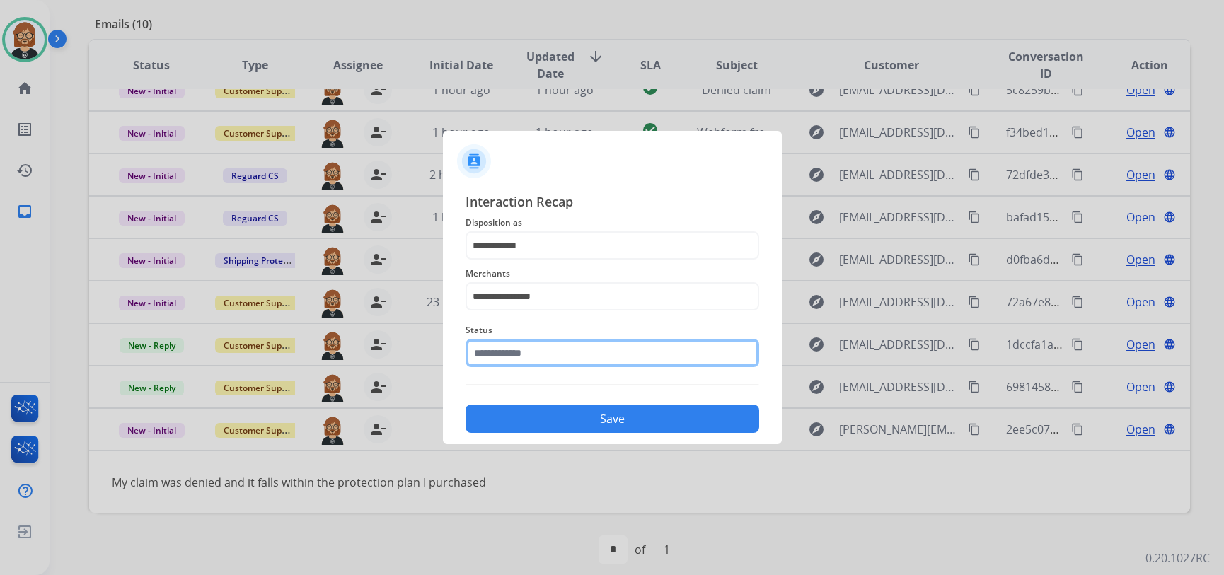
click at [555, 358] on input "text" at bounding box center [613, 353] width 294 height 28
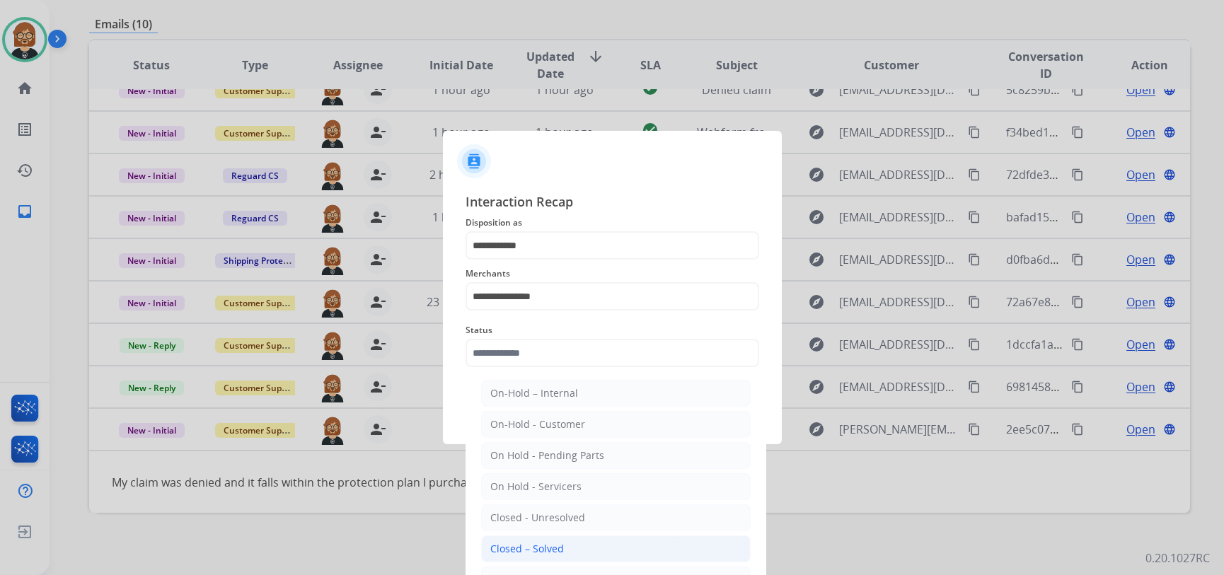
click at [611, 550] on li "Closed – Solved" at bounding box center [616, 549] width 270 height 27
type input "**********"
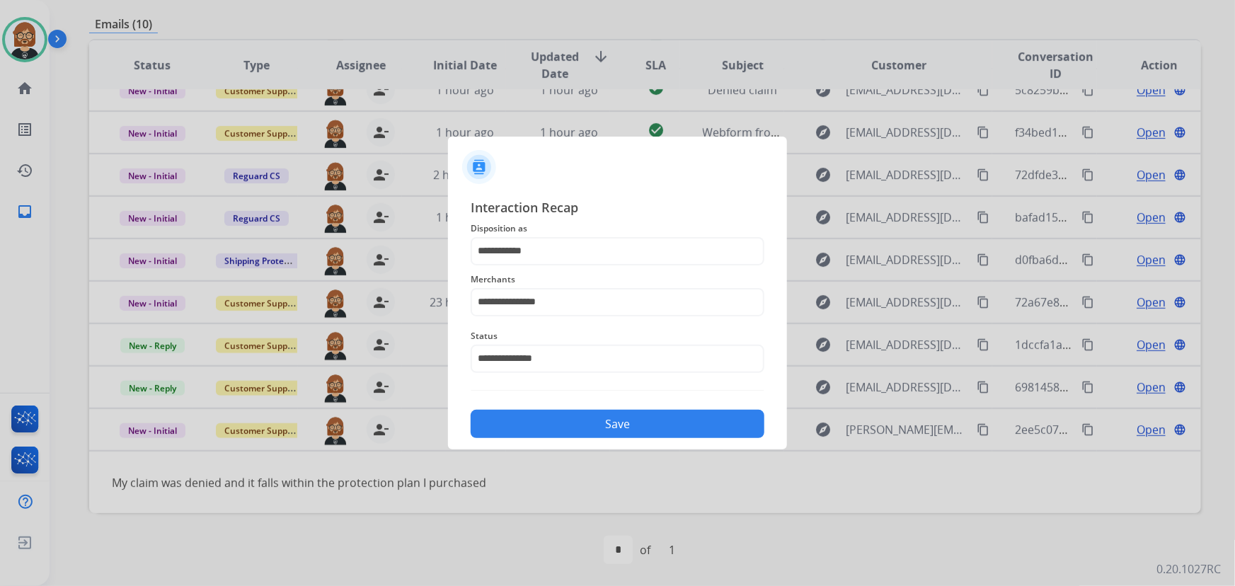
click at [612, 423] on button "Save" at bounding box center [618, 424] width 294 height 28
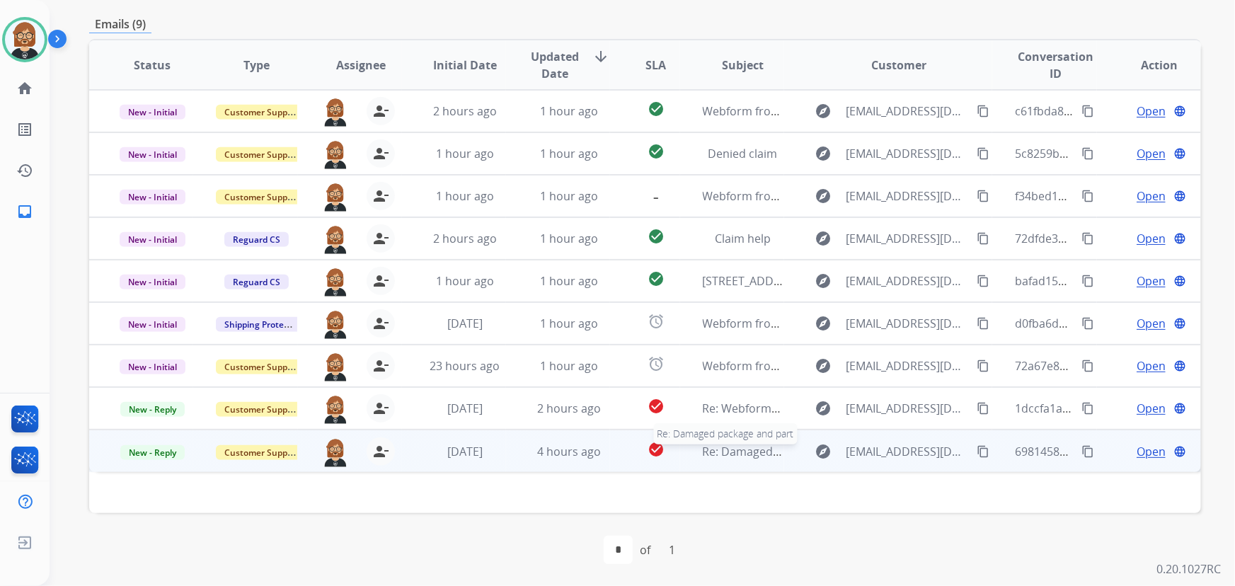
click at [733, 447] on span "Re: Damaged package and part" at bounding box center [786, 452] width 166 height 16
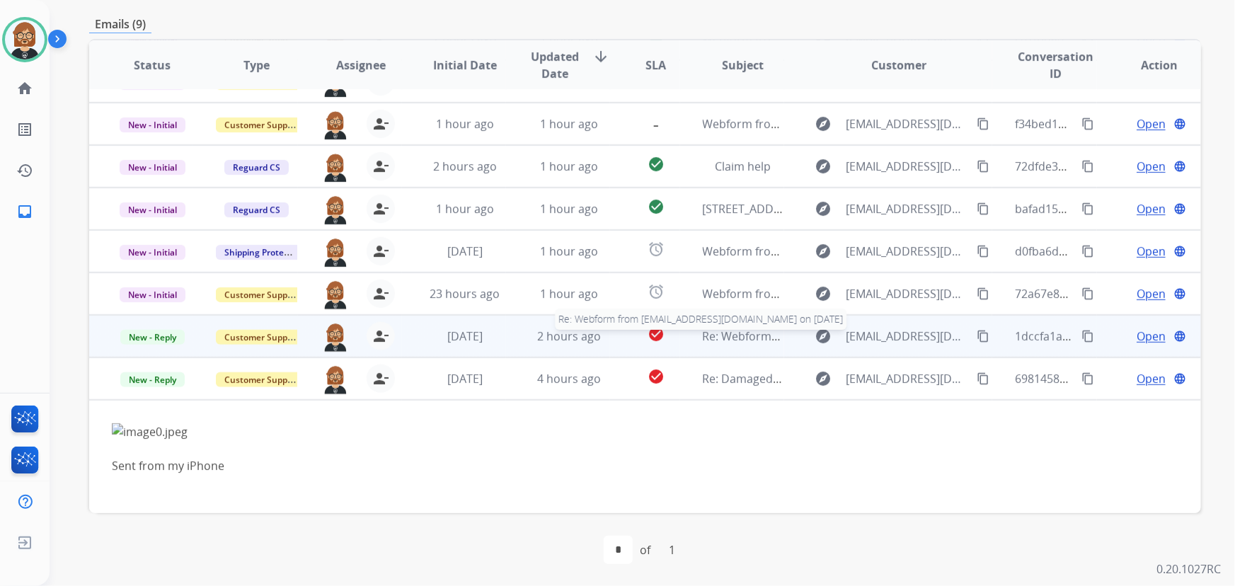
click at [762, 333] on span "Re: Webform from D.camincean@gmail.com on 08/29/2025" at bounding box center [873, 336] width 340 height 16
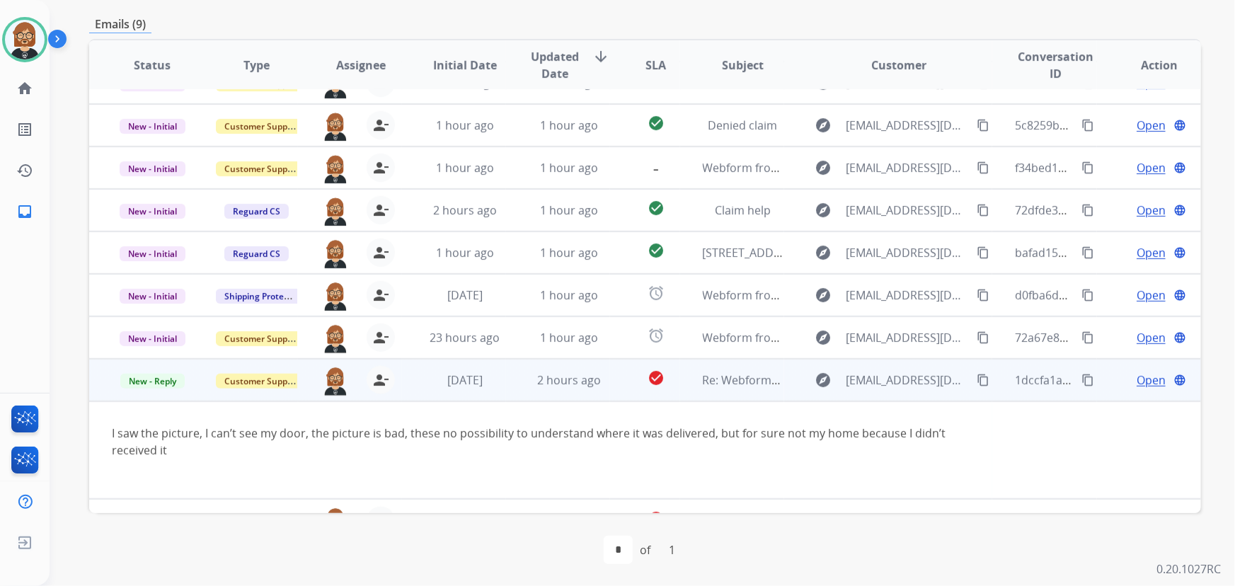
scroll to position [57, 0]
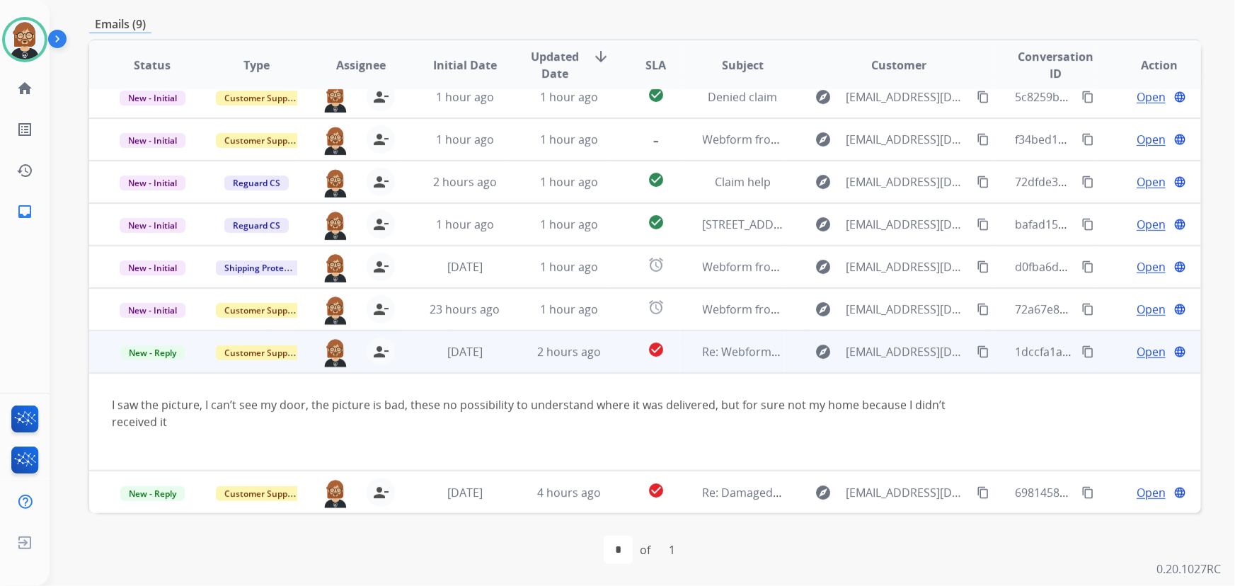
click at [1139, 350] on span "Open" at bounding box center [1151, 351] width 29 height 17
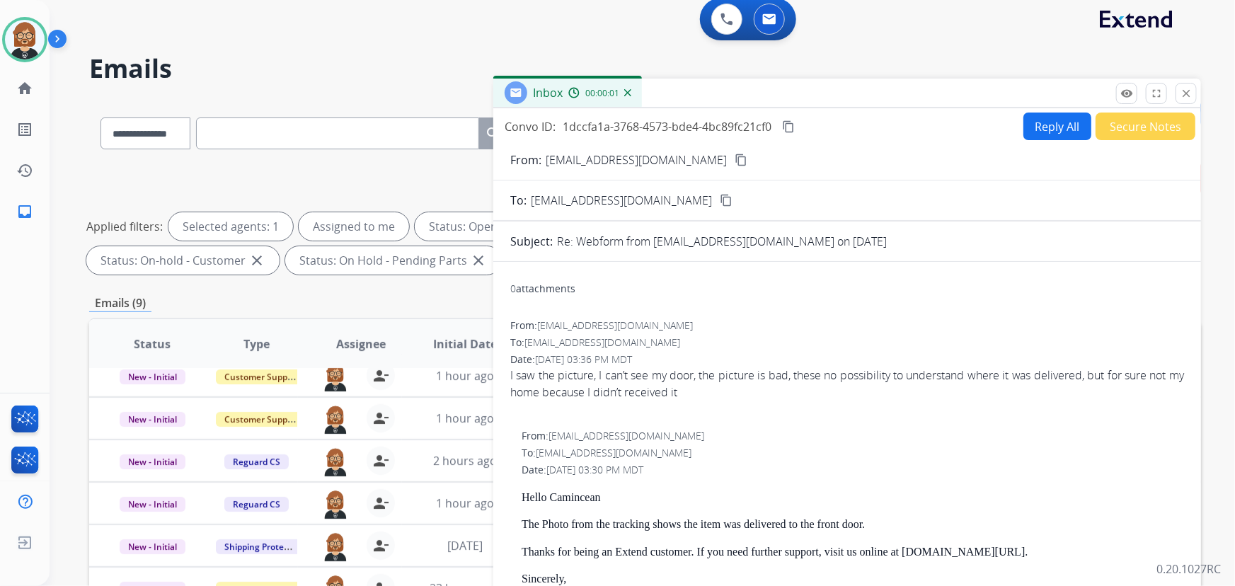
scroll to position [0, 0]
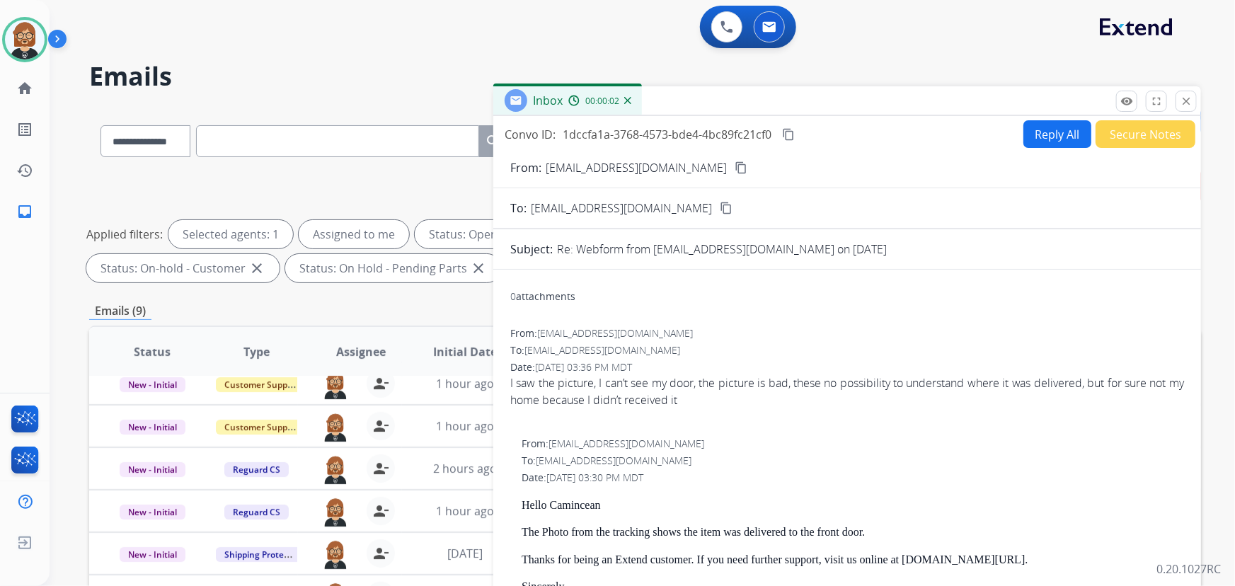
click at [1031, 135] on button "Reply All" at bounding box center [1057, 134] width 68 height 28
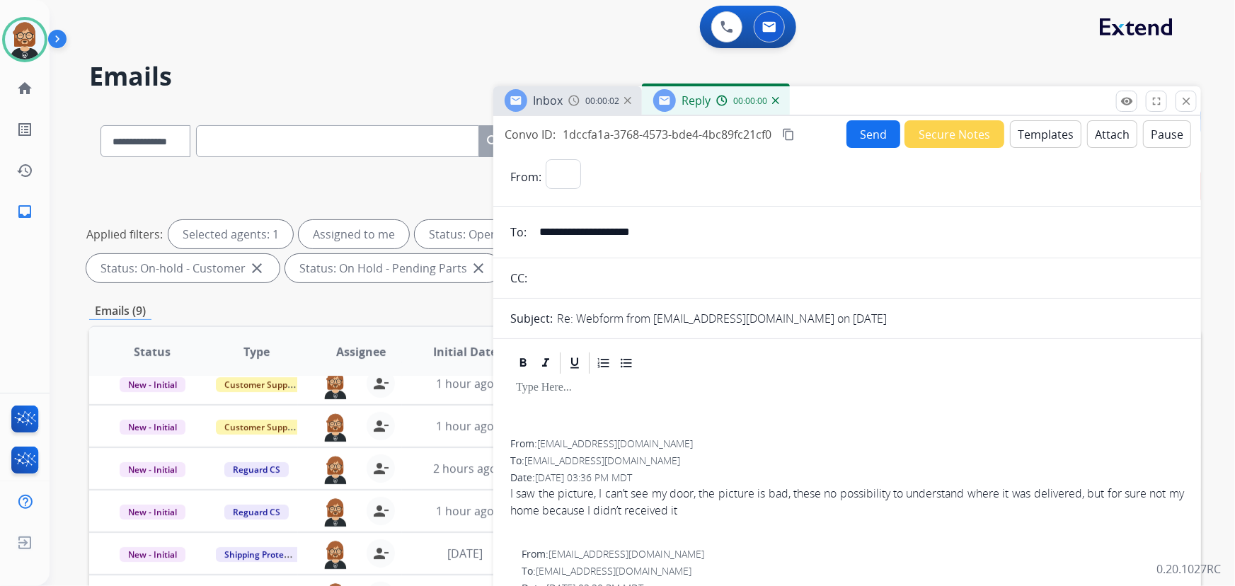
select select "**********"
click at [1025, 136] on button "Templates" at bounding box center [1045, 134] width 71 height 28
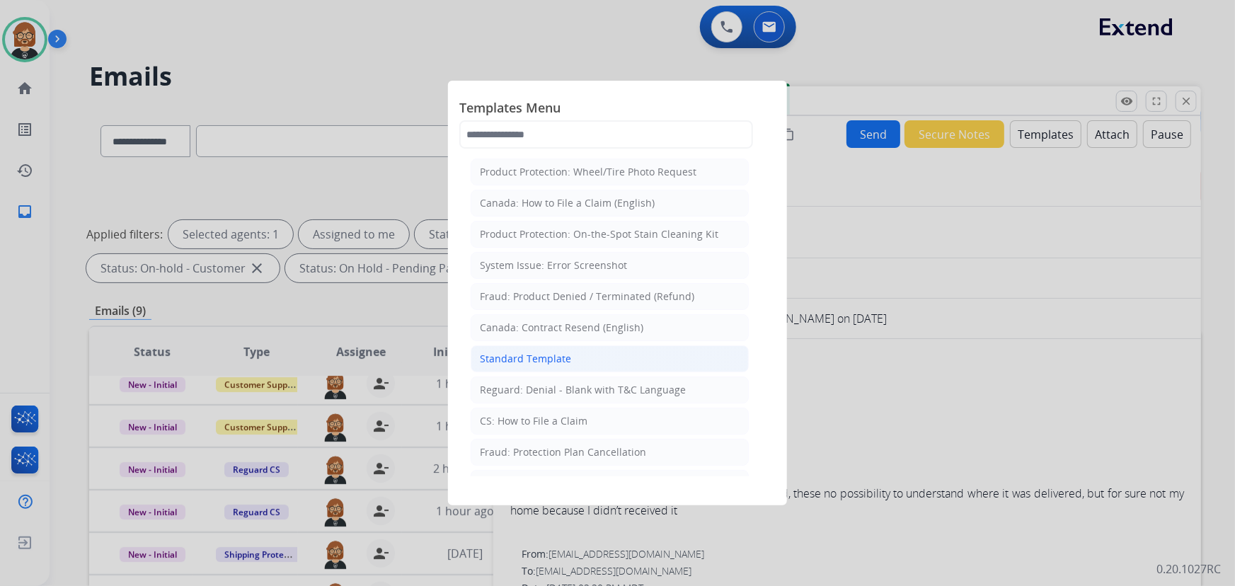
click at [544, 362] on div "Standard Template" at bounding box center [525, 359] width 91 height 14
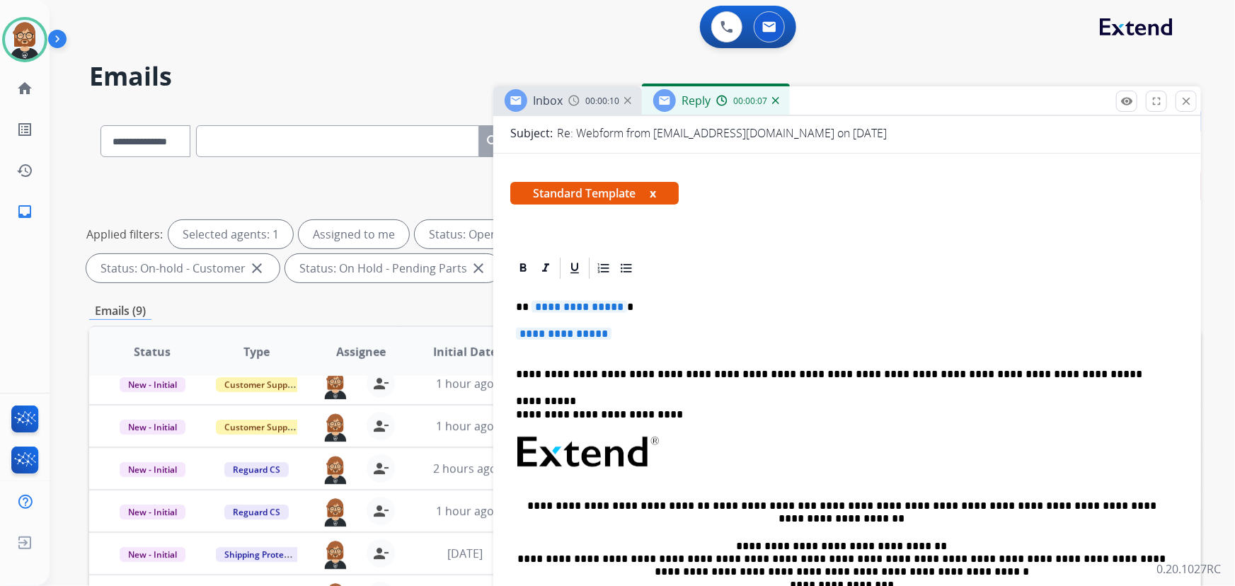
scroll to position [193, 0]
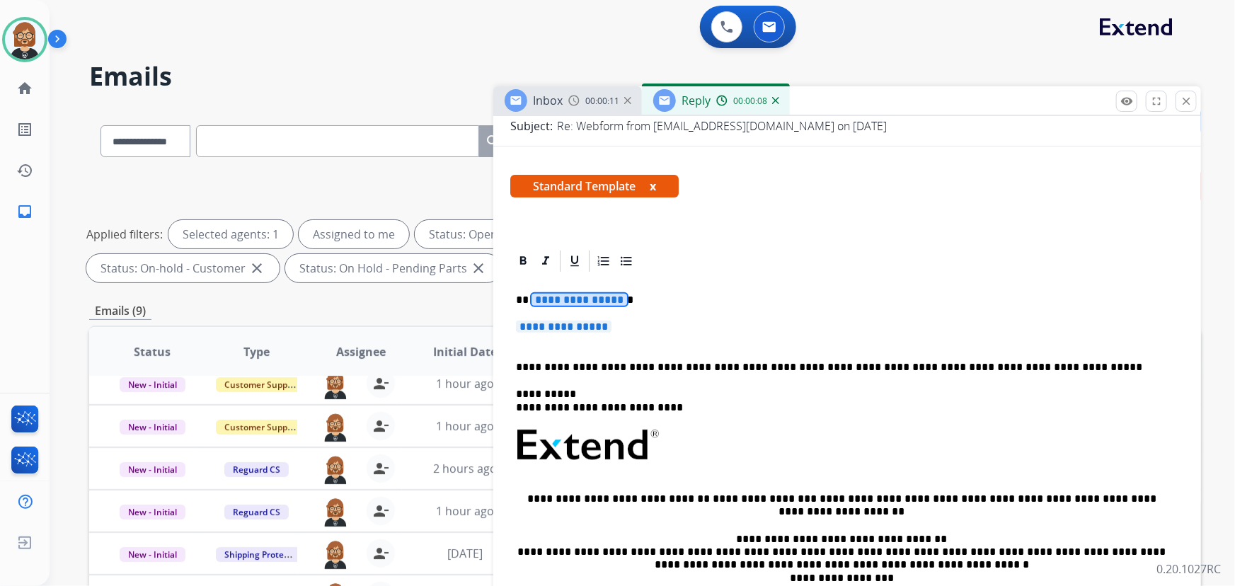
click at [555, 298] on span "**********" at bounding box center [580, 300] width 96 height 12
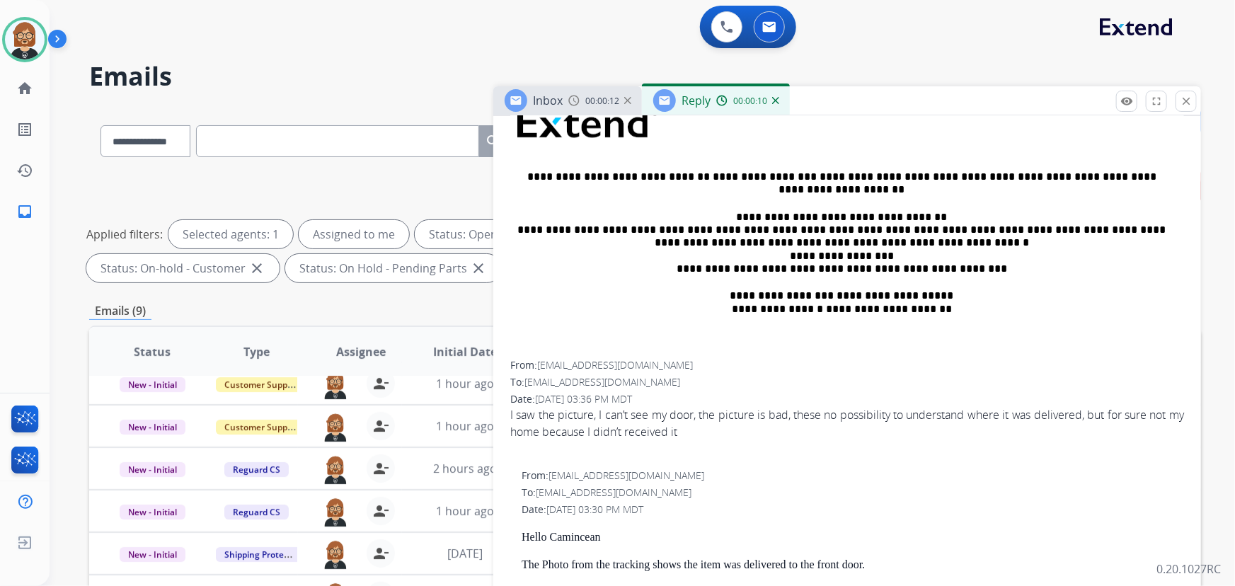
scroll to position [643, 0]
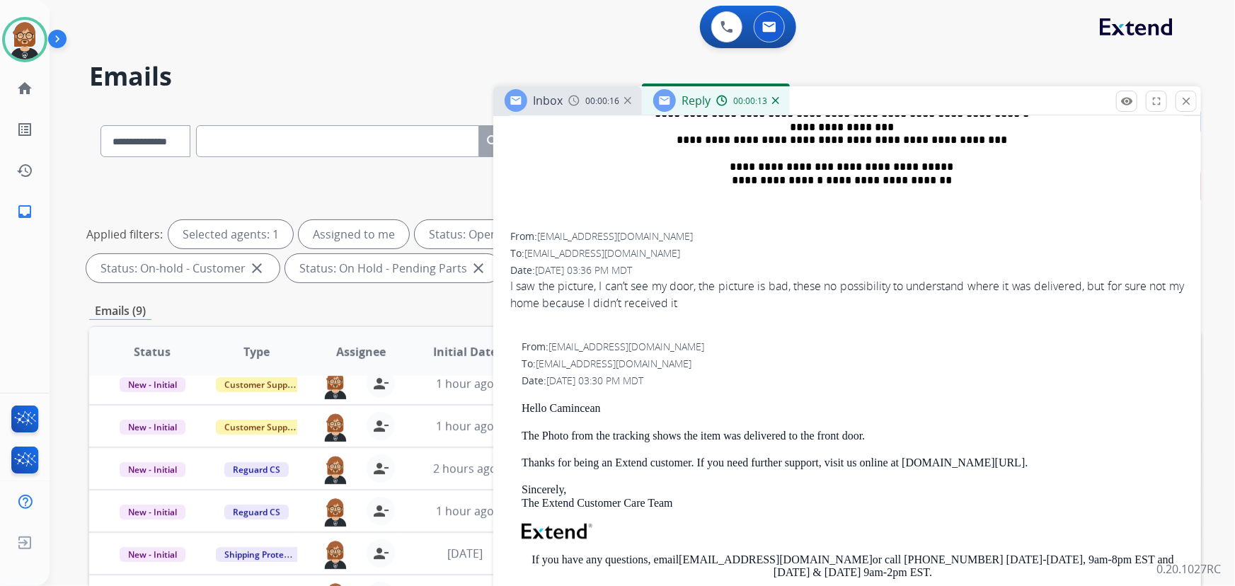
click at [569, 396] on div "From: support@extend.com To: d.camincean@gmail.com Date: 09/06/2025 - 03:30 PM …" at bounding box center [847, 530] width 674 height 381
copy p "Camincean"
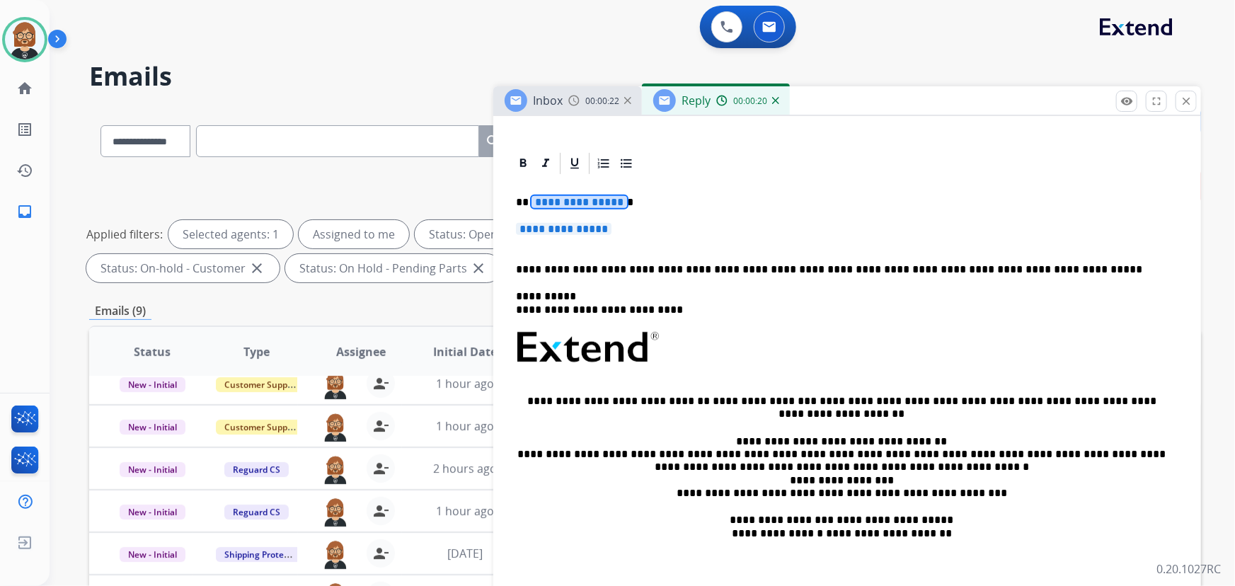
scroll to position [257, 0]
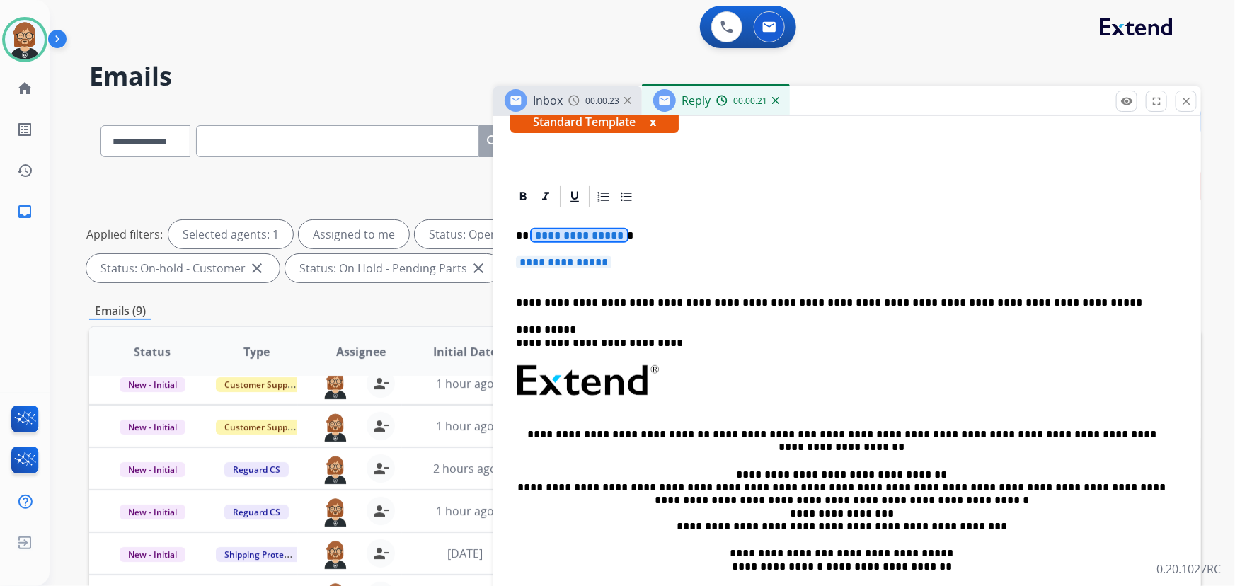
click at [557, 236] on span "**********" at bounding box center [580, 235] width 96 height 12
click at [563, 258] on span "**********" at bounding box center [564, 262] width 96 height 12
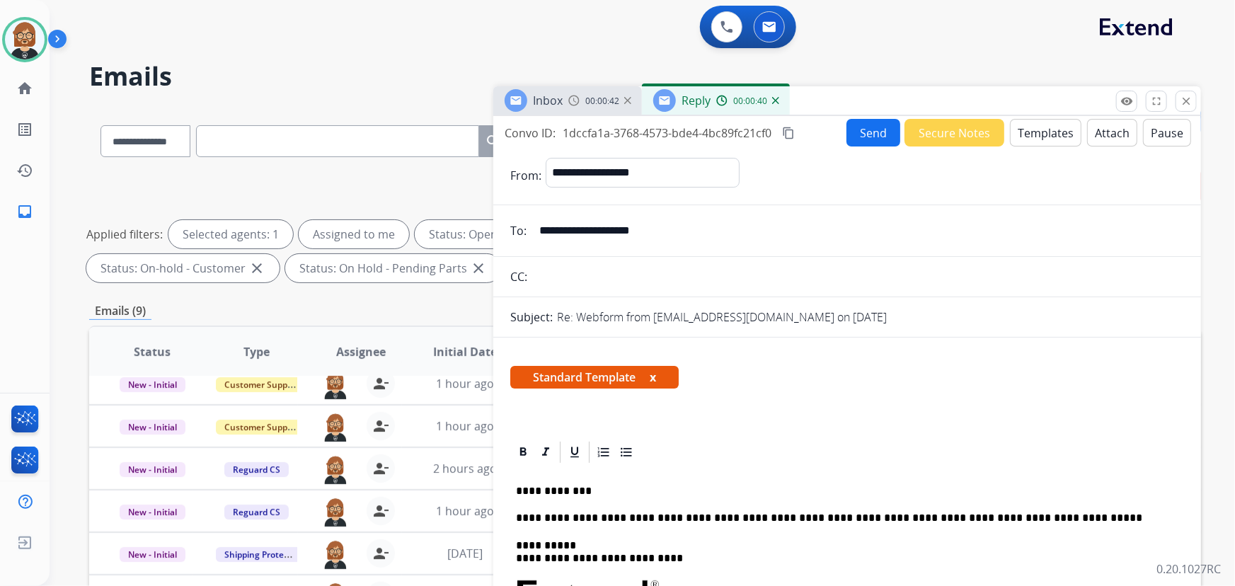
scroll to position [0, 0]
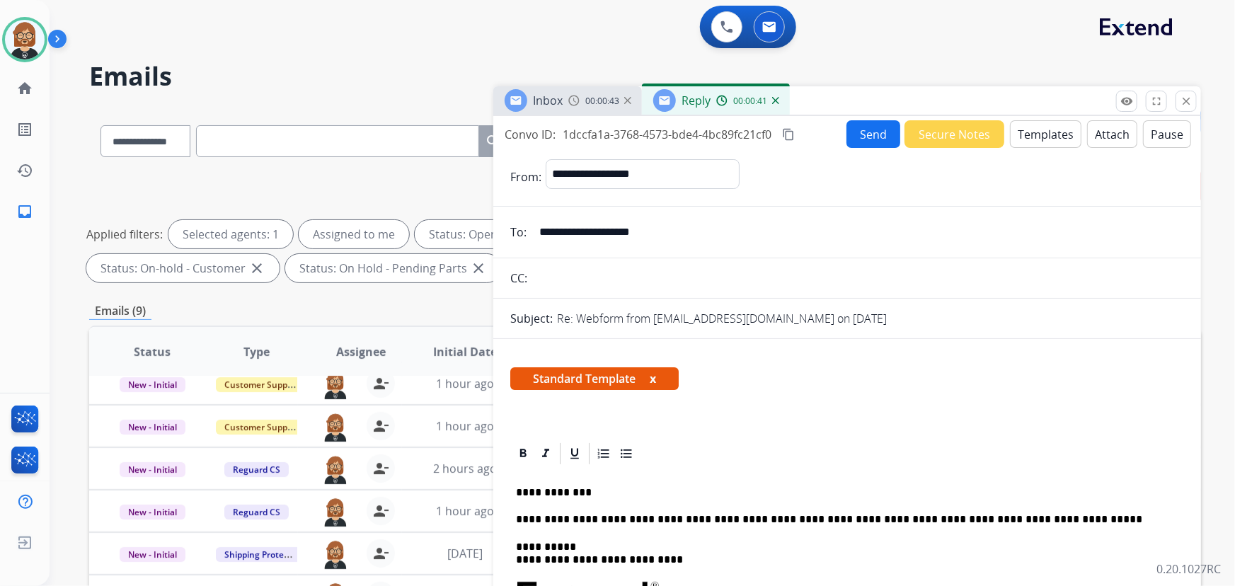
click at [1039, 134] on button "Templates" at bounding box center [1045, 134] width 71 height 28
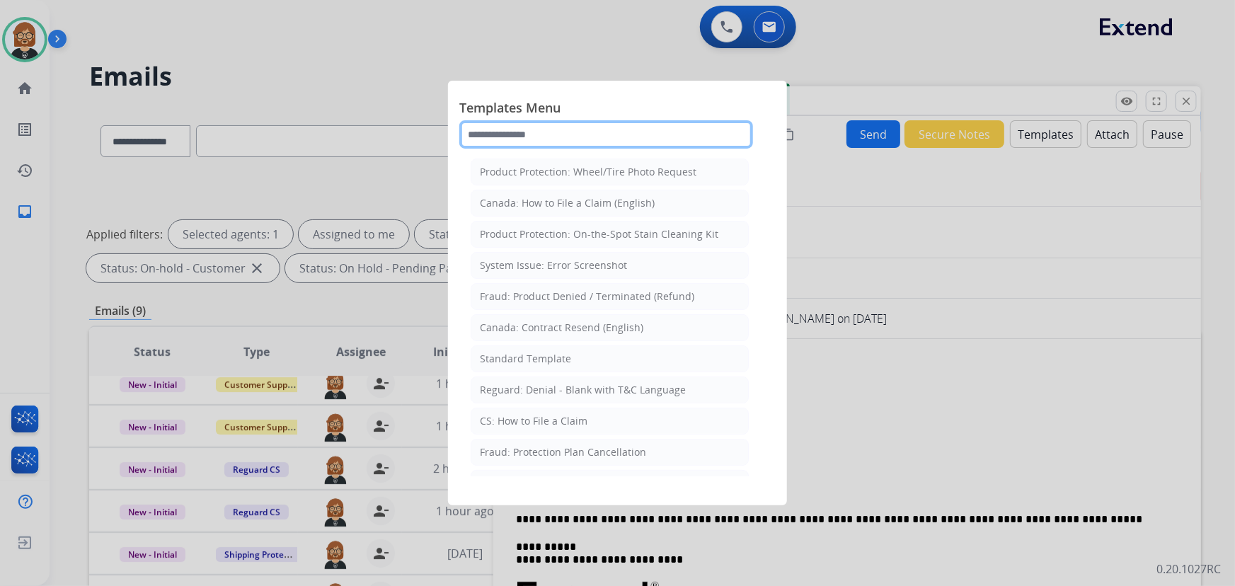
click at [638, 139] on input "text" at bounding box center [606, 134] width 294 height 28
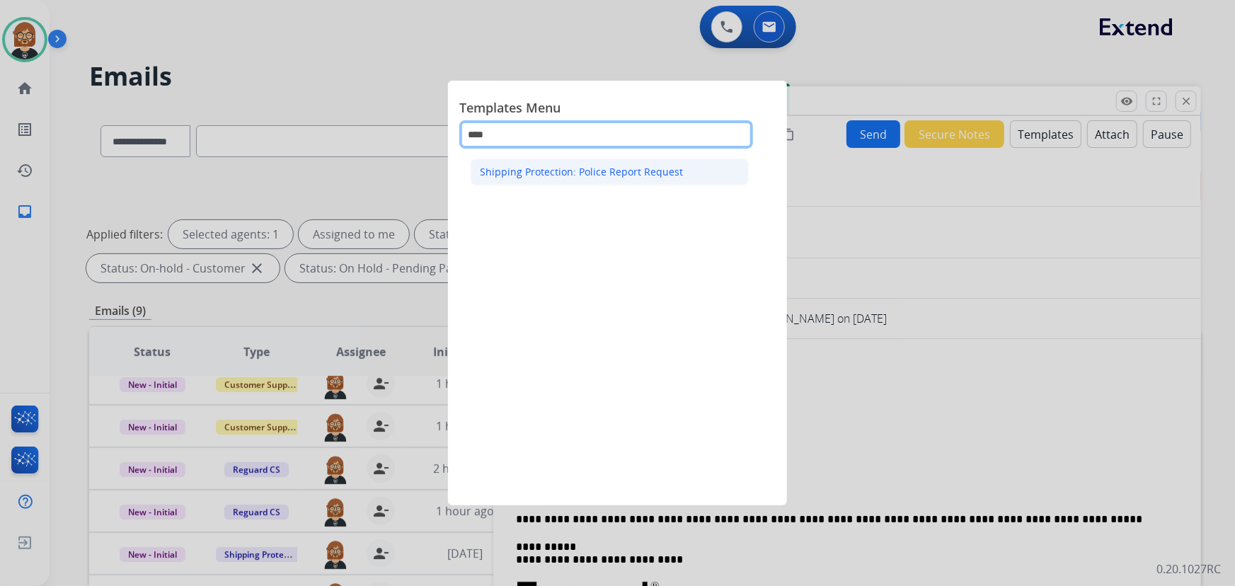
type input "****"
click at [595, 178] on div "Shipping Protection: Police Report Request" at bounding box center [581, 172] width 203 height 14
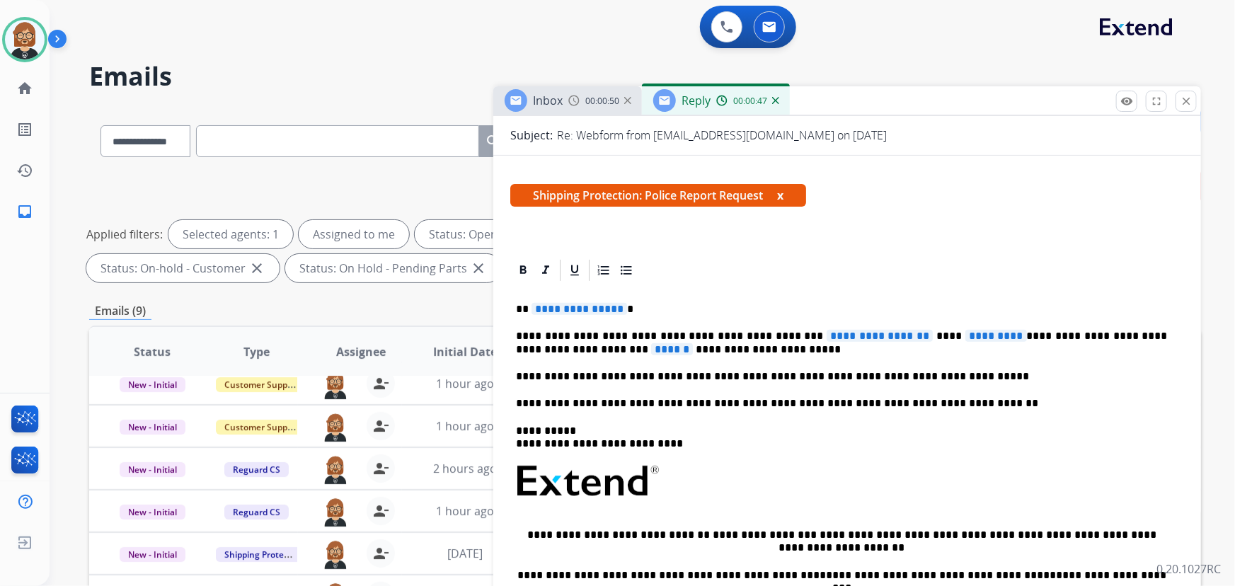
scroll to position [257, 0]
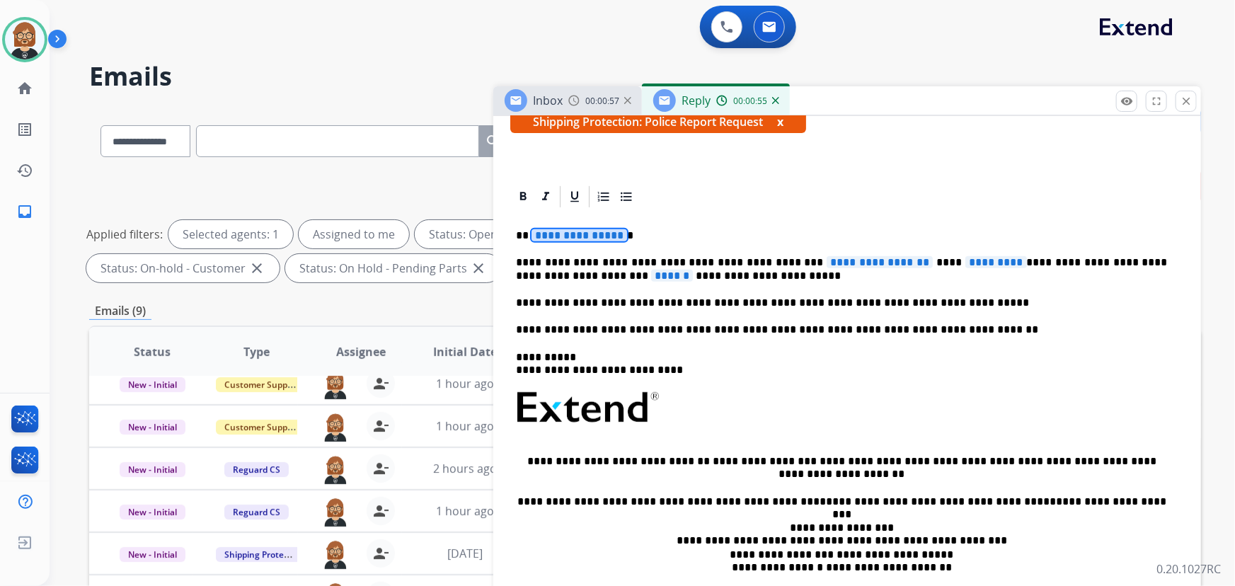
click at [549, 237] on span "**********" at bounding box center [580, 235] width 96 height 12
click at [651, 277] on span "******" at bounding box center [672, 276] width 42 height 12
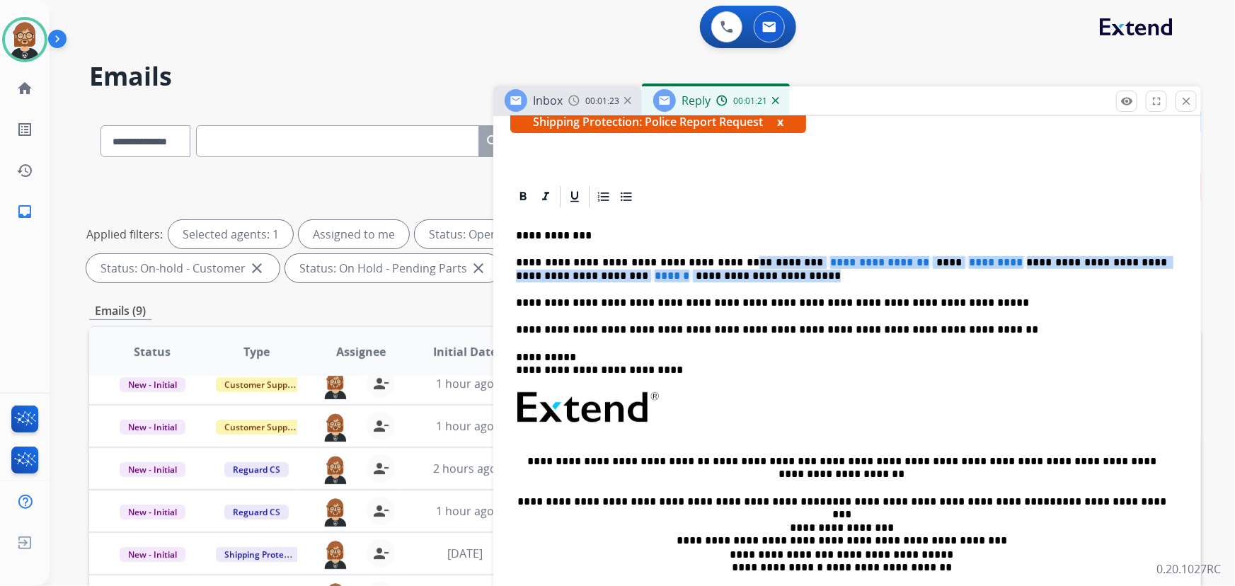
drag, startPoint x: 720, startPoint y: 260, endPoint x: 737, endPoint y: 277, distance: 23.5
click at [737, 277] on p "**********" at bounding box center [842, 269] width 652 height 26
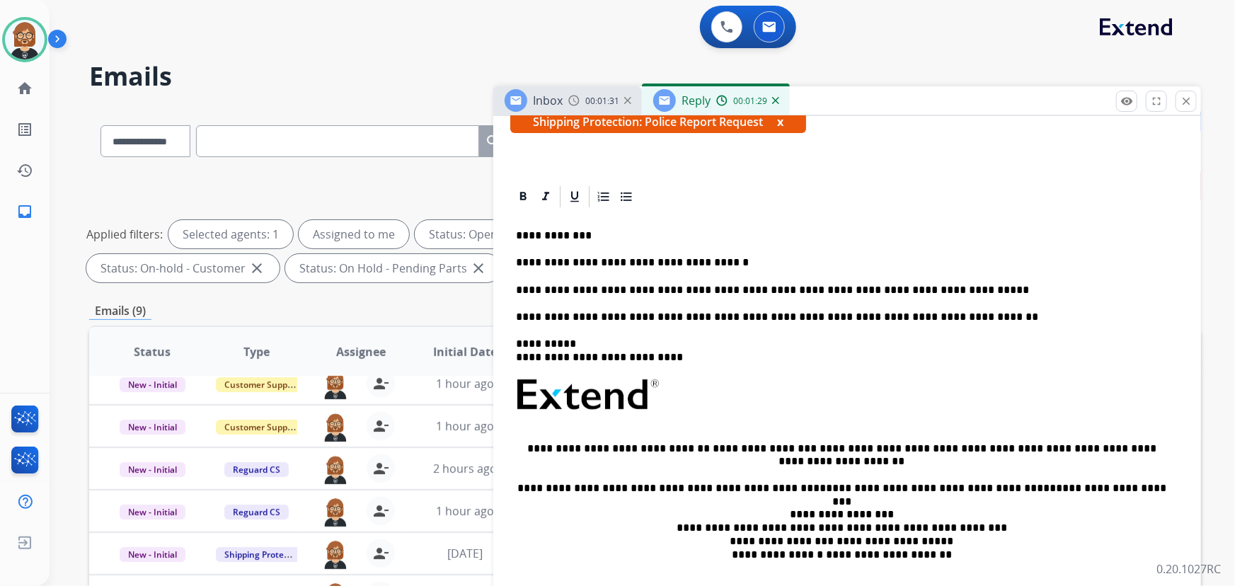
click at [927, 290] on p "**********" at bounding box center [842, 290] width 652 height 13
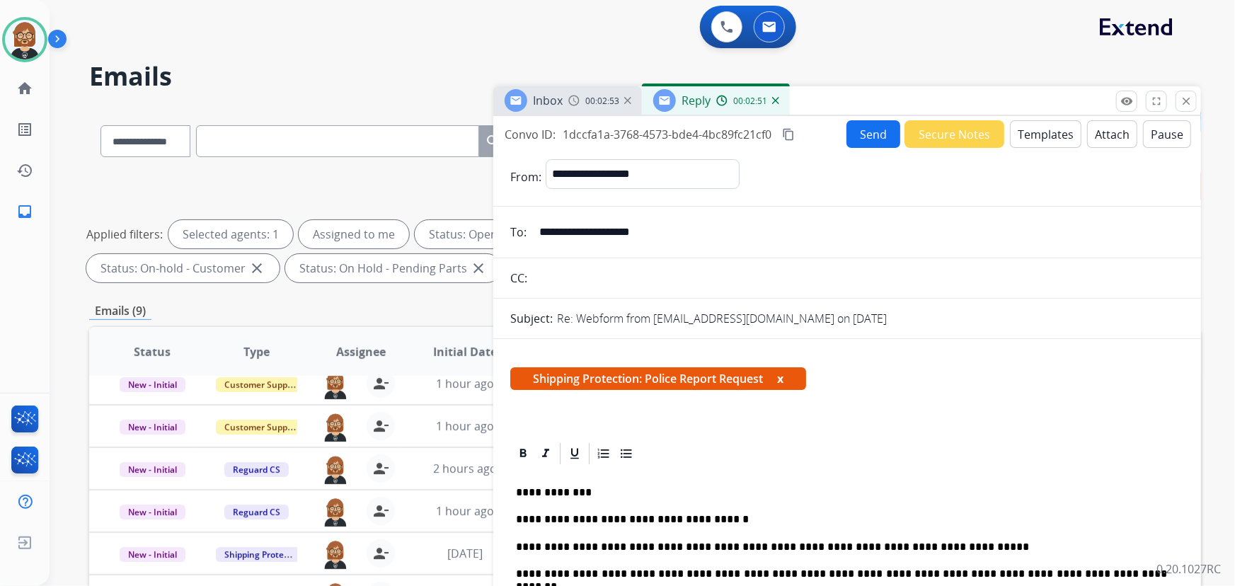
scroll to position [0, 0]
click at [863, 134] on button "Send" at bounding box center [873, 134] width 54 height 28
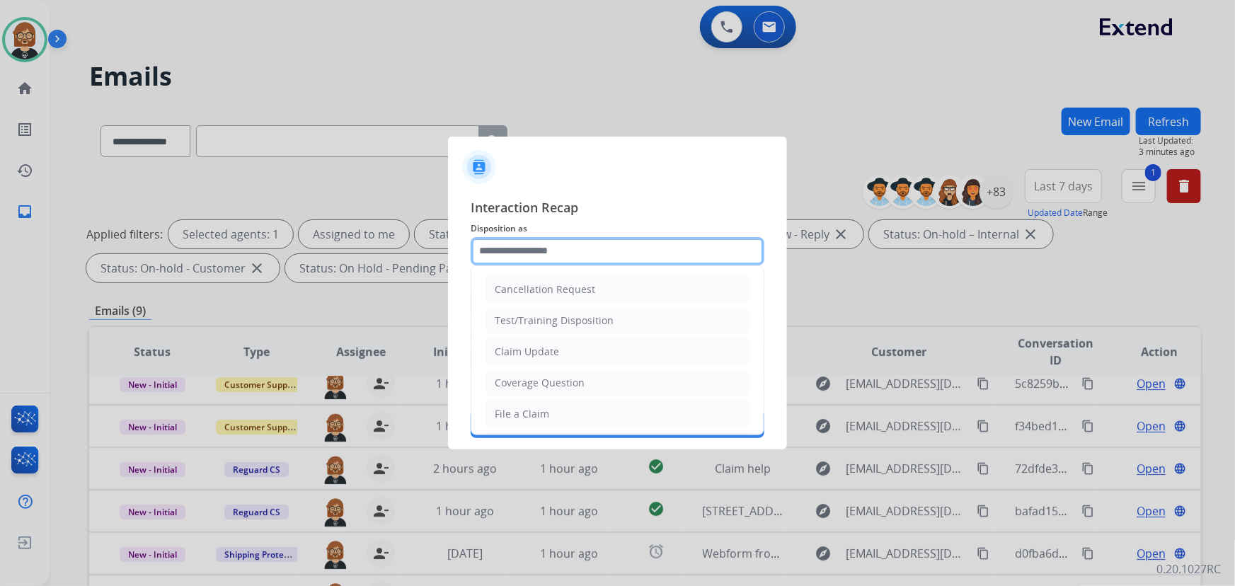
click at [600, 260] on input "text" at bounding box center [618, 251] width 294 height 28
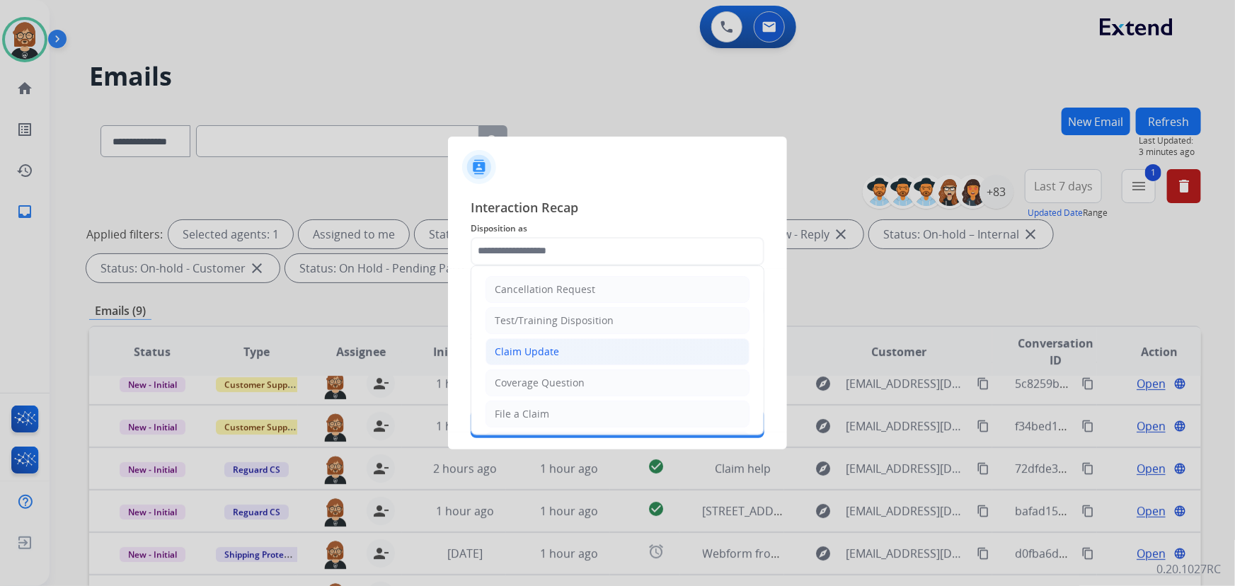
click at [595, 360] on li "Claim Update" at bounding box center [618, 351] width 264 height 27
type input "**********"
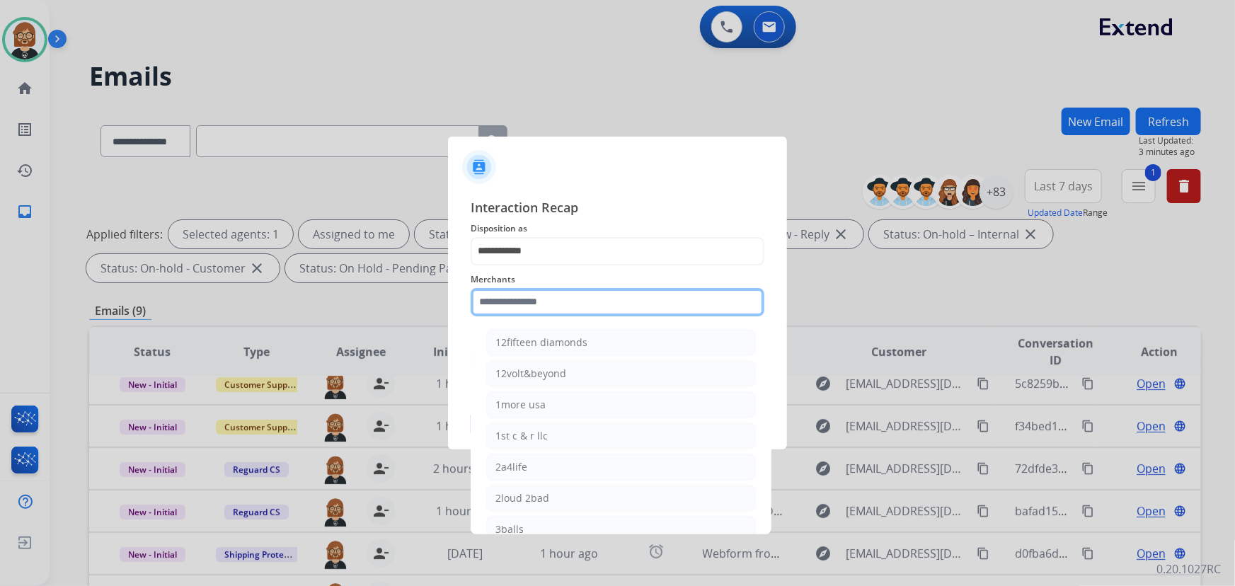
click at [623, 301] on input "text" at bounding box center [618, 302] width 294 height 28
type input "**"
drag, startPoint x: 553, startPoint y: 301, endPoint x: 352, endPoint y: 279, distance: 202.3
click at [0, 279] on app-contact-recap-modal "**********" at bounding box center [0, 293] width 0 height 586
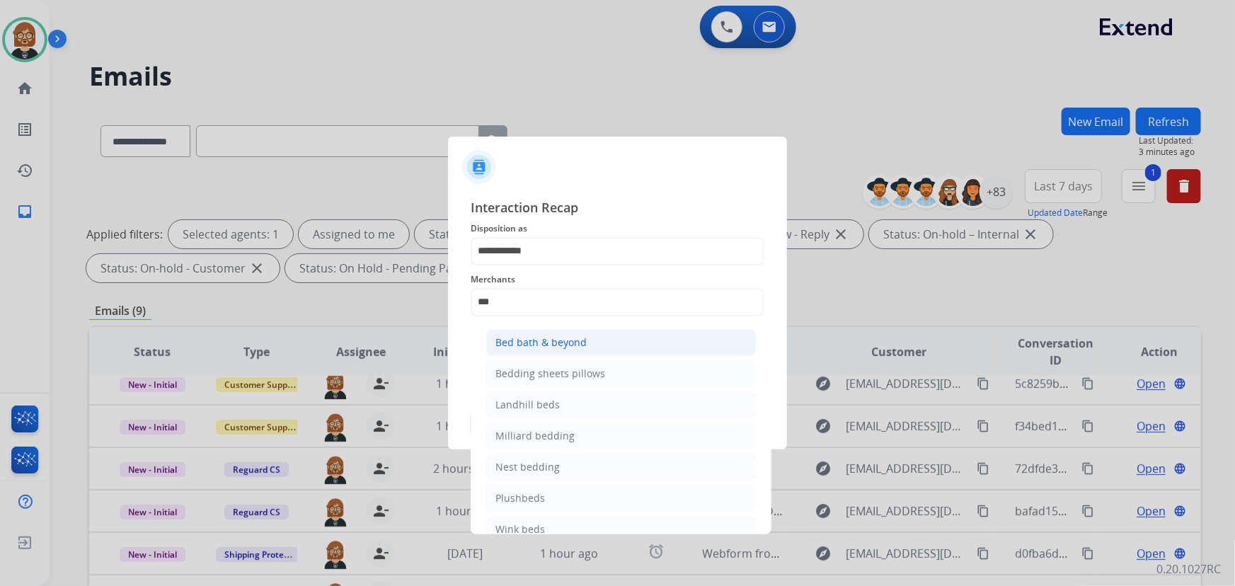
click at [562, 352] on li "Bed bath & beyond" at bounding box center [621, 342] width 270 height 27
type input "**********"
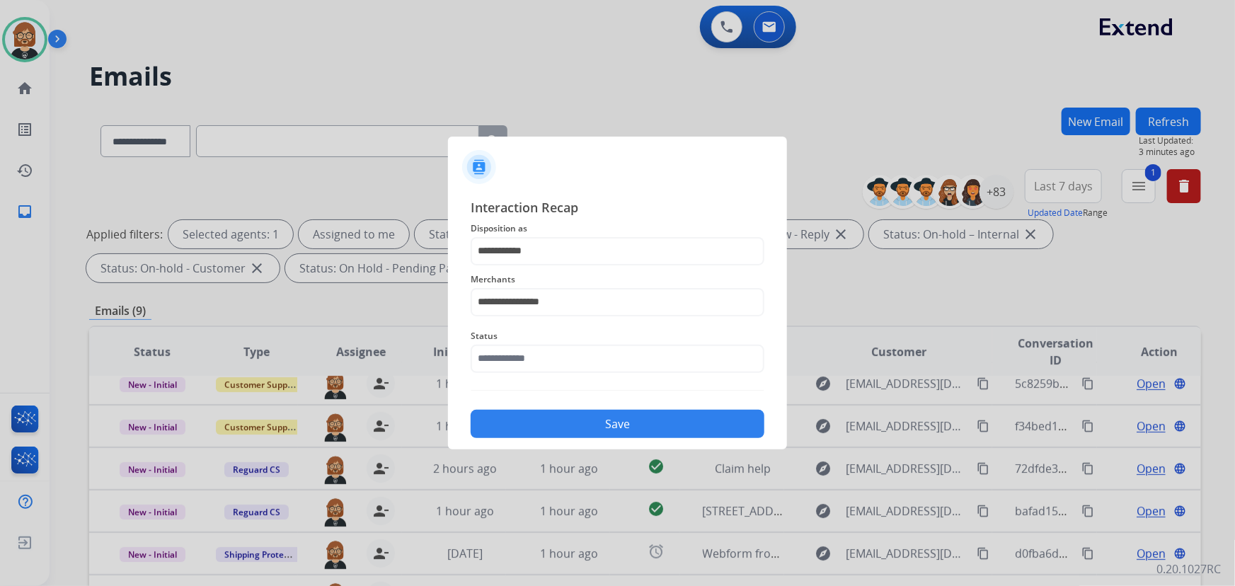
click at [607, 441] on div "**********" at bounding box center [617, 318] width 339 height 264
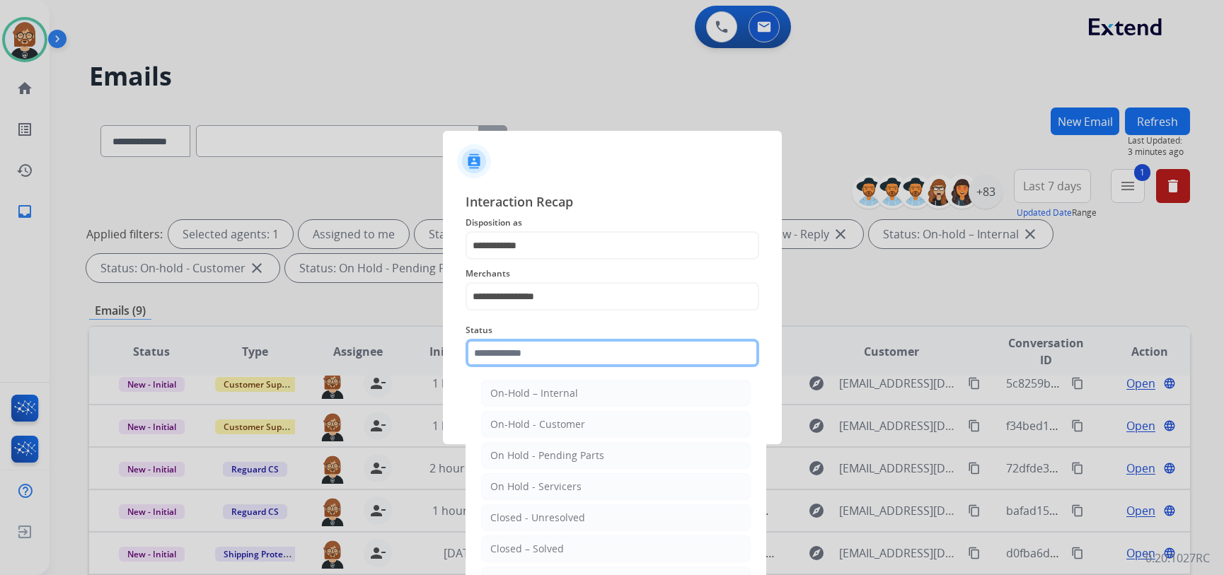
click at [595, 364] on input "text" at bounding box center [613, 353] width 294 height 28
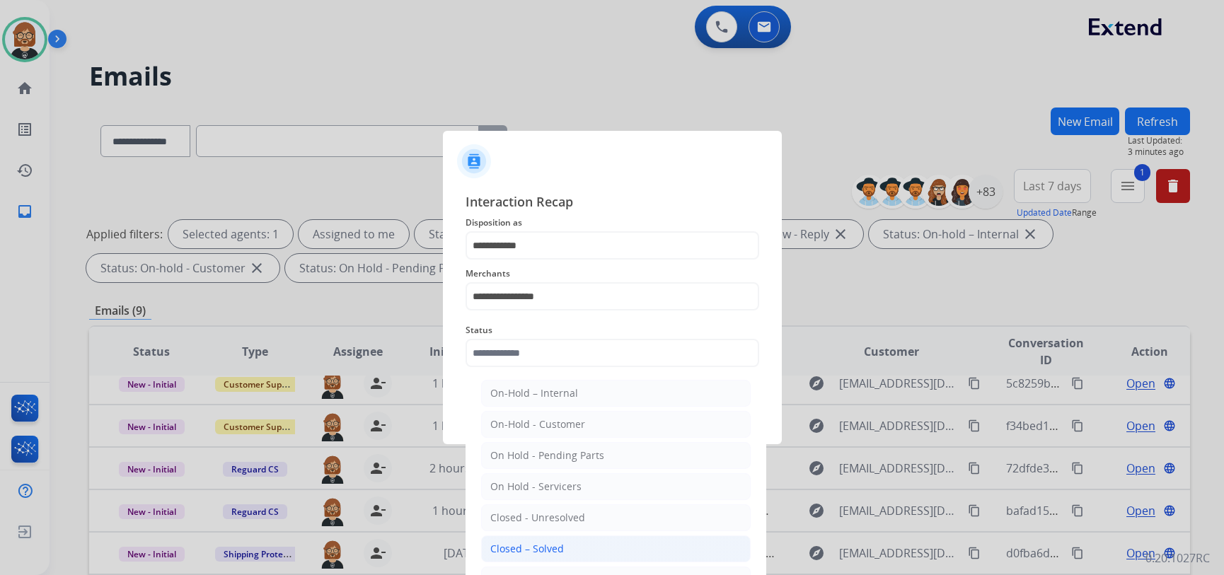
click at [568, 550] on li "Closed – Solved" at bounding box center [616, 549] width 270 height 27
type input "**********"
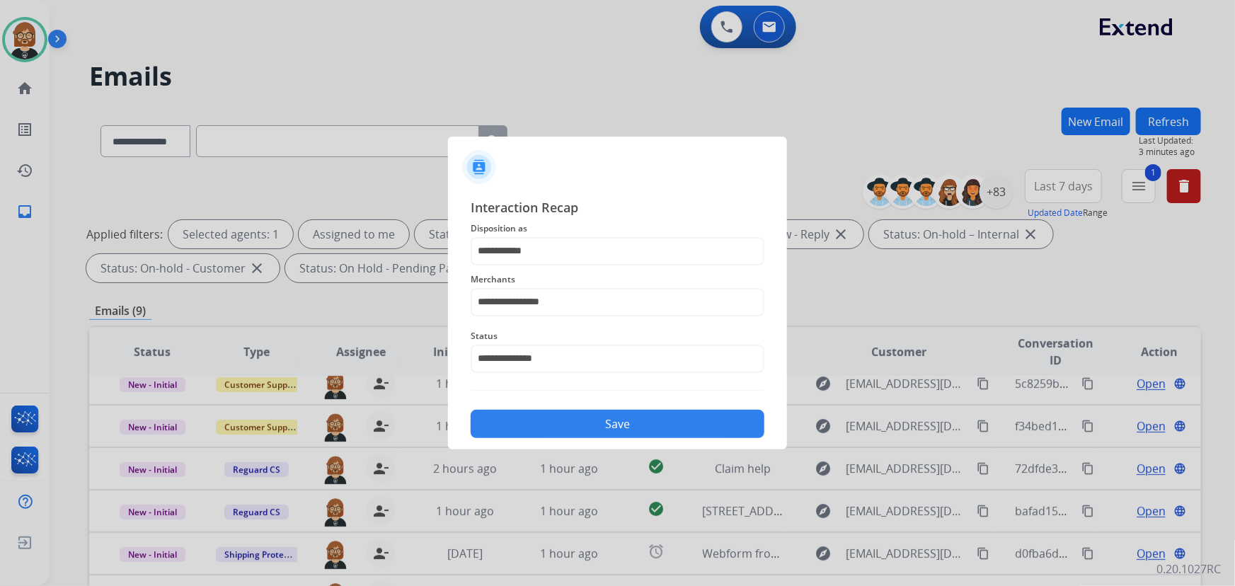
click at [602, 424] on button "Save" at bounding box center [618, 424] width 294 height 28
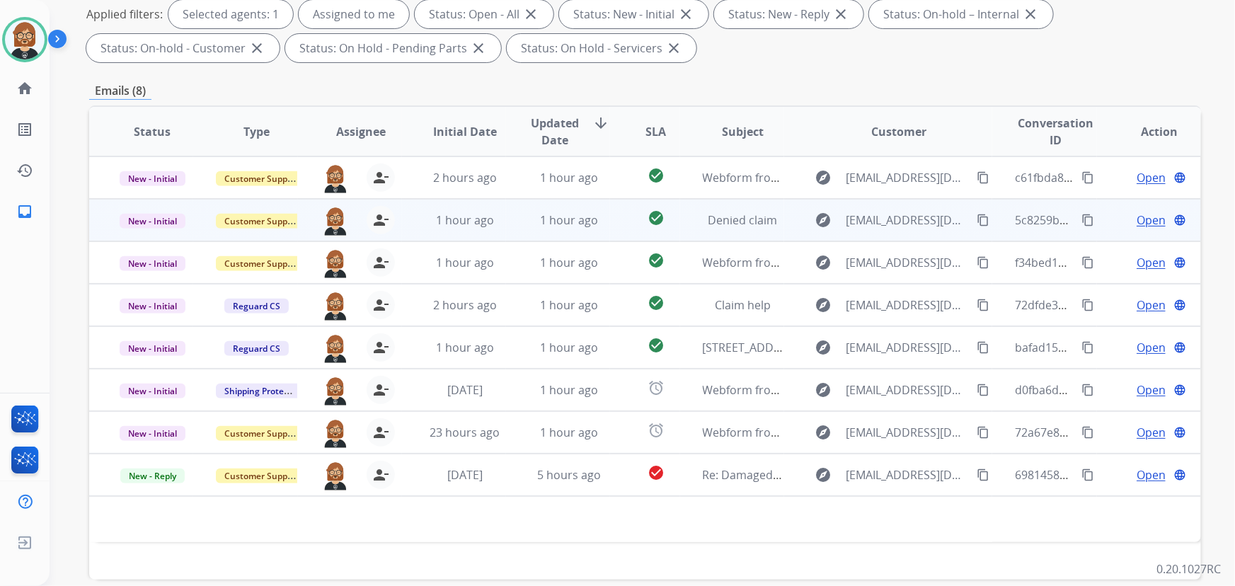
scroll to position [287, 0]
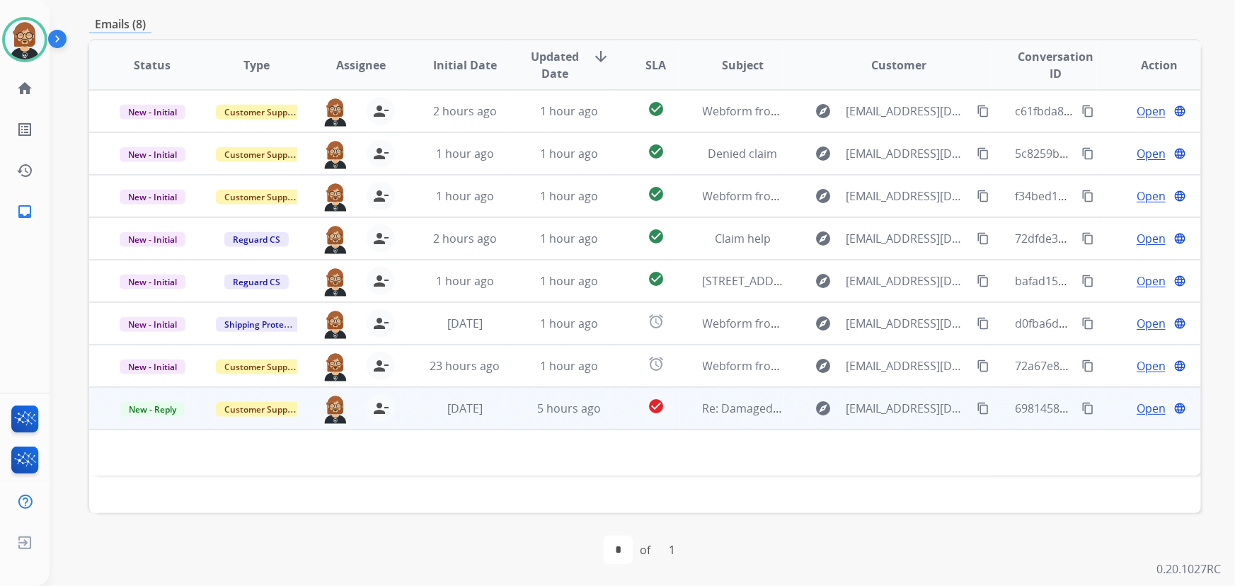
click at [579, 417] on td "5 hours ago" at bounding box center [558, 408] width 104 height 42
click at [573, 417] on td "5 hours ago" at bounding box center [558, 408] width 104 height 42
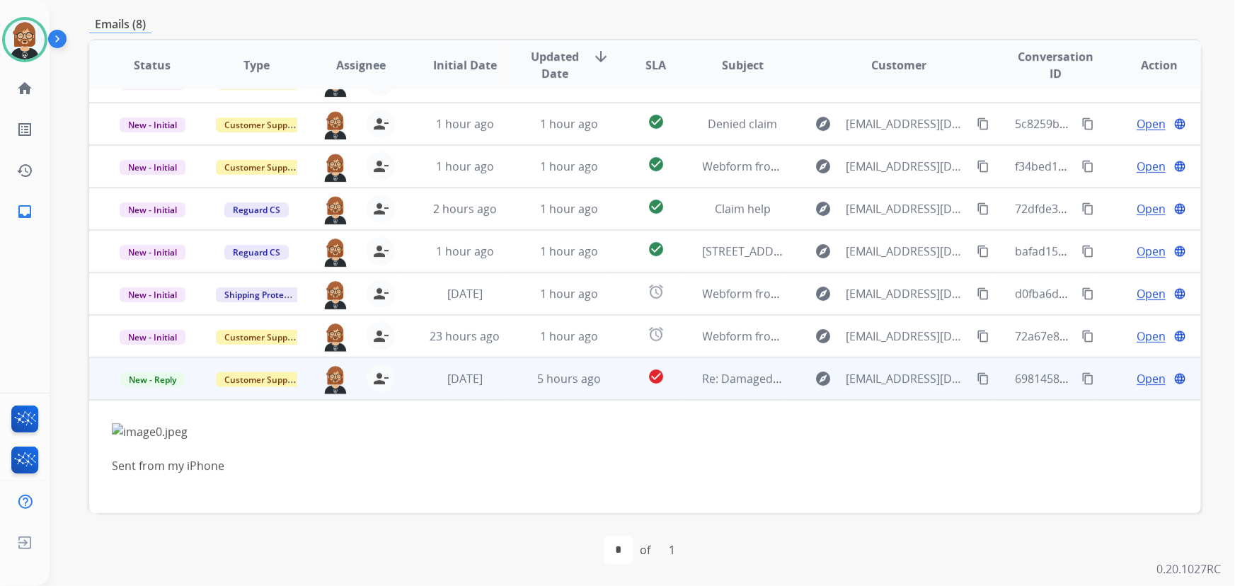
click at [1143, 376] on span "Open" at bounding box center [1151, 378] width 29 height 17
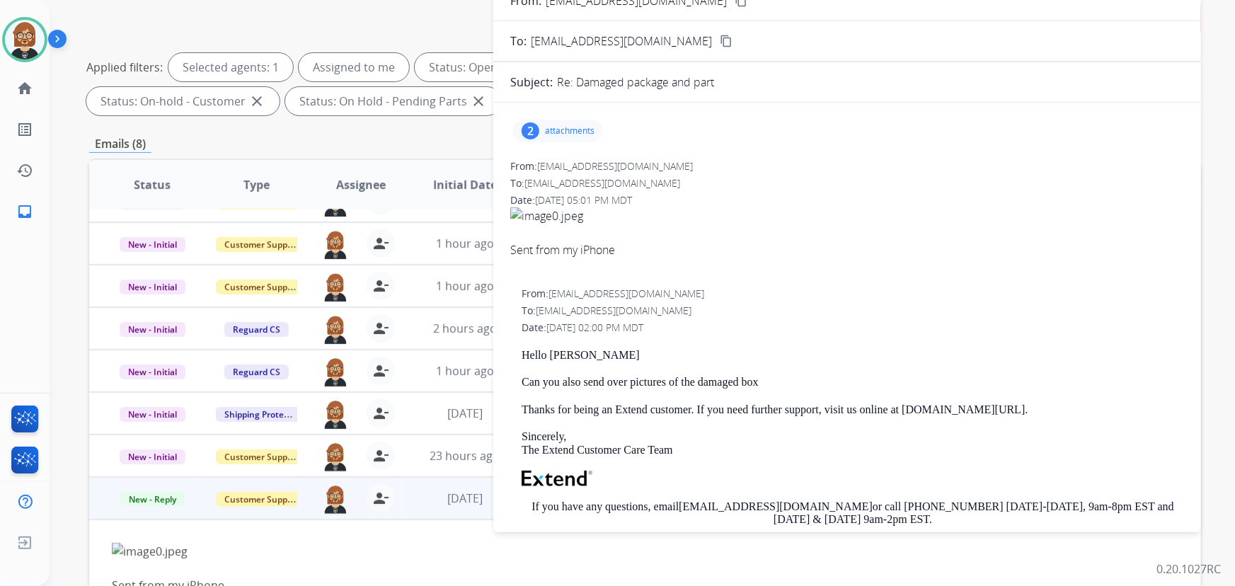
scroll to position [93, 0]
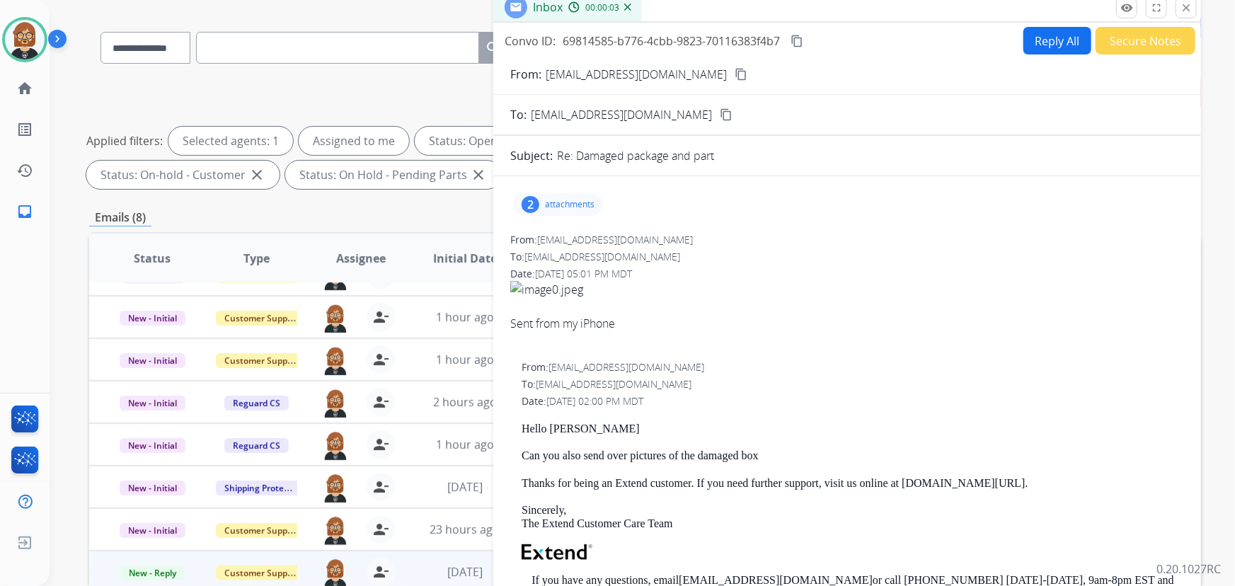
click at [580, 208] on p "attachments" at bounding box center [570, 204] width 50 height 11
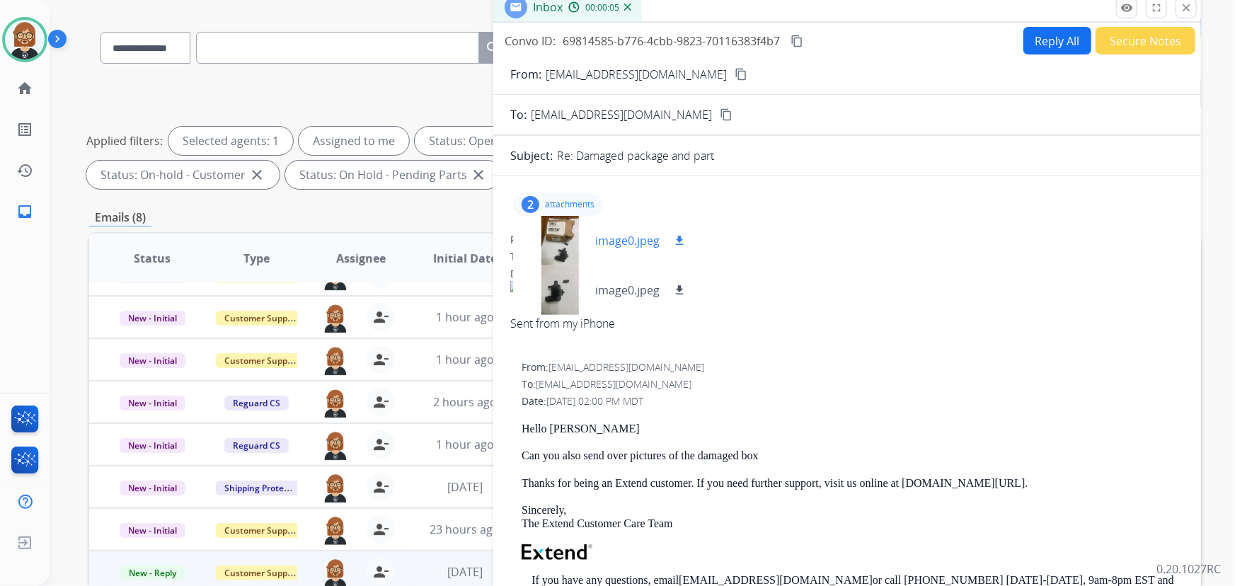
click at [679, 237] on mat-icon "download" at bounding box center [679, 240] width 13 height 13
click at [675, 287] on mat-icon "download" at bounding box center [679, 290] width 13 height 13
click at [735, 77] on mat-icon "content_copy" at bounding box center [741, 74] width 13 height 13
click at [982, 18] on div "Inbox 00:01:14" at bounding box center [847, 8] width 708 height 30
click at [1070, 48] on button "Reply All" at bounding box center [1057, 41] width 68 height 28
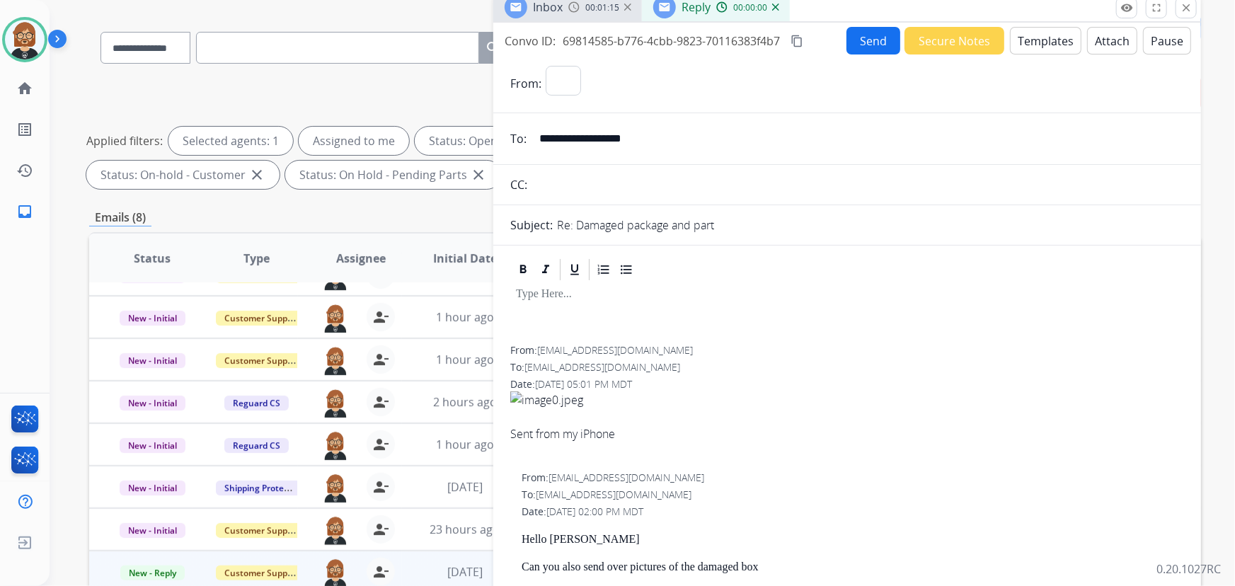
select select "**********"
click at [1045, 43] on button "Templates" at bounding box center [1045, 41] width 71 height 28
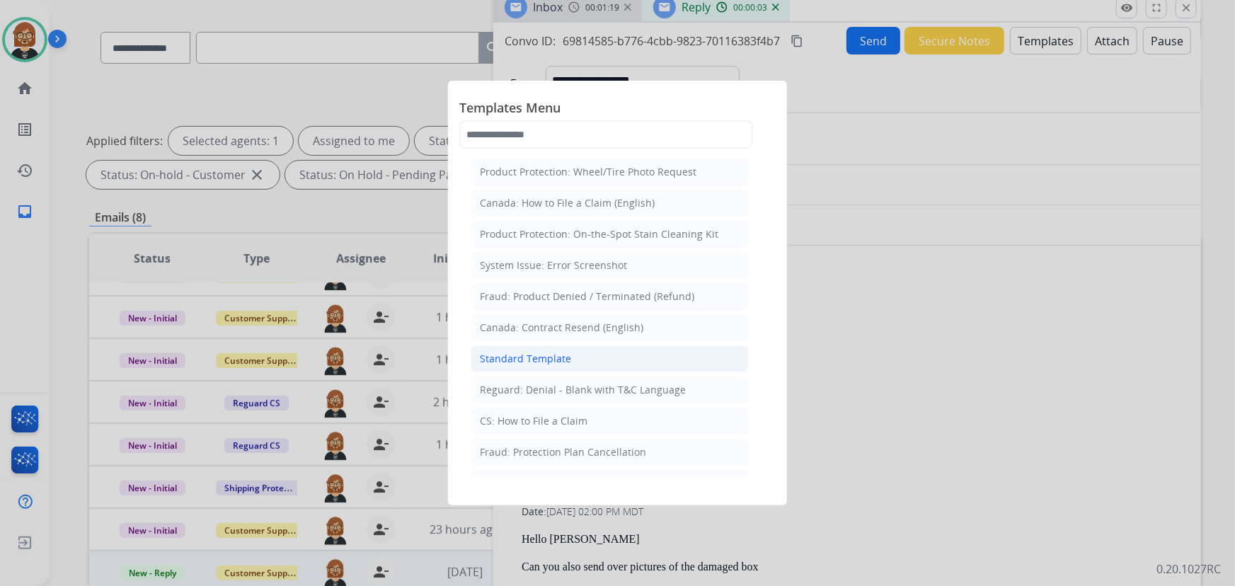
click at [573, 355] on li "Standard Template" at bounding box center [610, 358] width 278 height 27
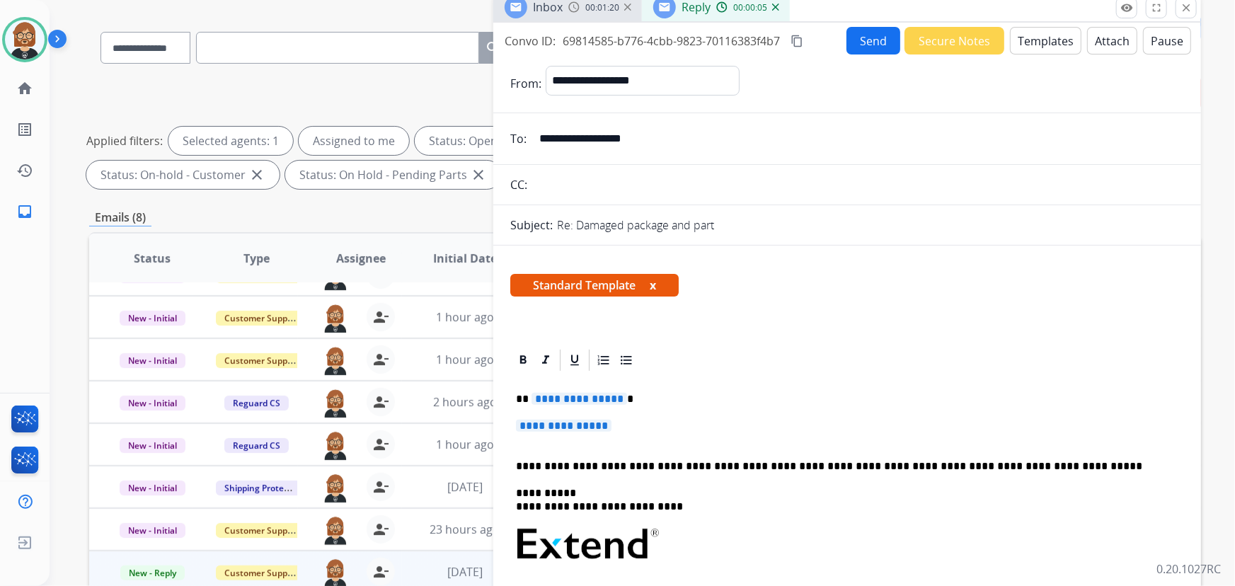
click at [594, 385] on div "**********" at bounding box center [847, 577] width 674 height 409
click at [588, 396] on span "**********" at bounding box center [580, 399] width 96 height 12
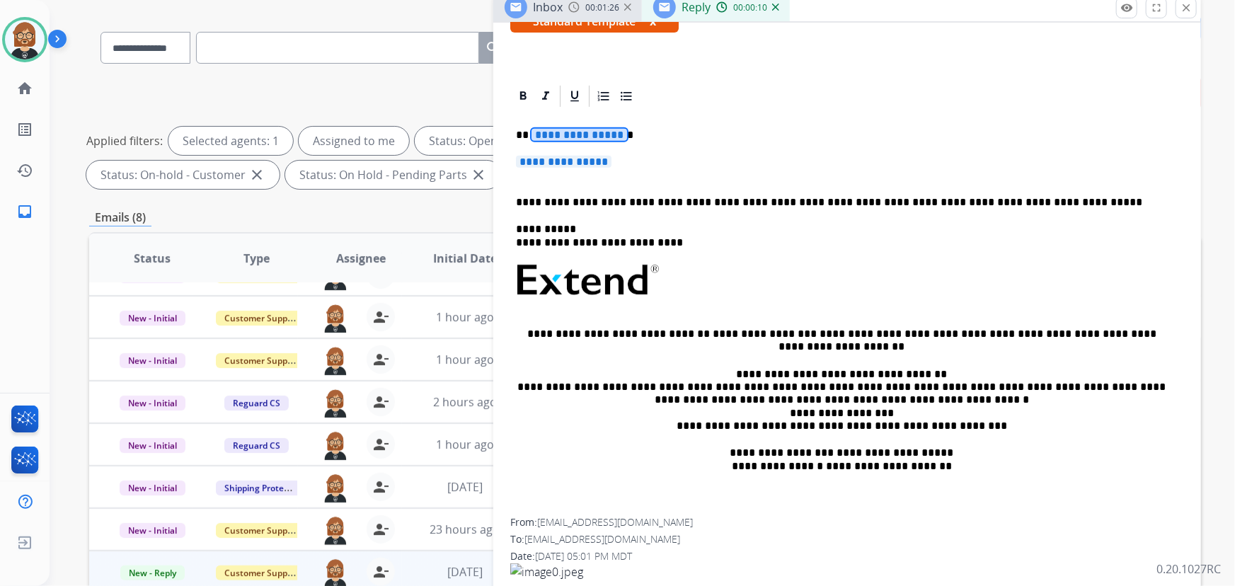
scroll to position [257, 0]
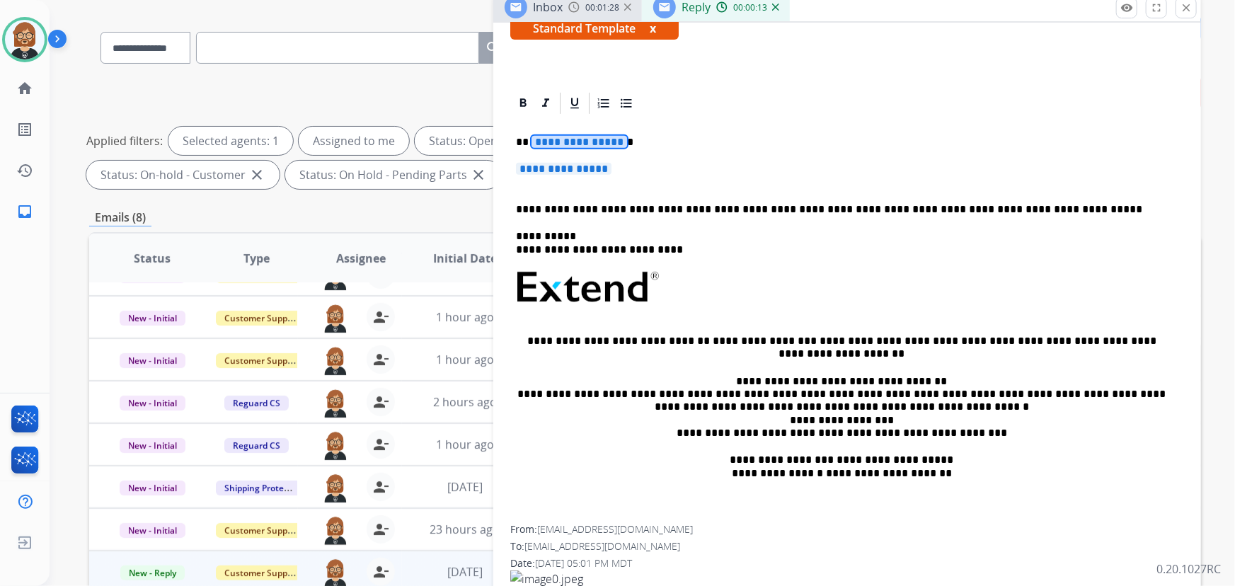
click at [565, 142] on span "**********" at bounding box center [580, 142] width 96 height 12
click at [607, 165] on span "**********" at bounding box center [564, 169] width 96 height 12
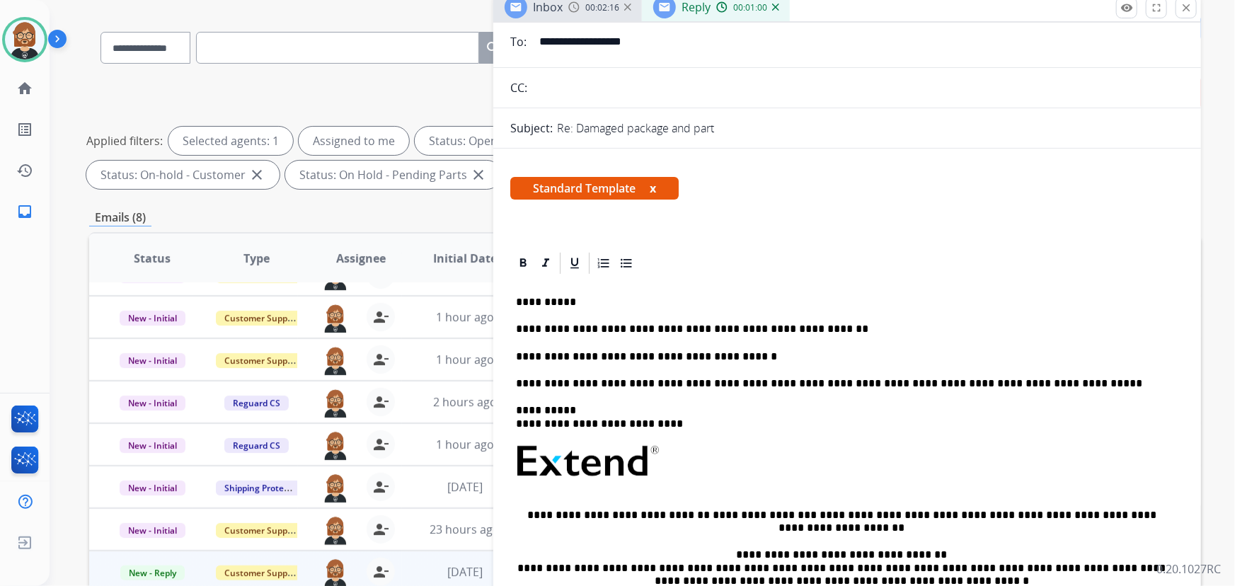
scroll to position [0, 0]
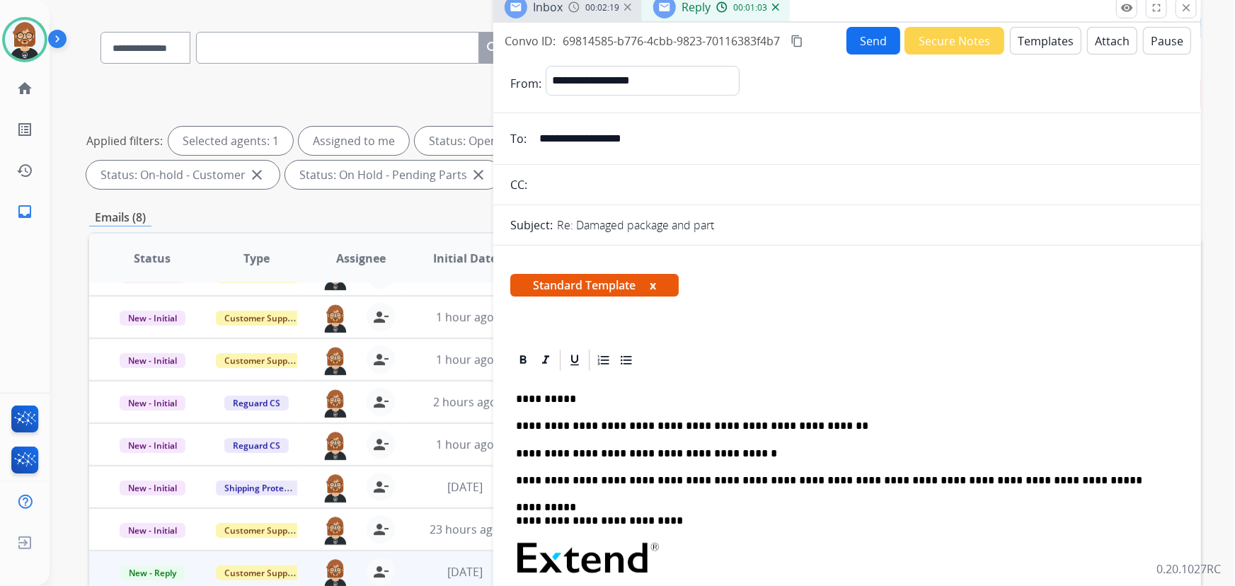
click at [878, 33] on button "Send" at bounding box center [873, 41] width 54 height 28
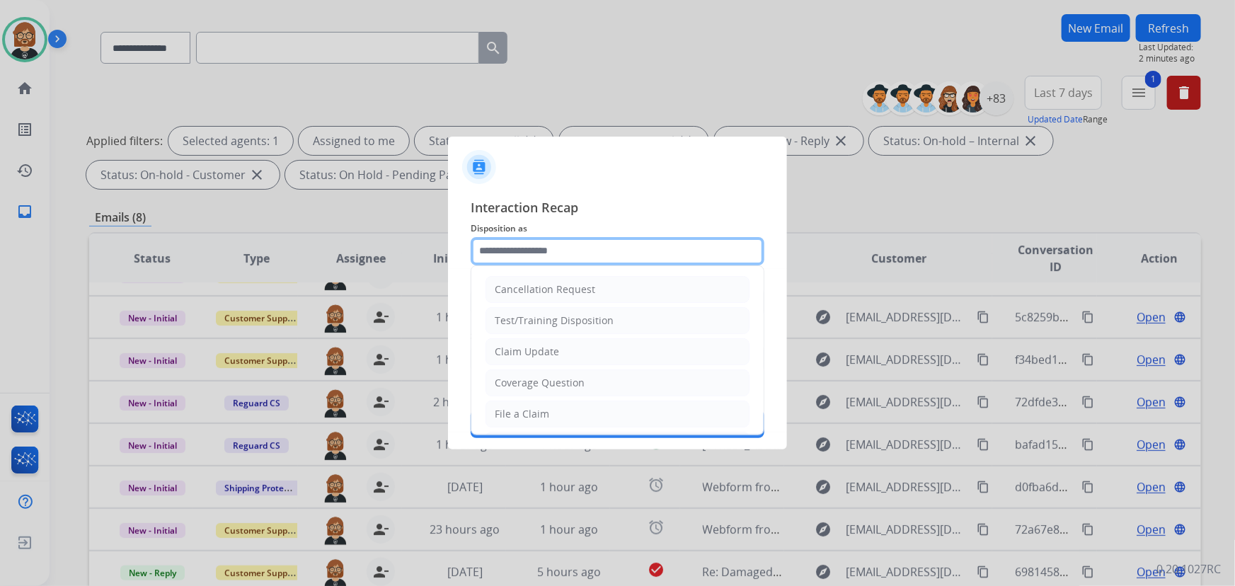
click at [630, 253] on input "text" at bounding box center [618, 251] width 294 height 28
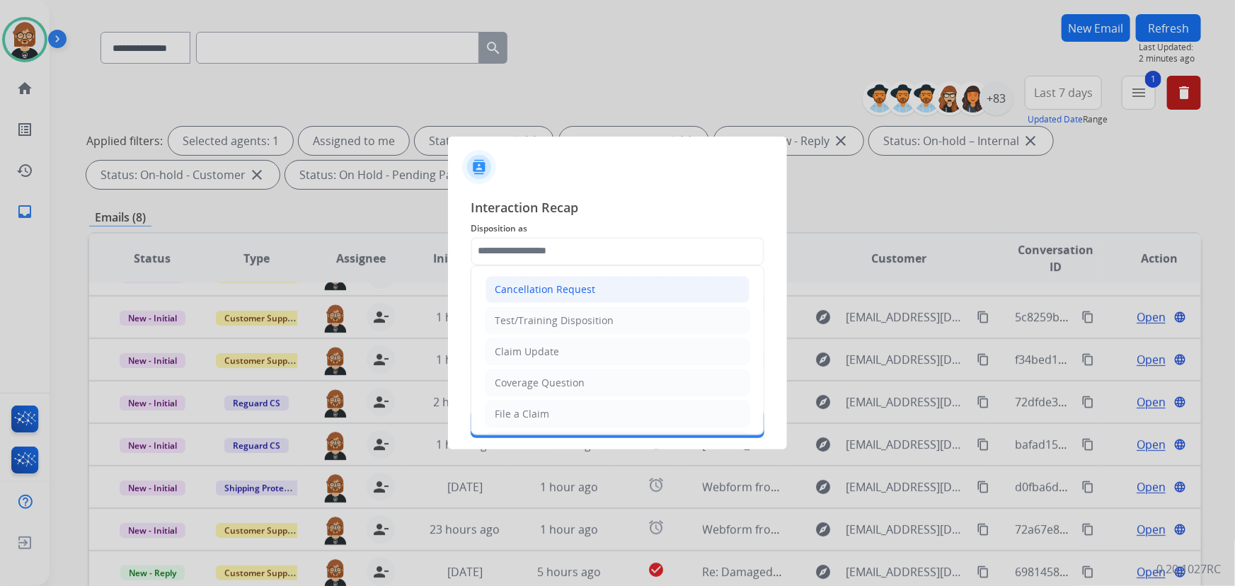
click at [602, 294] on li "Cancellation Request" at bounding box center [618, 289] width 264 height 27
type input "**********"
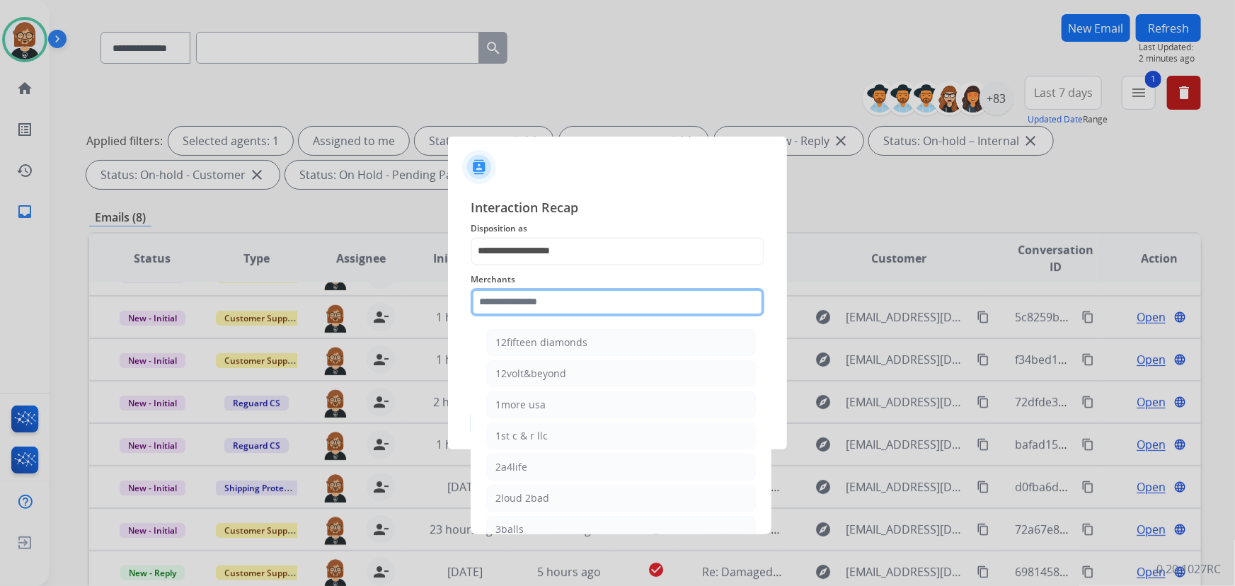
click at [599, 316] on input "text" at bounding box center [618, 302] width 294 height 28
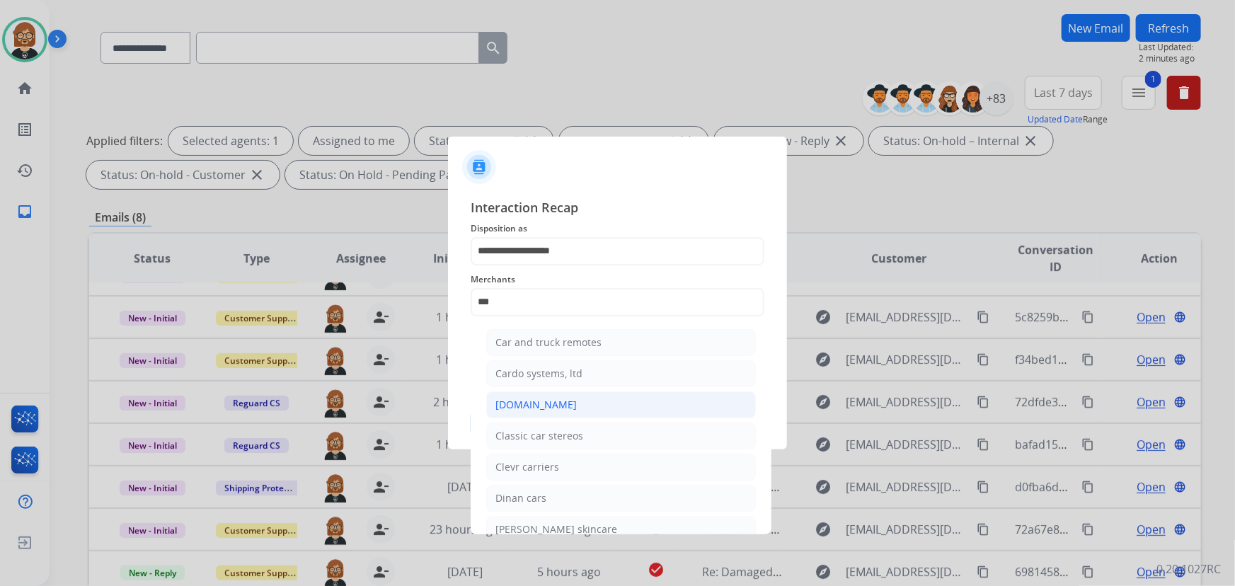
click at [582, 403] on li "Carparts.com" at bounding box center [621, 404] width 270 height 27
type input "**********"
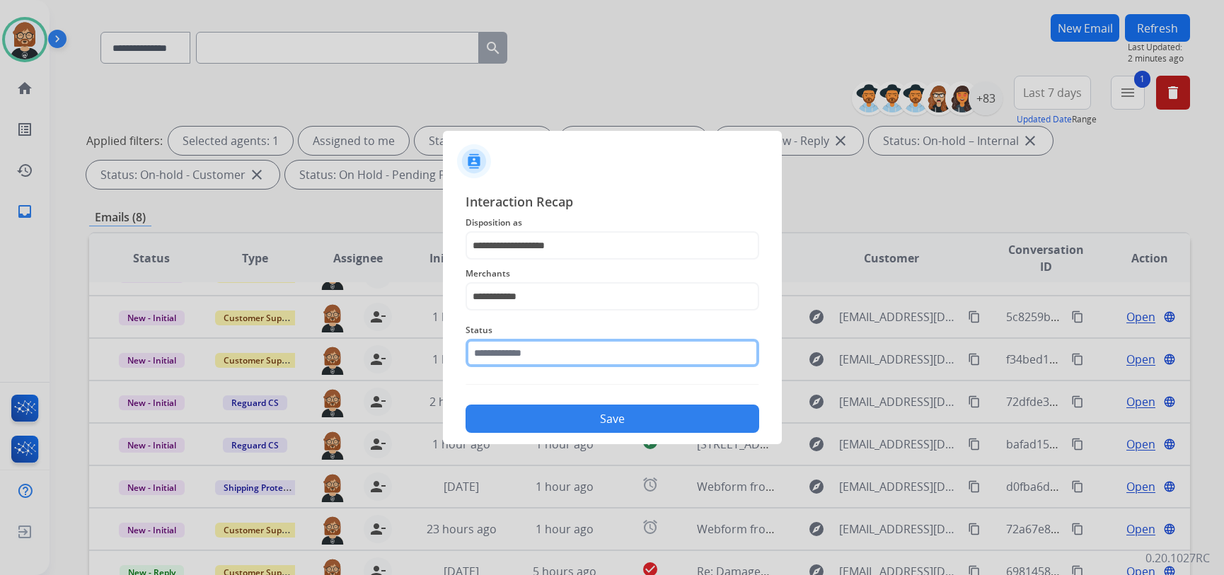
click at [589, 364] on input "text" at bounding box center [613, 353] width 294 height 28
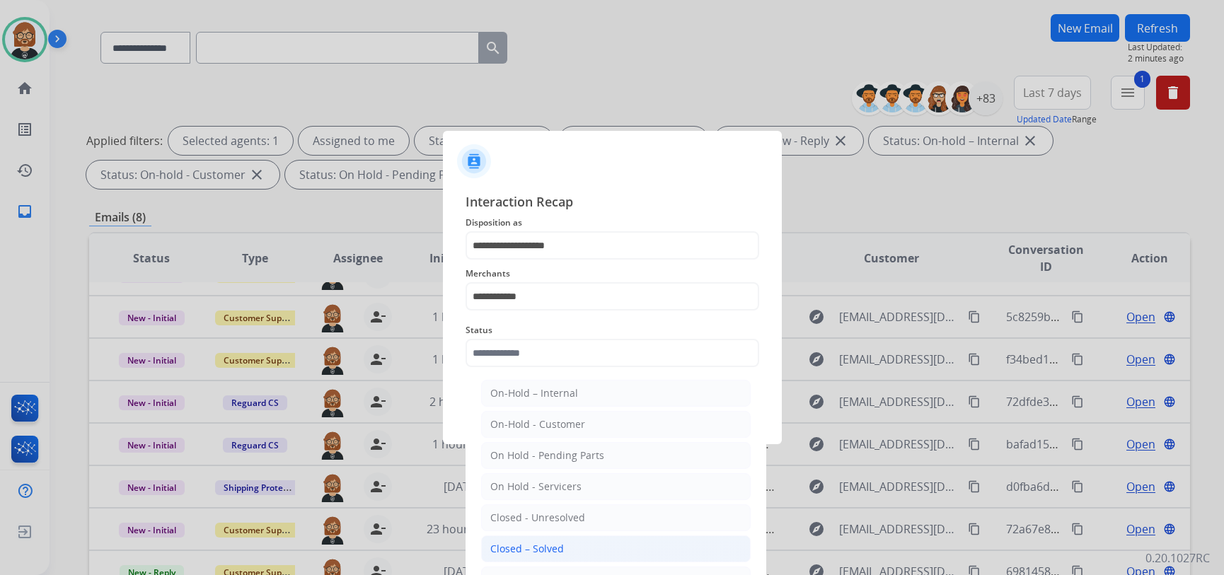
click at [609, 551] on li "Closed – Solved" at bounding box center [616, 549] width 270 height 27
type input "**********"
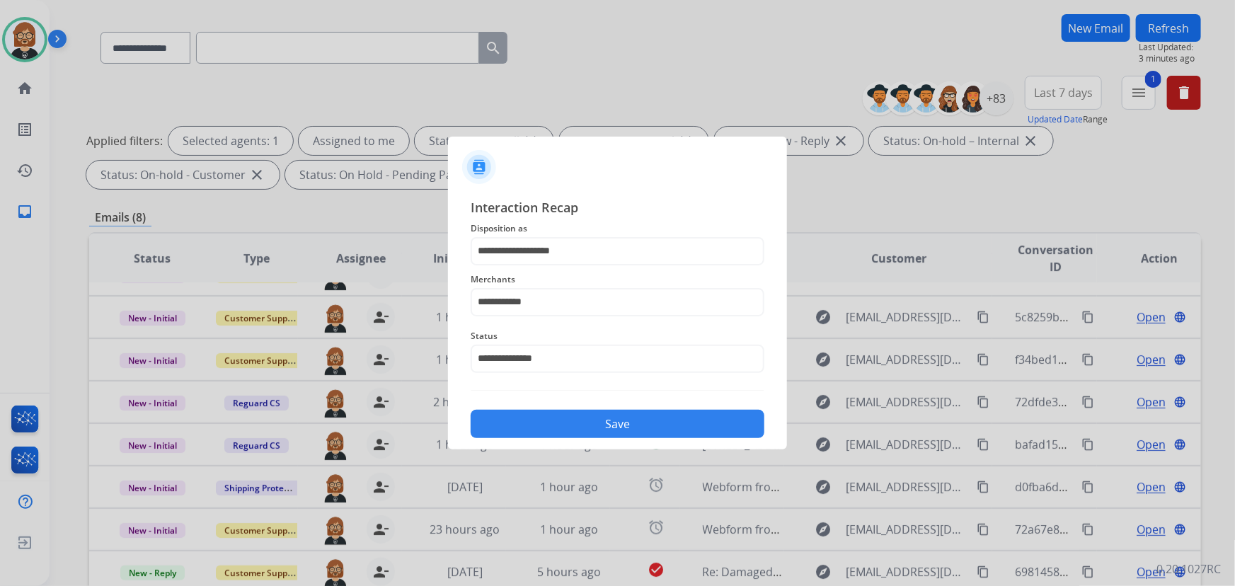
click at [594, 432] on button "Save" at bounding box center [618, 424] width 294 height 28
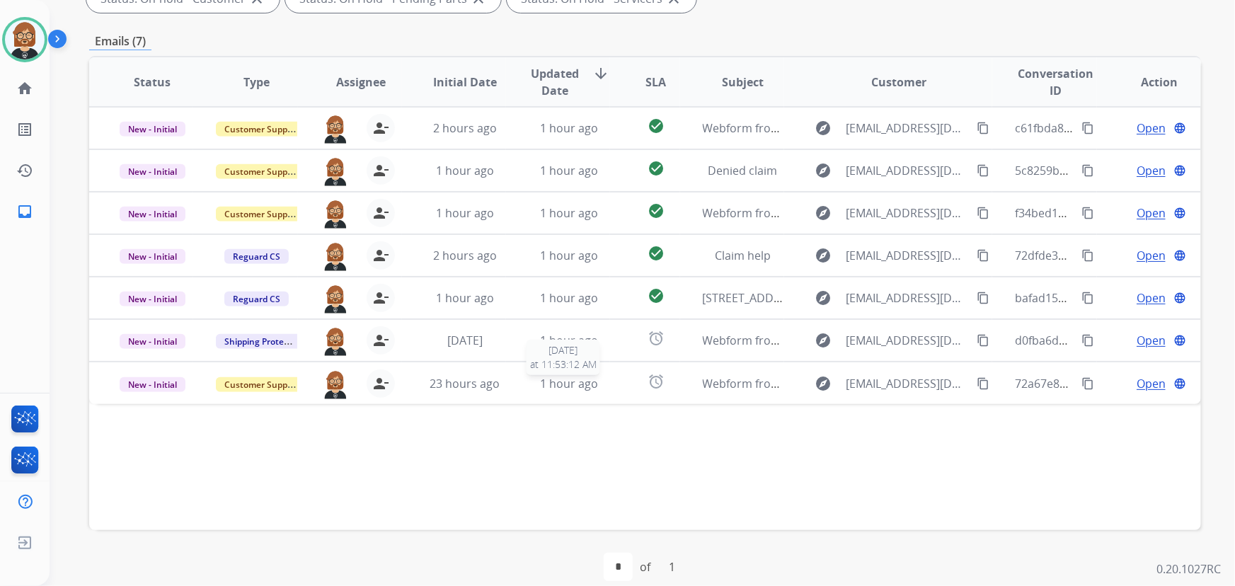
scroll to position [287, 0]
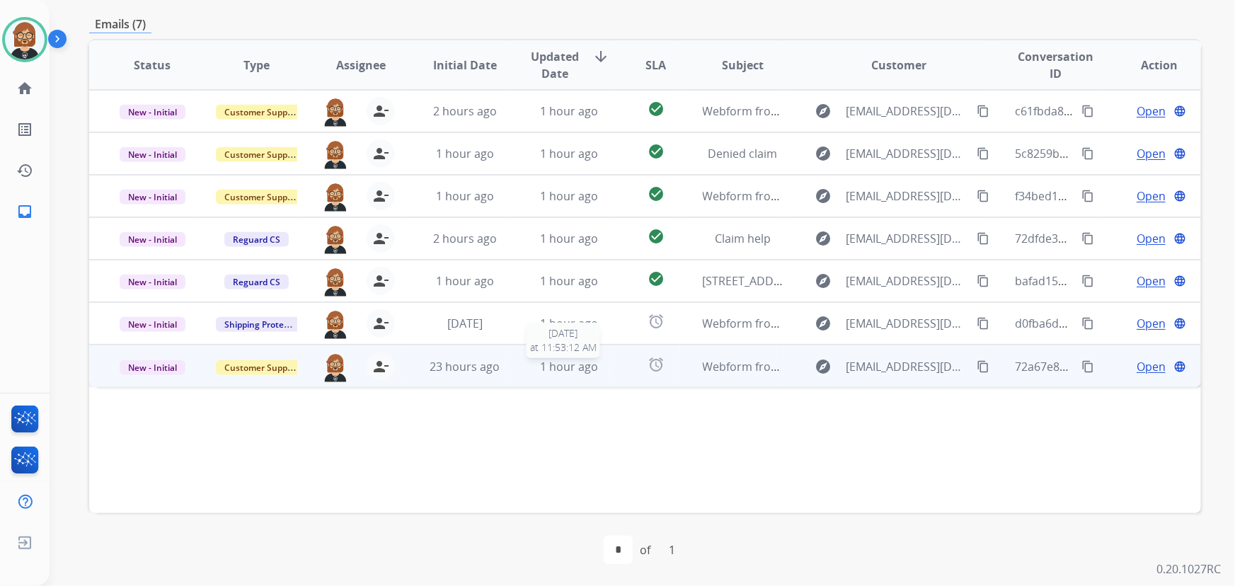
click at [596, 370] on div "1 hour ago" at bounding box center [569, 366] width 81 height 17
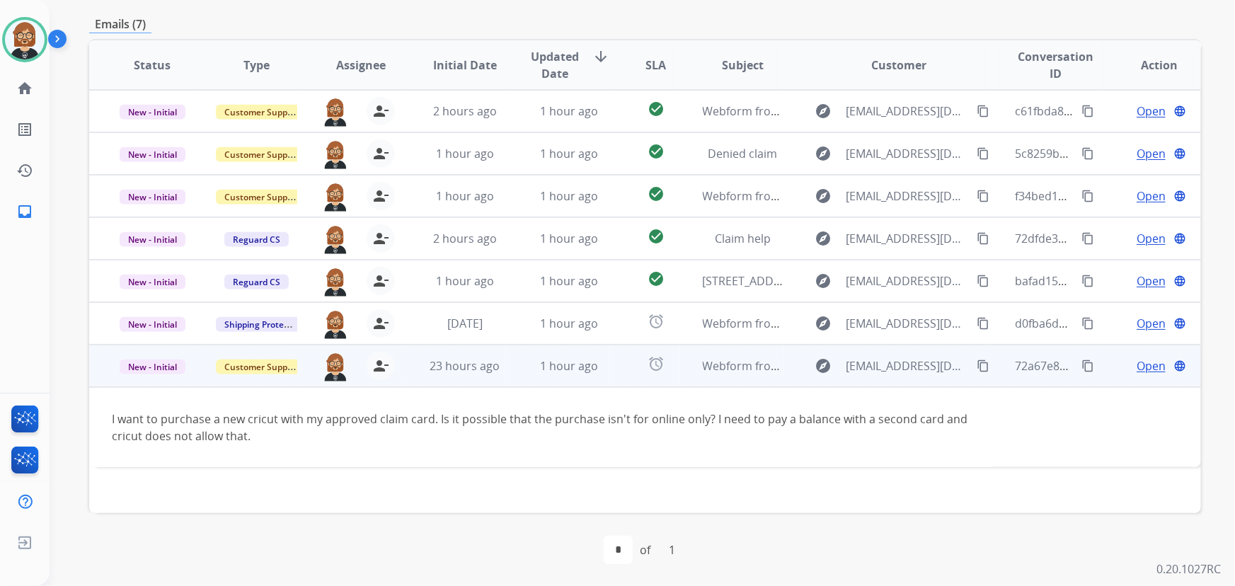
click at [524, 375] on td "1 hour ago" at bounding box center [558, 366] width 104 height 42
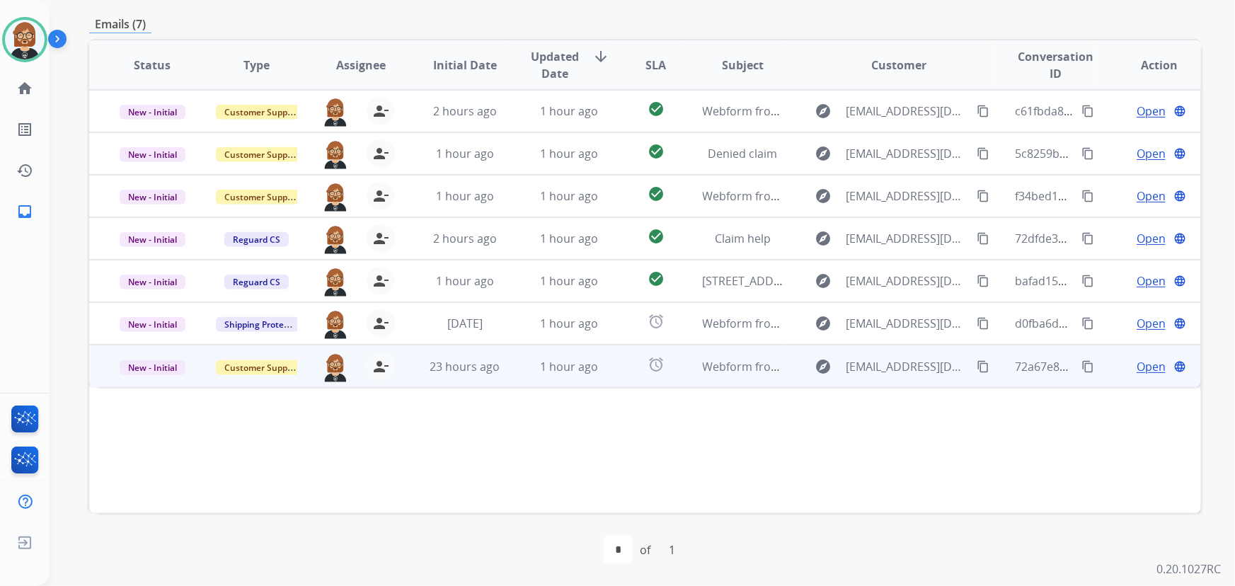
click at [524, 375] on td "1 hour ago" at bounding box center [558, 366] width 104 height 42
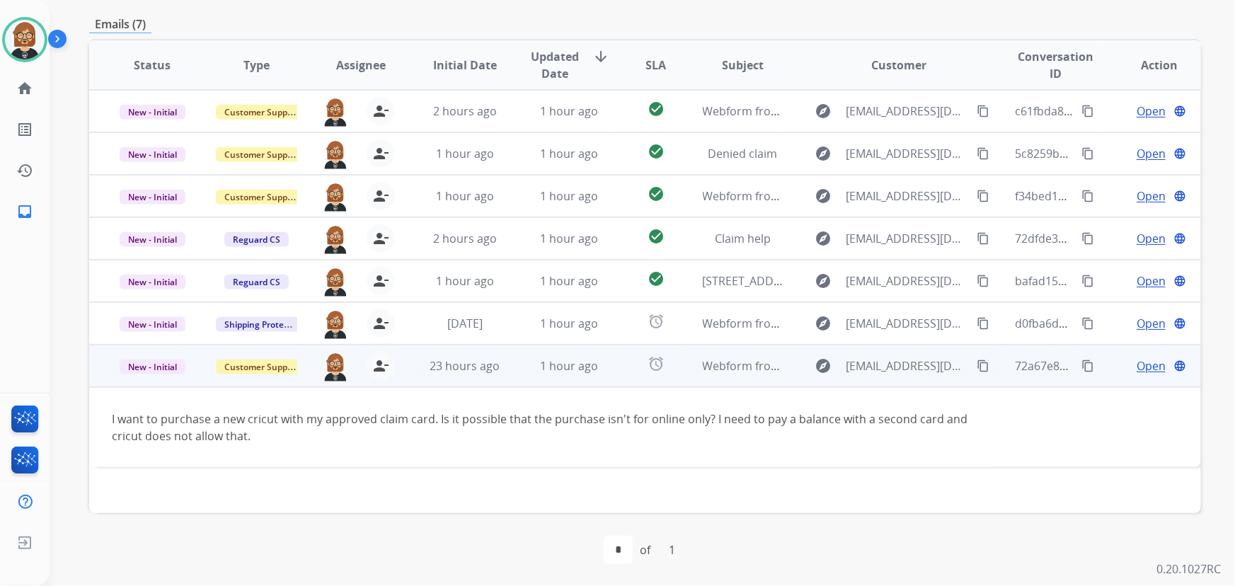
click at [1137, 365] on span "Open" at bounding box center [1151, 365] width 29 height 17
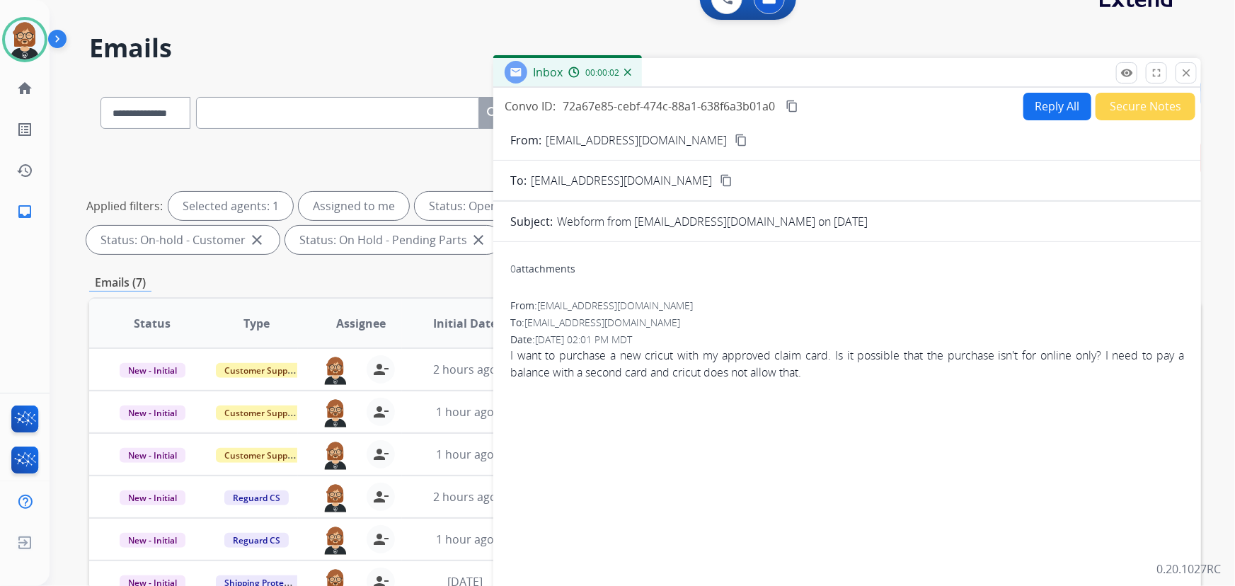
scroll to position [0, 0]
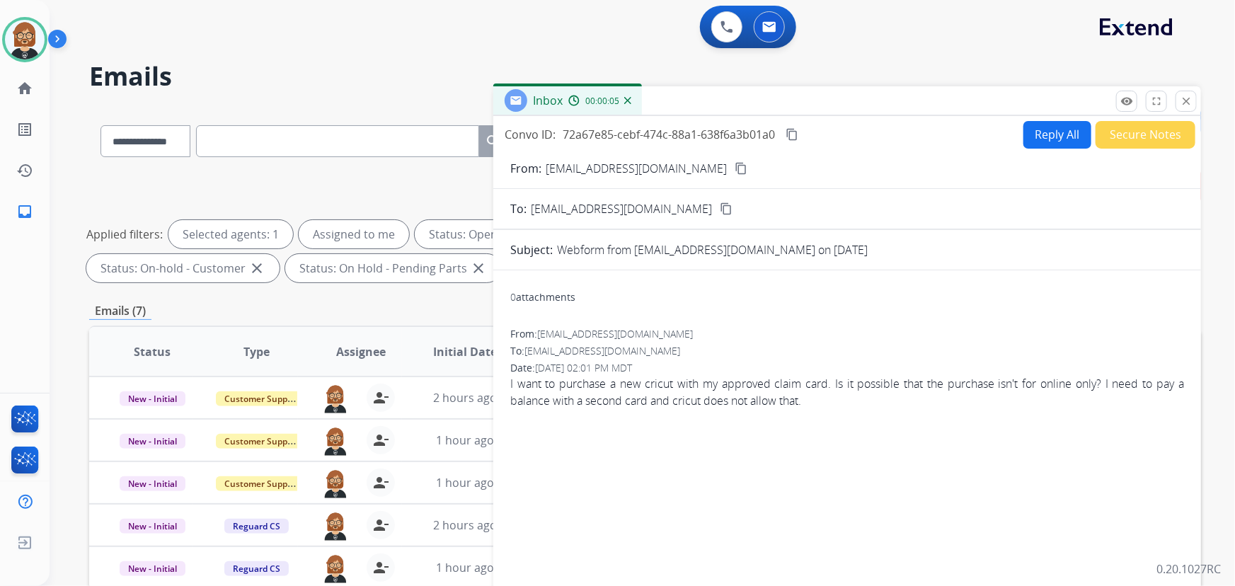
click at [735, 167] on mat-icon "content_copy" at bounding box center [741, 168] width 13 height 13
click at [1063, 142] on button "Reply All" at bounding box center [1057, 135] width 68 height 28
select select "**********"
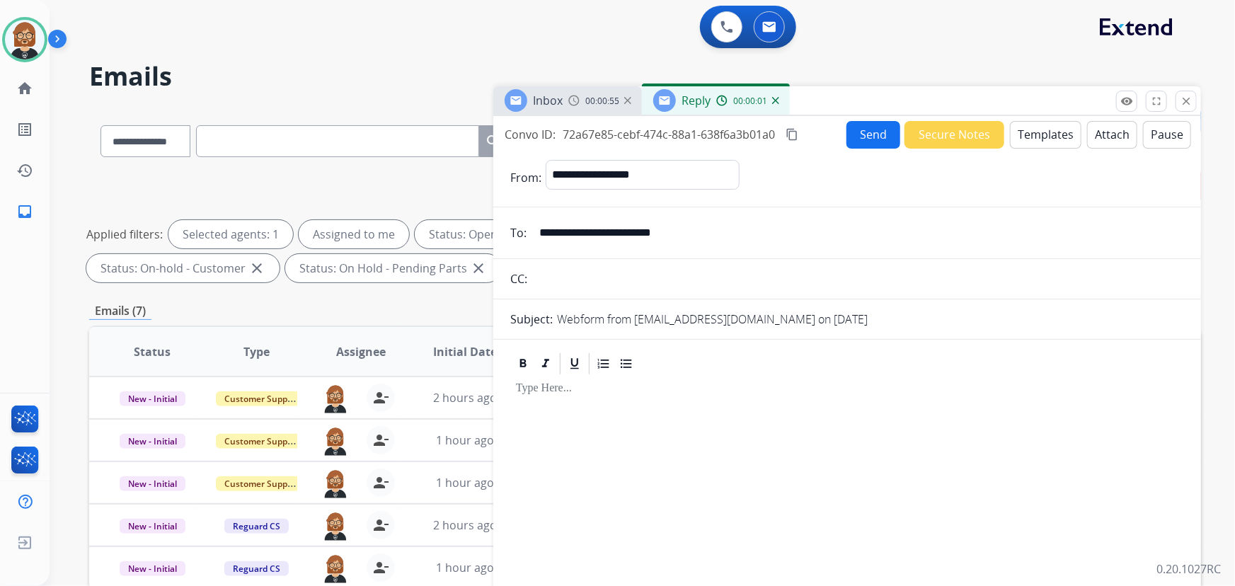
click at [1033, 135] on button "Templates" at bounding box center [1045, 135] width 71 height 28
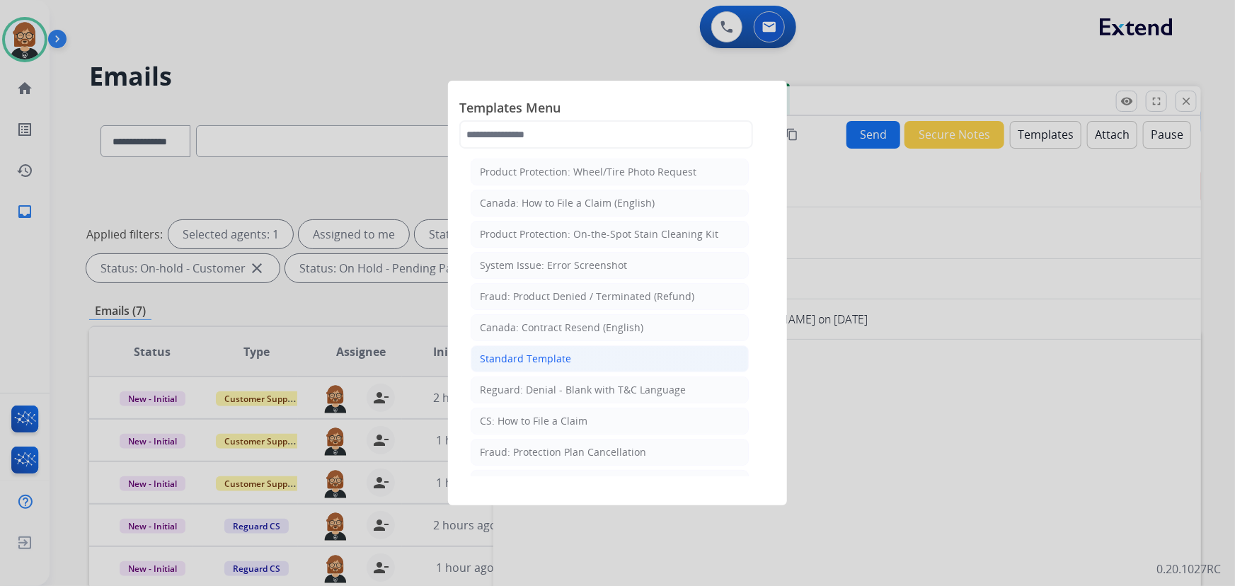
click at [613, 356] on li "Standard Template" at bounding box center [610, 358] width 278 height 27
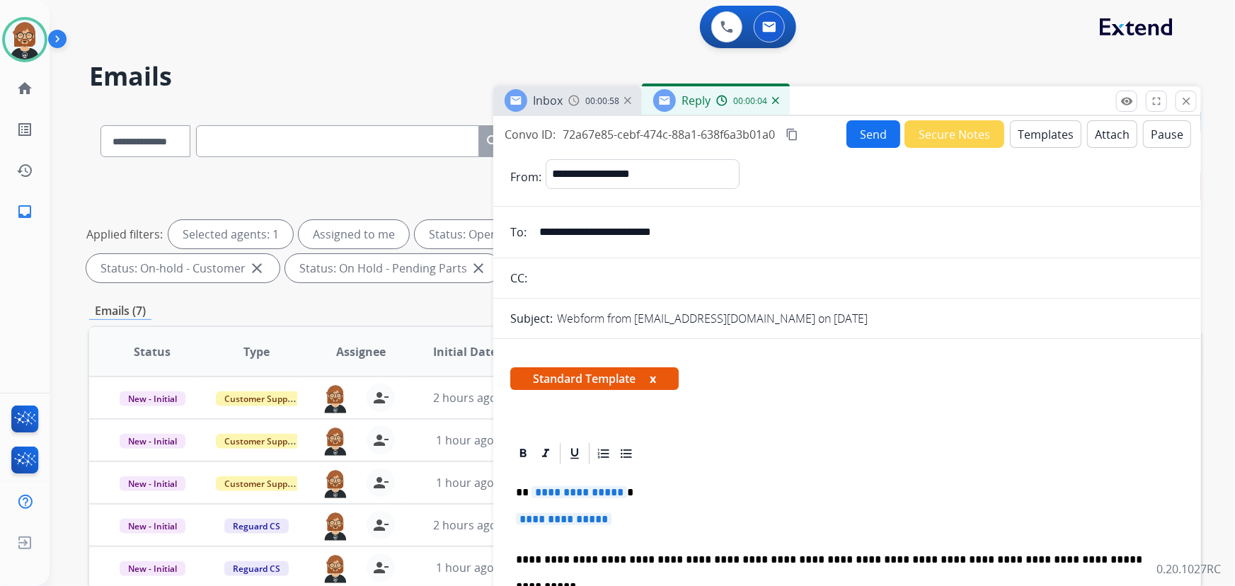
click at [559, 498] on span "**********" at bounding box center [580, 492] width 96 height 12
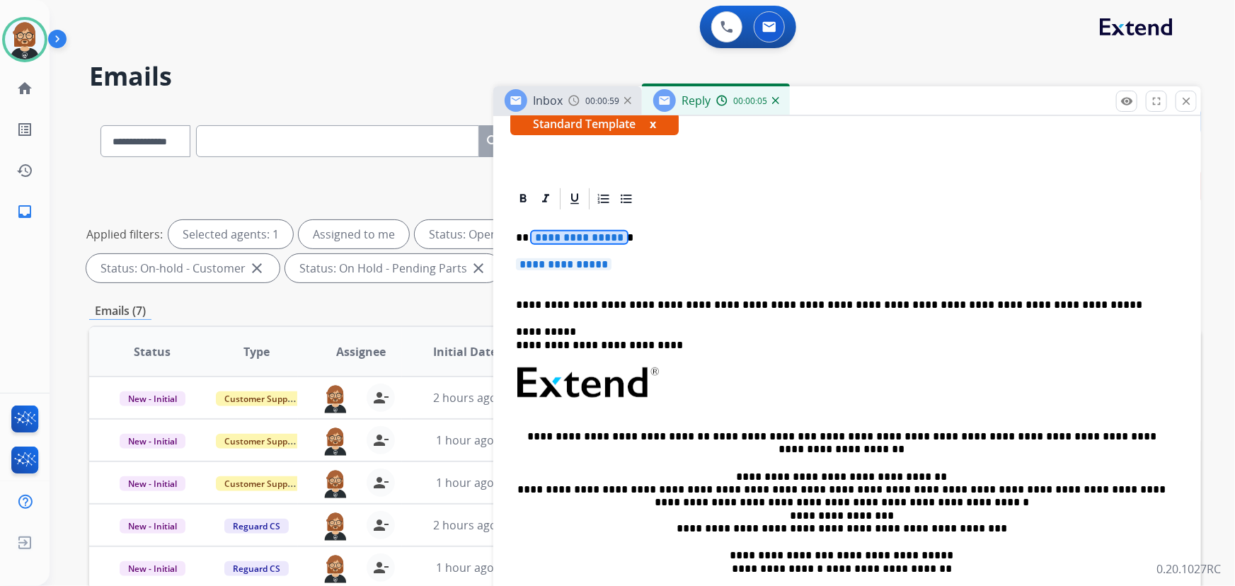
scroll to position [257, 0]
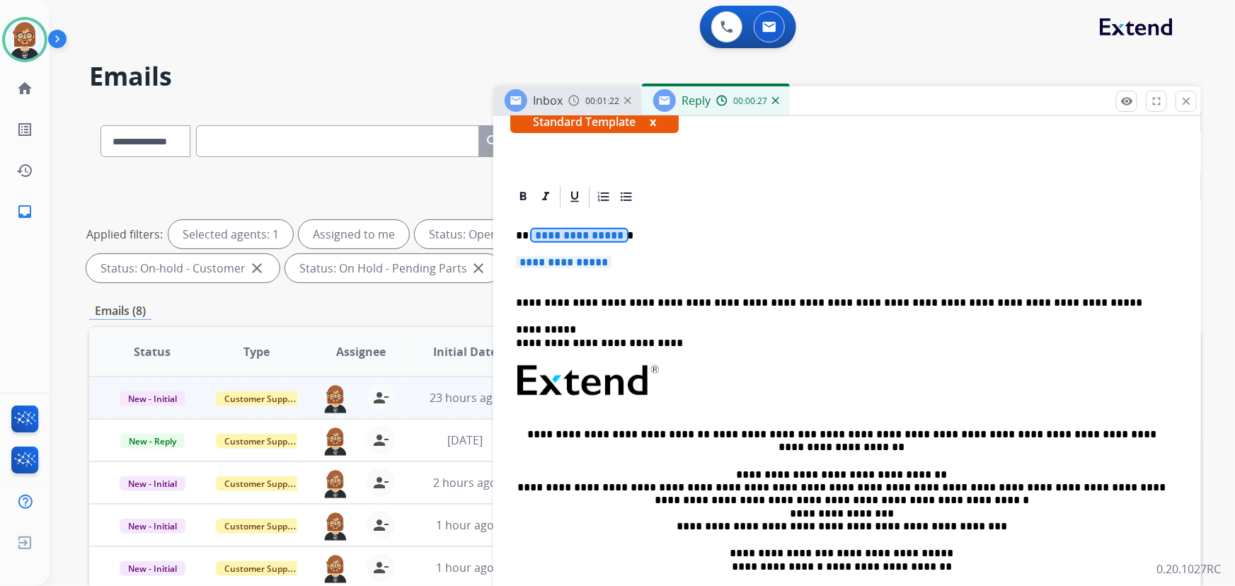
click at [587, 234] on span "**********" at bounding box center [580, 235] width 96 height 12
click at [566, 260] on span "**********" at bounding box center [564, 262] width 96 height 12
click at [572, 259] on span "**********" at bounding box center [564, 262] width 96 height 12
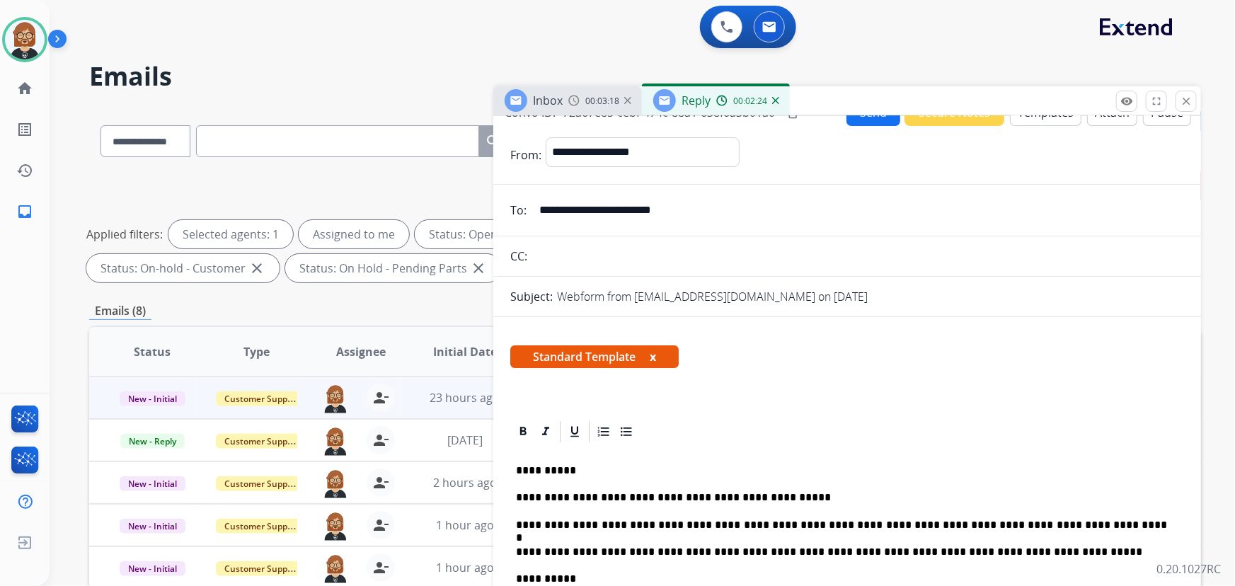
scroll to position [0, 0]
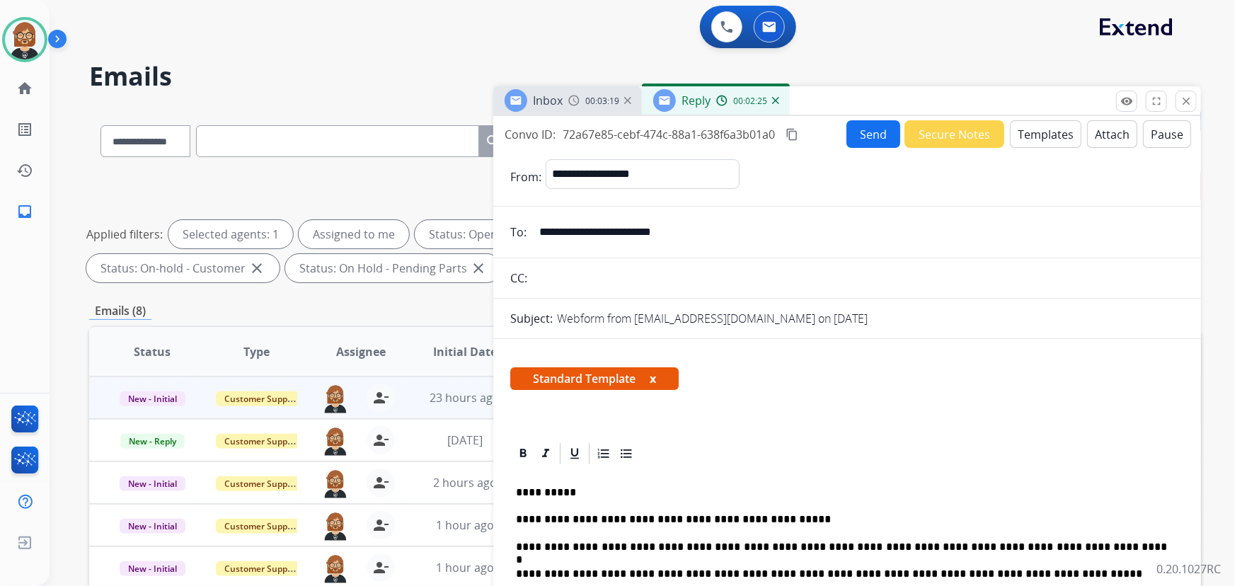
click at [878, 140] on button "Send" at bounding box center [873, 134] width 54 height 28
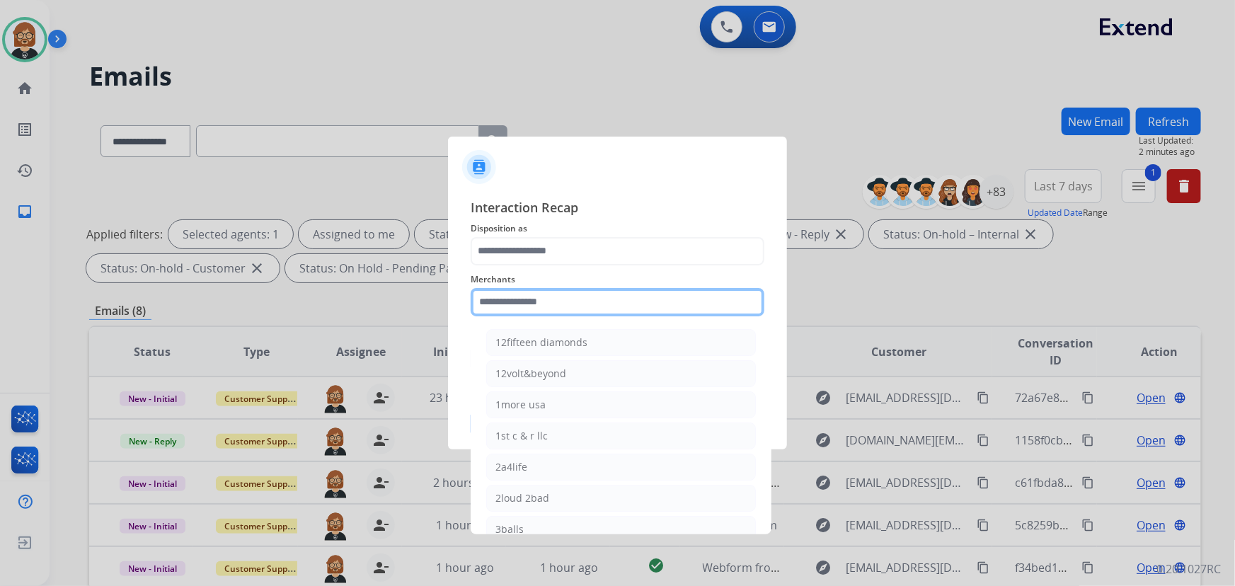
click at [595, 292] on input "text" at bounding box center [618, 302] width 294 height 28
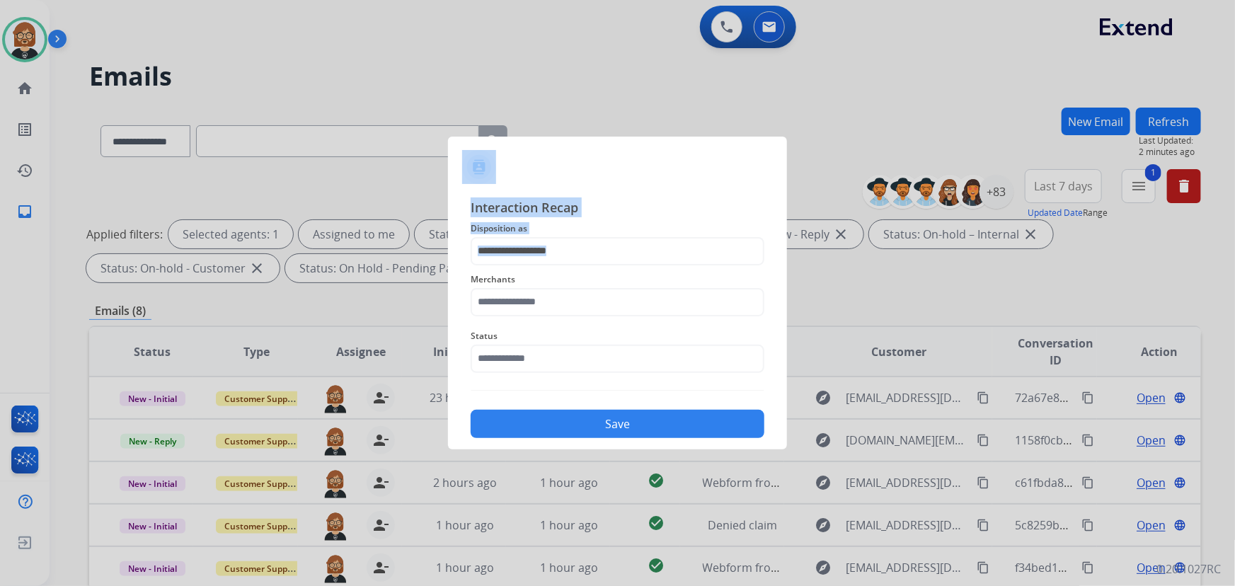
drag, startPoint x: 638, startPoint y: 459, endPoint x: 597, endPoint y: 318, distance: 146.7
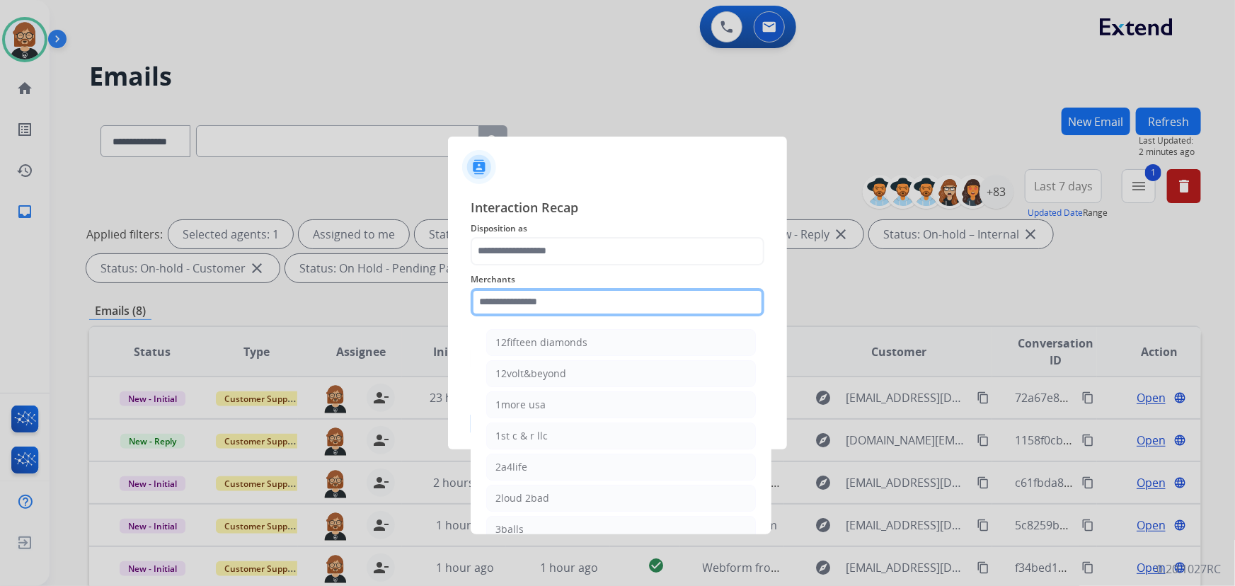
click at [603, 310] on input "text" at bounding box center [618, 302] width 294 height 28
type input "*"
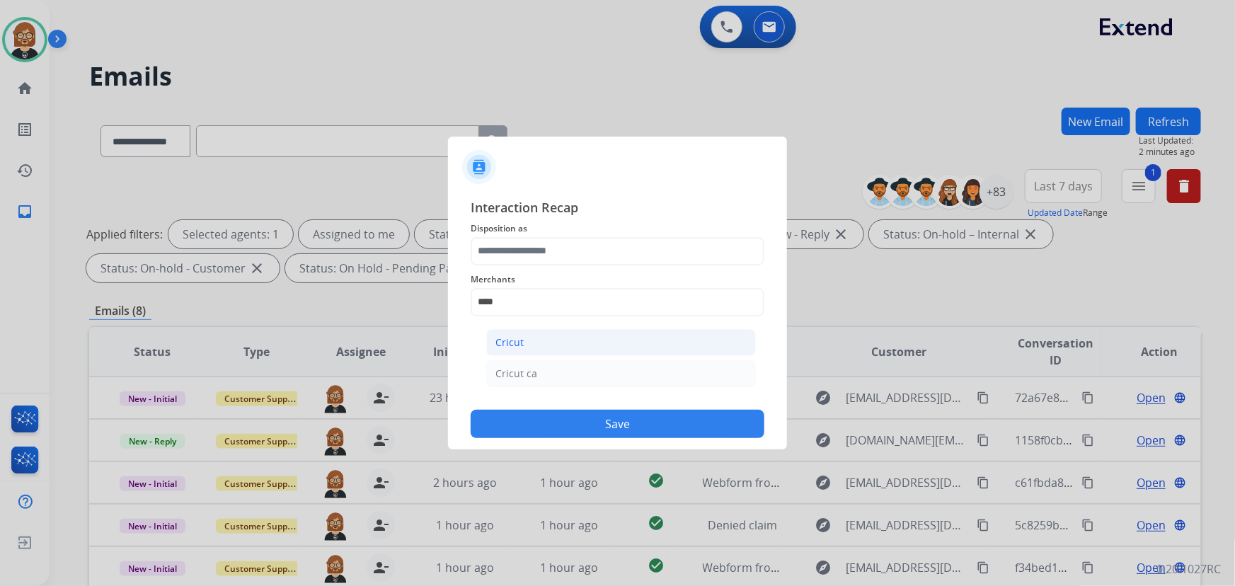
click at [543, 347] on li "Cricut" at bounding box center [621, 342] width 270 height 27
type input "******"
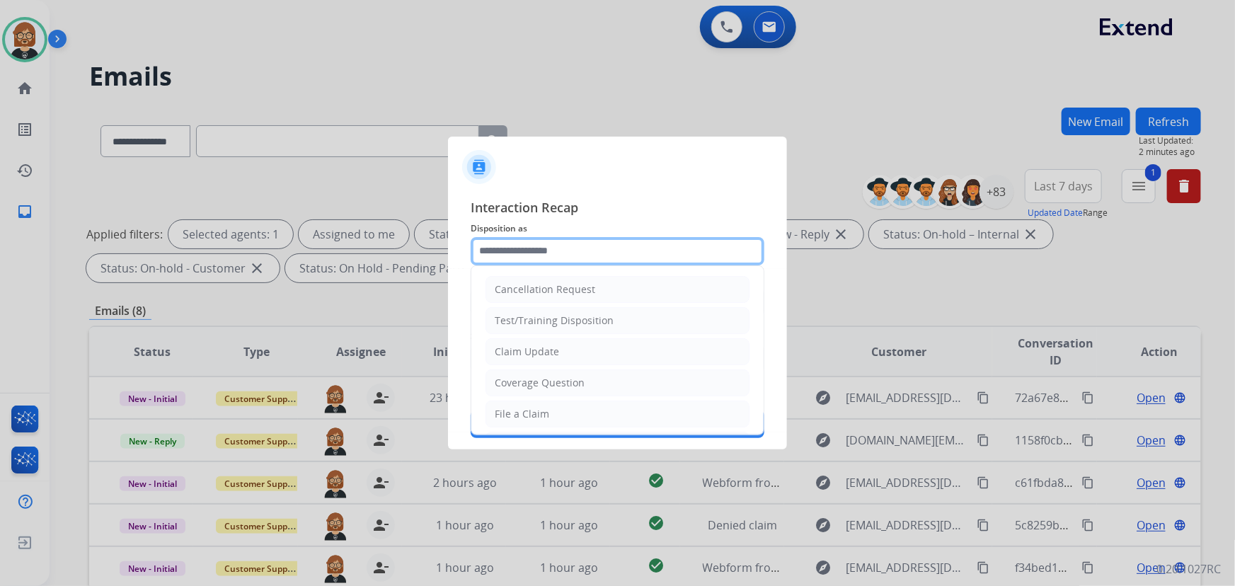
click at [579, 243] on input "text" at bounding box center [618, 251] width 294 height 28
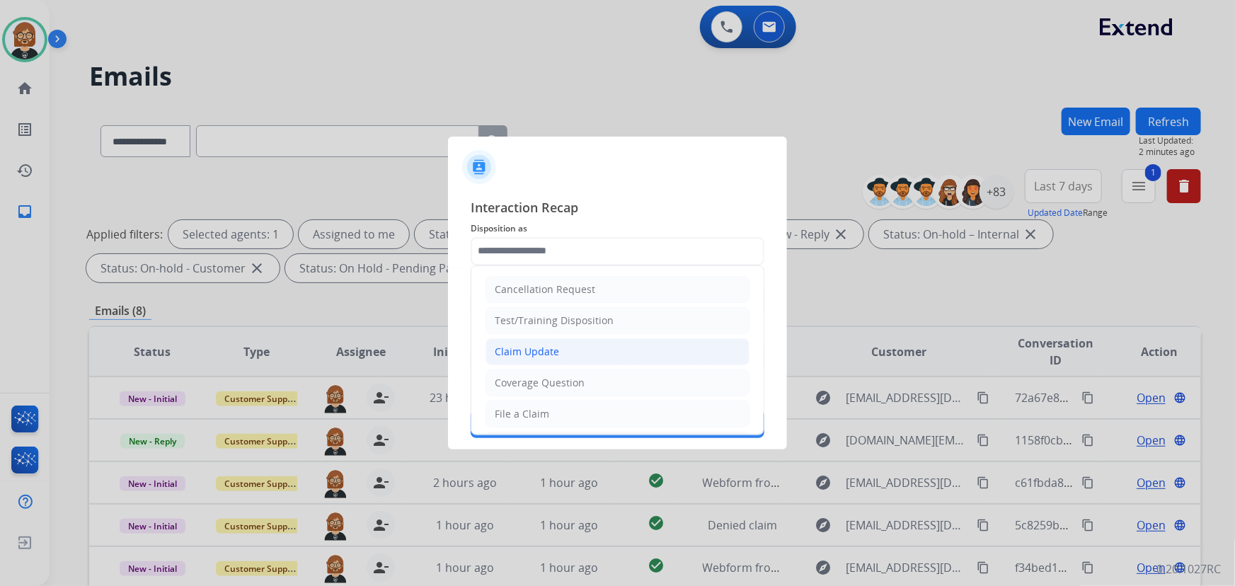
click at [560, 348] on li "Claim Update" at bounding box center [618, 351] width 264 height 27
type input "**********"
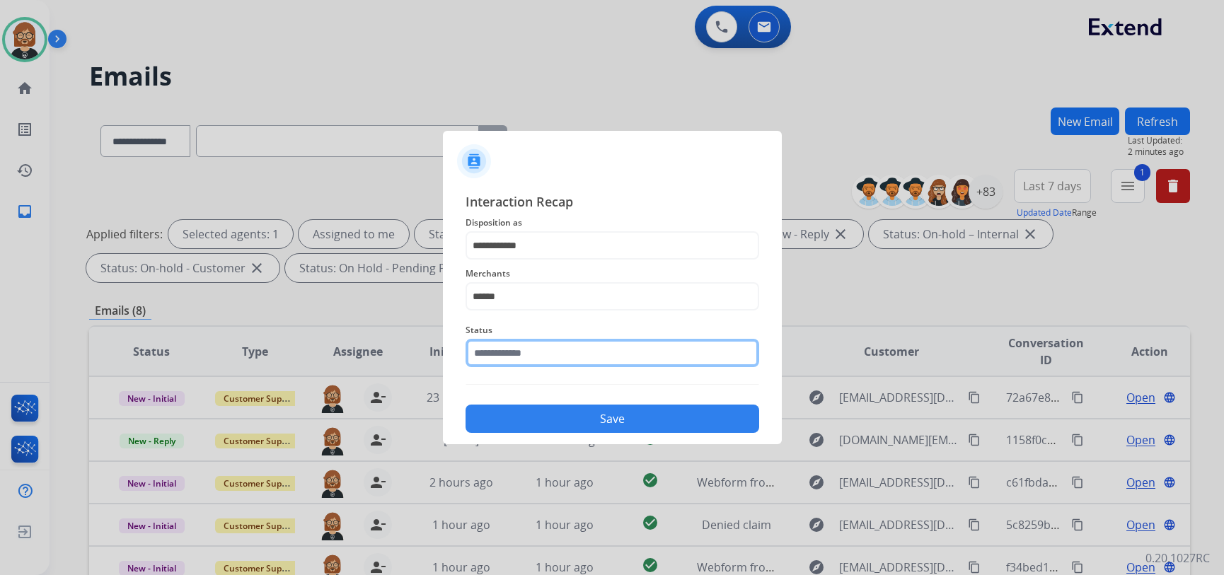
click at [582, 357] on input "text" at bounding box center [613, 353] width 294 height 28
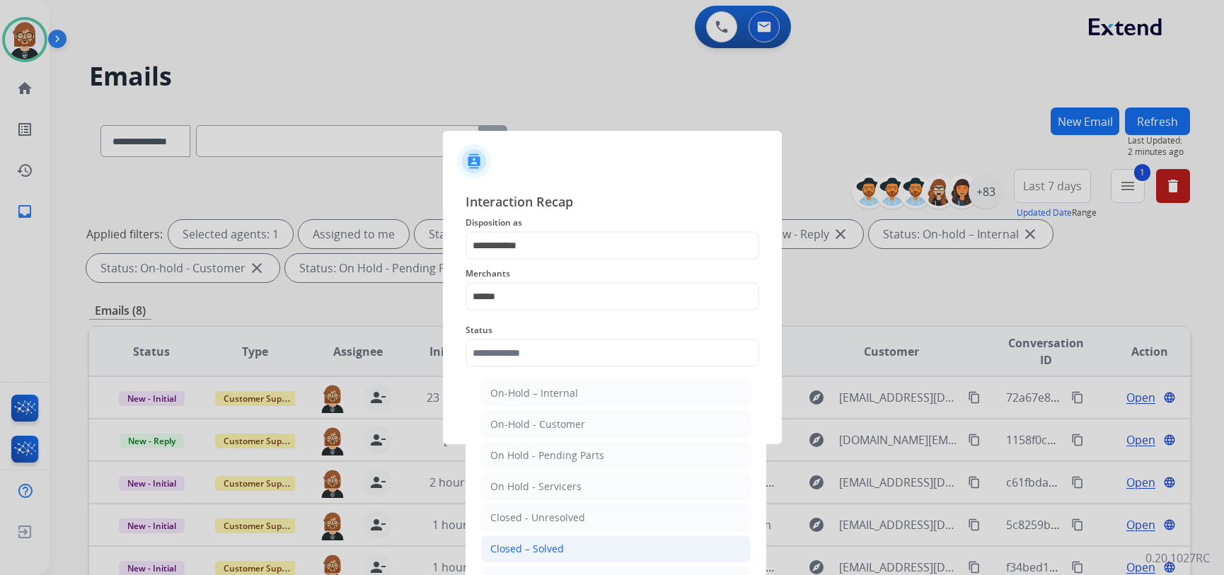
click at [579, 545] on li "Closed – Solved" at bounding box center [616, 549] width 270 height 27
type input "**********"
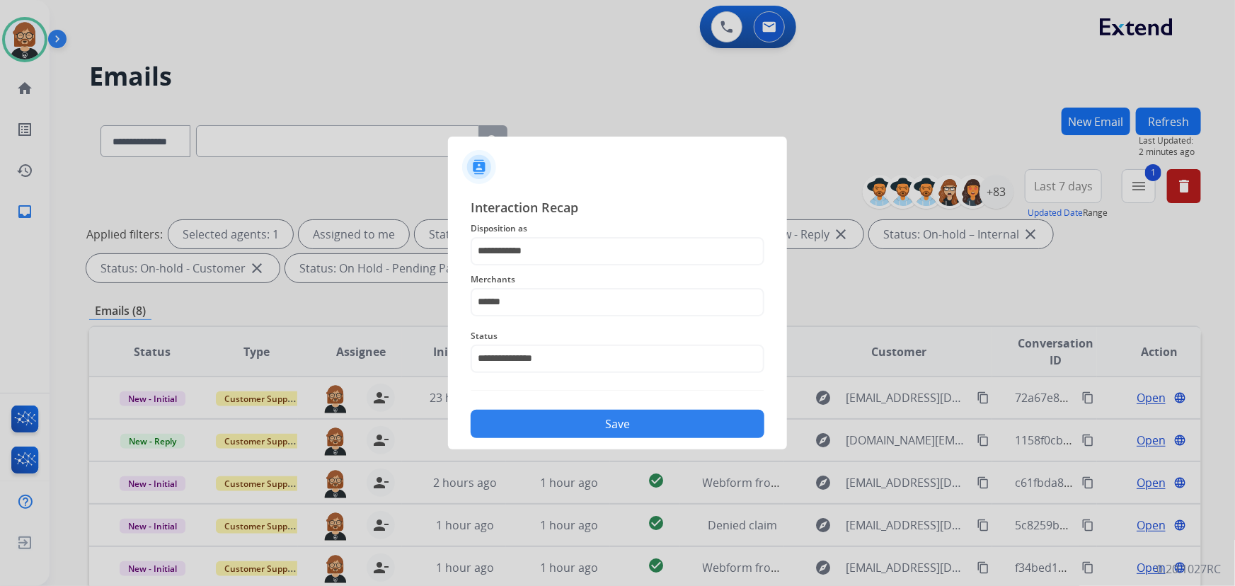
click at [629, 421] on button "Save" at bounding box center [618, 424] width 294 height 28
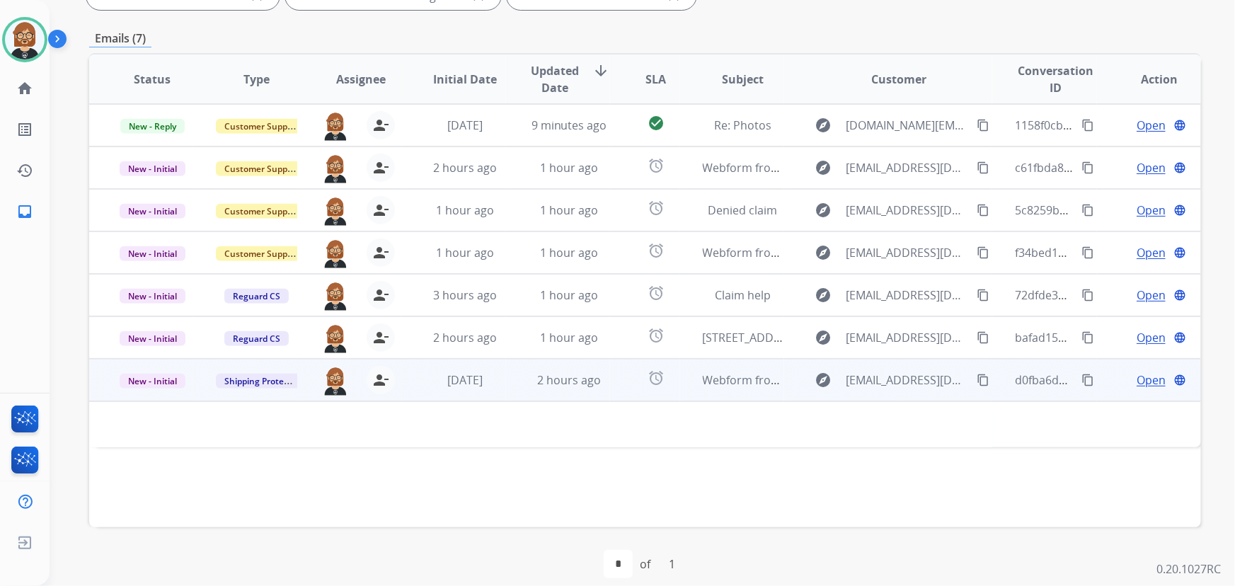
scroll to position [287, 0]
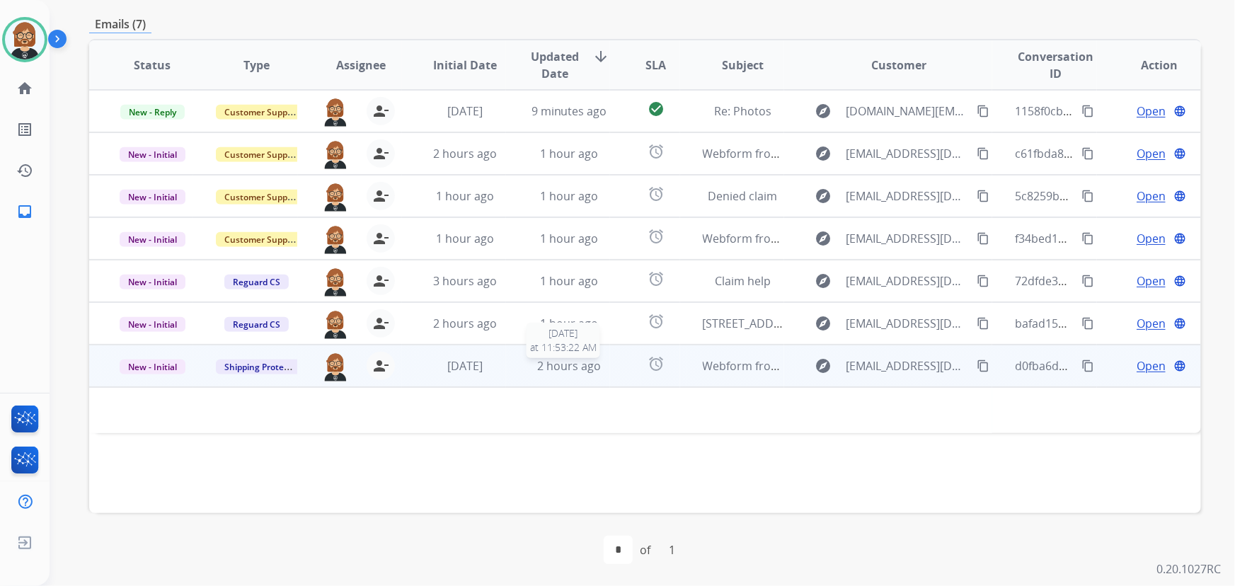
click at [597, 372] on div "2 hours ago" at bounding box center [569, 365] width 81 height 17
click at [597, 372] on div "2 hours ago" at bounding box center [569, 366] width 81 height 17
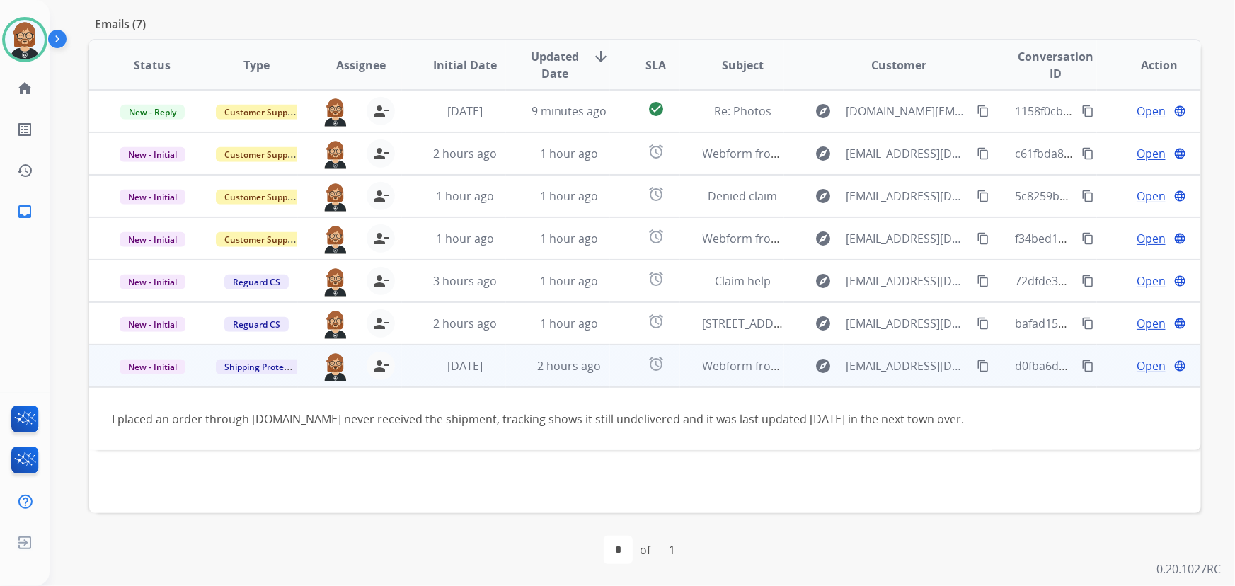
click at [977, 363] on mat-icon "content_copy" at bounding box center [983, 366] width 13 height 13
click at [1137, 371] on span "Open" at bounding box center [1151, 365] width 29 height 17
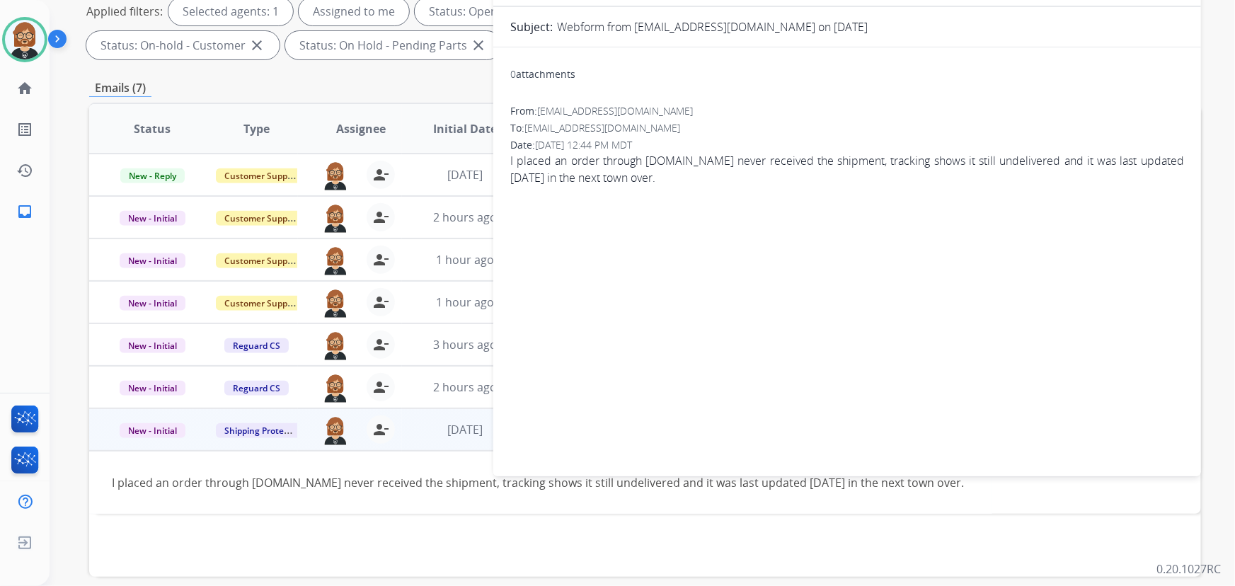
scroll to position [93, 0]
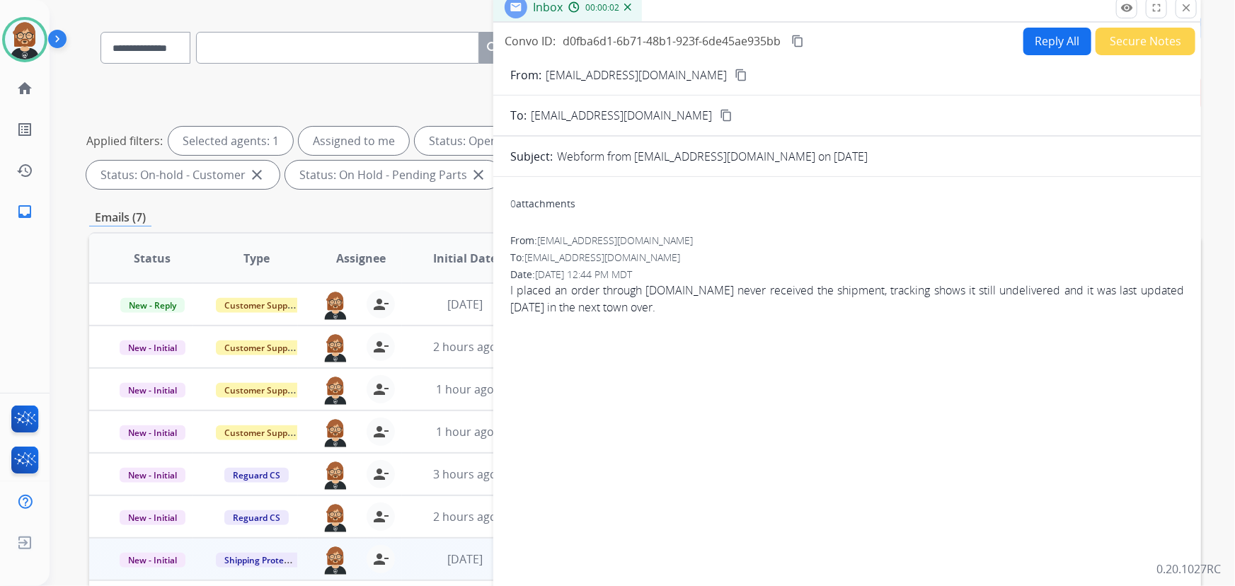
click at [1040, 31] on button "Reply All" at bounding box center [1057, 42] width 68 height 28
select select "**********"
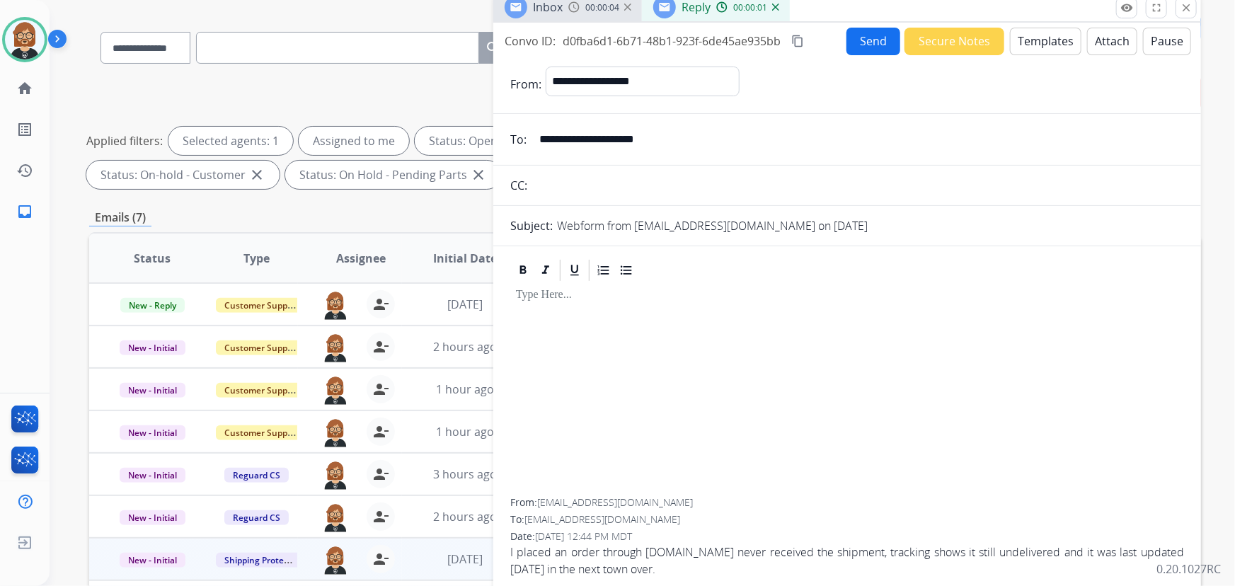
click at [1047, 42] on button "Templates" at bounding box center [1045, 42] width 71 height 28
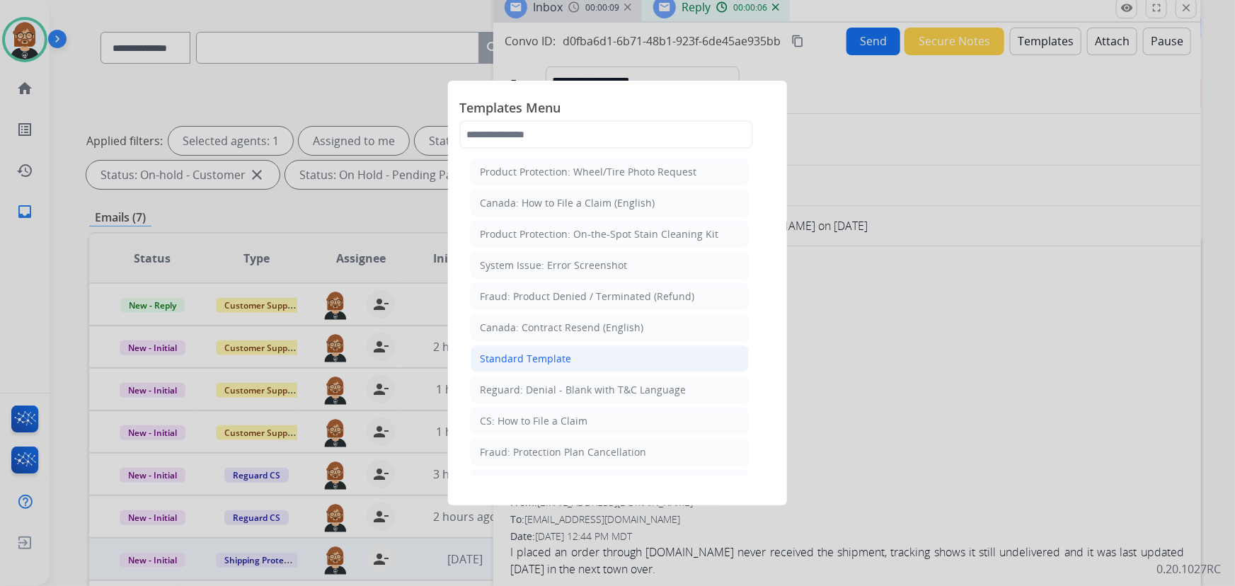
click at [543, 360] on div "Standard Template" at bounding box center [525, 359] width 91 height 14
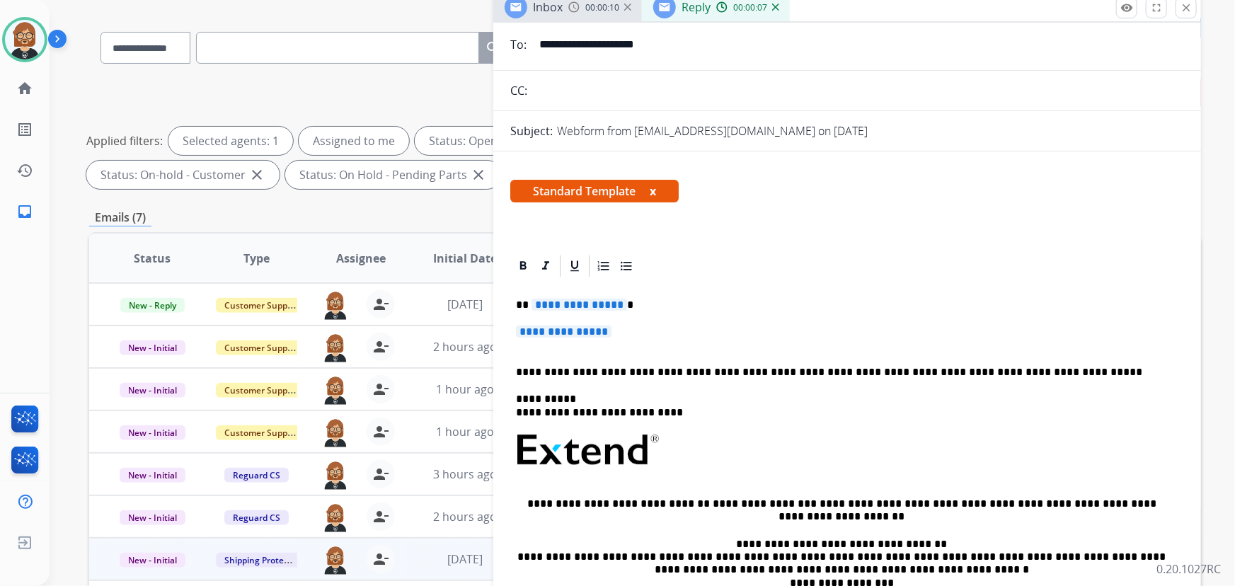
scroll to position [128, 0]
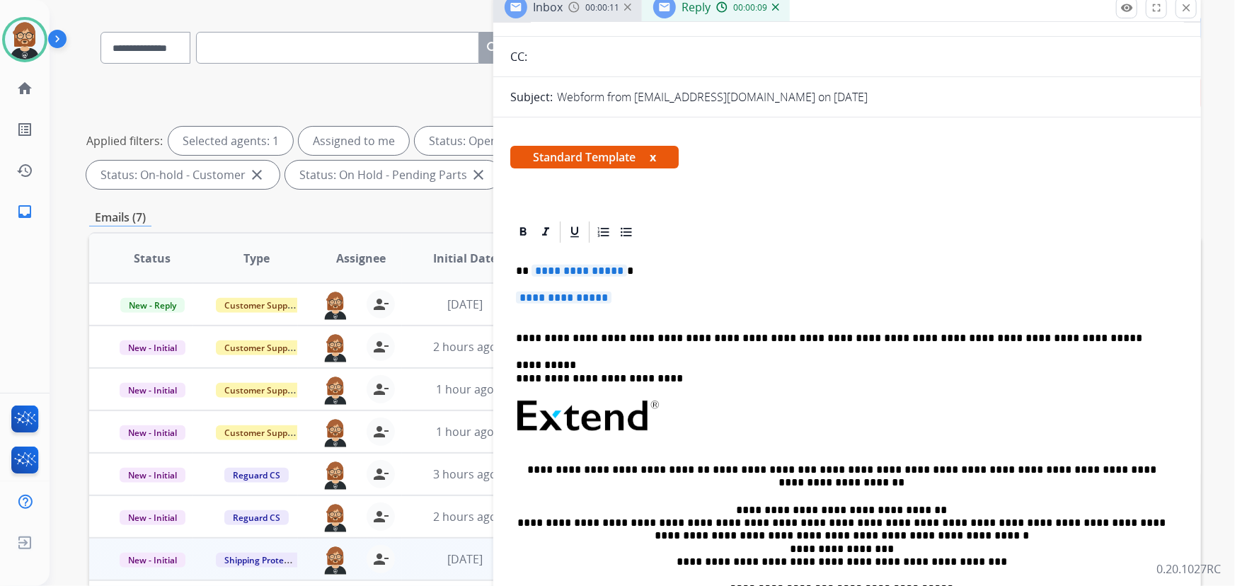
click at [587, 269] on span "**********" at bounding box center [580, 271] width 96 height 12
click at [606, 271] on span "**********" at bounding box center [580, 271] width 96 height 12
click at [525, 301] on span "**********" at bounding box center [564, 298] width 96 height 12
click at [579, 300] on span "**********" at bounding box center [564, 298] width 96 height 12
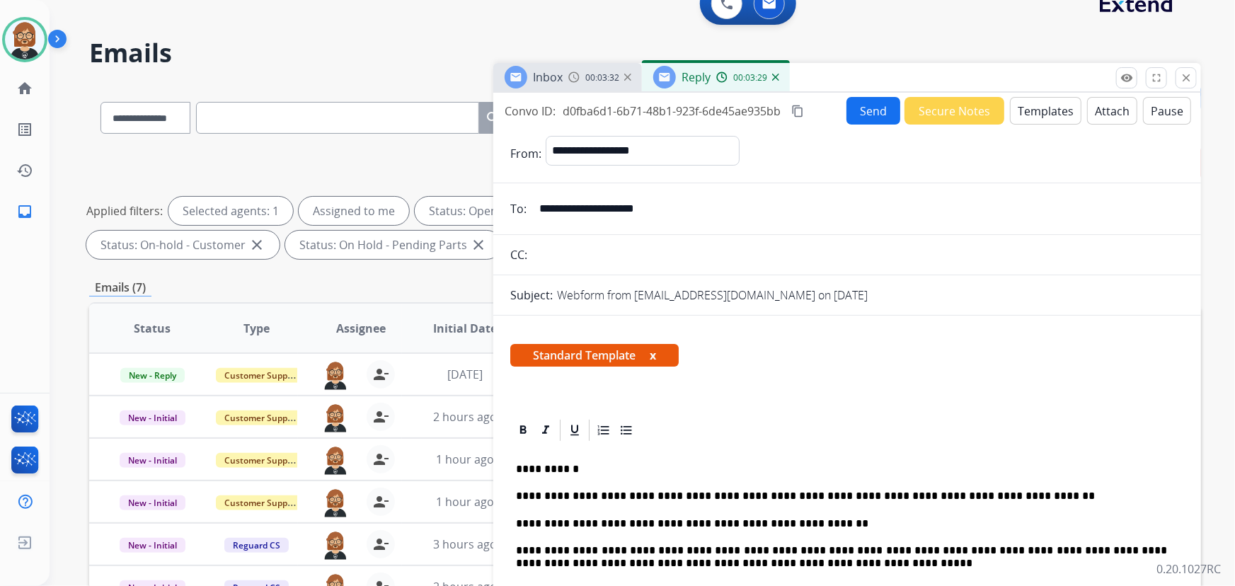
scroll to position [0, 0]
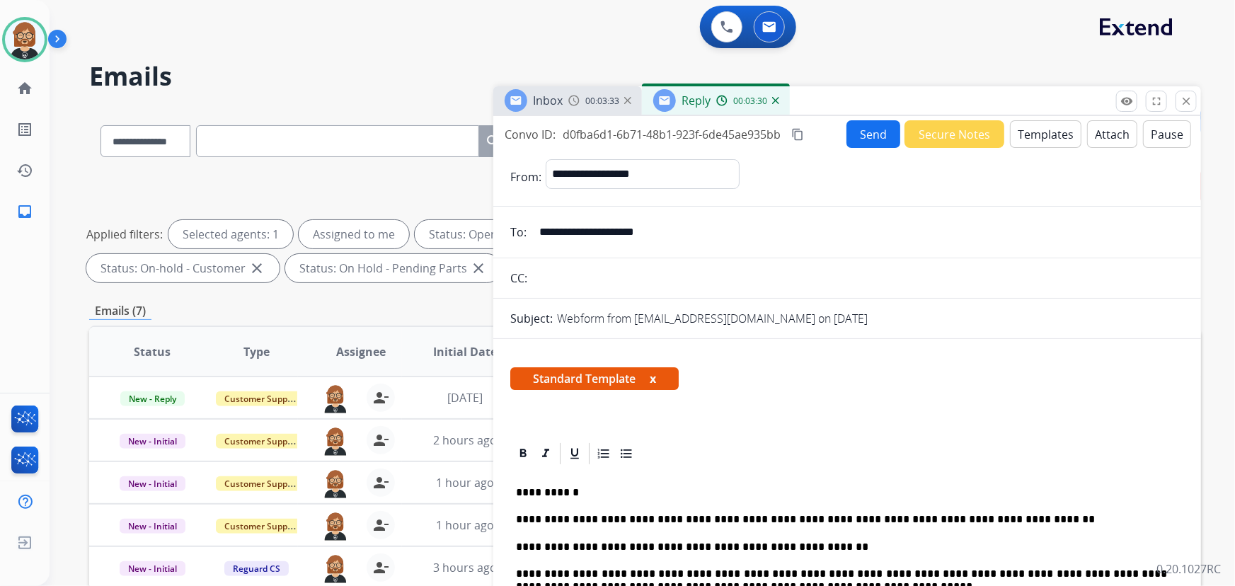
click at [861, 140] on button "Send" at bounding box center [873, 134] width 54 height 28
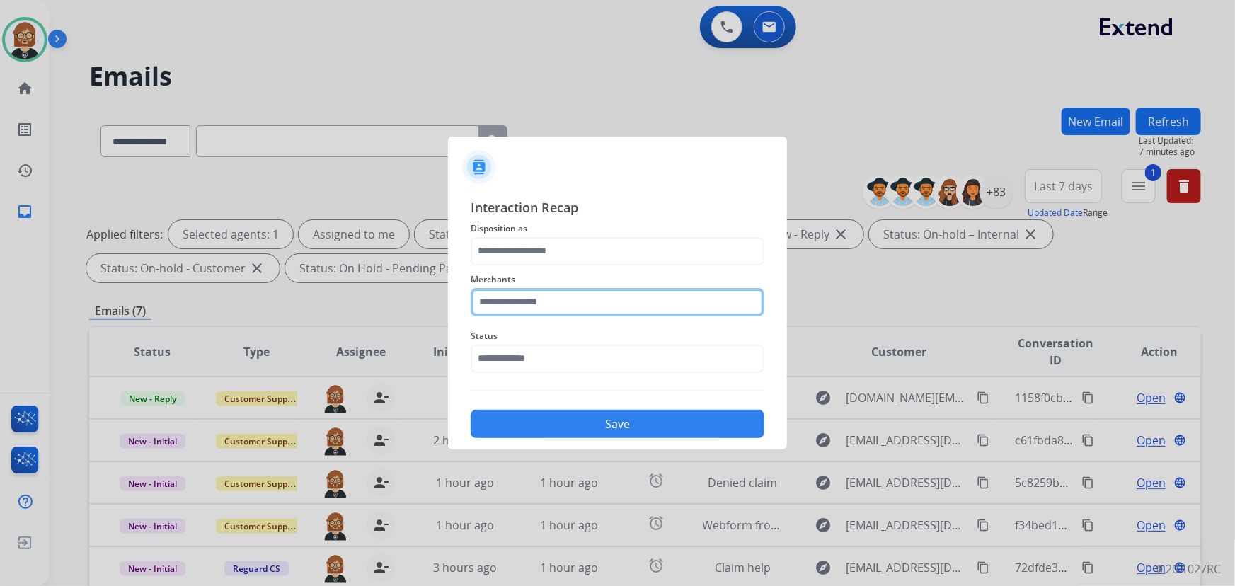
click at [543, 297] on input "text" at bounding box center [618, 302] width 294 height 28
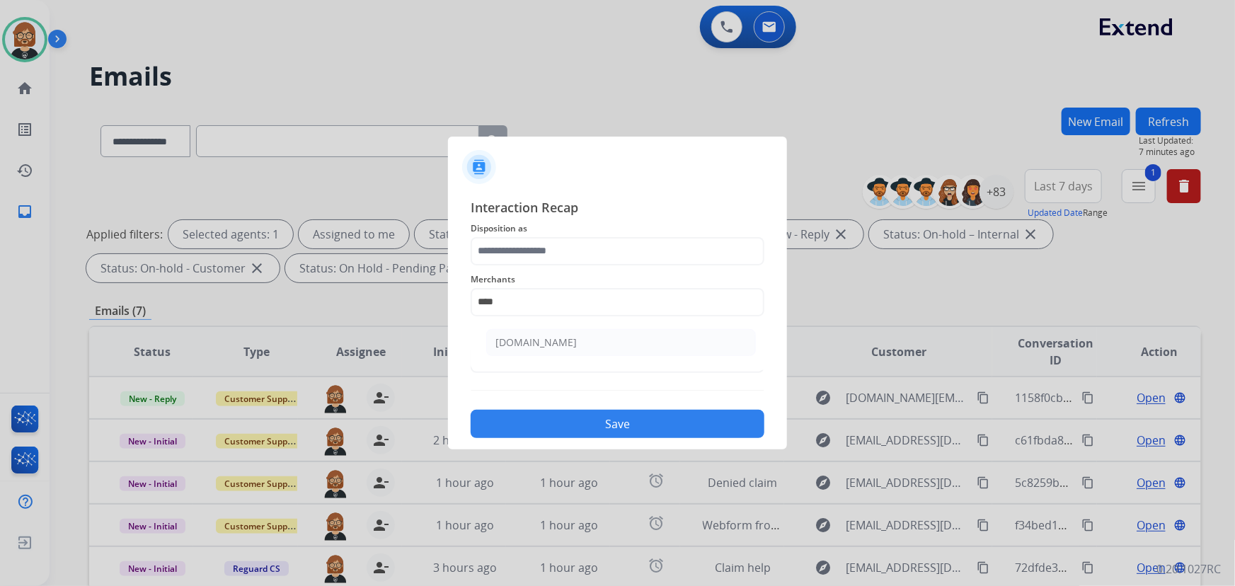
click at [579, 344] on li "Carparts.com" at bounding box center [621, 342] width 270 height 27
type input "**********"
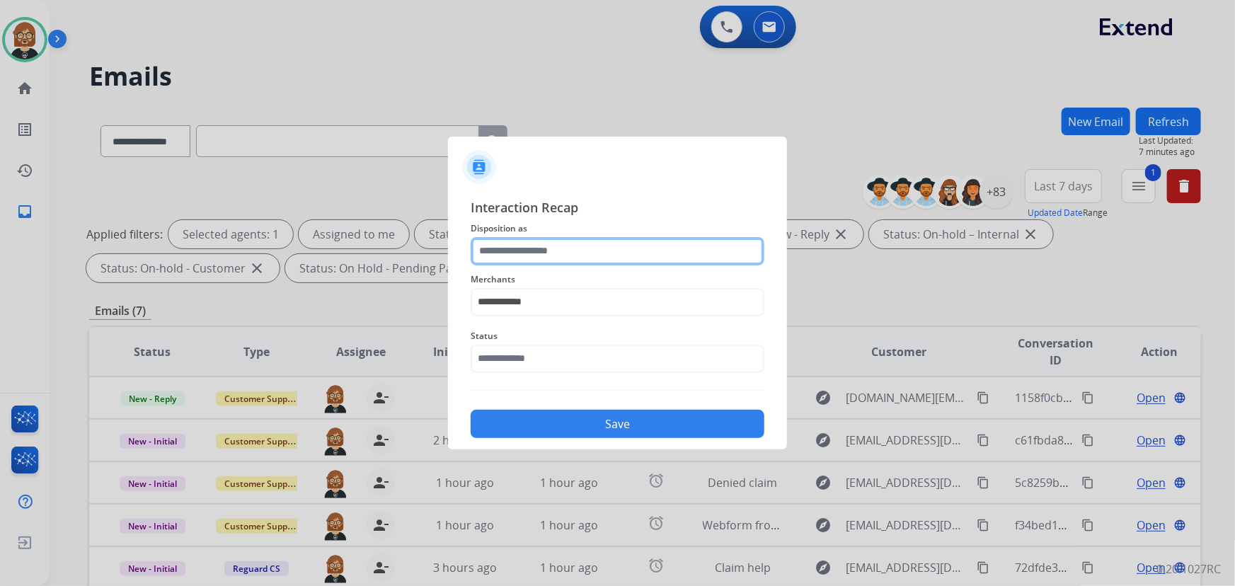
click at [561, 257] on input "text" at bounding box center [618, 251] width 294 height 28
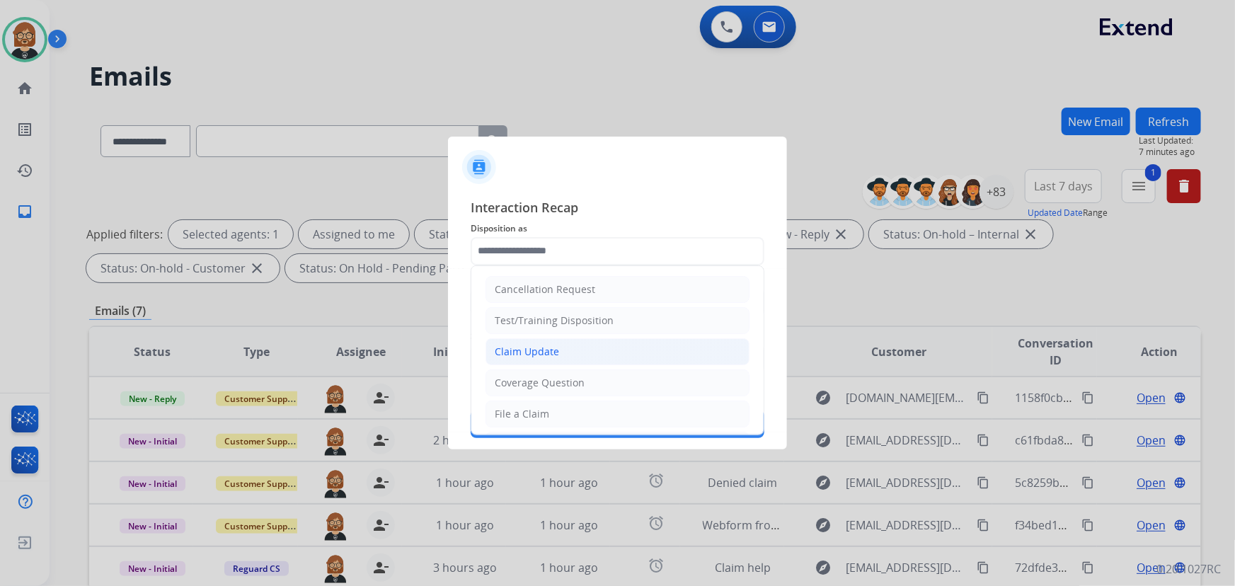
click at [573, 341] on li "Claim Update" at bounding box center [618, 351] width 264 height 27
type input "**********"
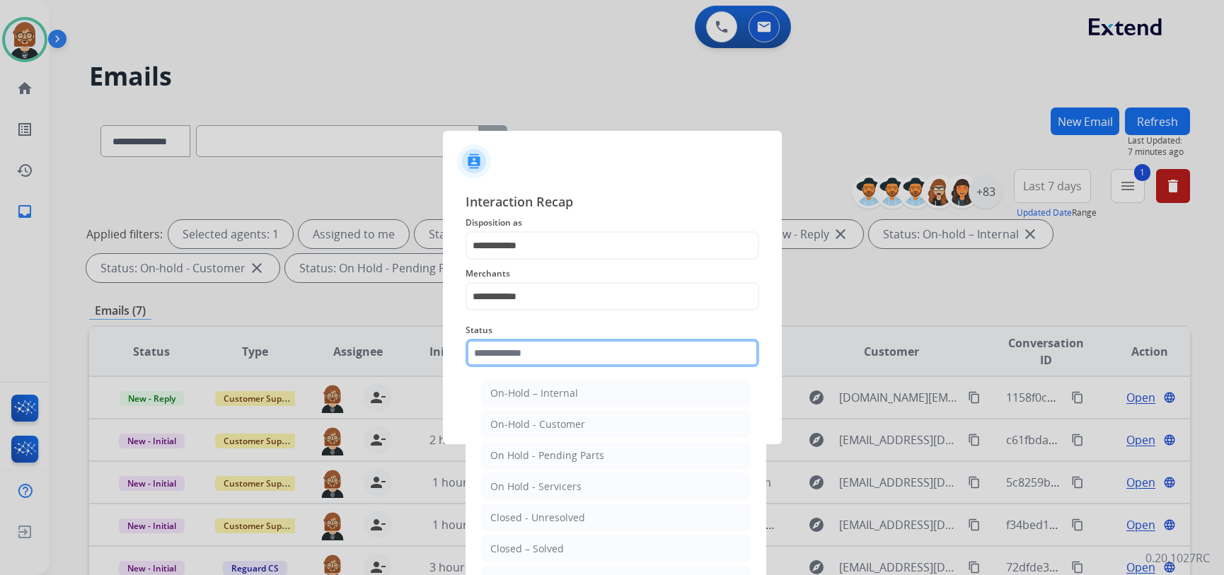
click at [576, 360] on input "text" at bounding box center [613, 353] width 294 height 28
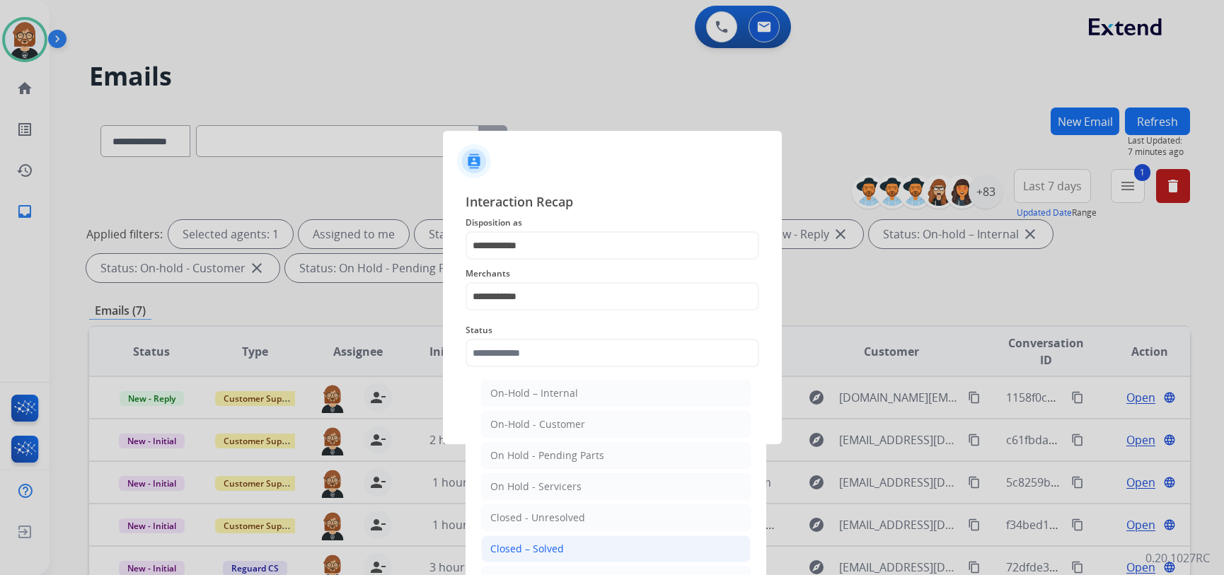
click at [601, 554] on li "Closed – Solved" at bounding box center [616, 549] width 270 height 27
type input "**********"
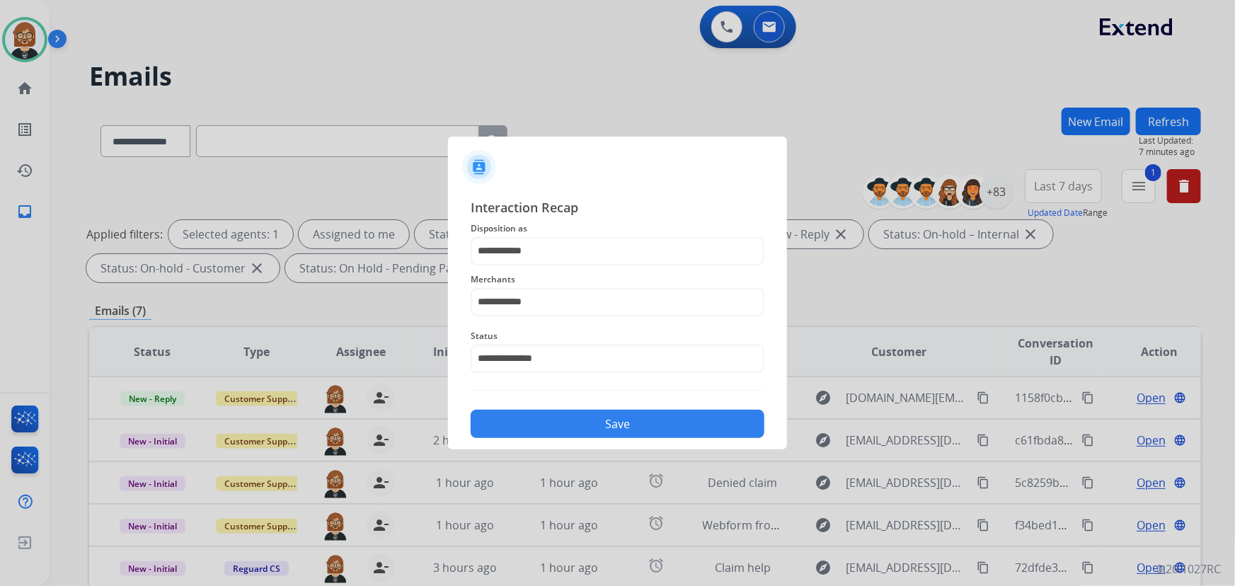
click at [628, 417] on button "Save" at bounding box center [618, 424] width 294 height 28
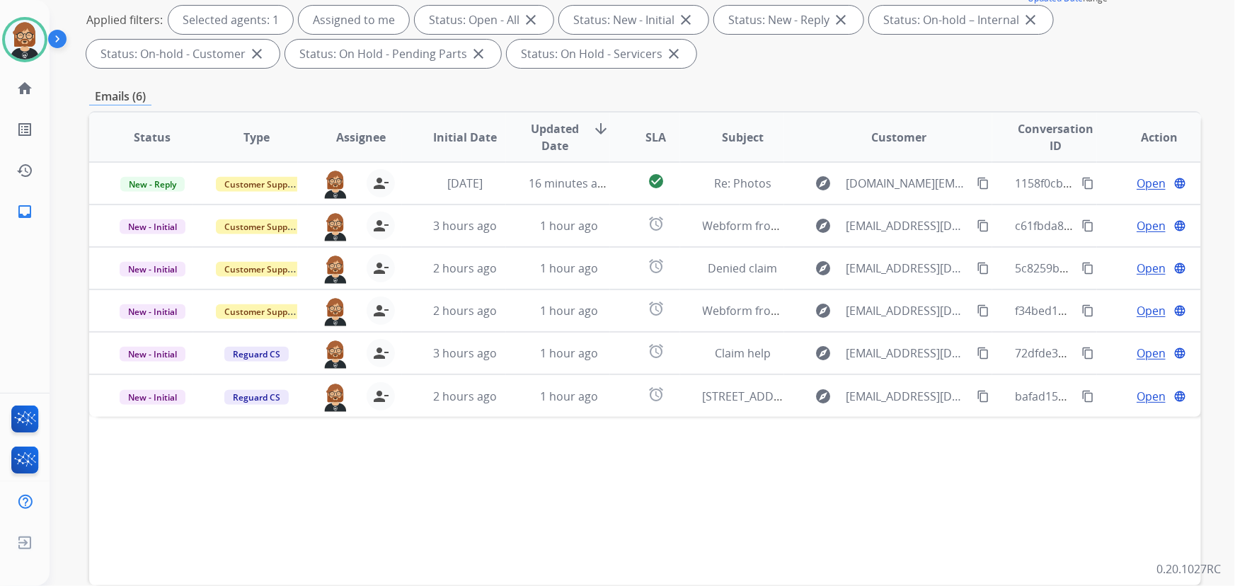
scroll to position [257, 0]
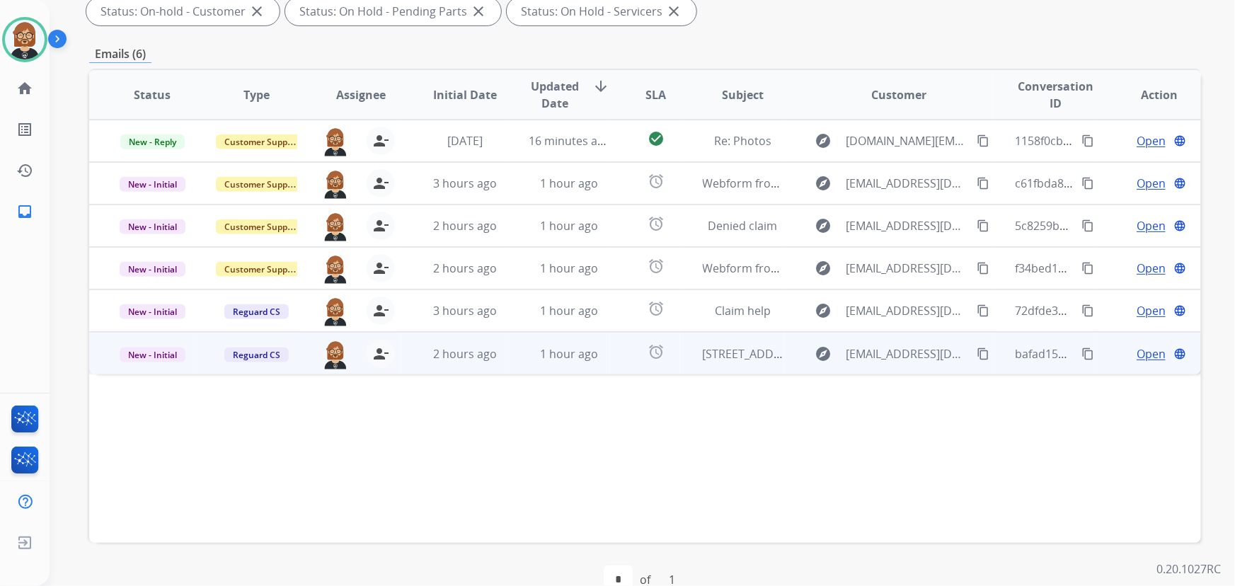
click at [611, 346] on td "alarm" at bounding box center [644, 353] width 69 height 42
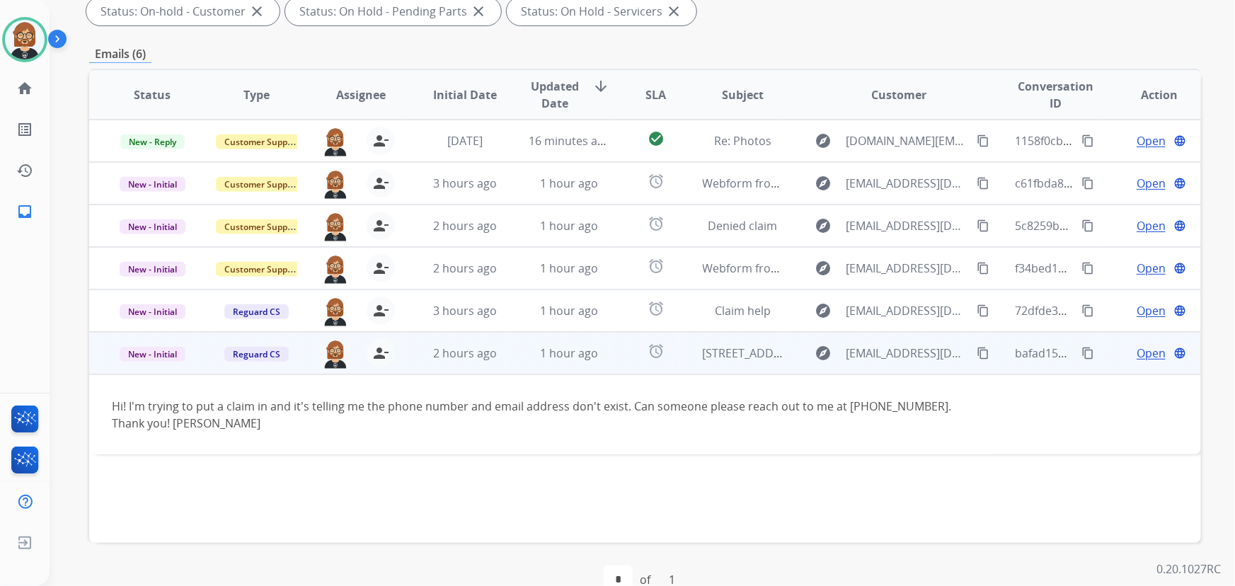
click at [977, 353] on mat-icon "content_copy" at bounding box center [983, 353] width 13 height 13
click at [842, 406] on div "Hi! I'm trying to put a claim in and it's telling me the phone number and email…" at bounding box center [541, 415] width 858 height 34
drag, startPoint x: 839, startPoint y: 405, endPoint x: 913, endPoint y: 409, distance: 74.4
click at [913, 409] on div "Hi! I'm trying to put a claim in and it's telling me the phone number and email…" at bounding box center [541, 415] width 858 height 34
copy div "927-213-7189"
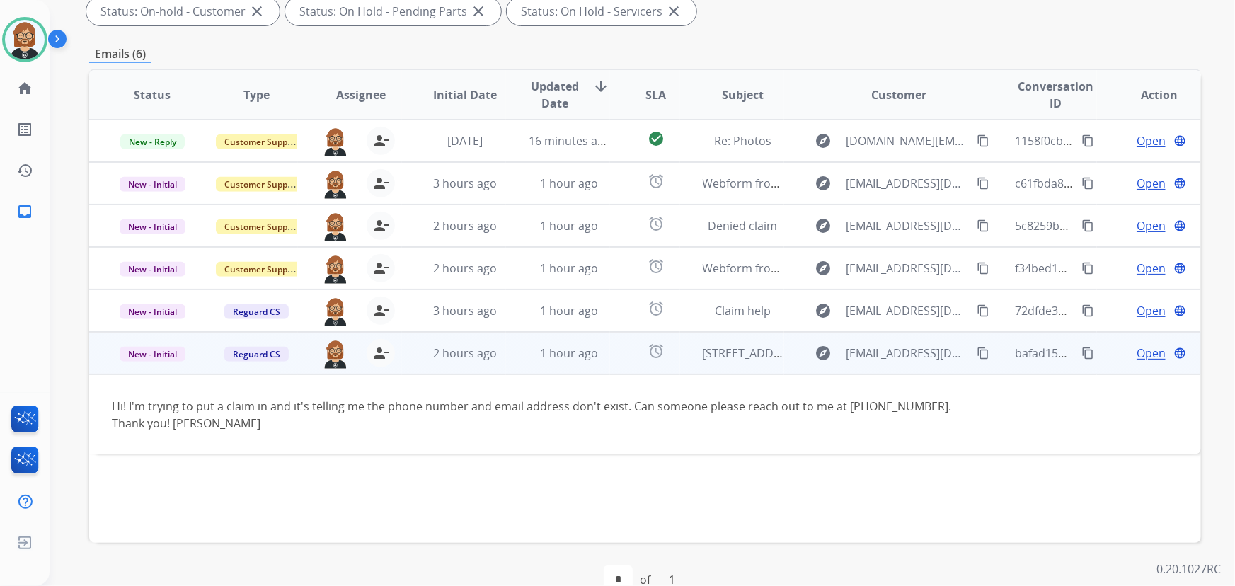
click at [644, 438] on td "Hi! I'm trying to put a claim in and it's telling me the phone number and email…" at bounding box center [540, 414] width 903 height 80
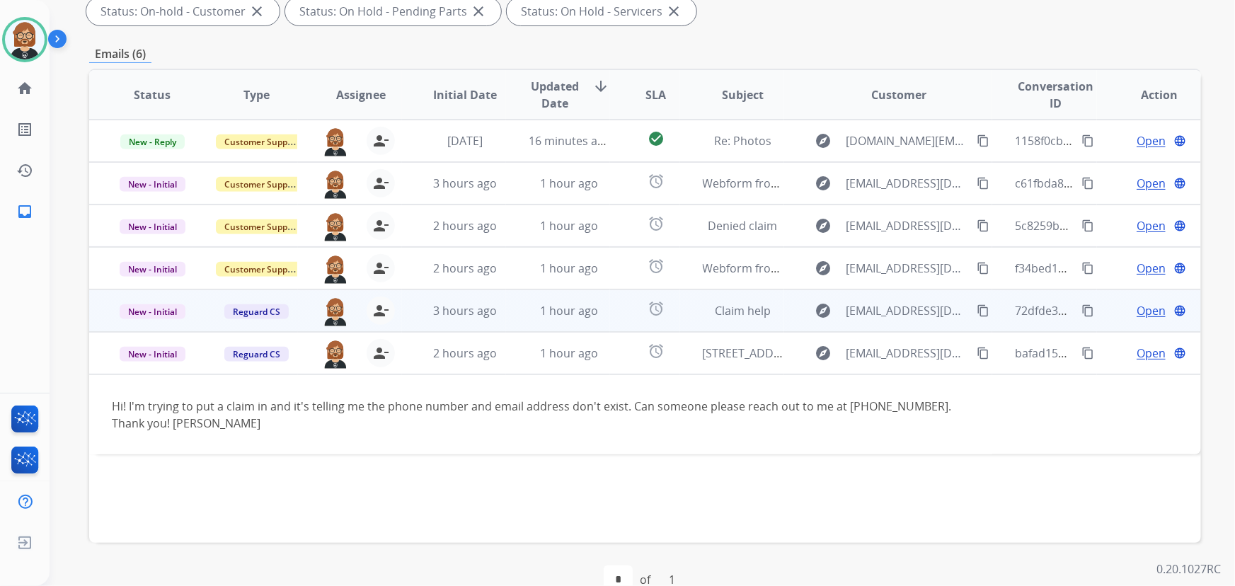
click at [691, 311] on td "Claim help" at bounding box center [732, 310] width 104 height 42
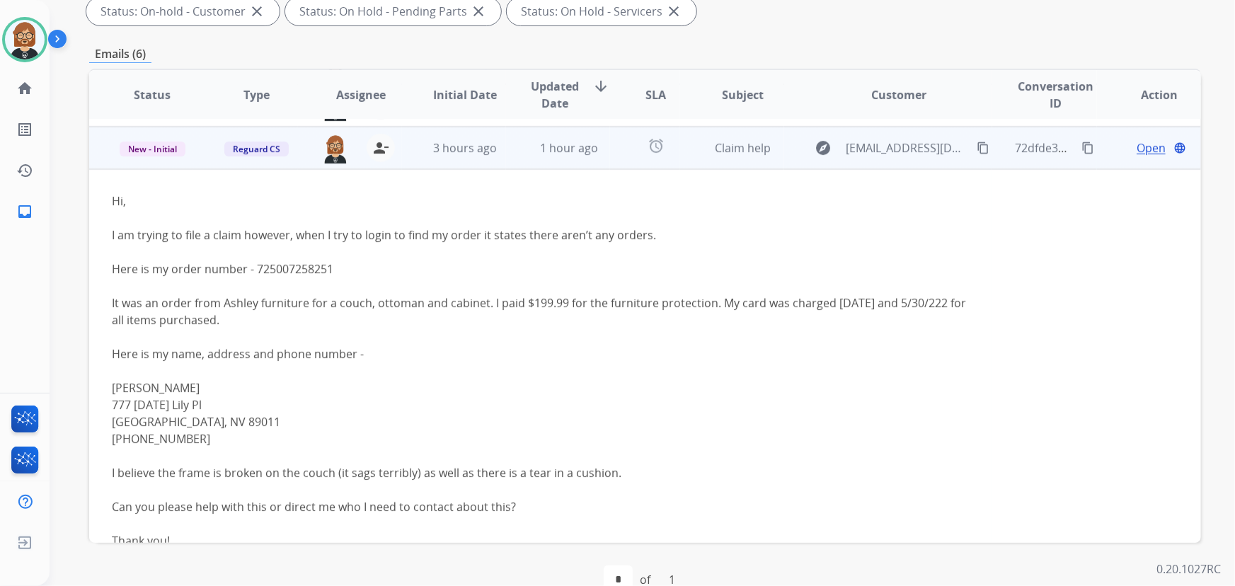
scroll to position [170, 0]
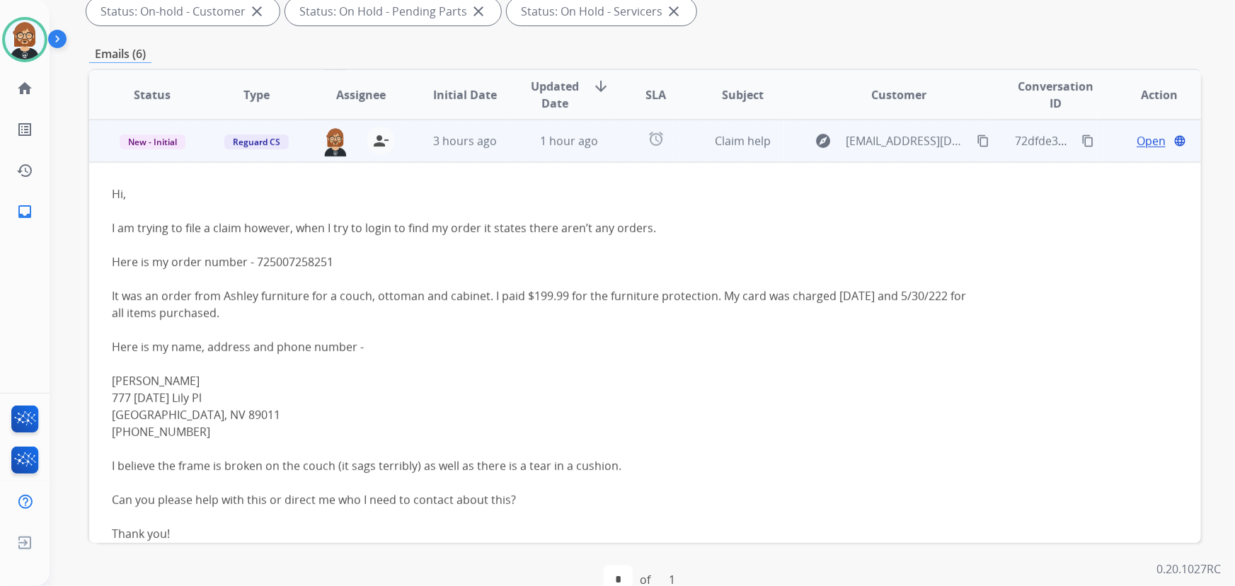
click at [283, 258] on div "Here is my order number - 725007258251" at bounding box center [541, 261] width 858 height 17
copy div "725007258251"
click at [977, 142] on mat-icon "content_copy" at bounding box center [983, 140] width 13 height 13
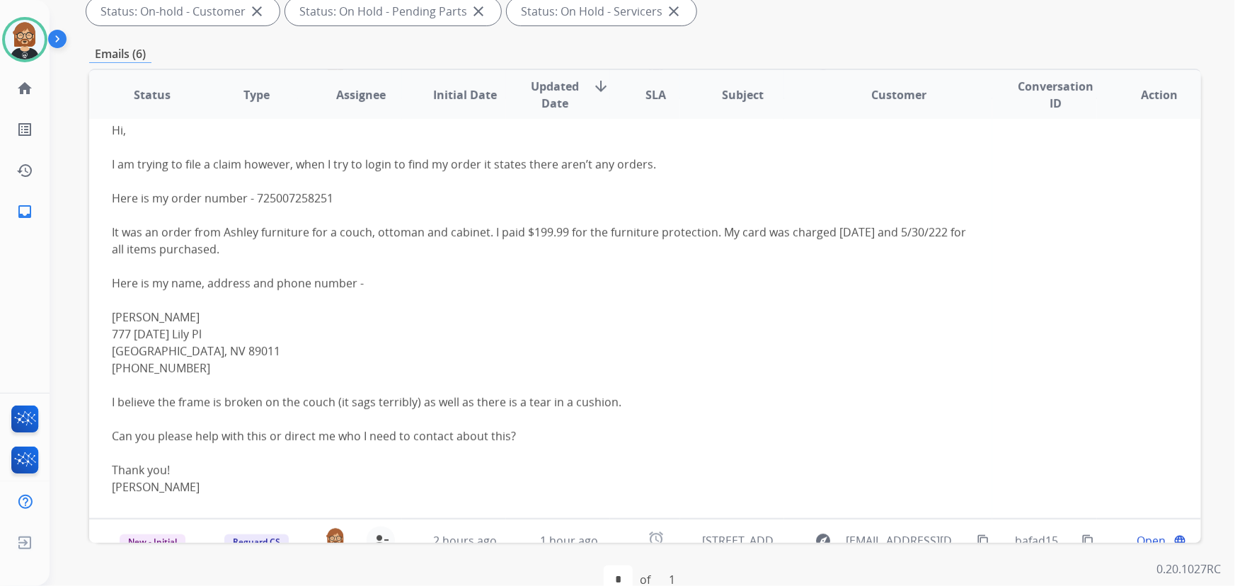
scroll to position [251, 0]
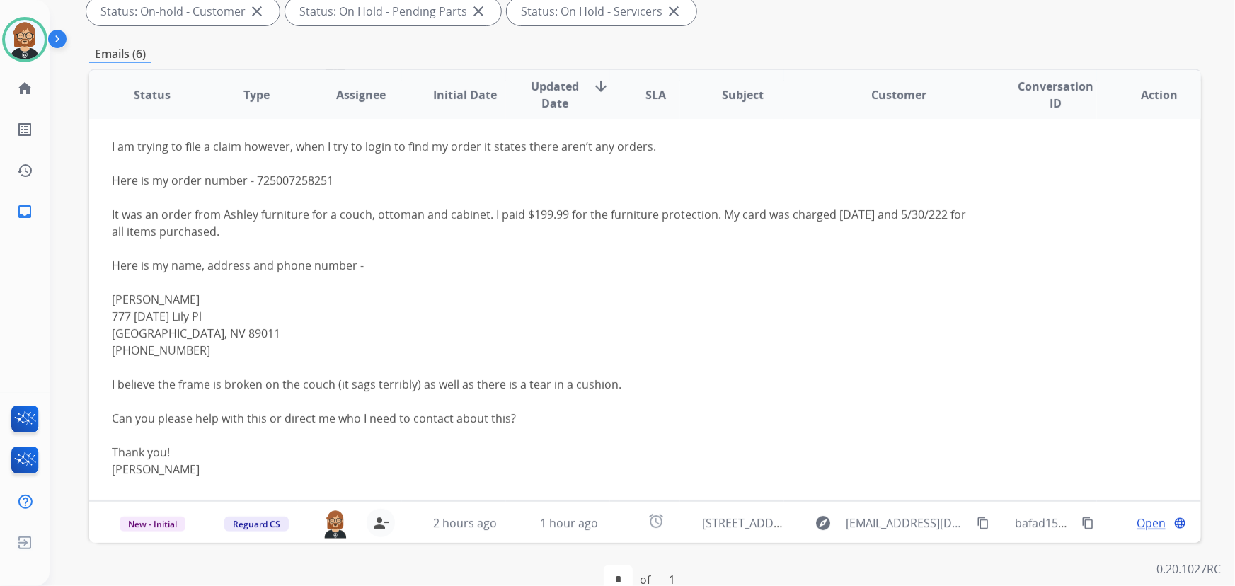
click at [145, 350] on div "850-582-2113" at bounding box center [541, 350] width 858 height 17
copy div "850-582-2113"
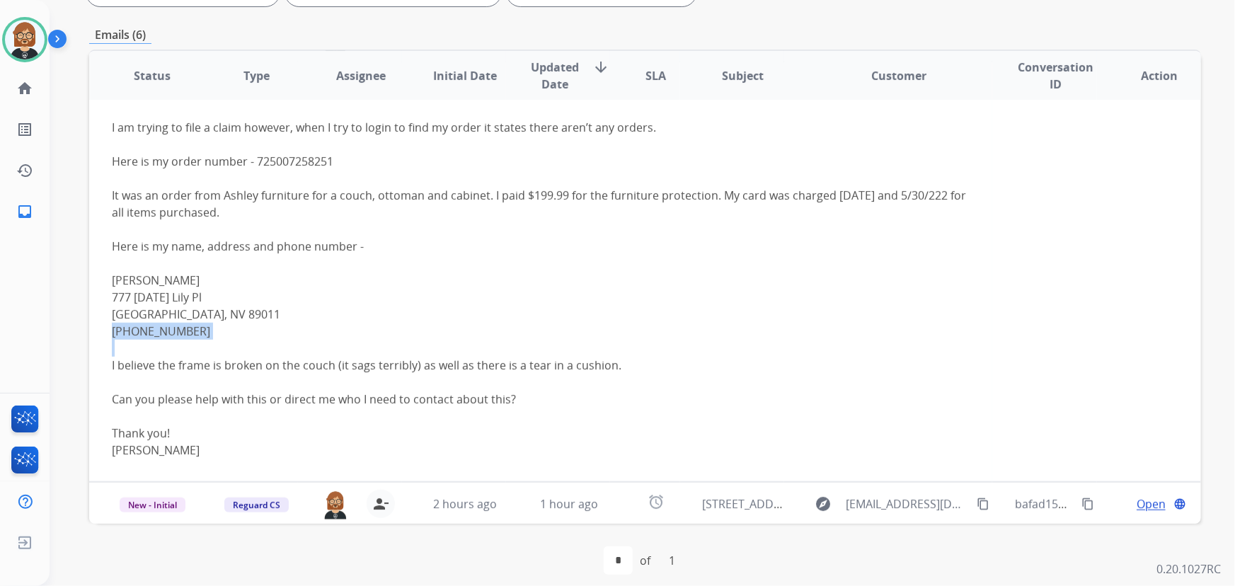
scroll to position [287, 0]
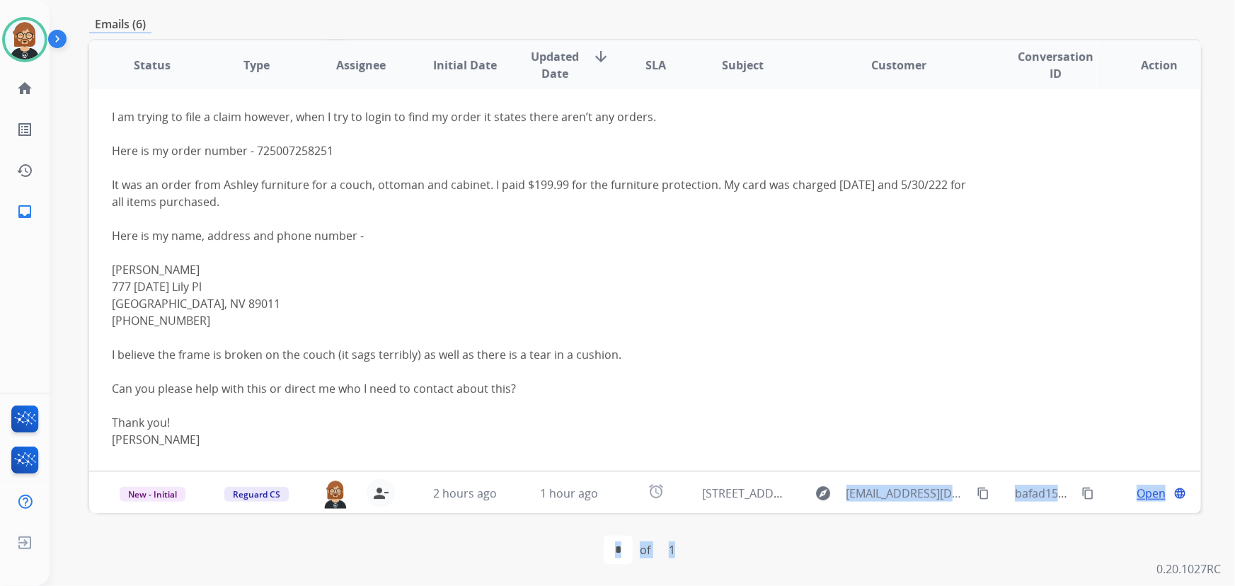
drag, startPoint x: 790, startPoint y: 495, endPoint x: 788, endPoint y: 540, distance: 45.3
click at [787, 544] on div "**********" at bounding box center [645, 204] width 1112 height 766
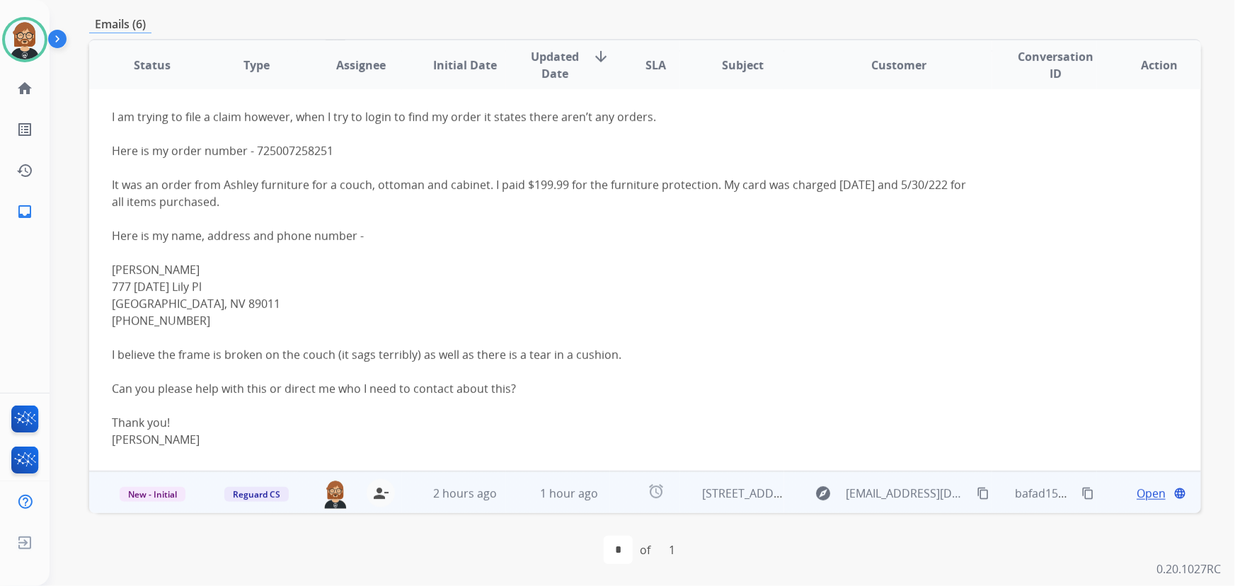
click at [730, 501] on td "[STREET_ADDRESS]" at bounding box center [732, 492] width 104 height 42
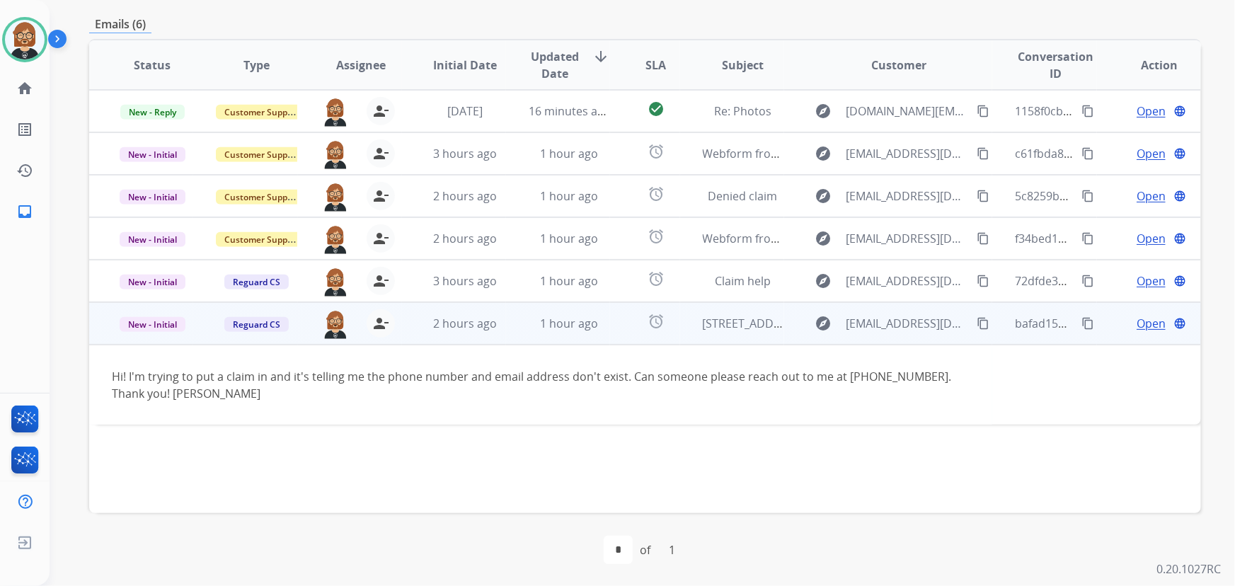
scroll to position [0, 0]
click at [1137, 326] on span "Open" at bounding box center [1151, 323] width 29 height 17
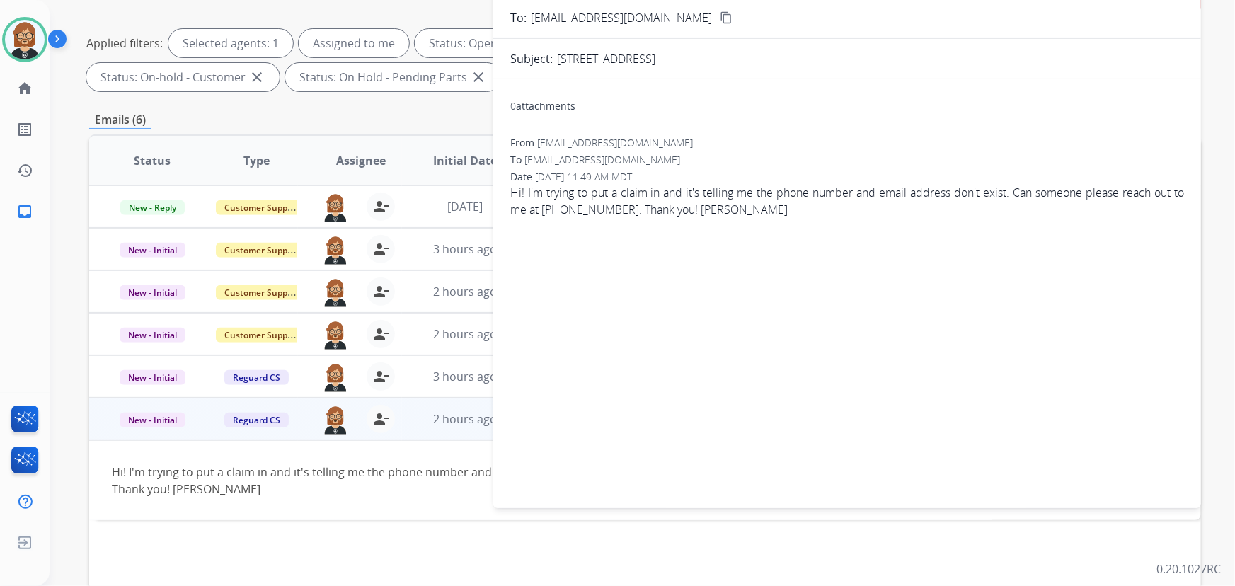
scroll to position [29, 0]
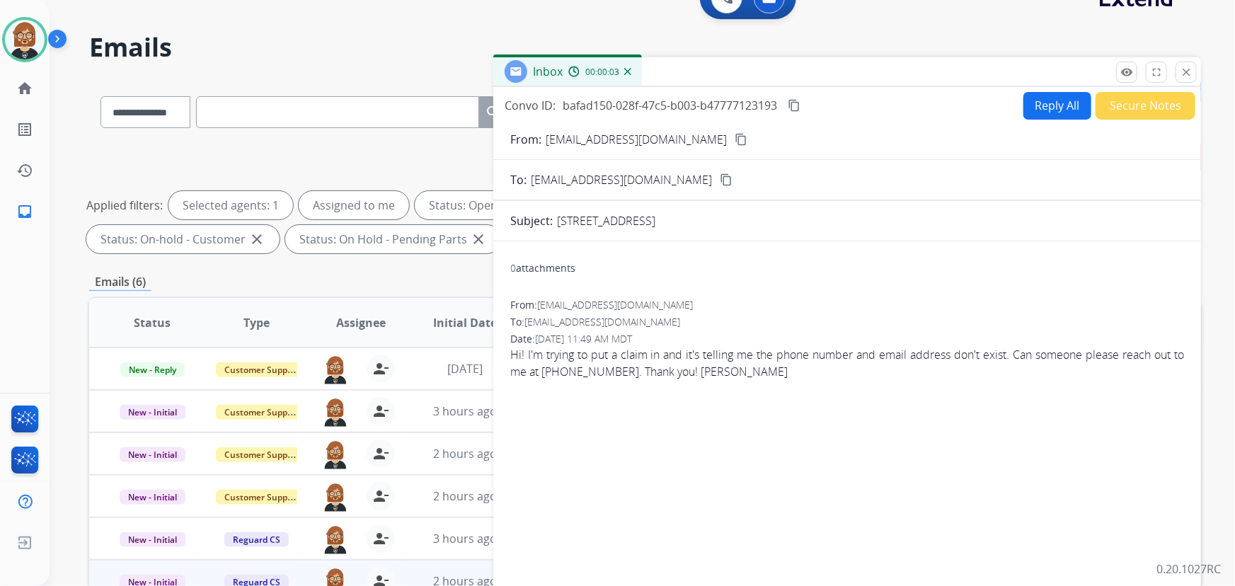
click at [1033, 108] on button "Reply All" at bounding box center [1057, 106] width 68 height 28
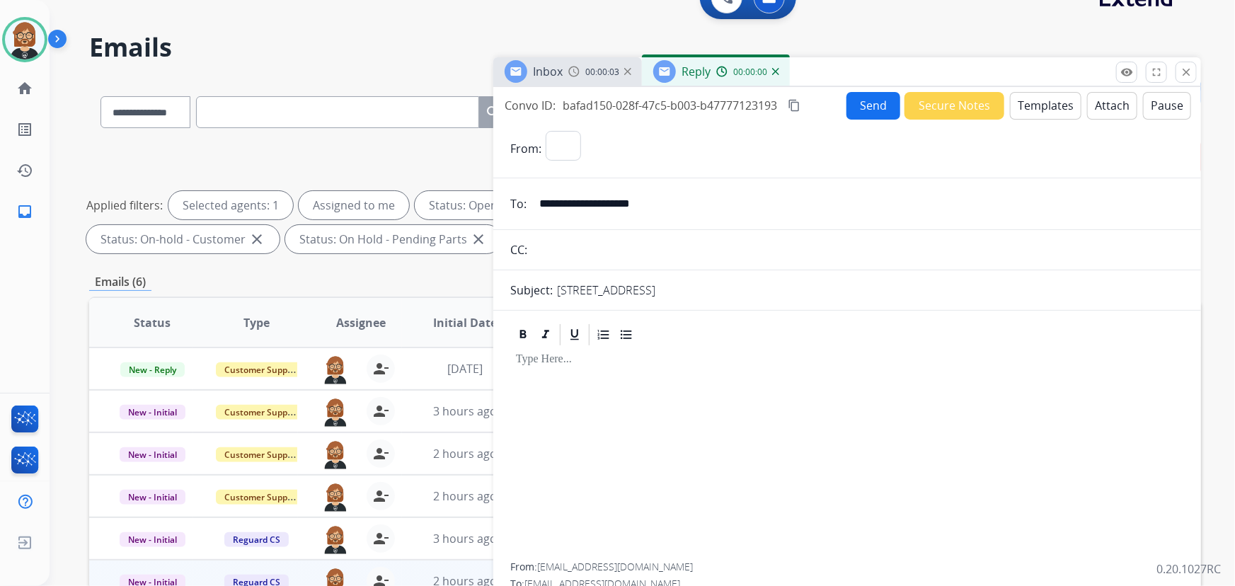
select select "**********"
click at [1042, 106] on button "Templates" at bounding box center [1045, 106] width 71 height 28
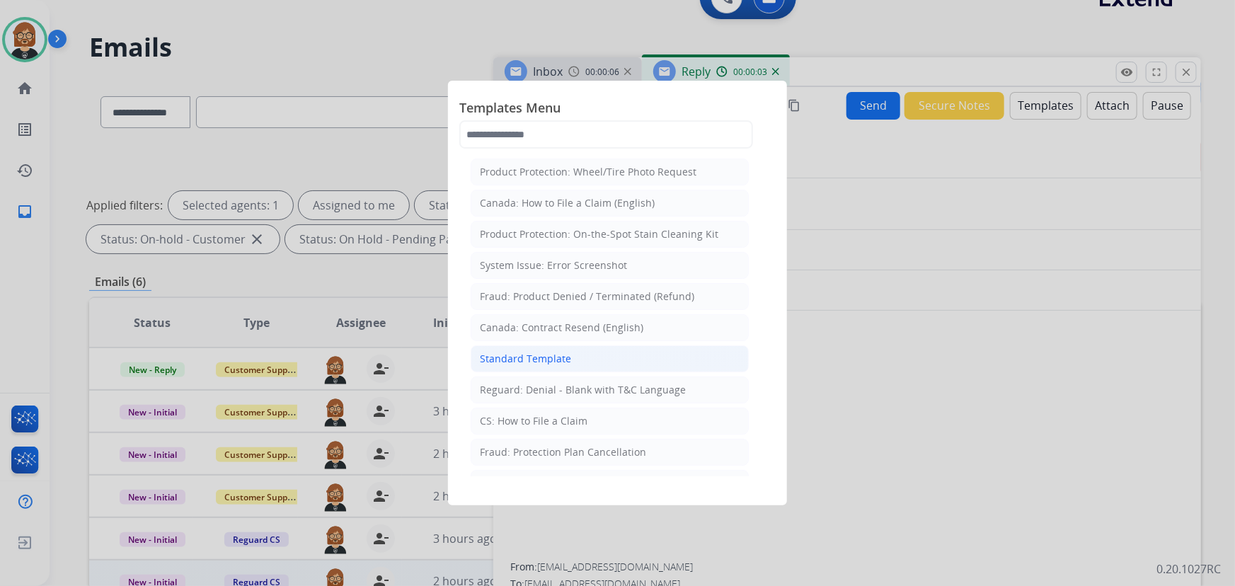
click at [586, 360] on li "Standard Template" at bounding box center [610, 358] width 278 height 27
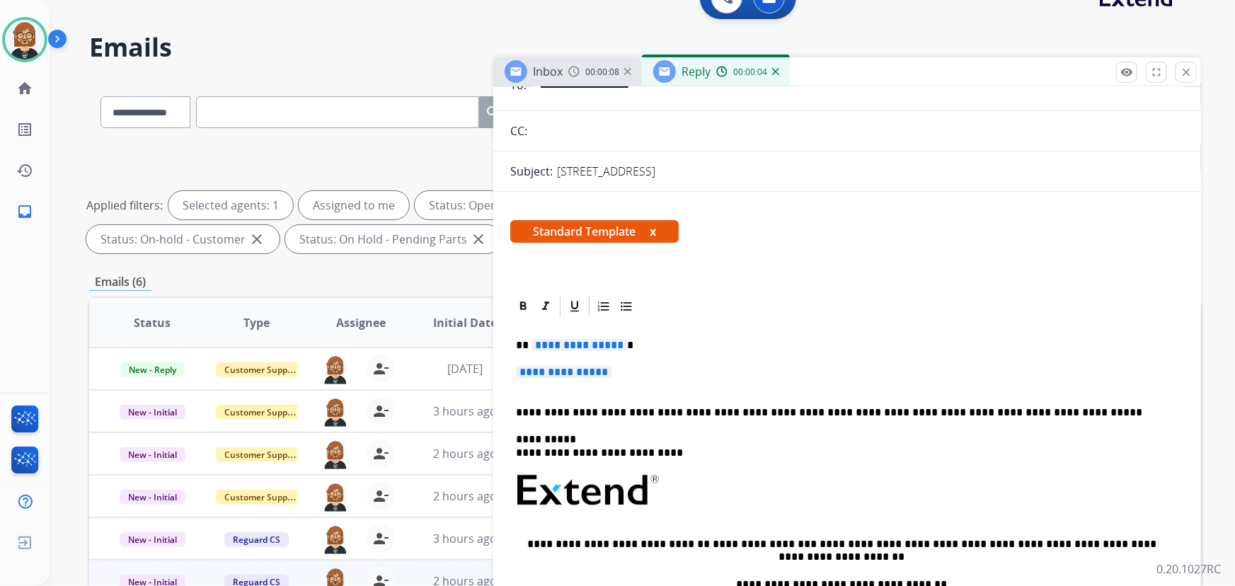
scroll to position [128, 0]
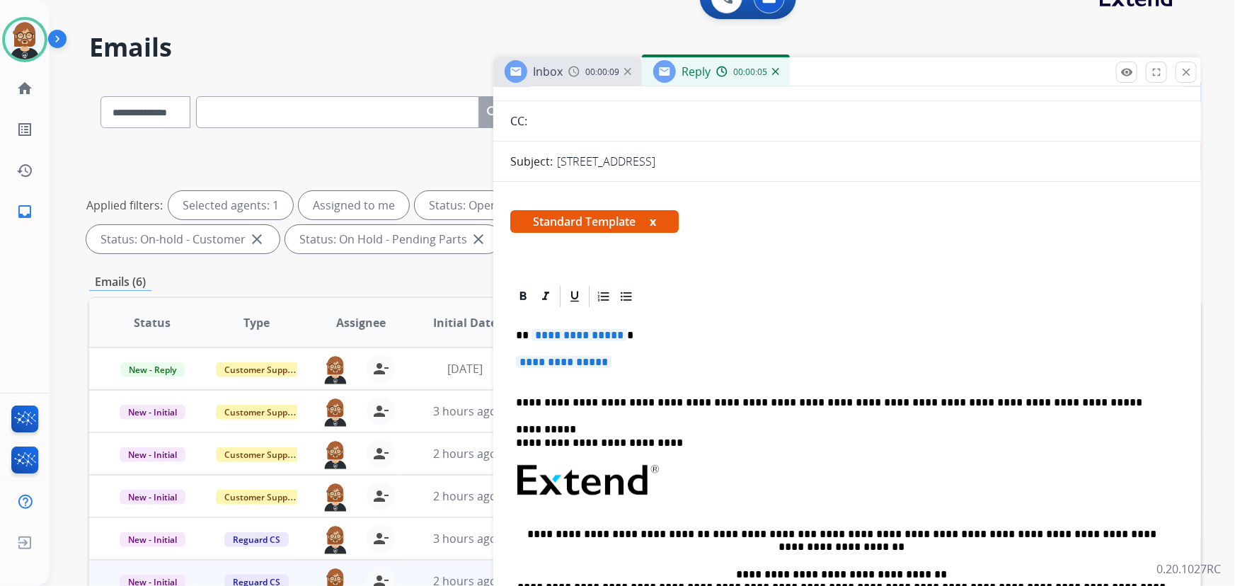
click at [566, 333] on span "**********" at bounding box center [580, 335] width 96 height 12
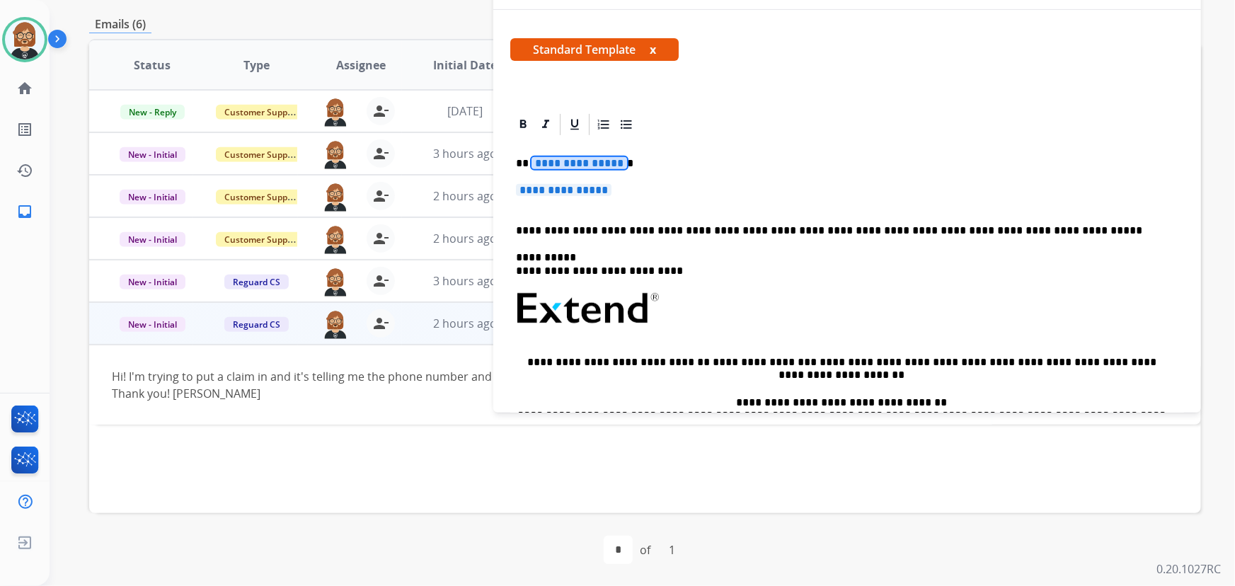
scroll to position [20, 0]
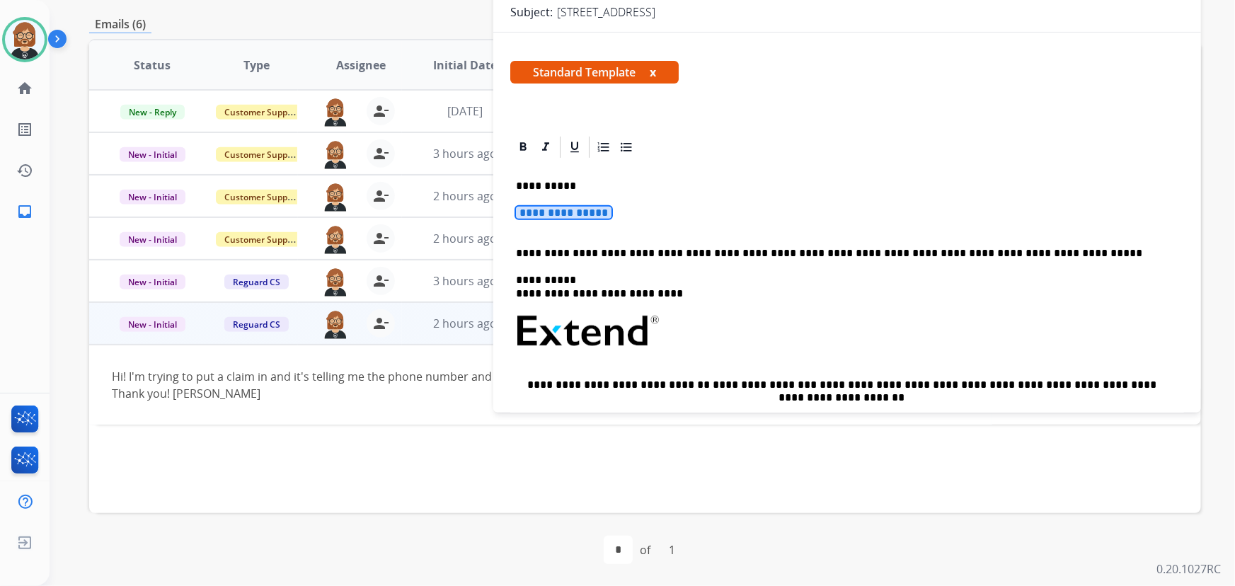
click at [564, 209] on span "**********" at bounding box center [564, 213] width 96 height 12
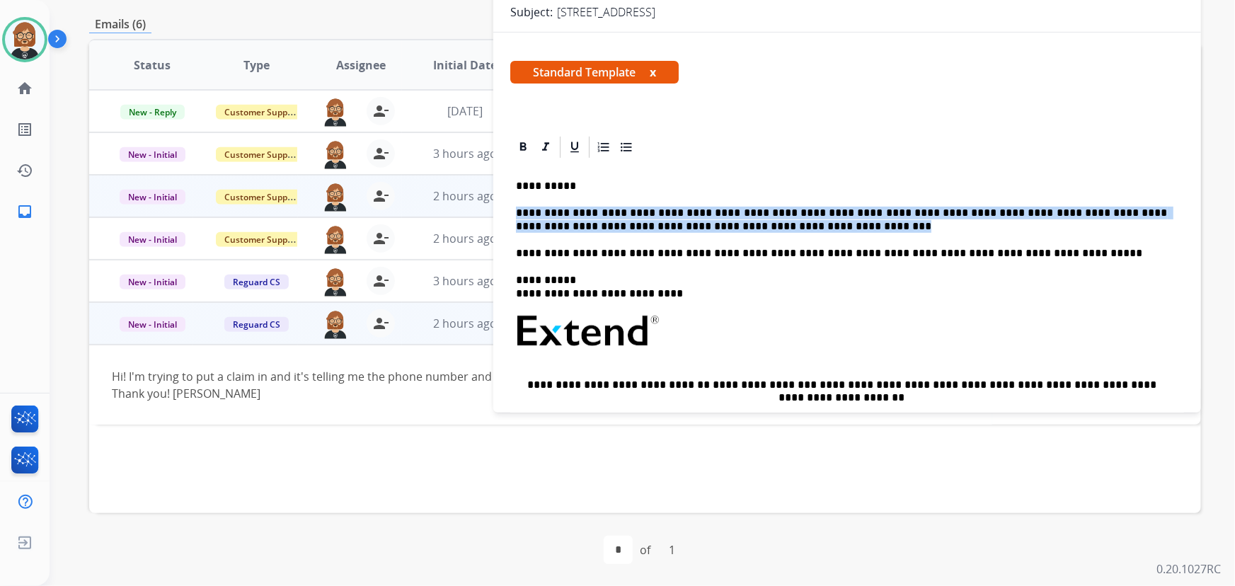
drag, startPoint x: 771, startPoint y: 229, endPoint x: 470, endPoint y: 205, distance: 302.4
click at [470, 205] on div "**********" at bounding box center [645, 204] width 1112 height 766
copy p "**********"
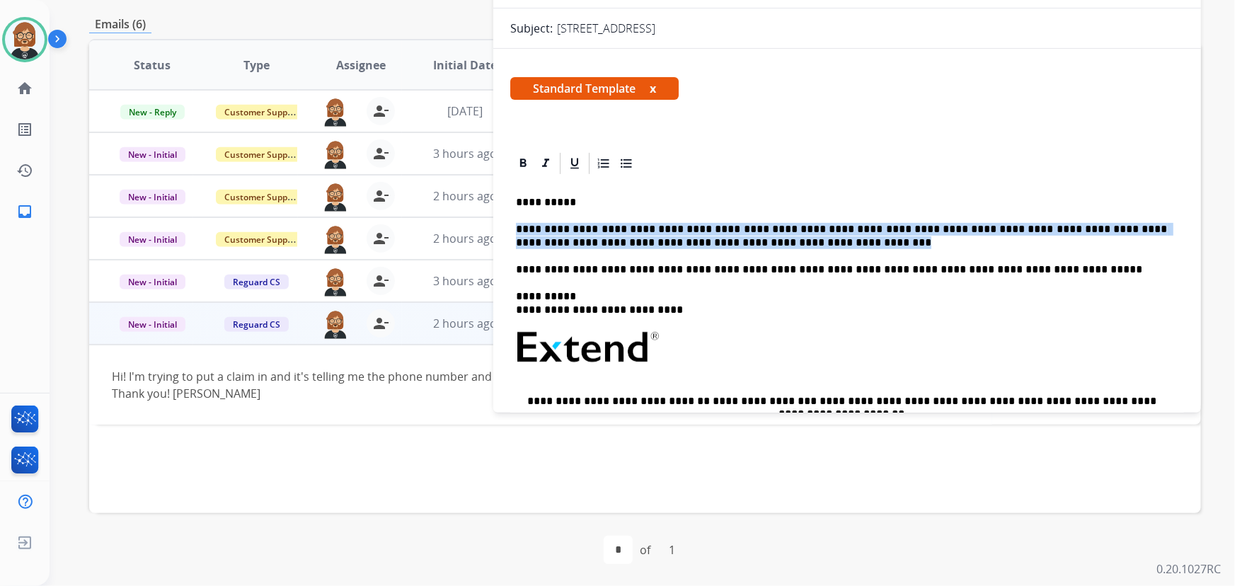
scroll to position [0, 0]
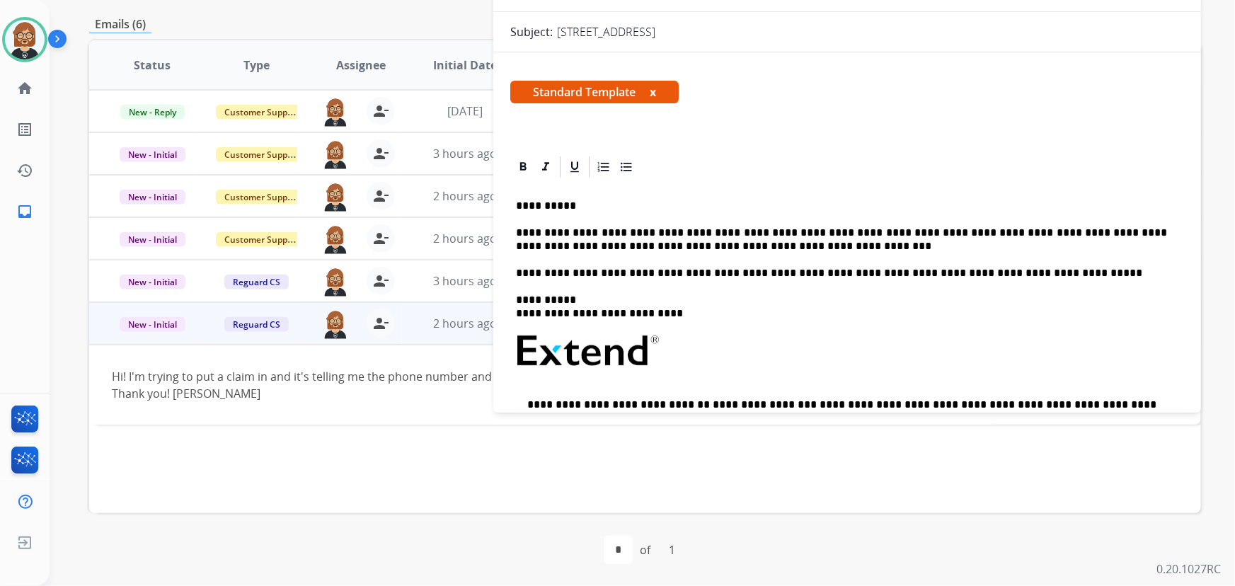
click at [977, 132] on div "**********" at bounding box center [847, 371] width 708 height 638
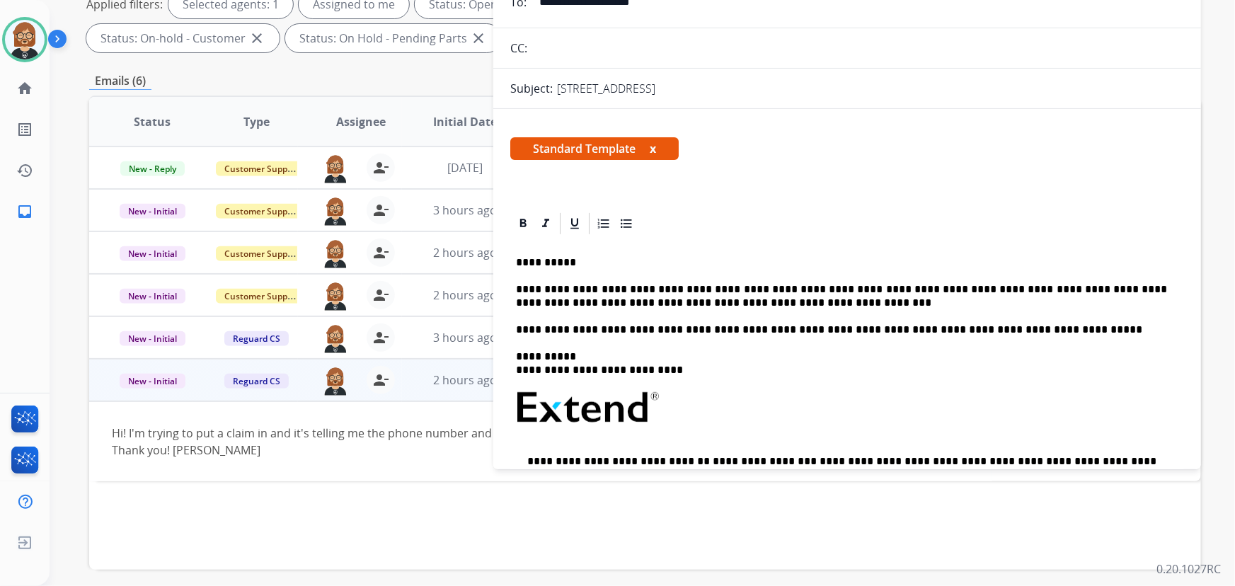
scroll to position [29, 0]
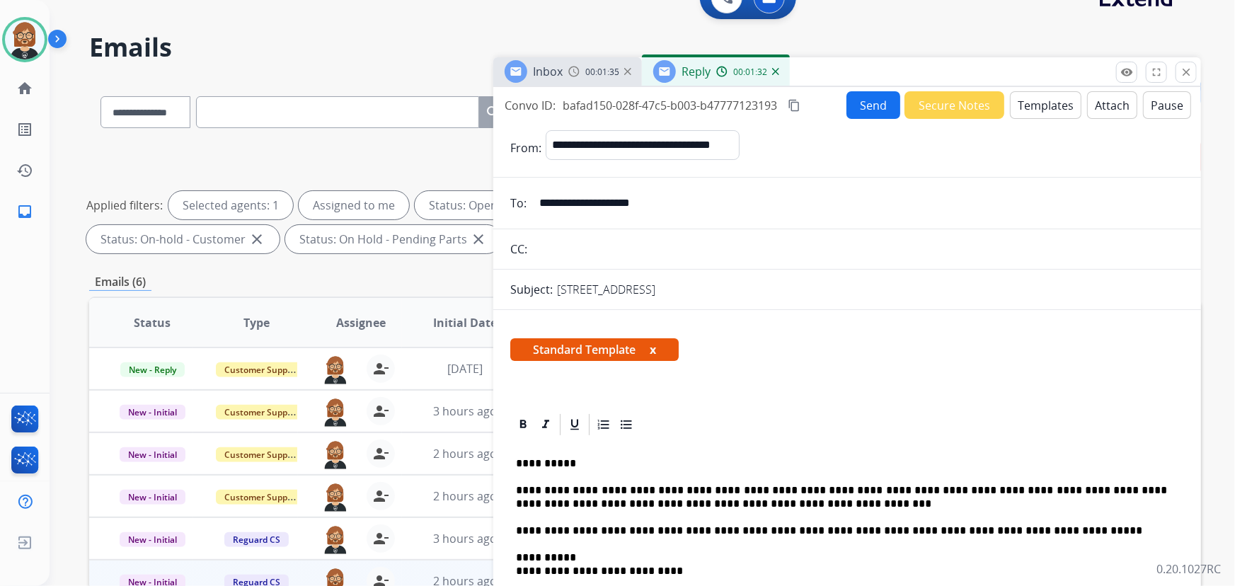
click at [880, 106] on button "Send" at bounding box center [873, 105] width 54 height 28
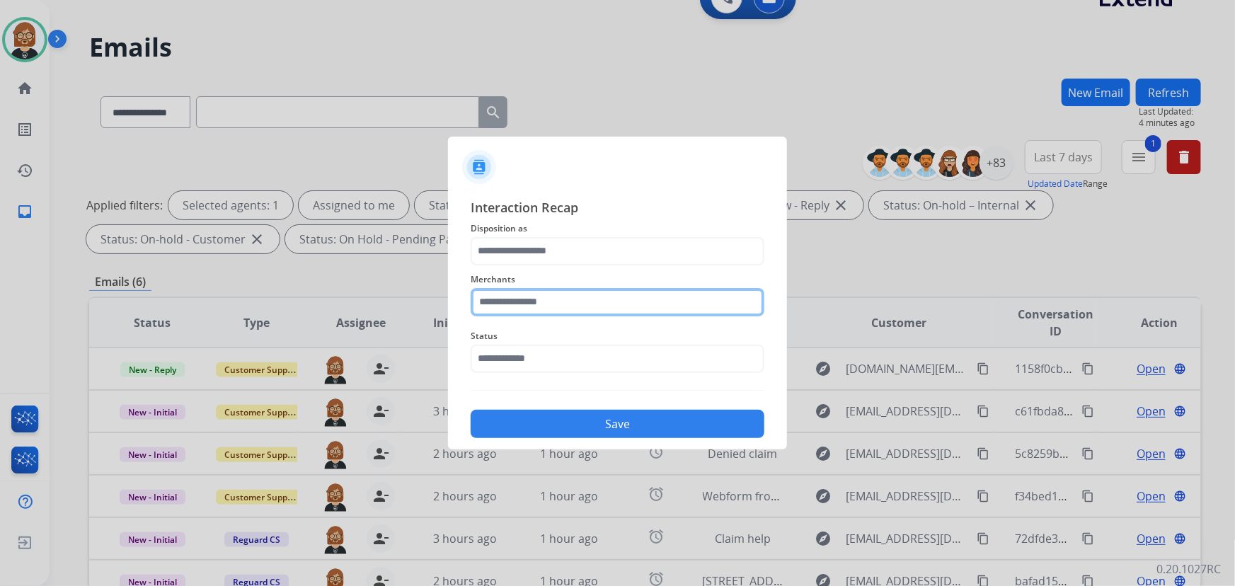
click at [582, 299] on input "text" at bounding box center [618, 302] width 294 height 28
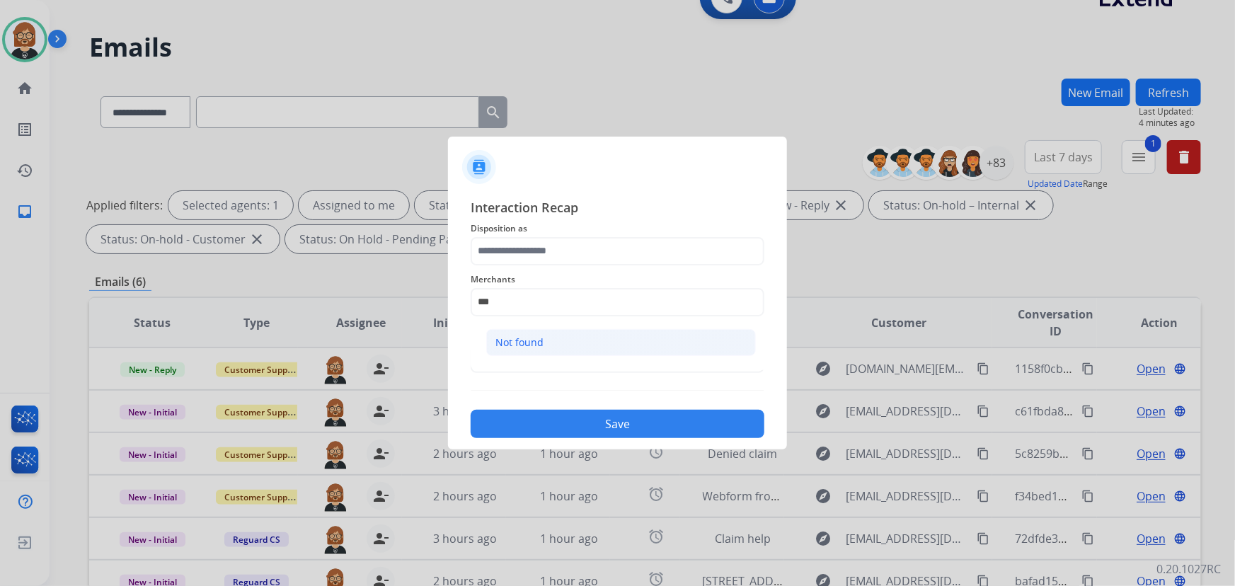
click at [566, 335] on li "Not found" at bounding box center [621, 342] width 270 height 27
type input "*********"
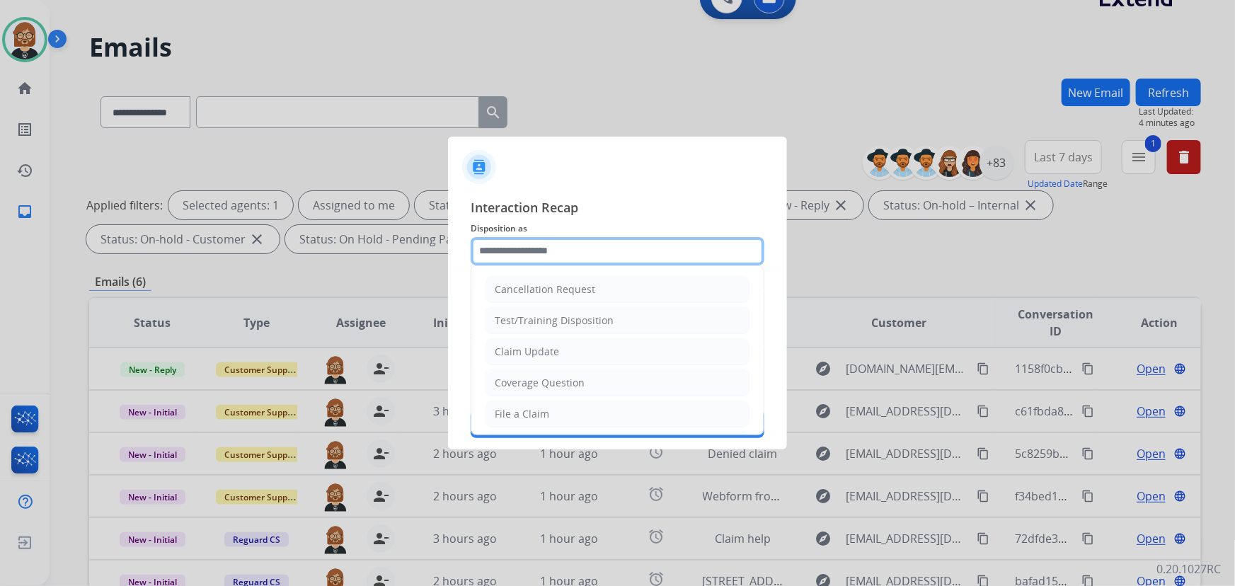
click at [590, 241] on input "text" at bounding box center [618, 251] width 294 height 28
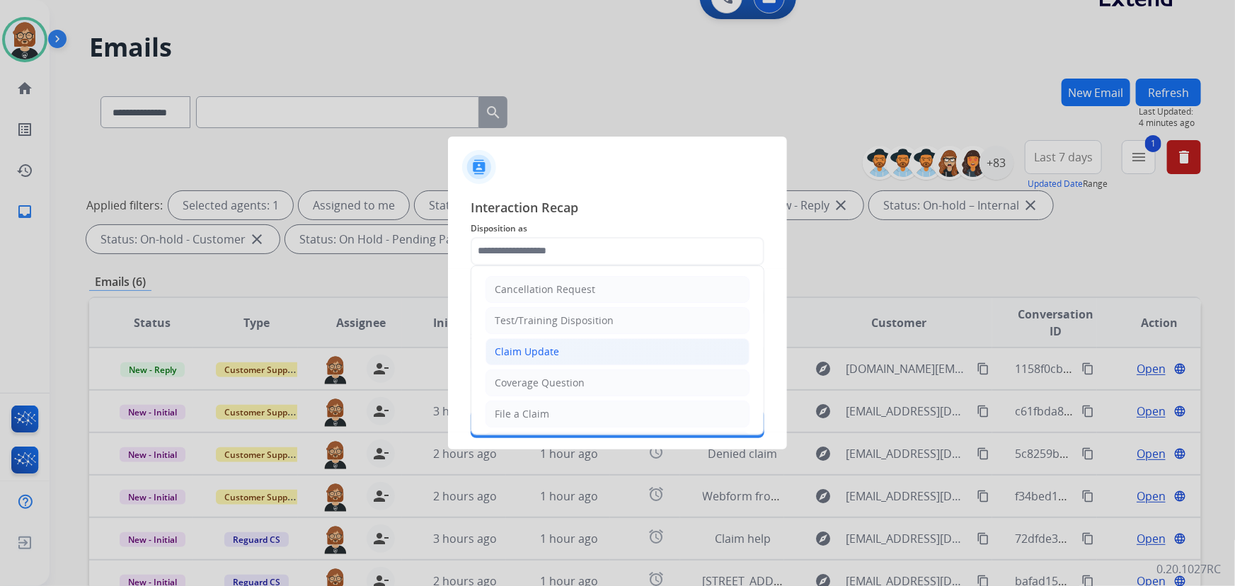
click at [594, 352] on li "Claim Update" at bounding box center [618, 351] width 264 height 27
type input "**********"
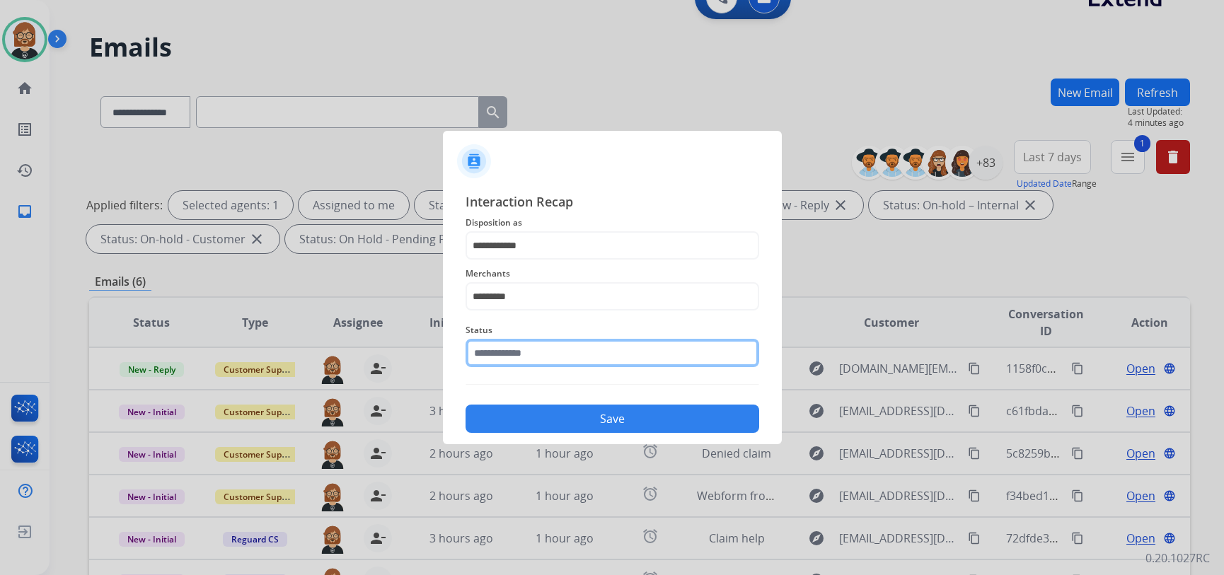
click at [587, 369] on div "Status" at bounding box center [613, 344] width 294 height 57
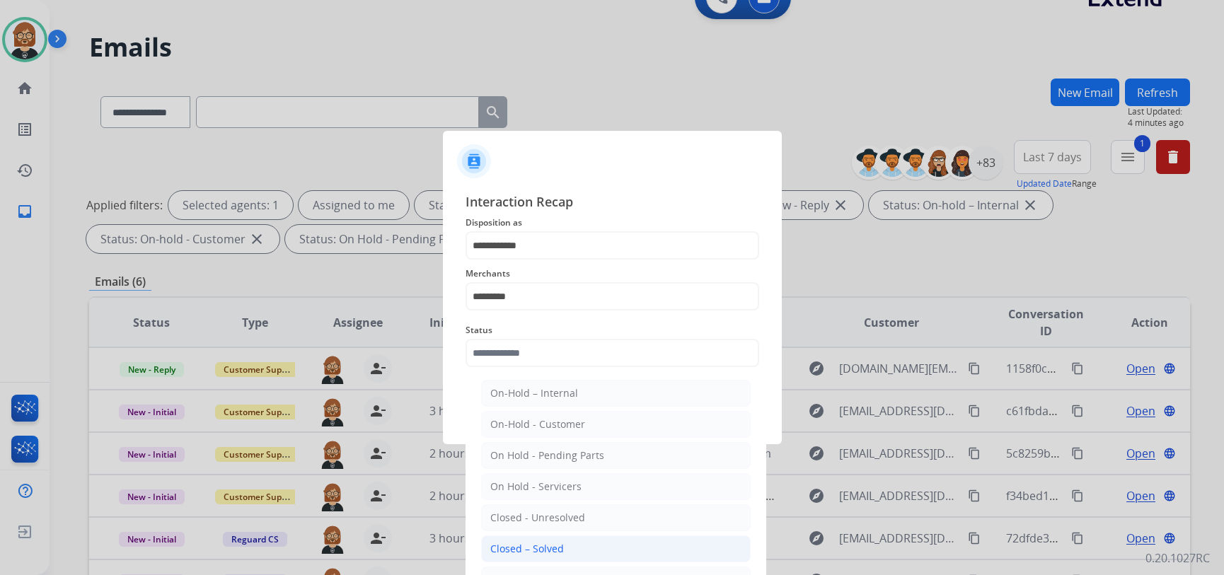
click at [597, 559] on li "Closed – Solved" at bounding box center [616, 549] width 270 height 27
type input "**********"
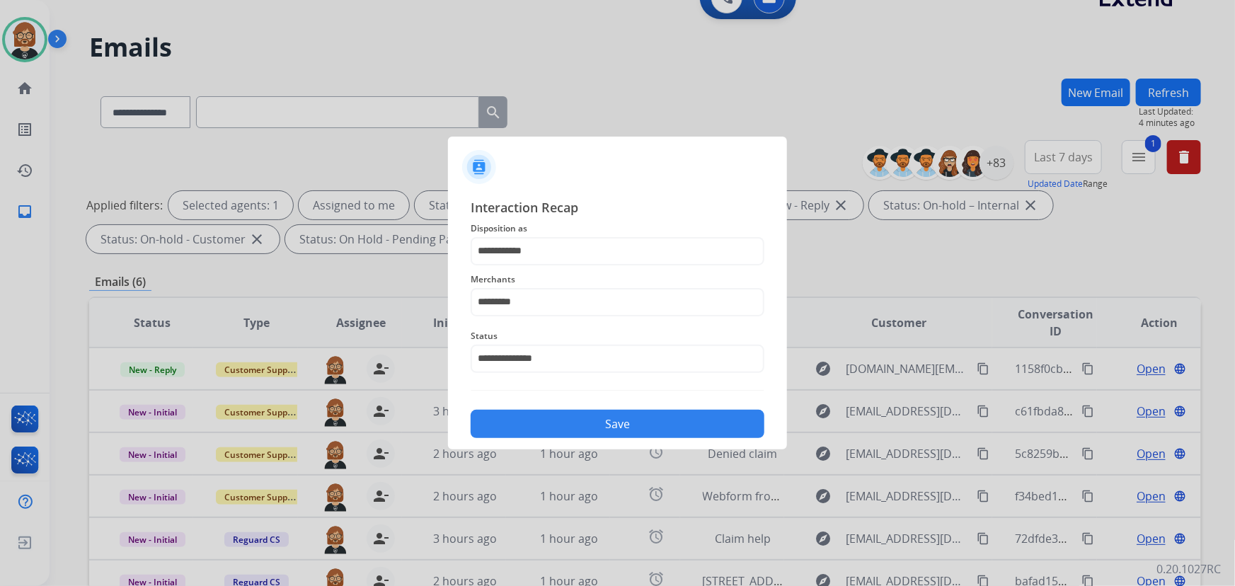
click at [643, 425] on button "Save" at bounding box center [618, 424] width 294 height 28
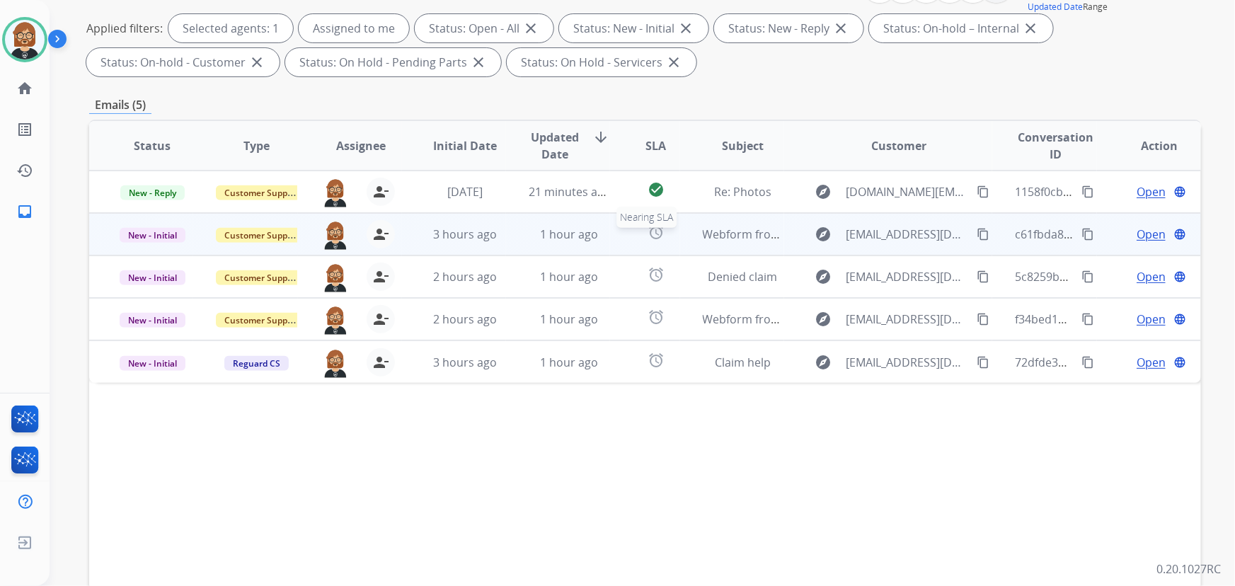
scroll to position [257, 0]
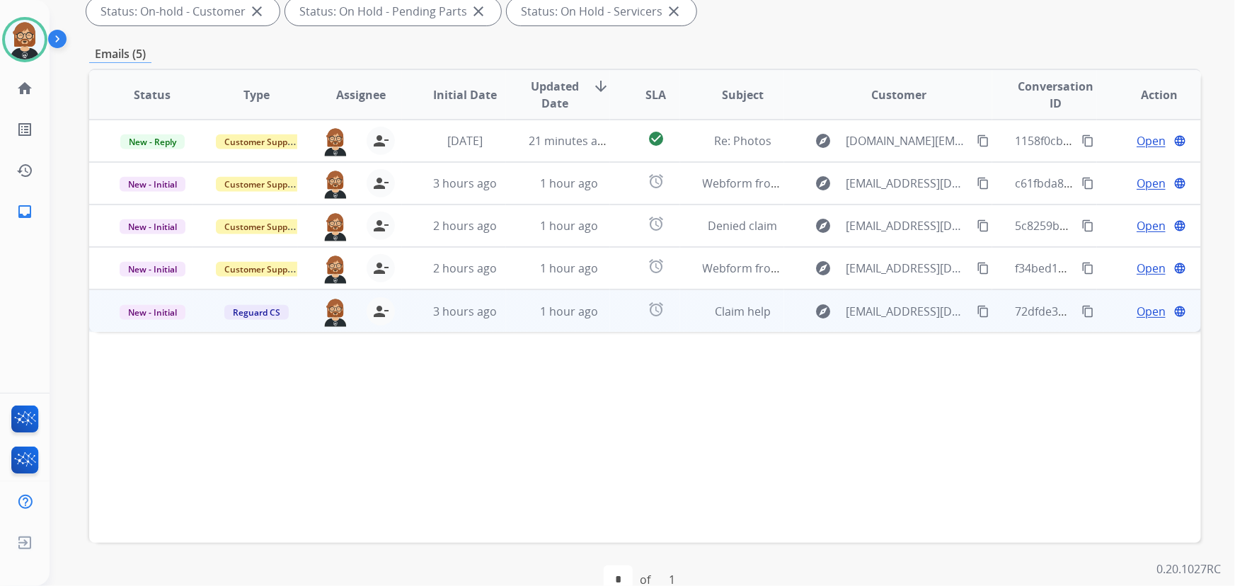
click at [616, 309] on td "alarm" at bounding box center [644, 310] width 69 height 42
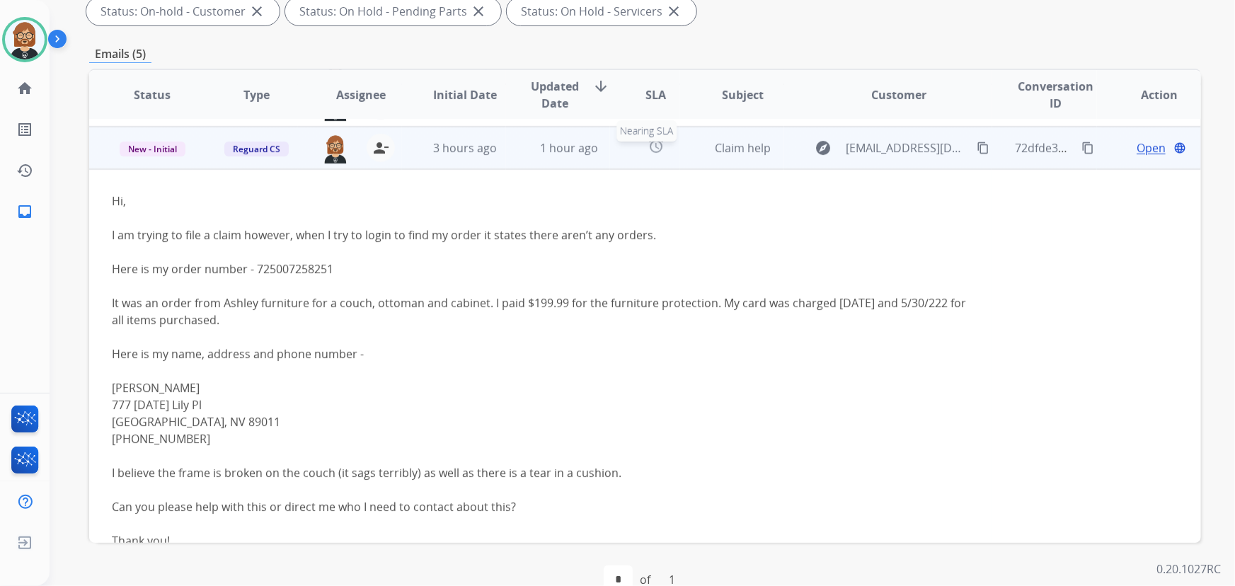
scroll to position [170, 0]
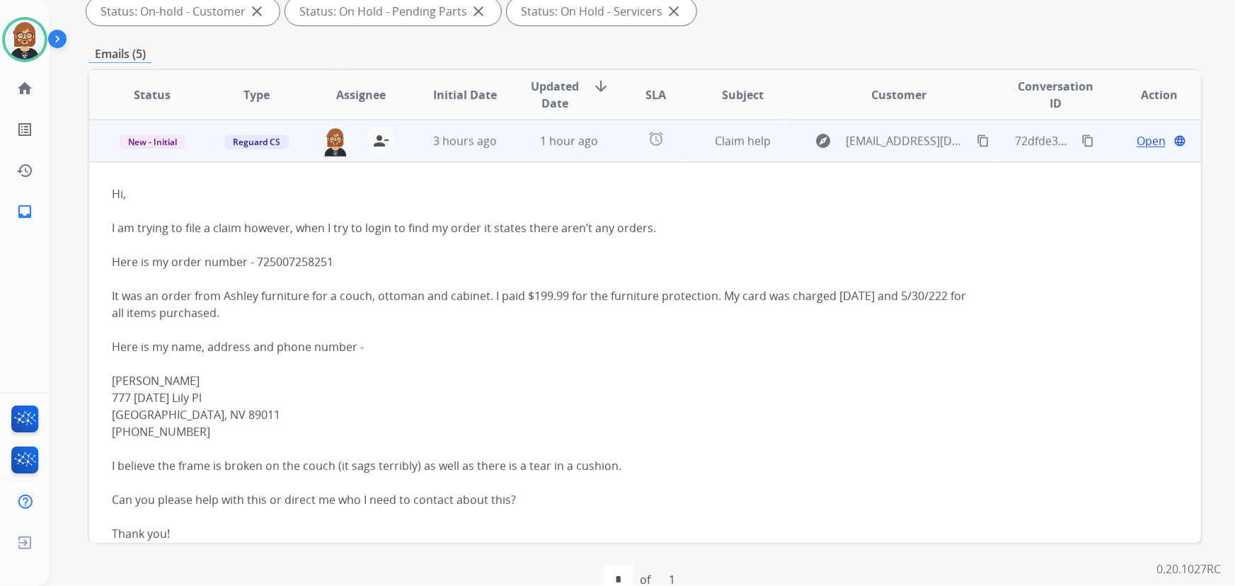
click at [1149, 138] on span "Open" at bounding box center [1151, 140] width 29 height 17
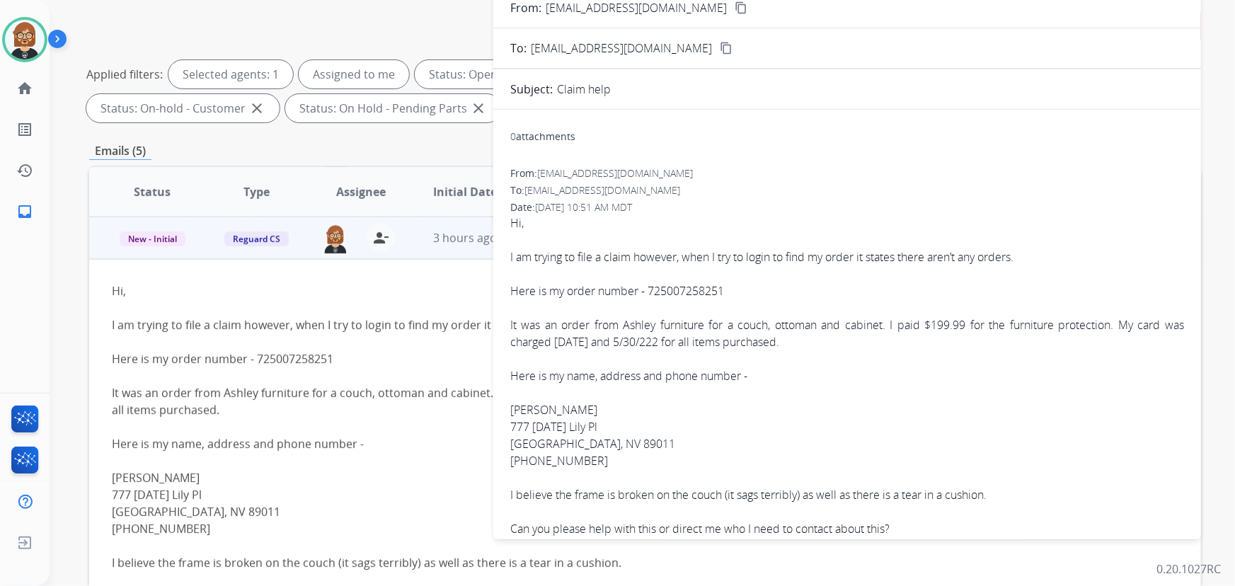
scroll to position [0, 0]
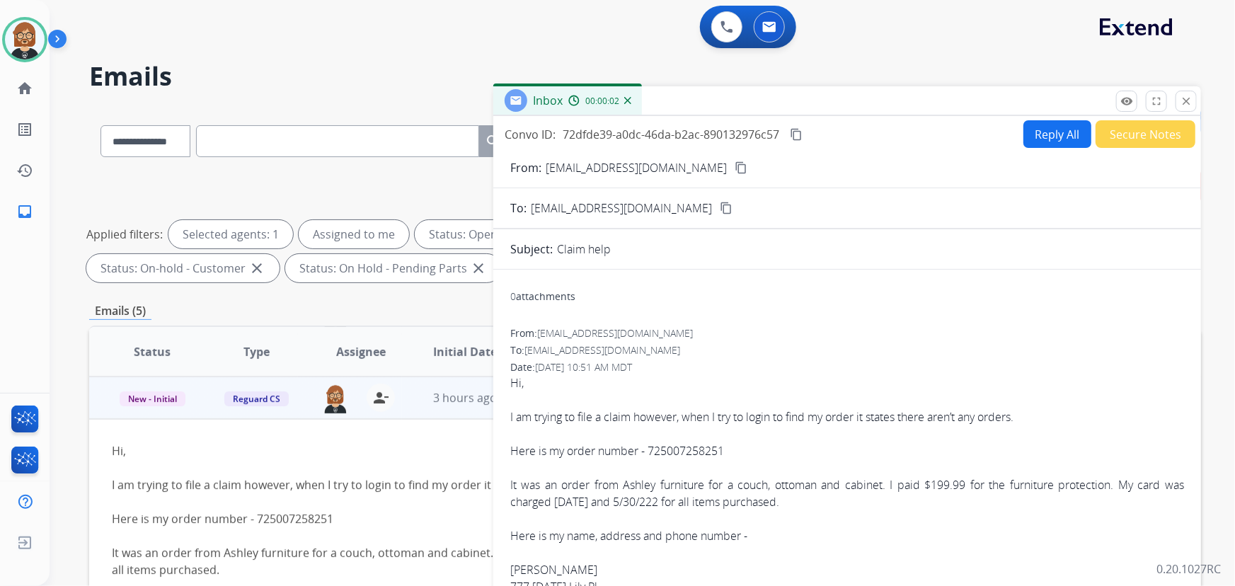
click at [1033, 137] on button "Reply All" at bounding box center [1057, 134] width 68 height 28
select select "**********"
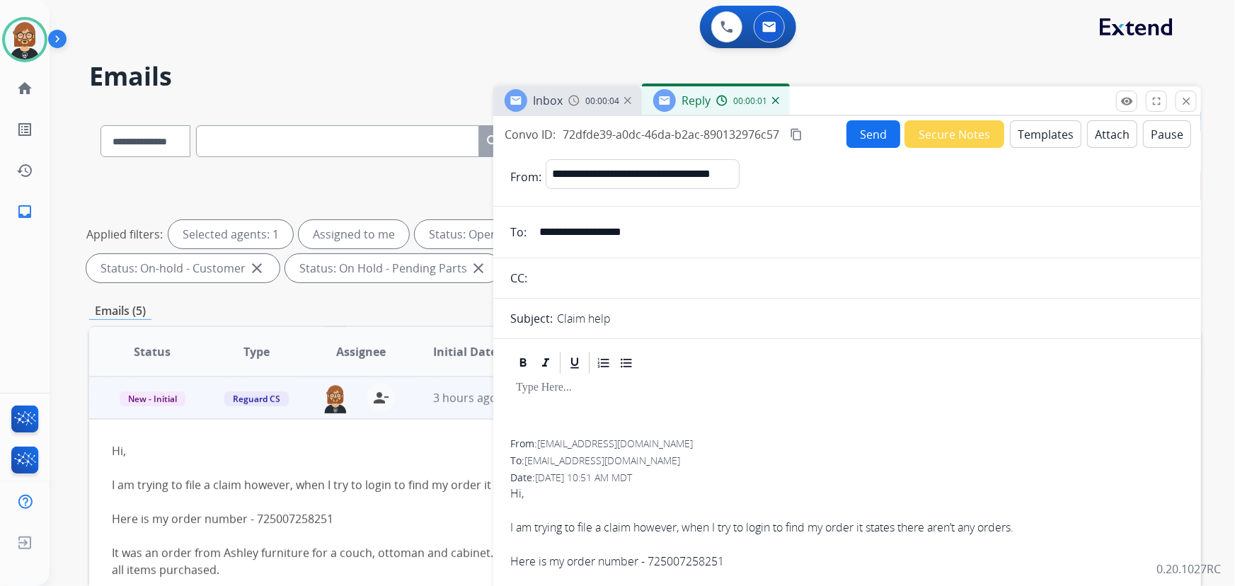
click at [1038, 140] on button "Templates" at bounding box center [1045, 134] width 71 height 28
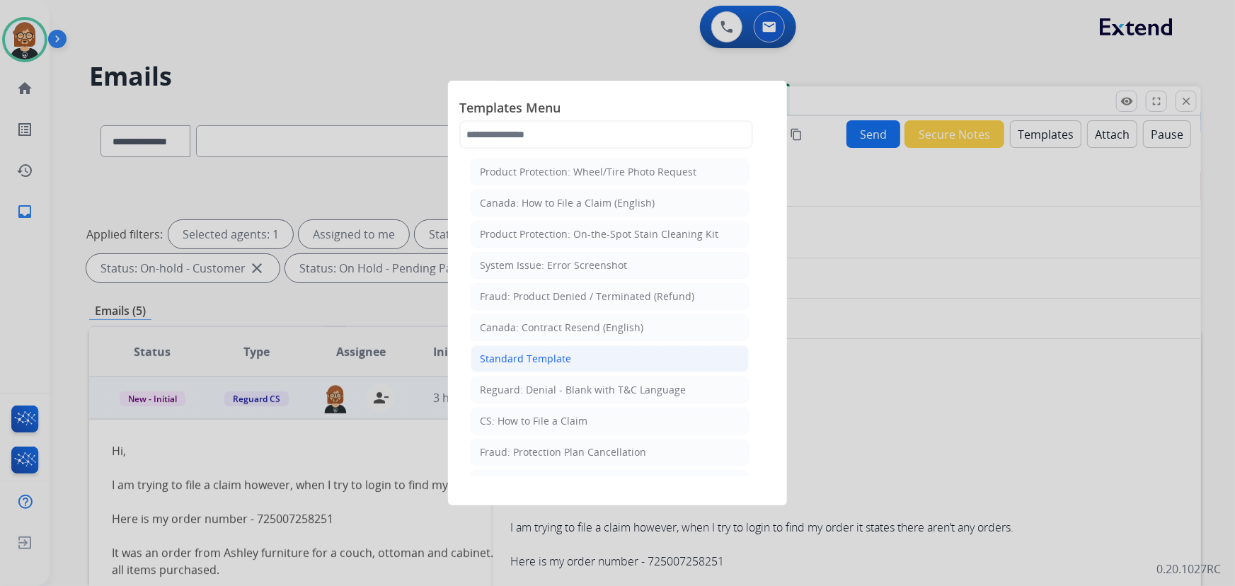
click at [615, 355] on li "Standard Template" at bounding box center [610, 358] width 278 height 27
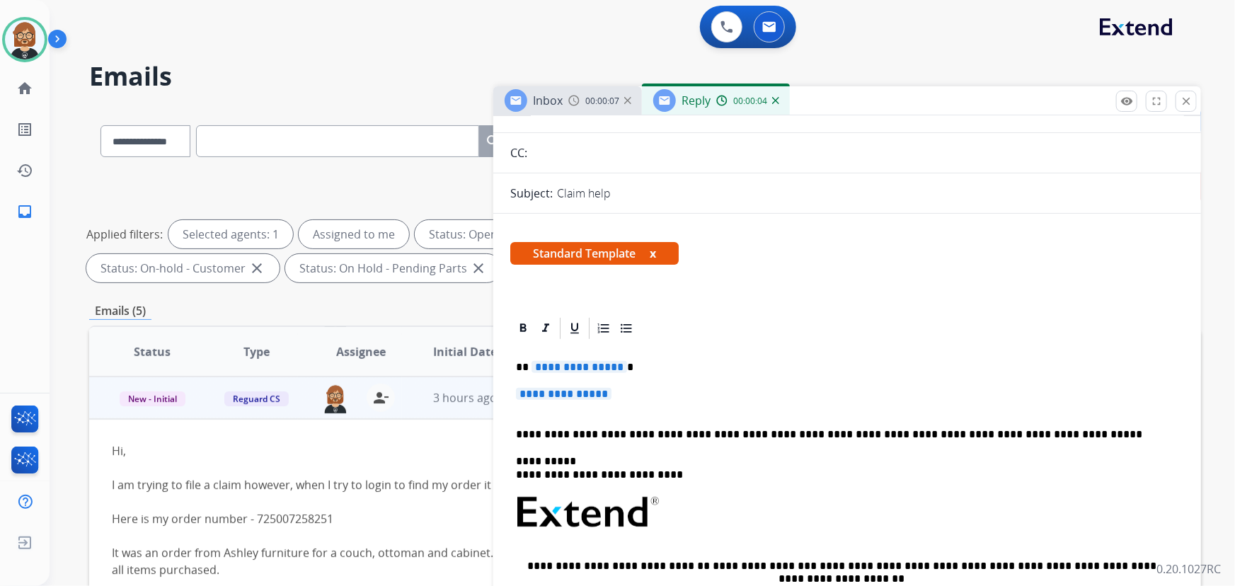
scroll to position [128, 0]
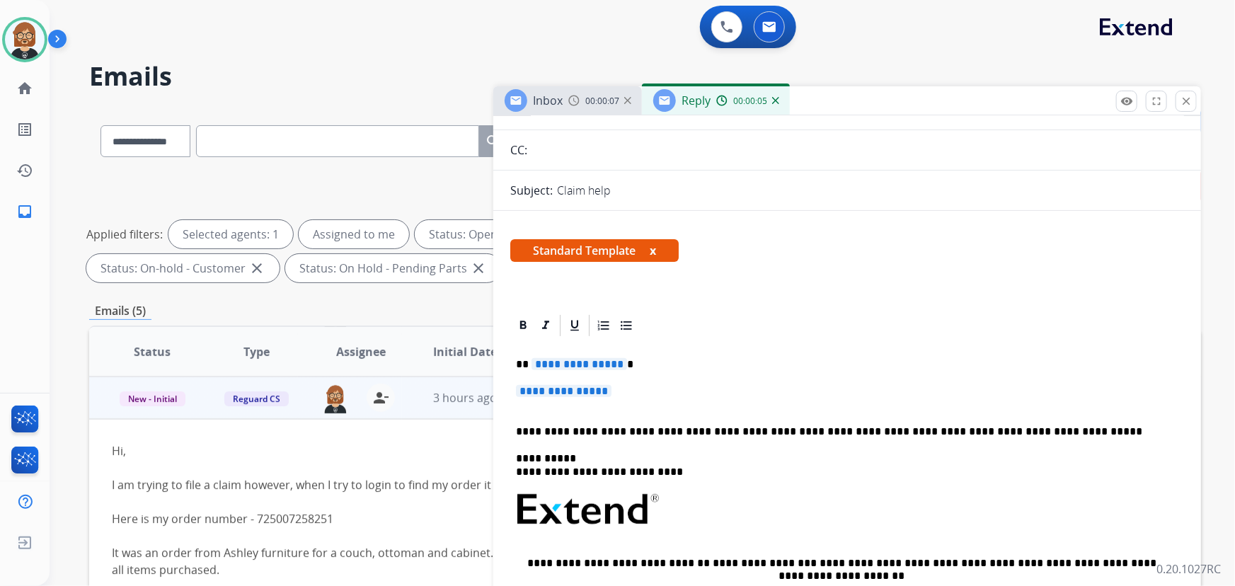
click at [573, 390] on span "**********" at bounding box center [564, 391] width 96 height 12
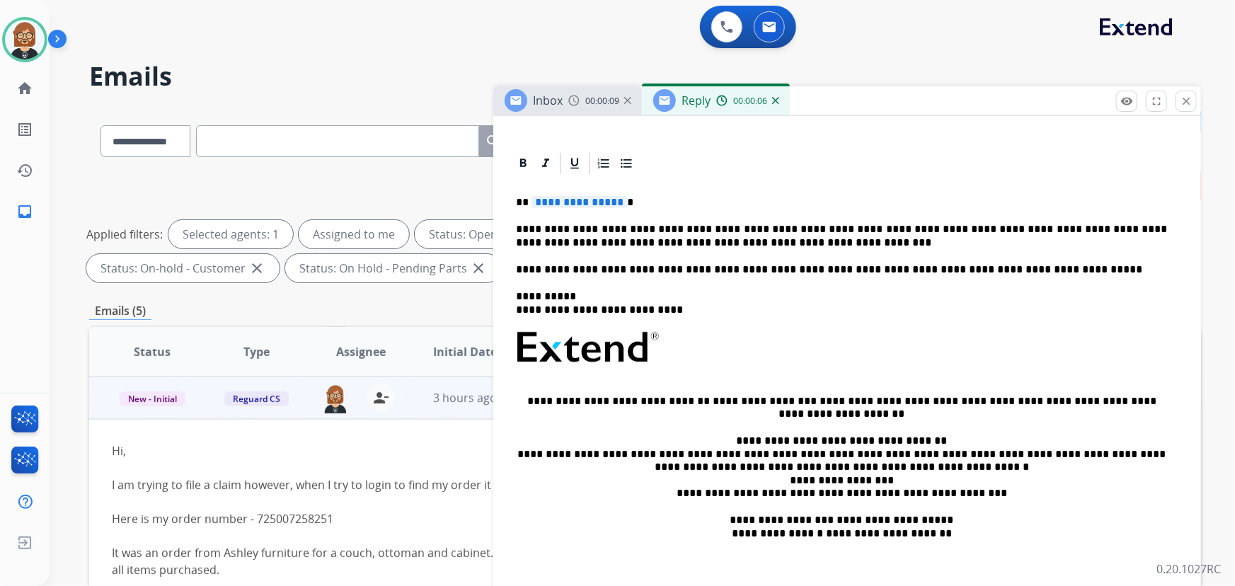
scroll to position [321, 0]
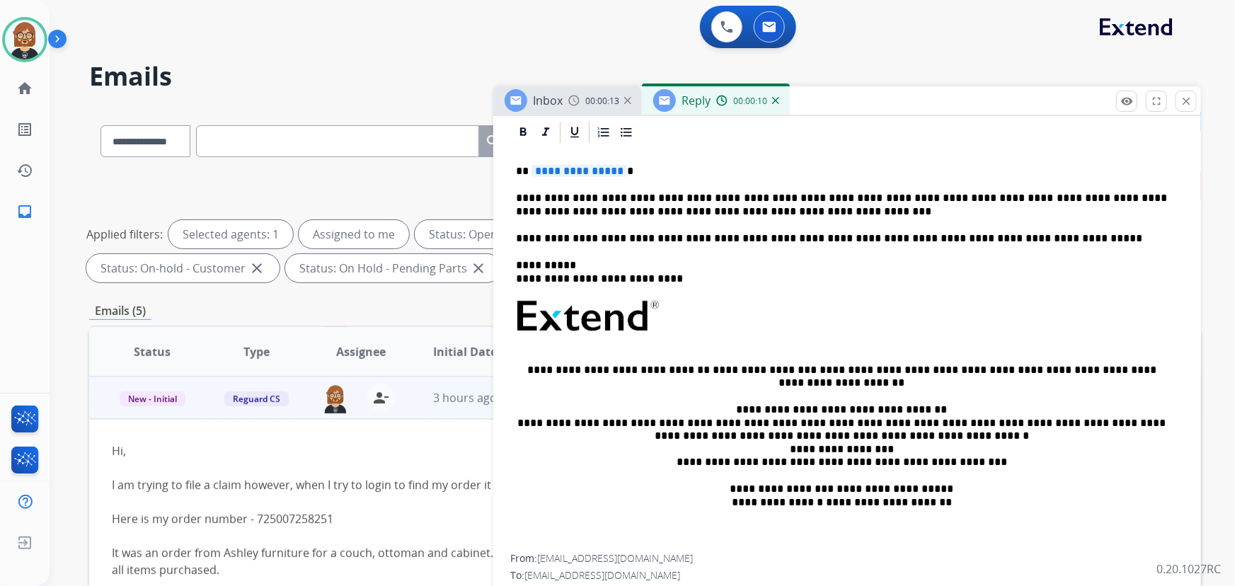
click at [672, 198] on p "**********" at bounding box center [842, 205] width 652 height 26
click at [652, 198] on p "**********" at bounding box center [842, 205] width 652 height 26
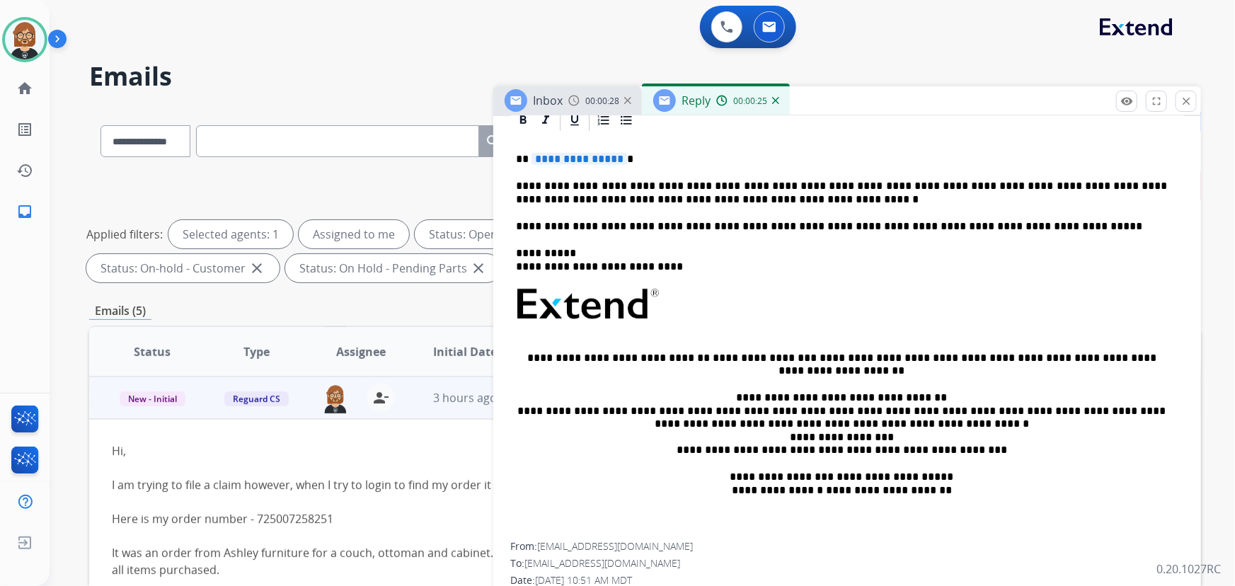
scroll to position [295, 0]
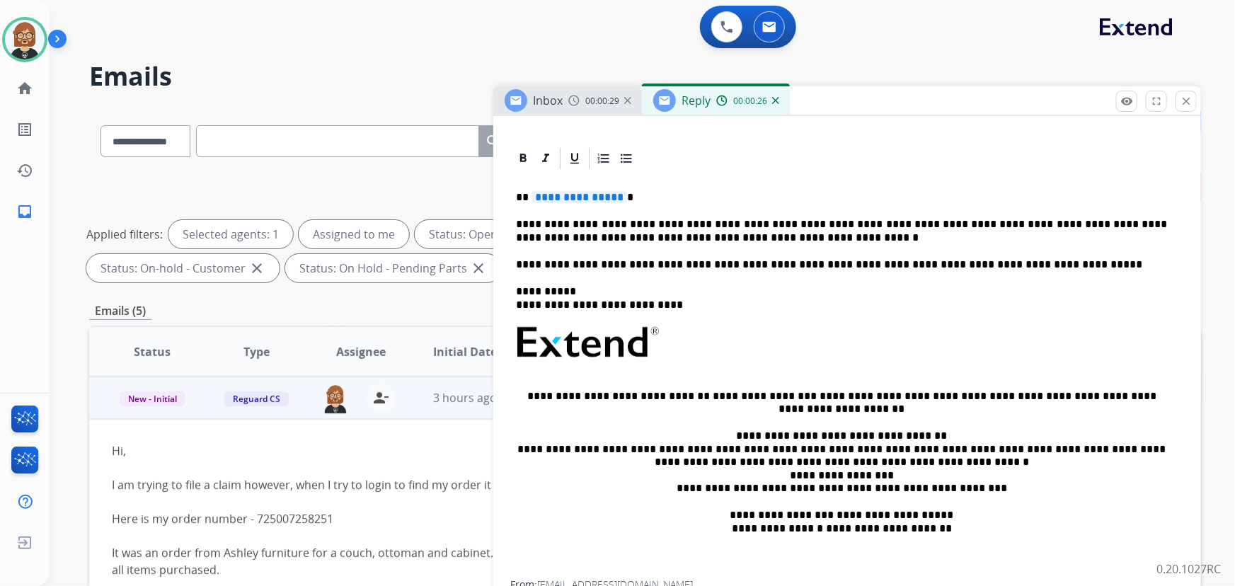
click at [582, 191] on span "**********" at bounding box center [580, 197] width 96 height 12
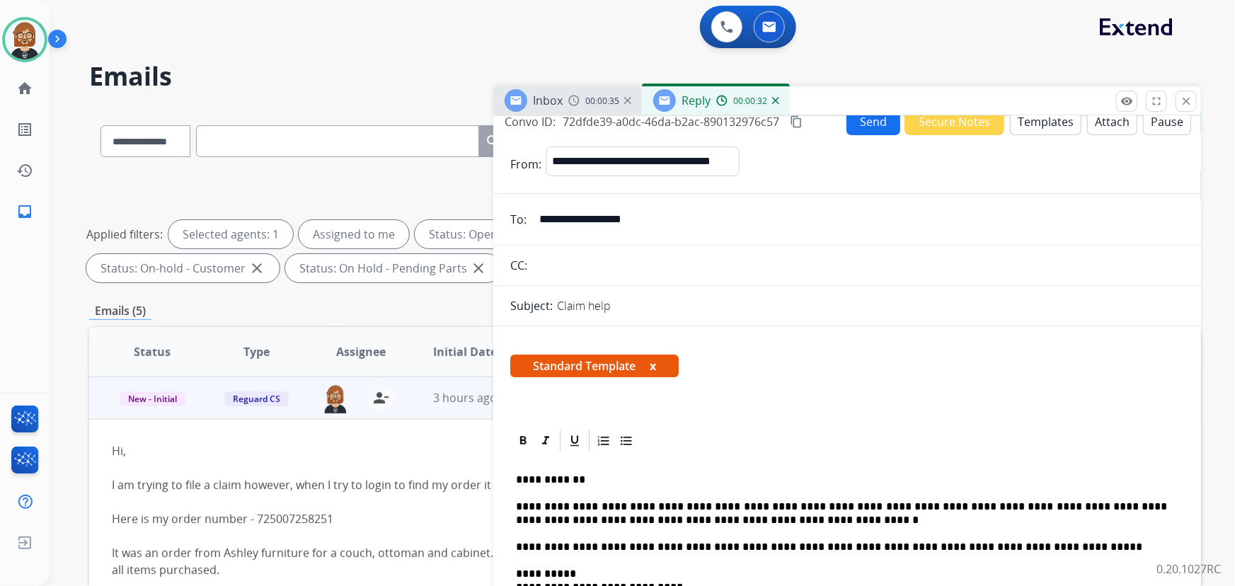
scroll to position [0, 0]
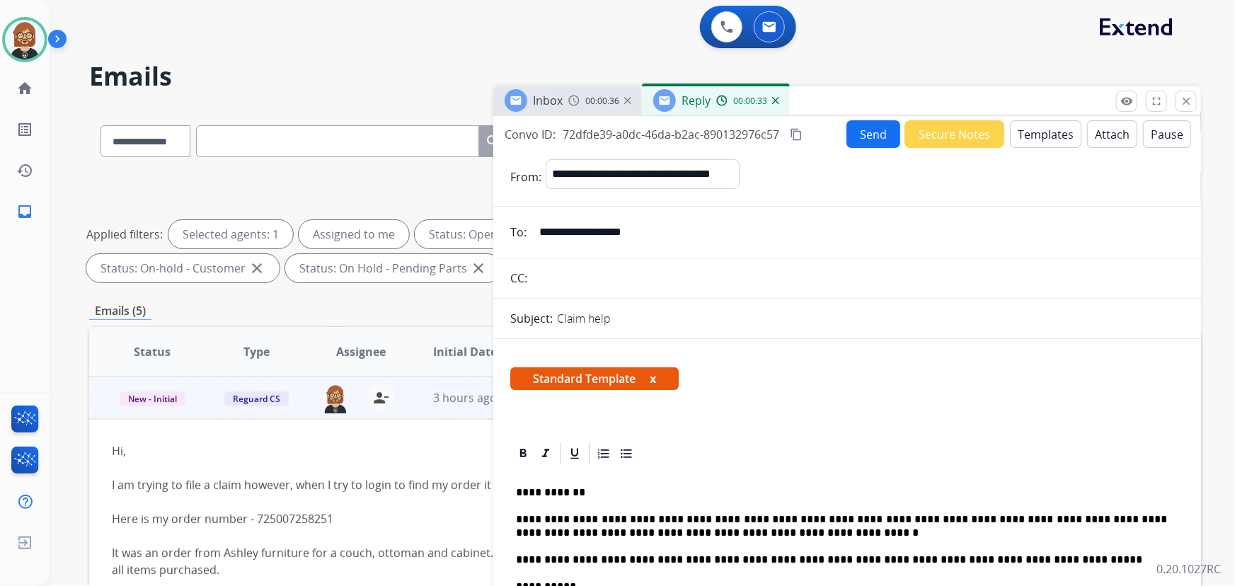
click at [875, 135] on button "Send" at bounding box center [873, 134] width 54 height 28
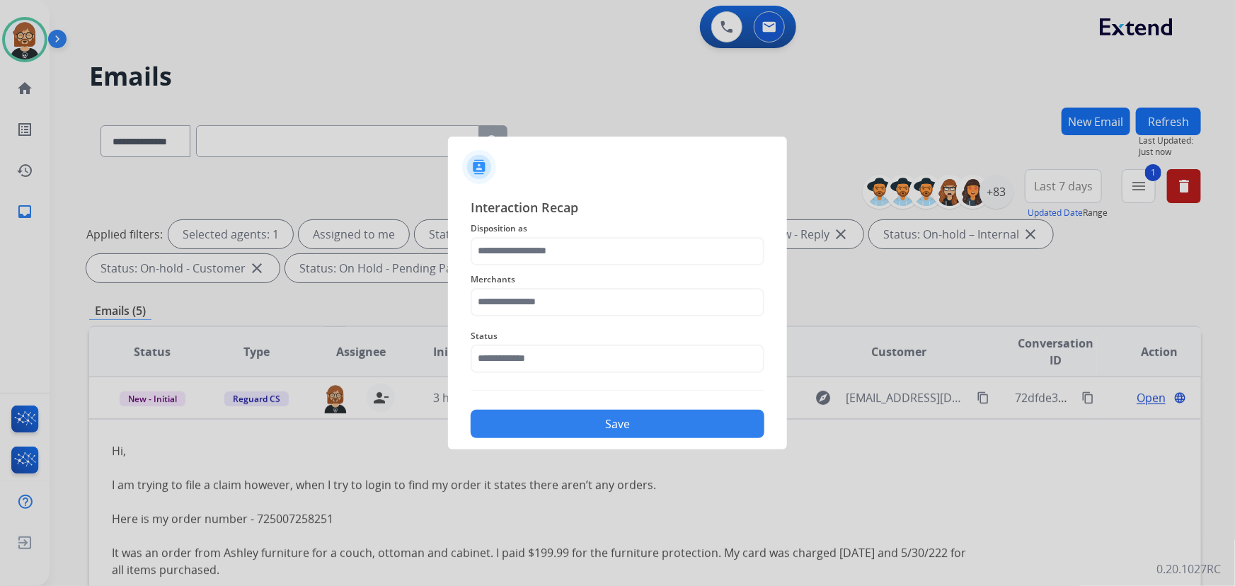
click at [657, 285] on span "Merchants" at bounding box center [618, 279] width 294 height 17
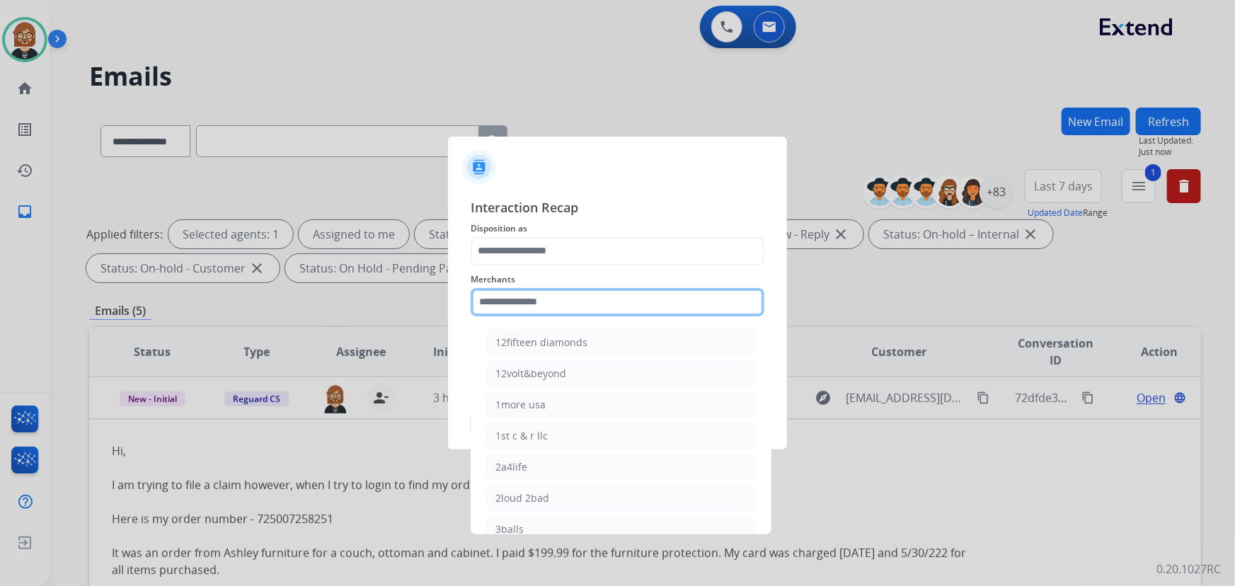
click at [650, 295] on input "text" at bounding box center [618, 302] width 294 height 28
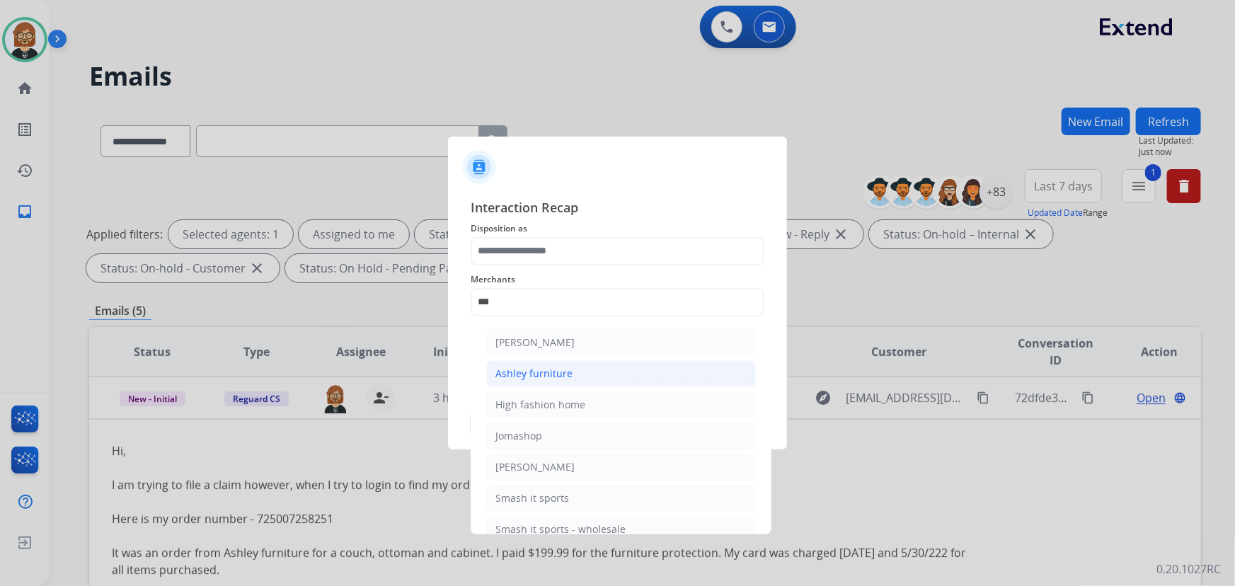
click at [591, 380] on li "Ashley furniture" at bounding box center [621, 373] width 270 height 27
type input "**********"
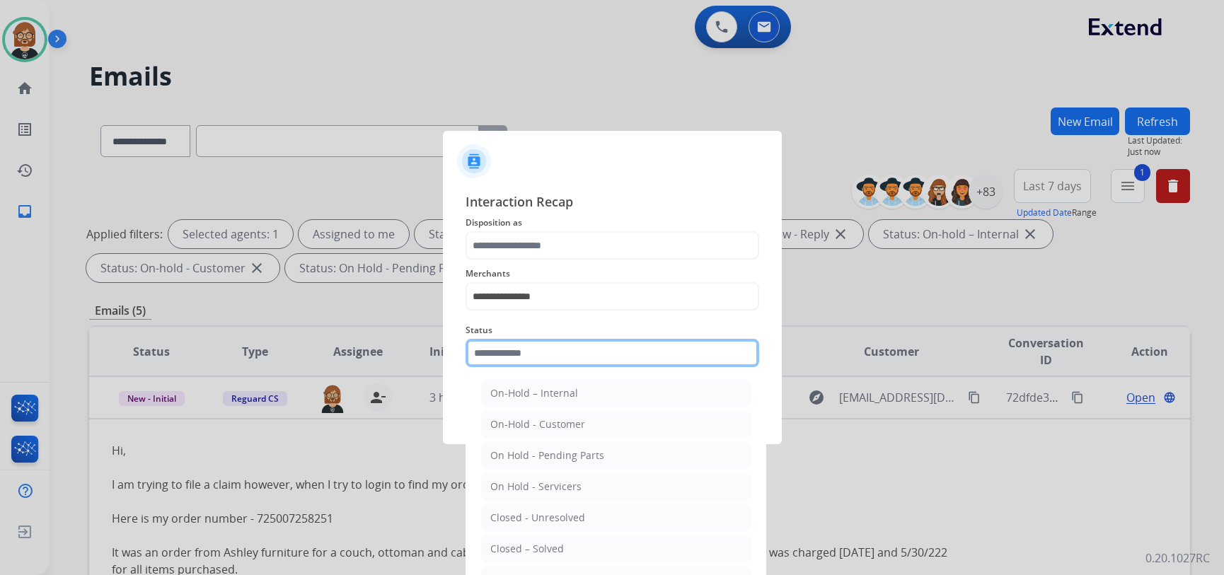
click at [608, 354] on input "text" at bounding box center [613, 353] width 294 height 28
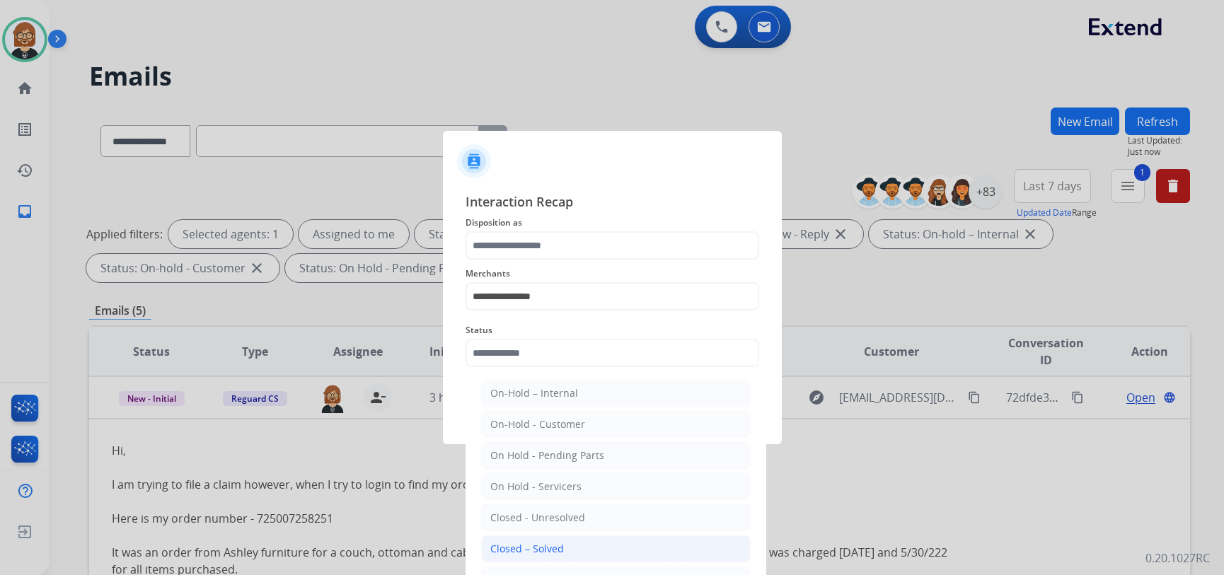
click at [602, 548] on li "Closed – Solved" at bounding box center [616, 549] width 270 height 27
type input "**********"
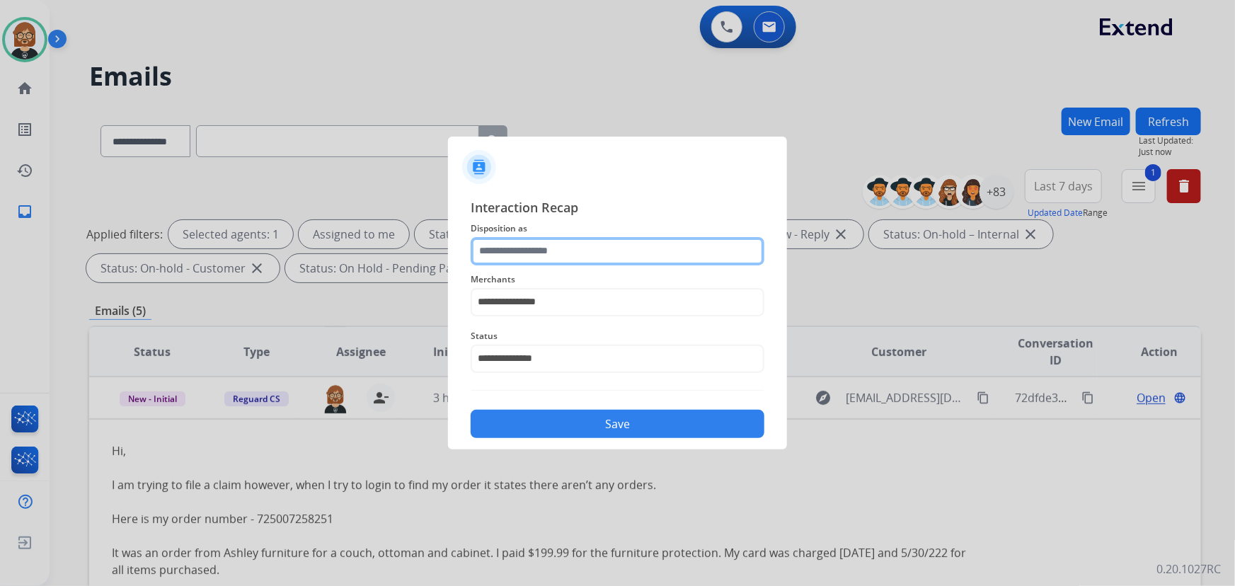
click at [572, 260] on input "text" at bounding box center [618, 251] width 294 height 28
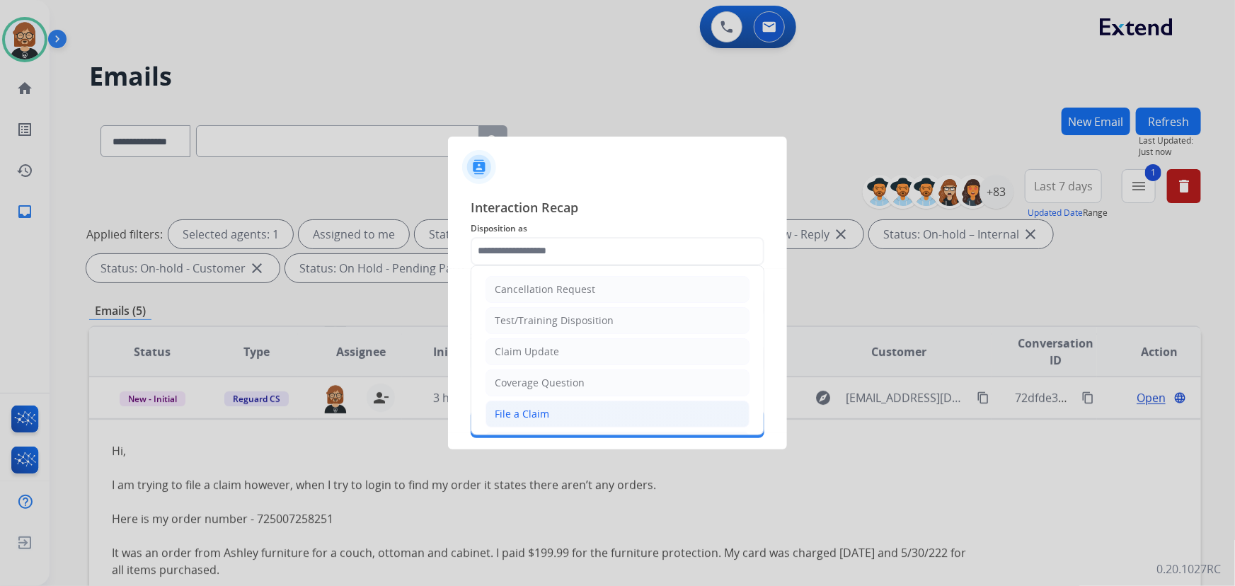
click at [565, 410] on li "File a Claim" at bounding box center [618, 414] width 264 height 27
type input "**********"
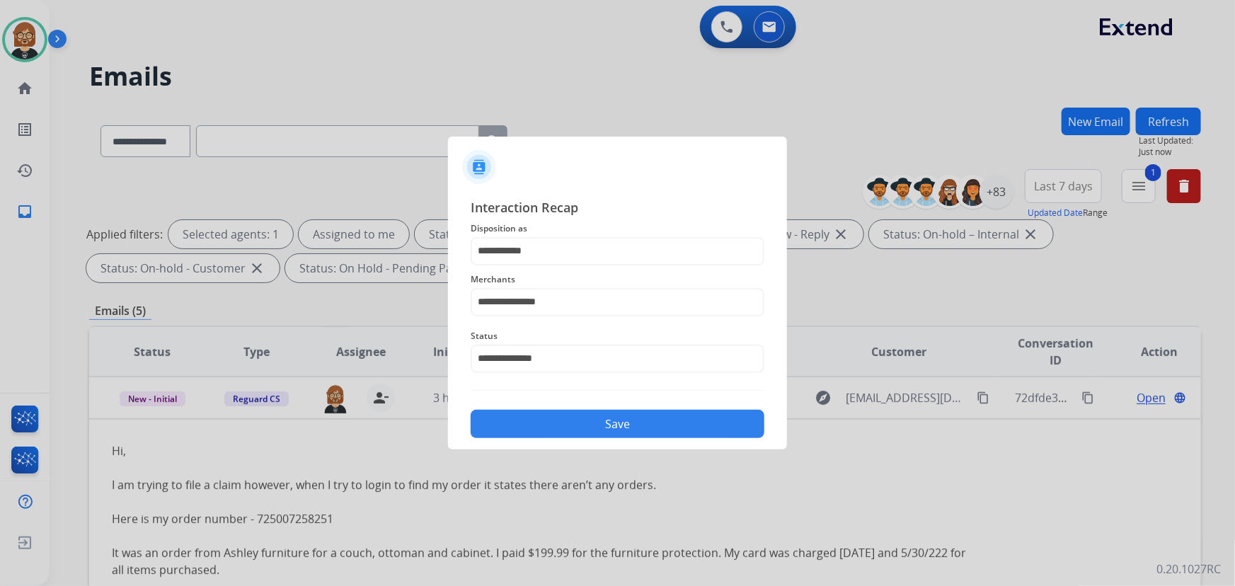
click at [578, 422] on button "Save" at bounding box center [618, 424] width 294 height 28
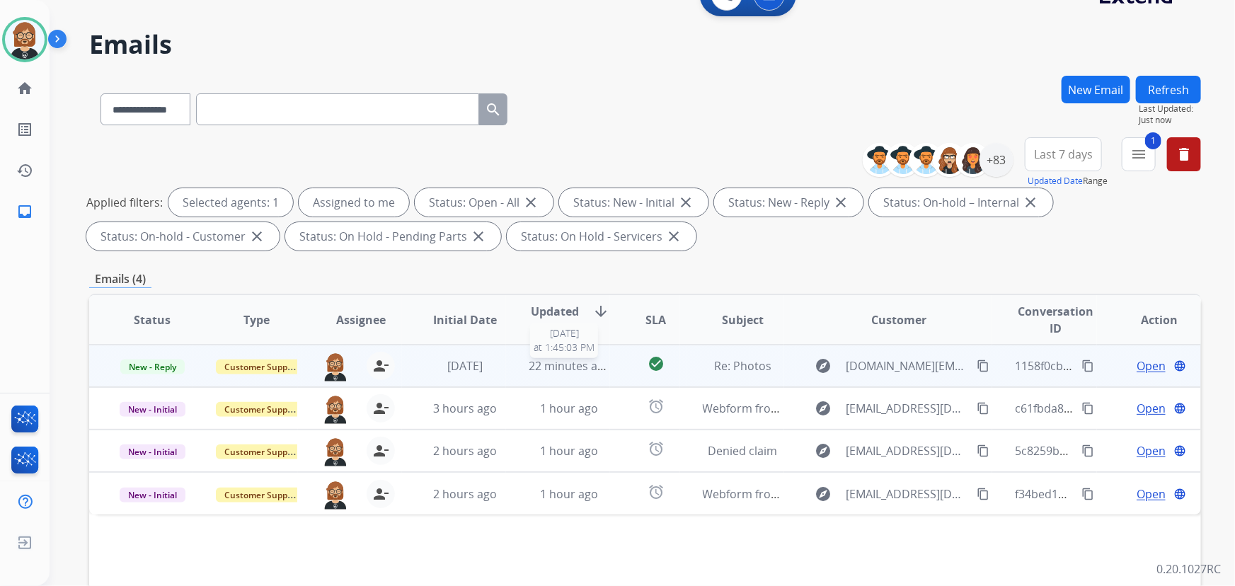
scroll to position [257, 0]
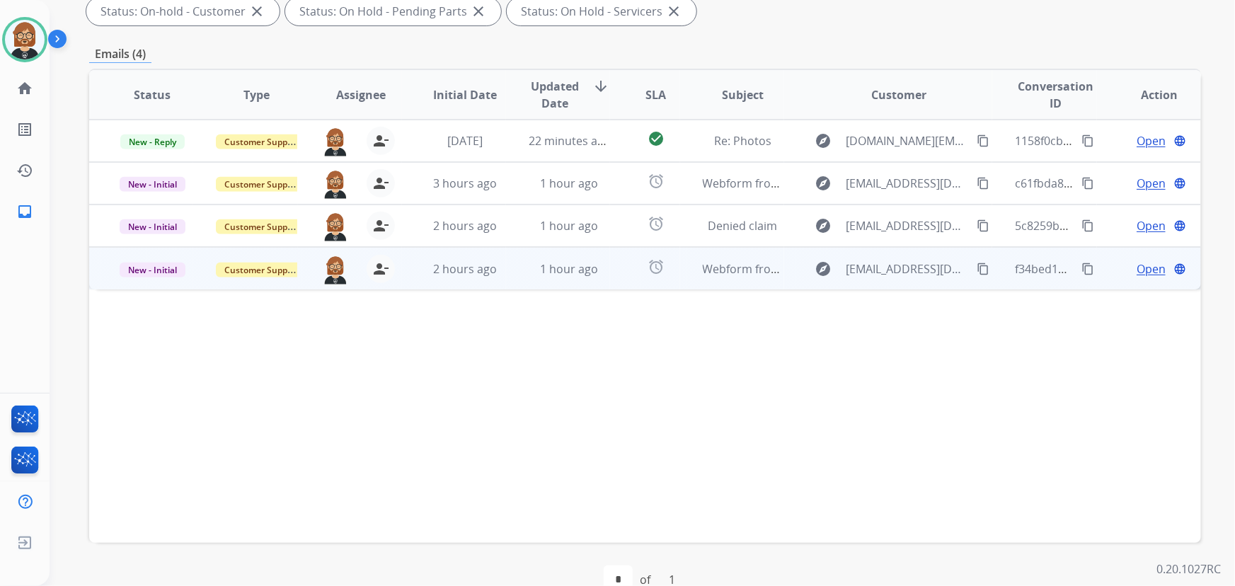
click at [615, 268] on td "alarm" at bounding box center [644, 268] width 69 height 42
click at [1139, 269] on span "Open" at bounding box center [1151, 268] width 29 height 17
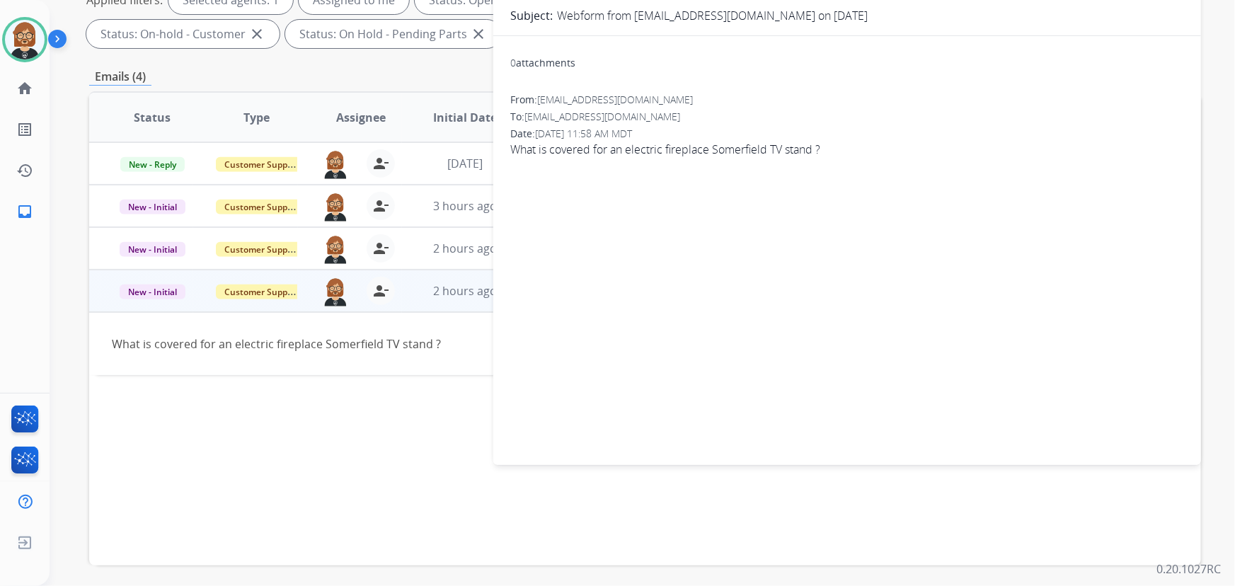
scroll to position [0, 0]
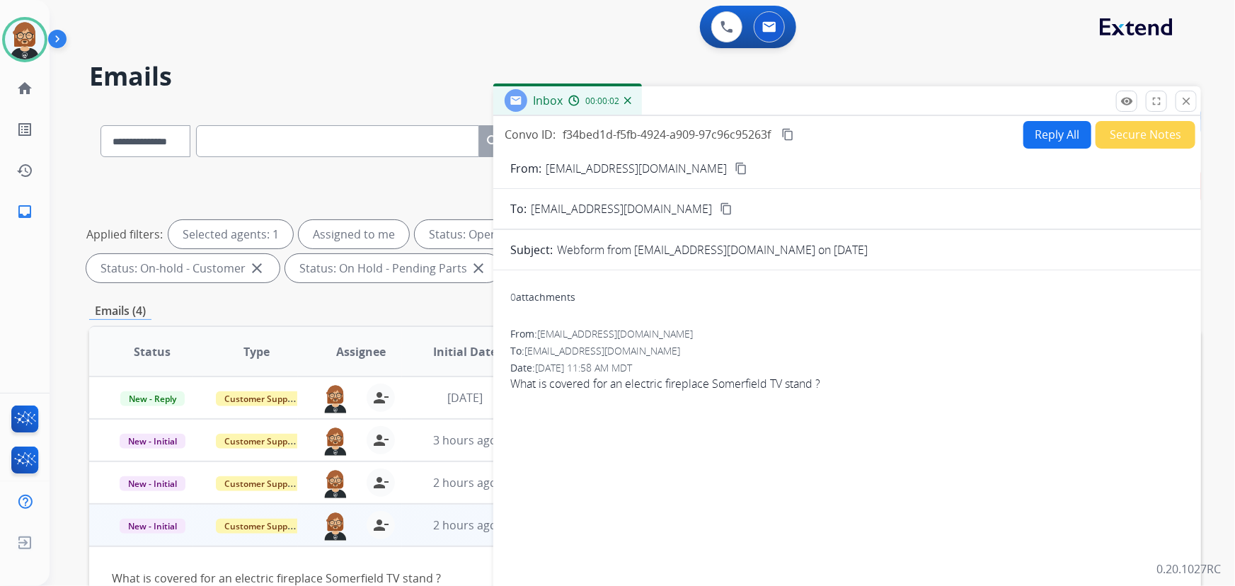
click at [1043, 135] on button "Reply All" at bounding box center [1057, 135] width 68 height 28
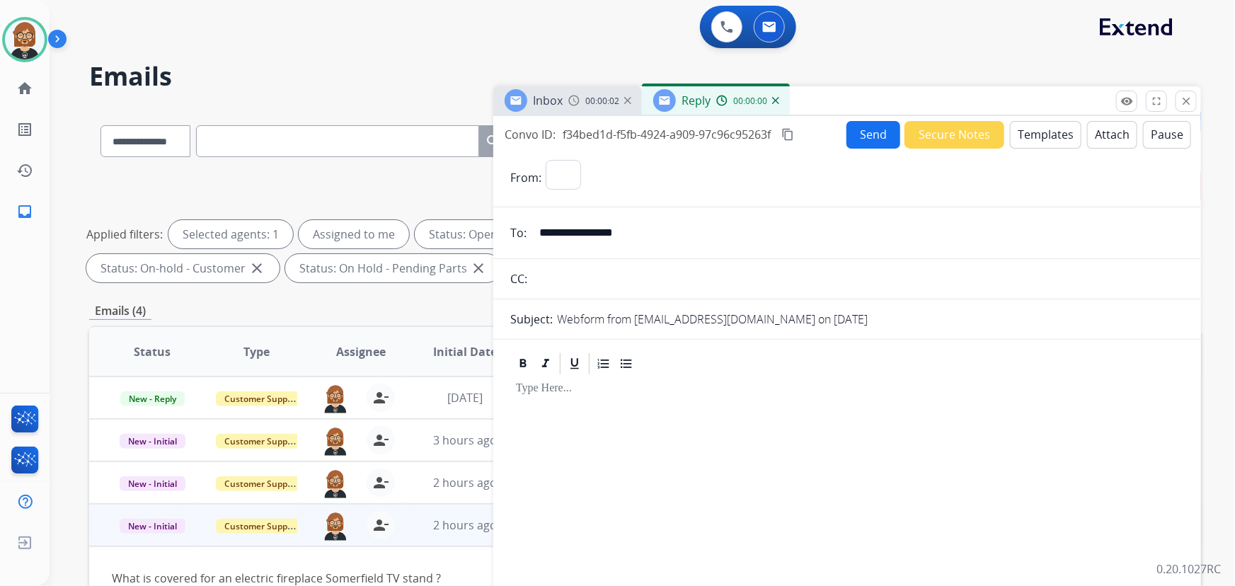
select select "**********"
click at [1050, 149] on form "**********" at bounding box center [847, 421] width 708 height 545
click at [1052, 130] on button "Templates" at bounding box center [1045, 135] width 71 height 28
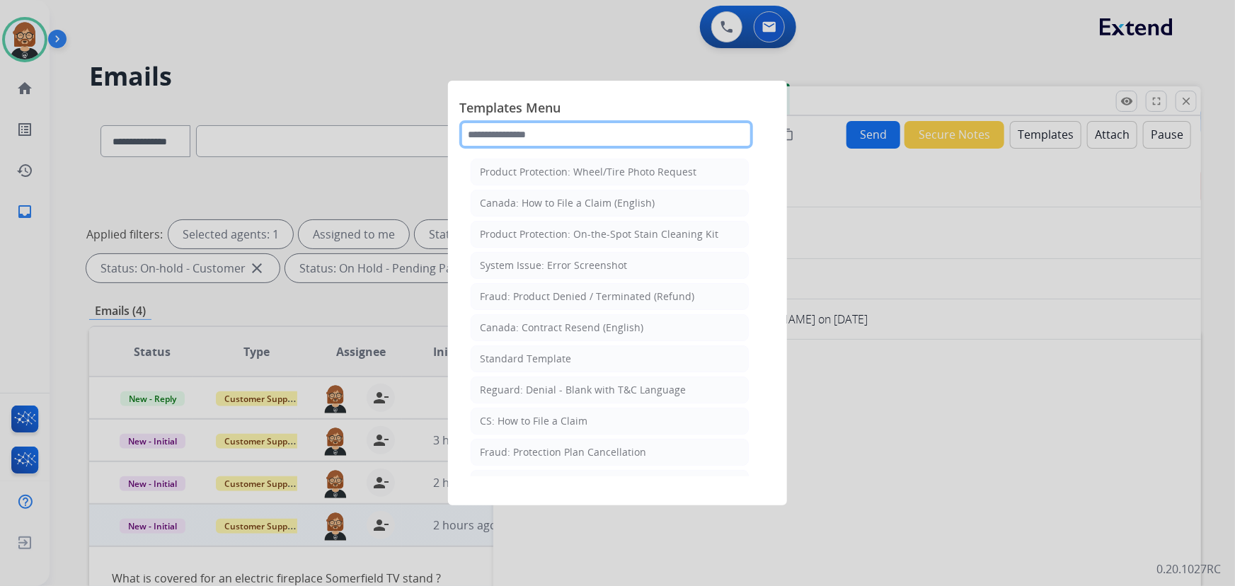
click at [605, 130] on input "text" at bounding box center [606, 134] width 294 height 28
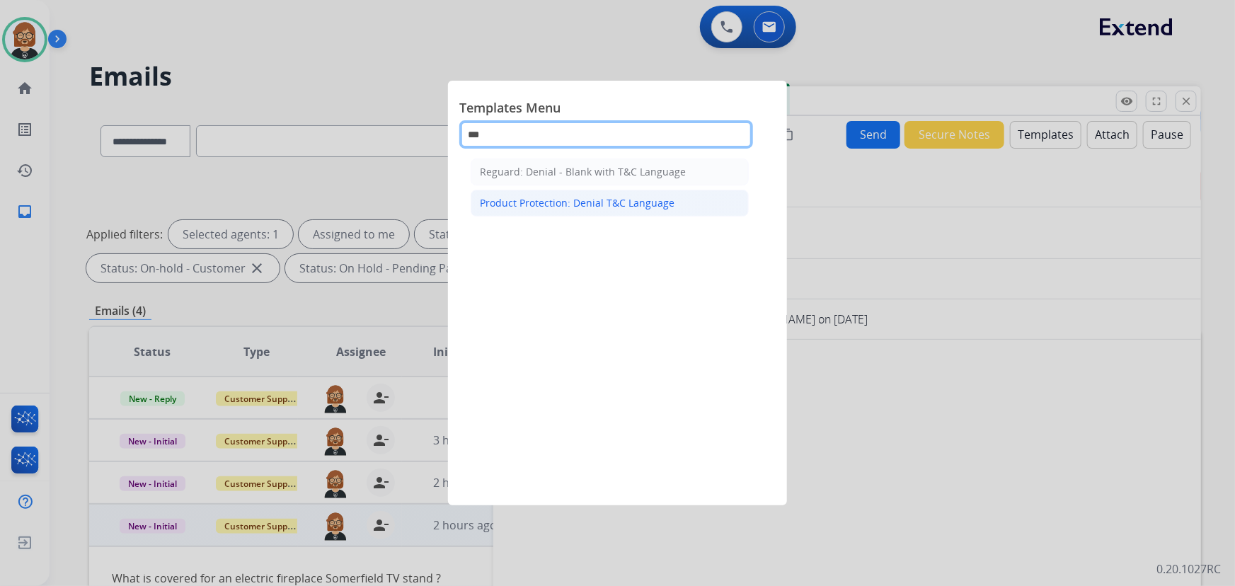
type input "***"
click at [591, 197] on div "Product Protection: Denial T&C Language" at bounding box center [577, 203] width 195 height 14
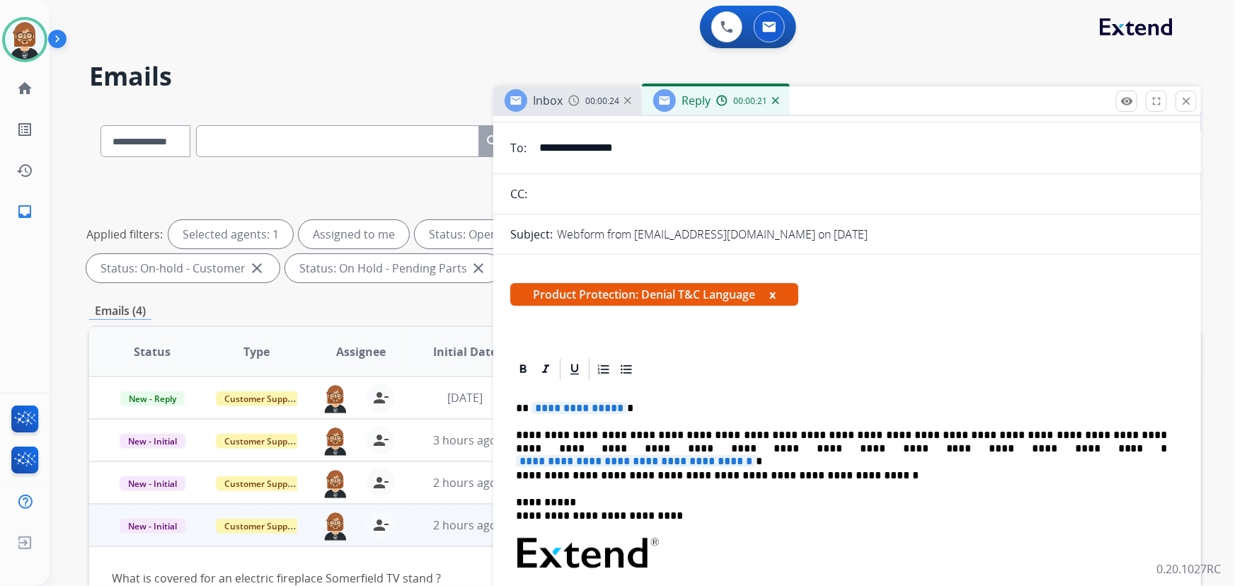
scroll to position [128, 0]
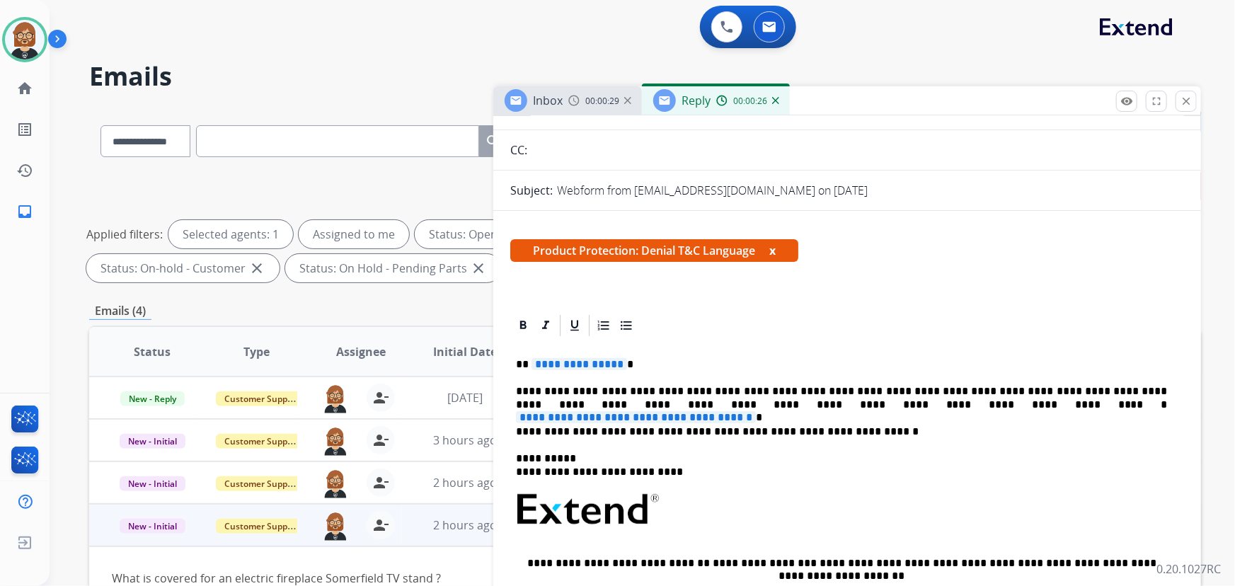
click at [560, 363] on span "**********" at bounding box center [580, 364] width 96 height 12
drag, startPoint x: 586, startPoint y: 389, endPoint x: 671, endPoint y: 381, distance: 85.4
click at [671, 381] on div "**********" at bounding box center [847, 542] width 674 height 409
drag, startPoint x: 706, startPoint y: 388, endPoint x: 587, endPoint y: 388, distance: 118.2
click at [587, 388] on p "**********" at bounding box center [842, 398] width 652 height 26
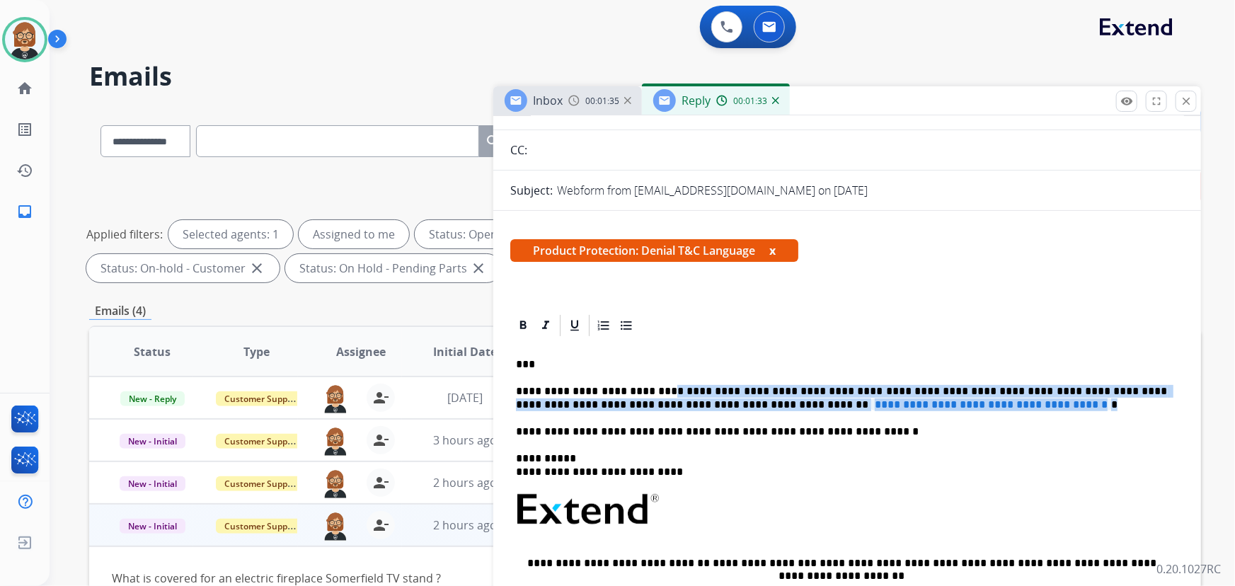
drag, startPoint x: 653, startPoint y: 388, endPoint x: 1021, endPoint y: 403, distance: 368.4
click at [1021, 403] on p "**********" at bounding box center [842, 398] width 652 height 26
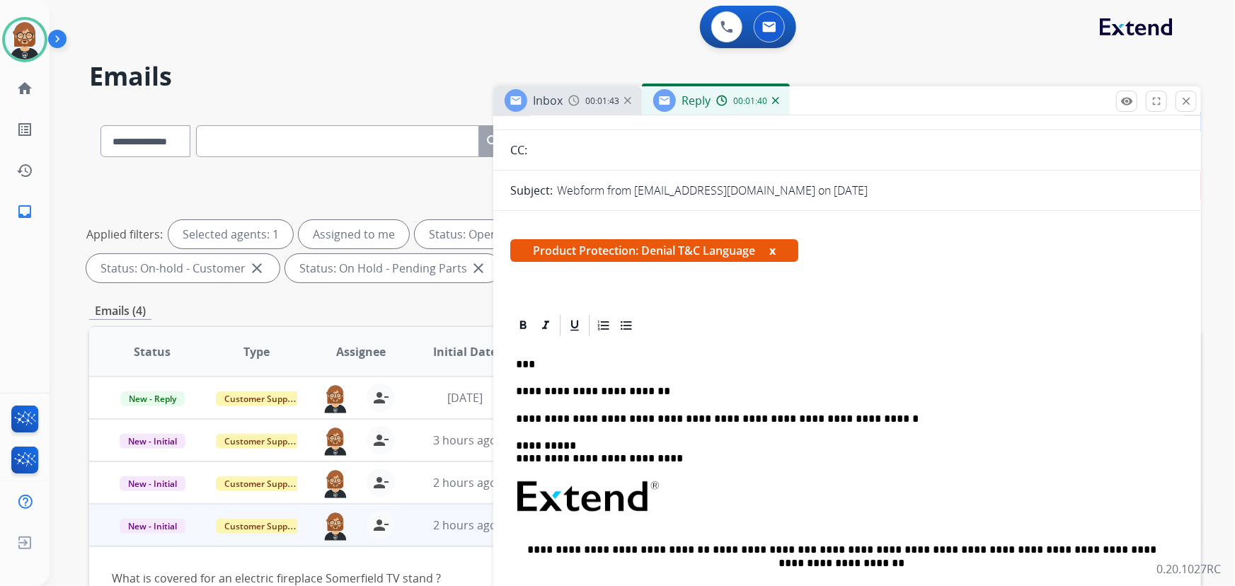
click at [717, 416] on p "**********" at bounding box center [842, 419] width 652 height 13
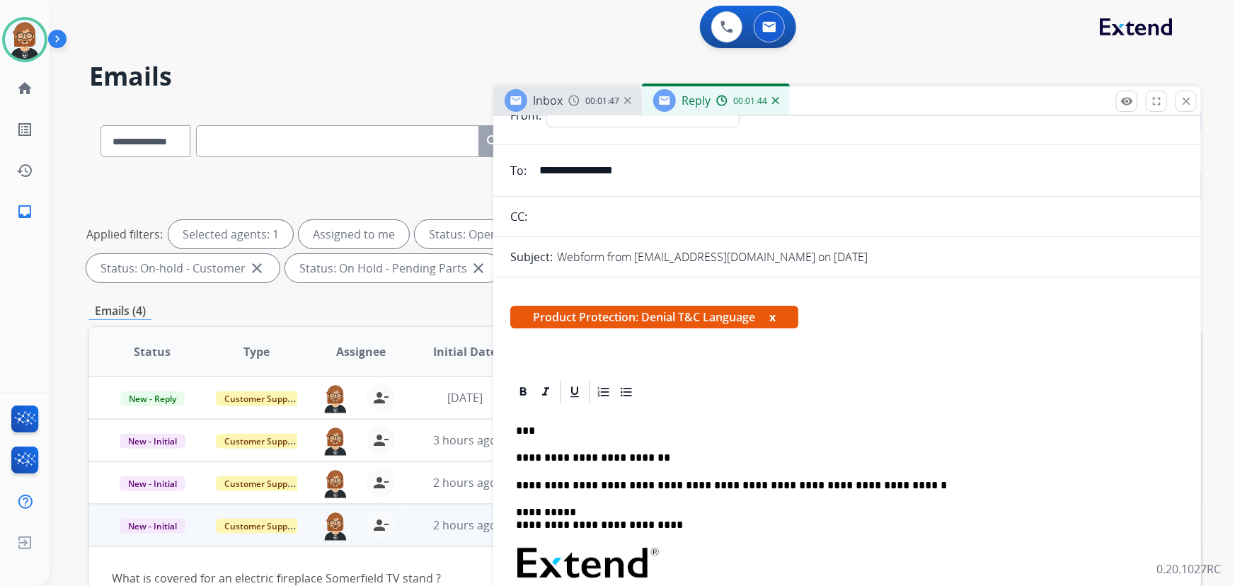
scroll to position [0, 0]
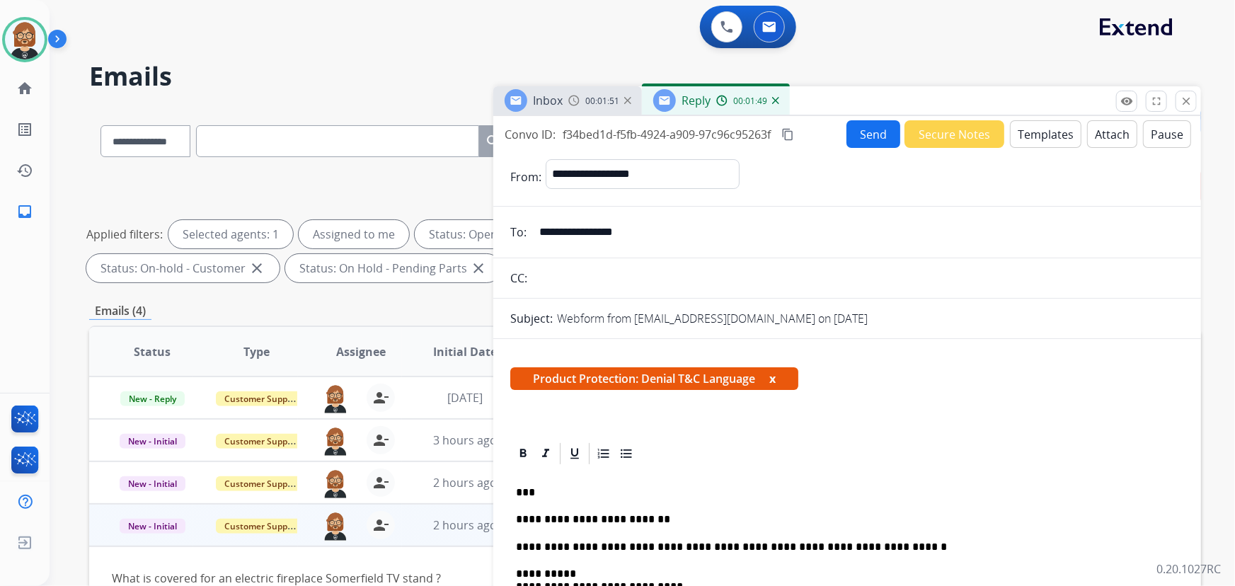
click at [607, 238] on input "**********" at bounding box center [857, 232] width 653 height 28
click at [607, 239] on input "**********" at bounding box center [857, 232] width 653 height 28
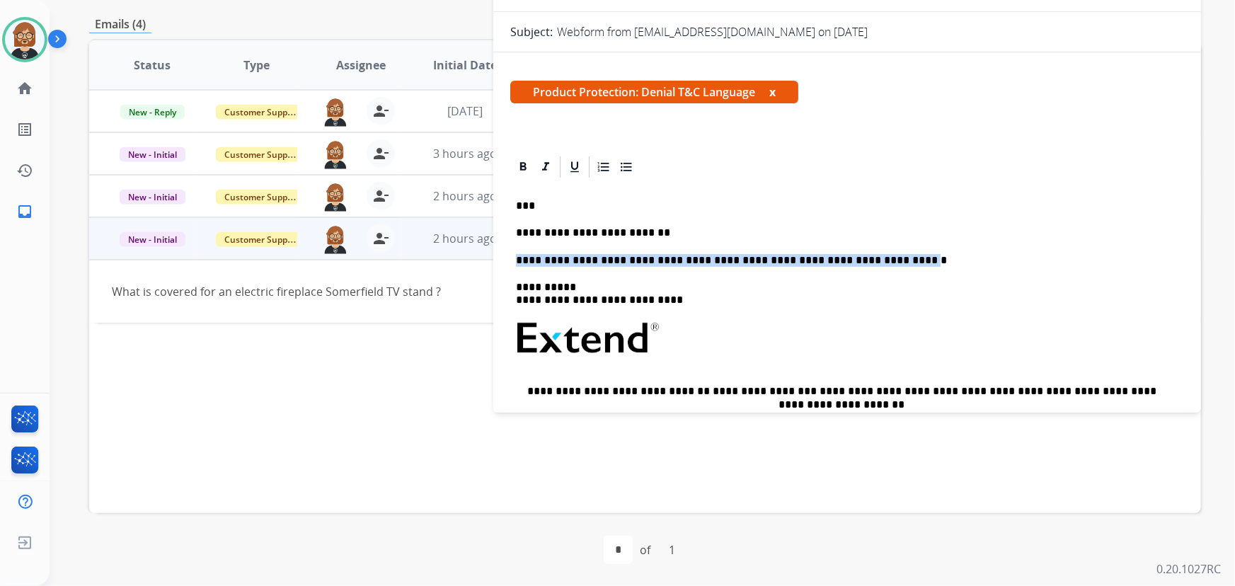
drag, startPoint x: 517, startPoint y: 258, endPoint x: 854, endPoint y: 261, distance: 337.6
click at [854, 261] on p "**********" at bounding box center [842, 260] width 652 height 13
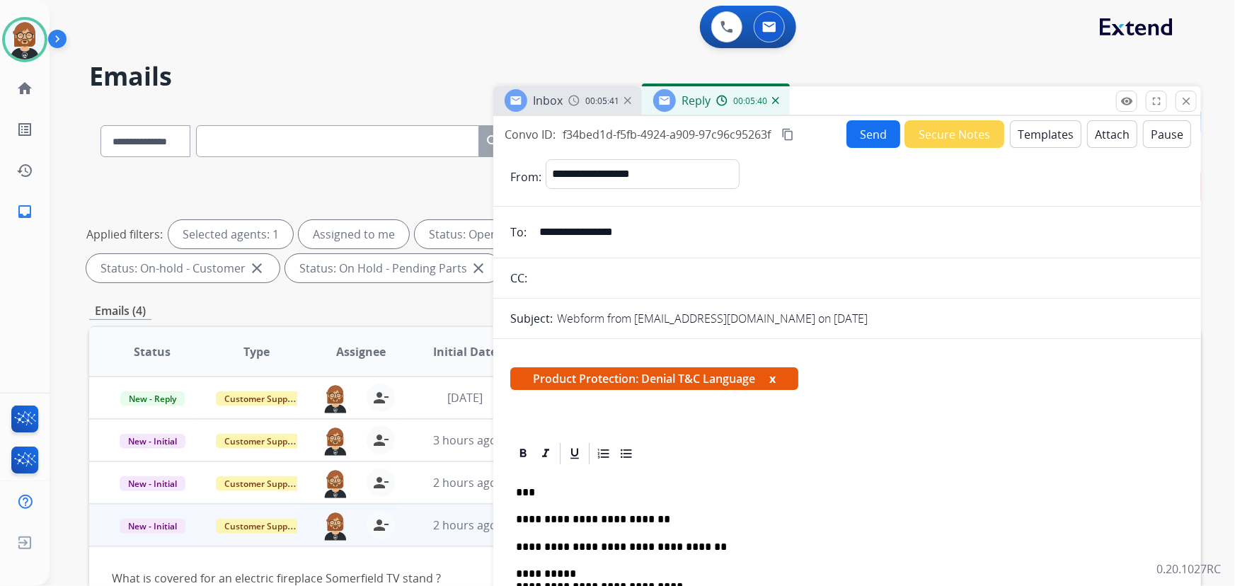
click at [861, 144] on button "Send" at bounding box center [873, 134] width 54 height 28
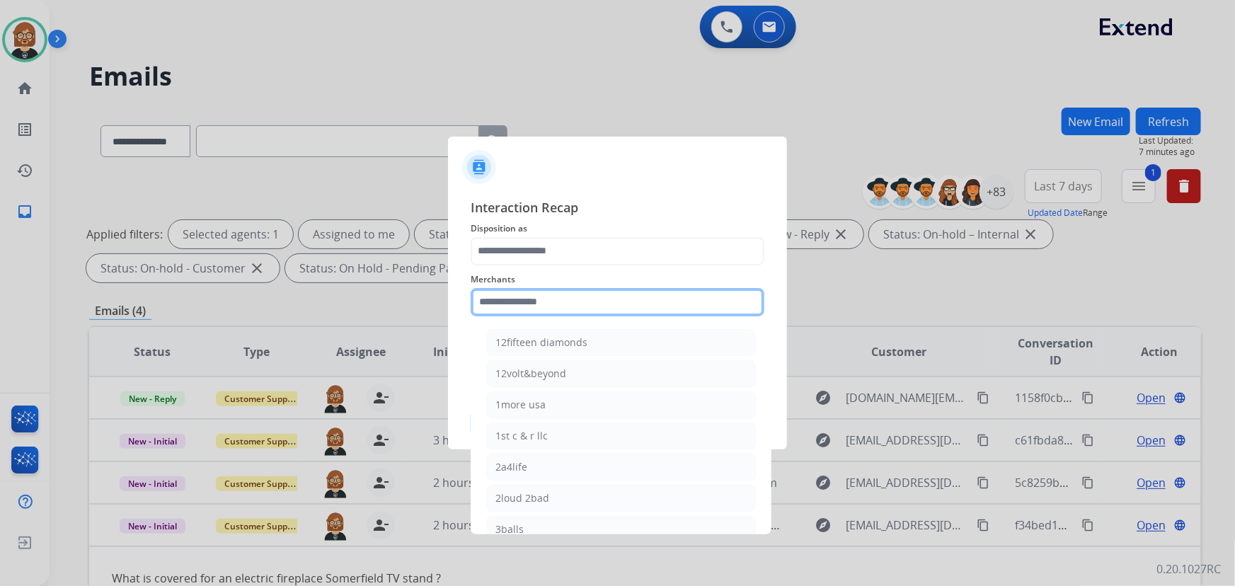
click at [597, 303] on input "text" at bounding box center [618, 302] width 294 height 28
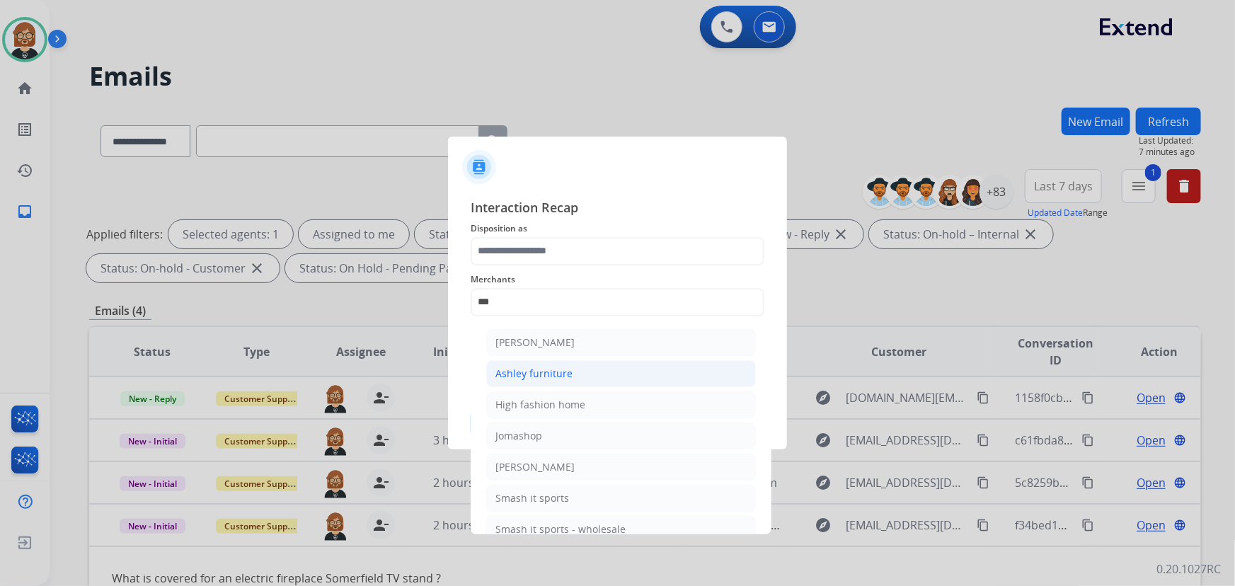
click at [613, 379] on li "Ashley furniture" at bounding box center [621, 373] width 270 height 27
type input "**********"
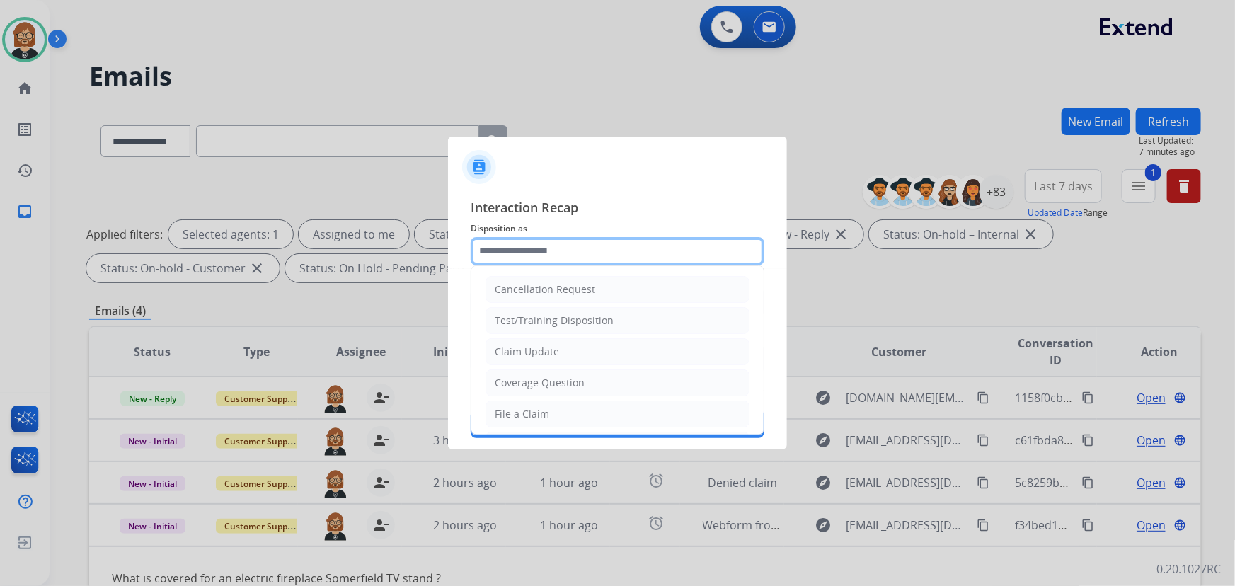
click at [657, 262] on input "text" at bounding box center [618, 251] width 294 height 28
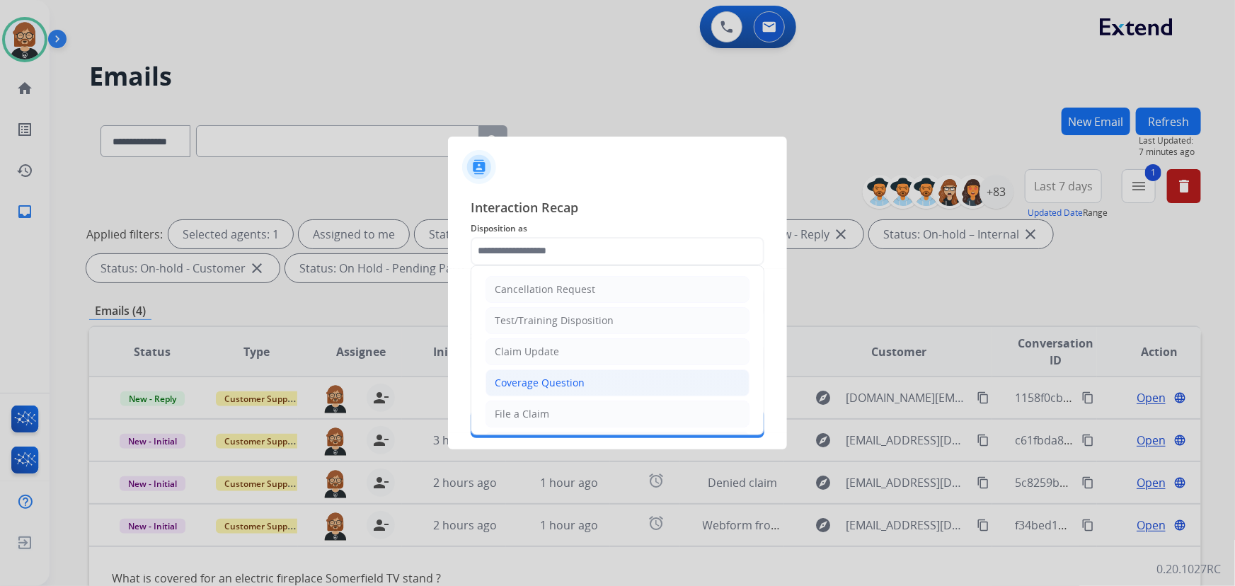
click at [648, 390] on li "Coverage Question" at bounding box center [618, 382] width 264 height 27
type input "**********"
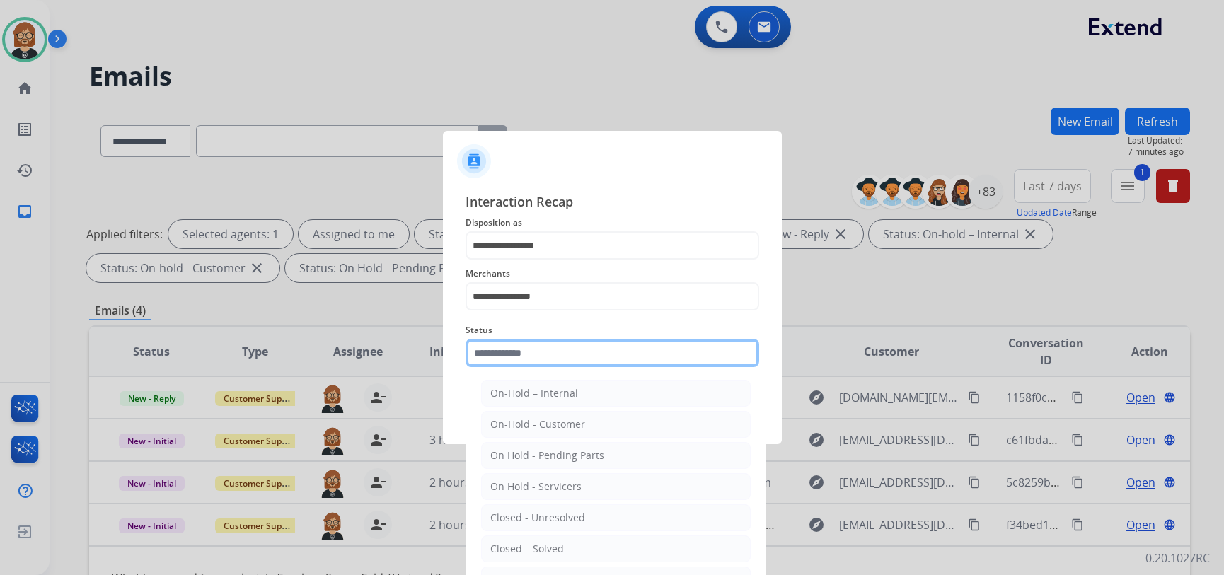
click at [669, 354] on input "text" at bounding box center [613, 353] width 294 height 28
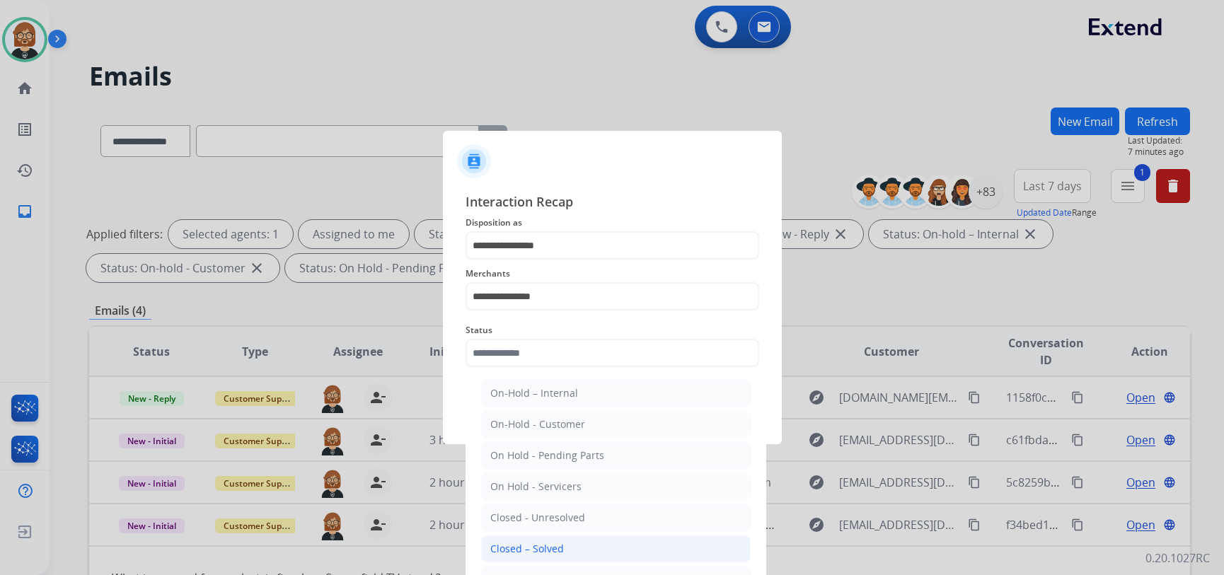
click at [665, 547] on li "Closed – Solved" at bounding box center [616, 549] width 270 height 27
type input "**********"
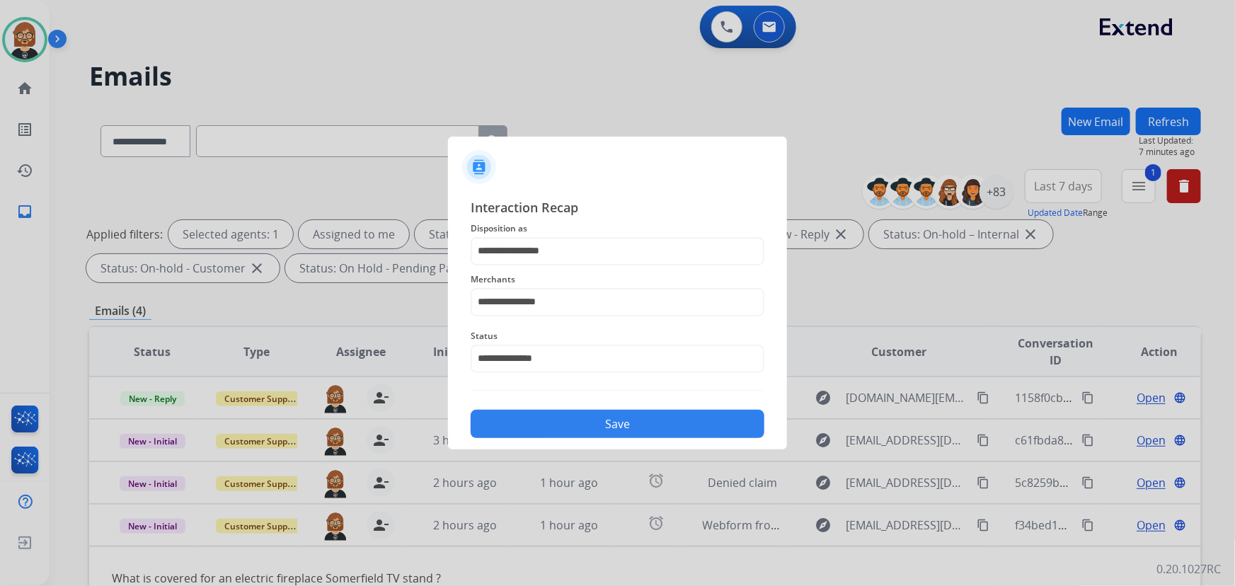
click at [706, 410] on button "Save" at bounding box center [618, 424] width 294 height 28
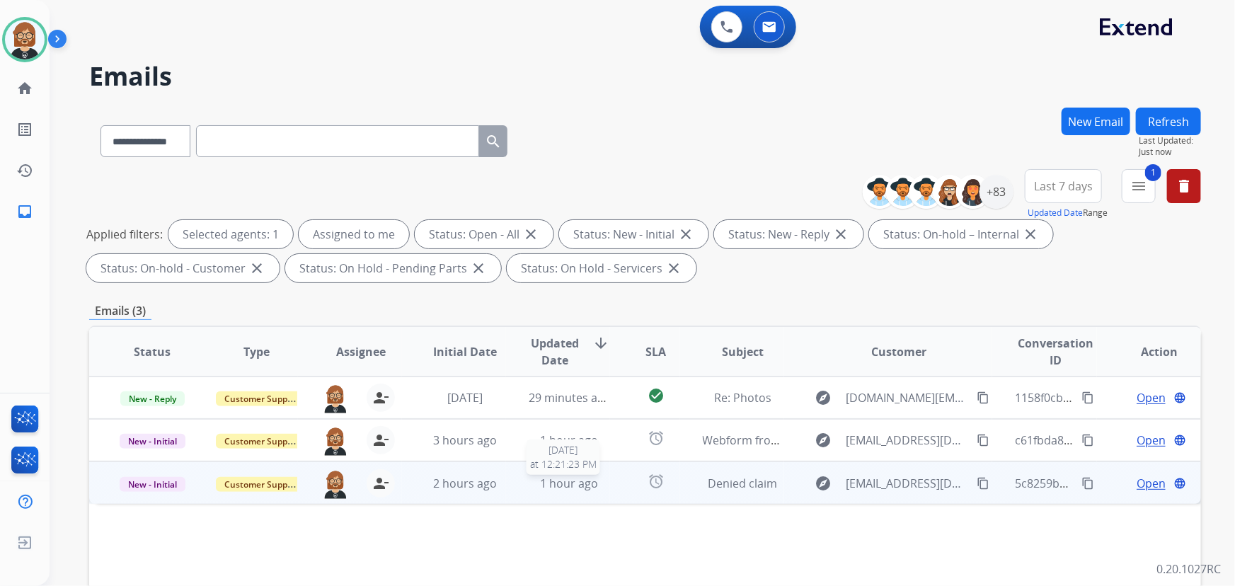
click at [582, 486] on span "1 hour ago" at bounding box center [569, 484] width 58 height 16
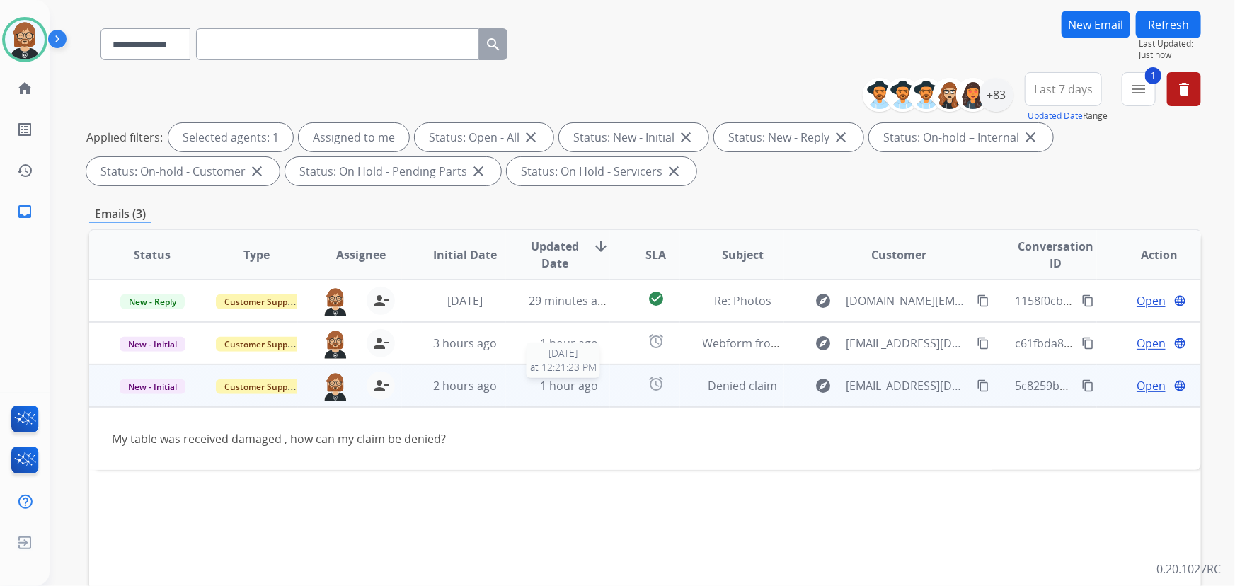
scroll to position [128, 0]
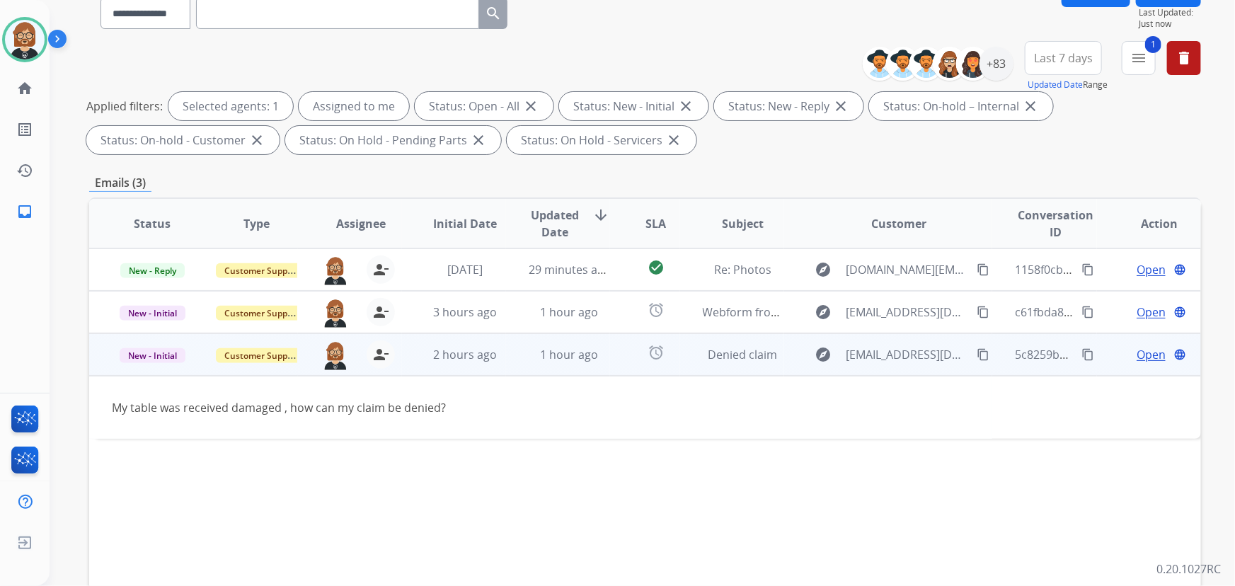
click at [1133, 365] on td "Open language" at bounding box center [1149, 354] width 104 height 42
click at [1137, 354] on span "Open" at bounding box center [1151, 355] width 29 height 17
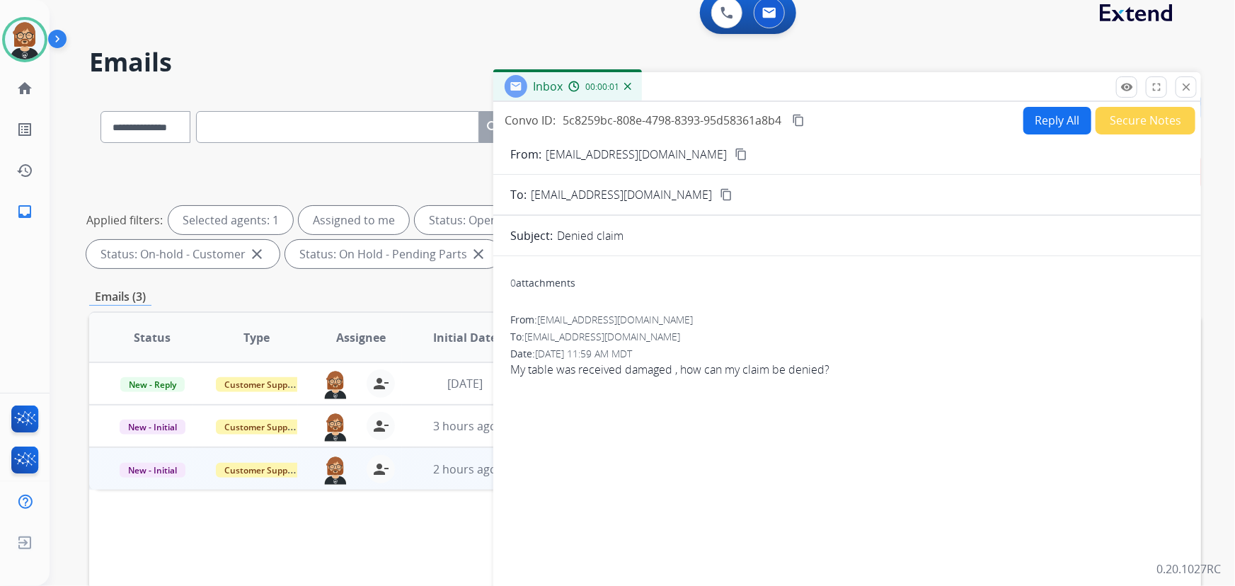
scroll to position [0, 0]
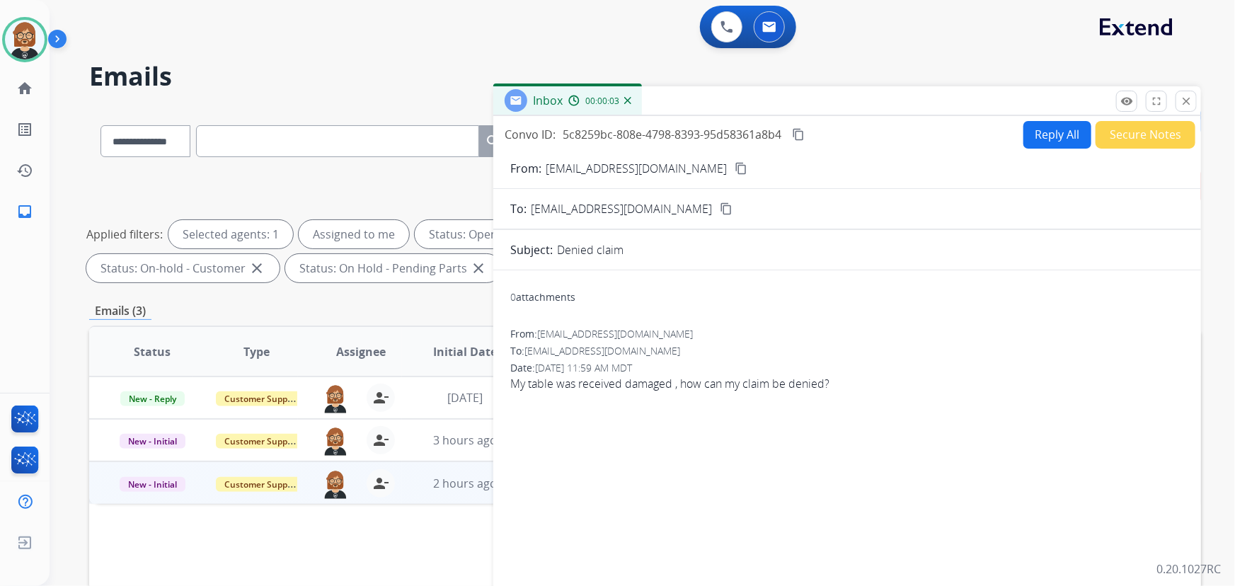
click at [735, 168] on mat-icon "content_copy" at bounding box center [741, 168] width 13 height 13
click at [1185, 99] on mat-icon "close" at bounding box center [1186, 101] width 13 height 13
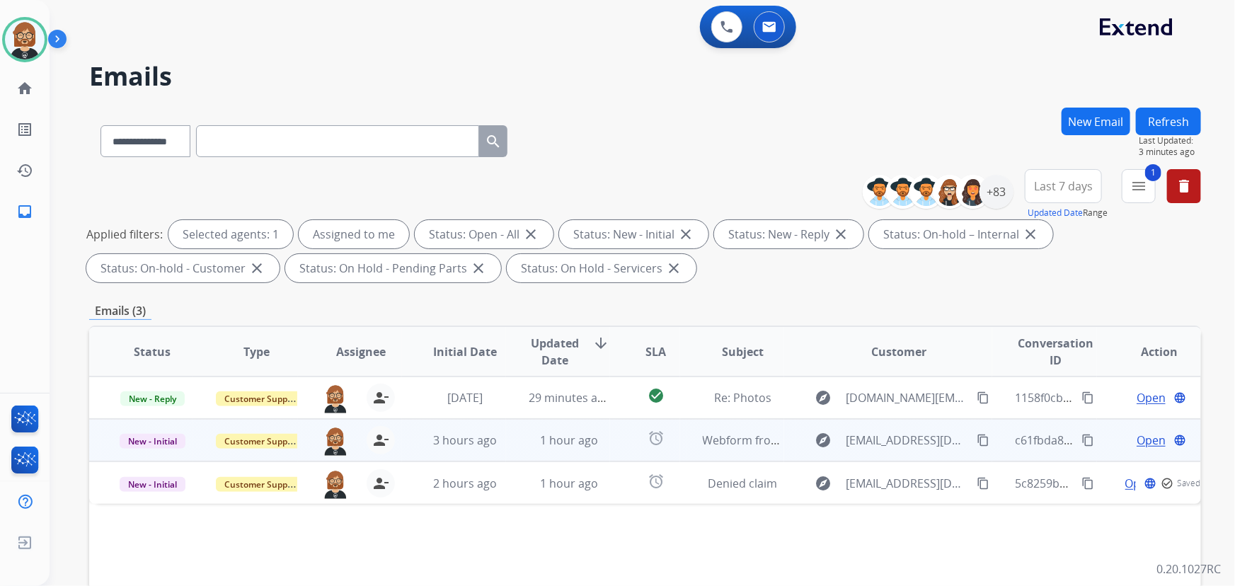
click at [622, 439] on td "alarm" at bounding box center [644, 440] width 69 height 42
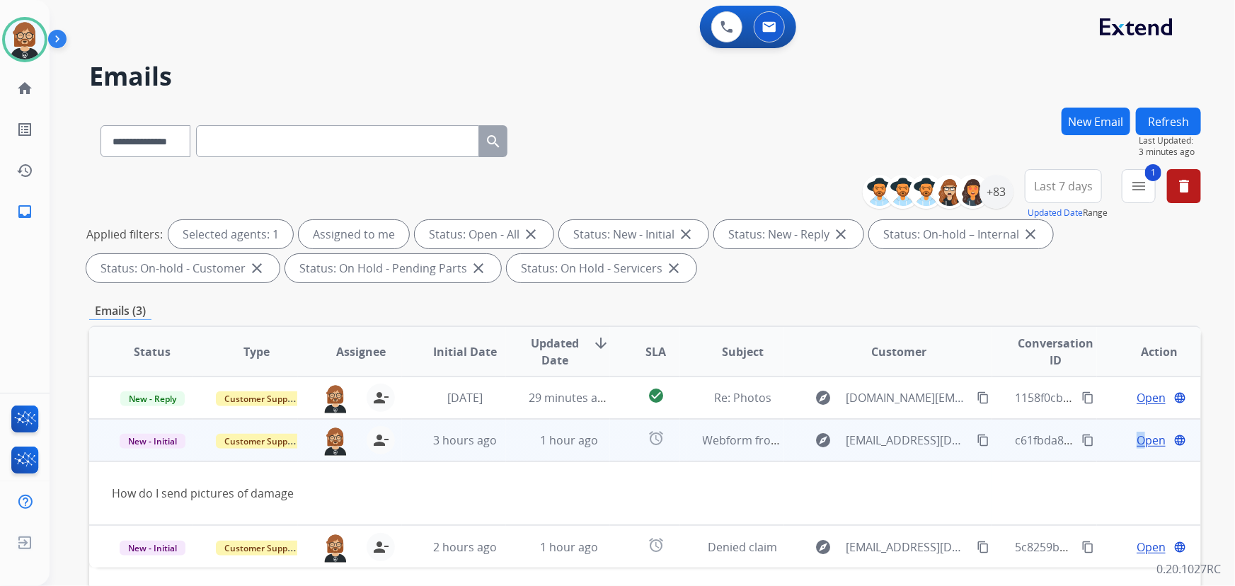
click at [1137, 439] on span "Open" at bounding box center [1151, 440] width 29 height 17
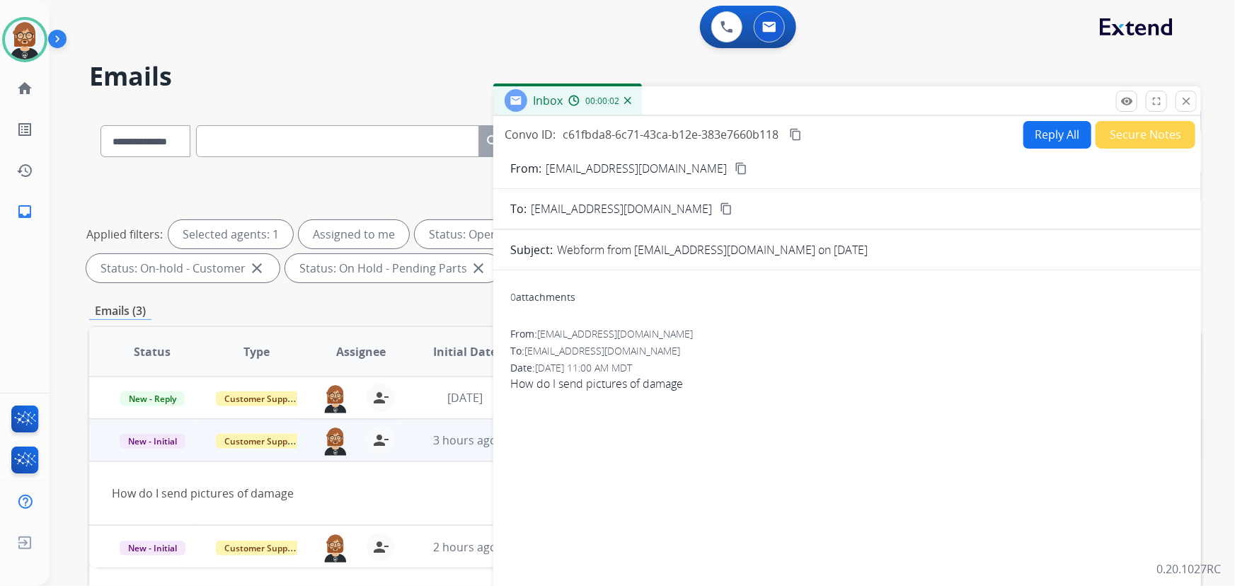
click at [1038, 133] on button "Reply All" at bounding box center [1057, 135] width 68 height 28
select select "**********"
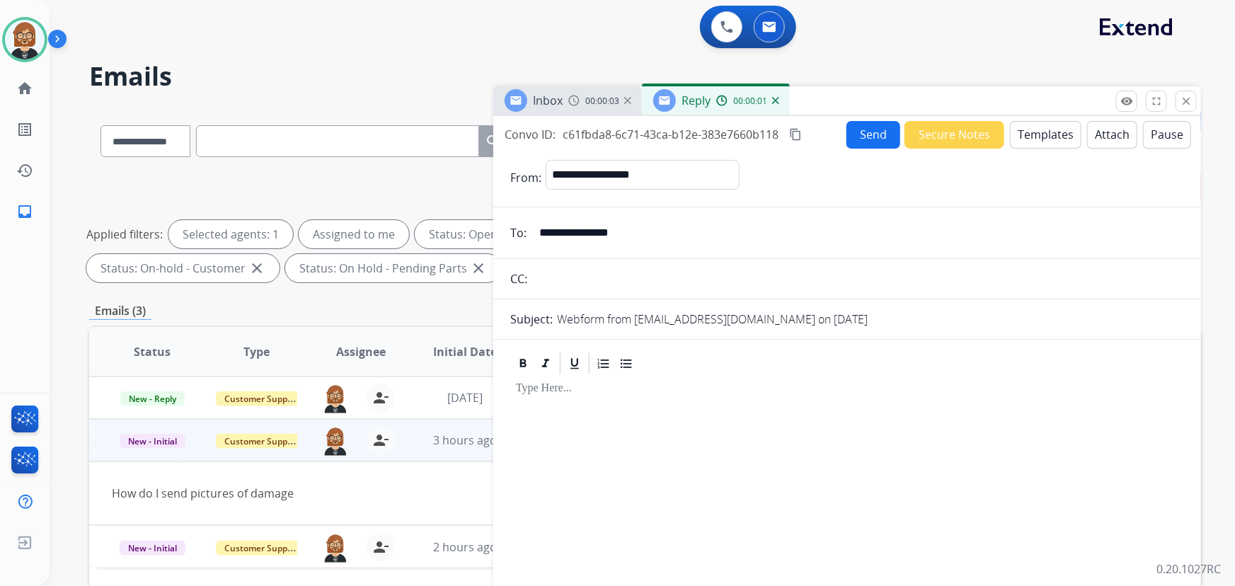
click at [1038, 142] on button "Templates" at bounding box center [1045, 135] width 71 height 28
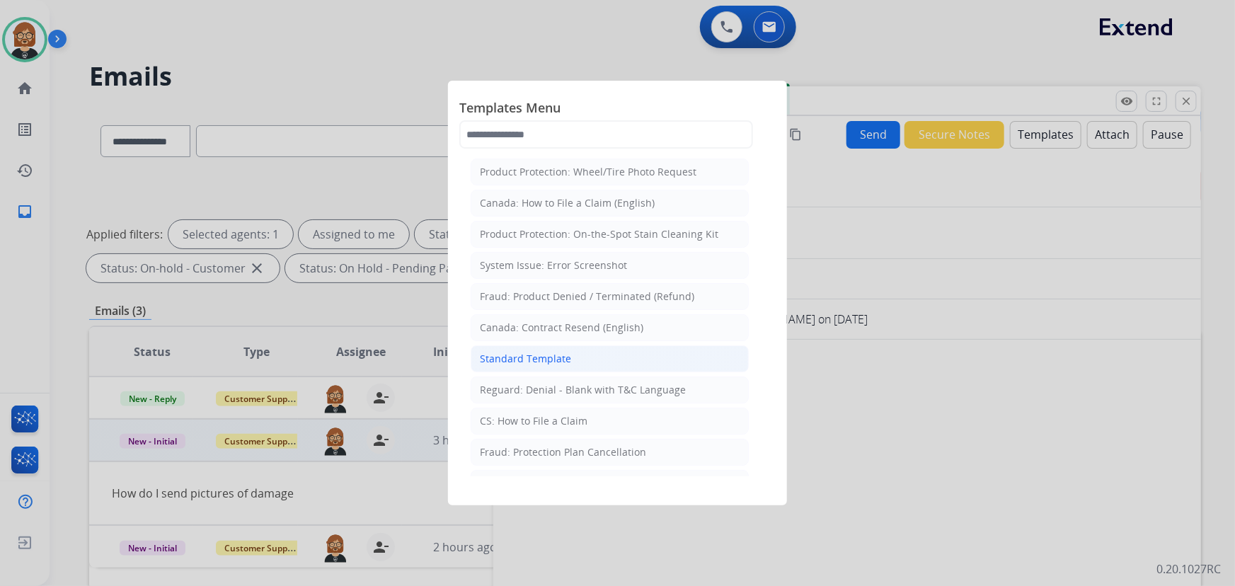
click at [666, 352] on li "Standard Template" at bounding box center [610, 358] width 278 height 27
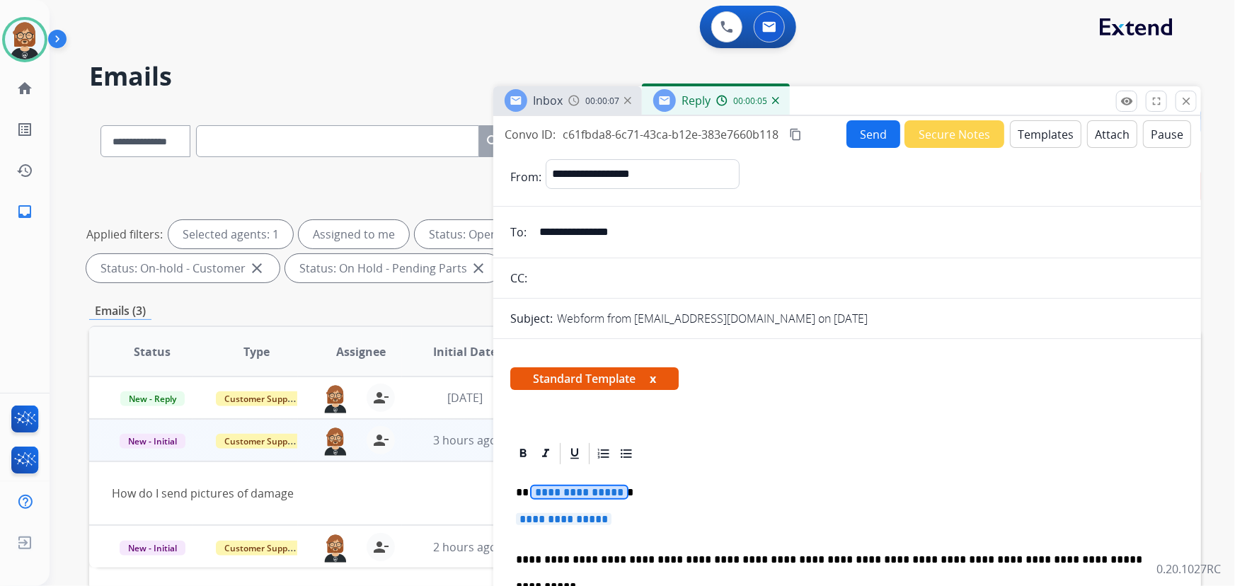
click at [595, 486] on span "**********" at bounding box center [580, 492] width 96 height 12
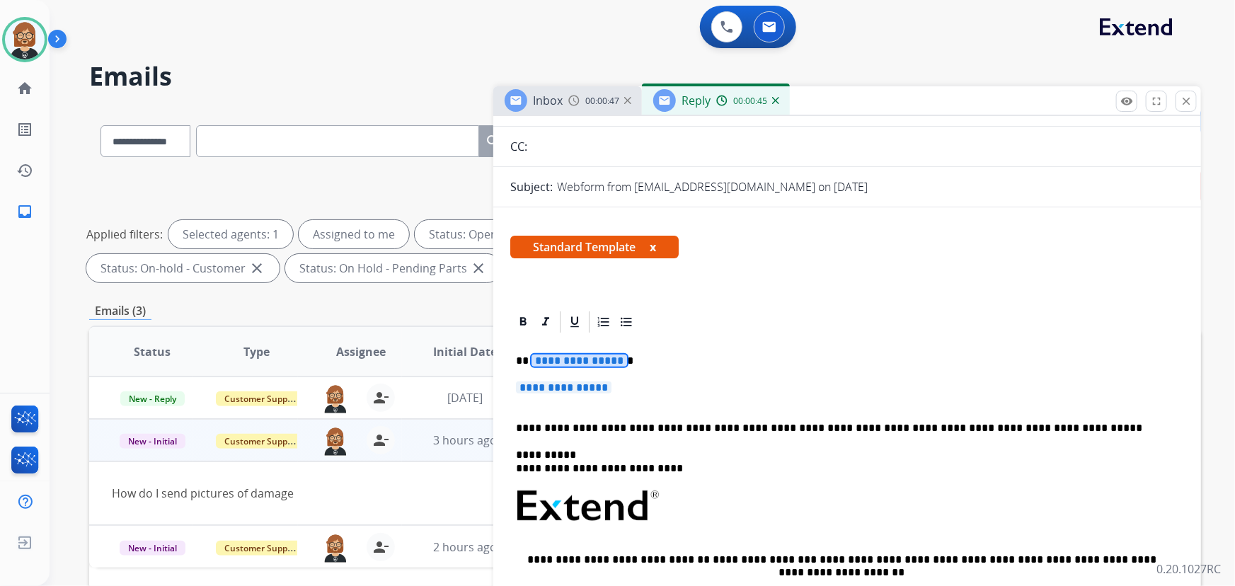
scroll to position [67, 0]
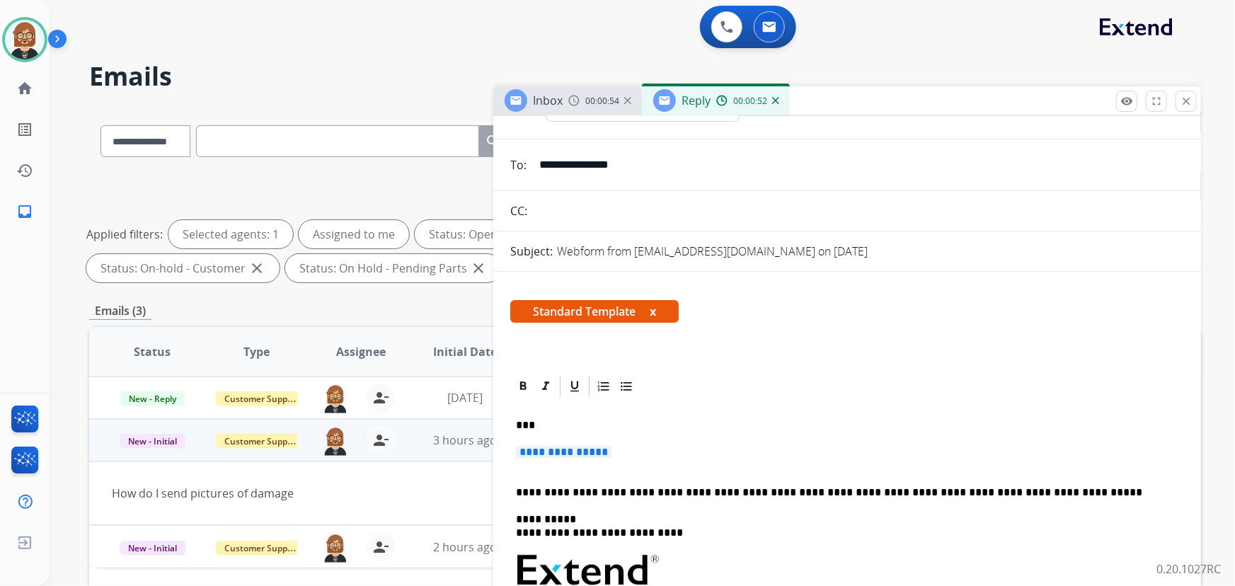
click at [584, 456] on span "**********" at bounding box center [564, 452] width 96 height 12
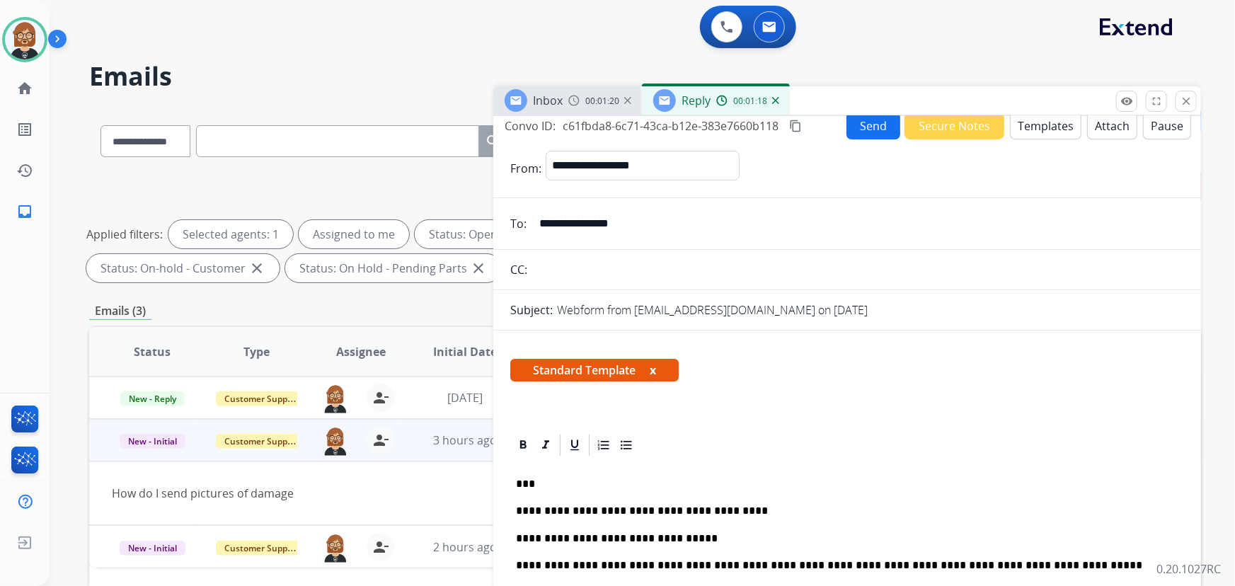
scroll to position [0, 0]
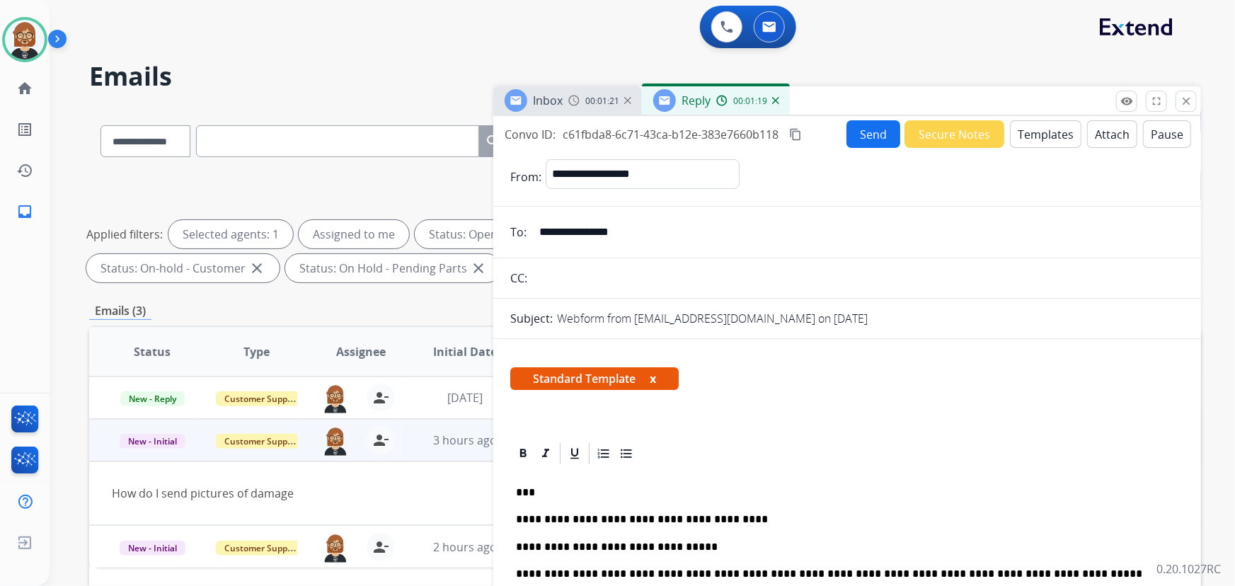
click at [861, 143] on button "Send" at bounding box center [873, 134] width 54 height 28
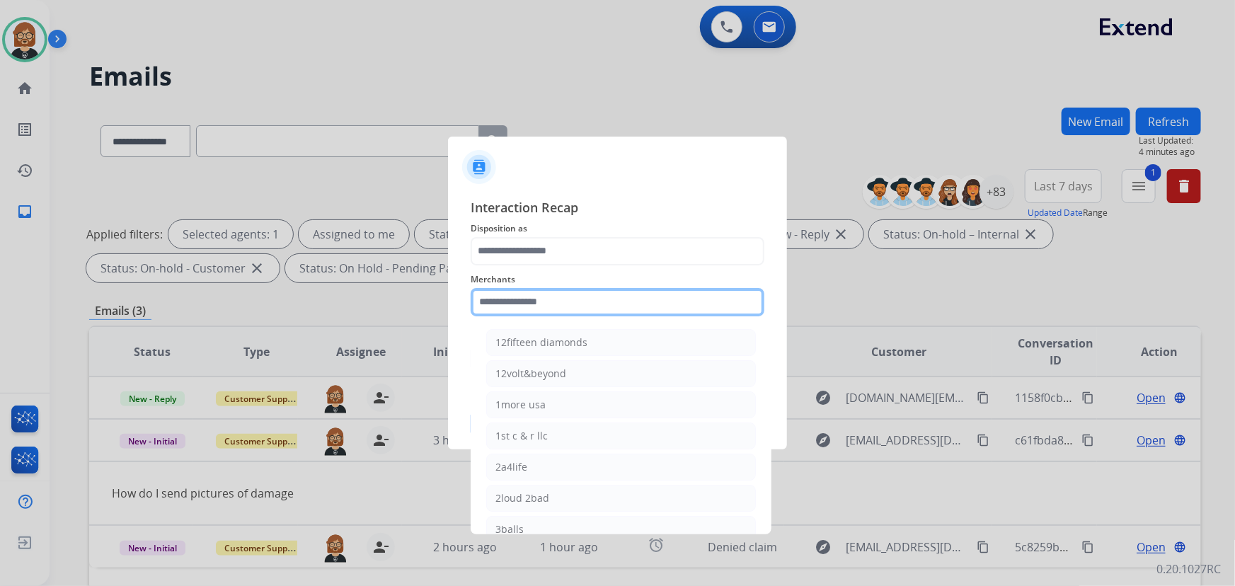
click at [572, 309] on input "text" at bounding box center [618, 302] width 294 height 28
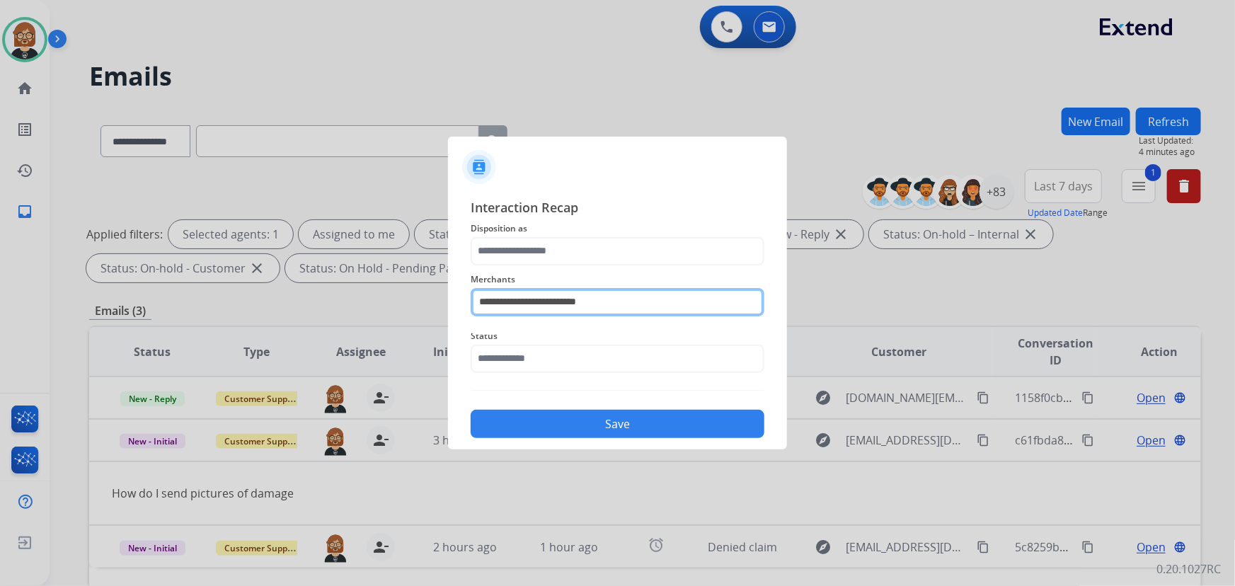
type input "**********"
drag, startPoint x: 657, startPoint y: 302, endPoint x: 341, endPoint y: 283, distance: 316.2
click at [0, 277] on app-contact-recap-modal "**********" at bounding box center [0, 293] width 0 height 586
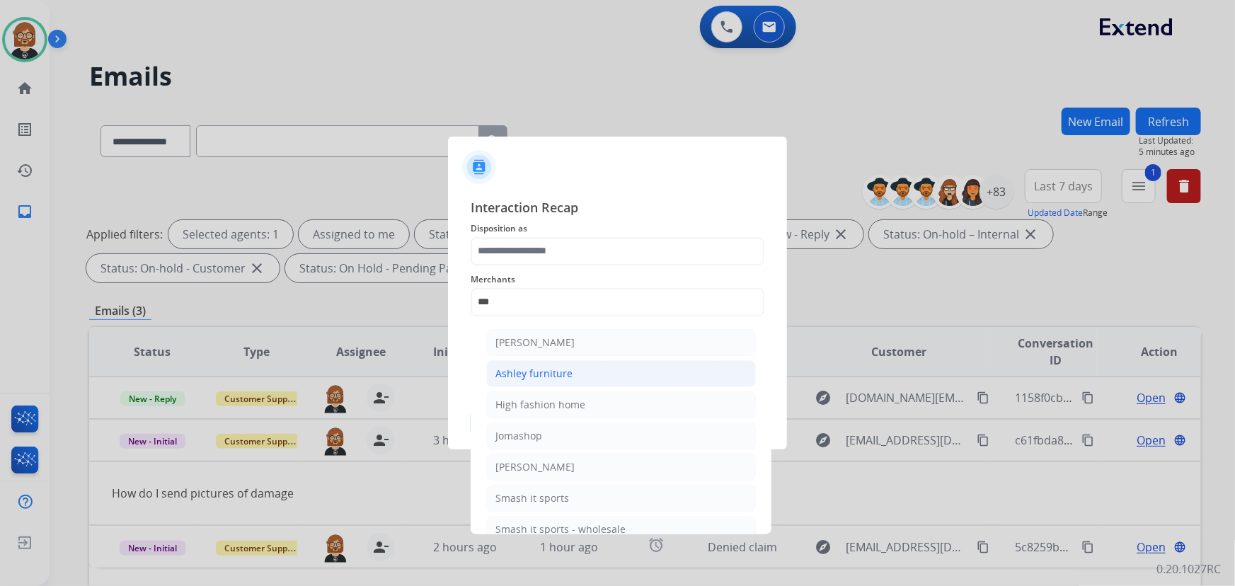
click at [555, 374] on div "Ashley furniture" at bounding box center [533, 374] width 77 height 14
type input "**********"
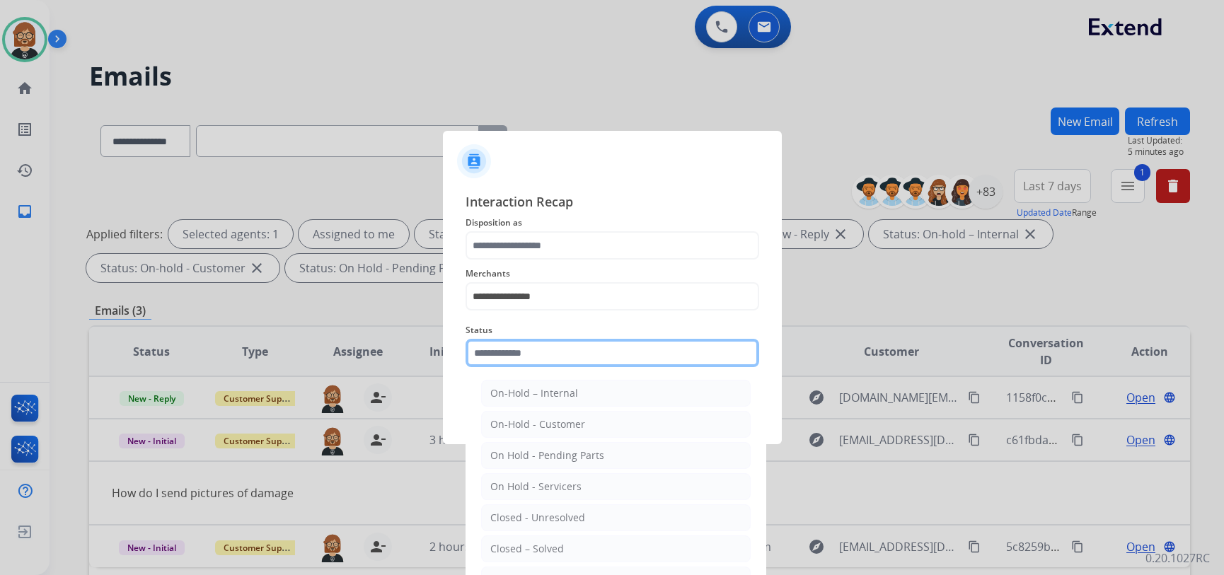
click at [555, 364] on input "text" at bounding box center [613, 353] width 294 height 28
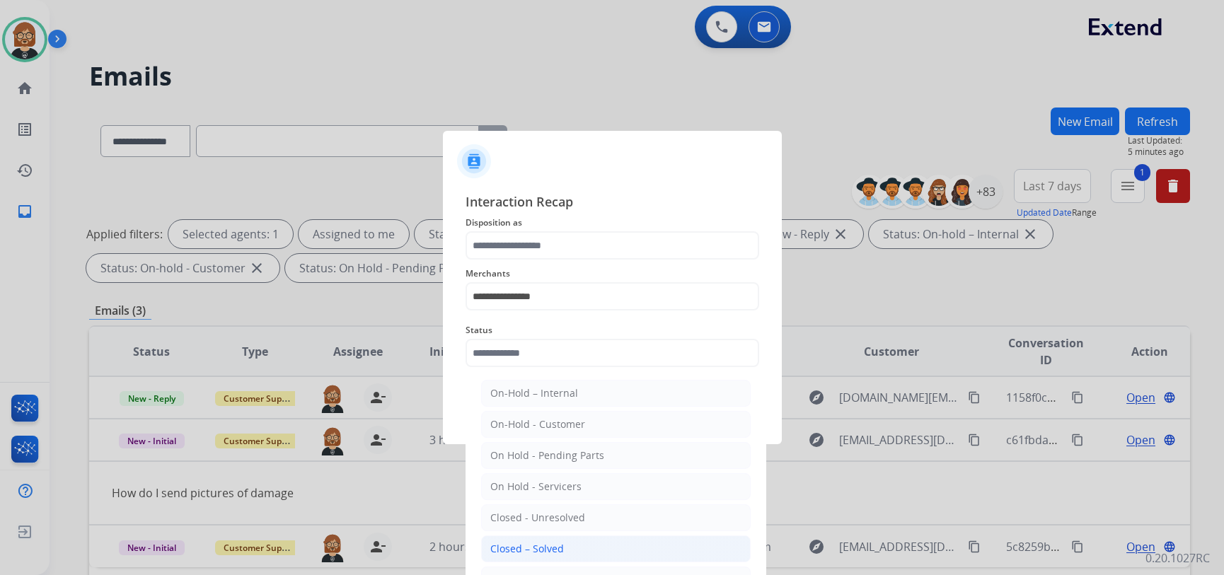
click at [579, 553] on li "Closed – Solved" at bounding box center [616, 549] width 270 height 27
type input "**********"
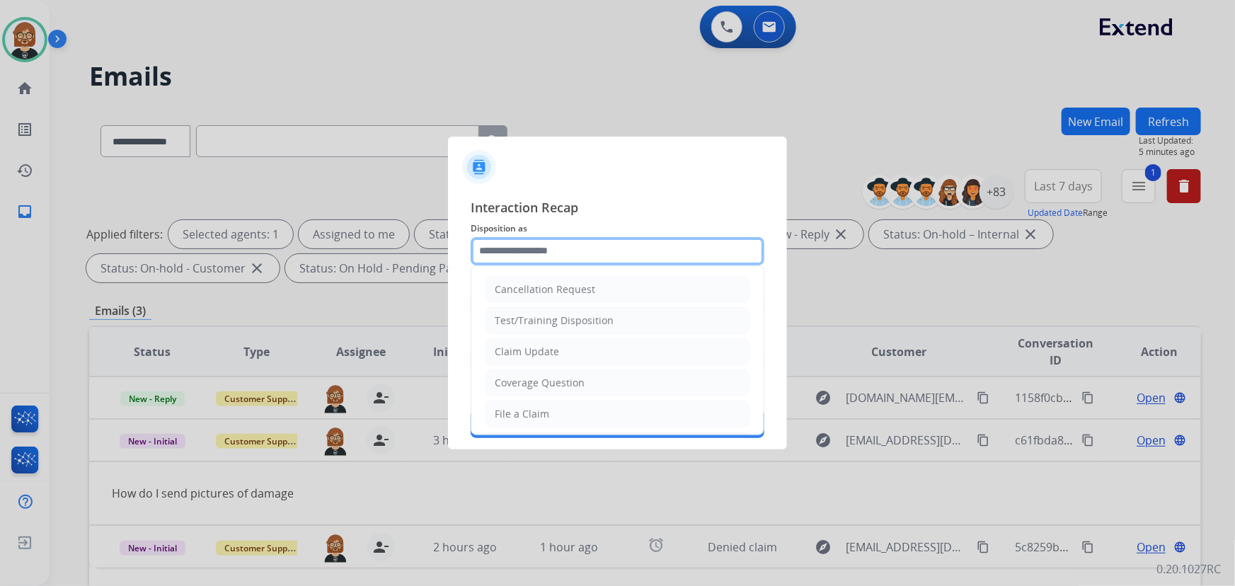
click at [569, 255] on input "text" at bounding box center [618, 251] width 294 height 28
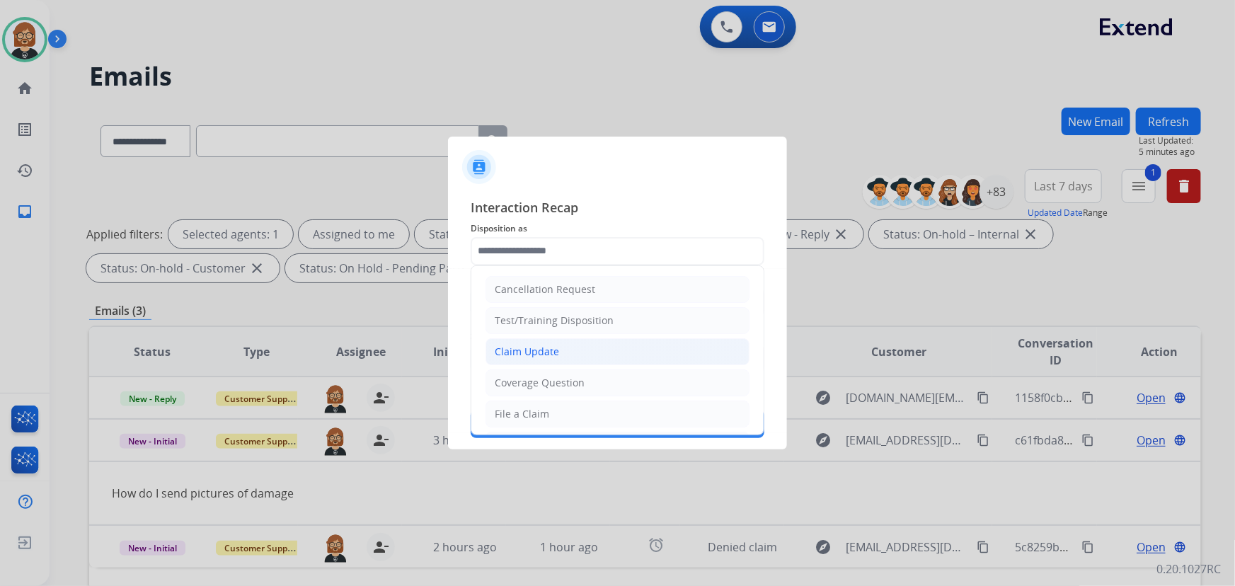
click at [563, 346] on li "Claim Update" at bounding box center [618, 351] width 264 height 27
type input "**********"
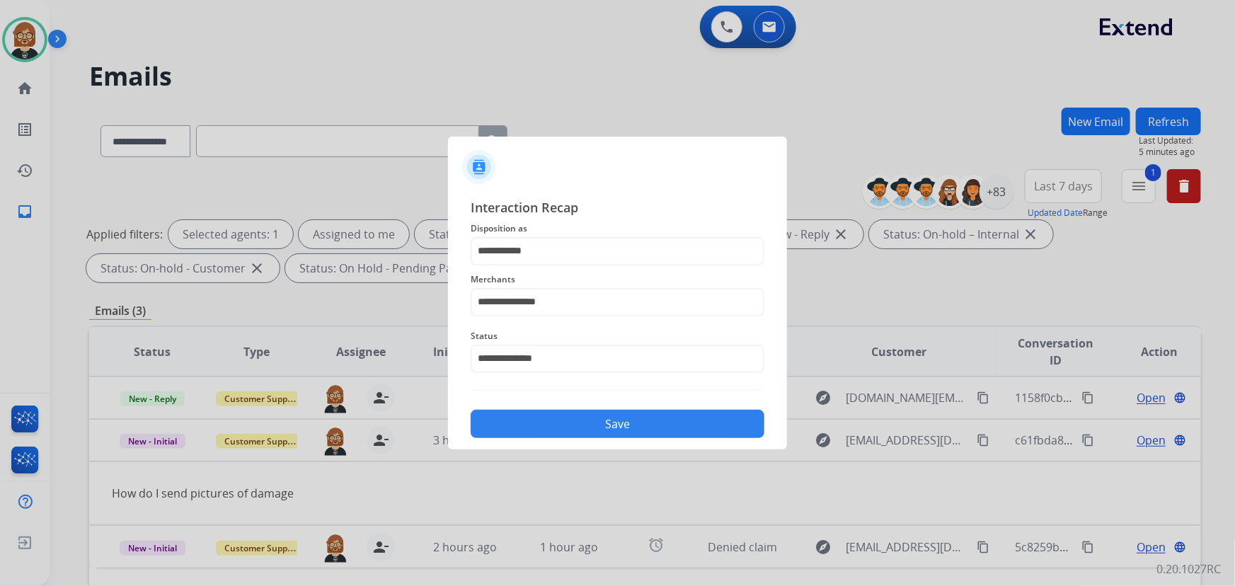
click at [614, 422] on button "Save" at bounding box center [618, 424] width 294 height 28
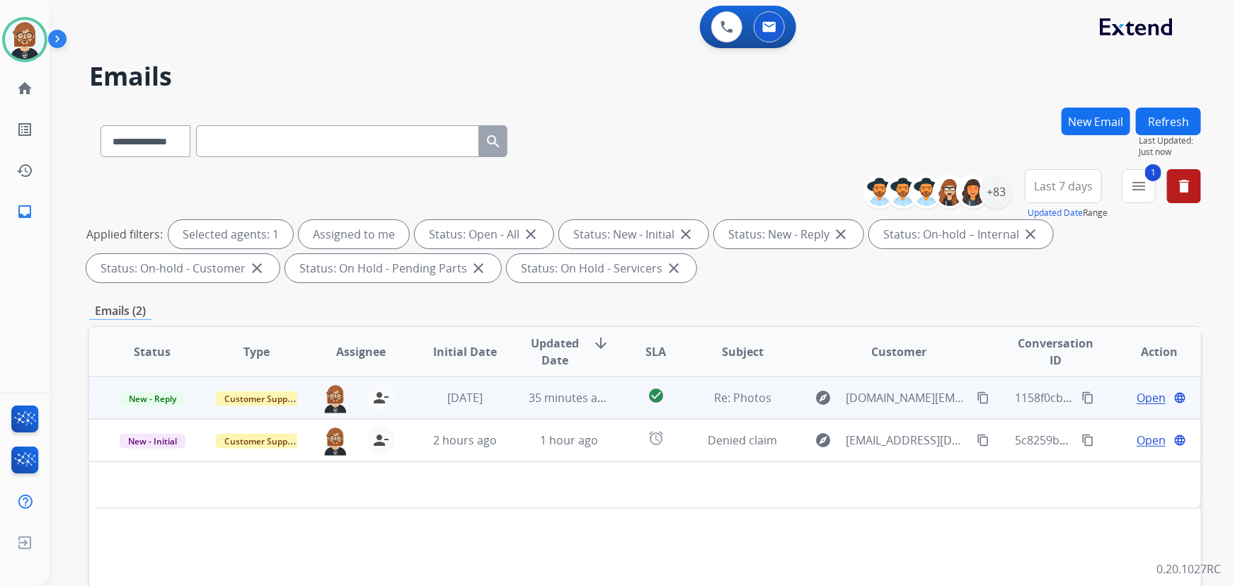
click at [610, 406] on td "check_circle" at bounding box center [644, 398] width 69 height 42
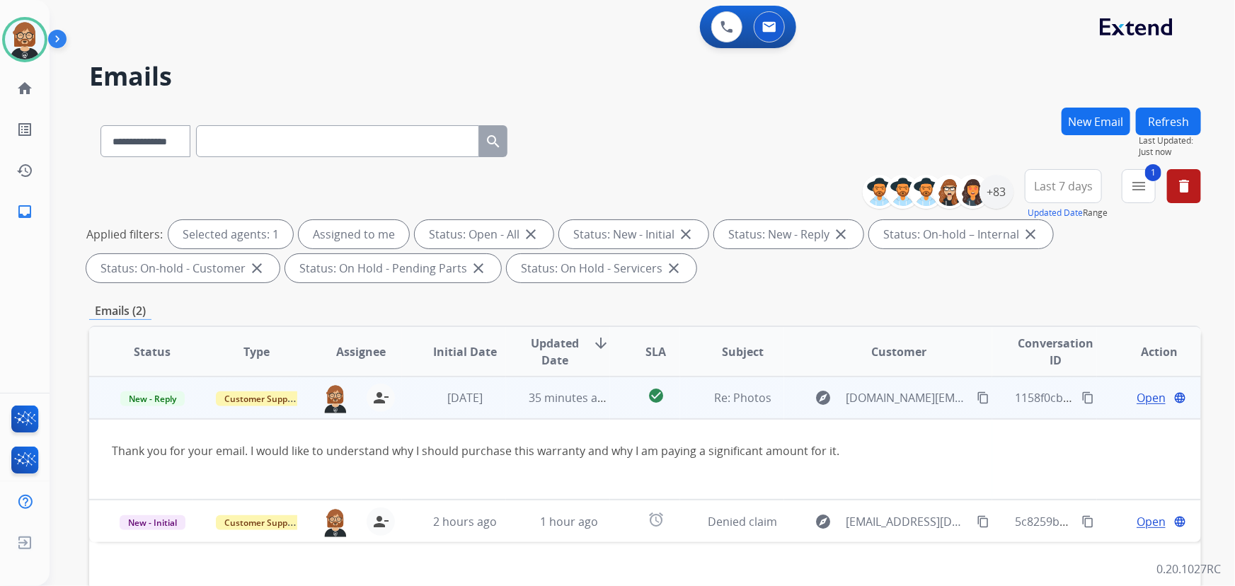
click at [1154, 403] on span "Open" at bounding box center [1151, 397] width 29 height 17
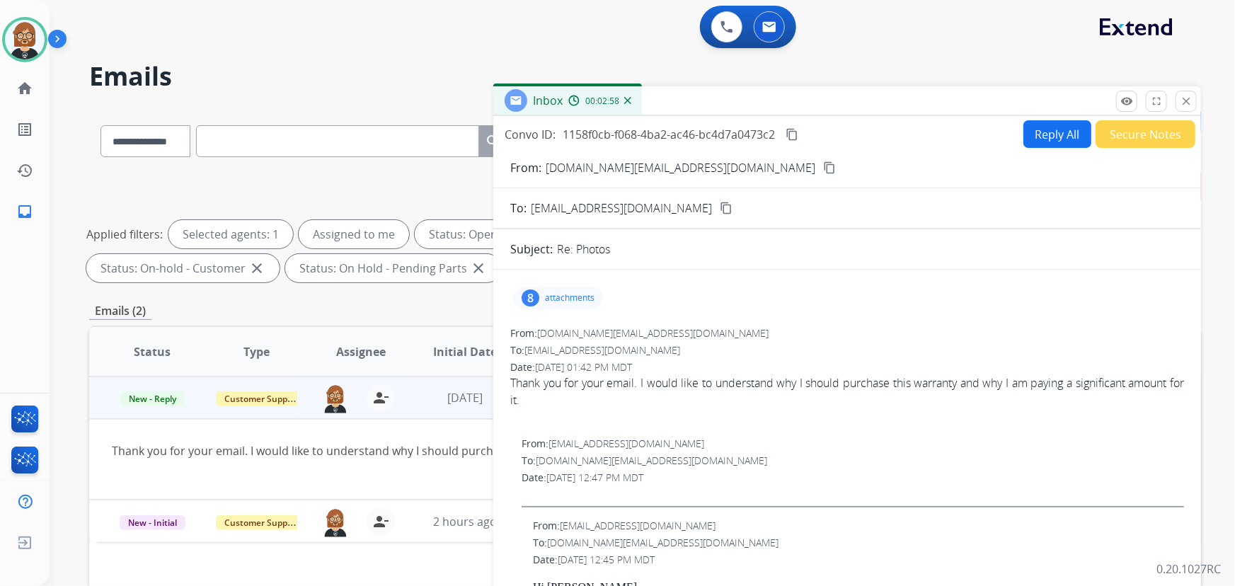
click at [1059, 142] on button "Reply All" at bounding box center [1057, 134] width 68 height 28
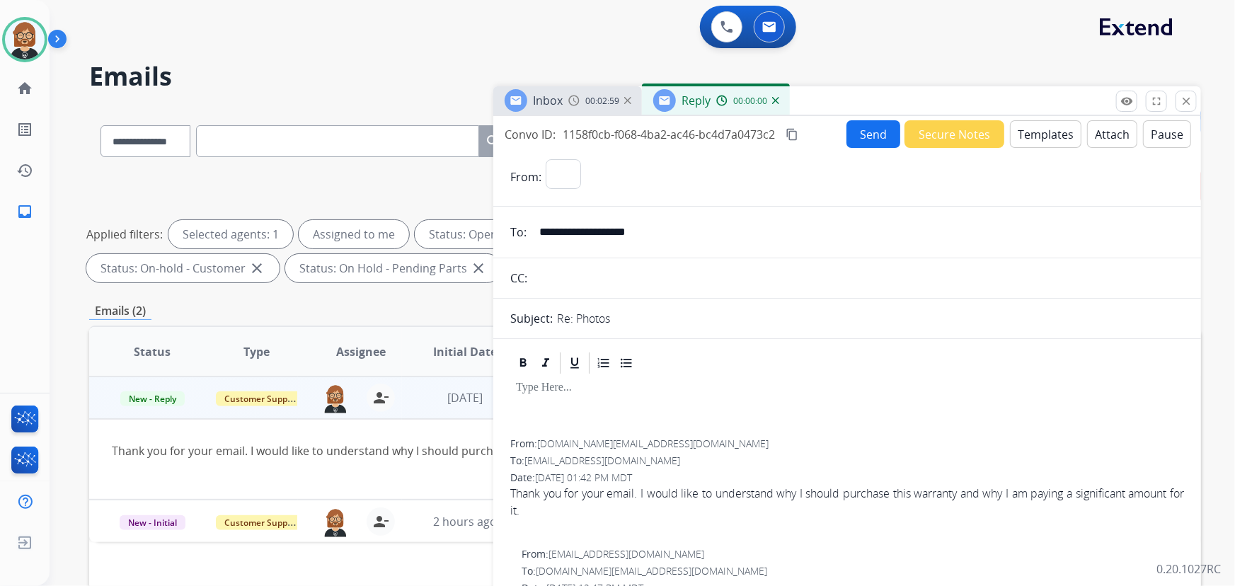
select select "**********"
click at [1059, 142] on button "Templates" at bounding box center [1045, 134] width 71 height 28
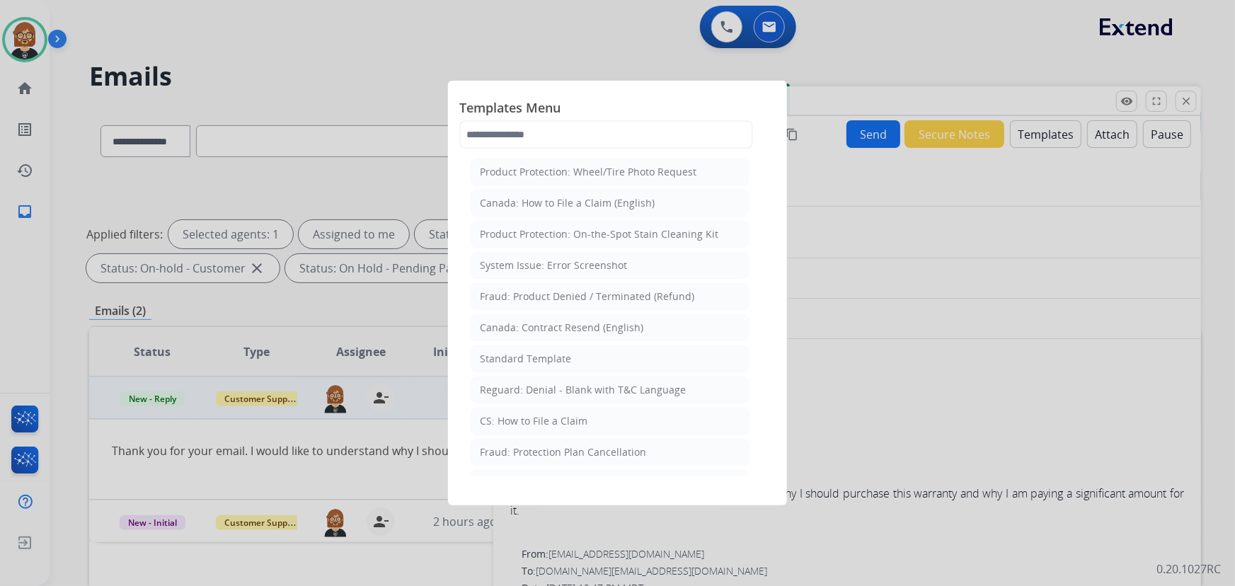
click at [917, 294] on div at bounding box center [617, 293] width 1235 height 586
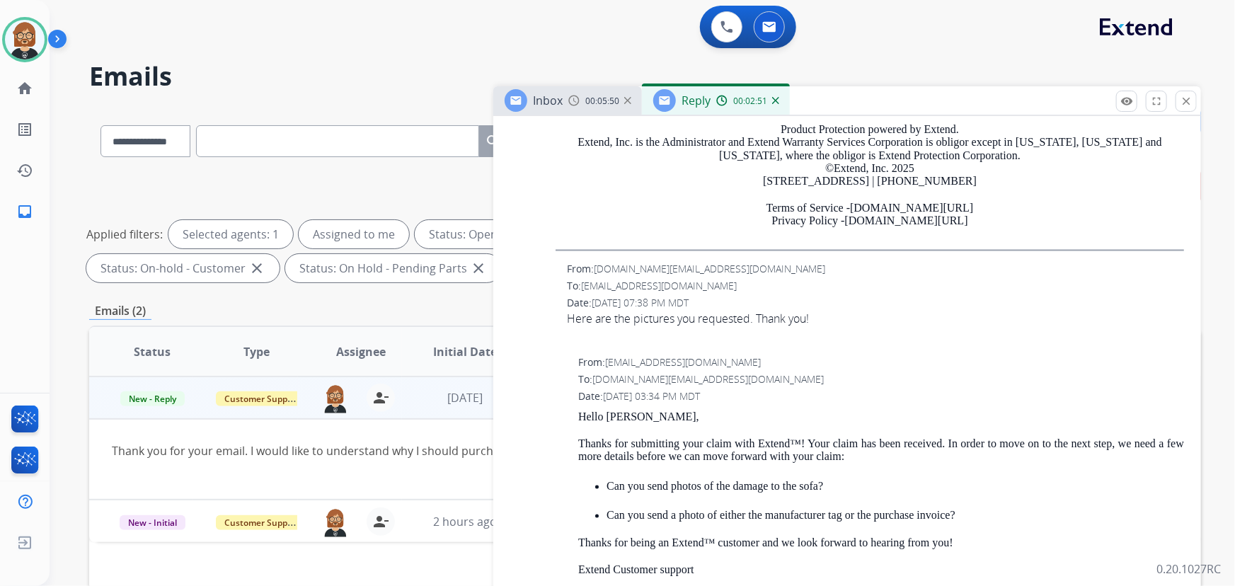
scroll to position [1345, 0]
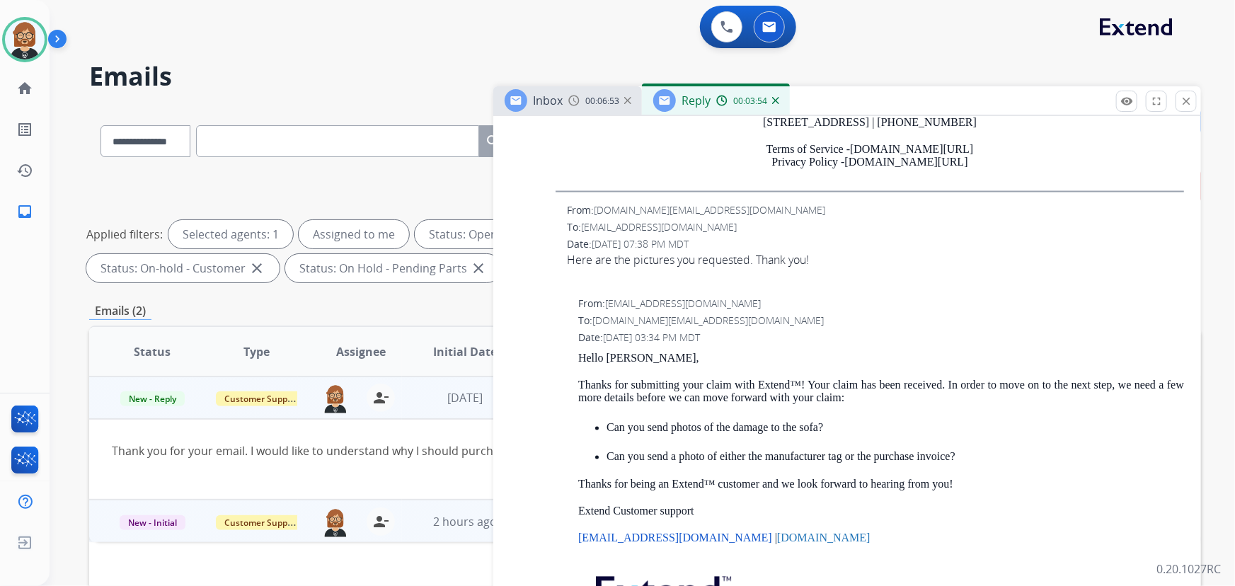
click at [452, 510] on td "2 hours ago" at bounding box center [454, 521] width 104 height 42
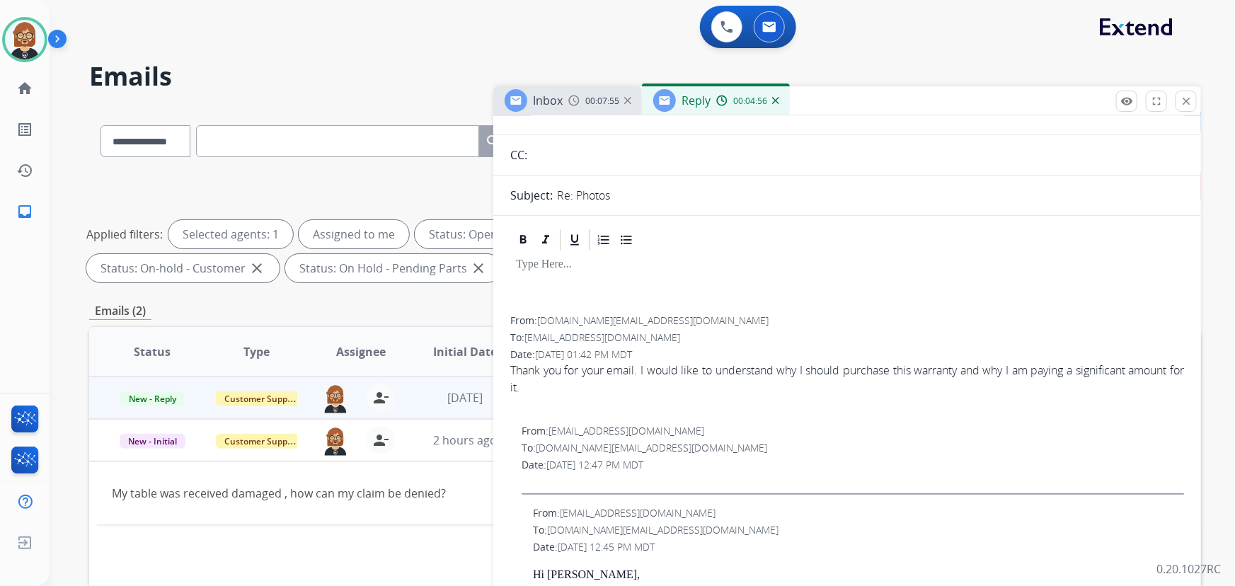
scroll to position [59, 0]
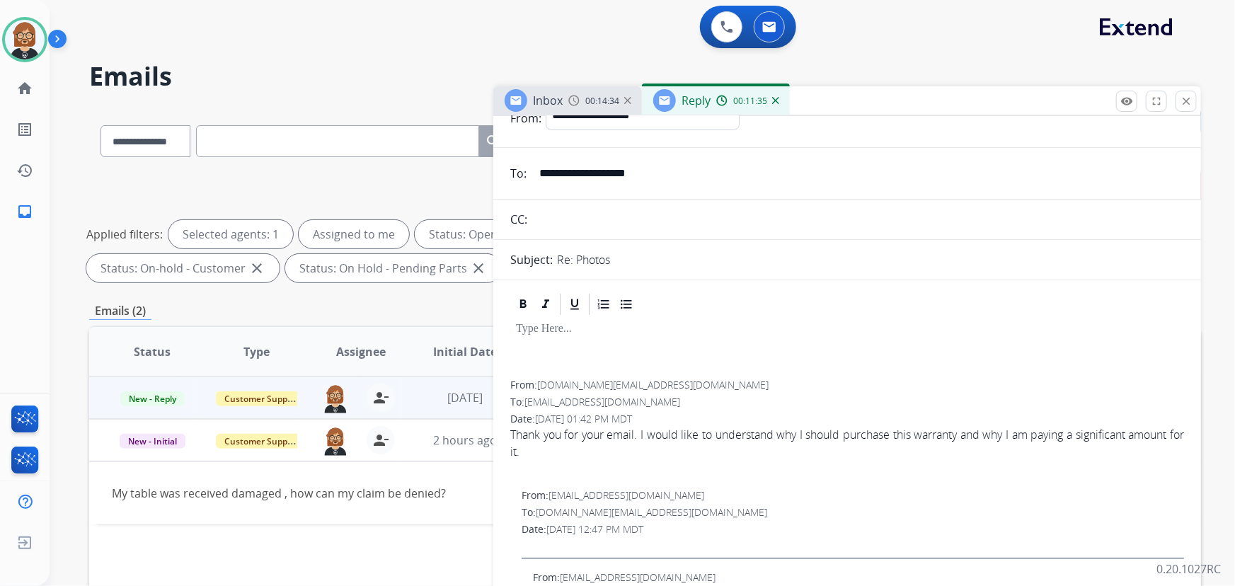
click at [120, 331] on th "Status" at bounding box center [141, 352] width 104 height 50
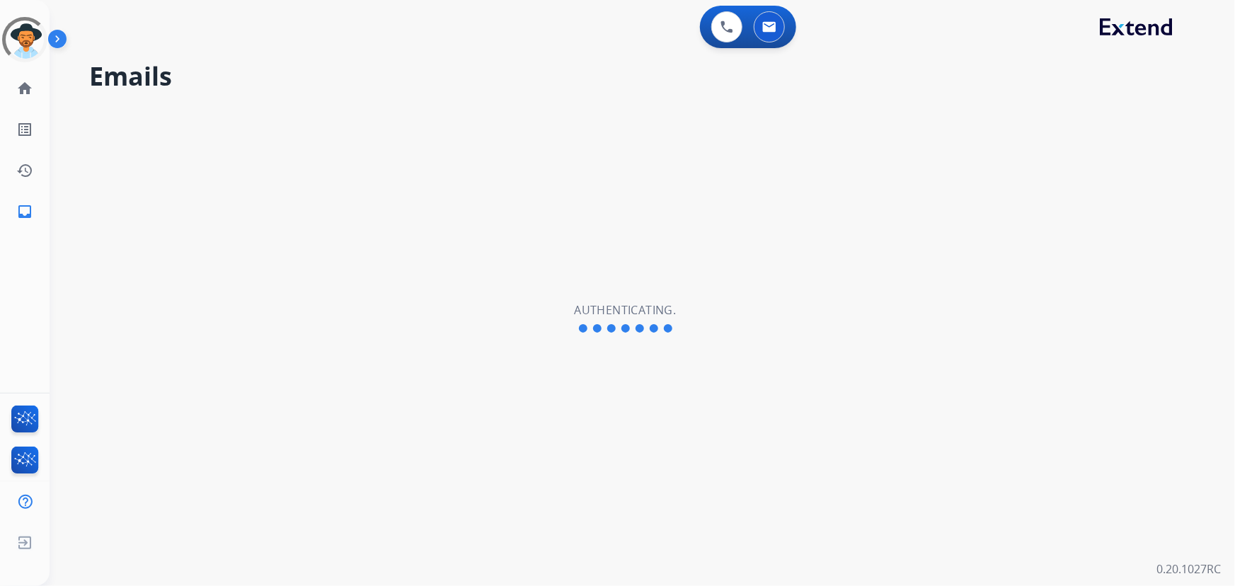
select select "**********"
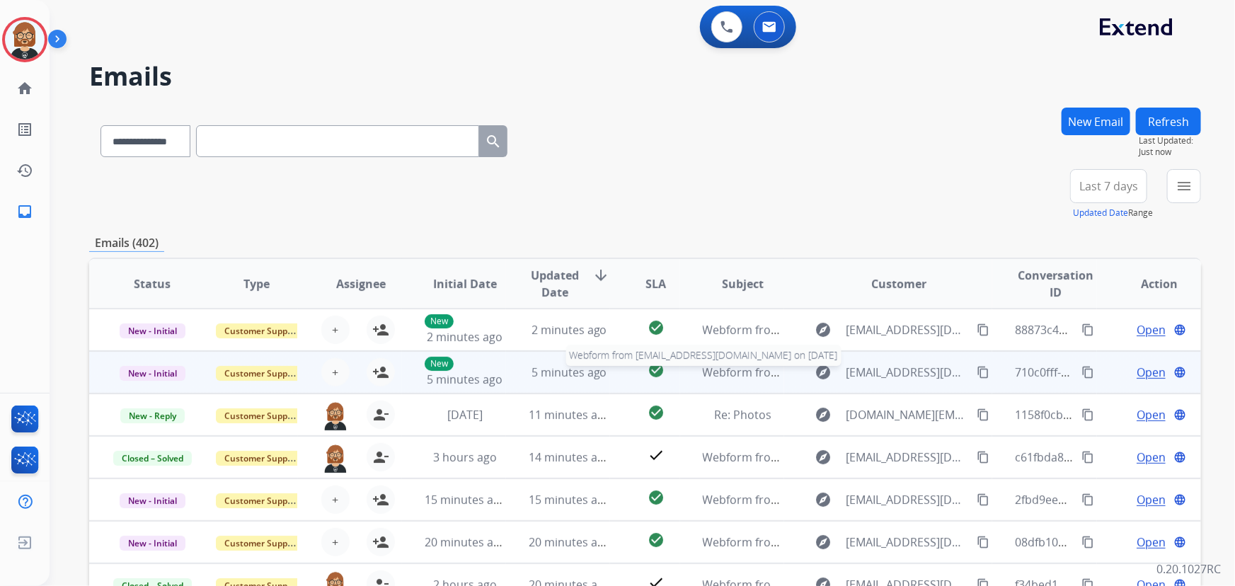
scroll to position [1, 0]
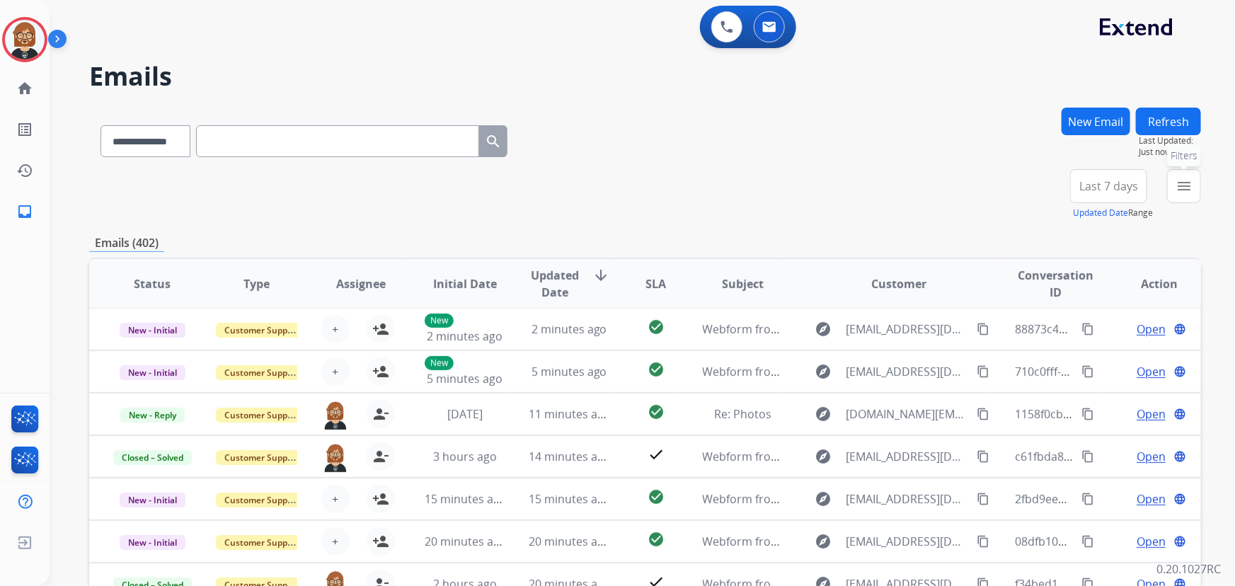
drag, startPoint x: 1195, startPoint y: 193, endPoint x: 1193, endPoint y: 201, distance: 8.1
click at [1193, 201] on button "menu Filters" at bounding box center [1184, 186] width 34 height 34
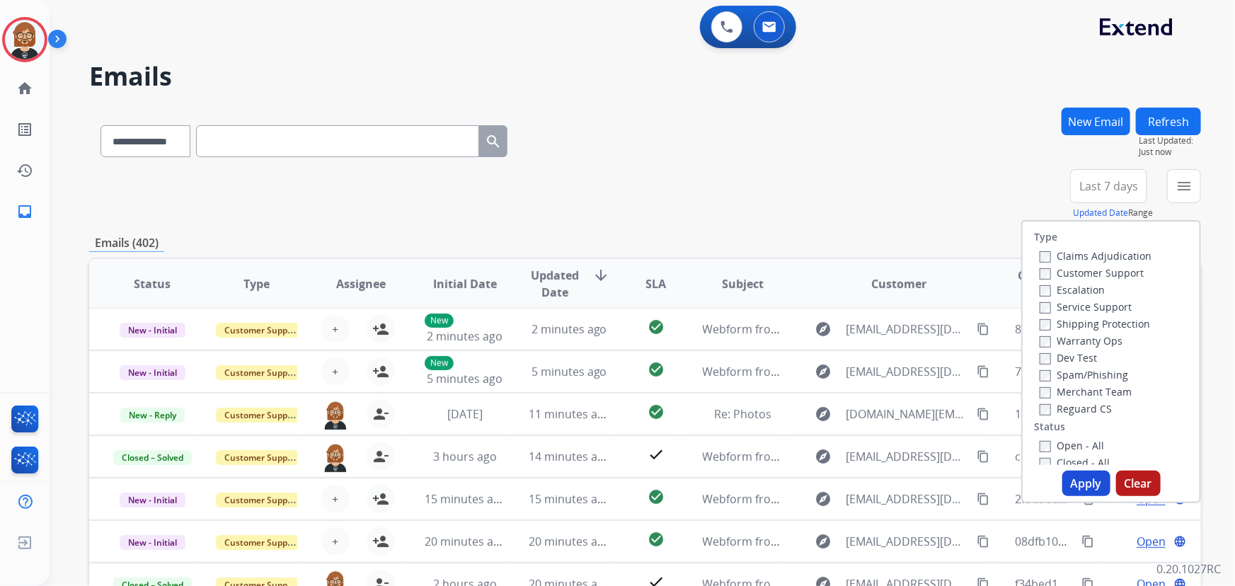
click at [1062, 449] on label "Open - All" at bounding box center [1072, 445] width 64 height 13
click at [1077, 478] on button "Apply" at bounding box center [1086, 483] width 48 height 25
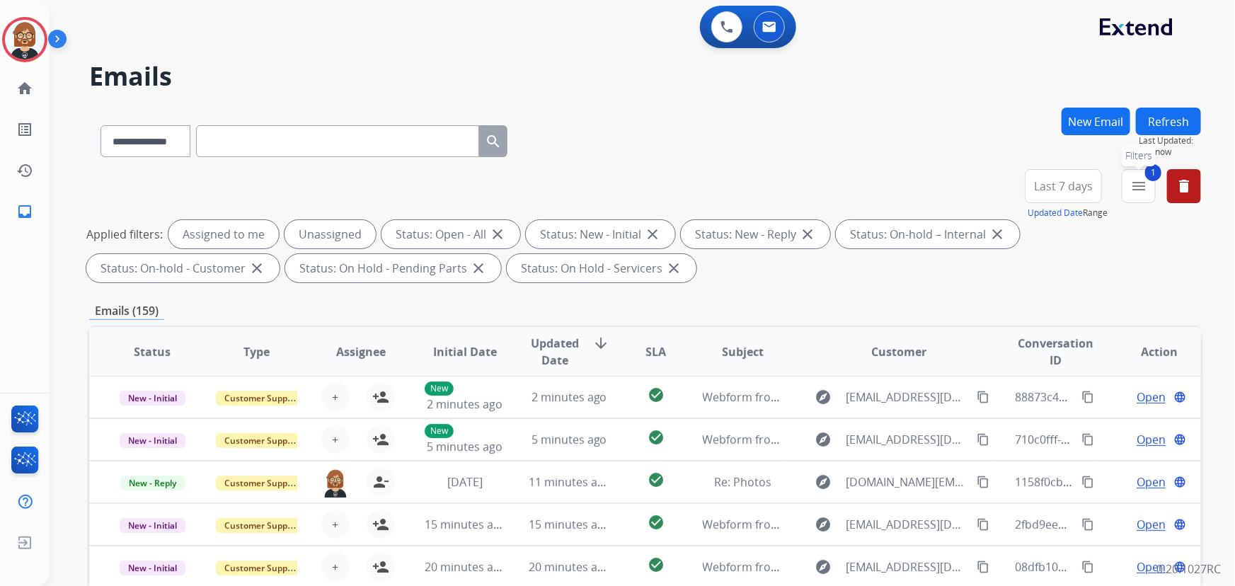
click at [1127, 183] on button "1 menu Filters" at bounding box center [1139, 186] width 34 height 34
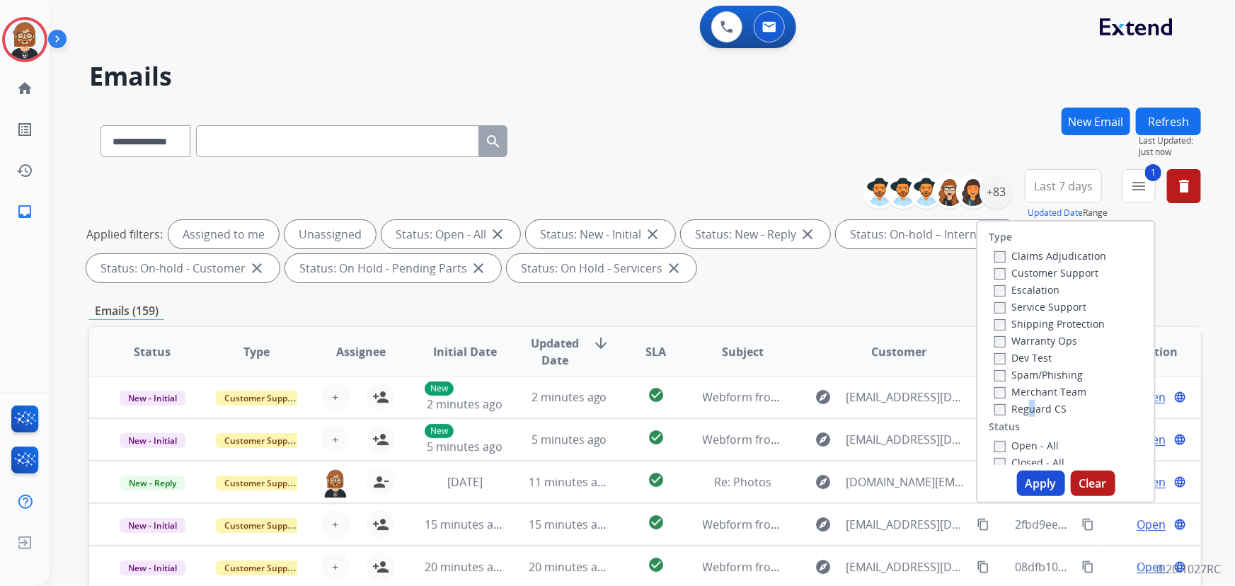
click at [1018, 408] on label "Reguard CS" at bounding box center [1030, 408] width 72 height 13
click at [989, 418] on div "Type Claims Adjudication Customer Support Escalation Service Support Shipping P…" at bounding box center [1065, 343] width 177 height 243
click at [999, 411] on label "Reguard CS" at bounding box center [1030, 408] width 72 height 13
click at [1048, 492] on button "Apply" at bounding box center [1041, 483] width 48 height 25
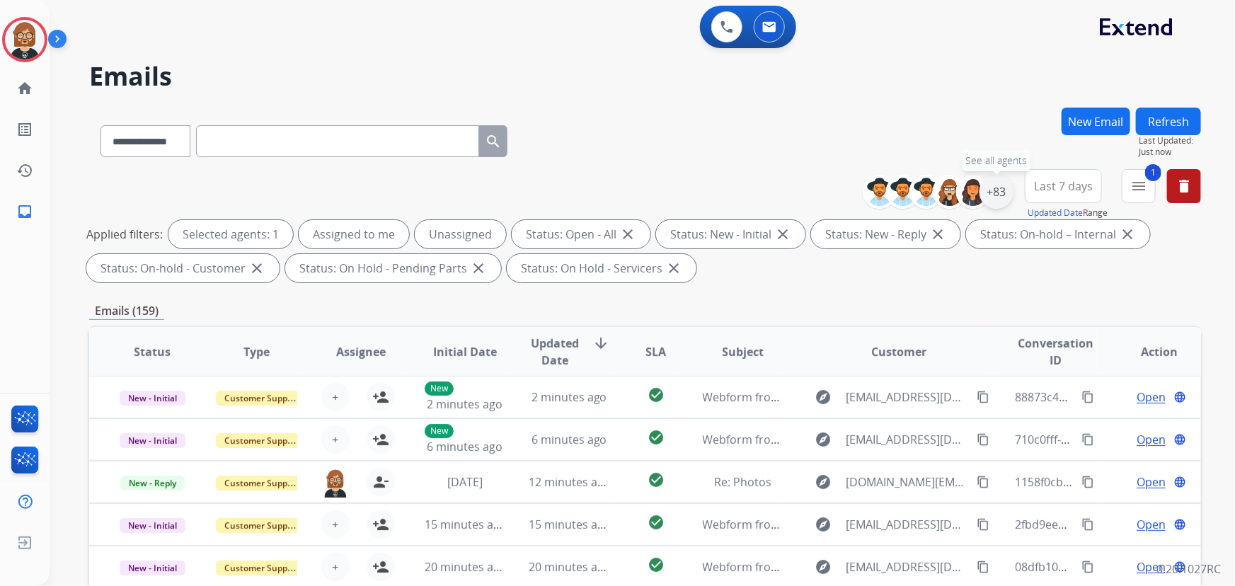
click at [997, 185] on div "+83" at bounding box center [997, 192] width 34 height 34
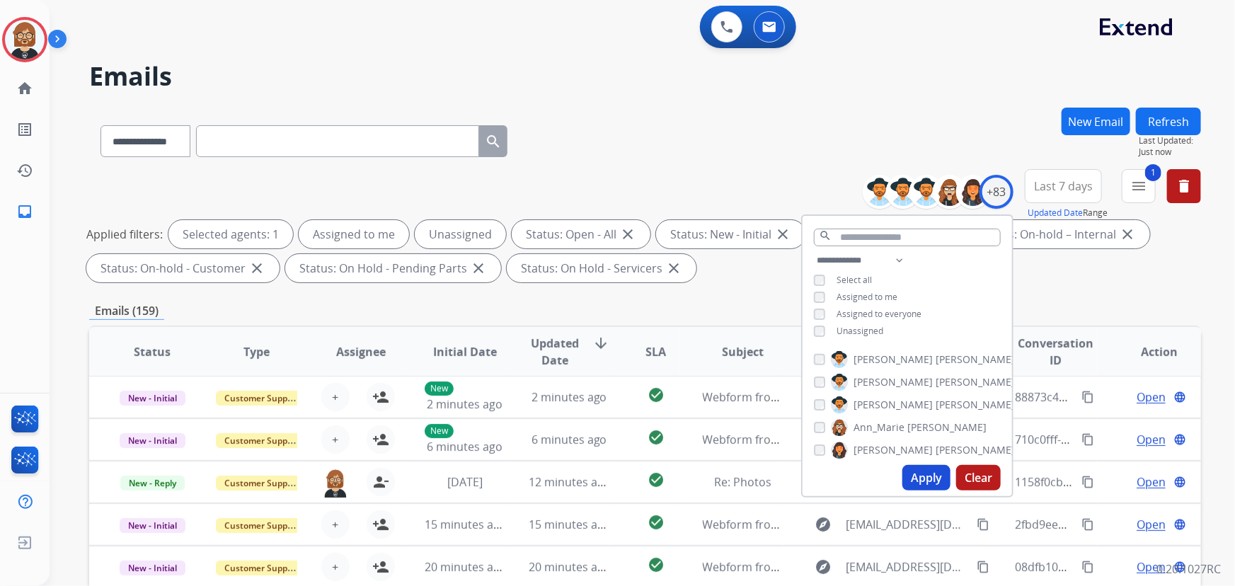
click at [864, 336] on div "**********" at bounding box center [907, 297] width 209 height 91
click at [838, 328] on span "Unassigned" at bounding box center [860, 331] width 47 height 12
click at [922, 471] on button "Apply" at bounding box center [926, 477] width 48 height 25
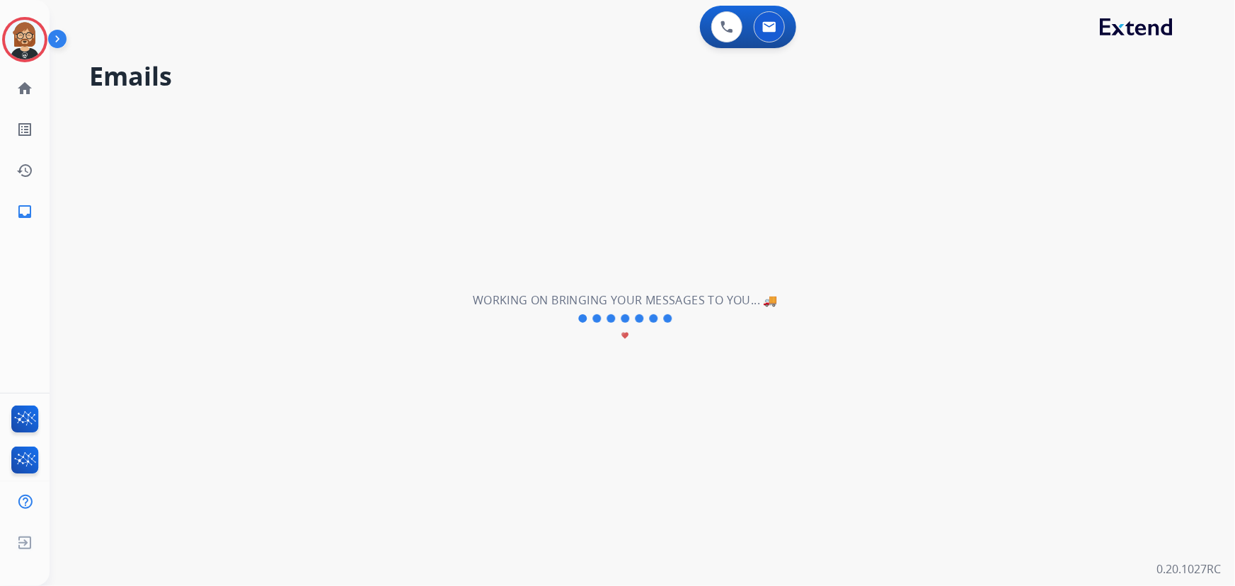
scroll to position [0, 0]
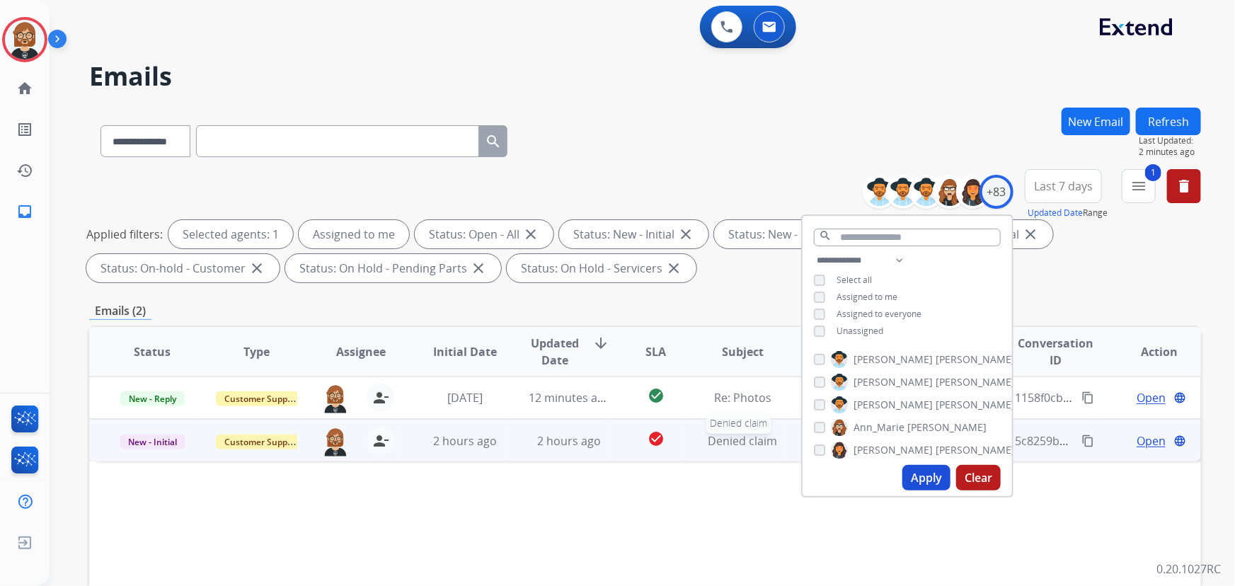
click at [703, 435] on div "Denied claim" at bounding box center [743, 440] width 81 height 17
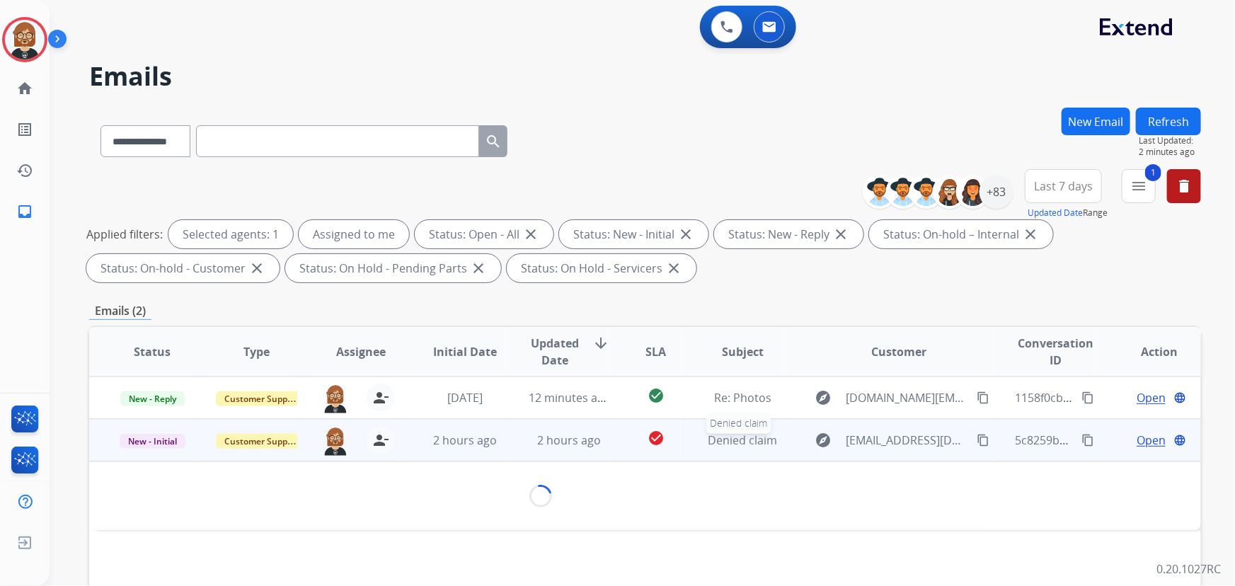
click at [703, 435] on div "Denied claim" at bounding box center [743, 440] width 81 height 17
click at [1137, 439] on span "Open" at bounding box center [1151, 440] width 29 height 17
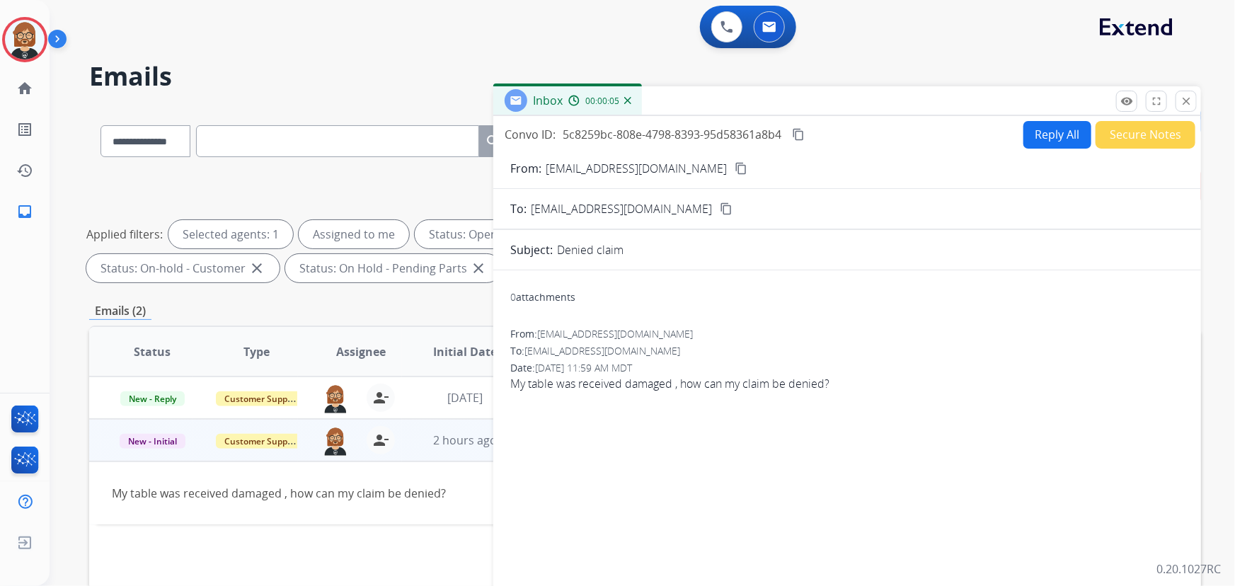
click at [735, 169] on mat-icon "content_copy" at bounding box center [741, 168] width 13 height 13
